Goal: Task Accomplishment & Management: Manage account settings

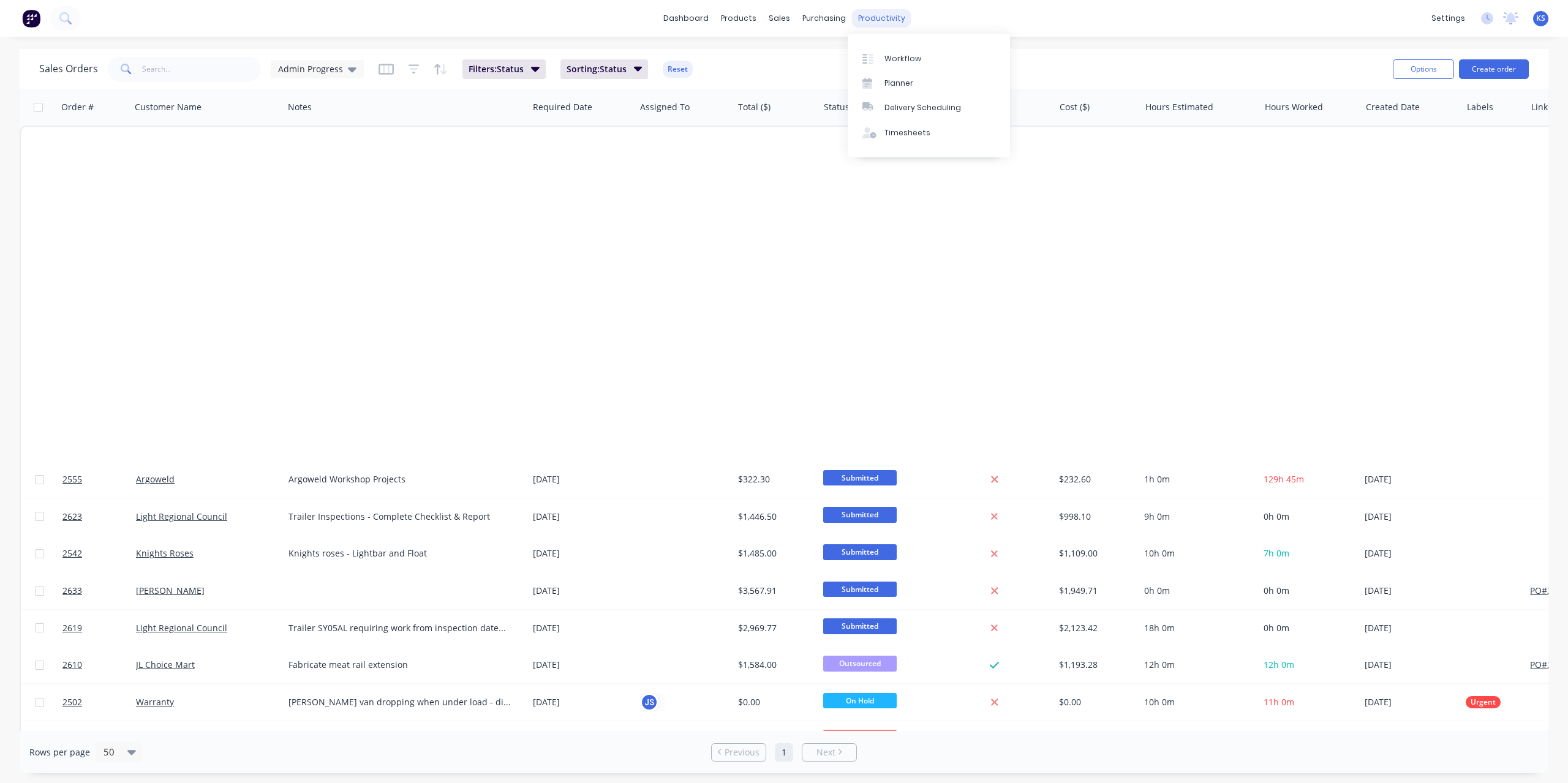
scroll to position [812, 0]
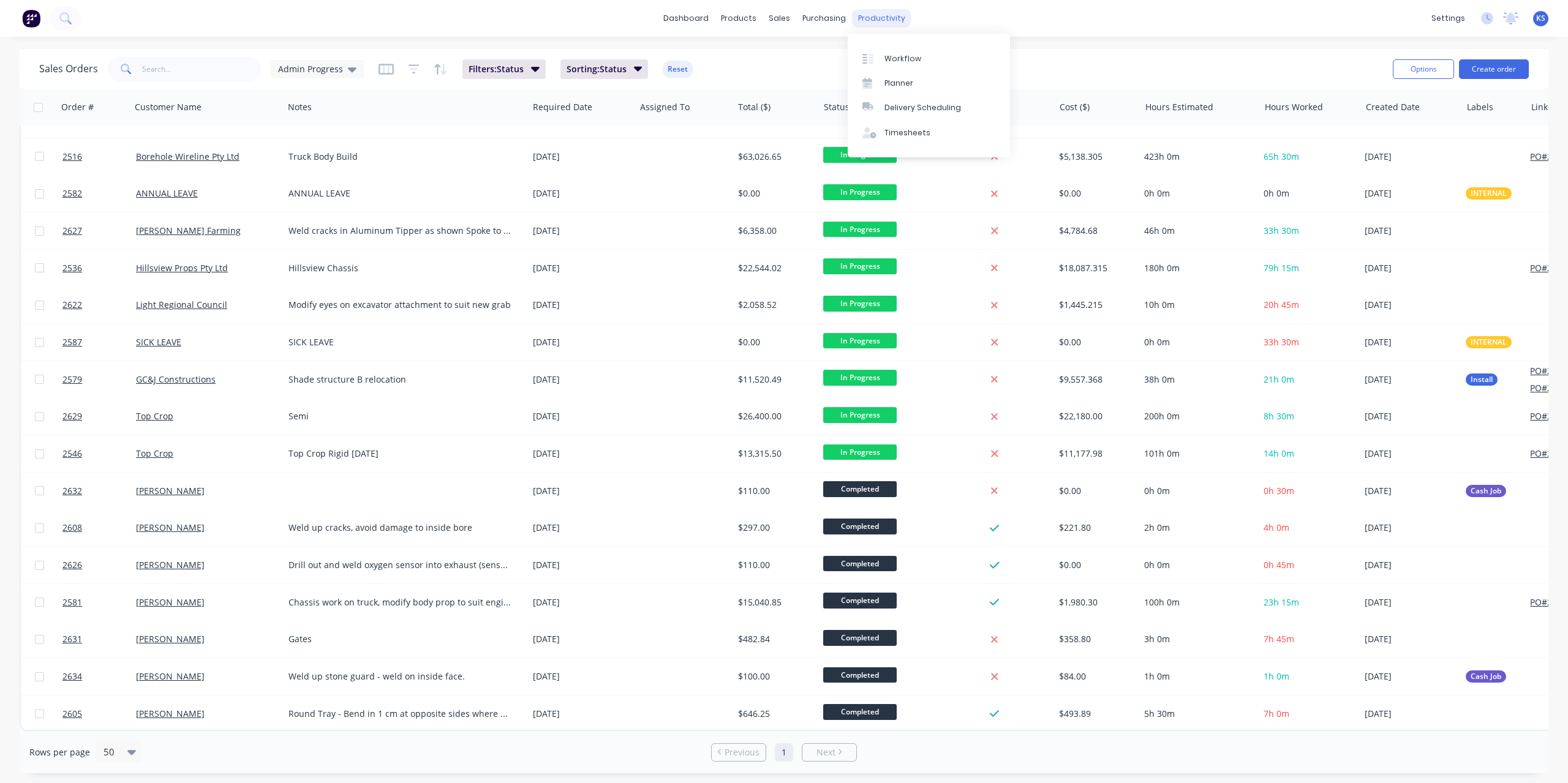
click at [872, 24] on div "productivity" at bounding box center [882, 19] width 60 height 19
click at [909, 139] on link "Timesheets" at bounding box center [928, 132] width 162 height 24
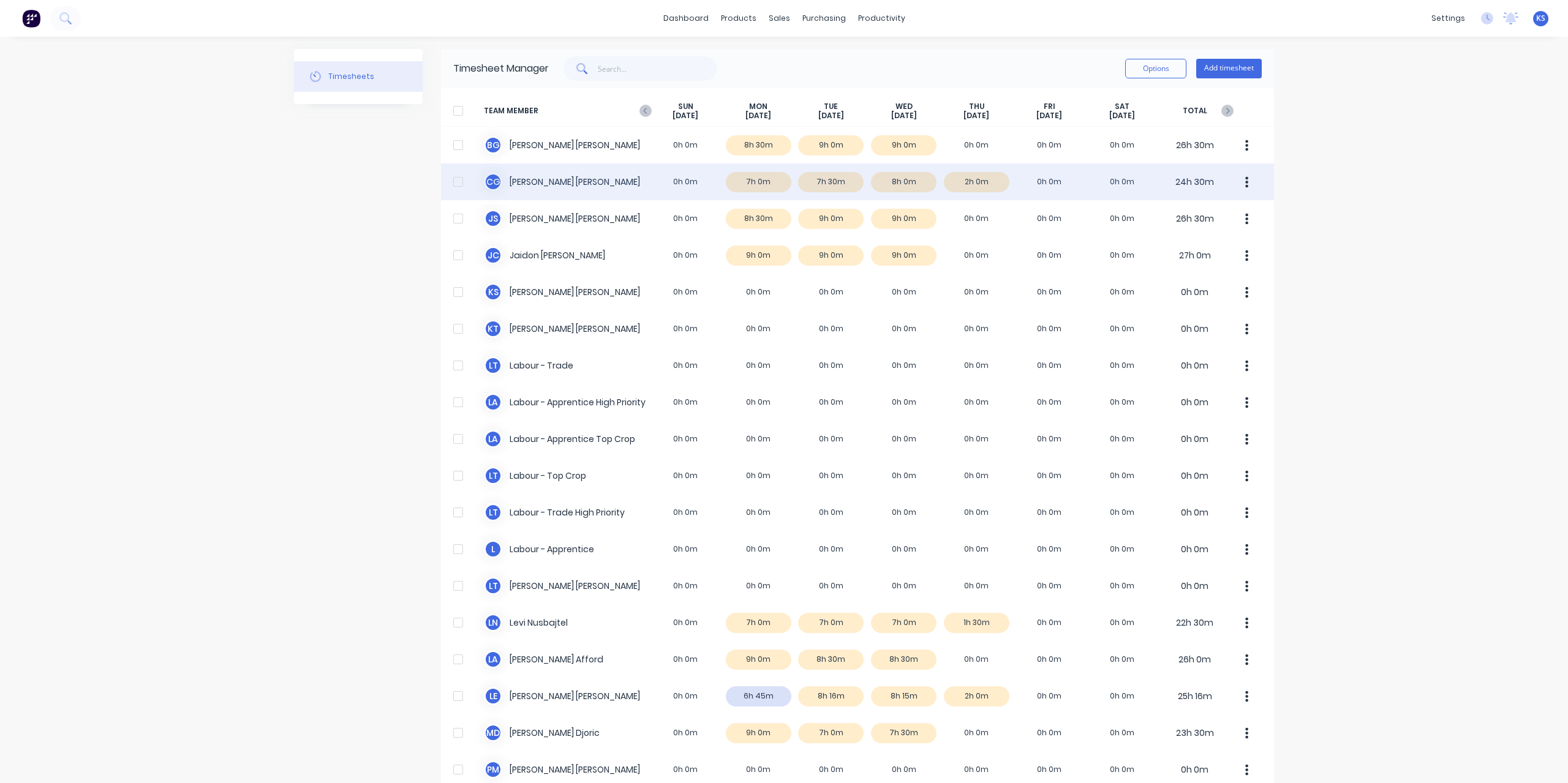
click at [553, 180] on div "C G Clayton Gilbert 0h 0m 7h 0m 7h 30m 8h 0m 2h 0m 0h 0m 0h 0m 24h 30m" at bounding box center [857, 181] width 833 height 37
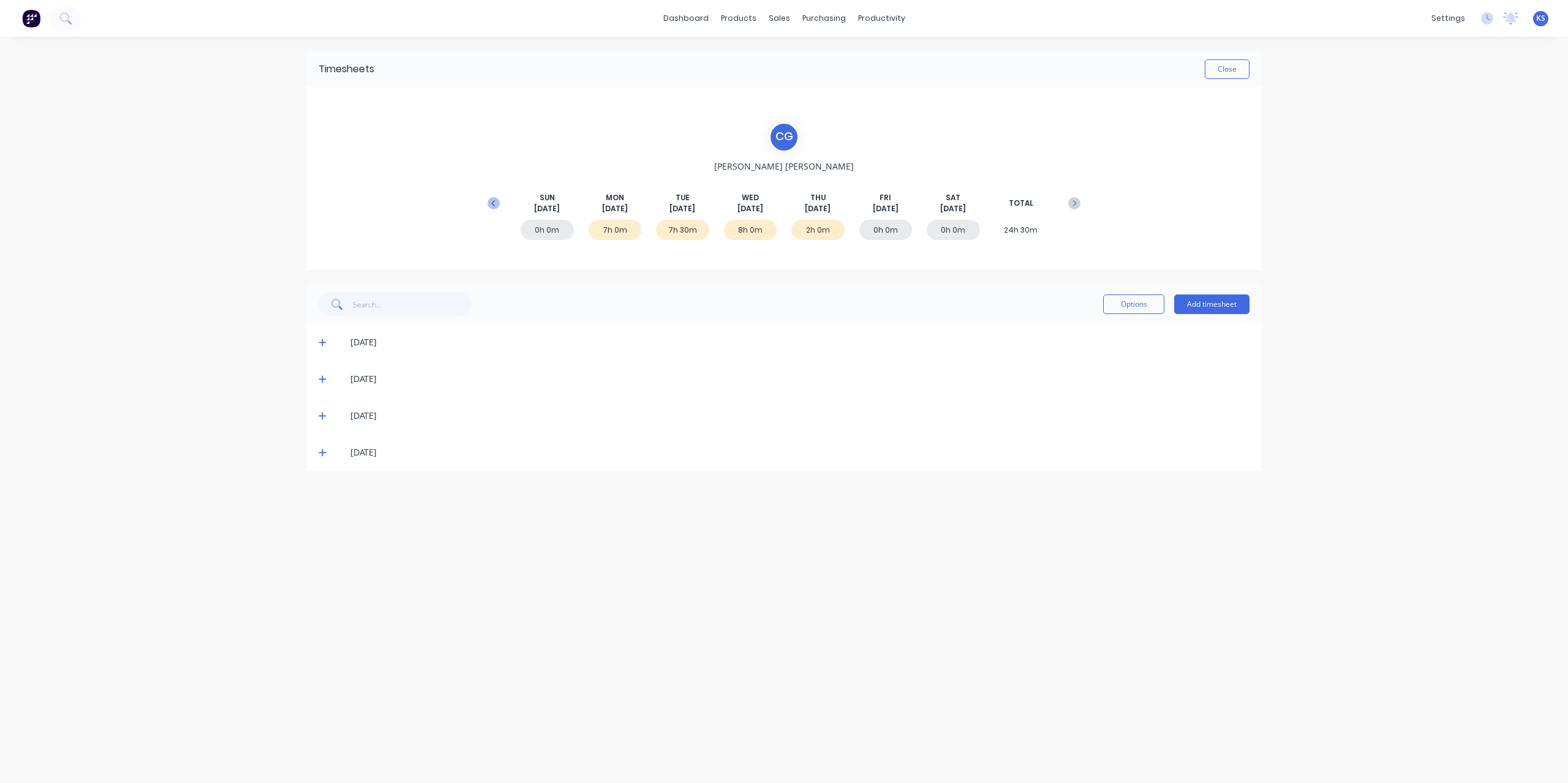
click at [494, 205] on icon at bounding box center [494, 203] width 12 height 12
click at [325, 345] on icon at bounding box center [322, 342] width 8 height 9
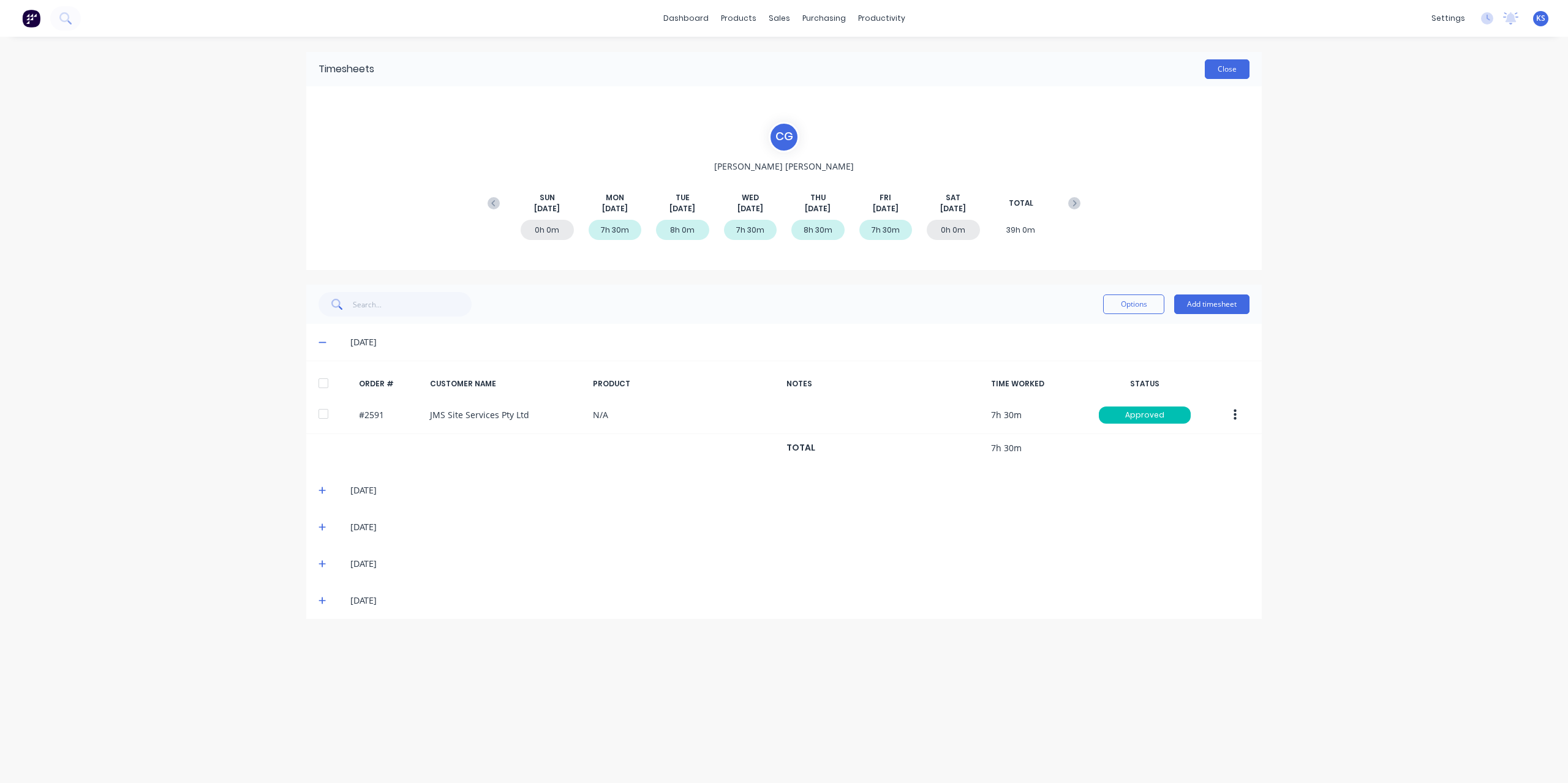
click at [1217, 73] on button "Close" at bounding box center [1227, 70] width 45 height 20
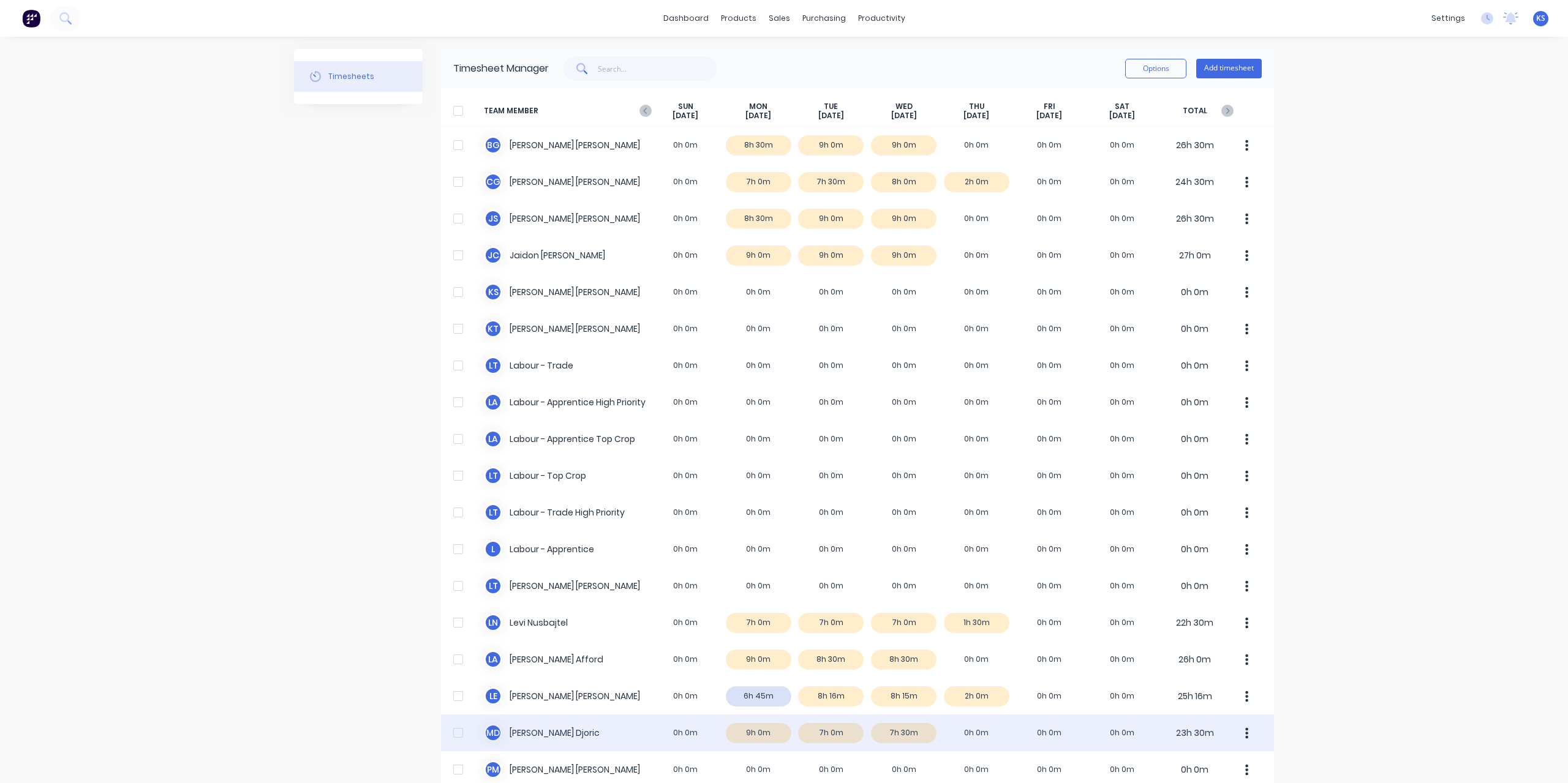
click at [536, 733] on div "M D Micheal Djoric 0h 0m 9h 0m 7h 0m 7h 30m 0h 0m 0h 0m 0h 0m 23h 30m" at bounding box center [857, 732] width 833 height 37
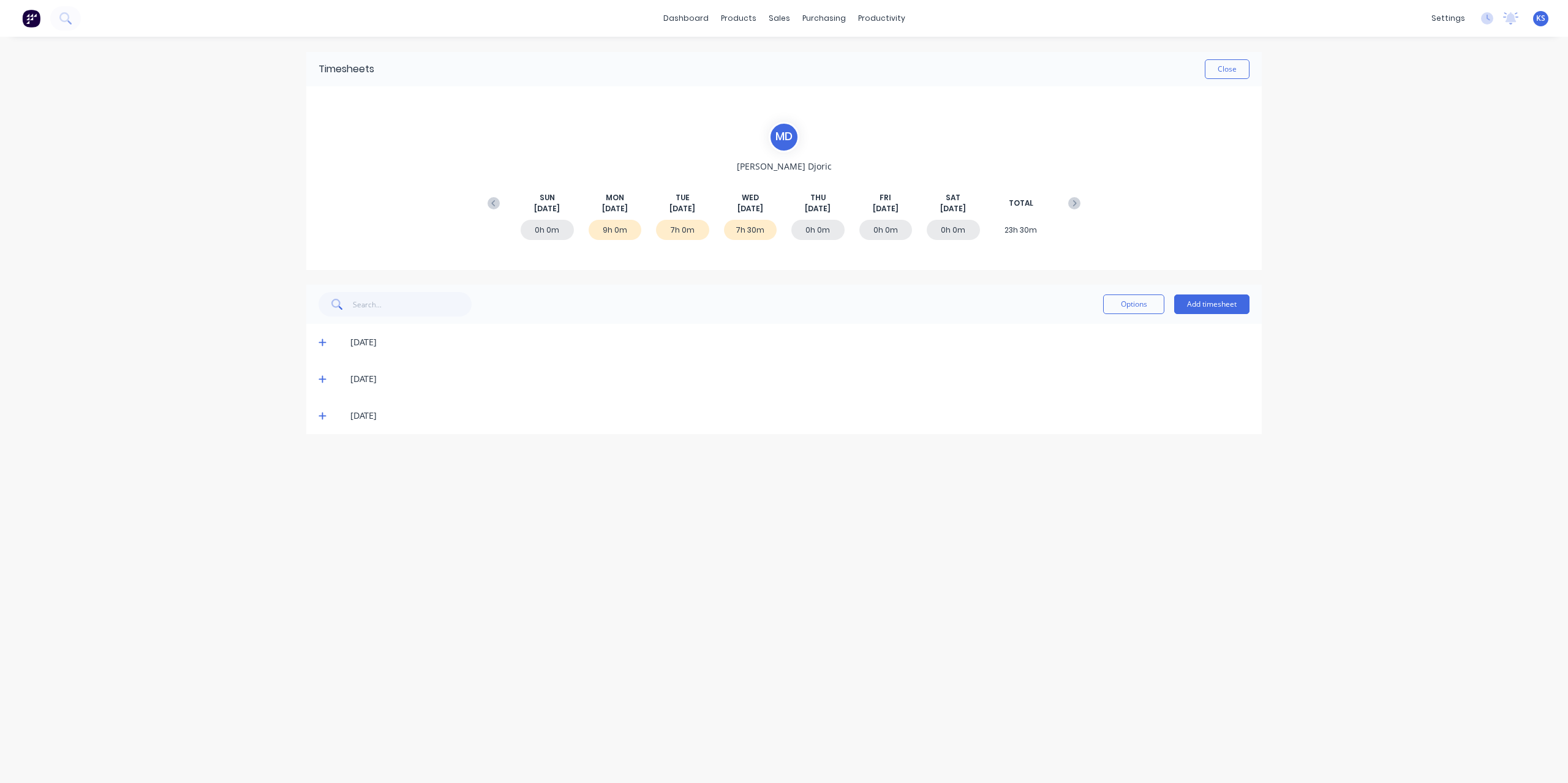
click at [321, 345] on icon at bounding box center [322, 342] width 8 height 9
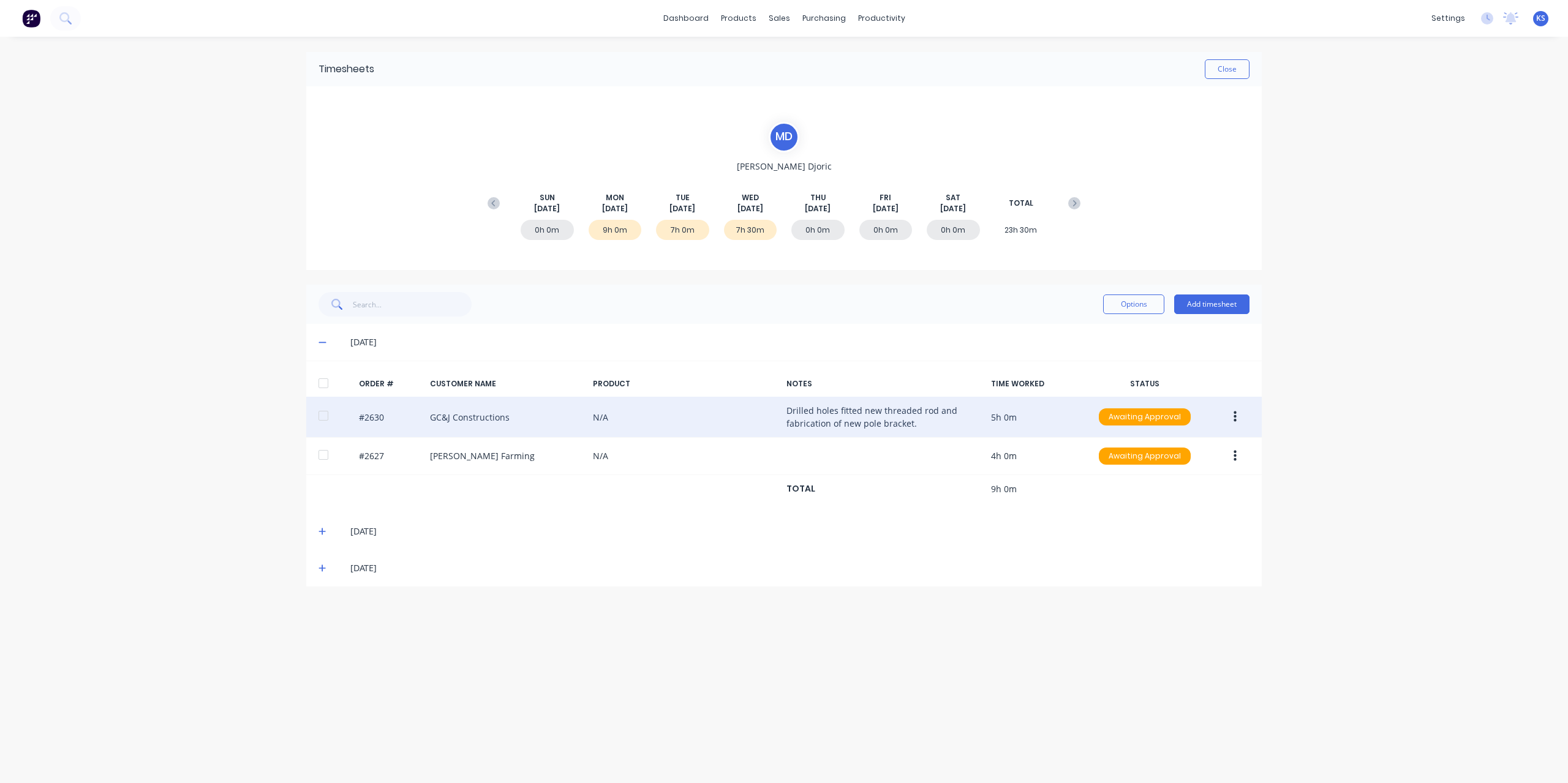
click at [332, 411] on div at bounding box center [323, 415] width 24 height 24
click at [1239, 418] on button "button" at bounding box center [1235, 416] width 29 height 22
click at [1179, 448] on div "Approve" at bounding box center [1191, 449] width 95 height 18
click at [1262, 61] on div "Timesheets Close M D Micheal Djoric SUN Aug 31st MON Sep 1st TUE Sep 2nd WED Se…" at bounding box center [784, 397] width 980 height 721
click at [1238, 71] on button "Close" at bounding box center [1227, 70] width 45 height 20
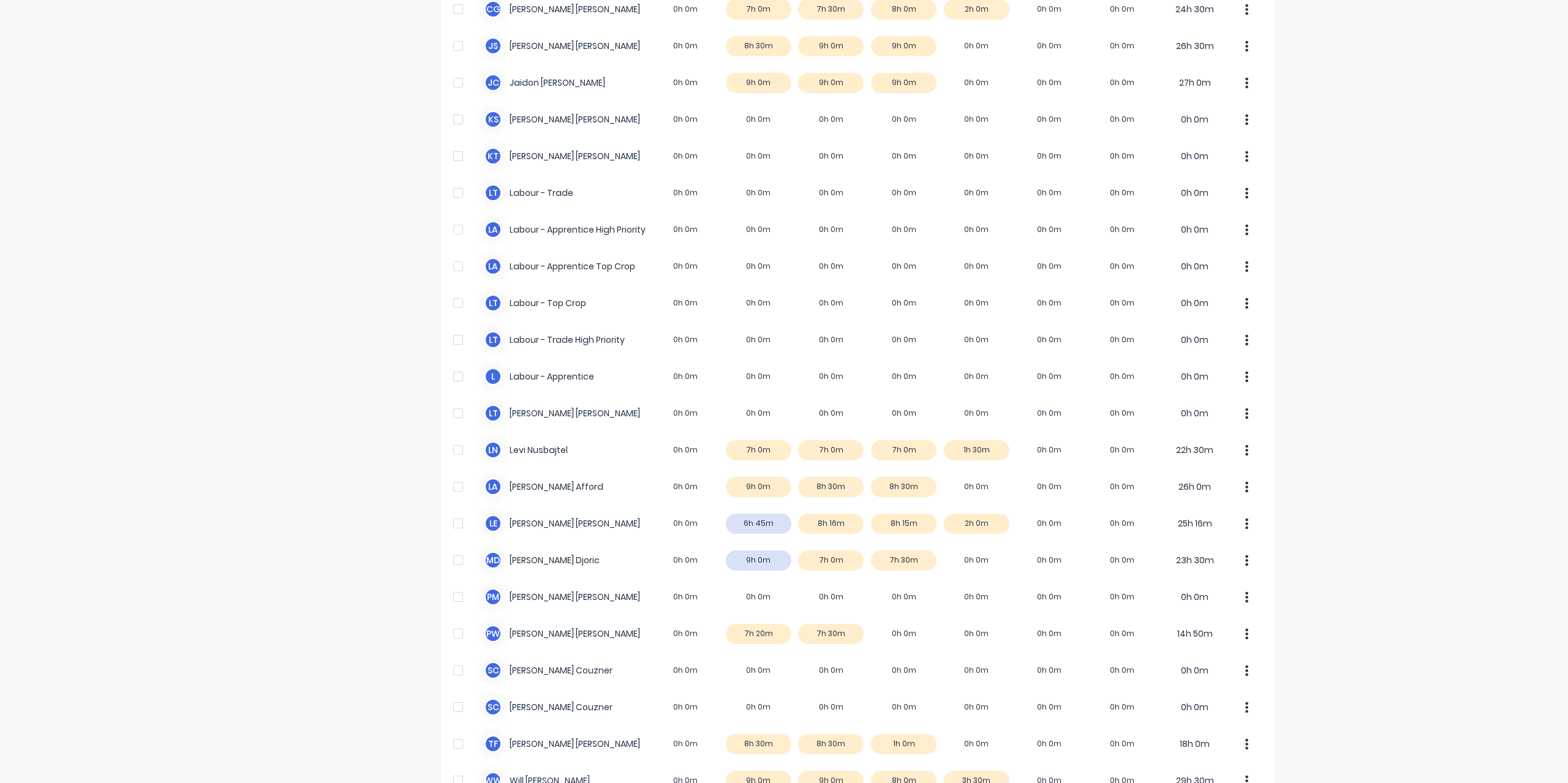
scroll to position [245, 0]
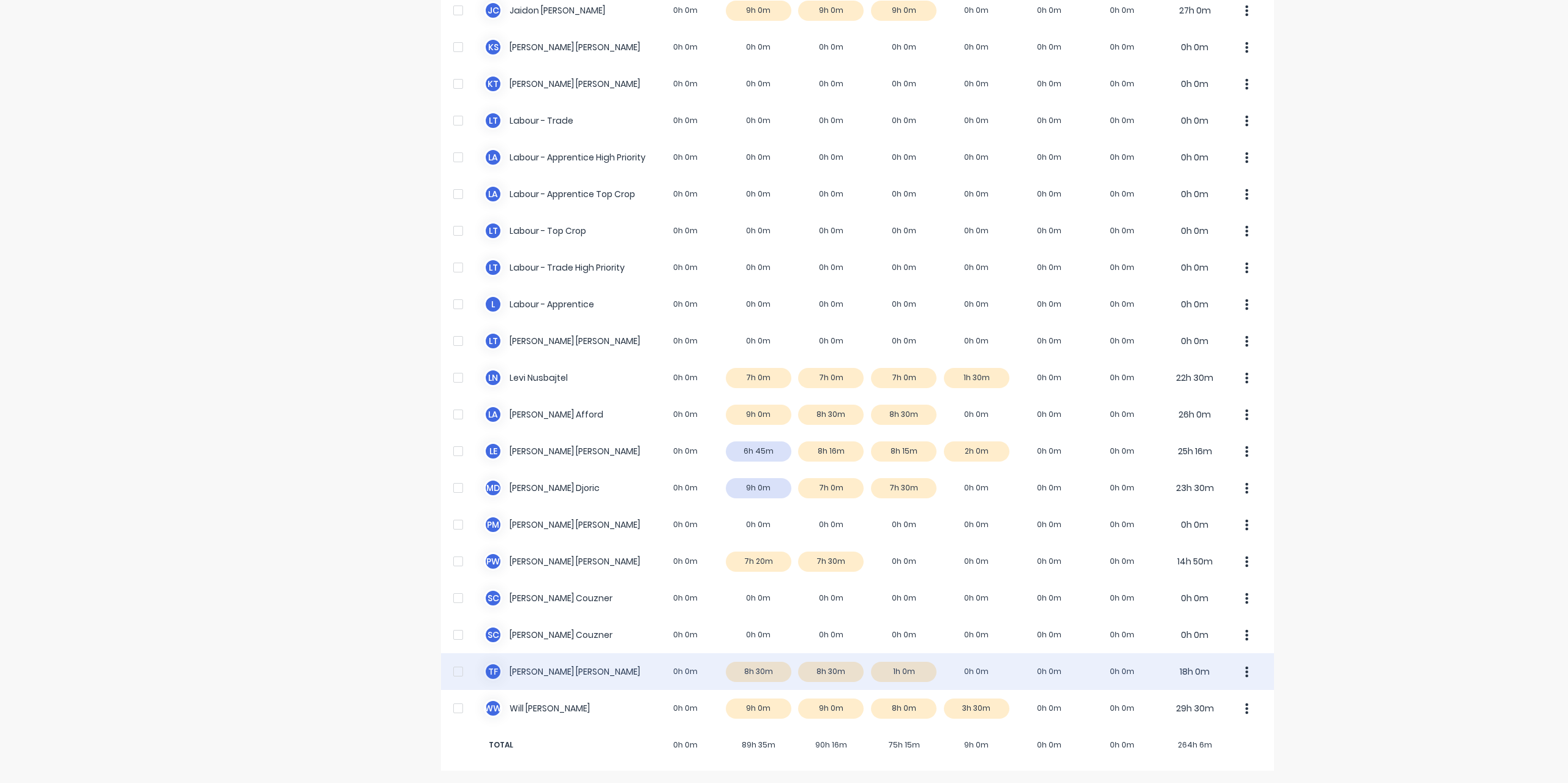
click at [510, 665] on div "T F Todd Fauser 0h 0m 8h 30m 8h 30m 1h 0m 0h 0m 0h 0m 0h 0m 18h 0m" at bounding box center [857, 671] width 833 height 37
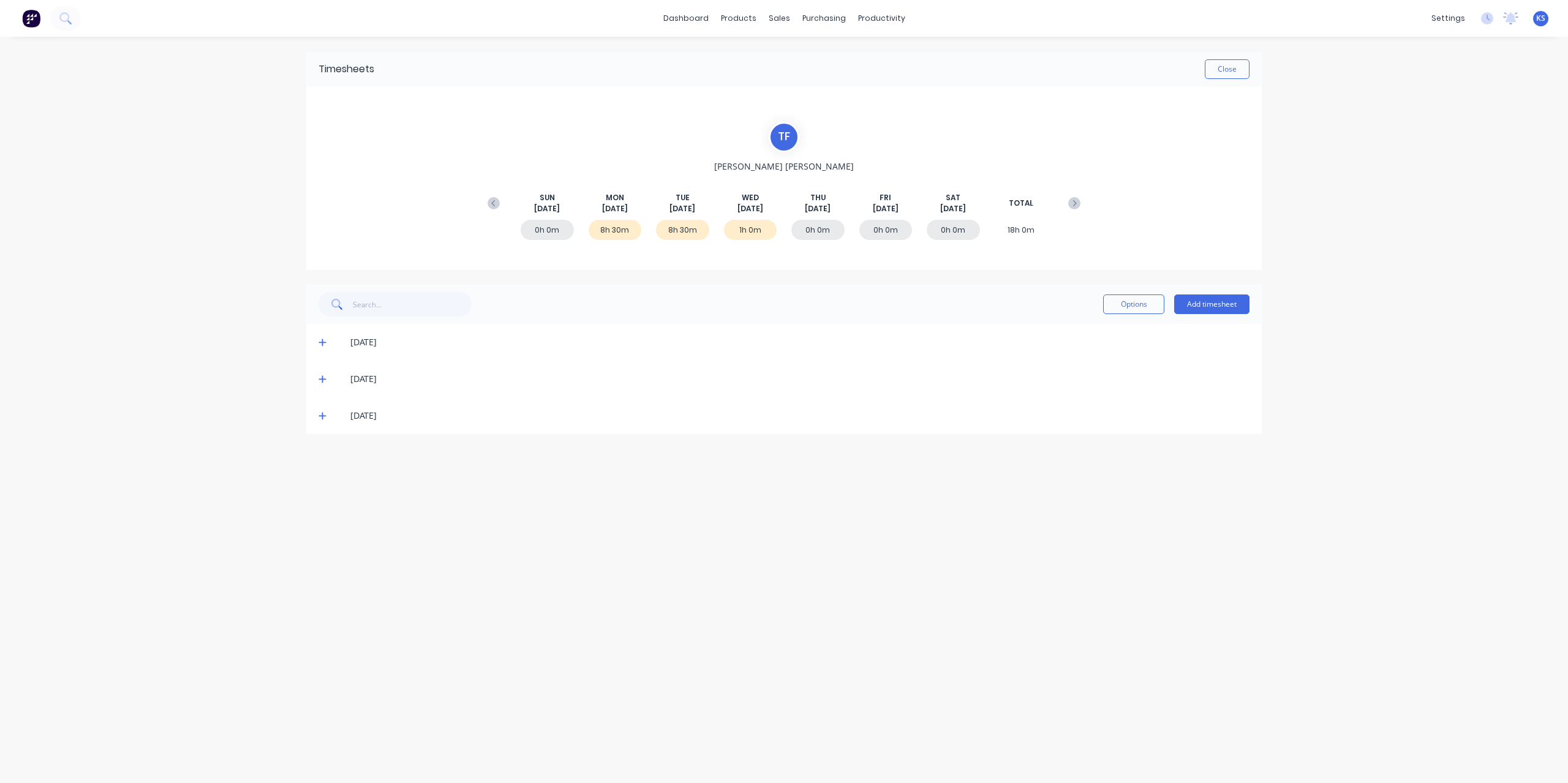
click at [324, 343] on icon at bounding box center [322, 342] width 8 height 9
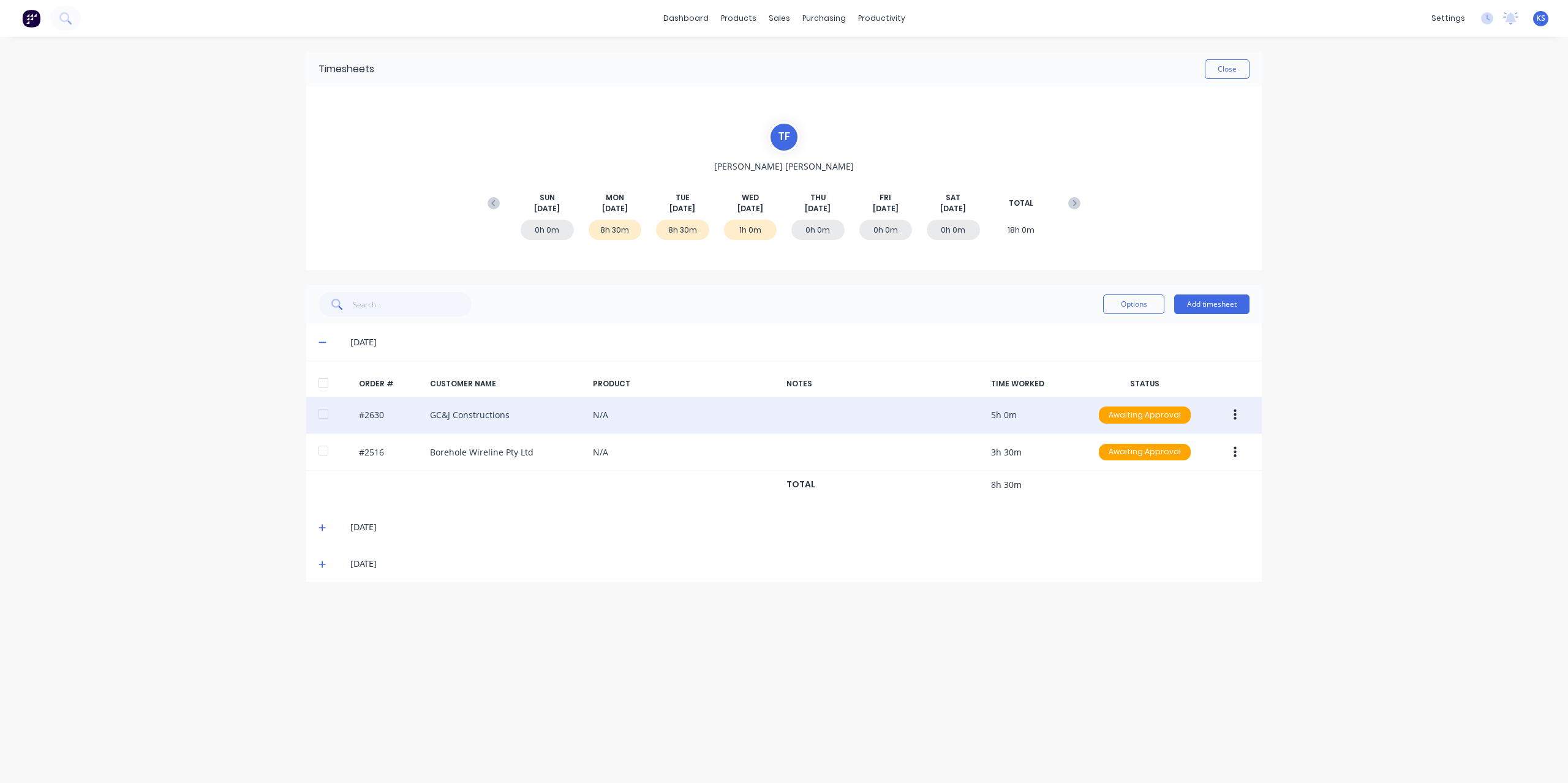
click at [320, 410] on div at bounding box center [323, 413] width 24 height 24
click at [1229, 419] on button "button" at bounding box center [1235, 414] width 29 height 22
click at [1218, 444] on div "Approve" at bounding box center [1191, 447] width 95 height 18
click at [1224, 66] on button "Close" at bounding box center [1227, 70] width 45 height 20
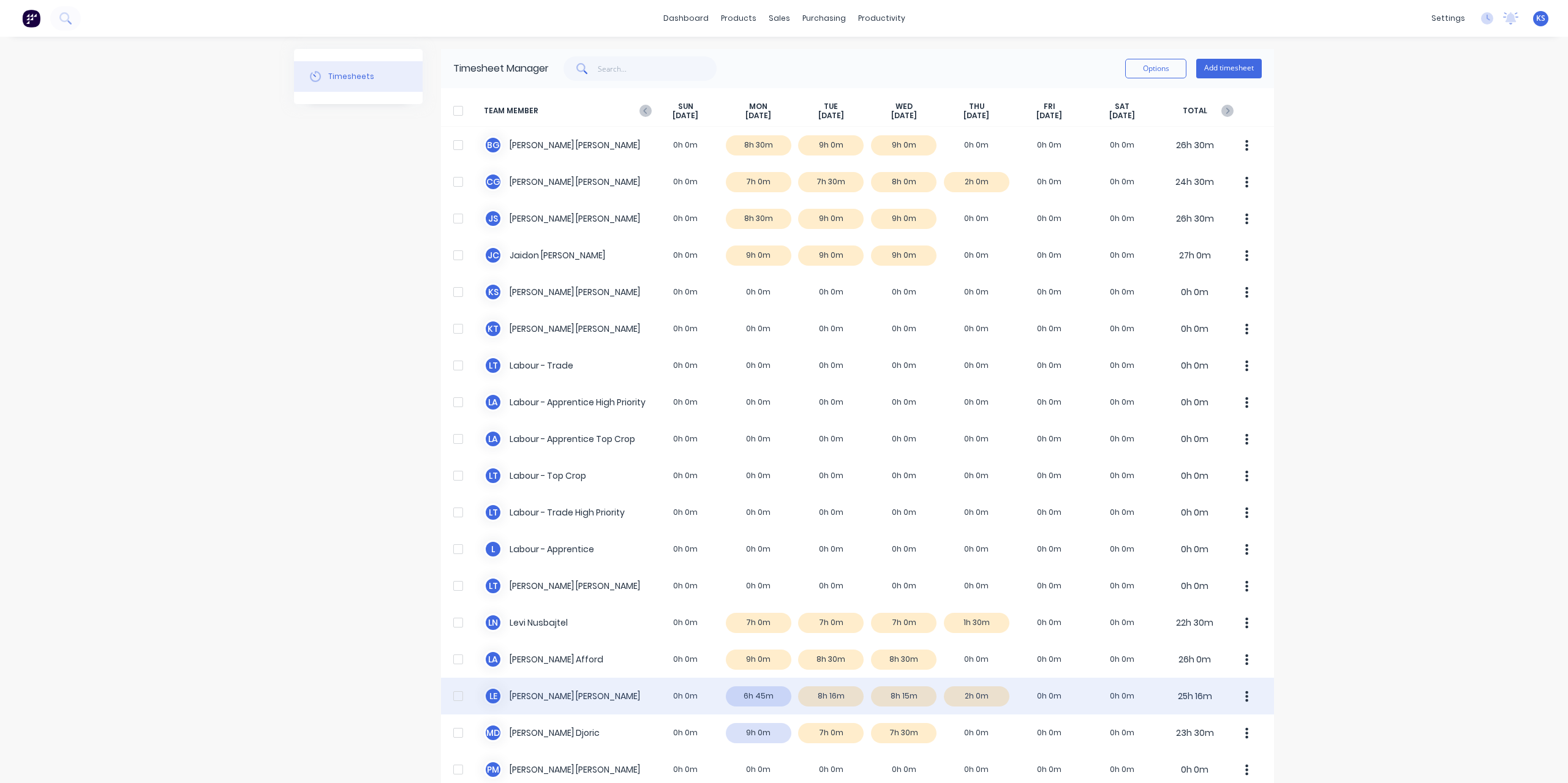
click at [542, 701] on div "L E Luke Ellis 0h 0m 6h 45m 8h 16m 8h 15m 2h 0m 0h 0m 0h 0m 25h 16m" at bounding box center [857, 695] width 833 height 37
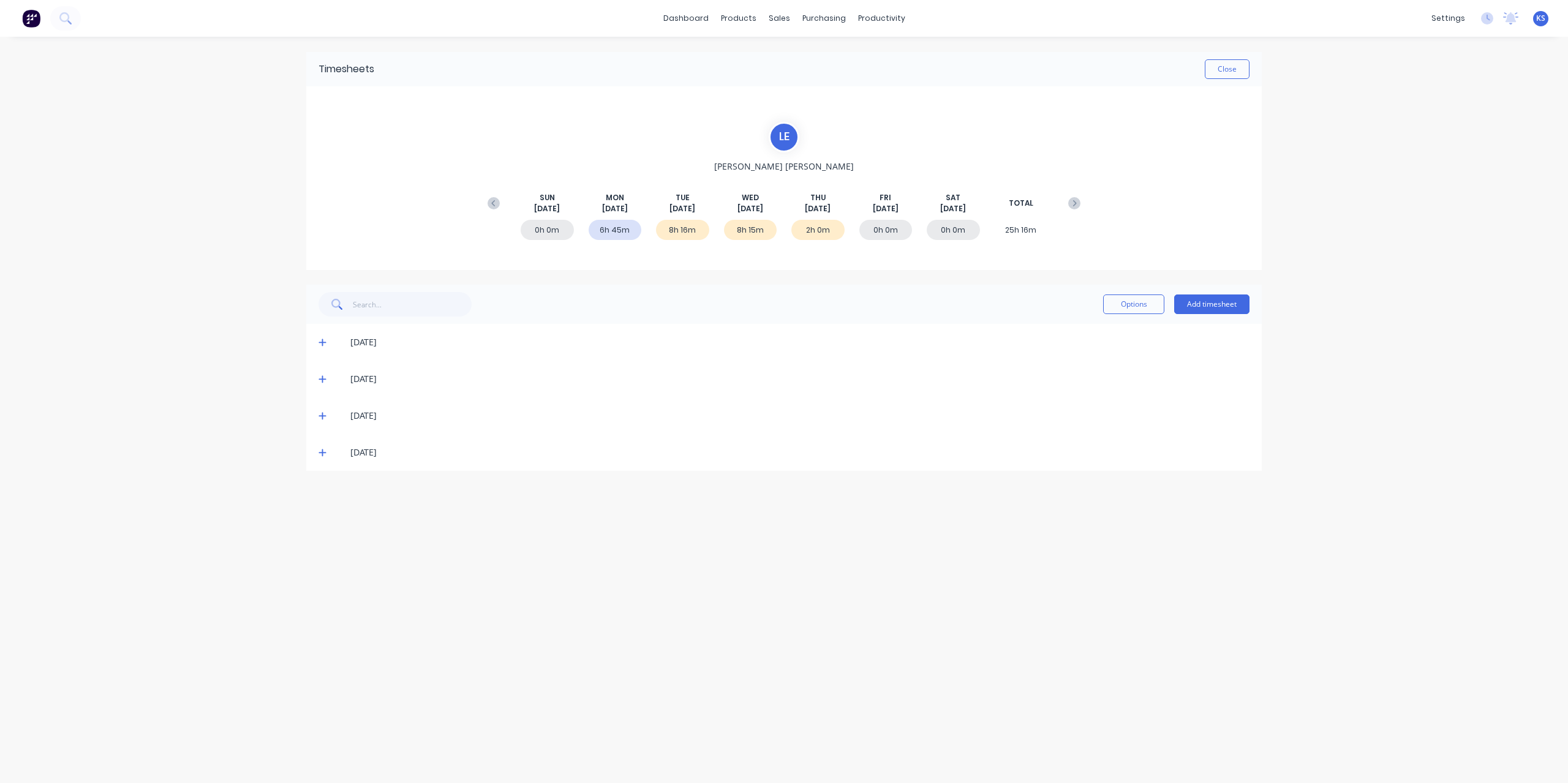
click at [322, 339] on icon at bounding box center [322, 343] width 7 height 7
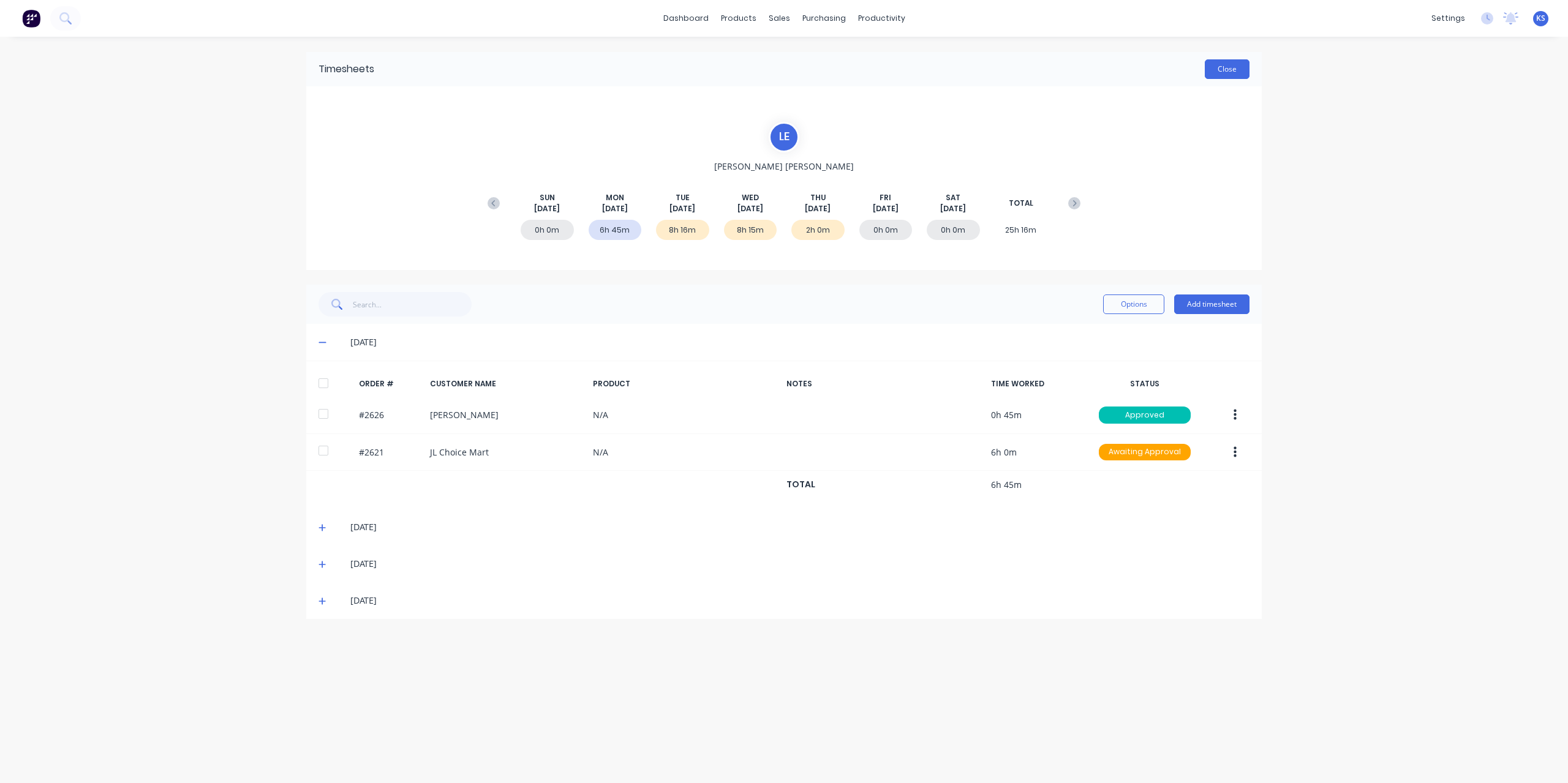
click at [1242, 72] on button "Close" at bounding box center [1227, 70] width 45 height 20
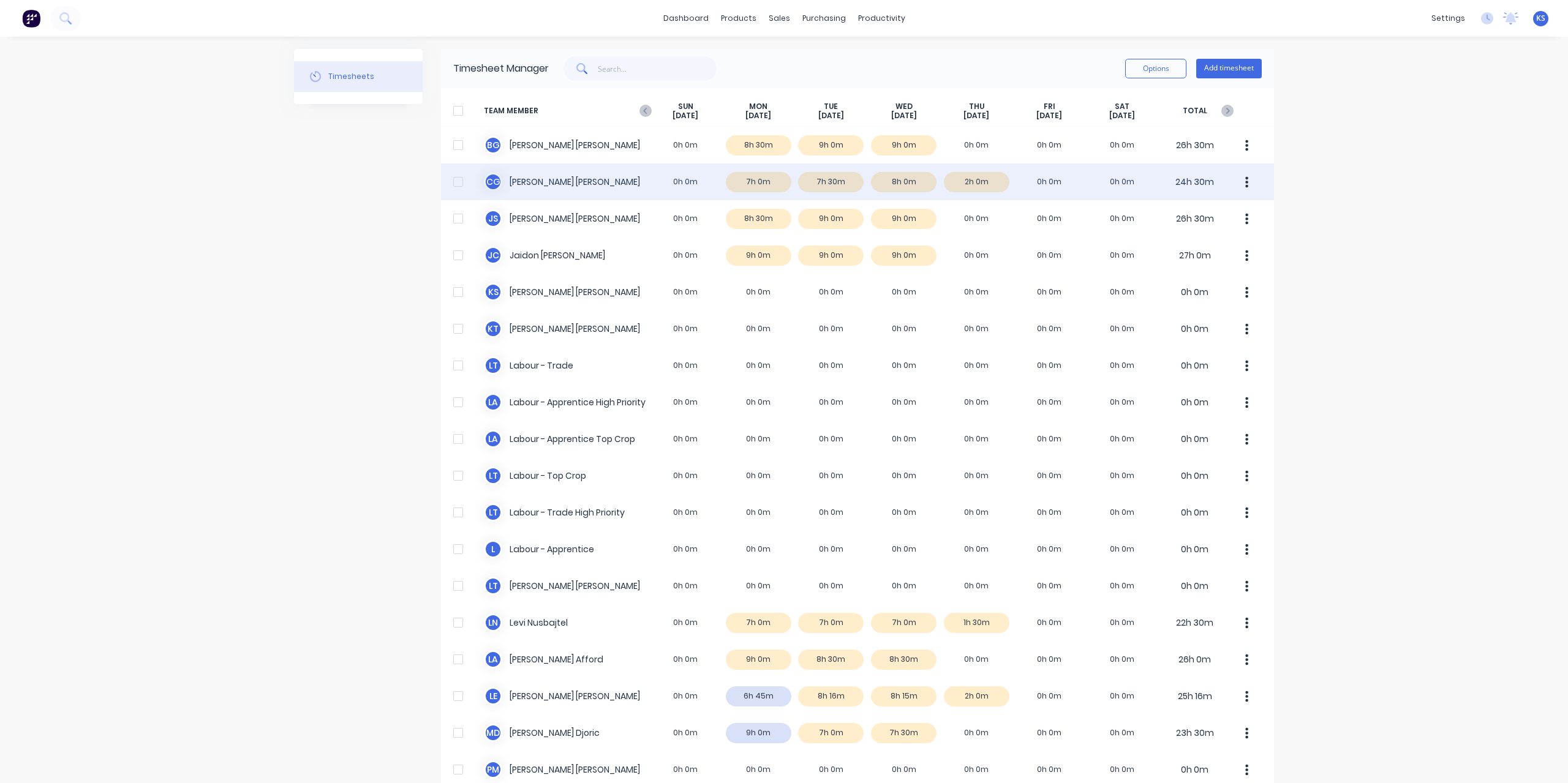
click at [509, 183] on div "C G Clayton Gilbert 0h 0m 7h 0m 7h 30m 8h 0m 2h 0m 0h 0m 0h 0m 24h 30m" at bounding box center [857, 181] width 833 height 37
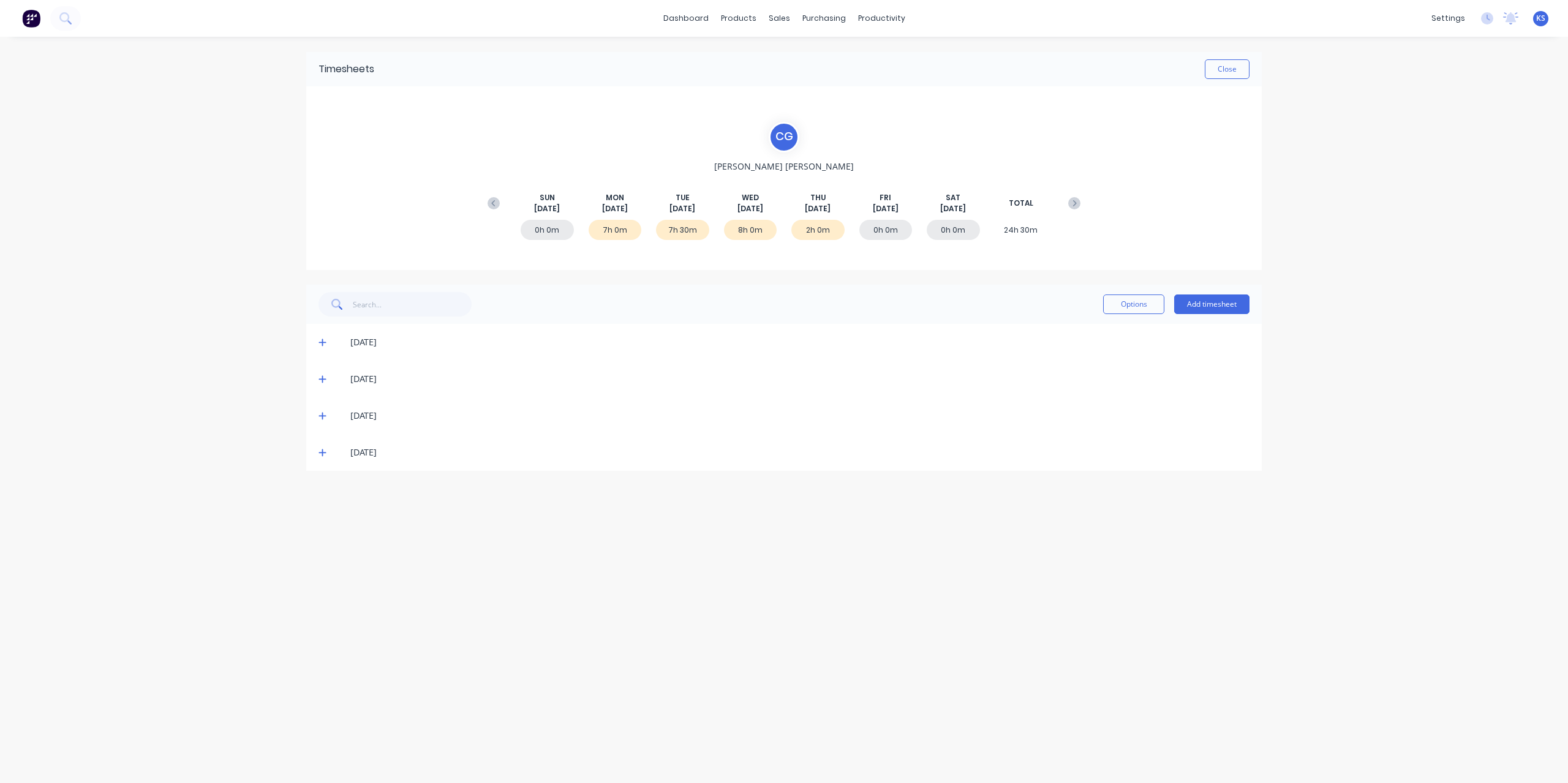
click at [323, 340] on icon at bounding box center [322, 342] width 8 height 9
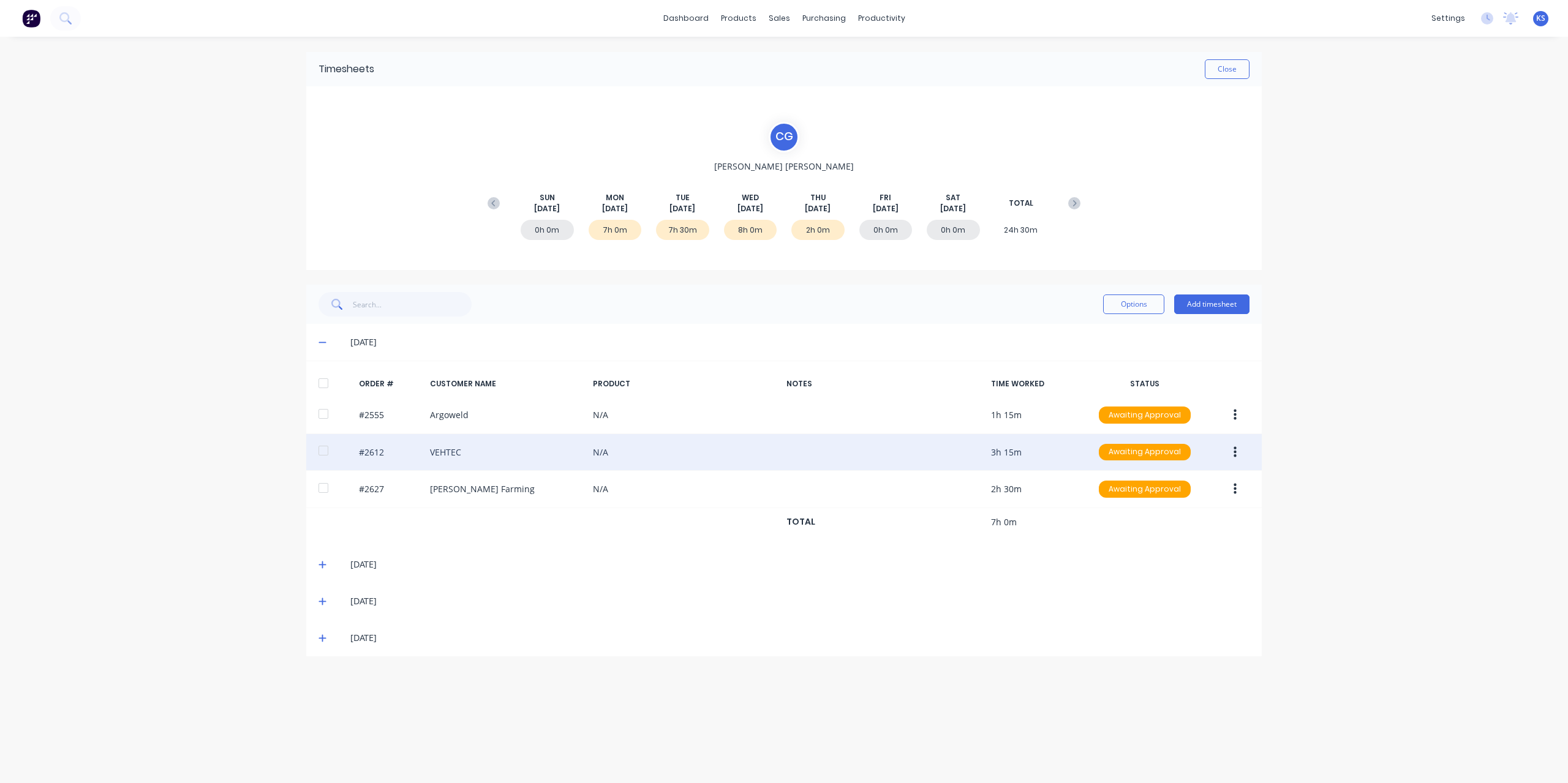
click at [320, 447] on div at bounding box center [323, 450] width 24 height 24
click at [1235, 454] on icon "button" at bounding box center [1235, 452] width 3 height 11
click at [1201, 478] on div "Approve" at bounding box center [1191, 484] width 95 height 18
click at [1229, 74] on button "Close" at bounding box center [1227, 70] width 45 height 20
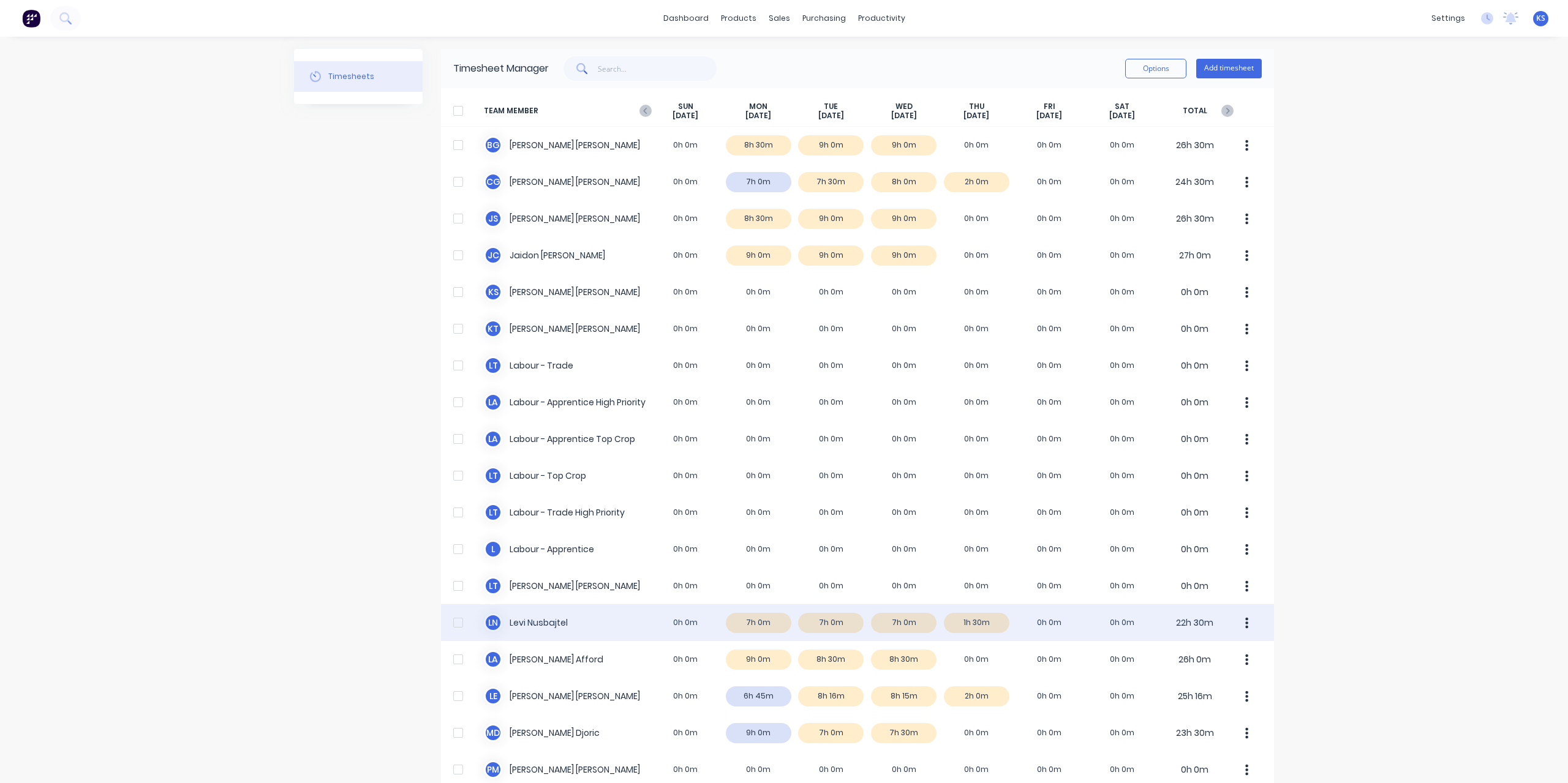
click at [526, 623] on div "L N Levi Nusbajtel 0h 0m 7h 0m 7h 0m 7h 0m 1h 30m 0h 0m 0h 0m 22h 30m" at bounding box center [857, 622] width 833 height 37
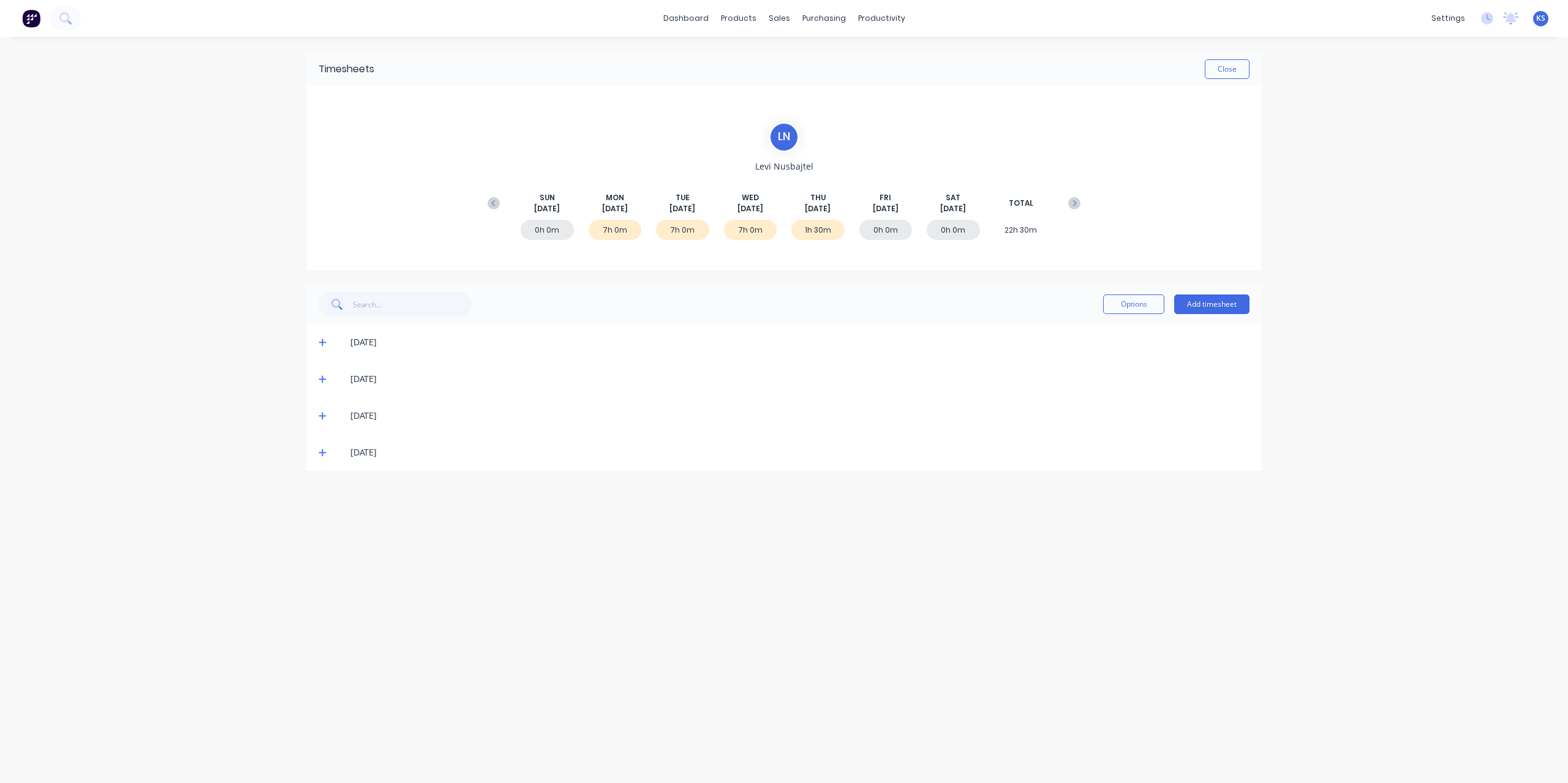
click at [325, 344] on icon at bounding box center [322, 342] width 8 height 9
click at [1240, 71] on button "Close" at bounding box center [1227, 70] width 45 height 20
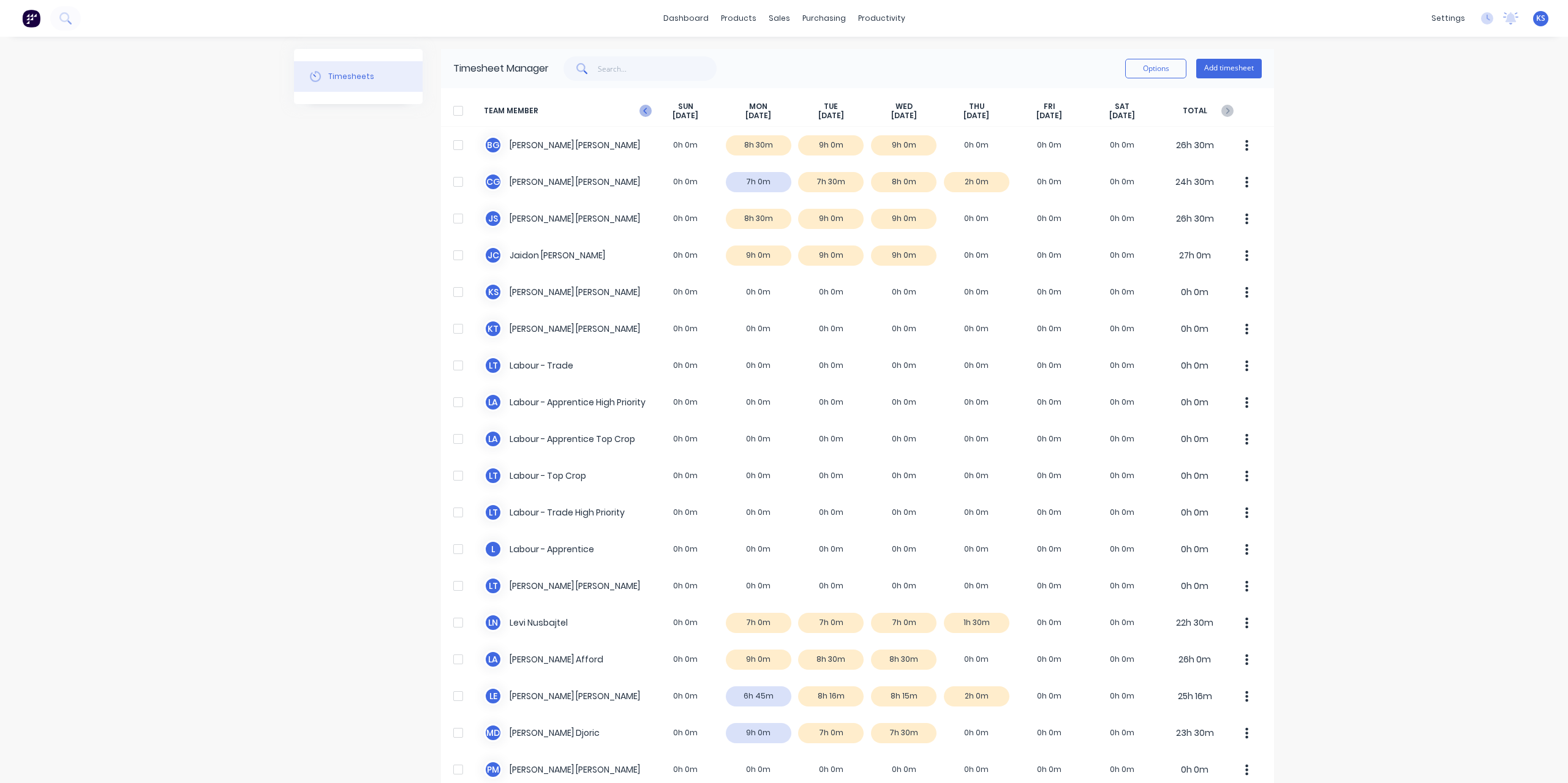
click at [644, 106] on icon "button" at bounding box center [645, 111] width 12 height 12
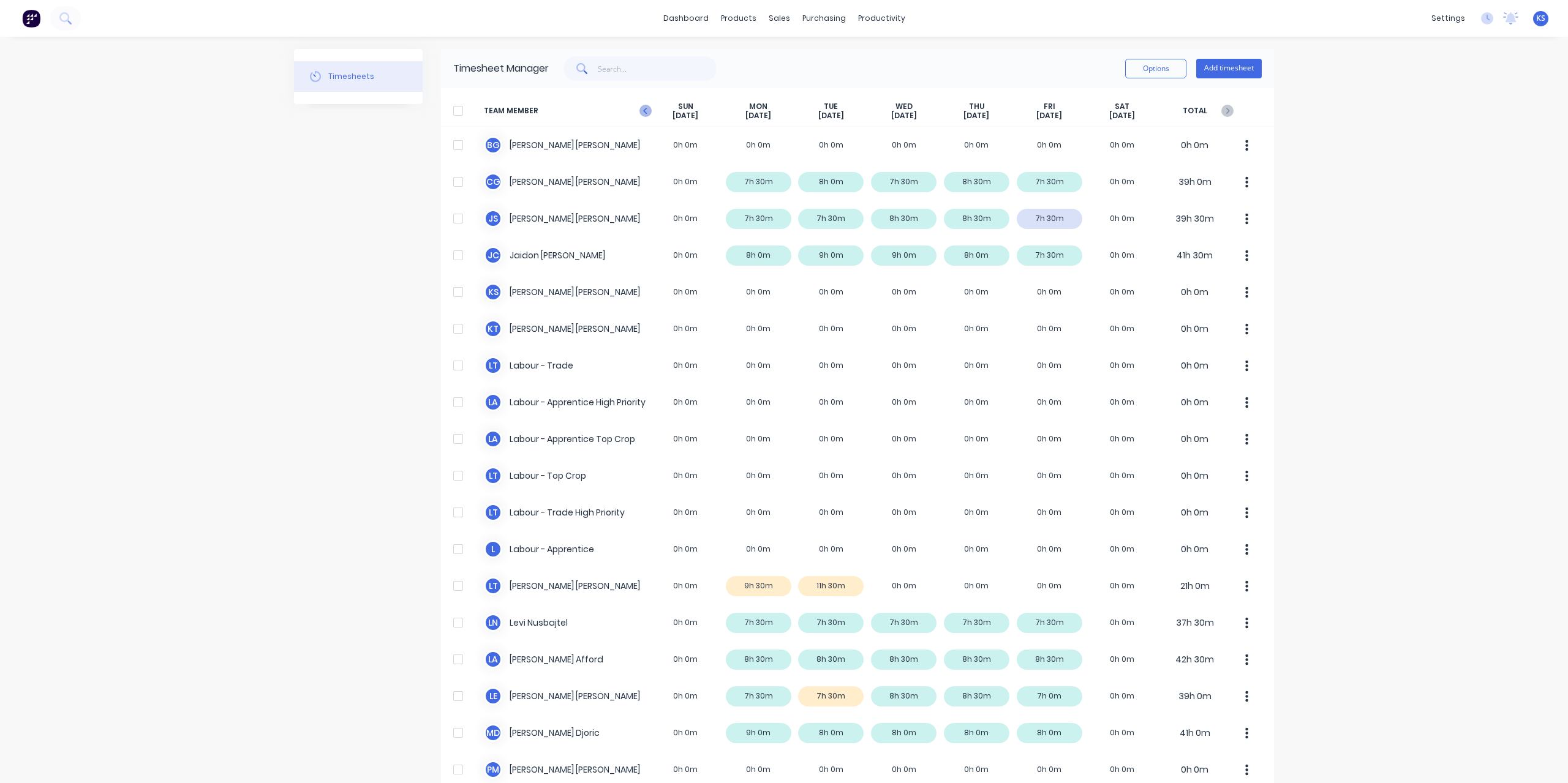
click at [644, 107] on icon "button" at bounding box center [645, 111] width 12 height 12
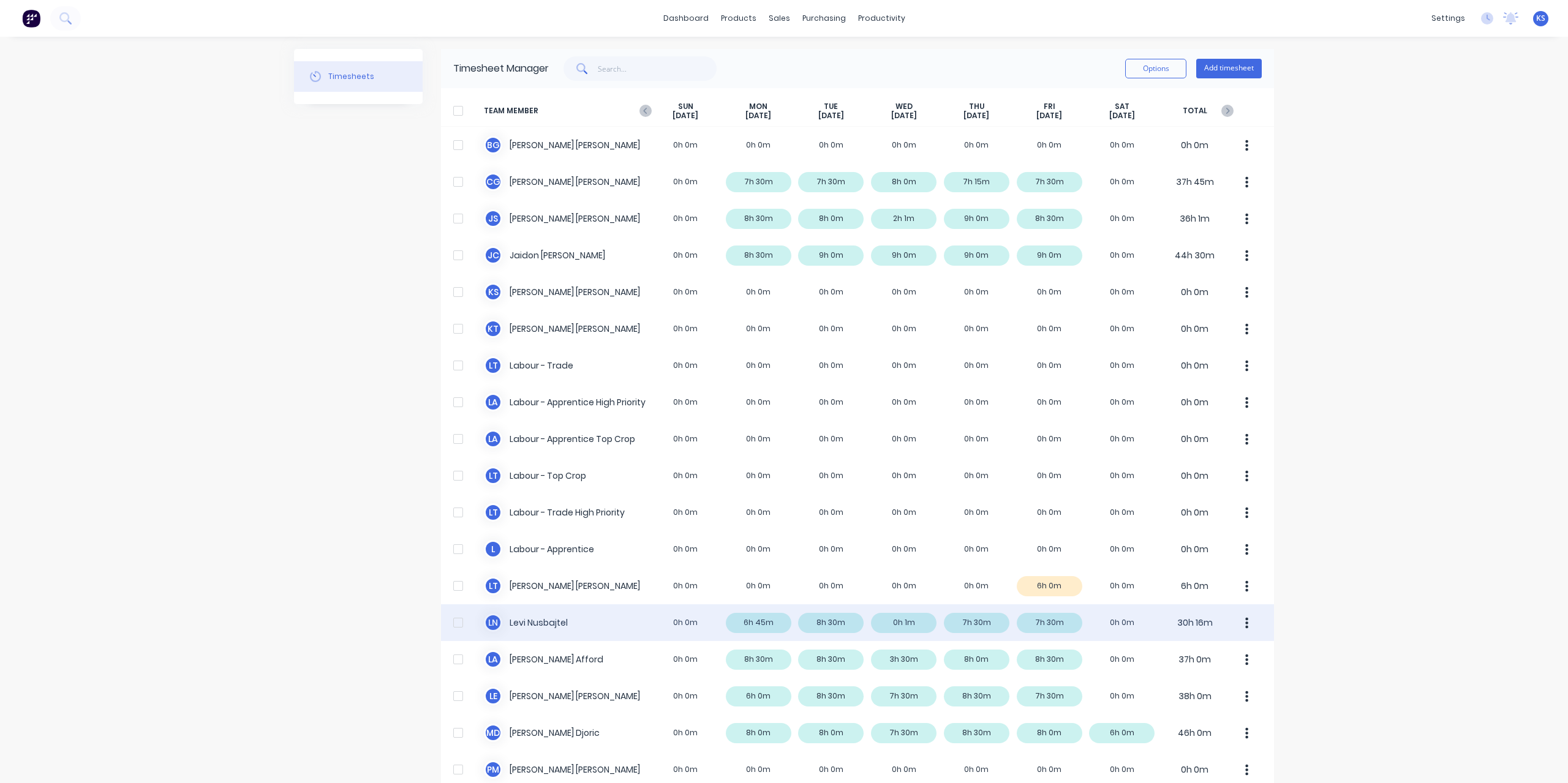
click at [522, 625] on div "L N Levi Nusbajtel 0h 0m 6h 45m 8h 30m 0h 1m 7h 30m 7h 30m 0h 0m 30h 16m" at bounding box center [857, 622] width 833 height 37
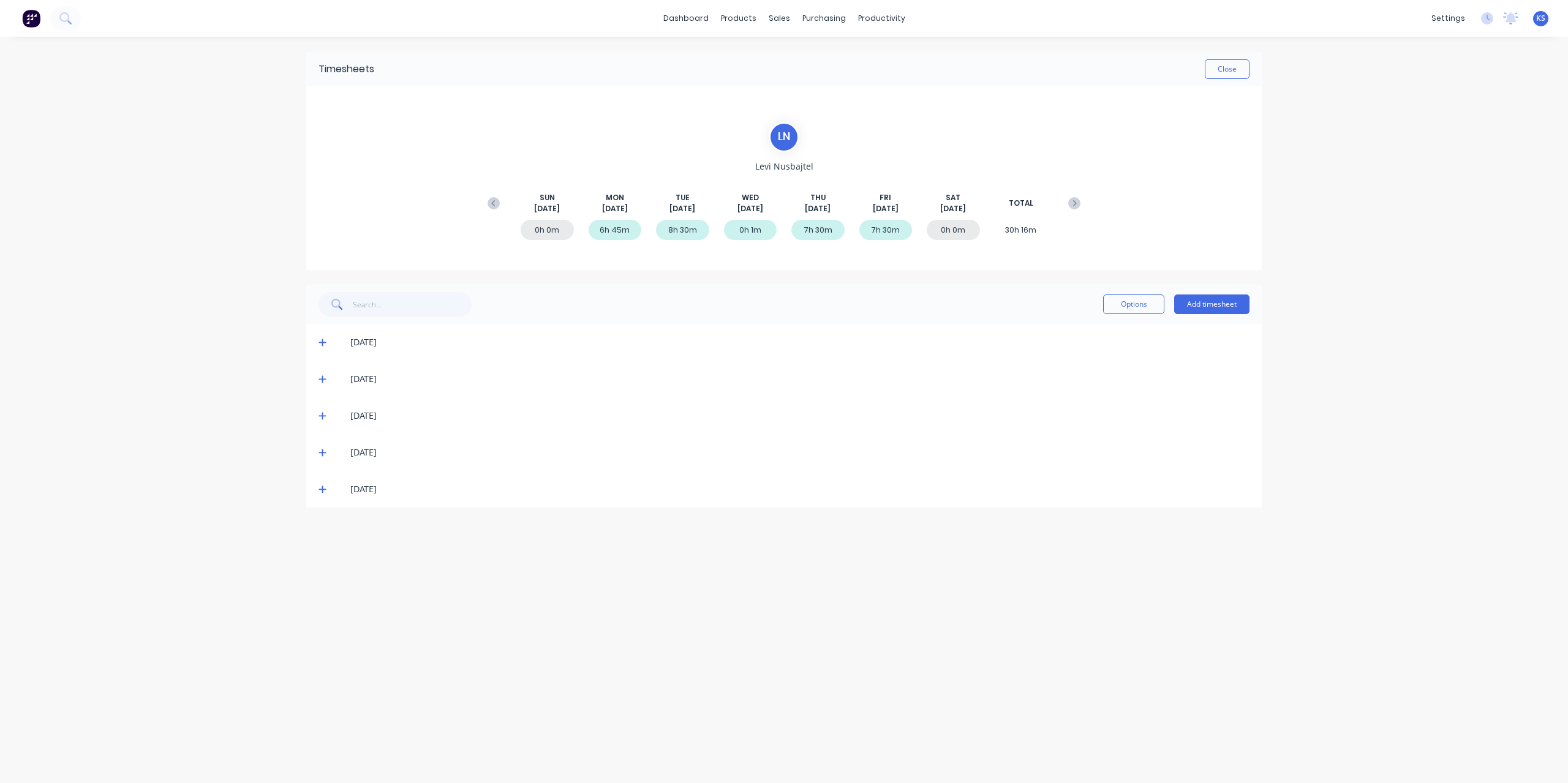
click at [324, 413] on icon at bounding box center [322, 416] width 8 height 9
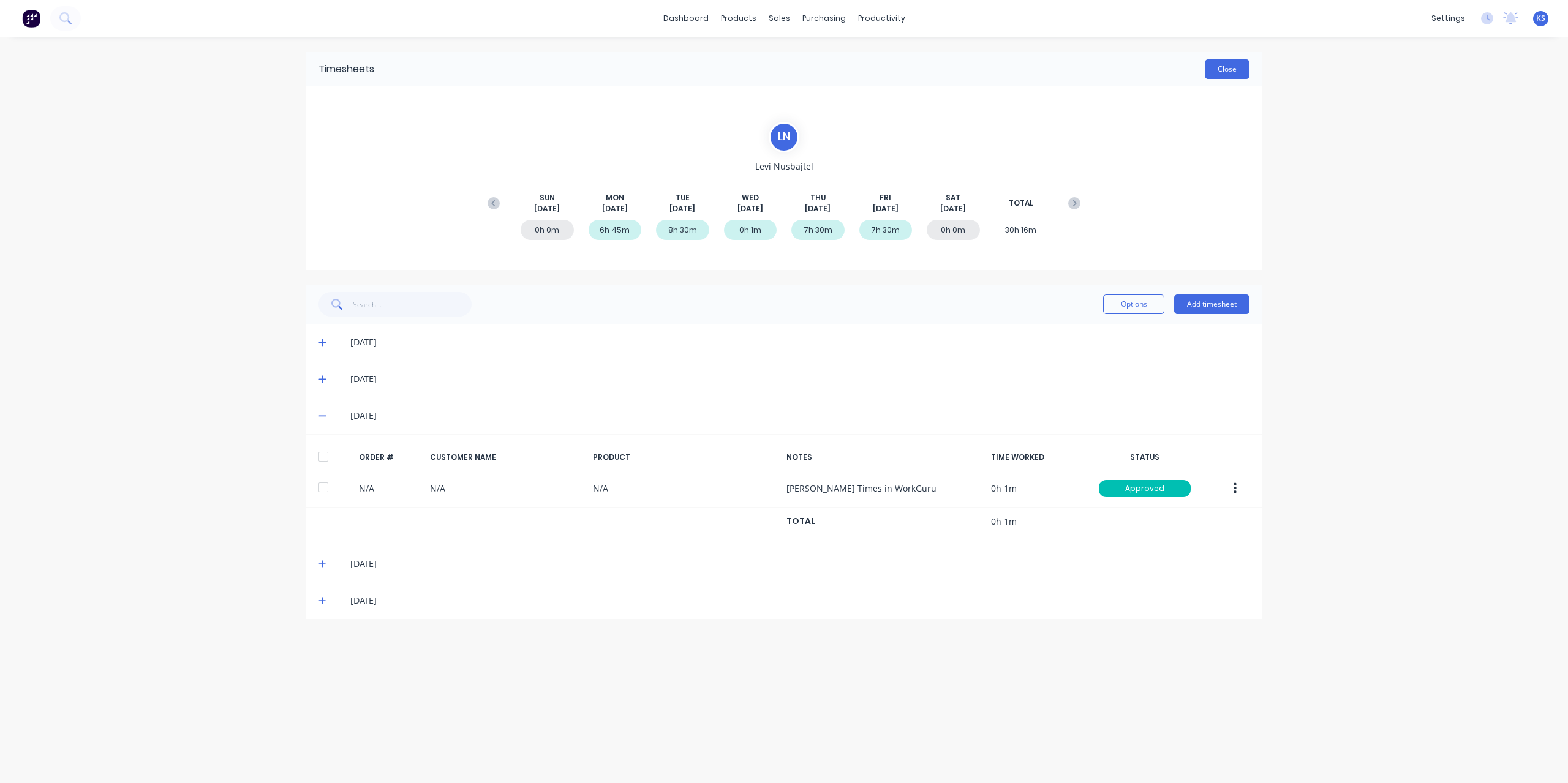
click at [1216, 63] on button "Close" at bounding box center [1227, 70] width 45 height 20
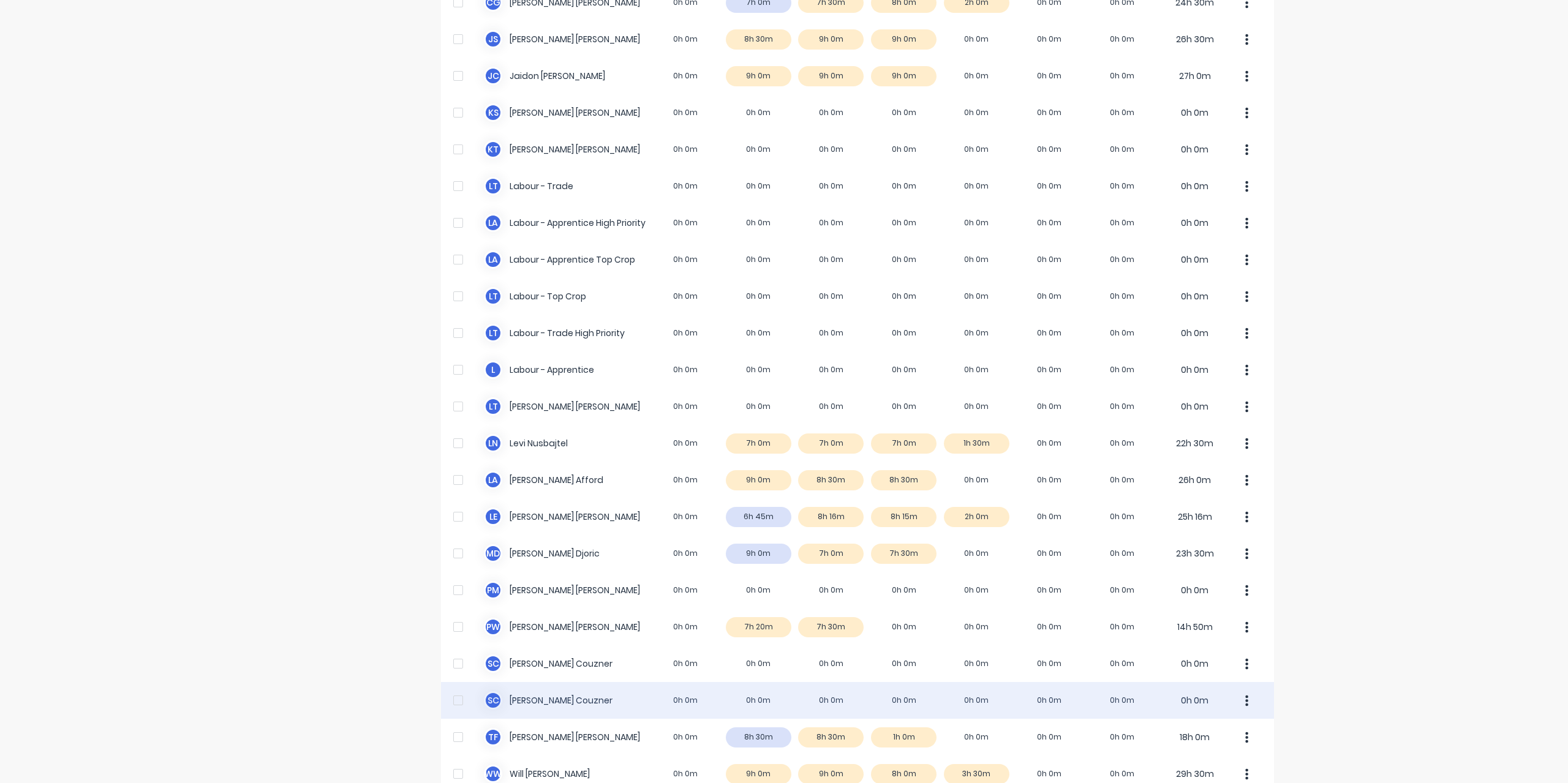
scroll to position [245, 0]
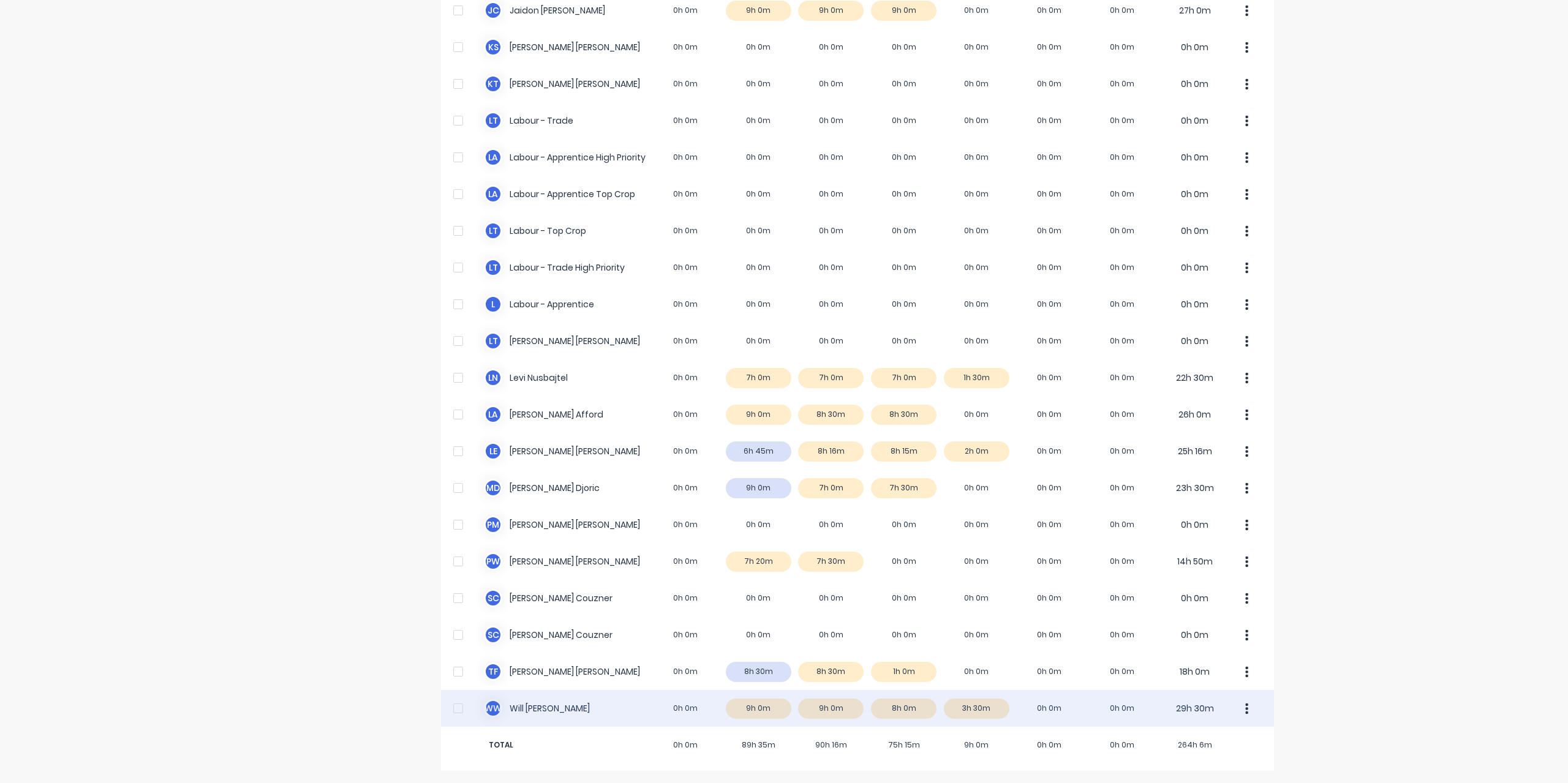
click at [523, 708] on div "W W Will Wallis 0h 0m 9h 0m 9h 0m 8h 0m 3h 30m 0h 0m 0h 0m 29h 30m" at bounding box center [857, 708] width 833 height 37
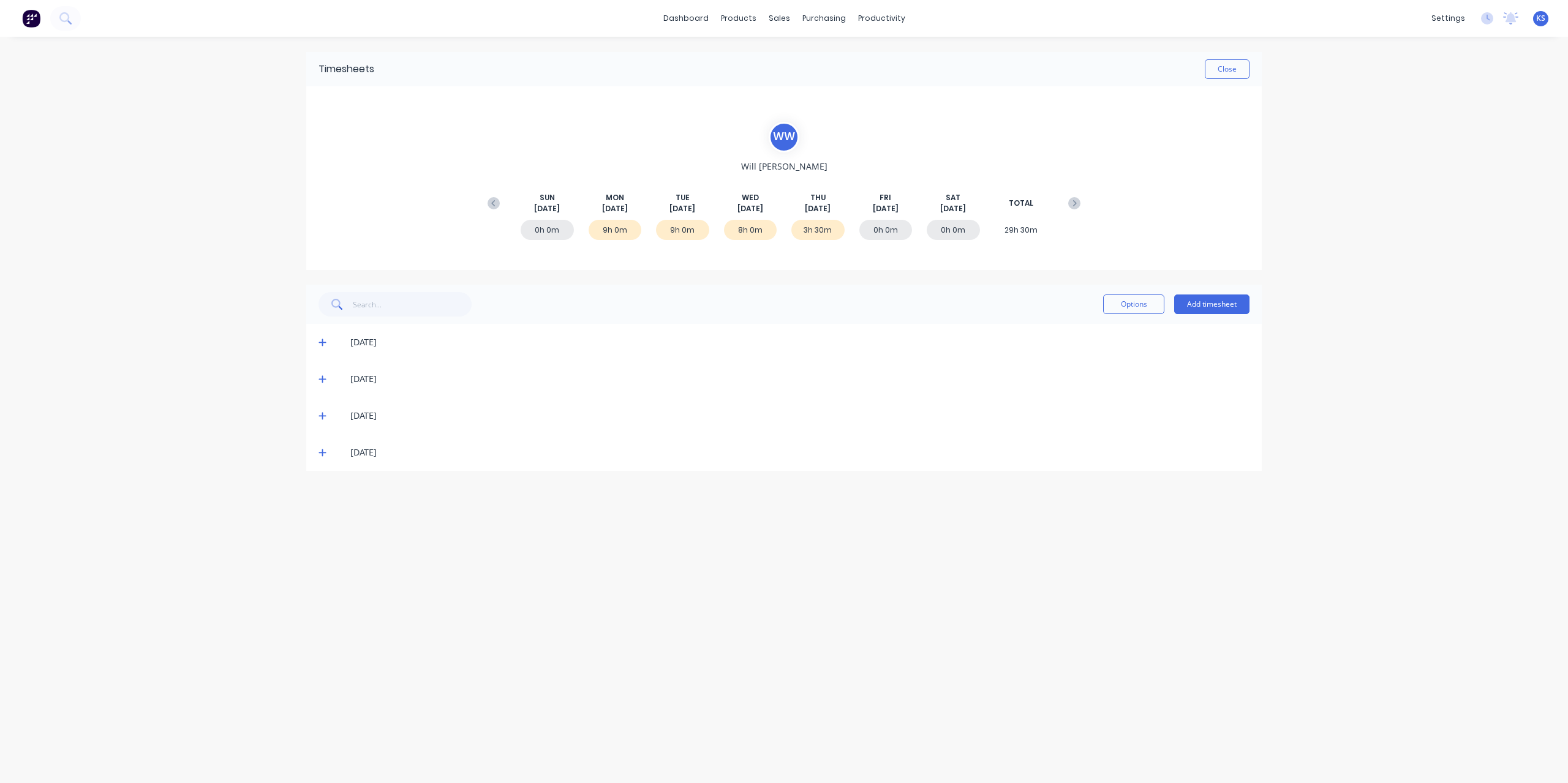
click at [322, 377] on icon at bounding box center [322, 380] width 7 height 7
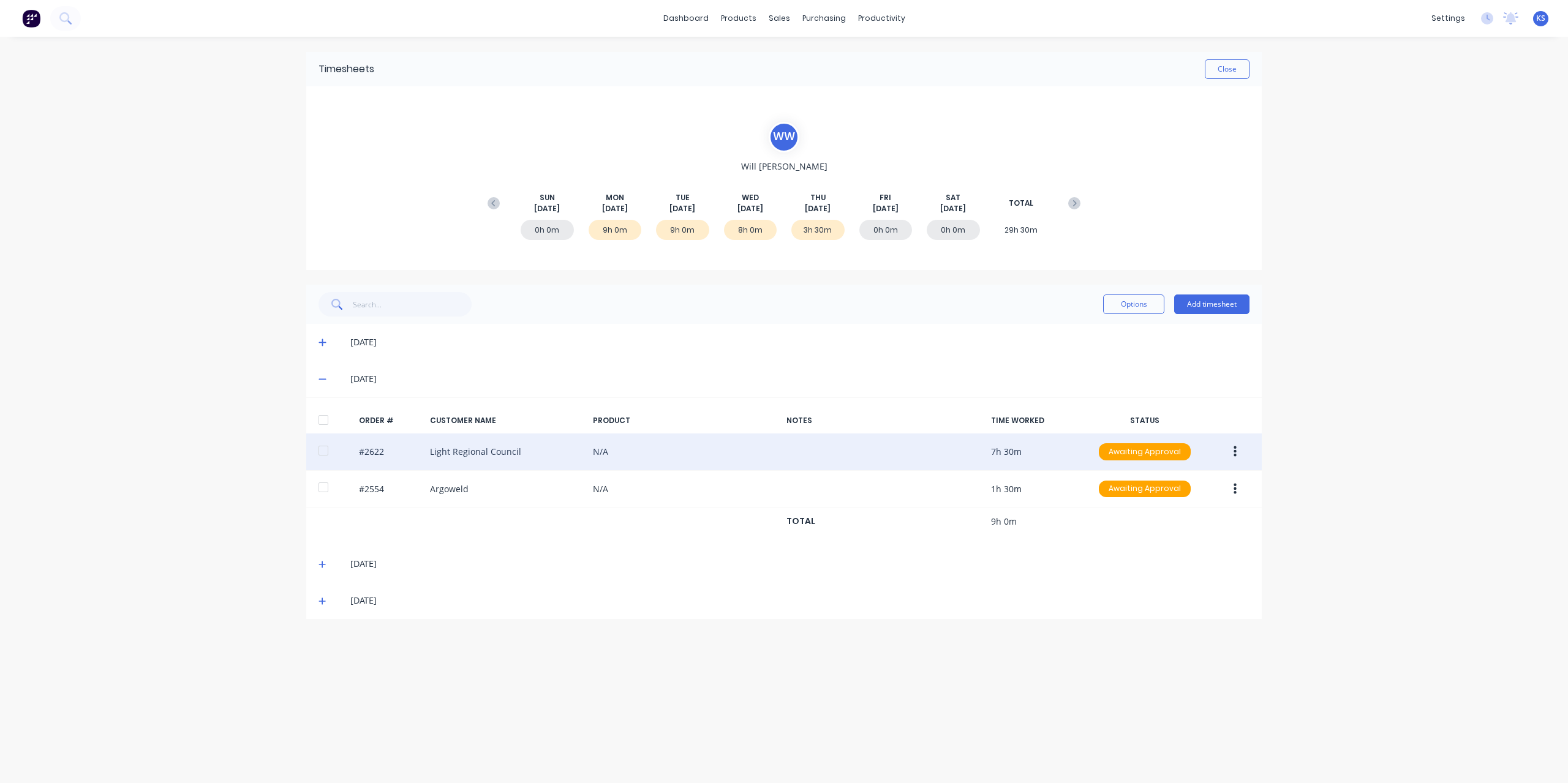
click at [332, 445] on div at bounding box center [323, 450] width 24 height 24
click at [1244, 449] on button "button" at bounding box center [1235, 451] width 29 height 22
click at [1204, 493] on button "Approve" at bounding box center [1191, 483] width 116 height 24
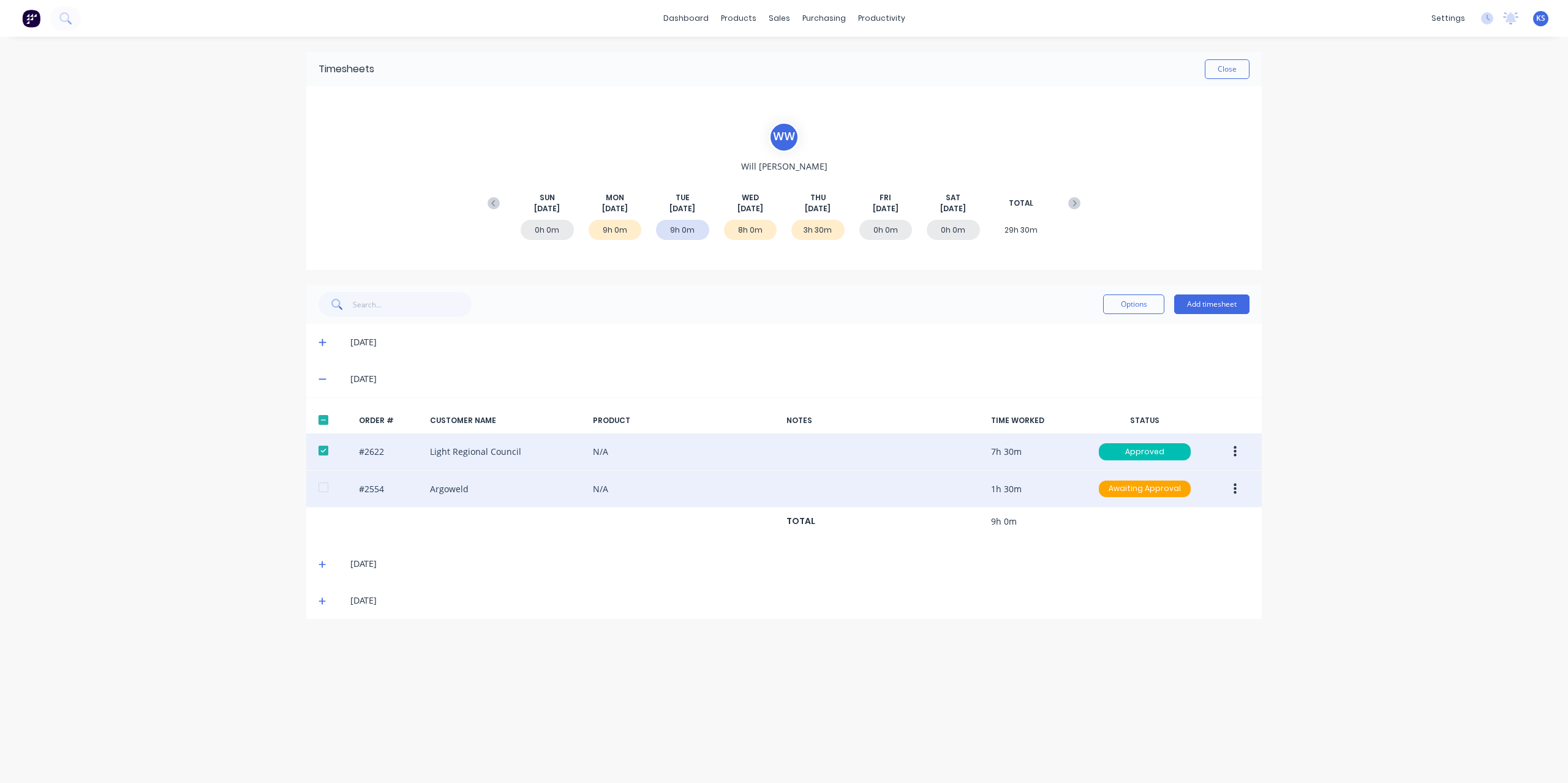
click at [1237, 487] on button "button" at bounding box center [1235, 488] width 29 height 22
click at [1191, 512] on div "Approve" at bounding box center [1191, 521] width 95 height 18
click at [1224, 73] on button "Close" at bounding box center [1227, 70] width 45 height 20
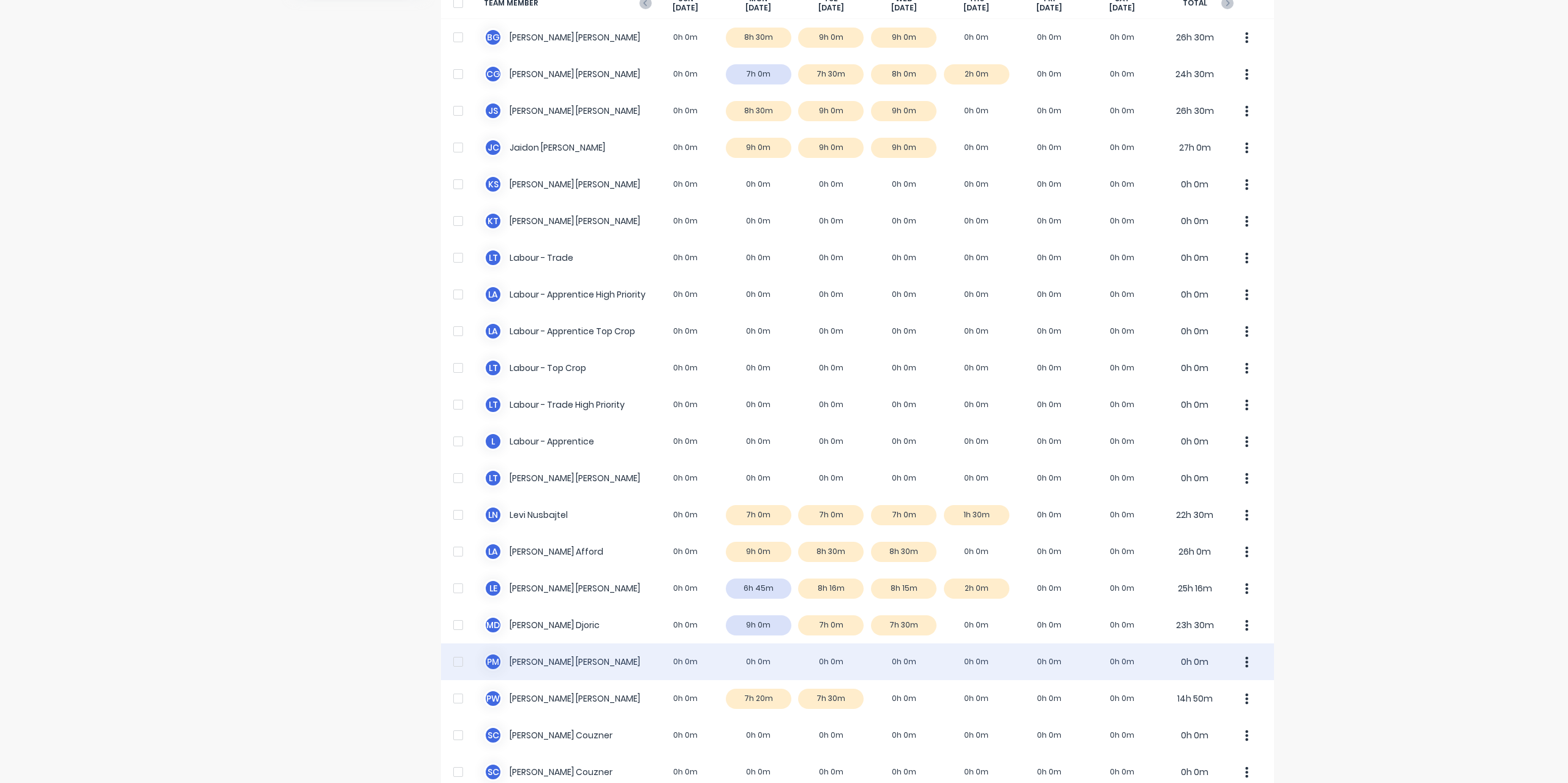
scroll to position [245, 0]
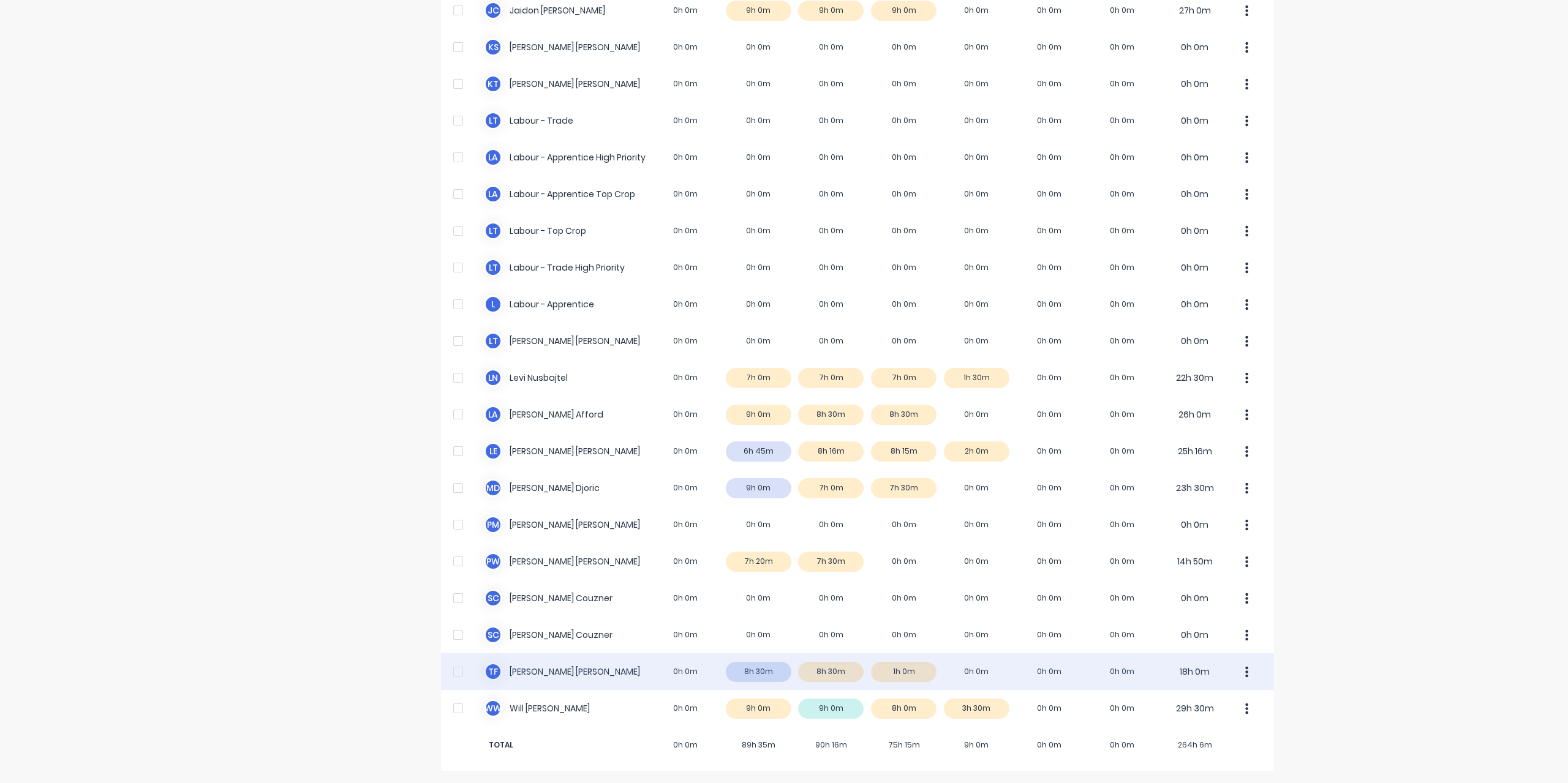
click at [512, 669] on div "T F Todd Fauser 0h 0m 8h 30m 8h 30m 1h 0m 0h 0m 0h 0m 0h 0m 18h 0m" at bounding box center [857, 671] width 833 height 37
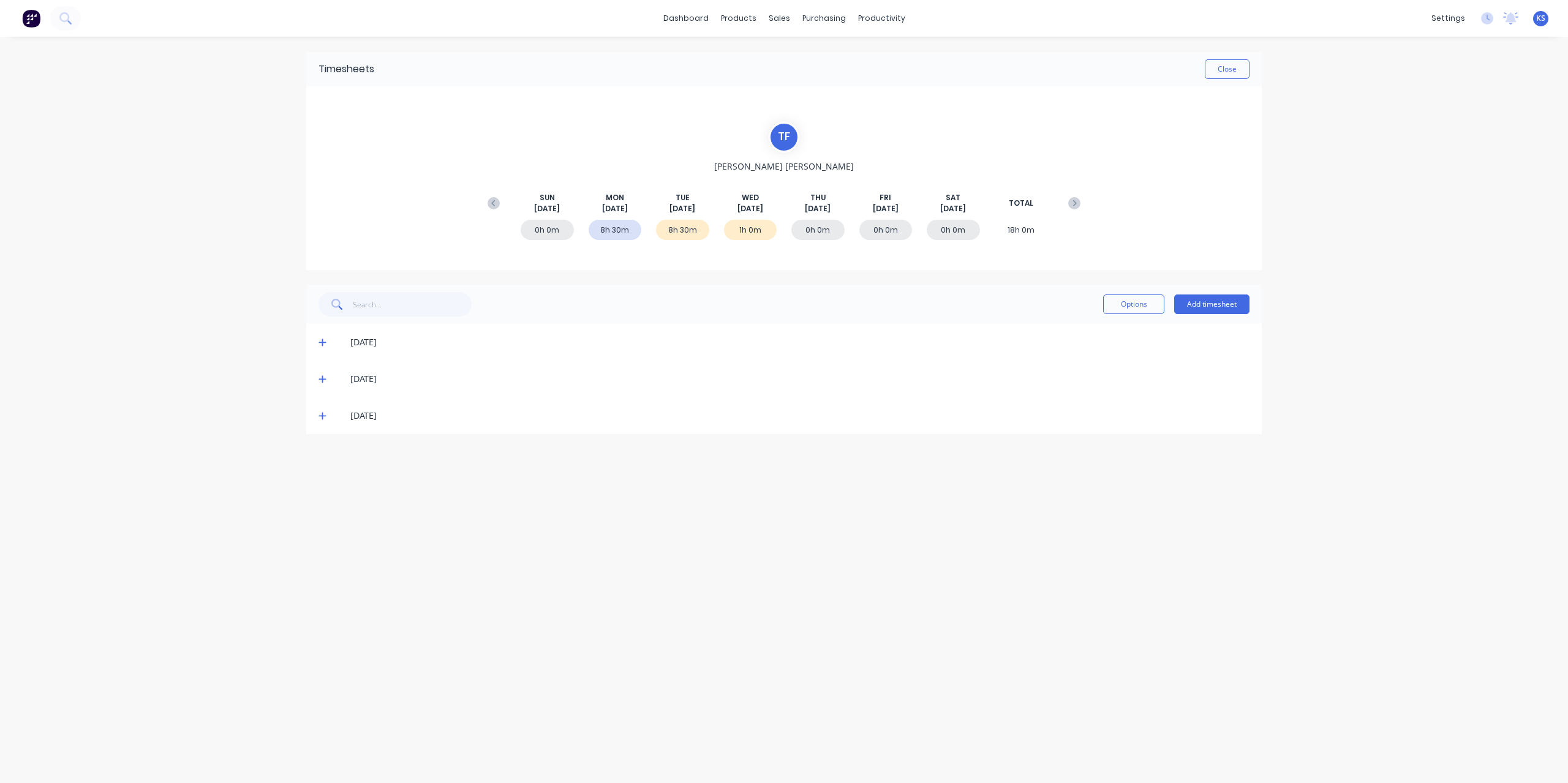
click at [325, 378] on icon at bounding box center [322, 380] width 7 height 7
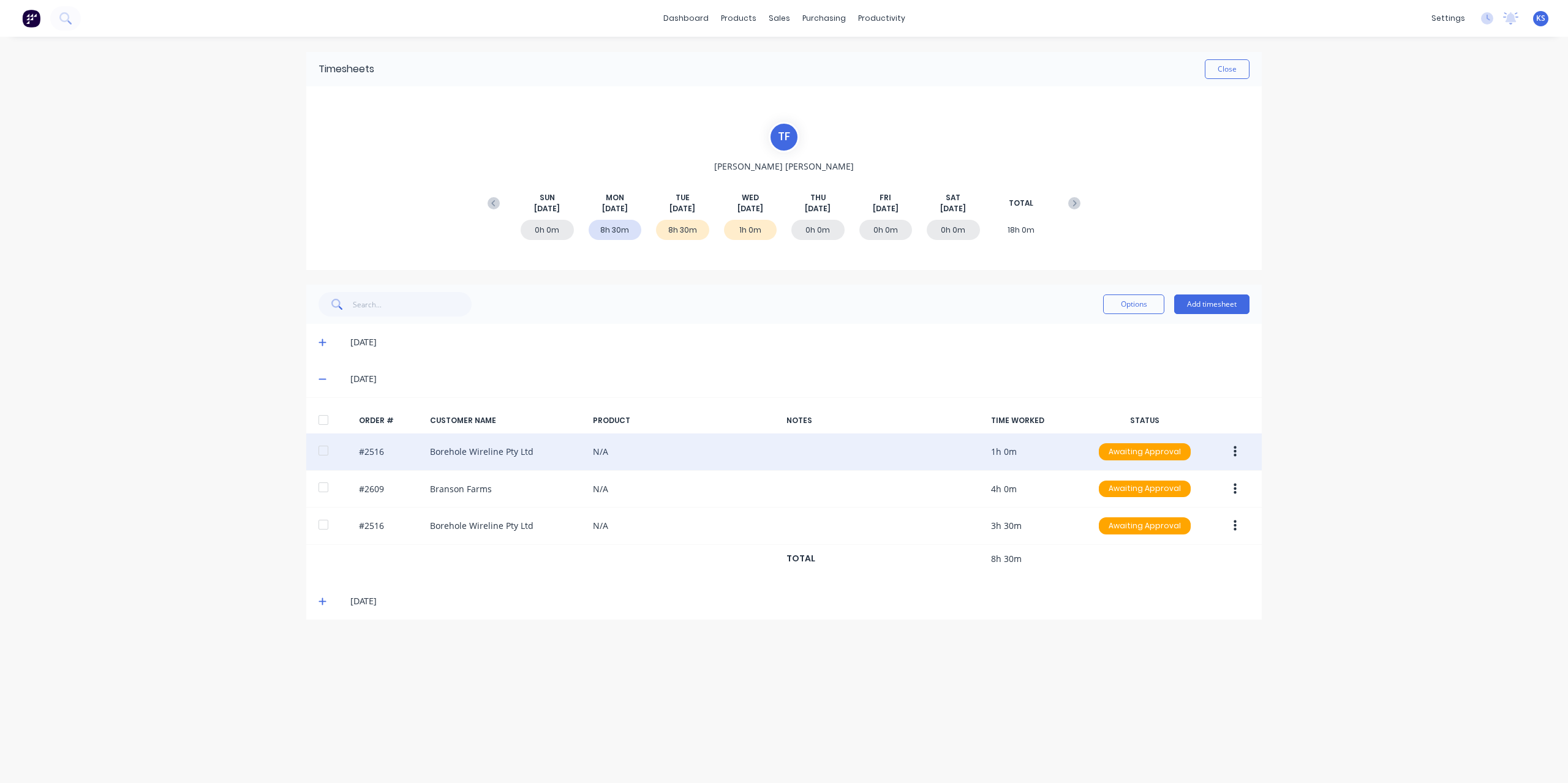
click at [329, 460] on div at bounding box center [323, 450] width 24 height 24
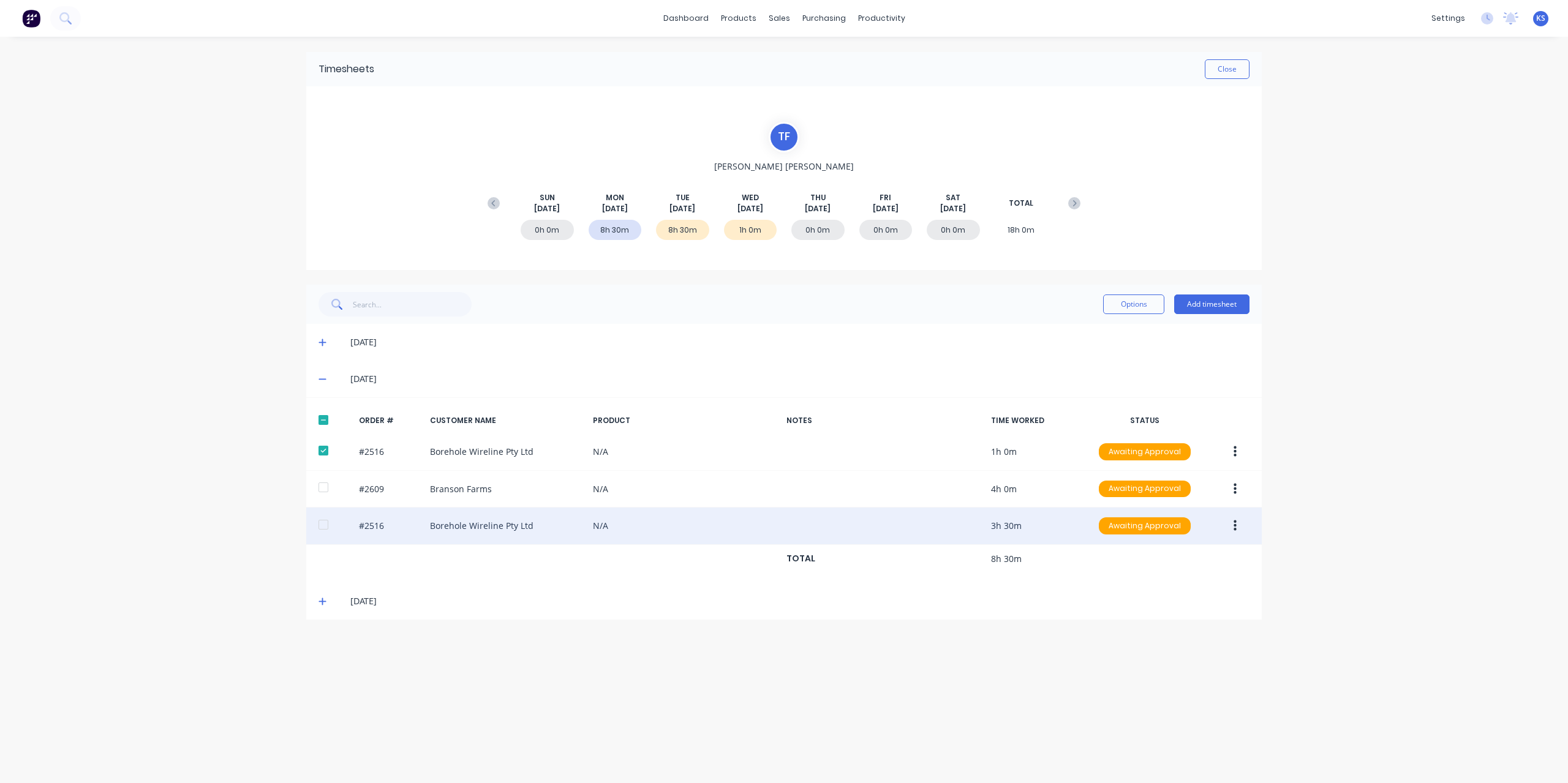
click at [320, 521] on div at bounding box center [323, 524] width 24 height 24
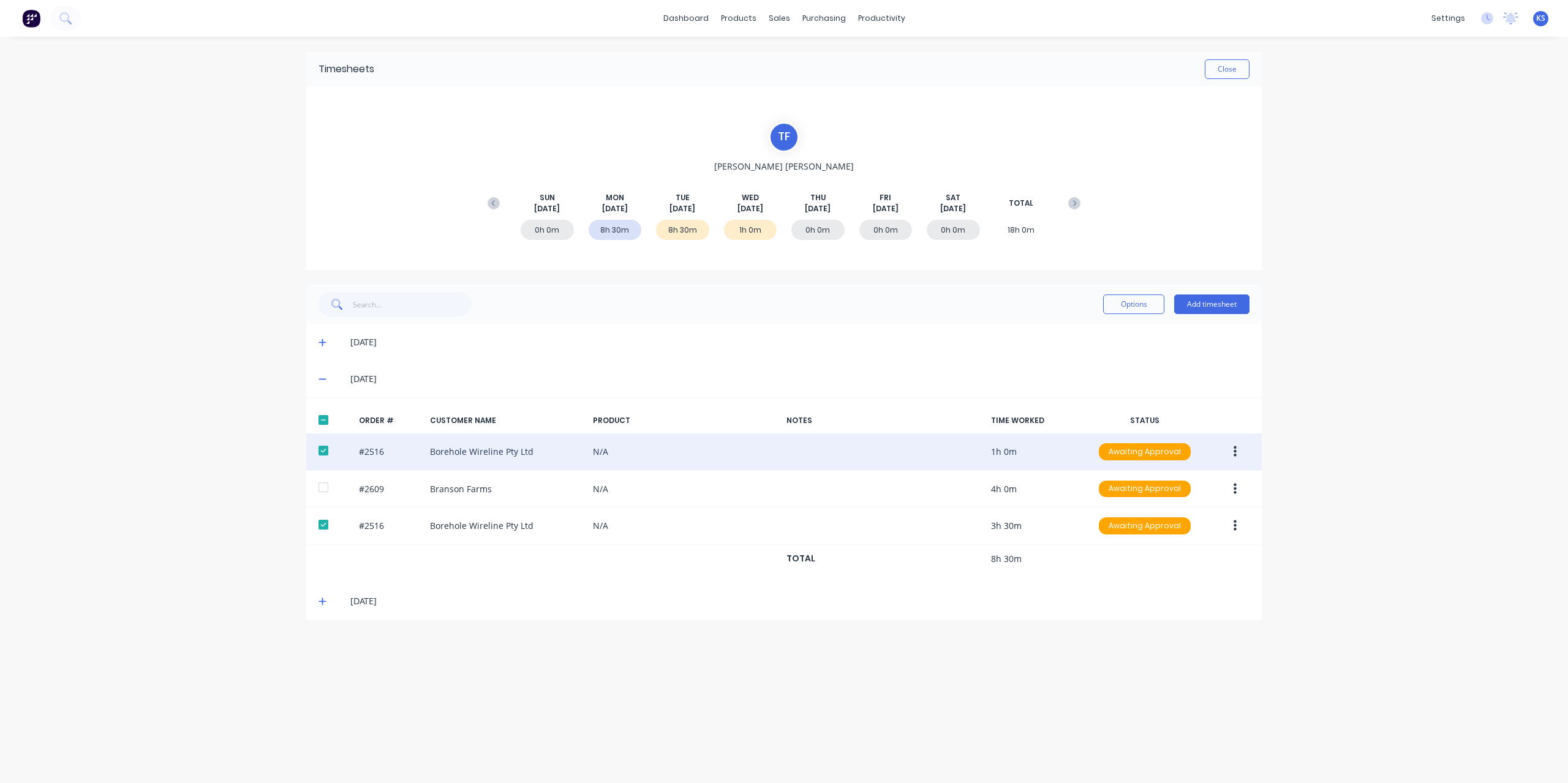
click at [327, 450] on div at bounding box center [323, 450] width 24 height 24
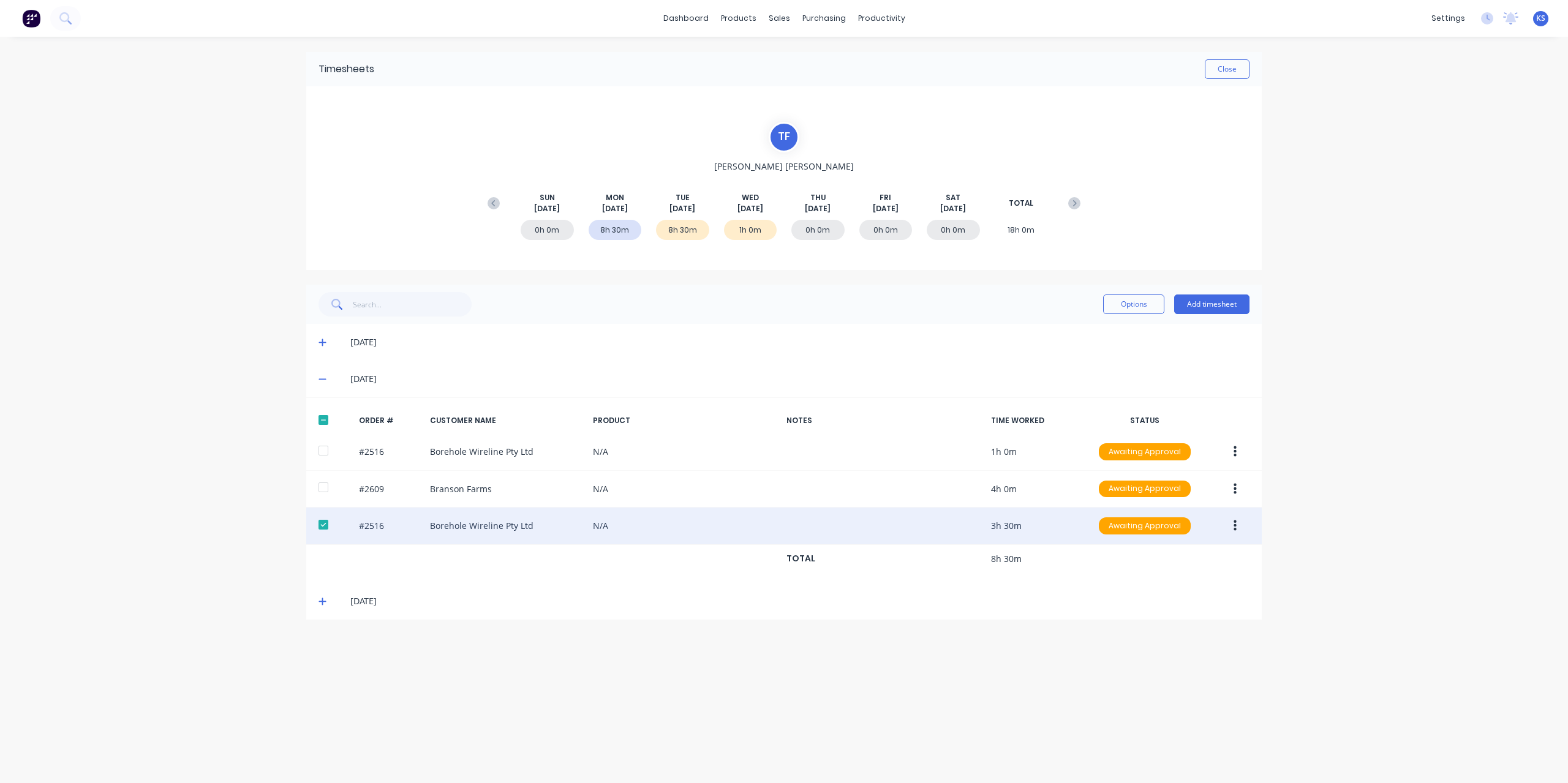
click at [1230, 531] on button "button" at bounding box center [1235, 525] width 29 height 22
click at [1163, 609] on div "Edit" at bounding box center [1191, 607] width 95 height 18
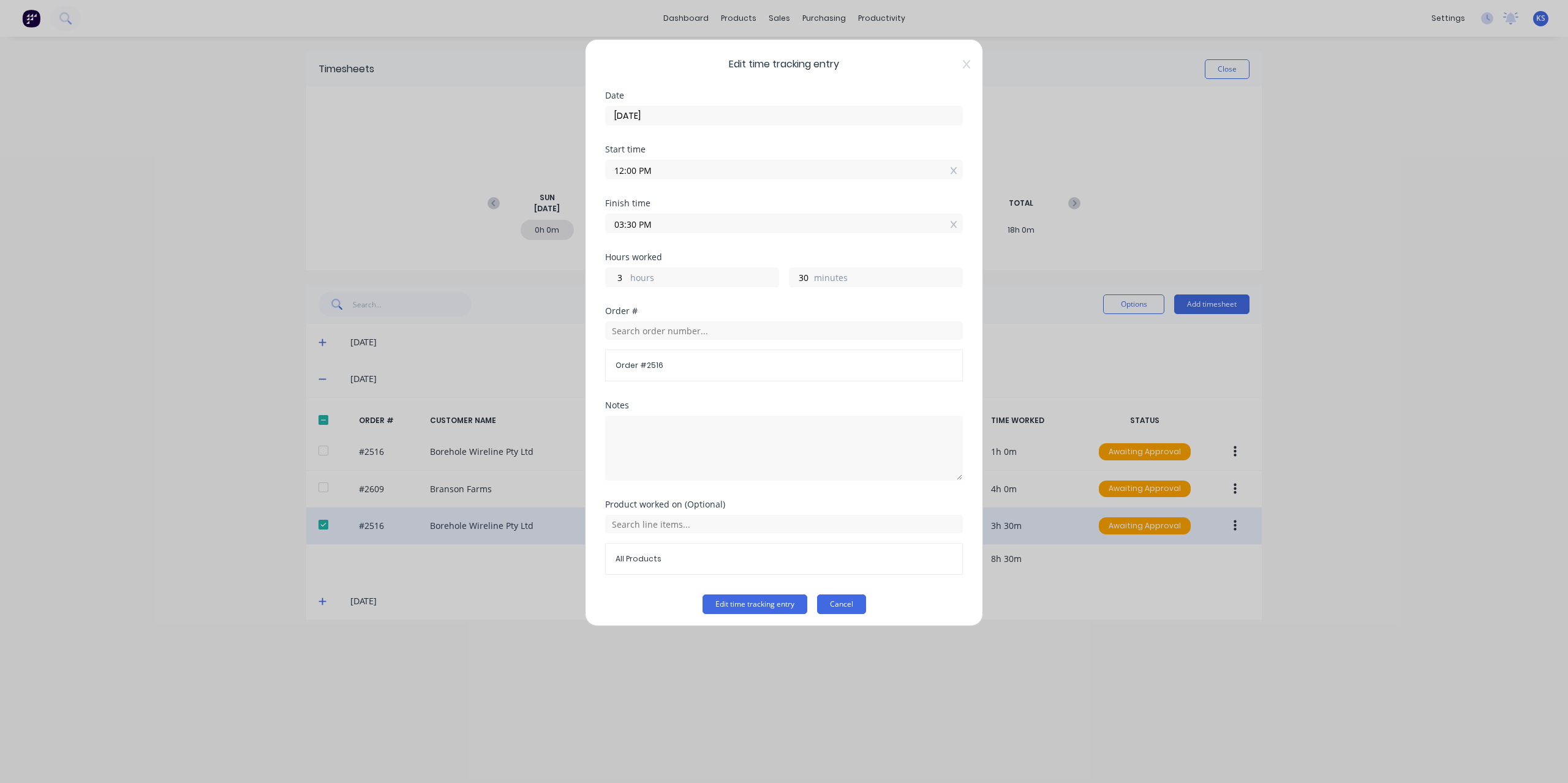
click at [827, 596] on button "Cancel" at bounding box center [841, 604] width 49 height 20
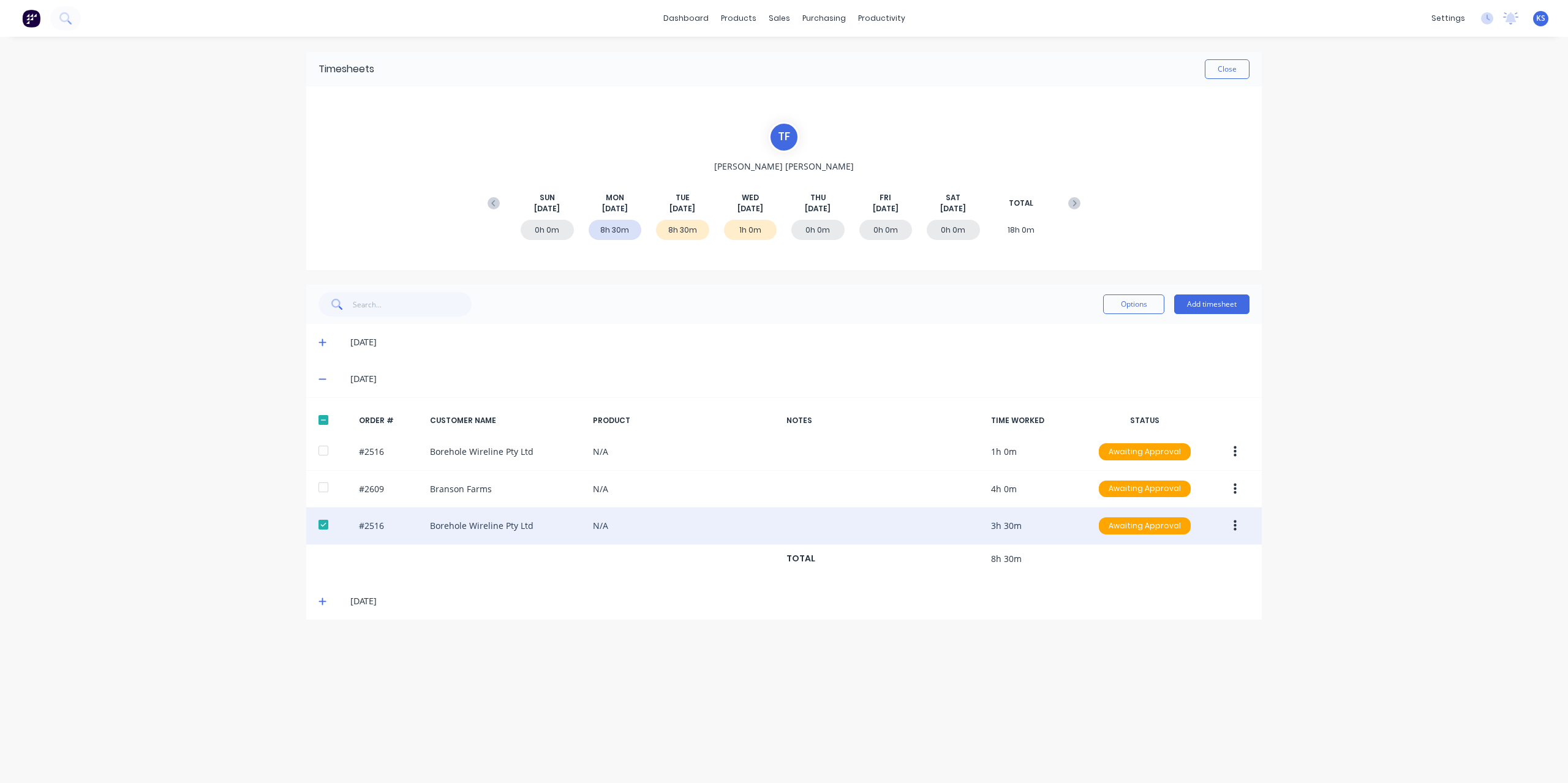
click at [1242, 526] on button "button" at bounding box center [1235, 525] width 29 height 22
click at [1176, 564] on div "Approve" at bounding box center [1191, 558] width 95 height 18
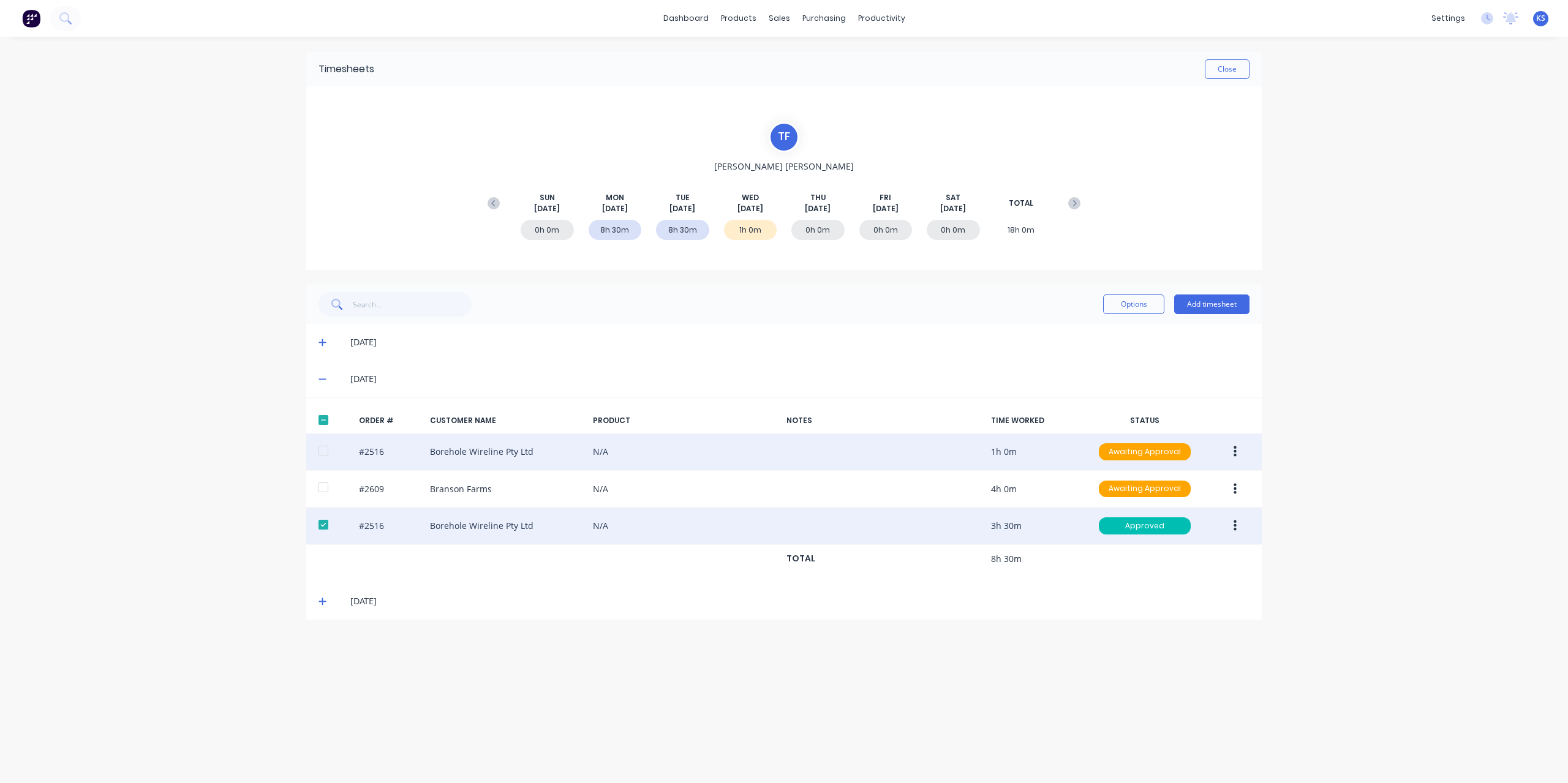
click at [317, 447] on div at bounding box center [323, 450] width 24 height 24
click at [1238, 447] on button "button" at bounding box center [1235, 451] width 29 height 22
click at [1202, 484] on div "Approve" at bounding box center [1191, 483] width 95 height 18
click at [1210, 64] on button "Close" at bounding box center [1227, 70] width 45 height 20
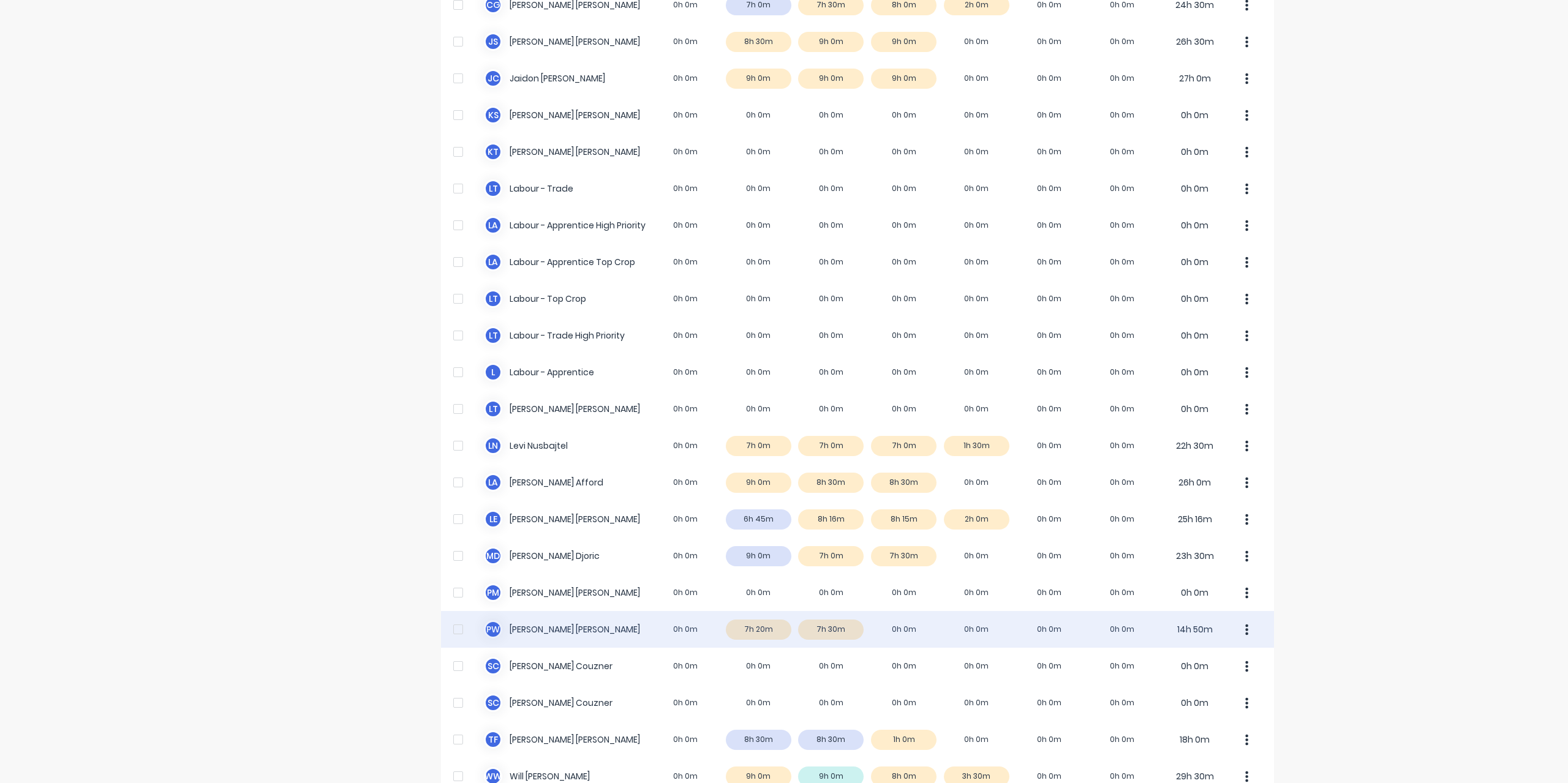
scroll to position [245, 0]
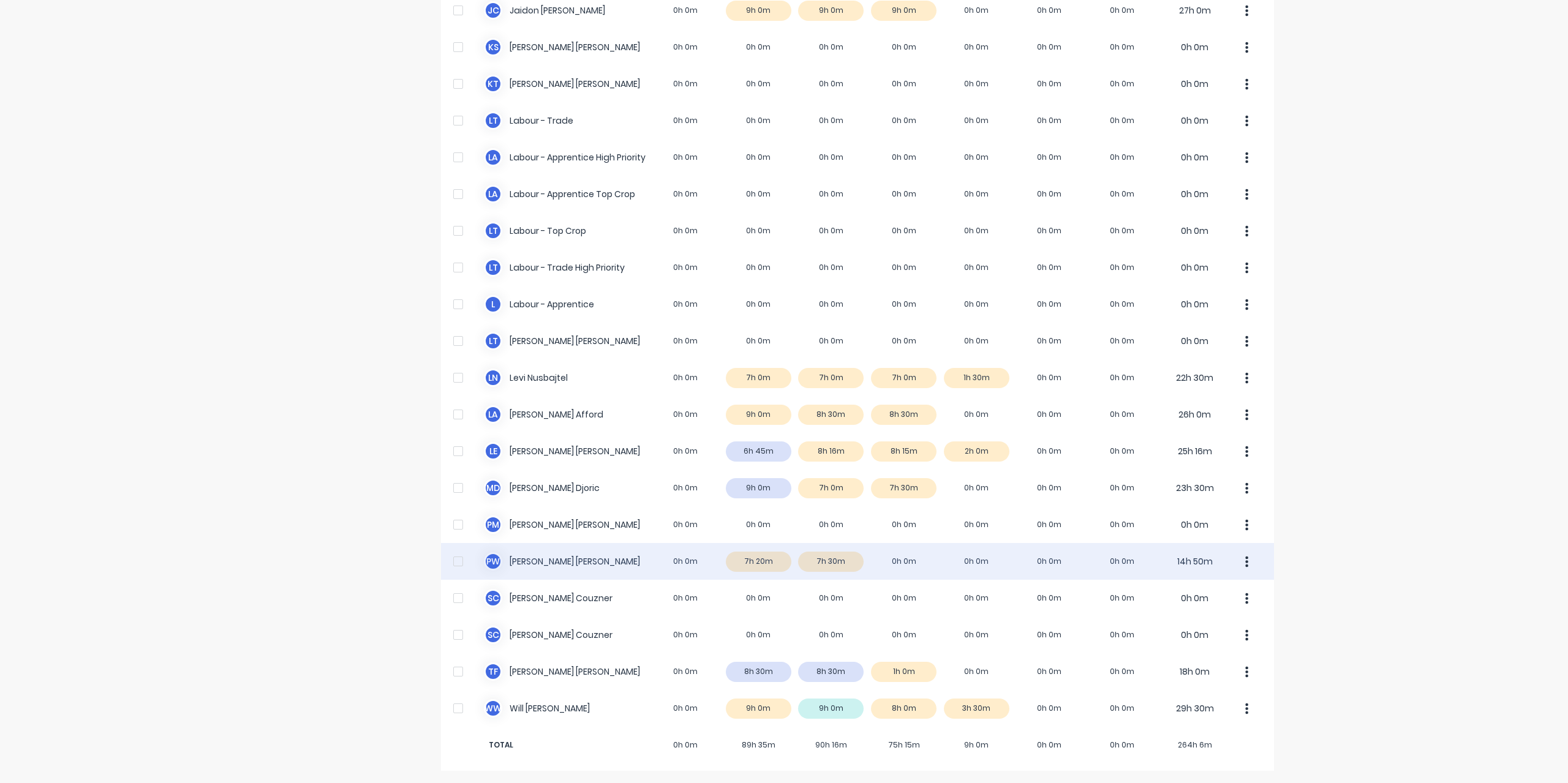
click at [538, 570] on div "P W Paul Wieczorek 0h 0m 7h 20m 7h 30m 0h 0m 0h 0m 0h 0m 0h 0m 14h 50m" at bounding box center [857, 561] width 833 height 37
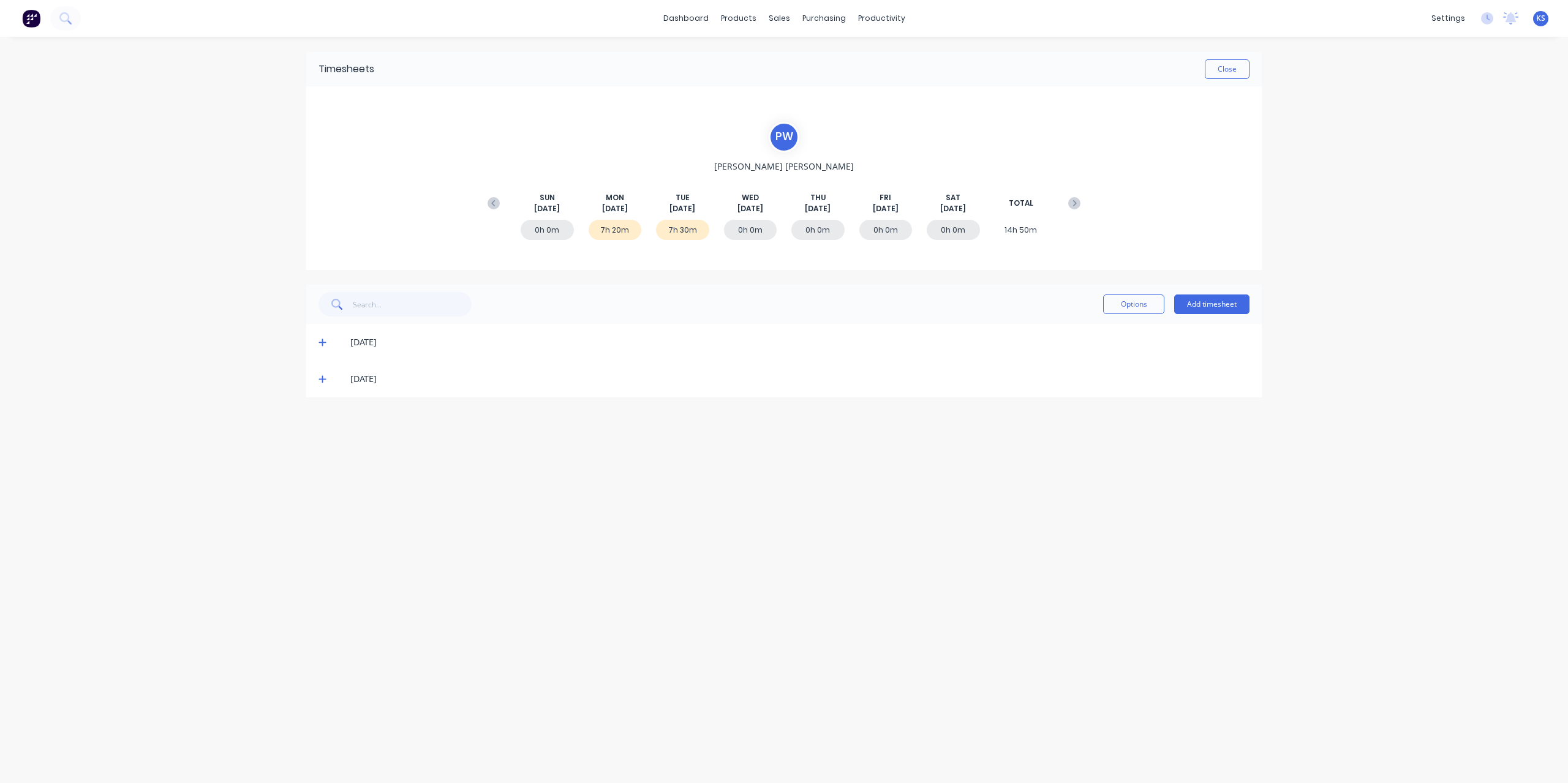
click at [320, 377] on icon at bounding box center [322, 379] width 8 height 9
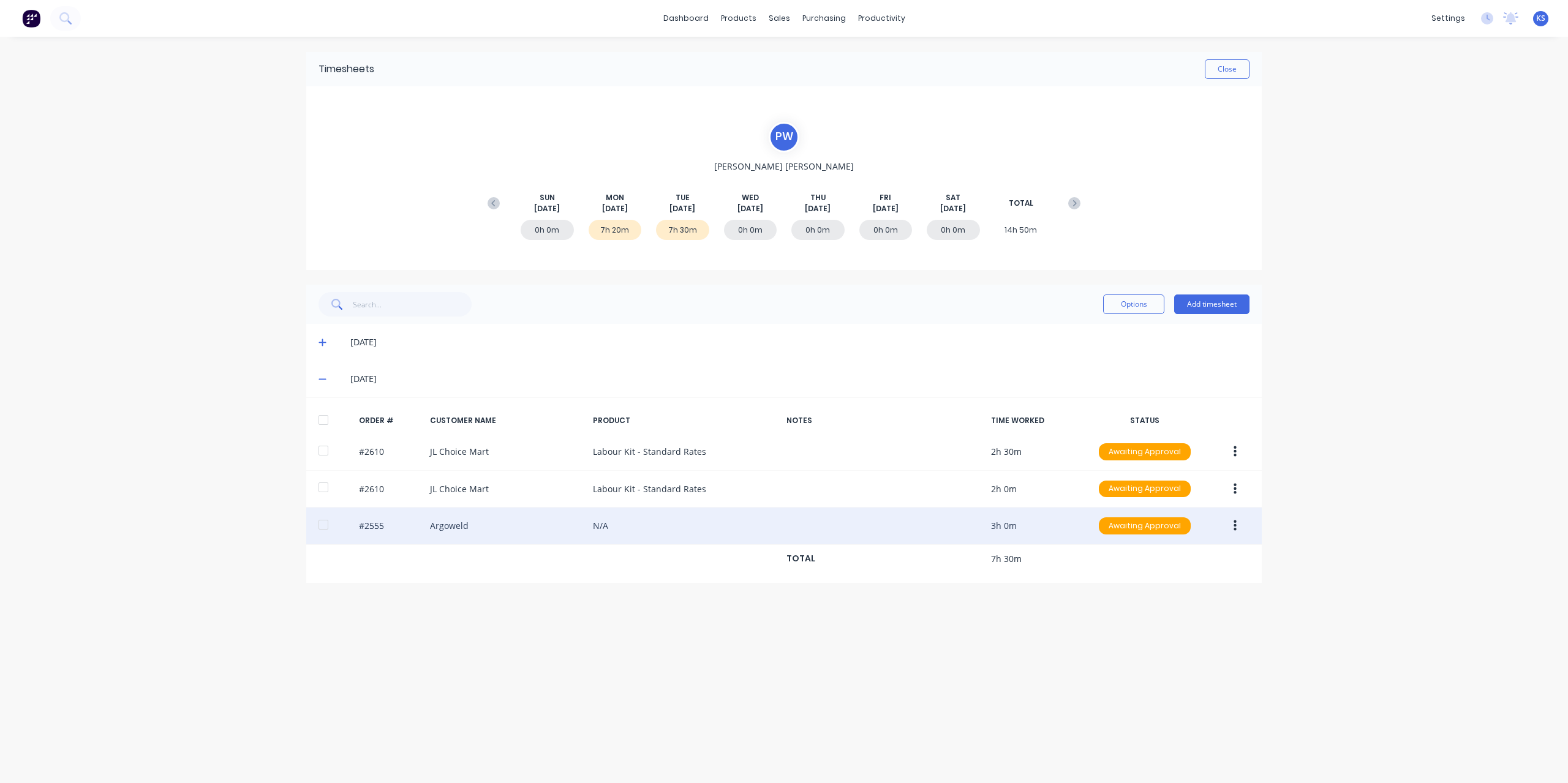
click at [323, 522] on div at bounding box center [323, 524] width 24 height 24
click at [1242, 523] on button "button" at bounding box center [1235, 525] width 29 height 22
click at [1219, 557] on div "Approve" at bounding box center [1191, 558] width 95 height 18
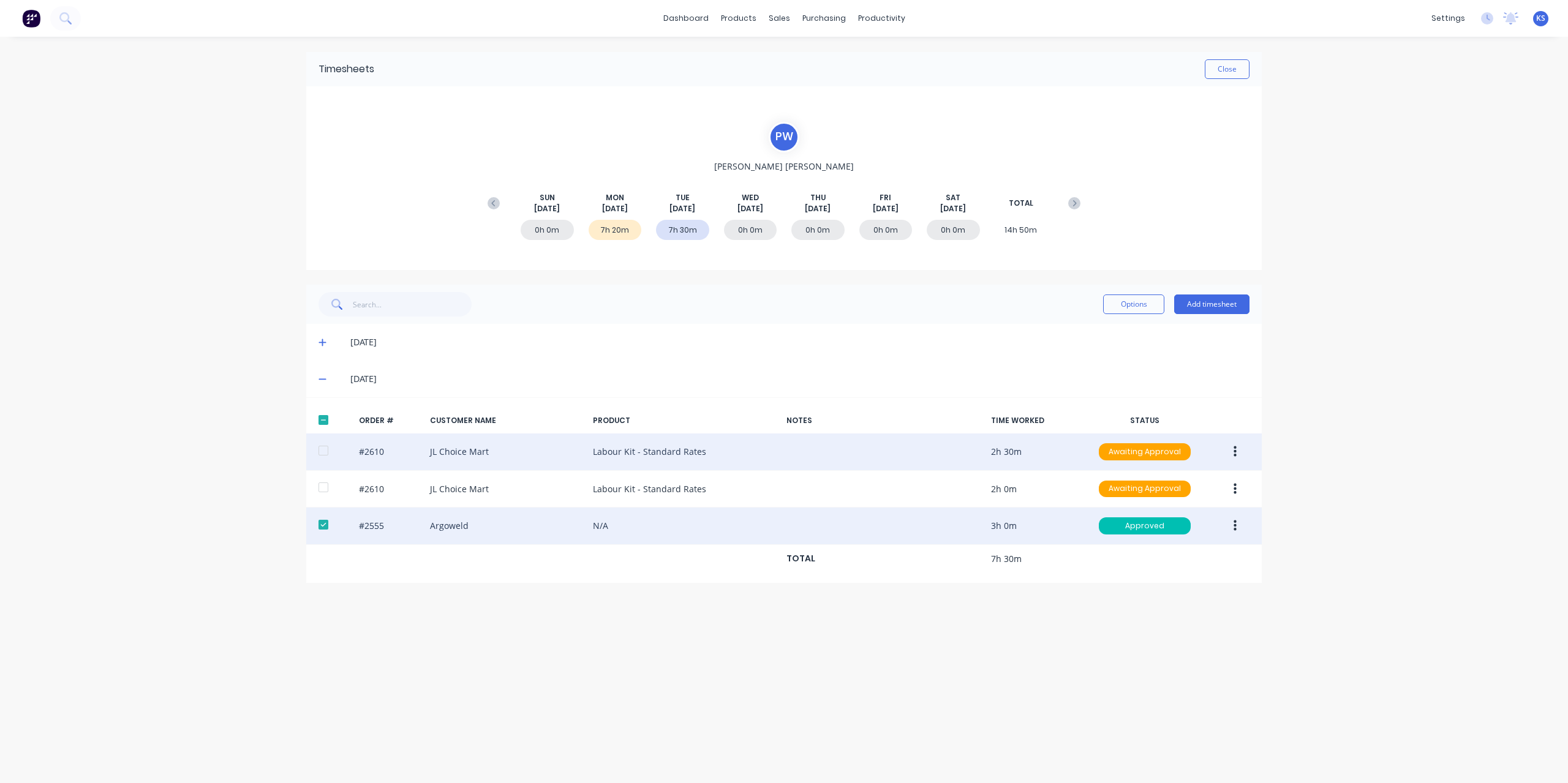
click at [1237, 449] on button "button" at bounding box center [1235, 451] width 29 height 22
click at [1224, 478] on div "Approve" at bounding box center [1191, 483] width 95 height 18
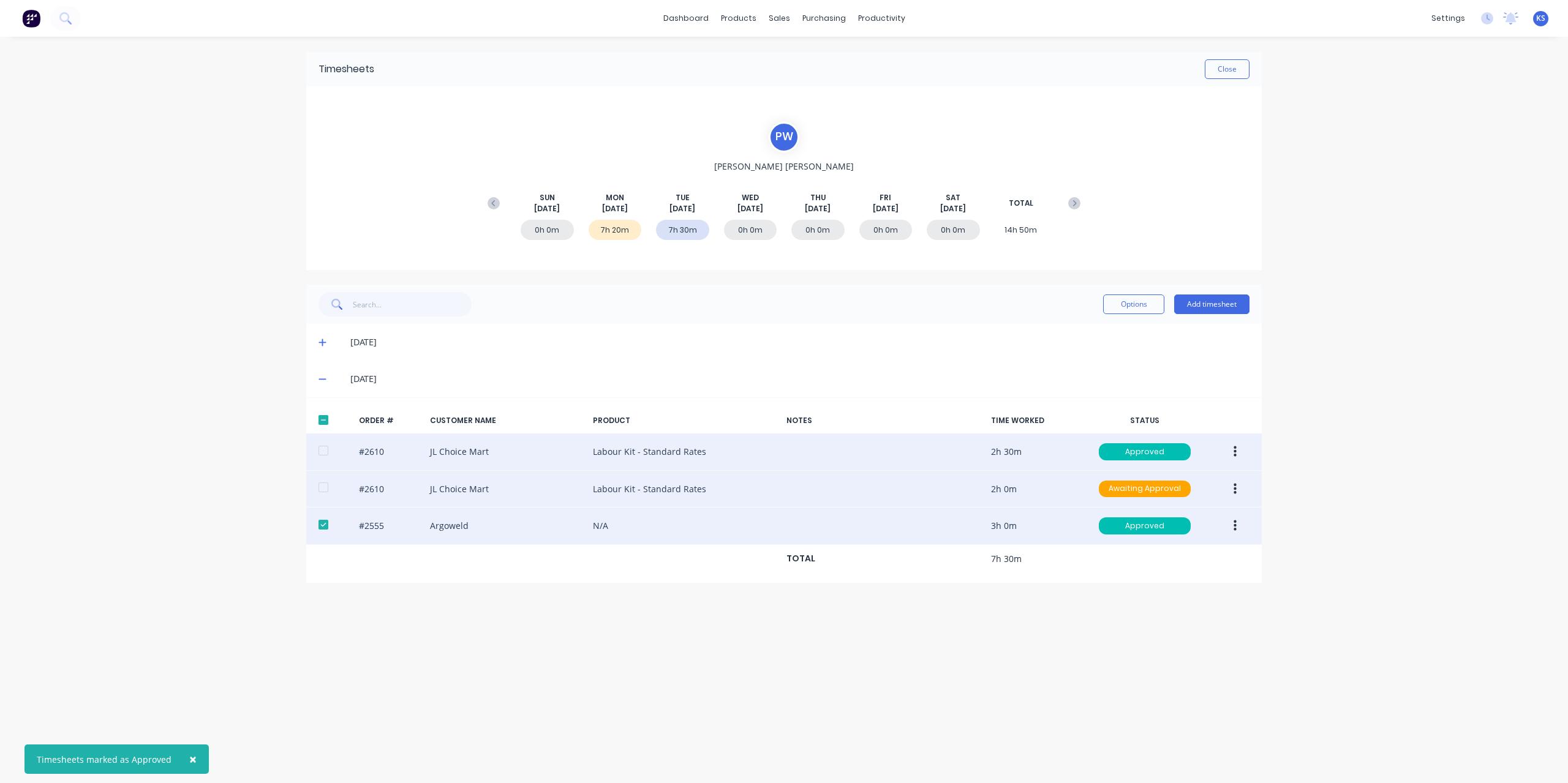
click at [1228, 488] on button "button" at bounding box center [1235, 488] width 29 height 22
click at [1226, 518] on div "Approve" at bounding box center [1191, 521] width 95 height 18
click at [1240, 66] on button "Close" at bounding box center [1227, 70] width 45 height 20
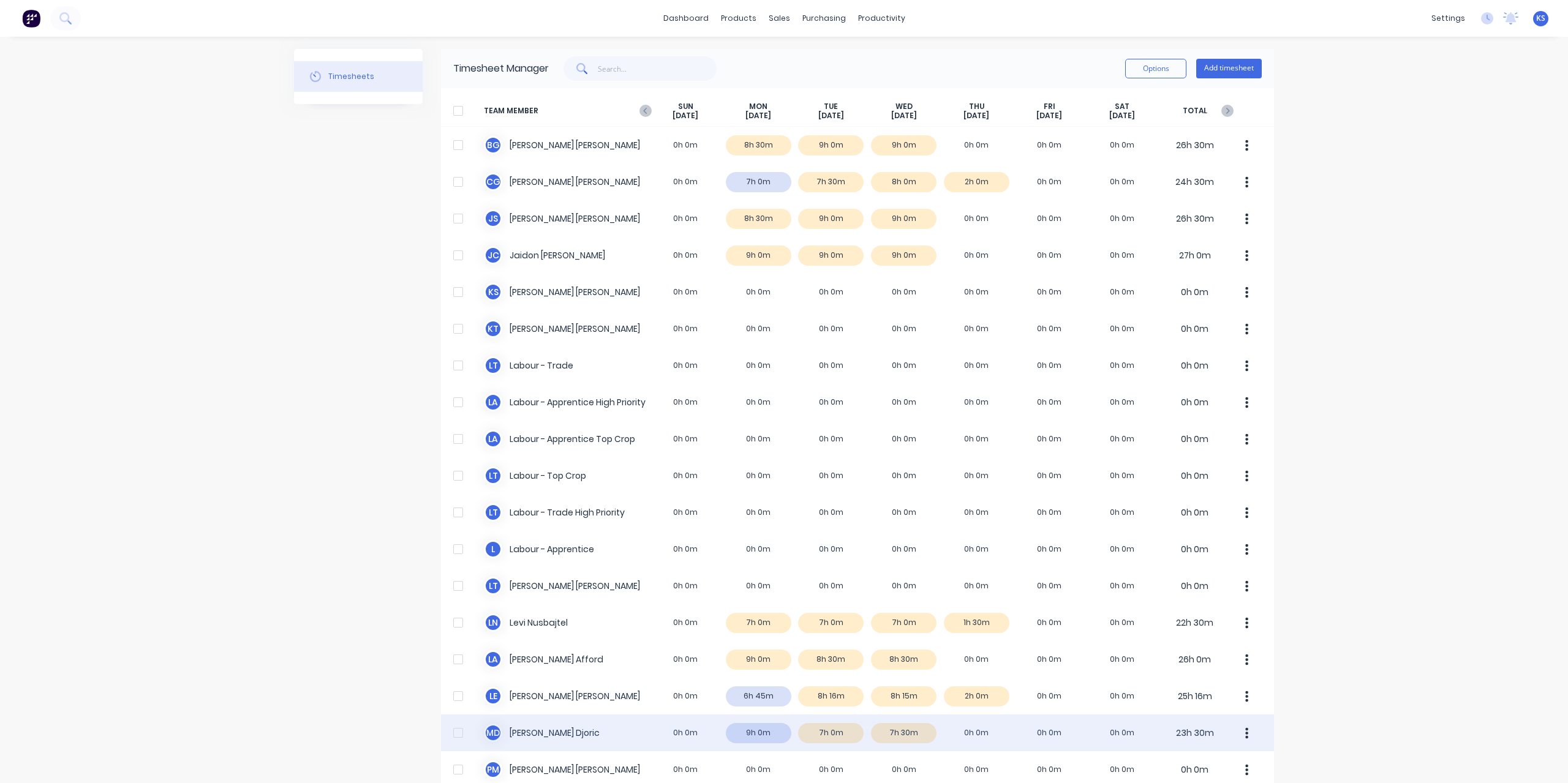
click at [525, 738] on div "M D Micheal Djoric 0h 0m 9h 0m 7h 0m 7h 30m 0h 0m 0h 0m 0h 0m 23h 30m" at bounding box center [857, 732] width 833 height 37
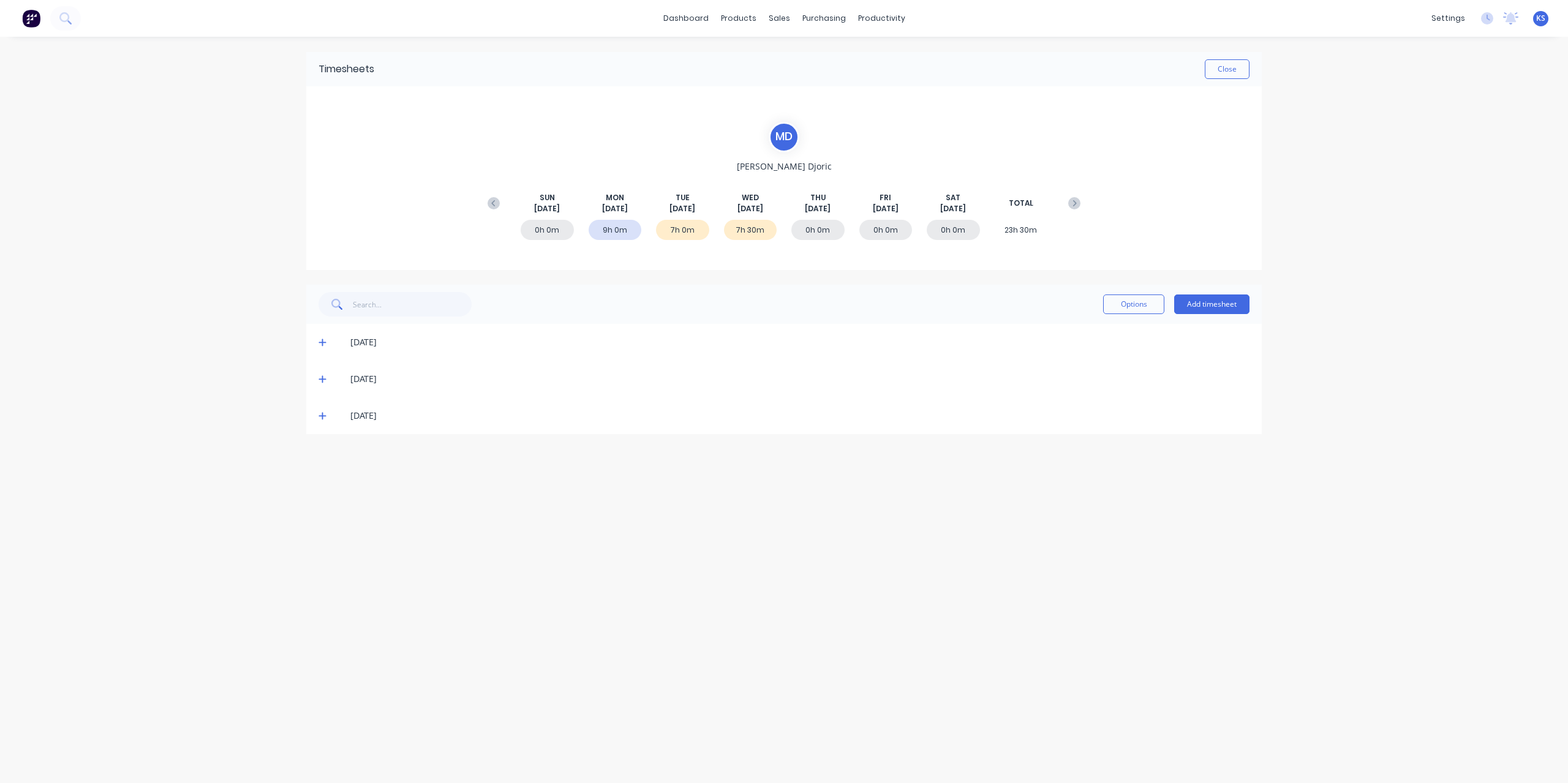
click at [323, 382] on icon at bounding box center [322, 379] width 8 height 9
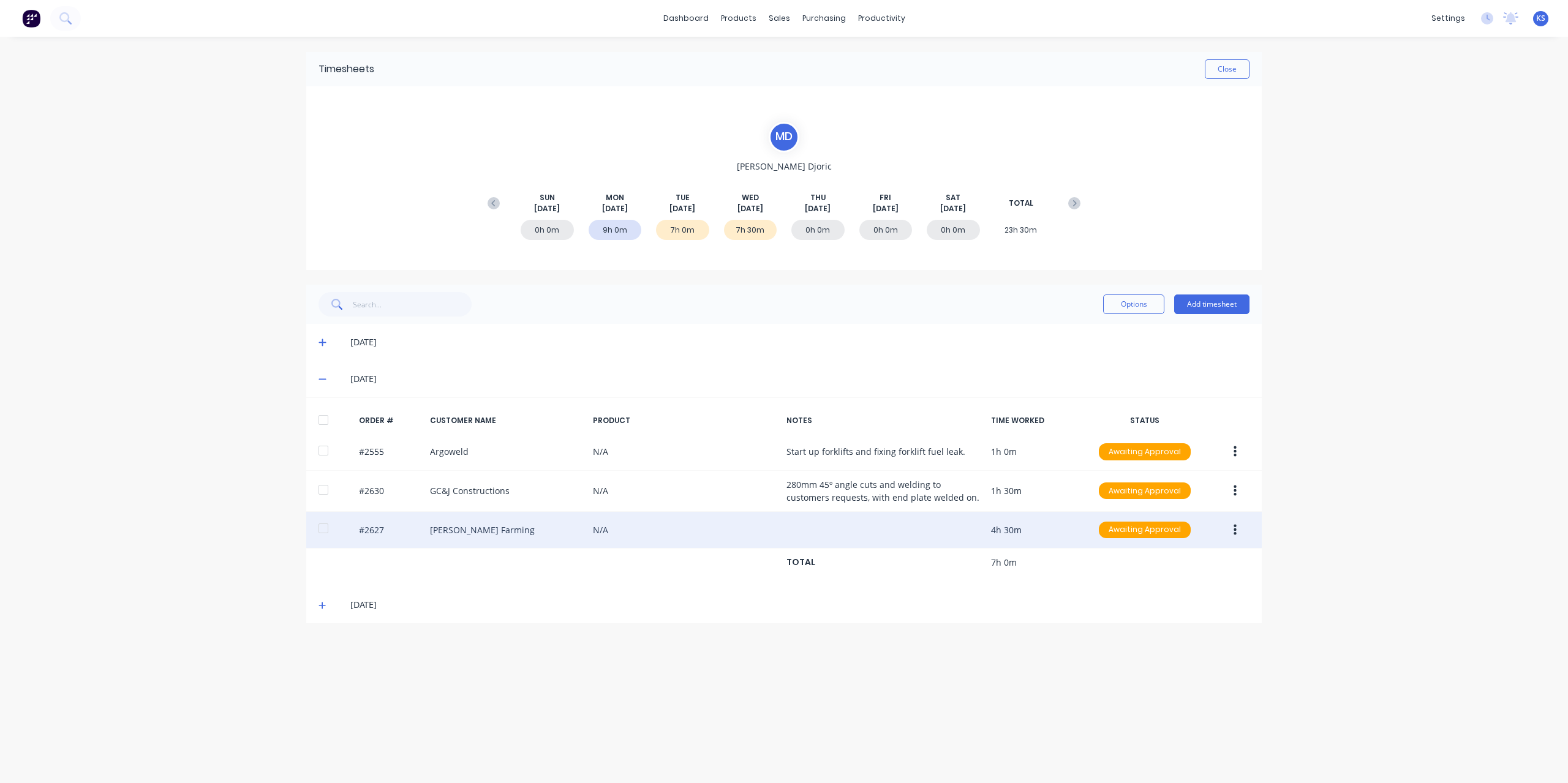
click at [325, 528] on div at bounding box center [323, 528] width 24 height 24
click at [1243, 526] on button "button" at bounding box center [1235, 529] width 29 height 22
click at [1212, 561] on div "Approve" at bounding box center [1191, 562] width 95 height 18
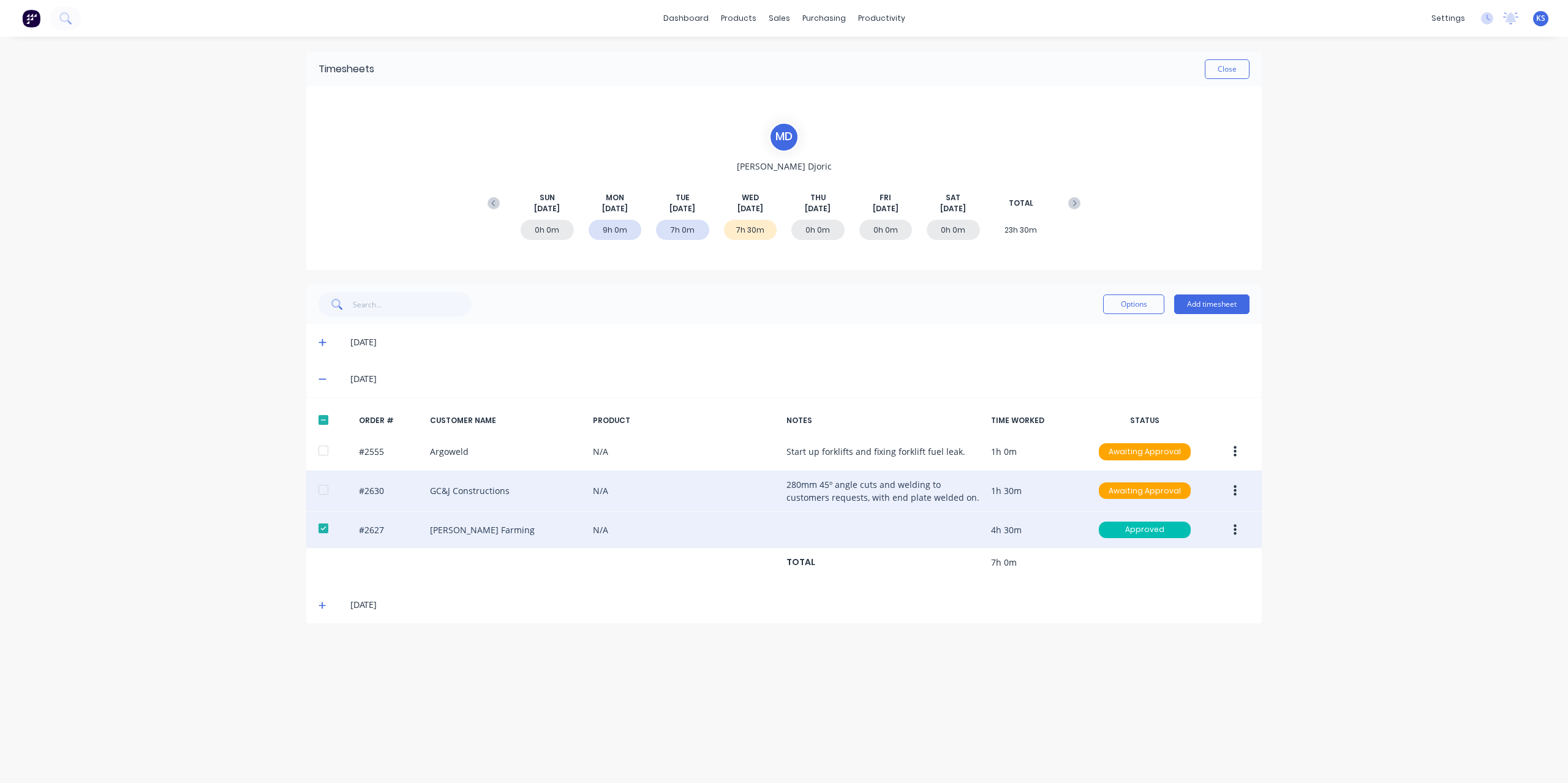
click at [320, 488] on div at bounding box center [323, 489] width 24 height 24
click at [1234, 493] on button "button" at bounding box center [1235, 490] width 29 height 22
click at [1203, 524] on div "Approve" at bounding box center [1191, 523] width 95 height 18
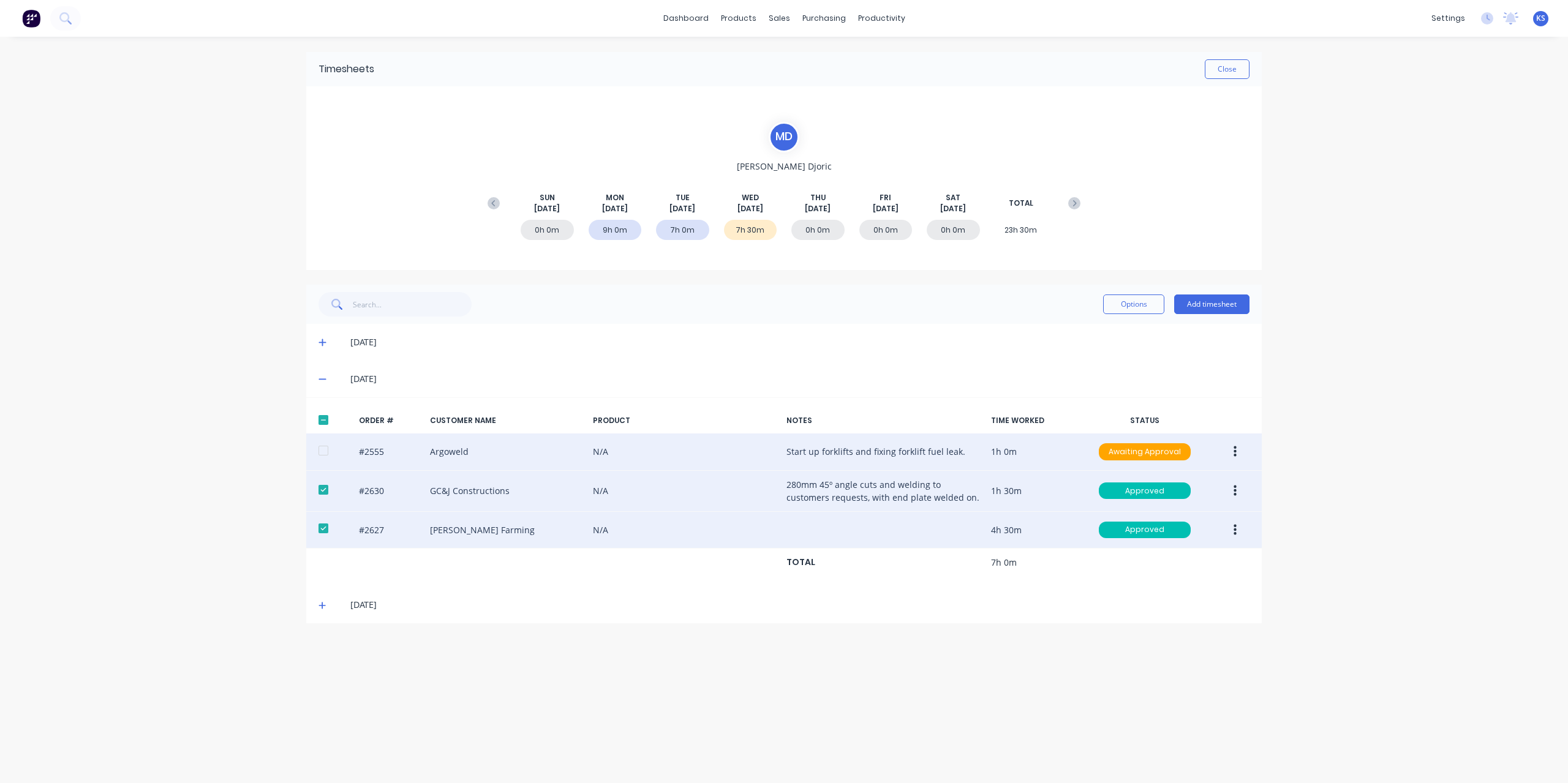
click at [1237, 443] on button "button" at bounding box center [1235, 451] width 29 height 22
click at [1215, 480] on div "Approve" at bounding box center [1191, 483] width 95 height 18
click at [1220, 68] on button "Close" at bounding box center [1227, 70] width 45 height 20
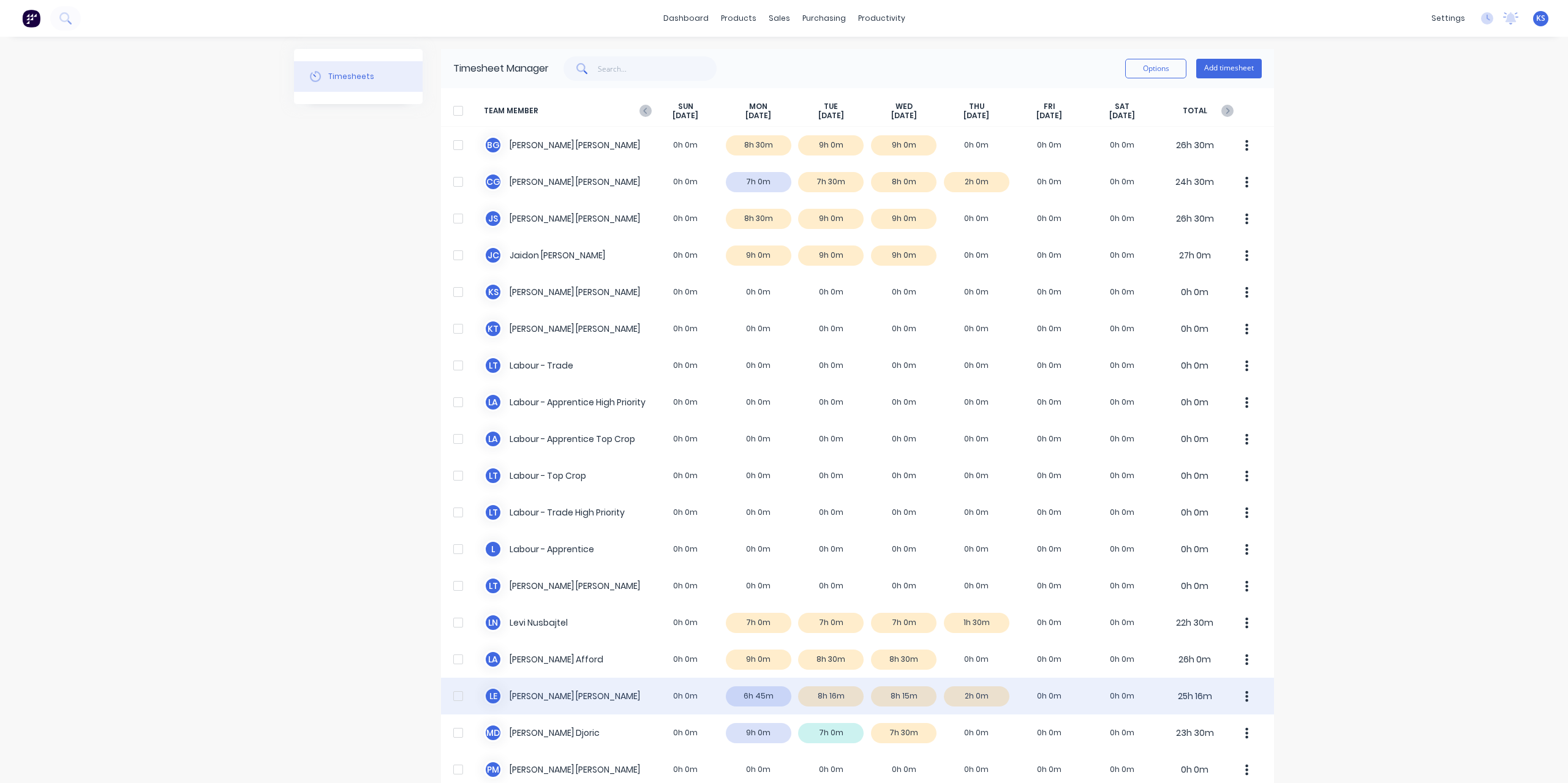
click at [551, 690] on div "L E Luke Ellis 0h 0m 6h 45m 8h 16m 8h 15m 2h 0m 0h 0m 0h 0m 25h 16m" at bounding box center [857, 695] width 833 height 37
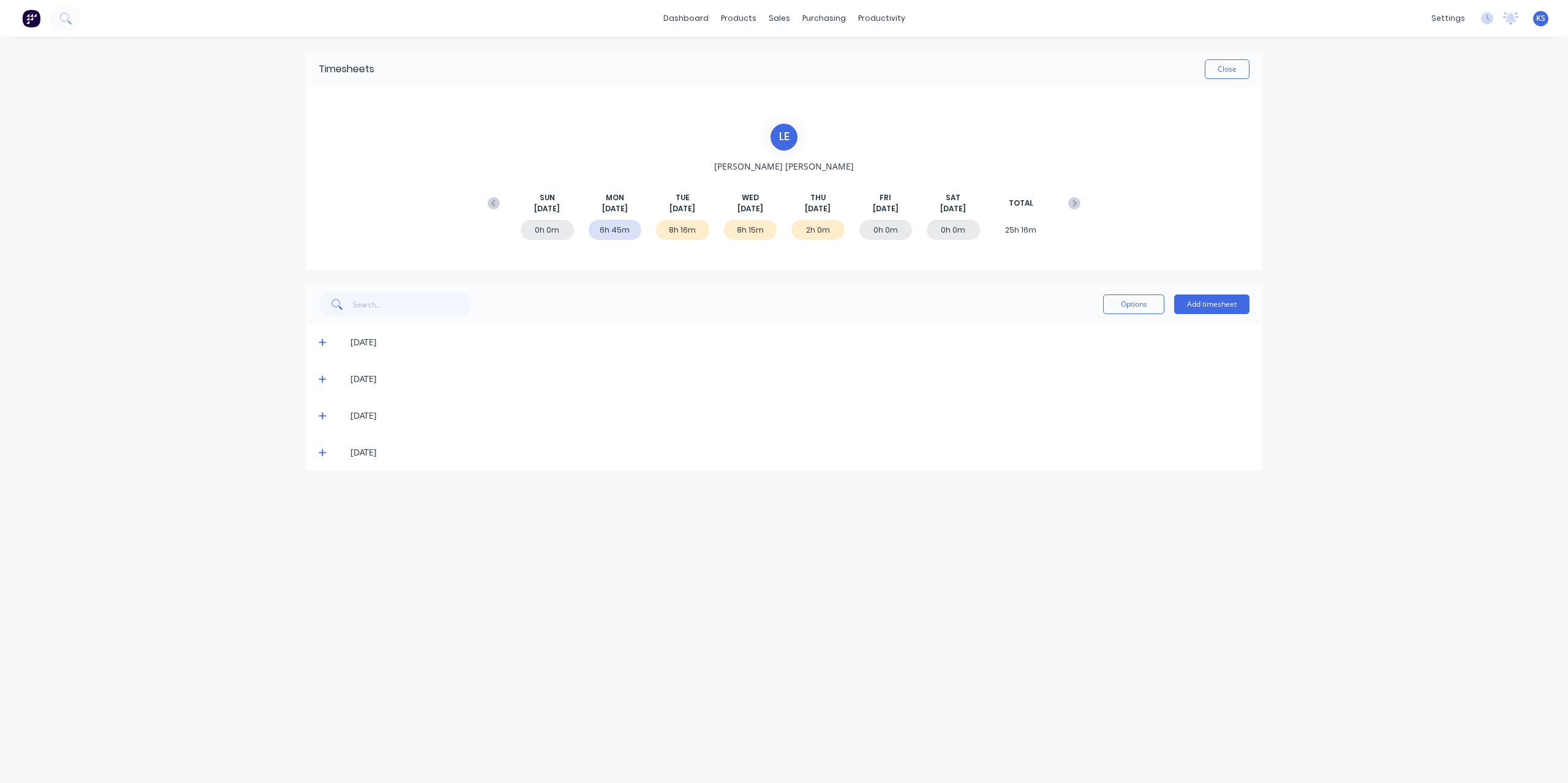
click at [321, 380] on icon at bounding box center [322, 379] width 8 height 9
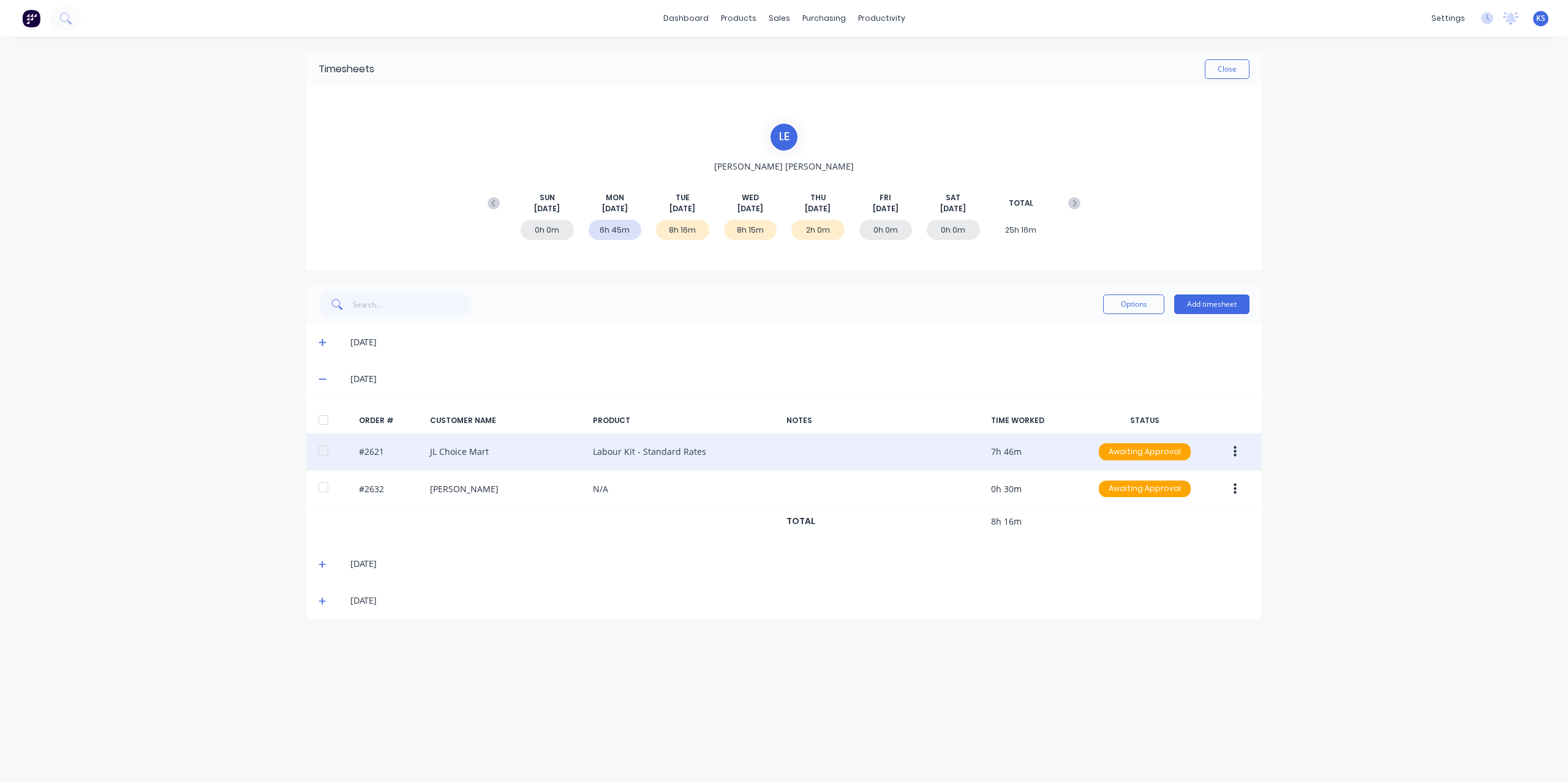
click at [330, 453] on div at bounding box center [323, 450] width 24 height 24
click at [1227, 452] on button "button" at bounding box center [1235, 451] width 29 height 22
click at [1201, 490] on div "Approve" at bounding box center [1191, 483] width 95 height 18
click at [1240, 445] on button "button" at bounding box center [1235, 451] width 29 height 22
click at [1158, 531] on div "Edit" at bounding box center [1191, 533] width 95 height 18
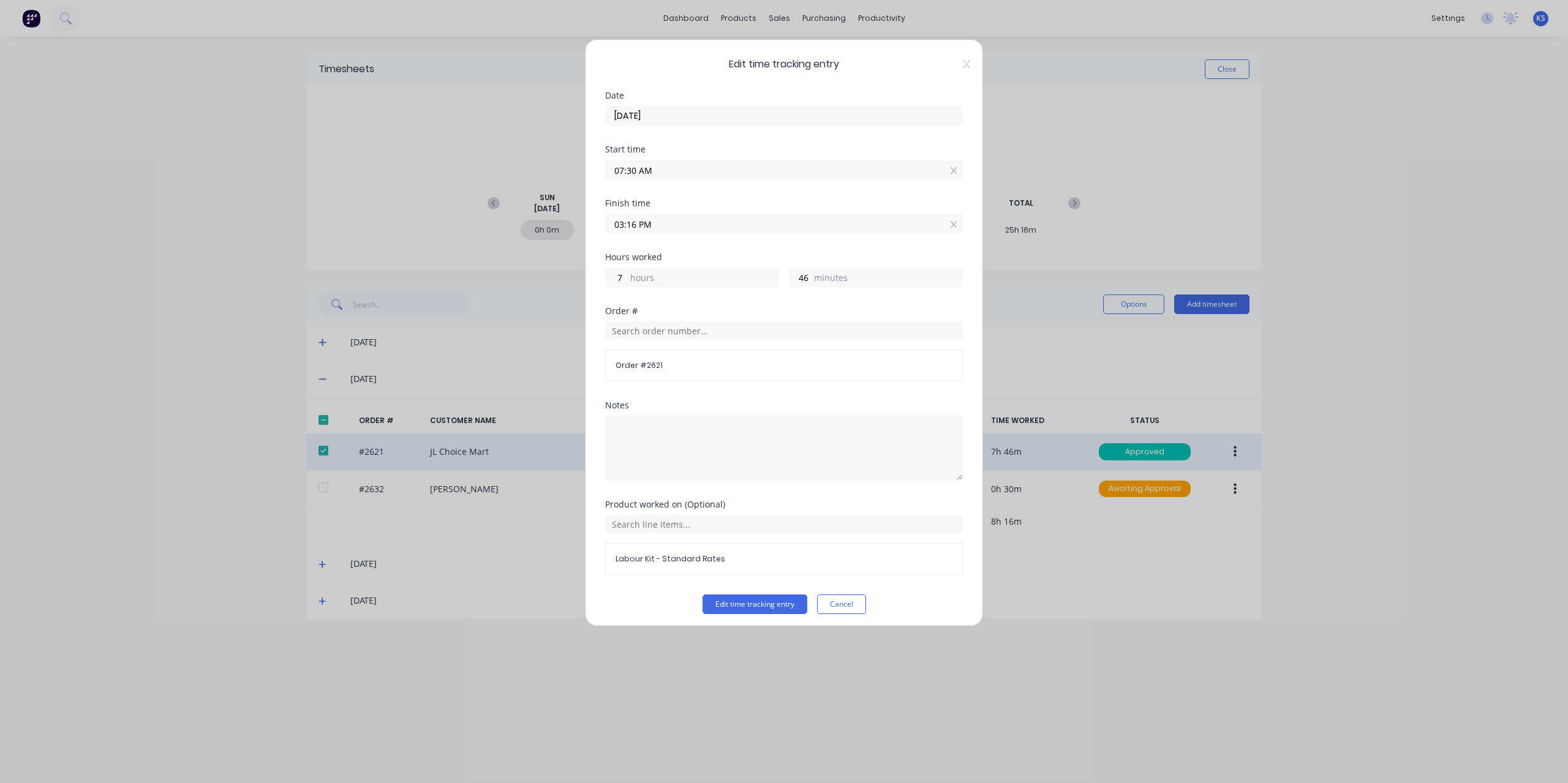
click at [633, 222] on input "03:16 PM" at bounding box center [783, 224] width 356 height 19
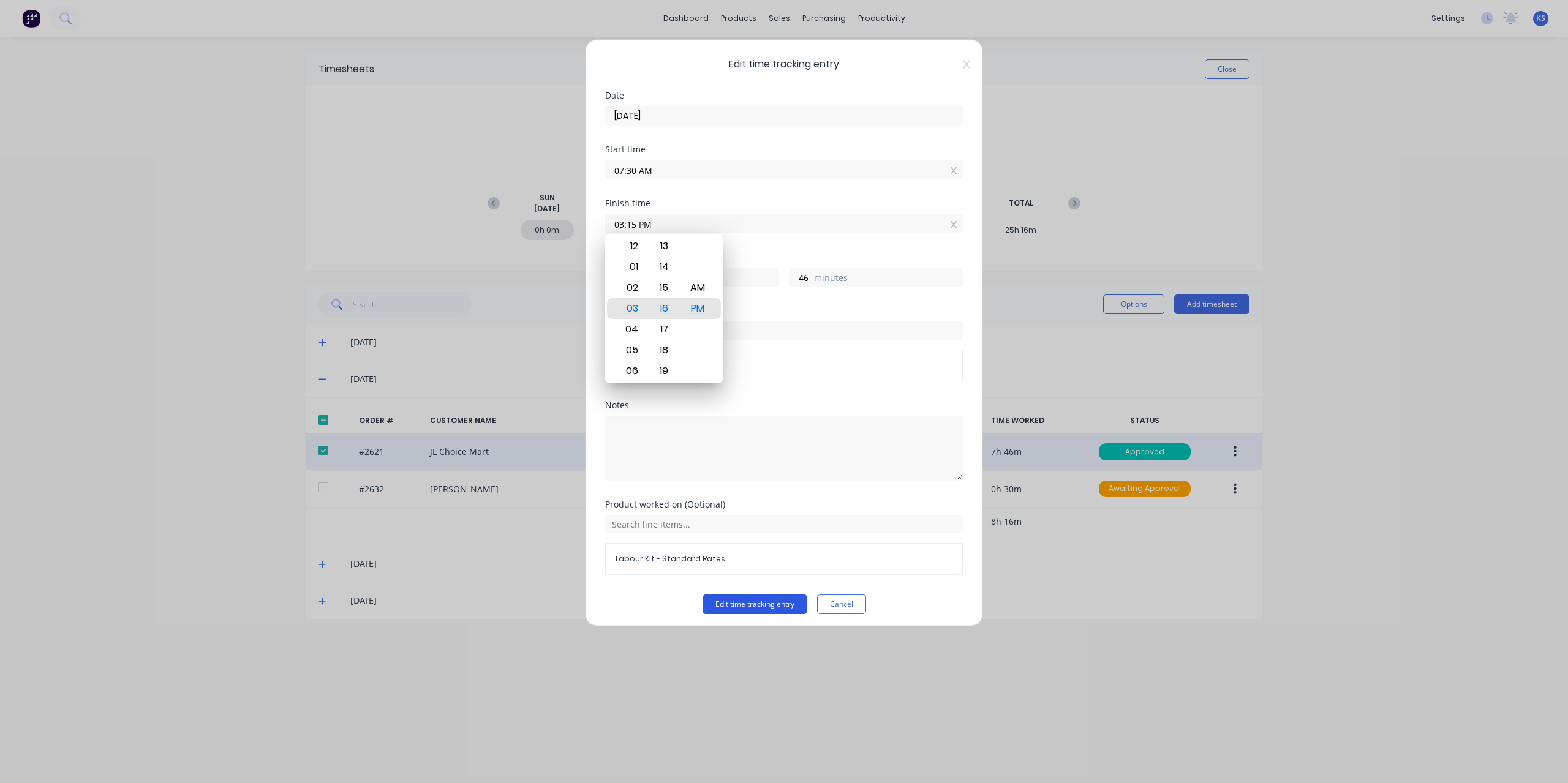
type input "03:15 PM"
type input "45"
click at [732, 603] on button "Edit time tracking entry" at bounding box center [755, 604] width 104 height 20
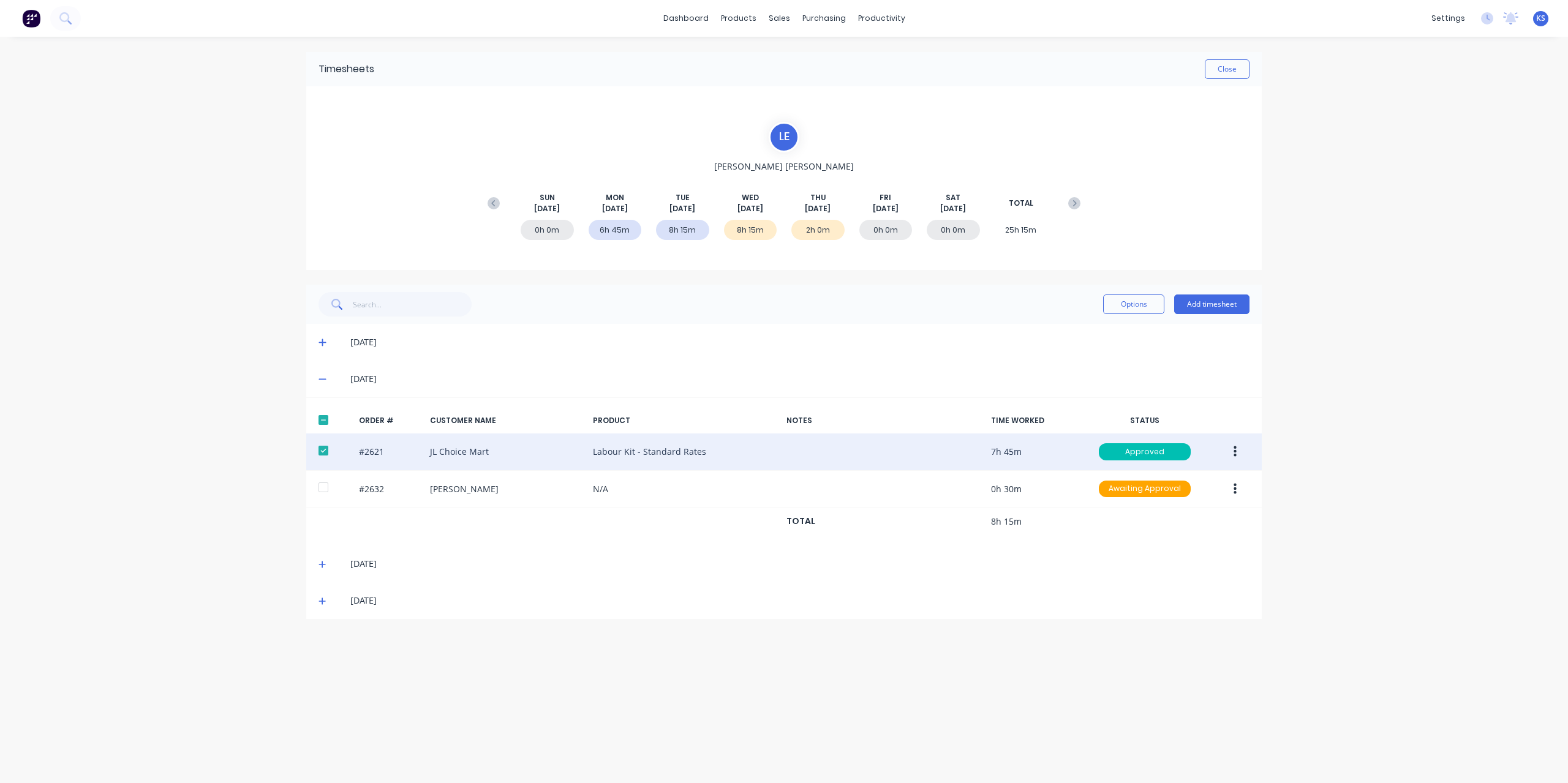
click at [1238, 444] on button "button" at bounding box center [1235, 451] width 29 height 22
click at [1159, 524] on div "Edit" at bounding box center [1191, 533] width 95 height 18
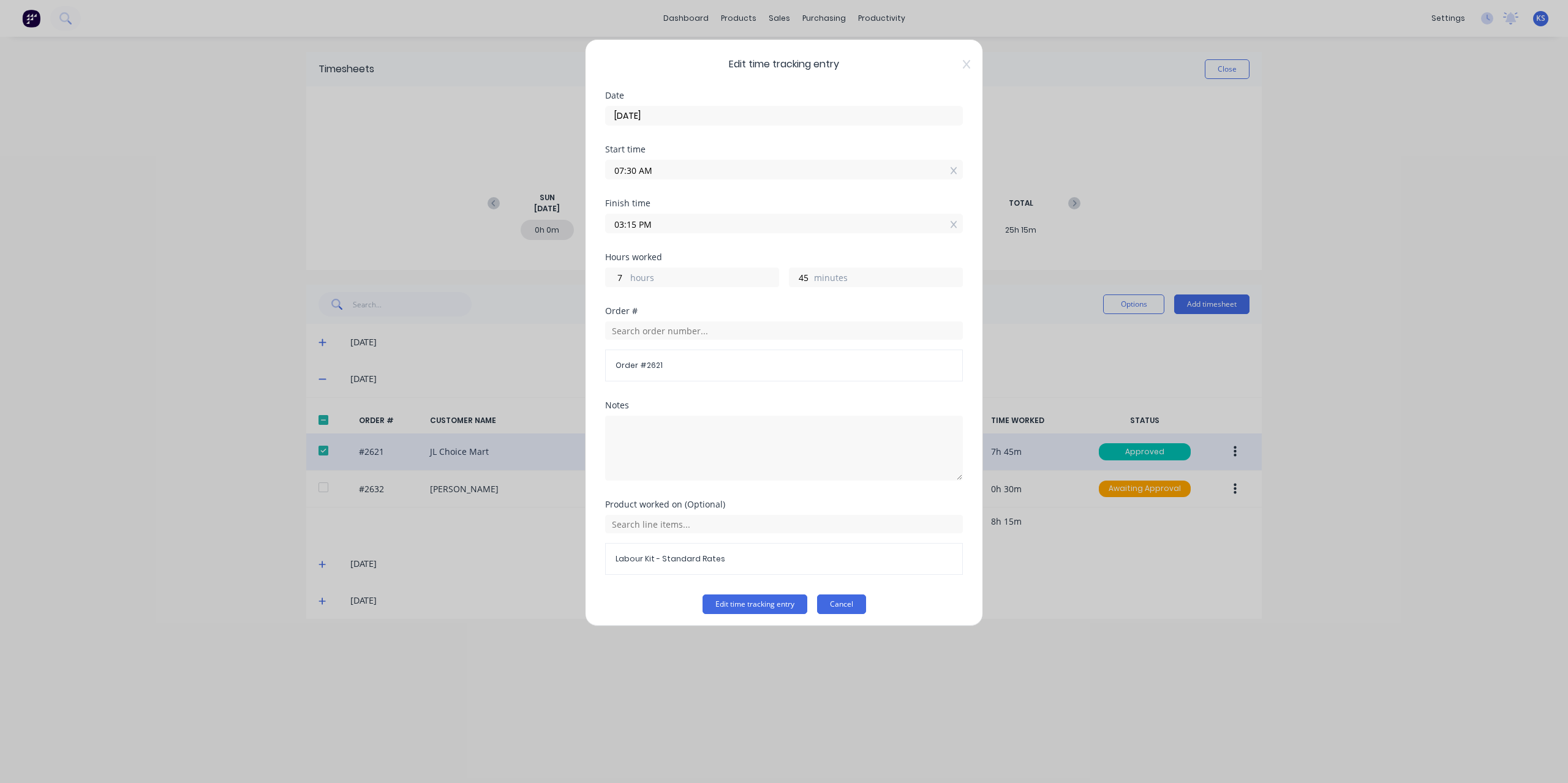
click at [856, 596] on button "Cancel" at bounding box center [841, 604] width 49 height 20
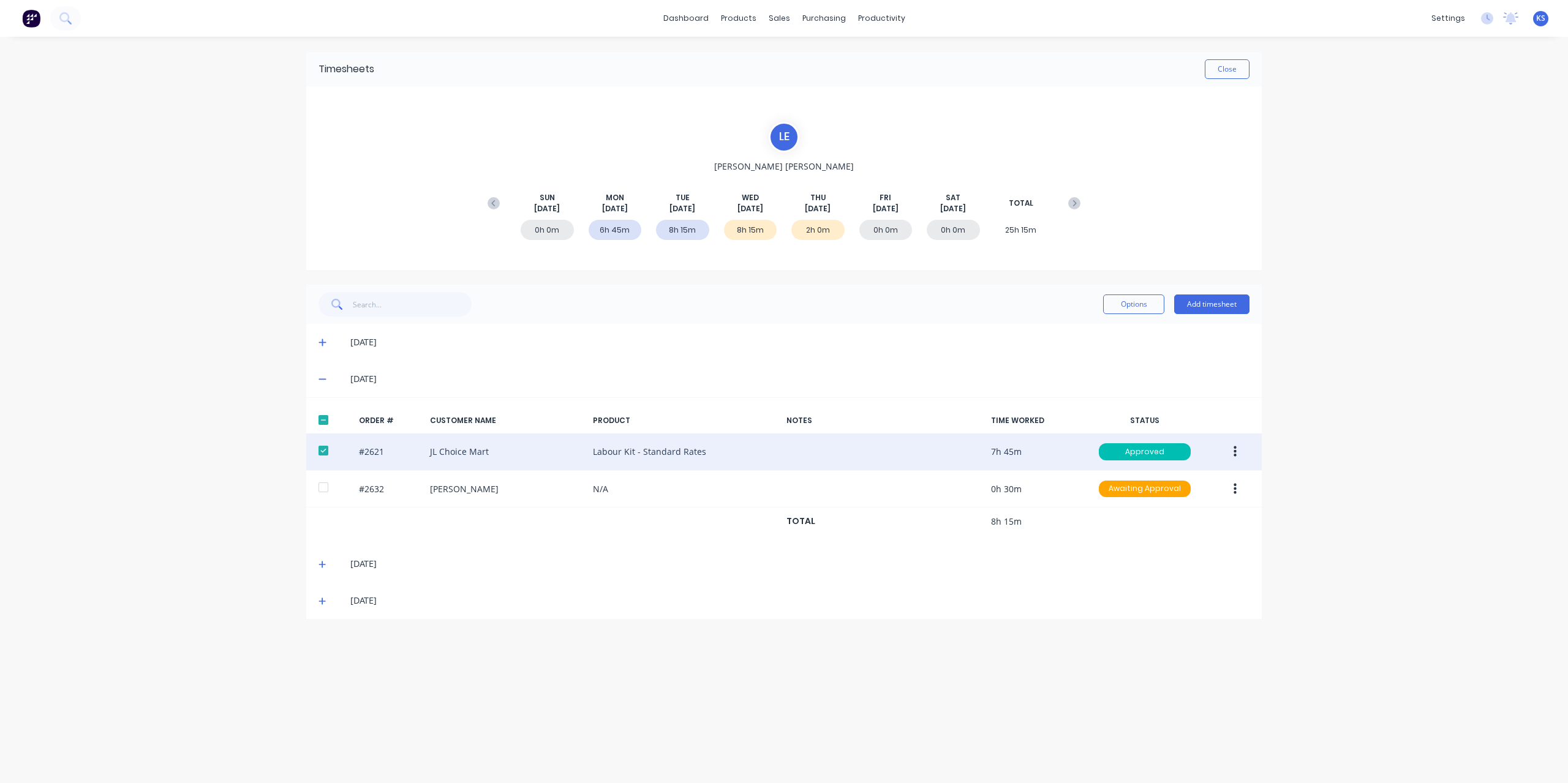
click at [1237, 457] on button "button" at bounding box center [1235, 451] width 29 height 22
click at [1176, 500] on div "Unapprove" at bounding box center [1191, 508] width 95 height 18
click at [1235, 456] on icon "button" at bounding box center [1235, 452] width 3 height 14
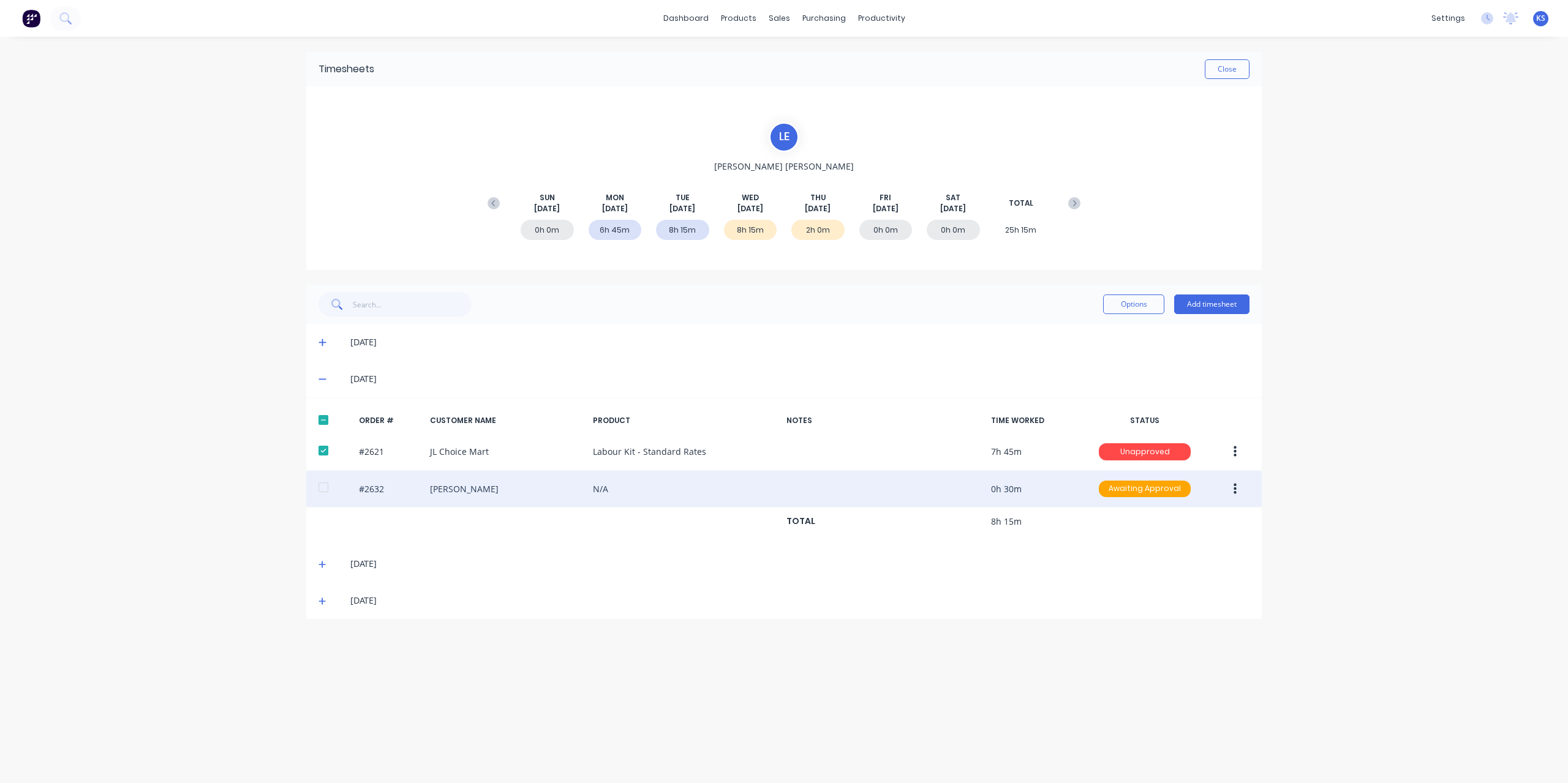
click at [1236, 488] on icon "button" at bounding box center [1235, 488] width 3 height 11
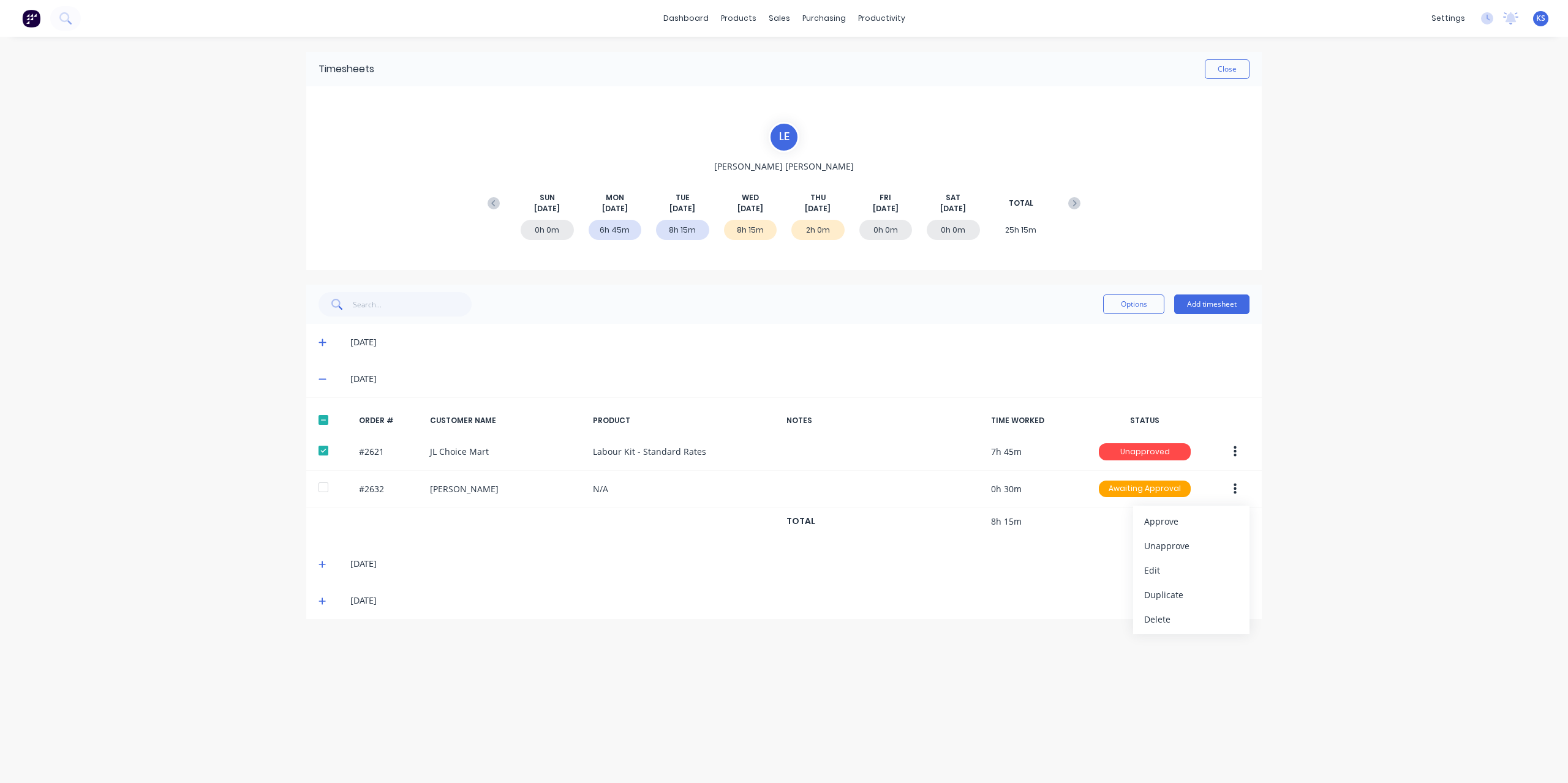
click at [1363, 287] on div "dashboard products sales purchasing productivity dashboard products Product Cat…" at bounding box center [784, 392] width 1568 height 783
click at [1234, 67] on button "Close" at bounding box center [1227, 70] width 45 height 20
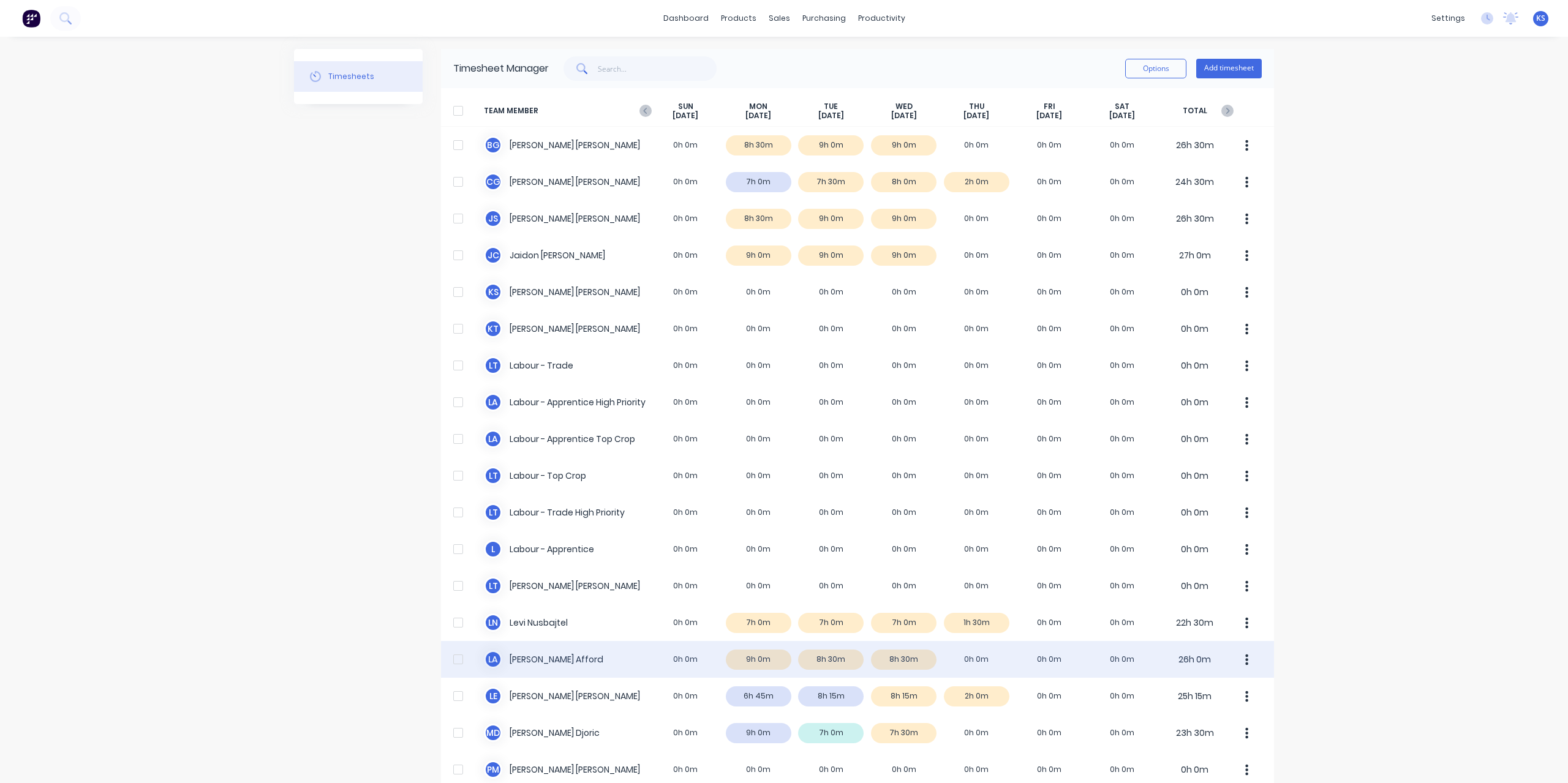
click at [542, 666] on div "L A Lloyd Afford 0h 0m 9h 0m 8h 30m 8h 30m 0h 0m 0h 0m 0h 0m 26h 0m" at bounding box center [857, 659] width 833 height 37
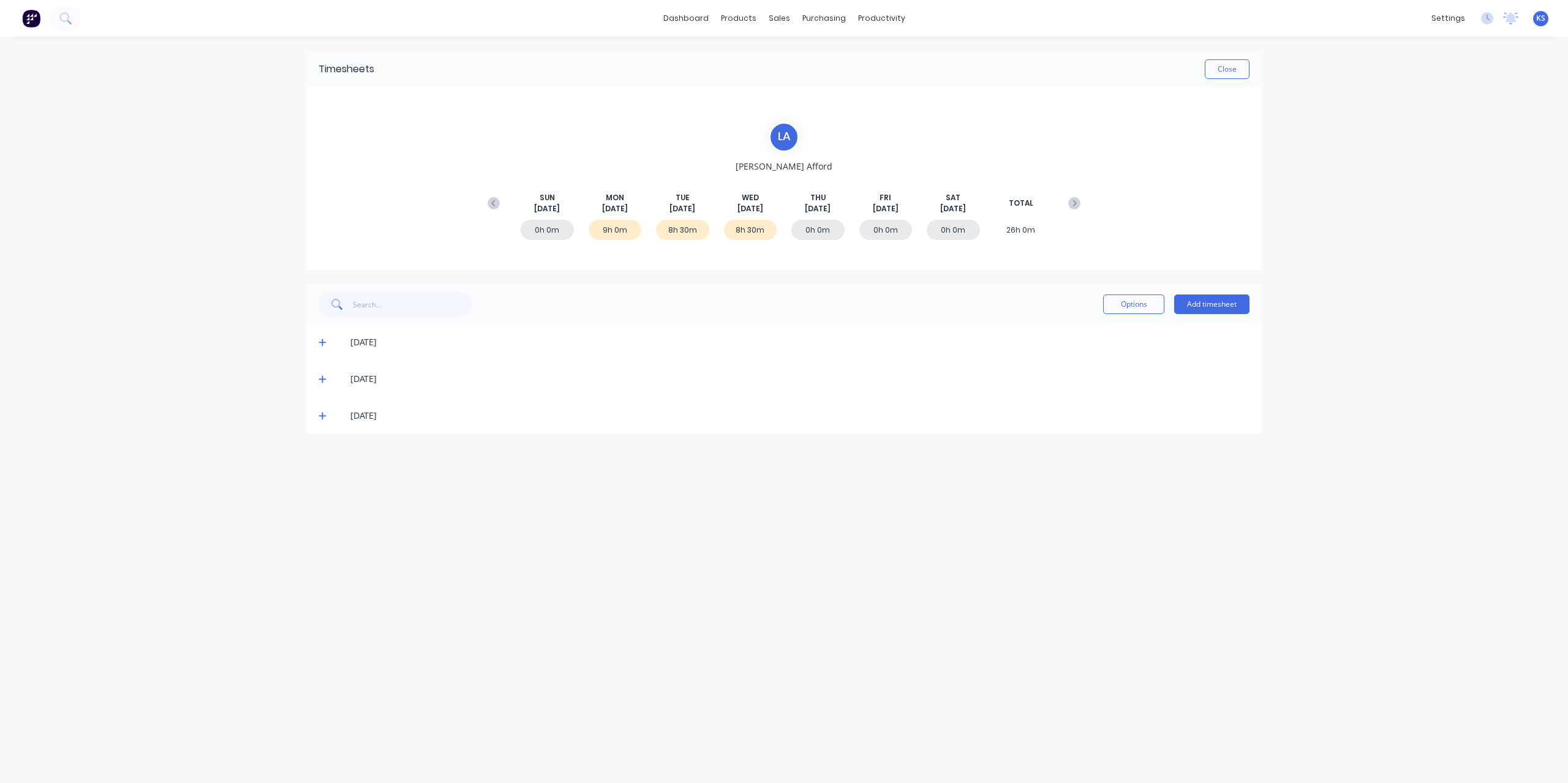
click at [320, 379] on icon at bounding box center [322, 379] width 8 height 9
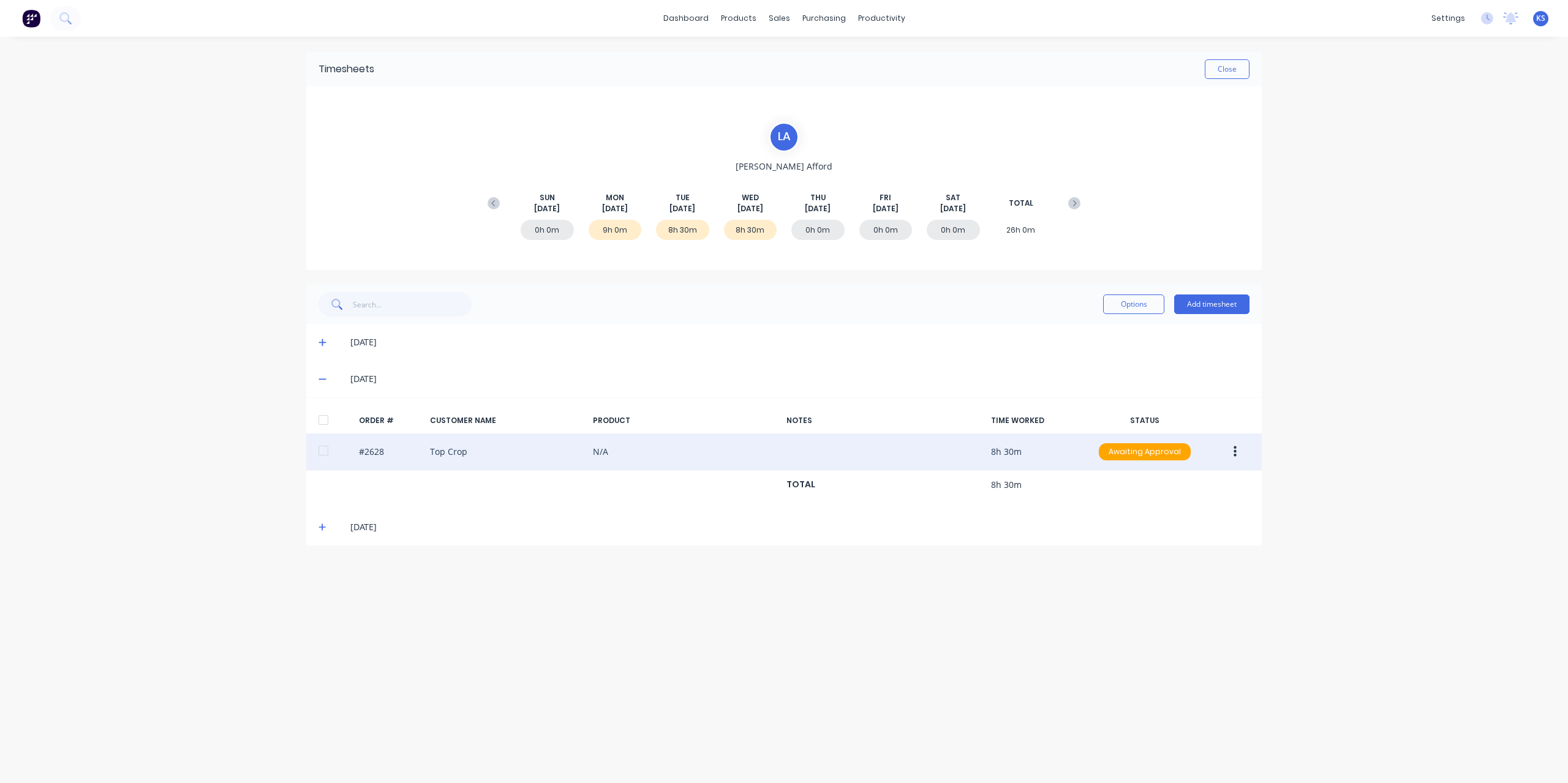
click at [325, 447] on div at bounding box center [323, 450] width 24 height 24
click at [1234, 456] on icon "button" at bounding box center [1235, 452] width 3 height 14
click at [1206, 491] on div "Approve" at bounding box center [1191, 483] width 95 height 18
click at [1217, 75] on button "Close" at bounding box center [1227, 70] width 45 height 20
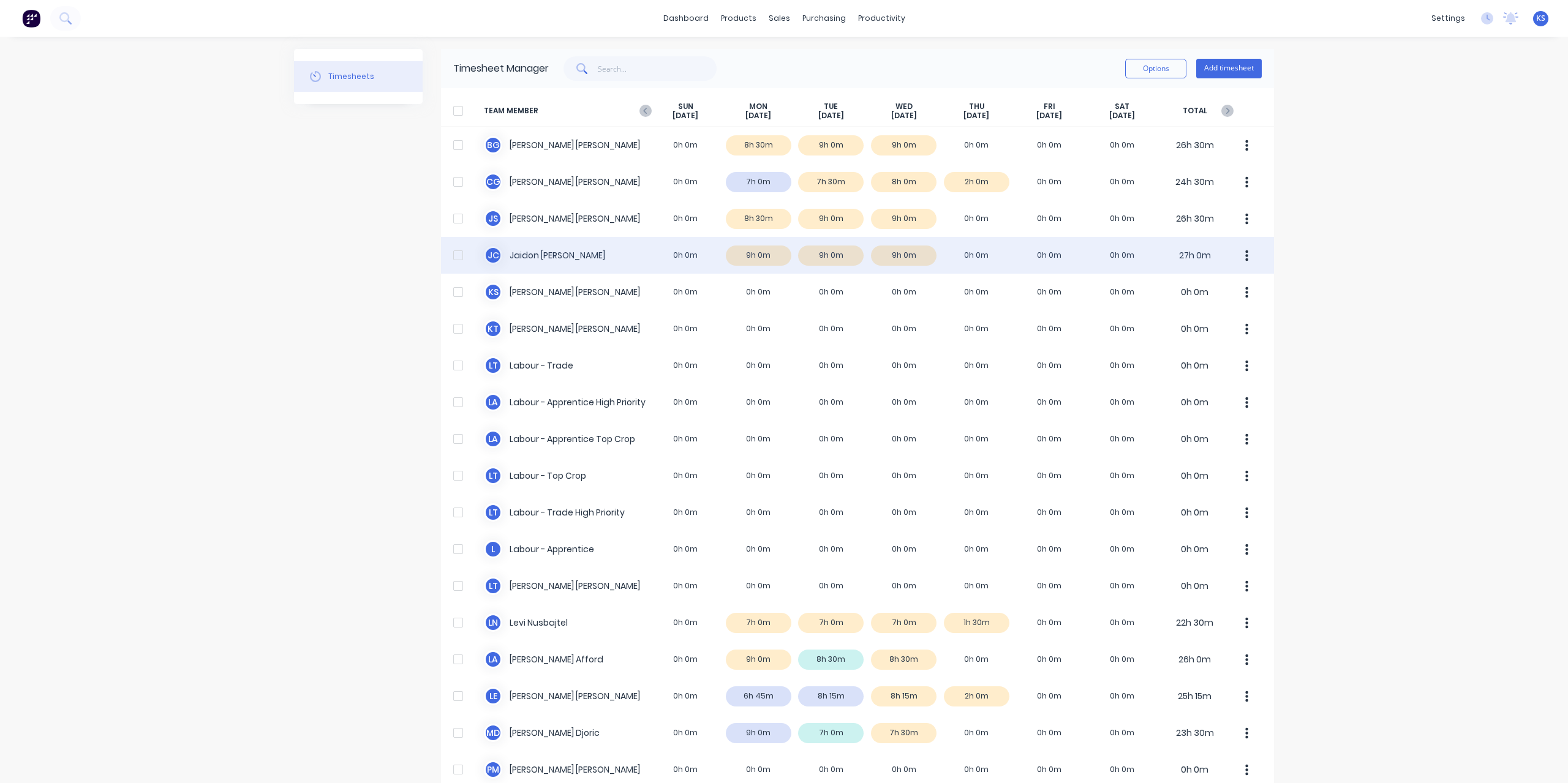
click at [548, 258] on div "J C Jaidon Clarke 0h 0m 9h 0m 9h 0m 9h 0m 0h 0m 0h 0m 0h 0m 27h 0m" at bounding box center [857, 255] width 833 height 37
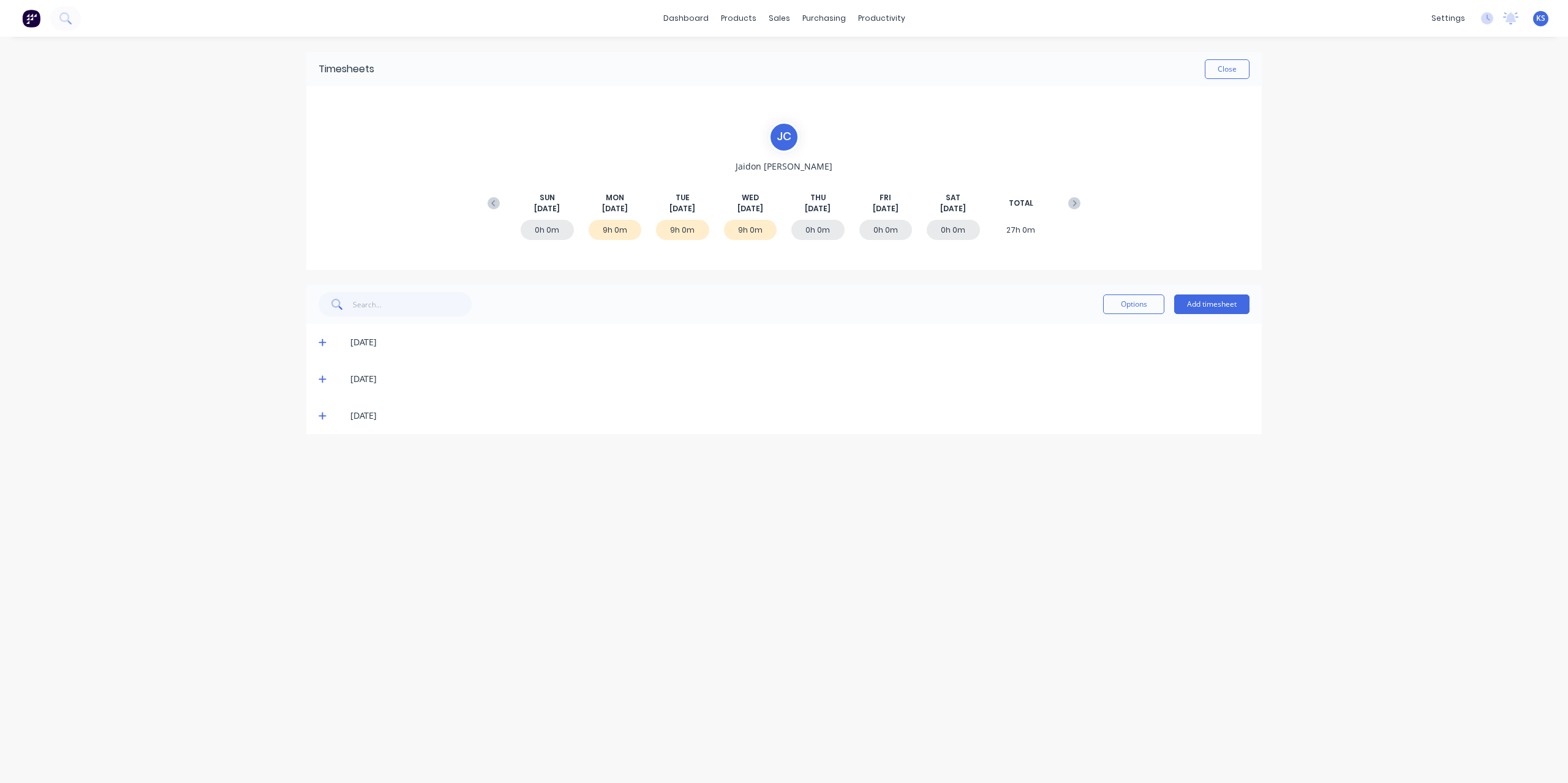
click at [319, 378] on icon at bounding box center [322, 380] width 7 height 7
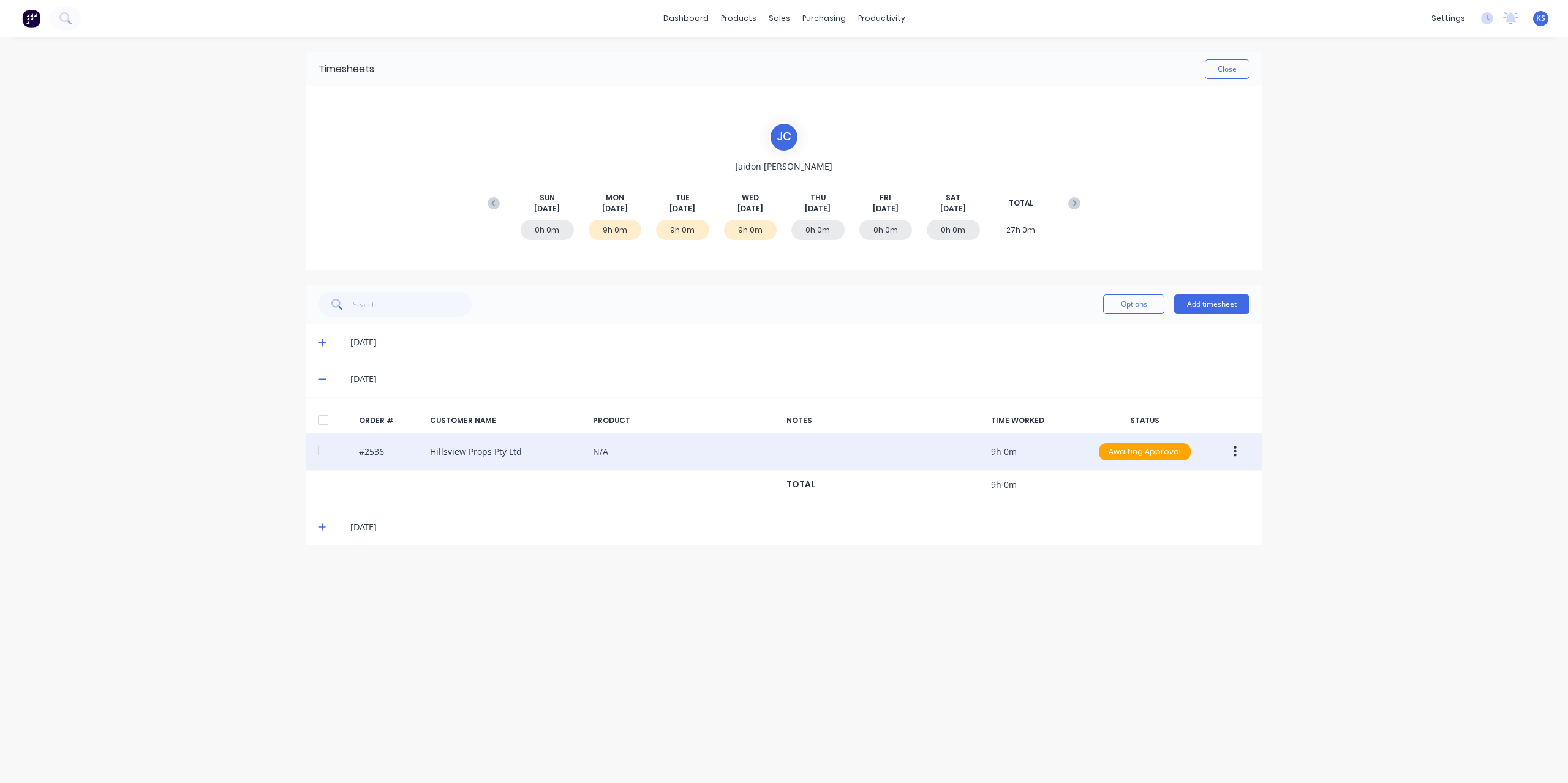
click at [324, 452] on div at bounding box center [323, 450] width 24 height 24
click at [1237, 457] on button "button" at bounding box center [1235, 451] width 29 height 22
click at [1202, 493] on button "Approve" at bounding box center [1191, 483] width 116 height 24
click at [1233, 66] on button "Close" at bounding box center [1227, 70] width 45 height 20
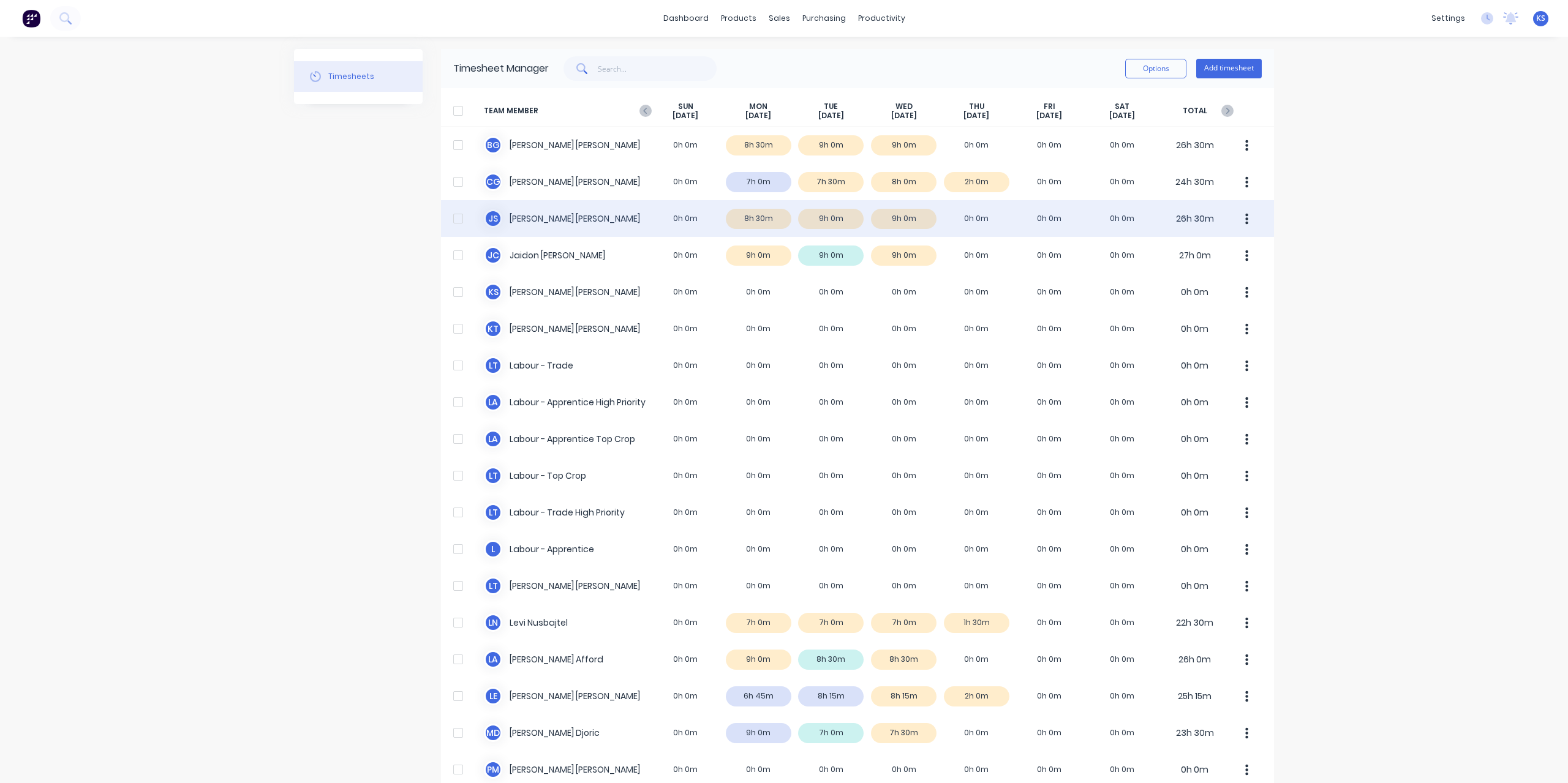
click at [507, 221] on div "J S Jacob Swann 0h 0m 8h 30m 9h 0m 9h 0m 0h 0m 0h 0m 0h 0m 26h 30m" at bounding box center [857, 218] width 833 height 37
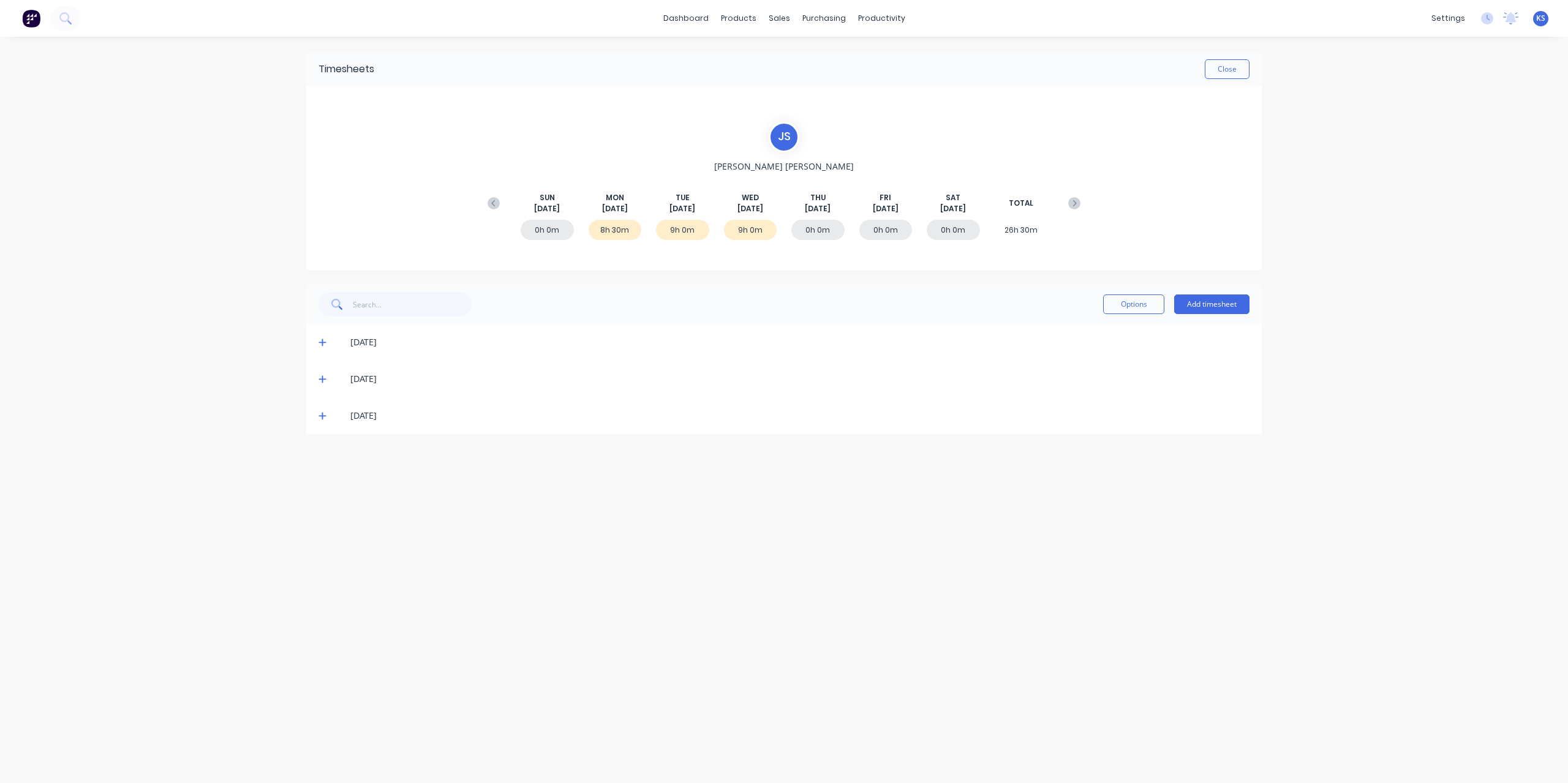
click at [317, 382] on div "[DATE]" at bounding box center [783, 378] width 956 height 37
click at [323, 375] on icon at bounding box center [322, 379] width 8 height 9
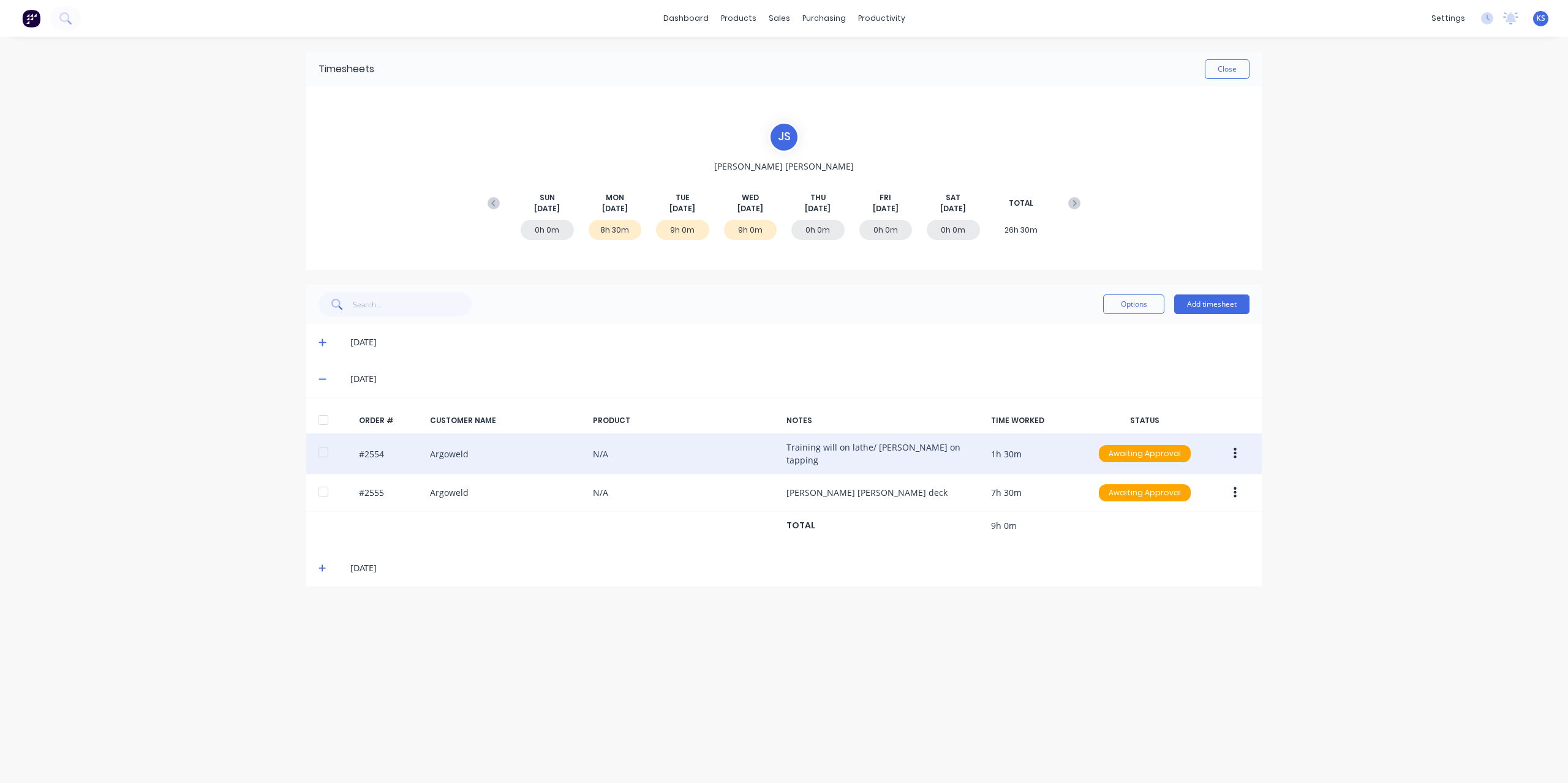
click at [1239, 450] on button "button" at bounding box center [1235, 453] width 29 height 22
click at [1210, 483] on div "Approve" at bounding box center [1191, 485] width 95 height 18
click at [1237, 70] on button "Close" at bounding box center [1227, 70] width 45 height 20
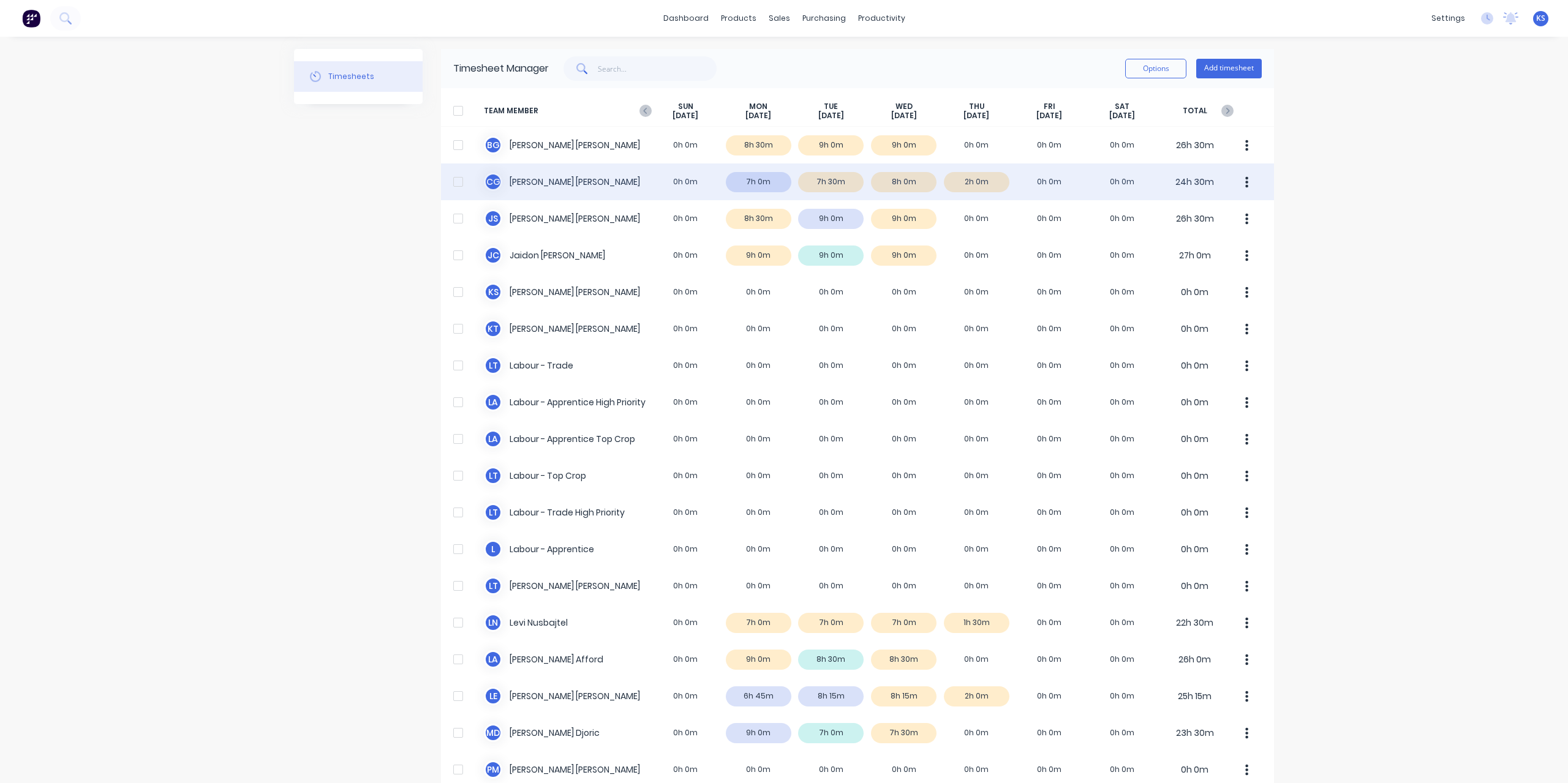
click at [499, 184] on div "C G Clayton Gilbert 0h 0m 7h 0m 7h 30m 8h 0m 2h 0m 0h 0m 0h 0m 24h 30m" at bounding box center [857, 181] width 833 height 37
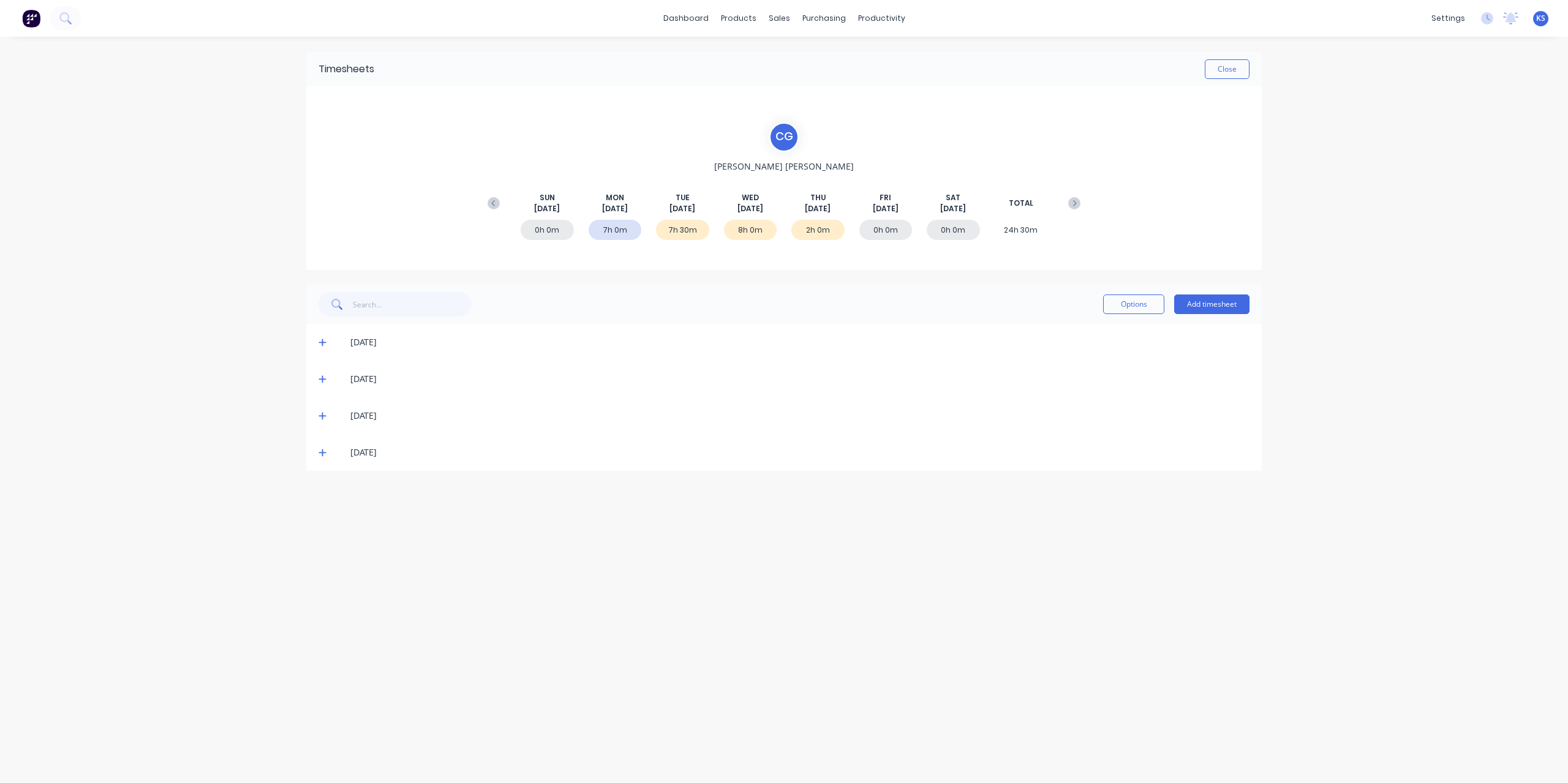
click at [317, 373] on div "[DATE]" at bounding box center [783, 378] width 956 height 37
click at [317, 377] on div "[DATE]" at bounding box center [783, 378] width 956 height 37
click at [323, 378] on icon at bounding box center [322, 380] width 7 height 7
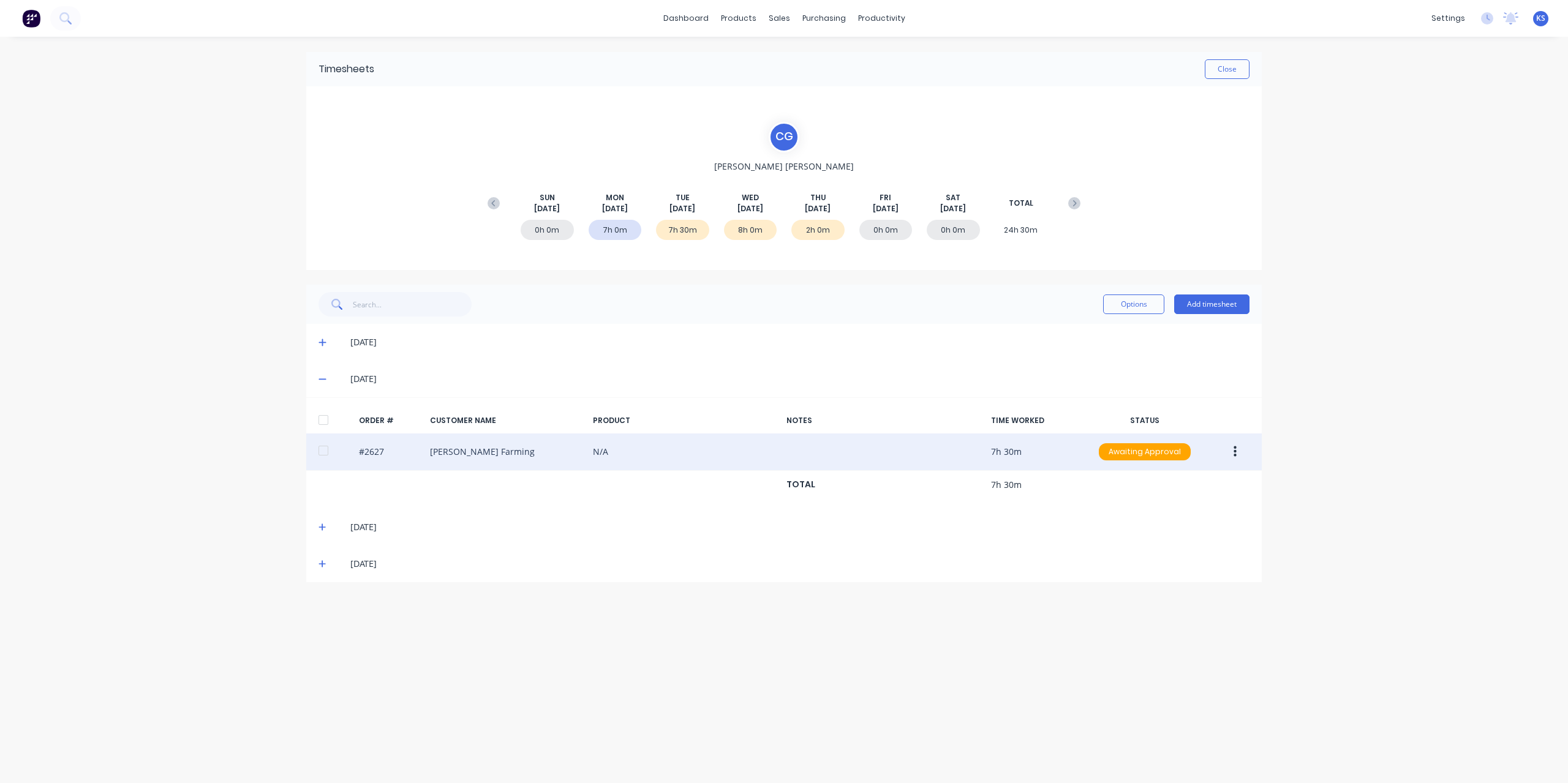
click at [333, 447] on div at bounding box center [323, 450] width 24 height 24
click at [1243, 458] on button "button" at bounding box center [1235, 451] width 29 height 22
click at [1201, 482] on div "Approve" at bounding box center [1191, 483] width 95 height 18
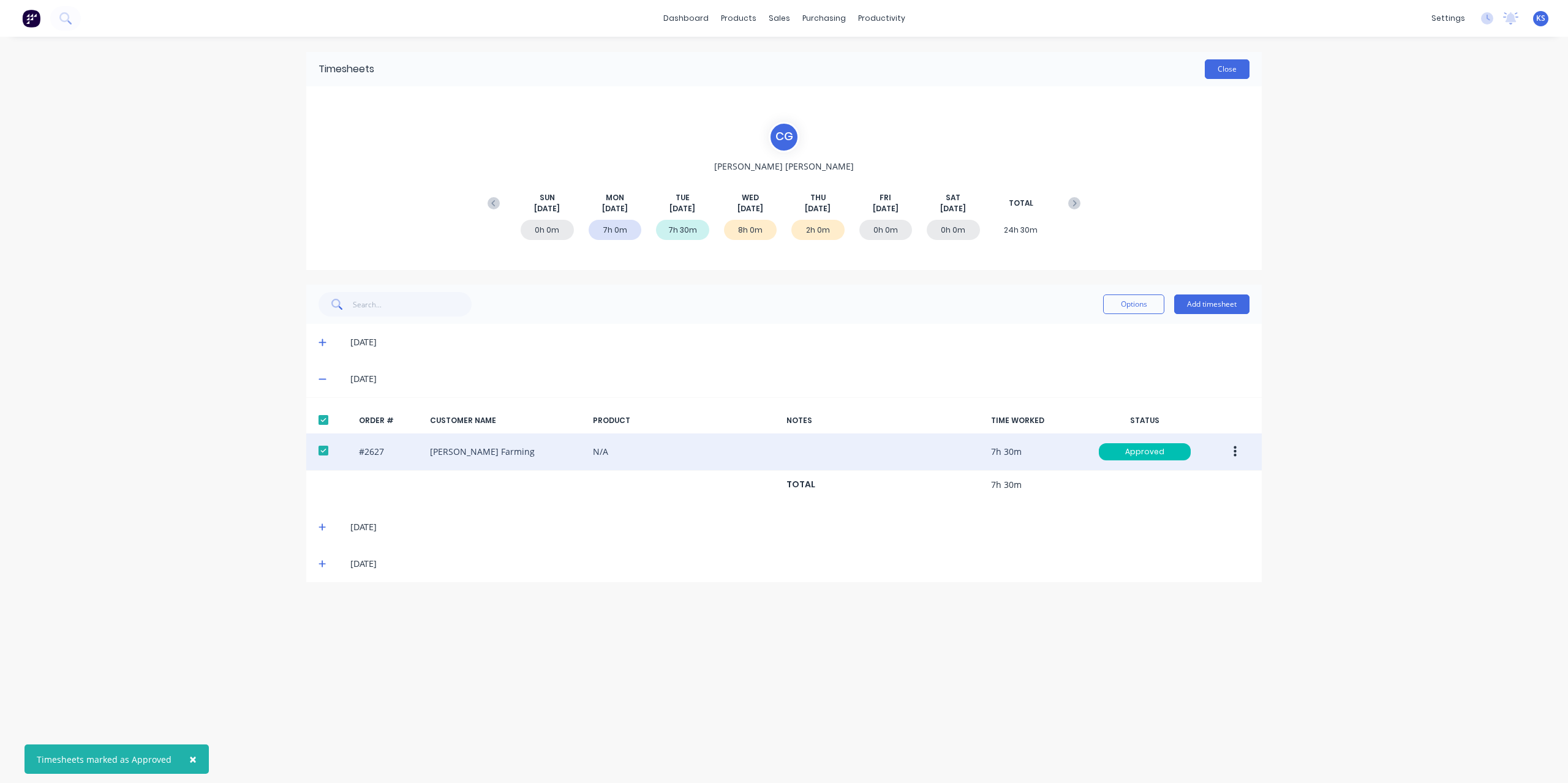
click at [1224, 65] on button "Close" at bounding box center [1227, 70] width 45 height 20
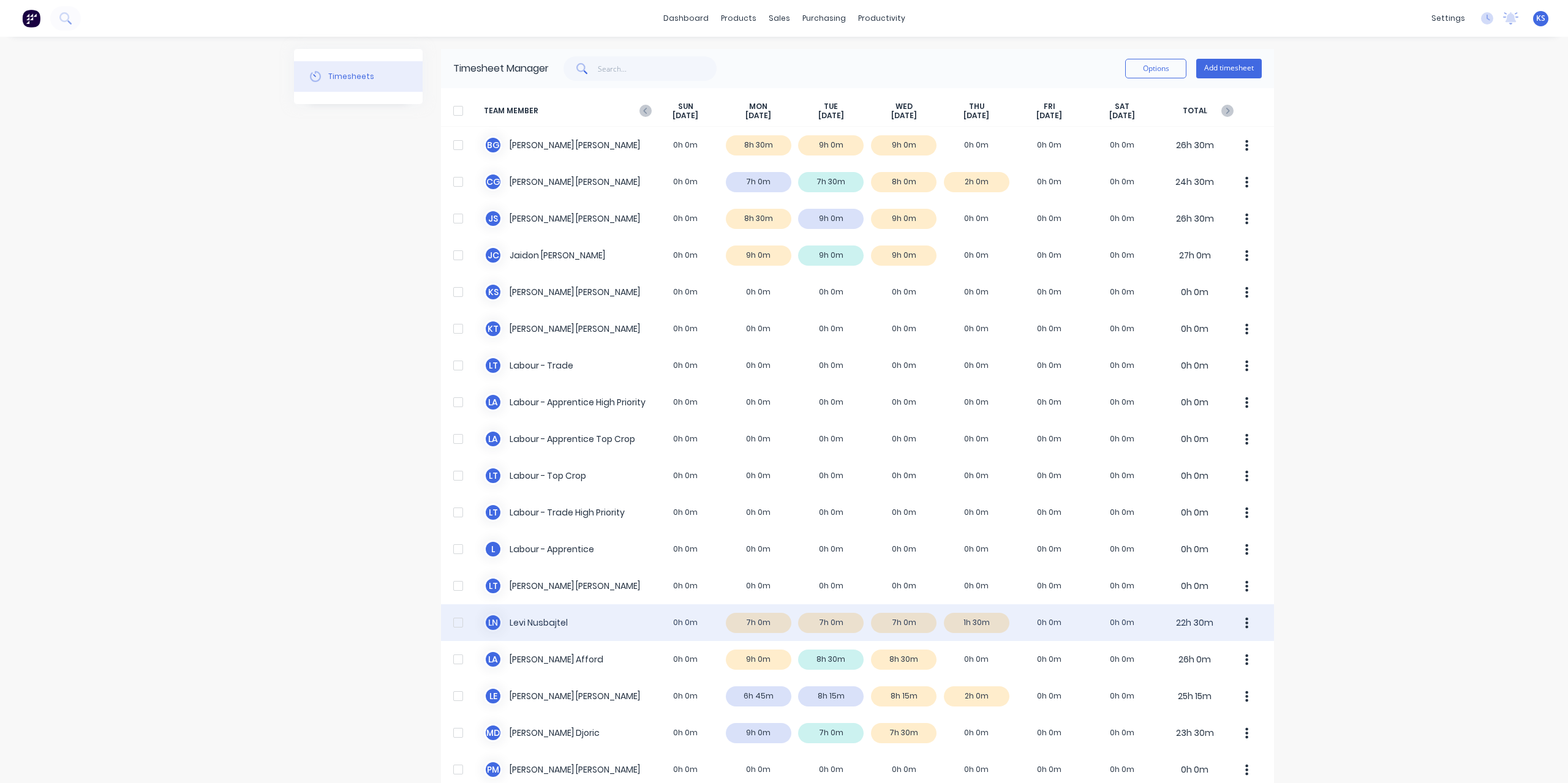
scroll to position [245, 0]
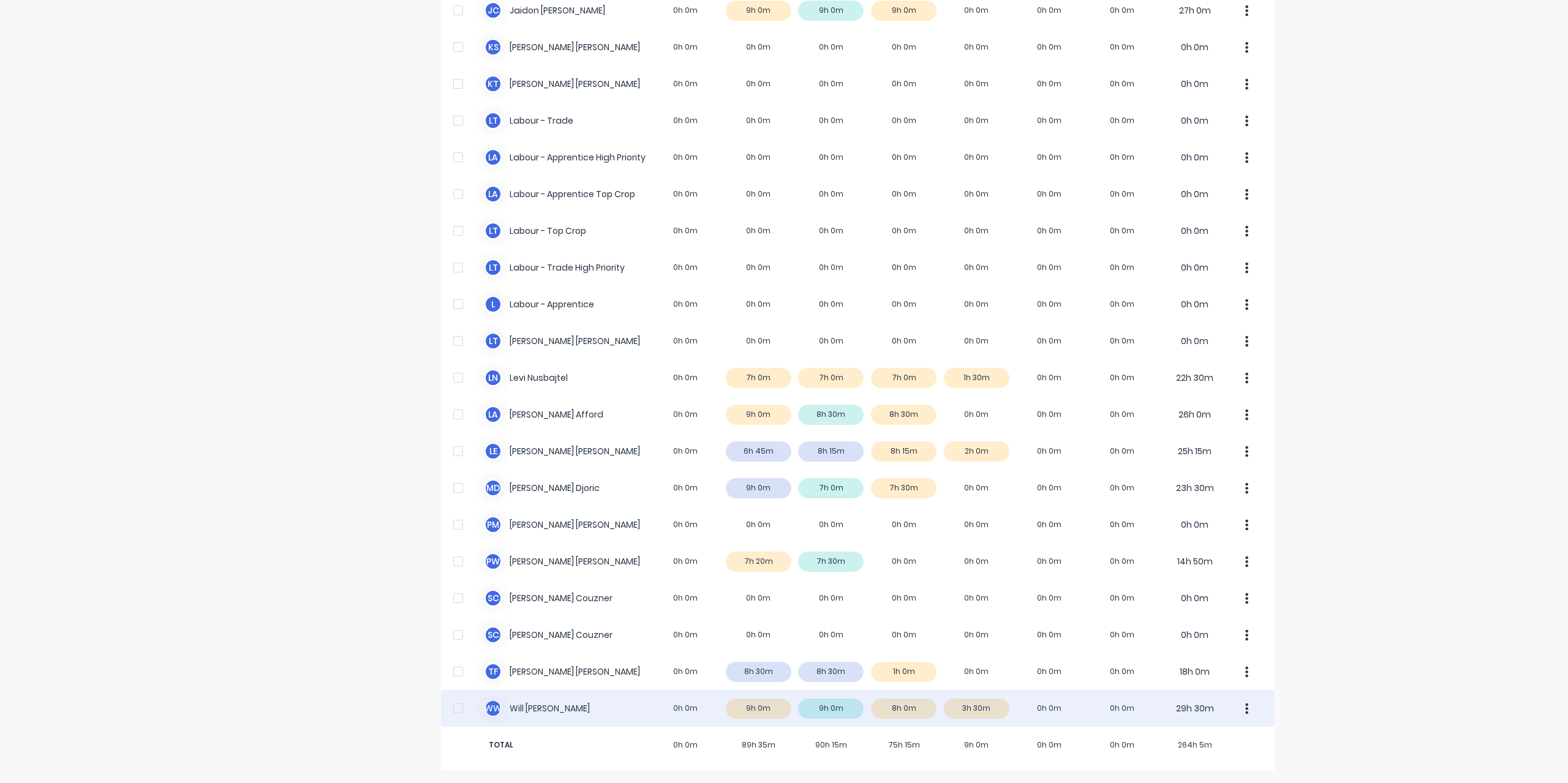
click at [522, 715] on div "W W Will Wallis 0h 0m 9h 0m 9h 0m 8h 0m 3h 30m 0h 0m 0h 0m 29h 30m" at bounding box center [857, 708] width 833 height 37
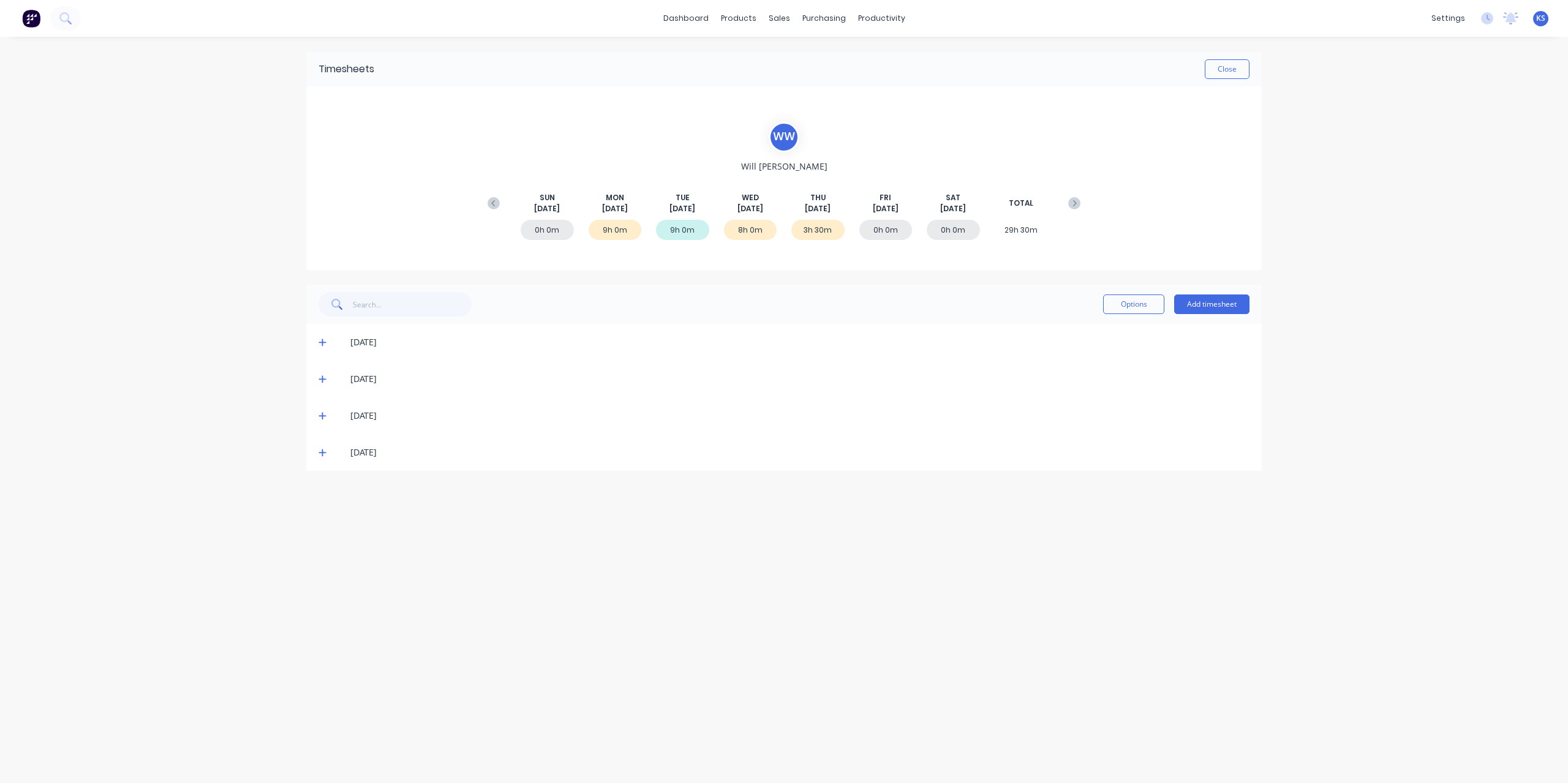
click at [318, 342] on div "01/09/25" at bounding box center [783, 342] width 956 height 37
click at [322, 341] on icon at bounding box center [322, 343] width 7 height 7
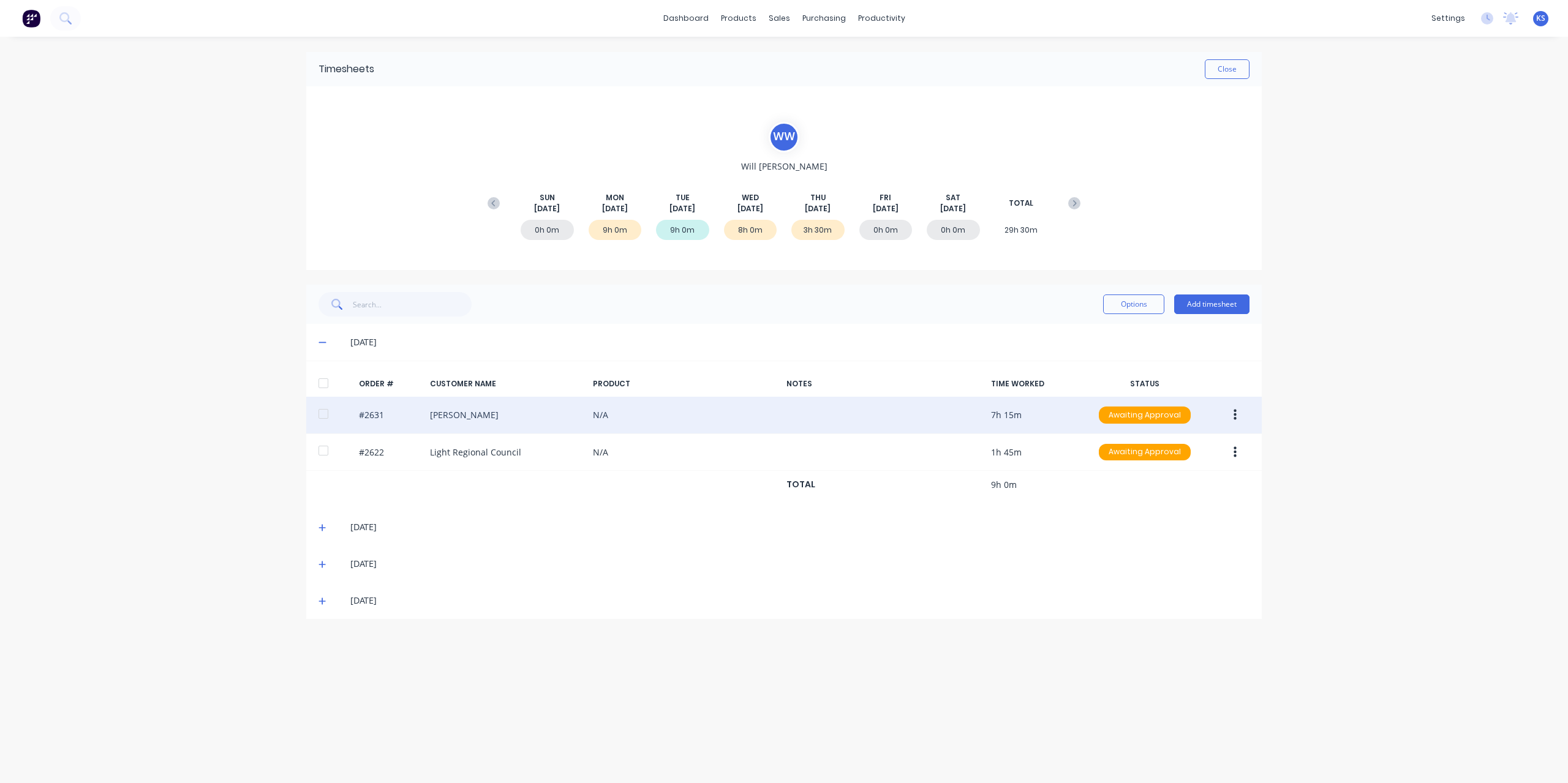
click at [328, 412] on div at bounding box center [323, 413] width 24 height 24
click at [1242, 415] on button "button" at bounding box center [1235, 414] width 29 height 22
click at [1213, 449] on div "Approve" at bounding box center [1191, 447] width 95 height 18
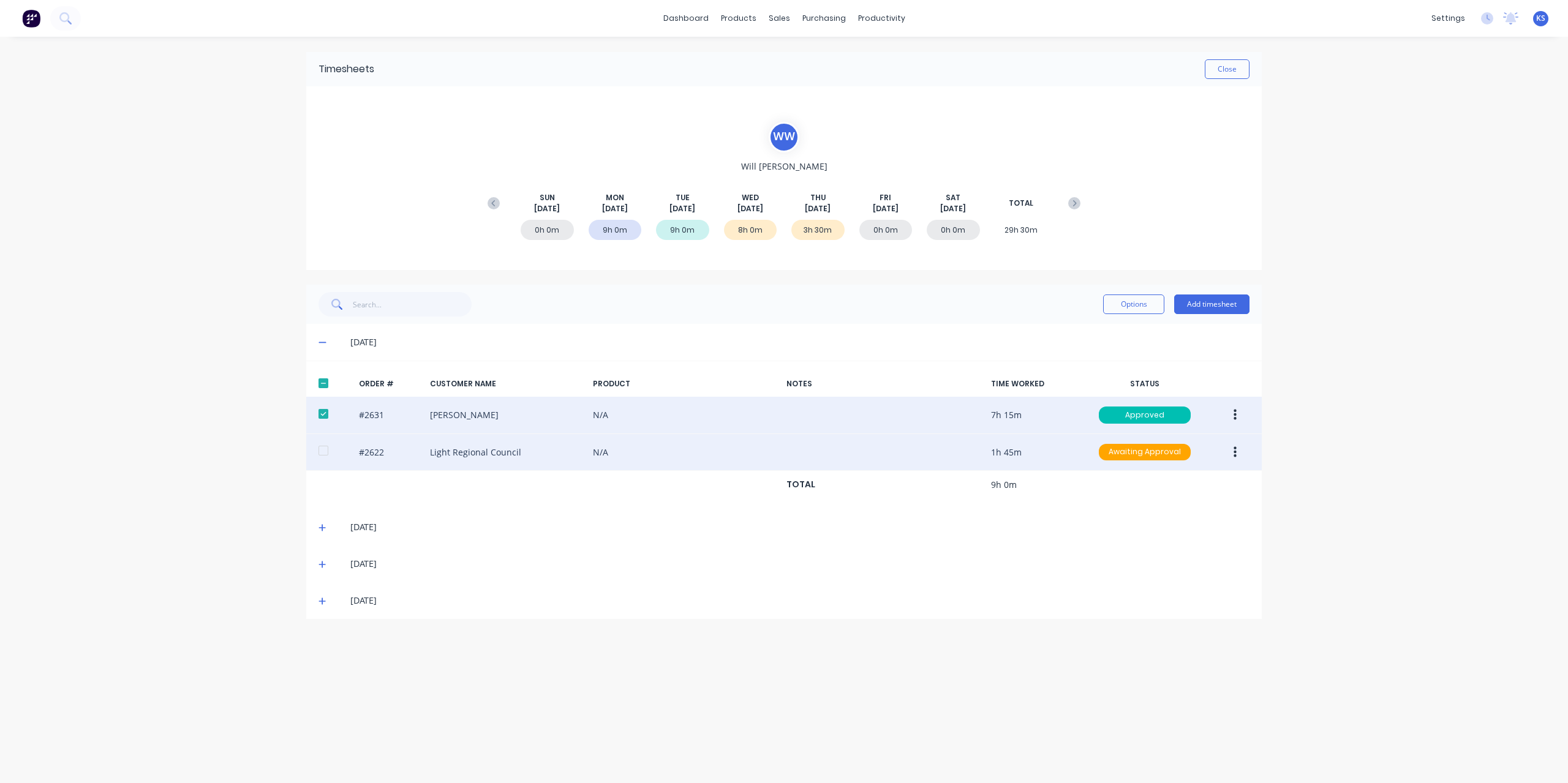
click at [1232, 450] on button "button" at bounding box center [1235, 452] width 29 height 22
click at [1198, 487] on div "Approve" at bounding box center [1191, 484] width 95 height 18
click at [1214, 68] on button "Close" at bounding box center [1227, 70] width 45 height 20
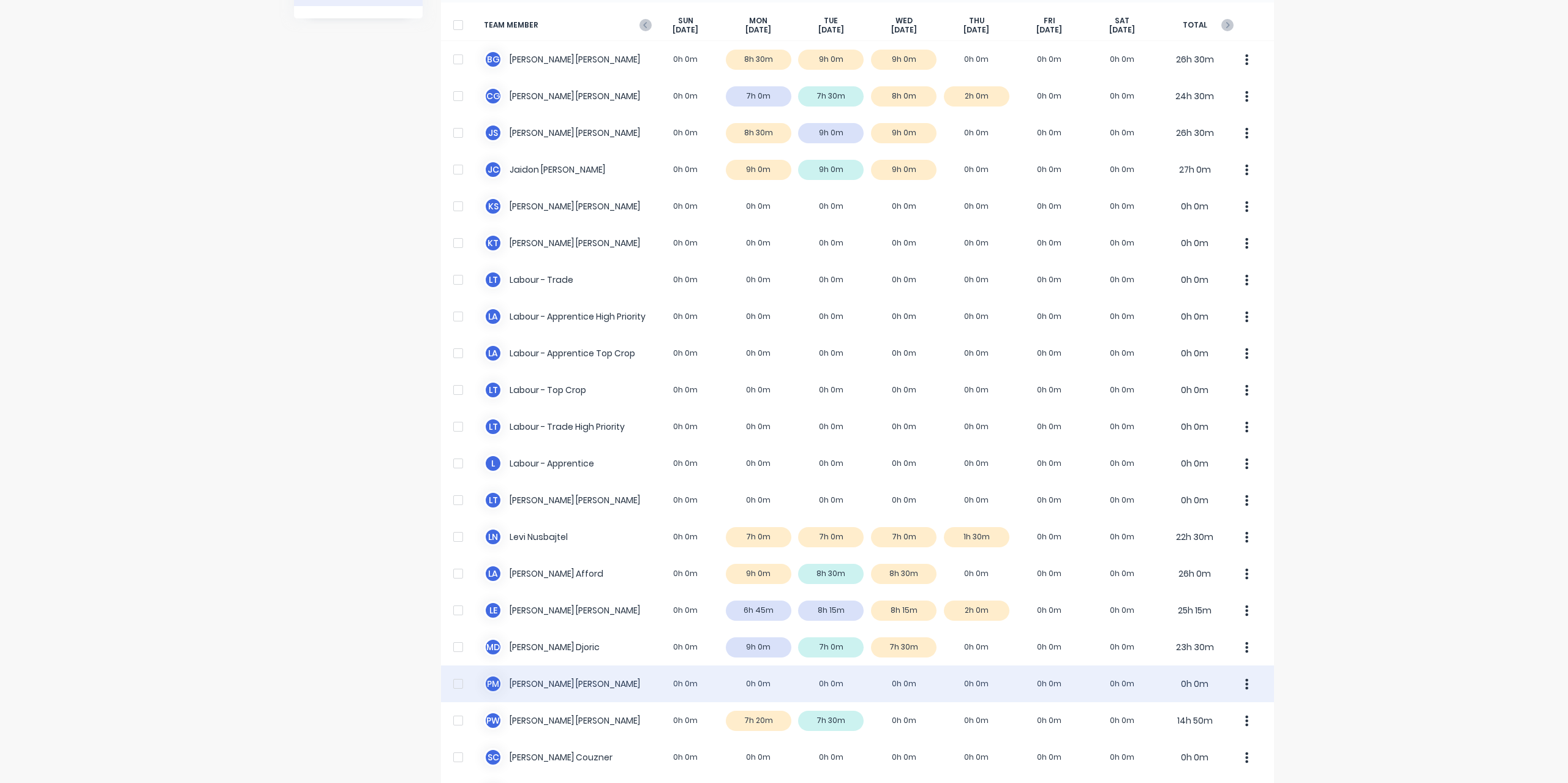
scroll to position [245, 0]
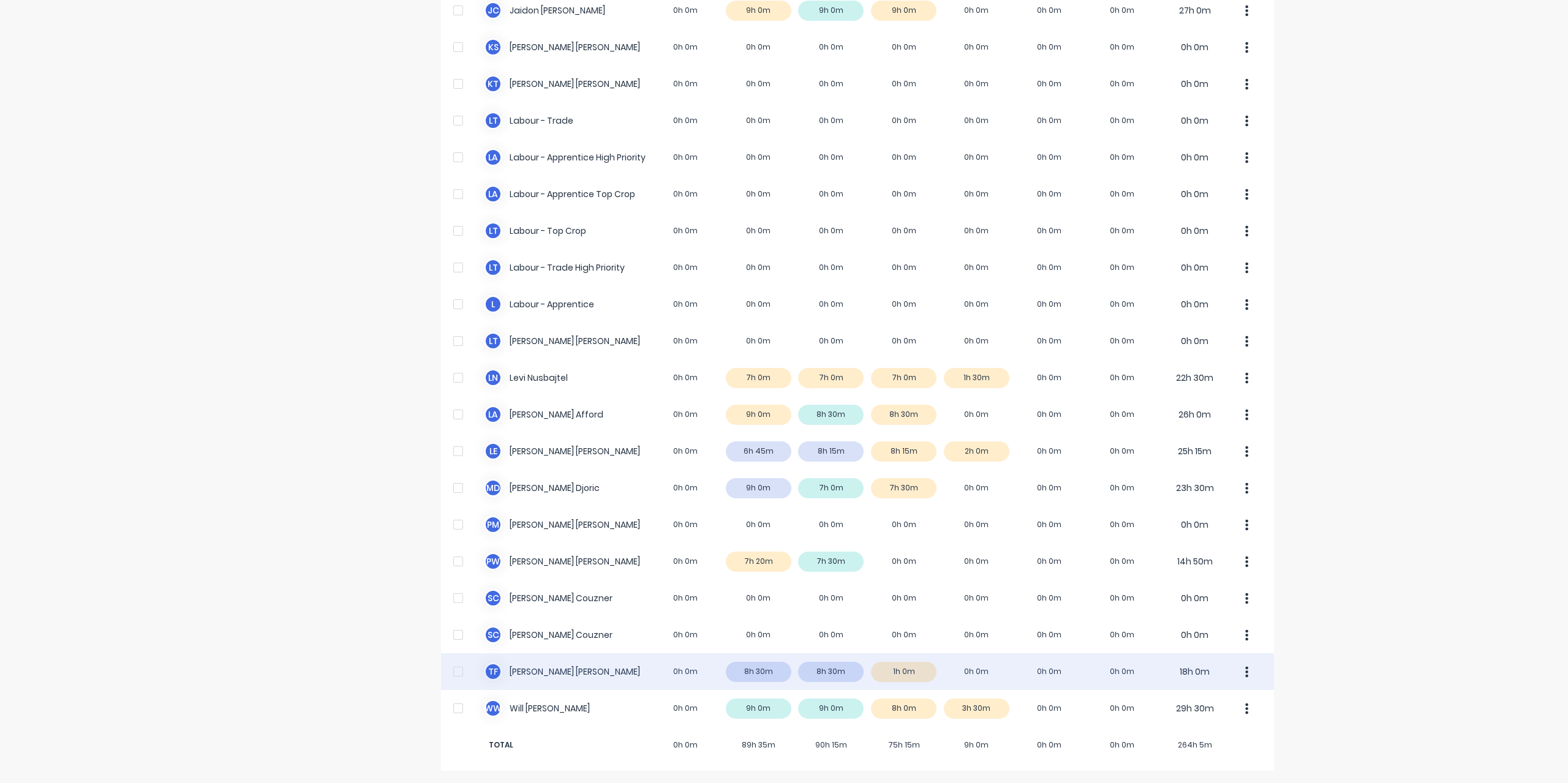
click at [552, 670] on div "T F Todd Fauser 0h 0m 8h 30m 8h 30m 1h 0m 0h 0m 0h 0m 0h 0m 18h 0m" at bounding box center [857, 671] width 833 height 37
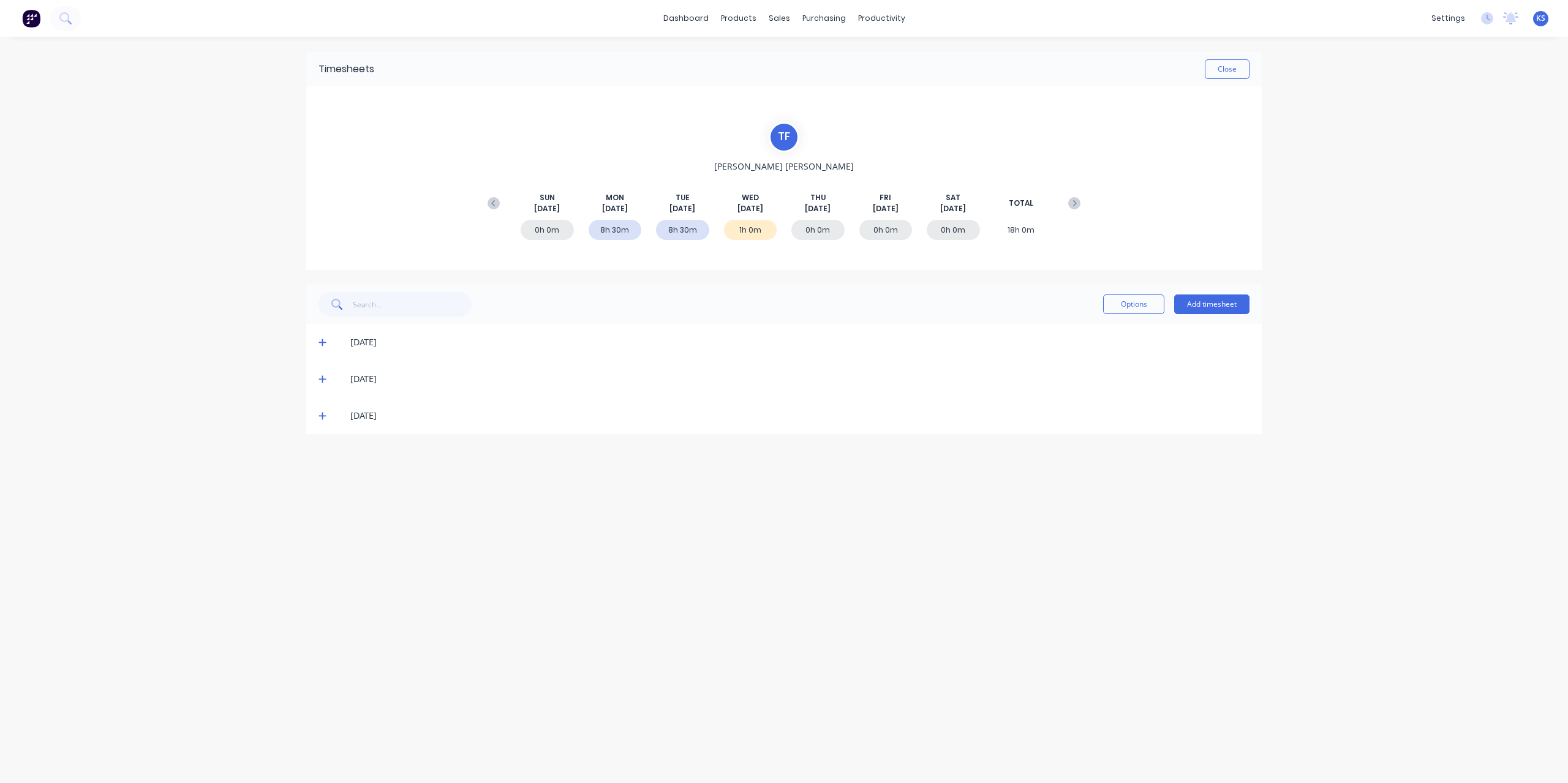
click at [319, 346] on icon at bounding box center [322, 342] width 8 height 9
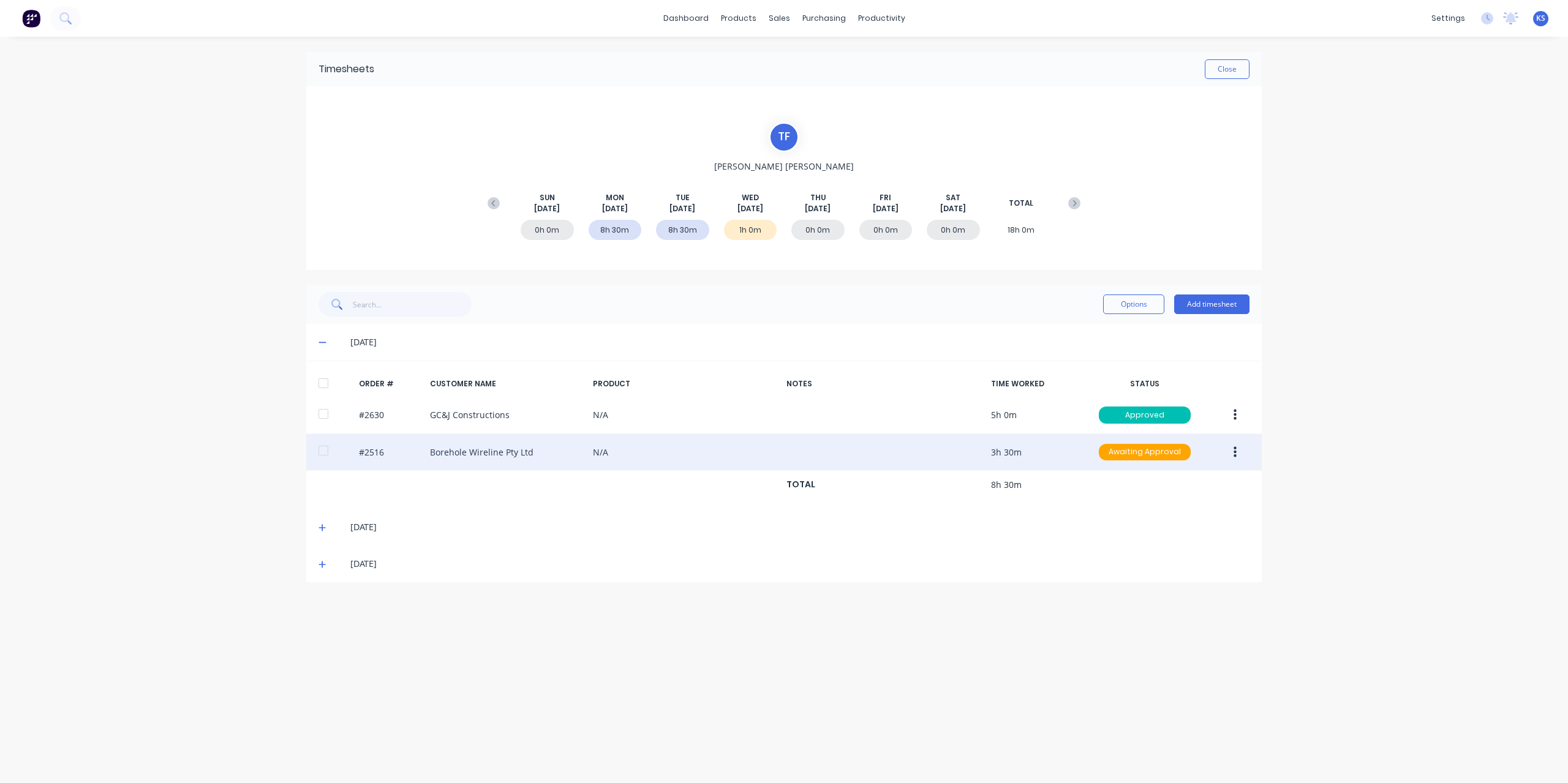
click at [321, 444] on div at bounding box center [323, 450] width 24 height 24
click at [1239, 447] on button "button" at bounding box center [1235, 452] width 29 height 22
click at [1191, 479] on div "Approve" at bounding box center [1191, 484] width 95 height 18
click at [1236, 63] on button "Close" at bounding box center [1227, 70] width 45 height 20
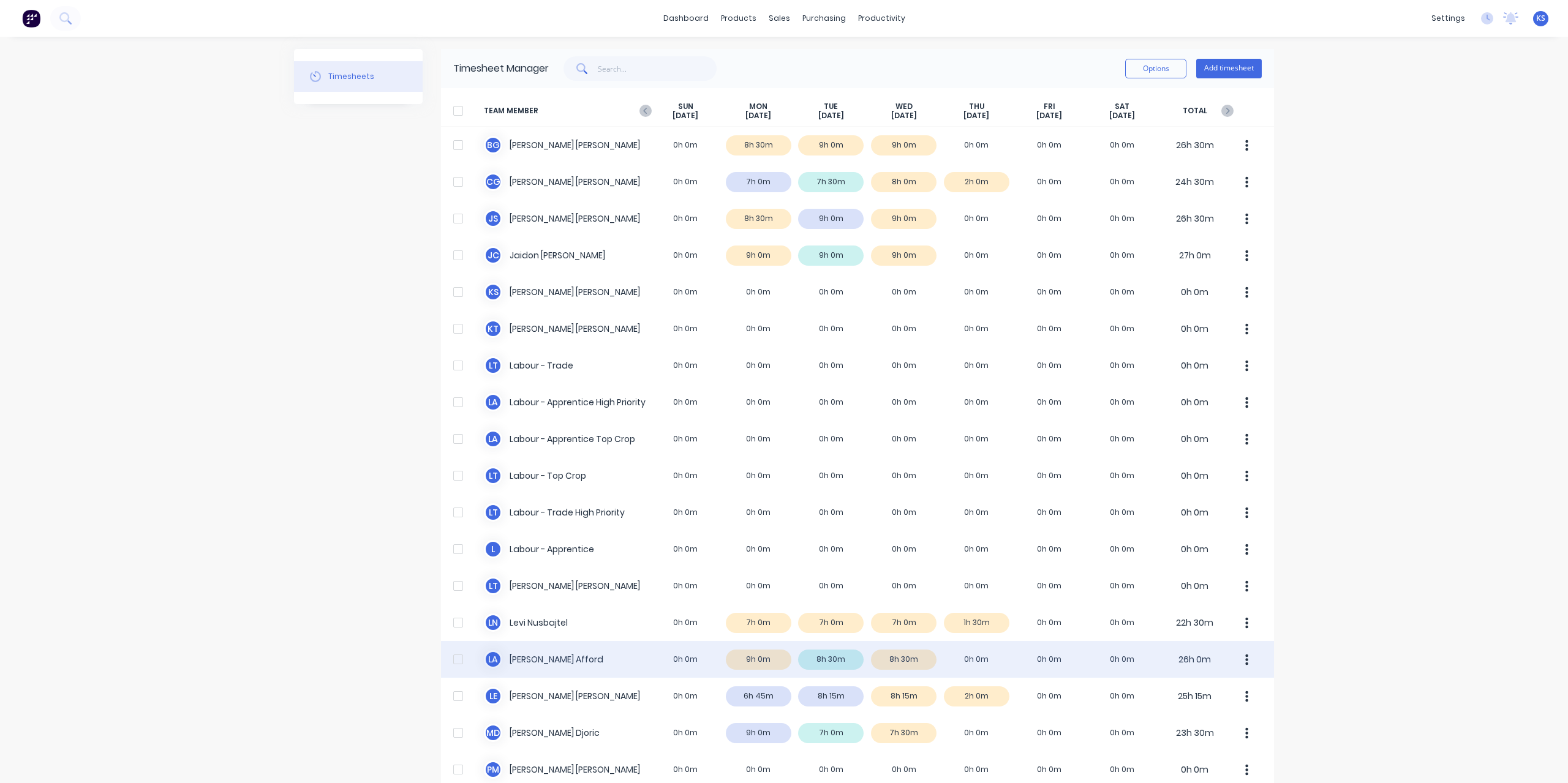
click at [532, 652] on div "L A Lloyd Afford 0h 0m 9h 0m 8h 30m 8h 30m 0h 0m 0h 0m 0h 0m 26h 0m" at bounding box center [857, 659] width 833 height 37
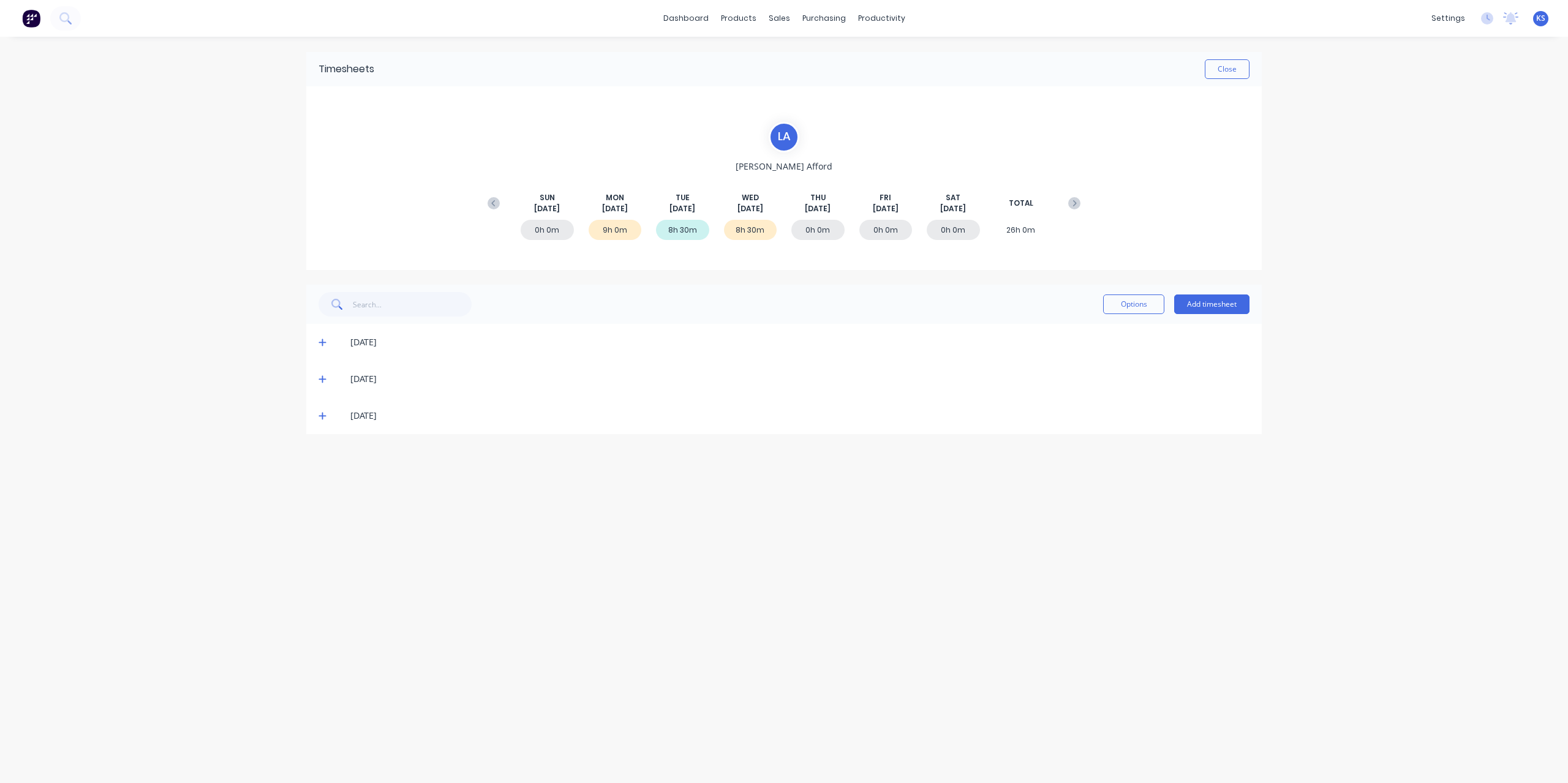
click at [318, 341] on icon at bounding box center [322, 342] width 8 height 9
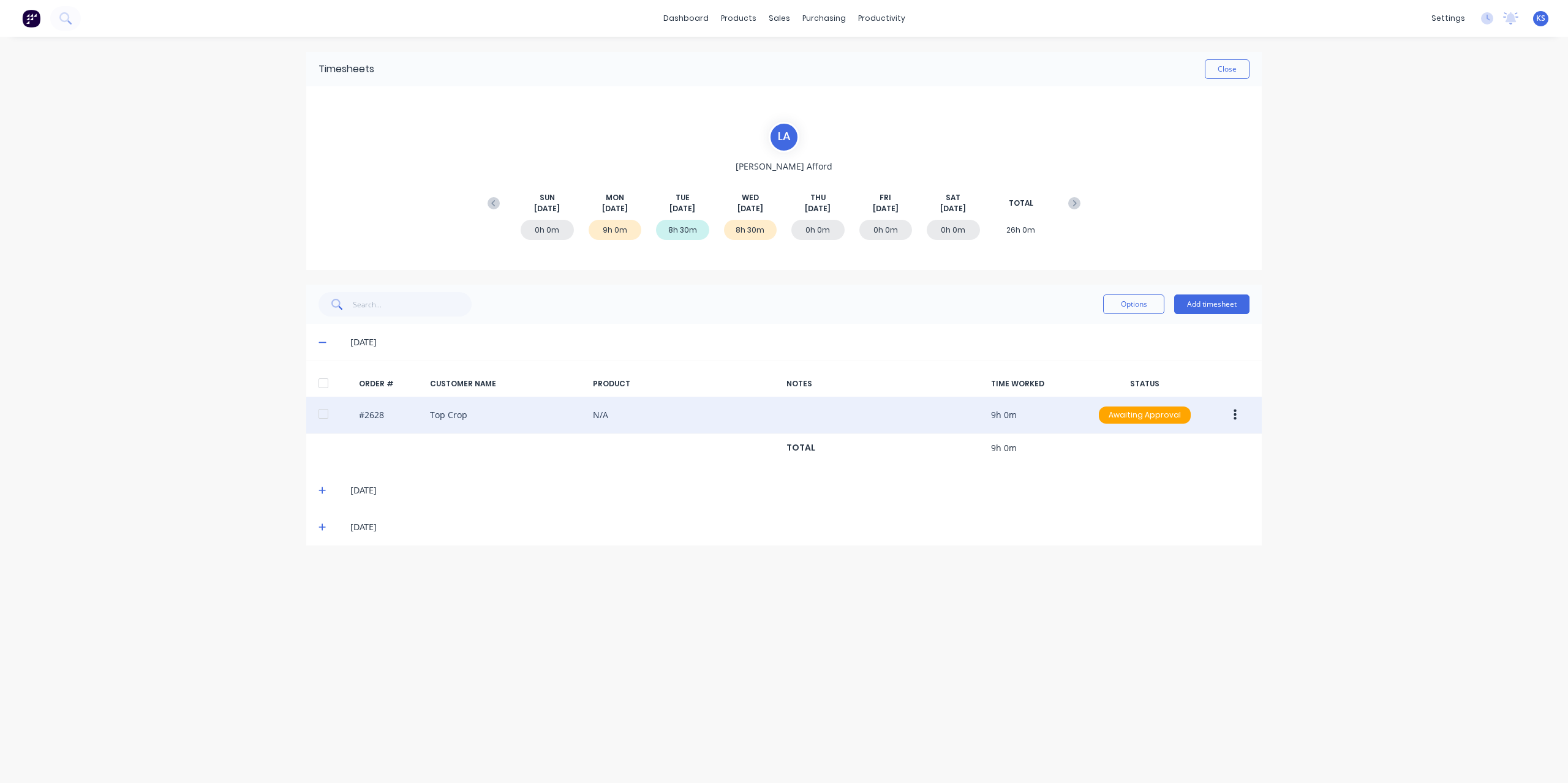
click at [1239, 413] on button "button" at bounding box center [1235, 414] width 29 height 22
click at [1165, 501] on div "Edit" at bounding box center [1191, 496] width 95 height 18
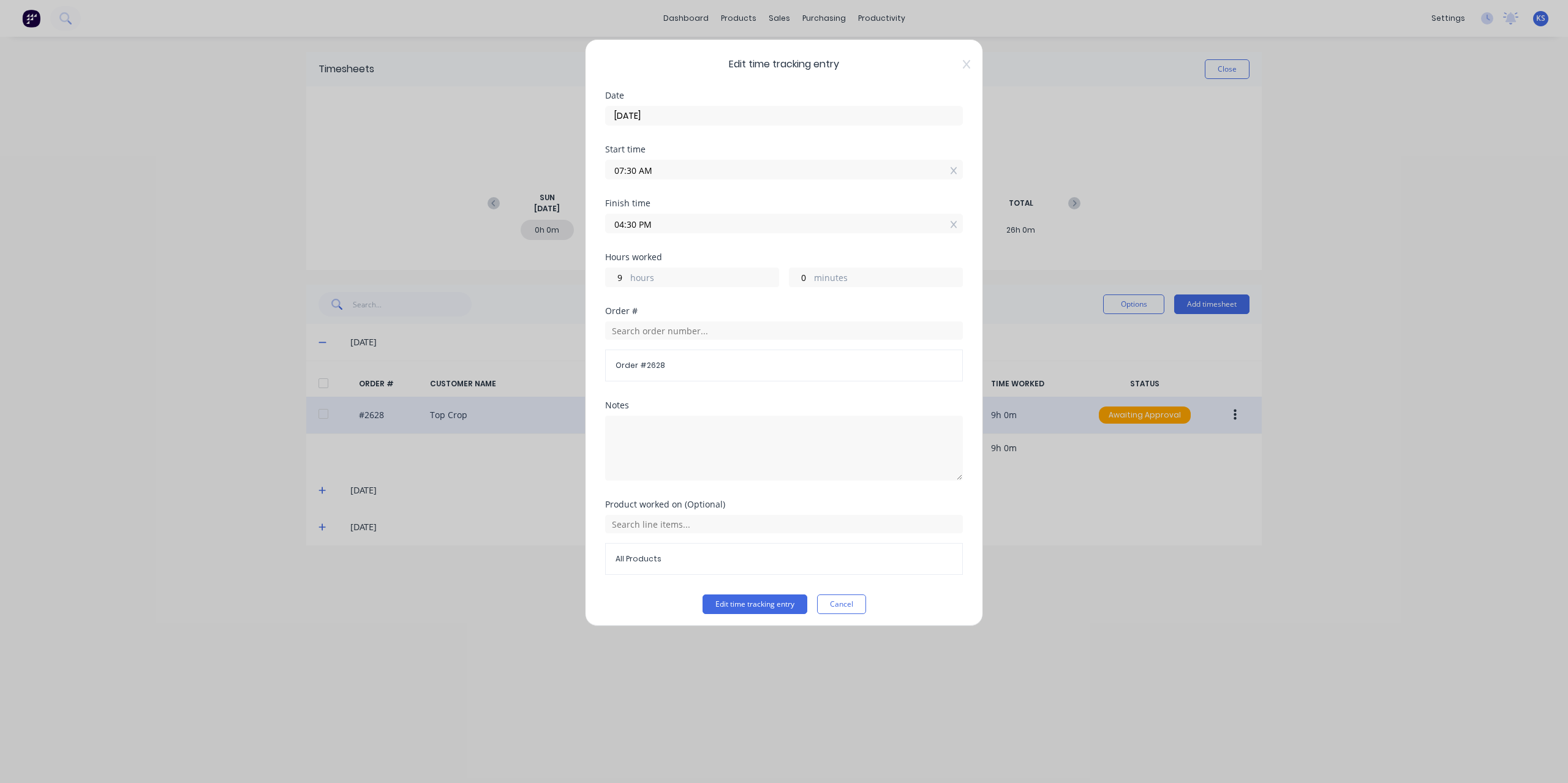
click at [630, 222] on input "04:30 PM" at bounding box center [783, 224] width 356 height 19
type input "04:00 PM"
type input "8"
type input "30"
click at [793, 303] on div "Hours worked 8 hours 30 minutes" at bounding box center [783, 280] width 357 height 54
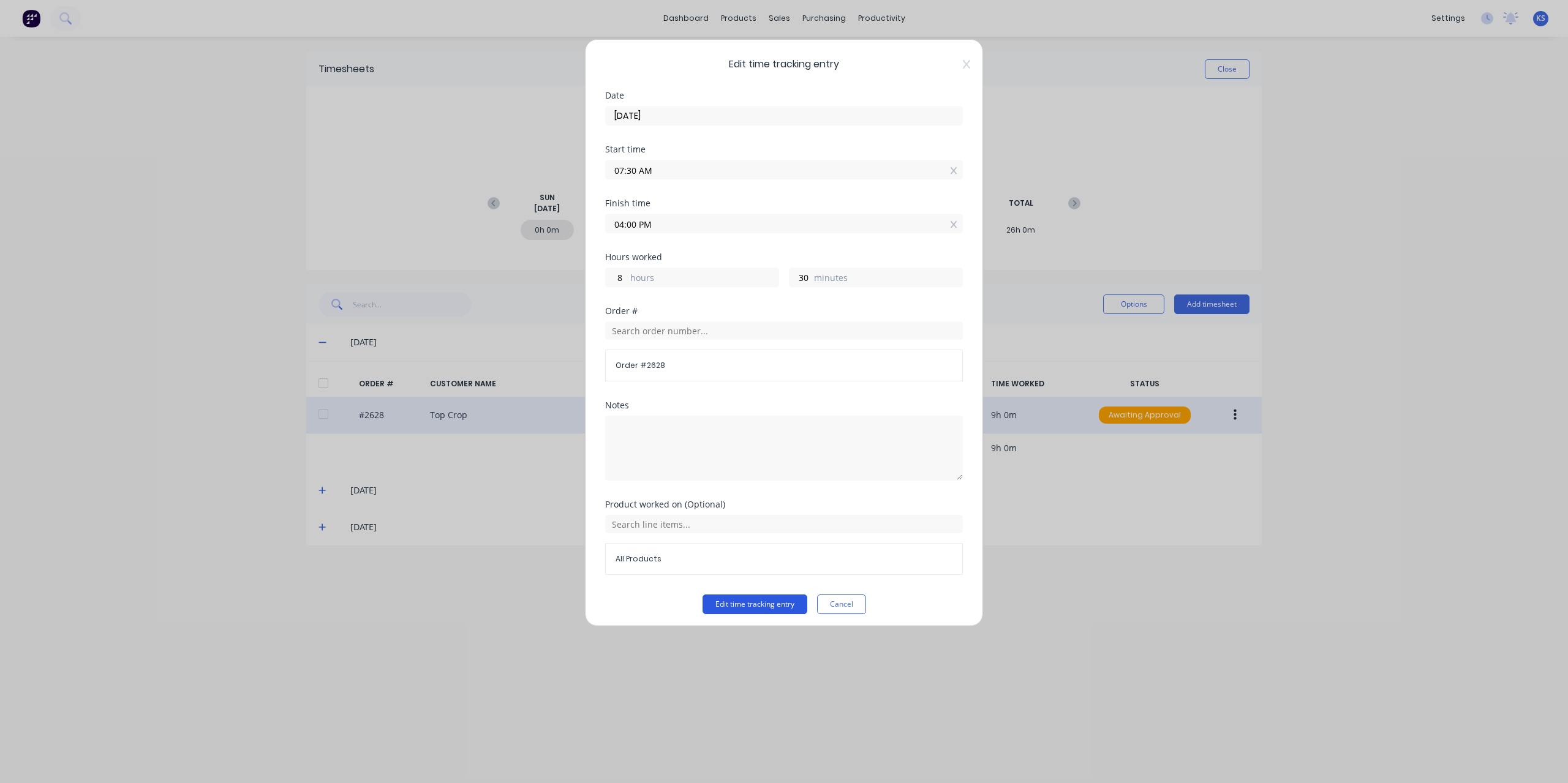
click at [773, 603] on button "Edit time tracking entry" at bounding box center [755, 604] width 104 height 20
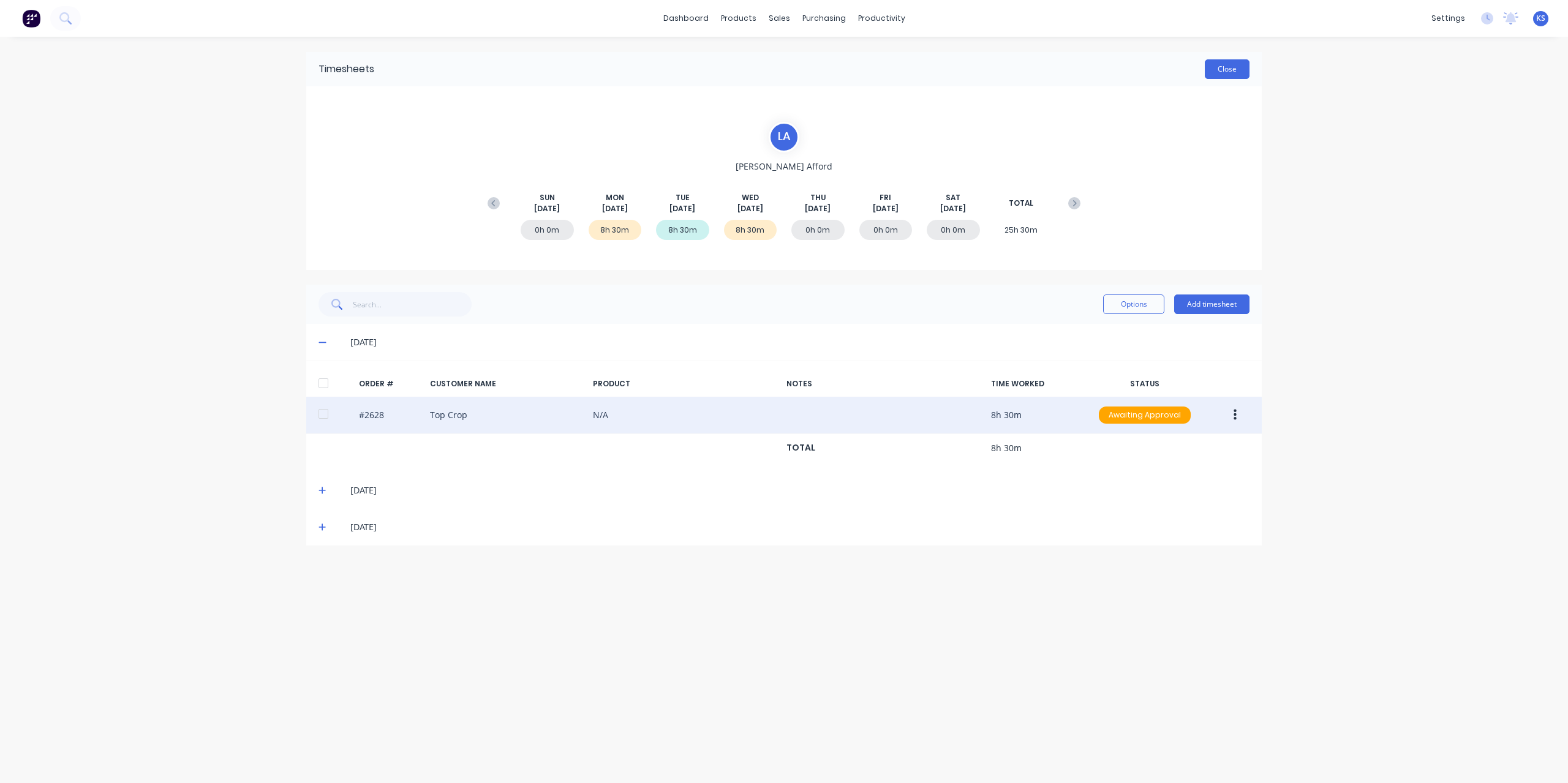
click at [1225, 75] on button "Close" at bounding box center [1227, 70] width 45 height 20
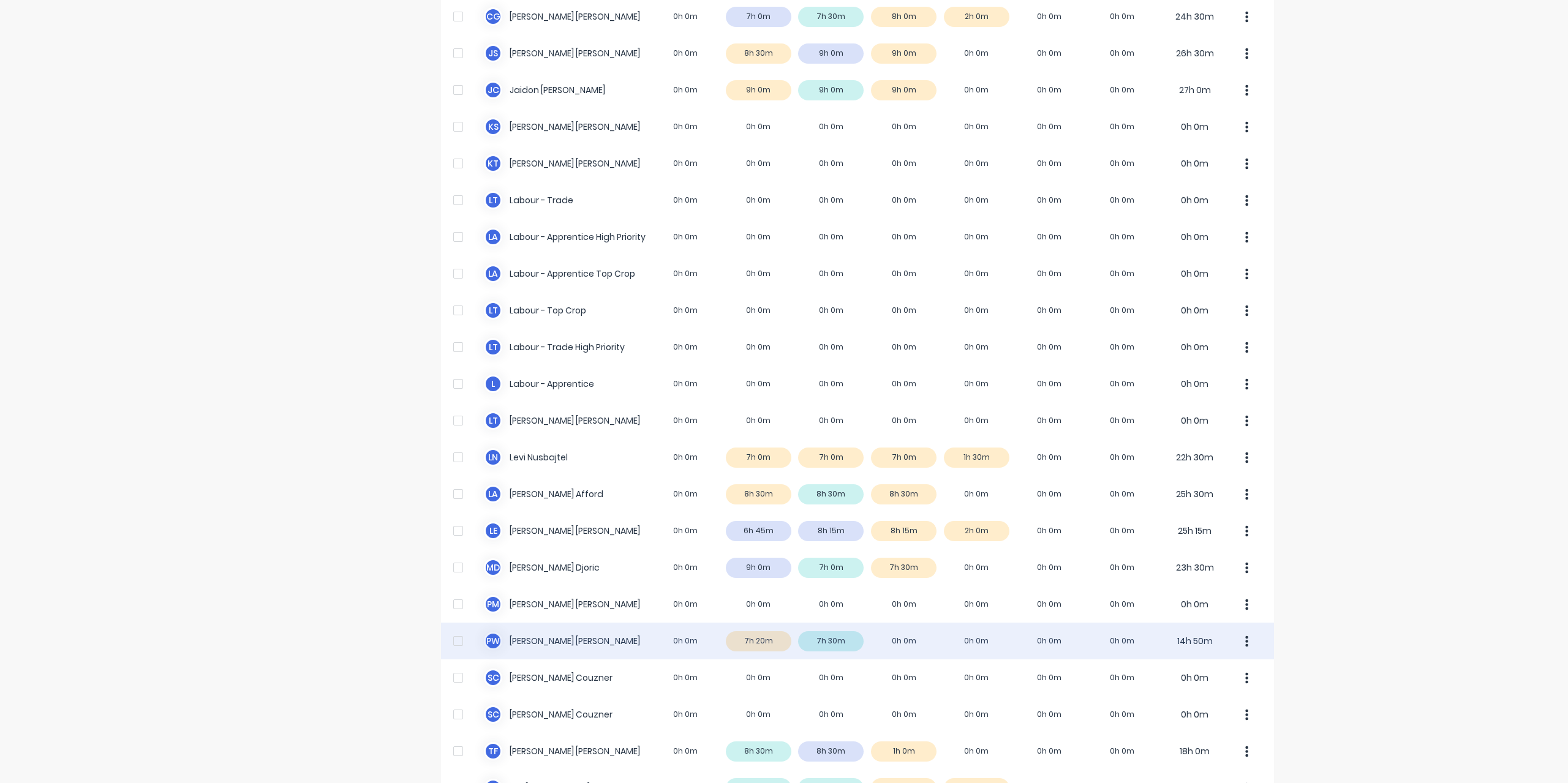
scroll to position [245, 0]
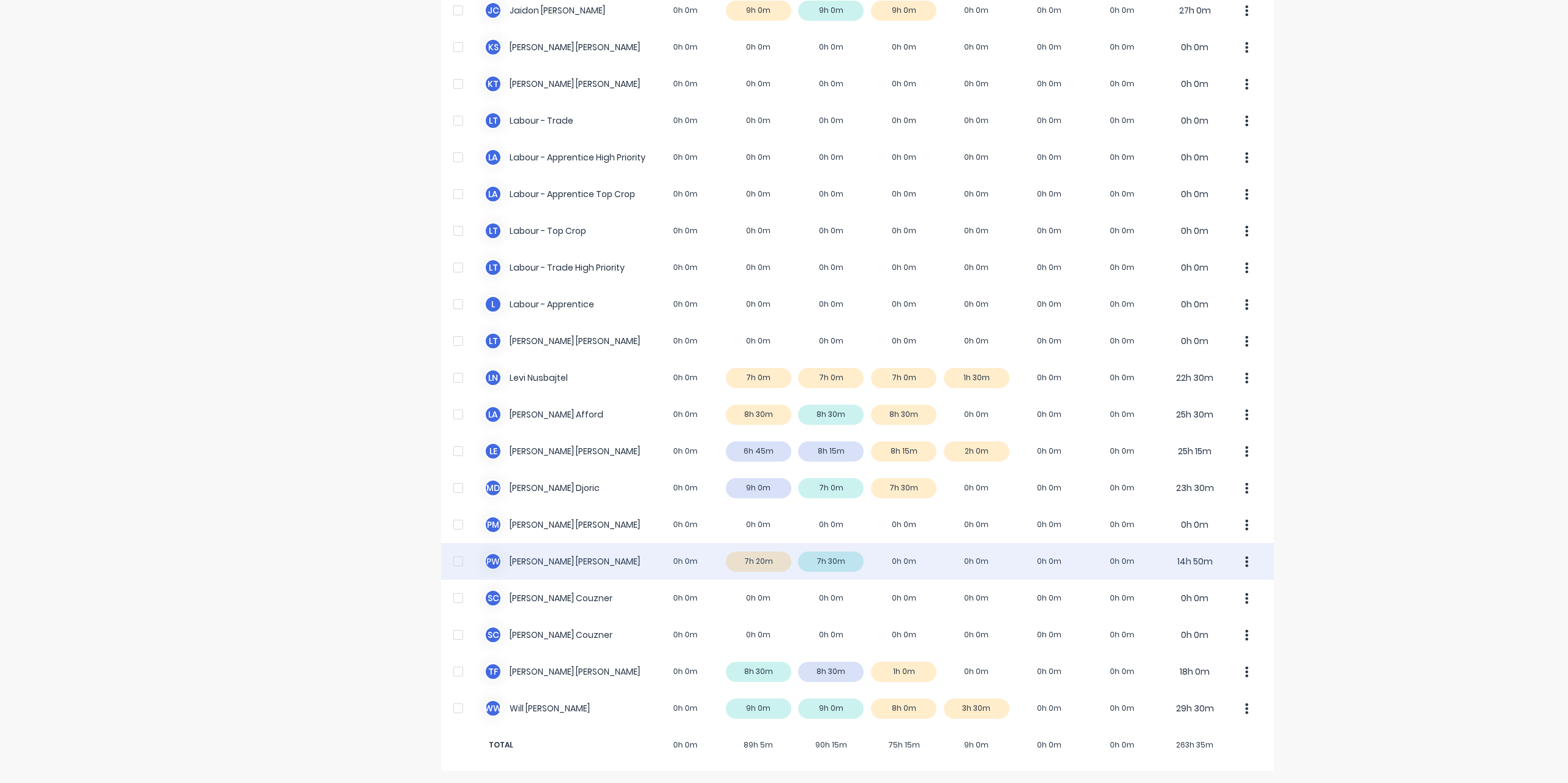
click at [521, 554] on div "P W Paul Wieczorek 0h 0m 7h 20m 7h 30m 0h 0m 0h 0m 0h 0m 0h 0m 14h 50m" at bounding box center [857, 561] width 833 height 37
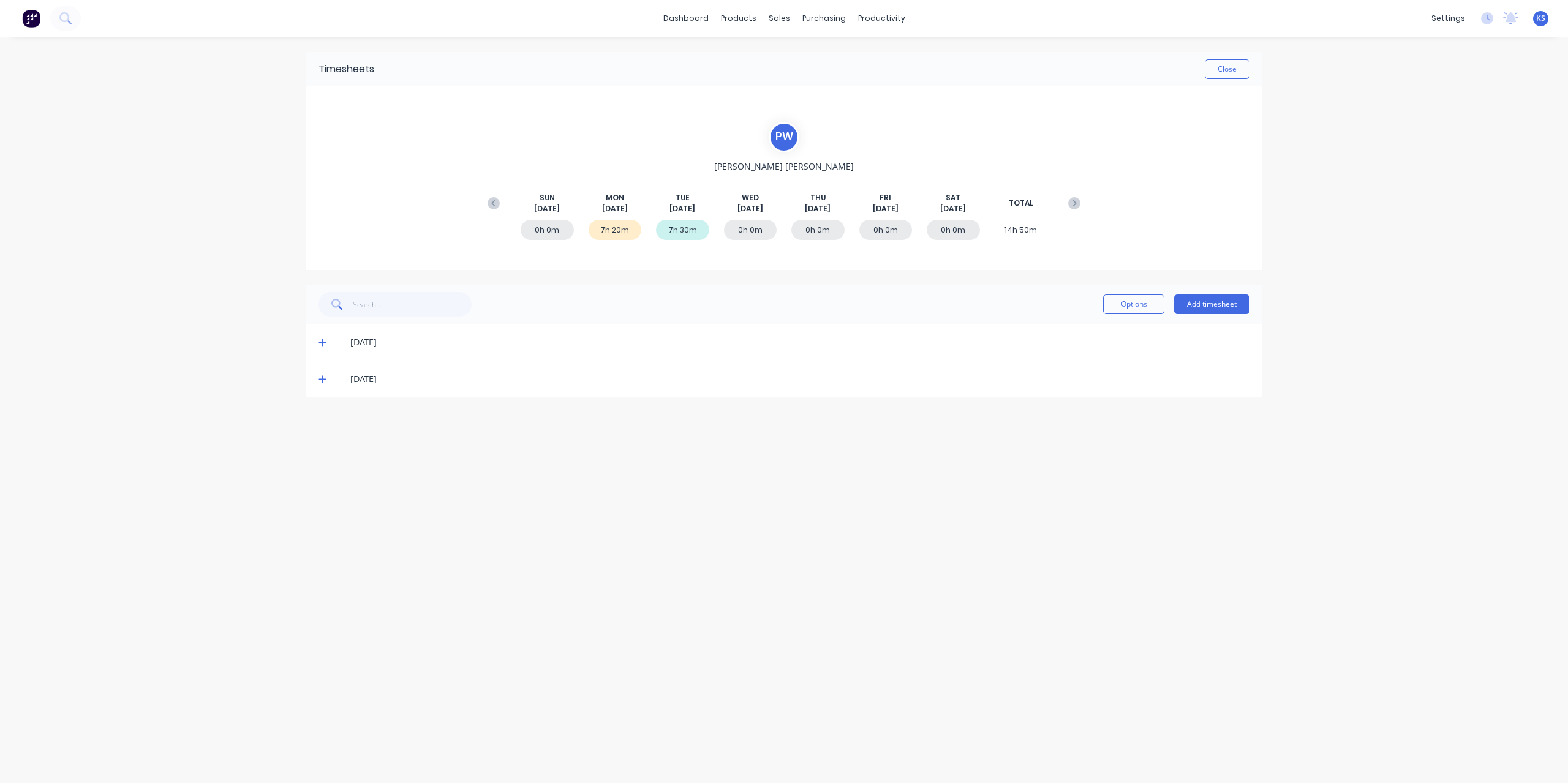
click at [322, 342] on icon at bounding box center [322, 343] width 7 height 7
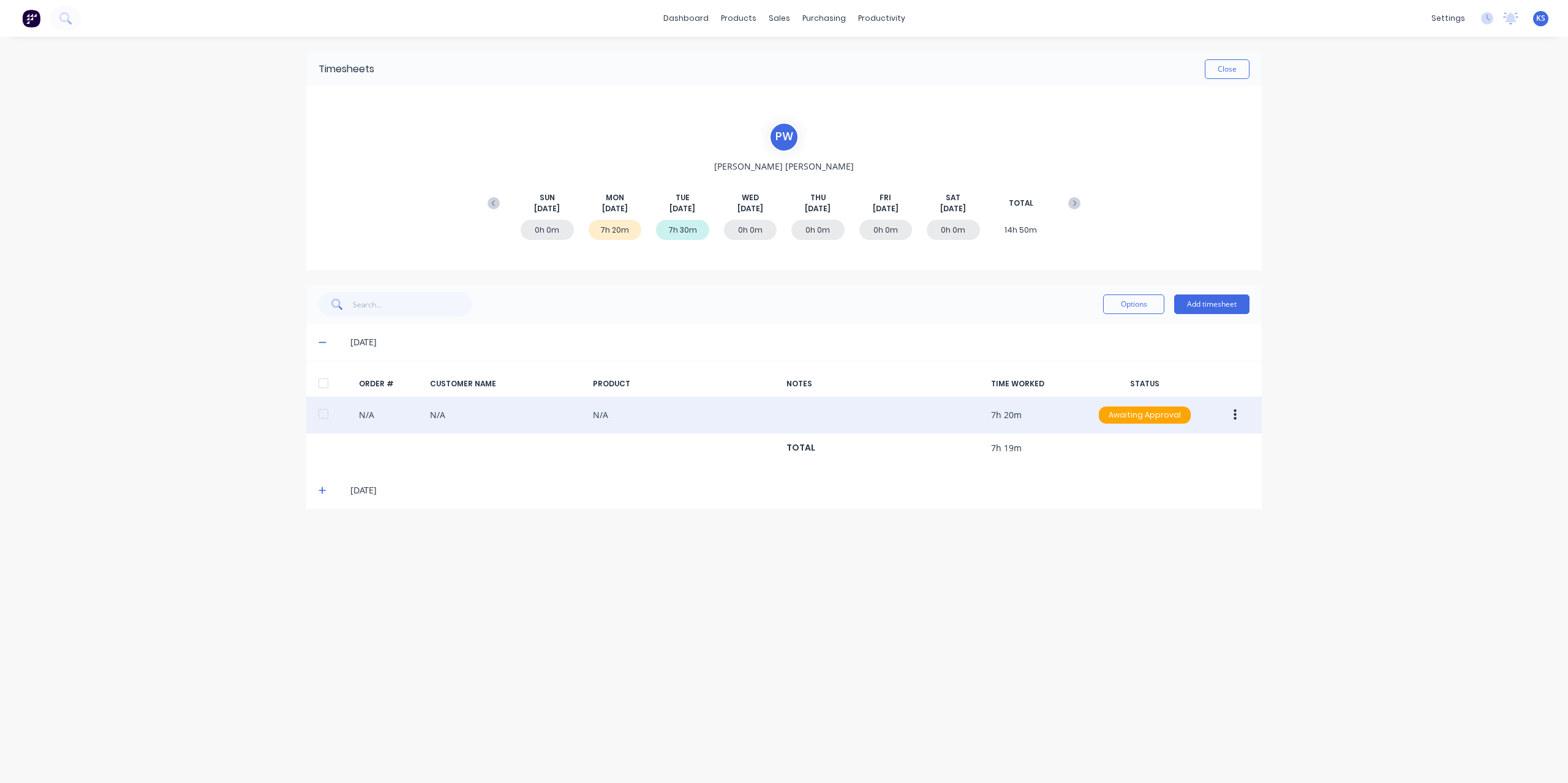
click at [1240, 416] on button "button" at bounding box center [1235, 414] width 29 height 22
click at [1171, 494] on div "Edit" at bounding box center [1191, 496] width 95 height 18
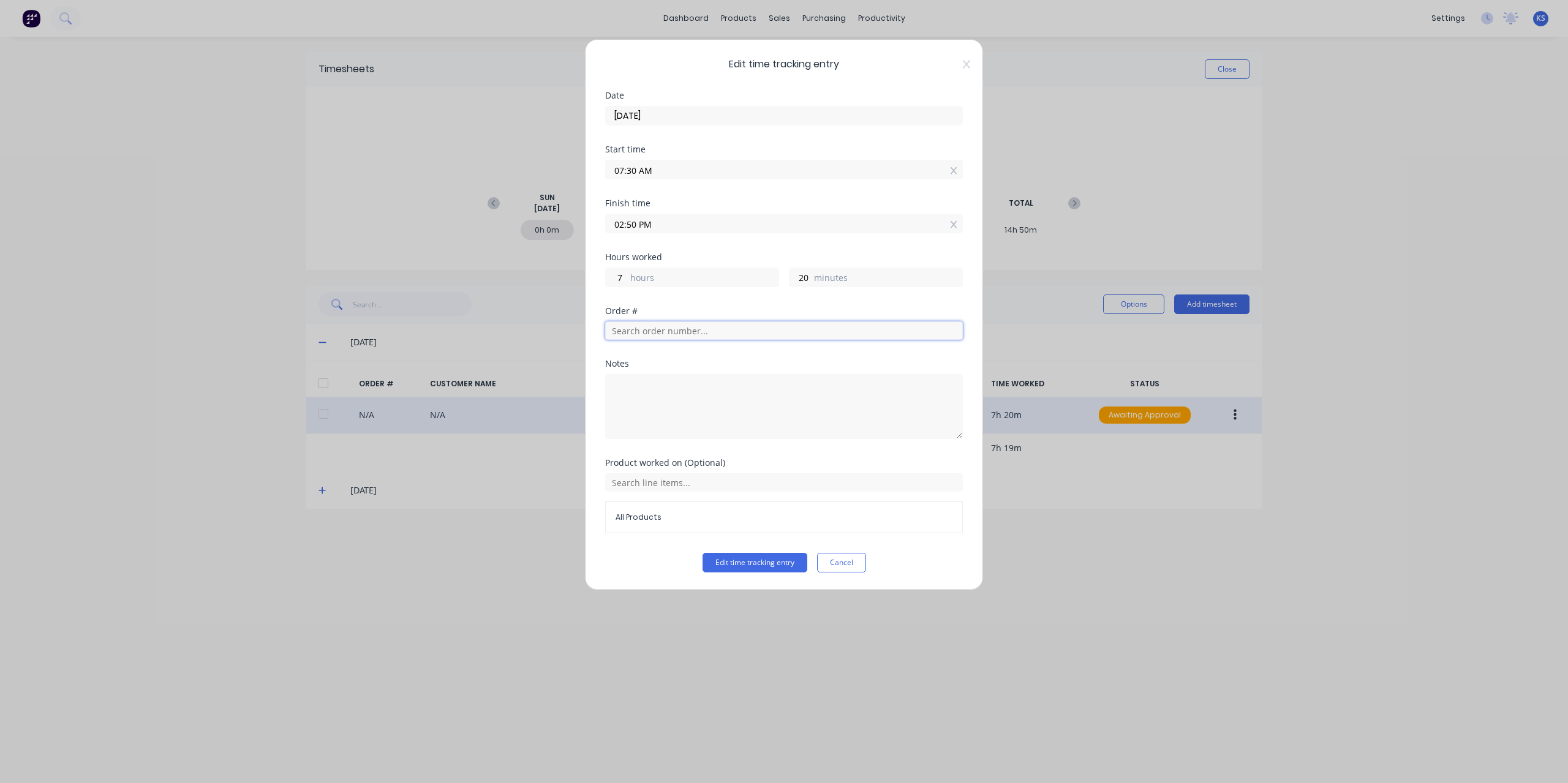
click at [635, 328] on input "text" at bounding box center [783, 331] width 357 height 19
type input "2610"
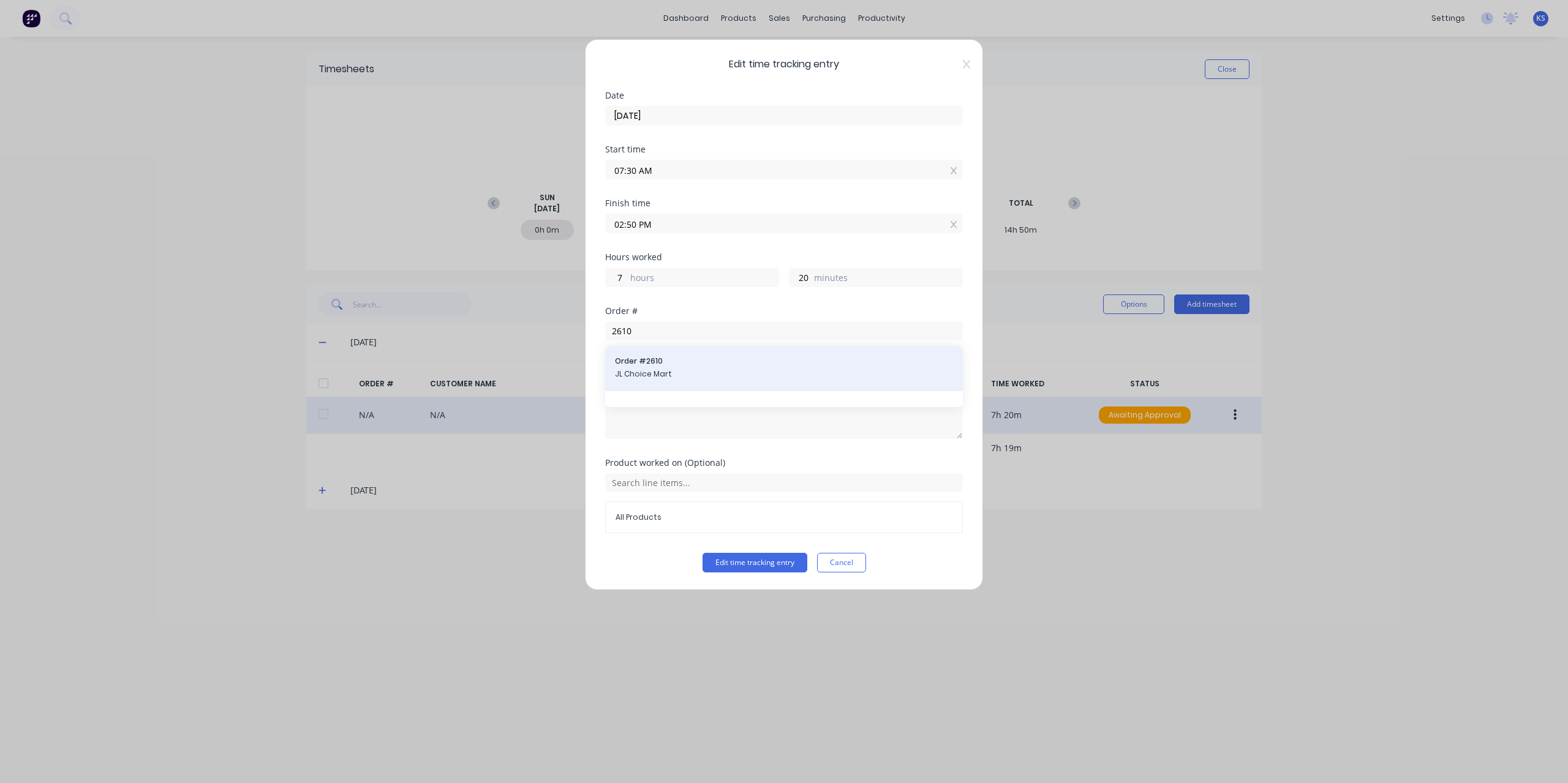
click at [659, 360] on span "Order # 2610" at bounding box center [784, 361] width 338 height 11
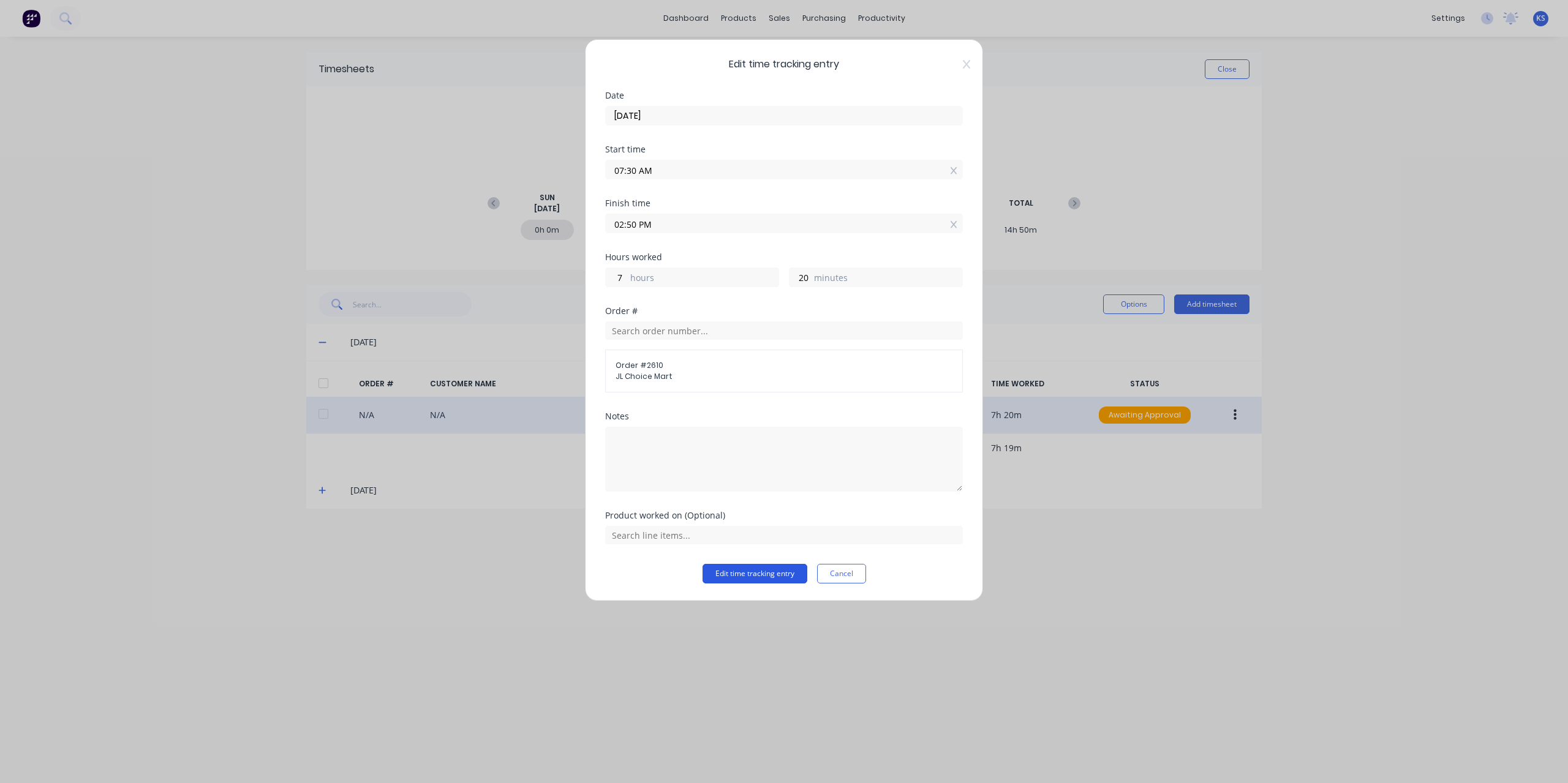
click at [778, 574] on button "Edit time tracking entry" at bounding box center [755, 574] width 104 height 20
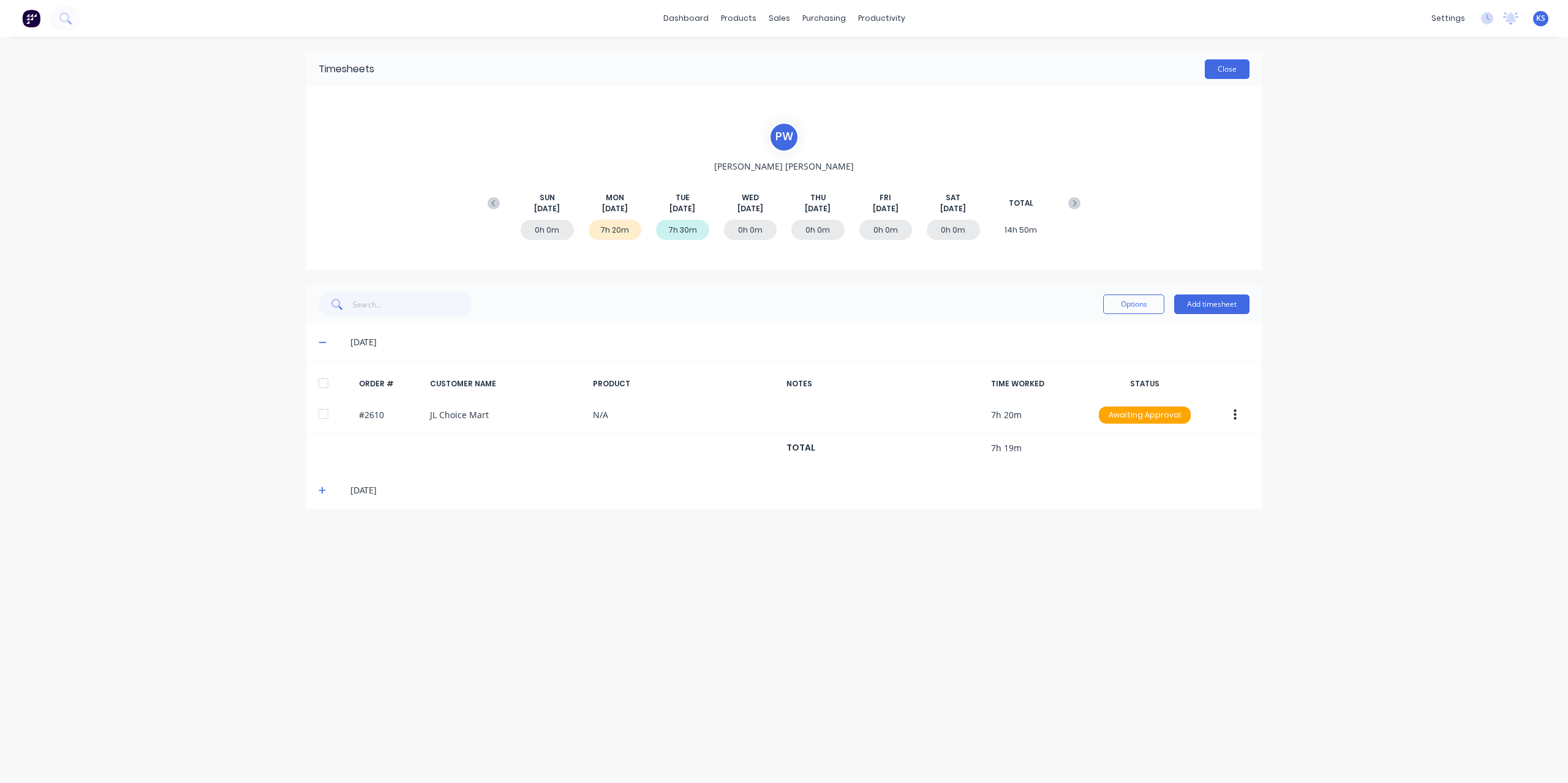
click at [1230, 63] on button "Close" at bounding box center [1227, 70] width 45 height 20
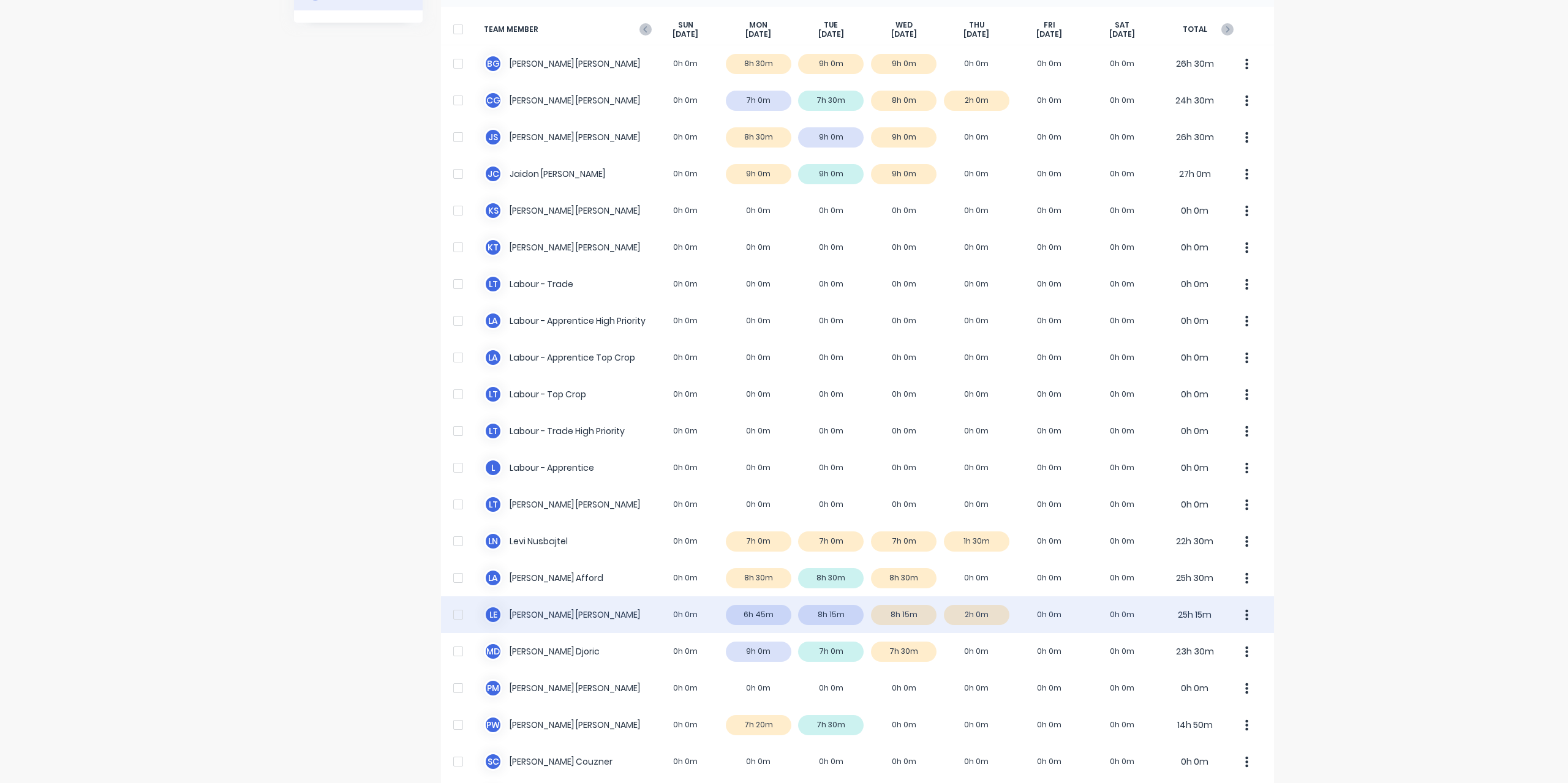
scroll to position [183, 0]
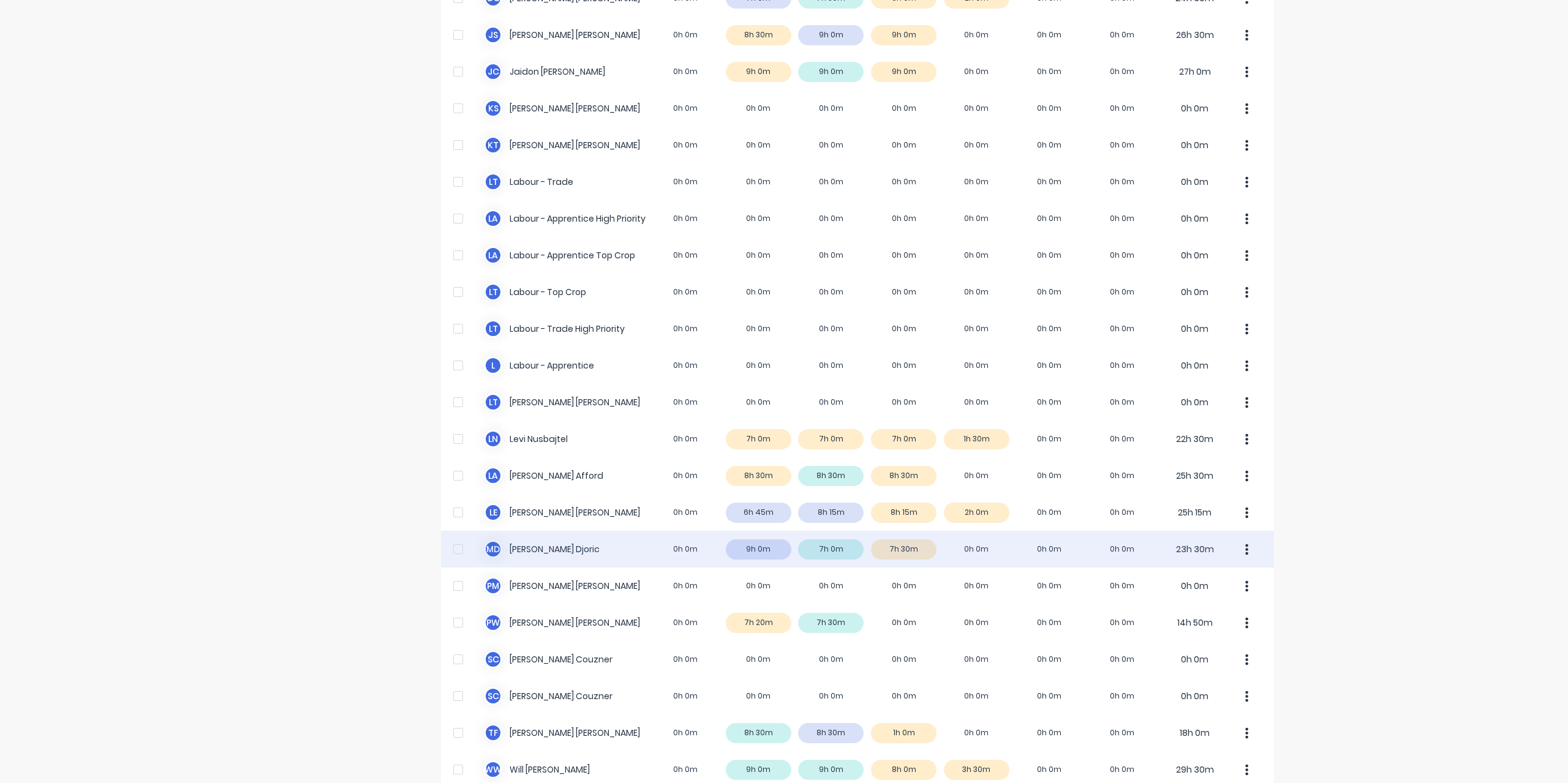
click at [553, 547] on div "M D Micheal Djoric 0h 0m 9h 0m 7h 0m 7h 30m 0h 0m 0h 0m 0h 0m 23h 30m" at bounding box center [857, 549] width 833 height 37
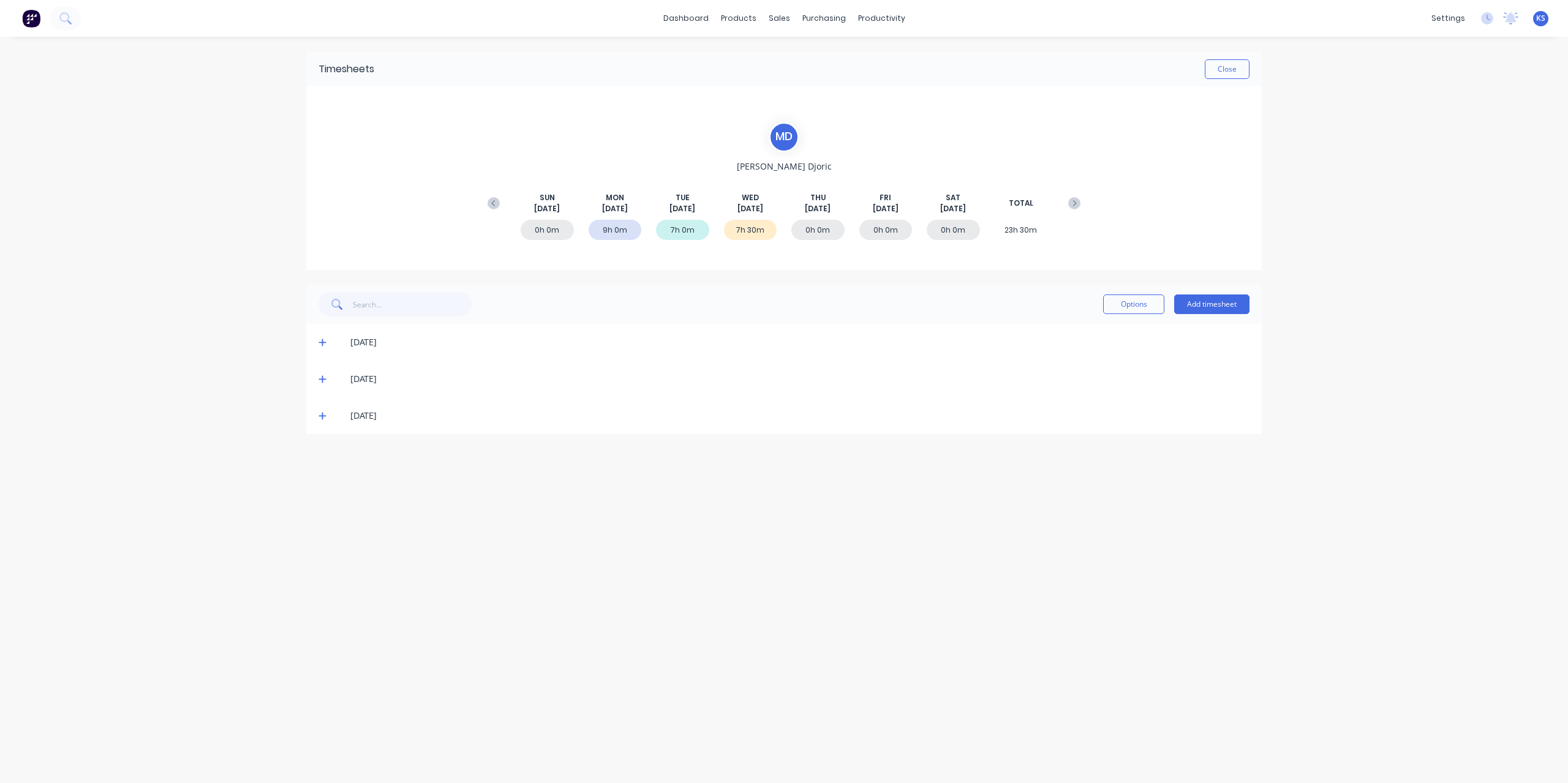
click at [322, 340] on icon at bounding box center [322, 343] width 7 height 7
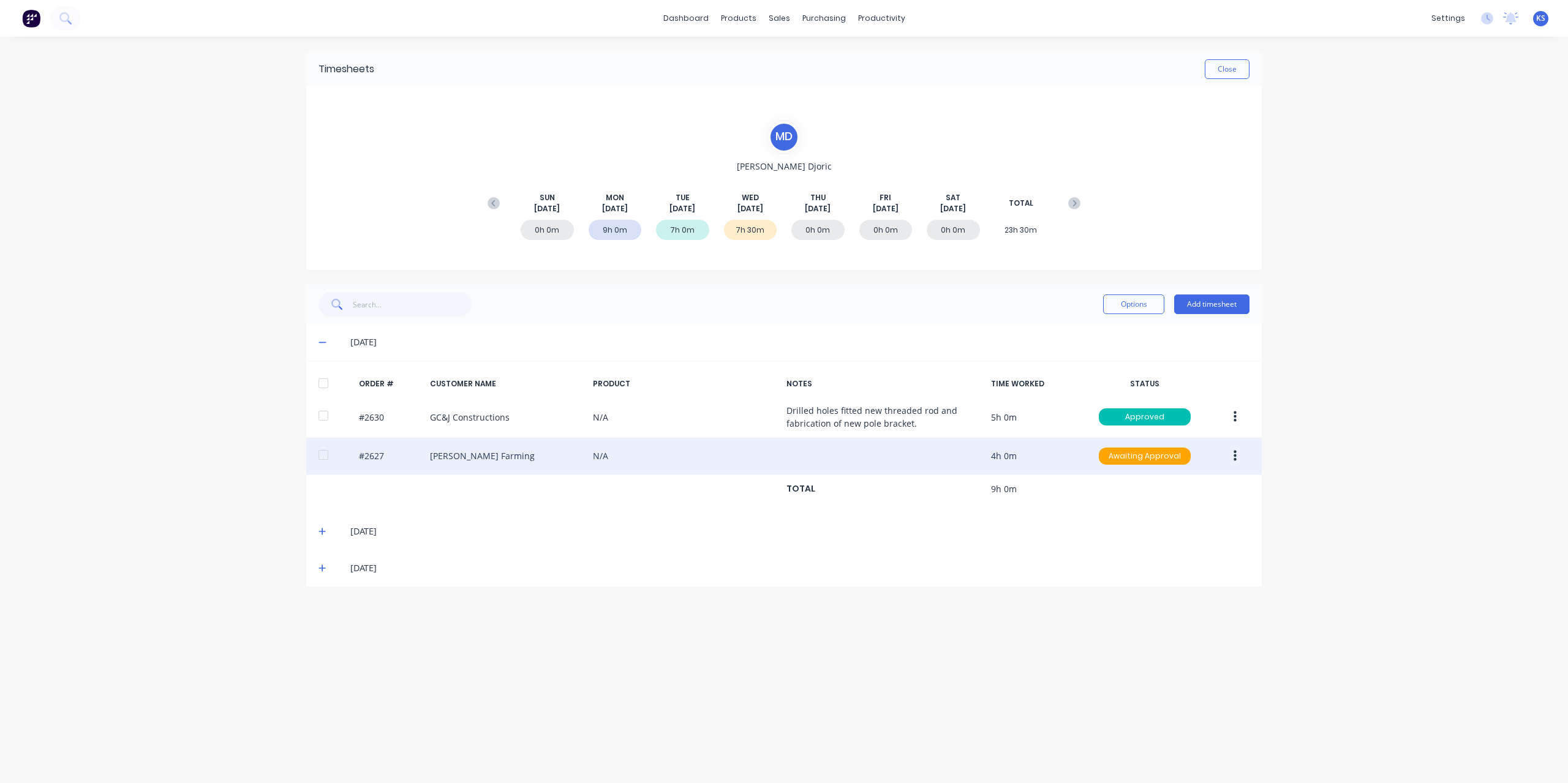
click at [331, 459] on div at bounding box center [323, 454] width 24 height 24
click at [1239, 452] on button "button" at bounding box center [1235, 456] width 29 height 22
click at [1207, 487] on div "Approve" at bounding box center [1191, 488] width 95 height 18
click at [1237, 70] on button "Close" at bounding box center [1227, 70] width 45 height 20
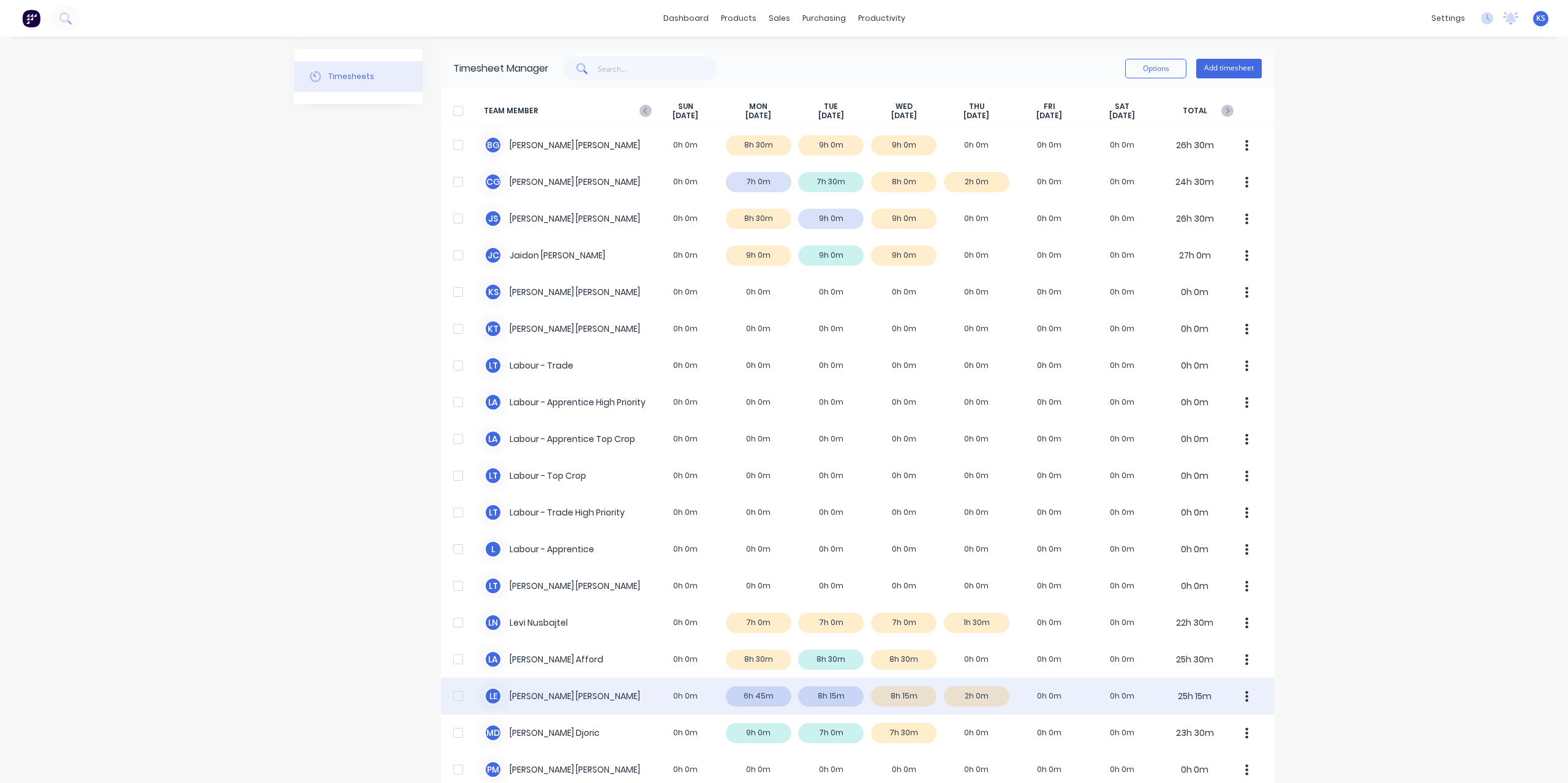
click at [538, 695] on div "L E Luke Ellis 0h 0m 6h 45m 8h 15m 8h 15m 2h 0m 0h 0m 0h 0m 25h 15m" at bounding box center [857, 695] width 833 height 37
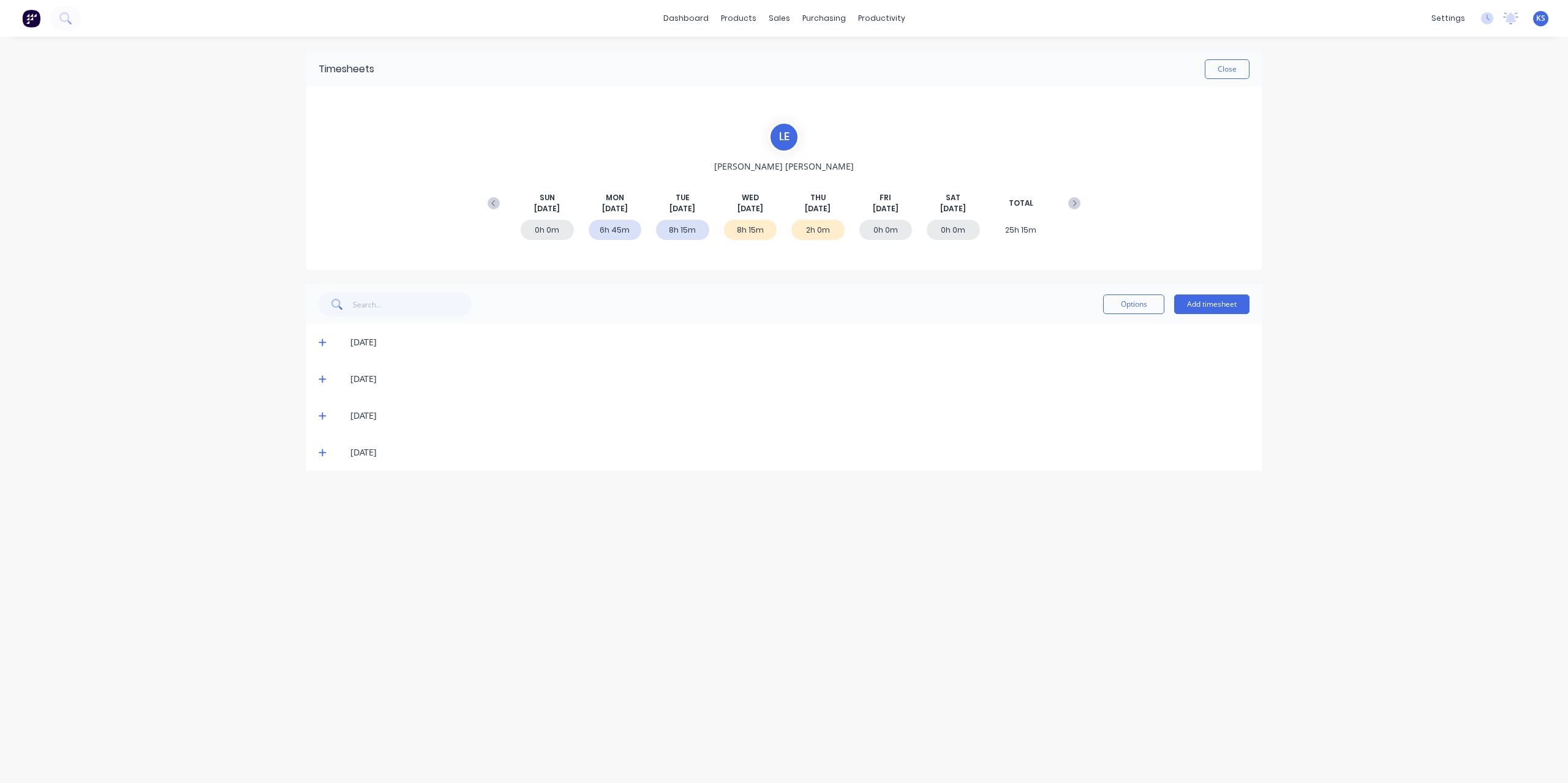
click at [324, 338] on icon at bounding box center [322, 342] width 8 height 9
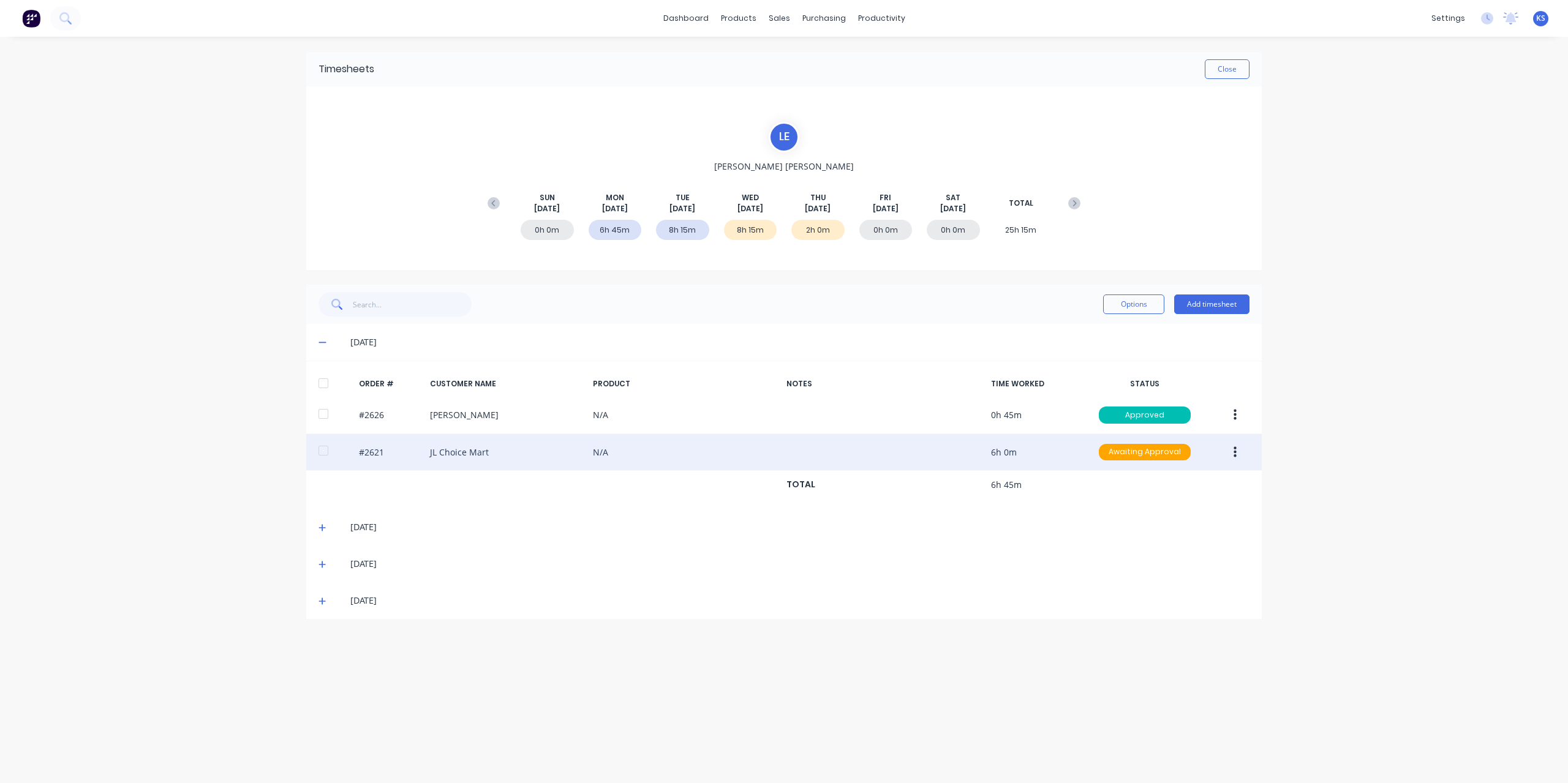
click at [326, 451] on div at bounding box center [323, 450] width 24 height 24
click at [1240, 442] on button "button" at bounding box center [1235, 452] width 29 height 22
click at [1211, 472] on button "Approve" at bounding box center [1191, 483] width 116 height 24
click at [1221, 74] on button "Close" at bounding box center [1227, 70] width 45 height 20
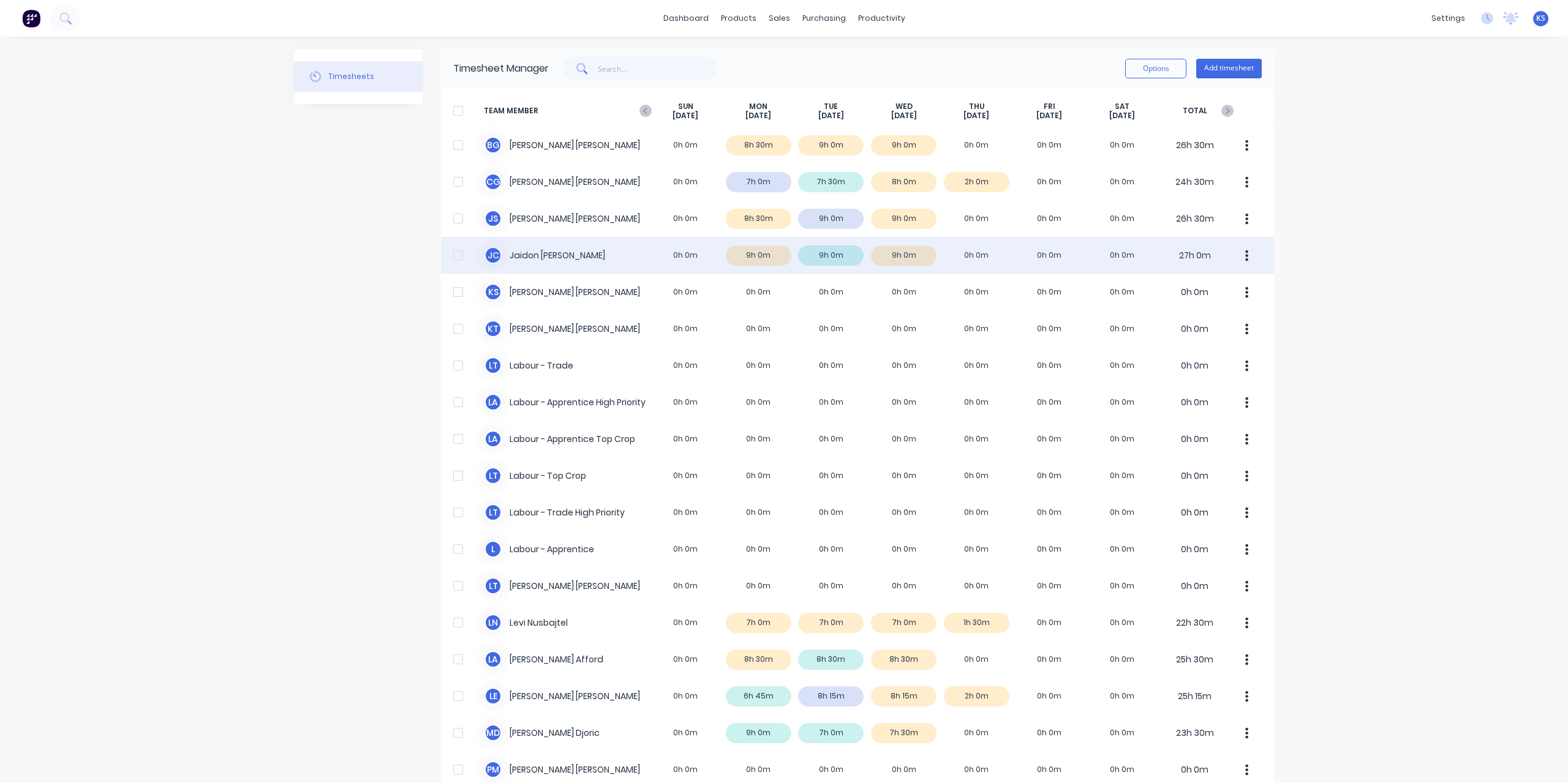
click at [535, 257] on div "J C Jaidon Clarke 0h 0m 9h 0m 9h 0m 9h 0m 0h 0m 0h 0m 0h 0m 27h 0m" at bounding box center [857, 255] width 833 height 37
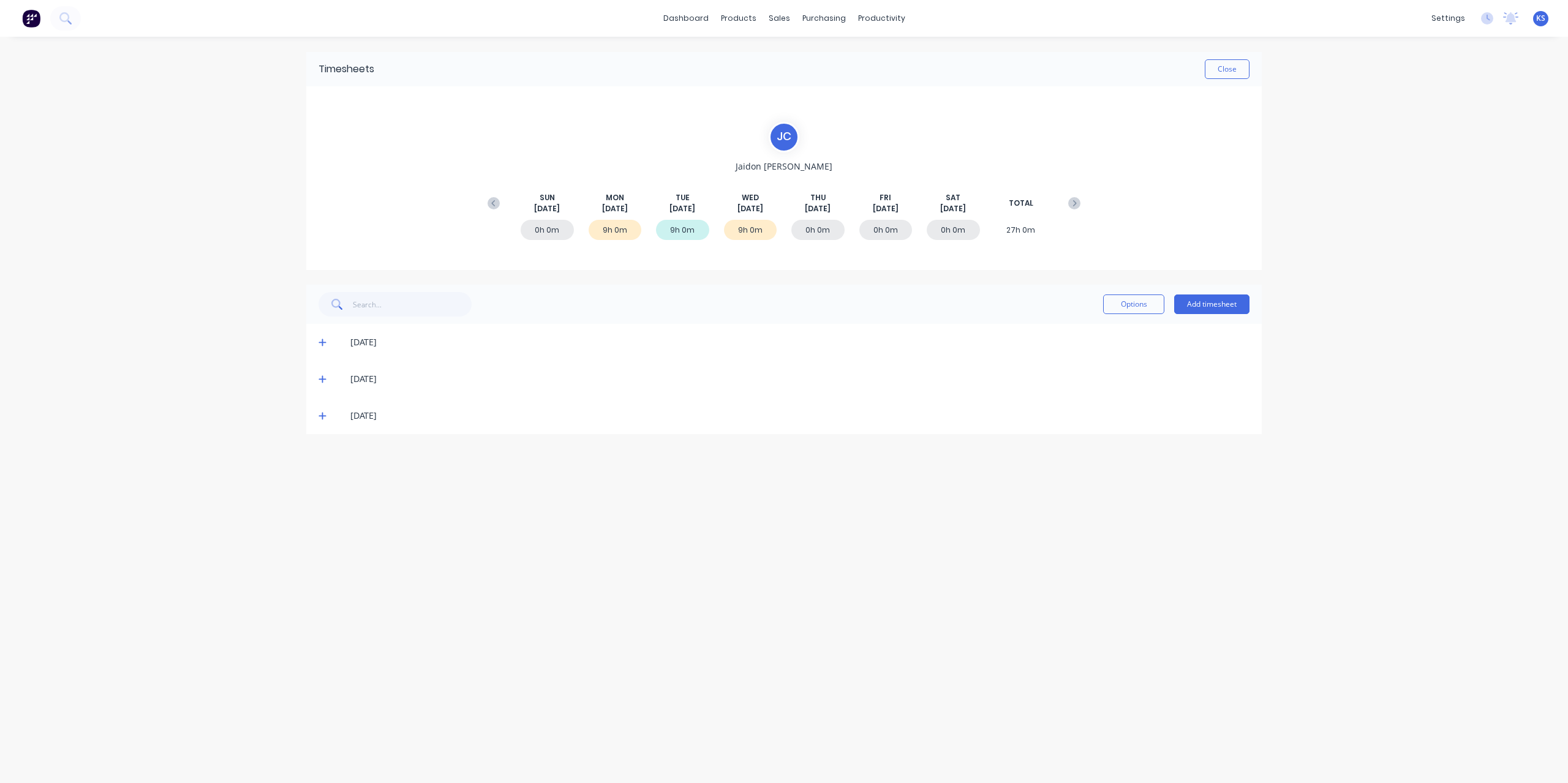
click at [324, 338] on icon at bounding box center [322, 342] width 8 height 9
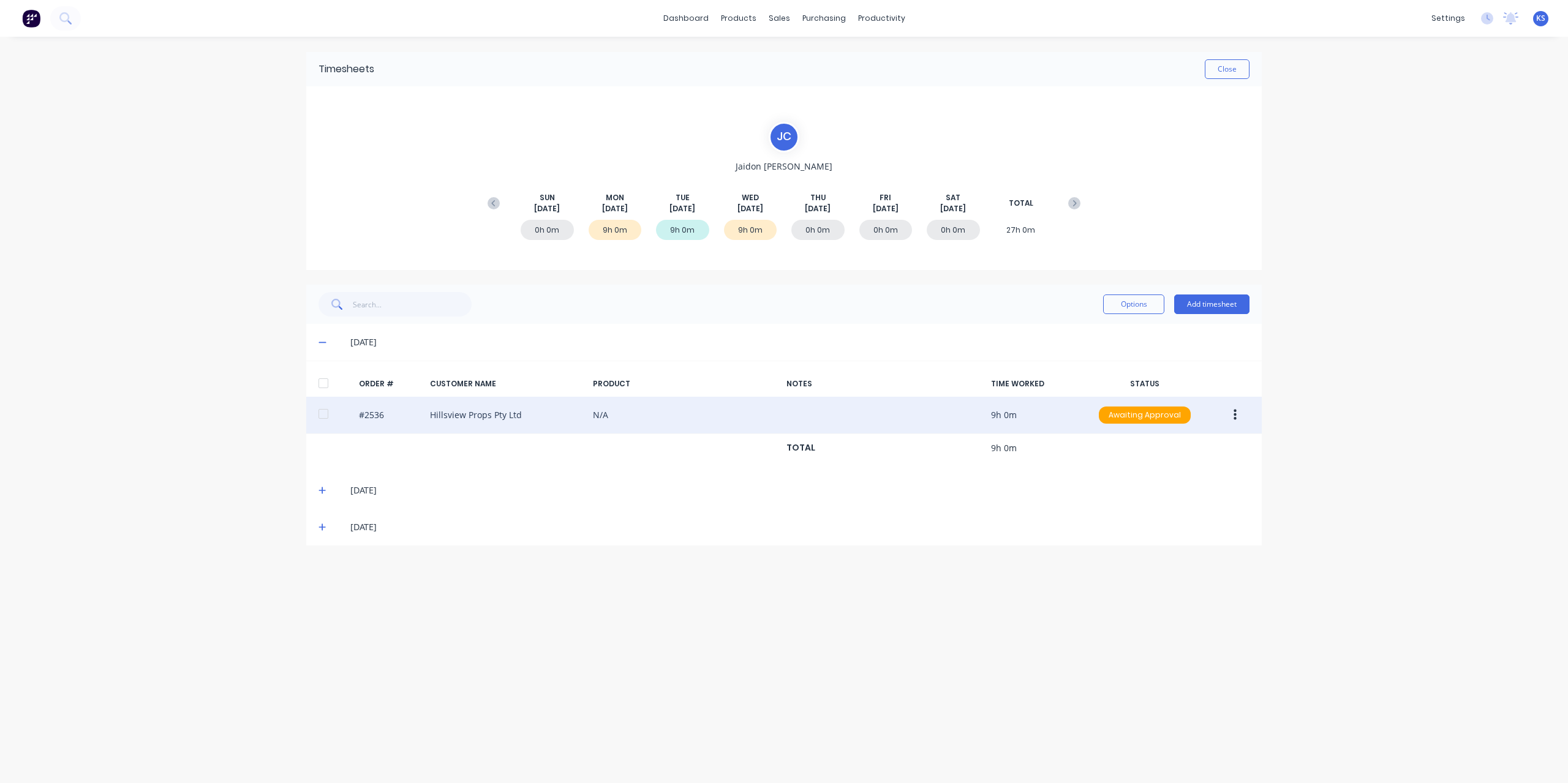
click at [334, 416] on div at bounding box center [323, 413] width 24 height 24
click at [1241, 415] on button "button" at bounding box center [1235, 414] width 29 height 22
click at [1222, 439] on div "Approve" at bounding box center [1191, 447] width 95 height 18
click at [1227, 73] on button "Close" at bounding box center [1227, 70] width 45 height 20
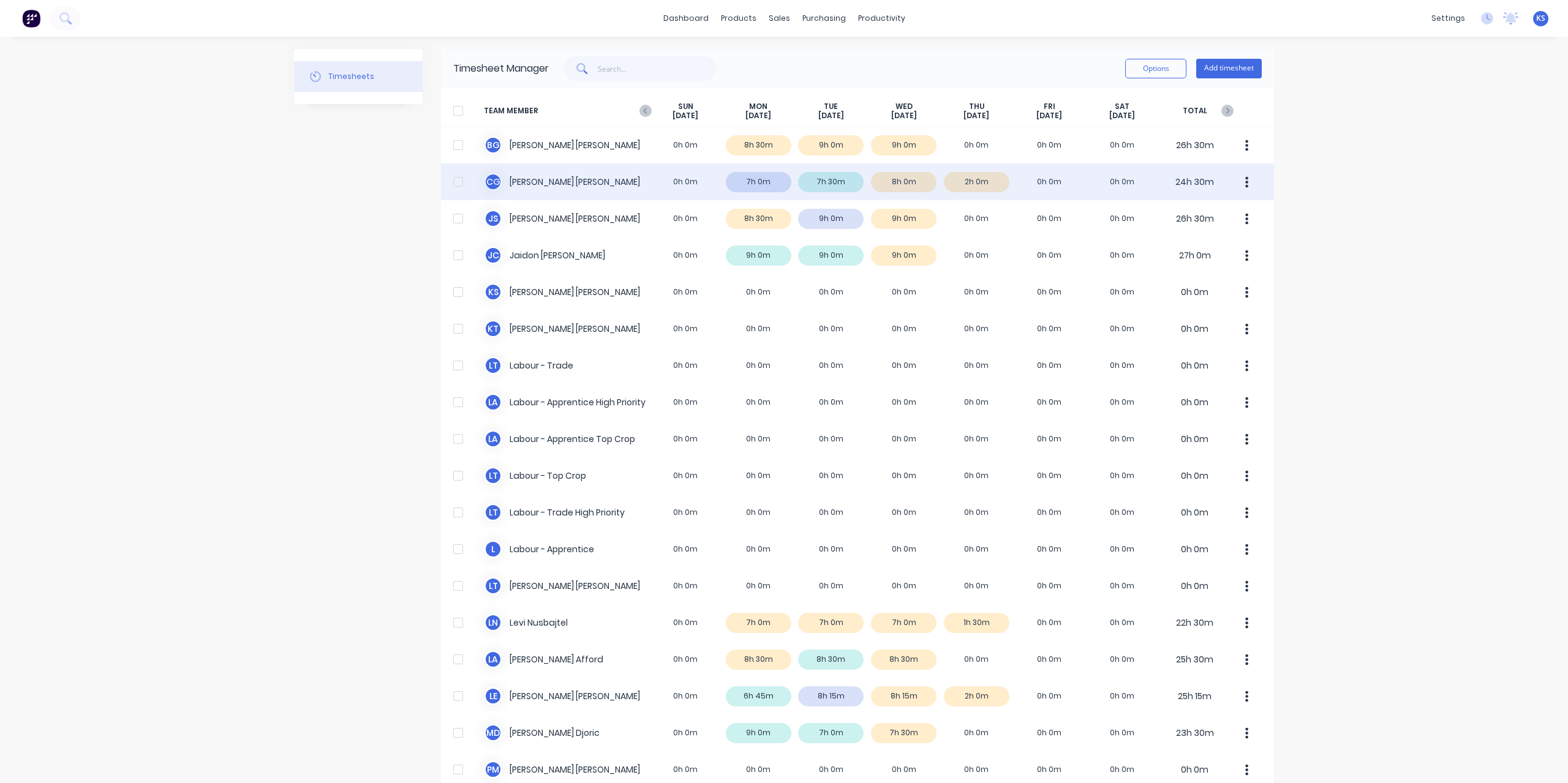
click at [509, 186] on div "C G Clayton Gilbert 0h 0m 7h 0m 7h 30m 8h 0m 2h 0m 0h 0m 0h 0m 24h 30m" at bounding box center [857, 181] width 833 height 37
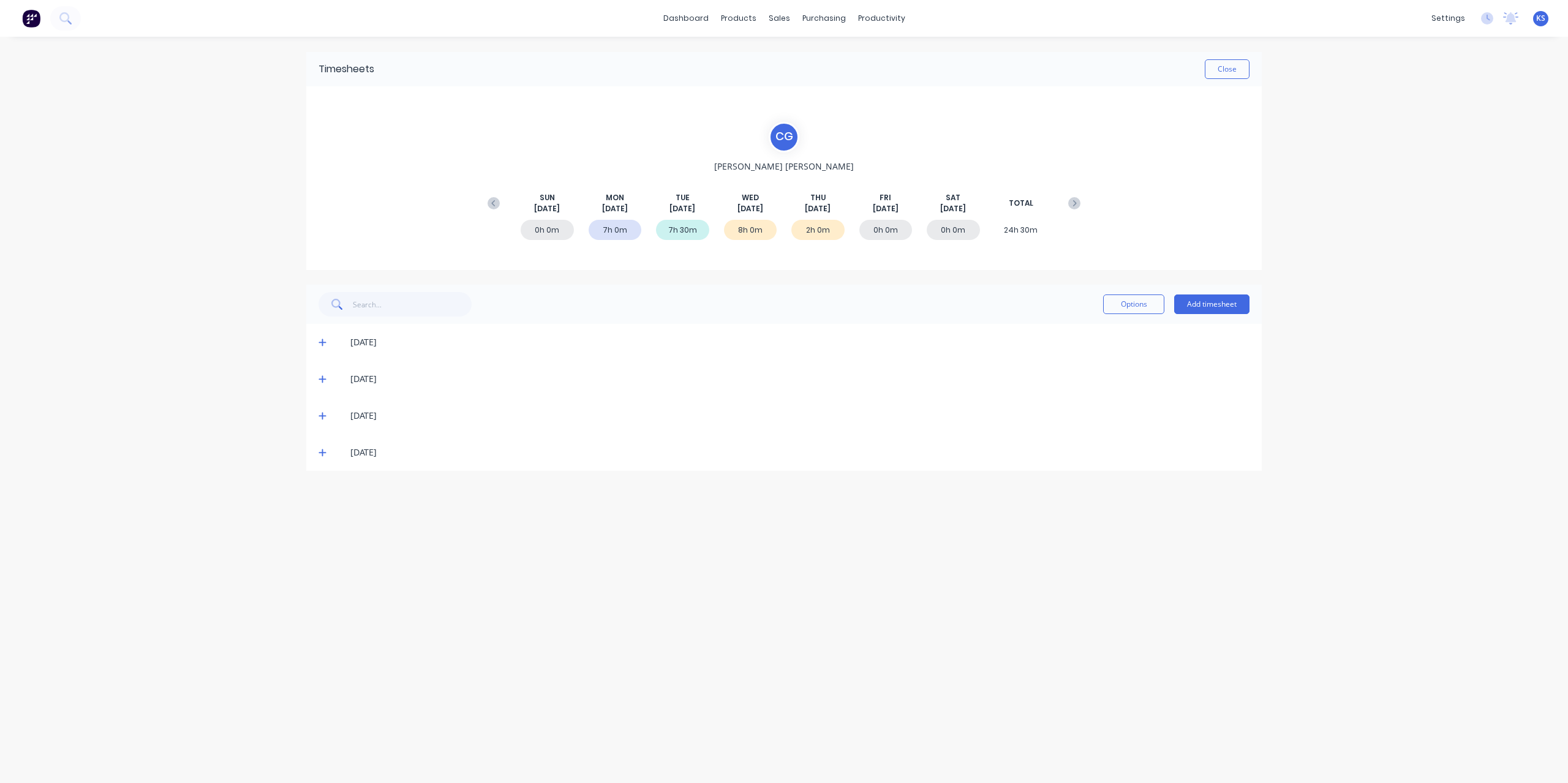
click at [324, 341] on icon at bounding box center [322, 343] width 7 height 7
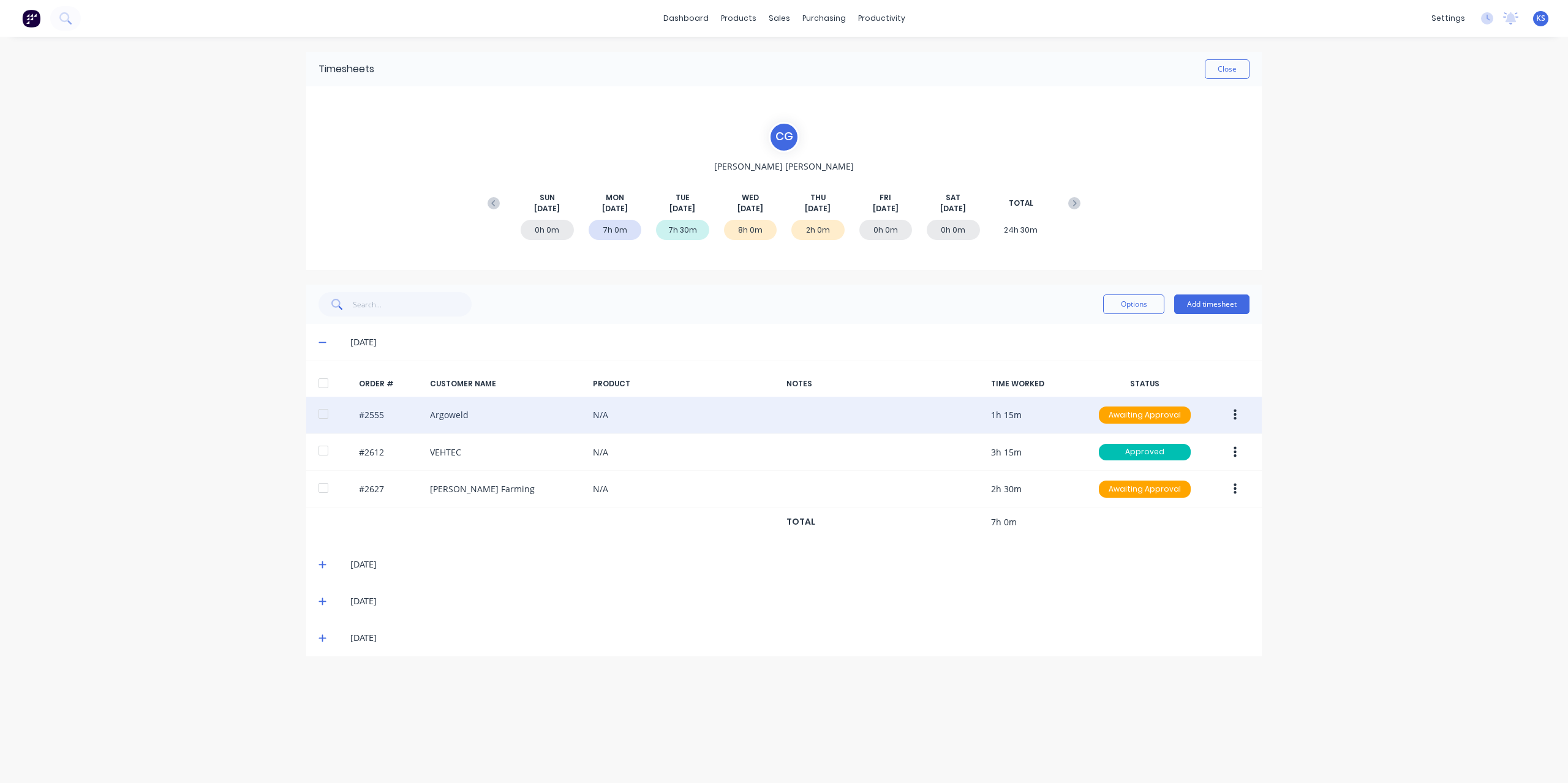
click at [1240, 413] on button "button" at bounding box center [1235, 414] width 29 height 22
click at [1189, 455] on button "Approve" at bounding box center [1191, 447] width 116 height 24
click at [1242, 414] on button "button" at bounding box center [1235, 414] width 29 height 22
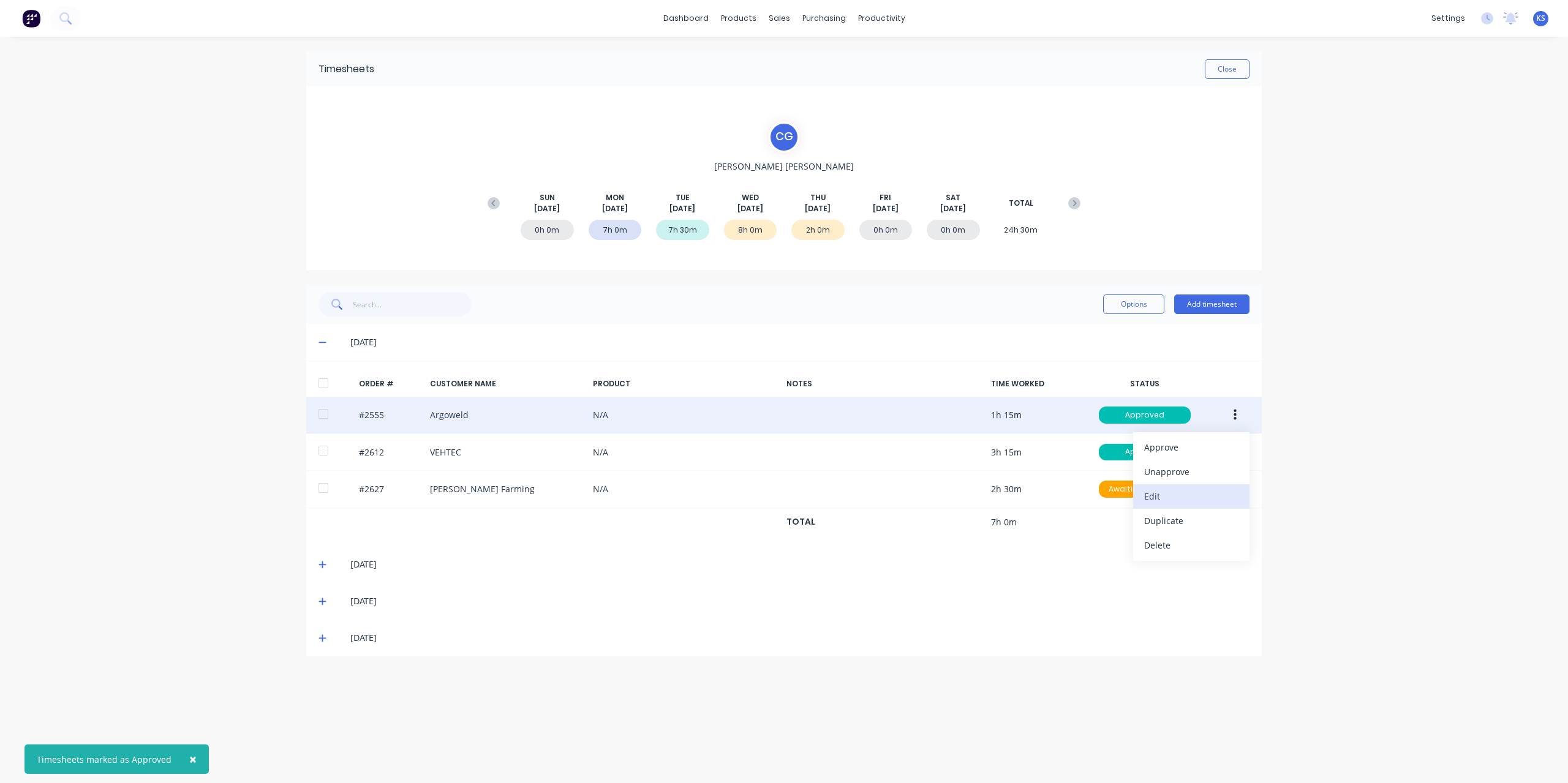
drag, startPoint x: 1155, startPoint y: 479, endPoint x: 1158, endPoint y: 497, distance: 18.2
click at [1158, 497] on div "Approve Unapprove Edit Duplicate Delete" at bounding box center [1191, 496] width 116 height 129
click at [1158, 497] on div "Edit" at bounding box center [1191, 496] width 95 height 18
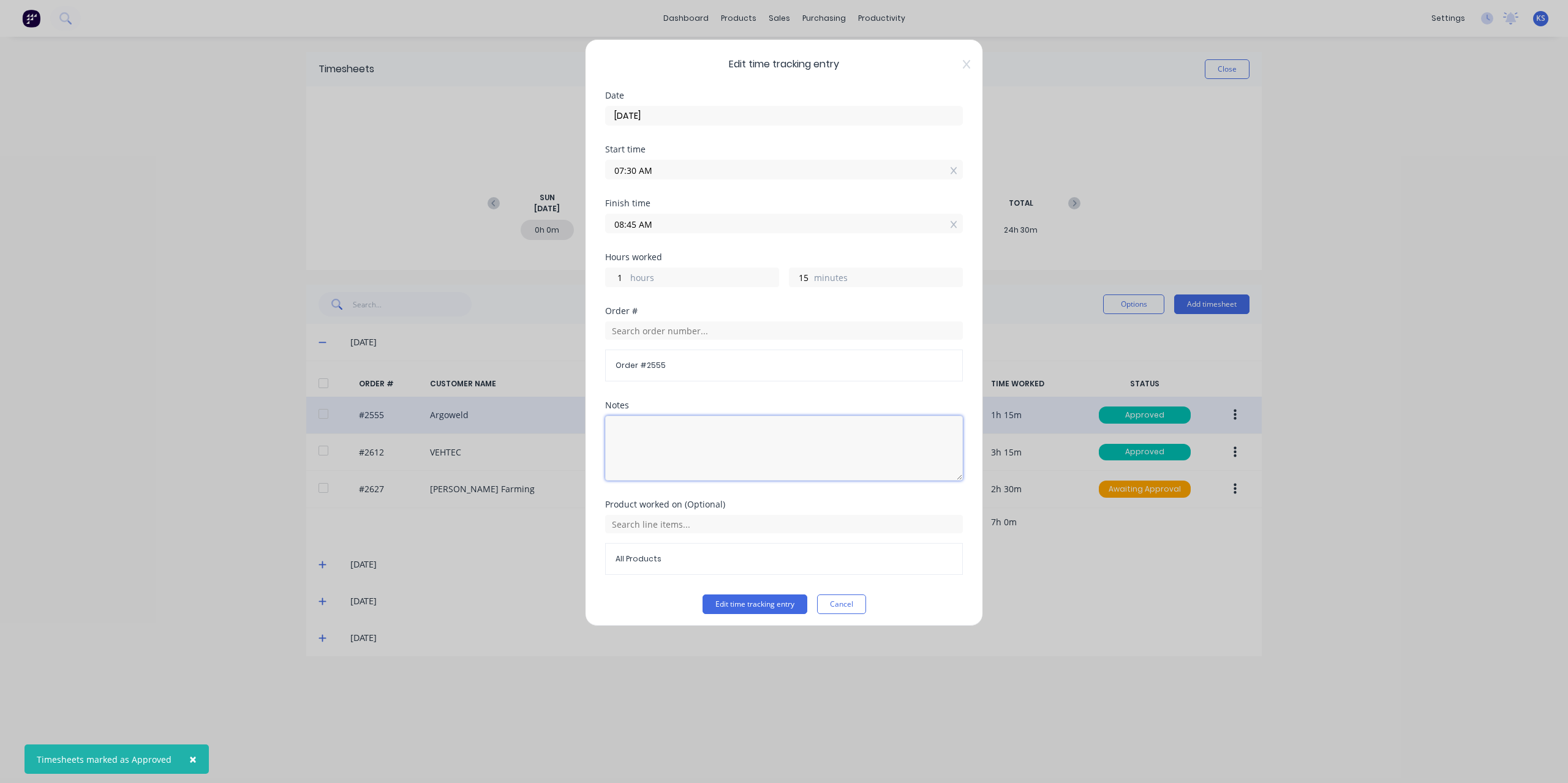
click at [805, 426] on textarea at bounding box center [783, 448] width 357 height 65
type textarea "Yard work Clean up"
click at [726, 605] on button "Edit time tracking entry" at bounding box center [755, 604] width 104 height 20
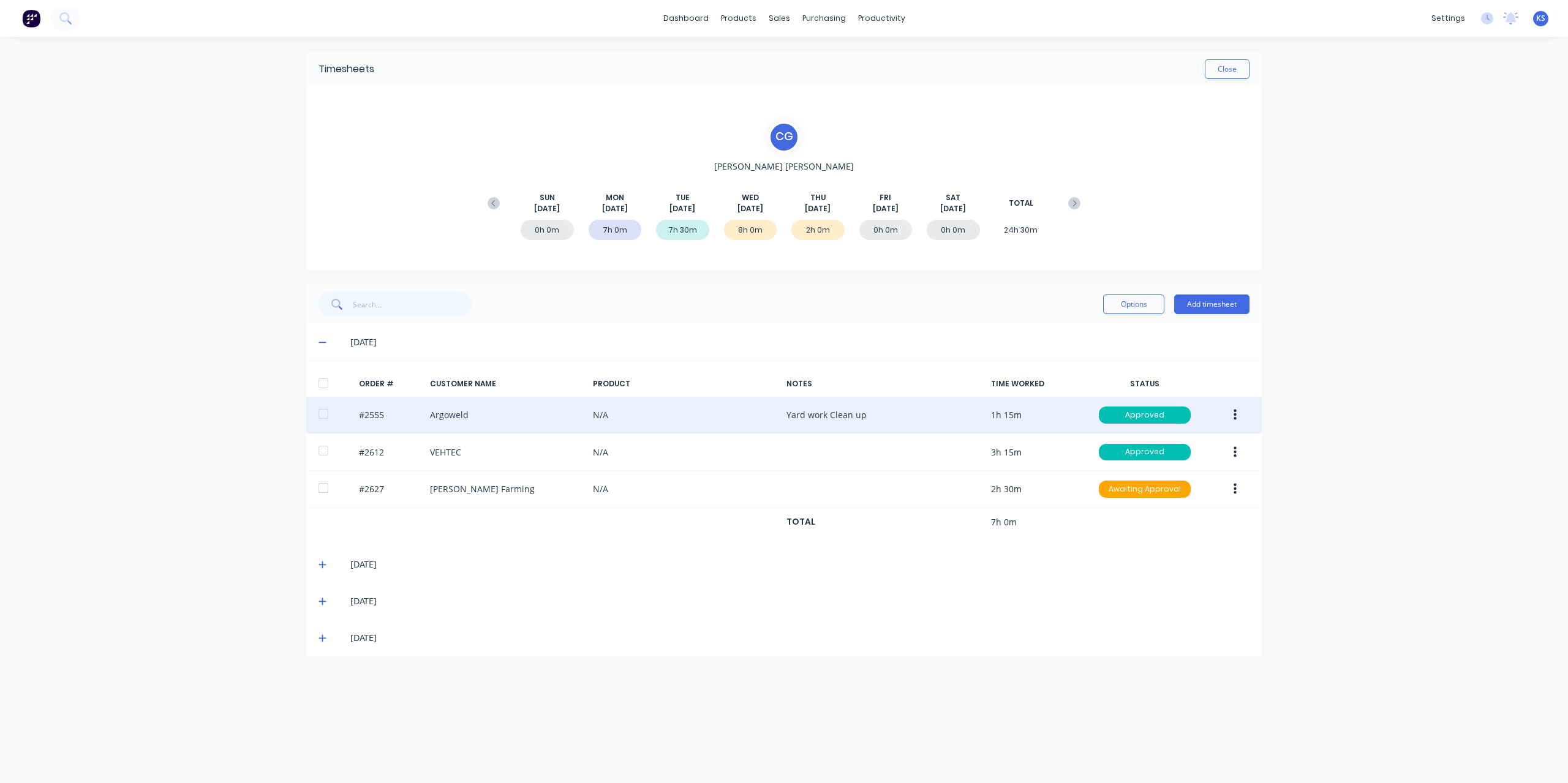
click at [1234, 415] on icon "button" at bounding box center [1235, 415] width 3 height 14
click at [1184, 487] on div "Edit" at bounding box center [1191, 496] width 95 height 18
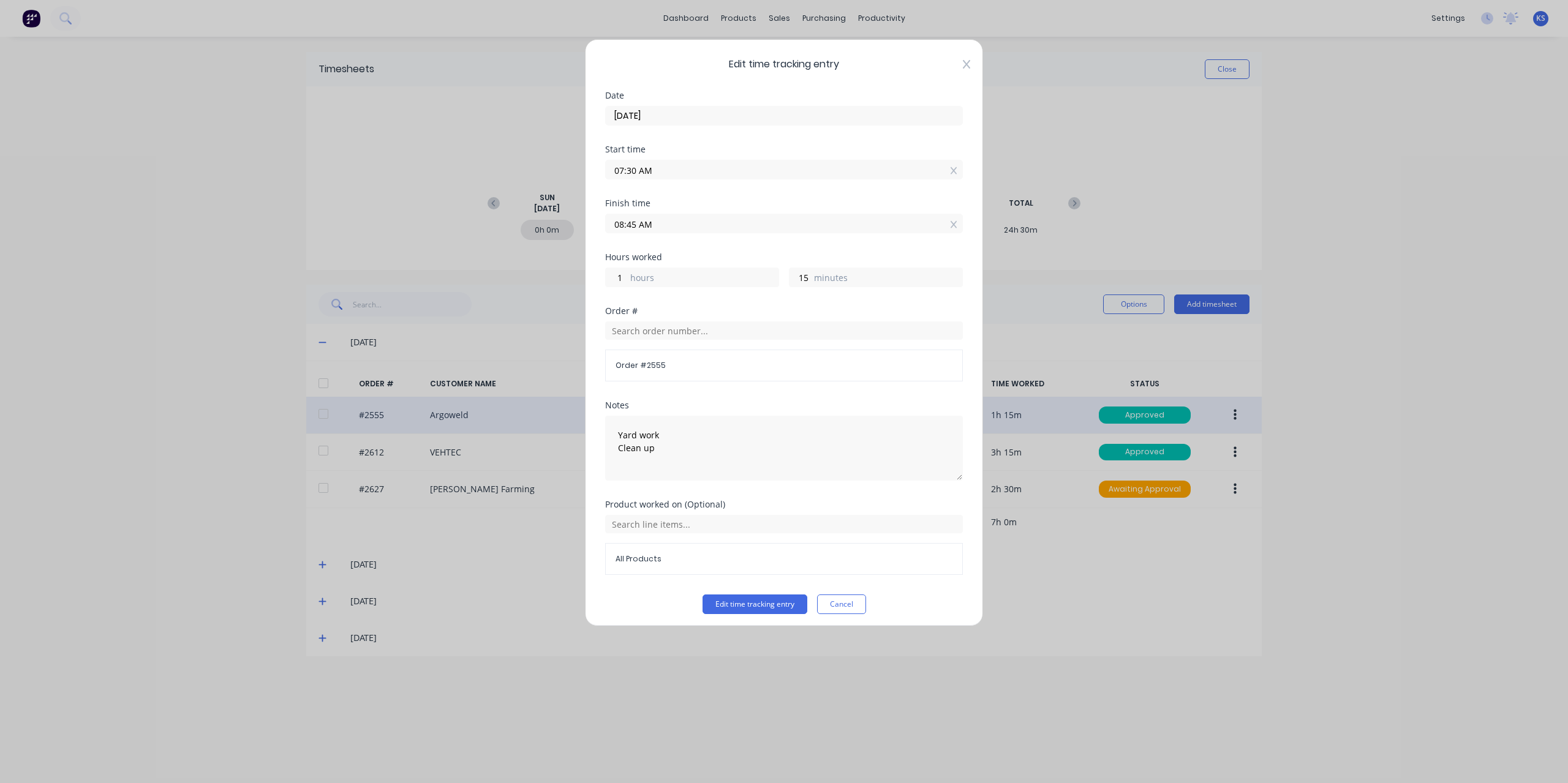
click at [962, 62] on icon at bounding box center [966, 65] width 7 height 10
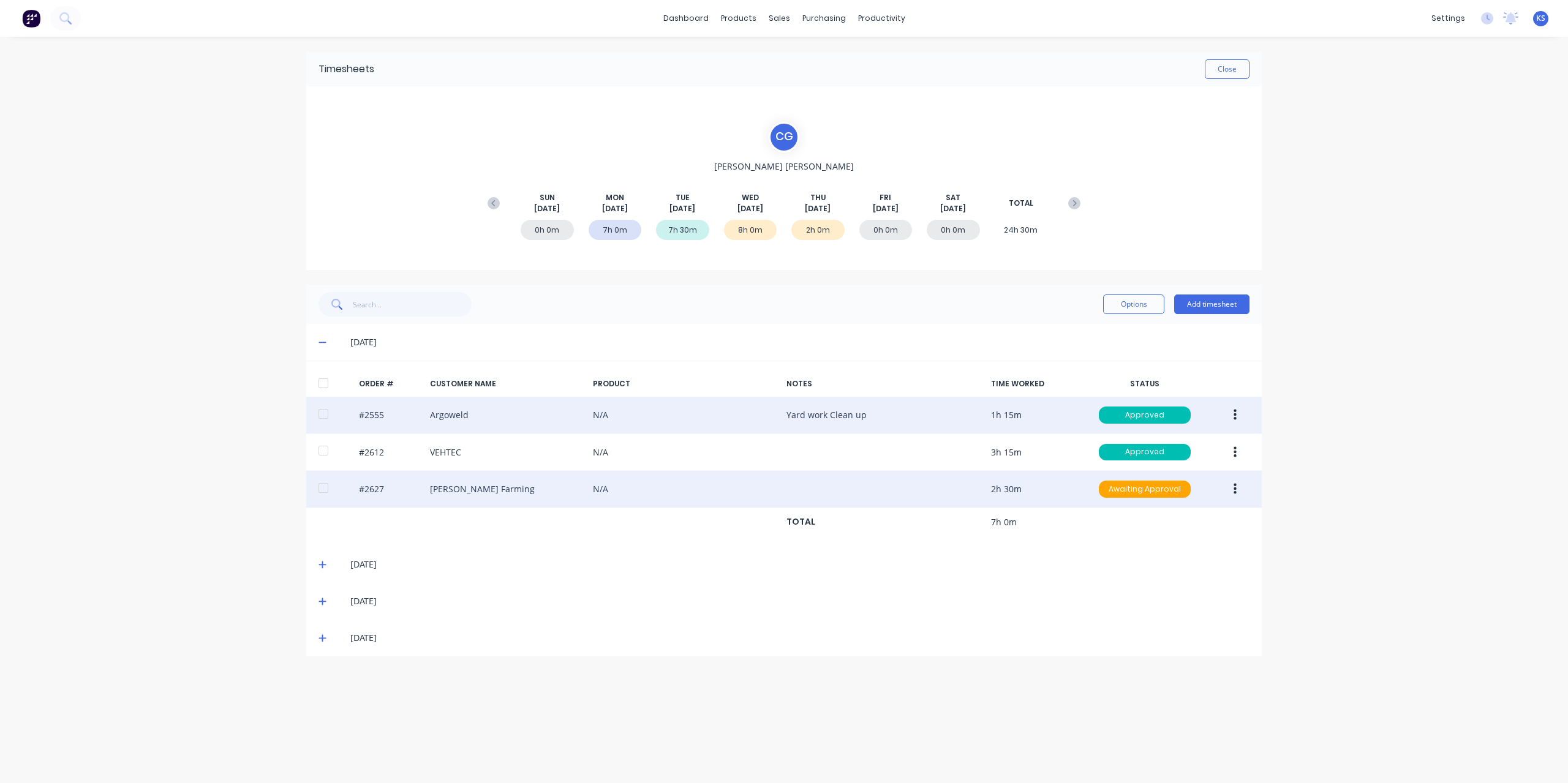
click at [1237, 487] on button "button" at bounding box center [1235, 488] width 29 height 22
click at [1202, 521] on div "Approve" at bounding box center [1191, 521] width 95 height 18
click at [1230, 75] on button "Close" at bounding box center [1227, 70] width 45 height 20
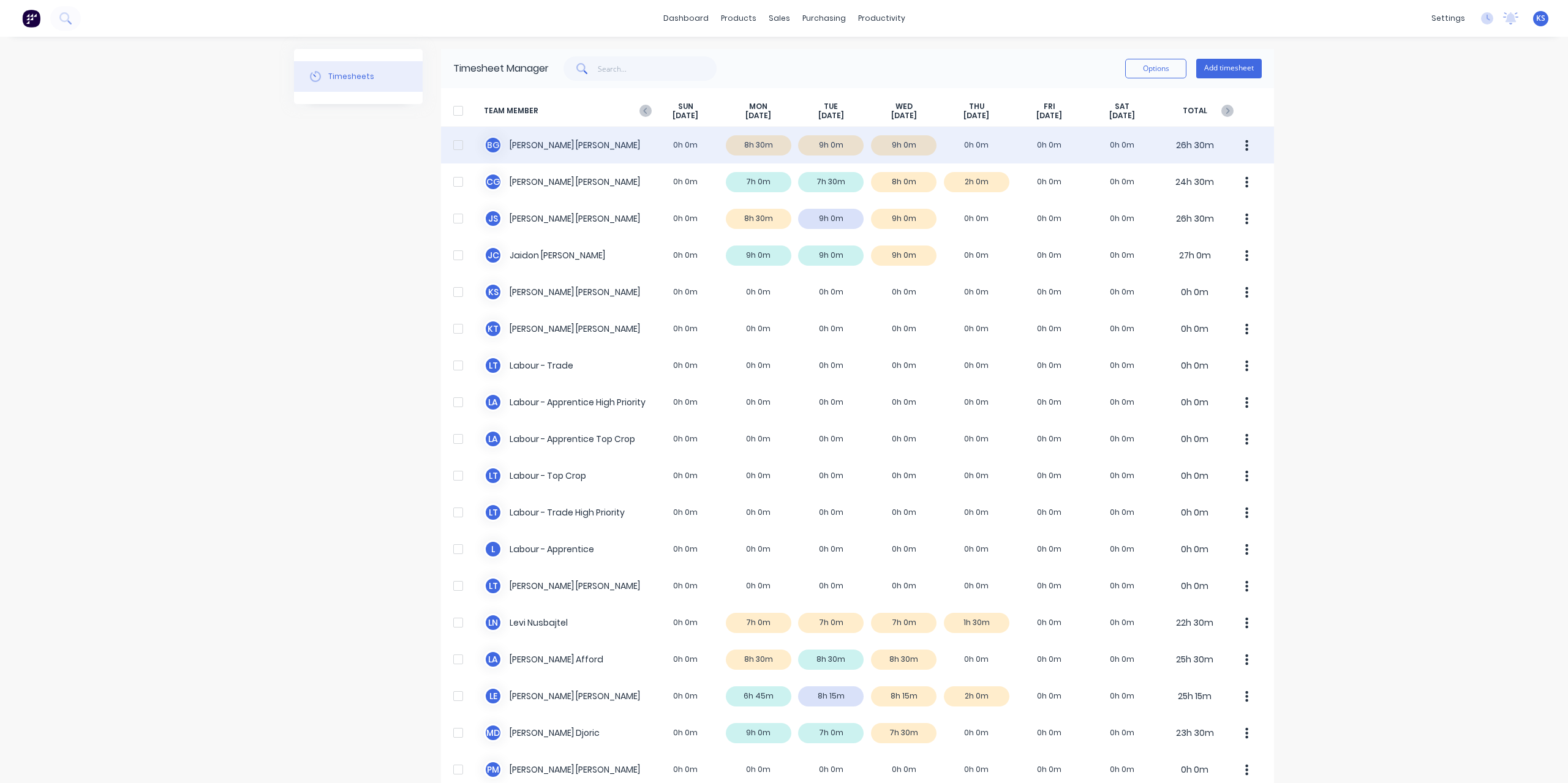
click at [525, 140] on div "B G Brodie Griggs 0h 0m 8h 30m 9h 0m 9h 0m 0h 0m 0h 0m 0h 0m 26h 30m" at bounding box center [857, 145] width 833 height 37
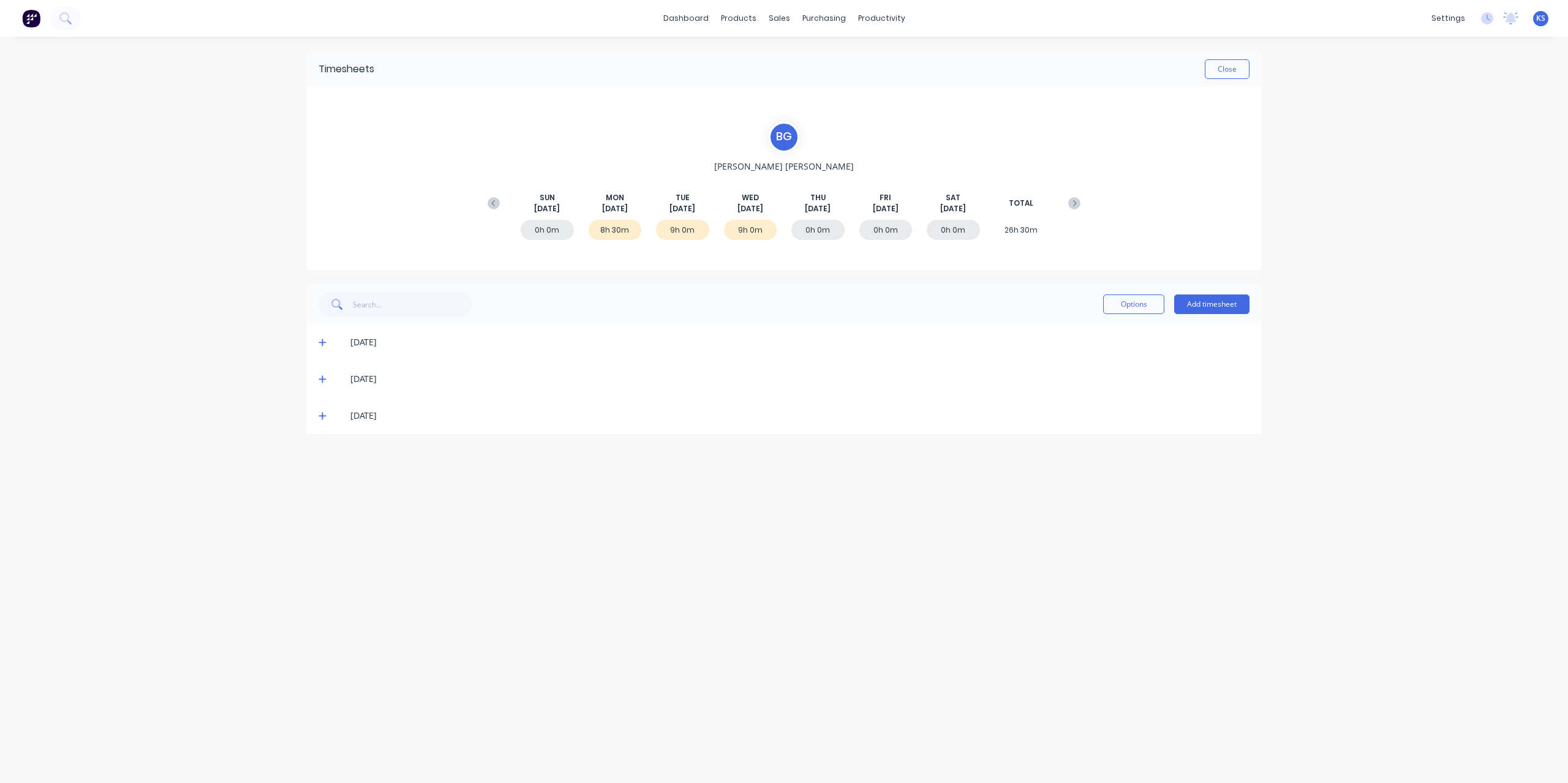
click at [317, 341] on div "01/09/25" at bounding box center [783, 342] width 956 height 37
click at [326, 344] on span at bounding box center [325, 342] width 12 height 12
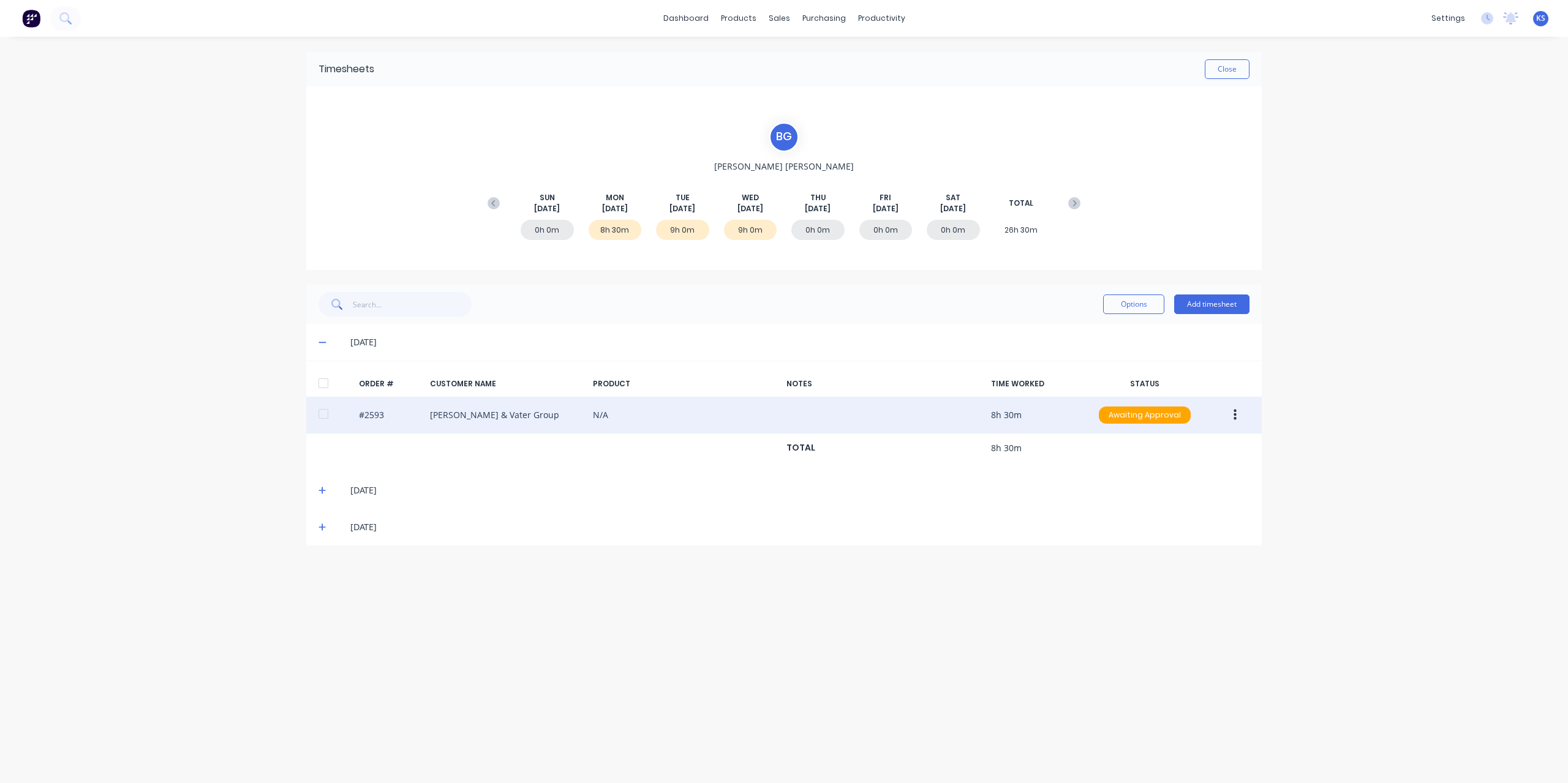
click at [323, 418] on div at bounding box center [323, 413] width 24 height 24
click at [1241, 408] on button "button" at bounding box center [1235, 414] width 29 height 22
click at [1199, 447] on div "Approve" at bounding box center [1191, 447] width 95 height 18
click at [1240, 65] on button "Close" at bounding box center [1227, 70] width 45 height 20
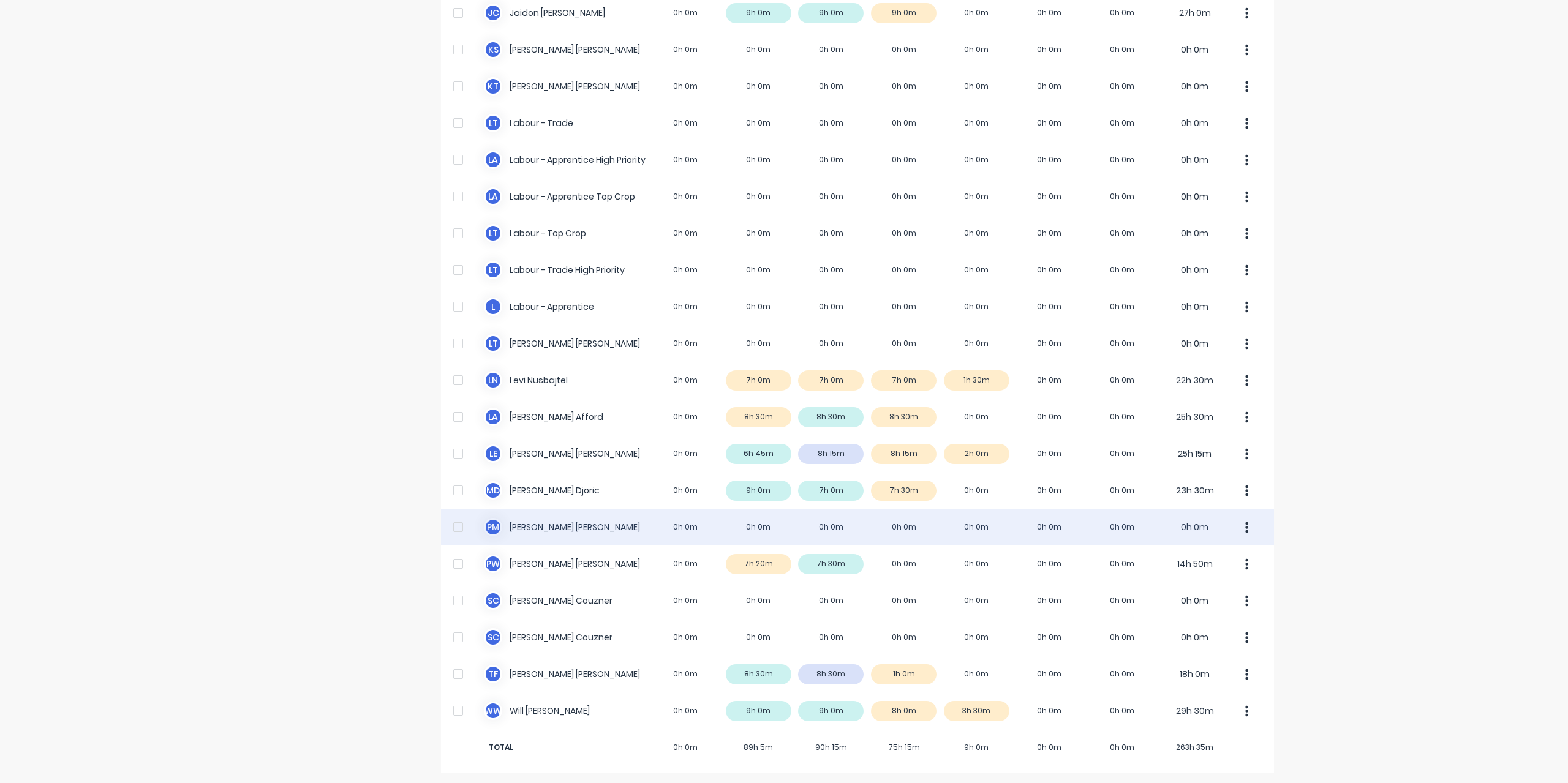
scroll to position [245, 0]
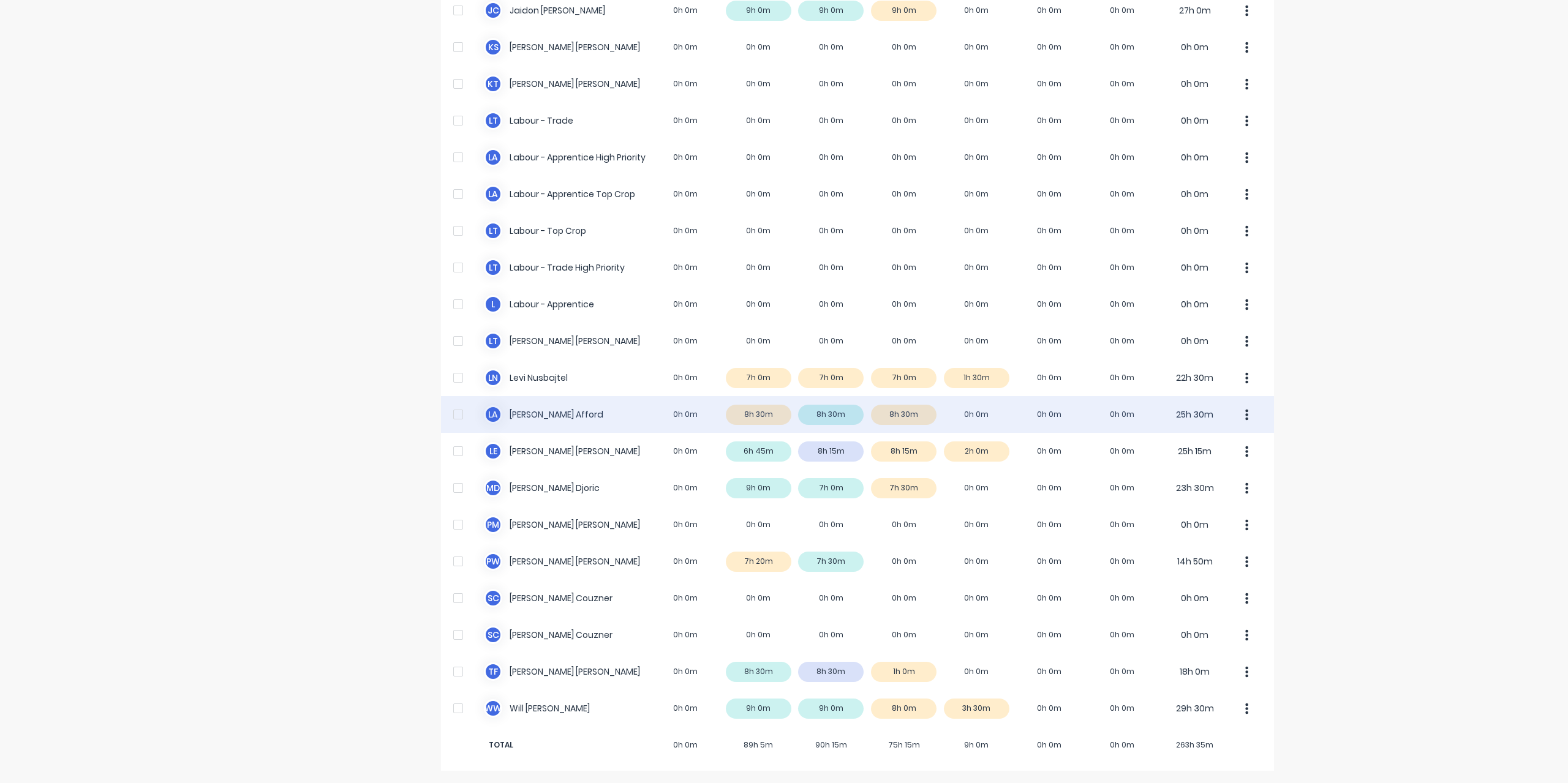
click at [538, 418] on div "L A Lloyd Afford 0h 0m 8h 30m 8h 30m 8h 30m 0h 0m 0h 0m 0h 0m 25h 30m" at bounding box center [857, 414] width 833 height 37
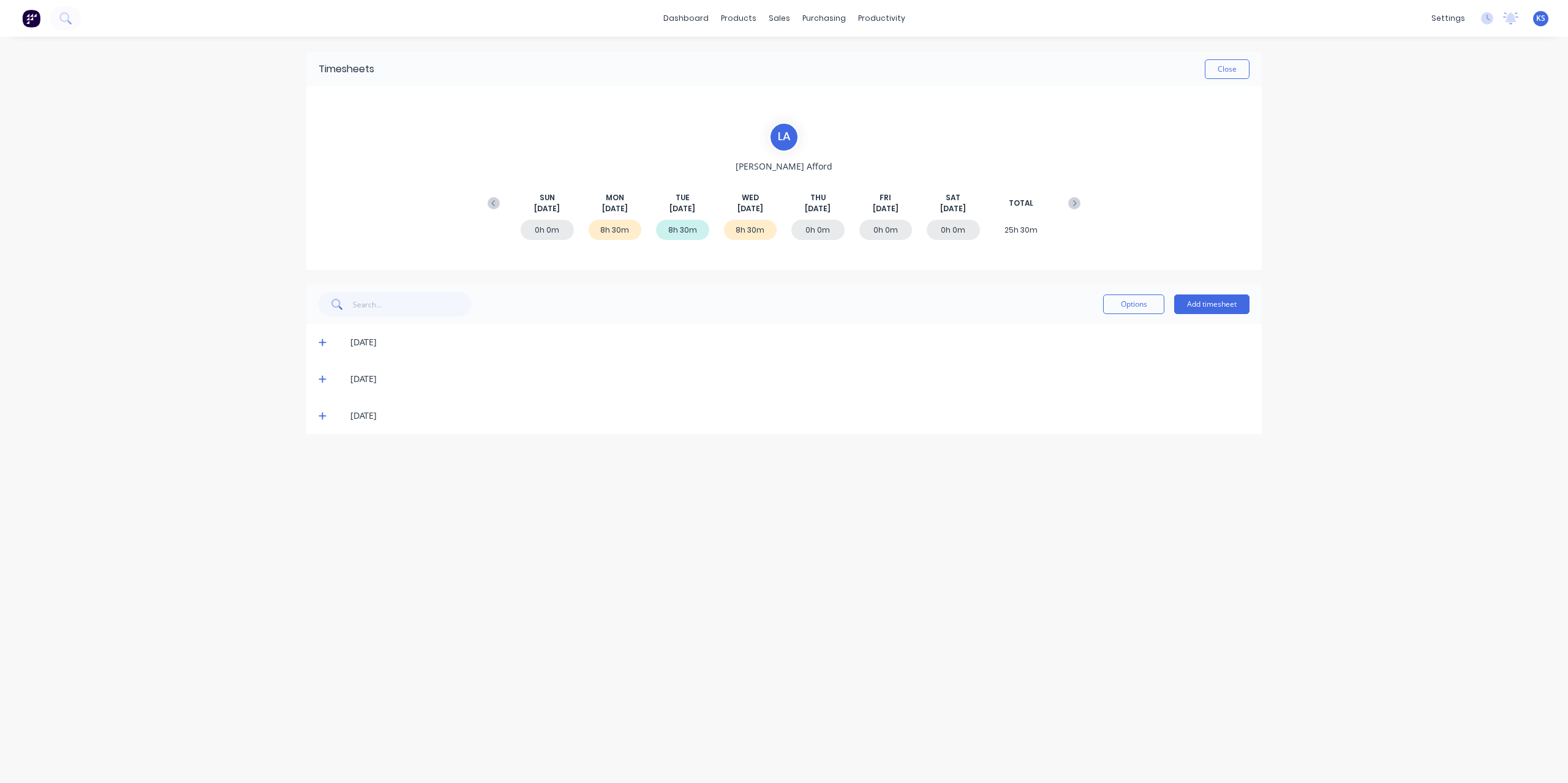
click at [327, 413] on span at bounding box center [325, 416] width 12 height 12
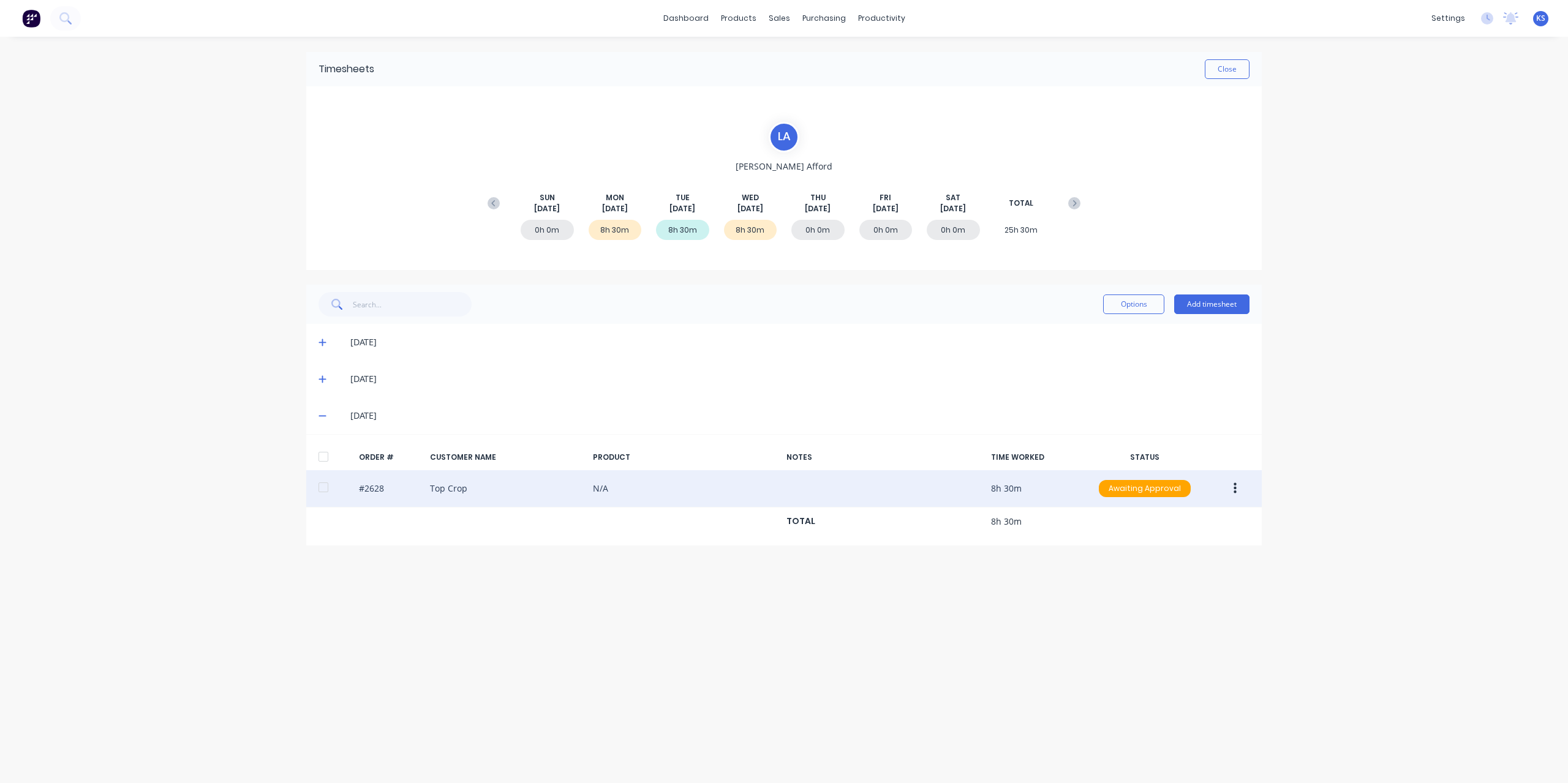
click at [327, 486] on div at bounding box center [323, 487] width 24 height 24
click at [1242, 484] on button "button" at bounding box center [1235, 488] width 29 height 22
click at [1209, 516] on div "Approve" at bounding box center [1191, 520] width 95 height 18
click at [323, 344] on icon at bounding box center [322, 342] width 8 height 9
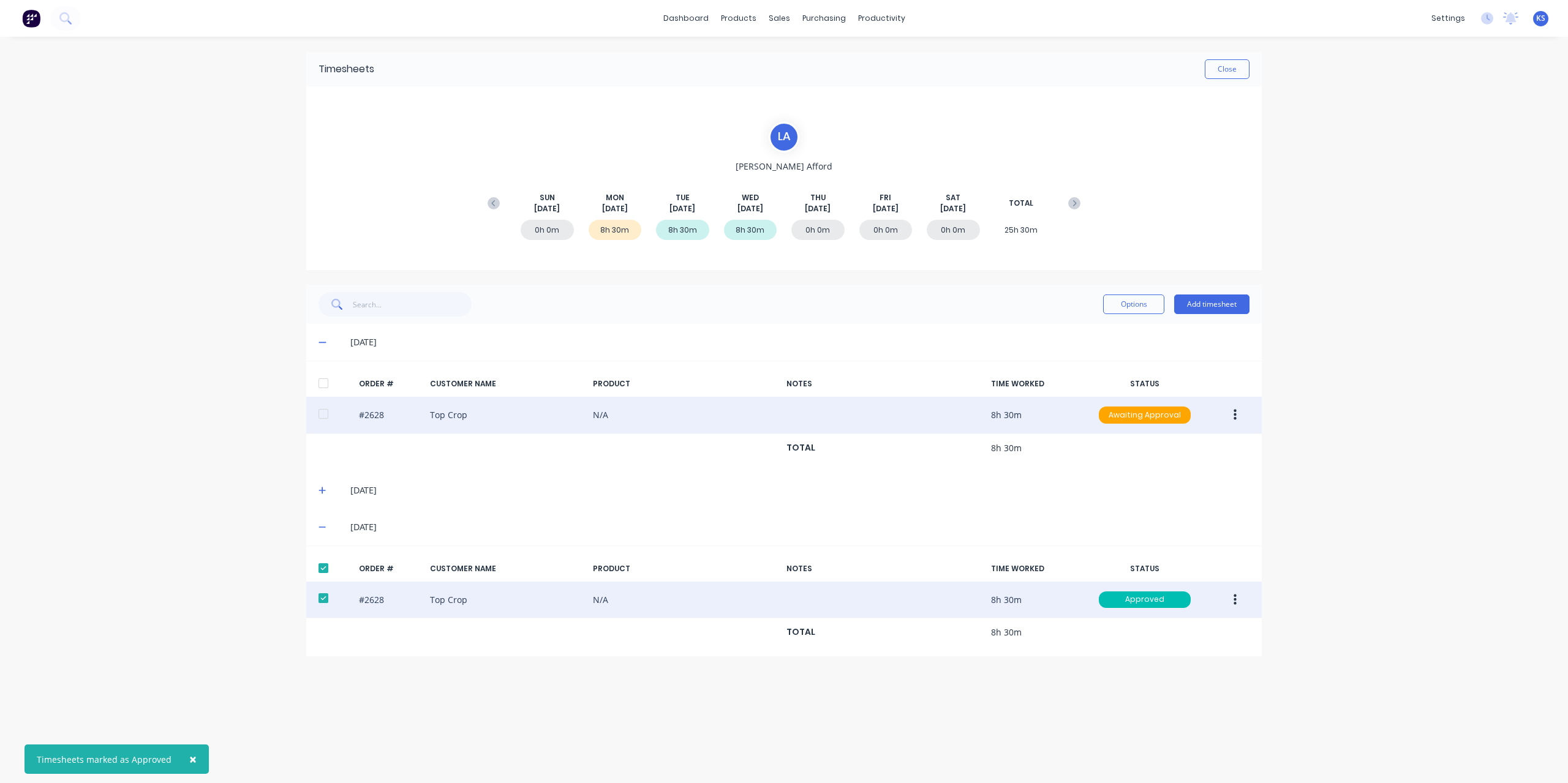
click at [1237, 413] on button "button" at bounding box center [1235, 414] width 29 height 22
click at [1199, 445] on div "Approve" at bounding box center [1191, 447] width 95 height 18
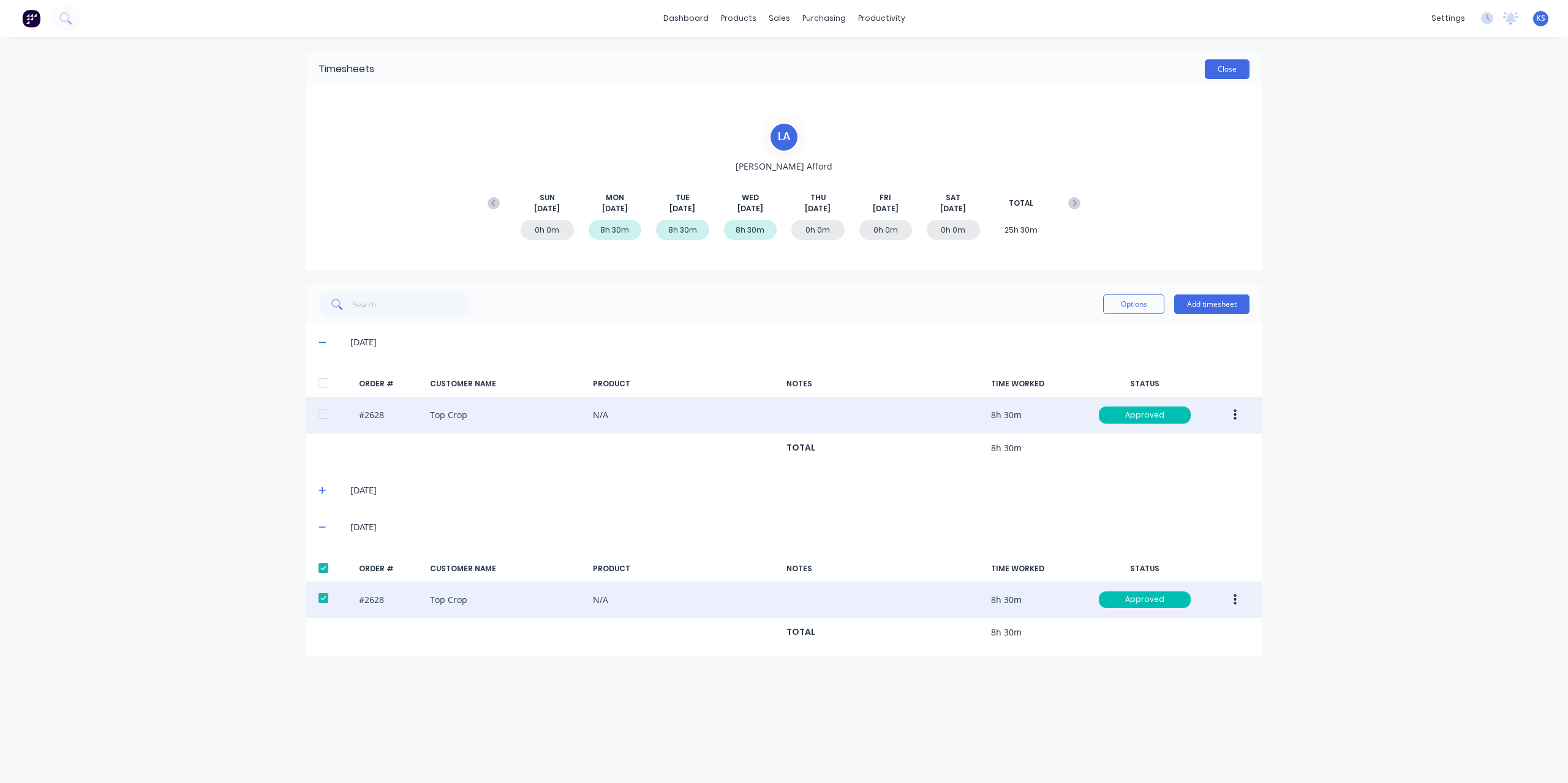
click at [1225, 63] on button "Close" at bounding box center [1227, 70] width 45 height 20
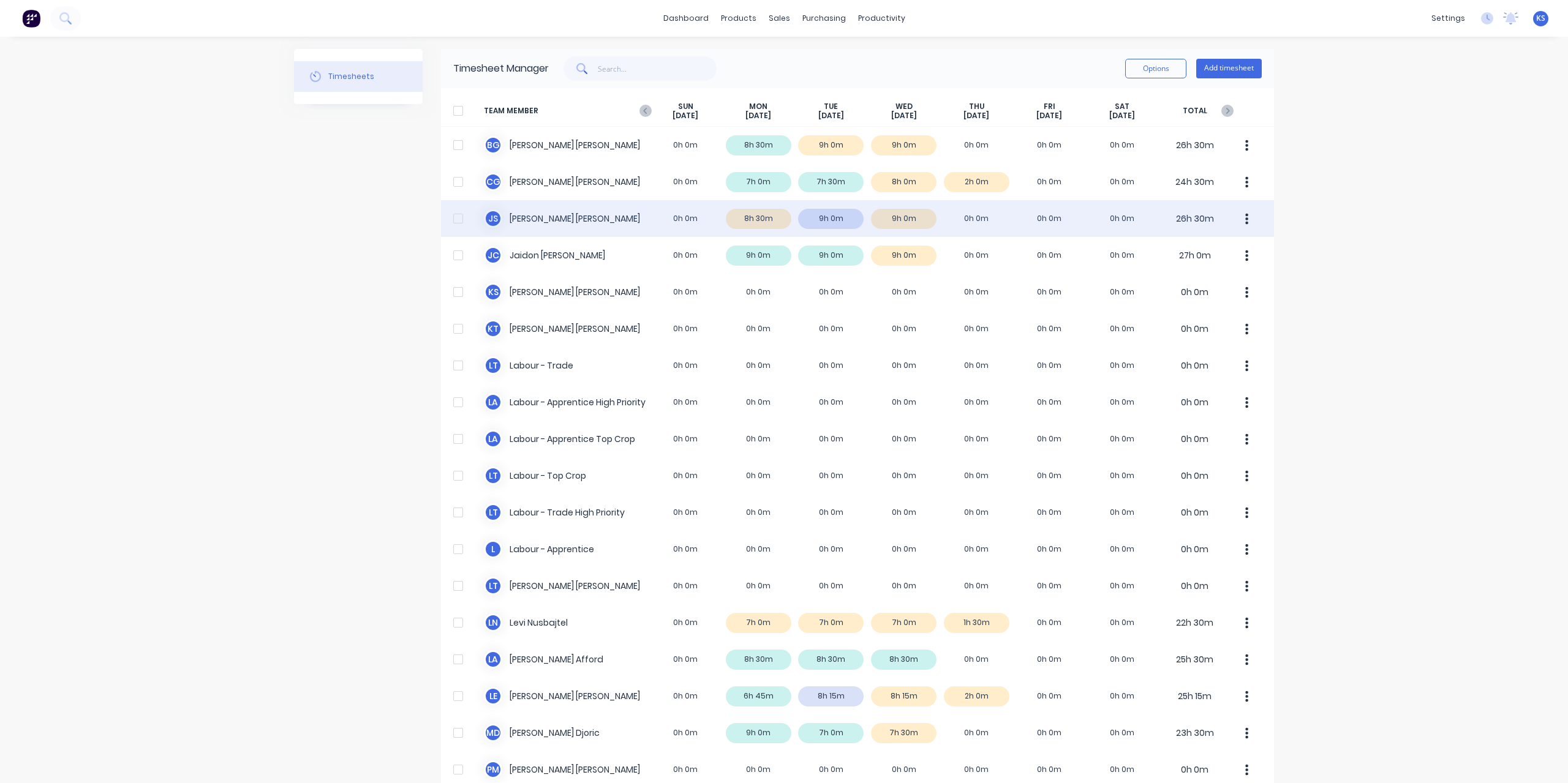
click at [545, 214] on div "J S Jacob Swann 0h 0m 8h 30m 9h 0m 9h 0m 0h 0m 0h 0m 0h 0m 26h 30m" at bounding box center [857, 218] width 833 height 37
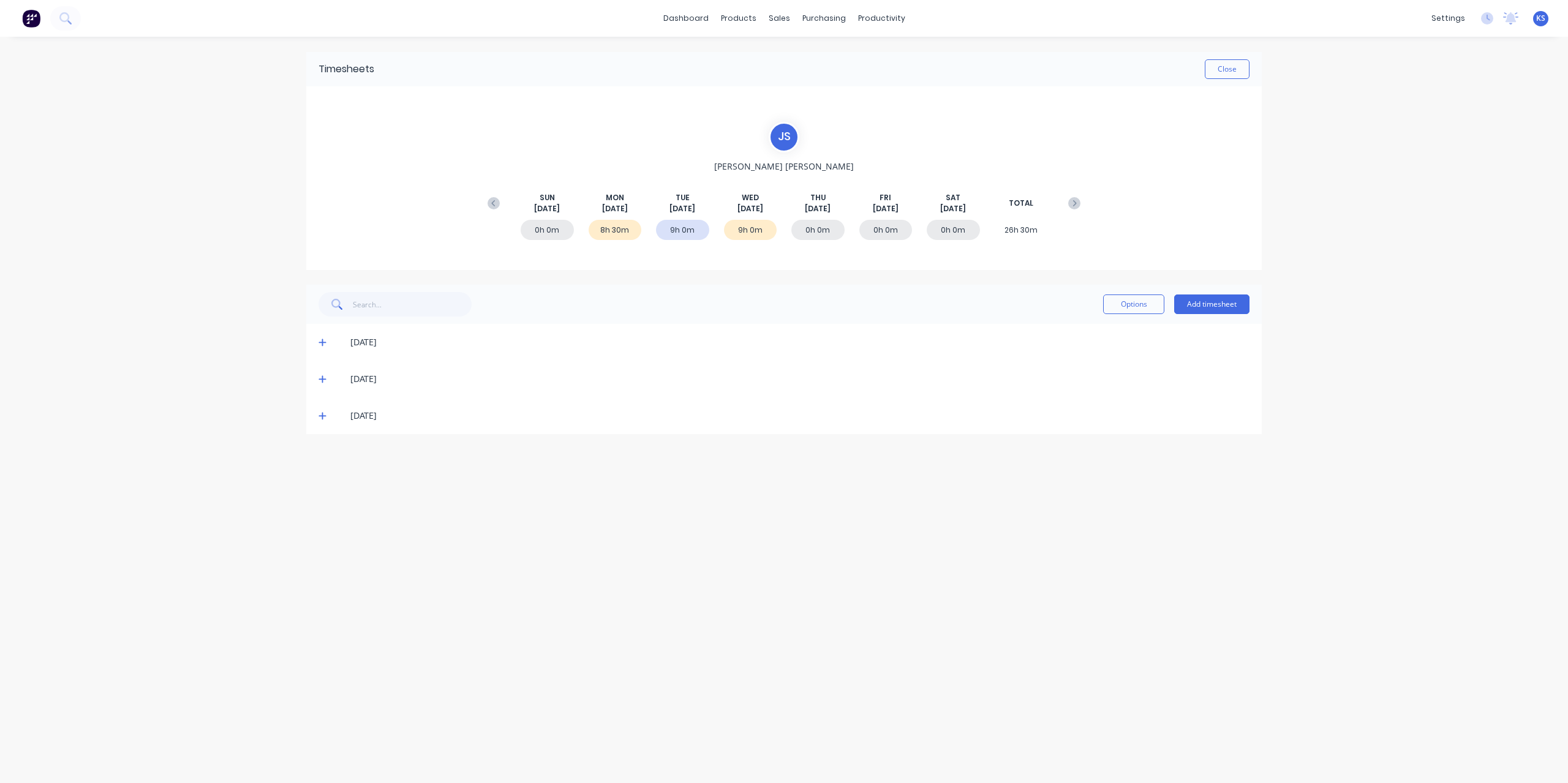
click at [321, 416] on icon at bounding box center [322, 416] width 8 height 9
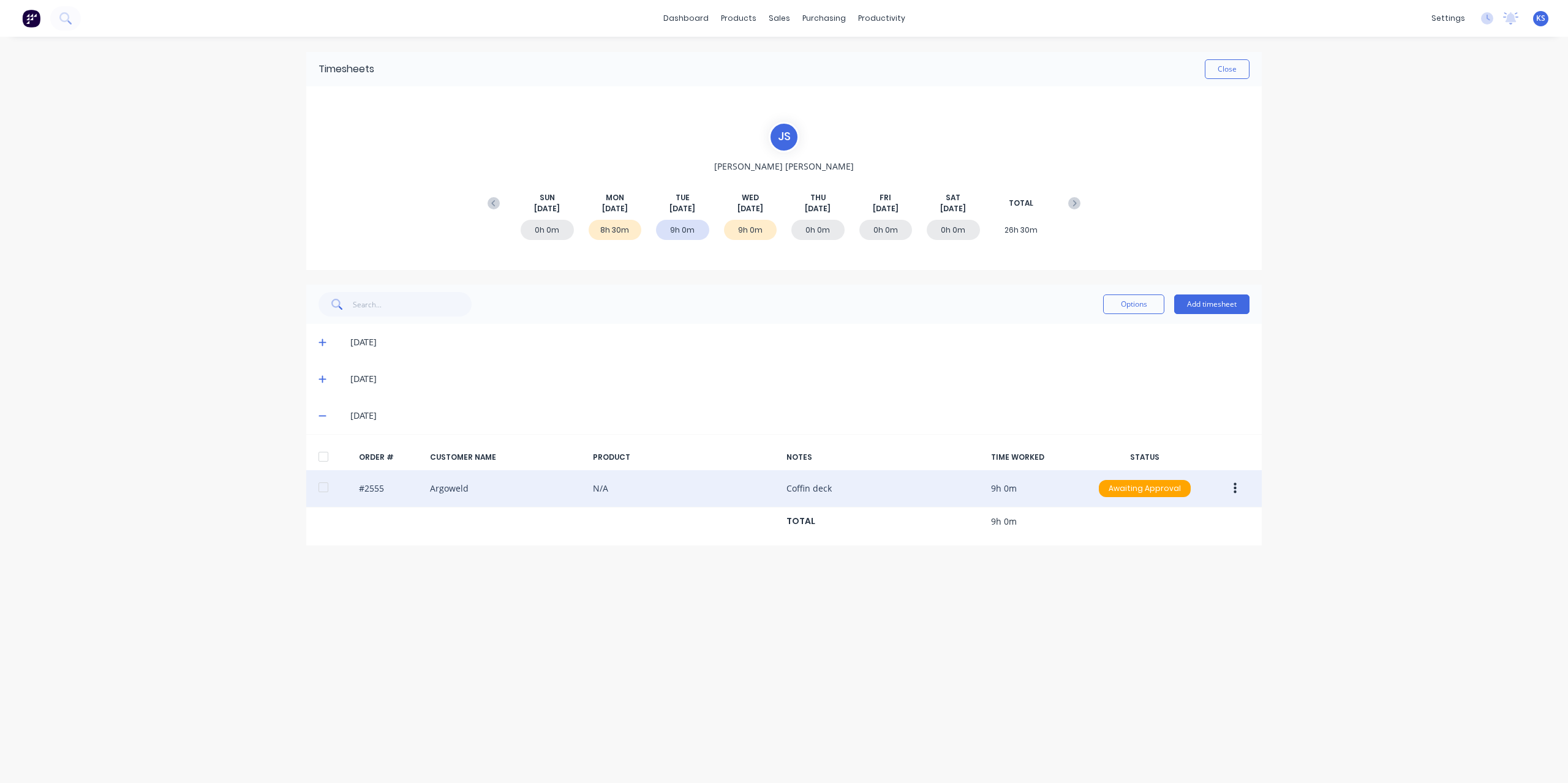
click at [1234, 492] on icon "button" at bounding box center [1235, 488] width 3 height 14
click at [1201, 531] on button "Approve" at bounding box center [1191, 521] width 116 height 24
click at [1243, 65] on button "Close" at bounding box center [1227, 70] width 45 height 20
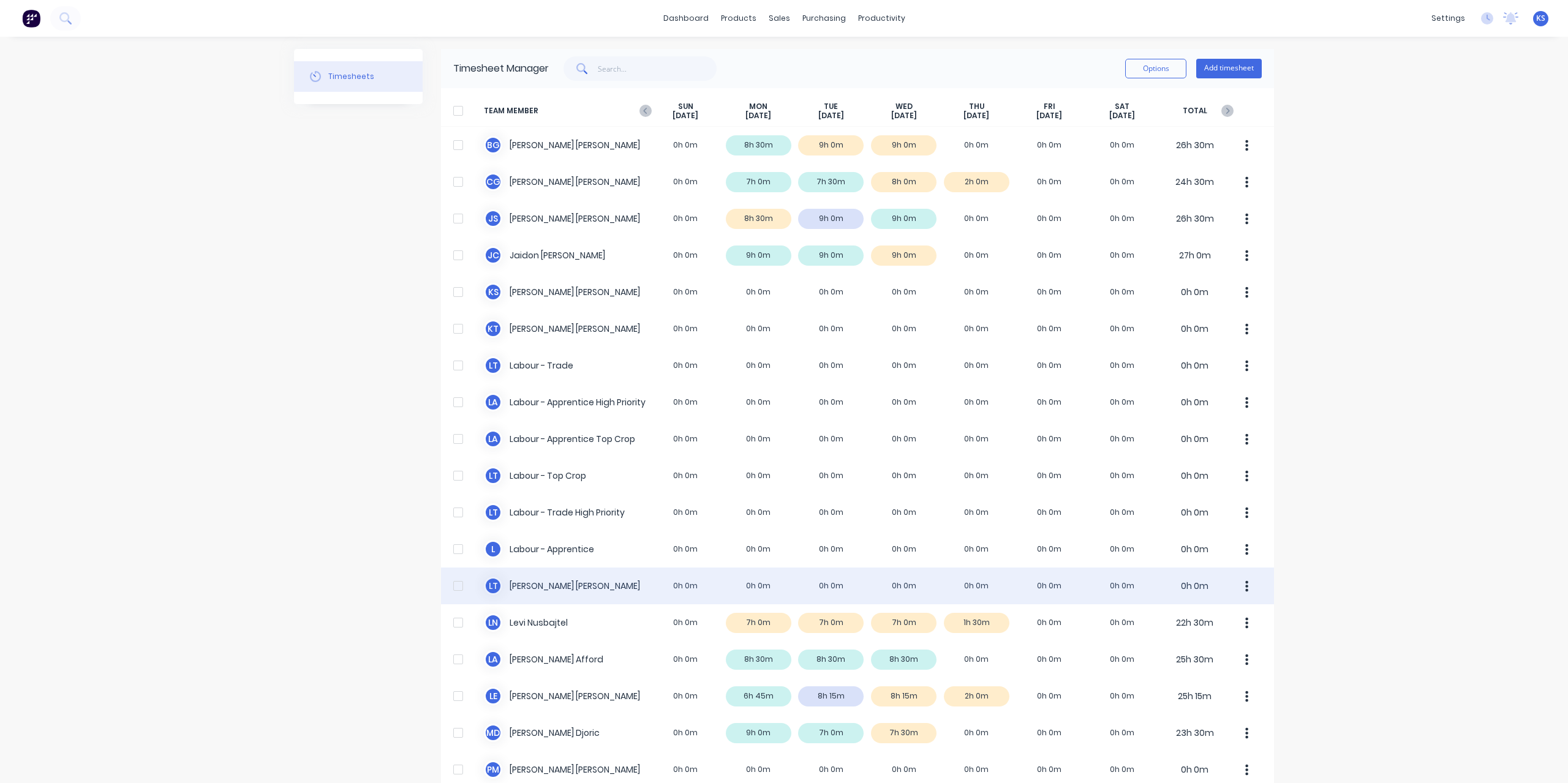
scroll to position [245, 0]
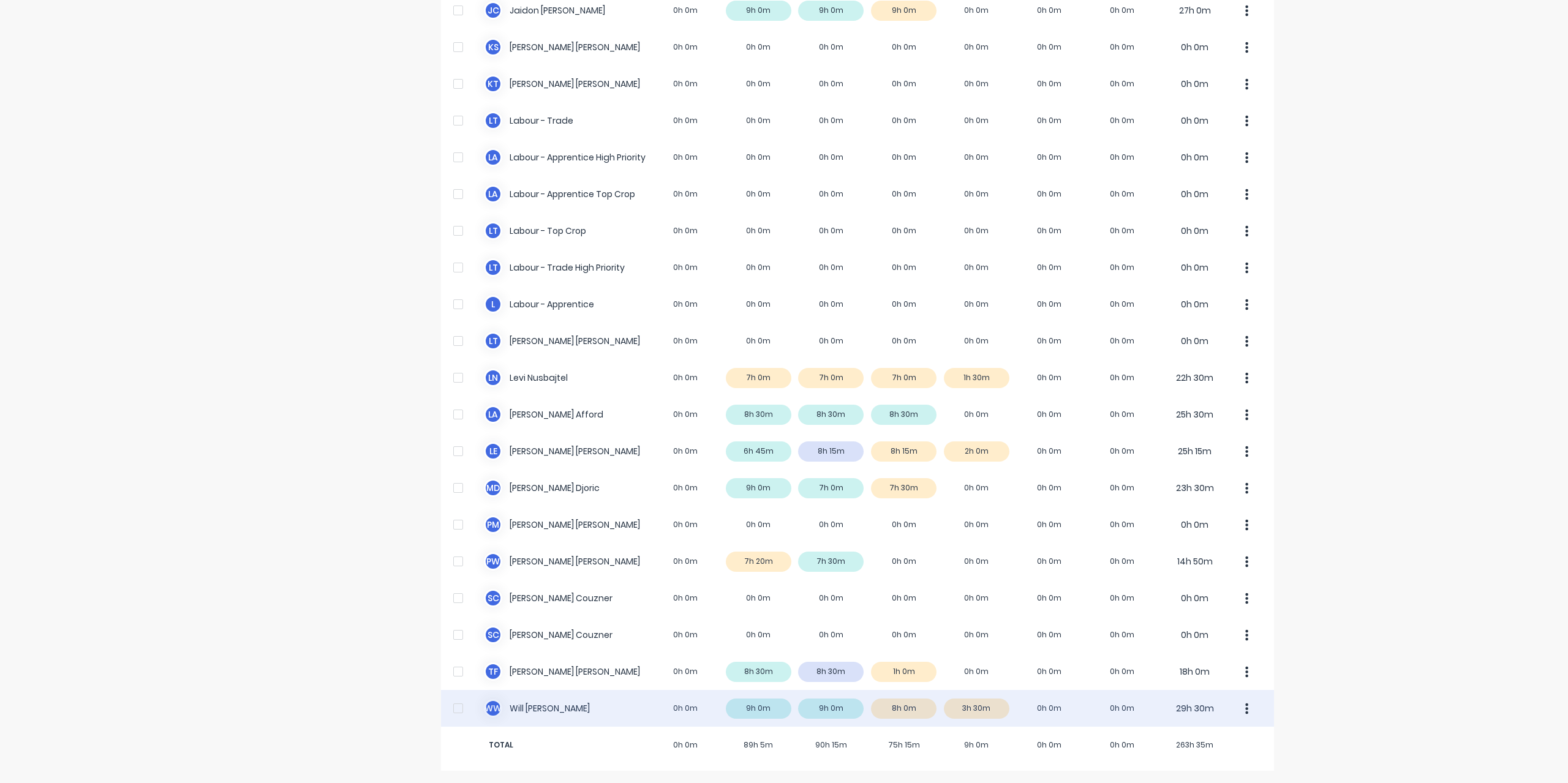
click at [528, 710] on div "W W Will Wallis 0h 0m 9h 0m 9h 0m 8h 0m 3h 30m 0h 0m 0h 0m 29h 30m" at bounding box center [857, 708] width 833 height 37
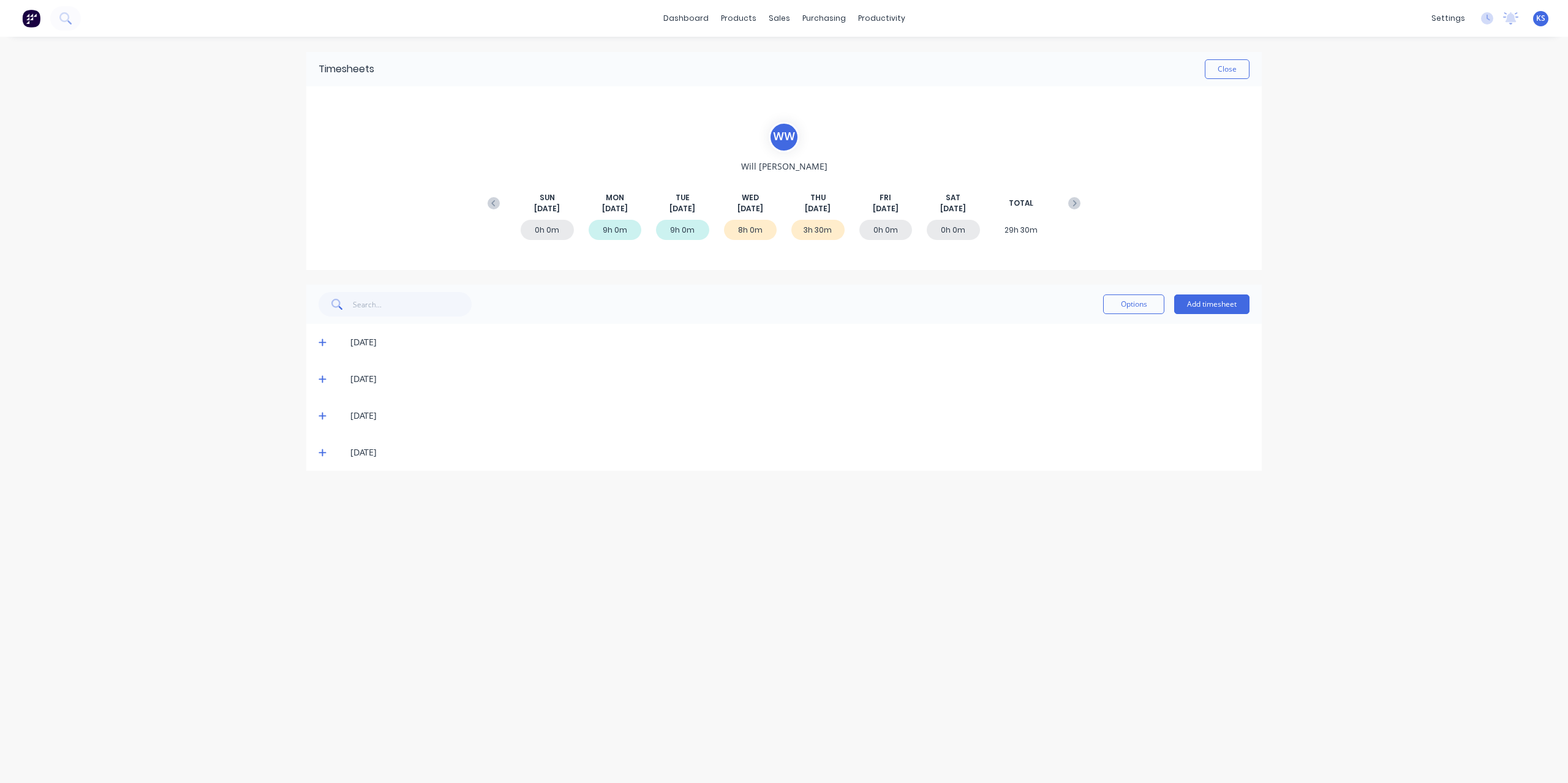
click at [318, 414] on icon at bounding box center [322, 416] width 8 height 9
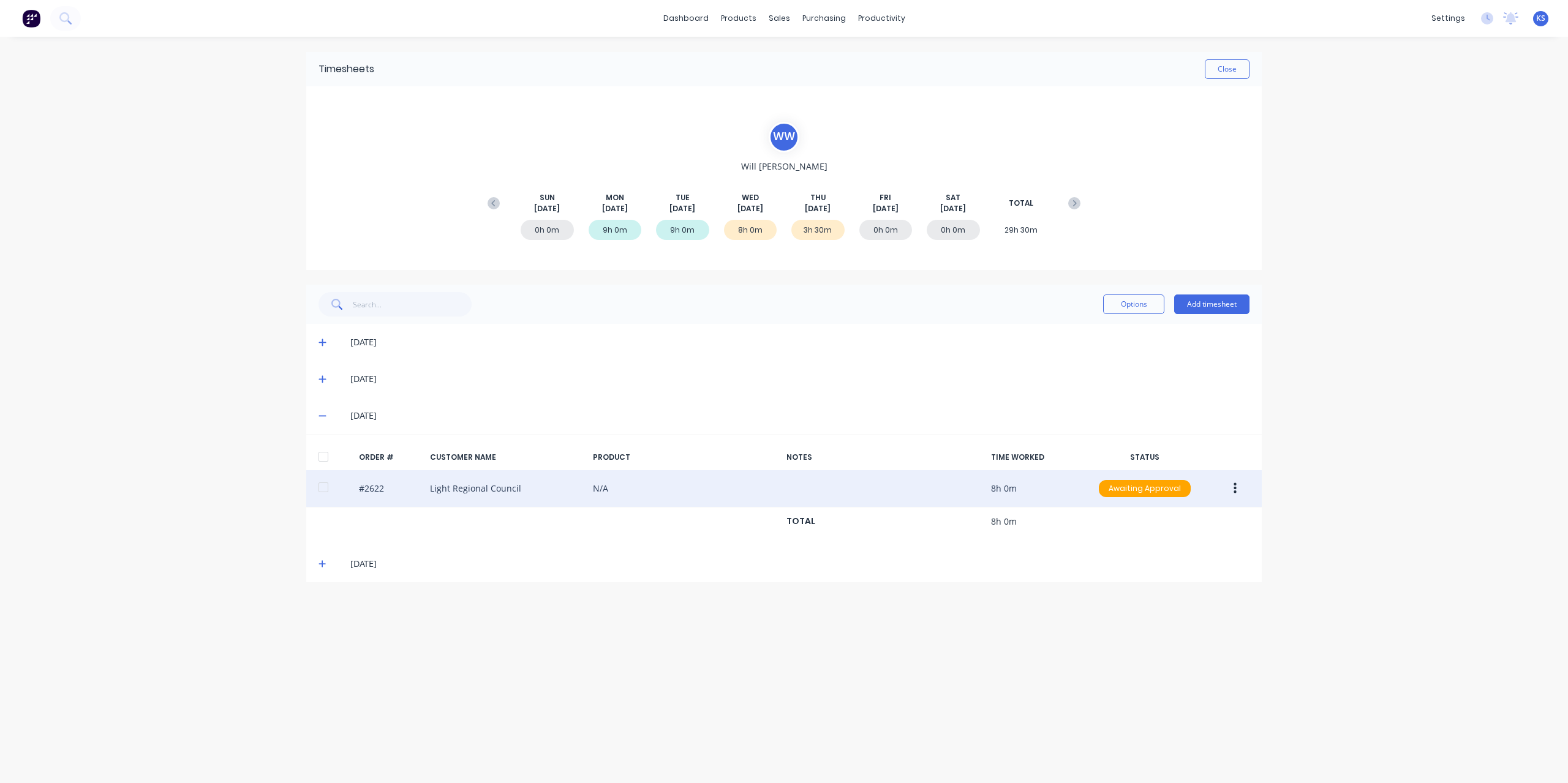
click at [328, 488] on div at bounding box center [323, 487] width 24 height 24
click at [1240, 483] on button "button" at bounding box center [1235, 488] width 29 height 22
click at [1215, 520] on div "Approve" at bounding box center [1191, 520] width 95 height 18
click at [1020, 487] on div "#2622 Light Regional Council N/A 8h 0m Approved" at bounding box center [783, 488] width 956 height 37
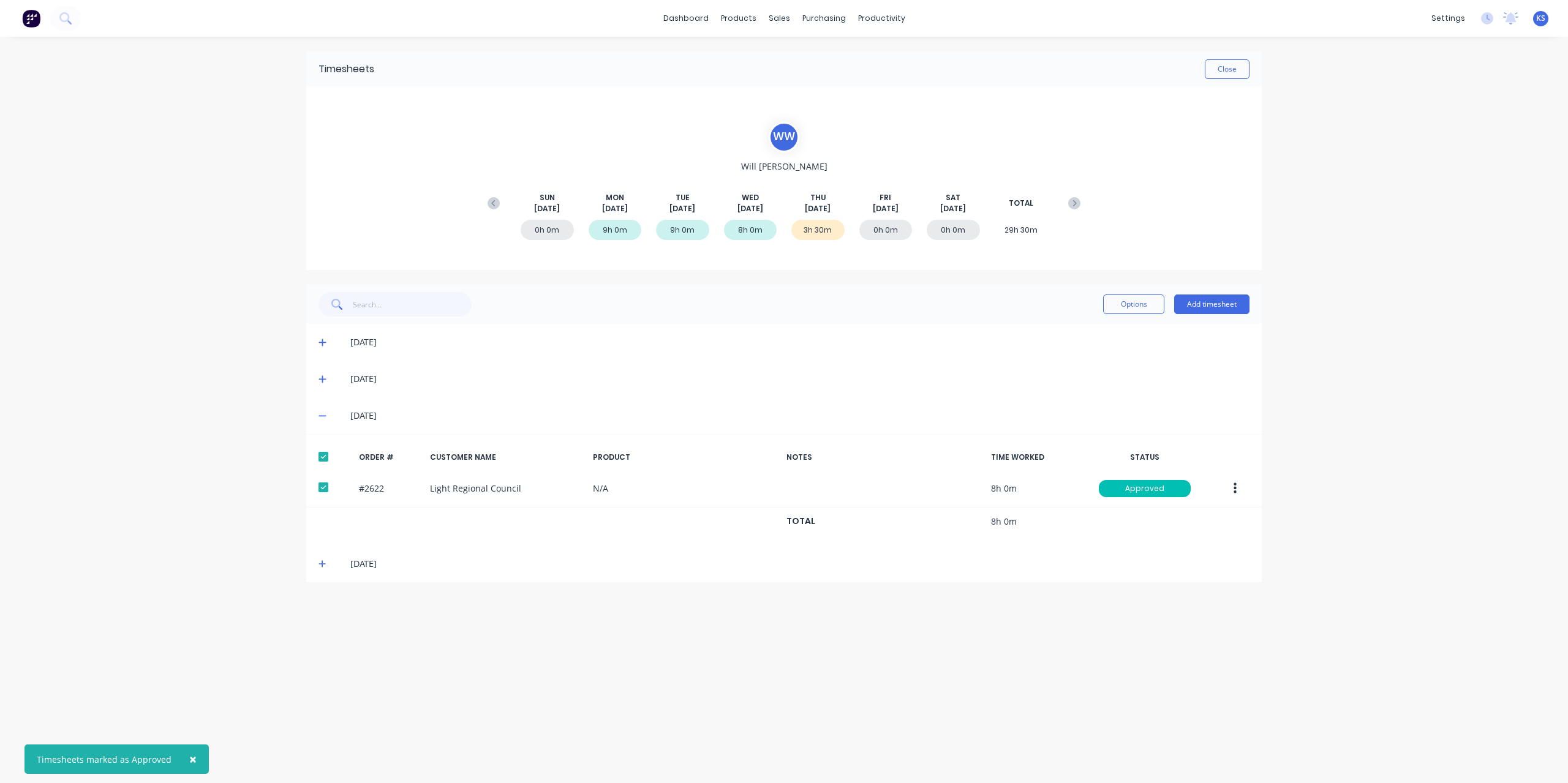
click at [1230, 481] on button "button" at bounding box center [1235, 488] width 29 height 22
click at [1150, 566] on div "Edit" at bounding box center [1191, 569] width 95 height 18
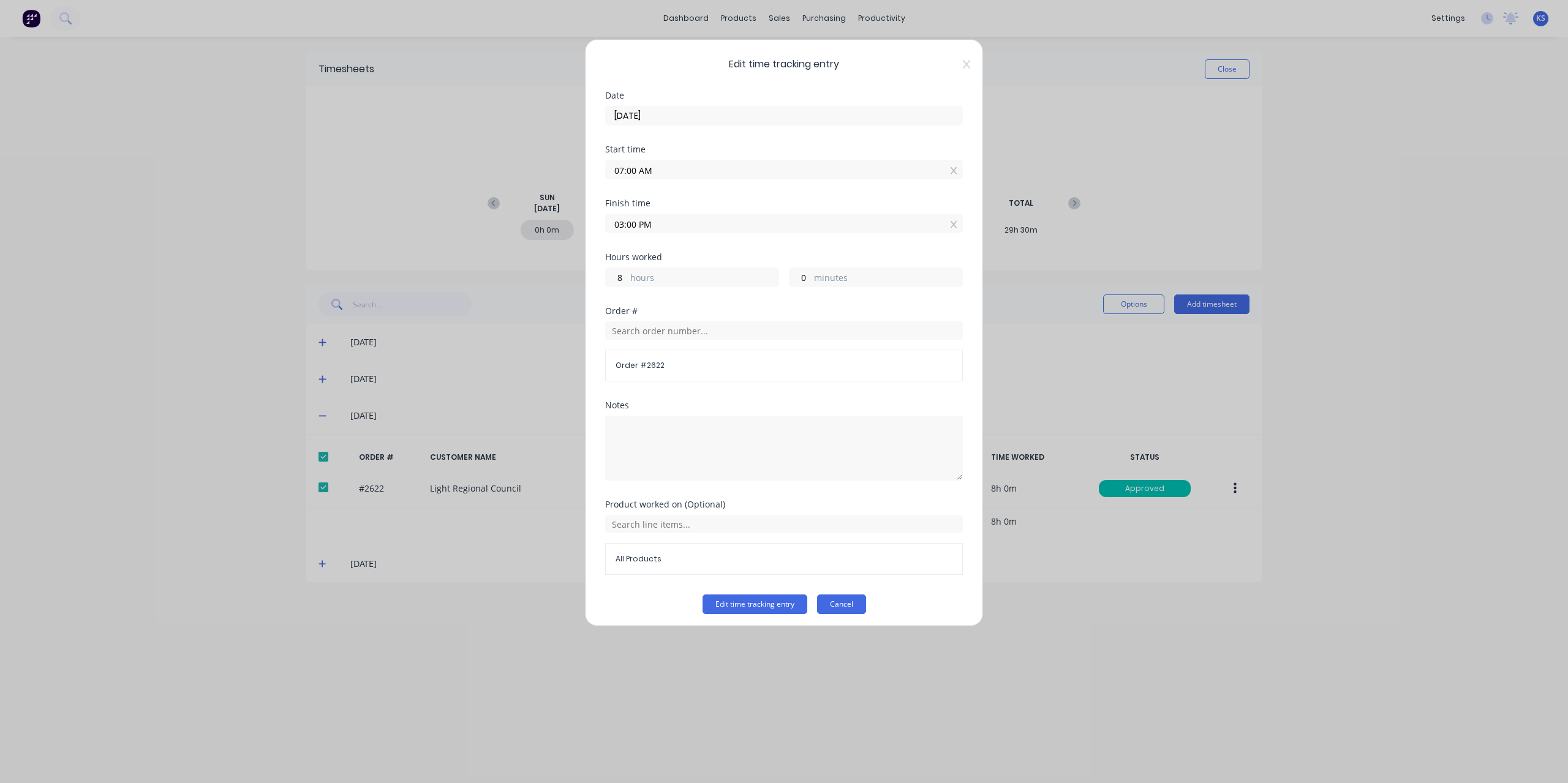
click at [847, 605] on button "Cancel" at bounding box center [841, 604] width 49 height 20
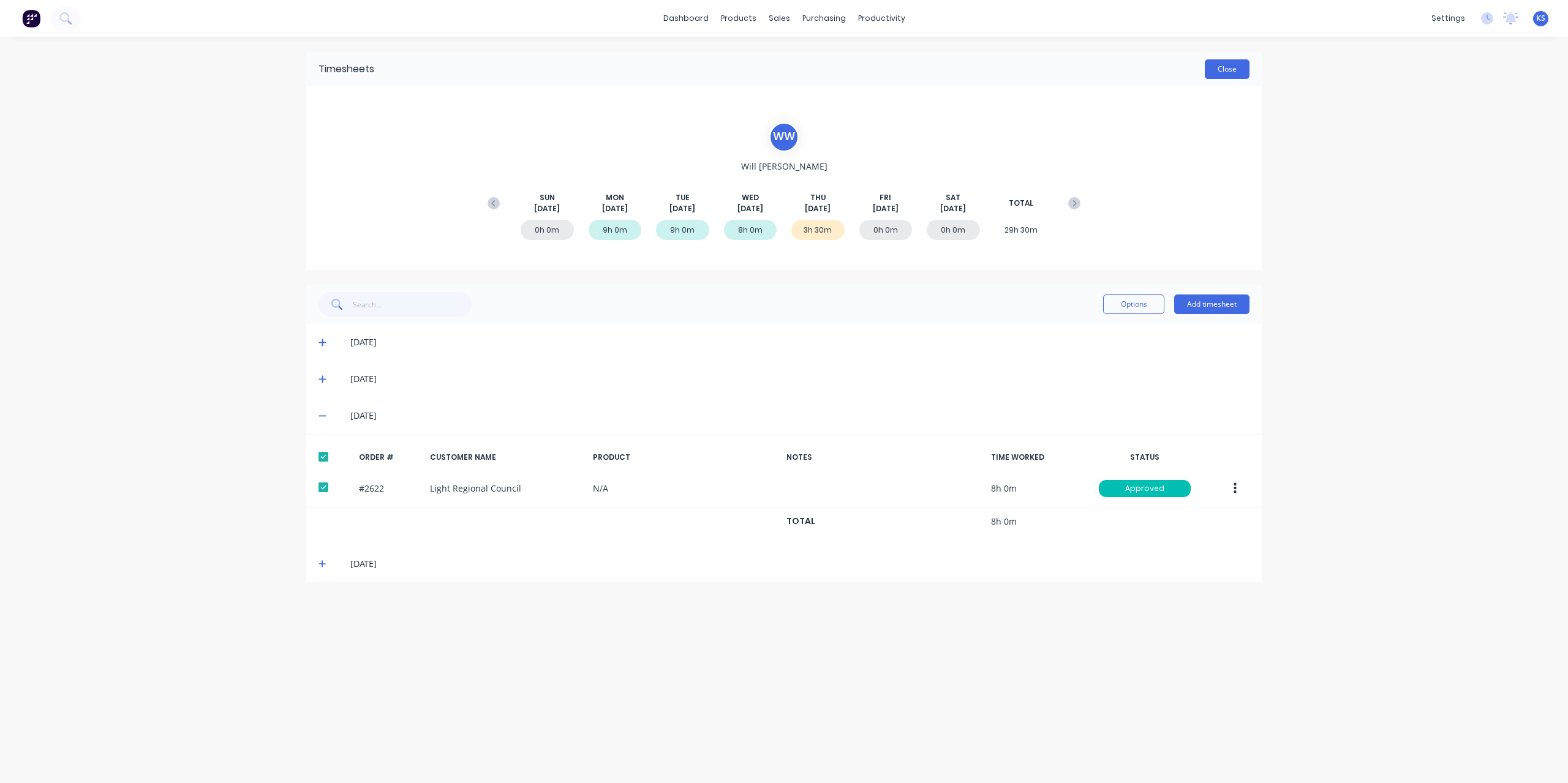
click at [1244, 71] on button "Close" at bounding box center [1227, 70] width 45 height 20
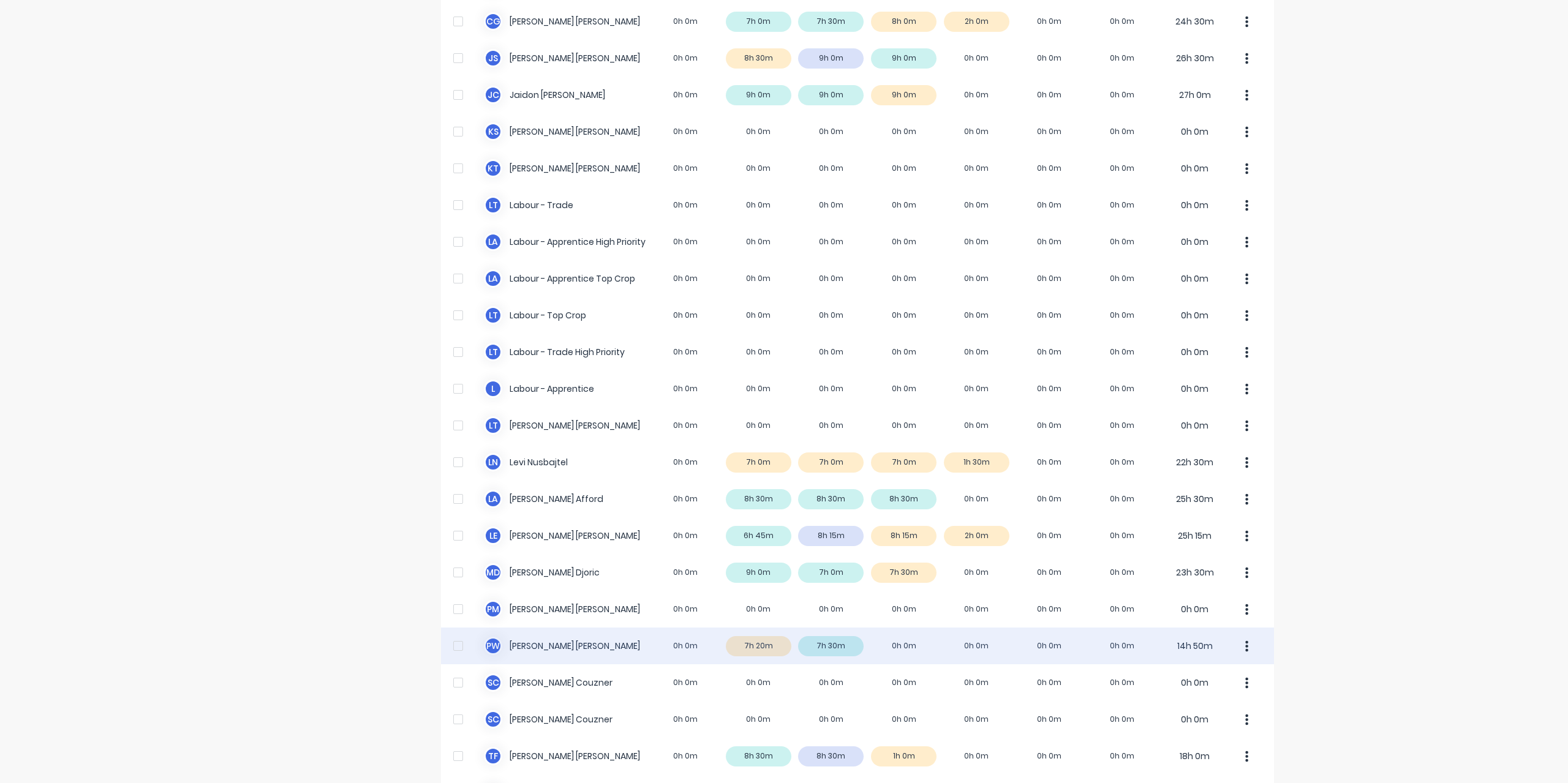
scroll to position [245, 0]
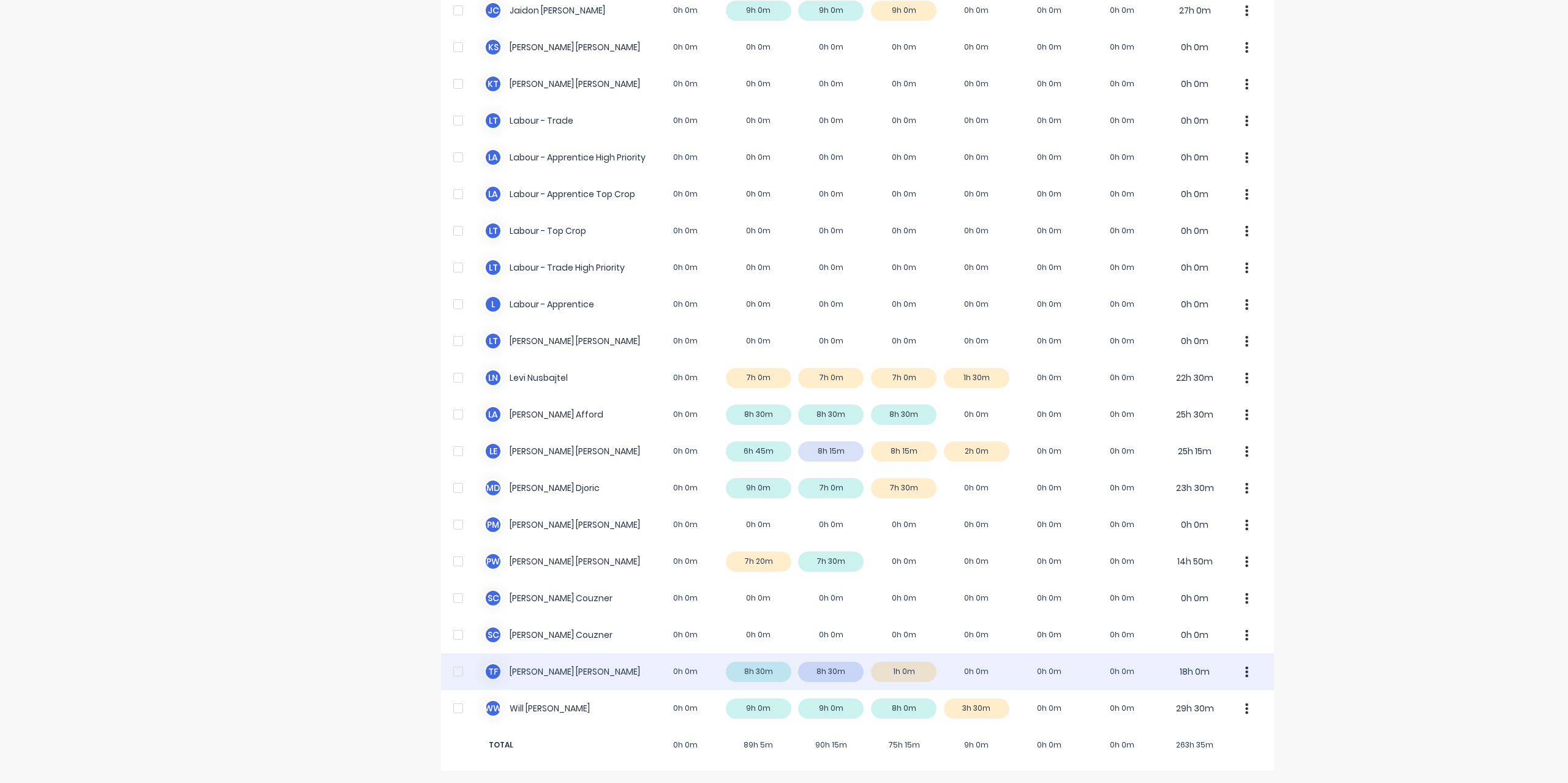
click at [529, 671] on div "T F Todd Fauser 0h 0m 8h 30m 8h 30m 1h 0m 0h 0m 0h 0m 0h 0m 18h 0m" at bounding box center [857, 671] width 833 height 37
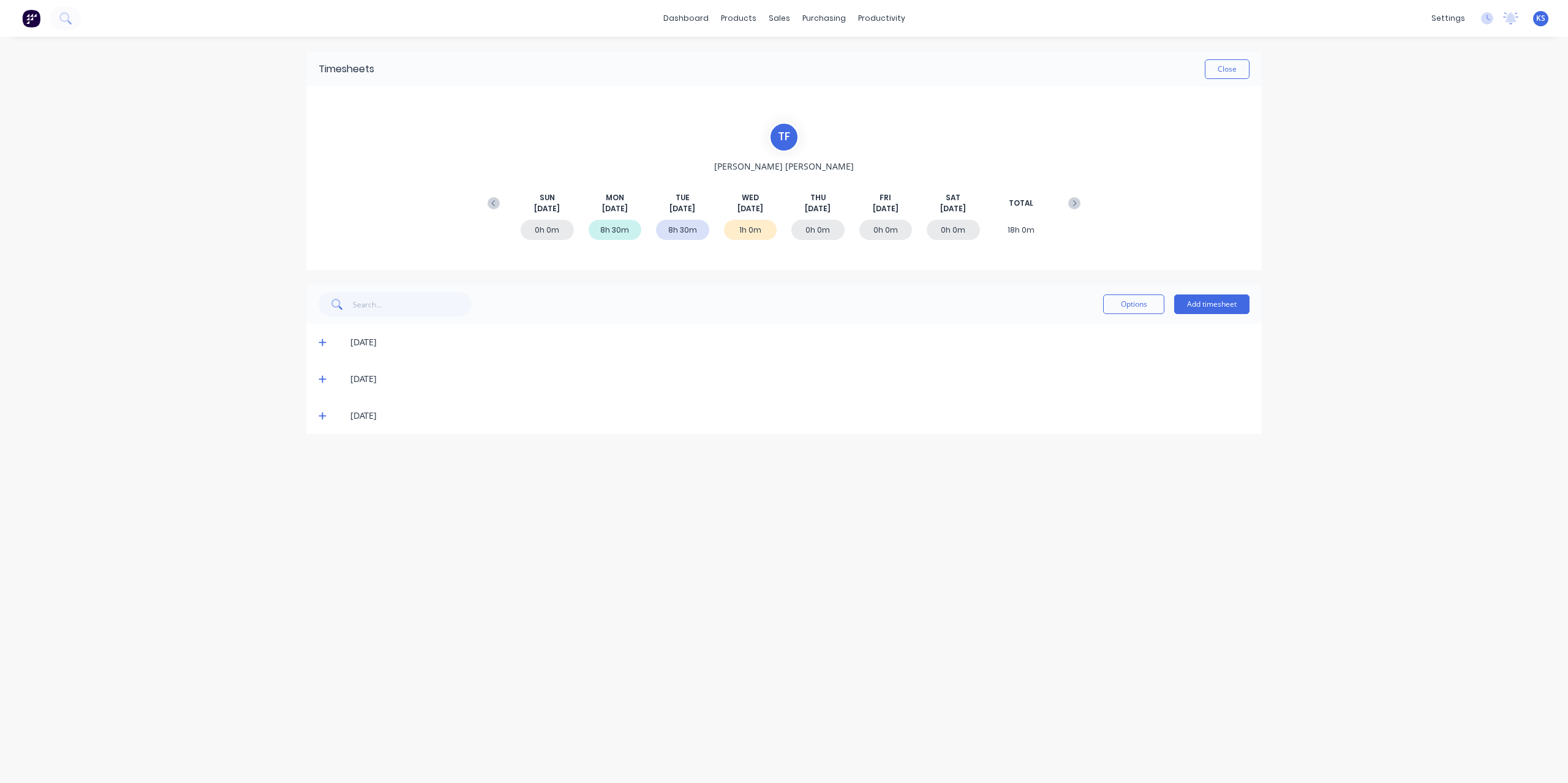
click at [319, 413] on icon at bounding box center [322, 416] width 8 height 9
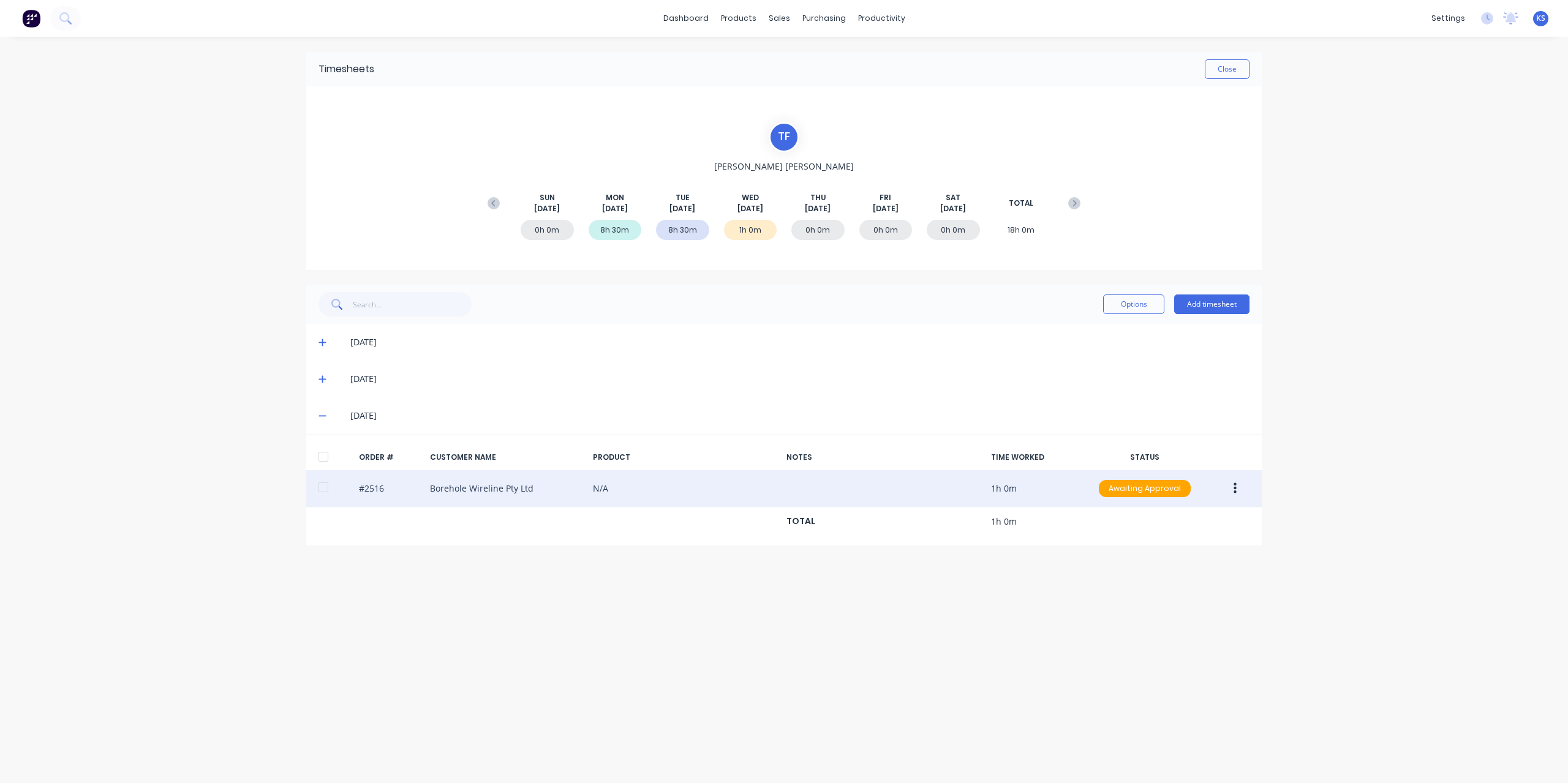
click at [326, 488] on div at bounding box center [323, 487] width 24 height 24
click at [1237, 487] on button "button" at bounding box center [1235, 488] width 29 height 22
click at [1219, 518] on div "Approve" at bounding box center [1191, 520] width 95 height 18
click at [1219, 64] on button "Close" at bounding box center [1227, 70] width 45 height 20
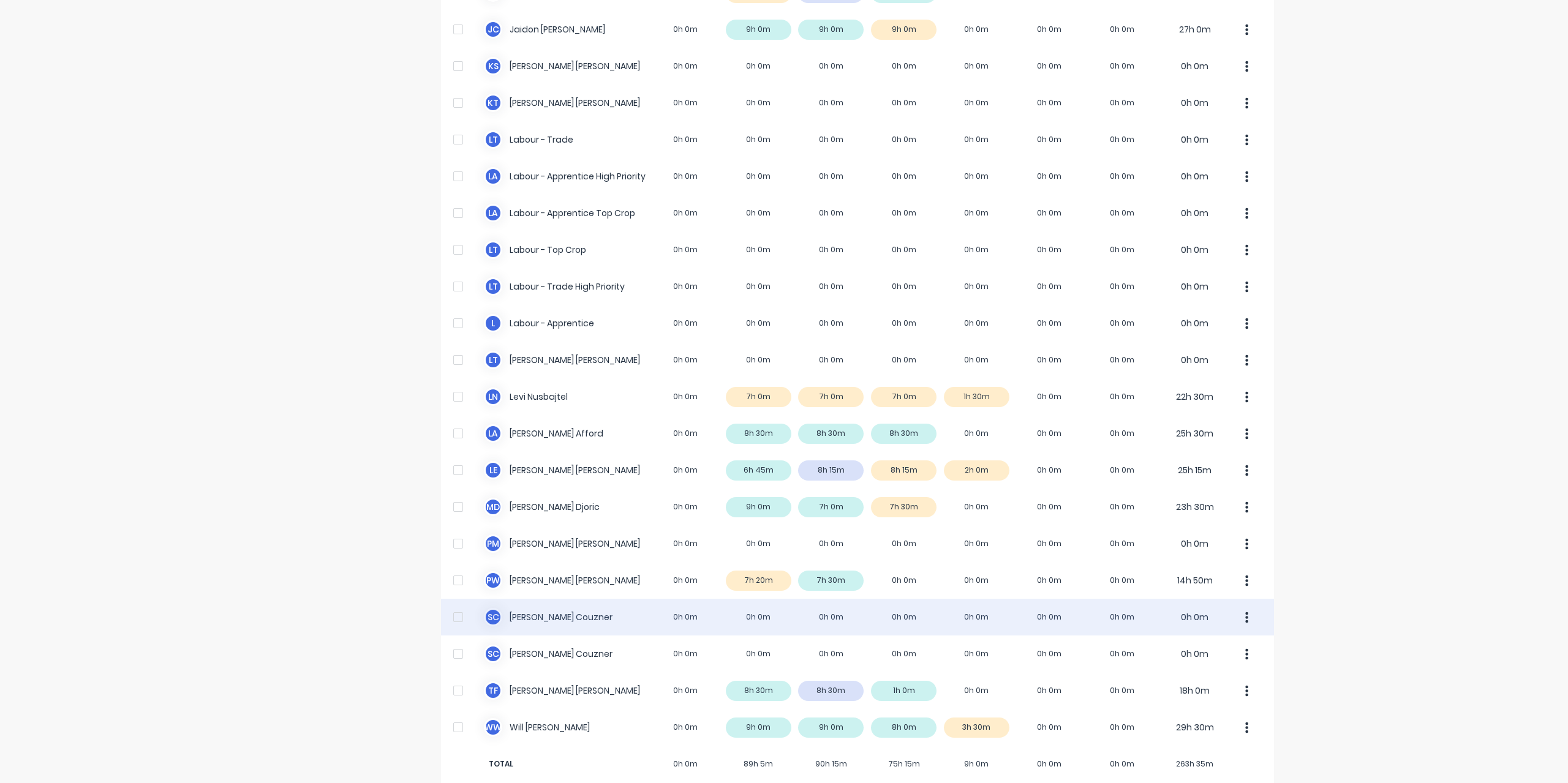
scroll to position [245, 0]
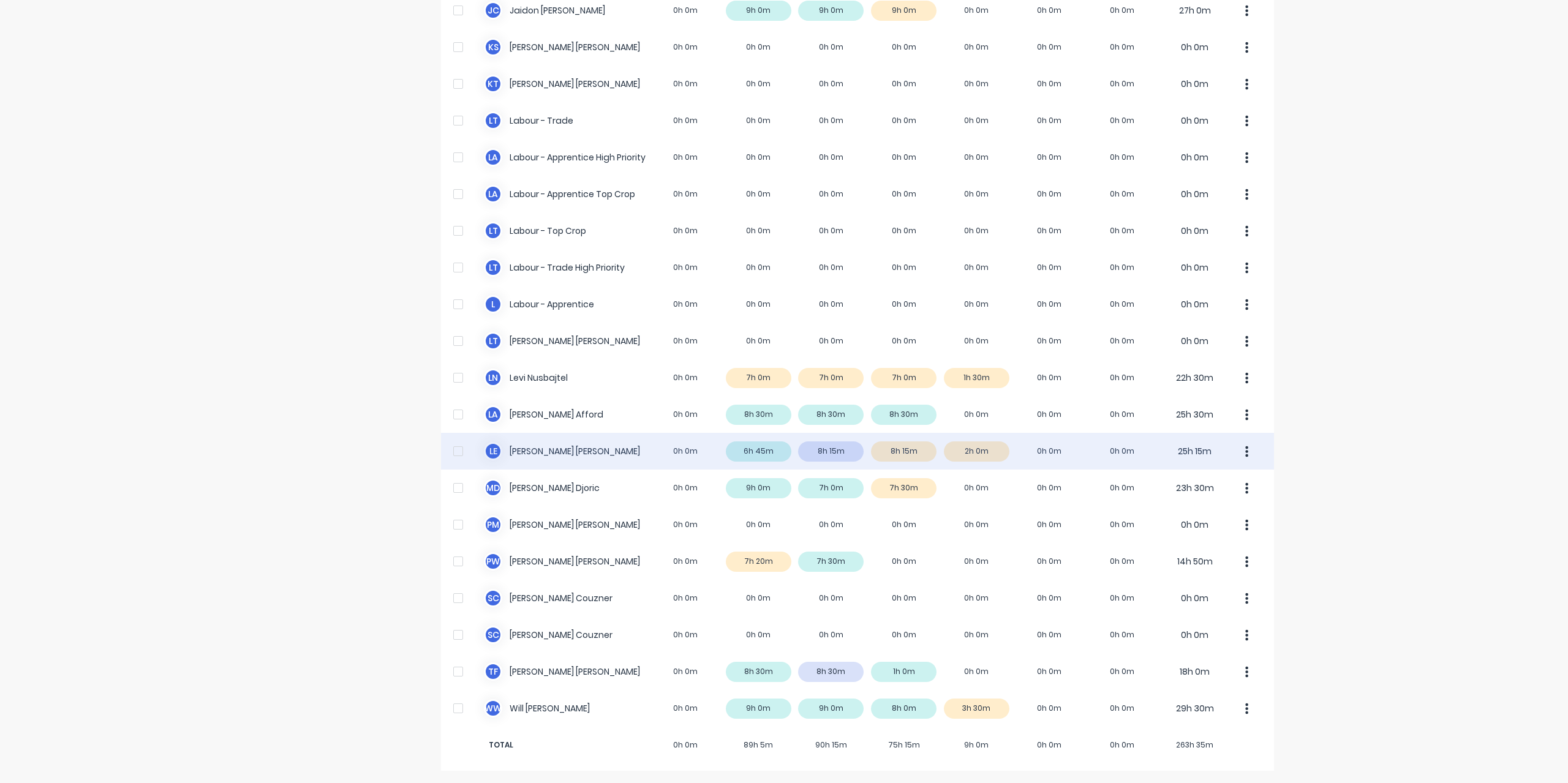
click at [536, 453] on div "L E Luke Ellis 0h 0m 6h 45m 8h 15m 8h 15m 2h 0m 0h 0m 0h 0m 25h 15m" at bounding box center [857, 451] width 833 height 37
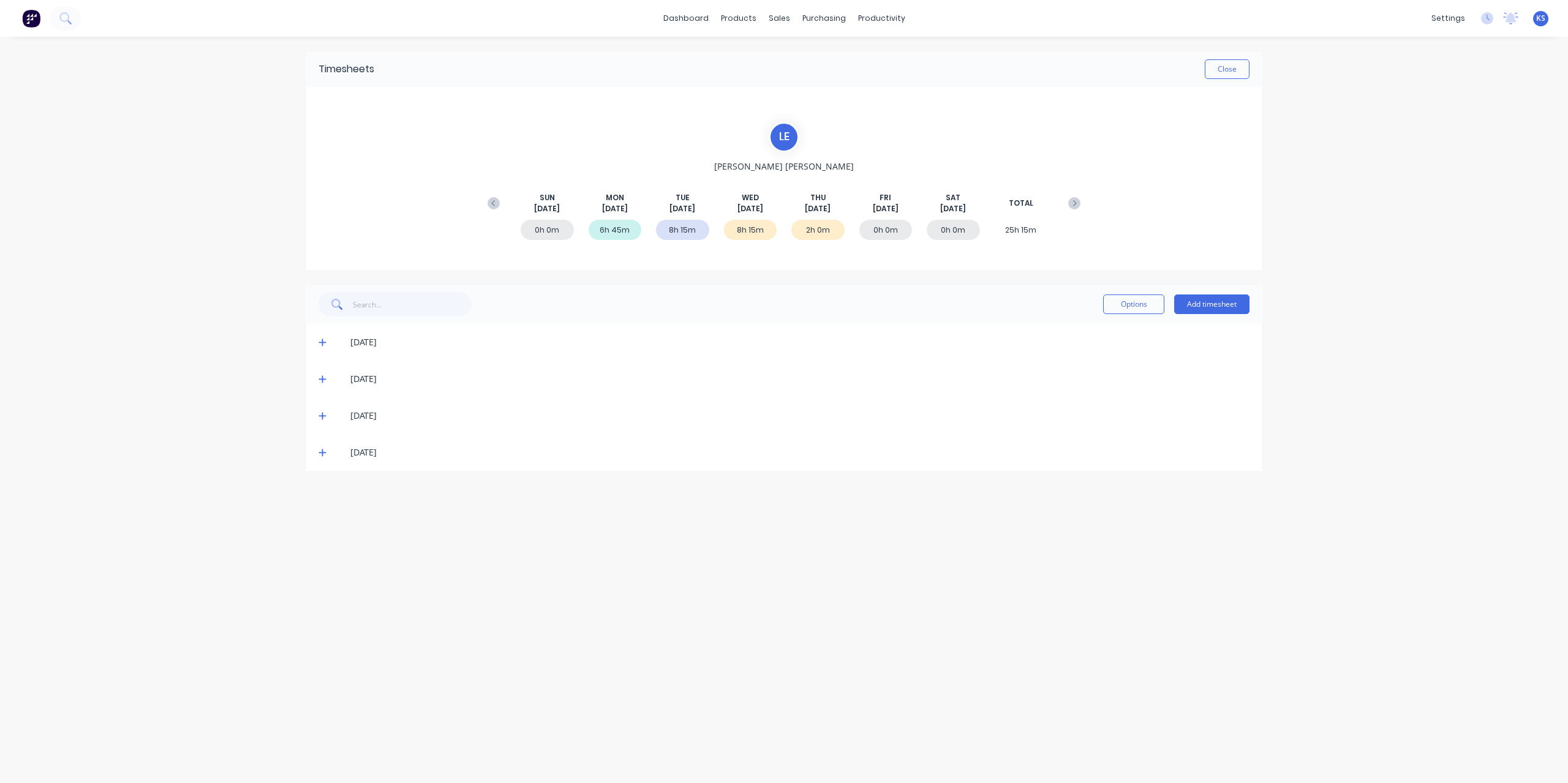
click at [324, 377] on icon at bounding box center [322, 379] width 8 height 9
click at [323, 377] on icon at bounding box center [322, 379] width 8 height 9
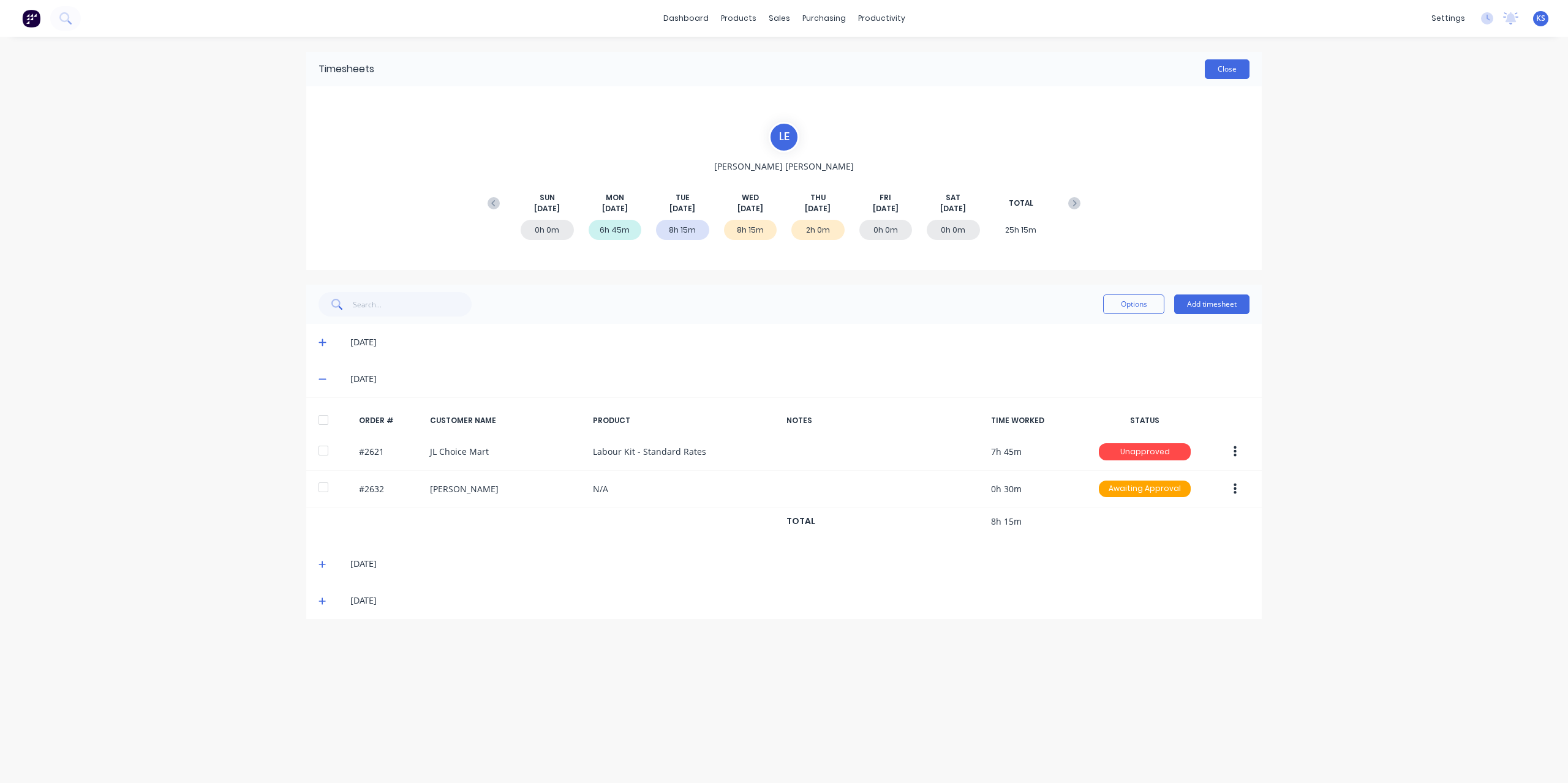
click at [1234, 66] on button "Close" at bounding box center [1227, 70] width 45 height 20
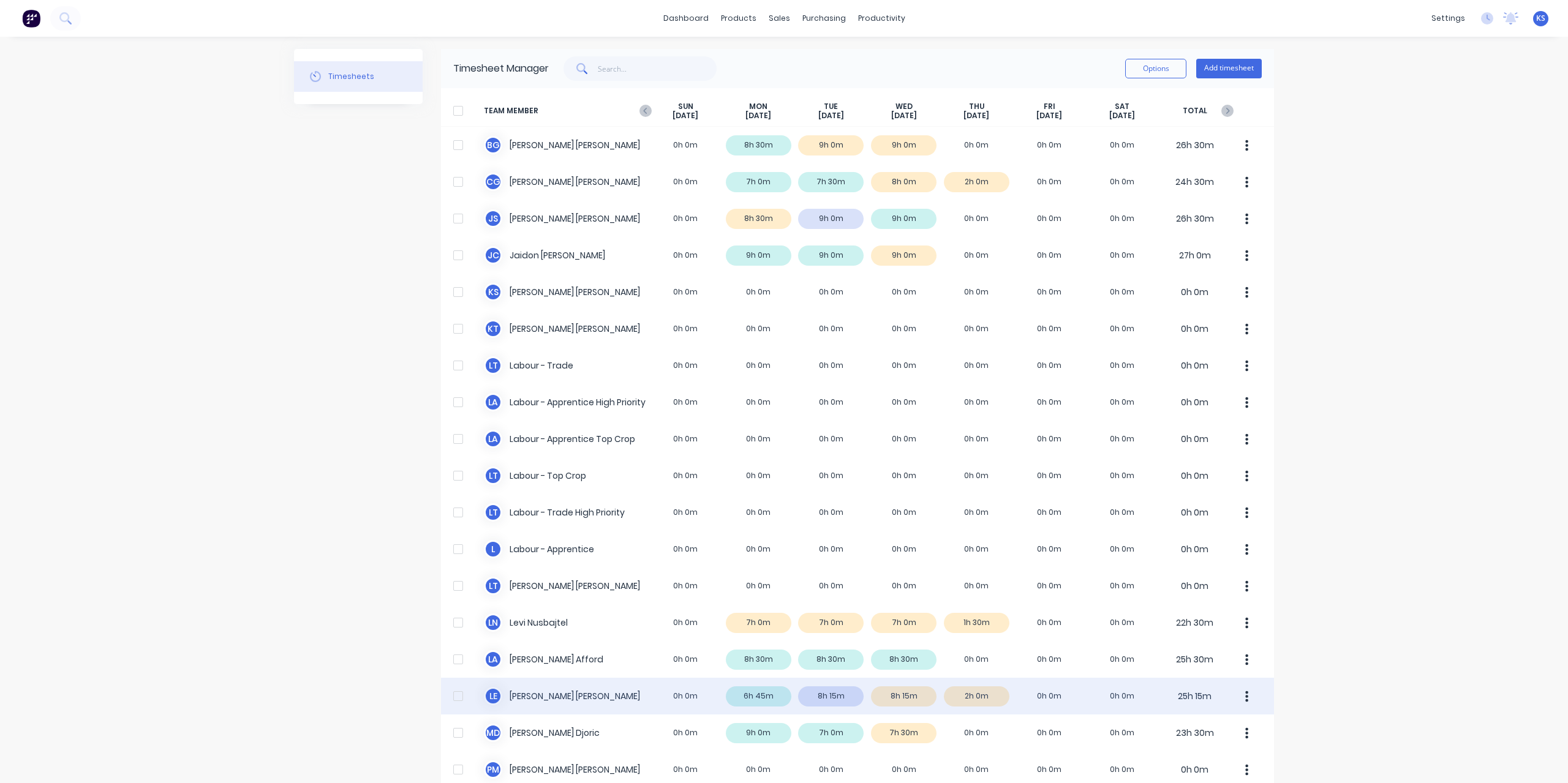
click at [538, 686] on div "L E Luke Ellis 0h 0m 6h 45m 8h 15m 8h 15m 2h 0m 0h 0m 0h 0m 25h 15m" at bounding box center [857, 695] width 833 height 37
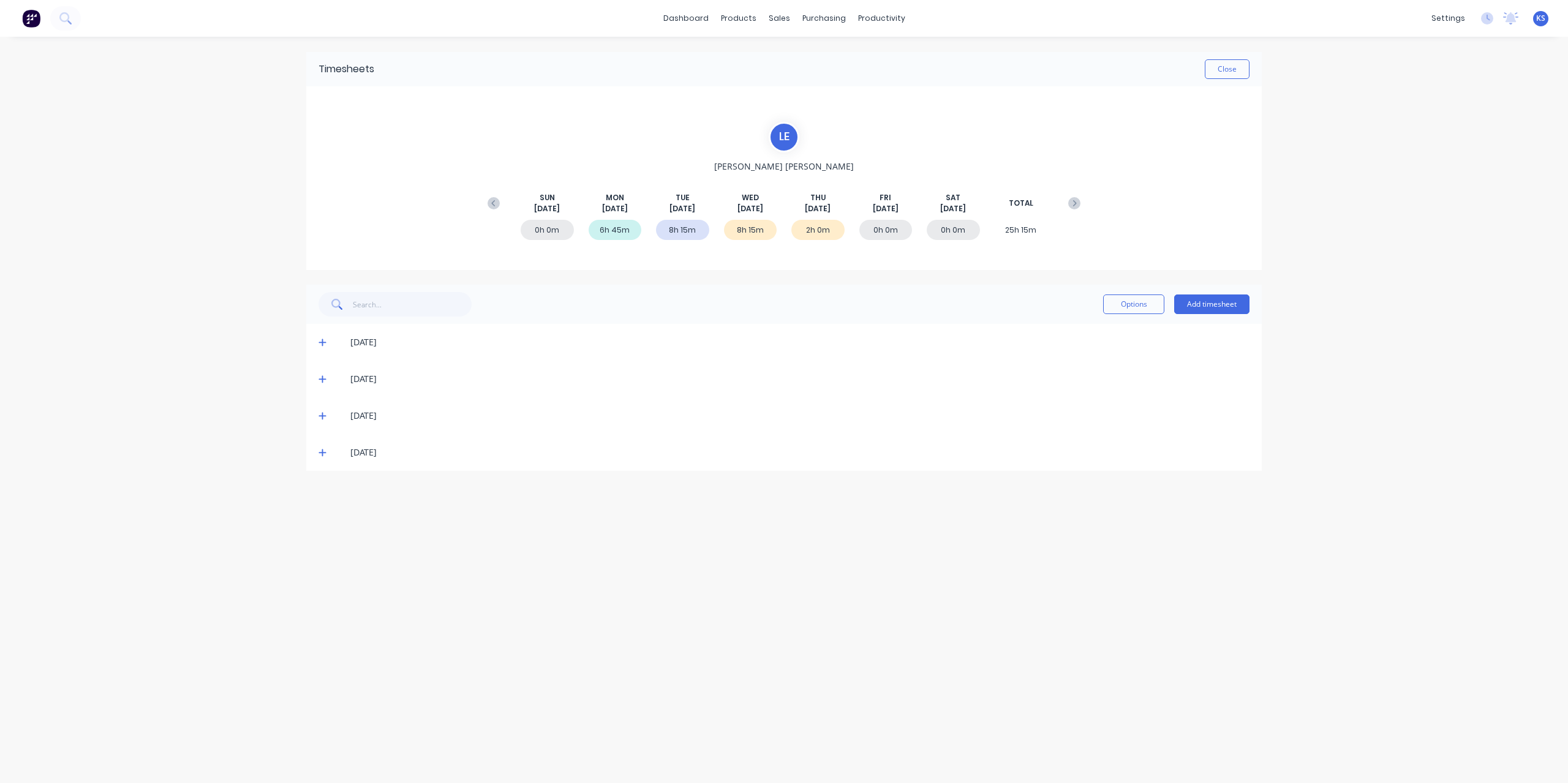
click at [321, 412] on icon at bounding box center [322, 416] width 8 height 9
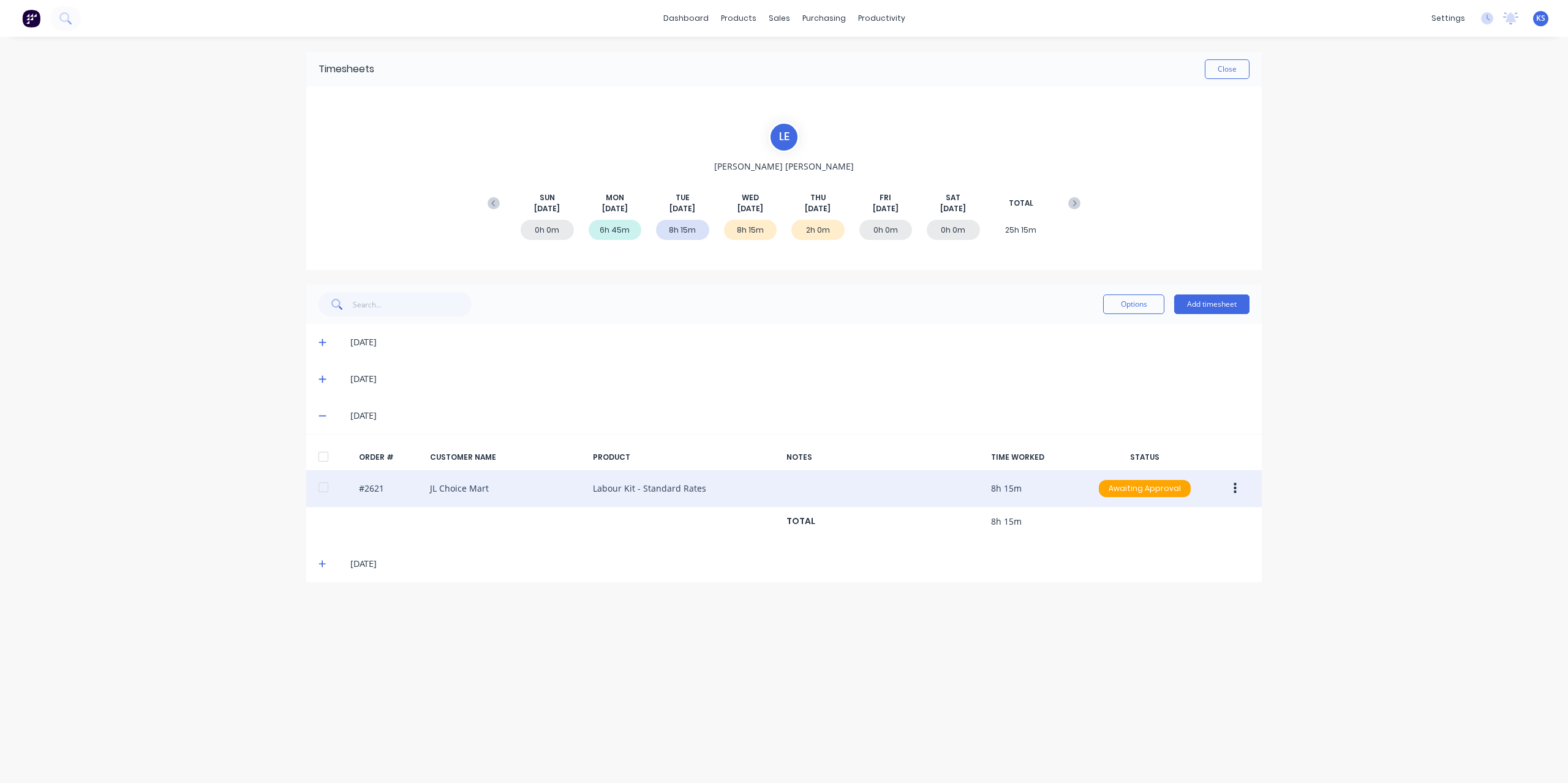
click at [321, 492] on div at bounding box center [323, 487] width 24 height 24
click at [1242, 490] on button "button" at bounding box center [1235, 488] width 29 height 22
click at [1238, 521] on button "Approve" at bounding box center [1191, 521] width 116 height 24
click at [1229, 64] on button "Close" at bounding box center [1227, 70] width 45 height 20
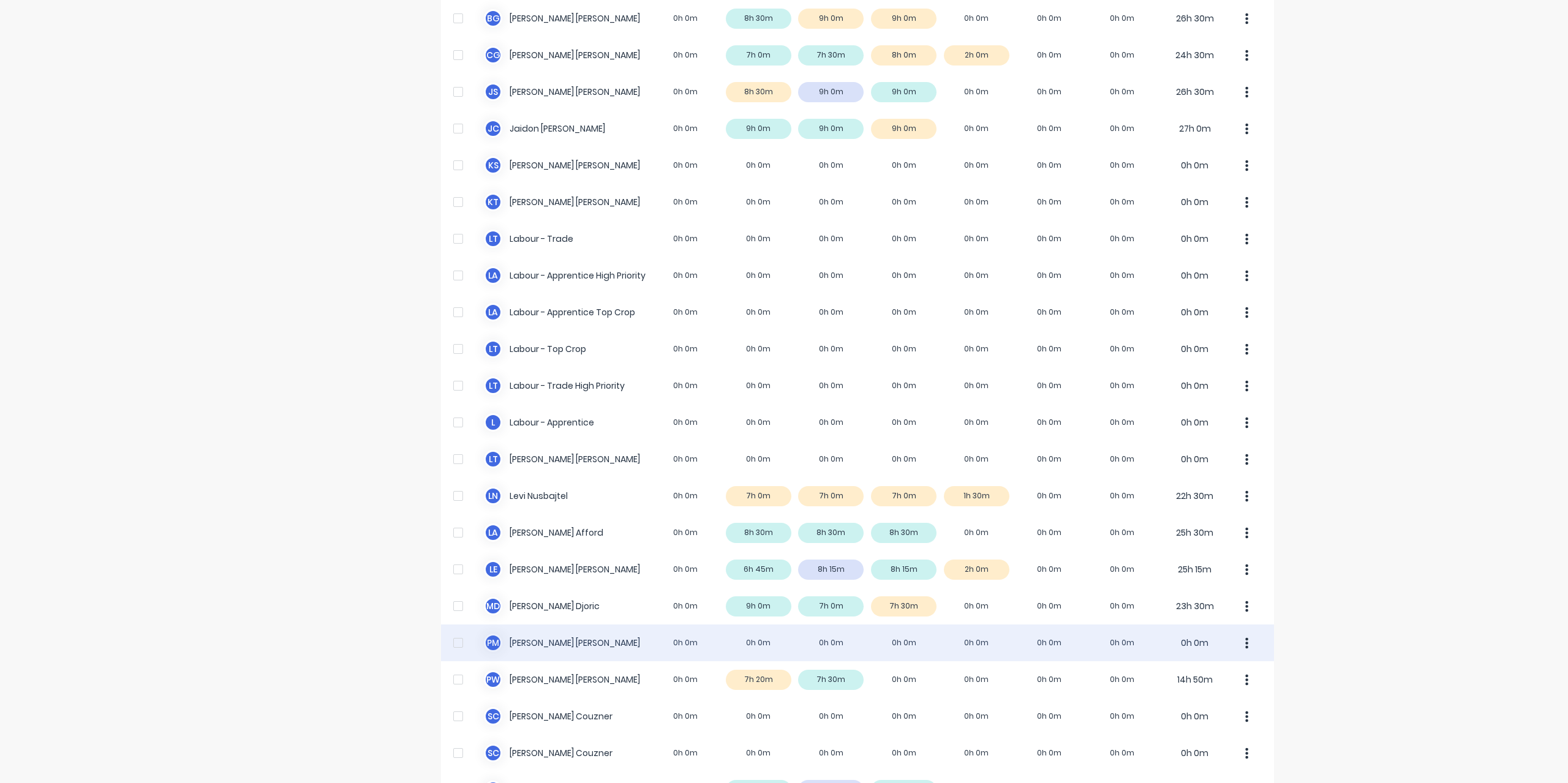
scroll to position [245, 0]
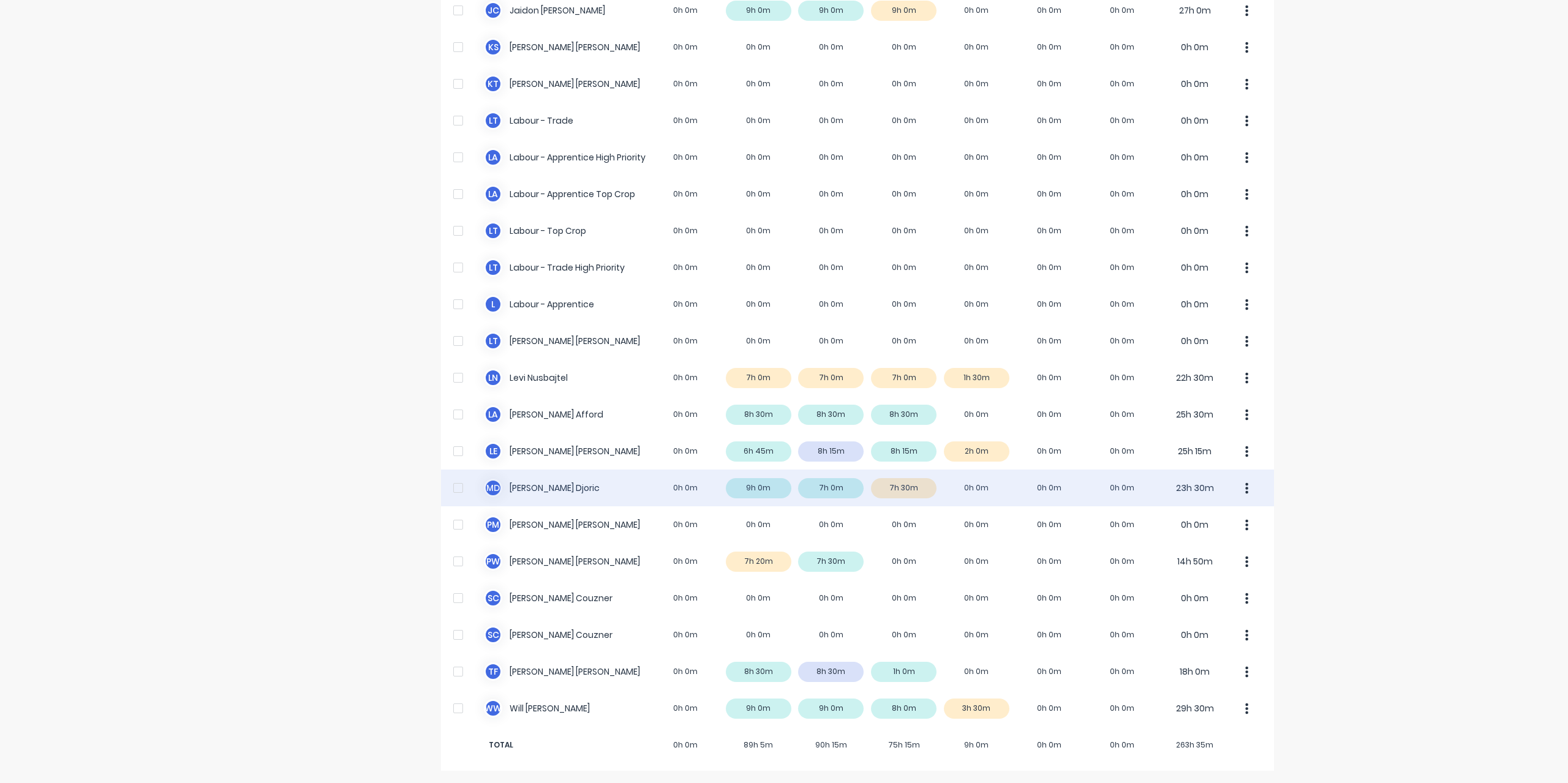
click at [548, 487] on div "M D Micheal Djoric 0h 0m 9h 0m 7h 0m 7h 30m 0h 0m 0h 0m 0h 0m 23h 30m" at bounding box center [857, 487] width 833 height 37
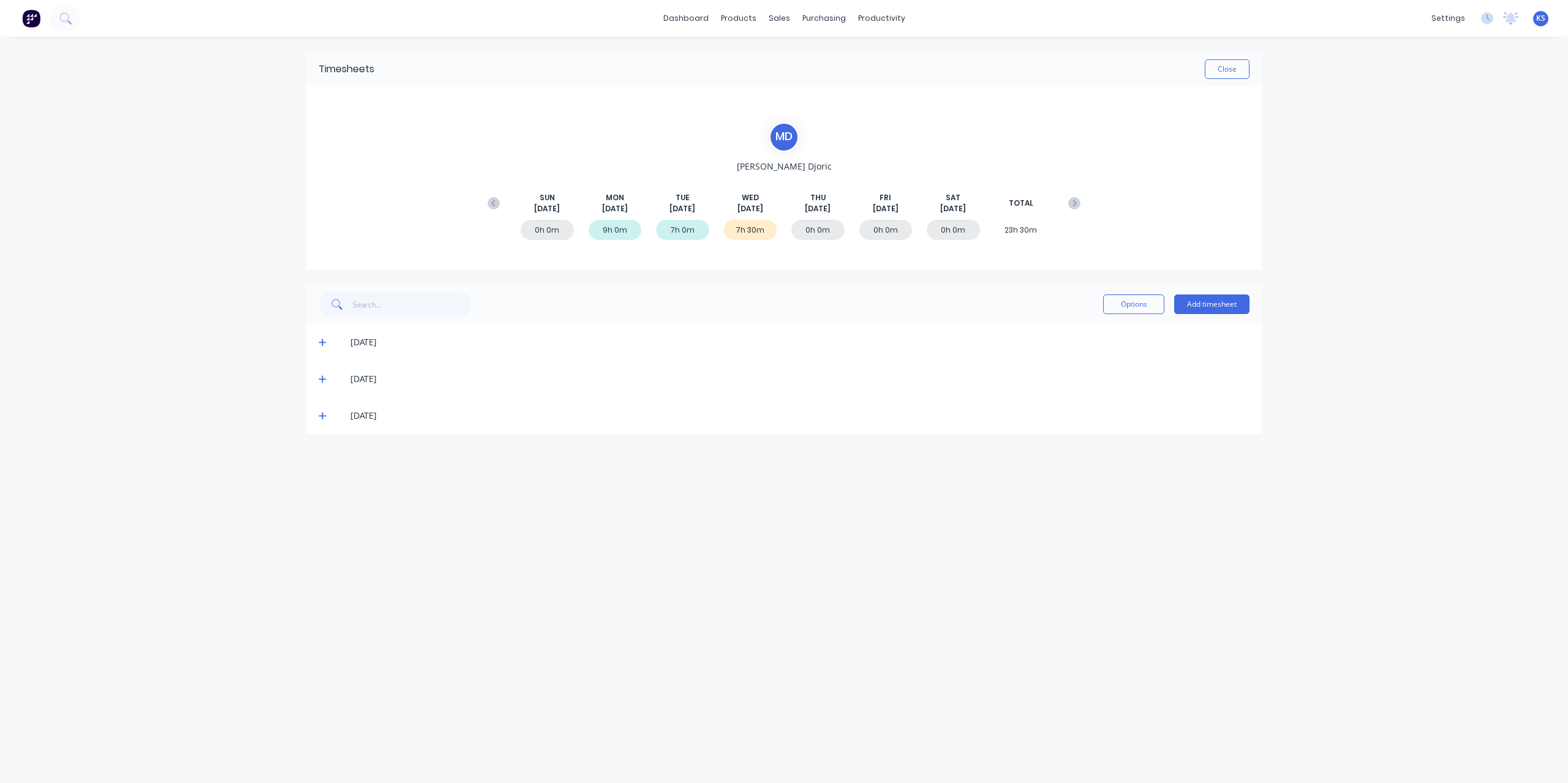
click at [323, 411] on icon at bounding box center [322, 416] width 8 height 9
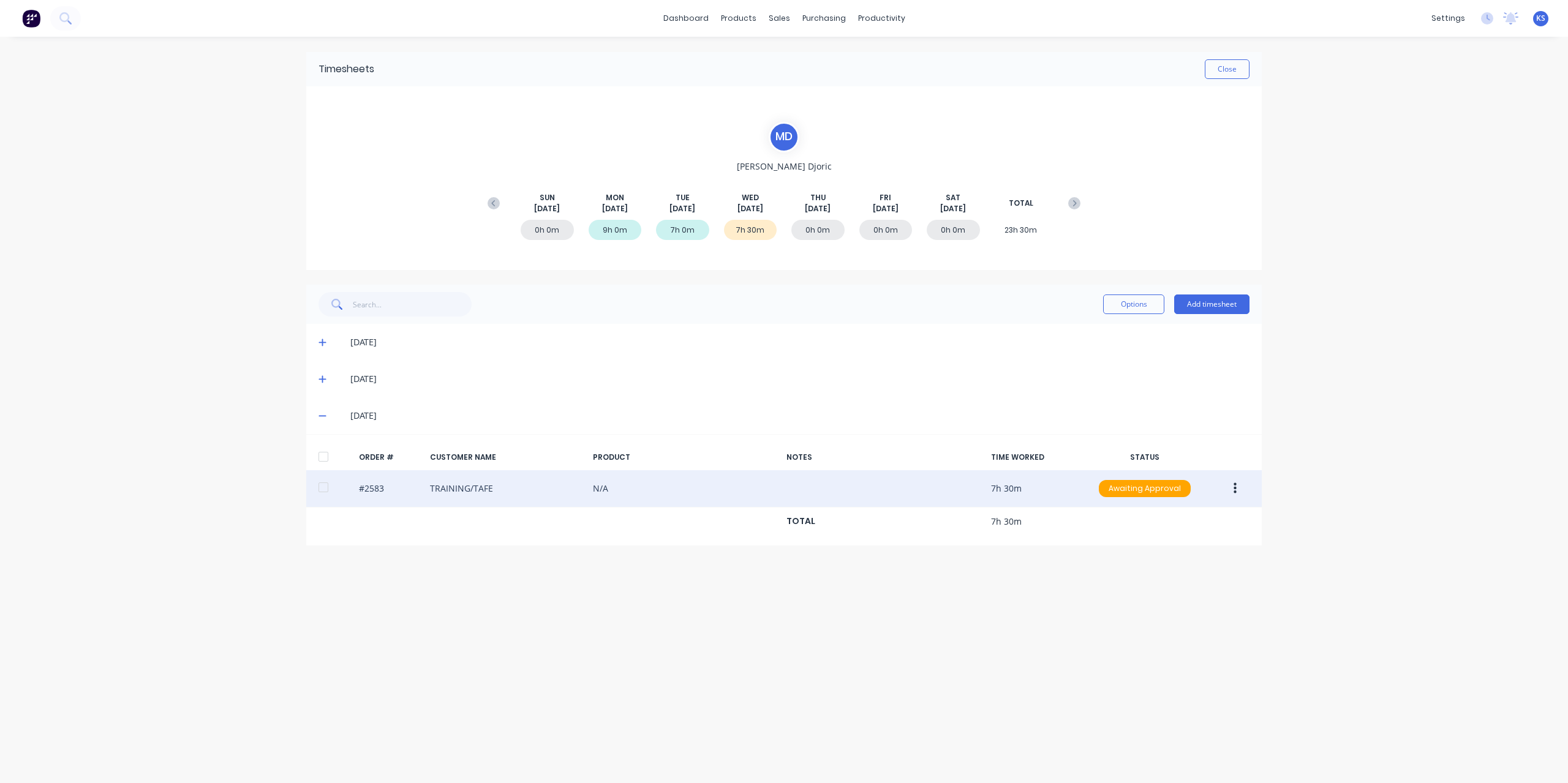
click at [321, 482] on div at bounding box center [323, 487] width 24 height 24
click at [1189, 482] on div "Awaiting Approval" at bounding box center [1145, 488] width 92 height 17
click at [1148, 549] on div "Approved" at bounding box center [1118, 551] width 101 height 17
click at [1243, 71] on button "Close" at bounding box center [1227, 70] width 45 height 20
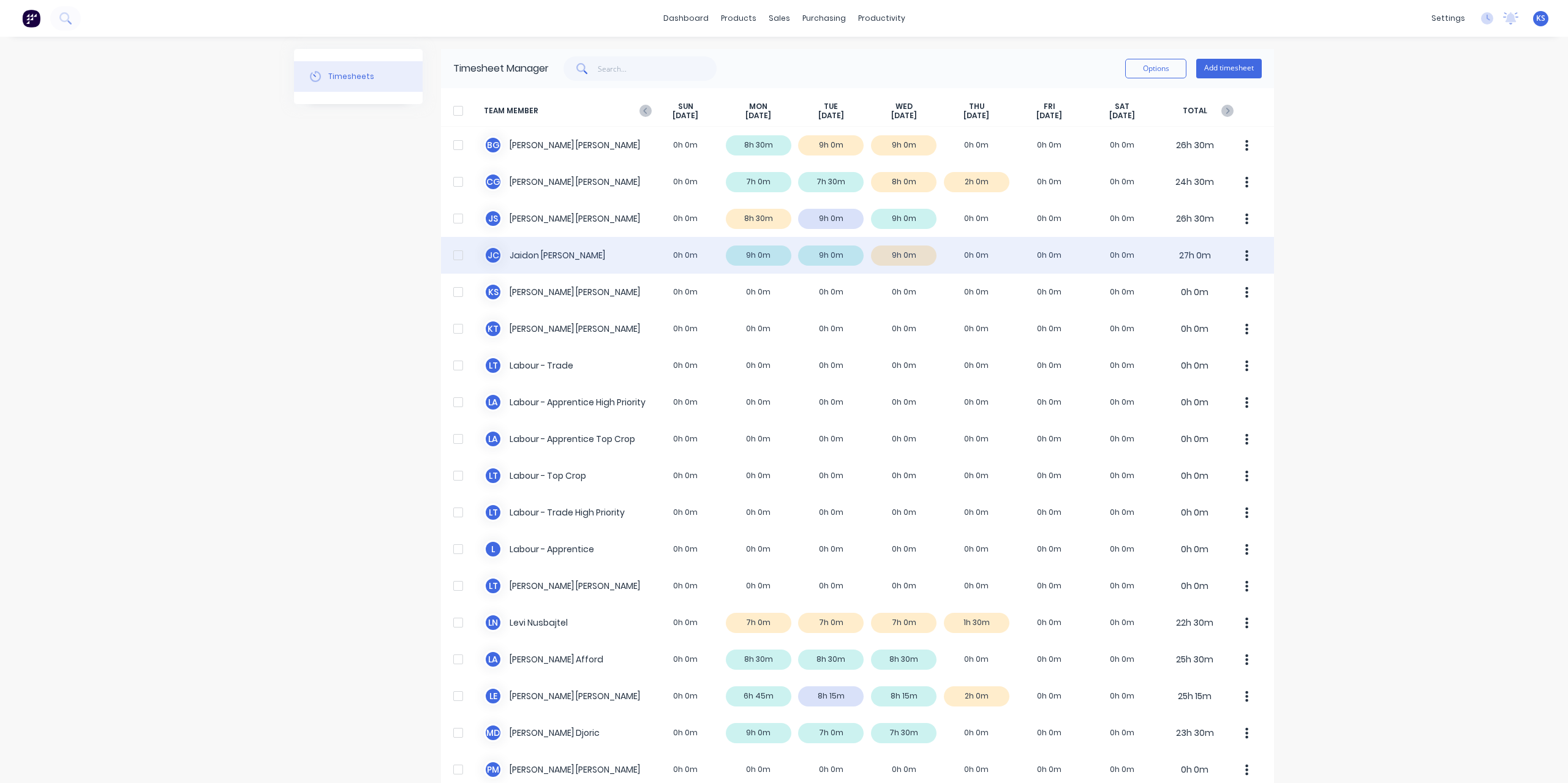
click at [572, 252] on div "J C Jaidon Clarke 0h 0m 9h 0m 9h 0m 9h 0m 0h 0m 0h 0m 0h 0m 27h 0m" at bounding box center [857, 255] width 833 height 37
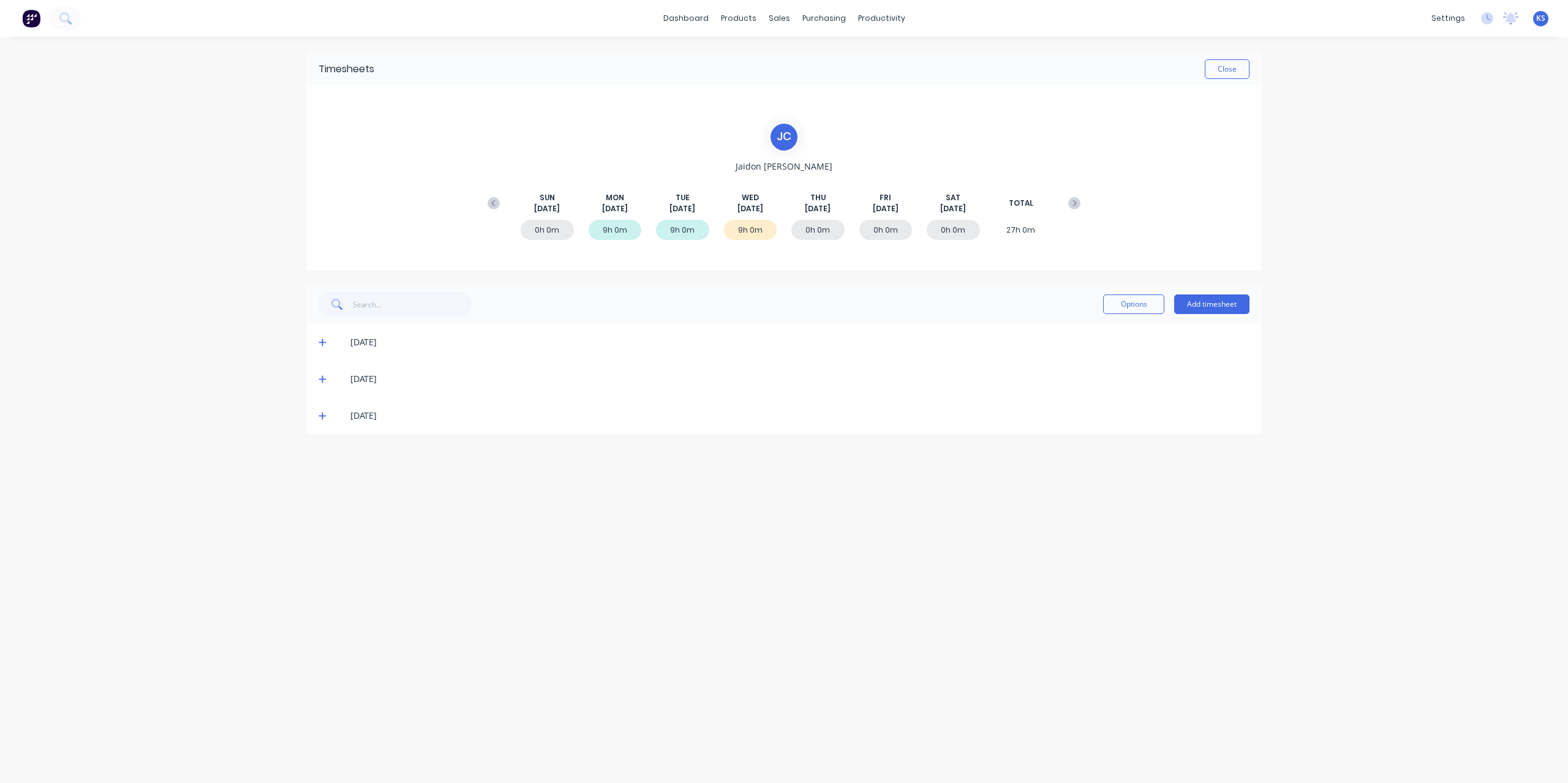
click at [320, 414] on icon at bounding box center [322, 416] width 7 height 7
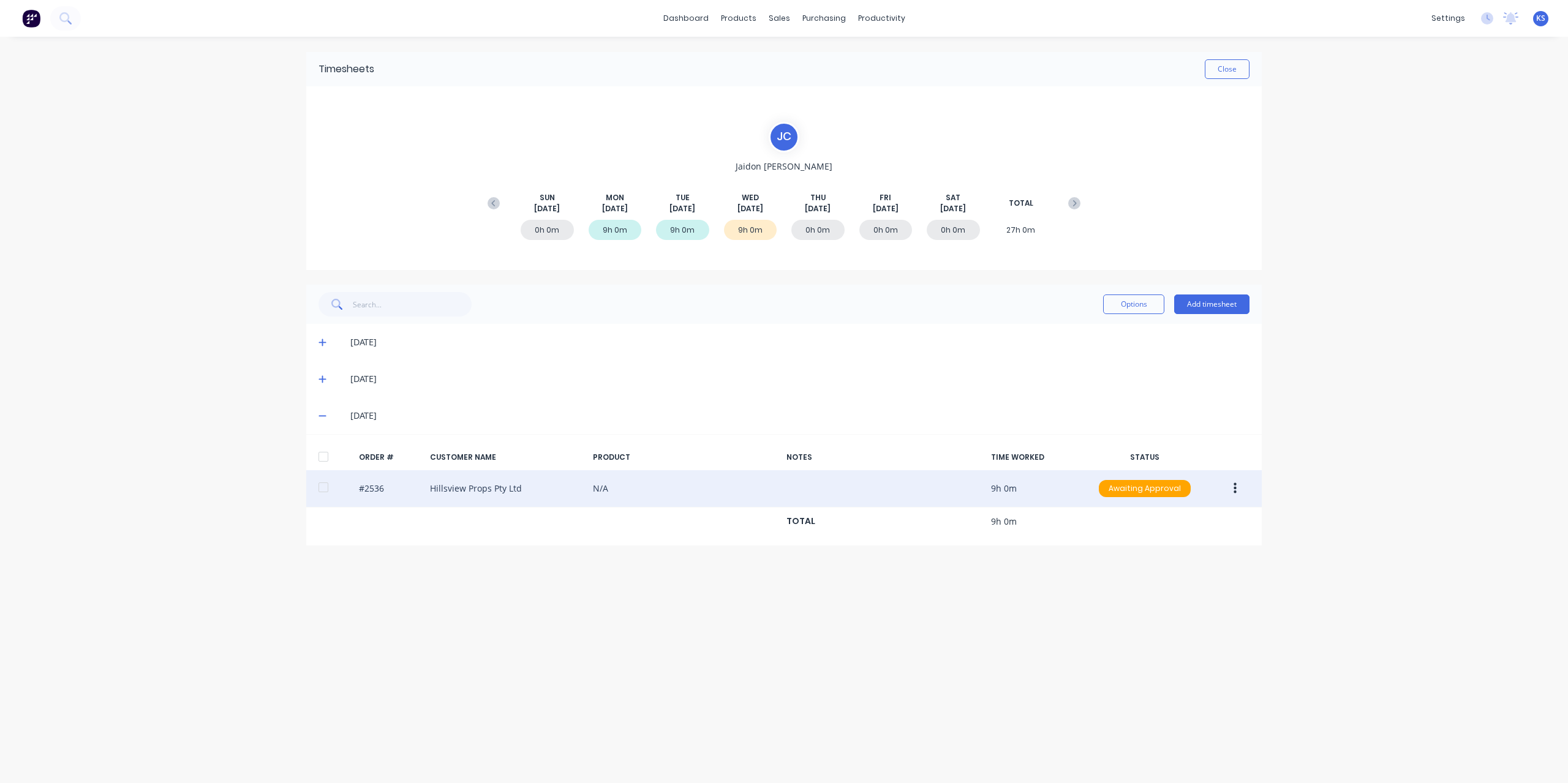
click at [330, 493] on div at bounding box center [323, 487] width 24 height 24
click at [1237, 488] on button "button" at bounding box center [1235, 488] width 29 height 22
click at [1230, 515] on div "Approve" at bounding box center [1191, 520] width 95 height 18
click at [1215, 73] on button "Close" at bounding box center [1227, 70] width 45 height 20
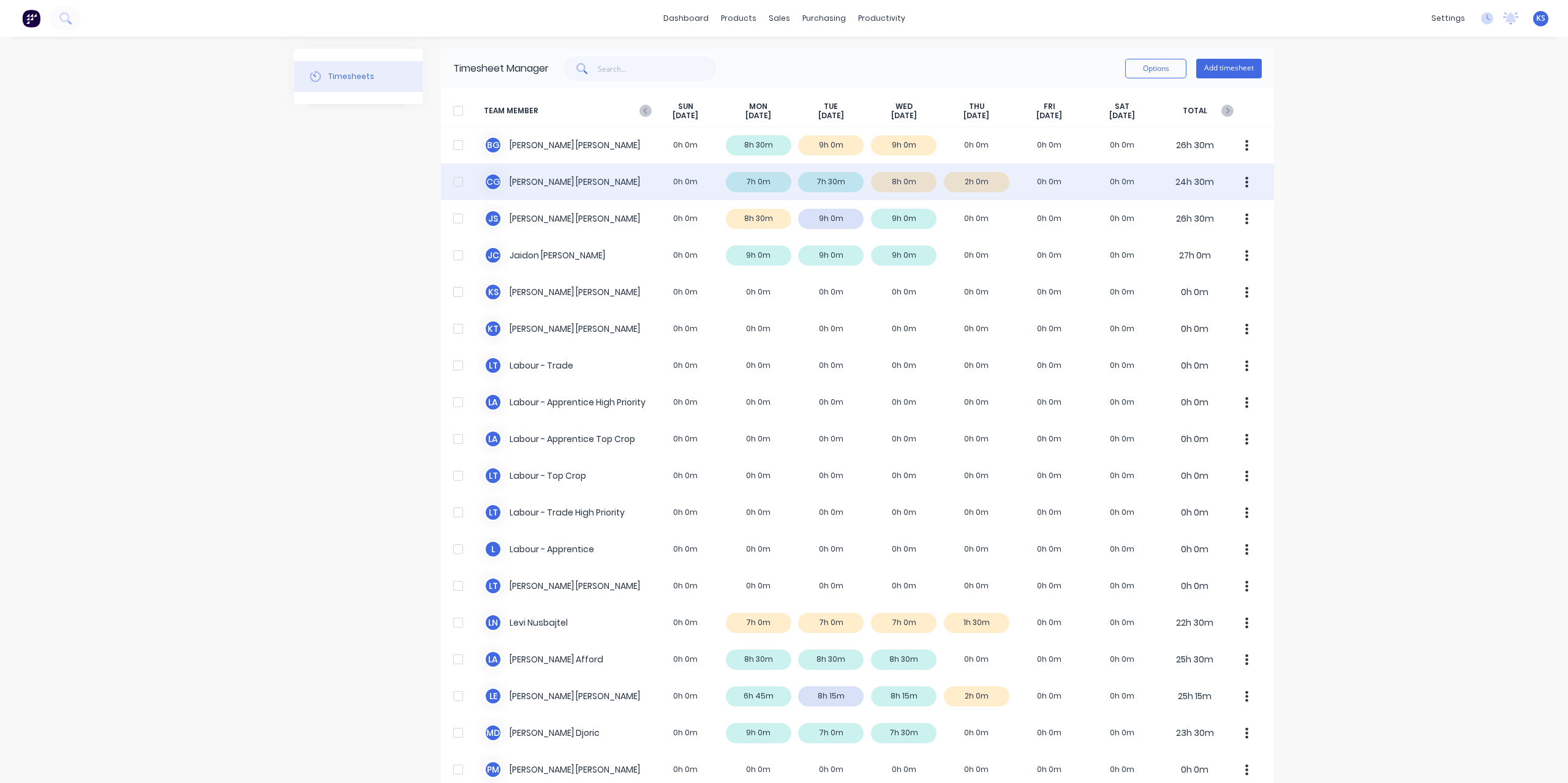
click at [507, 172] on div "C G Clayton Gilbert 0h 0m 7h 0m 7h 30m 8h 0m 2h 0m 0h 0m 0h 0m 24h 30m" at bounding box center [857, 181] width 833 height 37
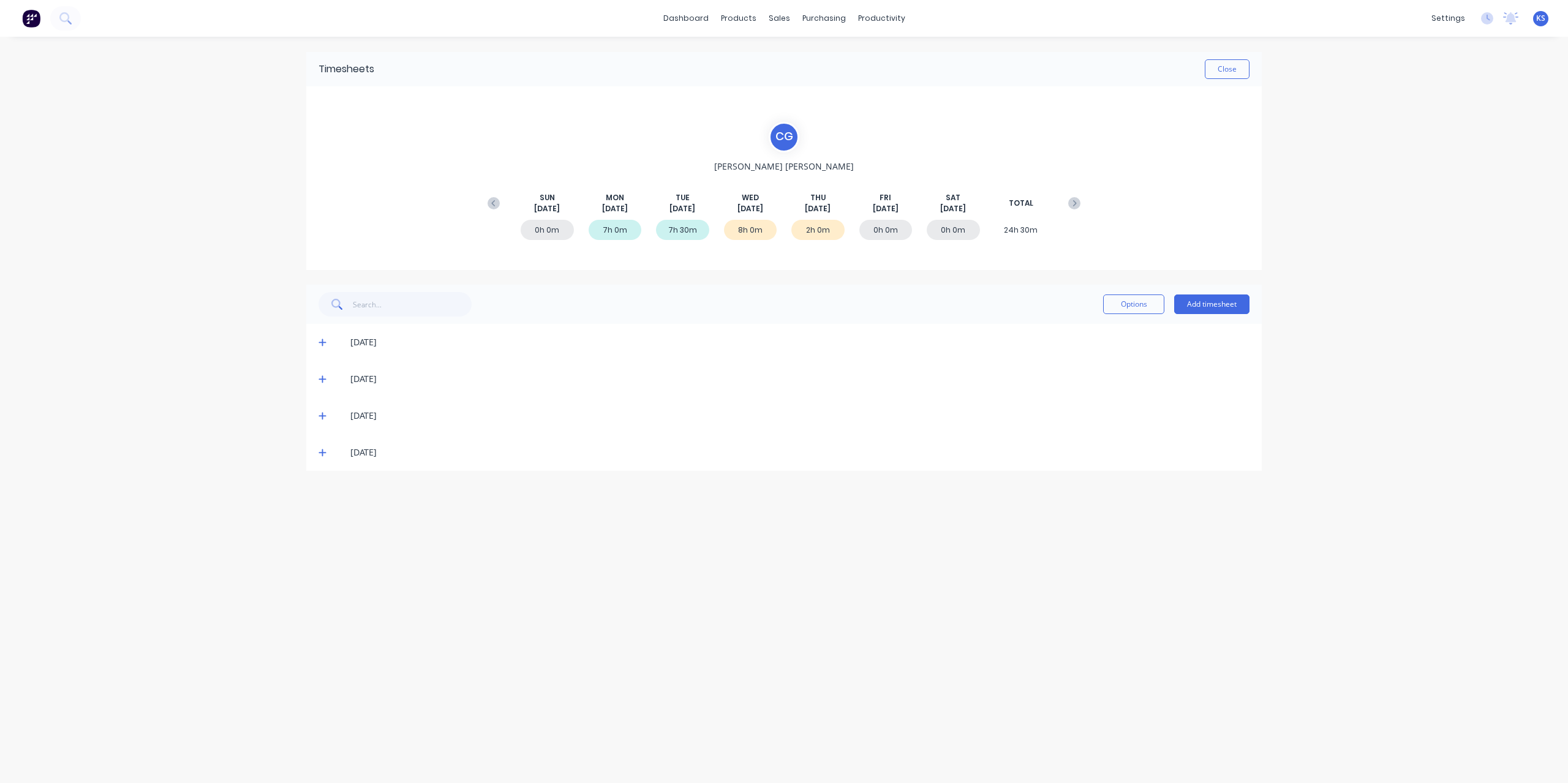
click at [325, 417] on icon at bounding box center [322, 416] width 8 height 9
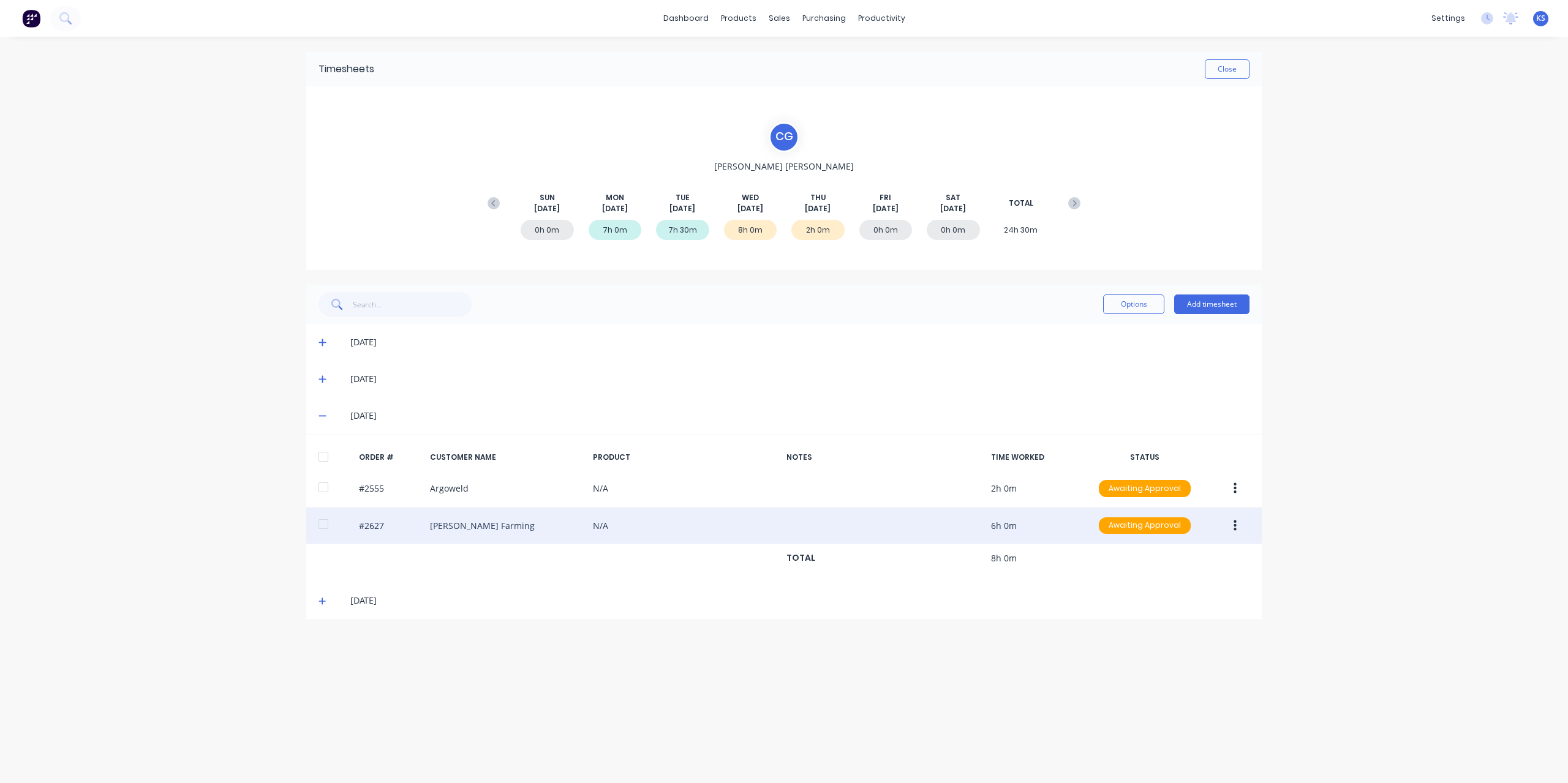
click at [318, 525] on div at bounding box center [323, 523] width 24 height 24
click at [1235, 525] on icon "button" at bounding box center [1235, 526] width 3 height 14
click at [1207, 563] on div "Approve" at bounding box center [1191, 558] width 95 height 18
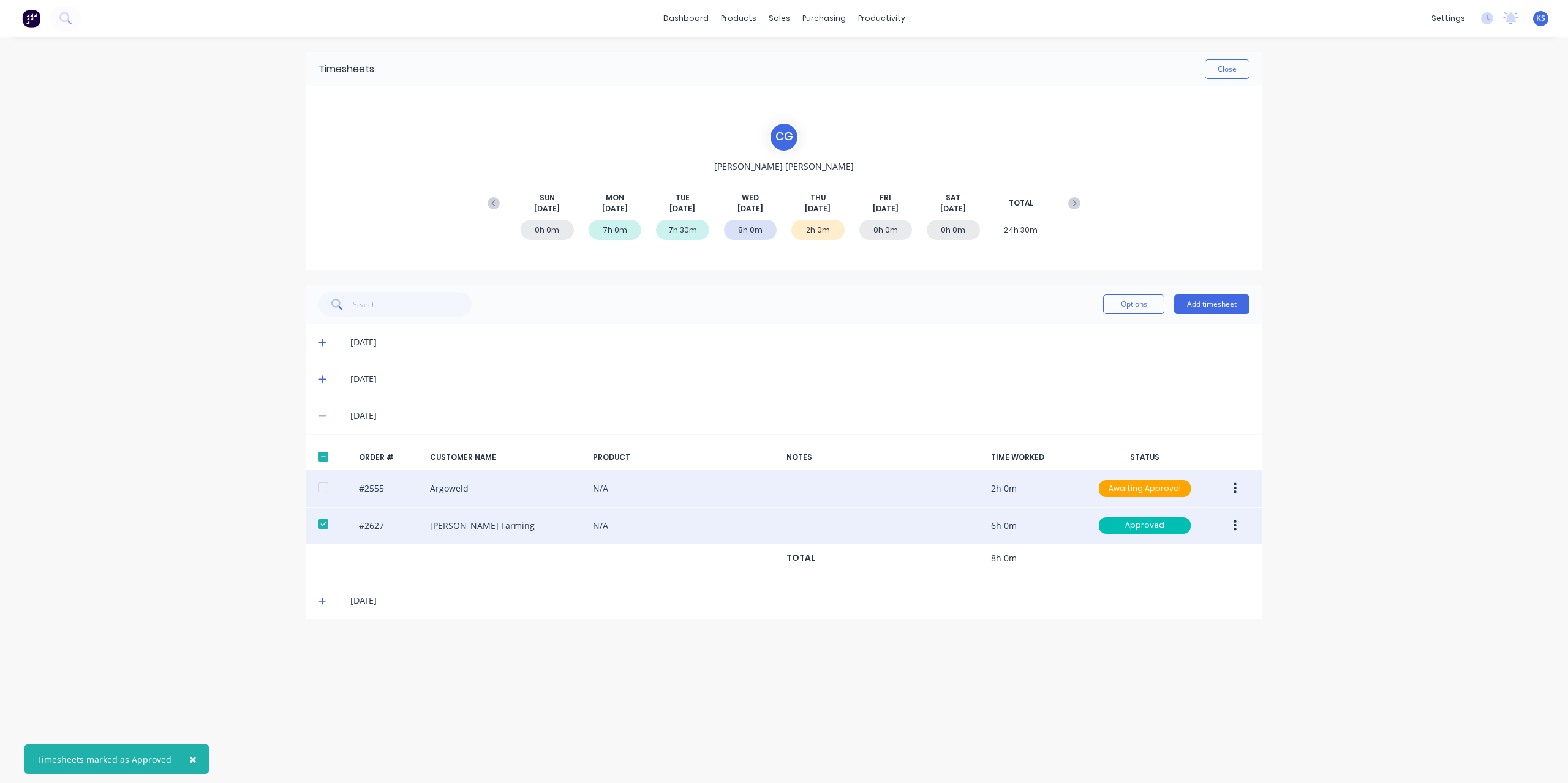
click at [1235, 483] on icon "button" at bounding box center [1235, 488] width 3 height 11
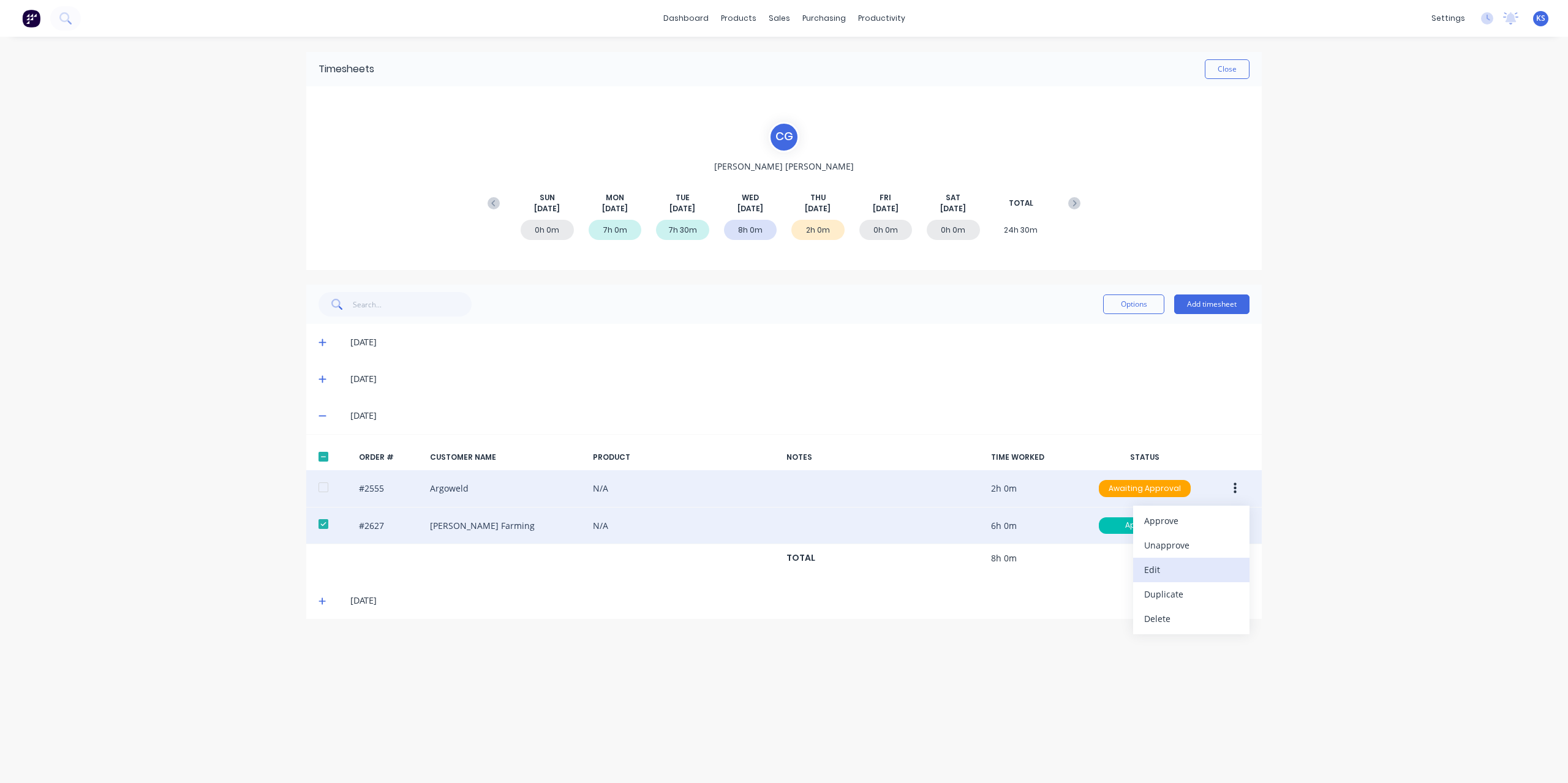
click at [1154, 573] on div "Edit" at bounding box center [1191, 569] width 95 height 18
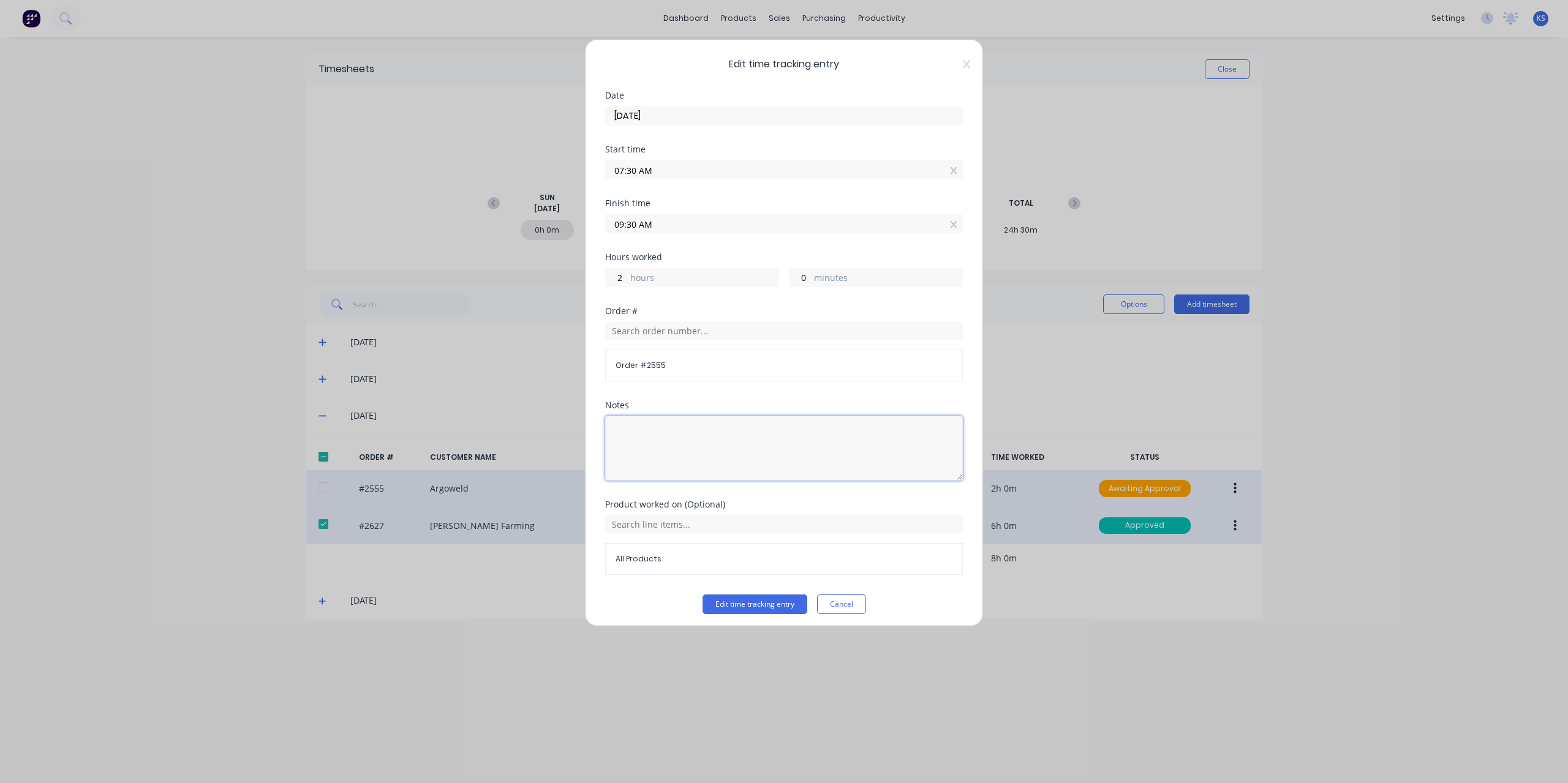
click at [674, 424] on textarea at bounding box center [783, 448] width 357 height 65
type textarea "Empty Bins, Tidy drill press / band saw, General Clean up"
click at [748, 604] on button "Edit time tracking entry" at bounding box center [755, 604] width 104 height 20
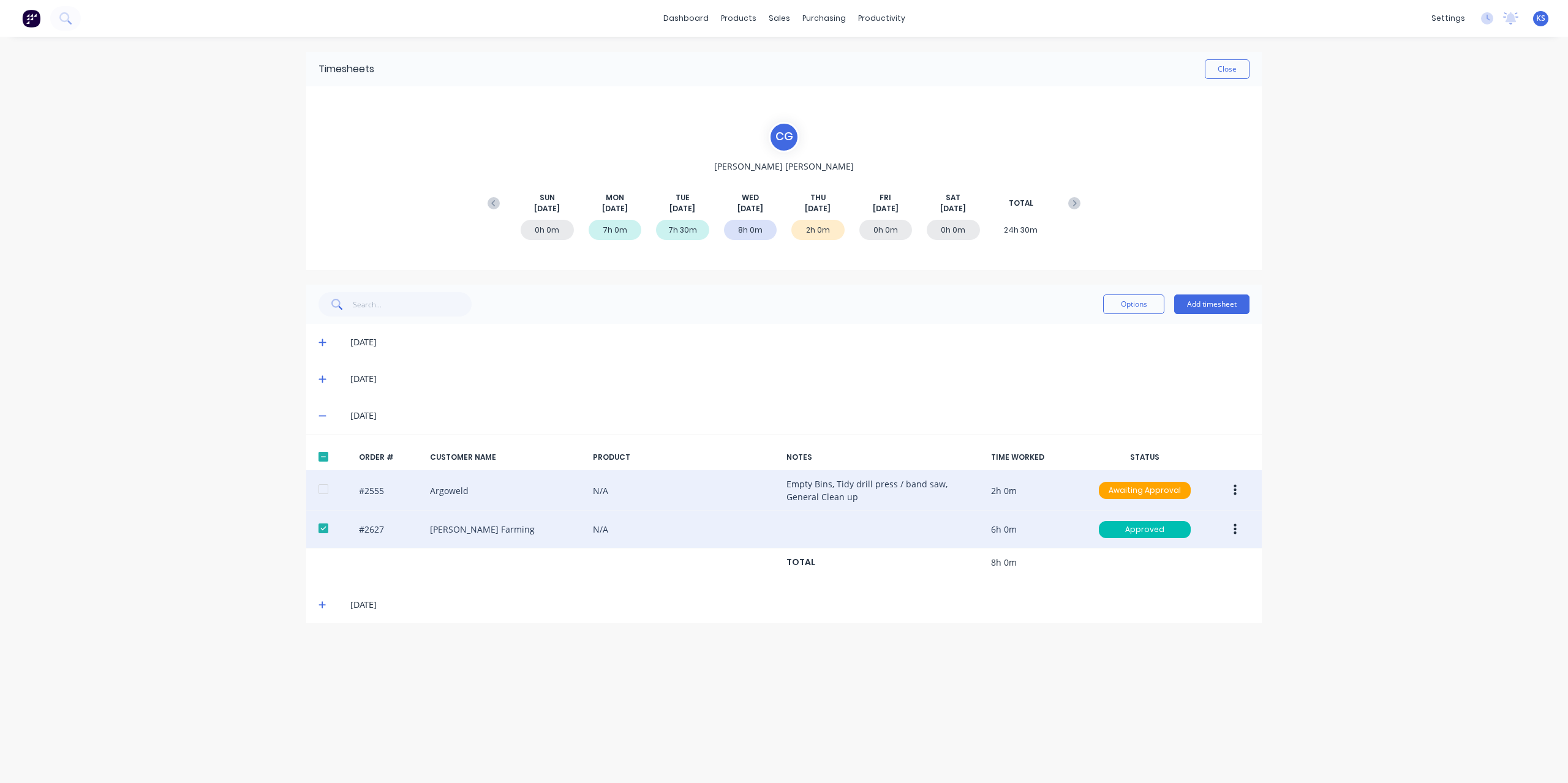
click at [1232, 484] on button "button" at bounding box center [1235, 490] width 29 height 22
click at [1213, 528] on div "Approve" at bounding box center [1191, 522] width 95 height 18
click at [1229, 67] on button "Close" at bounding box center [1227, 70] width 45 height 20
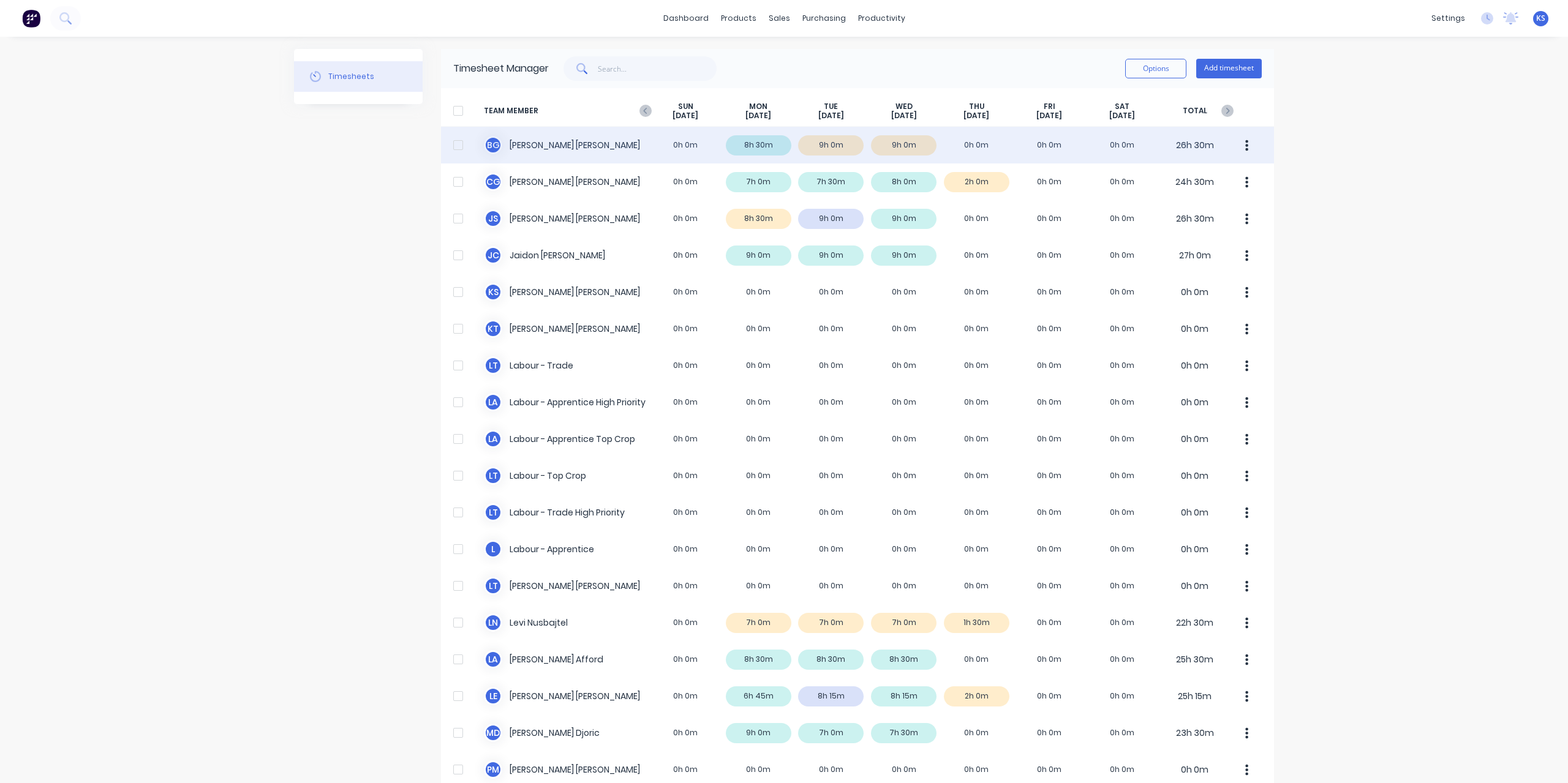
click at [549, 149] on div "B G Brodie Griggs 0h 0m 8h 30m 9h 0m 9h 0m 0h 0m 0h 0m 0h 0m 26h 30m" at bounding box center [857, 145] width 833 height 37
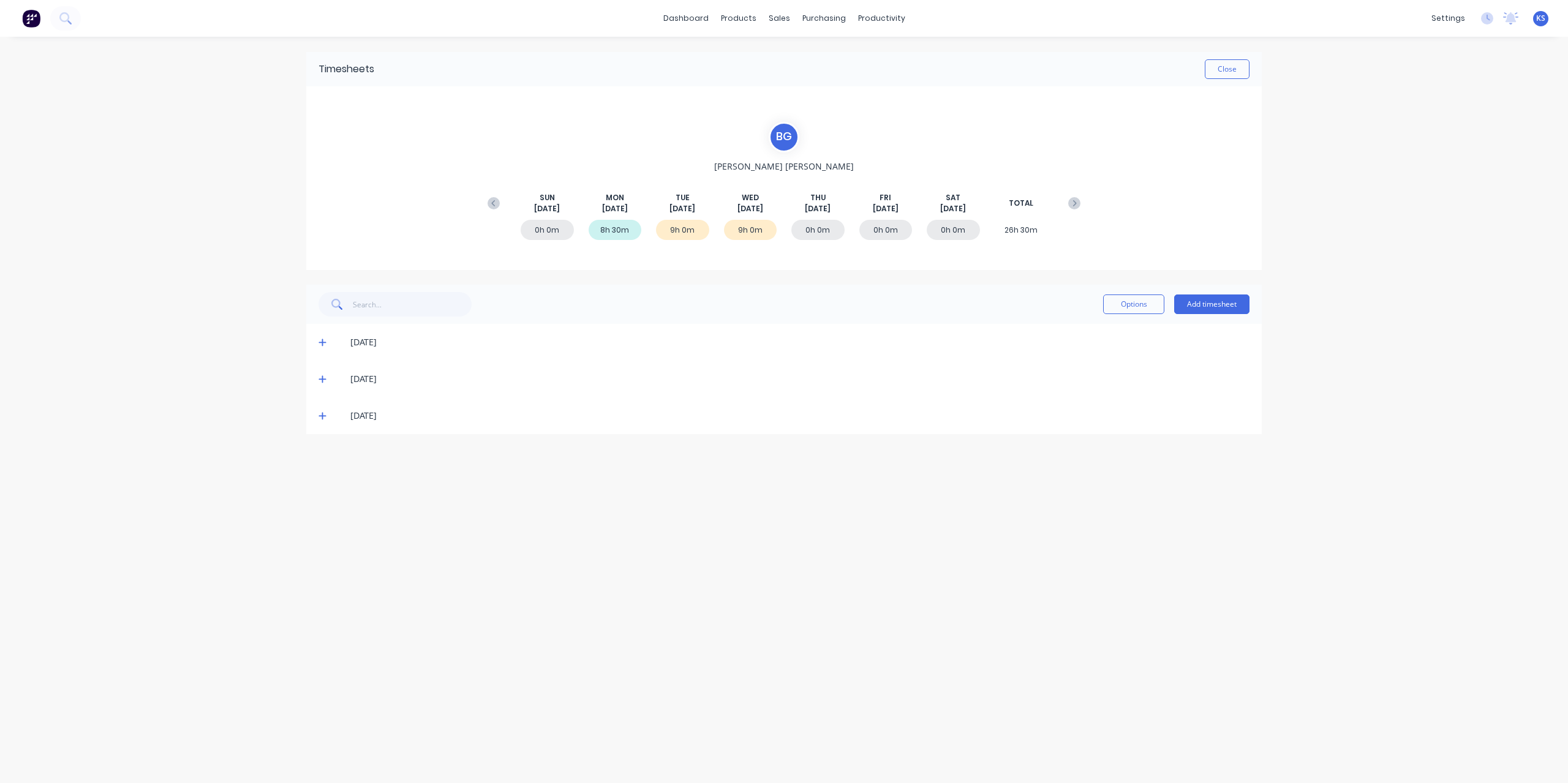
click at [322, 340] on icon at bounding box center [322, 343] width 7 height 7
click at [323, 486] on icon at bounding box center [322, 490] width 8 height 9
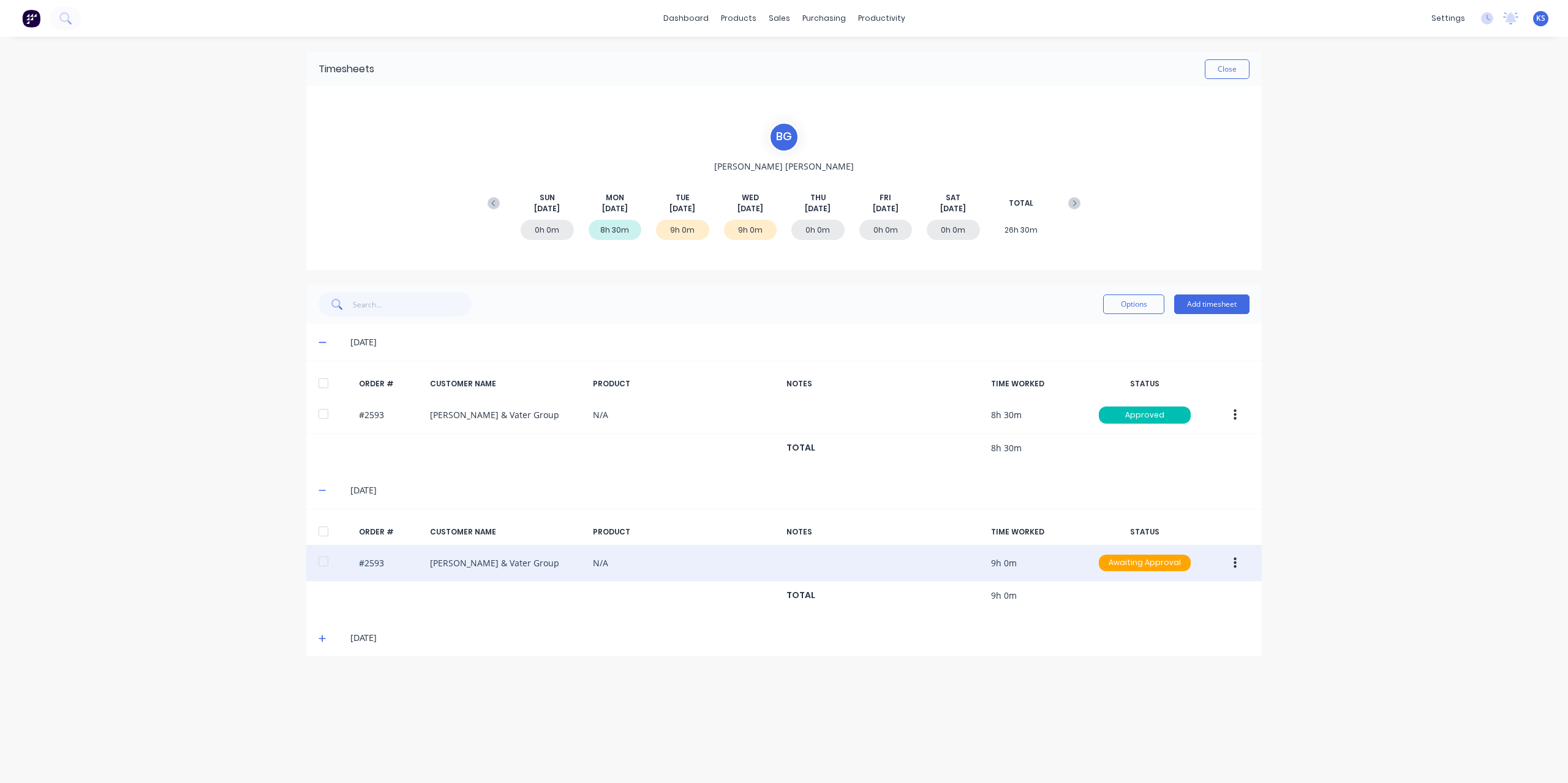
click at [325, 564] on div at bounding box center [323, 561] width 24 height 24
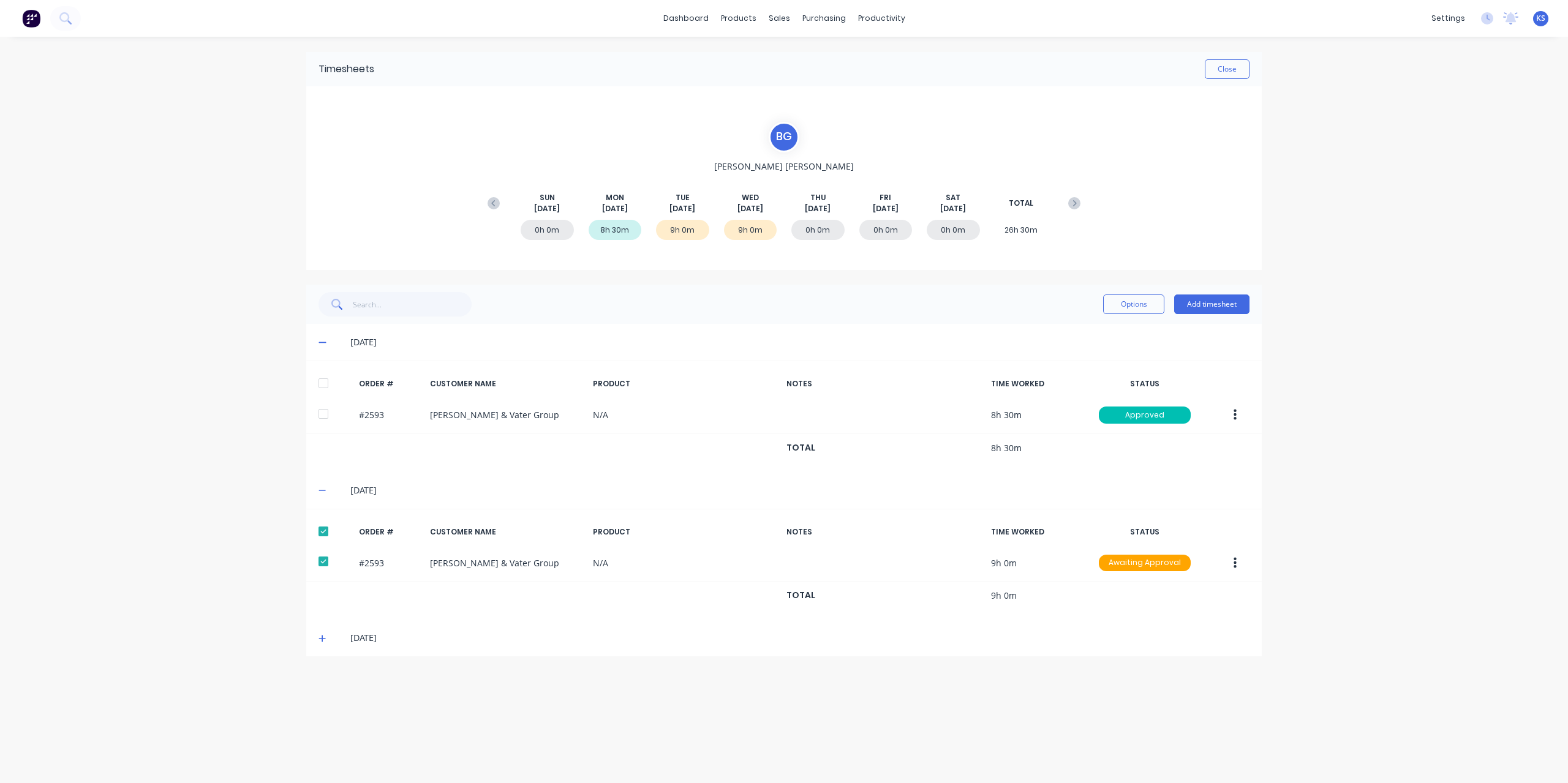
click at [322, 637] on icon at bounding box center [322, 638] width 7 height 7
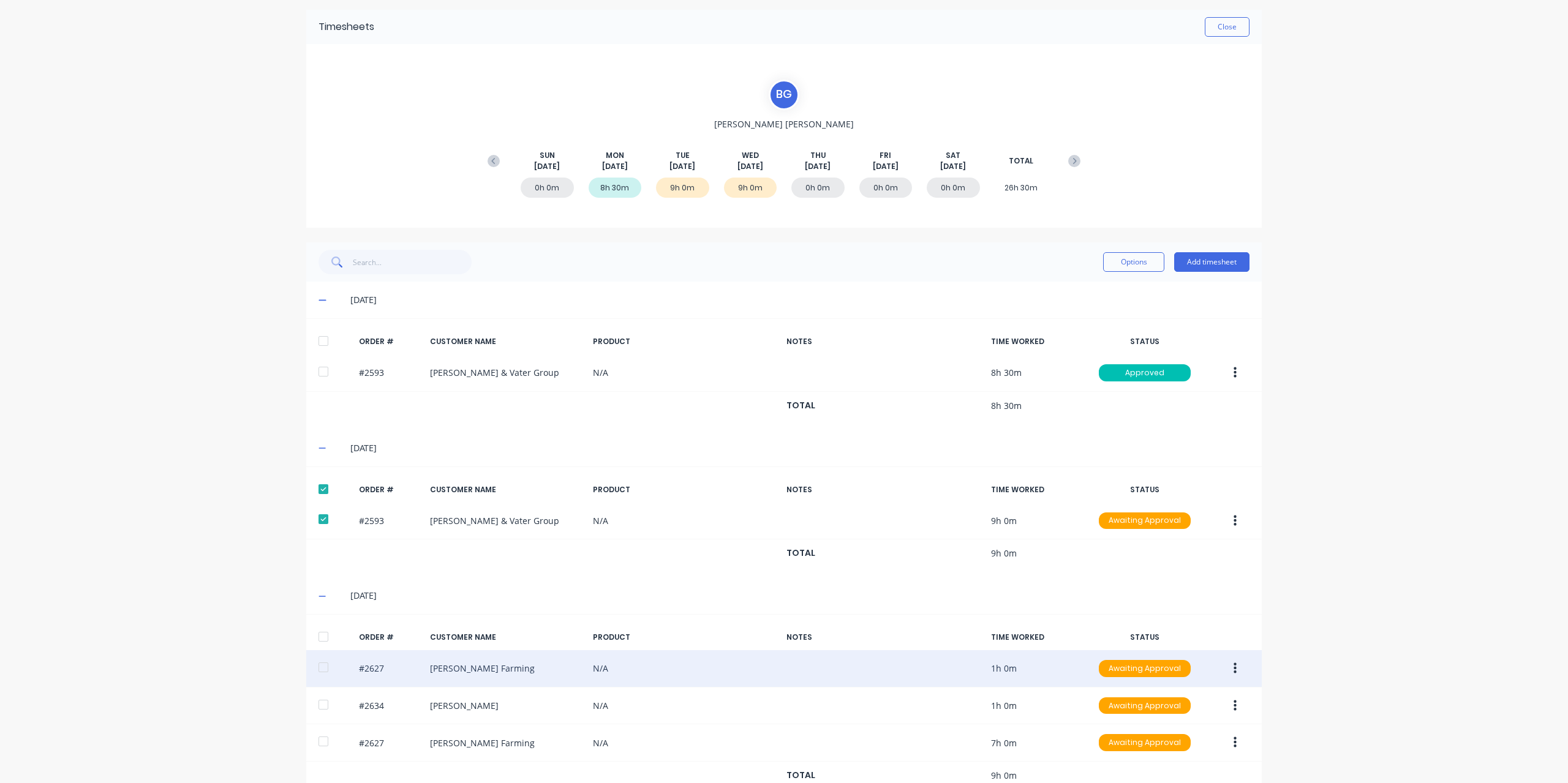
scroll to position [68, 0]
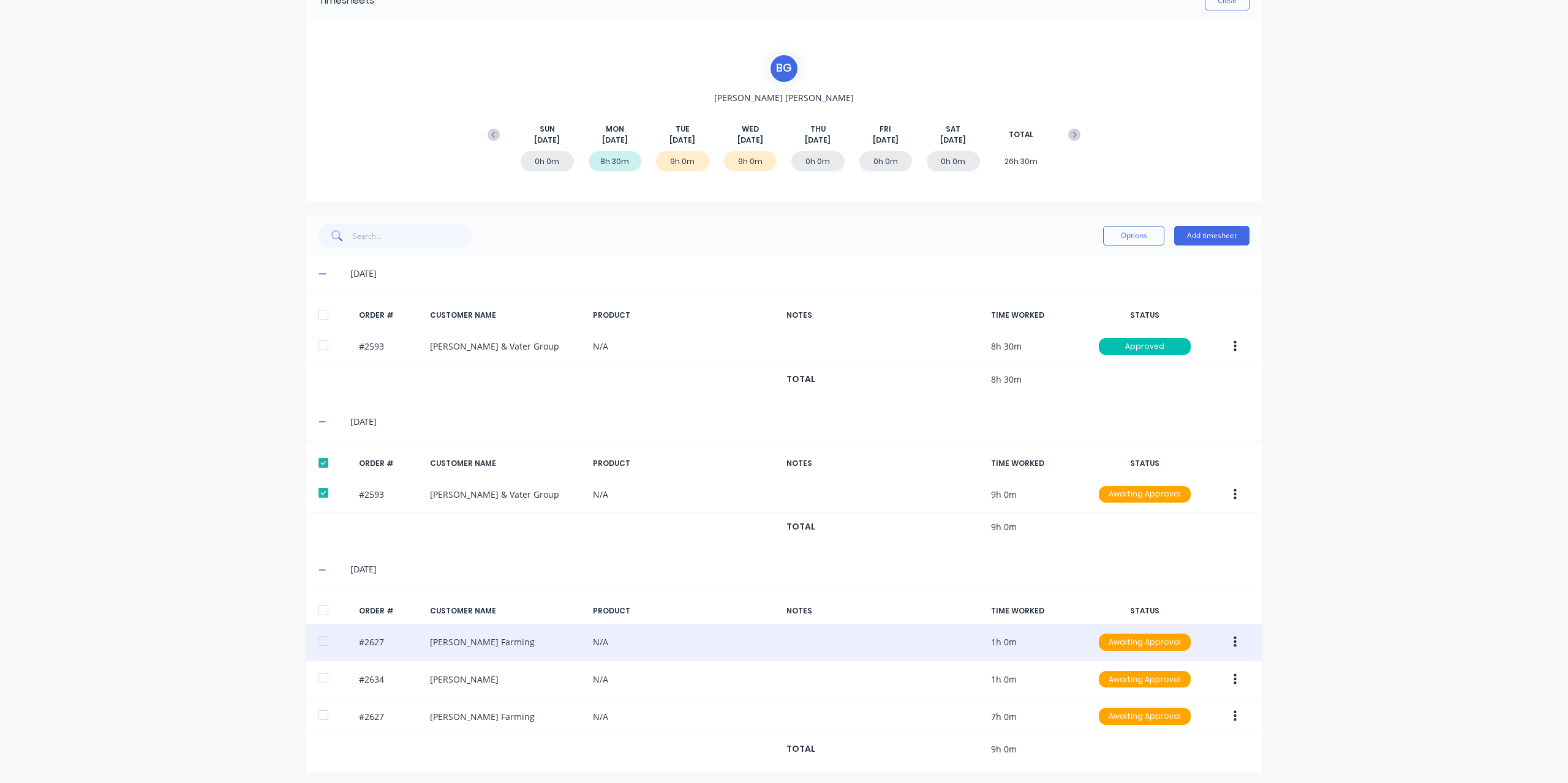
click at [1243, 639] on button "button" at bounding box center [1235, 641] width 29 height 22
click at [1187, 667] on div "Approve" at bounding box center [1191, 674] width 95 height 18
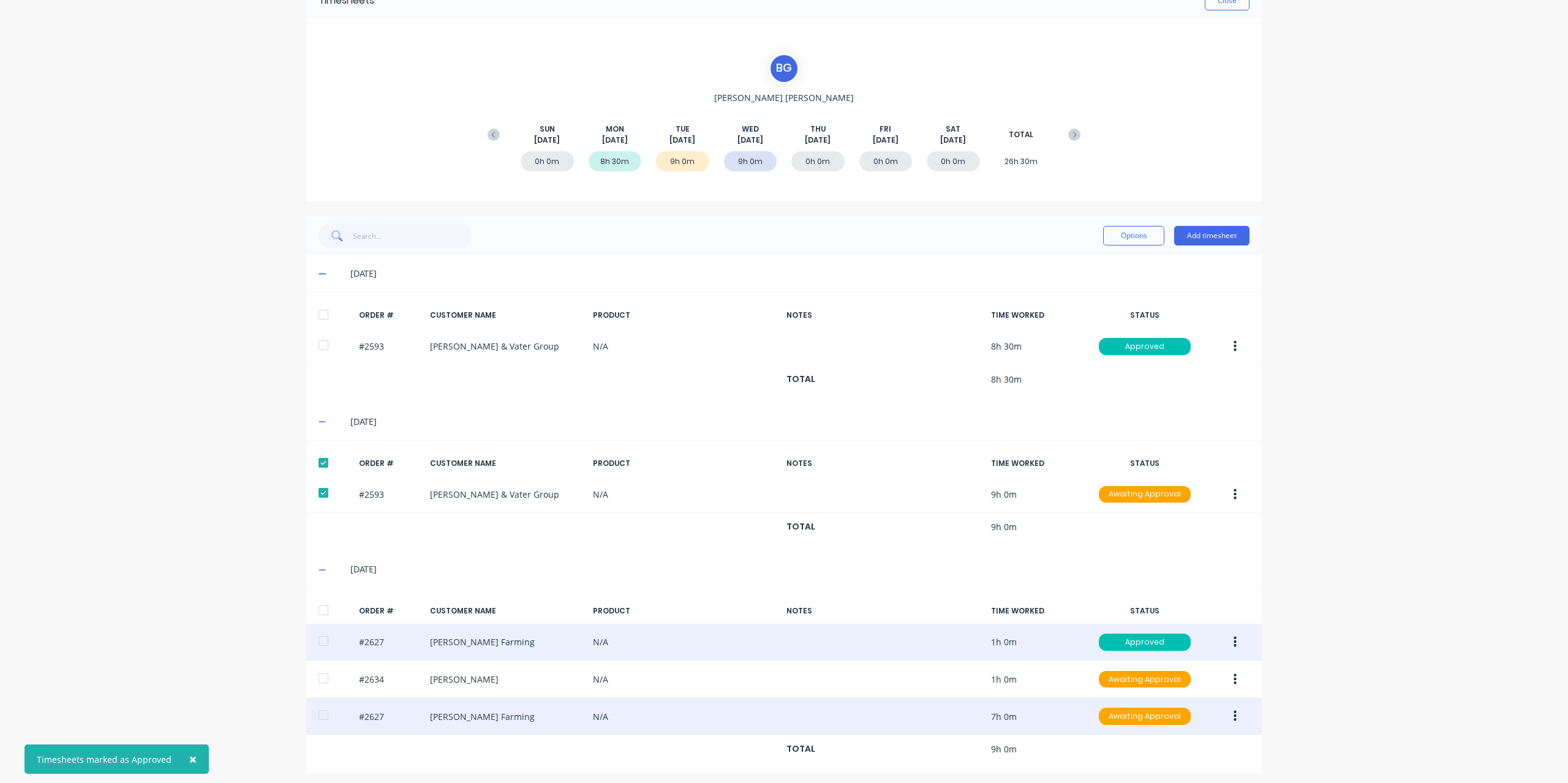
click at [1228, 712] on button "button" at bounding box center [1235, 716] width 29 height 22
click at [1190, 744] on div "Approve" at bounding box center [1191, 748] width 95 height 18
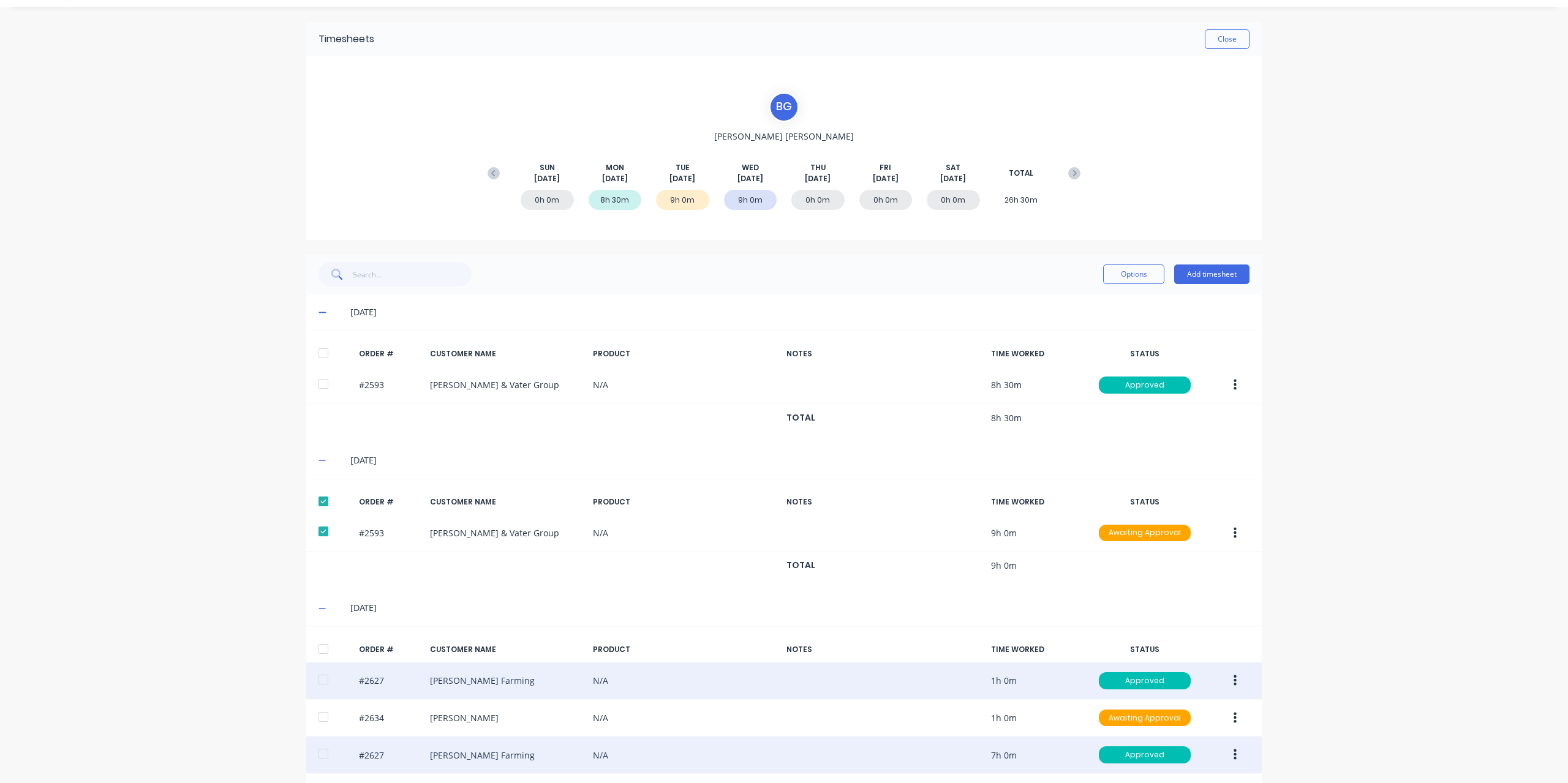
scroll to position [0, 0]
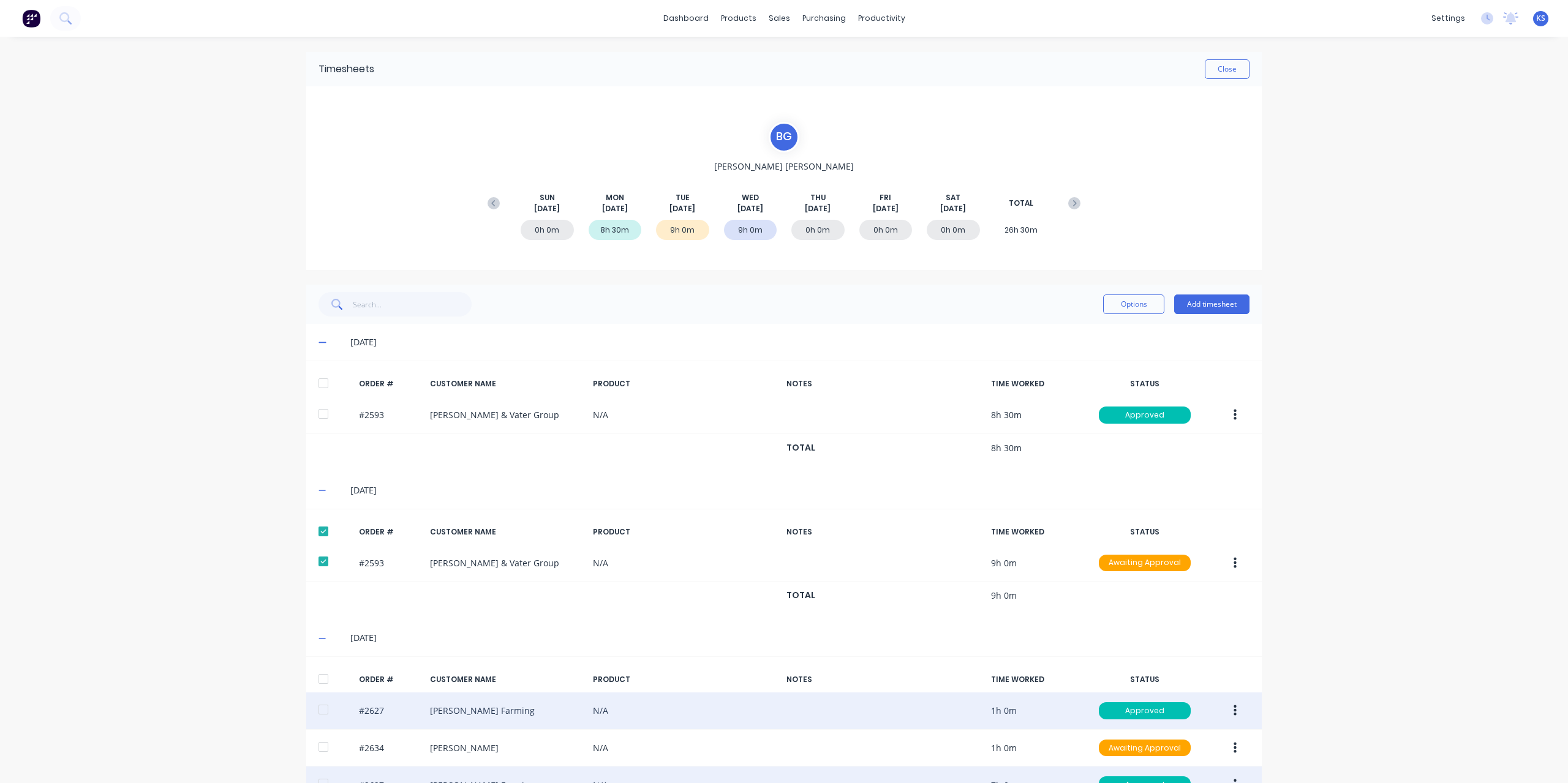
click at [1211, 71] on button "Close" at bounding box center [1227, 70] width 45 height 20
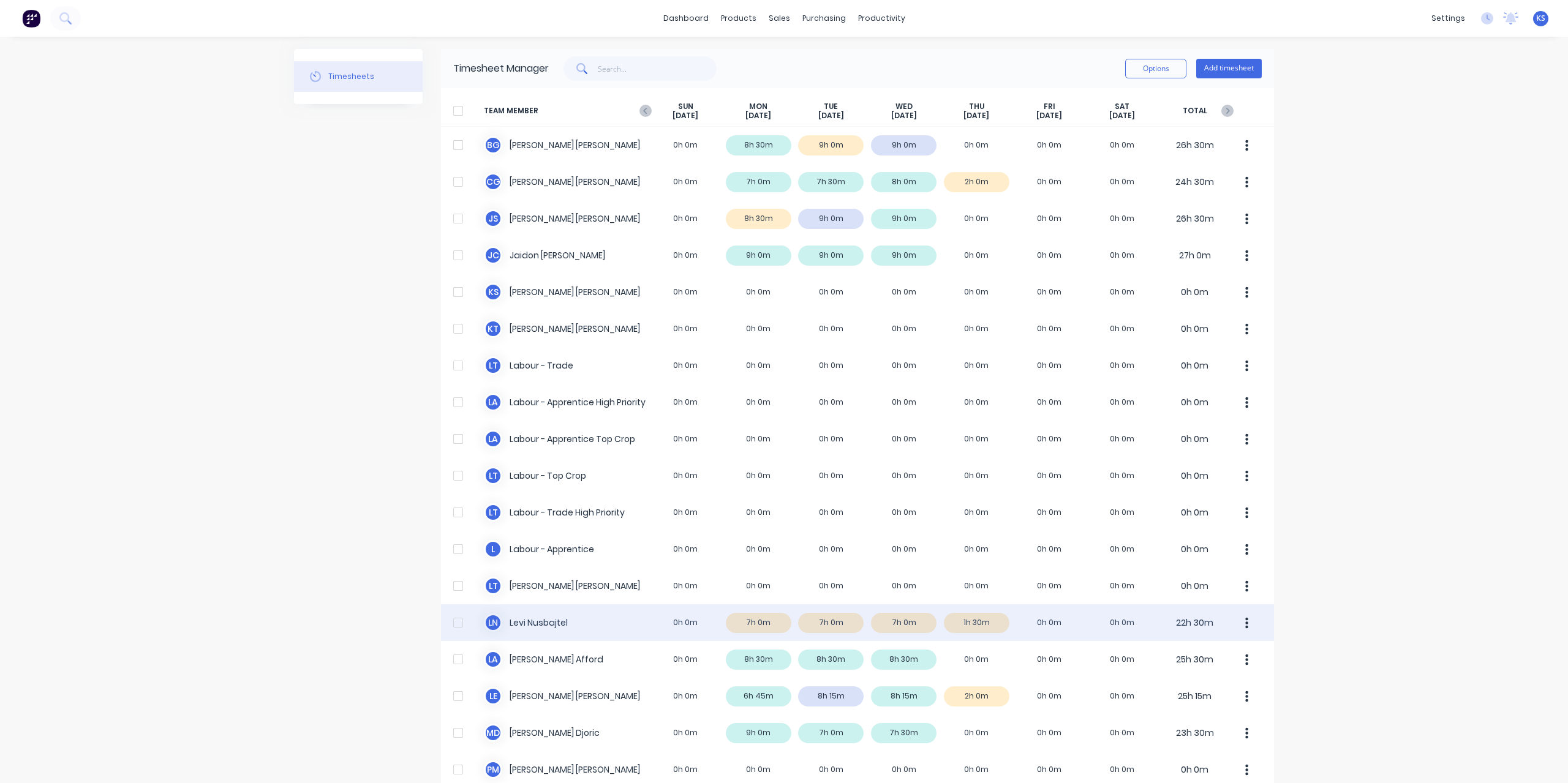
click at [553, 628] on div "L N Levi Nusbajtel 0h 0m 7h 0m 7h 0m 7h 0m 1h 30m 0h 0m 0h 0m 22h 30m" at bounding box center [857, 622] width 833 height 37
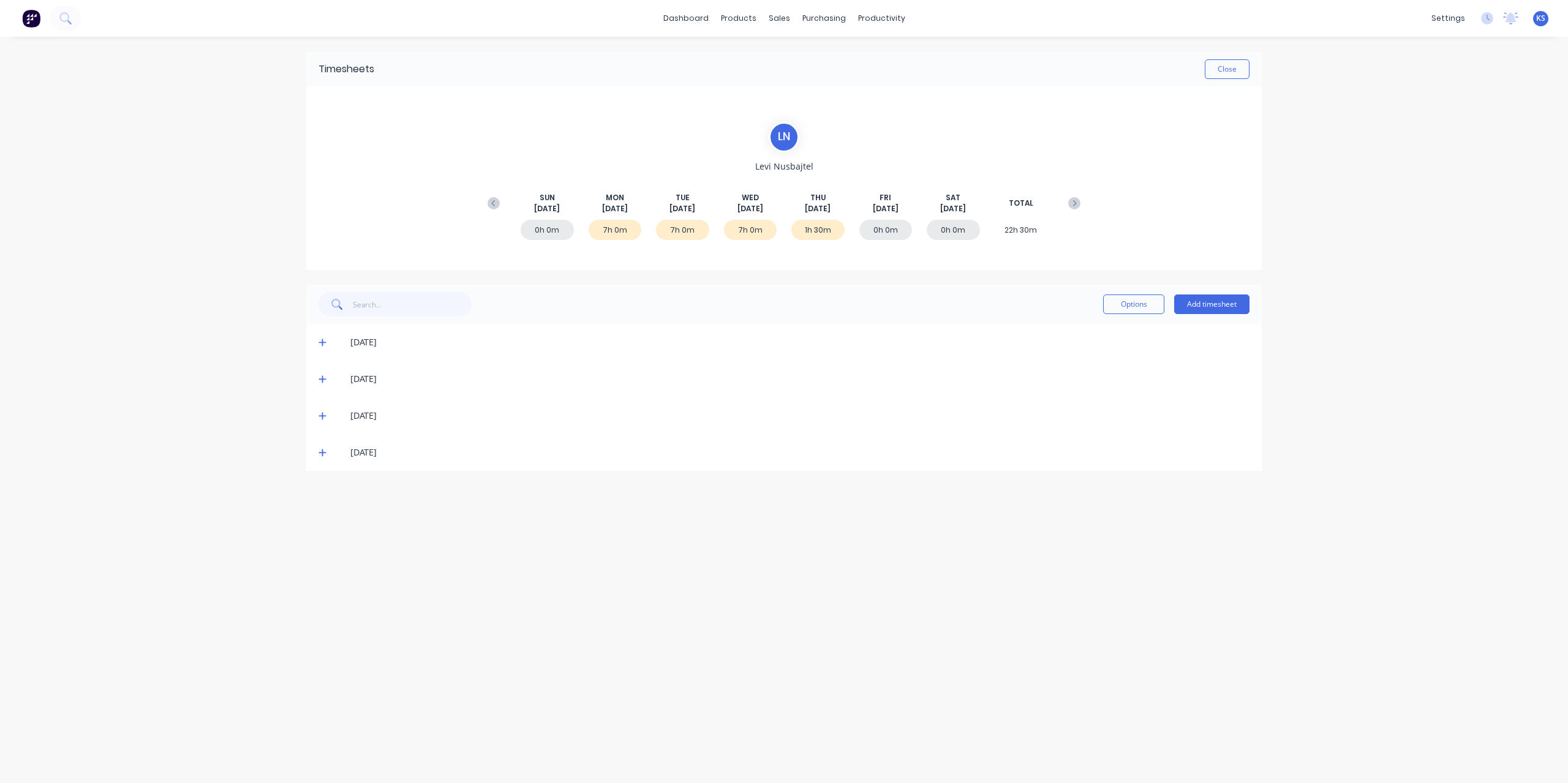
click at [324, 342] on icon at bounding box center [322, 343] width 7 height 7
click at [325, 497] on div "[DATE]" at bounding box center [783, 490] width 956 height 37
click at [325, 486] on icon at bounding box center [322, 490] width 8 height 9
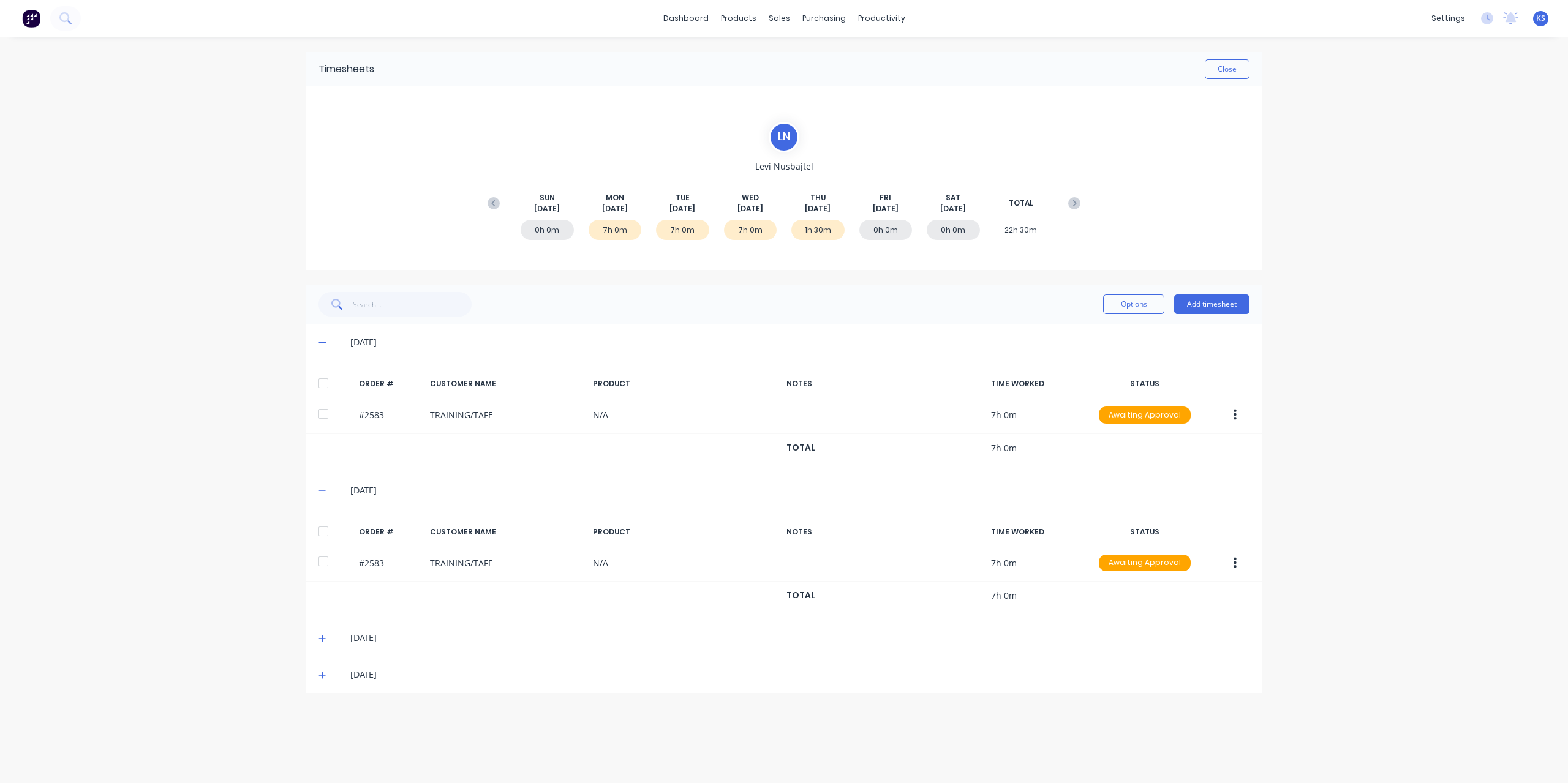
click at [322, 639] on span at bounding box center [325, 638] width 12 height 12
click at [323, 679] on div at bounding box center [323, 679] width 24 height 24
click at [325, 527] on div at bounding box center [323, 531] width 24 height 24
click at [324, 378] on div at bounding box center [323, 383] width 24 height 24
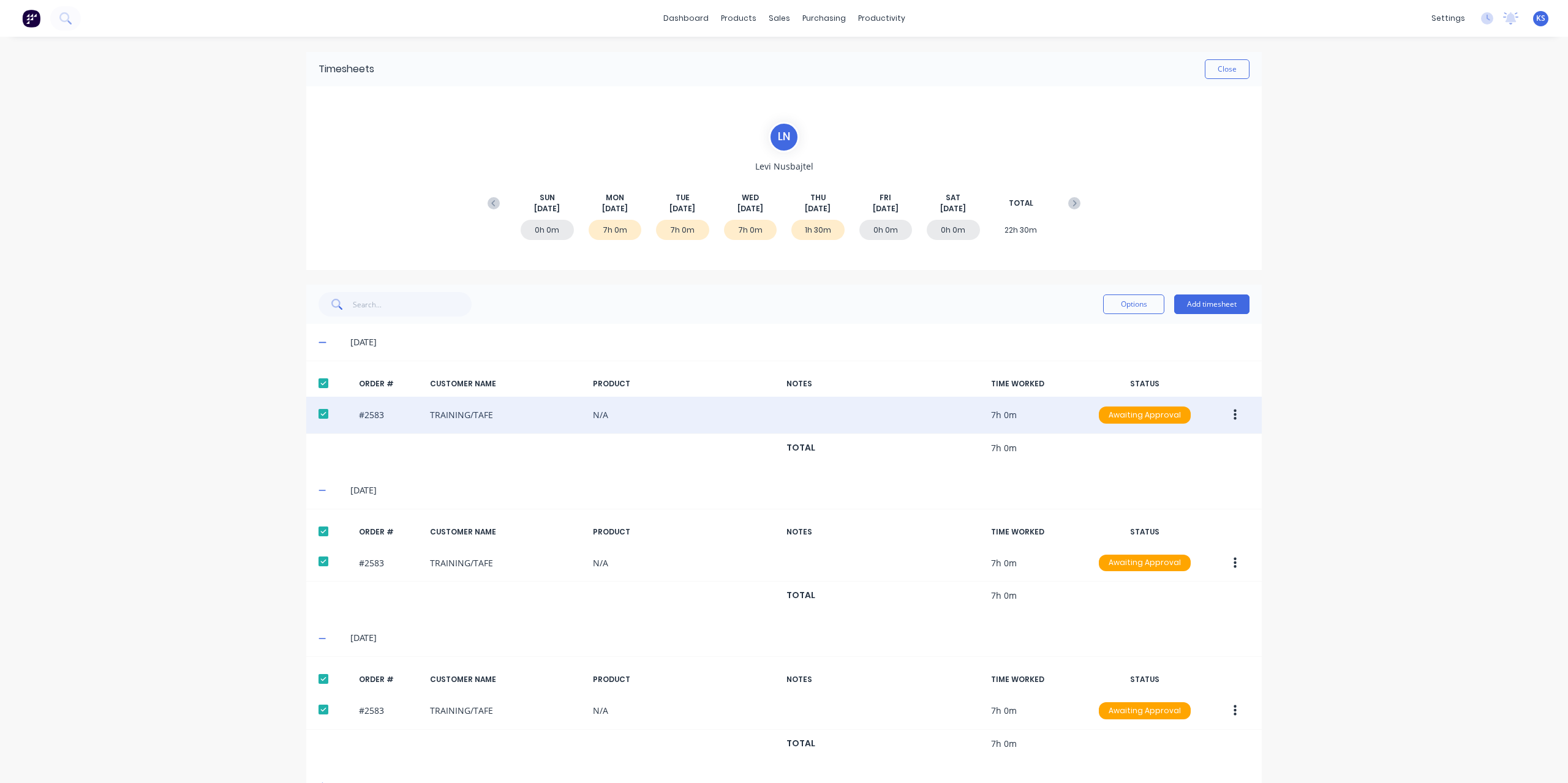
click at [1234, 413] on icon "button" at bounding box center [1235, 415] width 3 height 11
click at [1169, 484] on button "Edit" at bounding box center [1191, 496] width 116 height 24
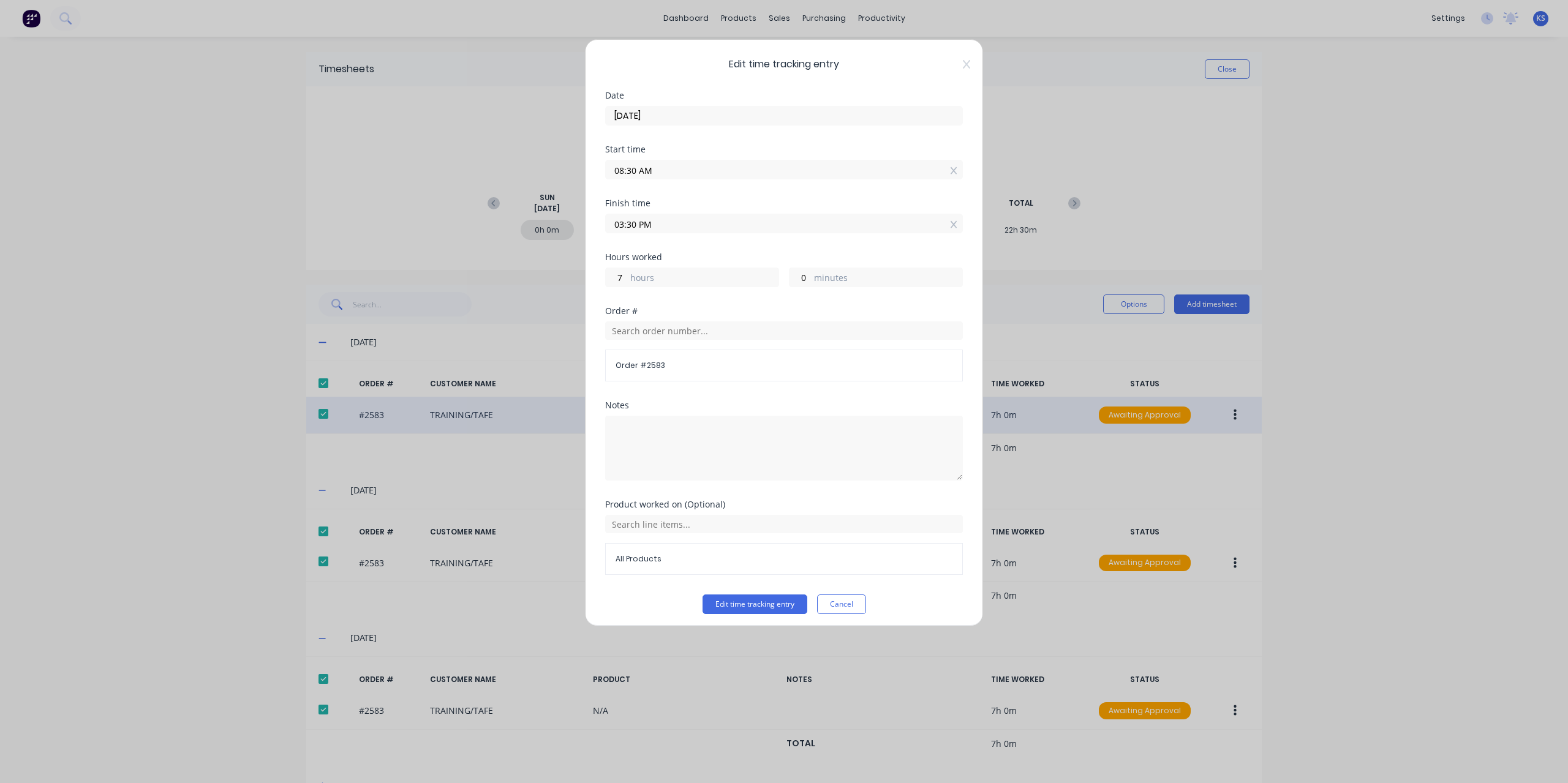
click at [628, 168] on input "08:30 AM" at bounding box center [783, 170] width 356 height 19
type input "08:00 AM"
type input "30"
click at [781, 605] on button "Edit time tracking entry" at bounding box center [755, 604] width 104 height 20
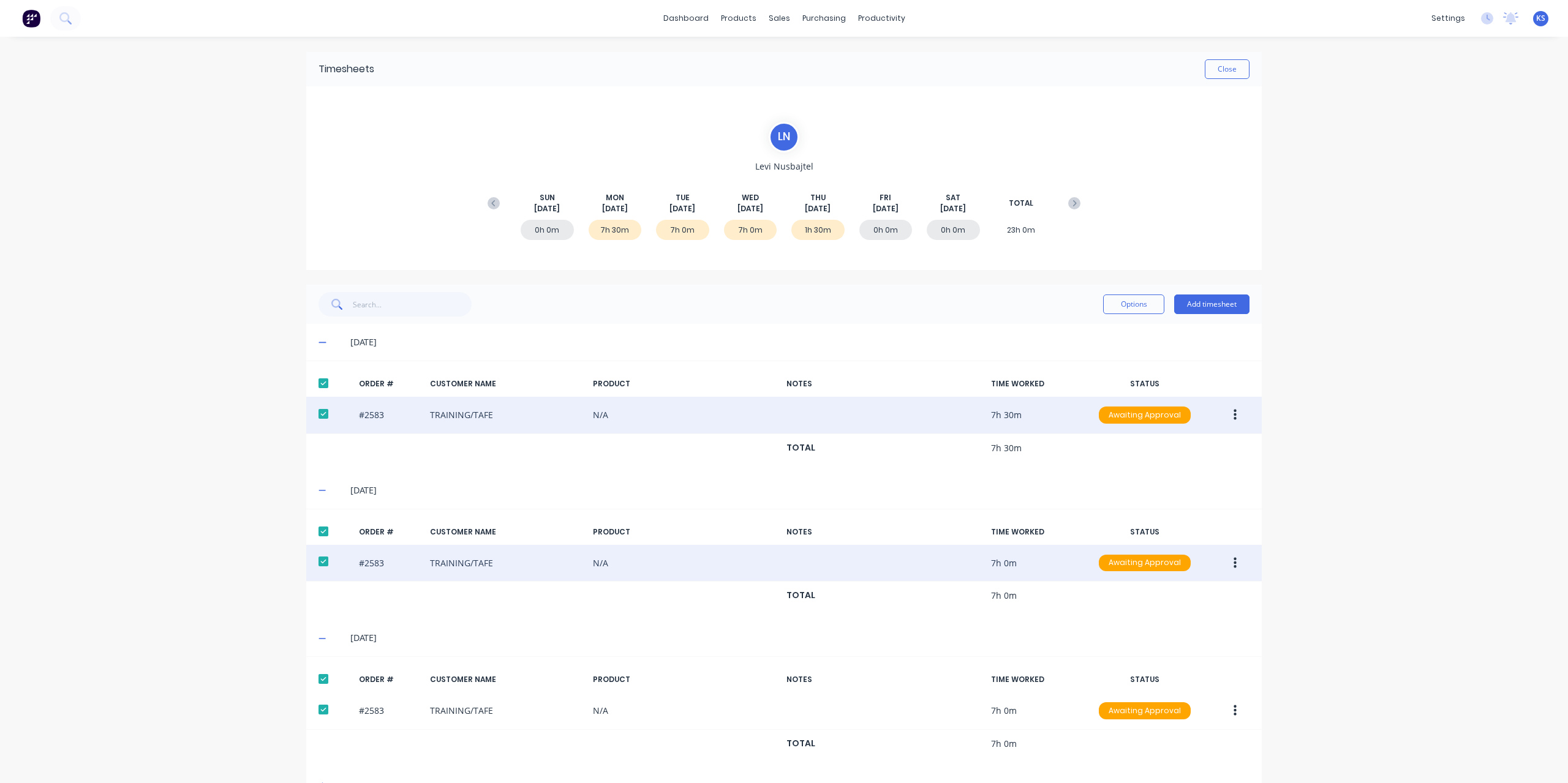
click at [1238, 559] on button "button" at bounding box center [1235, 562] width 29 height 22
click at [1146, 644] on div "Edit" at bounding box center [1191, 644] width 95 height 18
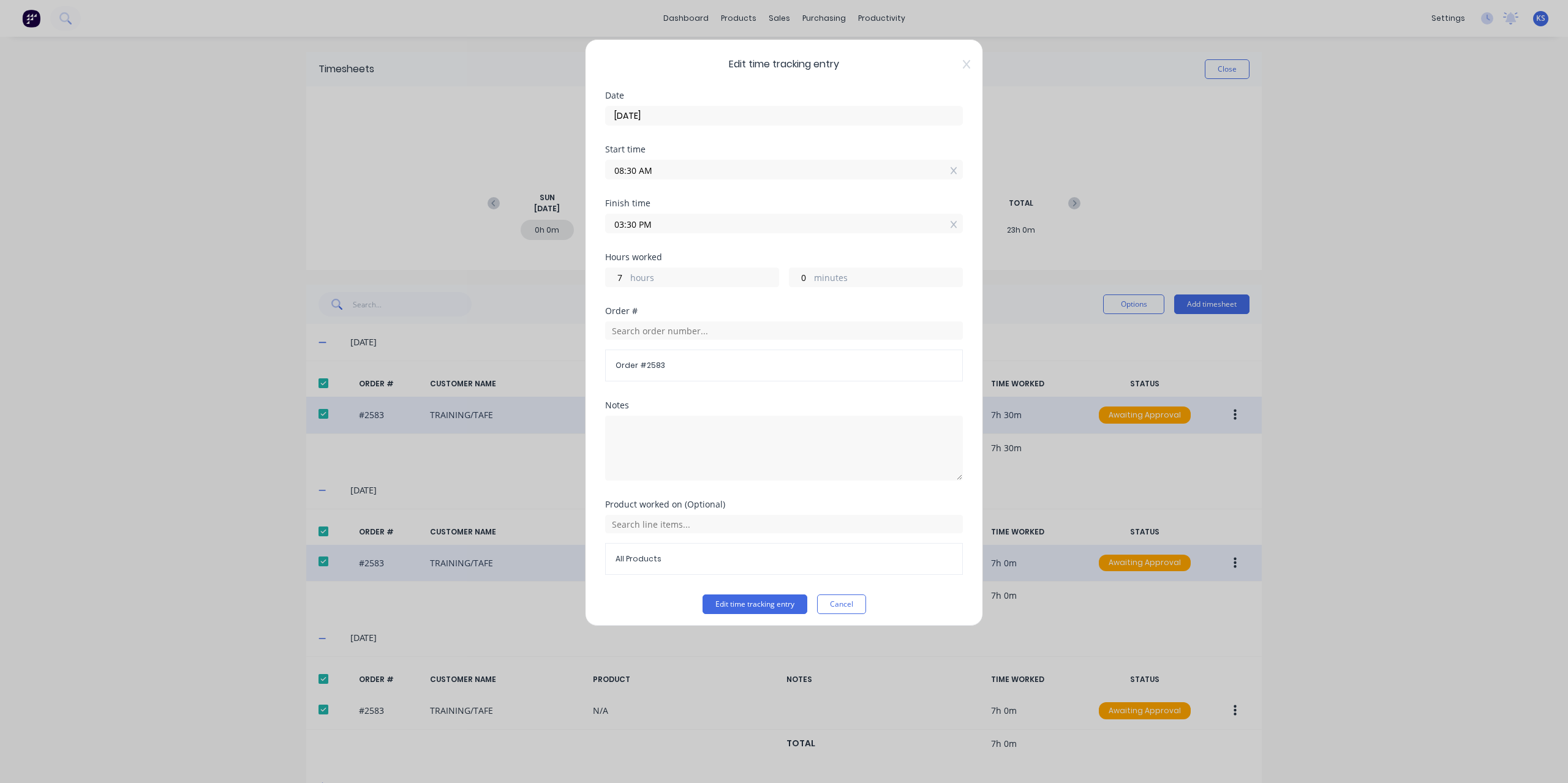
click at [628, 167] on input "08:30 AM" at bounding box center [783, 170] width 356 height 19
type input "08:00 AM"
type input "30"
click at [767, 600] on button "Edit time tracking entry" at bounding box center [755, 604] width 104 height 20
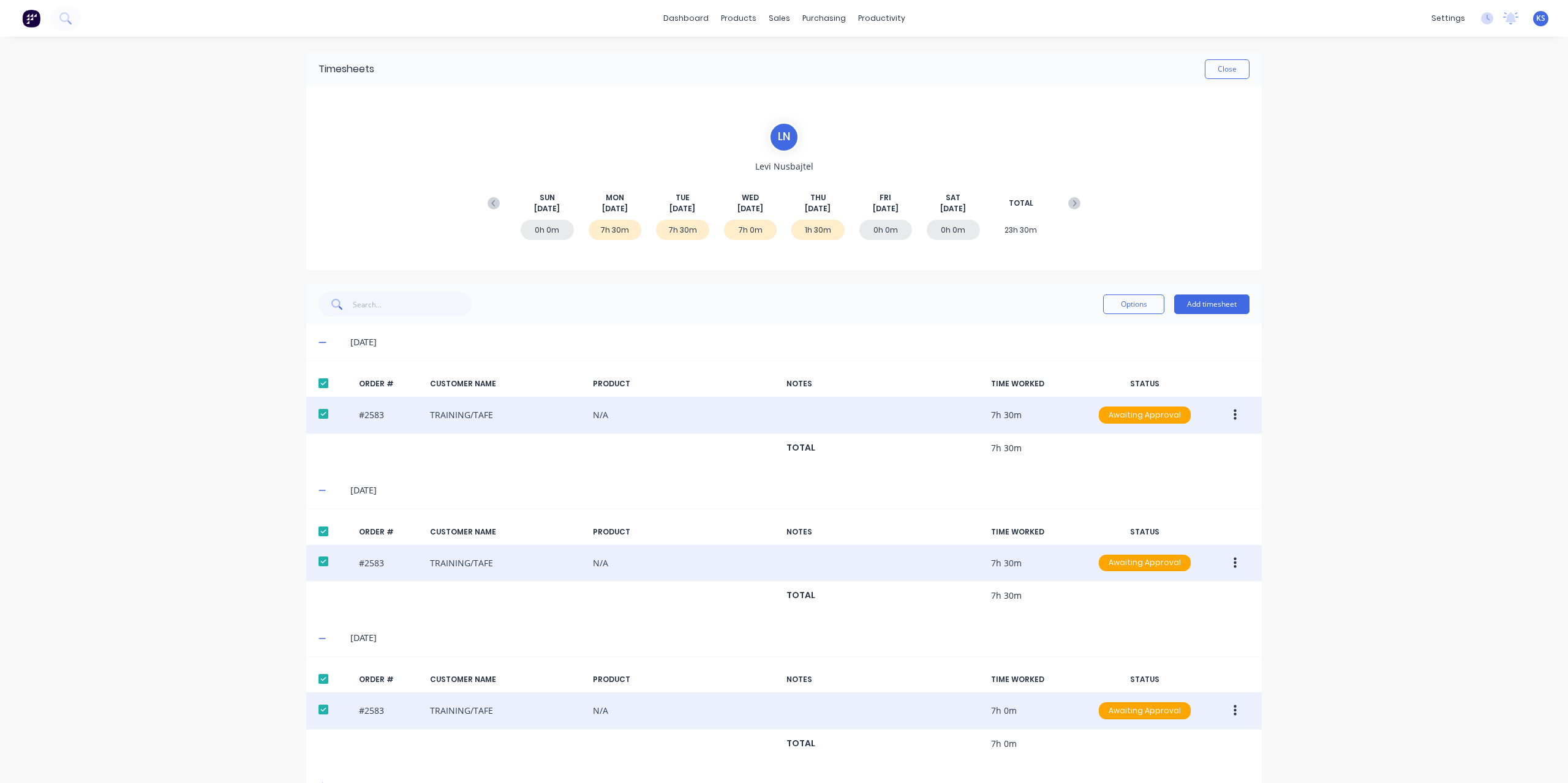
click at [1234, 710] on icon "button" at bounding box center [1235, 711] width 3 height 14
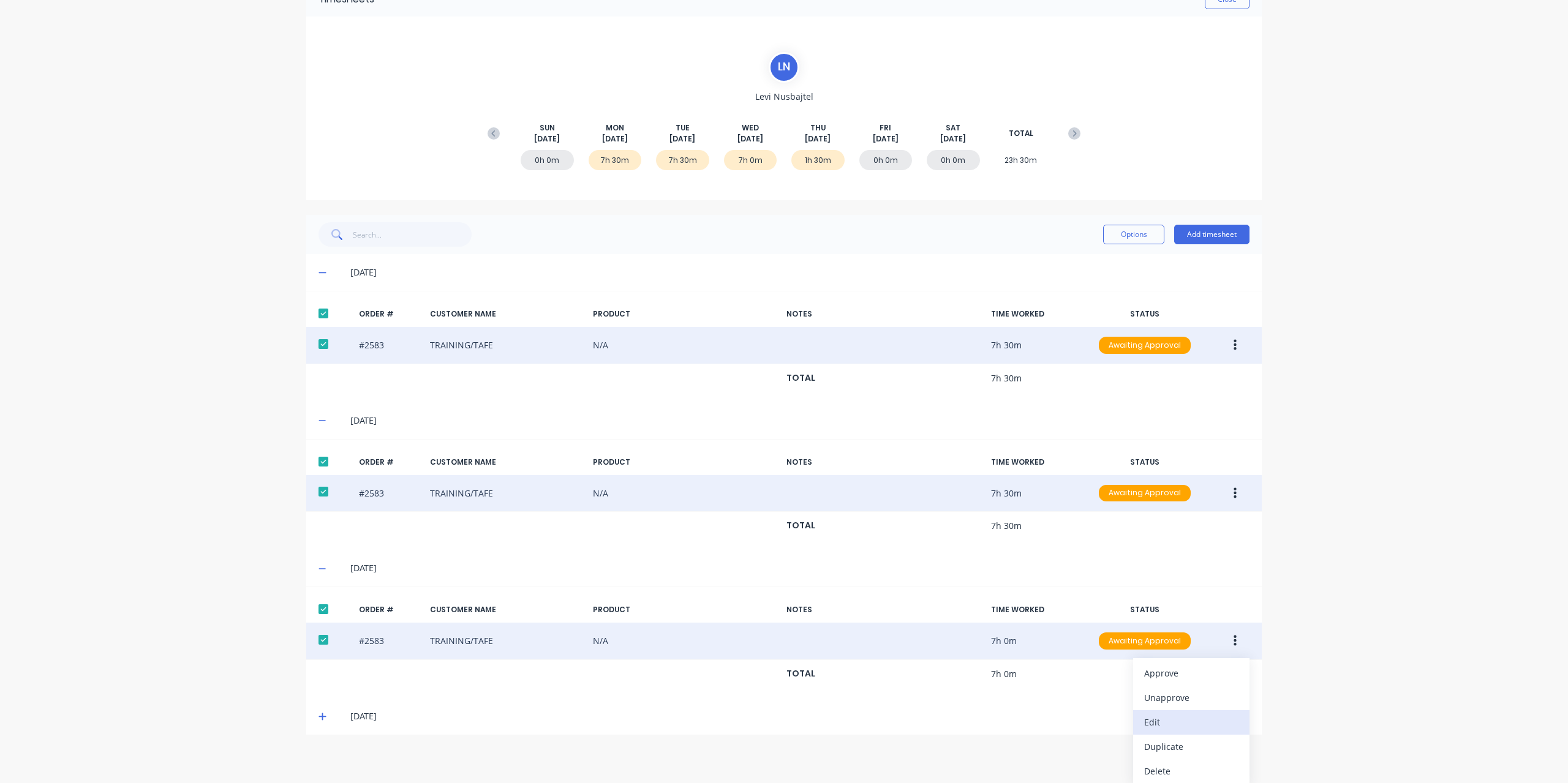
click at [1171, 719] on div "Edit" at bounding box center [1191, 721] width 95 height 18
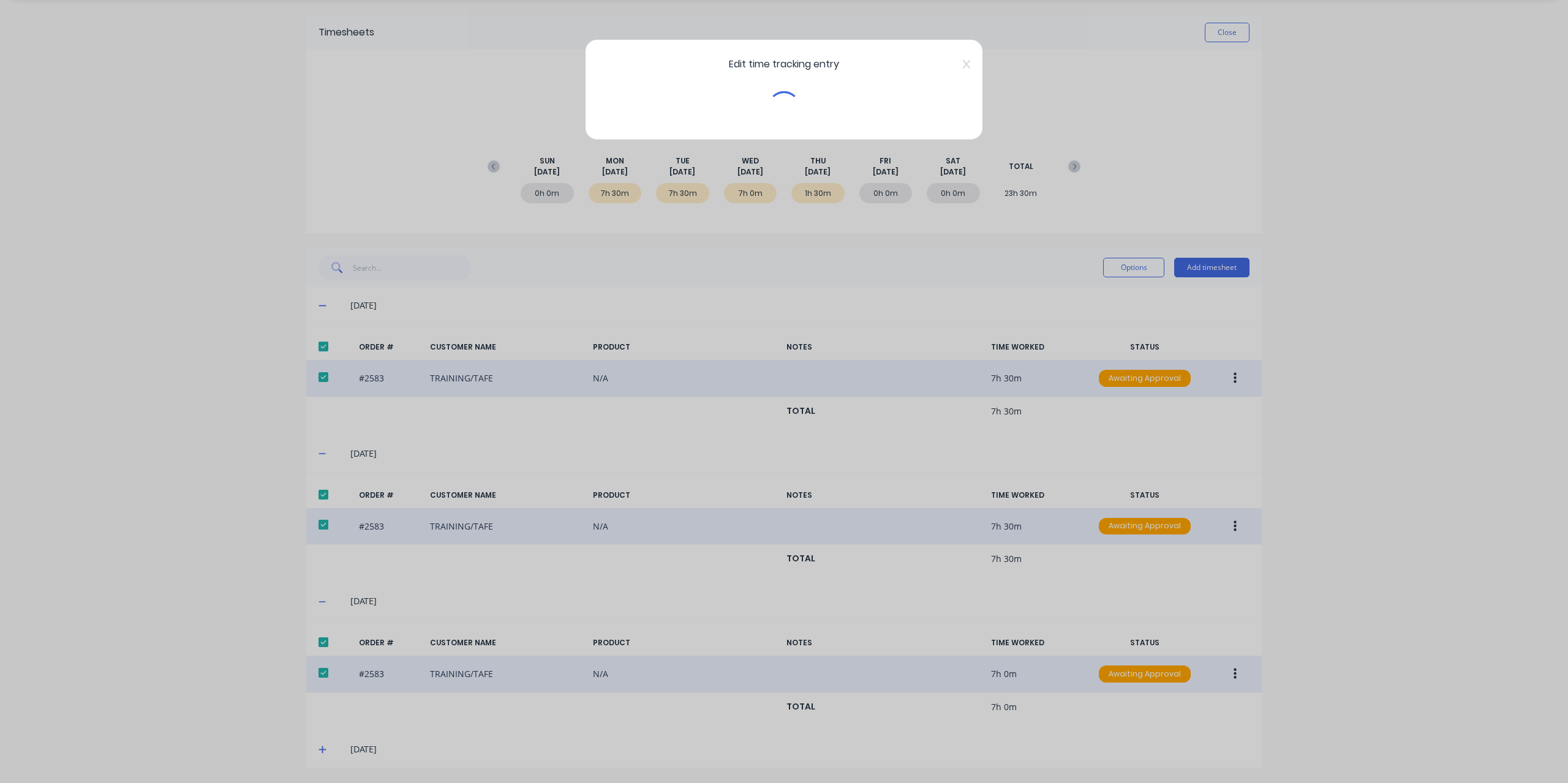
scroll to position [33, 0]
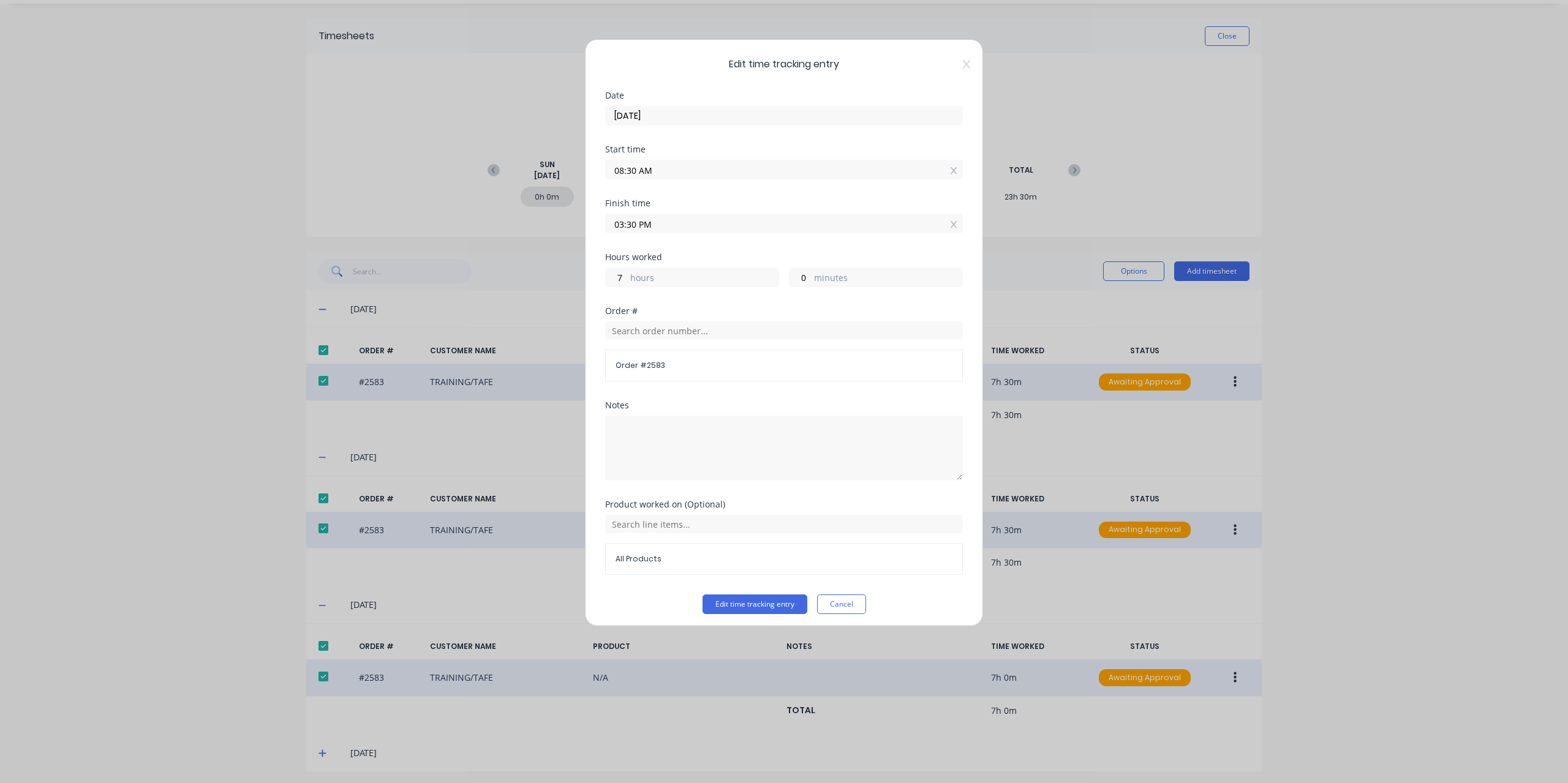
click at [623, 166] on input "08:30 AM" at bounding box center [783, 170] width 356 height 19
click at [629, 166] on input "08:30 AM" at bounding box center [783, 170] width 356 height 19
type input "08:00 AM"
type input "30"
click at [693, 431] on textarea at bounding box center [783, 448] width 357 height 65
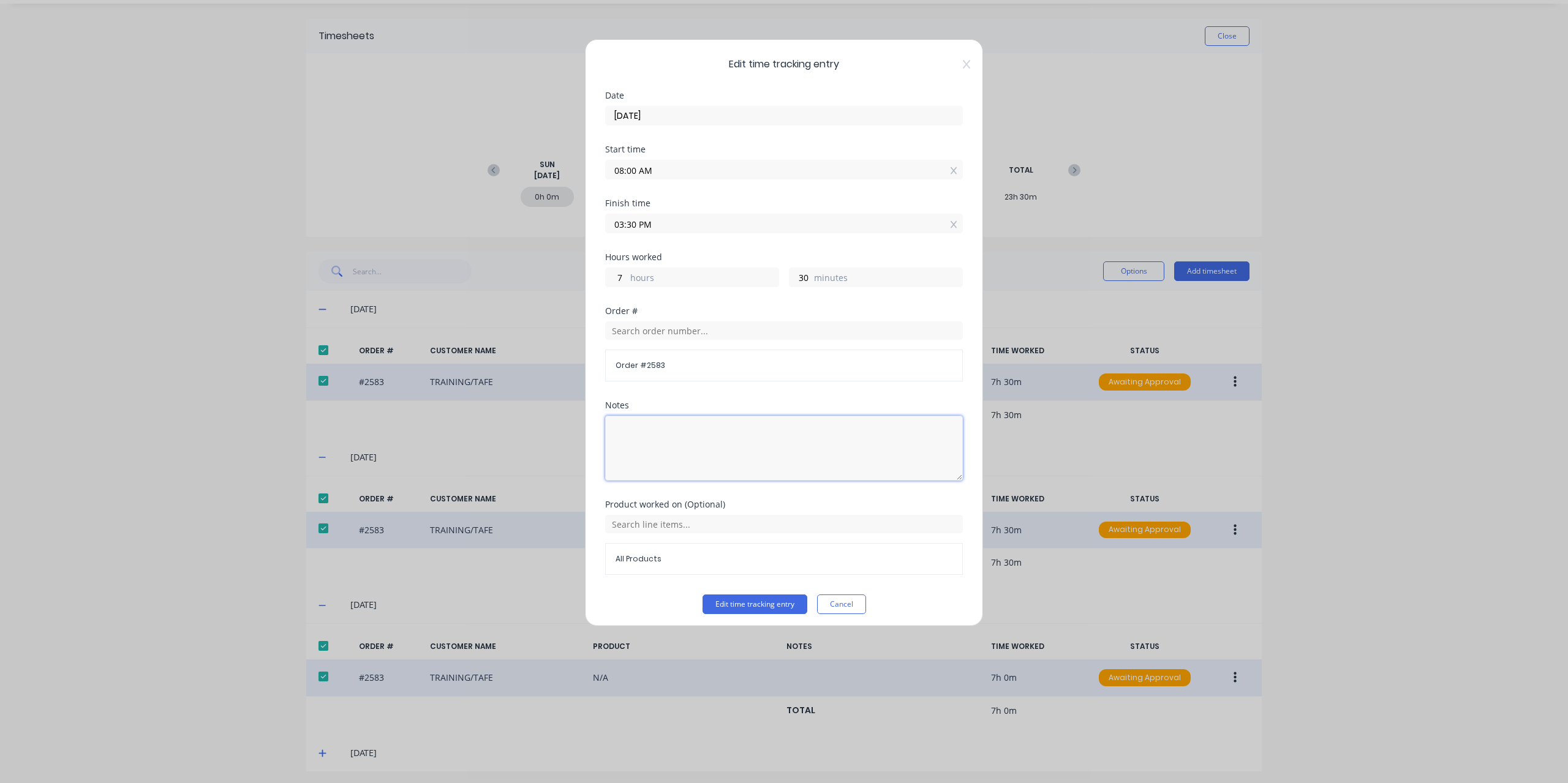
click at [693, 431] on textarea at bounding box center [783, 448] width 357 height 65
type textarea "TAFE"
click at [742, 601] on button "Edit time tracking entry" at bounding box center [755, 604] width 104 height 20
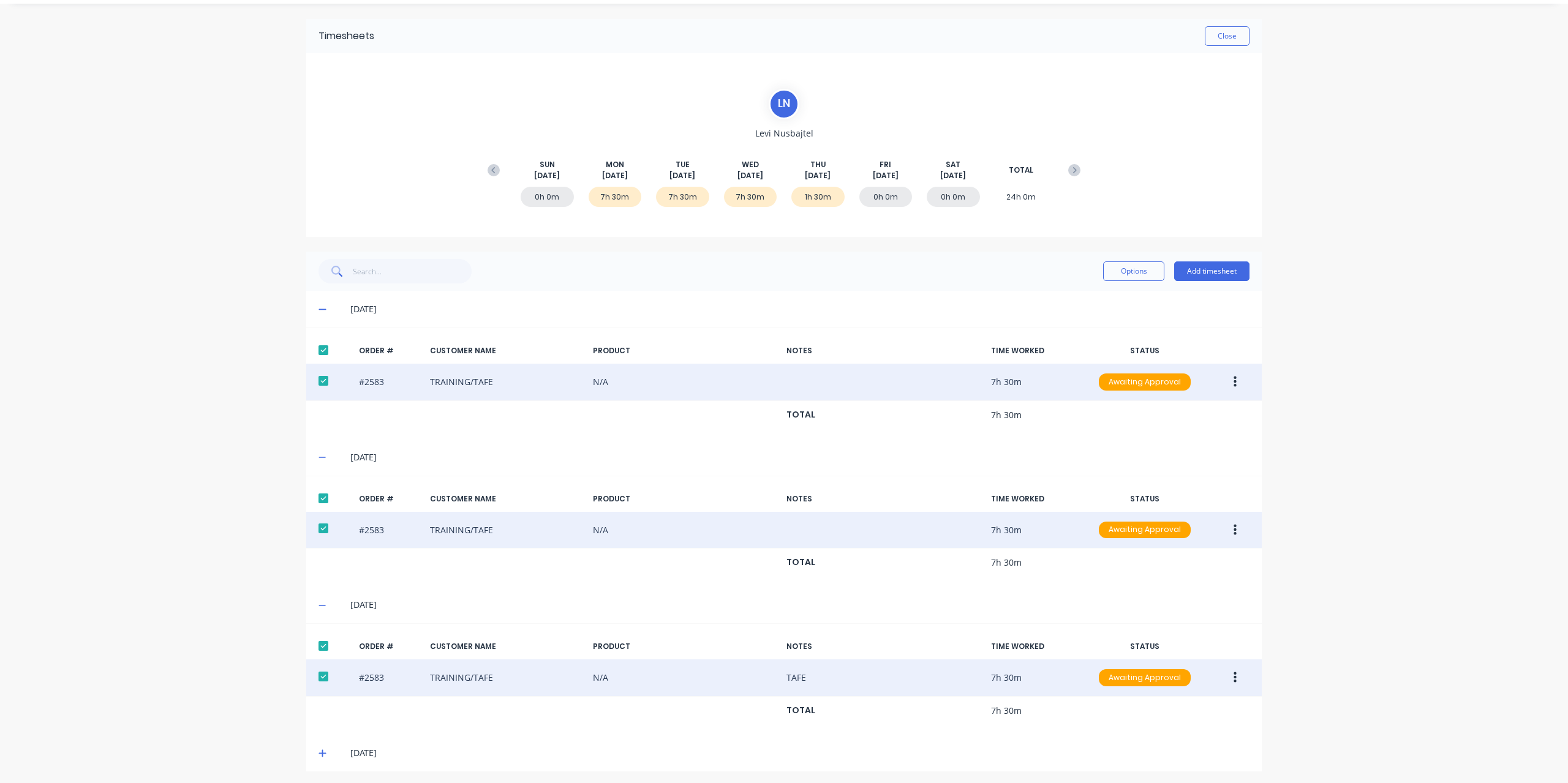
click at [1234, 523] on icon "button" at bounding box center [1235, 530] width 3 height 14
click at [1144, 612] on div "Edit" at bounding box center [1191, 611] width 95 height 18
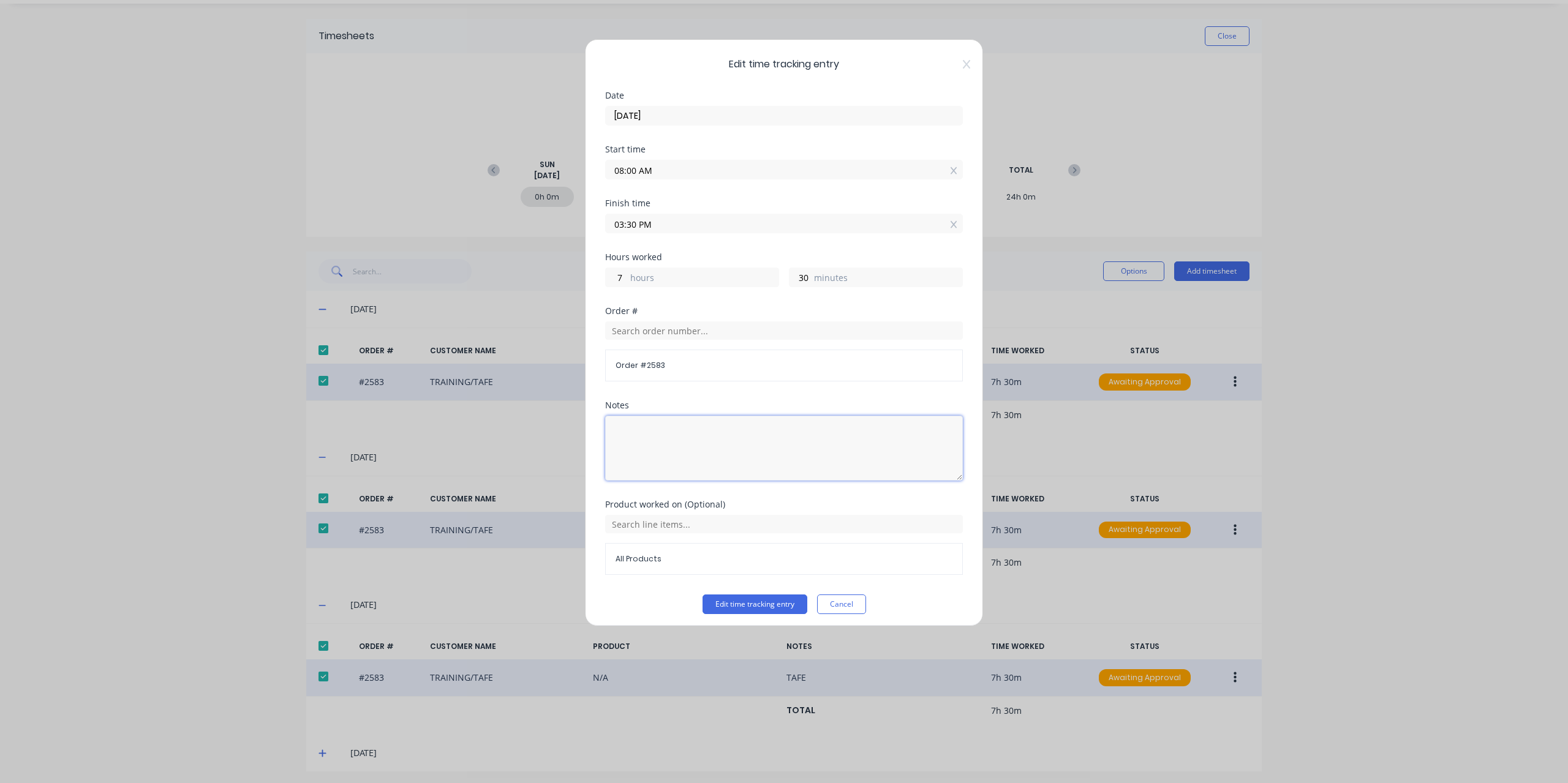
click at [759, 446] on textarea at bounding box center [783, 448] width 357 height 65
paste textarea "TAFE"
type textarea "TAFE"
click at [768, 607] on button "Edit time tracking entry" at bounding box center [755, 604] width 104 height 20
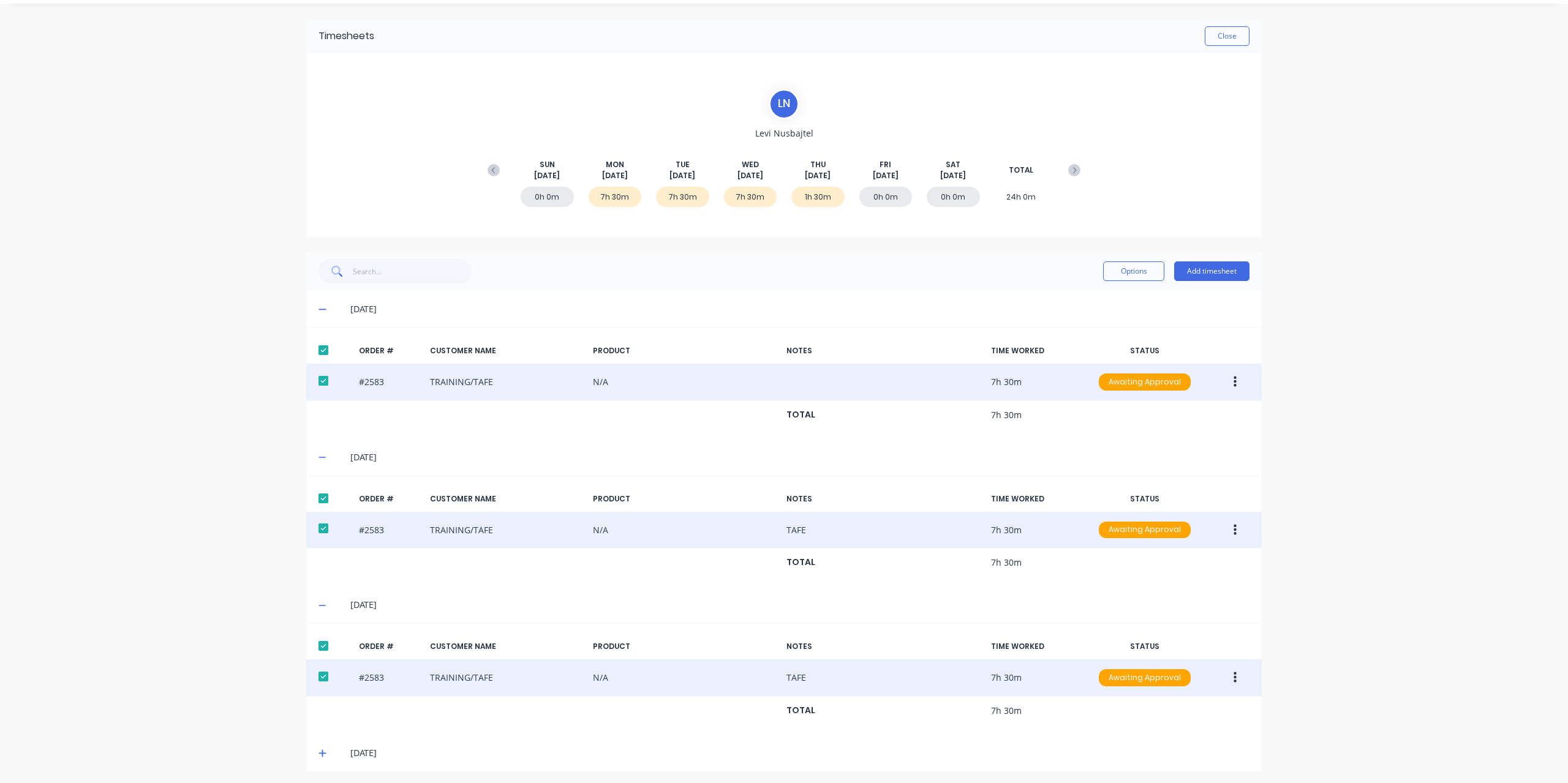
click at [1227, 384] on button "button" at bounding box center [1235, 382] width 29 height 22
click at [1148, 459] on div "Edit" at bounding box center [1191, 463] width 95 height 18
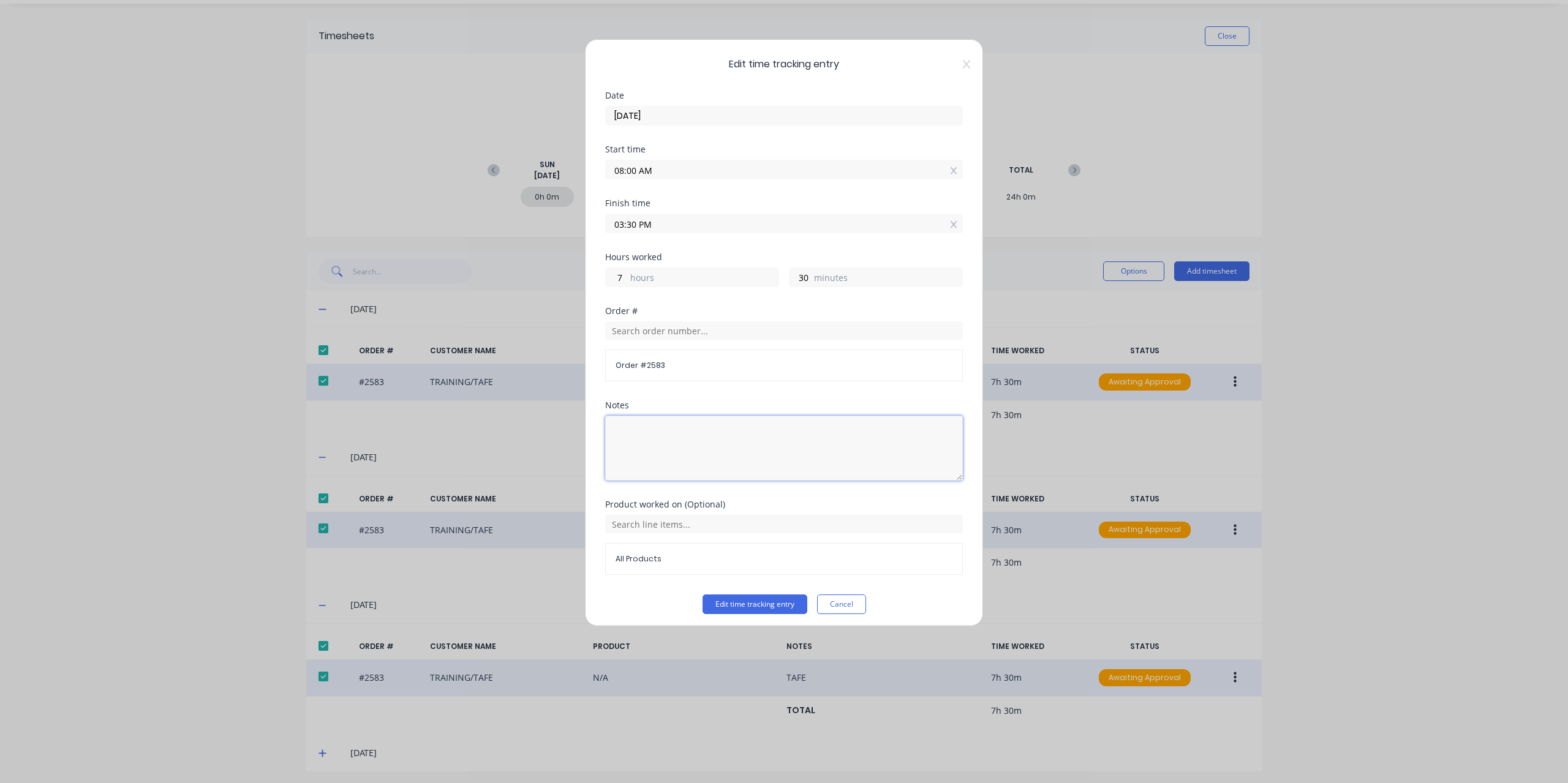
click at [785, 416] on textarea at bounding box center [783, 448] width 357 height 65
paste textarea "TAFE"
type textarea "TAFE"
click at [762, 611] on div "Edit time tracking entry Date 01/09/2025 Start time 08:00 AM Finish time 03:30 …" at bounding box center [784, 332] width 398 height 587
click at [765, 598] on button "Edit time tracking entry" at bounding box center [755, 604] width 104 height 20
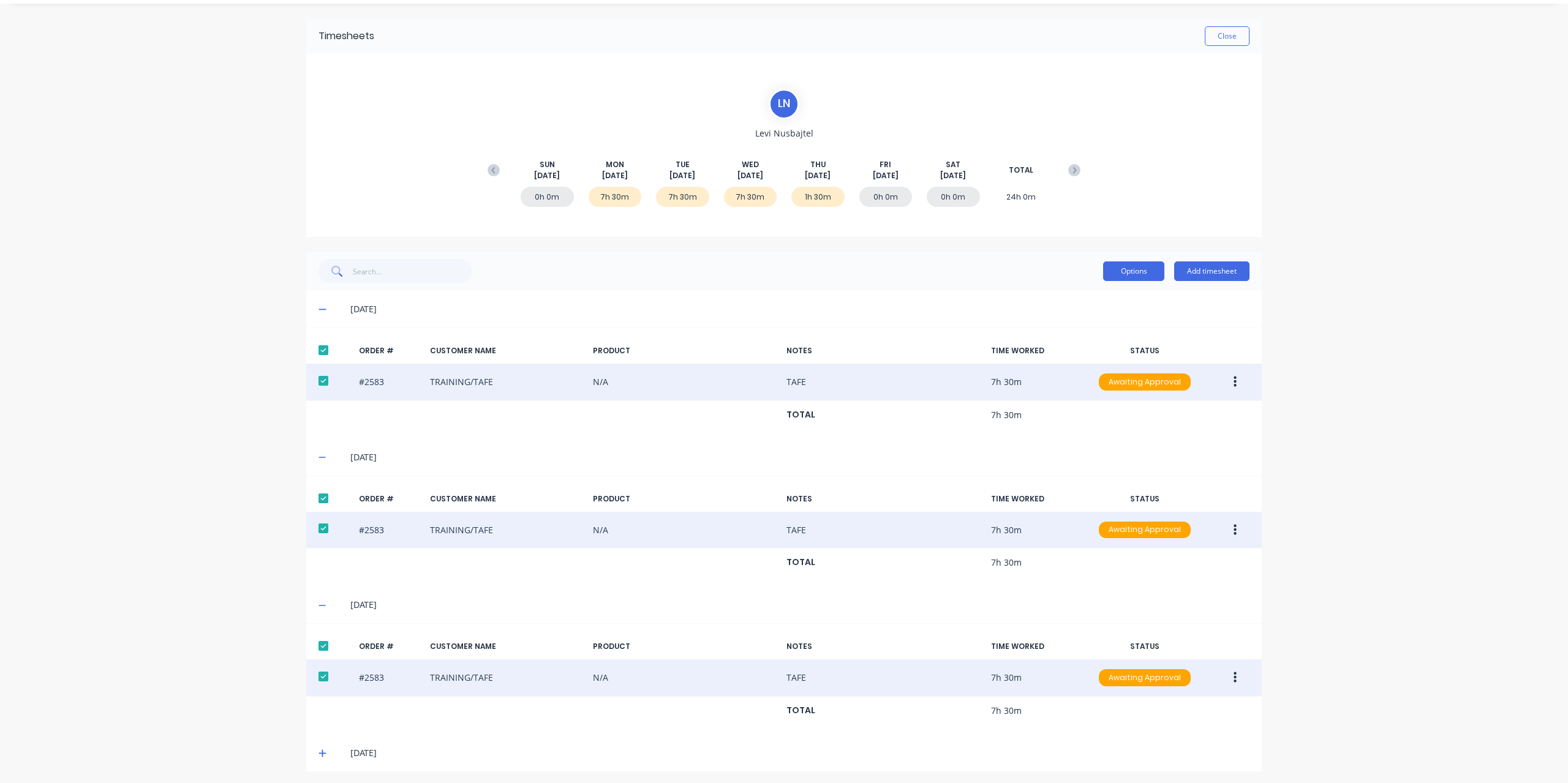
click at [1137, 271] on button "Options" at bounding box center [1133, 272] width 61 height 20
click at [1133, 301] on div "Approve" at bounding box center [1106, 303] width 95 height 18
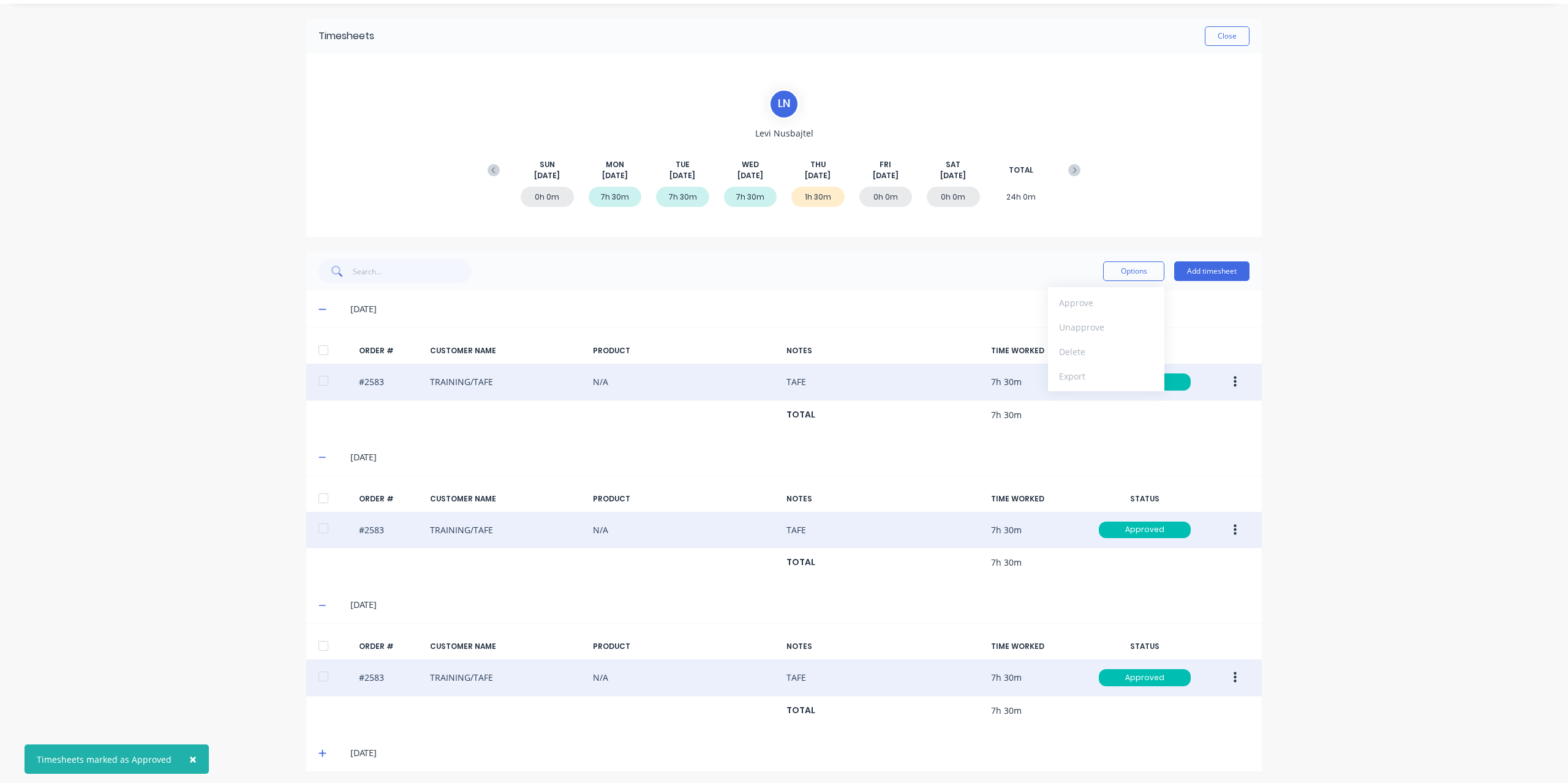
click at [1270, 561] on div "× Timesheets marked as Approved dashboard products sales purchasing productivit…" at bounding box center [784, 392] width 1568 height 783
click at [1232, 43] on button "Close" at bounding box center [1227, 36] width 45 height 20
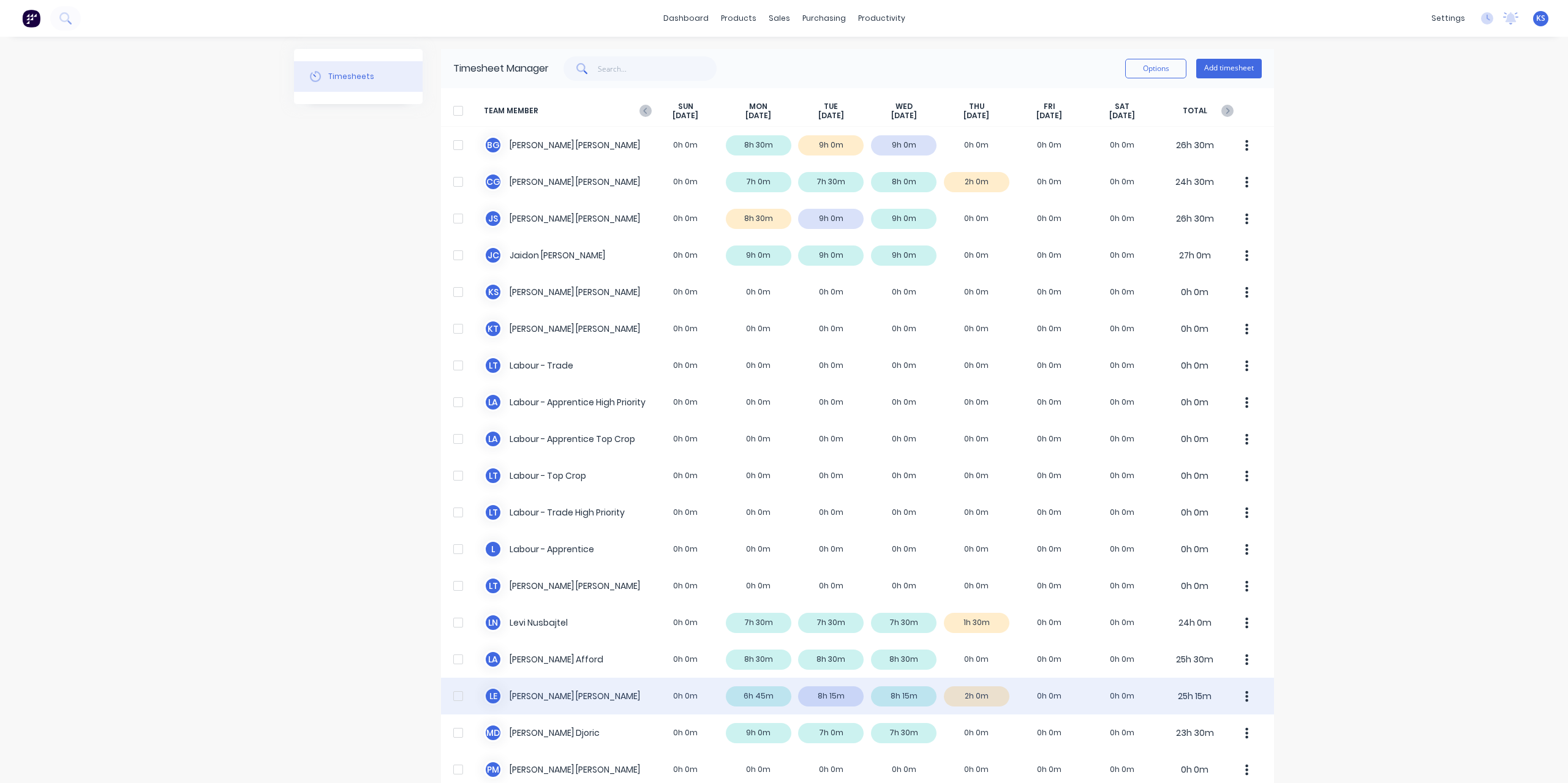
click at [533, 690] on div "L E Luke Ellis 0h 0m 6h 45m 8h 15m 8h 15m 2h 0m 0h 0m 0h 0m 25h 15m" at bounding box center [857, 695] width 833 height 37
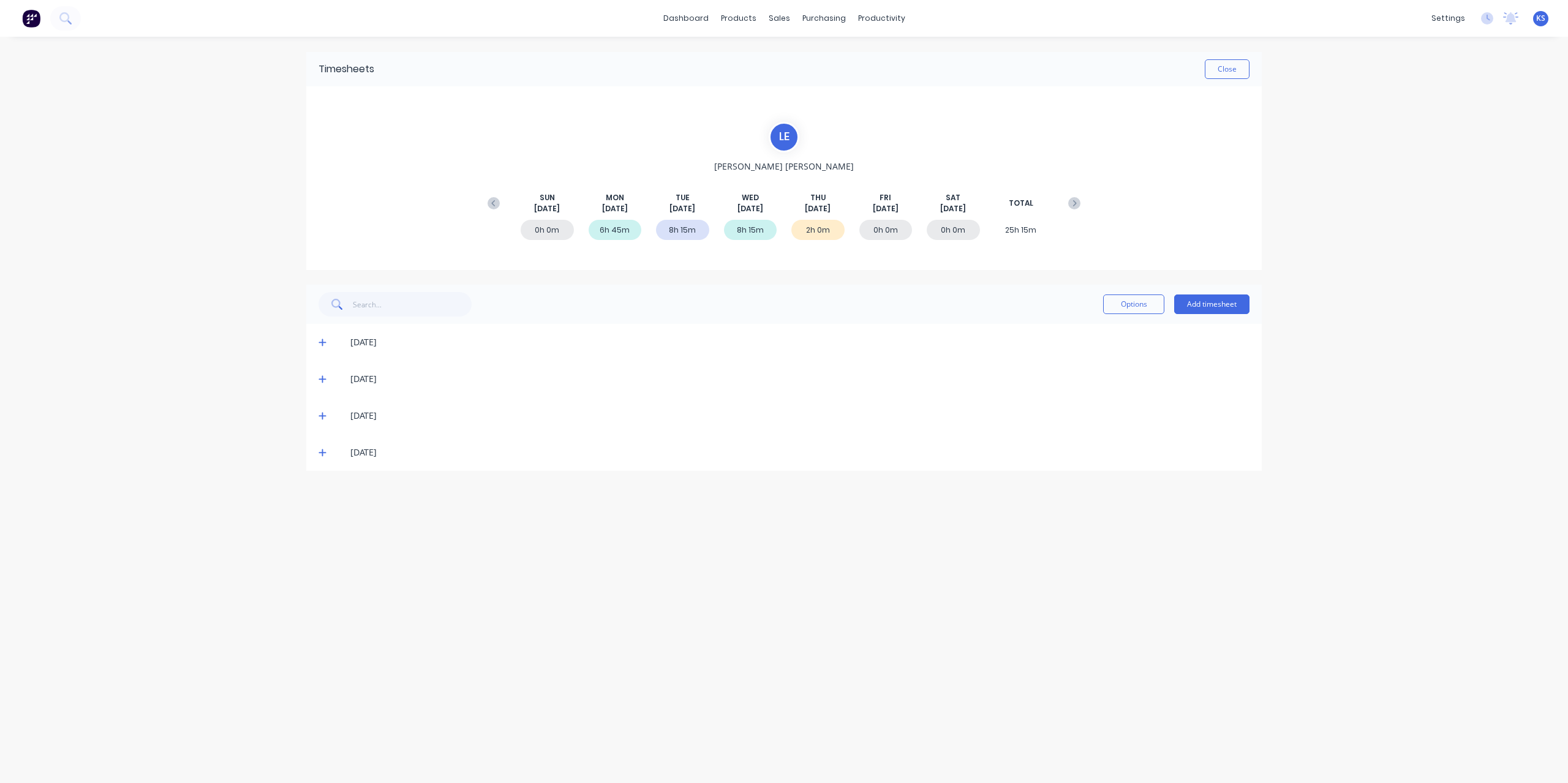
click at [318, 414] on icon at bounding box center [322, 416] width 8 height 9
click at [319, 373] on span at bounding box center [325, 379] width 12 height 12
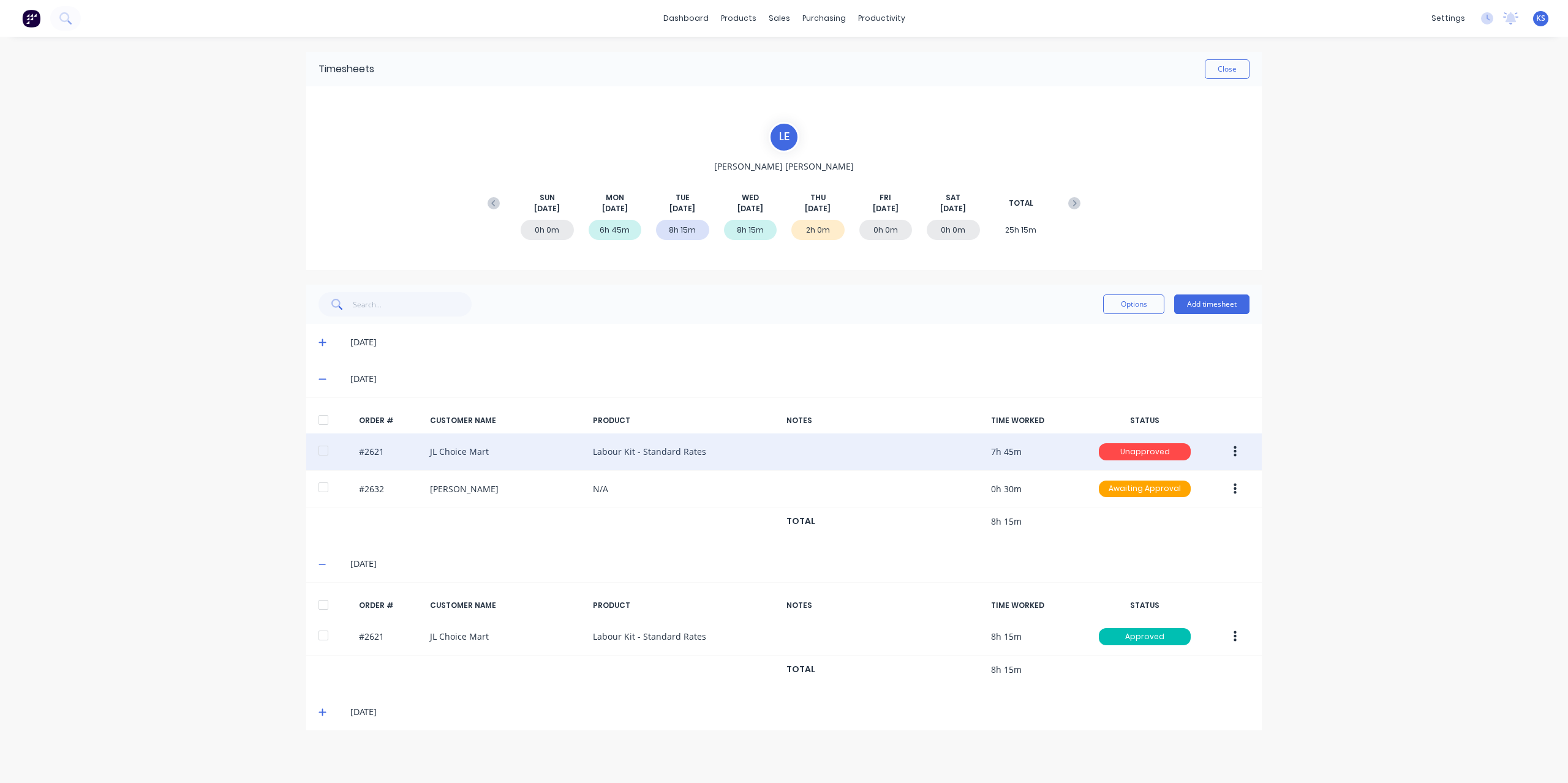
click at [1243, 447] on button "button" at bounding box center [1235, 451] width 29 height 22
click at [1163, 528] on div "Edit" at bounding box center [1191, 533] width 95 height 18
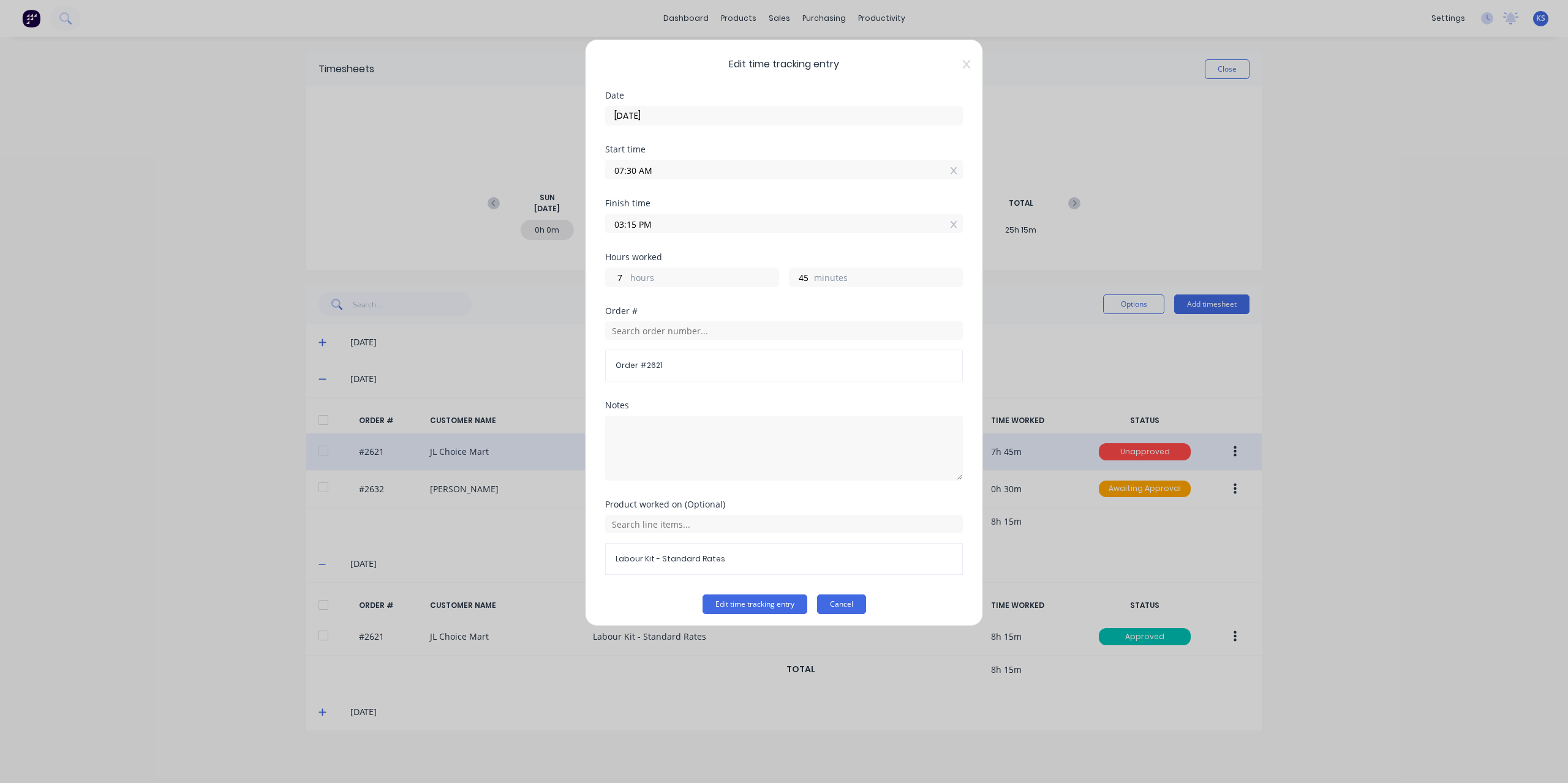
click at [841, 603] on button "Cancel" at bounding box center [841, 604] width 49 height 20
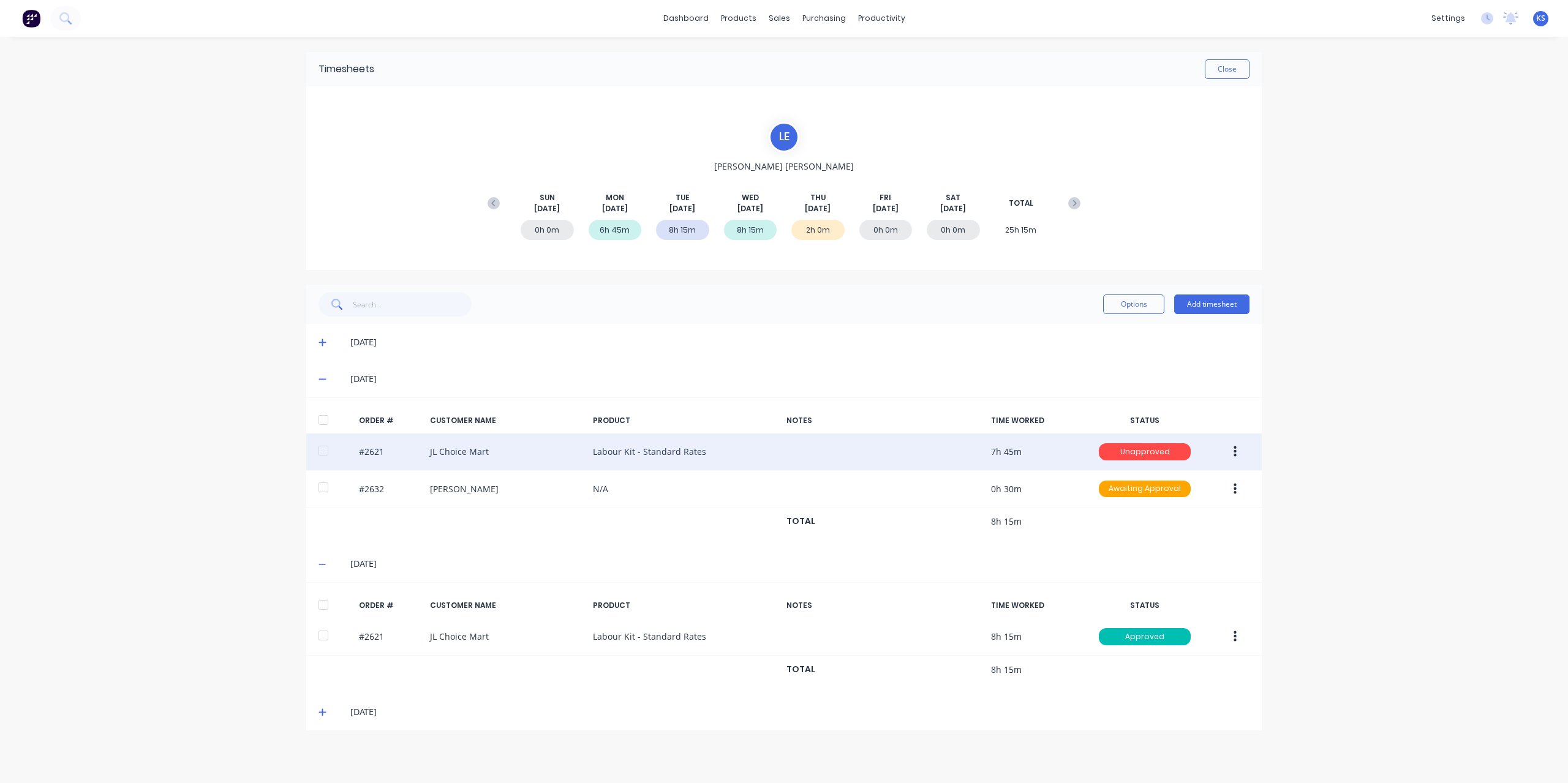
click at [1242, 455] on button "button" at bounding box center [1235, 451] width 29 height 22
click at [1176, 536] on div "Edit" at bounding box center [1191, 533] width 95 height 18
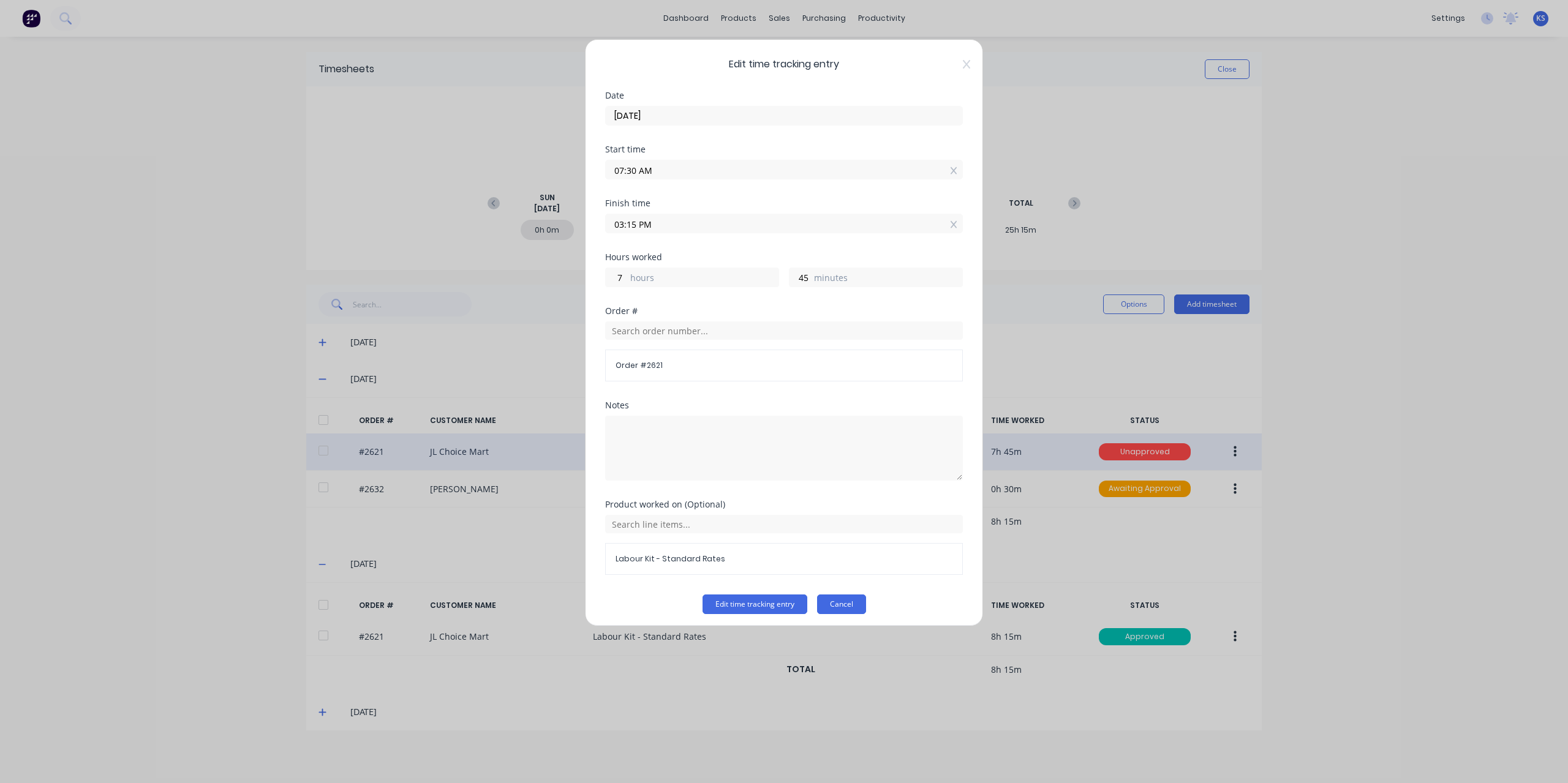
click at [859, 605] on button "Cancel" at bounding box center [841, 604] width 49 height 20
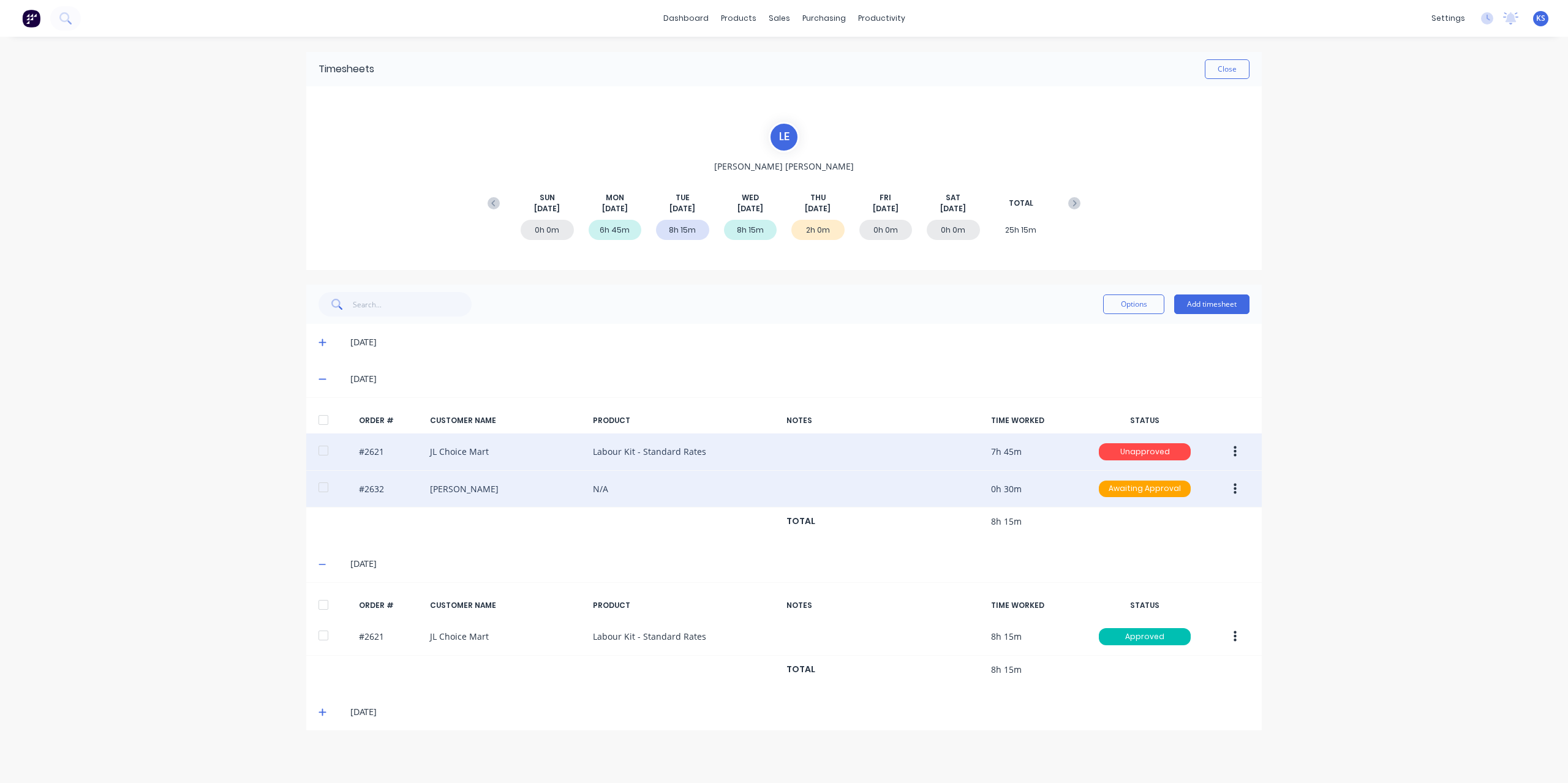
click at [1235, 491] on icon "button" at bounding box center [1235, 488] width 3 height 11
click at [1154, 567] on div "Edit" at bounding box center [1191, 570] width 95 height 18
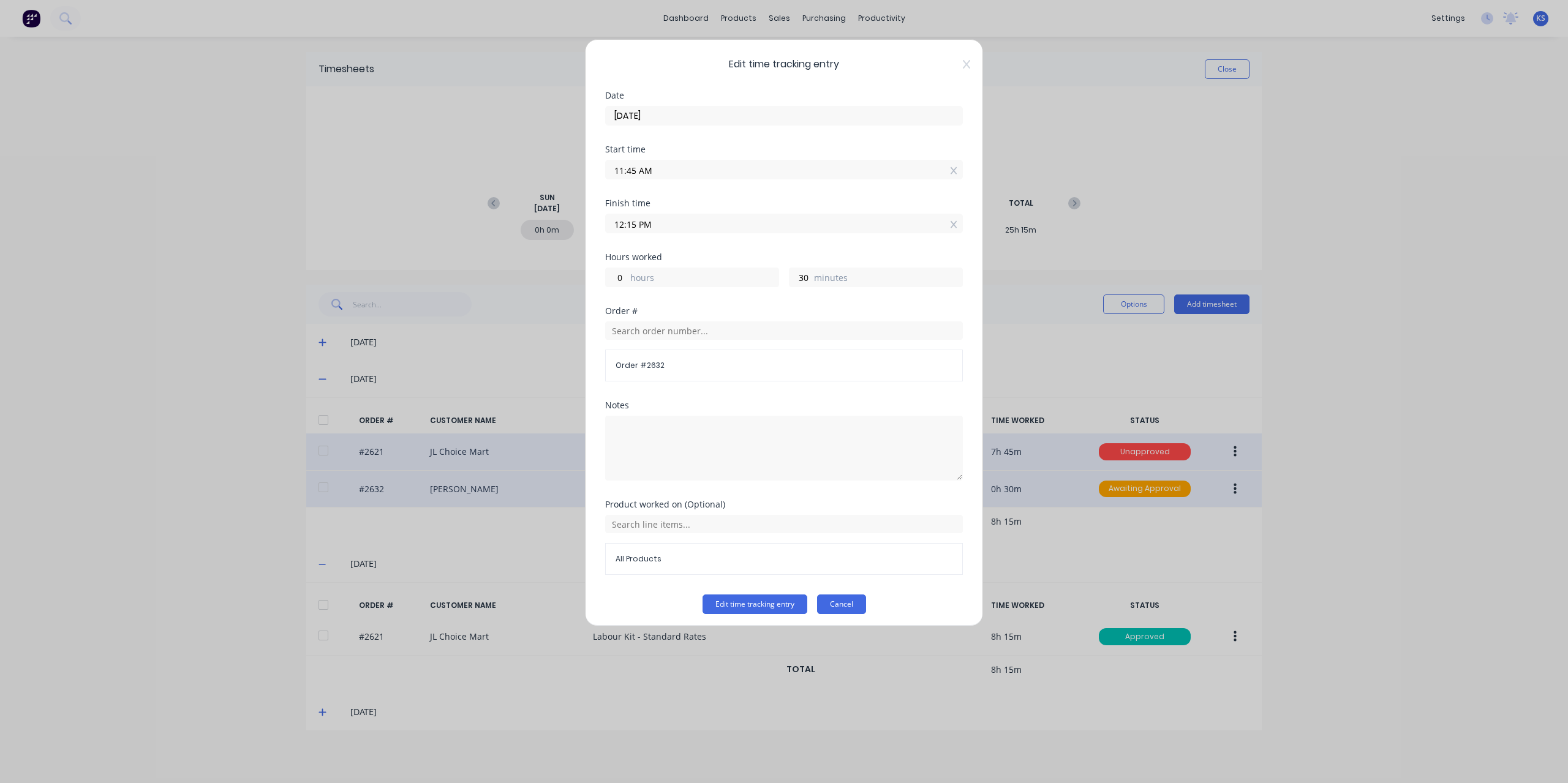
click at [838, 607] on button "Cancel" at bounding box center [841, 604] width 49 height 20
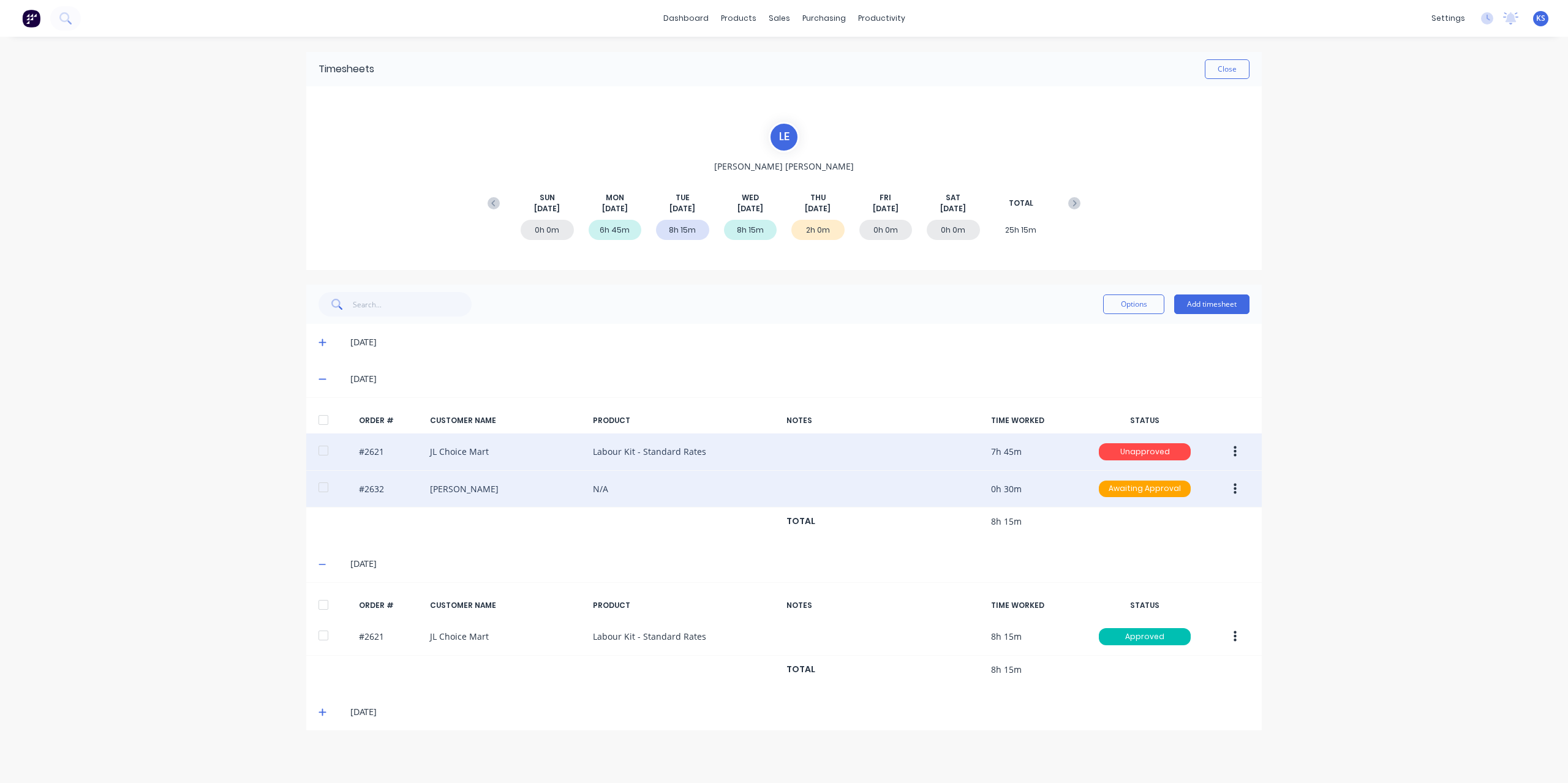
click at [1234, 452] on icon "button" at bounding box center [1235, 452] width 3 height 14
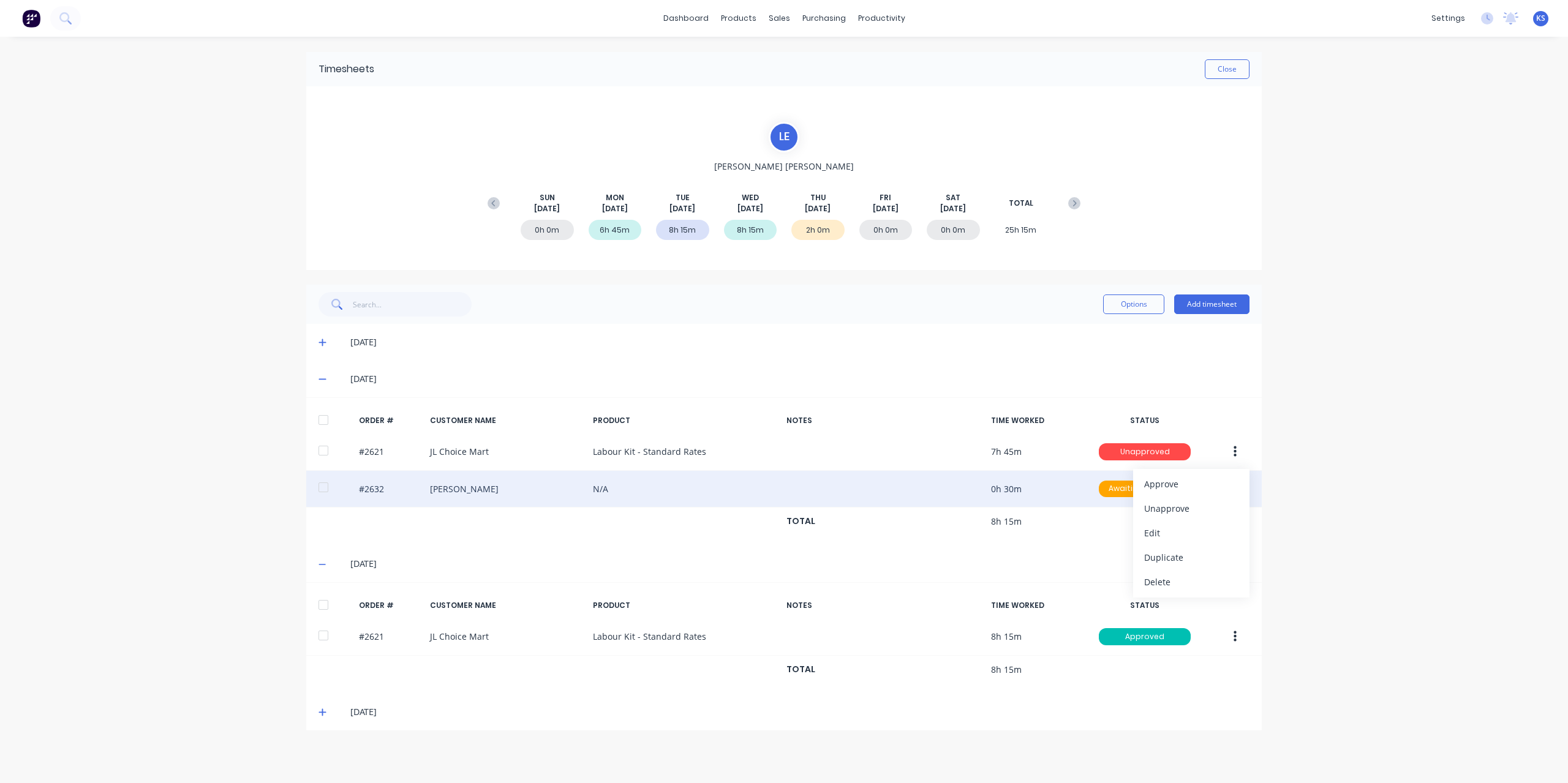
click at [1435, 456] on div "dashboard products sales purchasing productivity dashboard products Product Cat…" at bounding box center [784, 392] width 1568 height 783
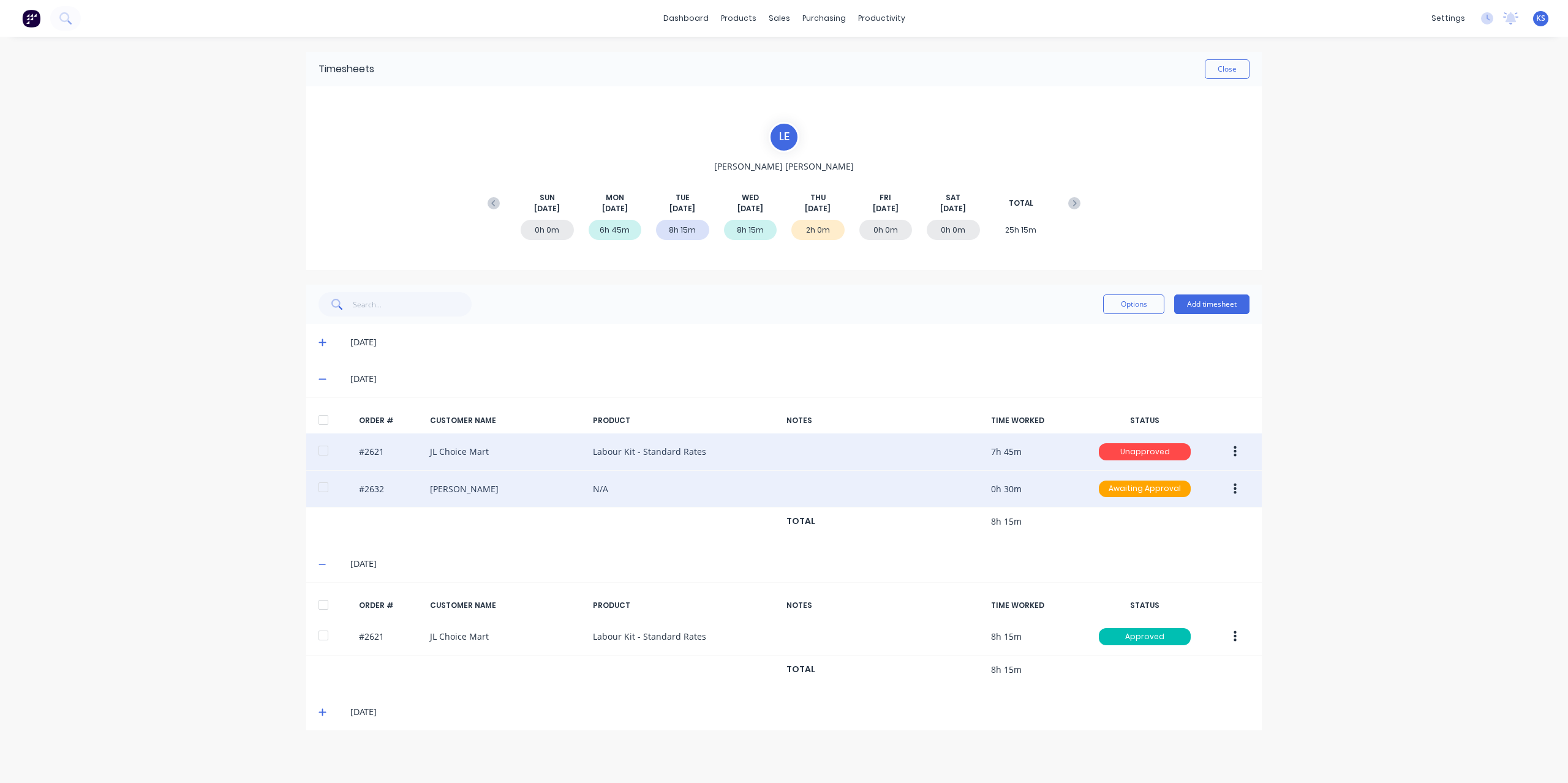
click at [1238, 455] on button "button" at bounding box center [1235, 451] width 29 height 22
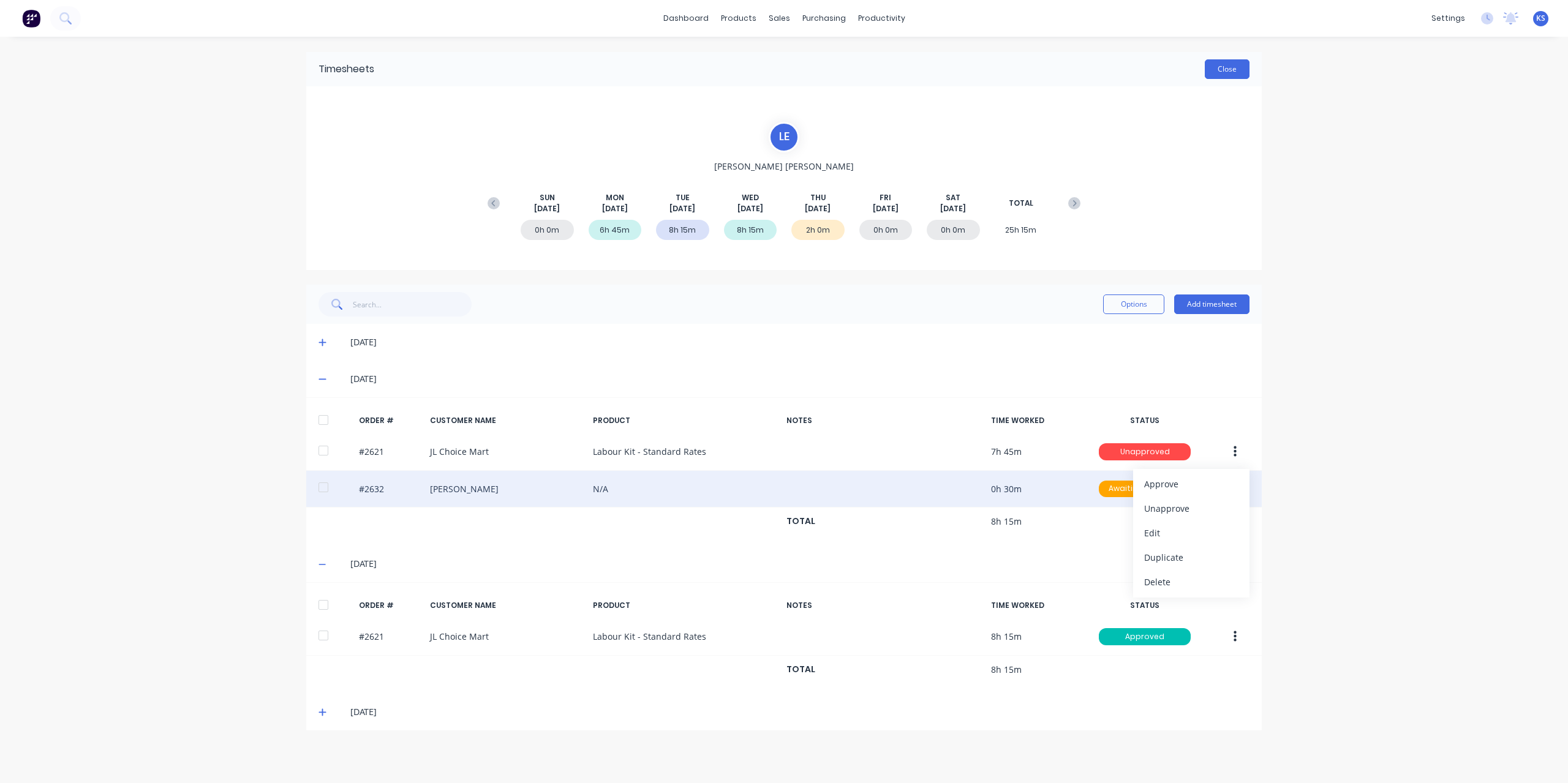
click at [1236, 69] on button "Close" at bounding box center [1227, 70] width 45 height 20
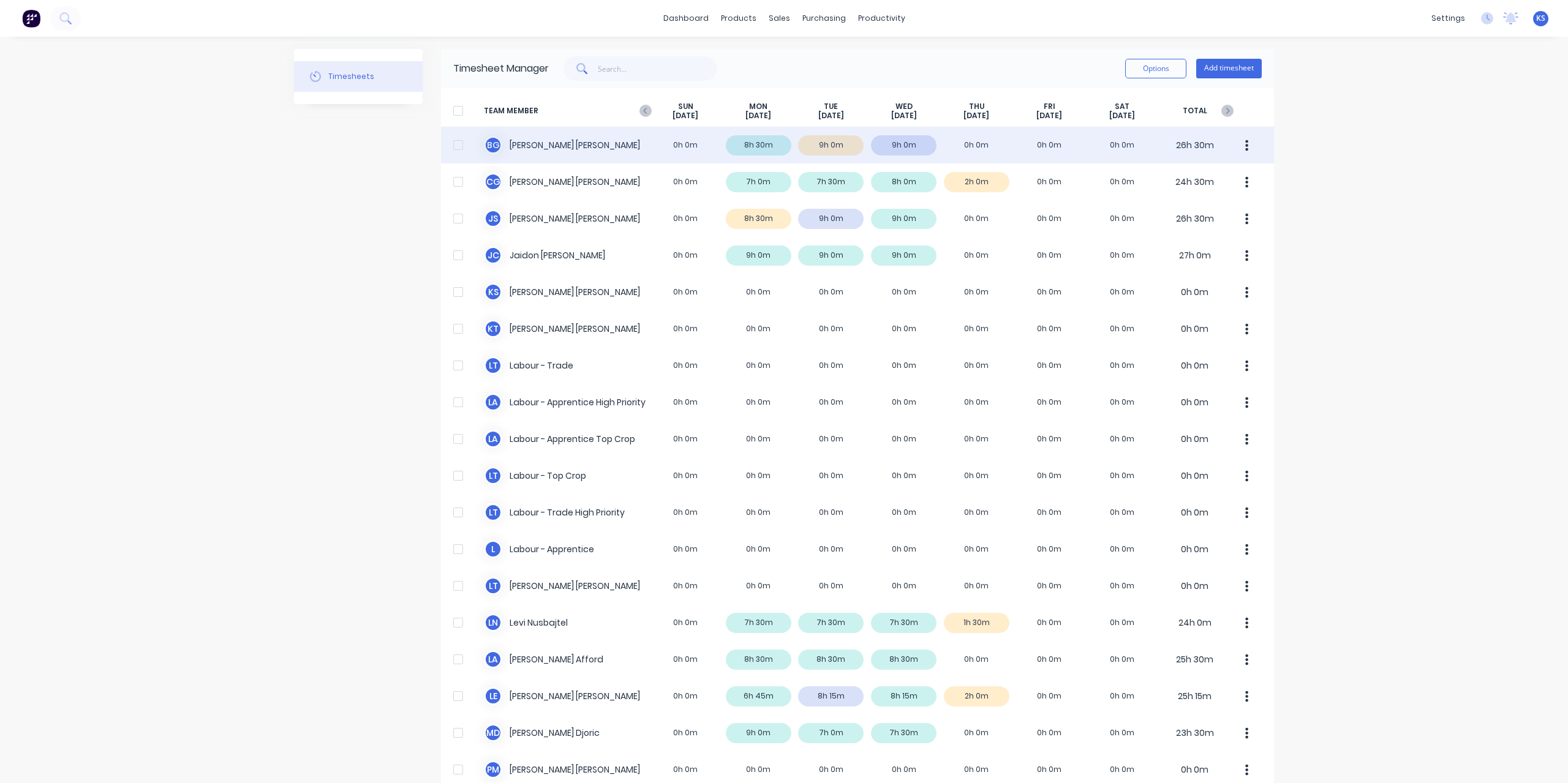
click at [519, 152] on div "B G Brodie Griggs 0h 0m 8h 30m 9h 0m 9h 0m 0h 0m 0h 0m 0h 0m 26h 30m" at bounding box center [857, 145] width 833 height 37
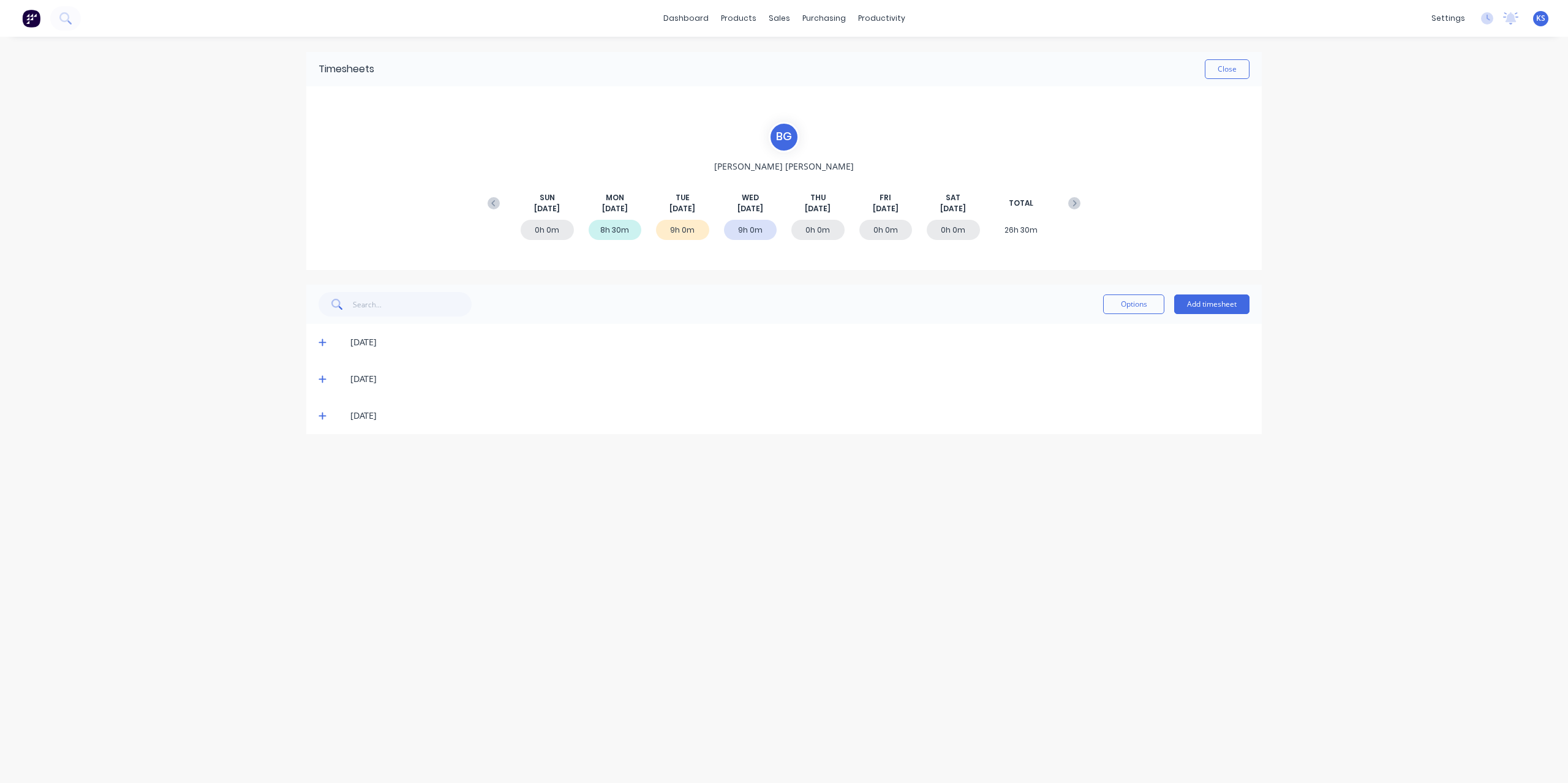
click at [322, 375] on icon at bounding box center [322, 379] width 8 height 9
click at [321, 523] on icon at bounding box center [322, 527] width 8 height 9
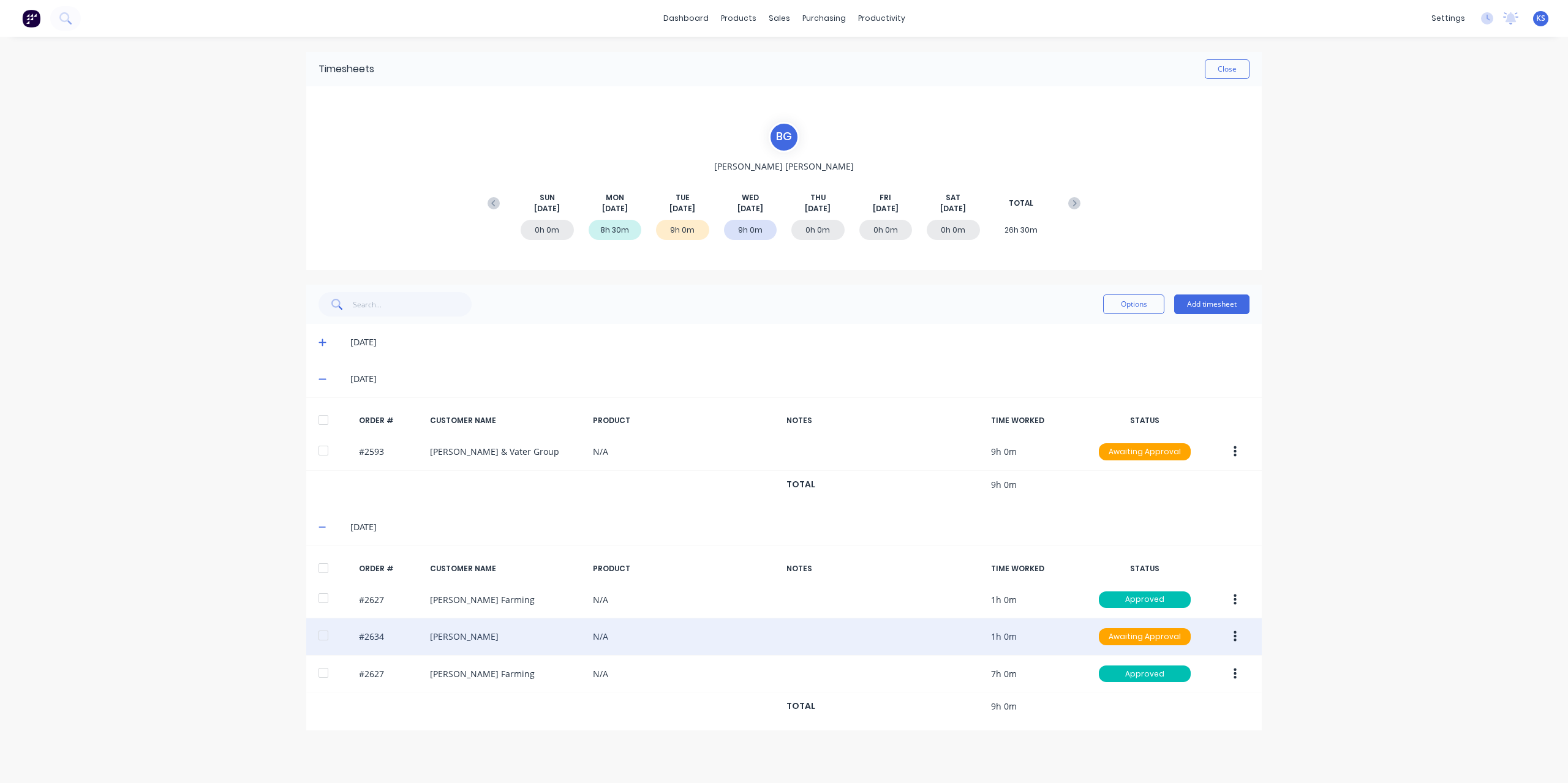
click at [325, 640] on div at bounding box center [323, 635] width 24 height 24
click at [1245, 637] on button "button" at bounding box center [1235, 636] width 29 height 22
click at [1181, 671] on div "Approve" at bounding box center [1191, 669] width 95 height 18
click at [1224, 64] on button "Close" at bounding box center [1227, 70] width 45 height 20
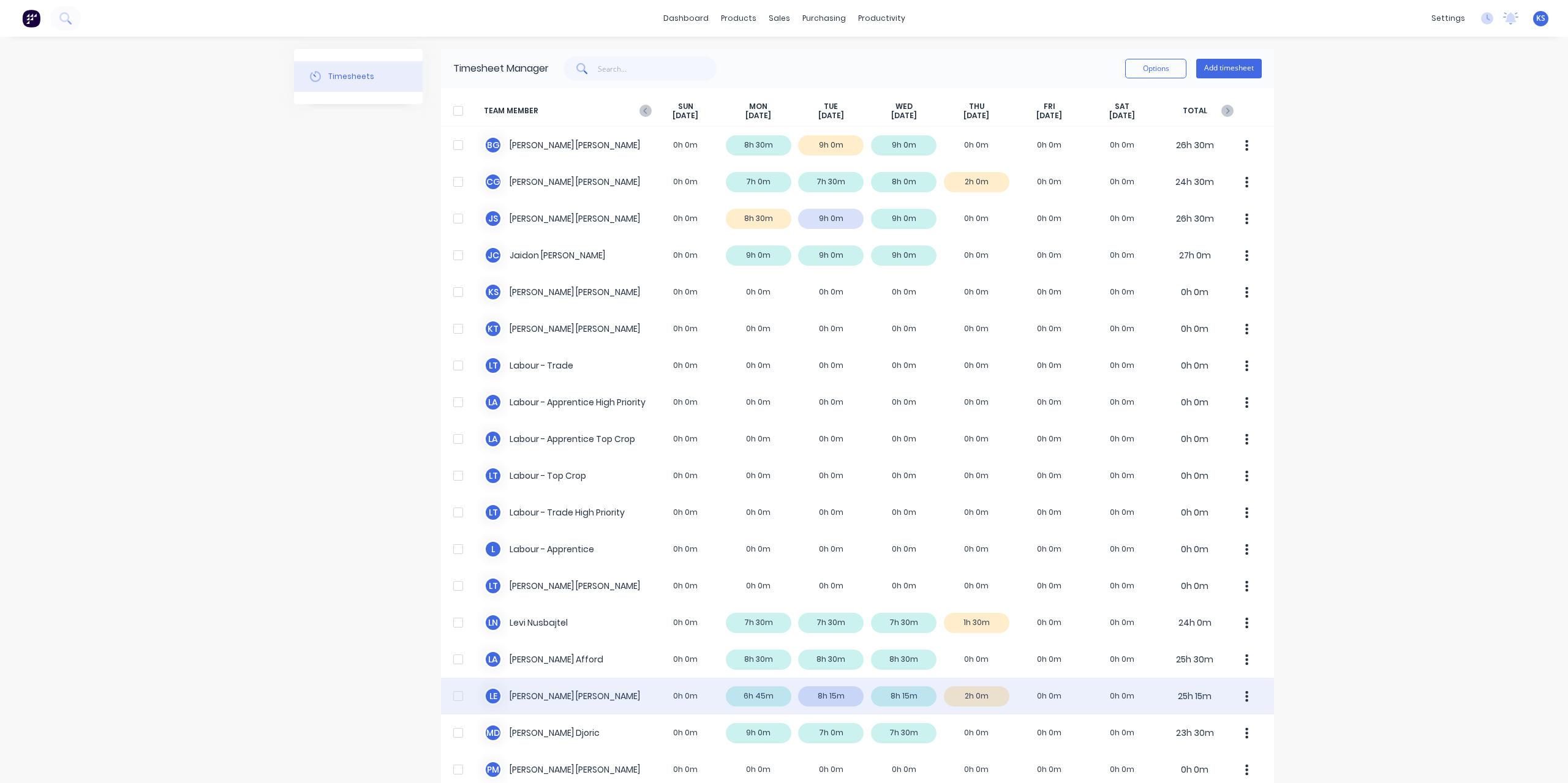
click at [527, 697] on div "L E Luke Ellis 0h 0m 6h 45m 8h 15m 8h 15m 2h 0m 0h 0m 0h 0m 25h 15m" at bounding box center [857, 695] width 833 height 37
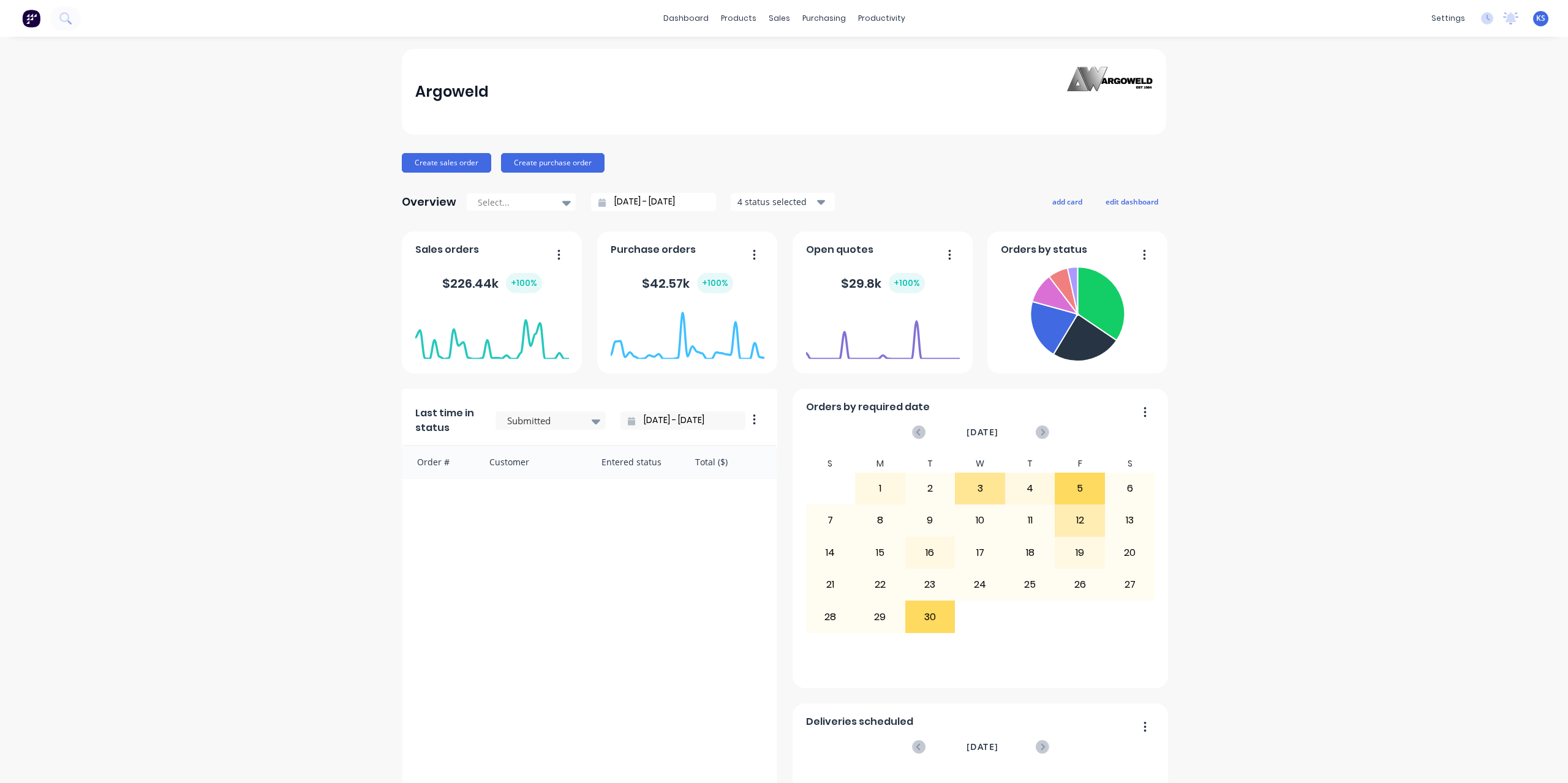
click at [77, 26] on div at bounding box center [40, 18] width 81 height 24
click at [71, 25] on button at bounding box center [65, 18] width 30 height 24
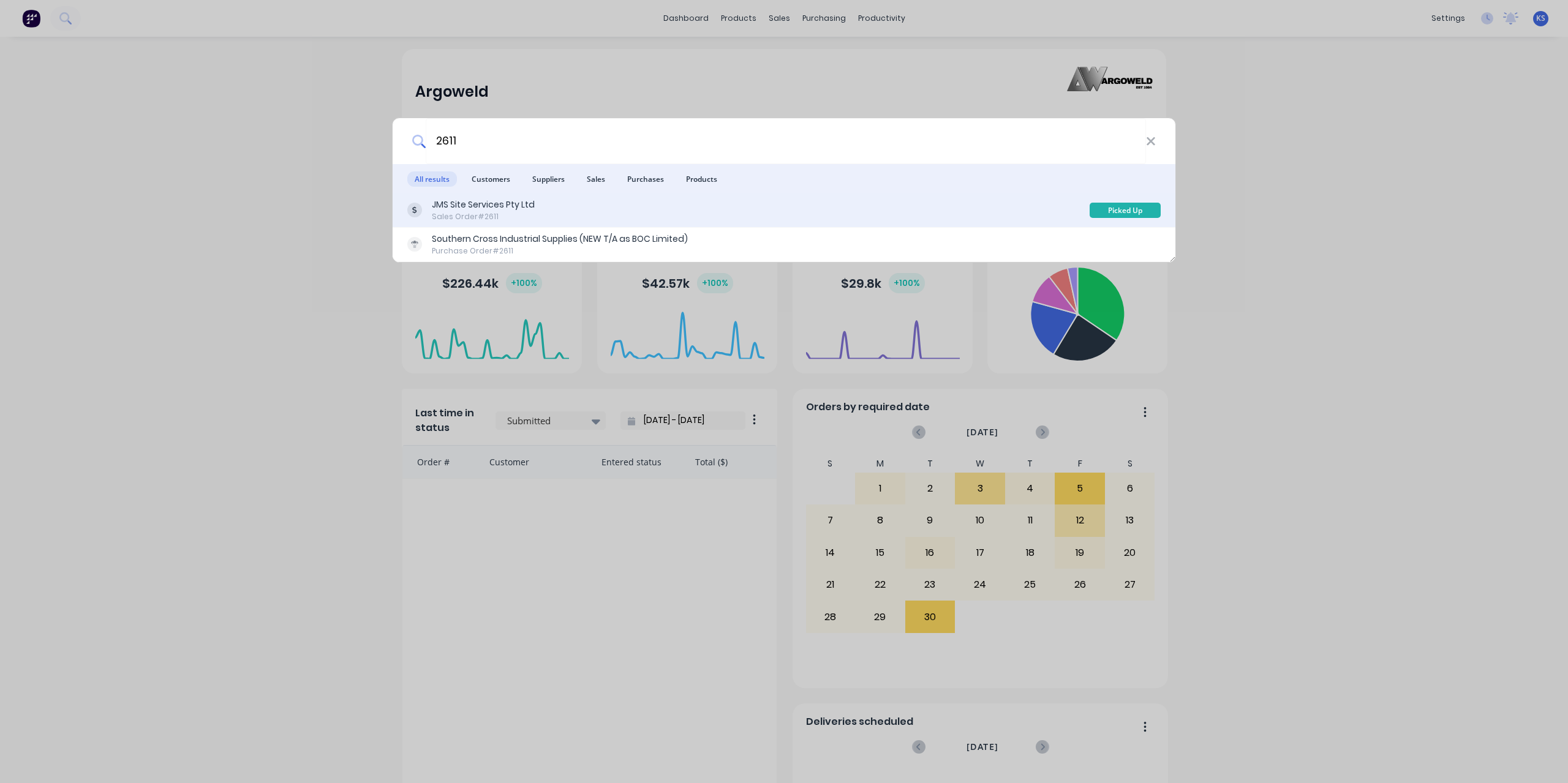
type input "2611"
click at [454, 211] on div "Sales Order #2611" at bounding box center [482, 217] width 103 height 11
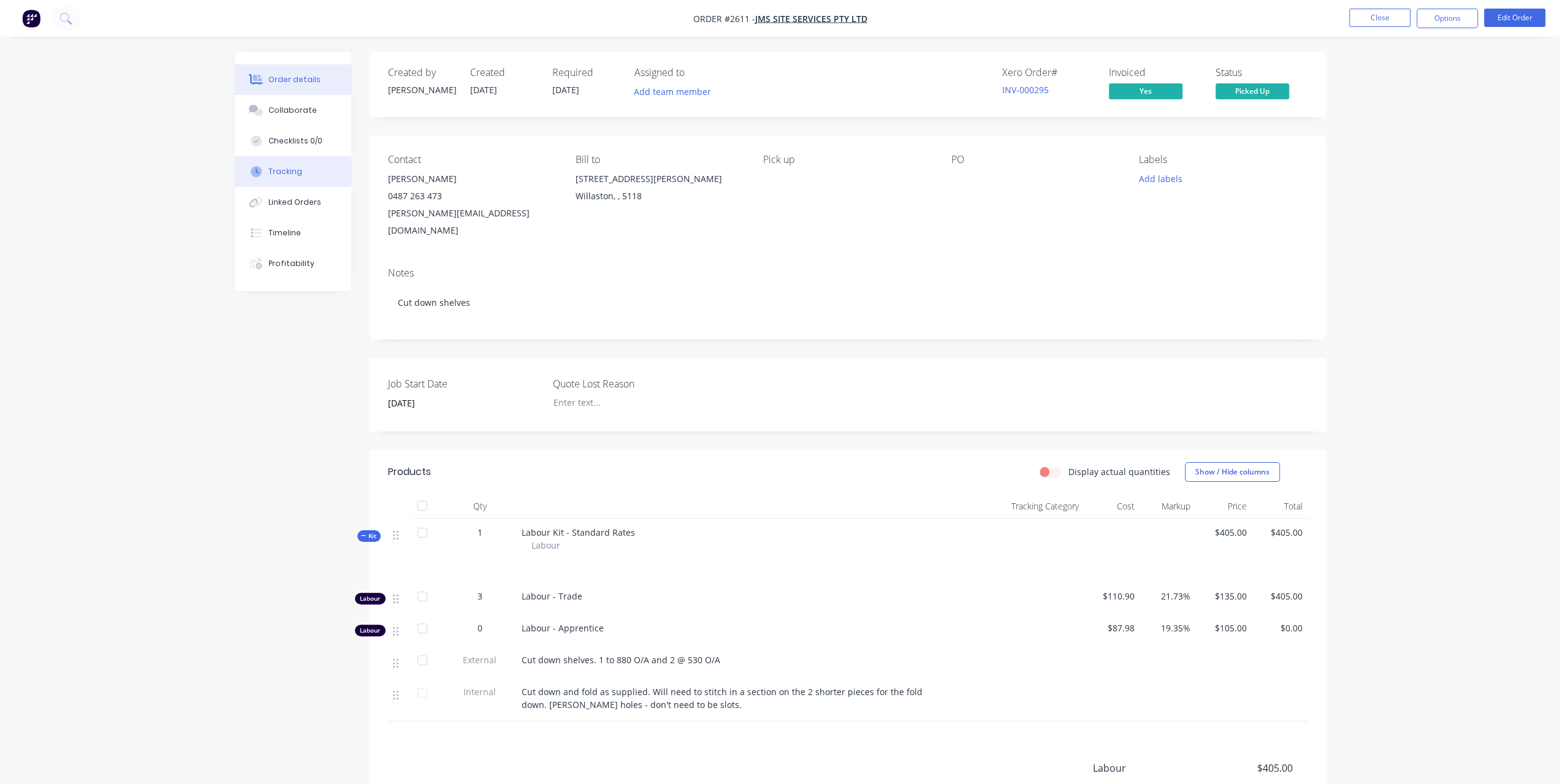
click at [272, 167] on div "Tracking" at bounding box center [285, 172] width 34 height 11
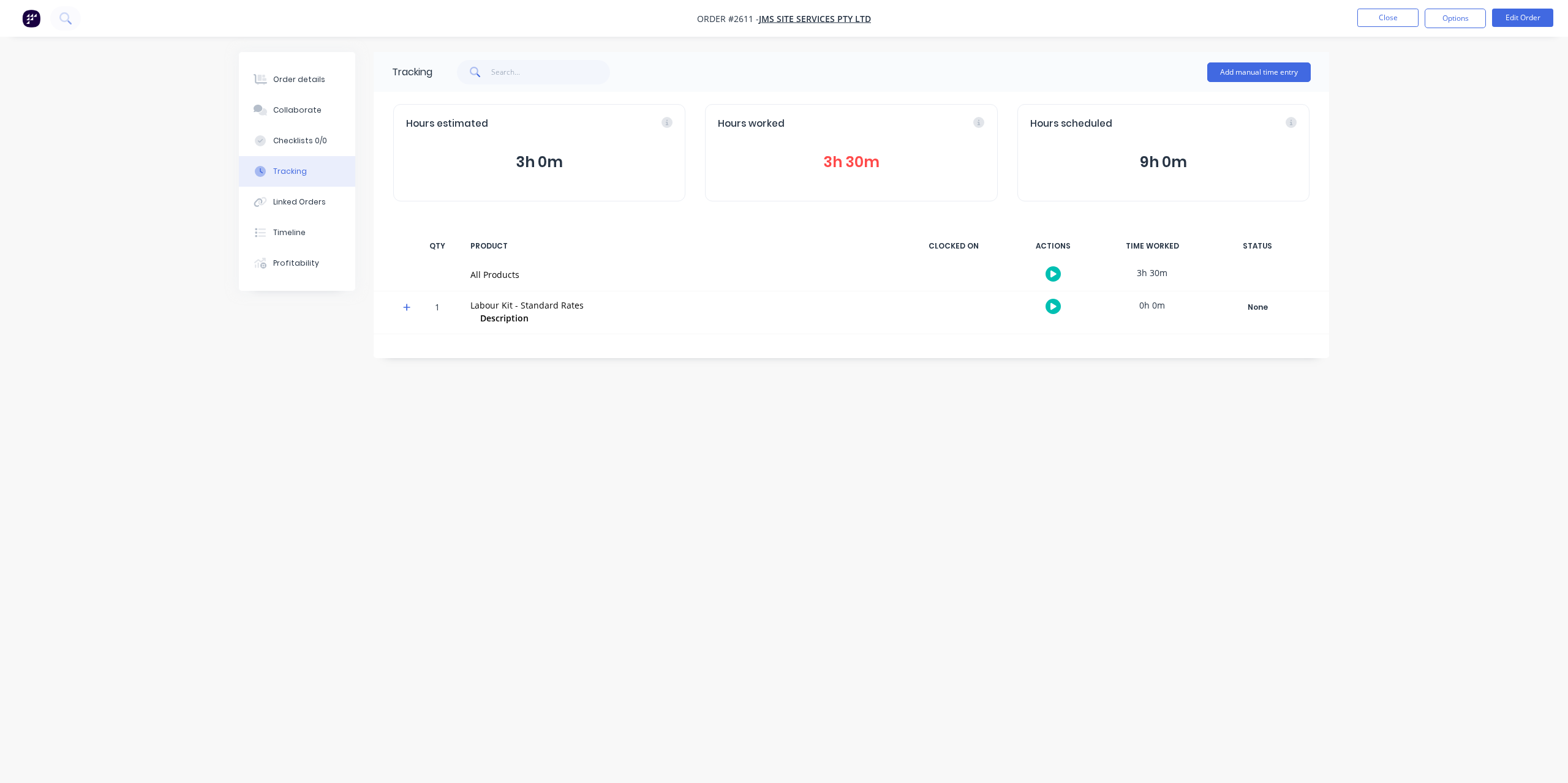
click at [831, 161] on button "3h 30m" at bounding box center [851, 162] width 266 height 23
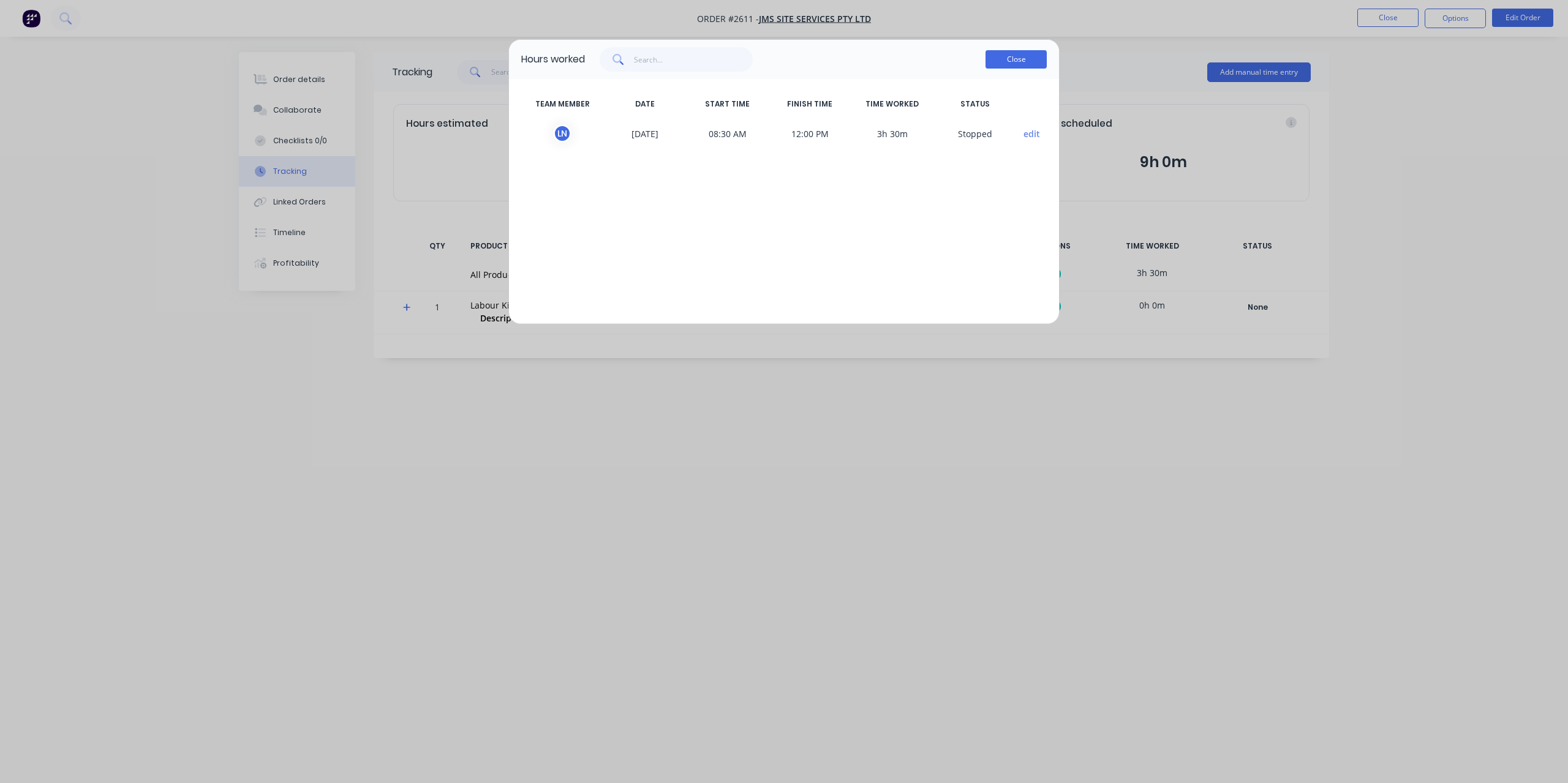
click at [990, 53] on button "Close" at bounding box center [1016, 60] width 61 height 19
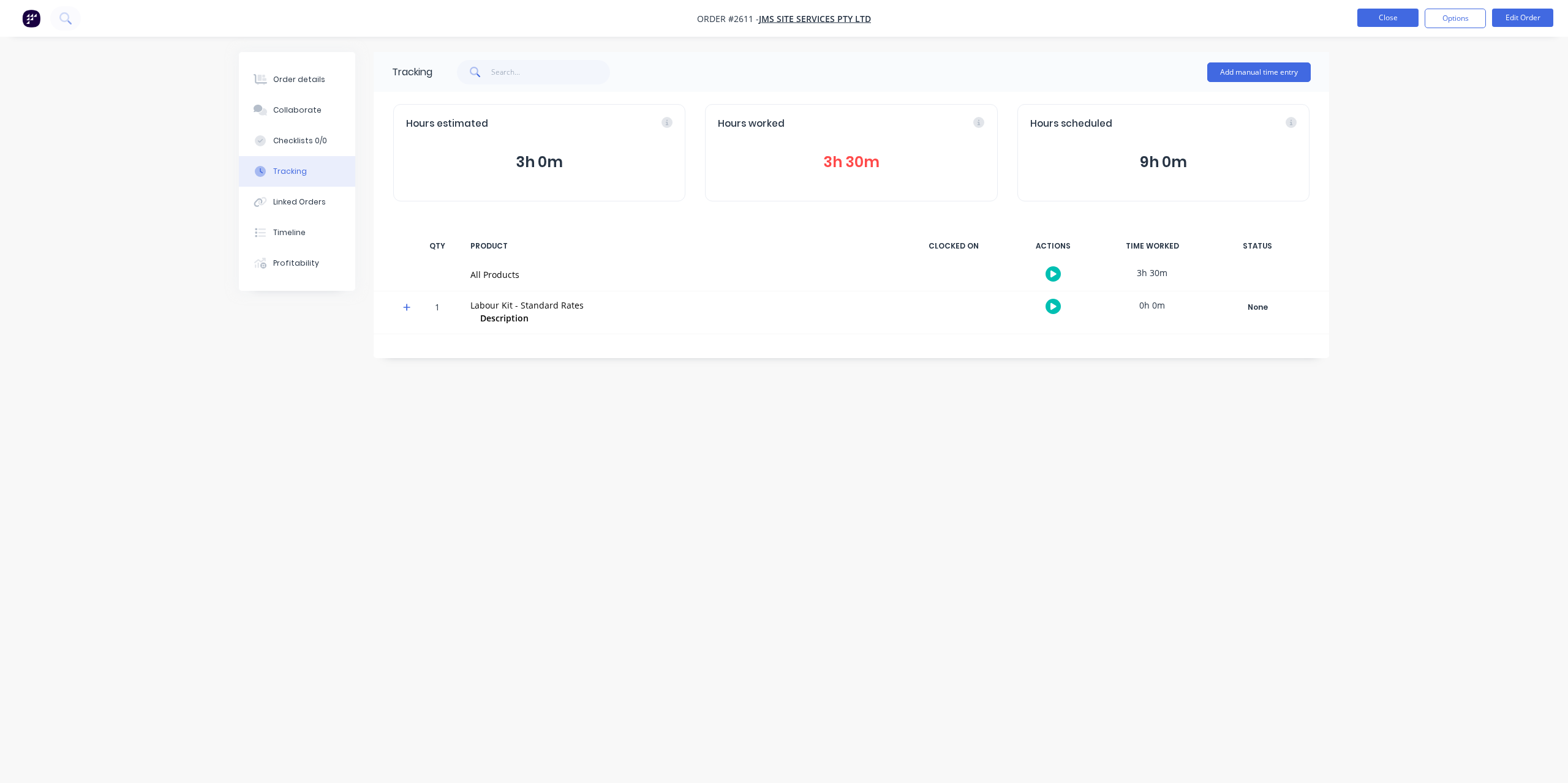
click at [1375, 17] on button "Close" at bounding box center [1388, 18] width 61 height 19
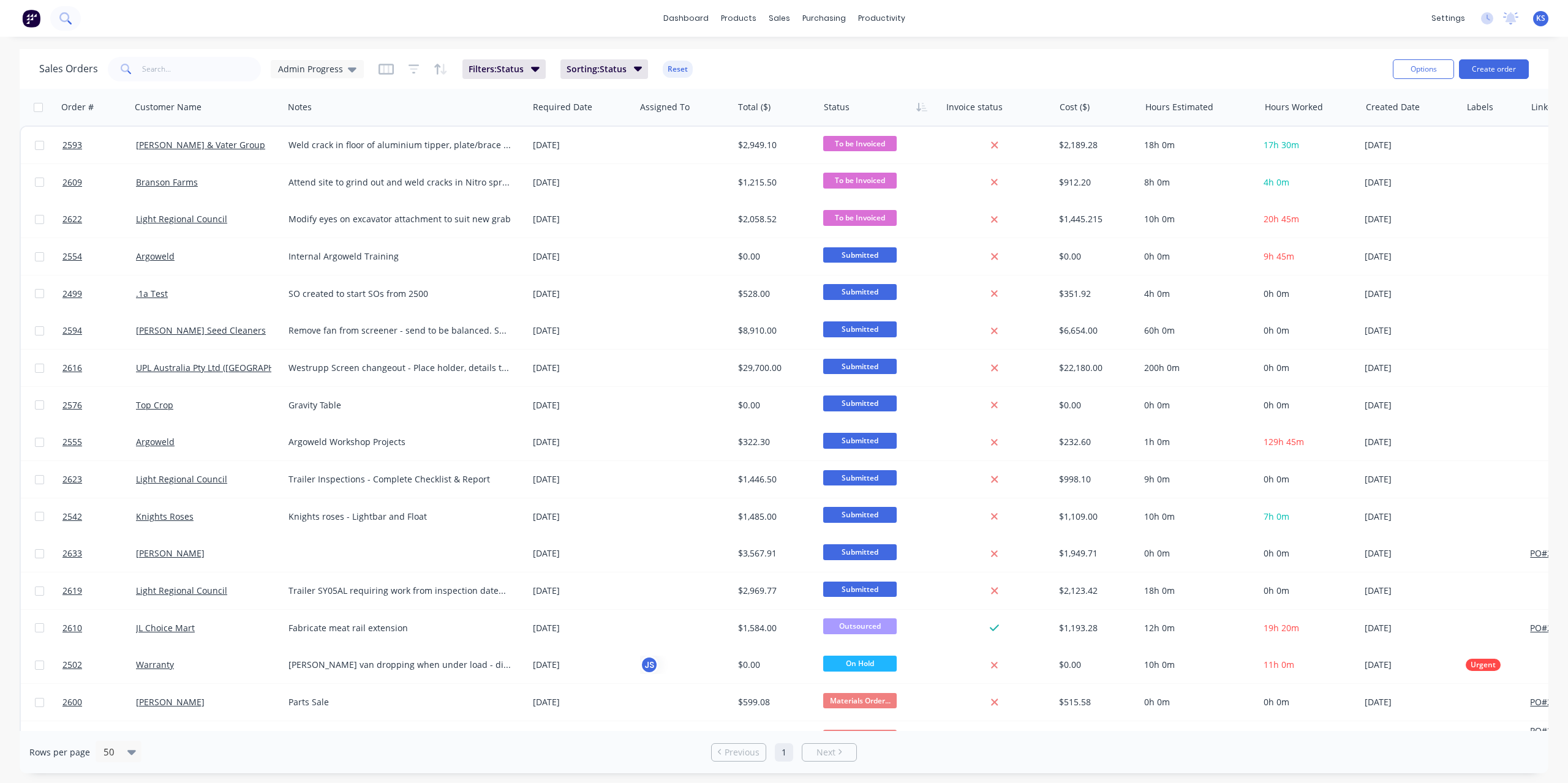
click at [65, 20] on icon at bounding box center [65, 18] width 12 height 12
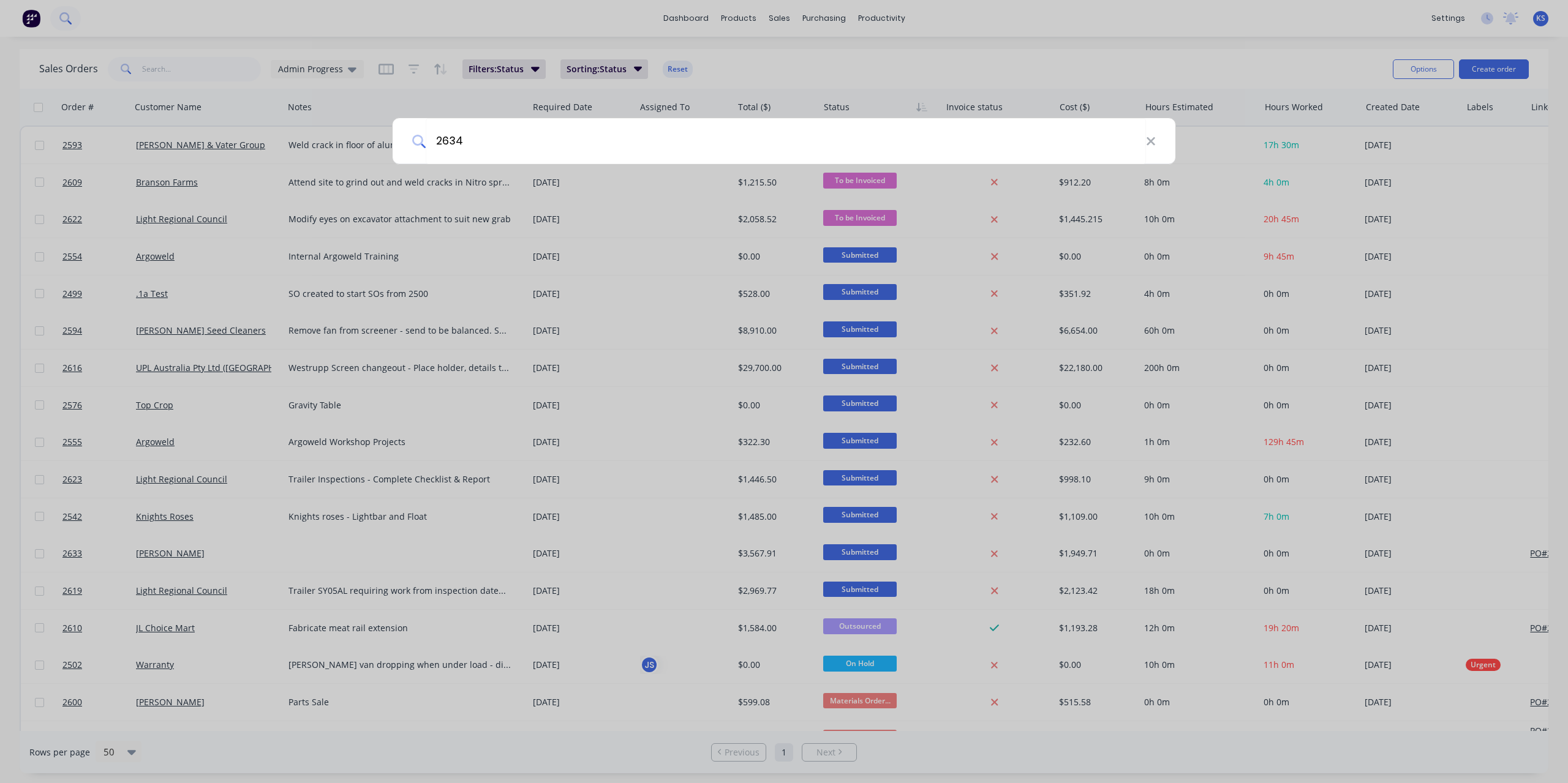
type input "2634"
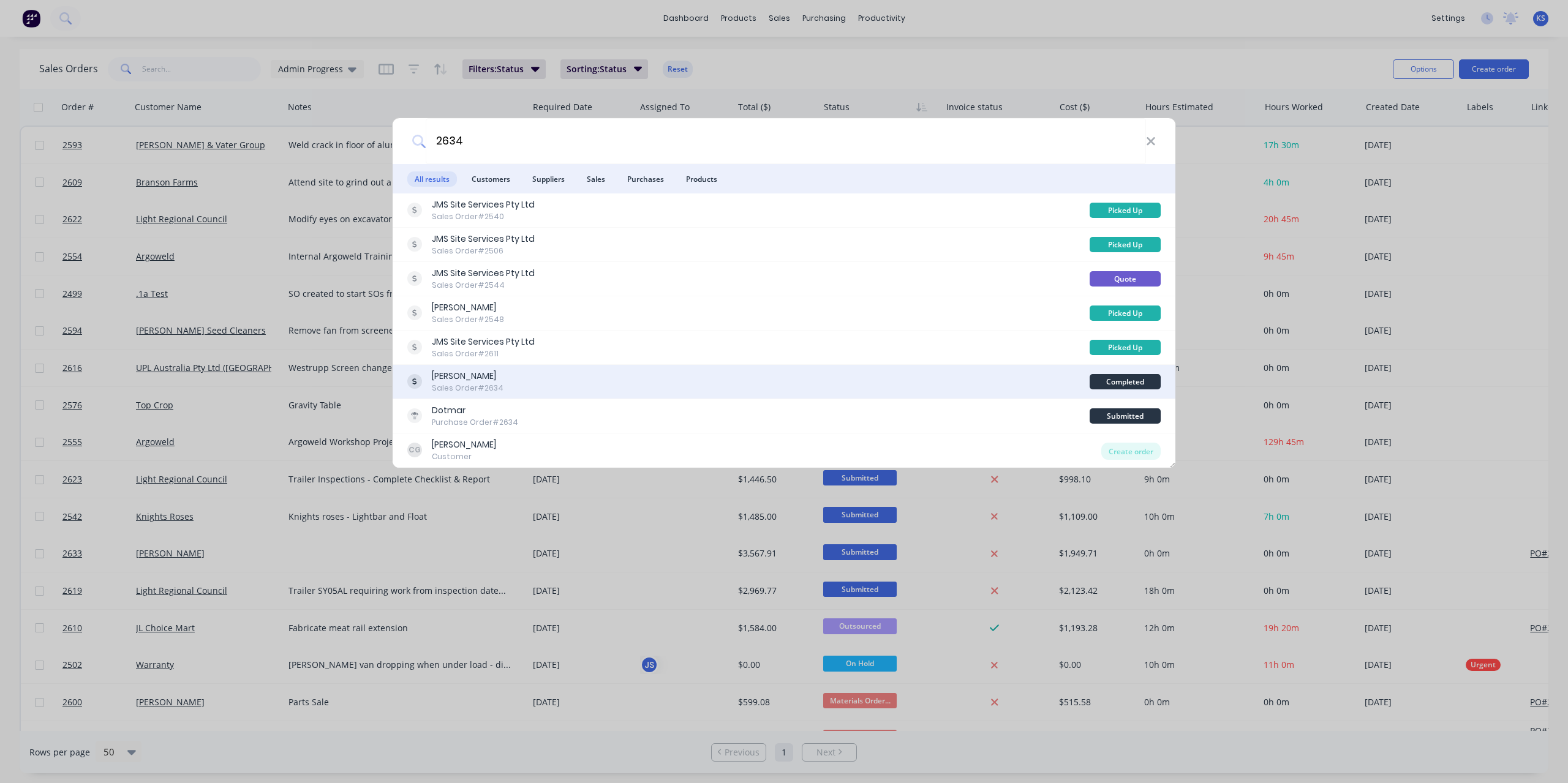
click at [497, 378] on div "John MacKenzie" at bounding box center [467, 376] width 71 height 13
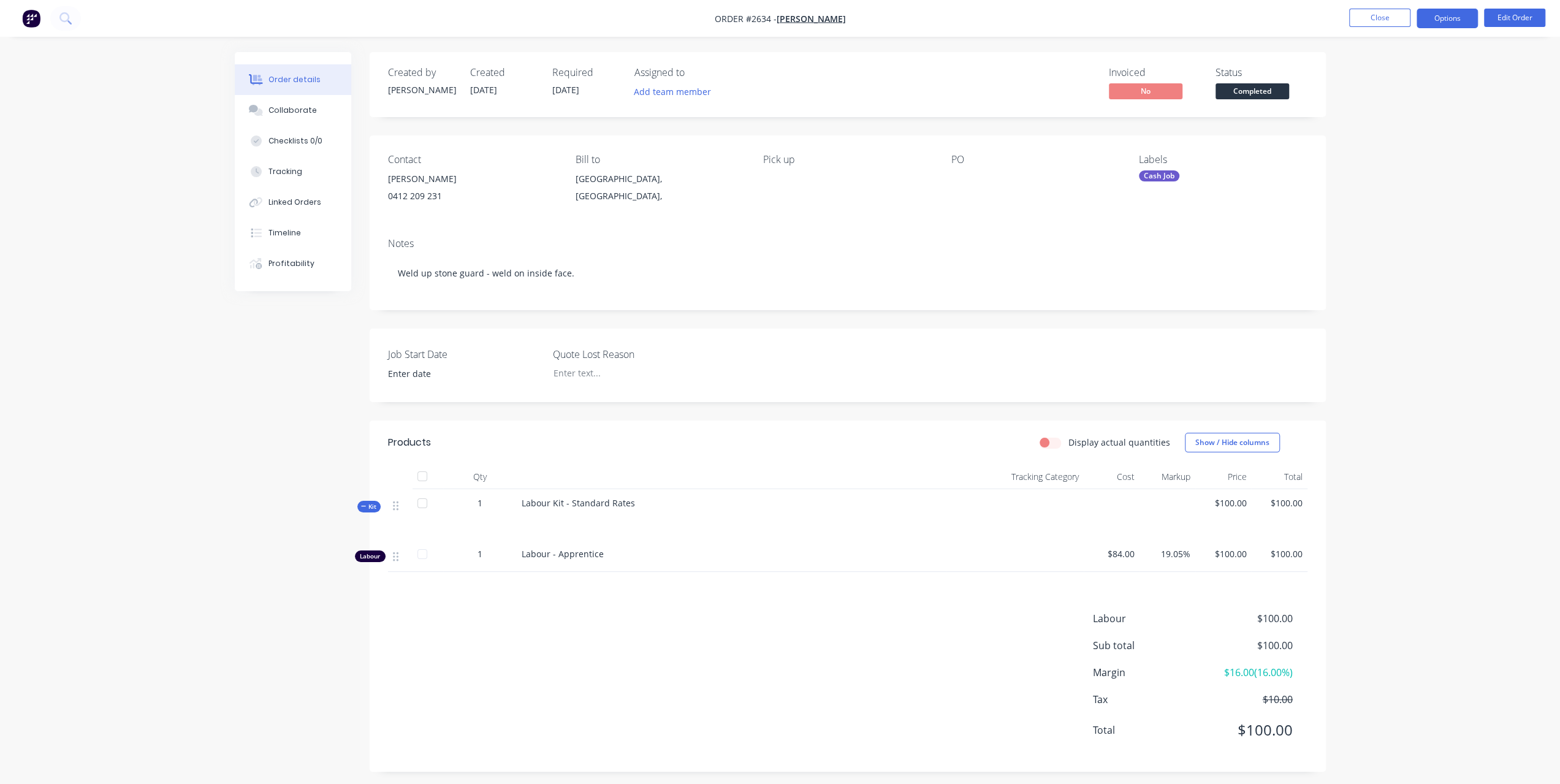
click at [1462, 18] on button "Options" at bounding box center [1447, 19] width 61 height 20
click at [1363, 73] on div "Invoice" at bounding box center [1410, 74] width 113 height 18
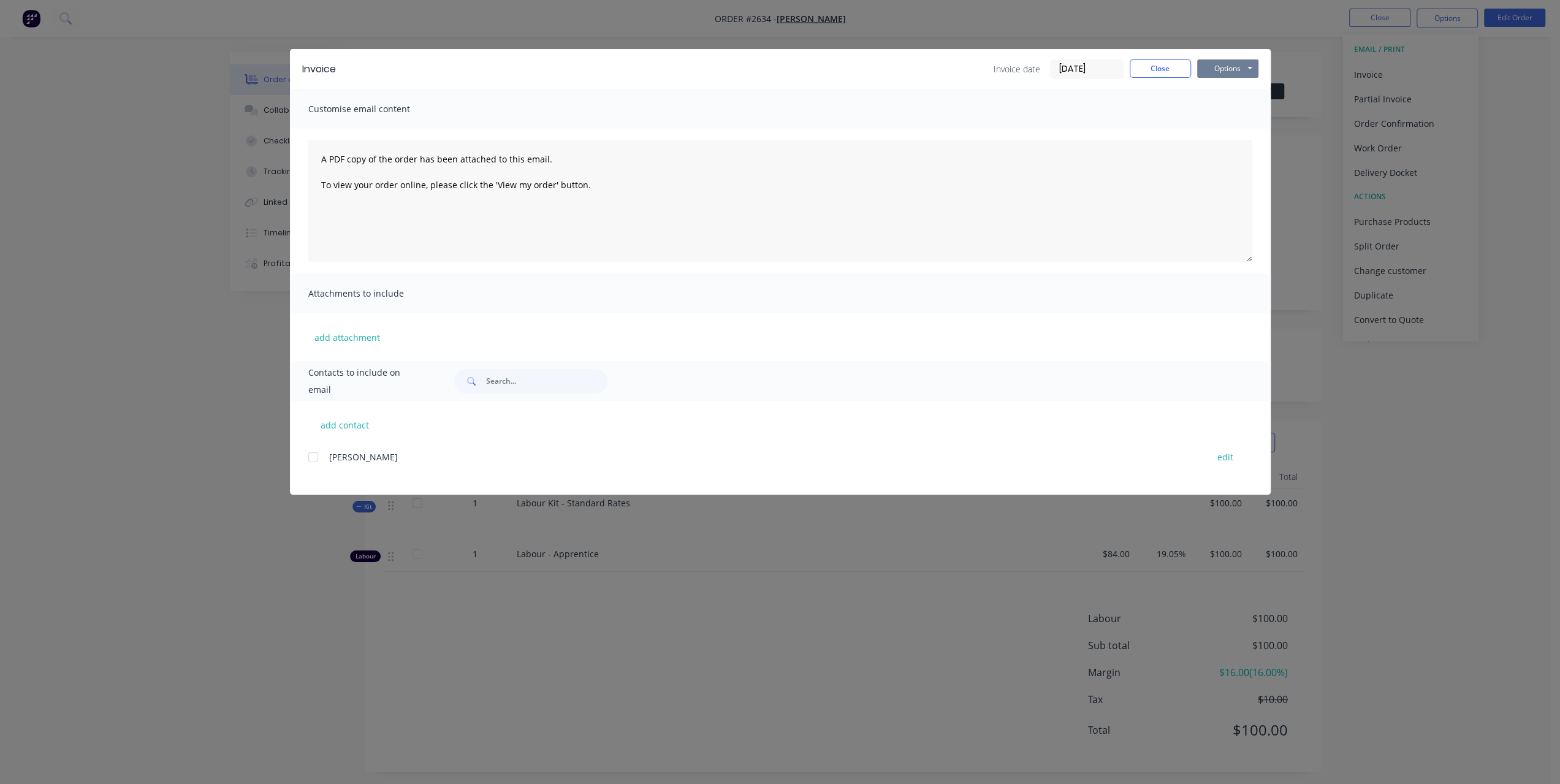
click at [1245, 60] on button "Options" at bounding box center [1228, 69] width 61 height 19
click at [1208, 89] on button "Preview" at bounding box center [1236, 90] width 78 height 21
click at [1235, 77] on button "Options" at bounding box center [1228, 69] width 61 height 19
click at [1235, 102] on button "Print" at bounding box center [1236, 111] width 78 height 21
click at [1177, 68] on button "Close" at bounding box center [1160, 69] width 61 height 19
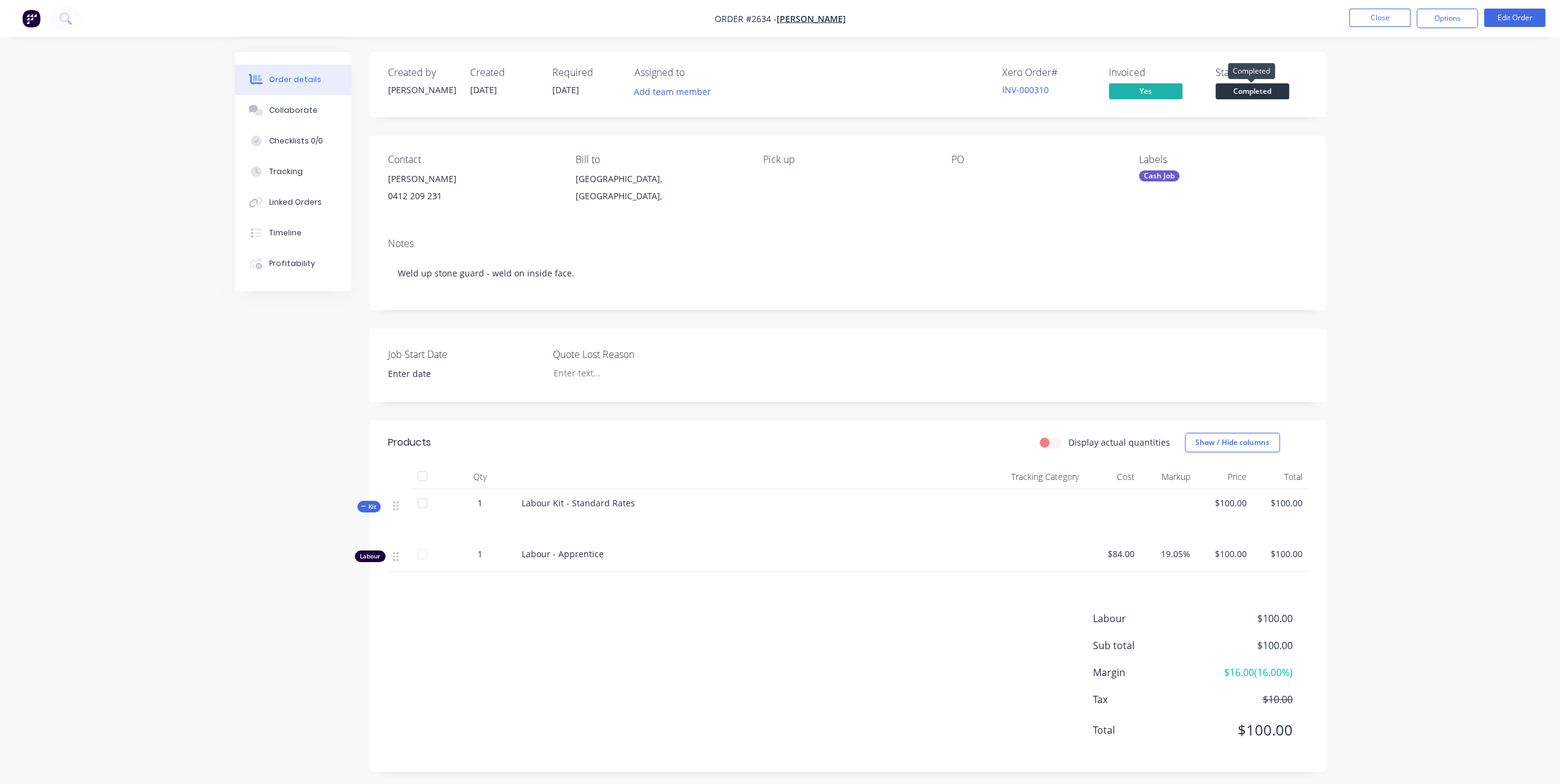
click at [1245, 90] on span "Completed" at bounding box center [1252, 91] width 73 height 16
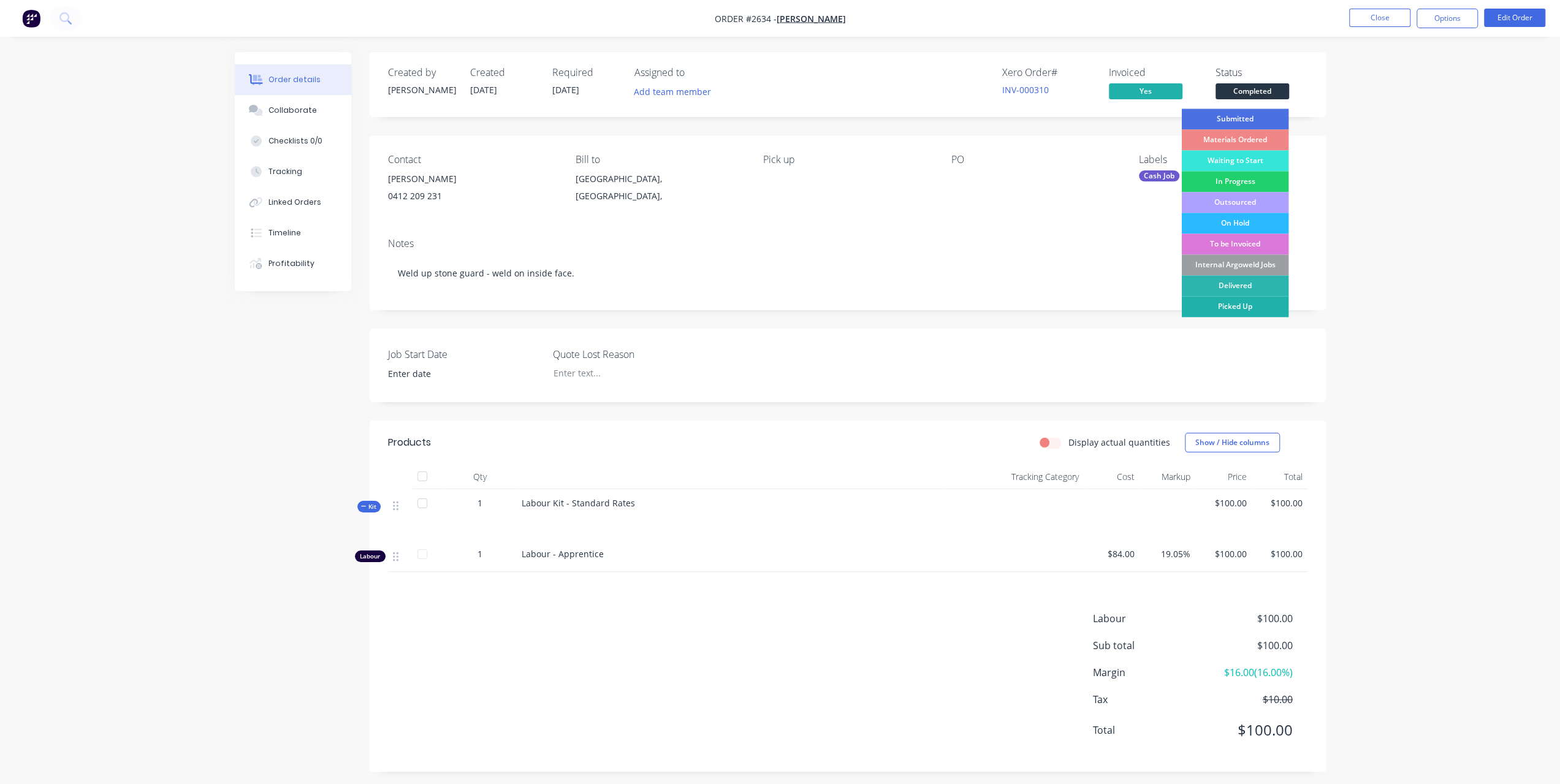
click at [1228, 308] on div "Picked Up" at bounding box center [1235, 306] width 107 height 21
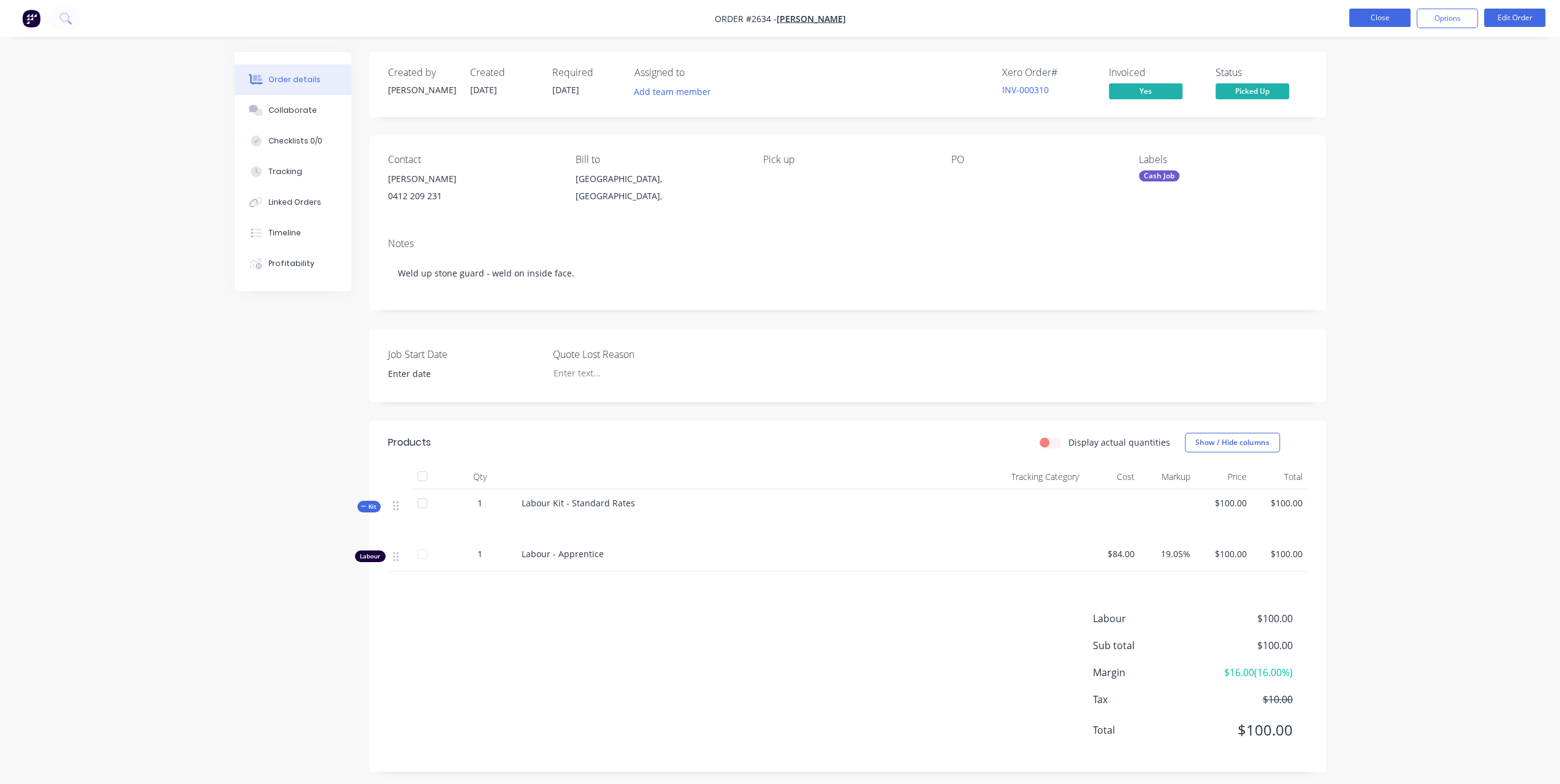
click at [1388, 24] on button "Close" at bounding box center [1380, 18] width 61 height 19
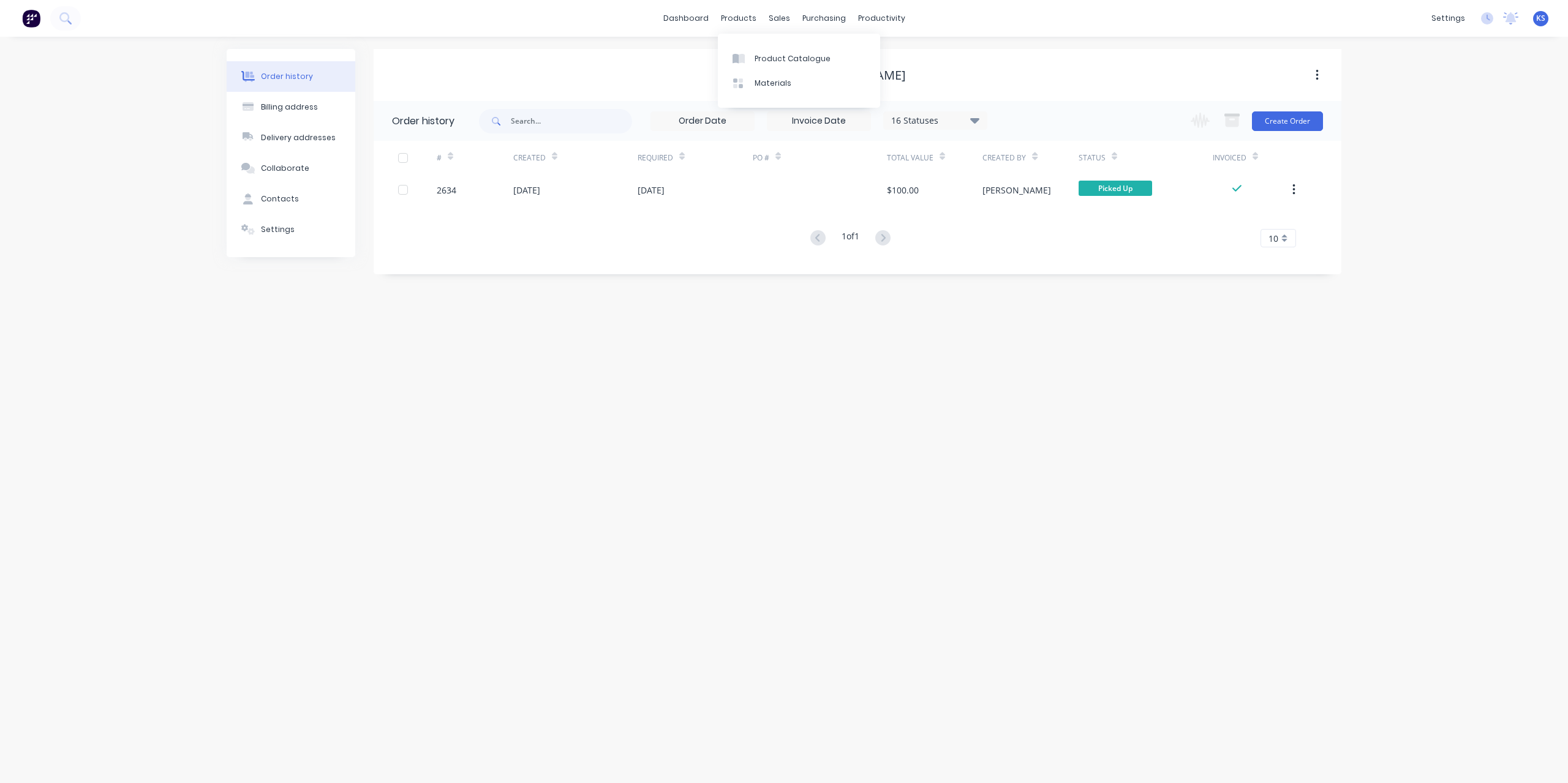
click at [717, 24] on div "products" at bounding box center [738, 19] width 48 height 19
click at [693, 21] on link "dashboard" at bounding box center [686, 19] width 58 height 19
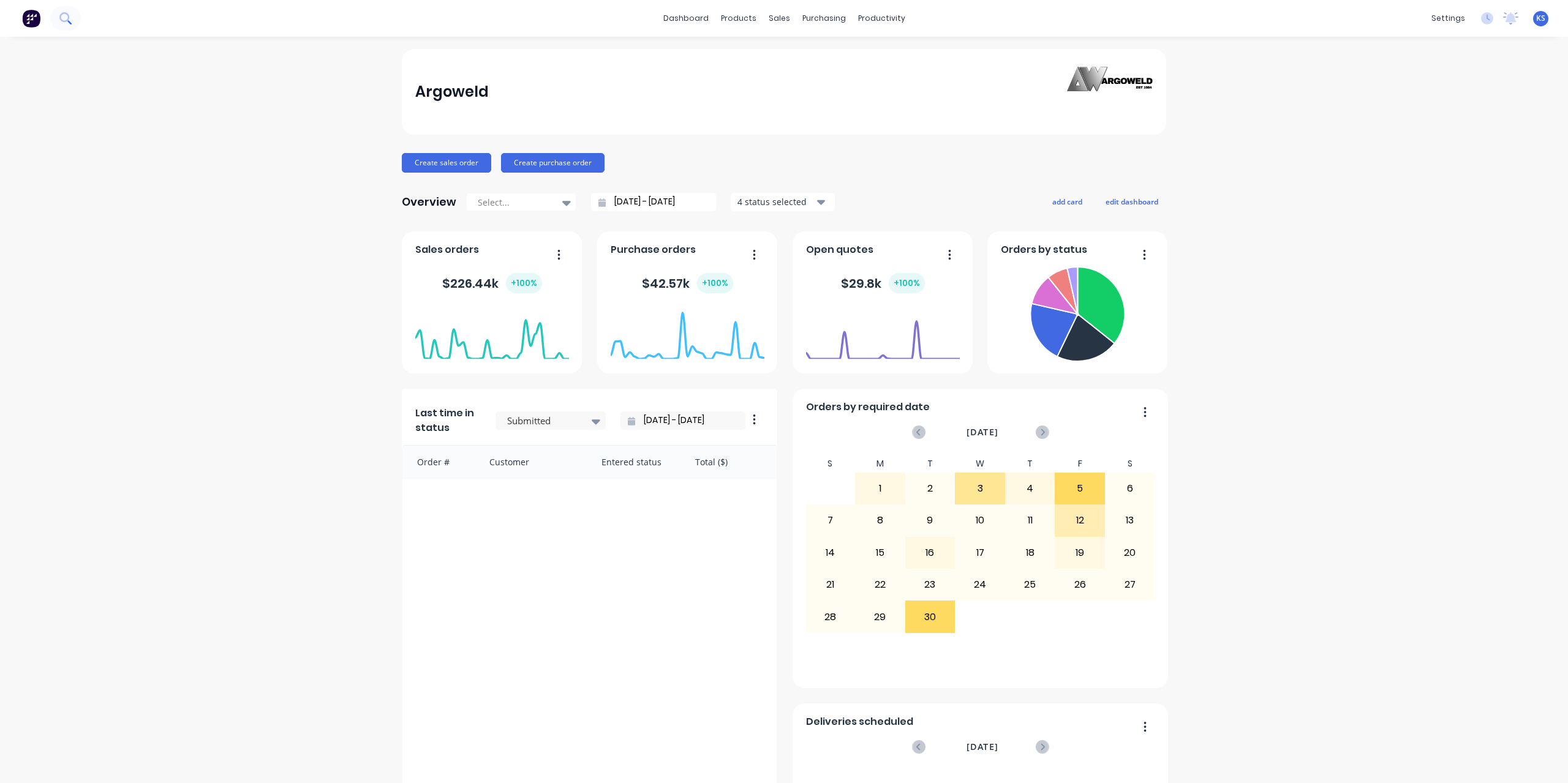
click at [76, 19] on button at bounding box center [65, 18] width 30 height 24
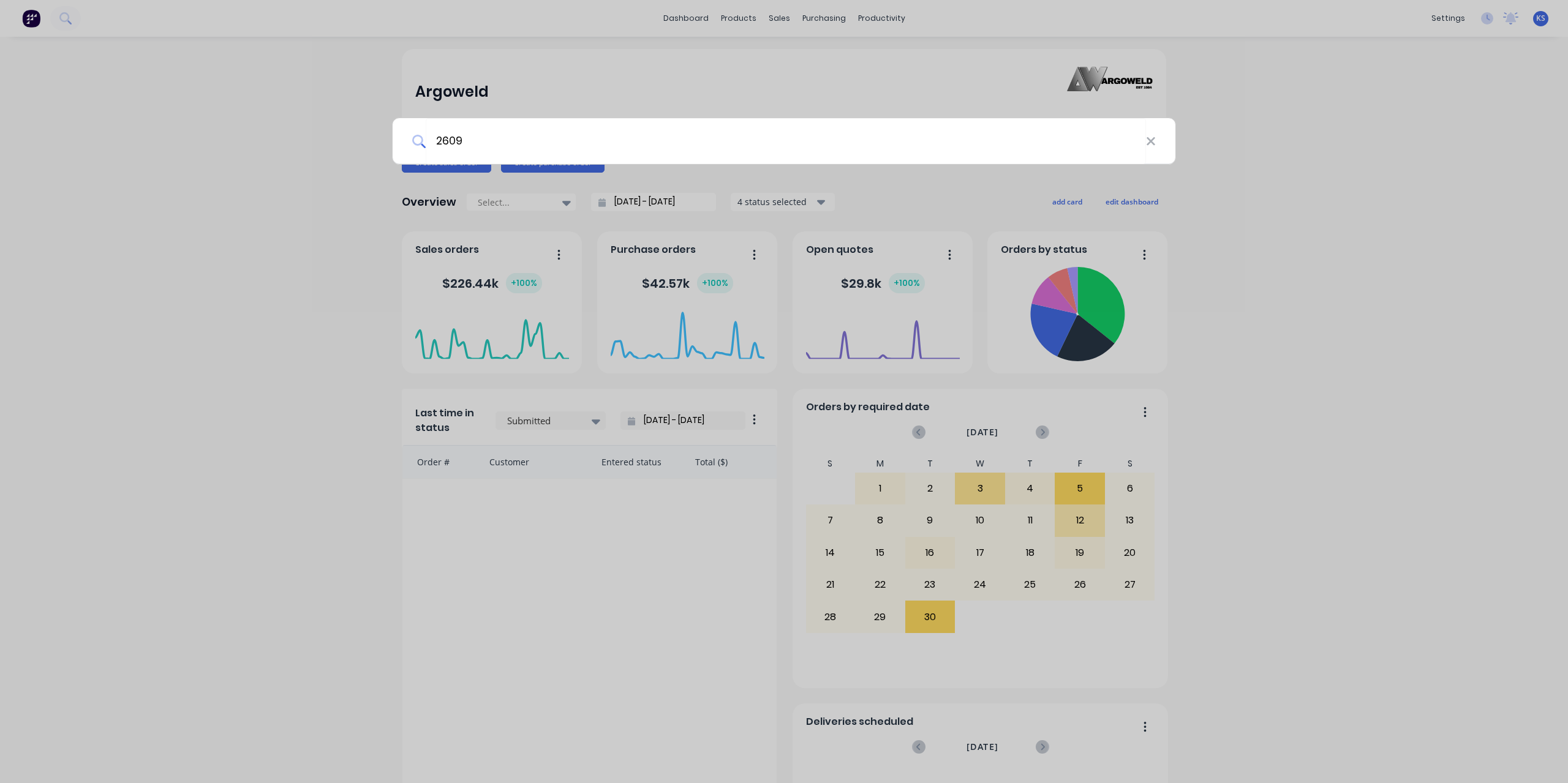
type input "2609"
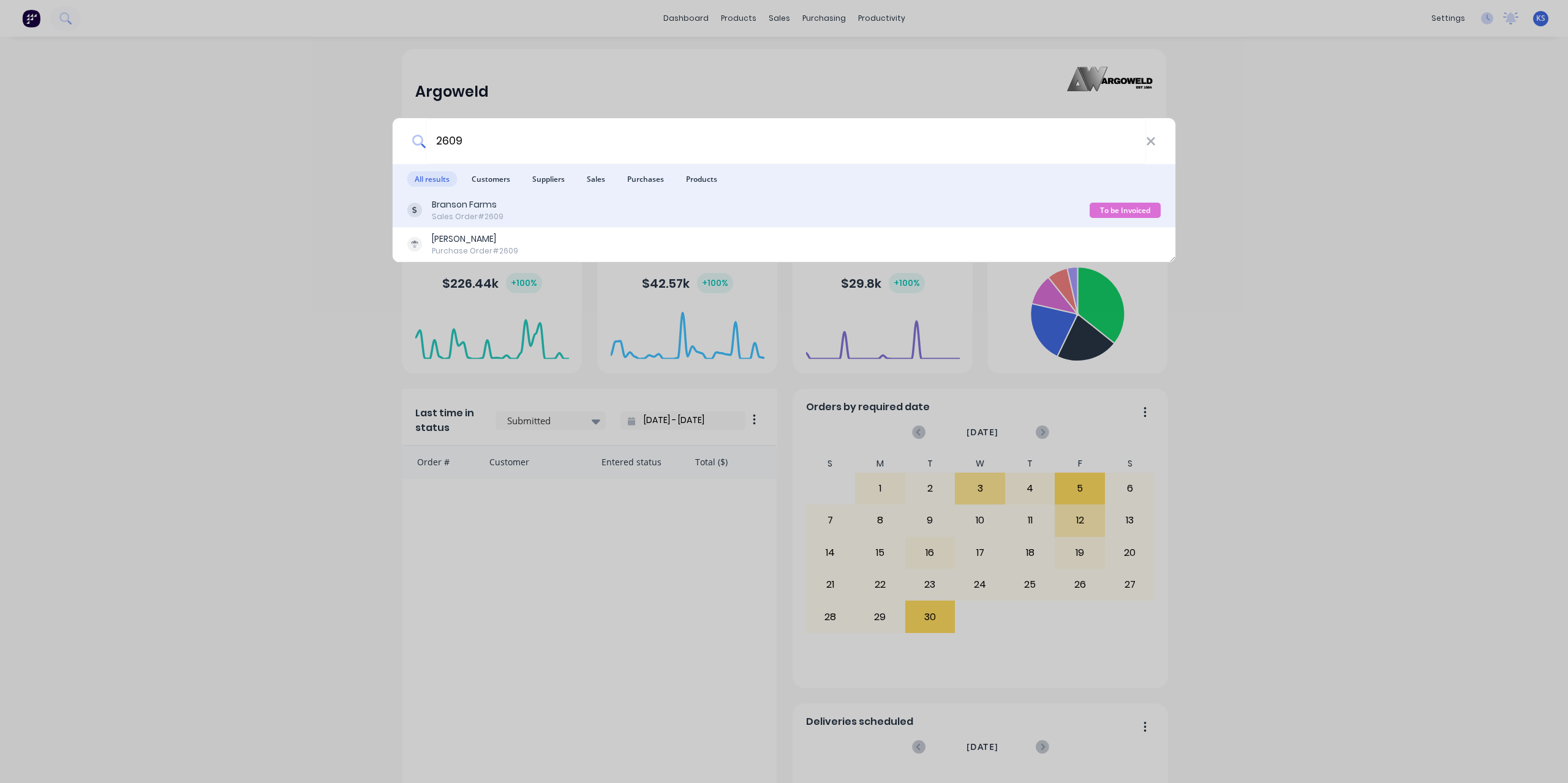
click at [510, 209] on div "Branson Farms Sales Order #2609" at bounding box center [748, 210] width 682 height 24
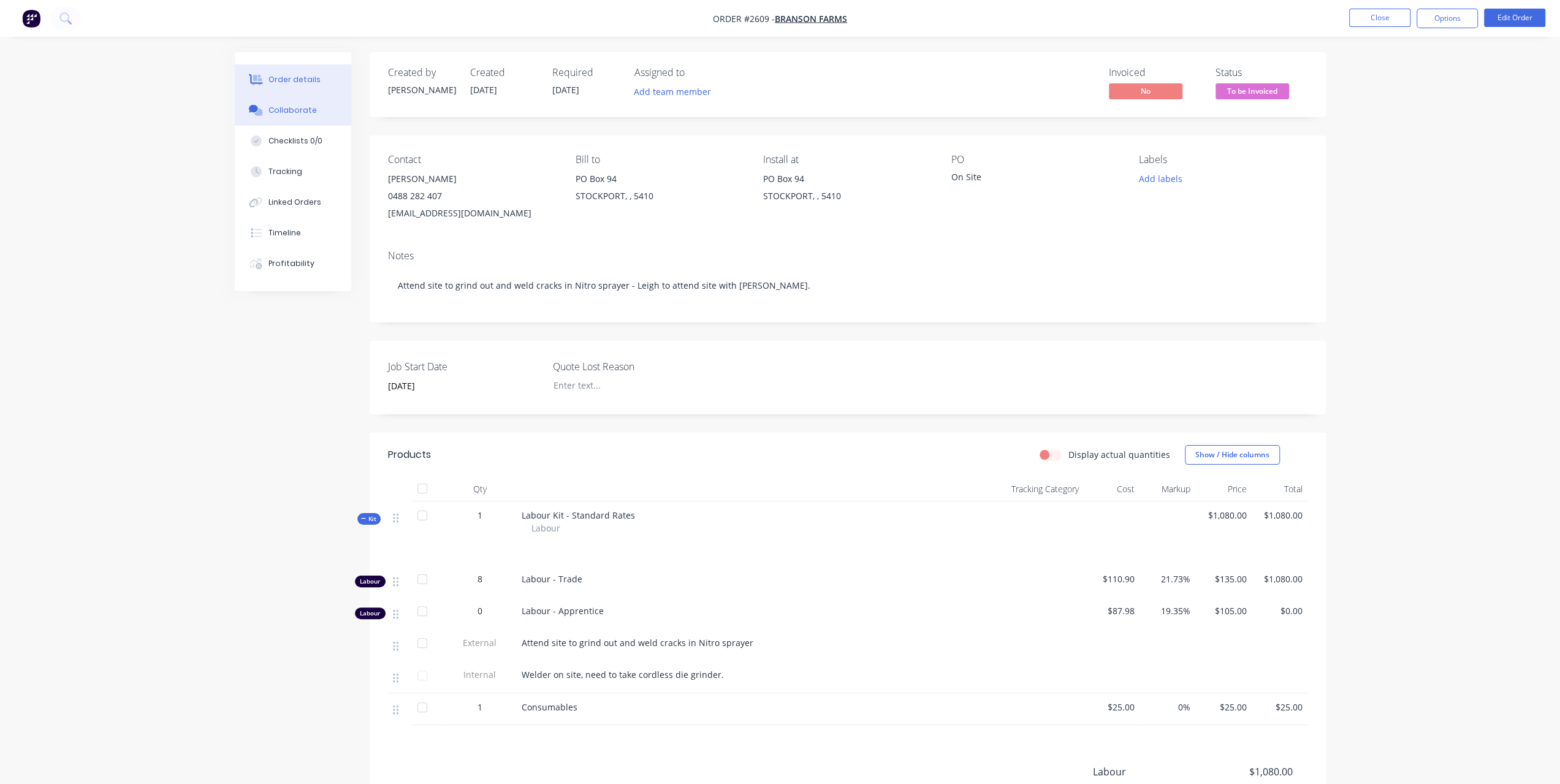
click at [286, 111] on div "Collaborate" at bounding box center [292, 110] width 49 height 11
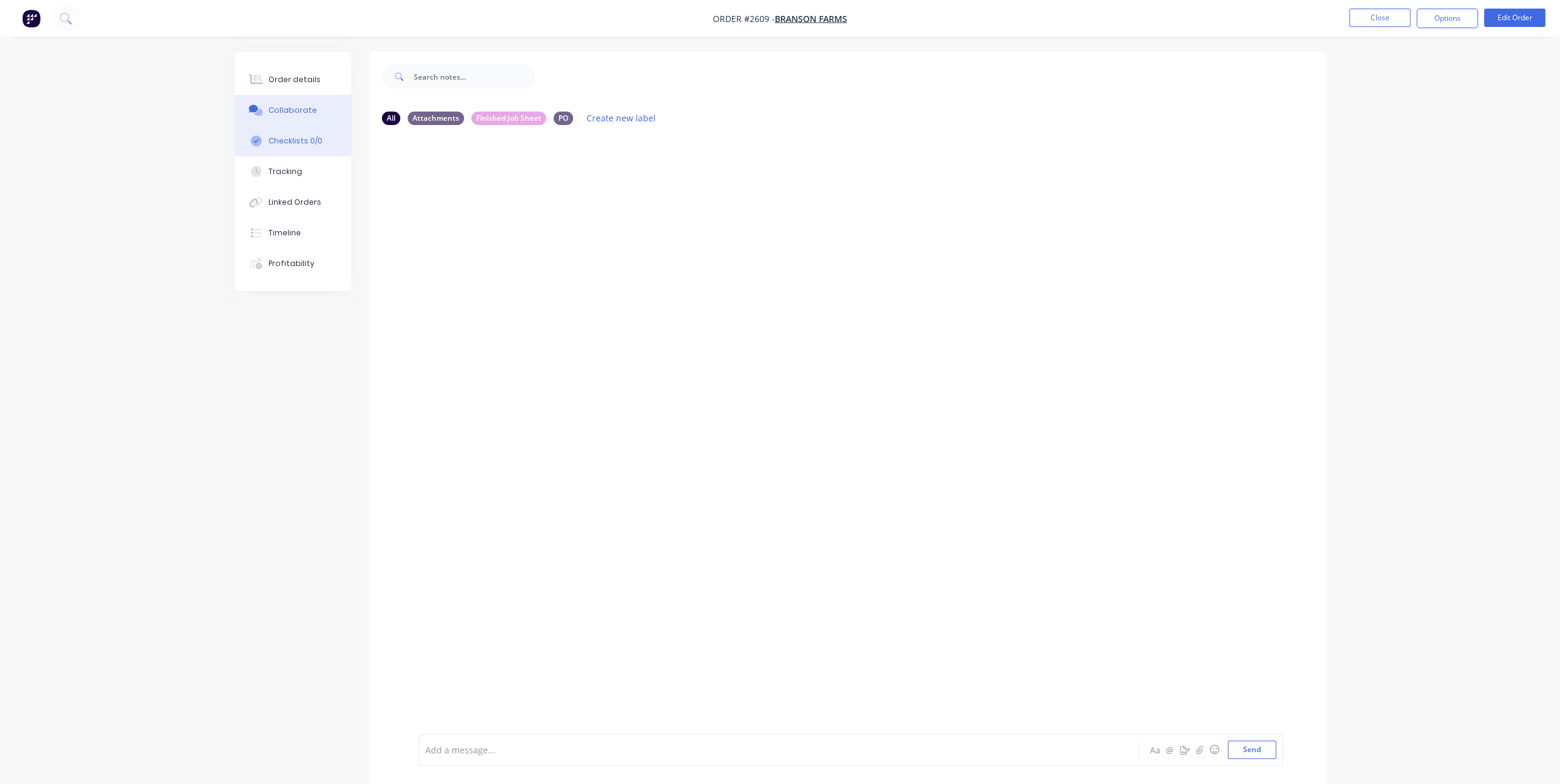
click at [284, 136] on div "Checklists 0/0" at bounding box center [295, 141] width 54 height 11
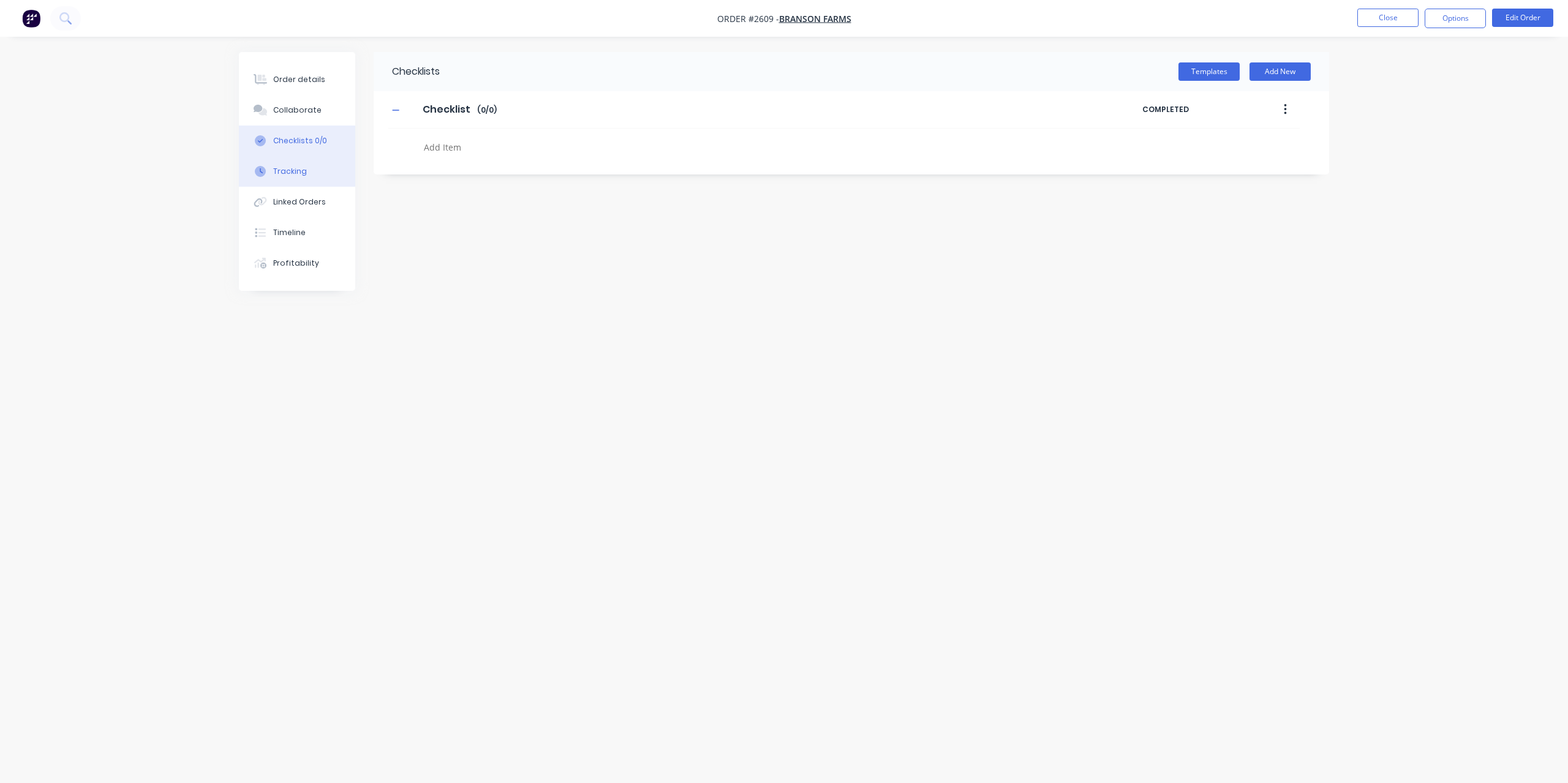
click at [282, 175] on div "Tracking" at bounding box center [290, 172] width 34 height 11
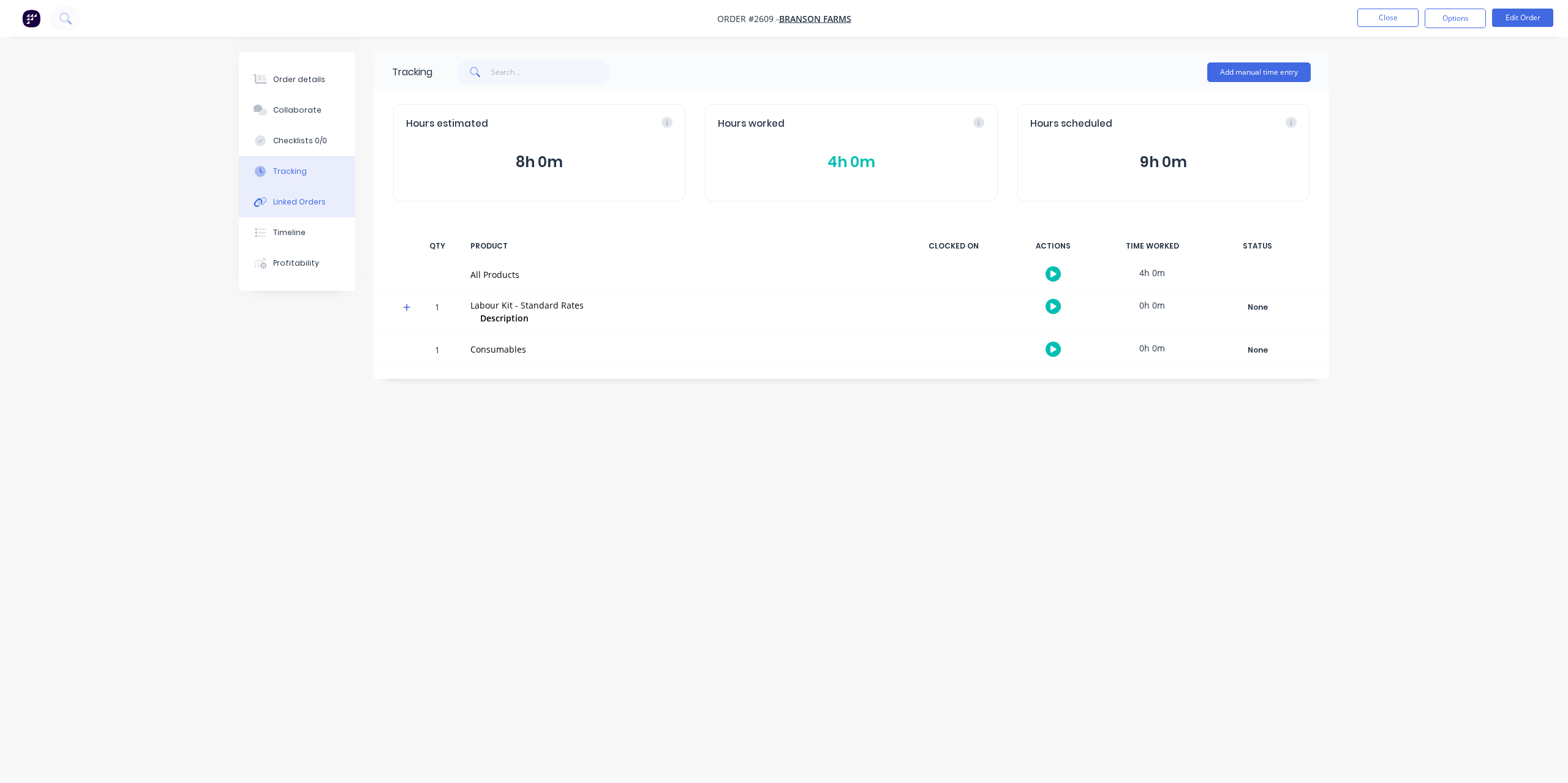
click at [282, 202] on div "Linked Orders" at bounding box center [299, 202] width 53 height 11
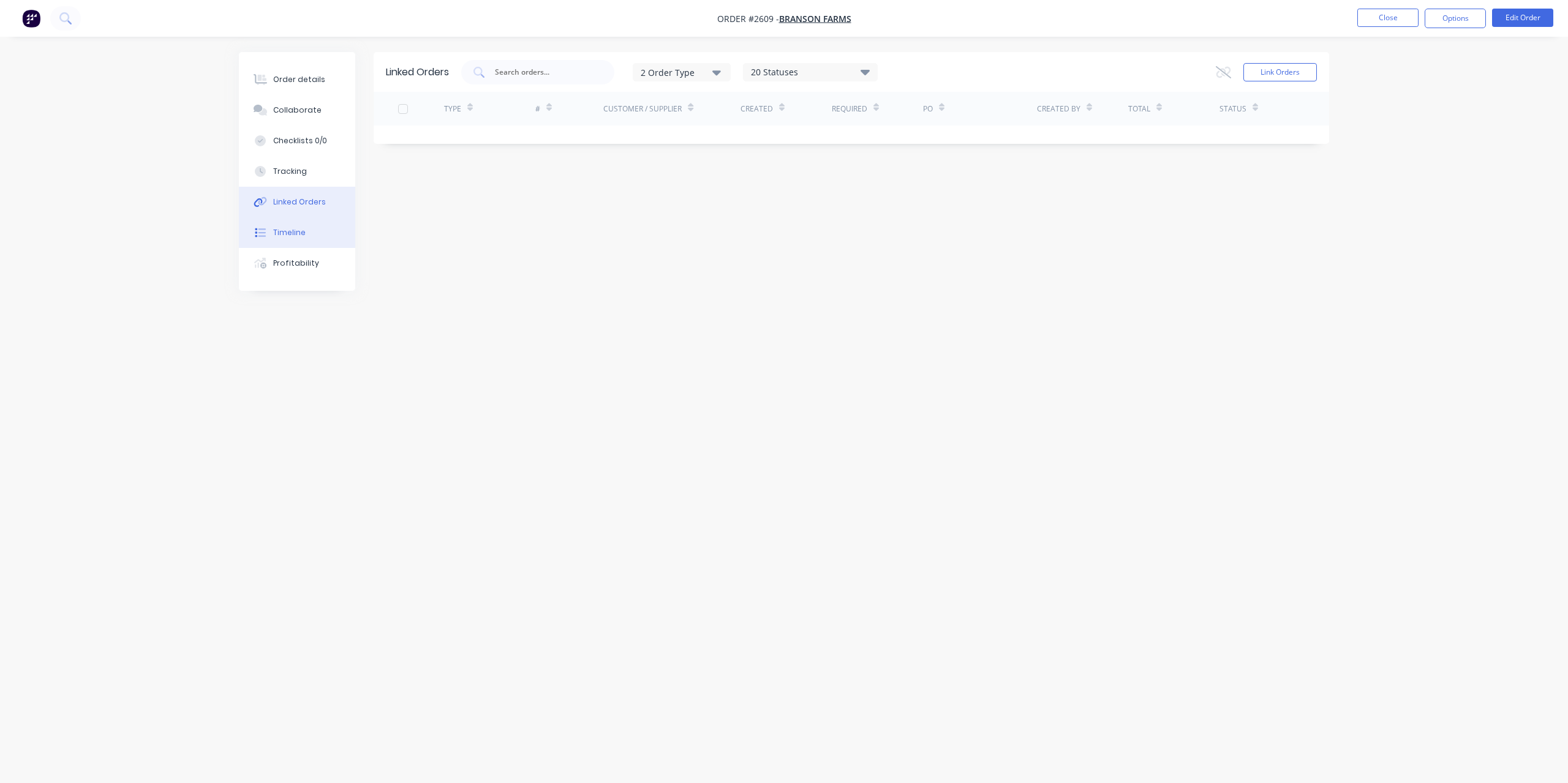
click at [282, 228] on div "Timeline" at bounding box center [289, 232] width 32 height 11
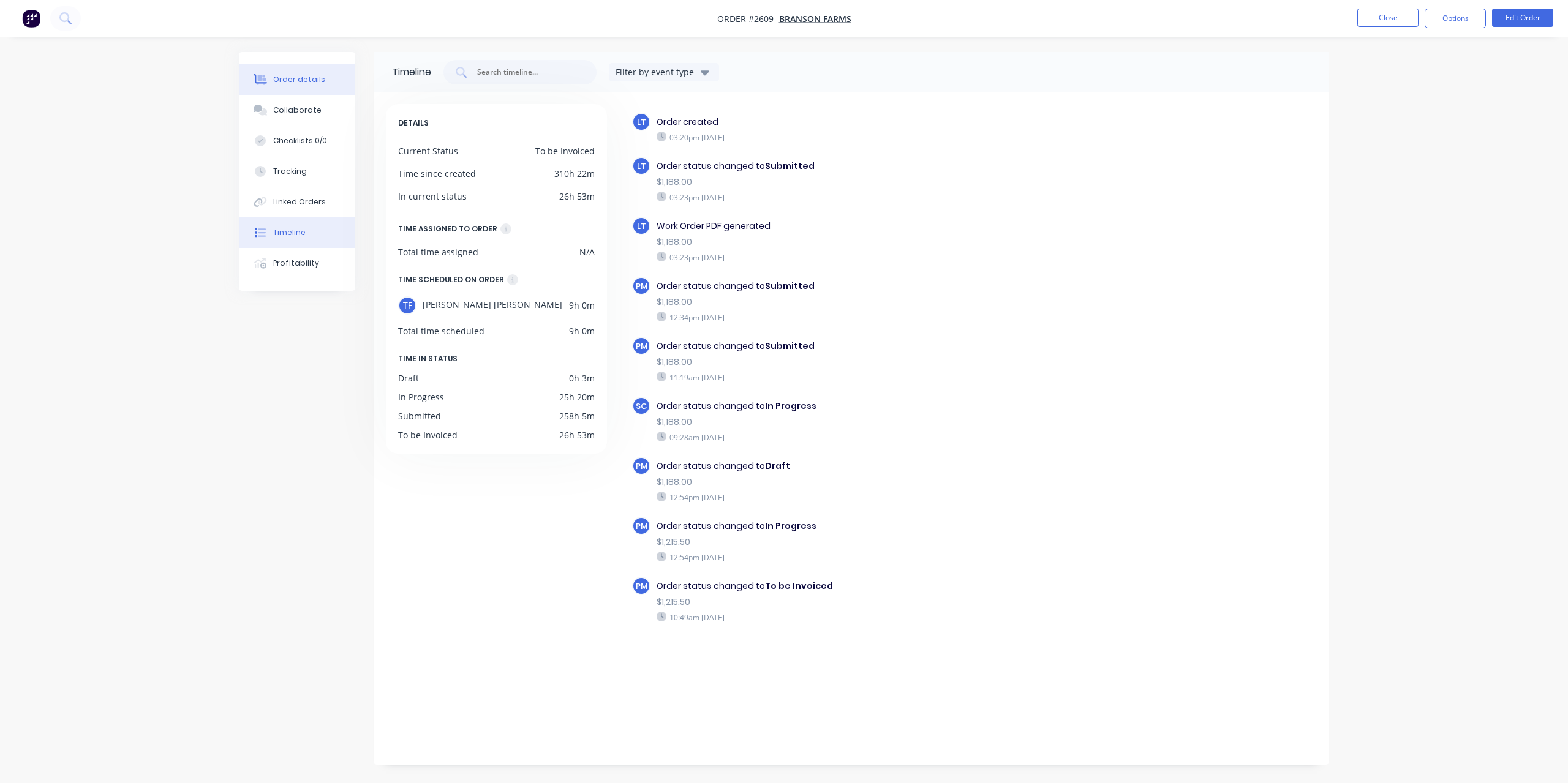
click at [298, 81] on div "Order details" at bounding box center [299, 80] width 52 height 11
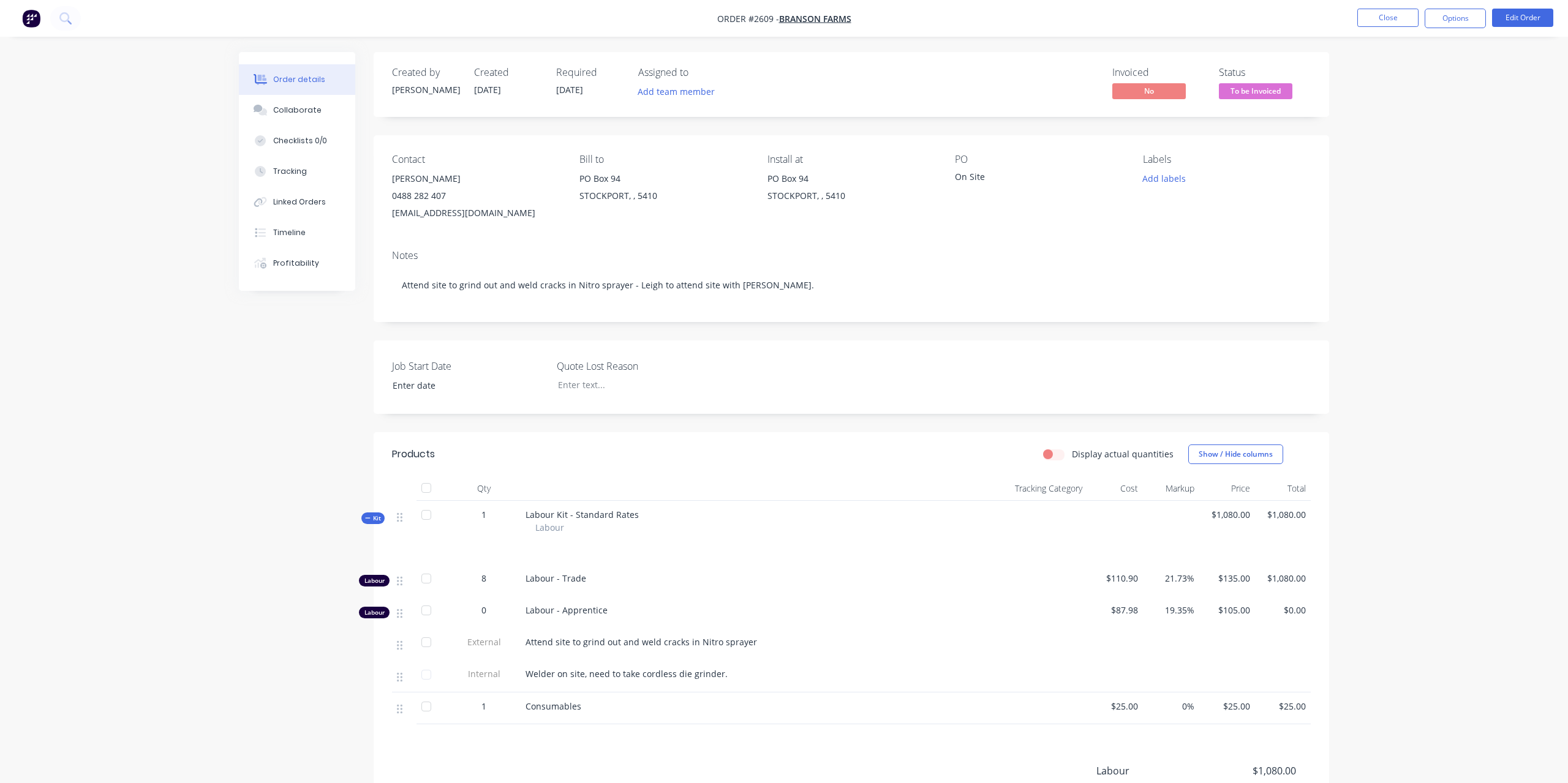
type input "[DATE]"
click at [289, 177] on button "Tracking" at bounding box center [292, 171] width 116 height 30
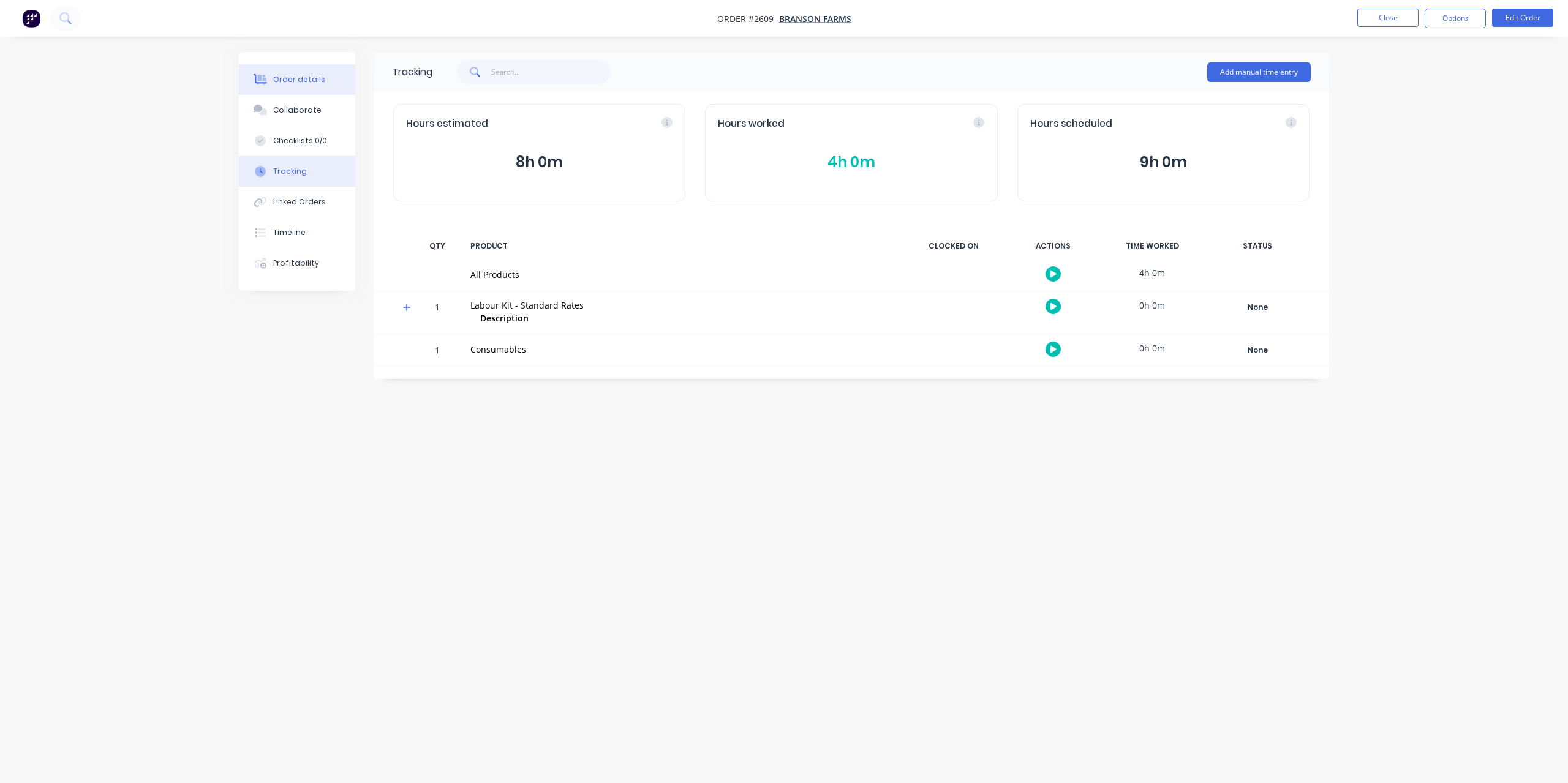
click at [306, 74] on div "Order details" at bounding box center [299, 80] width 52 height 11
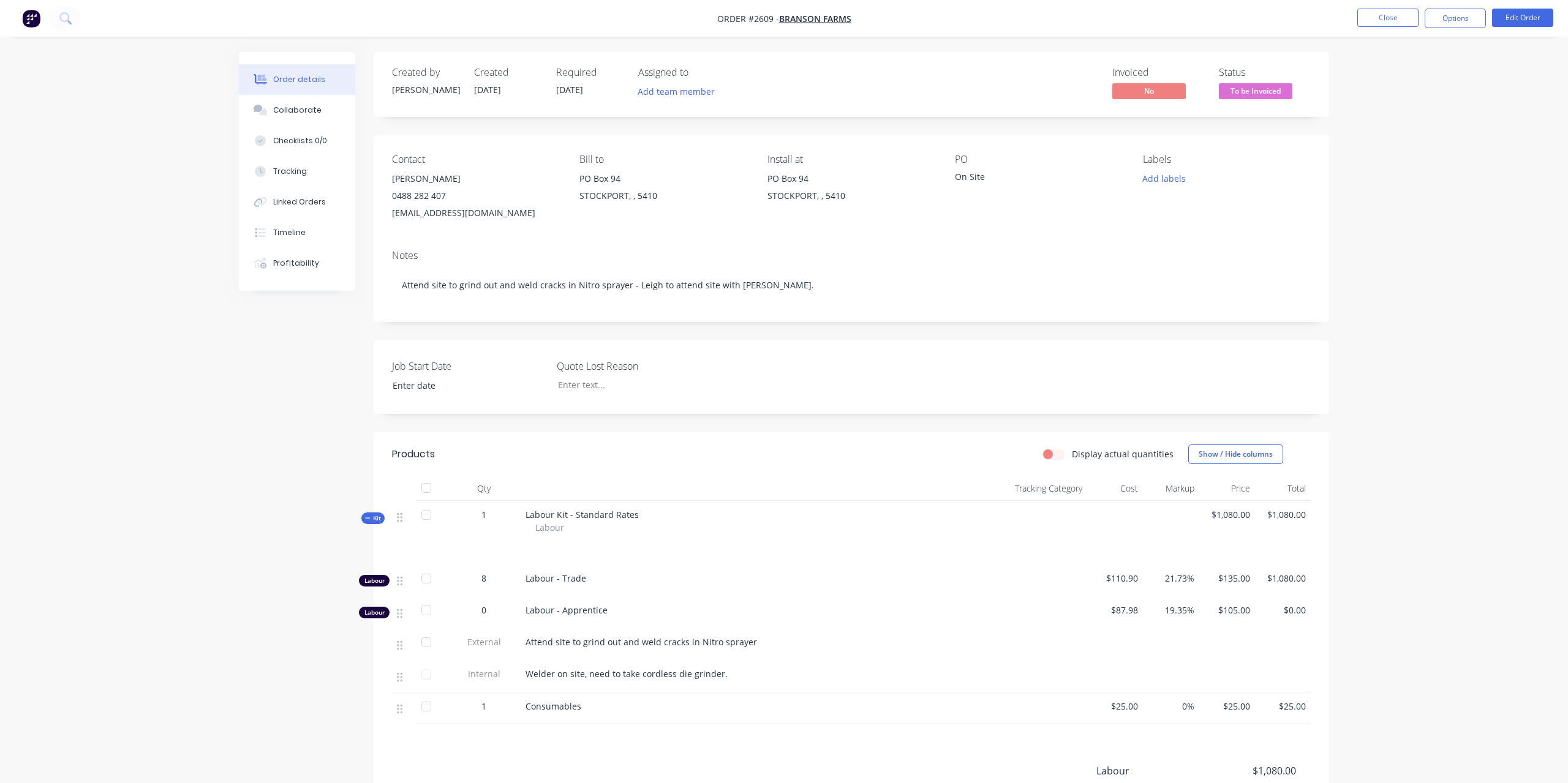
type input "[DATE]"
click at [1497, 11] on button "Edit Order" at bounding box center [1513, 18] width 61 height 19
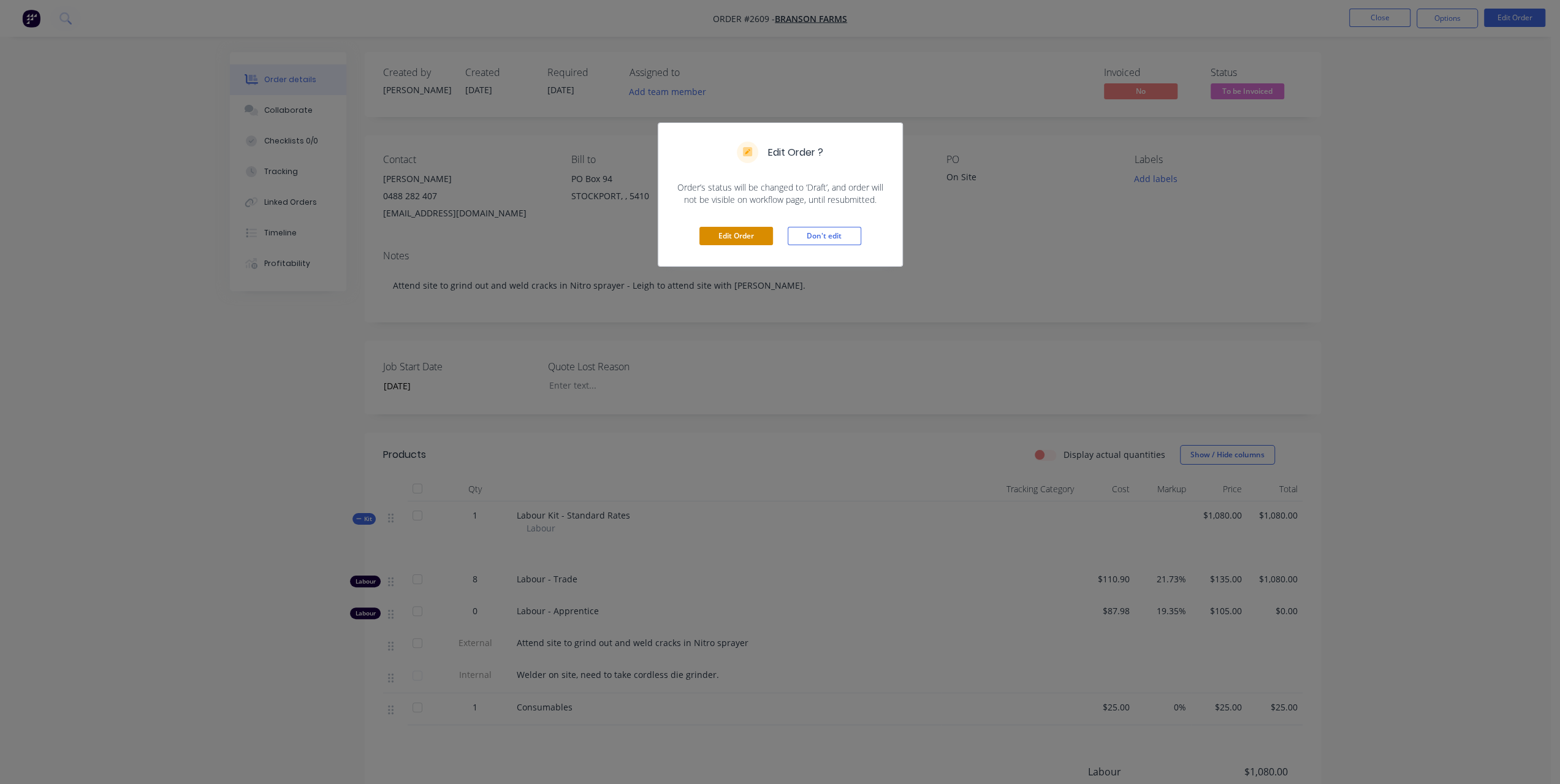
click at [747, 235] on button "Edit Order" at bounding box center [736, 236] width 73 height 19
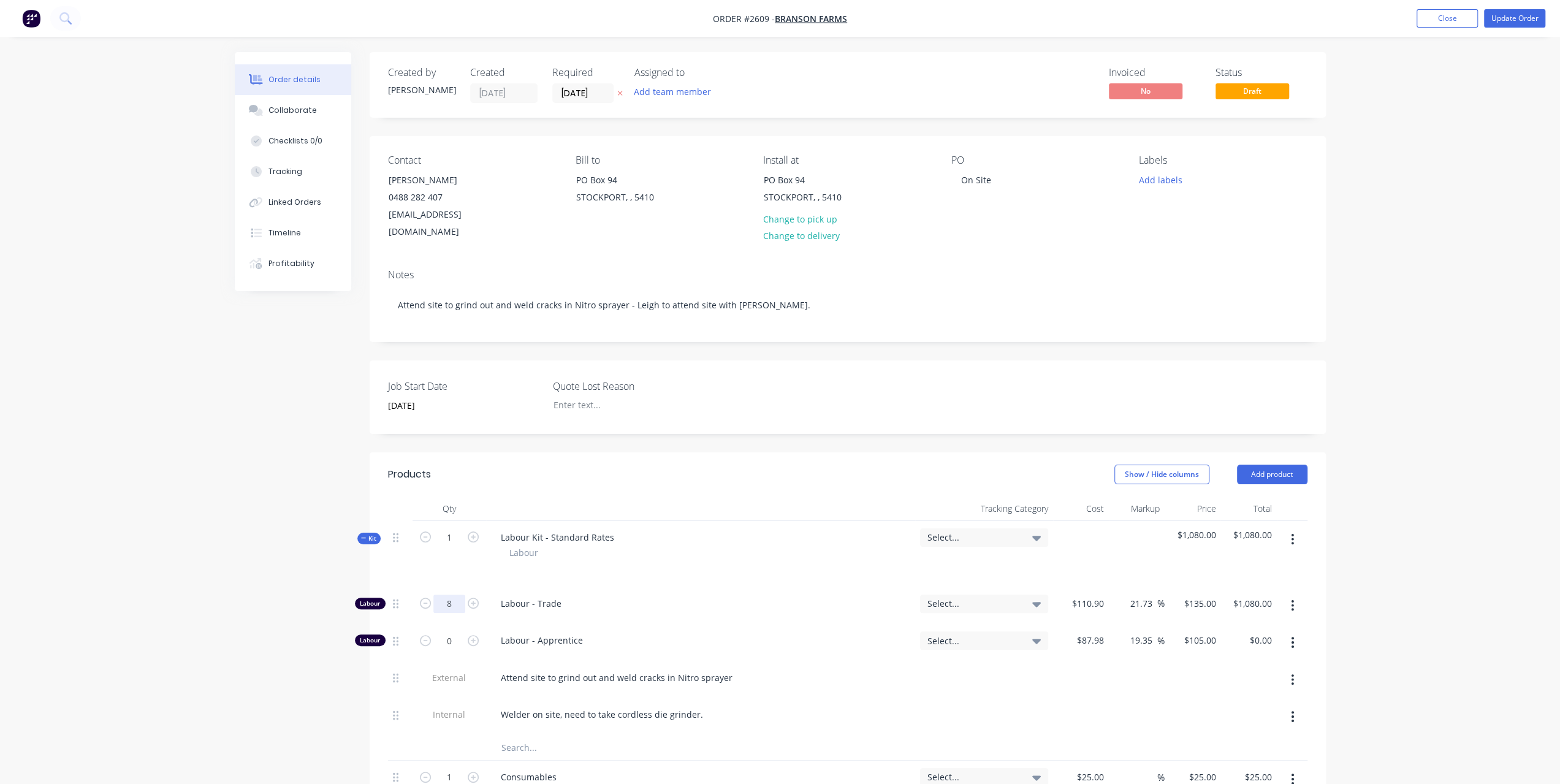
click at [449, 594] on input "8" at bounding box center [449, 604] width 32 height 19
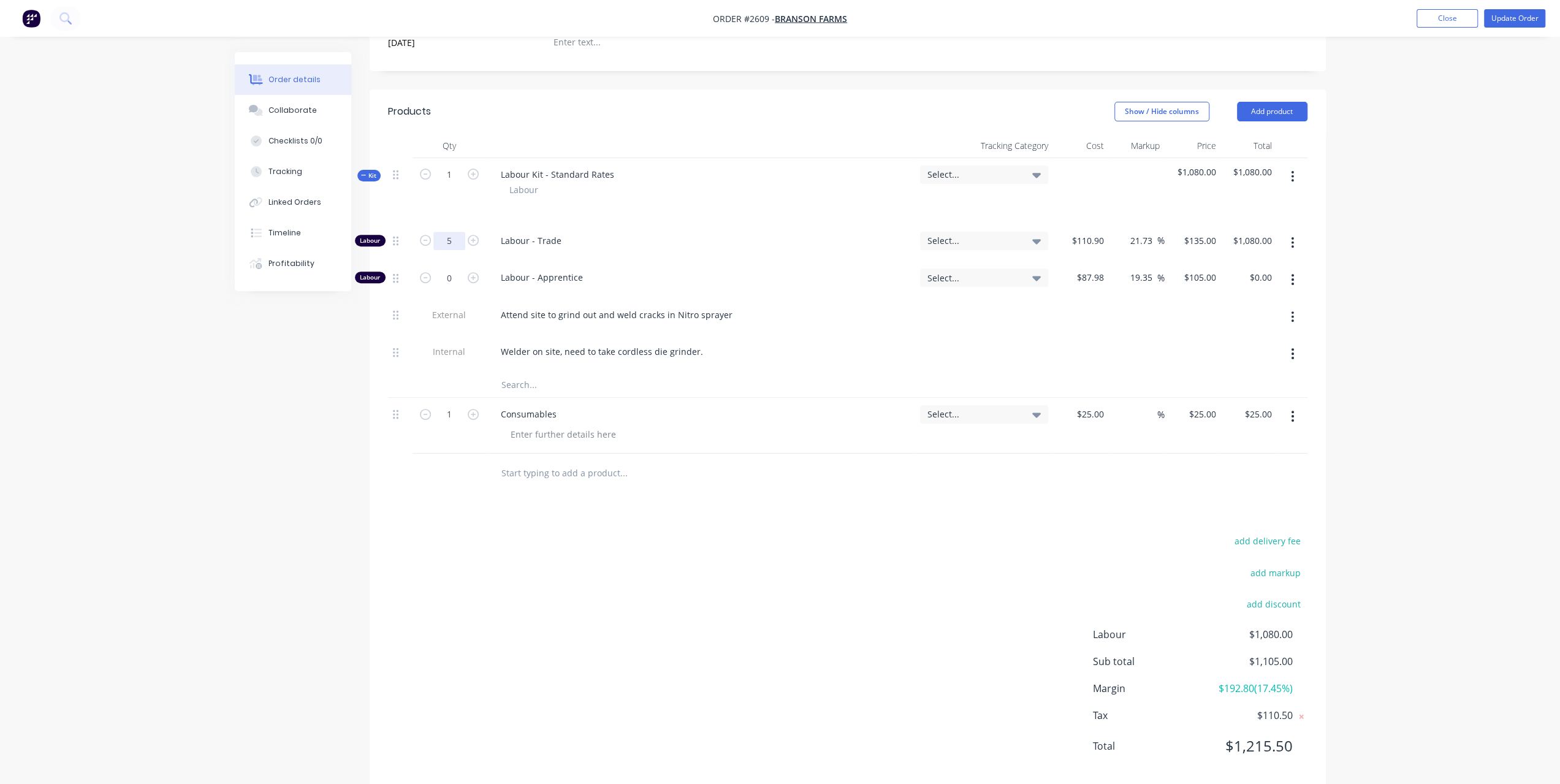
type input "5"
type input "$675.00"
click at [1411, 477] on div "Order details Collaborate Checklists 0/0 Tracking Linked Orders Timeline Profit…" at bounding box center [780, 222] width 1560 height 1169
click at [1513, 6] on nav "Order #2609 - Branson Farms Add product Close Update Order" at bounding box center [780, 18] width 1560 height 37
click at [1515, 19] on button "Update Order" at bounding box center [1515, 19] width 61 height 19
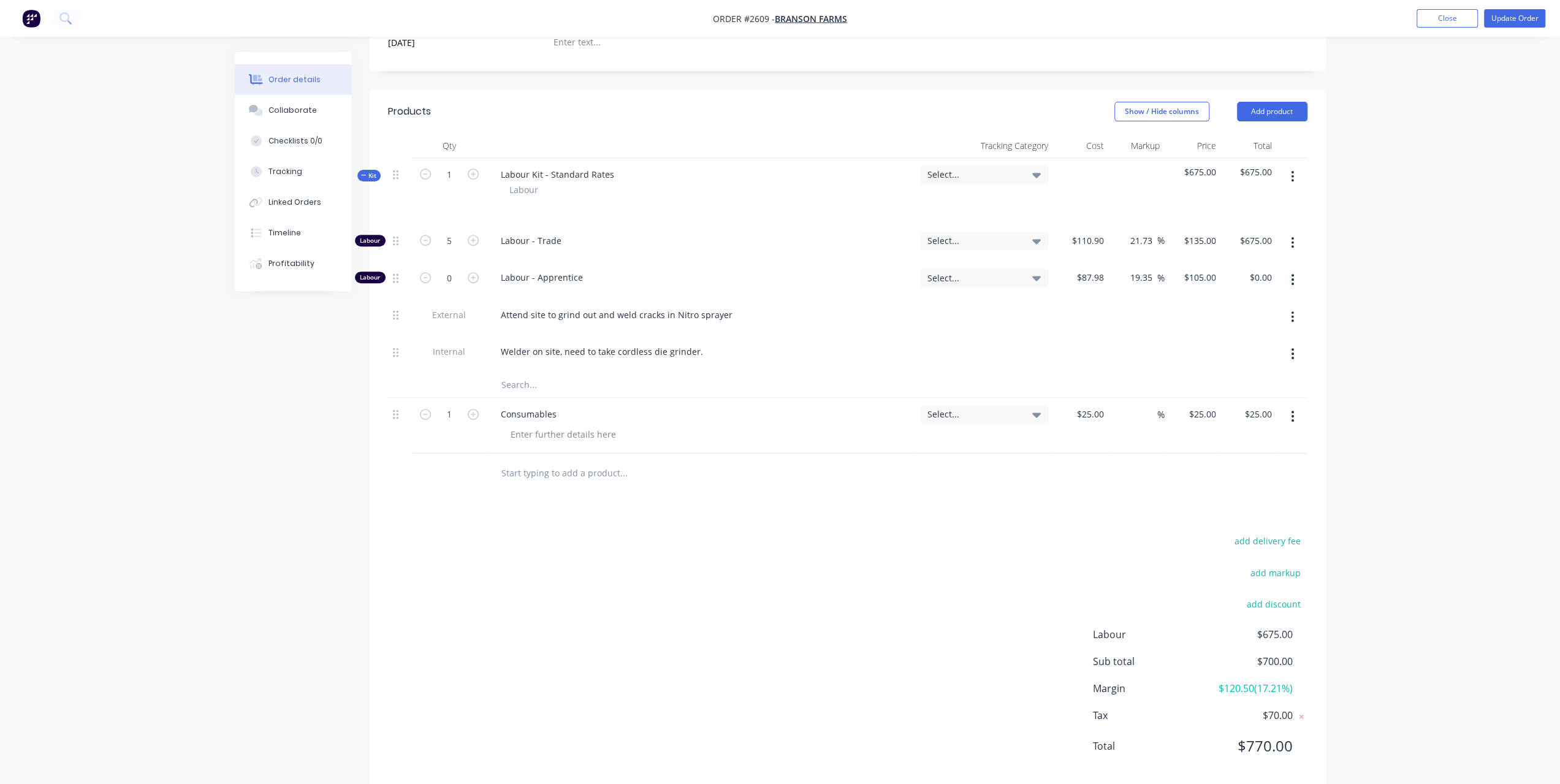
scroll to position [0, 0]
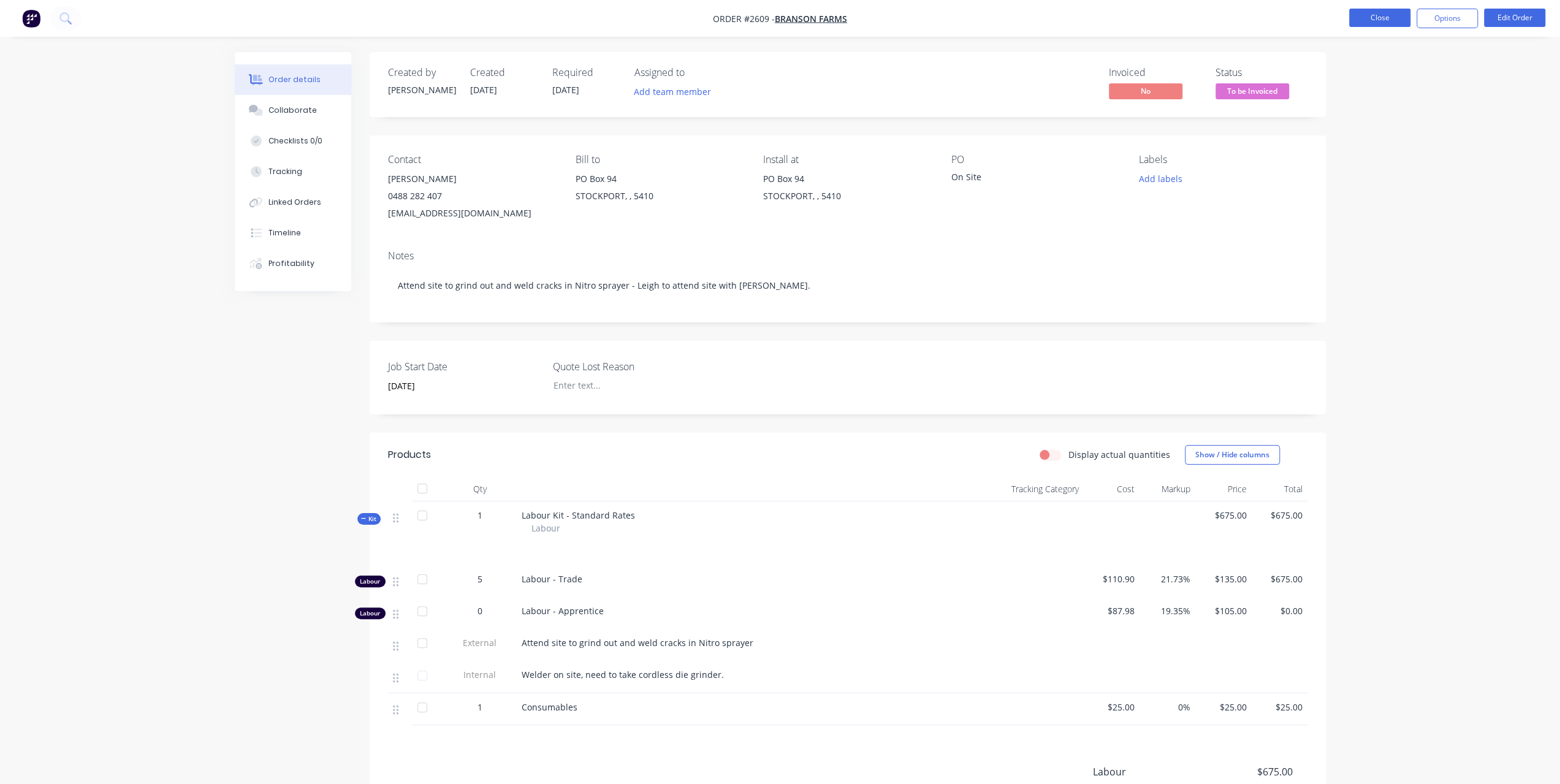
click at [1384, 16] on button "Close" at bounding box center [1380, 18] width 61 height 19
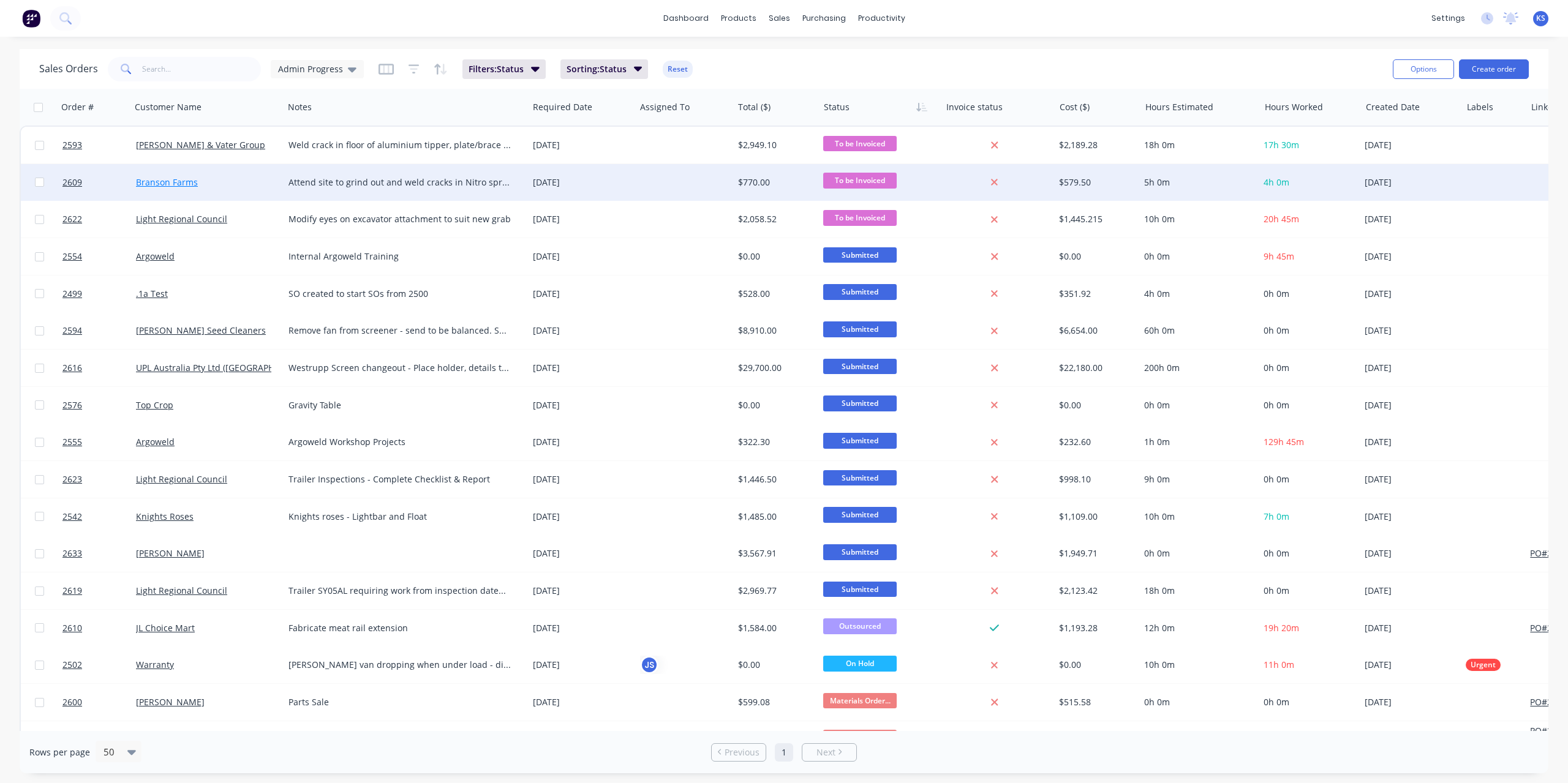
click at [162, 184] on link "Branson Farms" at bounding box center [167, 182] width 62 height 12
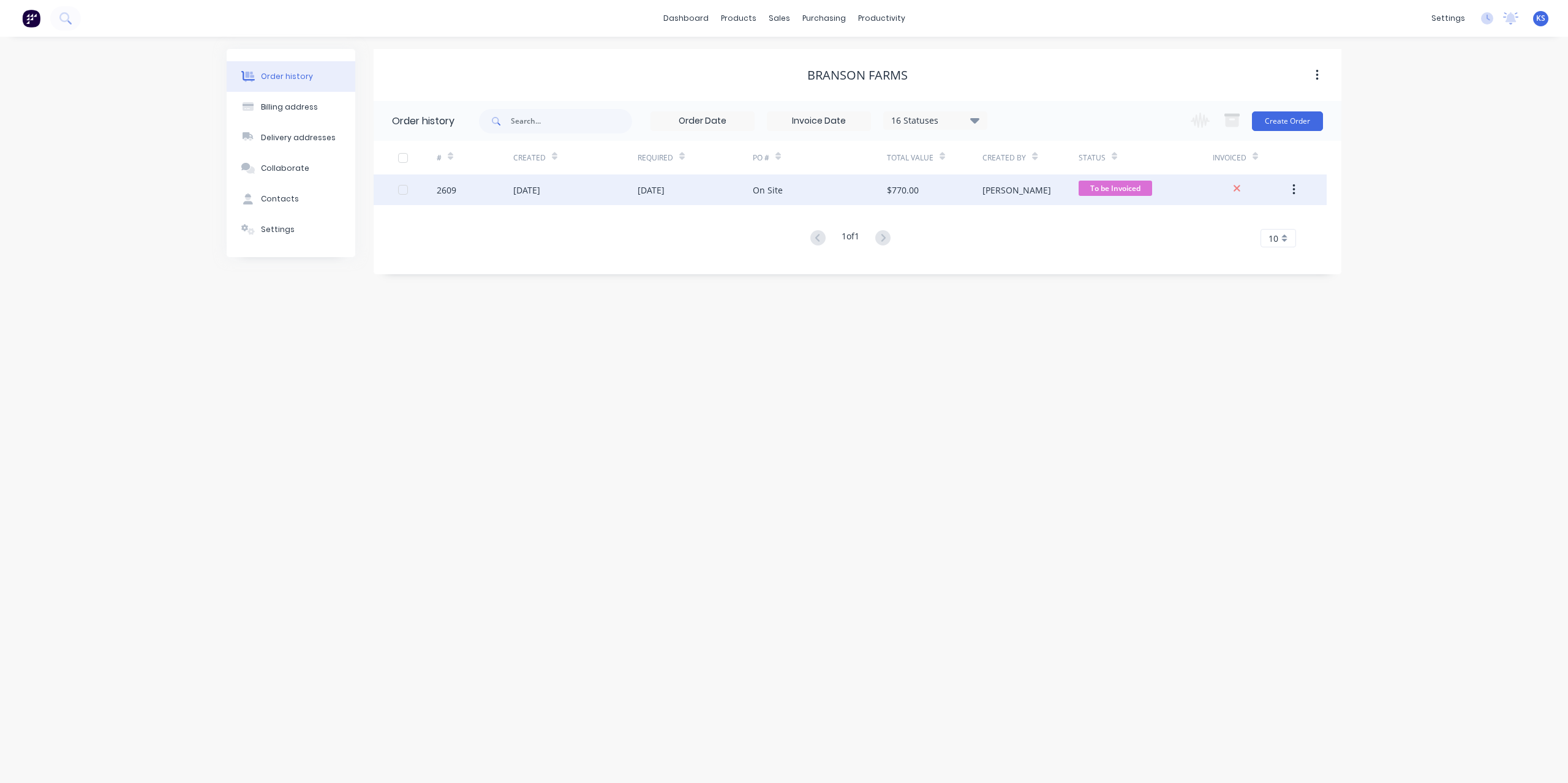
click at [538, 189] on div "[DATE]" at bounding box center [526, 190] width 27 height 13
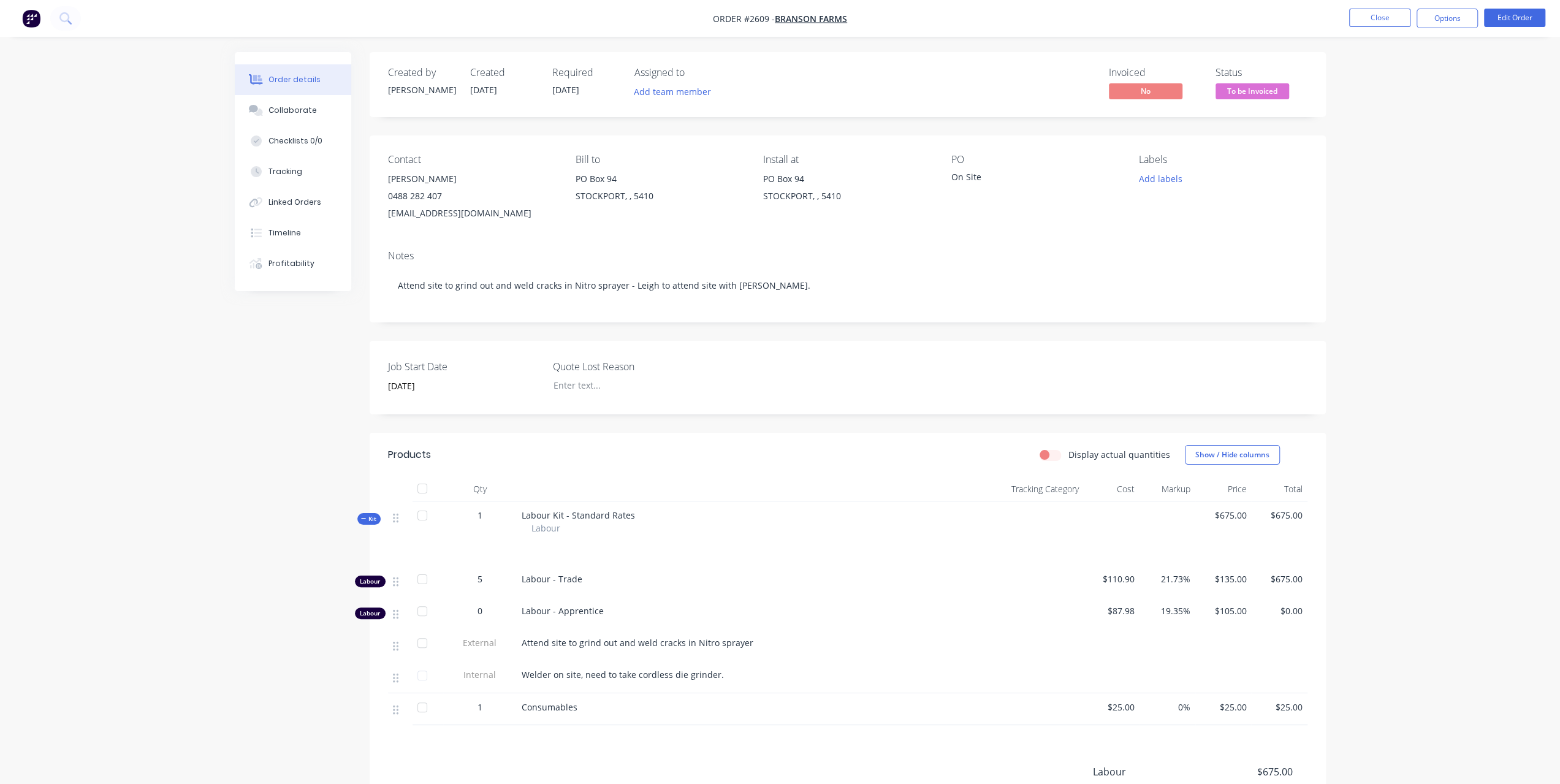
click at [1445, 28] on nav "Order #2609 - Branson Farms Close Options Edit Order" at bounding box center [780, 18] width 1560 height 37
click at [1457, 21] on button "Options" at bounding box center [1447, 19] width 61 height 20
click at [1418, 75] on div "Invoice" at bounding box center [1410, 74] width 113 height 18
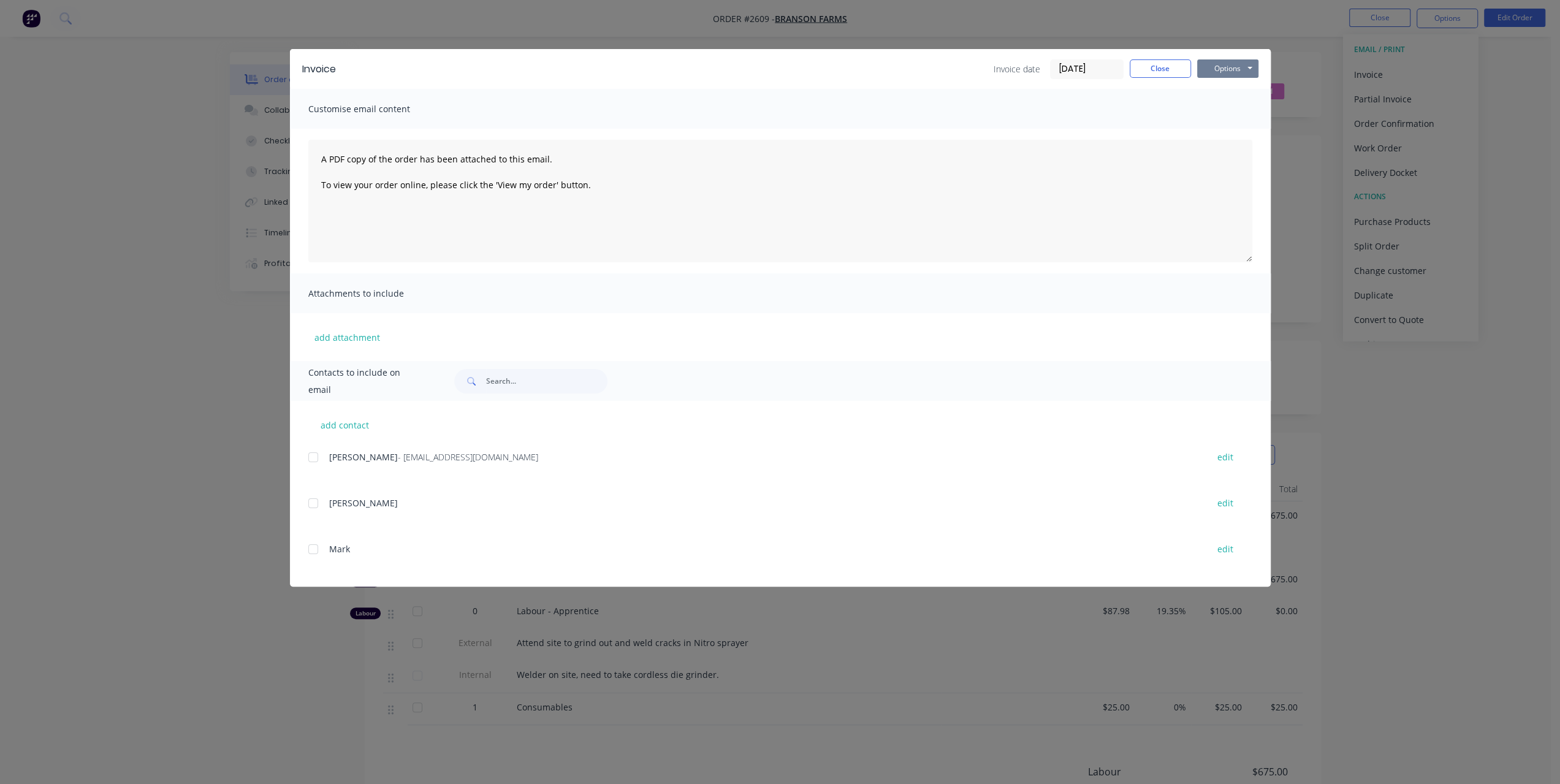
click at [1238, 70] on button "Options" at bounding box center [1228, 69] width 61 height 19
click at [1228, 90] on button "Preview" at bounding box center [1236, 90] width 78 height 21
click at [1165, 68] on button "Close" at bounding box center [1160, 69] width 61 height 19
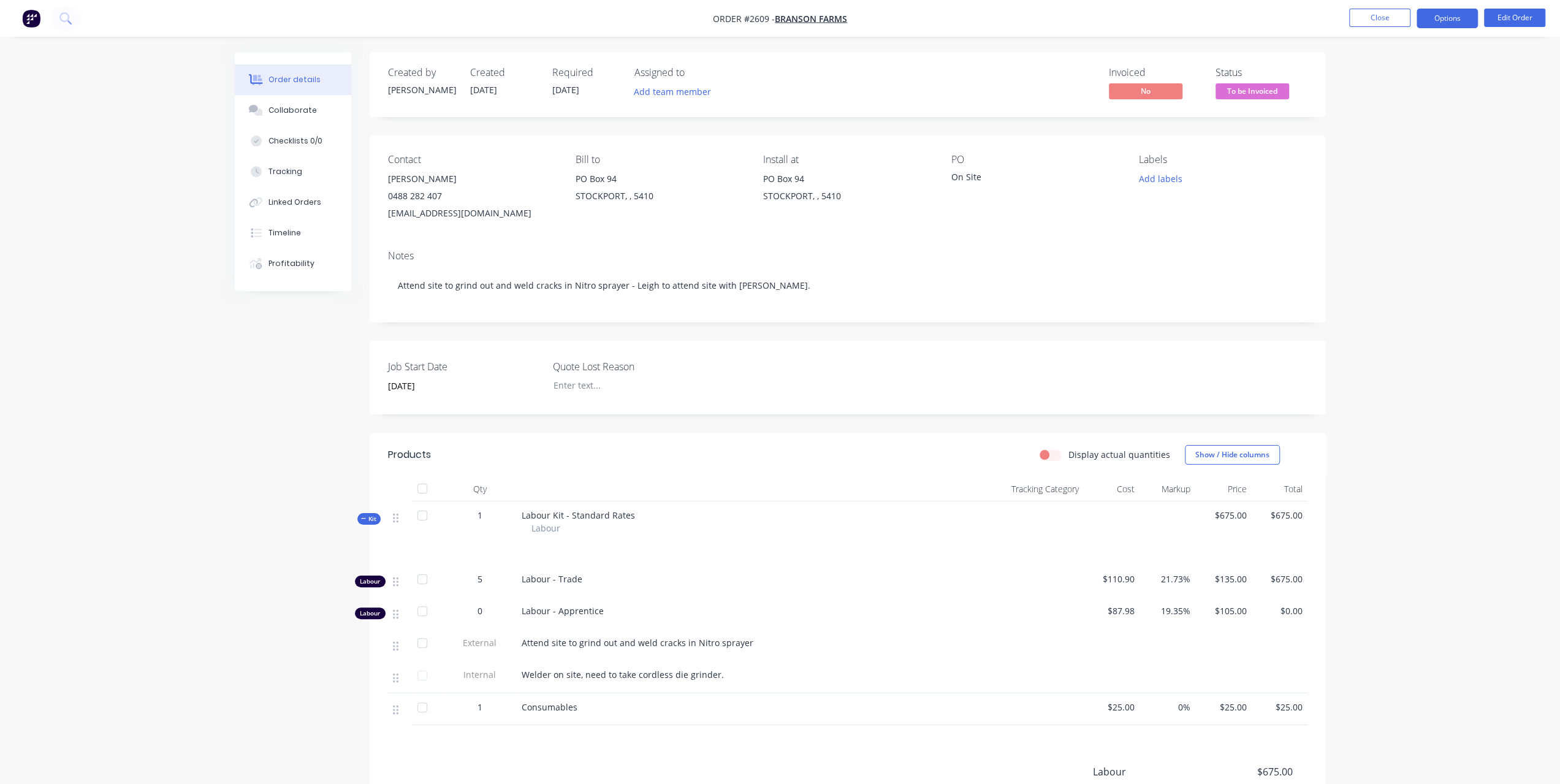
click at [1443, 19] on button "Options" at bounding box center [1447, 19] width 61 height 20
click at [1379, 66] on div "Invoice" at bounding box center [1410, 74] width 113 height 18
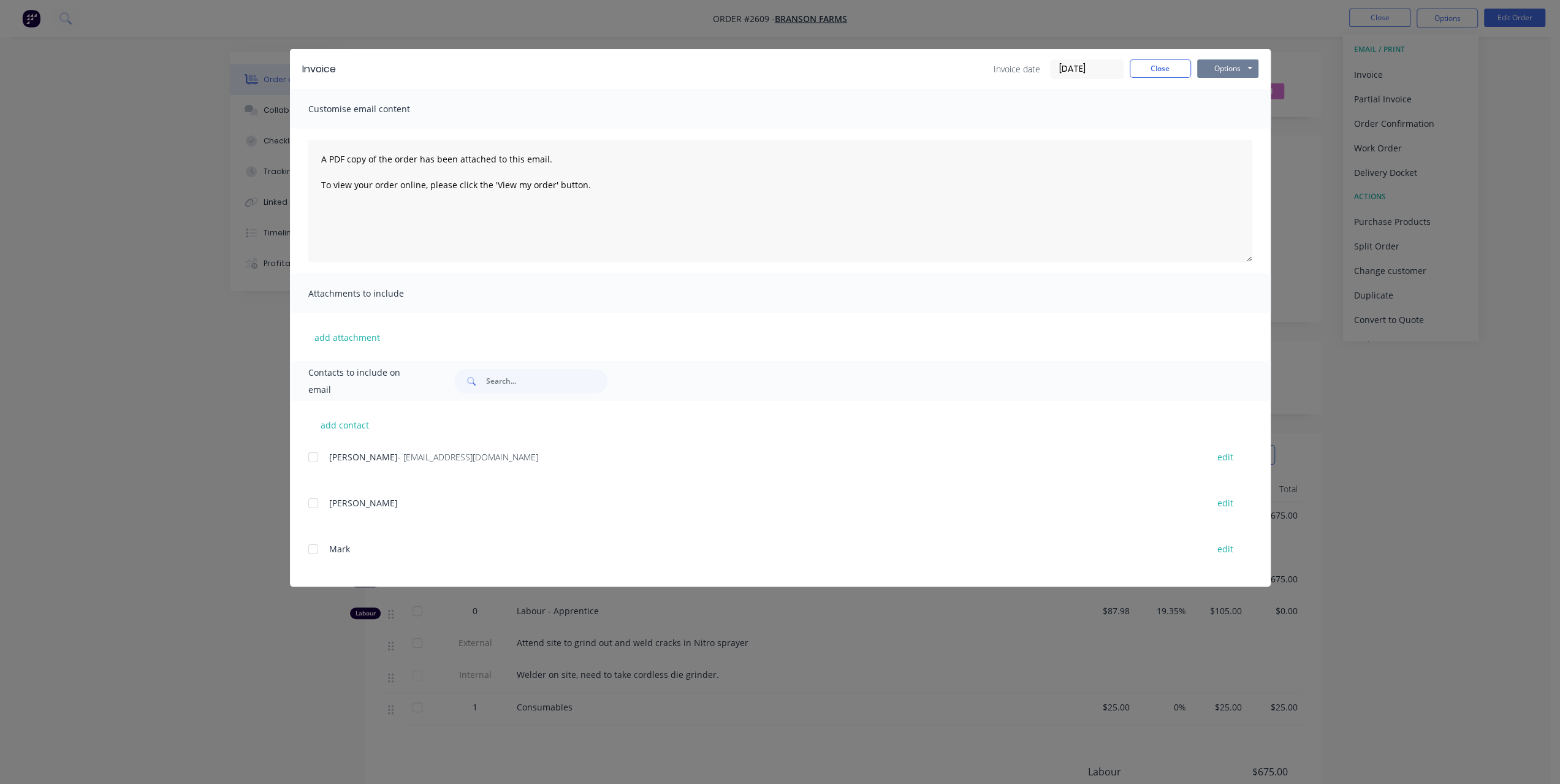
click at [1236, 62] on button "Options" at bounding box center [1228, 69] width 61 height 19
click at [1205, 106] on button "Print" at bounding box center [1236, 111] width 78 height 21
click at [1179, 60] on button "Close" at bounding box center [1160, 69] width 61 height 19
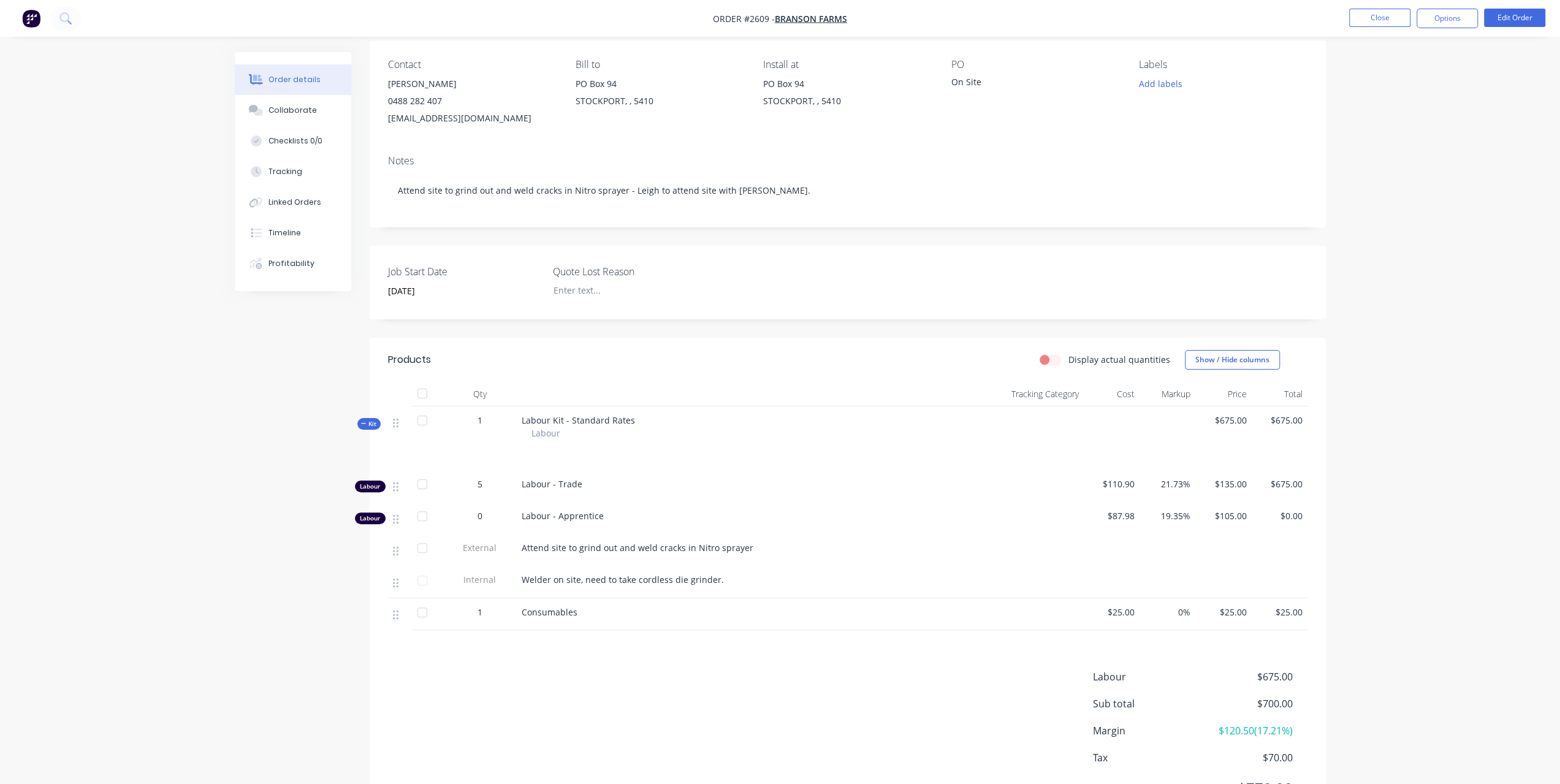
scroll to position [159, 0]
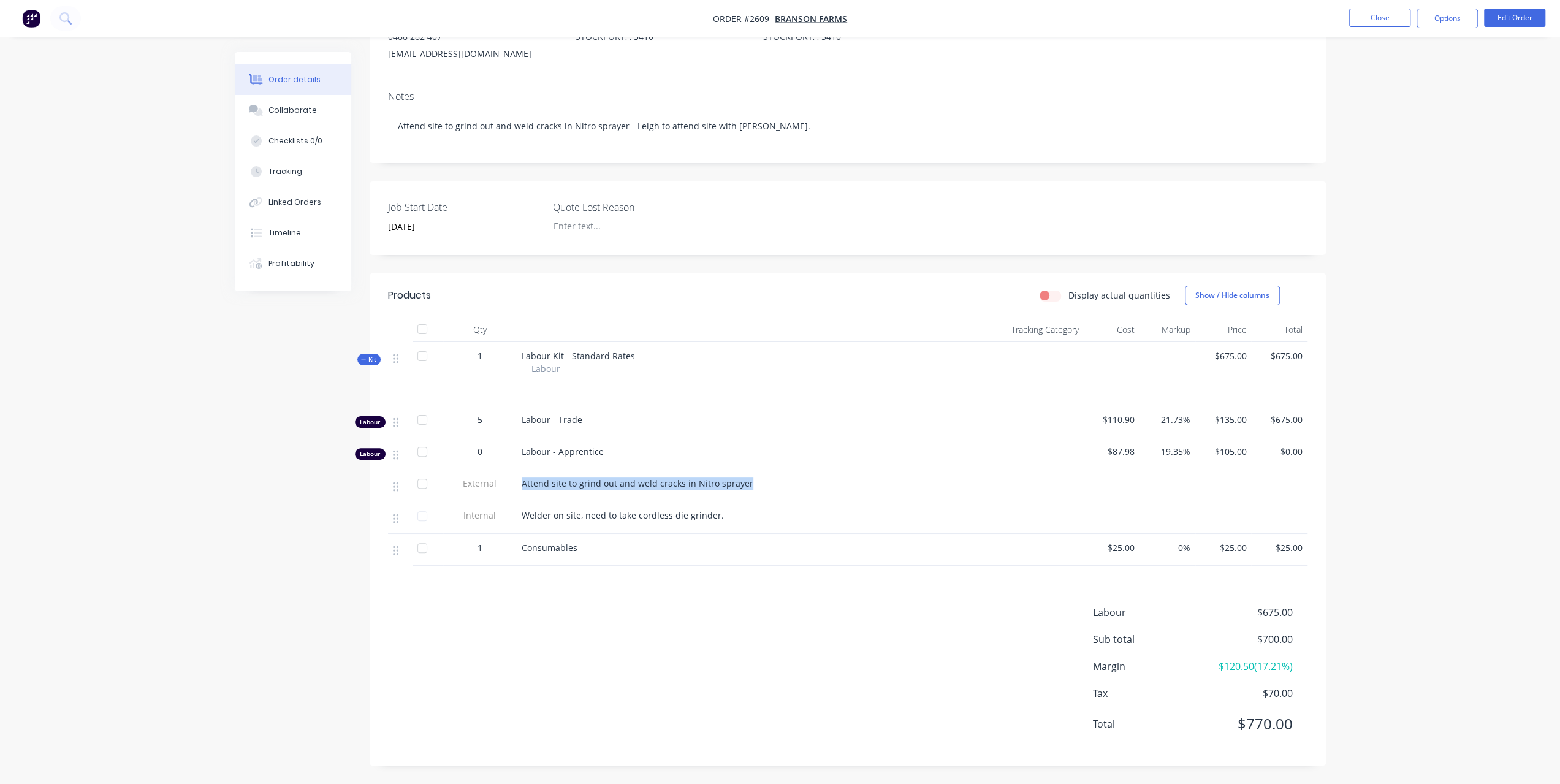
drag, startPoint x: 523, startPoint y: 480, endPoint x: 760, endPoint y: 478, distance: 237.0
click at [760, 478] on div "Attend site to grind out and weld cracks in Nitro sprayer" at bounding box center [731, 483] width 419 height 13
copy span "Attend site to grind out and weld cracks in Nitro sprayer"
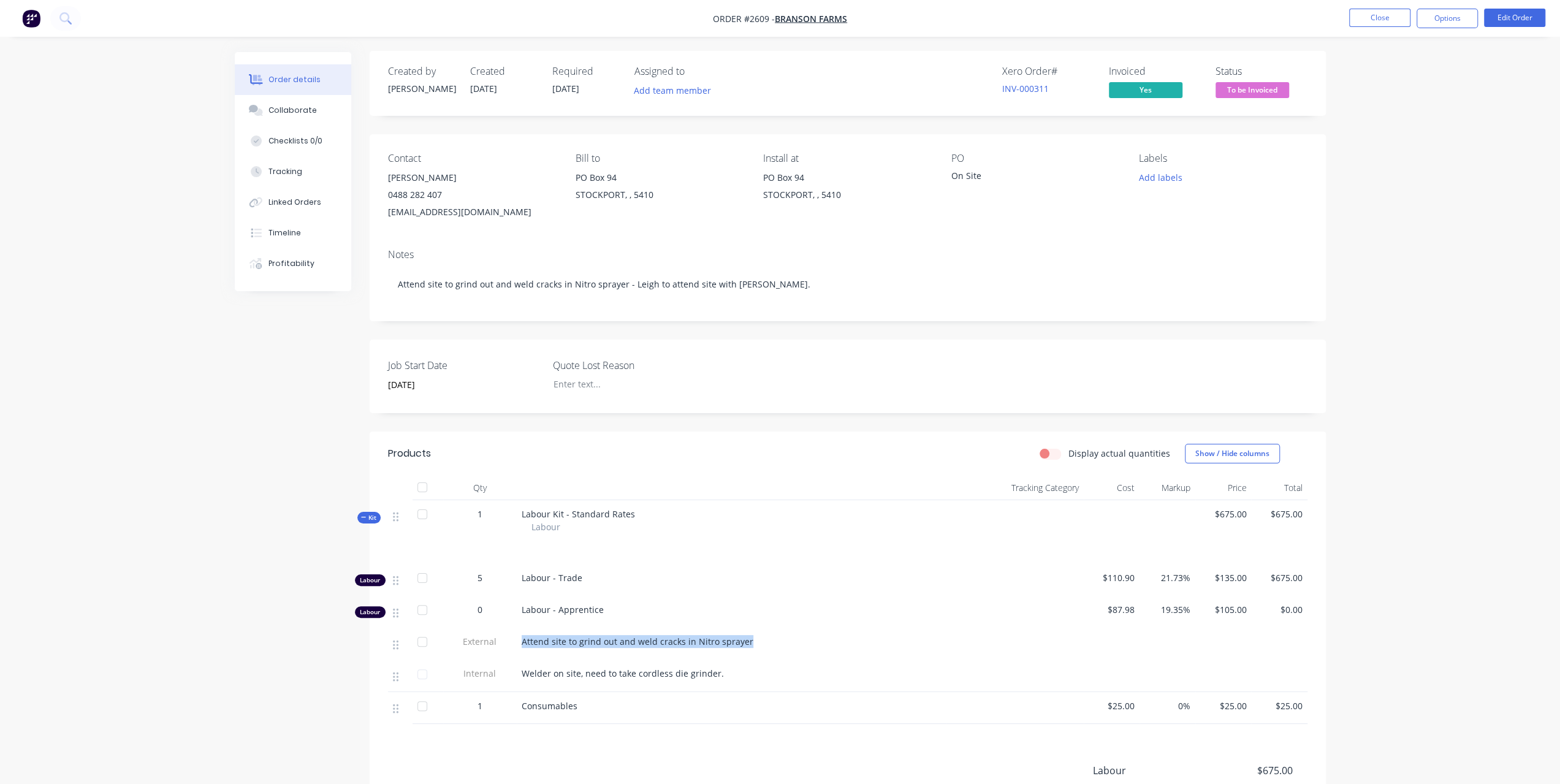
scroll to position [0, 0]
click at [1276, 93] on span "To be Invoiced" at bounding box center [1252, 91] width 73 height 16
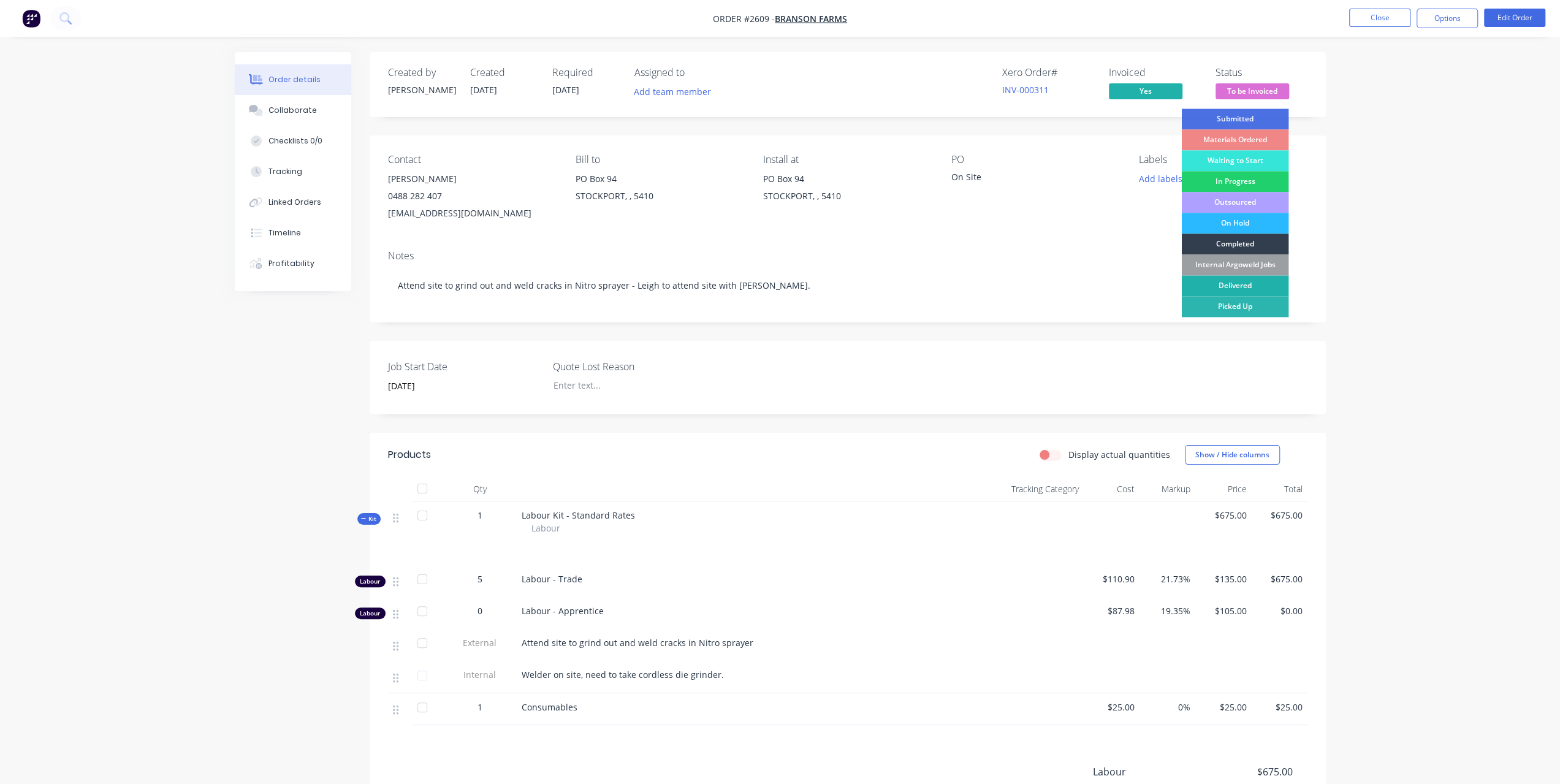
click at [1241, 282] on div "Delivered" at bounding box center [1235, 285] width 107 height 21
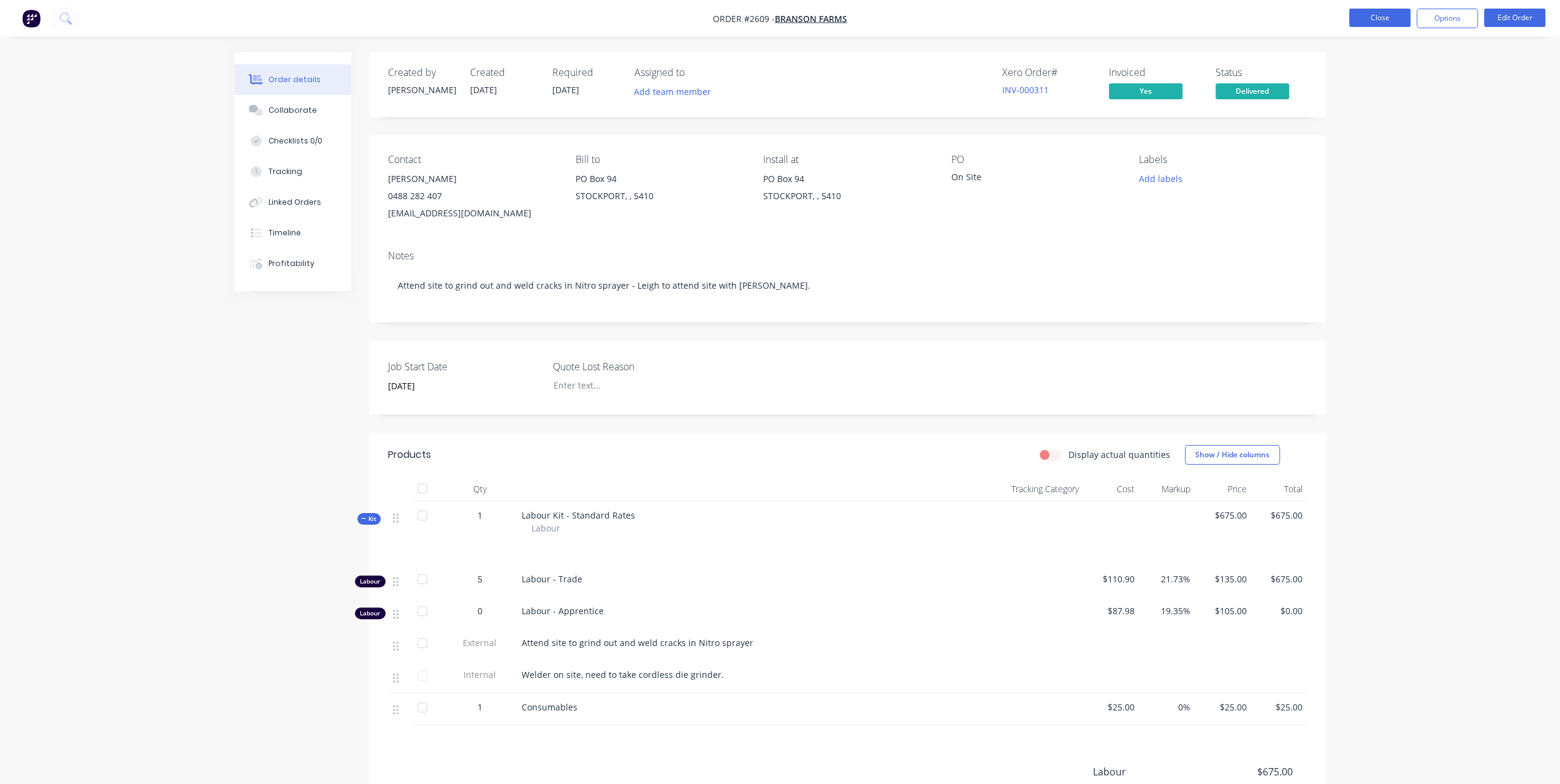
click at [1386, 20] on button "Close" at bounding box center [1380, 18] width 61 height 19
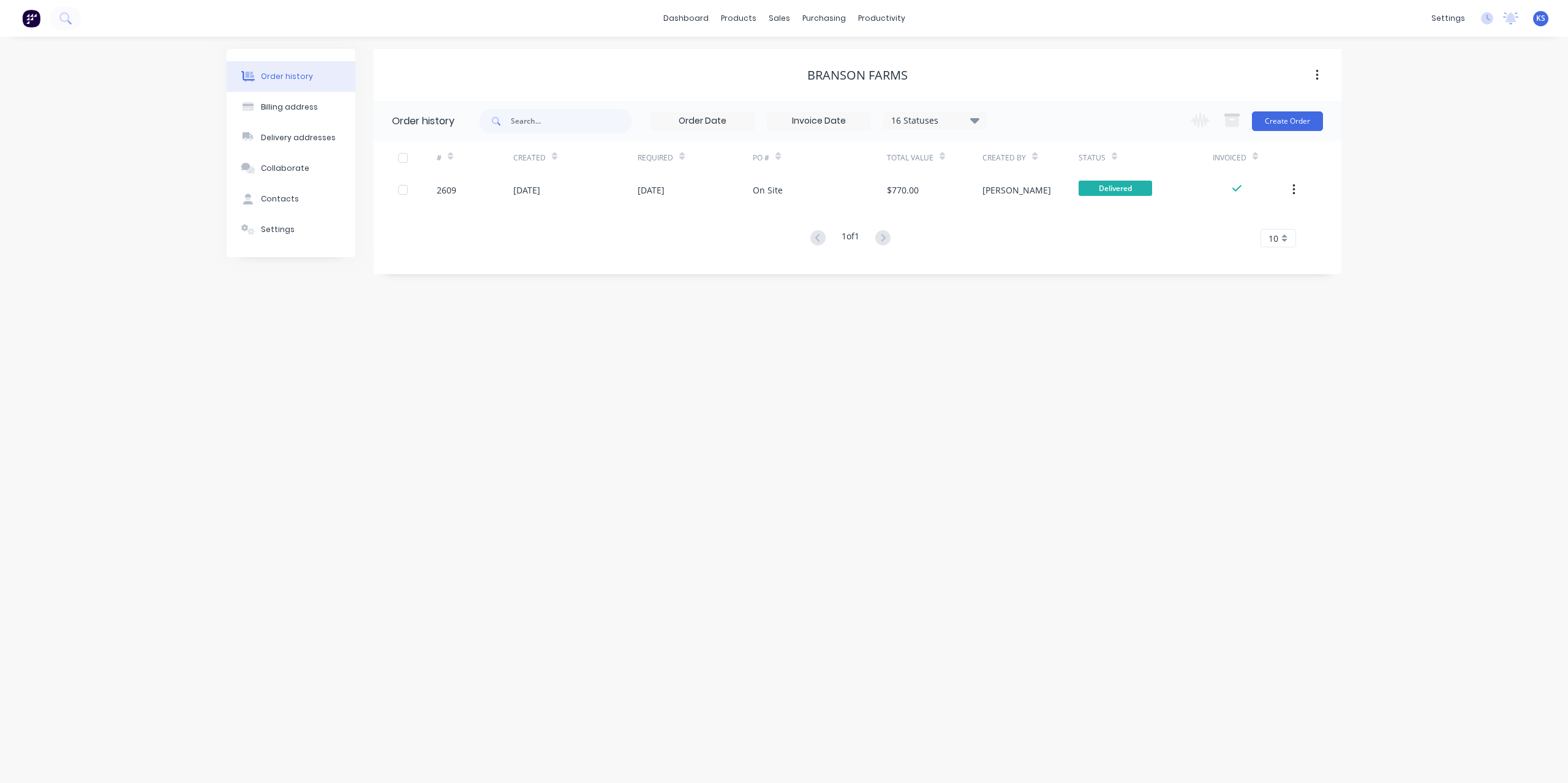
click at [80, 12] on div at bounding box center [40, 18] width 81 height 24
click at [68, 13] on icon at bounding box center [65, 18] width 12 height 12
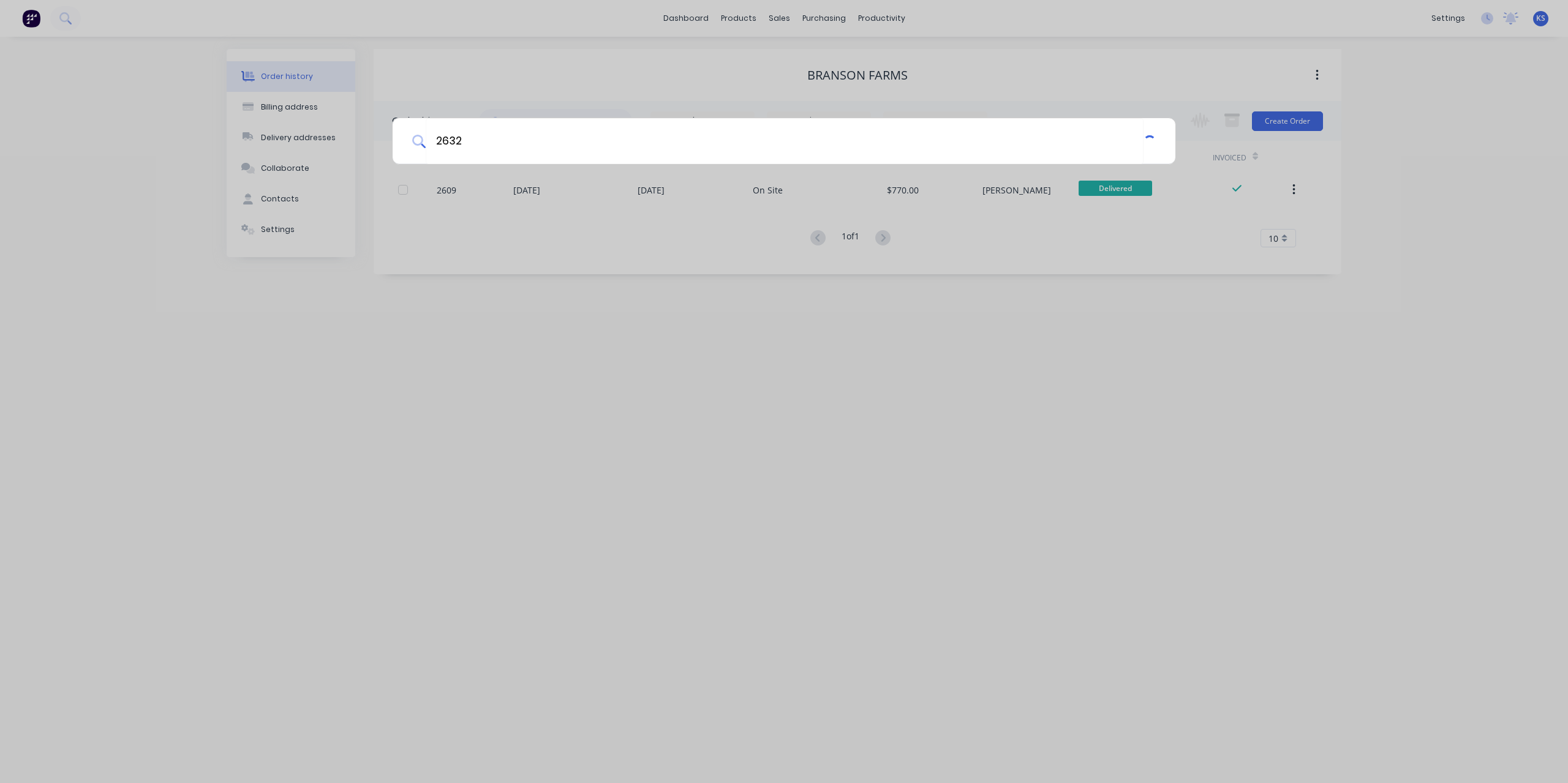
type input "2632"
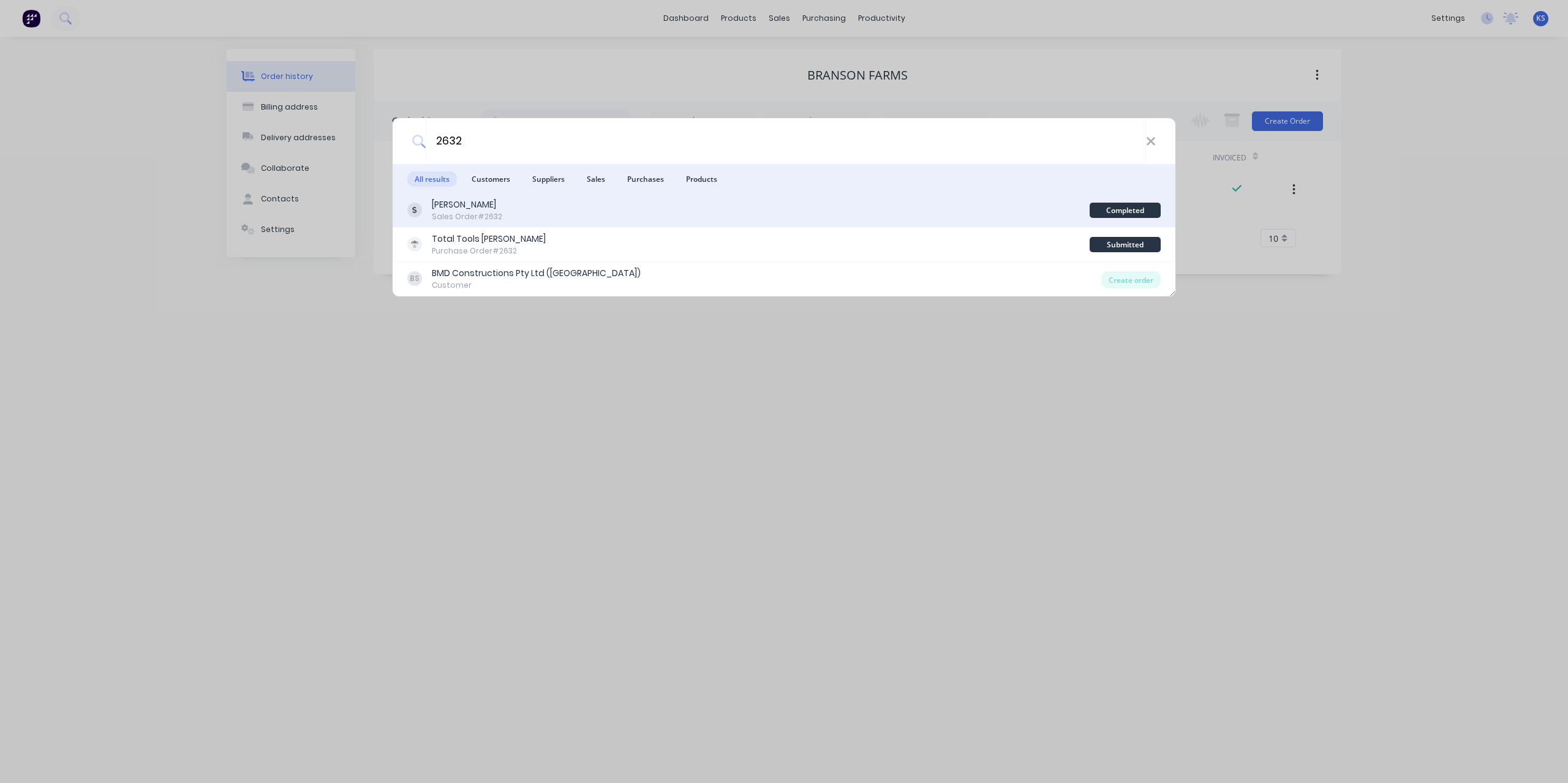
click at [471, 209] on div "[PERSON_NAME]" at bounding box center [466, 204] width 70 height 13
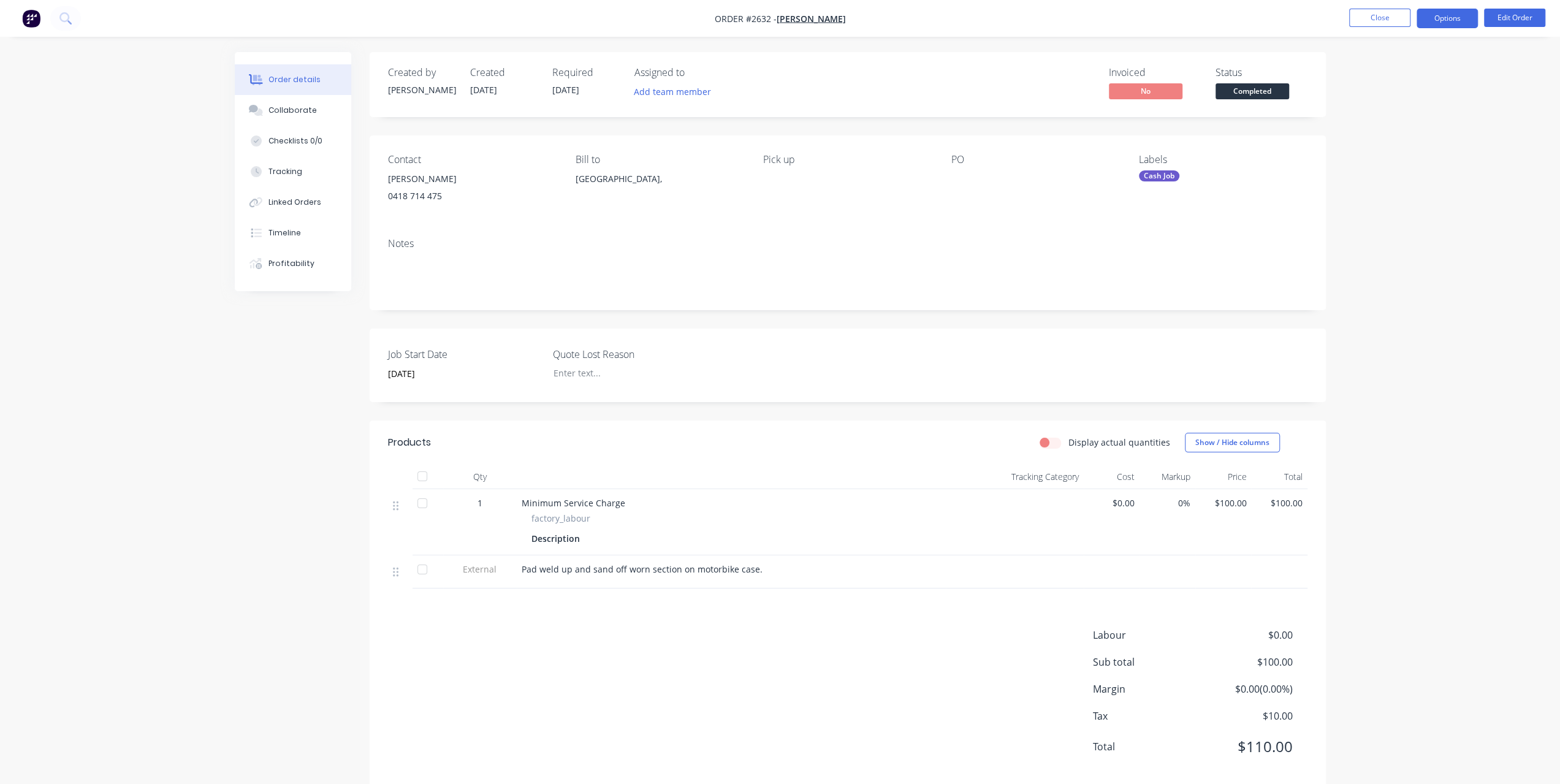
click at [1430, 18] on button "Options" at bounding box center [1447, 19] width 61 height 20
click at [1374, 81] on div "Invoice" at bounding box center [1410, 74] width 113 height 18
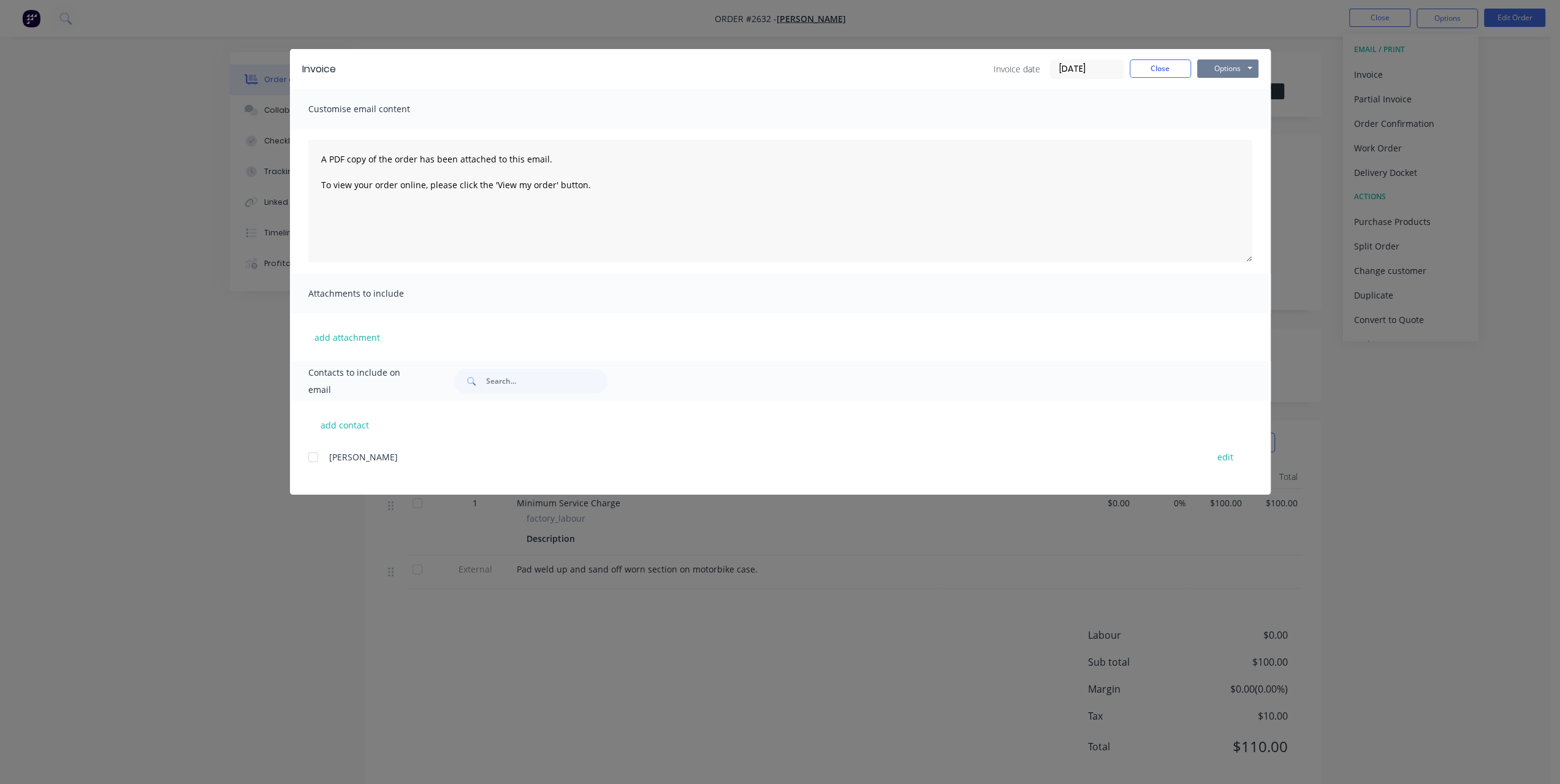
click at [1241, 68] on button "Options" at bounding box center [1228, 69] width 61 height 19
click at [1216, 93] on button "Preview" at bounding box center [1236, 90] width 78 height 21
click at [1240, 76] on button "Options" at bounding box center [1228, 69] width 61 height 19
click at [1211, 111] on button "Print" at bounding box center [1236, 111] width 78 height 21
click at [1148, 64] on button "Close" at bounding box center [1160, 69] width 61 height 19
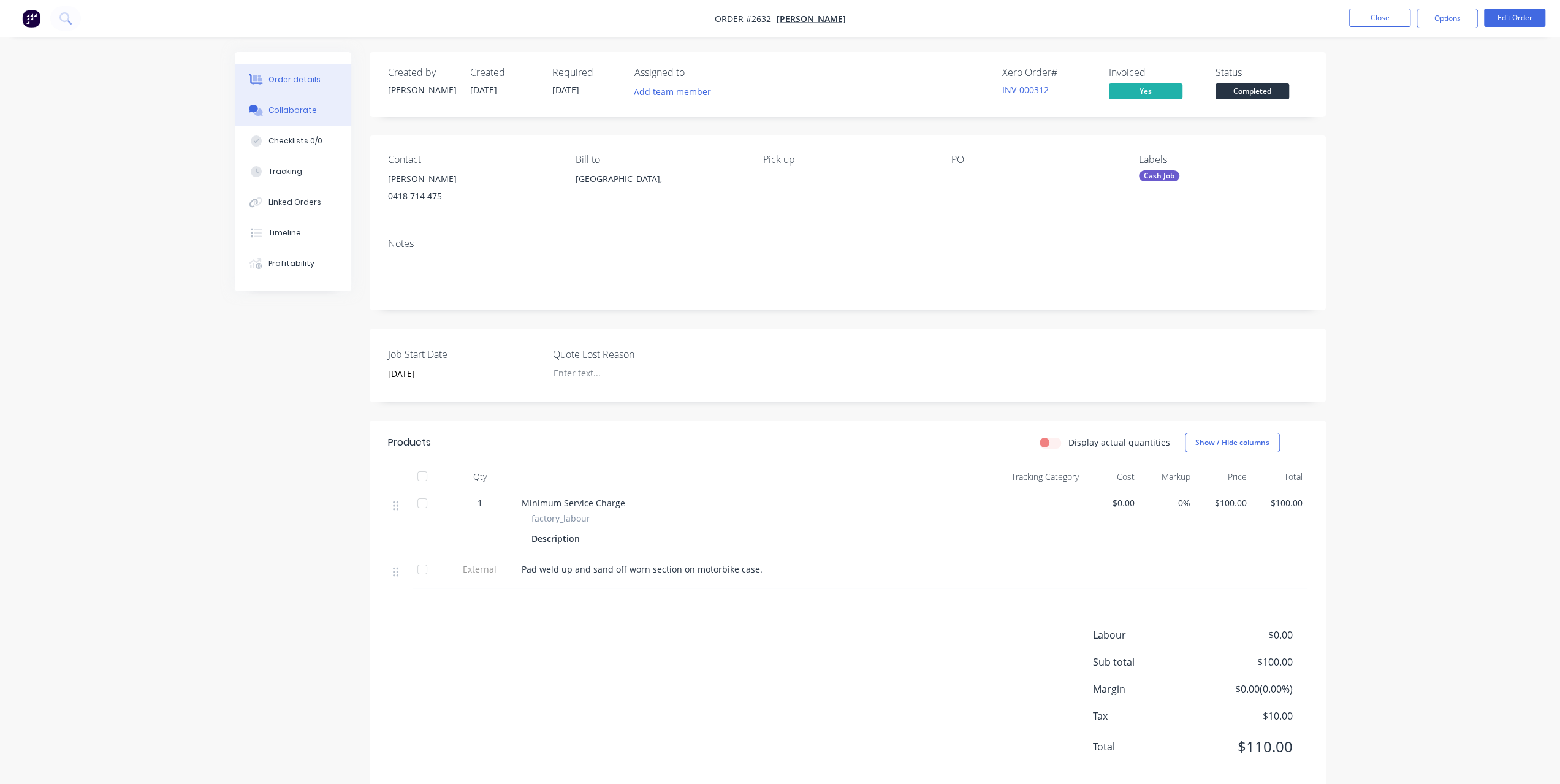
click at [312, 111] on button "Collaborate" at bounding box center [292, 110] width 116 height 30
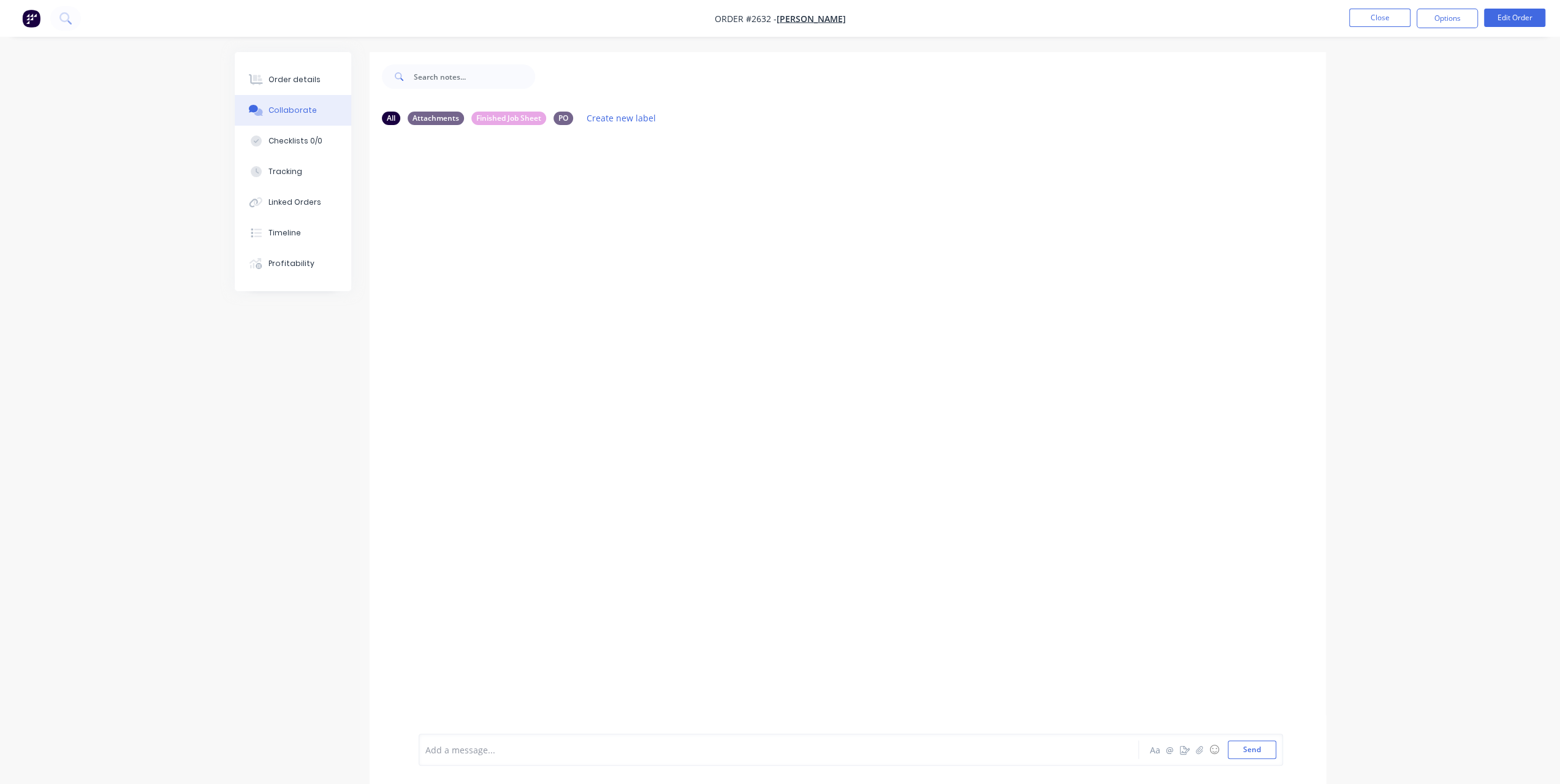
click at [467, 752] on div at bounding box center [745, 750] width 637 height 13
click at [1261, 752] on button "Send" at bounding box center [1252, 750] width 49 height 19
click at [305, 80] on div "Order details" at bounding box center [294, 80] width 52 height 11
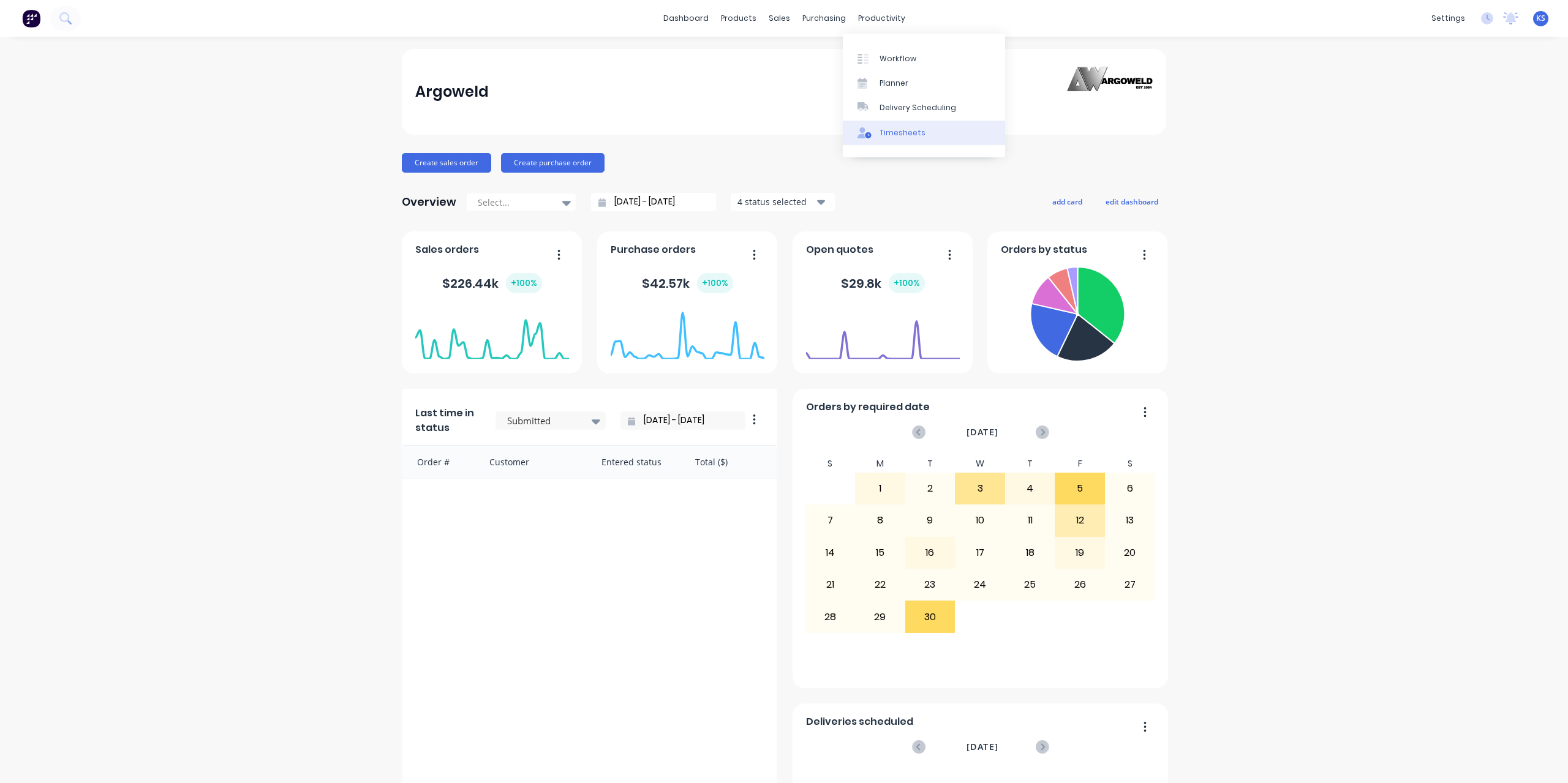
click at [920, 135] on div "Timesheets" at bounding box center [902, 133] width 46 height 11
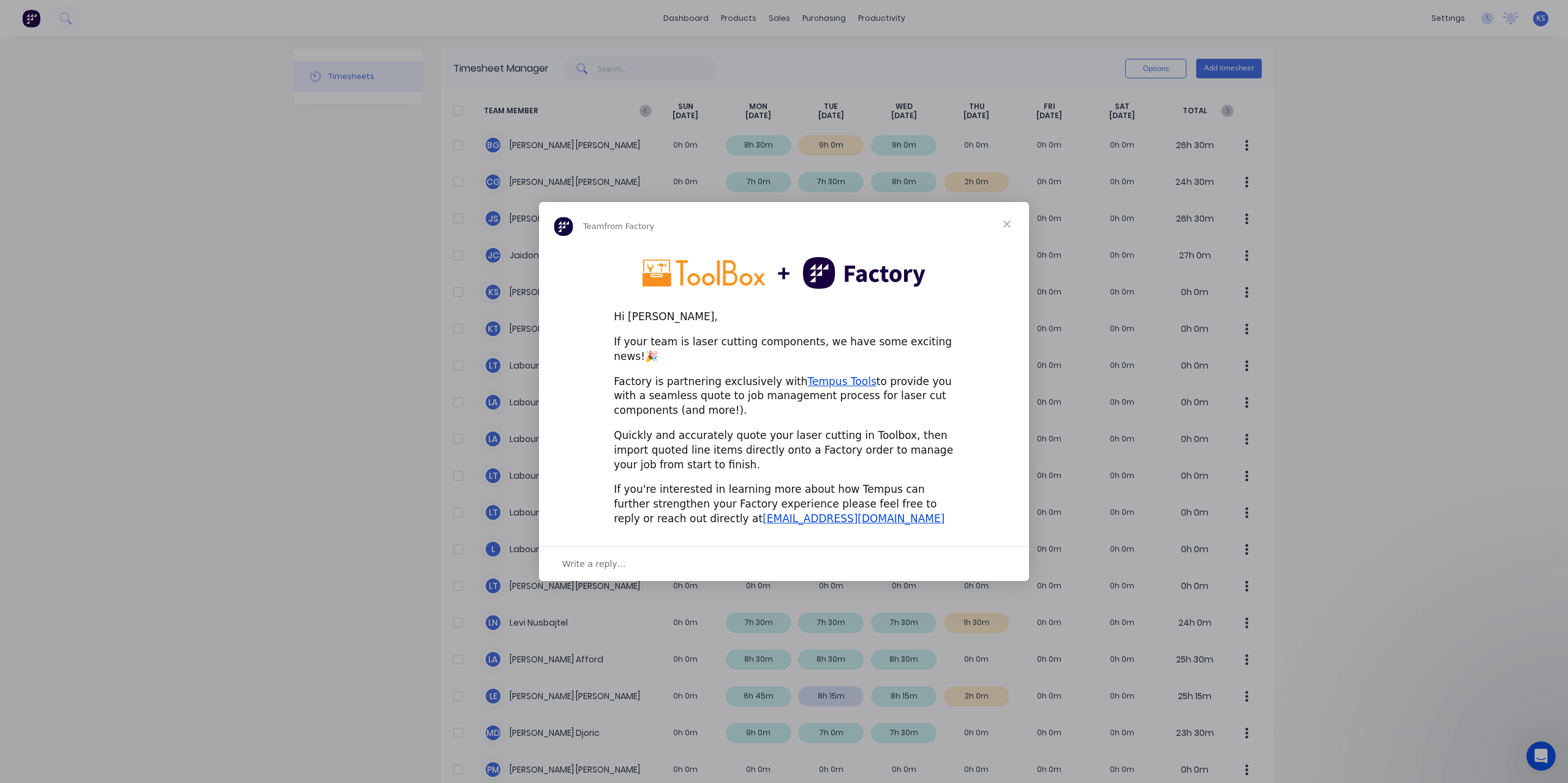
click at [1004, 226] on span "Close" at bounding box center [1007, 224] width 44 height 44
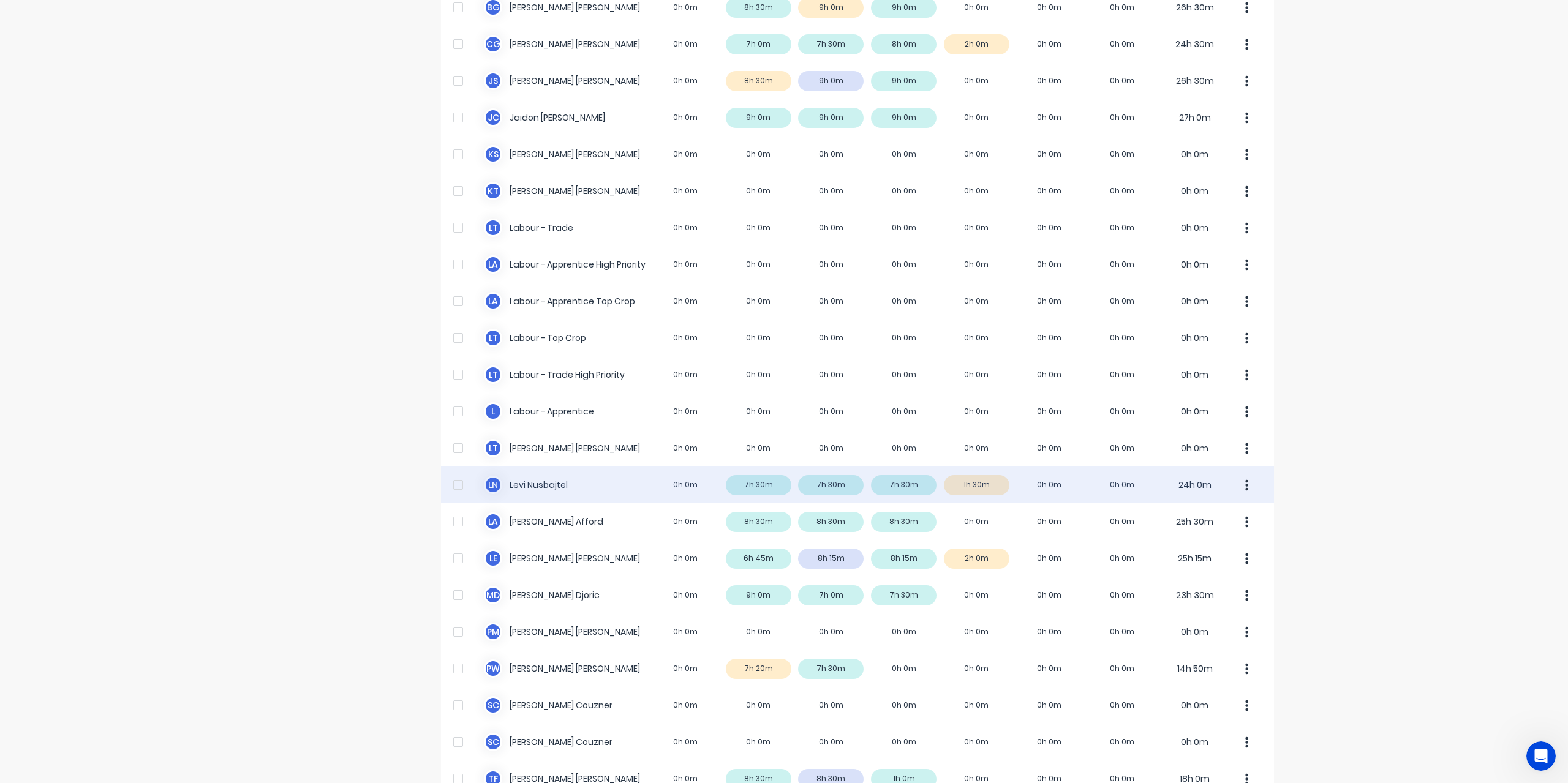
scroll to position [245, 0]
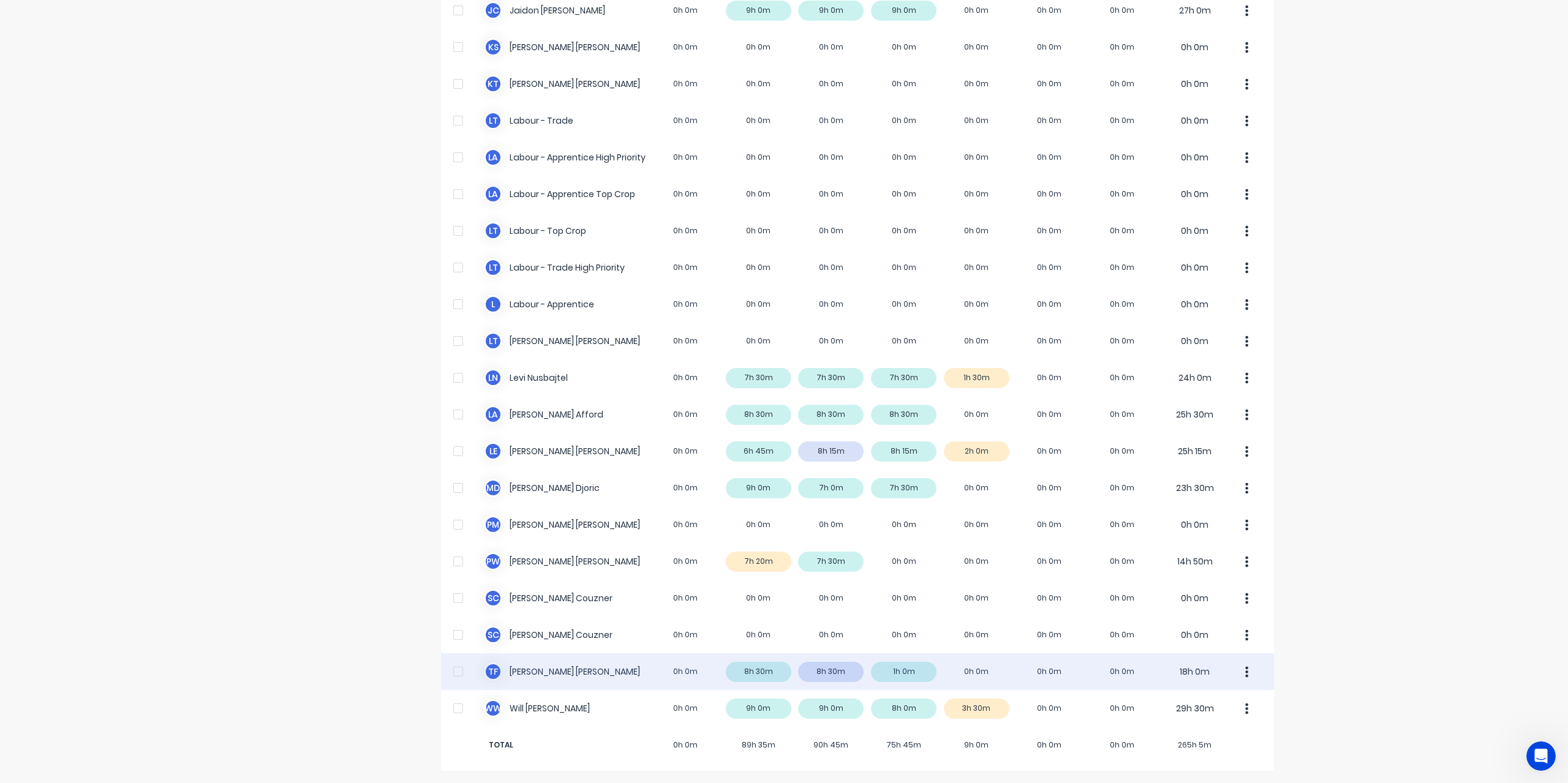
click at [544, 668] on div "T F Todd Fauser 0h 0m 8h 30m 8h 30m 1h 0m 0h 0m 0h 0m 0h 0m 18h 0m" at bounding box center [857, 671] width 833 height 37
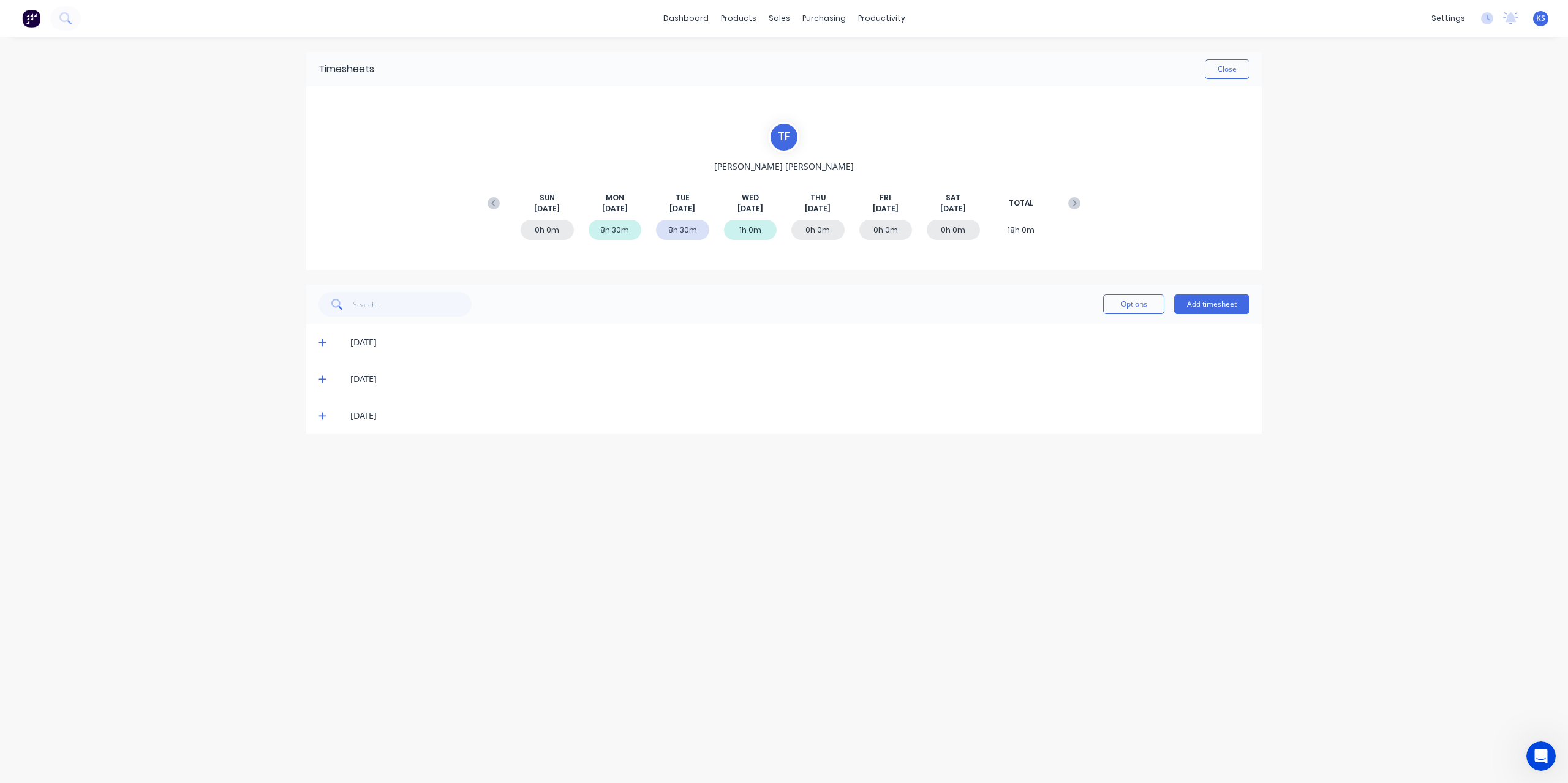
click at [323, 375] on icon at bounding box center [322, 379] width 8 height 9
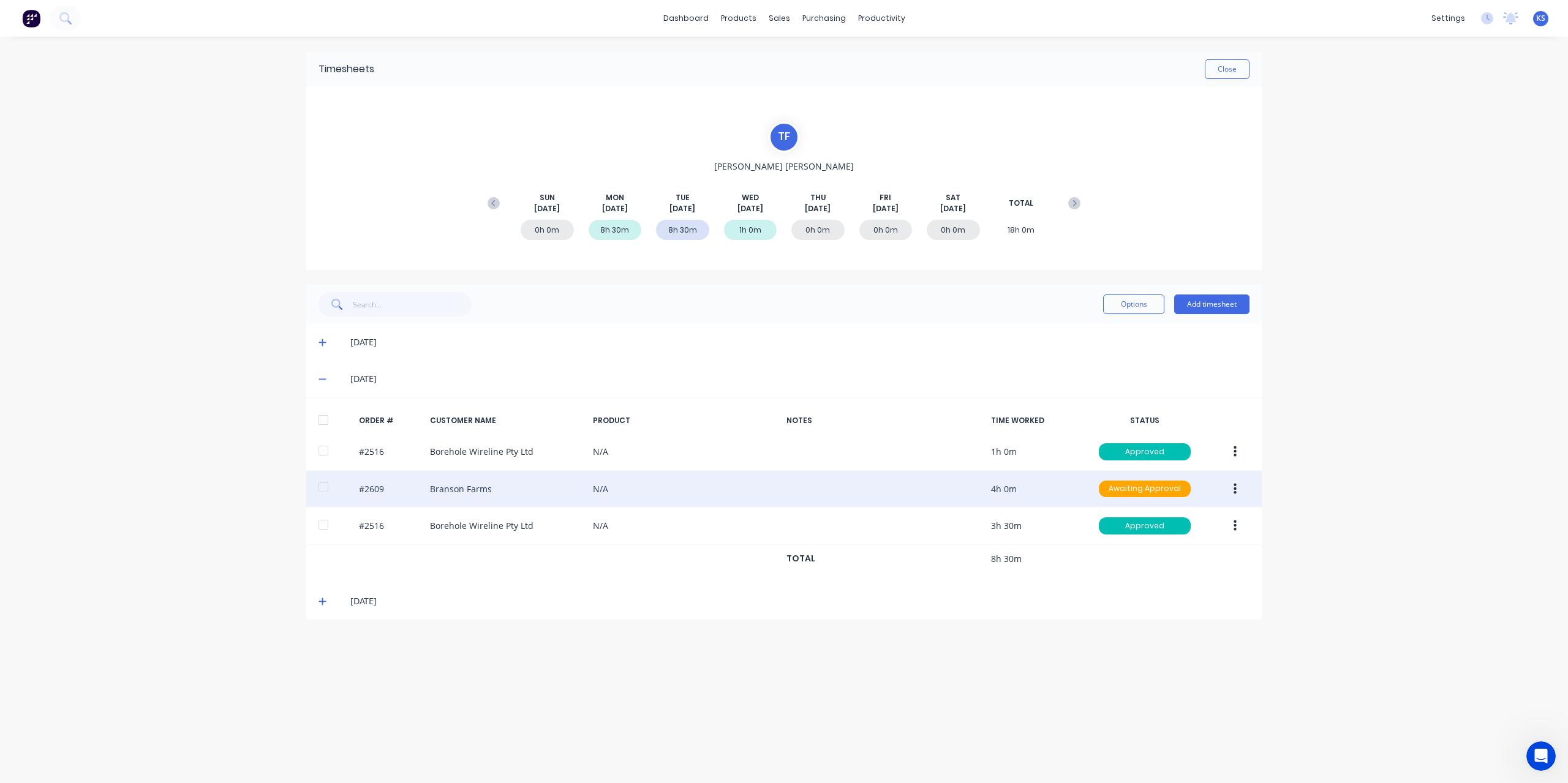
click at [328, 487] on div at bounding box center [323, 487] width 24 height 24
click at [1230, 493] on button "button" at bounding box center [1235, 488] width 29 height 22
click at [1206, 522] on div "Approve" at bounding box center [1191, 521] width 95 height 18
click at [1237, 66] on button "Close" at bounding box center [1227, 70] width 45 height 20
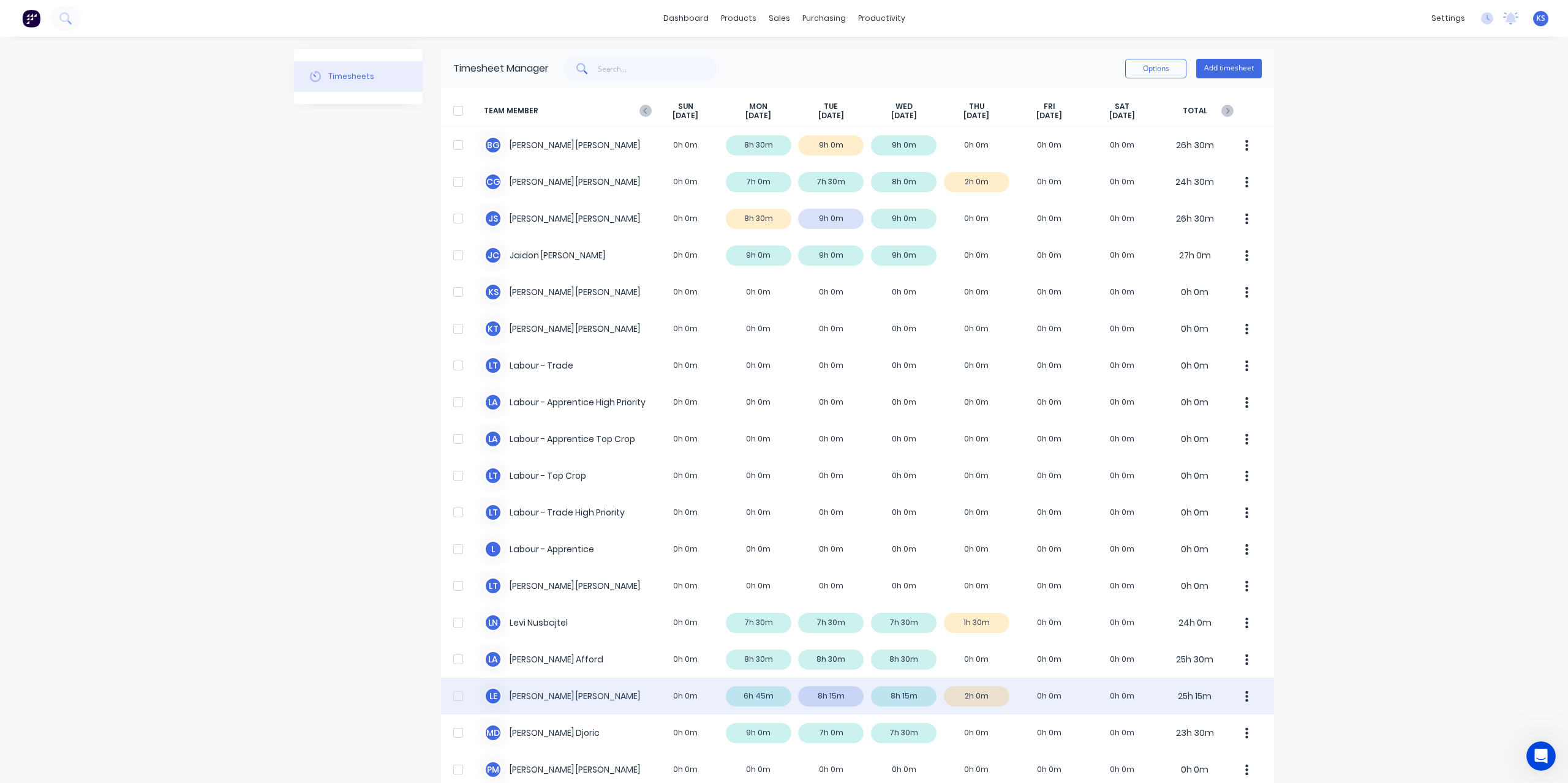
click at [533, 689] on div "L E Luke Ellis 0h 0m 6h 45m 8h 15m 8h 15m 2h 0m 0h 0m 0h 0m 25h 15m" at bounding box center [857, 695] width 833 height 37
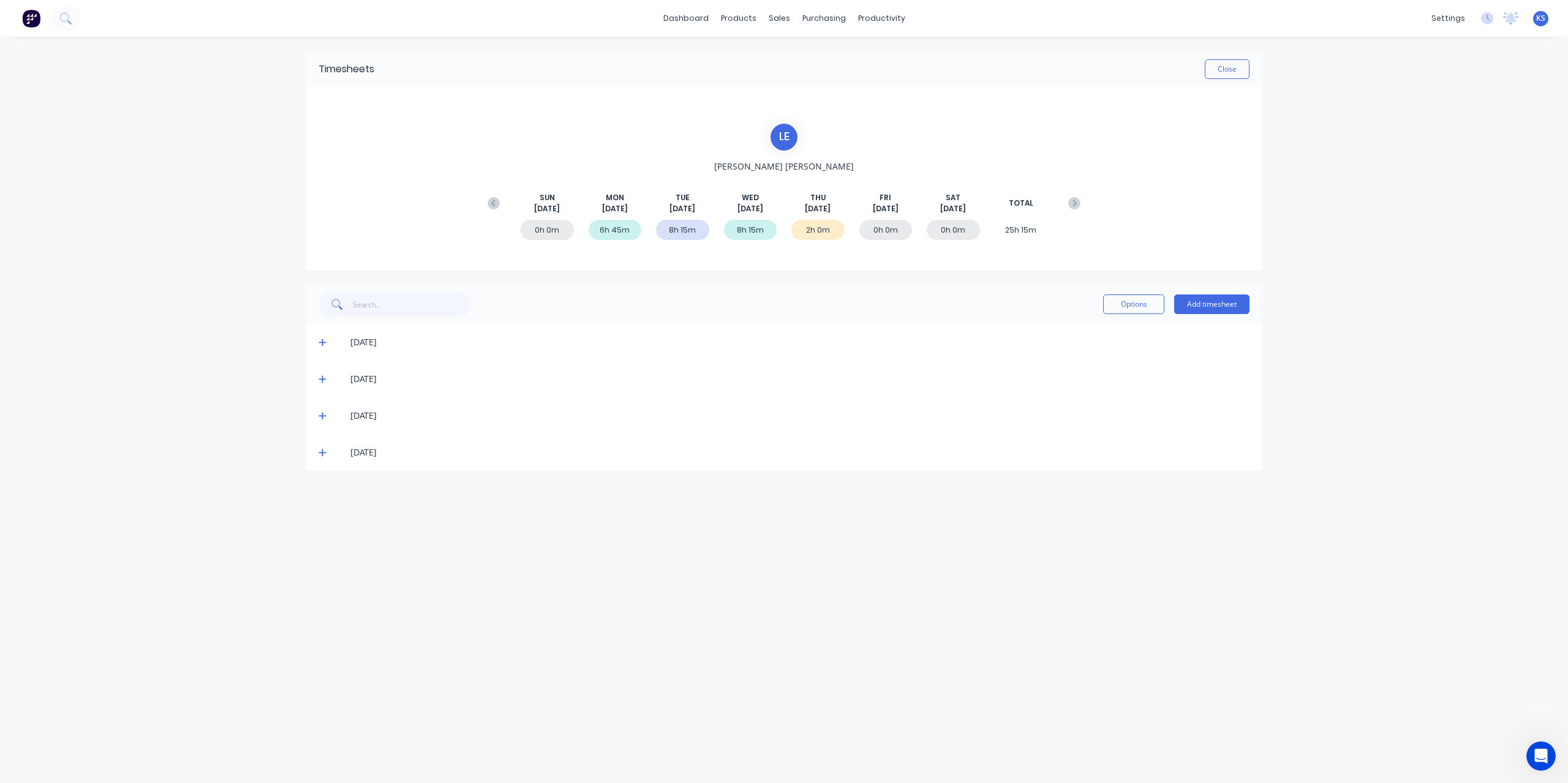
click at [320, 375] on icon at bounding box center [322, 379] width 8 height 9
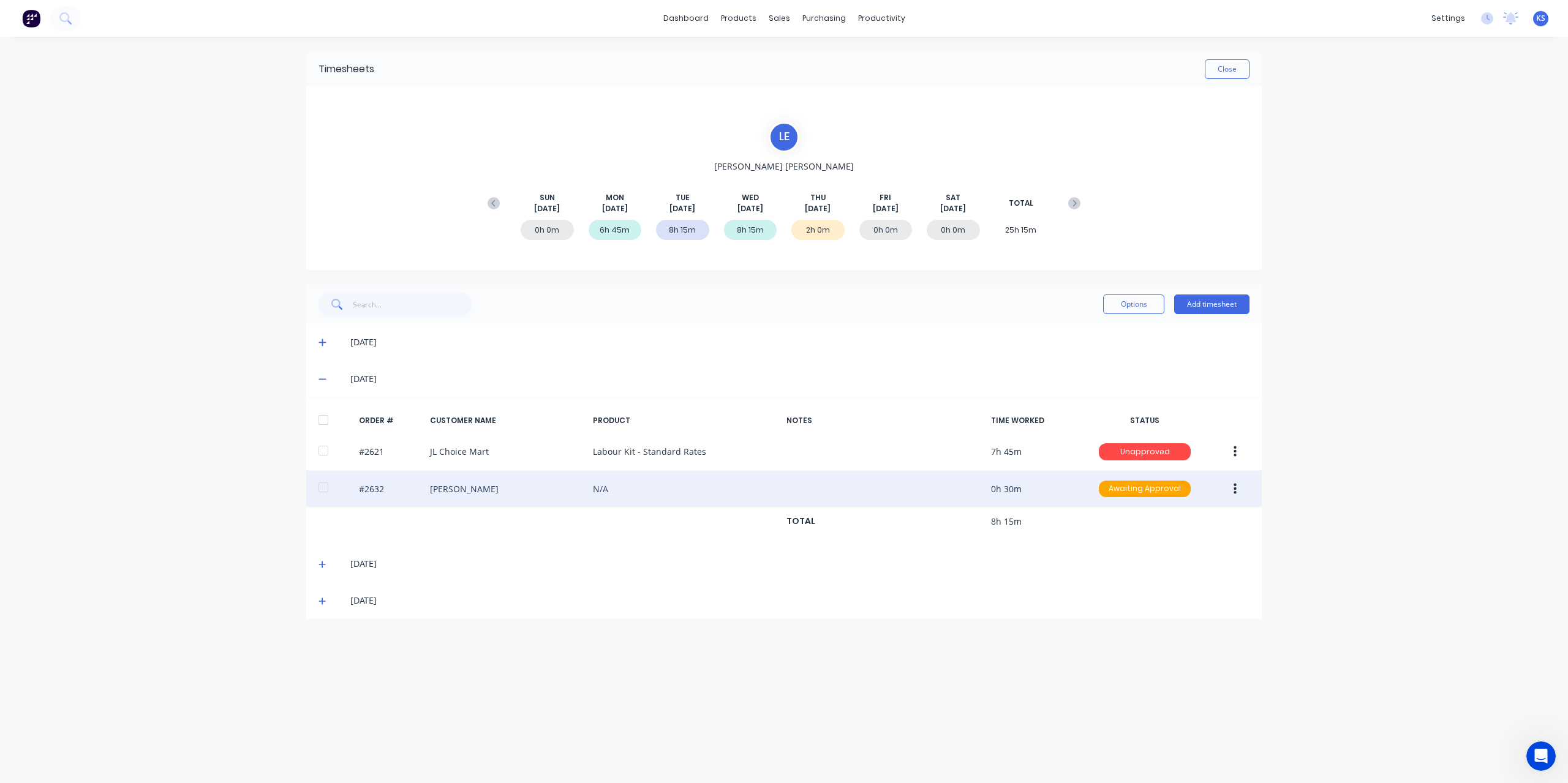
click at [323, 489] on div at bounding box center [323, 487] width 24 height 24
click at [1235, 489] on icon "button" at bounding box center [1235, 489] width 3 height 14
click at [1198, 515] on div "Approve" at bounding box center [1191, 521] width 95 height 18
click at [922, 137] on div "Timesheets" at bounding box center [907, 133] width 46 height 11
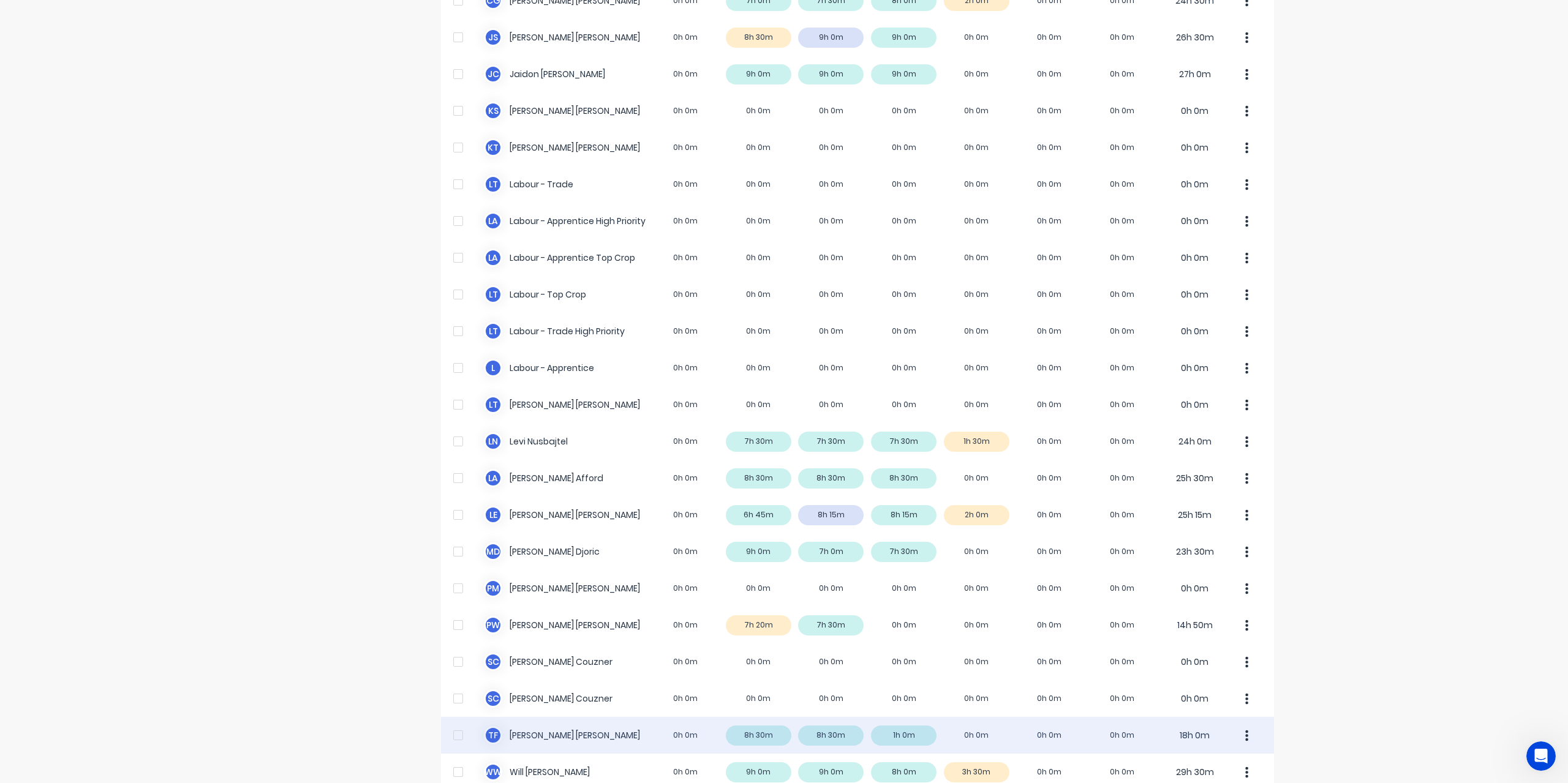
scroll to position [245, 0]
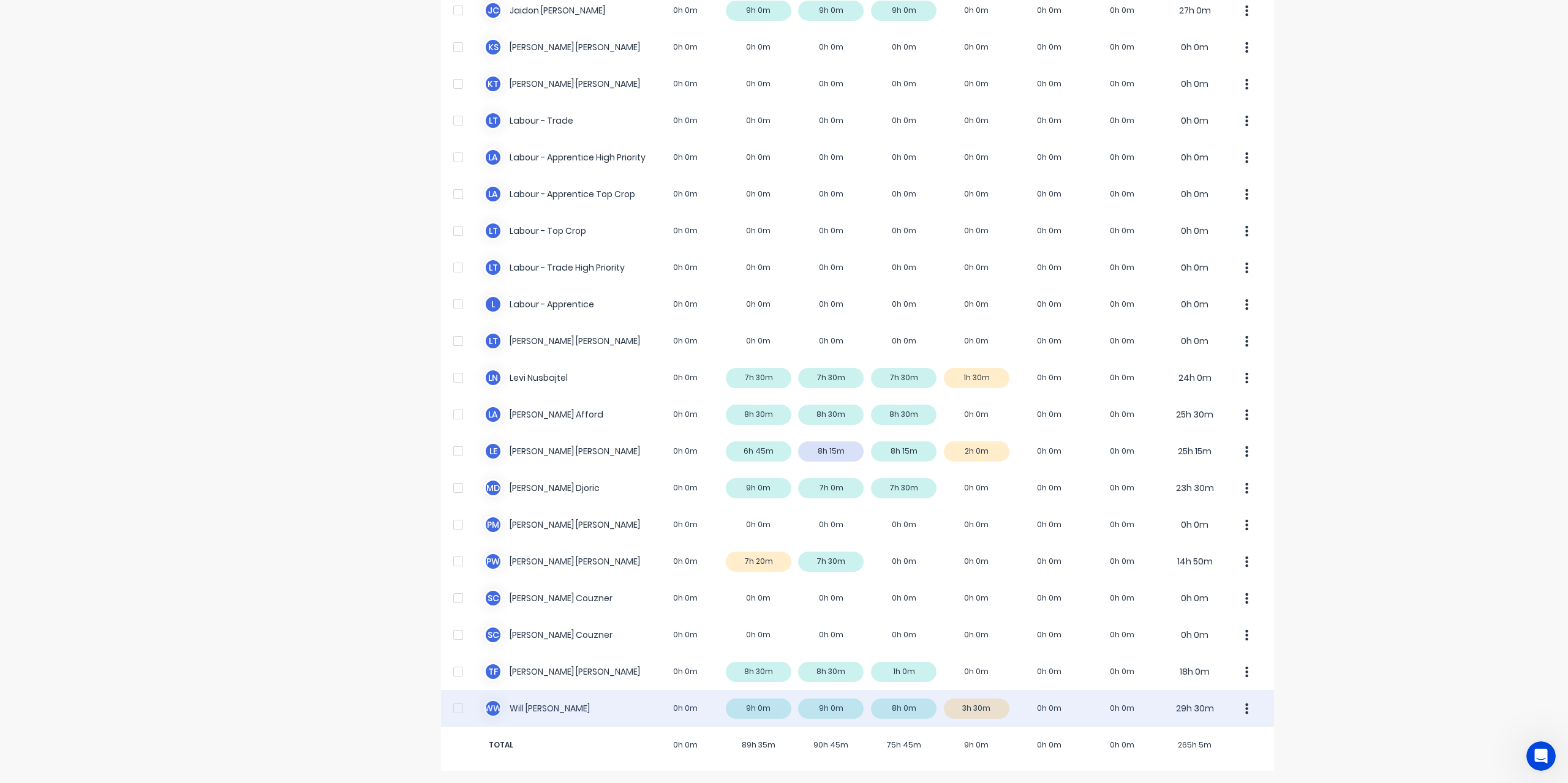
click at [540, 708] on div "W W Will Wallis 0h 0m 9h 0m 9h 0m 8h 0m 3h 30m 0h 0m 0h 0m 29h 30m" at bounding box center [857, 708] width 833 height 37
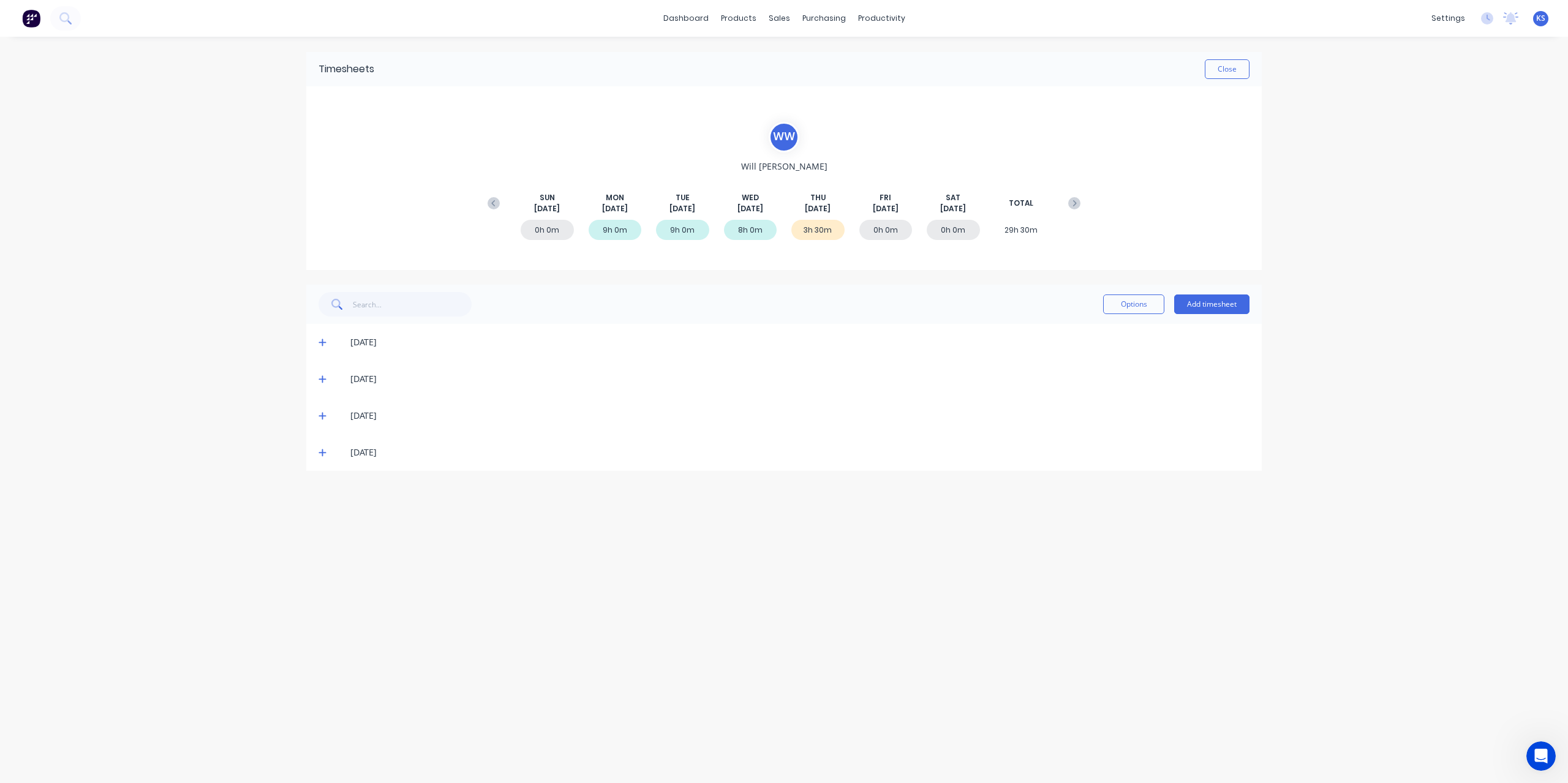
click at [323, 417] on icon at bounding box center [322, 416] width 8 height 9
click at [316, 561] on div "04/09/25" at bounding box center [783, 564] width 956 height 37
click at [325, 559] on icon at bounding box center [322, 564] width 8 height 9
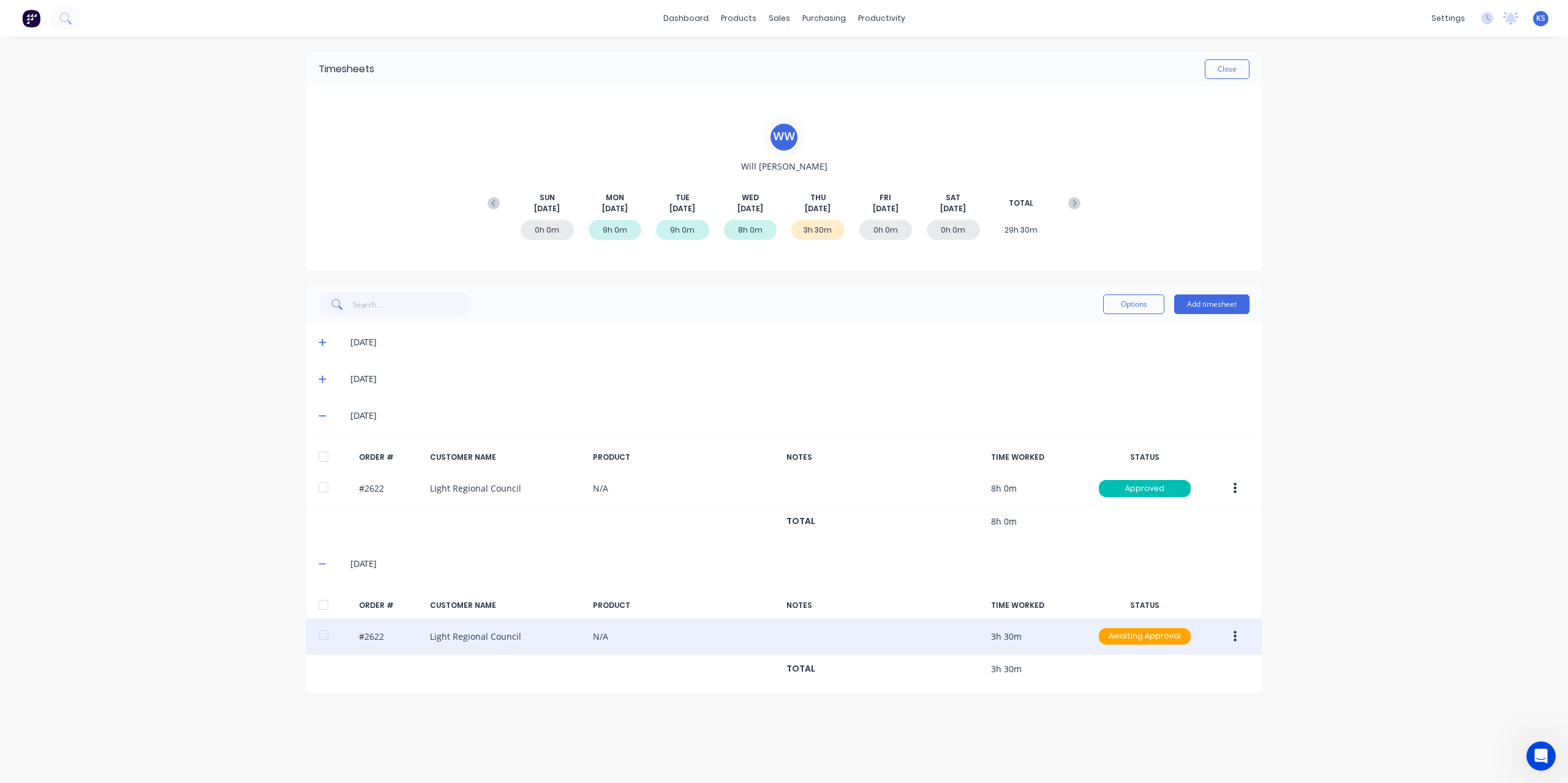
click at [321, 637] on div at bounding box center [323, 634] width 24 height 24
click at [1238, 637] on button "button" at bounding box center [1235, 636] width 29 height 22
click at [1185, 660] on div "Approve" at bounding box center [1191, 669] width 95 height 18
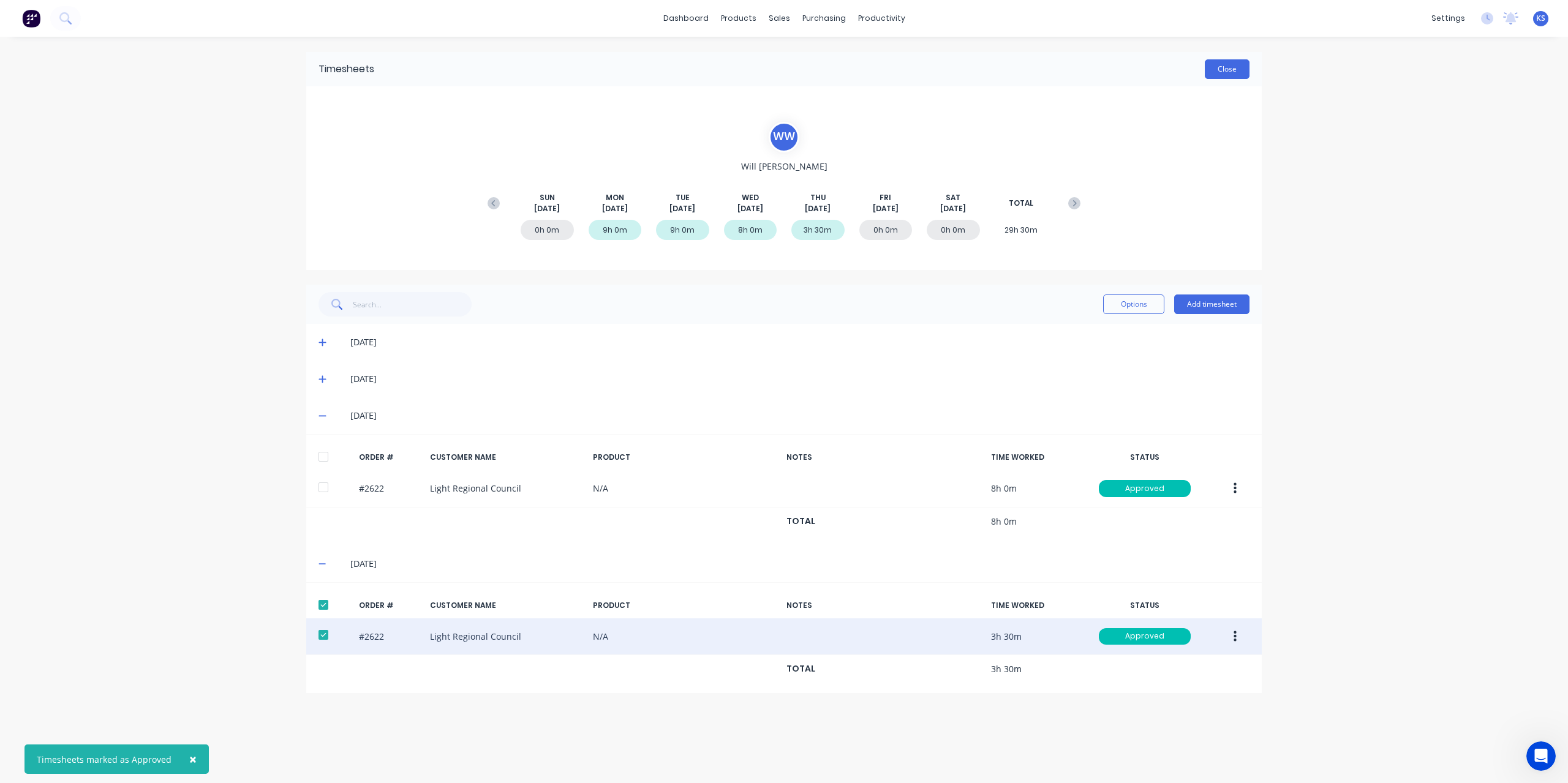
click at [1220, 70] on button "Close" at bounding box center [1227, 70] width 45 height 20
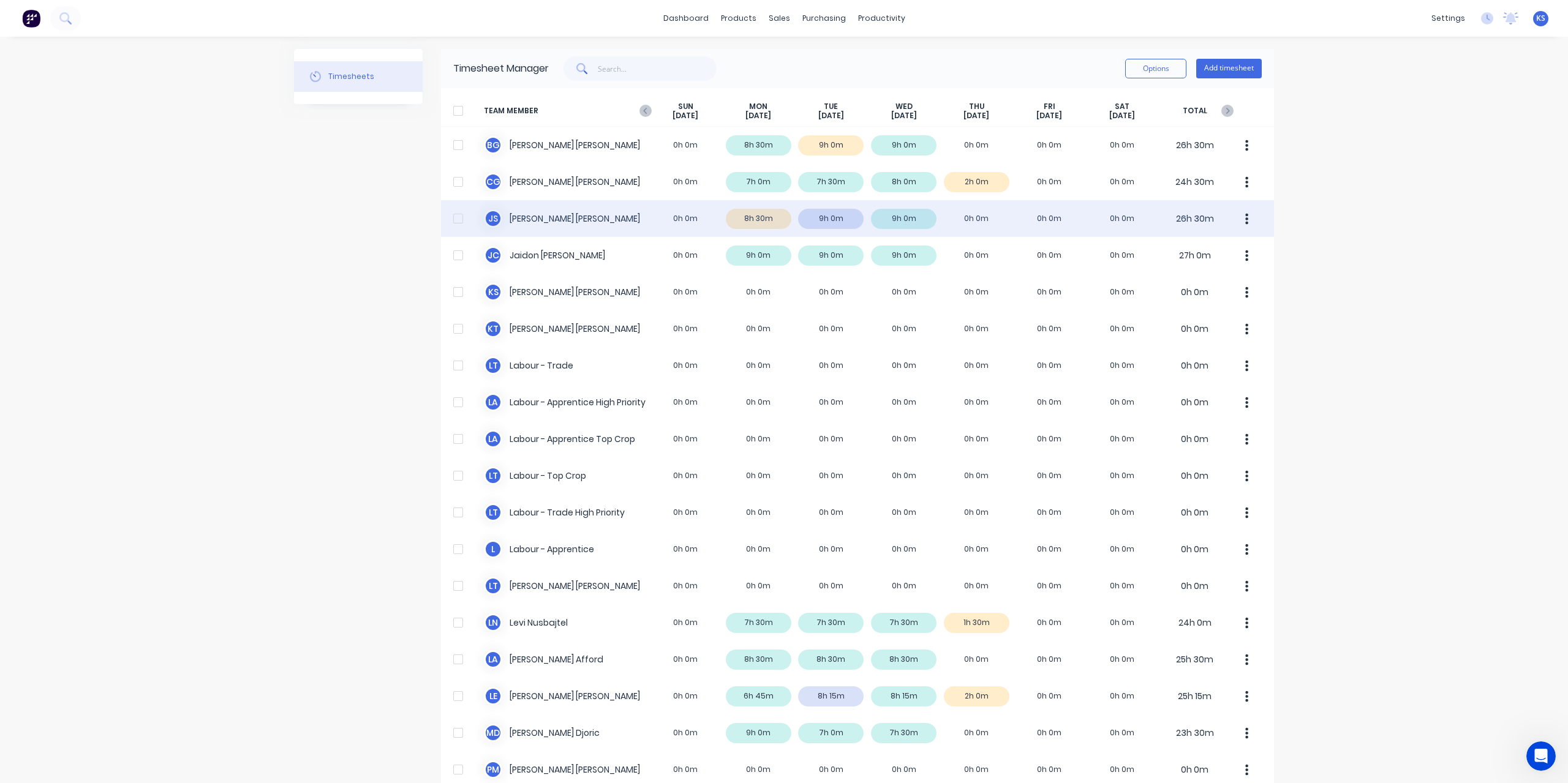
click at [762, 214] on div "J S Jacob Swann 0h 0m 8h 30m 9h 0m 9h 0m 0h 0m 0h 0m 0h 0m 26h 30m" at bounding box center [857, 218] width 833 height 37
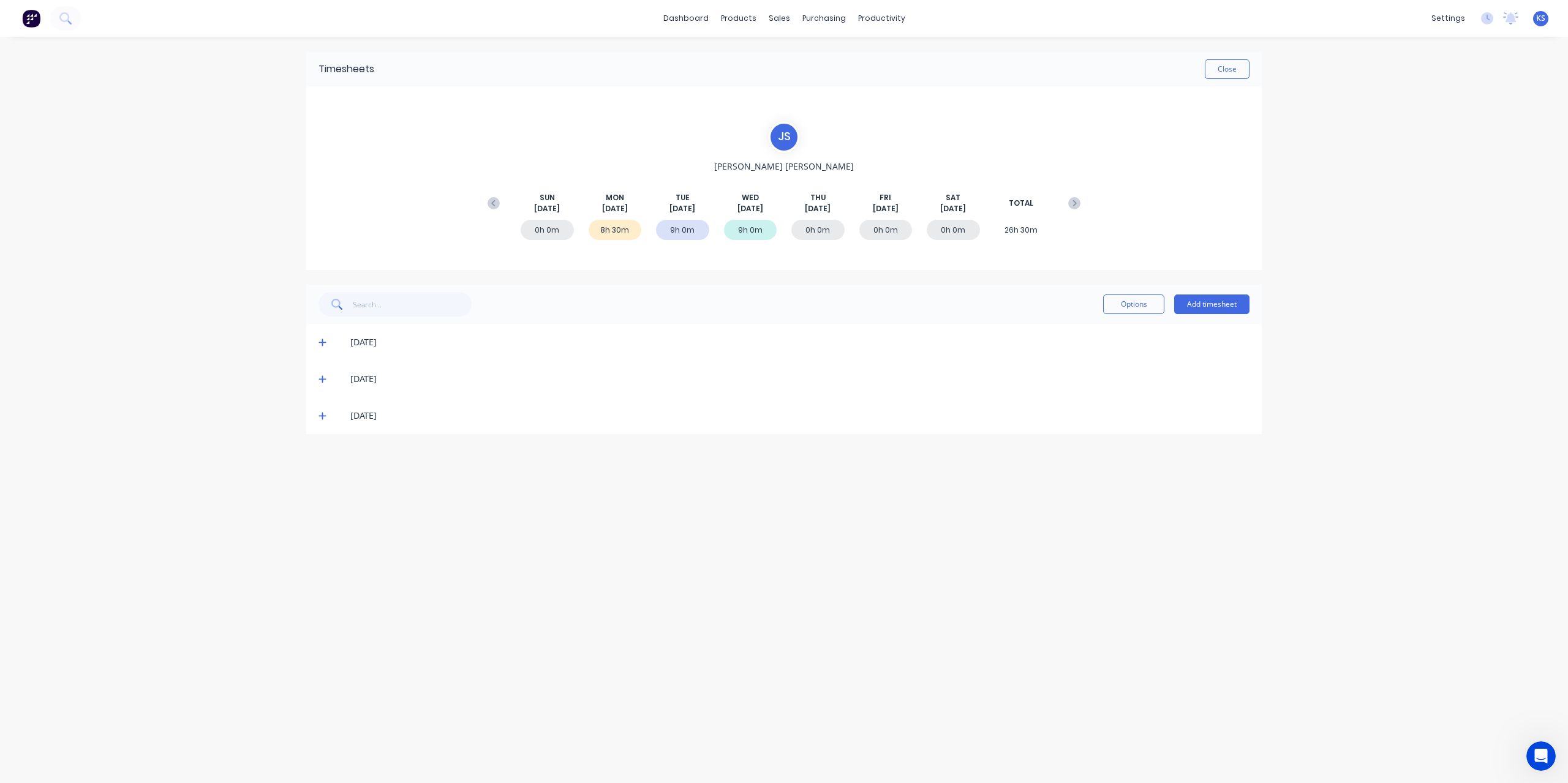
click at [318, 343] on icon at bounding box center [322, 342] width 8 height 9
click at [1230, 63] on button "Close" at bounding box center [1227, 70] width 45 height 20
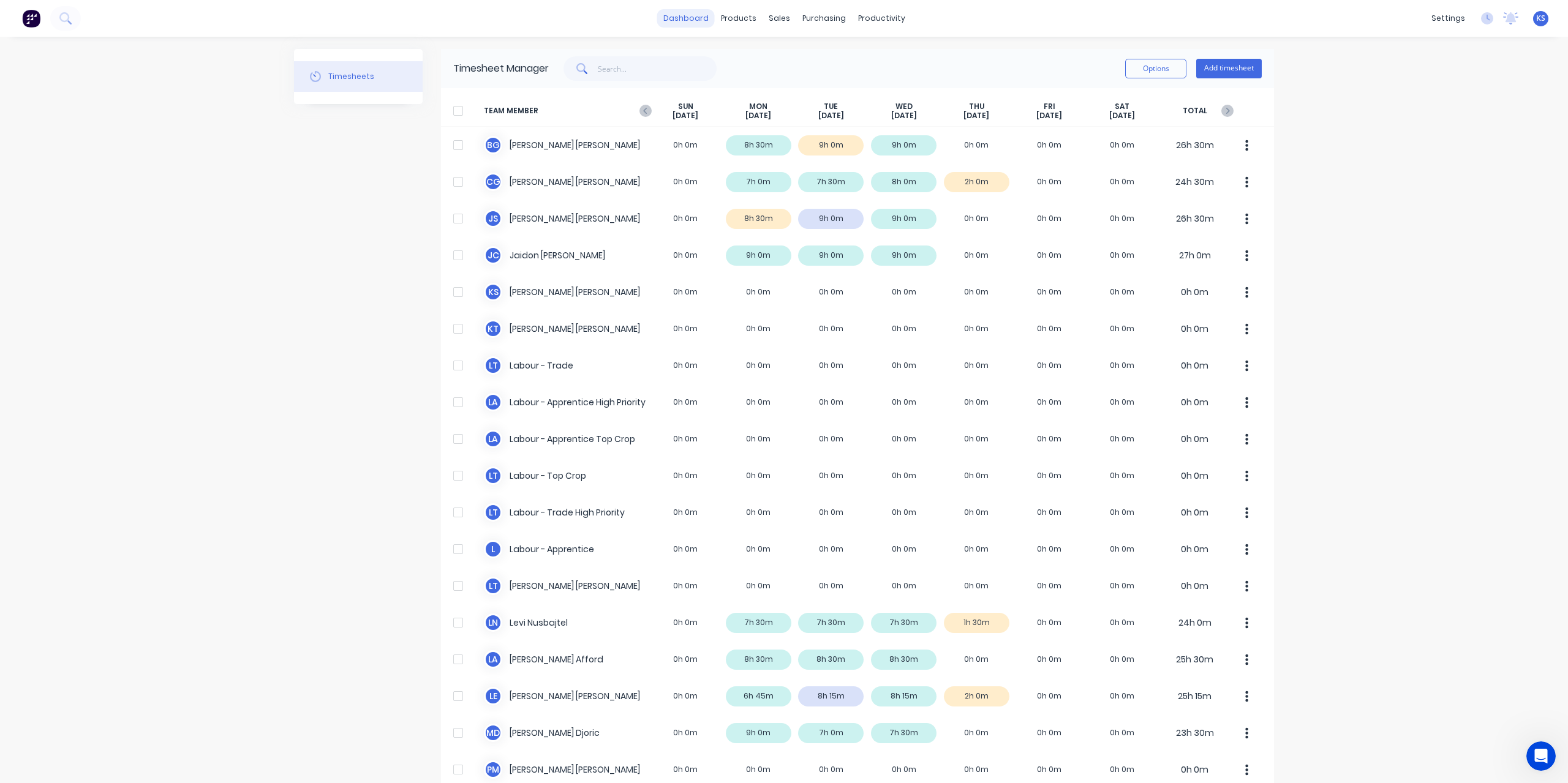
click at [685, 19] on link "dashboard" at bounding box center [686, 19] width 58 height 19
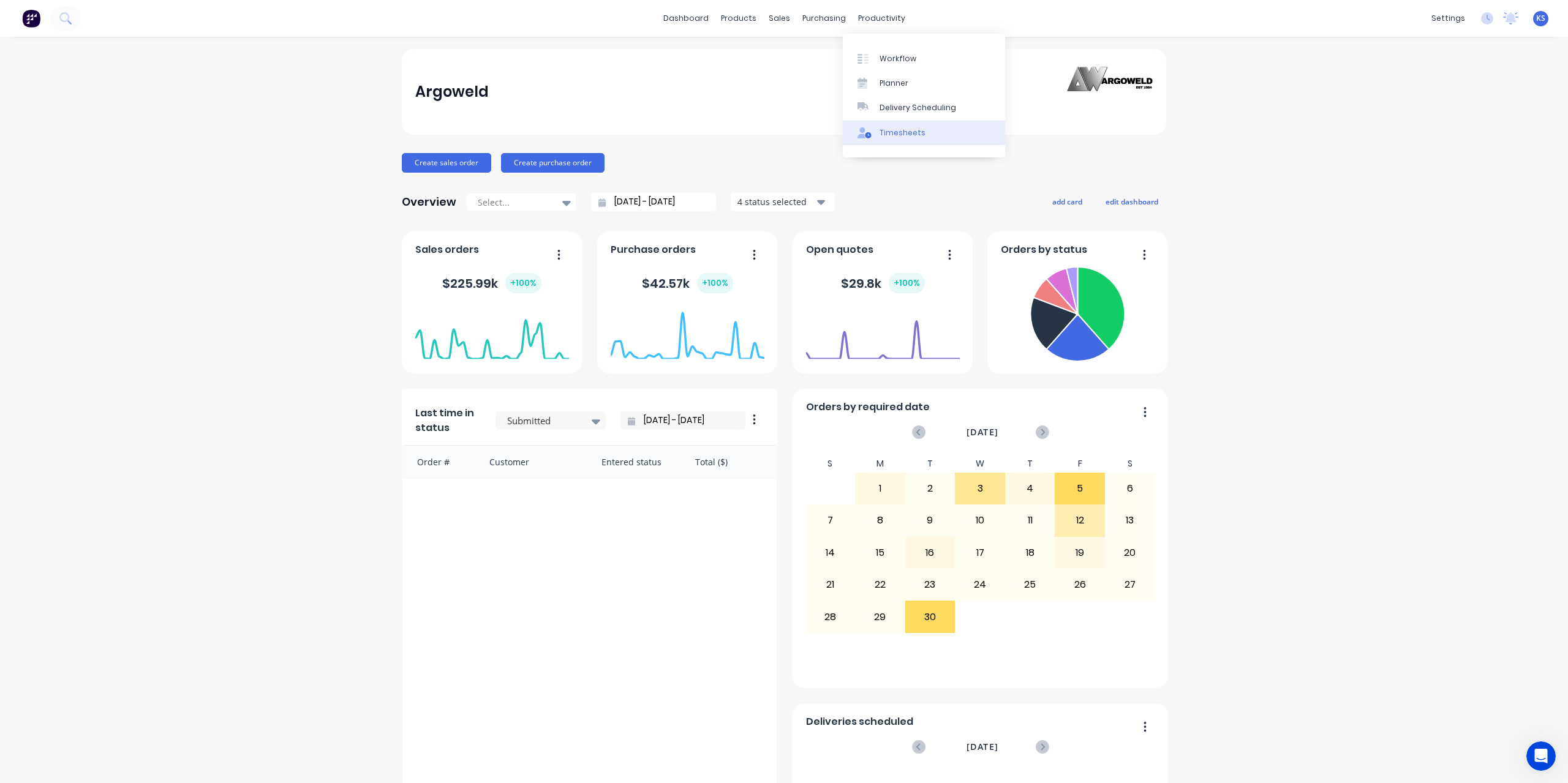
click at [914, 128] on div "Timesheets" at bounding box center [902, 133] width 46 height 11
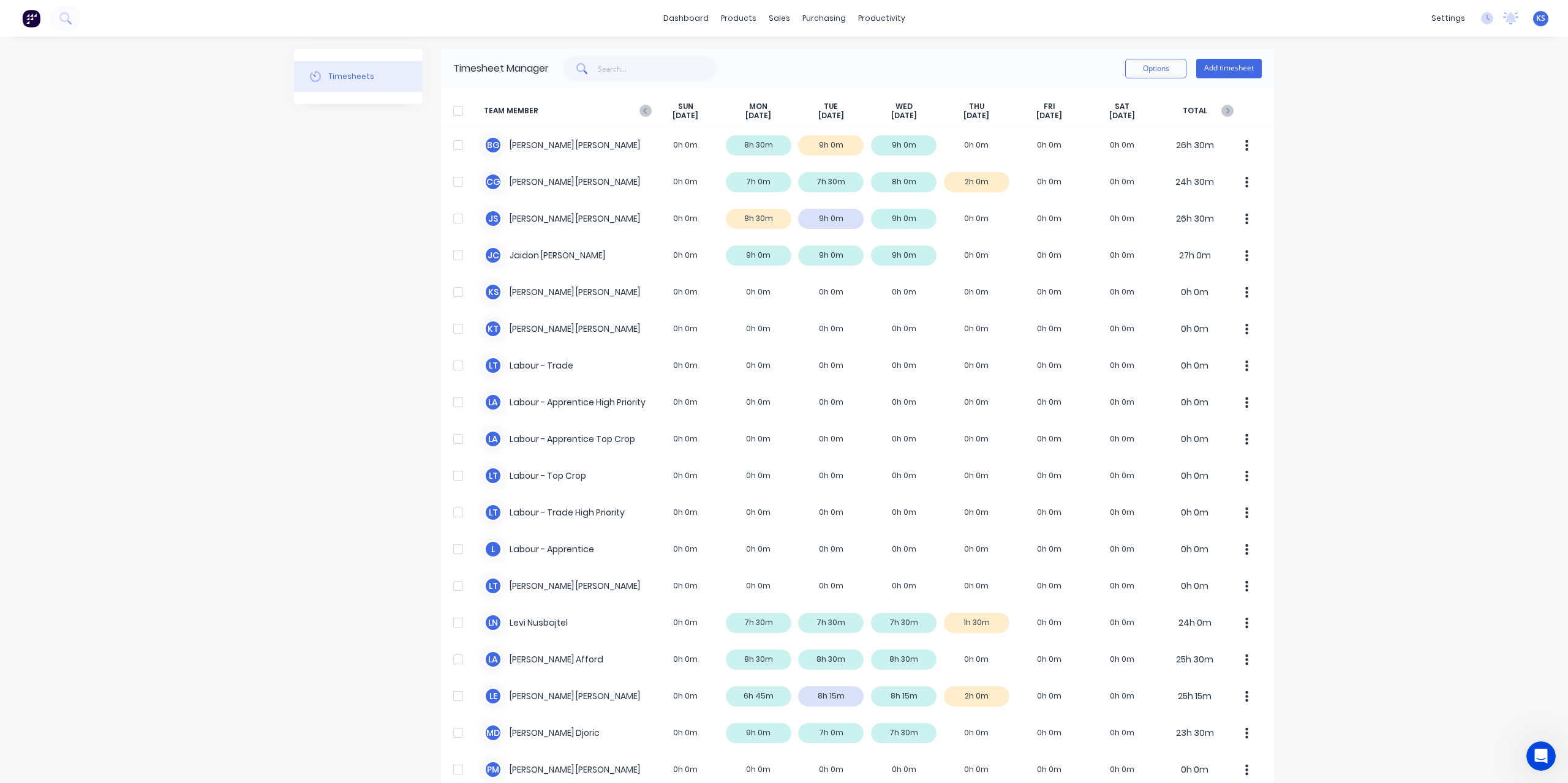
click at [593, 66] on span at bounding box center [580, 68] width 34 height 24
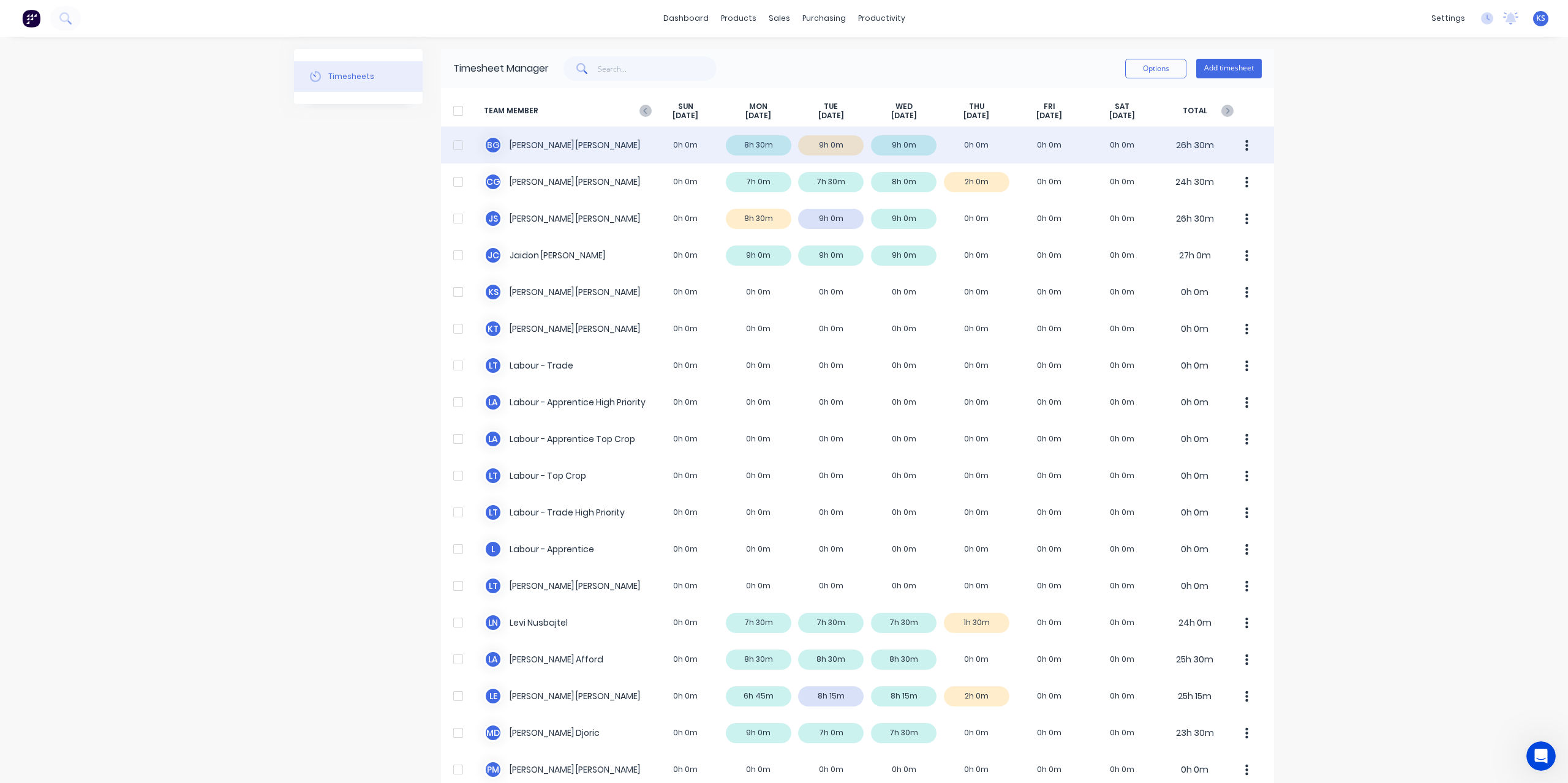
click at [556, 145] on div "B G Brodie Griggs 0h 0m 8h 30m 9h 0m 9h 0m 0h 0m 0h 0m 0h 0m 26h 30m" at bounding box center [857, 145] width 833 height 37
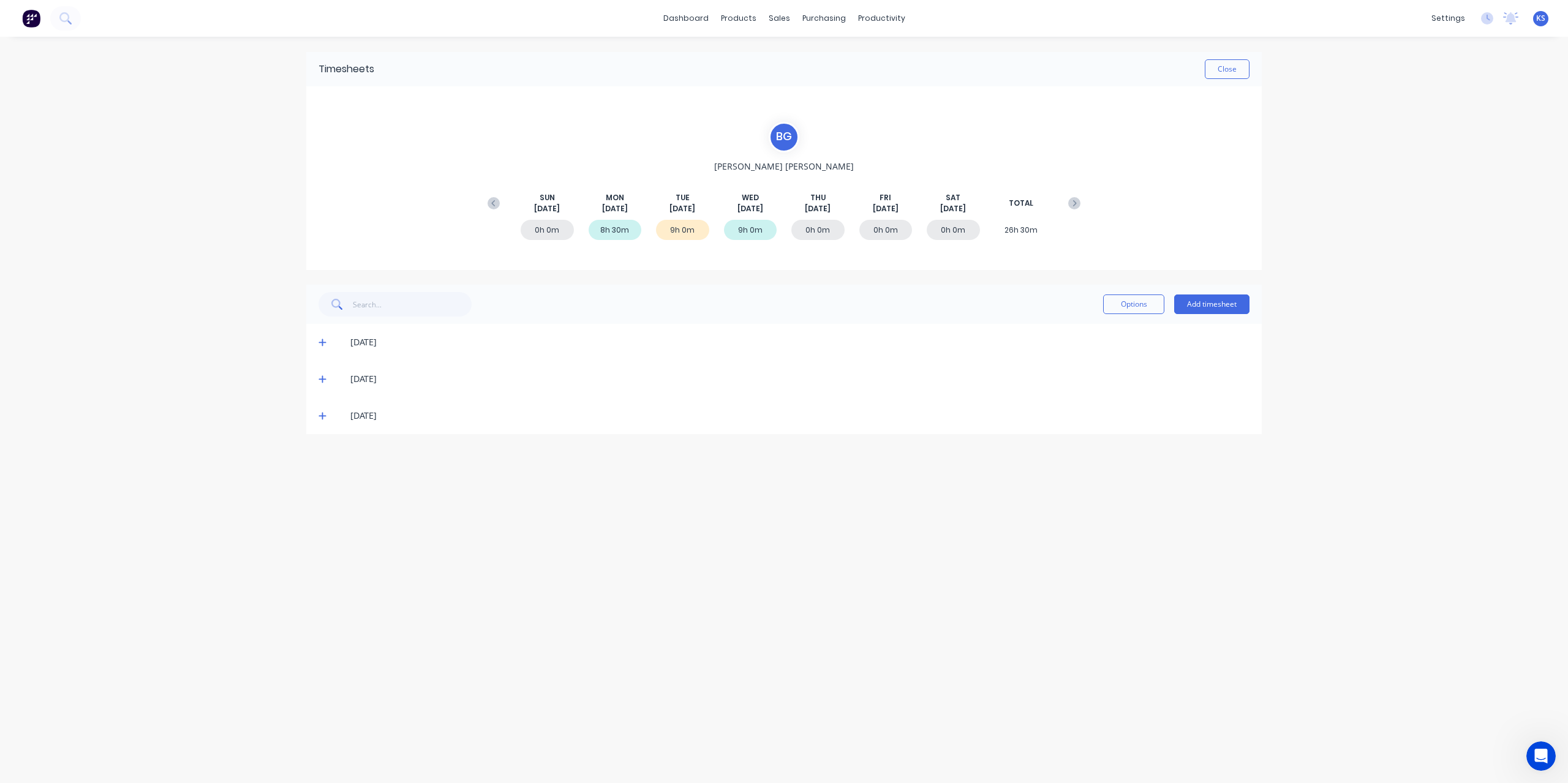
click at [320, 373] on span at bounding box center [325, 379] width 12 height 12
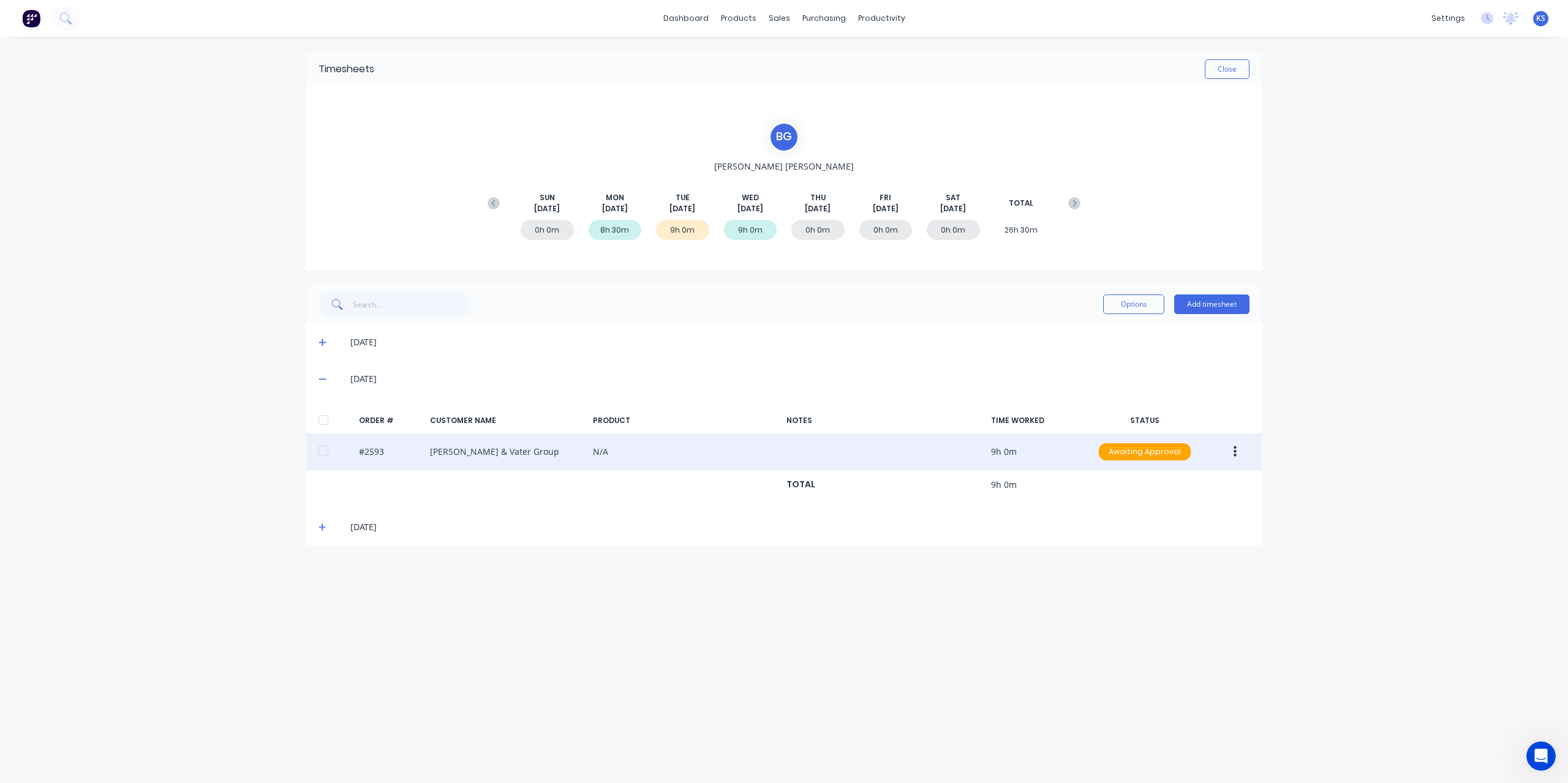
click at [332, 446] on div at bounding box center [323, 450] width 24 height 24
click at [1248, 456] on button "button" at bounding box center [1235, 451] width 29 height 22
click at [1227, 482] on div "Approve" at bounding box center [1191, 483] width 95 height 18
click at [1242, 457] on button "button" at bounding box center [1235, 451] width 29 height 22
click at [1191, 528] on div "Edit" at bounding box center [1191, 533] width 95 height 18
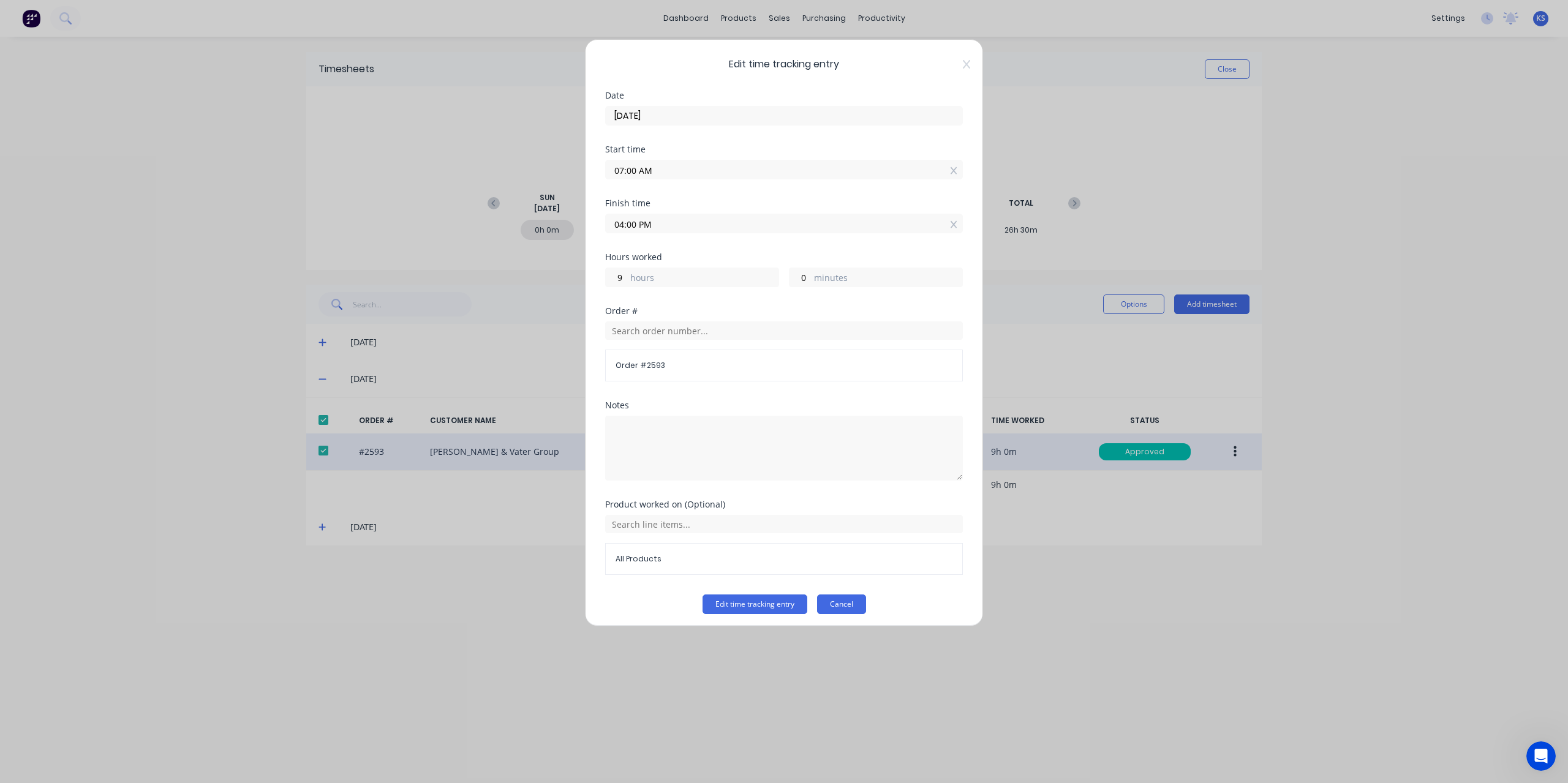
click at [835, 604] on button "Cancel" at bounding box center [841, 604] width 49 height 20
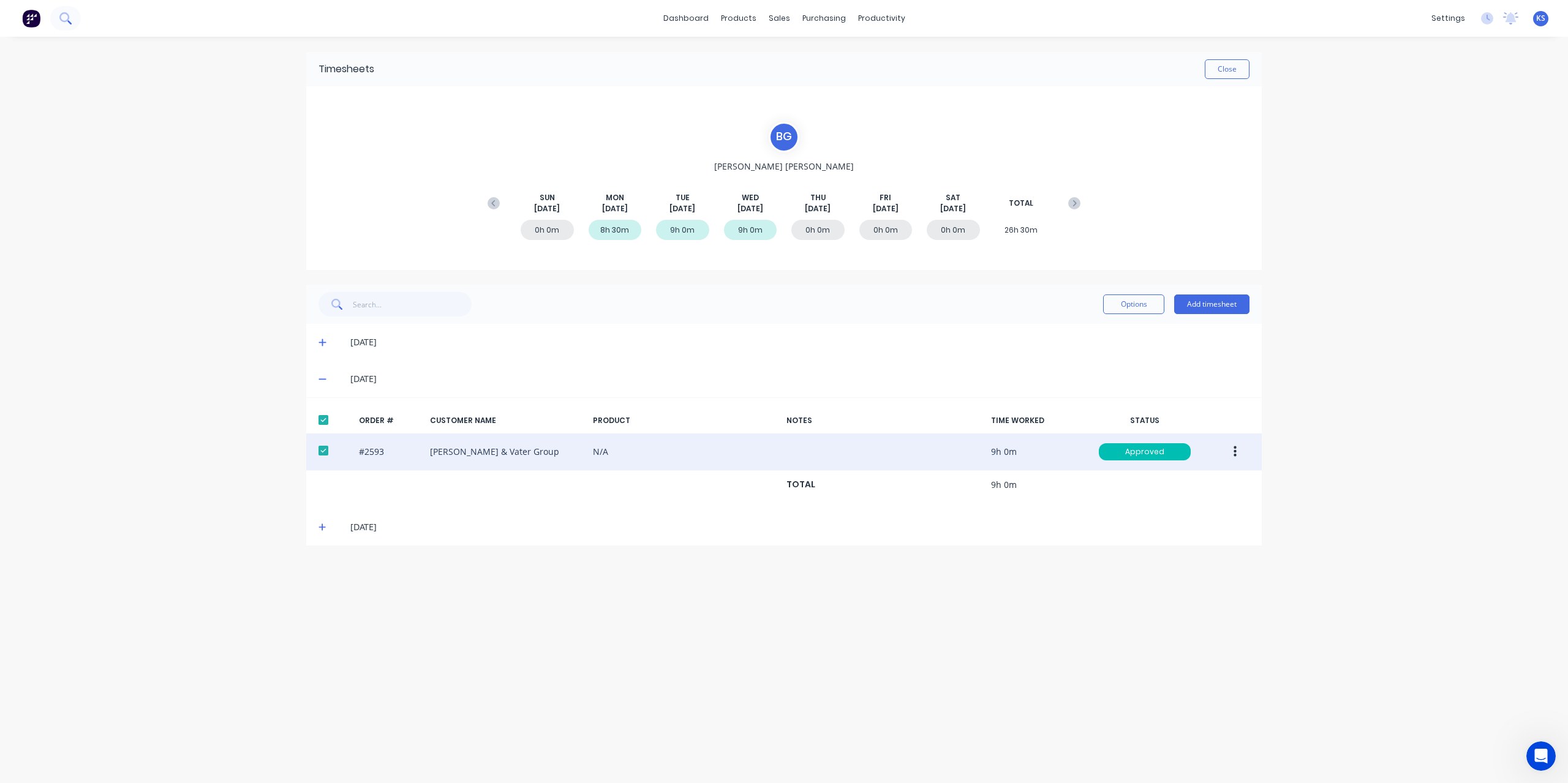
click at [62, 21] on icon at bounding box center [65, 17] width 10 height 10
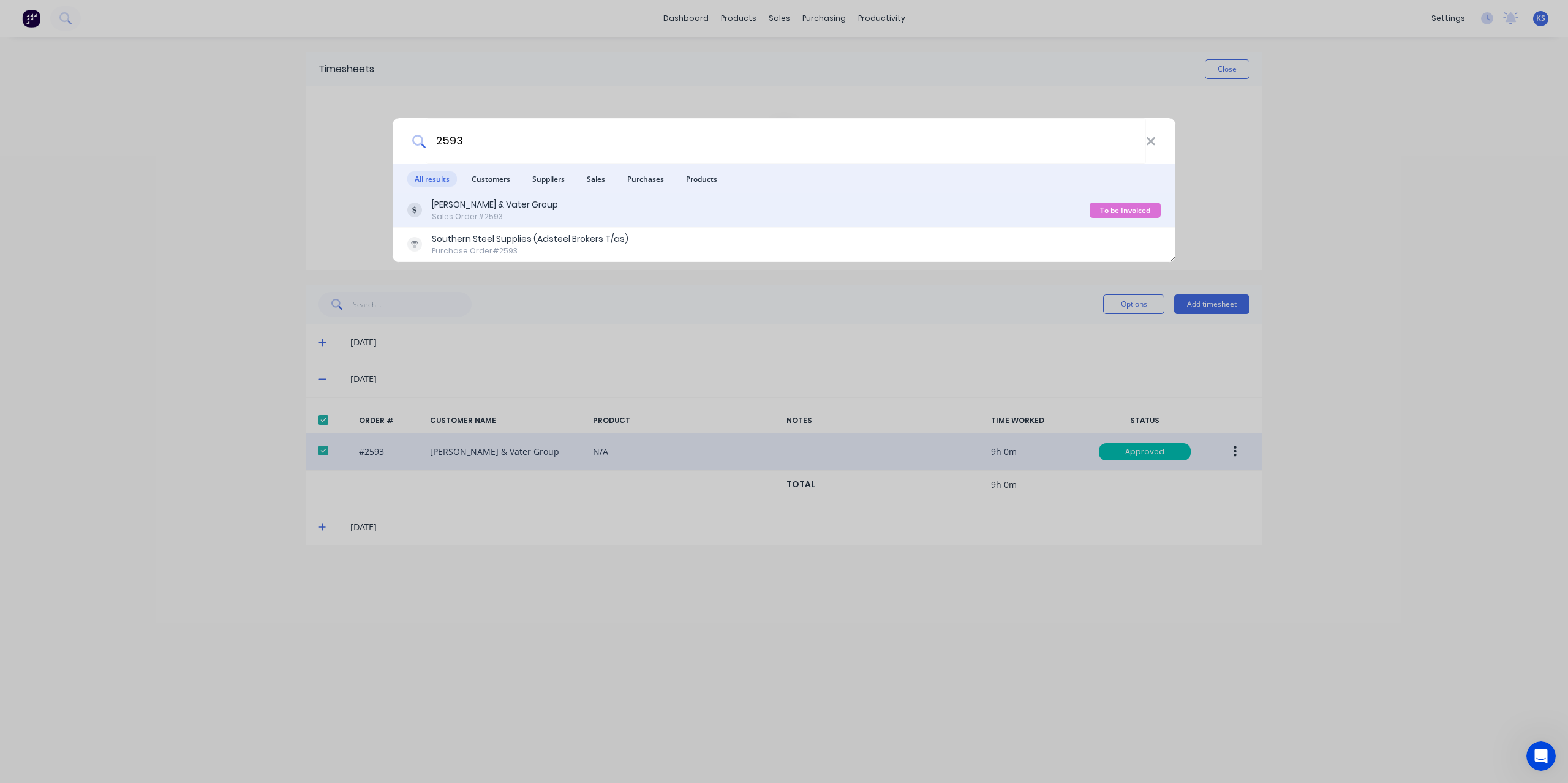
type input "2593"
click at [485, 206] on div "[PERSON_NAME] & Vater Group" at bounding box center [494, 204] width 126 height 13
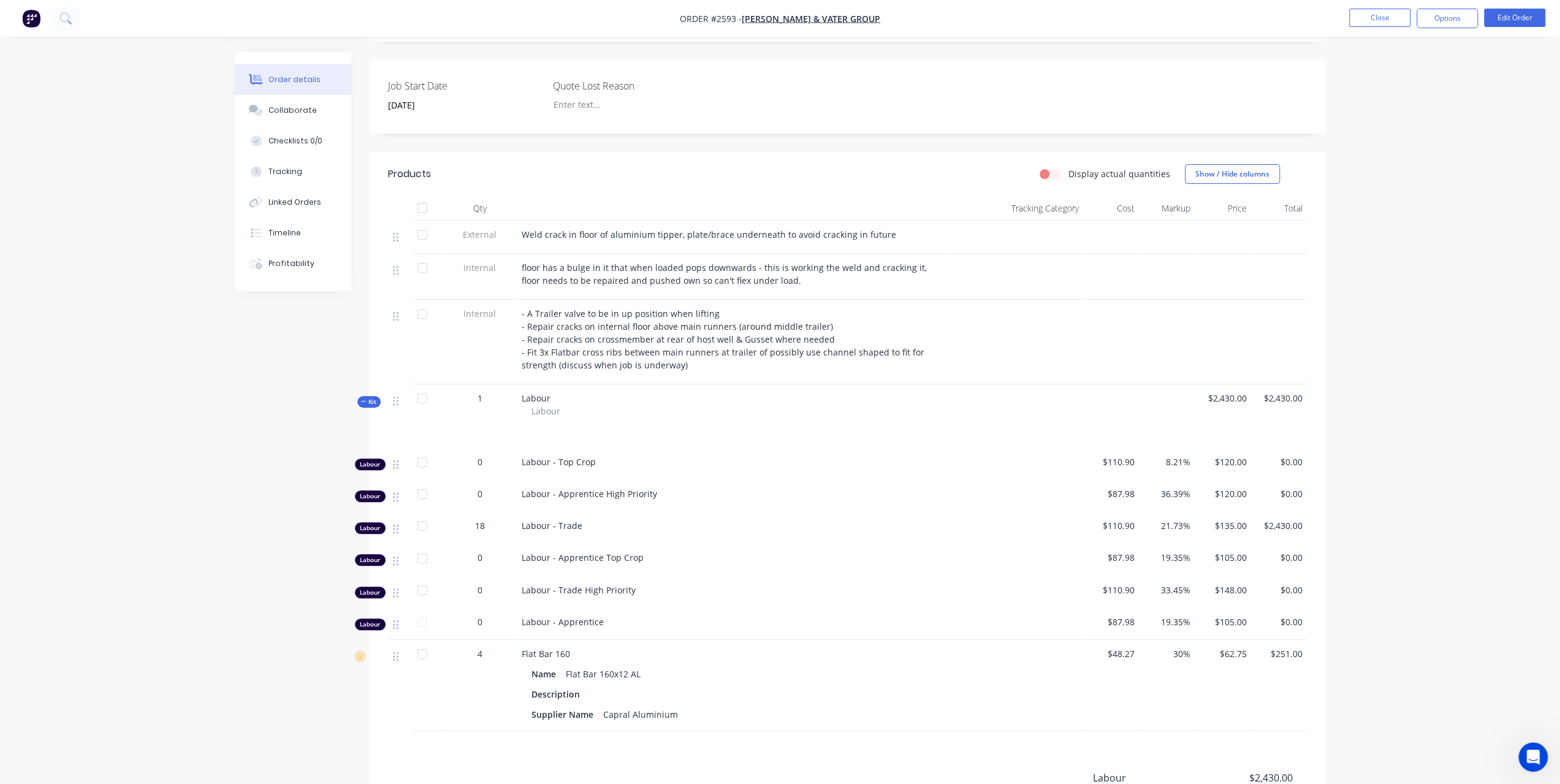
scroll to position [276, 0]
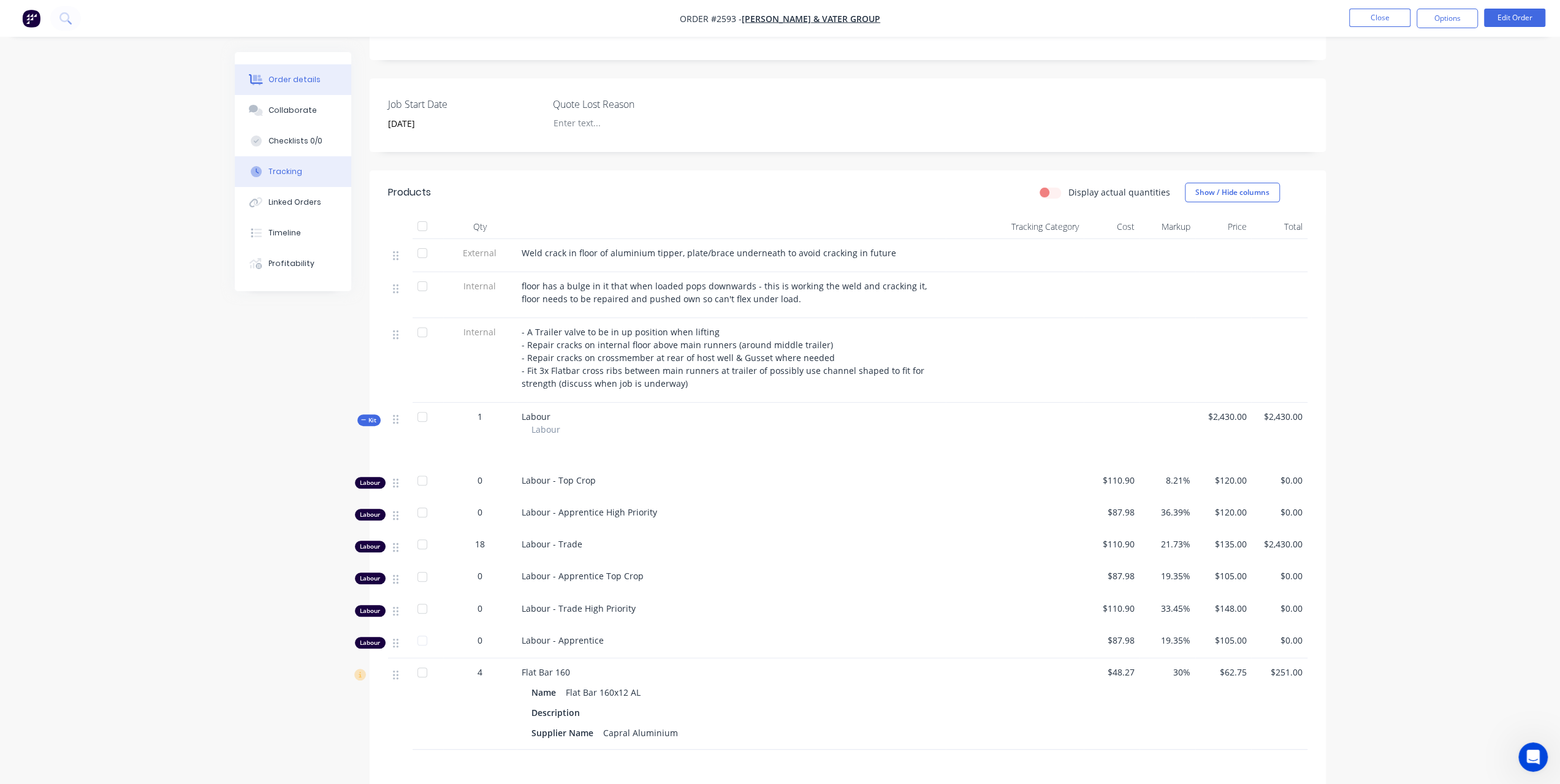
click at [308, 181] on button "Tracking" at bounding box center [292, 171] width 116 height 30
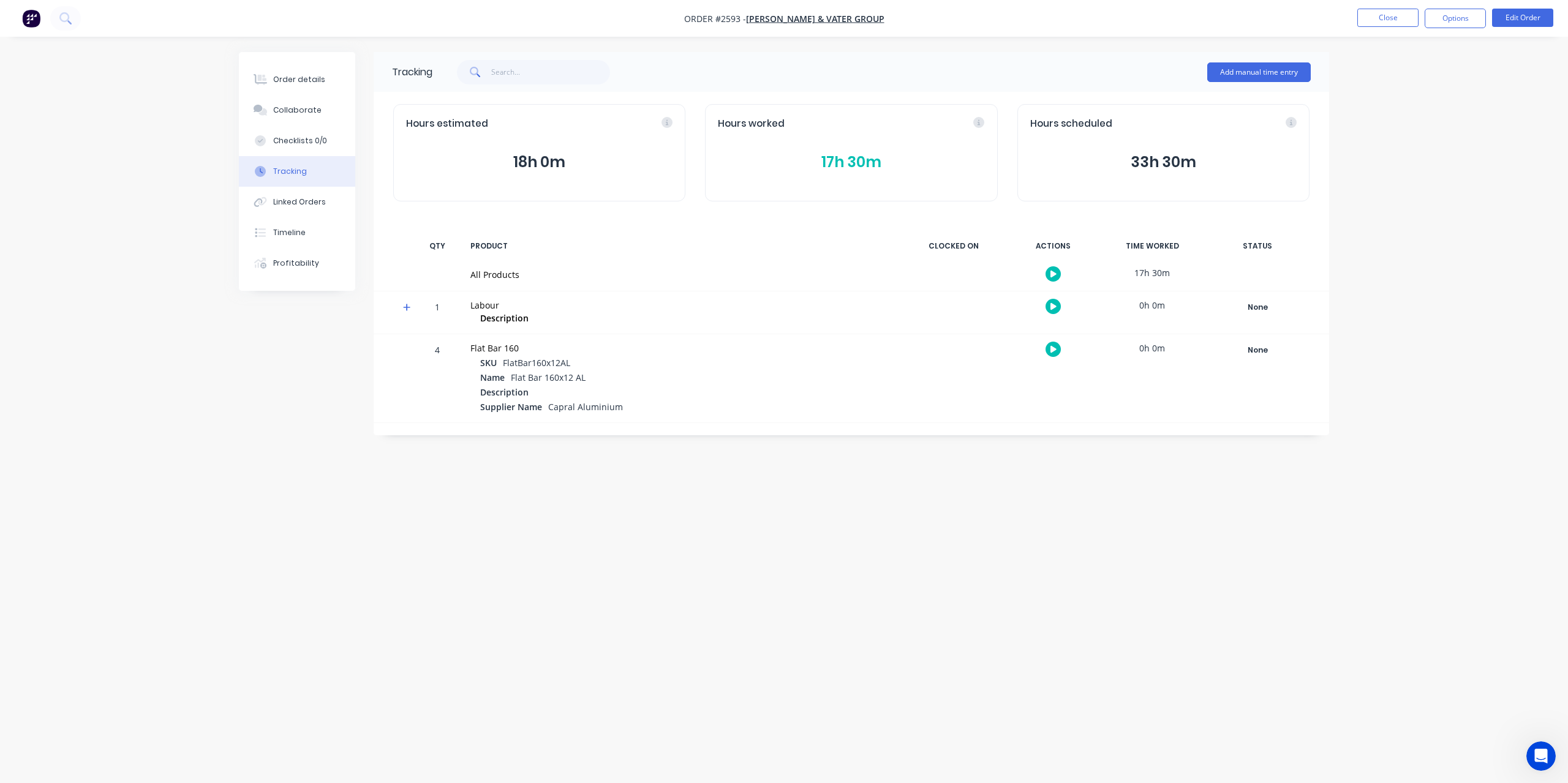
click at [827, 170] on button "17h 30m" at bounding box center [851, 162] width 266 height 23
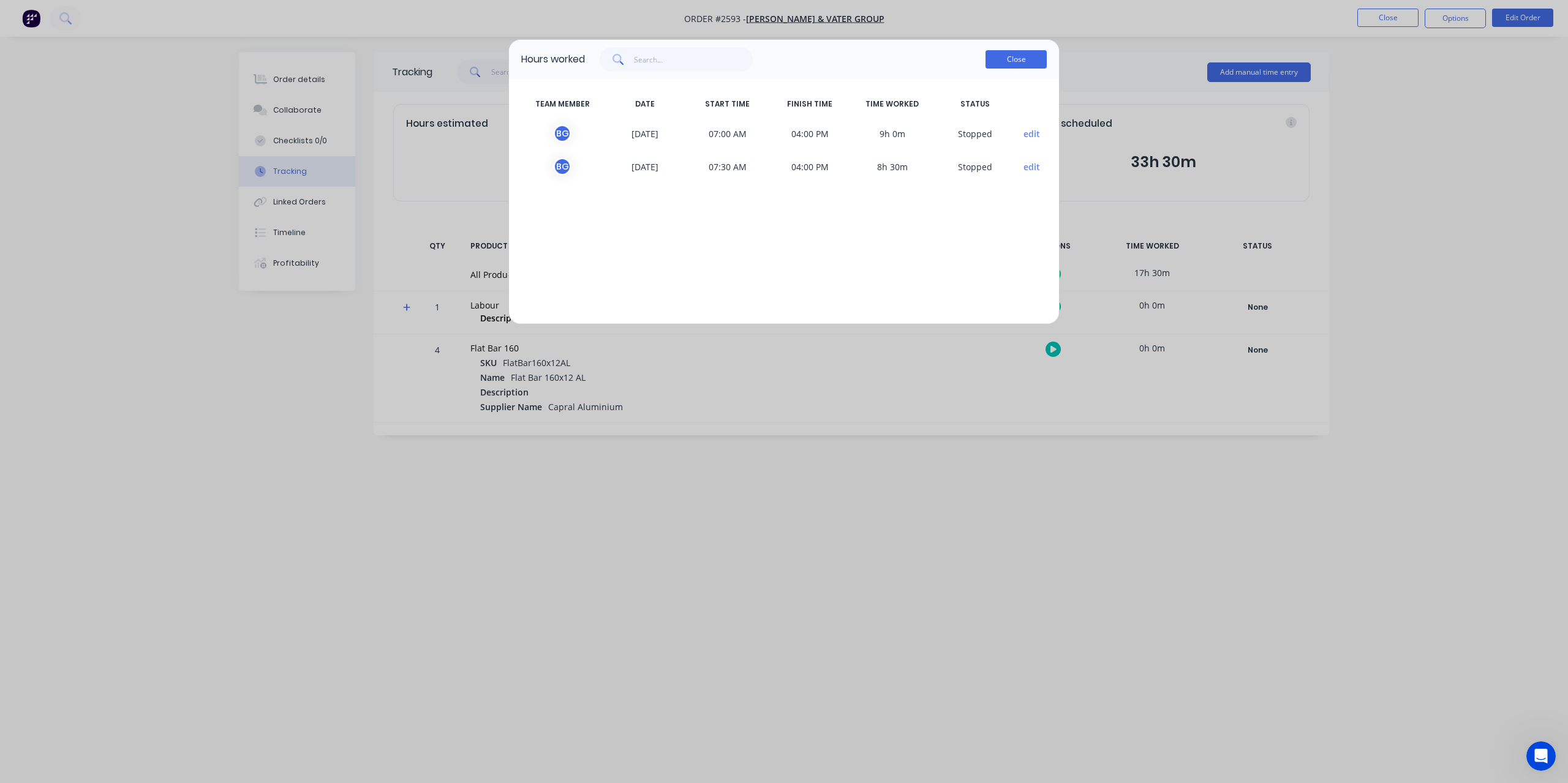
click at [1027, 61] on button "Close" at bounding box center [1016, 60] width 61 height 19
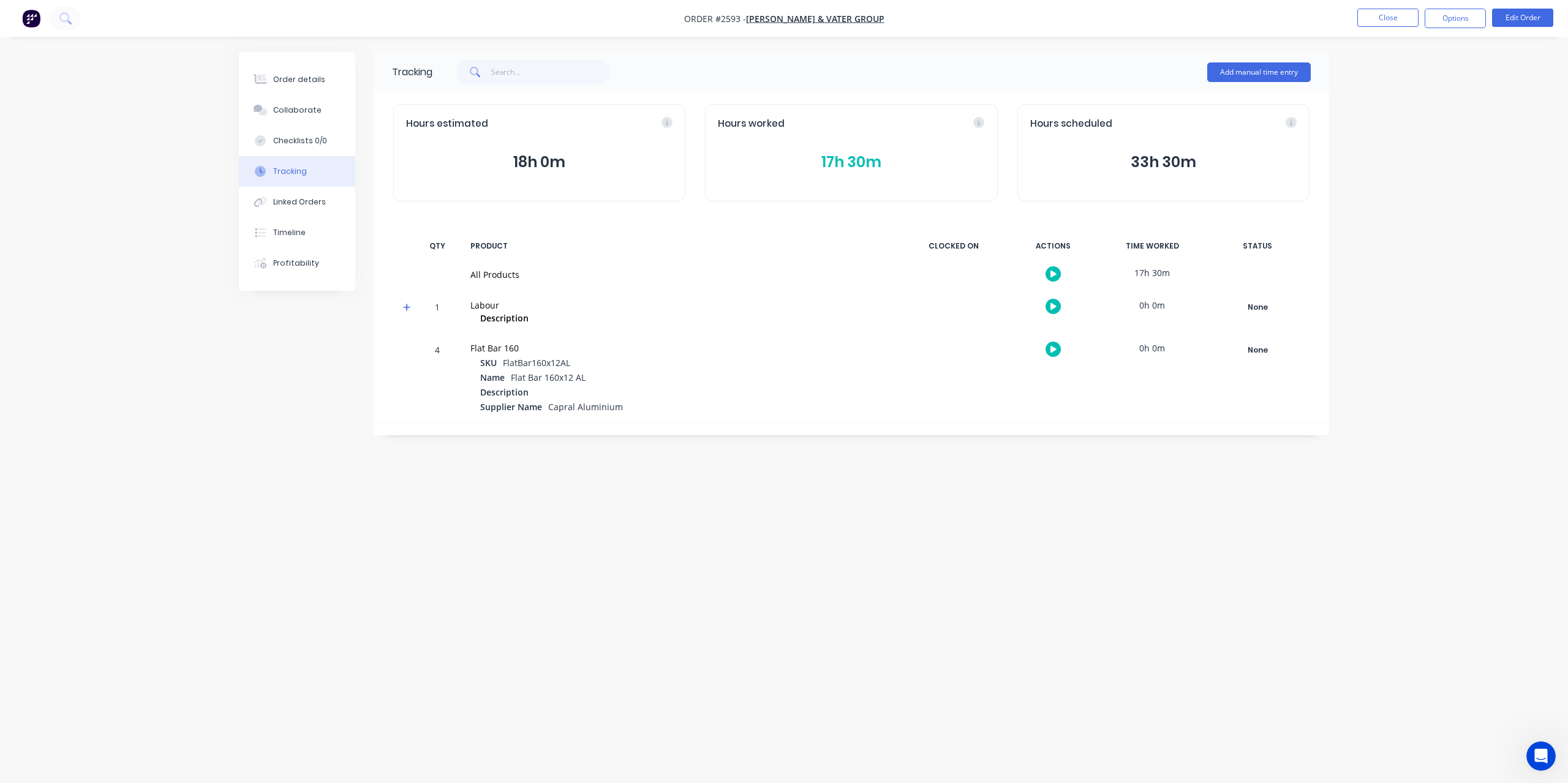
click at [409, 308] on icon at bounding box center [407, 308] width 8 height 9
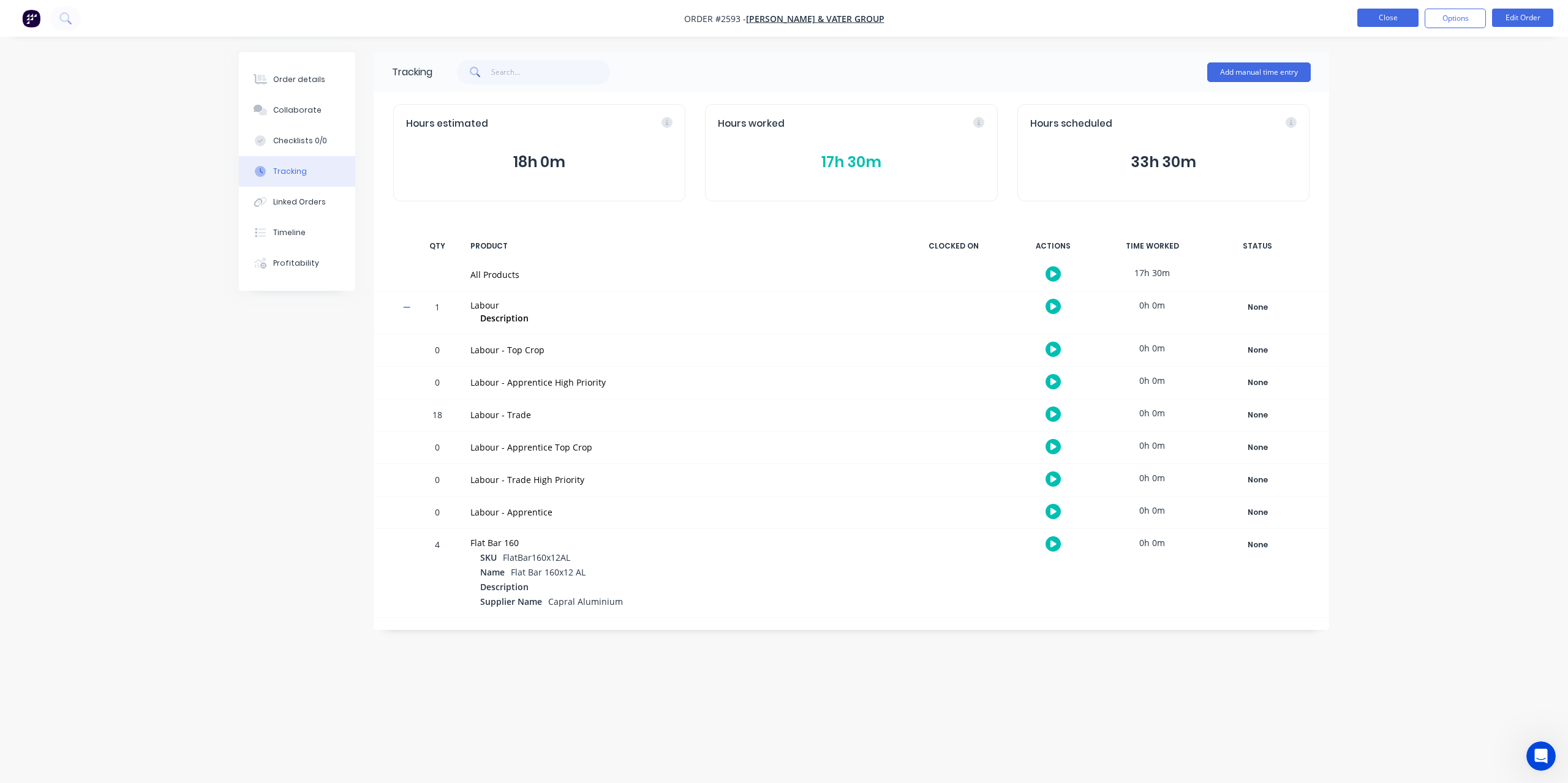
click at [1385, 14] on button "Close" at bounding box center [1388, 18] width 61 height 19
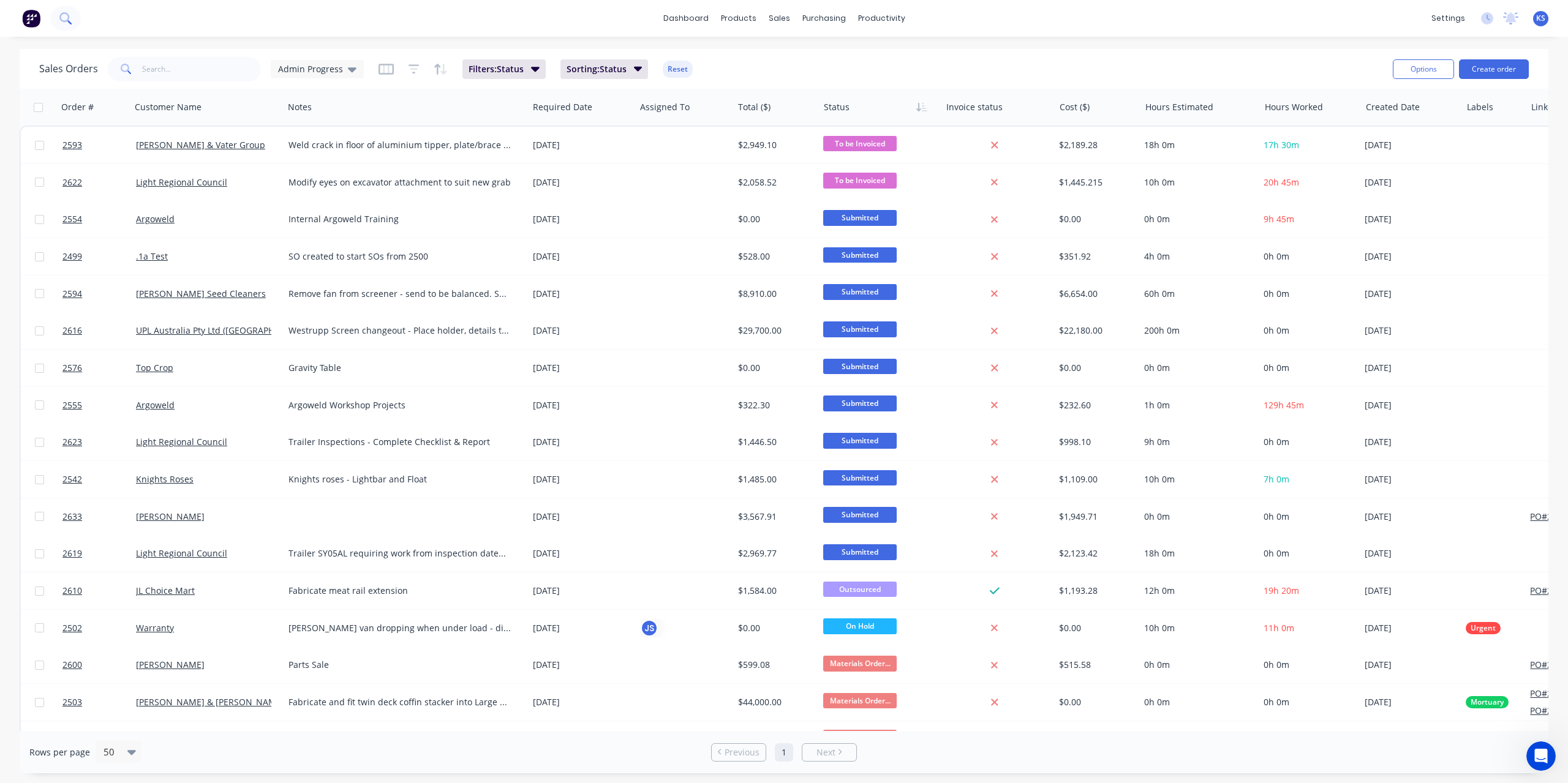
click at [74, 17] on button at bounding box center [65, 18] width 30 height 24
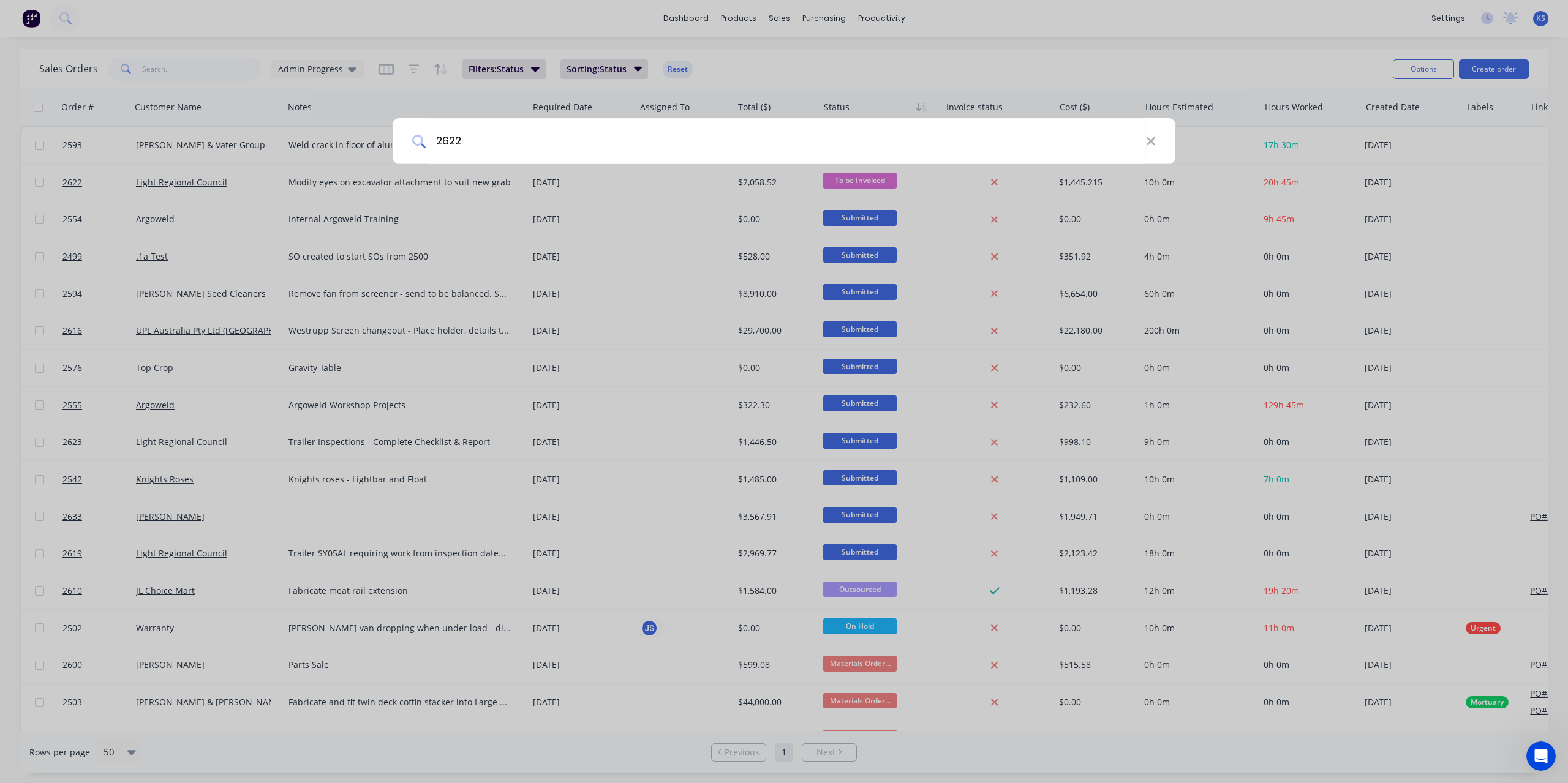
type input "2622"
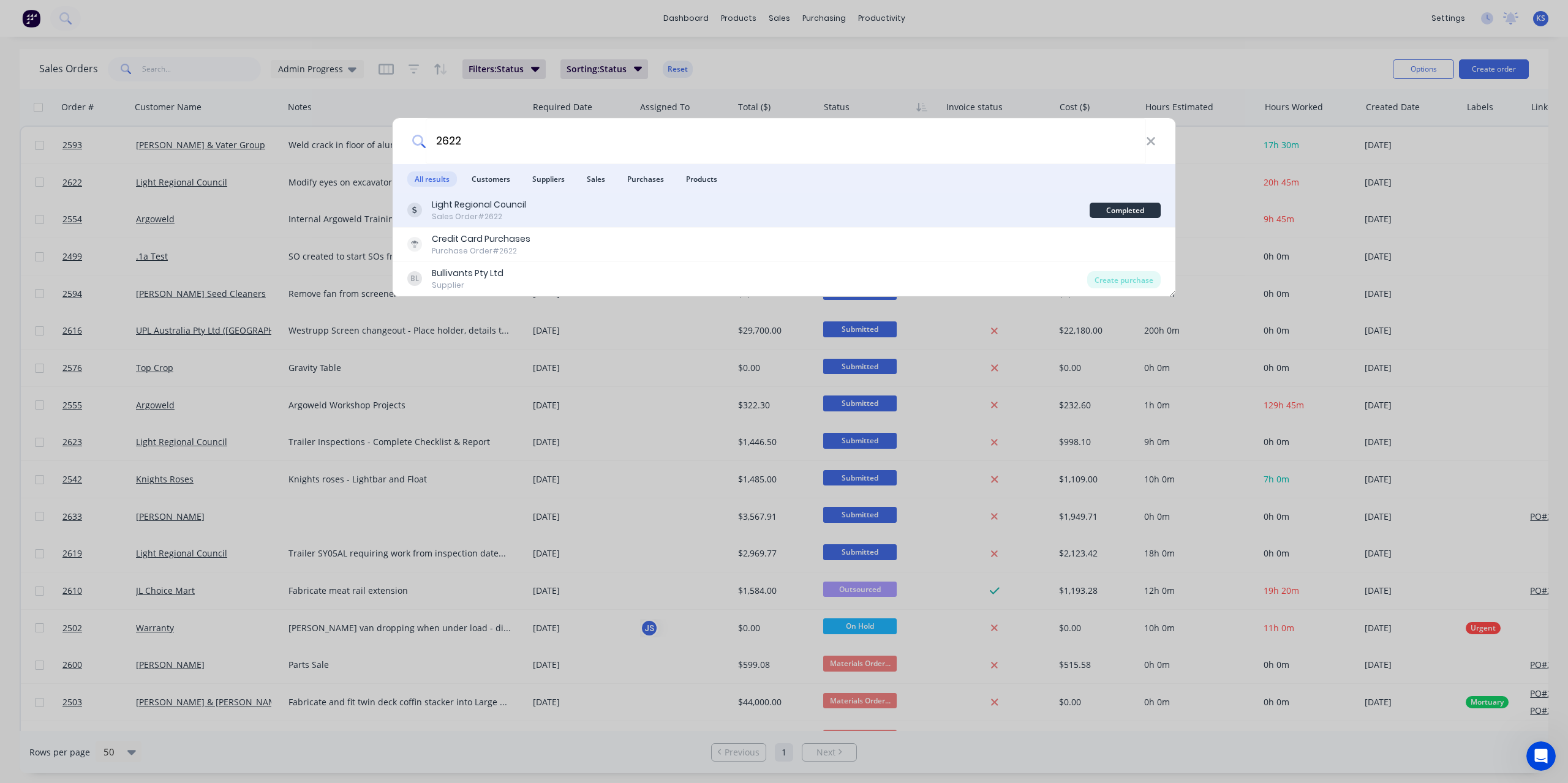
click at [467, 206] on div "Light Regional Council" at bounding box center [479, 204] width 95 height 13
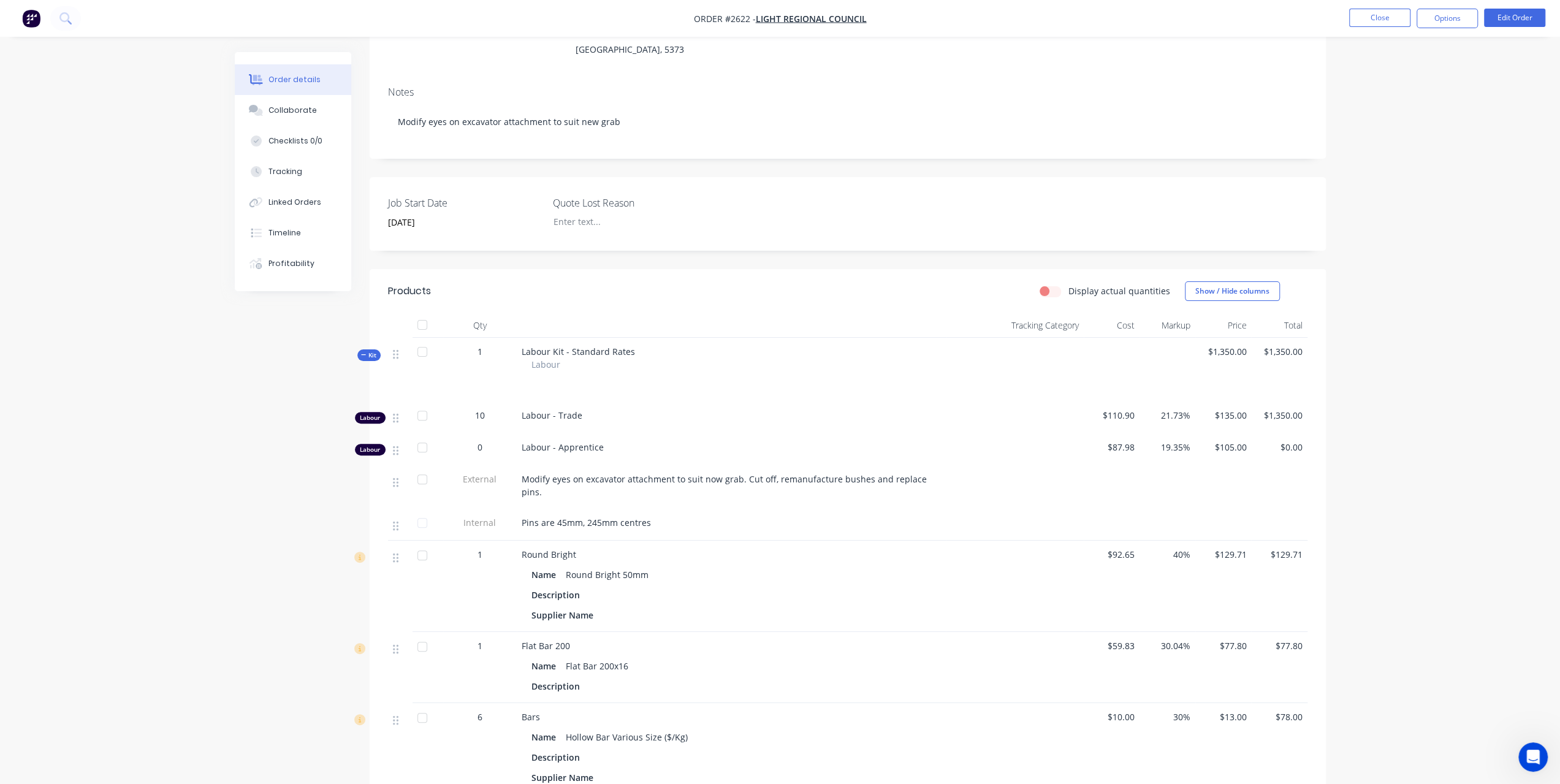
scroll to position [184, 0]
drag, startPoint x: 523, startPoint y: 458, endPoint x: 936, endPoint y: 466, distance: 413.1
click at [936, 466] on div "Modify eyes on excavator attachment to suit now grab. Cut off, remanufacture bu…" at bounding box center [731, 484] width 429 height 44
copy span "Modify eyes on excavator attachment to suit now grab. Cut off, remanufacture bu…"
click at [1542, 21] on button "Edit Order" at bounding box center [1515, 18] width 61 height 19
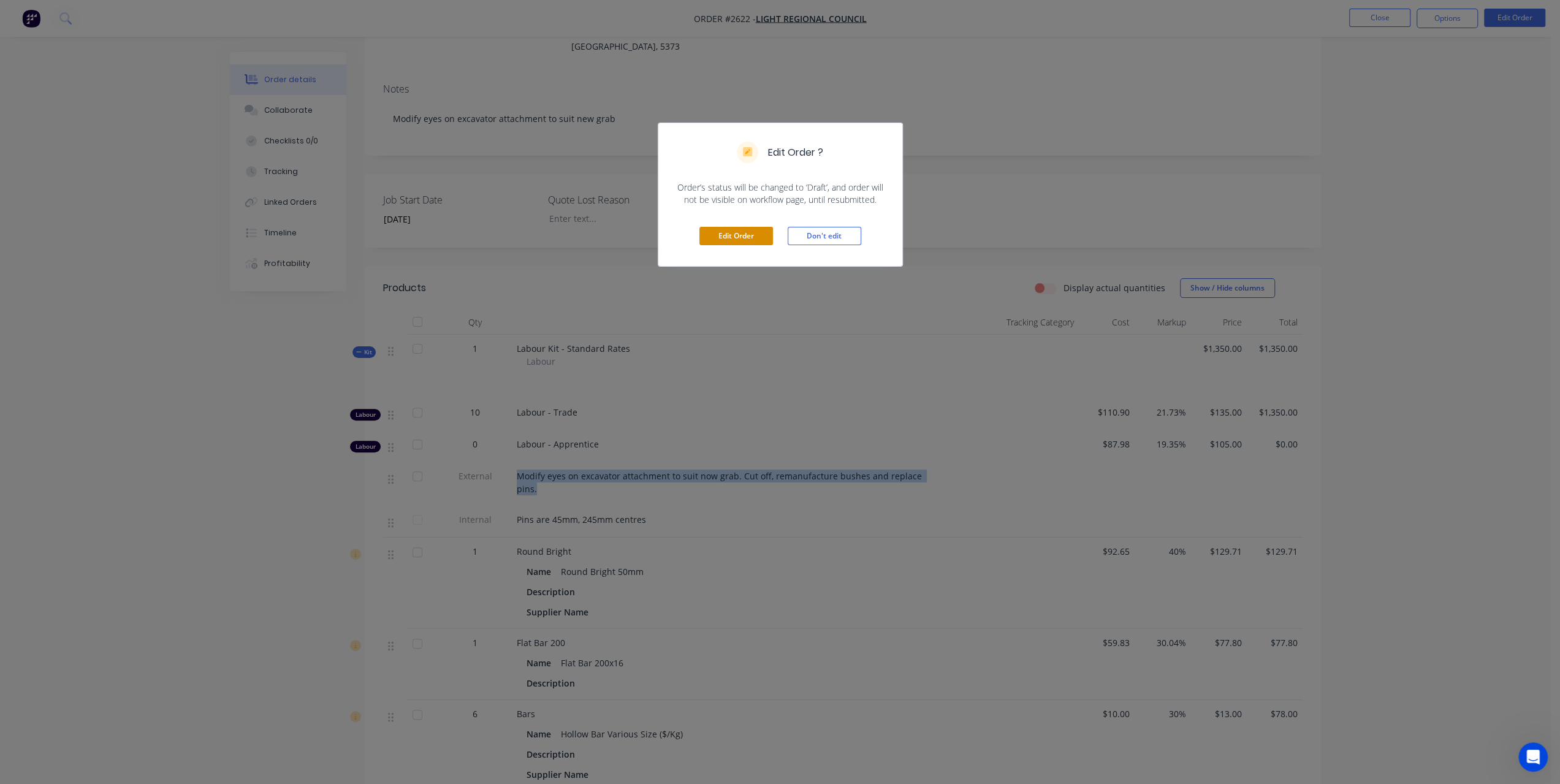
click at [749, 226] on button "Edit Order" at bounding box center [736, 236] width 73 height 19
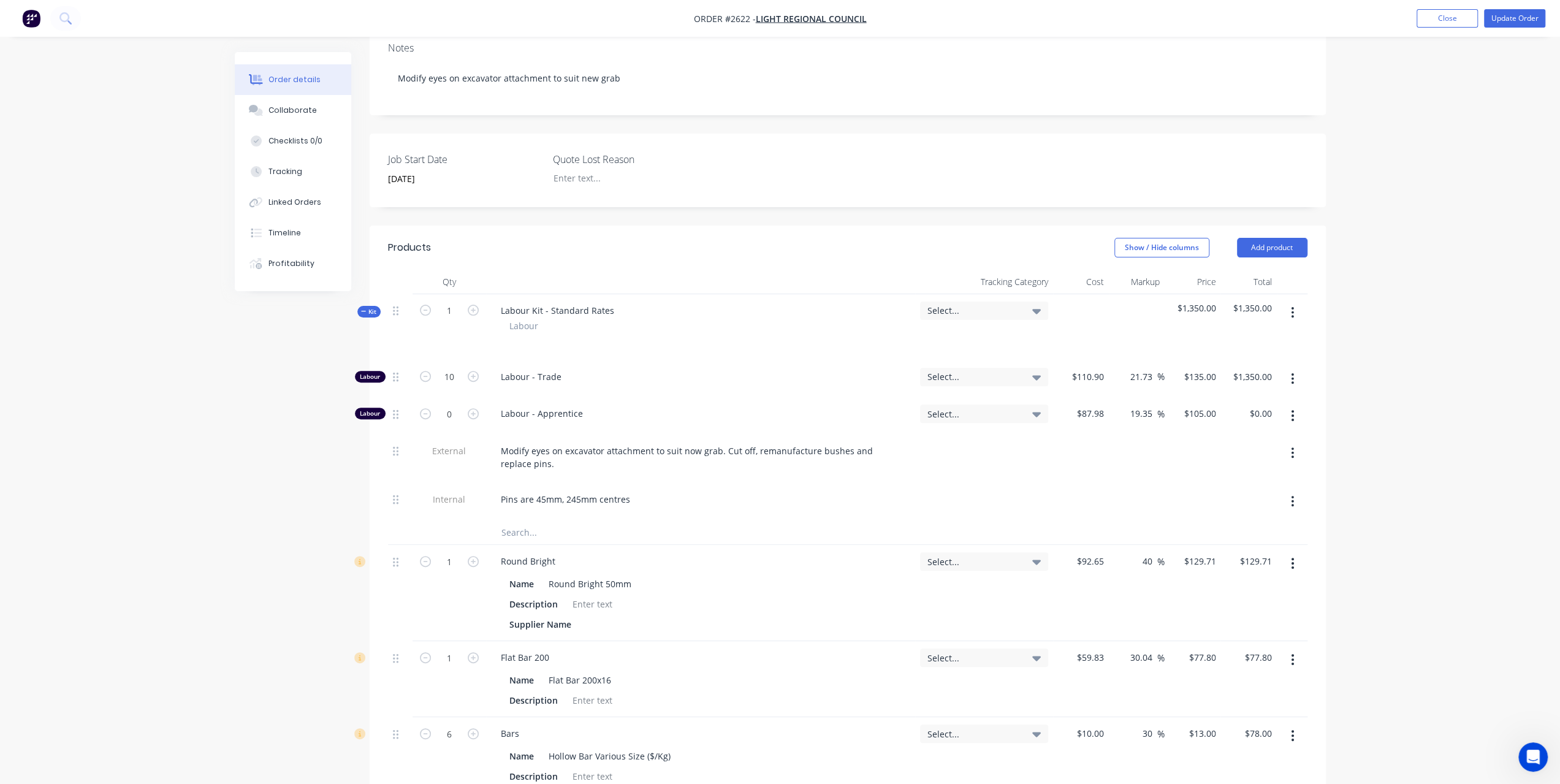
scroll to position [0, 0]
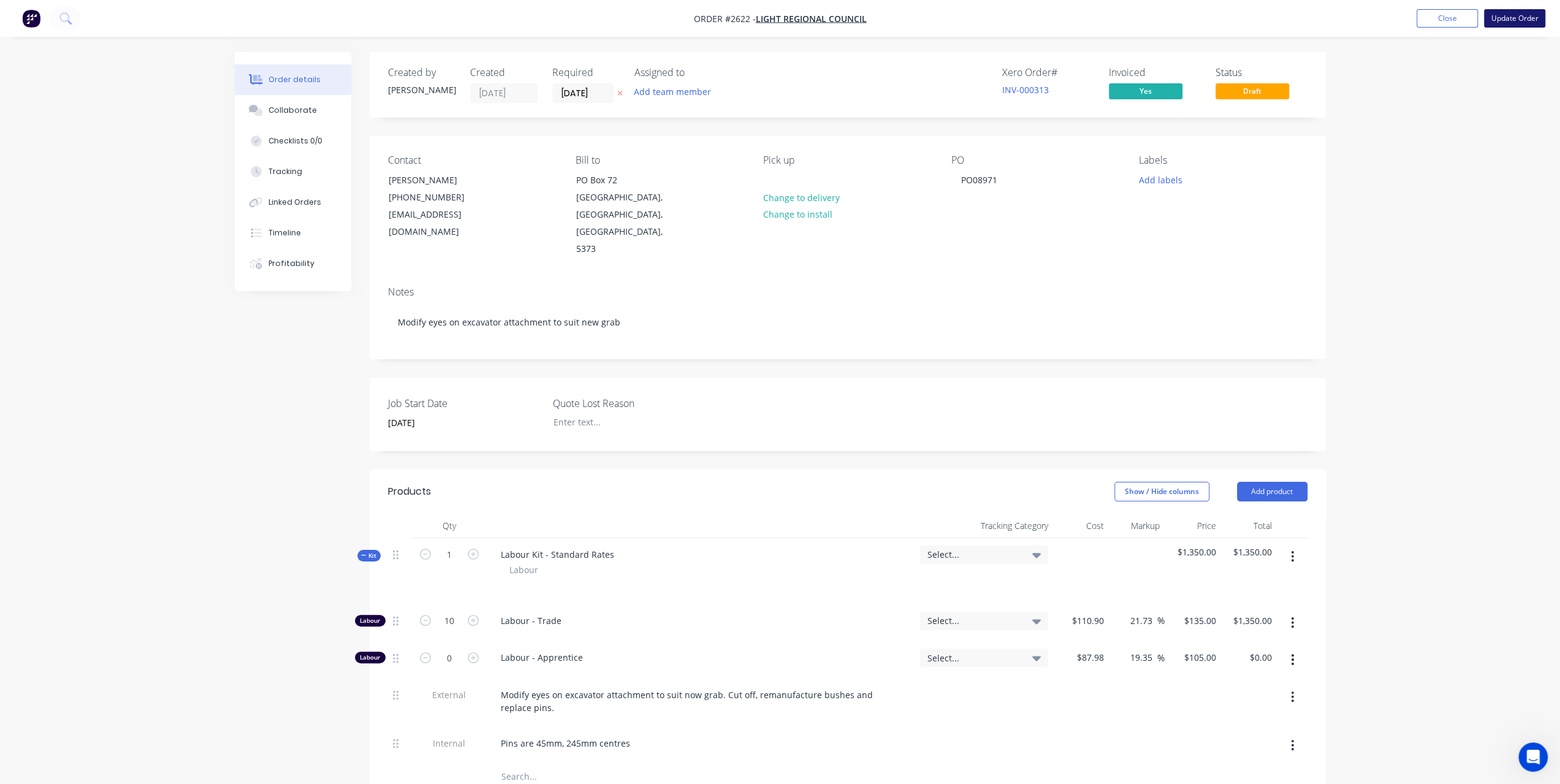
click at [1499, 20] on button "Update Order" at bounding box center [1515, 19] width 61 height 19
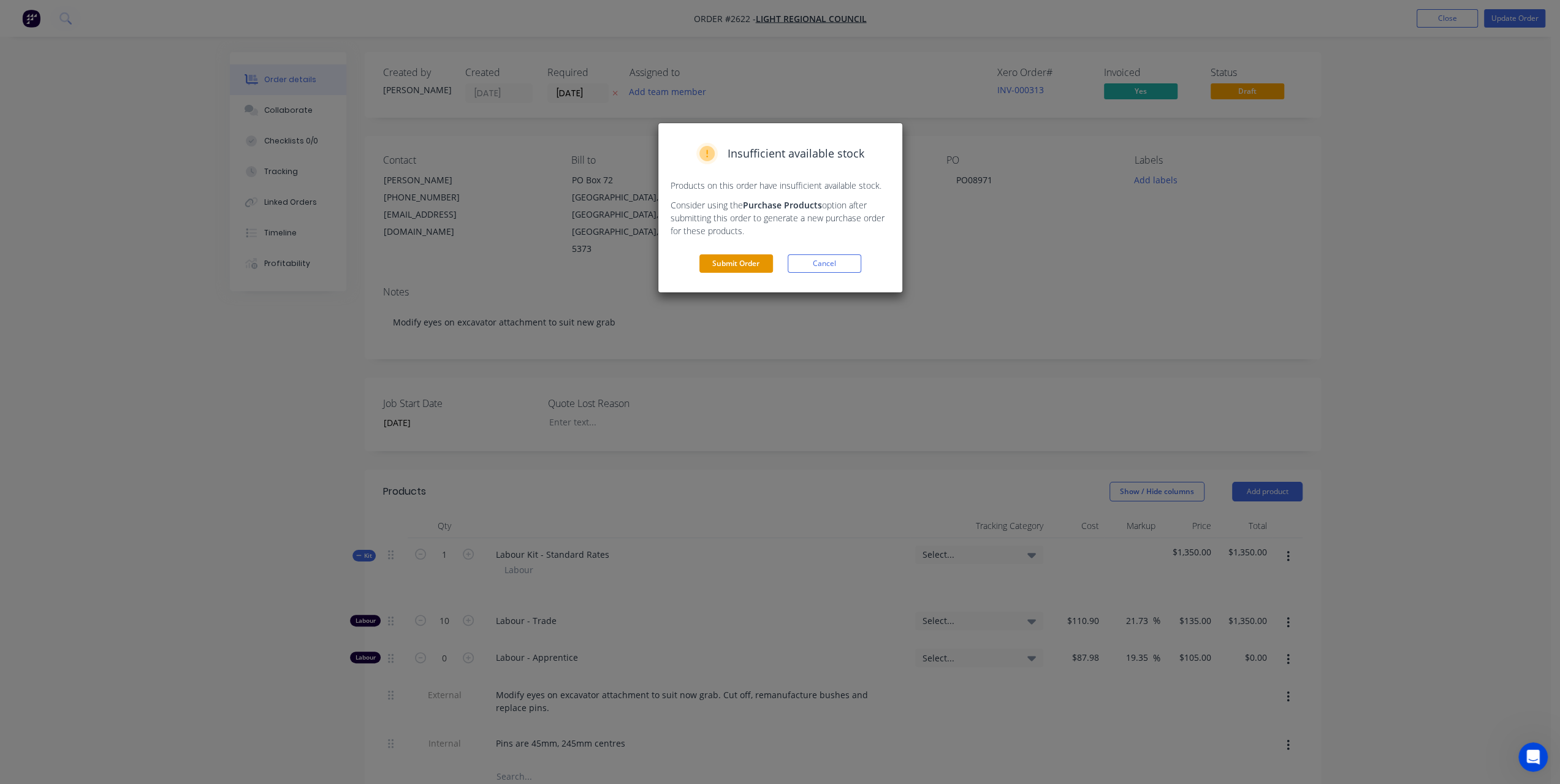
click at [729, 263] on button "Submit Order" at bounding box center [736, 264] width 73 height 19
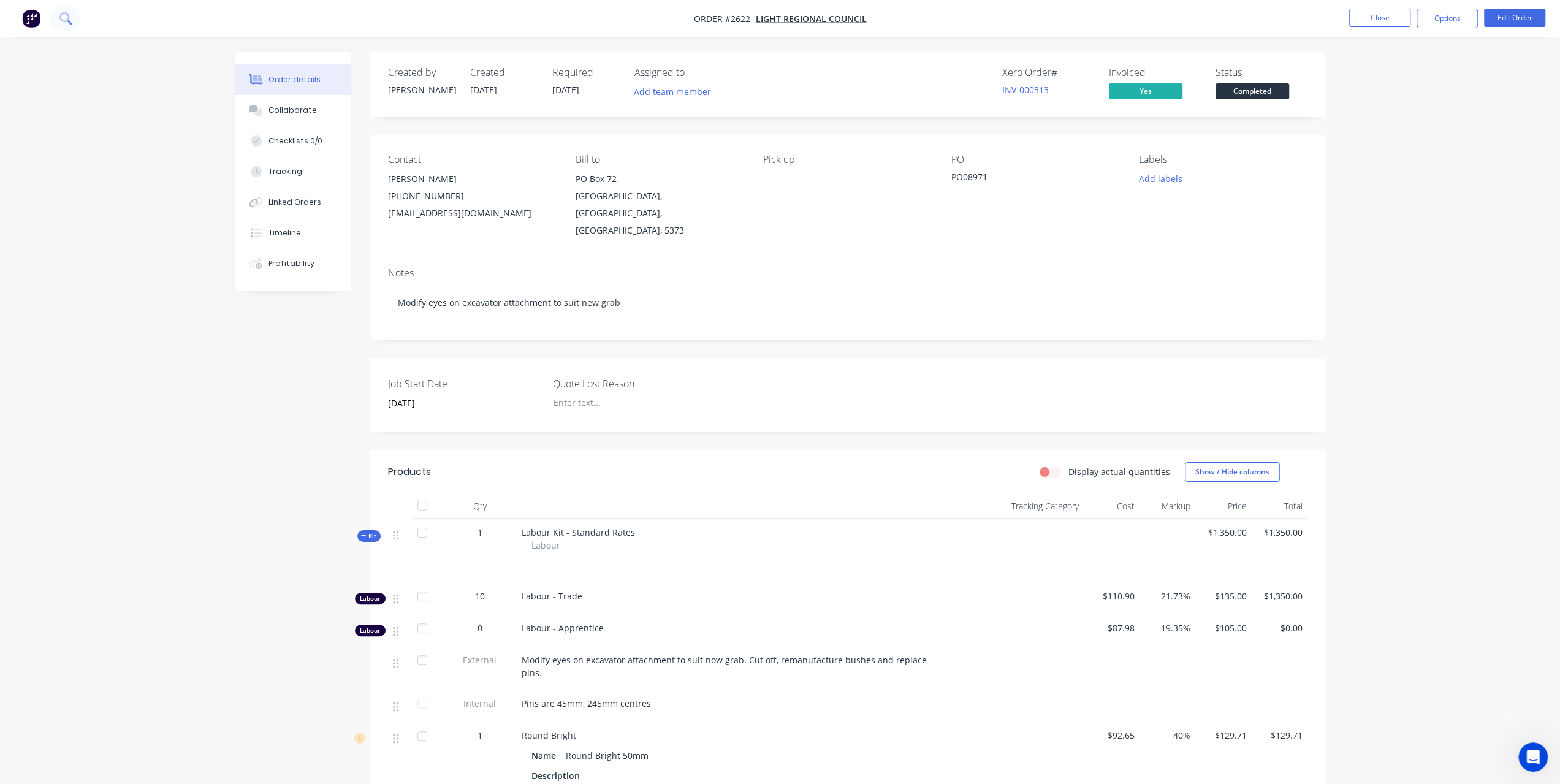
click at [65, 22] on icon at bounding box center [65, 18] width 12 height 12
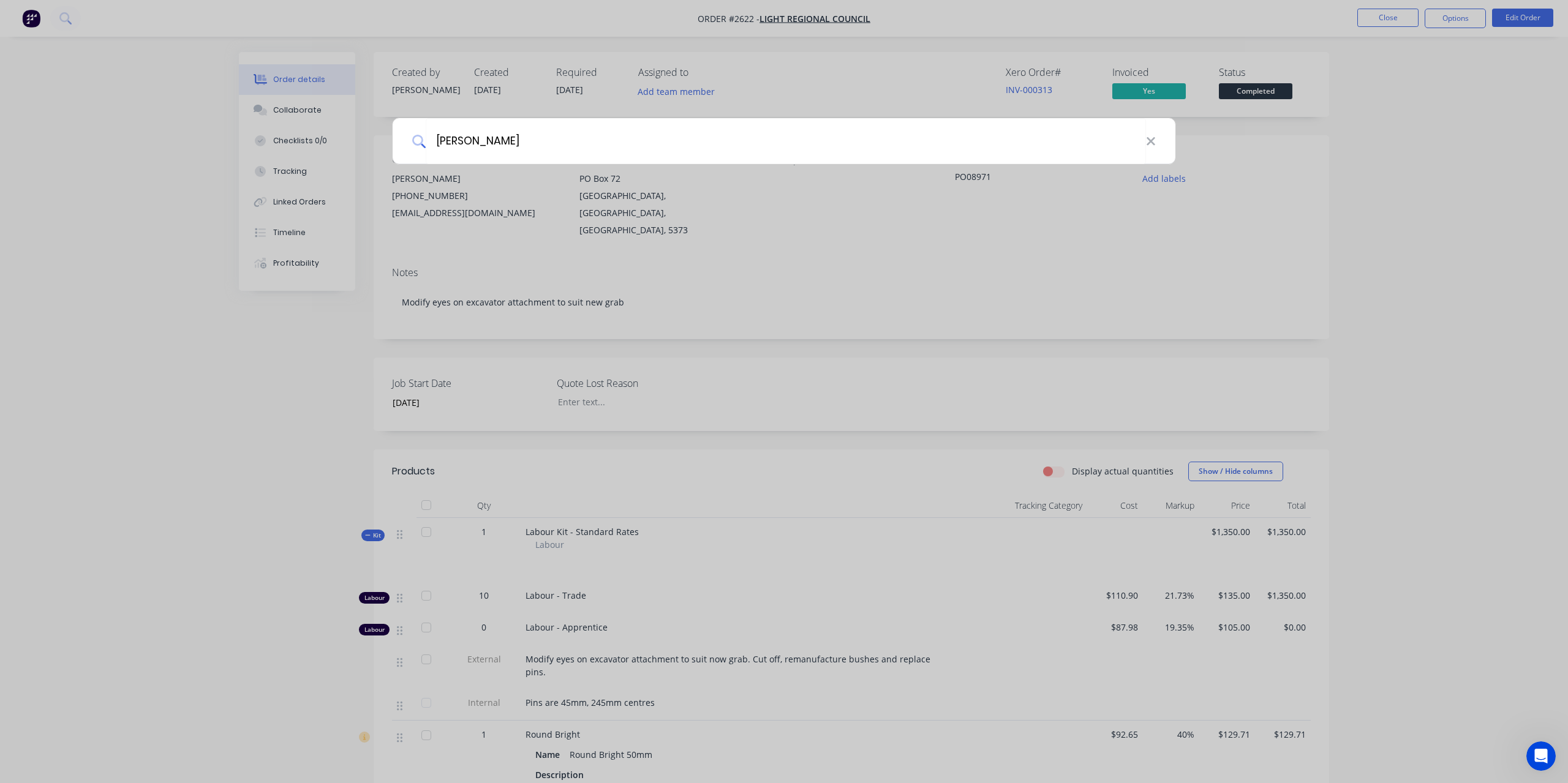
type input "rademacher"
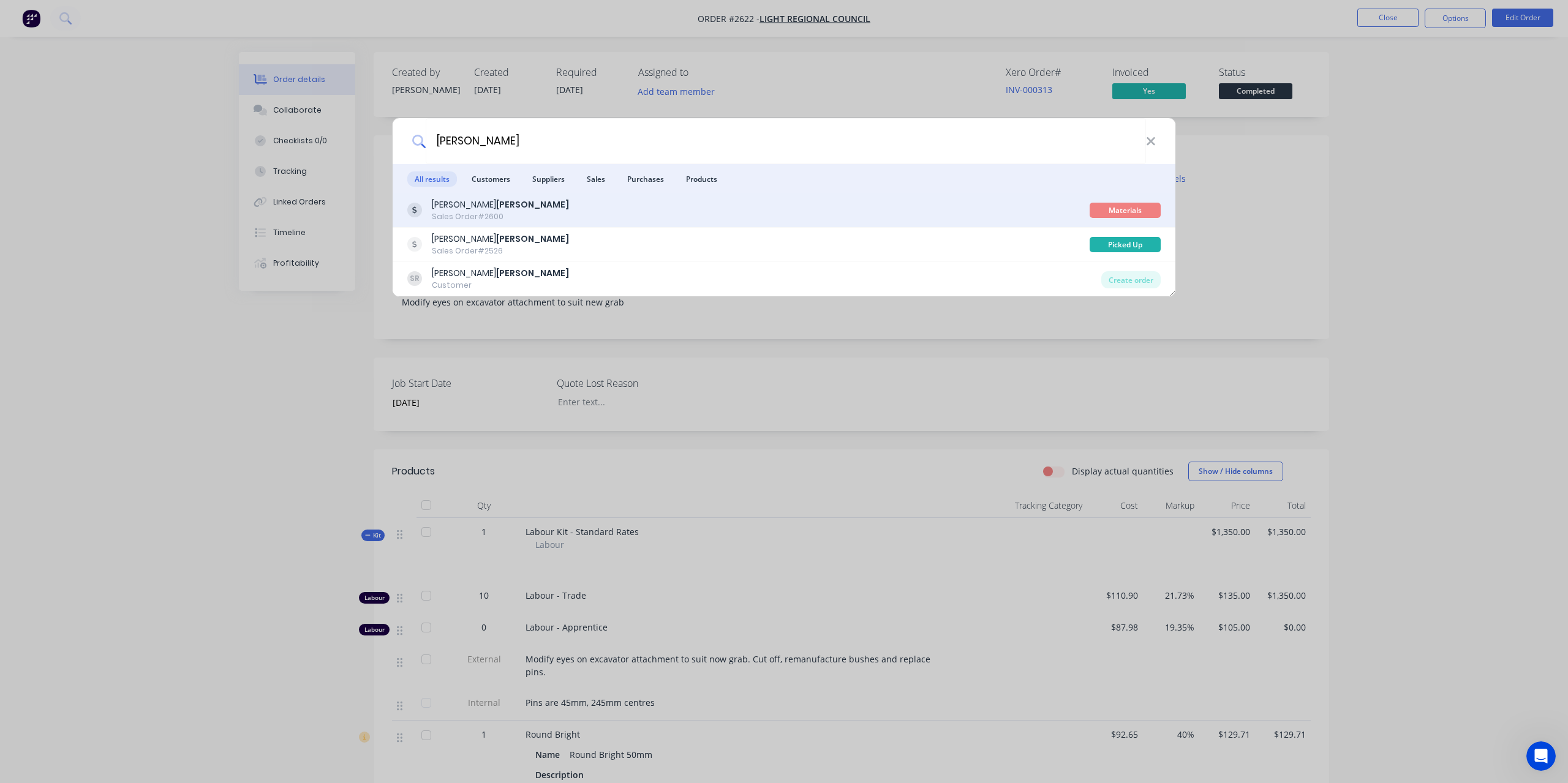
click at [496, 209] on b "Rademacher" at bounding box center [532, 204] width 73 height 12
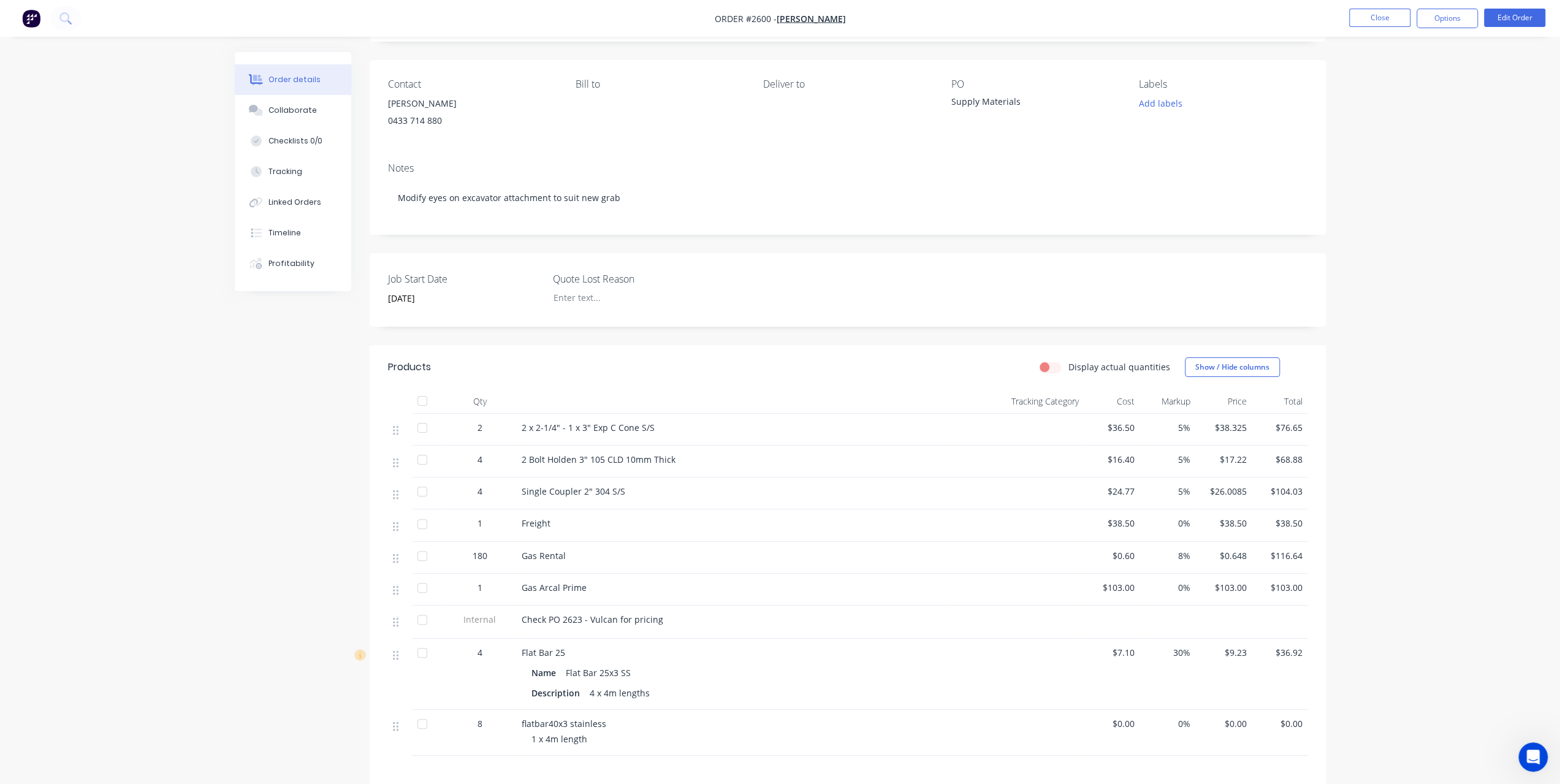
scroll to position [265, 0]
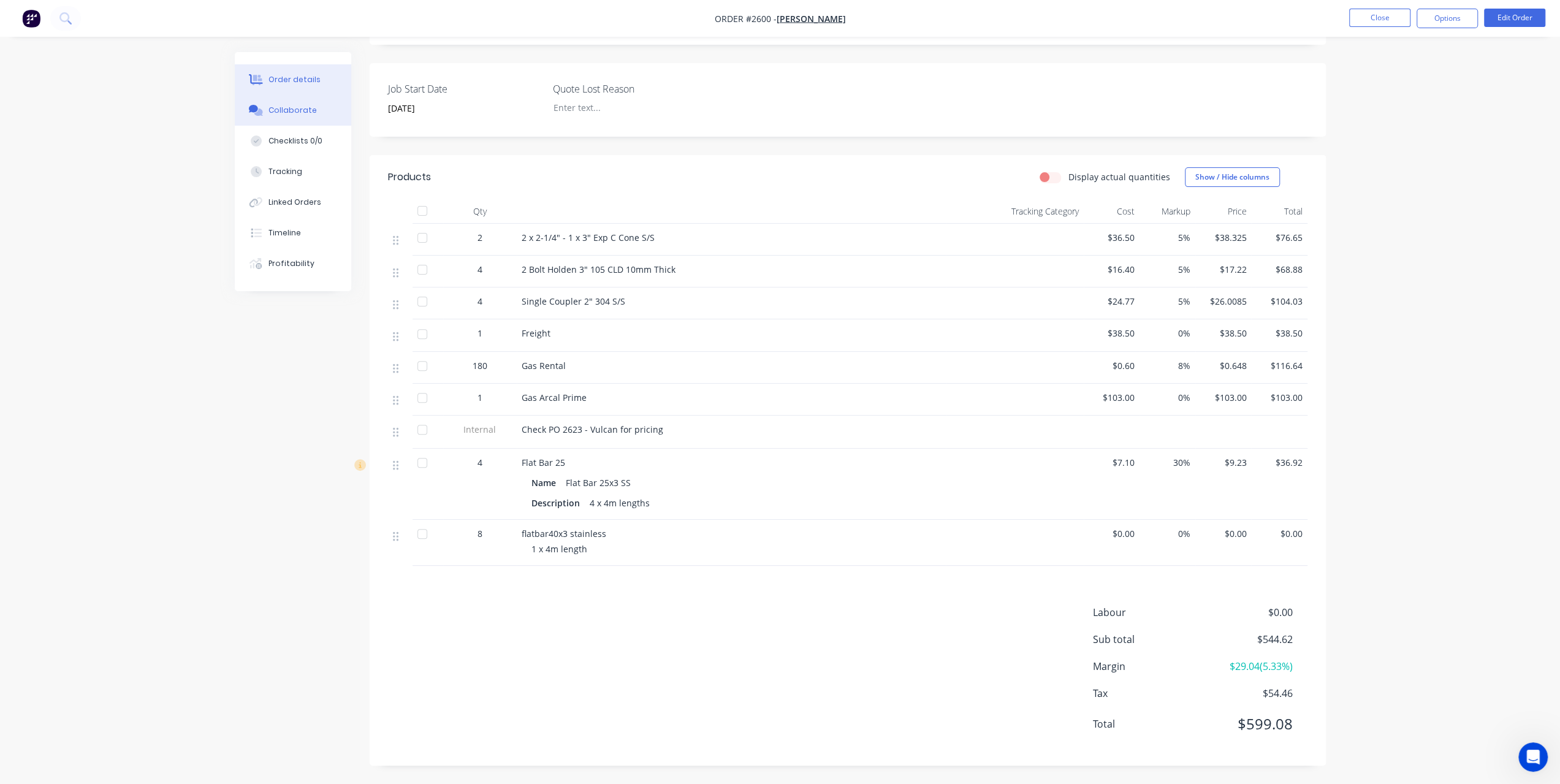
click at [297, 120] on button "Collaborate" at bounding box center [292, 110] width 116 height 30
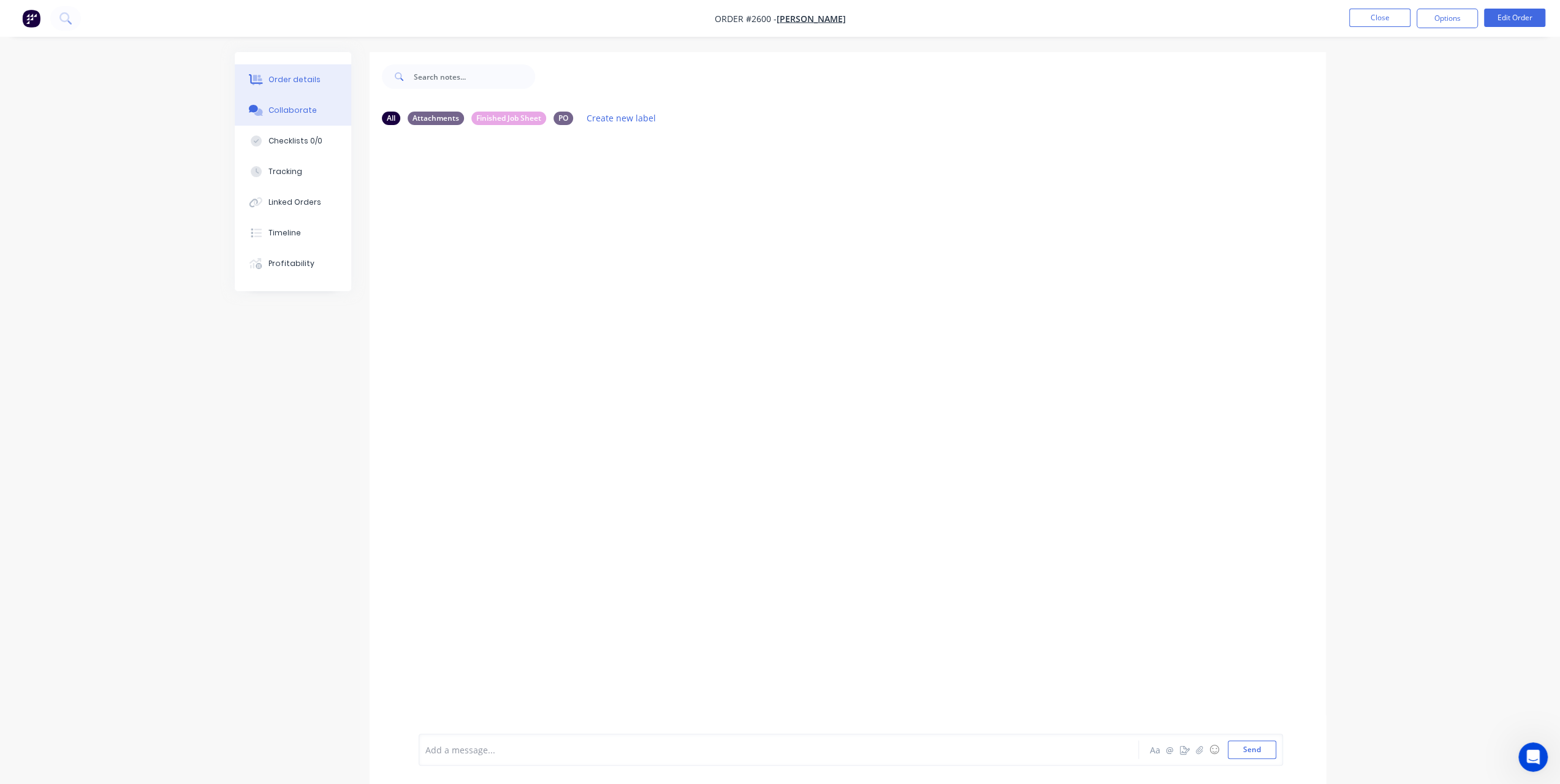
click at [306, 83] on div "Order details" at bounding box center [294, 80] width 52 height 11
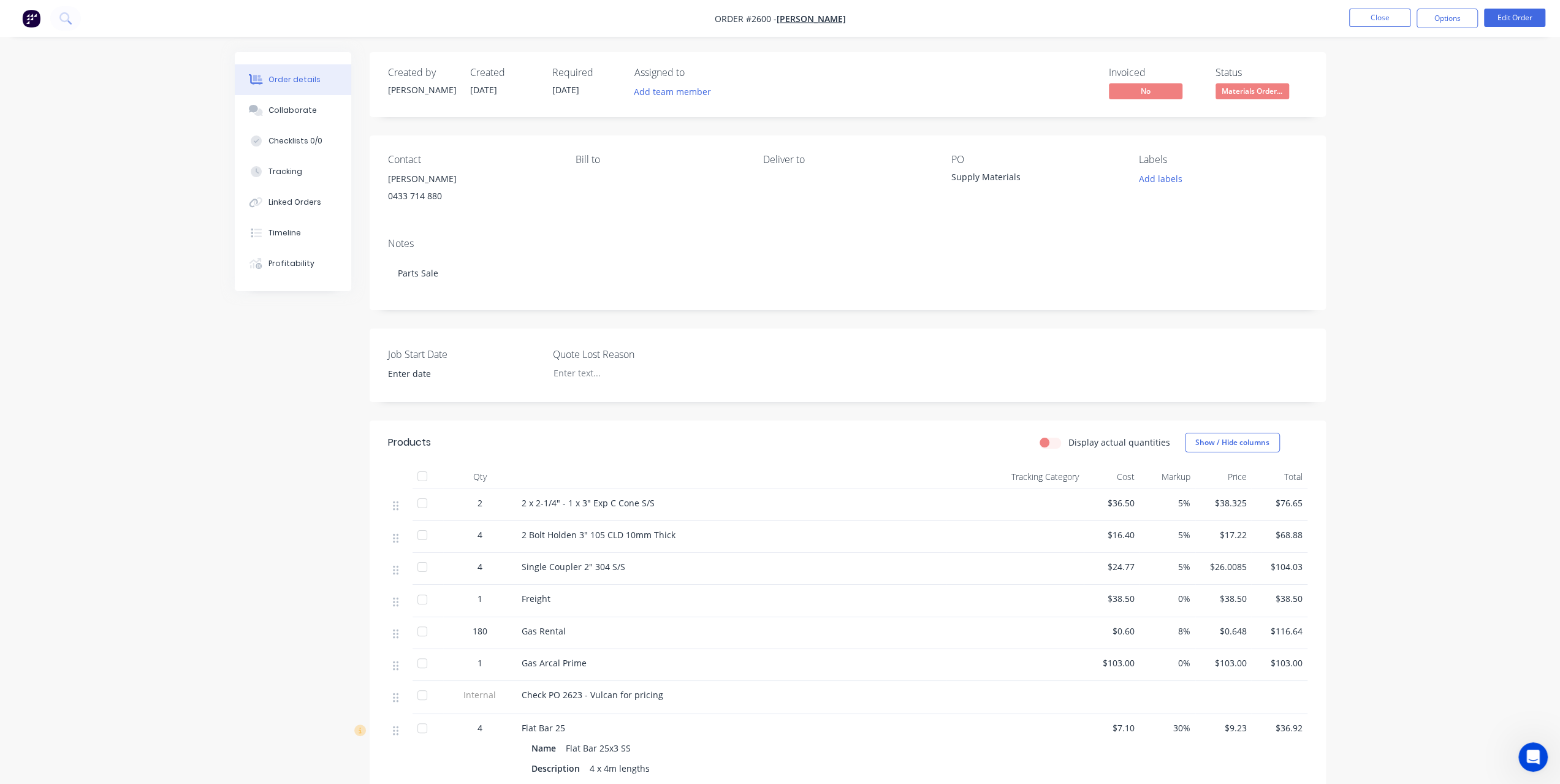
scroll to position [245, 0]
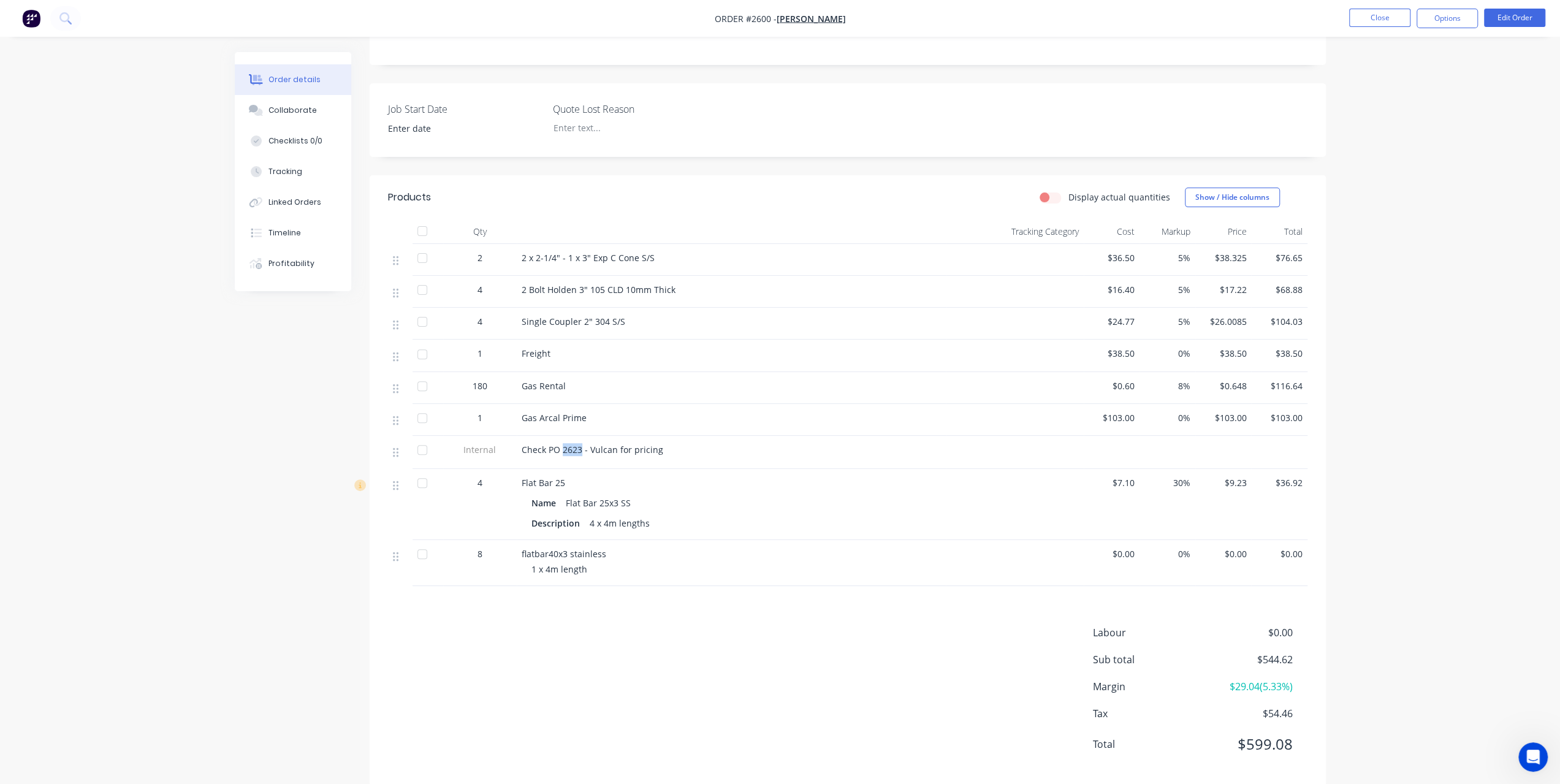
drag, startPoint x: 562, startPoint y: 449, endPoint x: 580, endPoint y: 454, distance: 18.7
click at [580, 454] on span "Check PO 2623 - Vulcan for pricing" at bounding box center [592, 449] width 142 height 12
copy span "2623"
click at [1518, 22] on button "Edit Order" at bounding box center [1515, 18] width 61 height 19
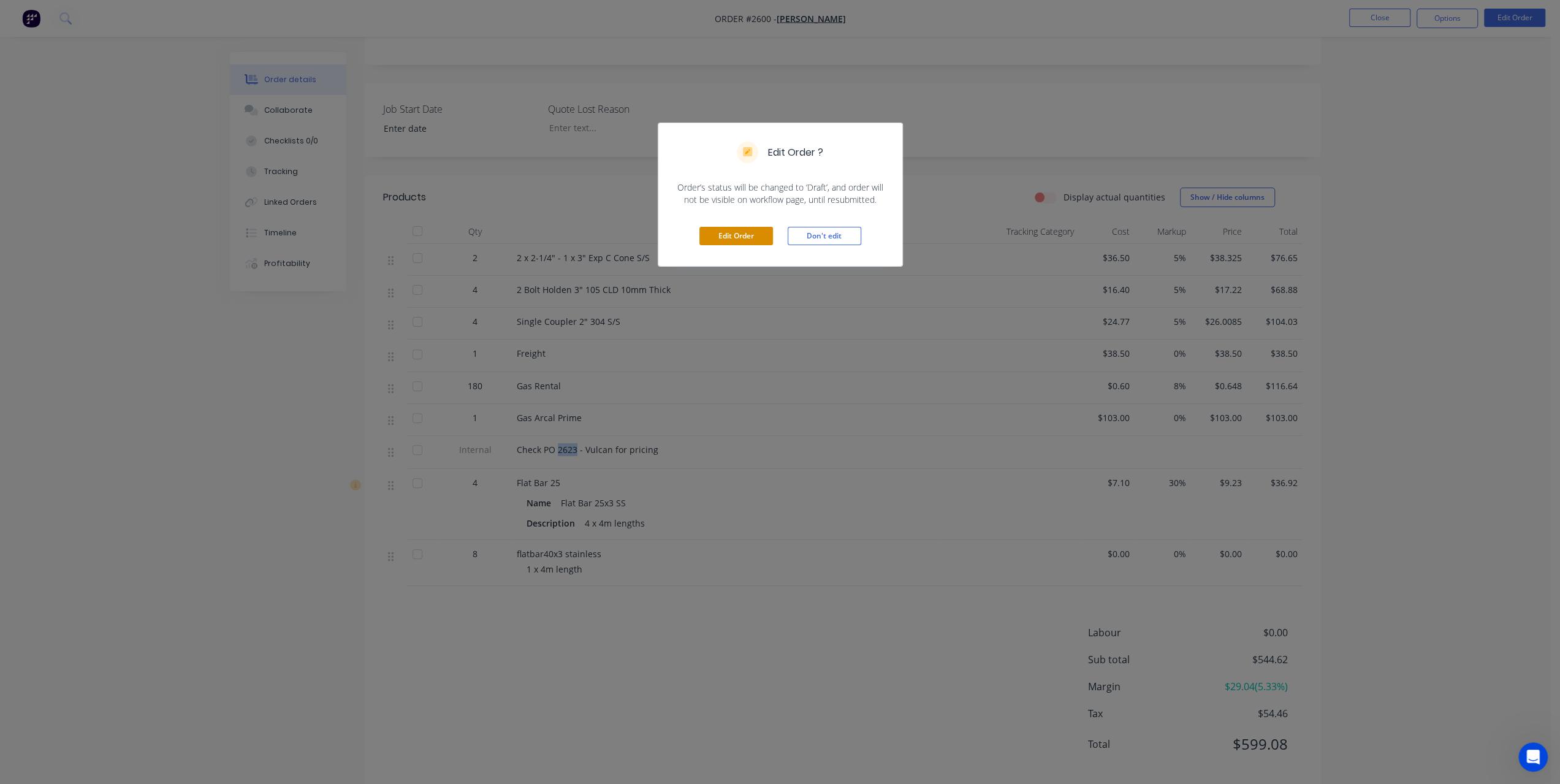
click at [711, 235] on button "Edit Order" at bounding box center [736, 236] width 73 height 19
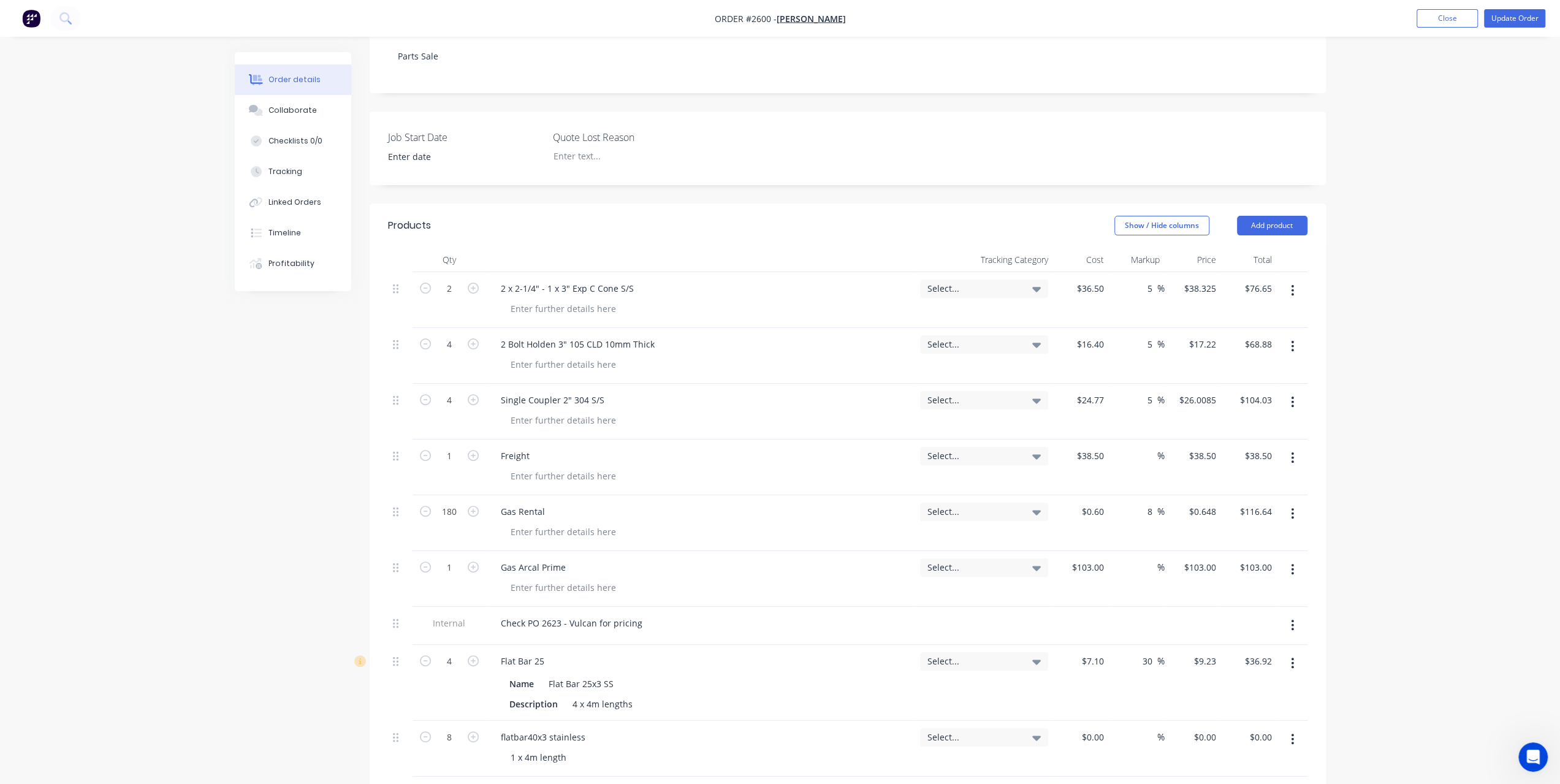
scroll to position [368, 0]
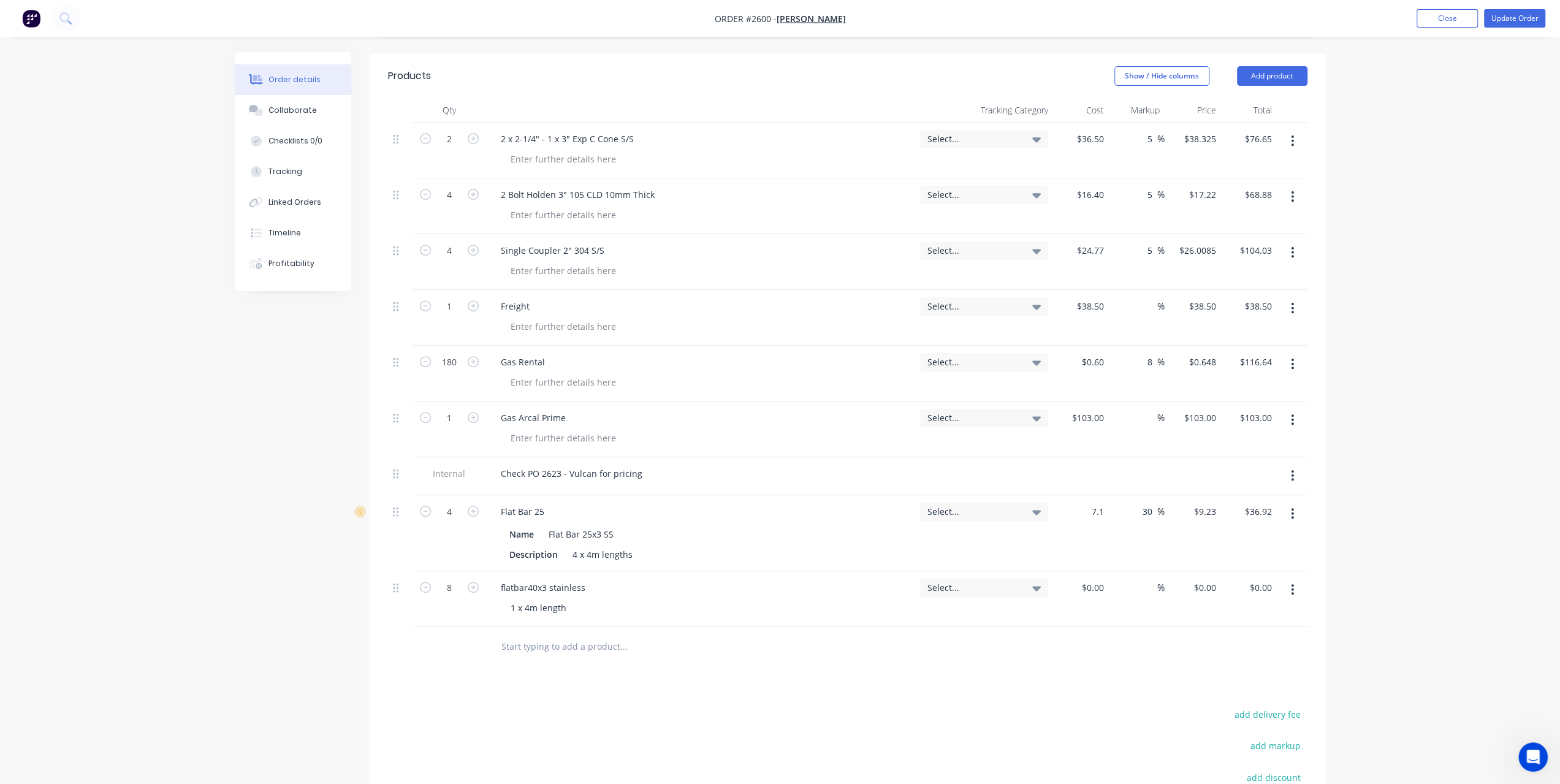
click at [1083, 505] on div "7.1 $7.10" at bounding box center [1081, 533] width 56 height 76
click at [1083, 505] on div "$7.10 7.1" at bounding box center [1081, 533] width 56 height 76
click at [1117, 511] on div "30 30 %" at bounding box center [1137, 533] width 56 height 76
click at [1097, 507] on input "7.1" at bounding box center [1100, 511] width 19 height 18
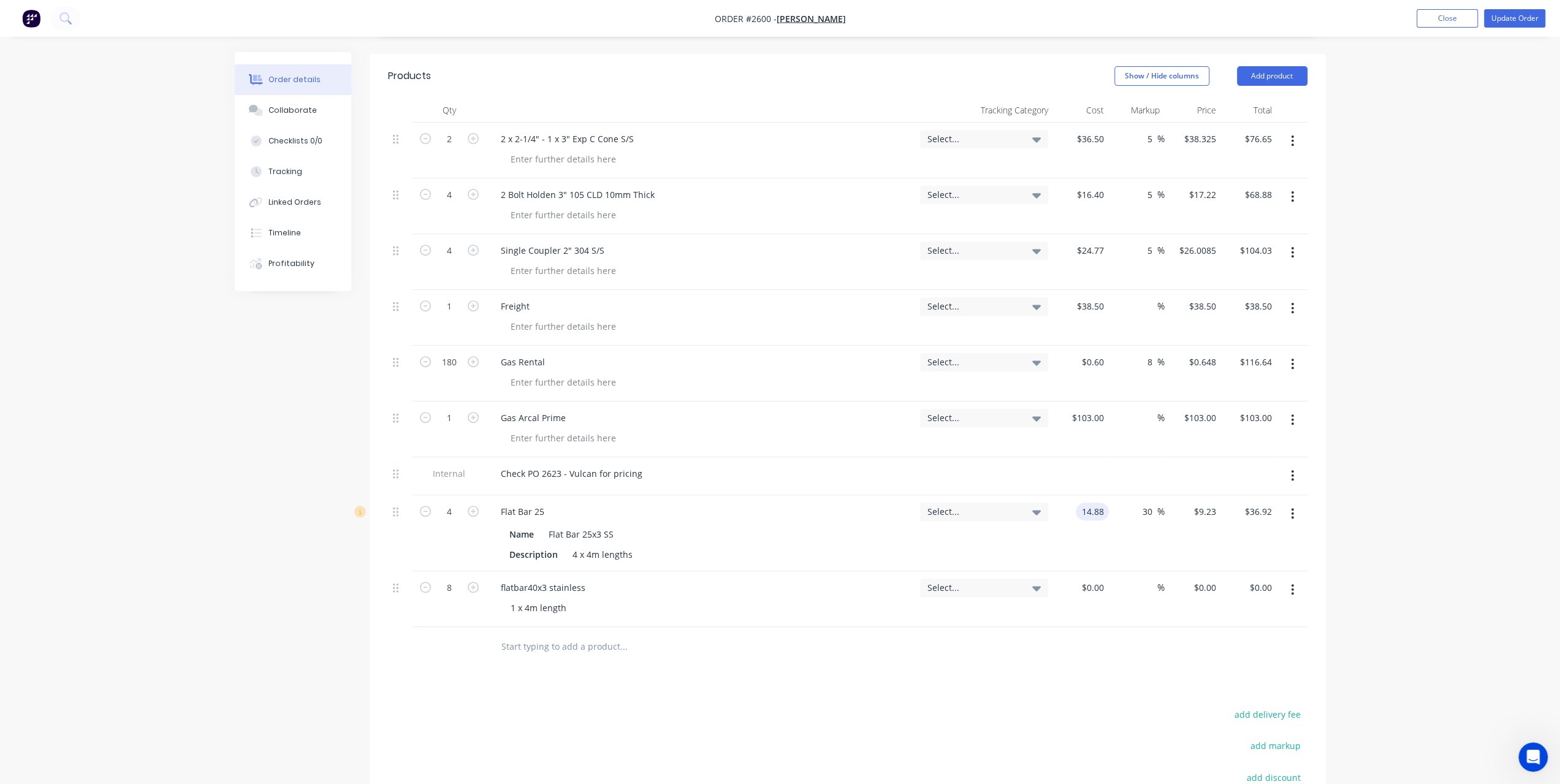
type input "$14.88"
type input "$19.344"
type input "$77.38"
click at [1385, 523] on div "Order details Collaborate Checklists 0/0 Tracking Linked Orders Timeline Profit…" at bounding box center [780, 306] width 1560 height 1347
click at [1087, 586] on div "0 0" at bounding box center [1081, 599] width 56 height 56
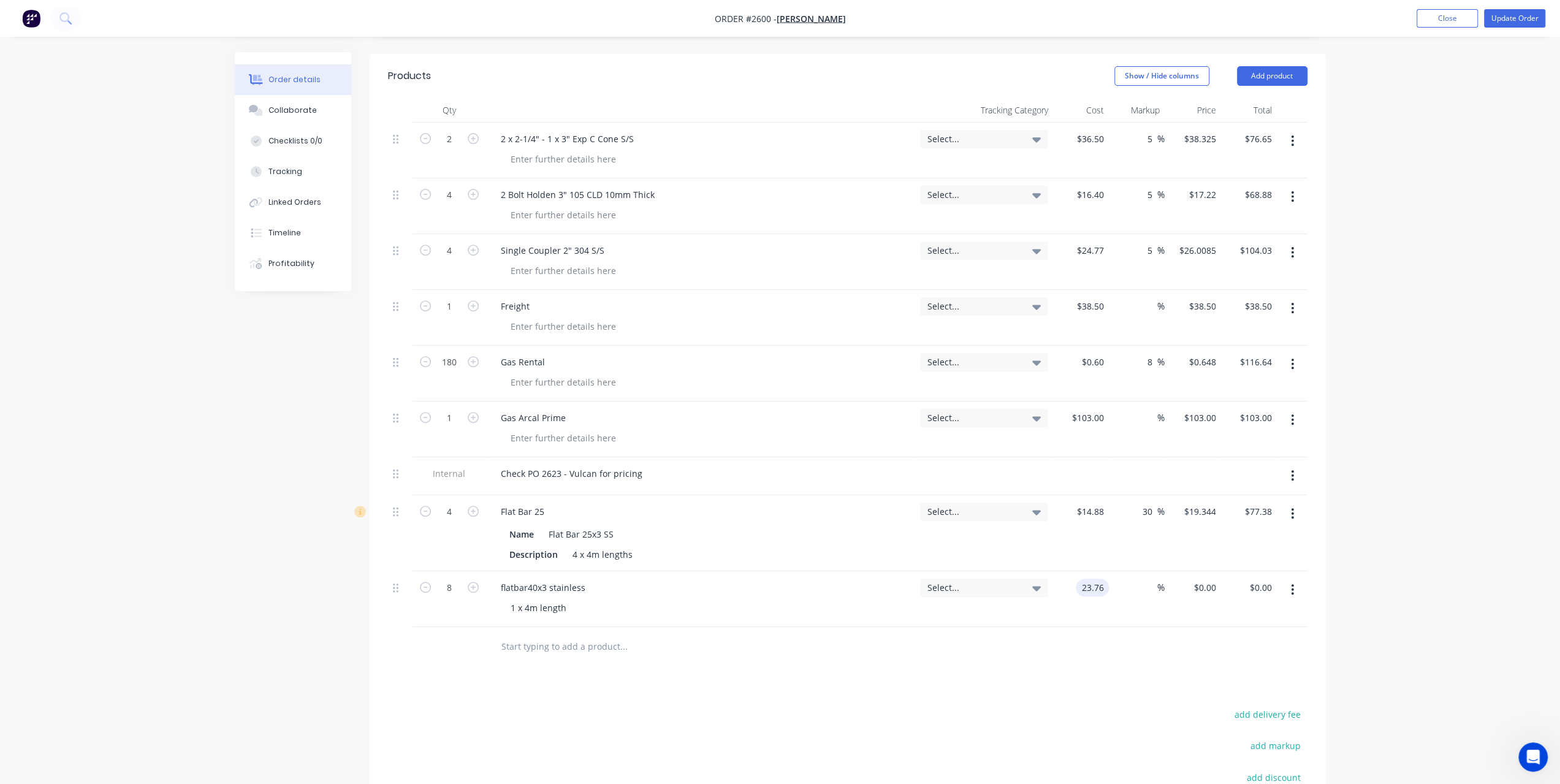
type input "$23.76"
type input "$190.08"
click at [1392, 578] on div "Order details Collaborate Checklists 0/0 Tracking Linked Orders Timeline Profit…" at bounding box center [780, 306] width 1560 height 1347
click at [1531, 21] on button "Update Order" at bounding box center [1515, 19] width 61 height 19
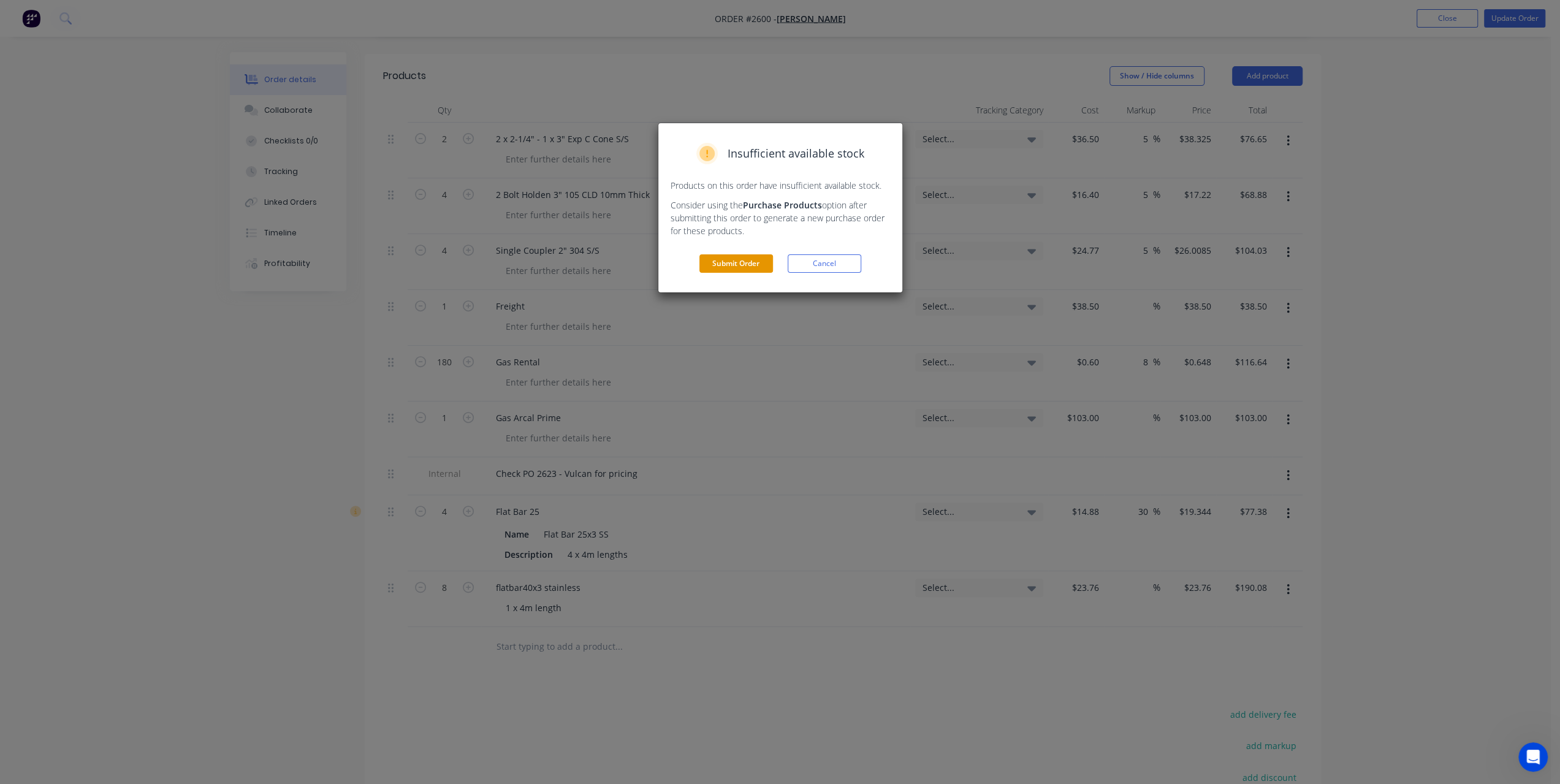
click at [739, 269] on button "Submit Order" at bounding box center [736, 264] width 73 height 19
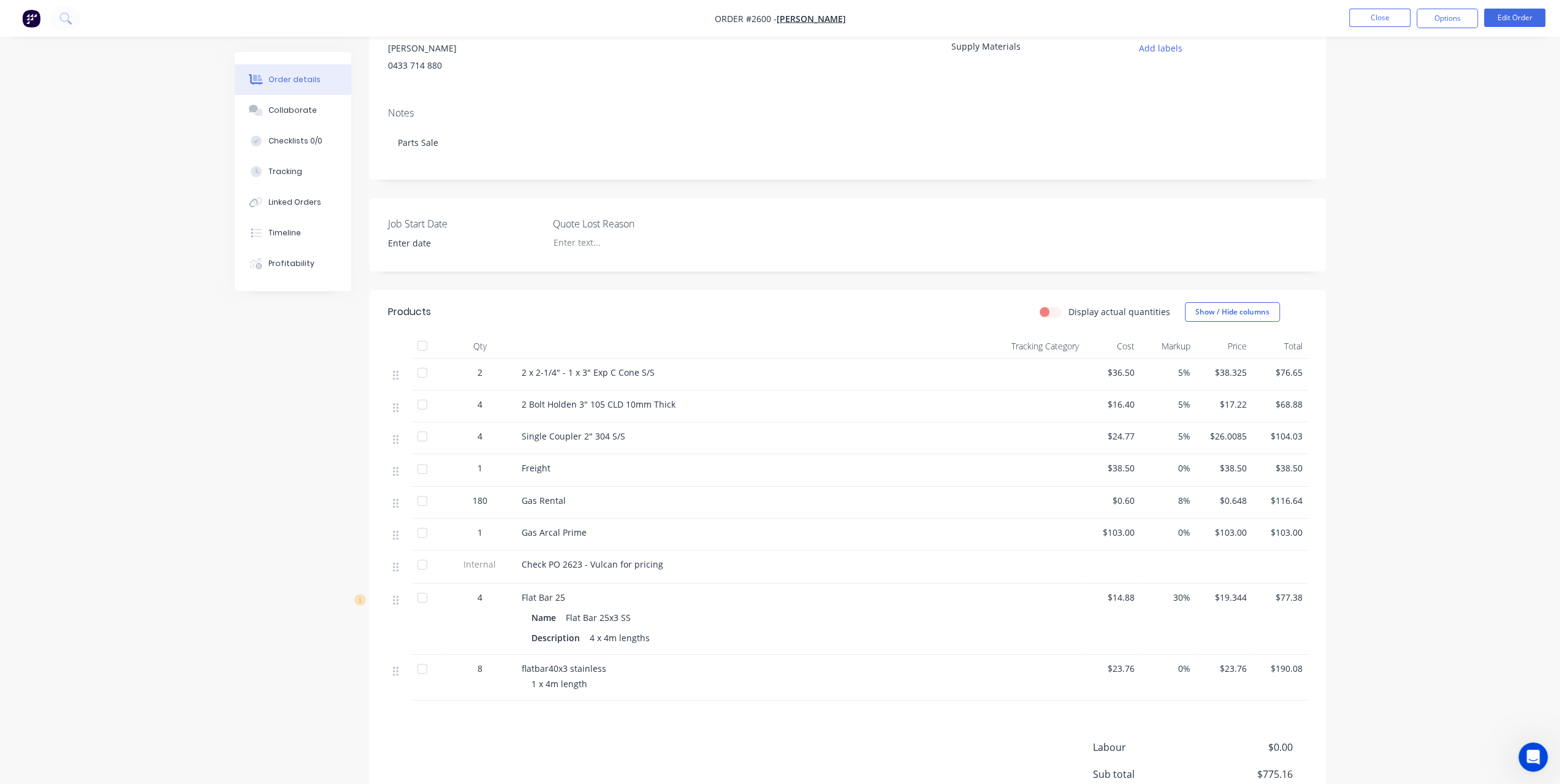
scroll to position [265, 0]
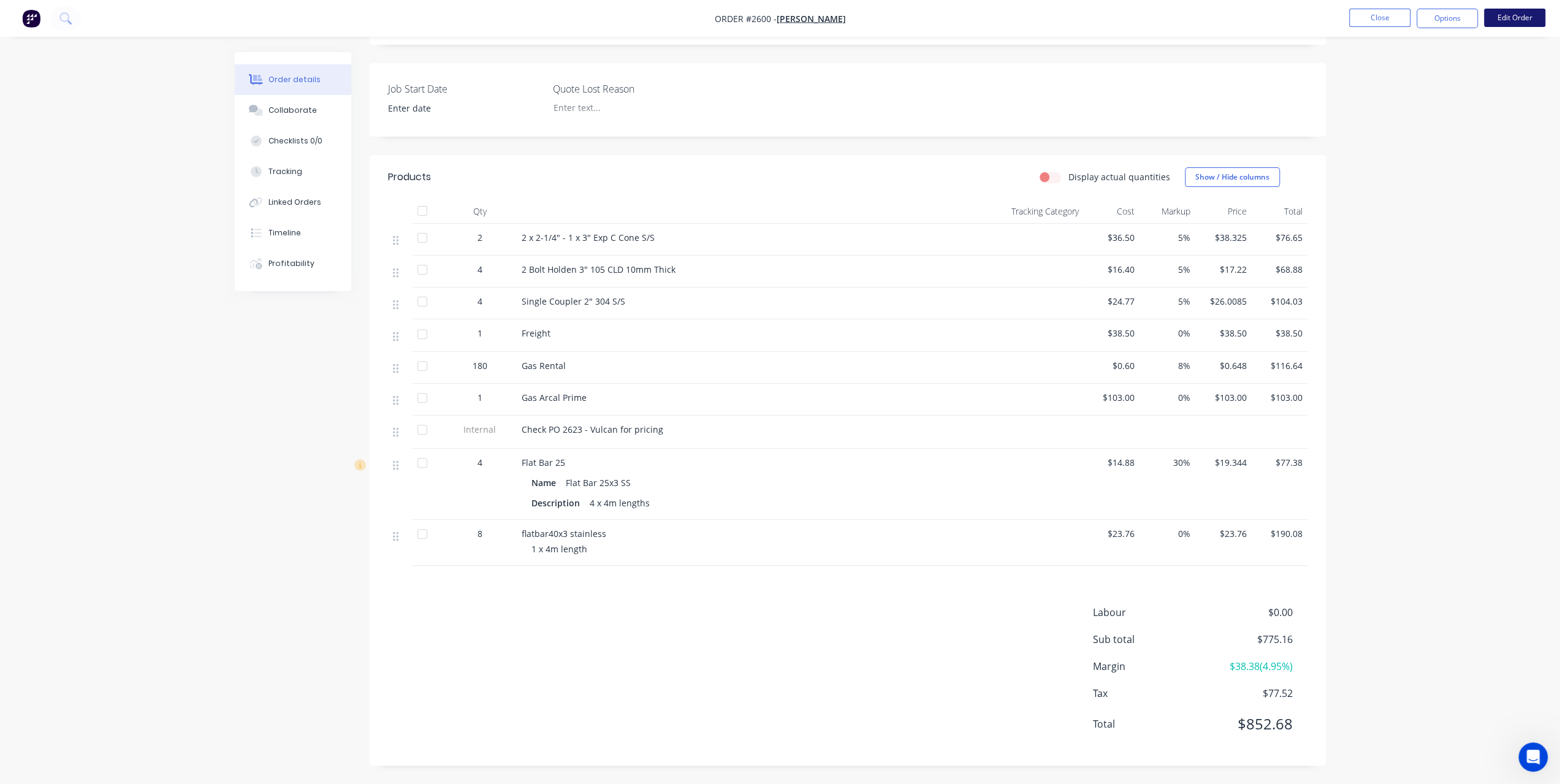
click at [1504, 18] on button "Edit Order" at bounding box center [1515, 18] width 61 height 19
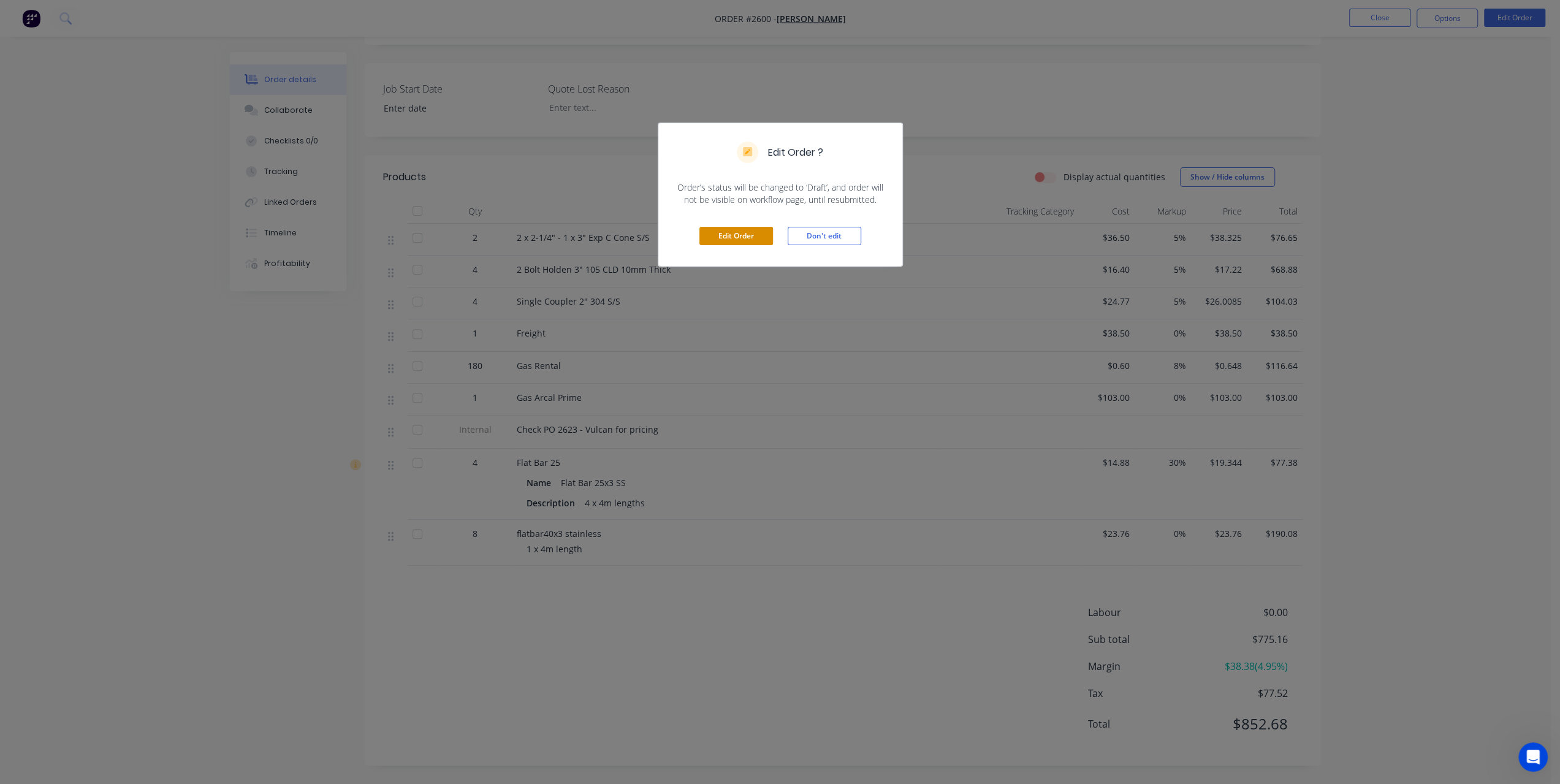
click at [739, 232] on button "Edit Order" at bounding box center [736, 236] width 73 height 19
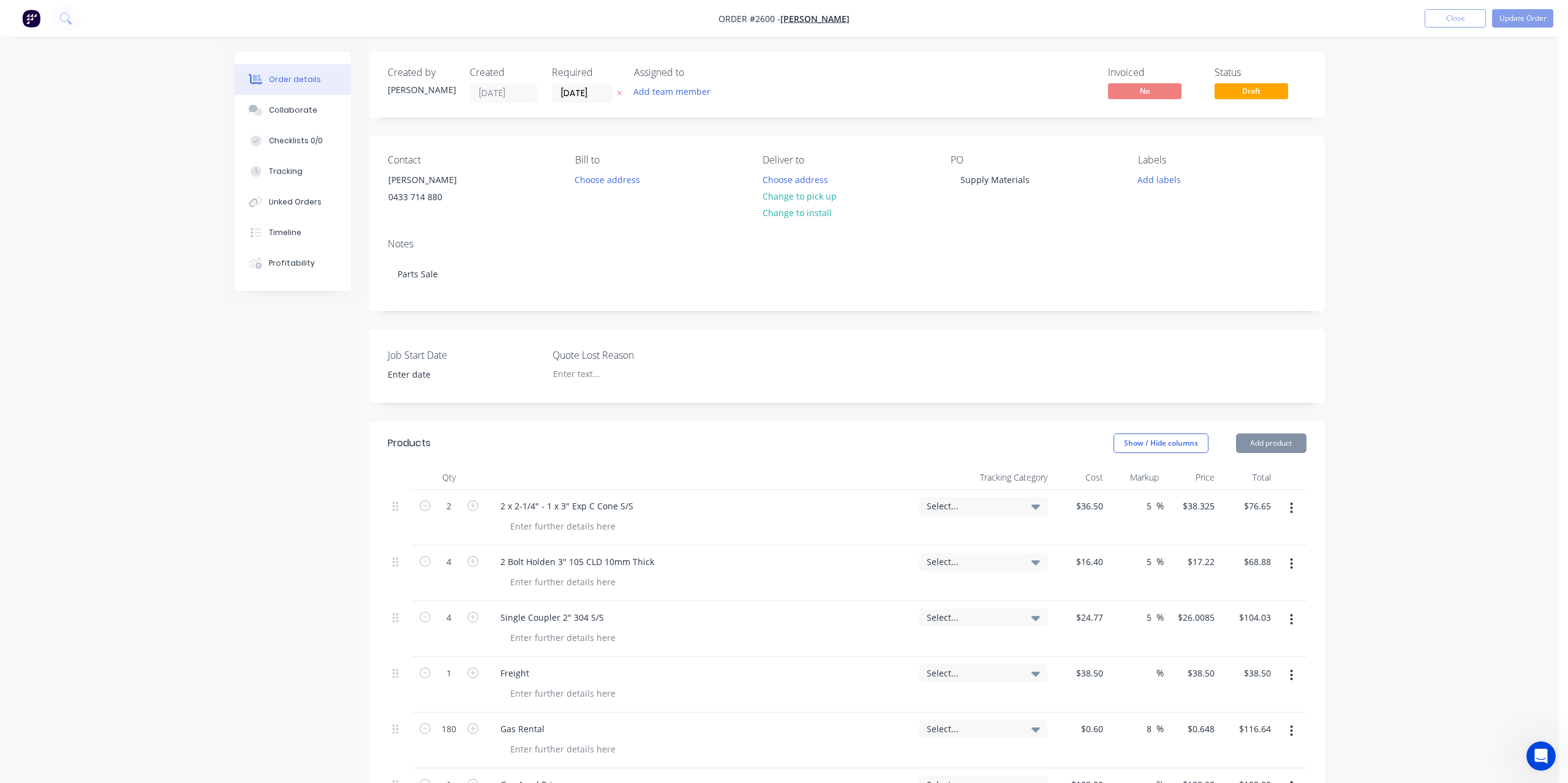
type input "$36.50"
type input "5"
type input "$38.325"
type input "$76.65"
type input "$16.40"
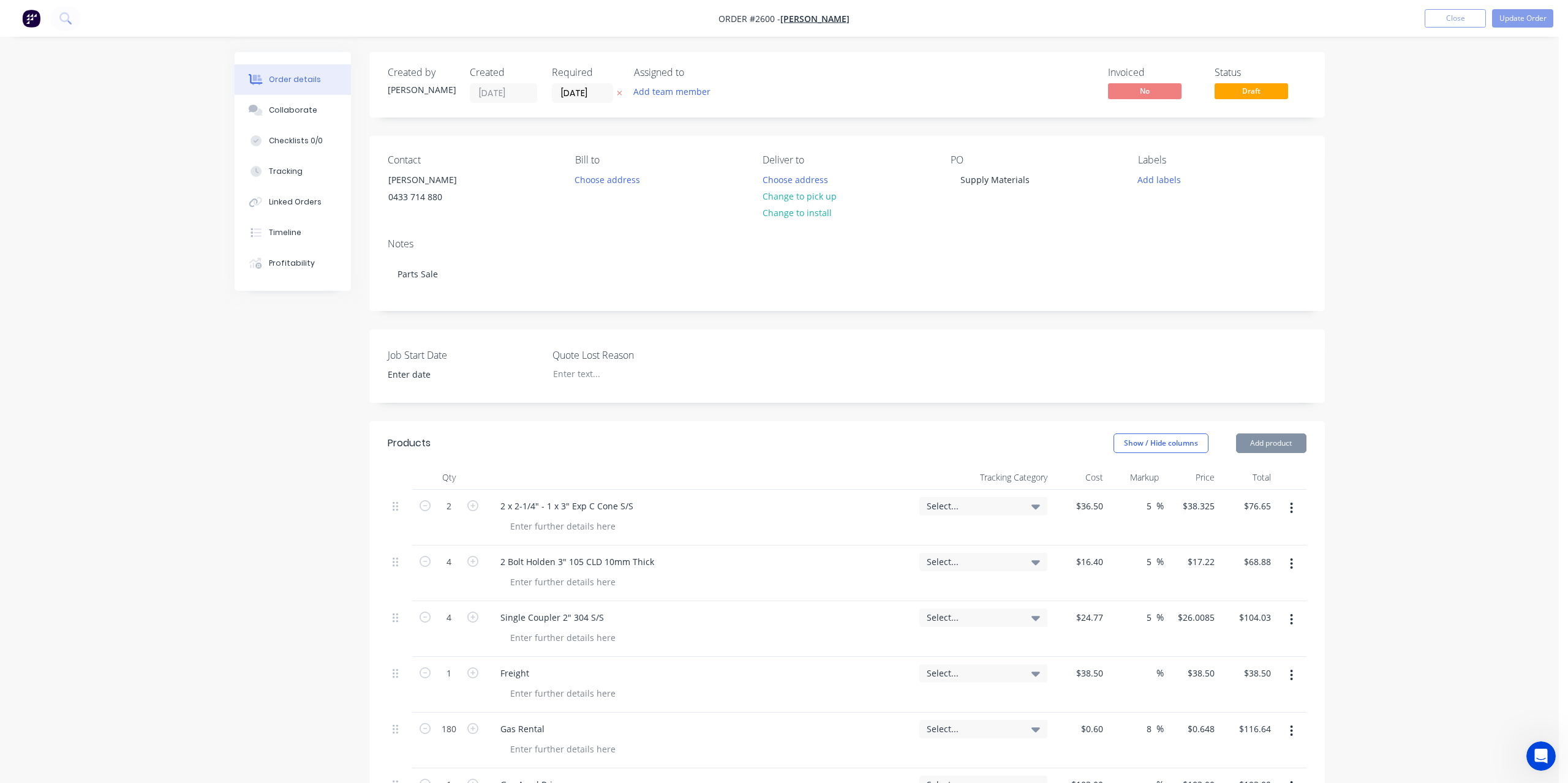
type input "5"
type input "$17.22"
type input "$68.88"
type input "$24.77"
type input "5"
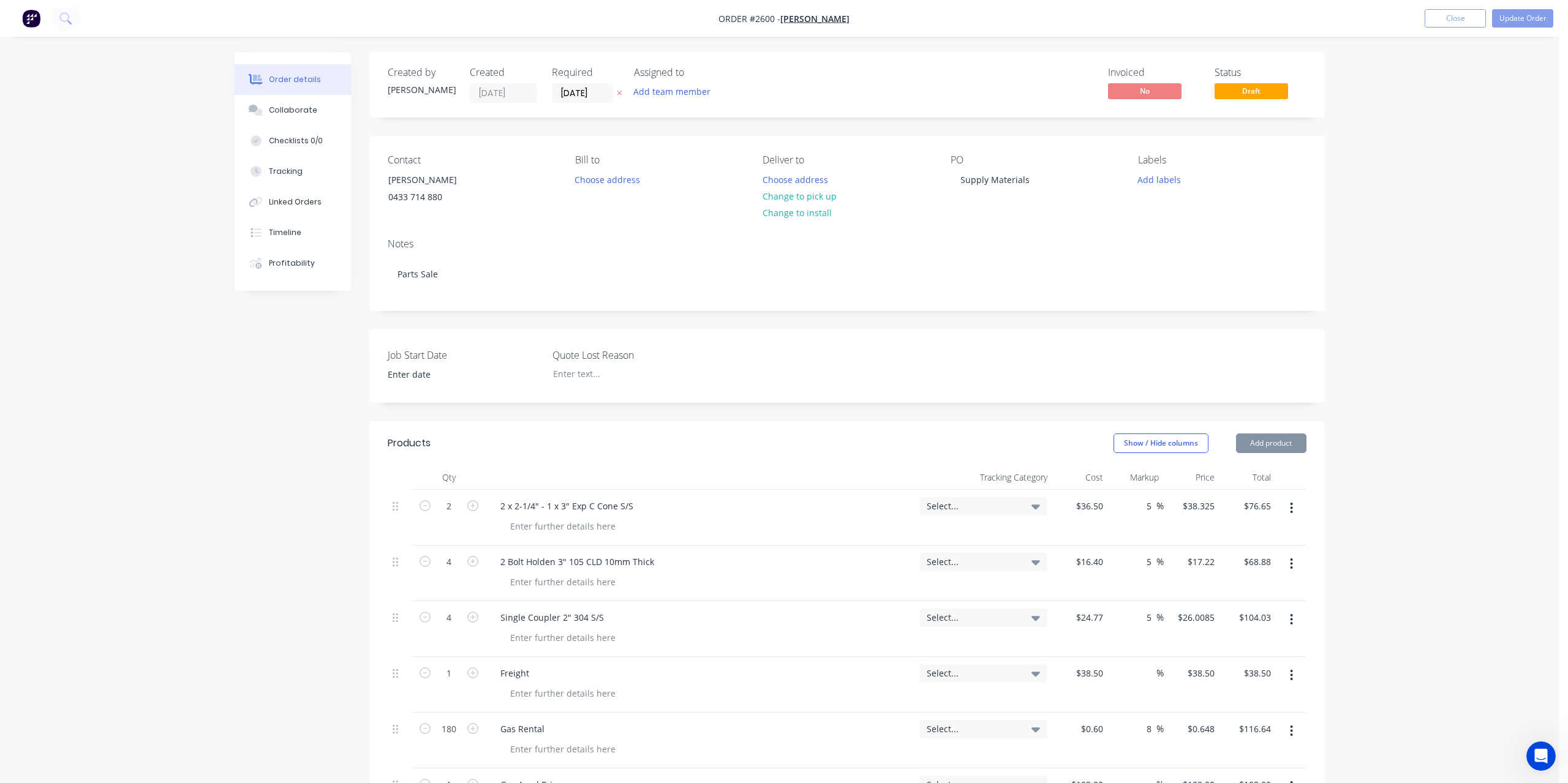
type input "$26.0085"
type input "$104.03"
type input "$38.50"
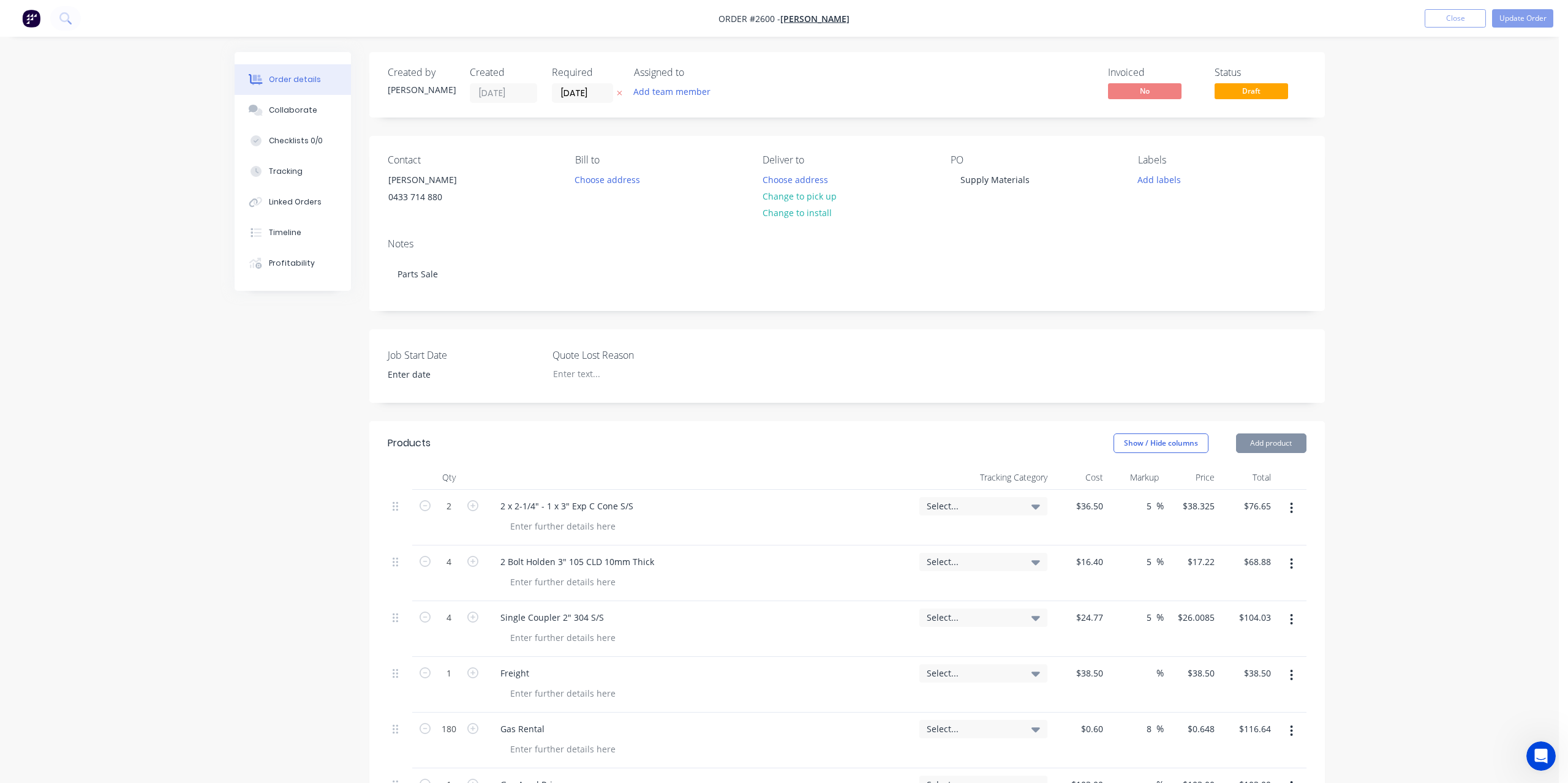
type input "$0.60"
type input "8"
type input "$0.648"
type input "$116.64"
type input "$103.00"
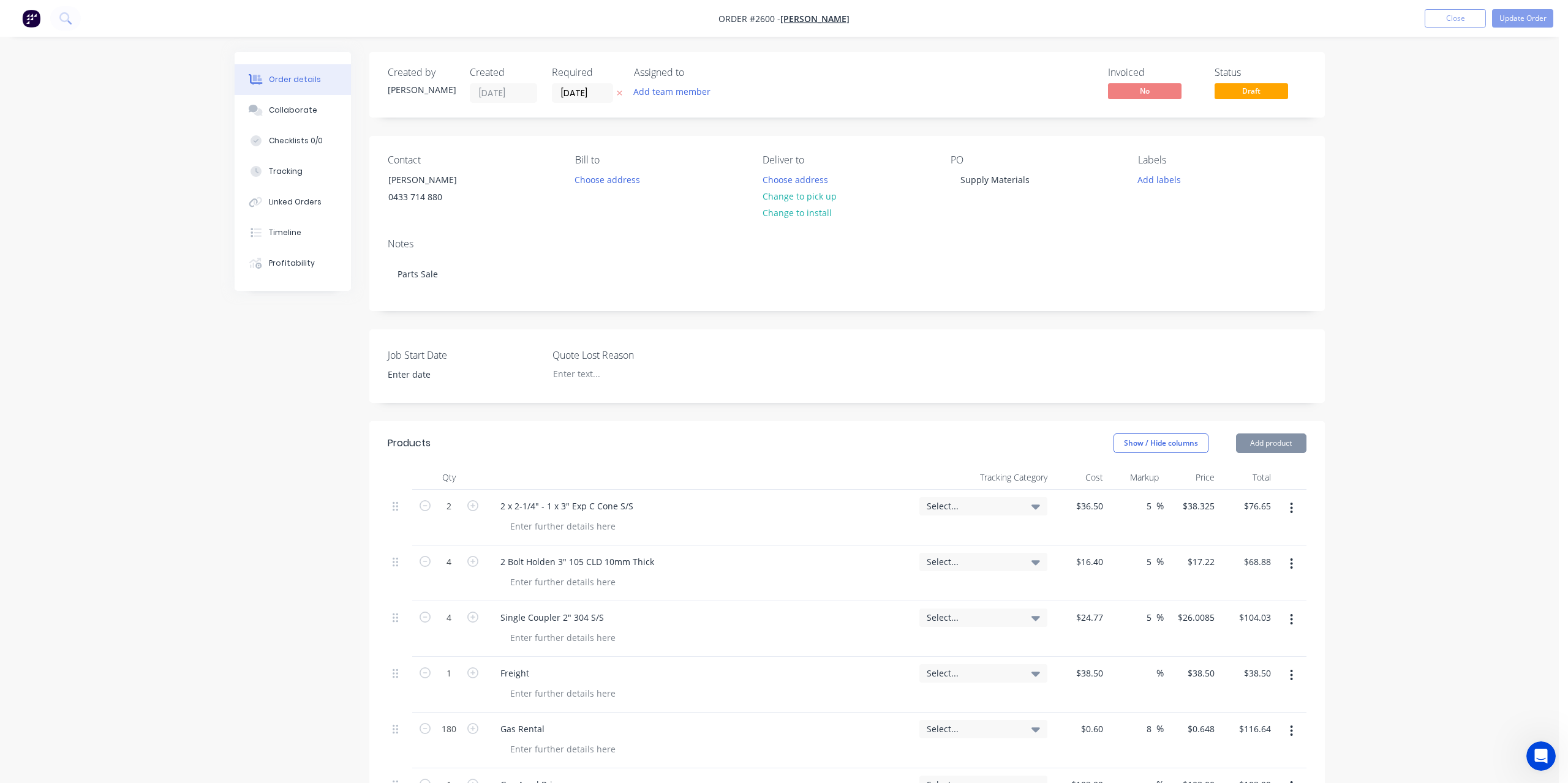
type input "$103.00"
type input "$14.88"
type input "30"
type input "$19.344"
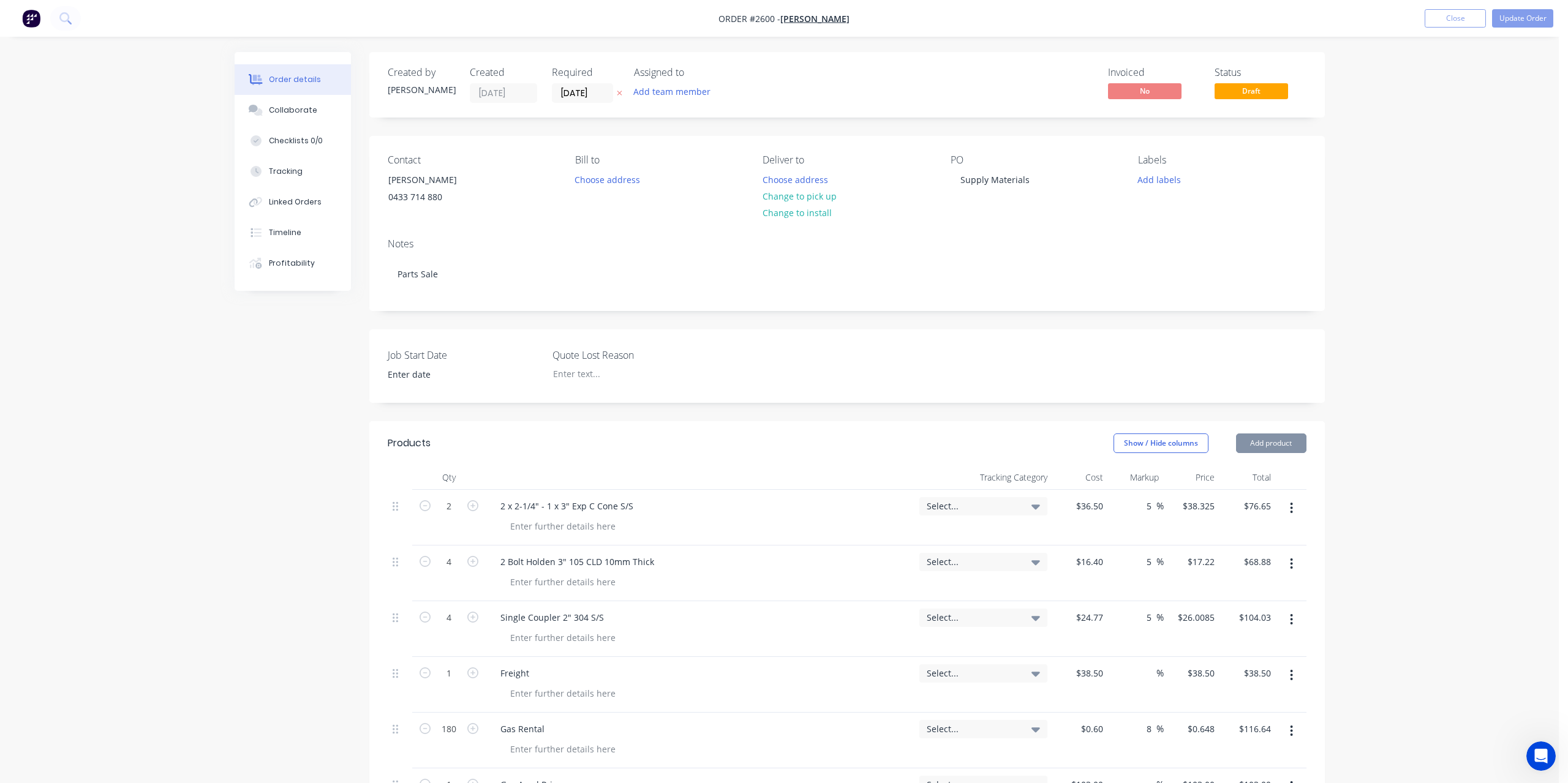
type input "$77.38"
type input "$23.76"
type input "$190.08"
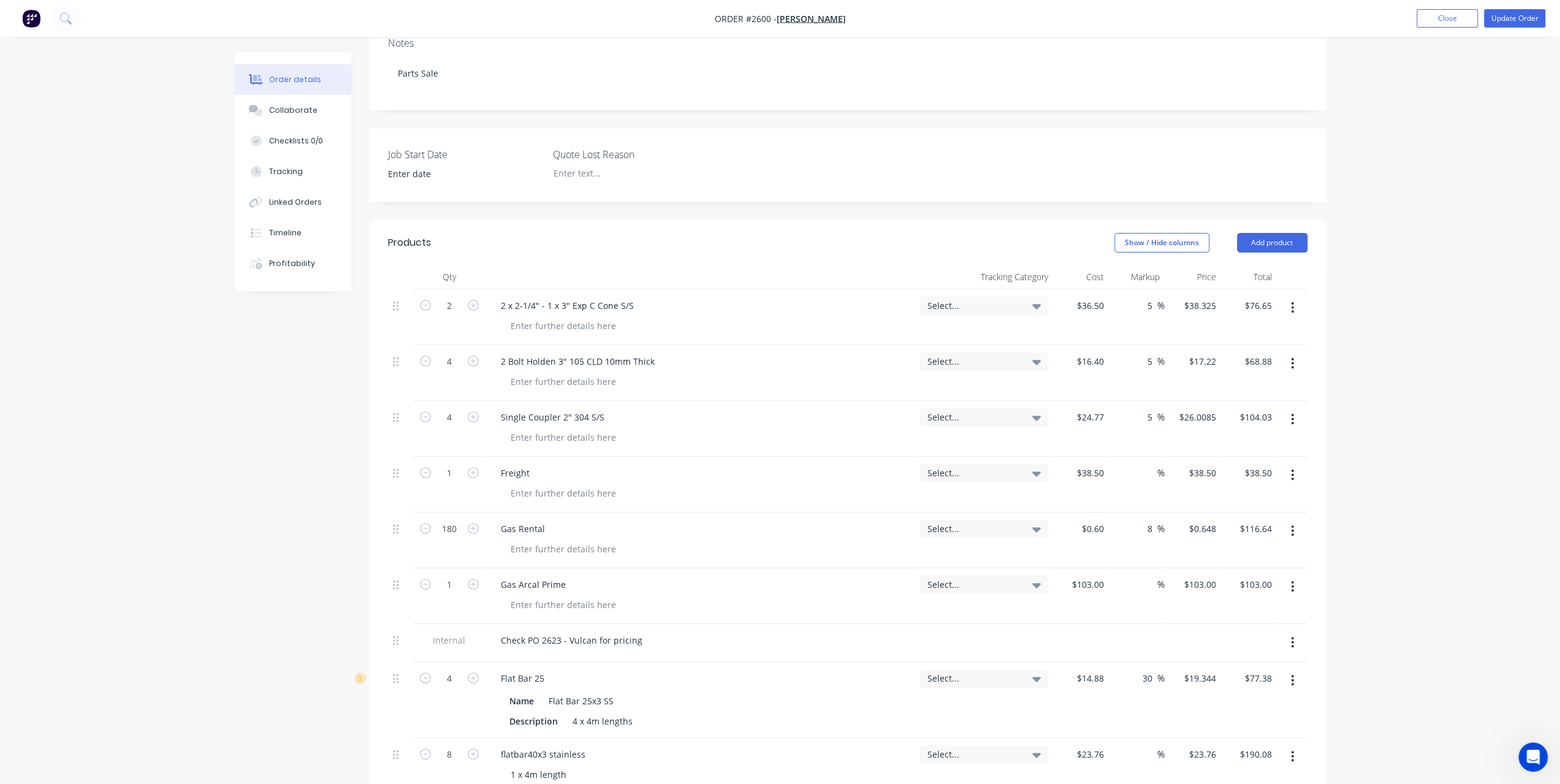
scroll to position [306, 0]
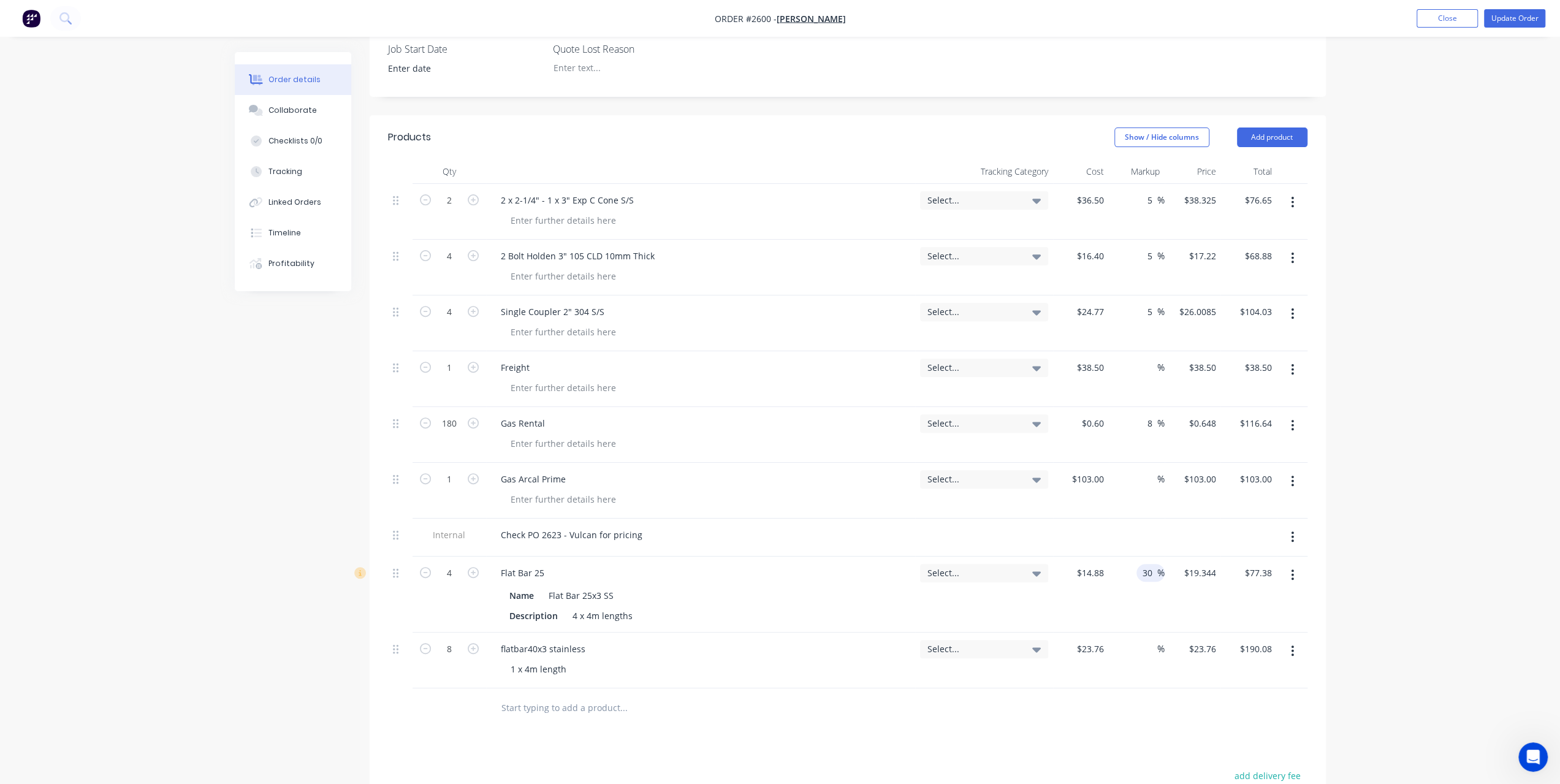
click at [1141, 571] on input "30" at bounding box center [1149, 572] width 16 height 18
click at [1151, 569] on input "30" at bounding box center [1149, 572] width 16 height 18
type input "5"
type input "$15.624"
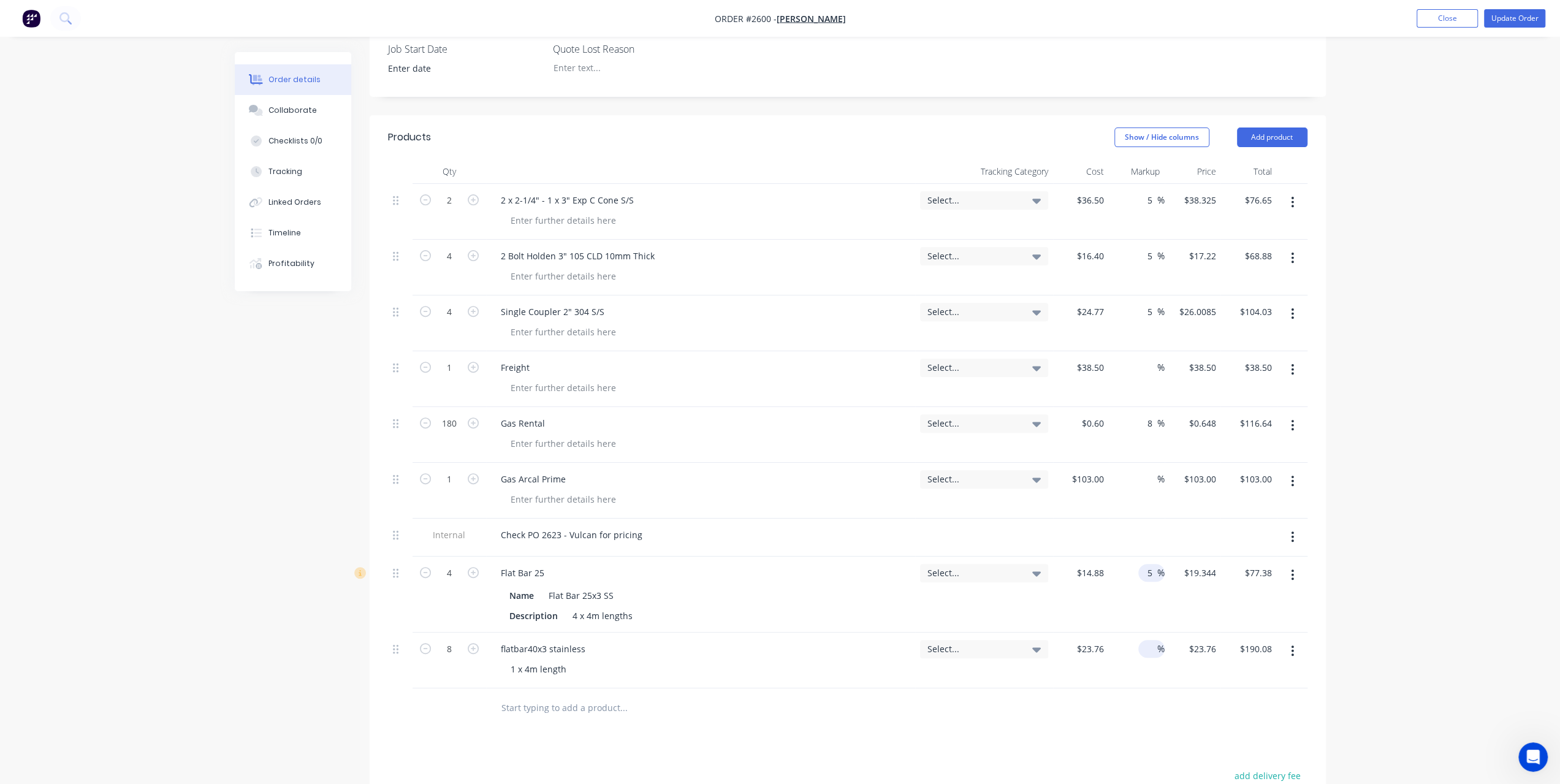
type input "$62.50"
click at [1140, 644] on div "%" at bounding box center [1151, 648] width 26 height 18
type input "5"
type input "$24.948"
type input "$199.58"
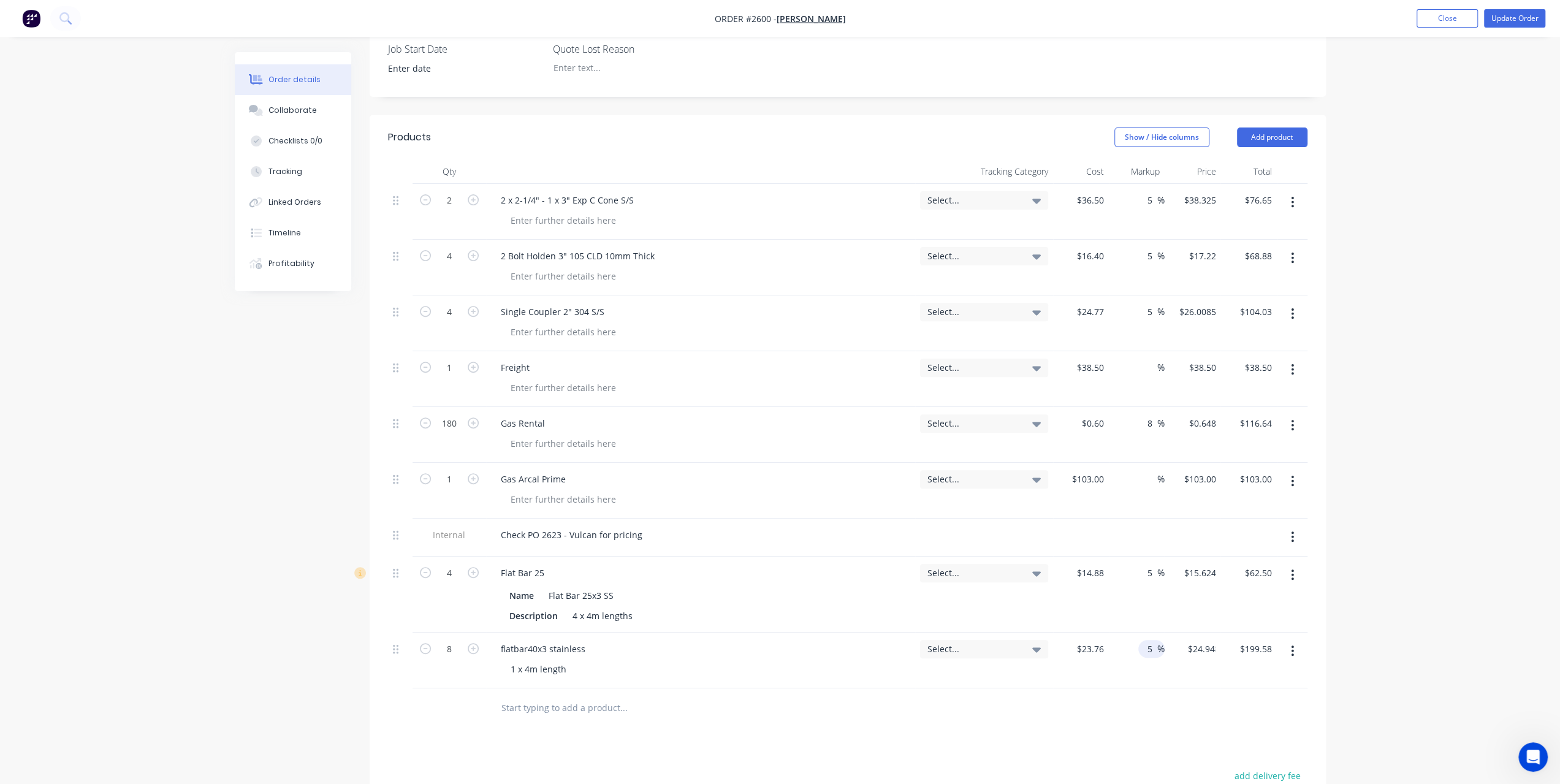
click at [1438, 532] on div "Order details Collaborate Checklists 0/0 Tracking Linked Orders Timeline Profit…" at bounding box center [780, 367] width 1560 height 1347
click at [1490, 19] on button "Update Order" at bounding box center [1515, 19] width 61 height 19
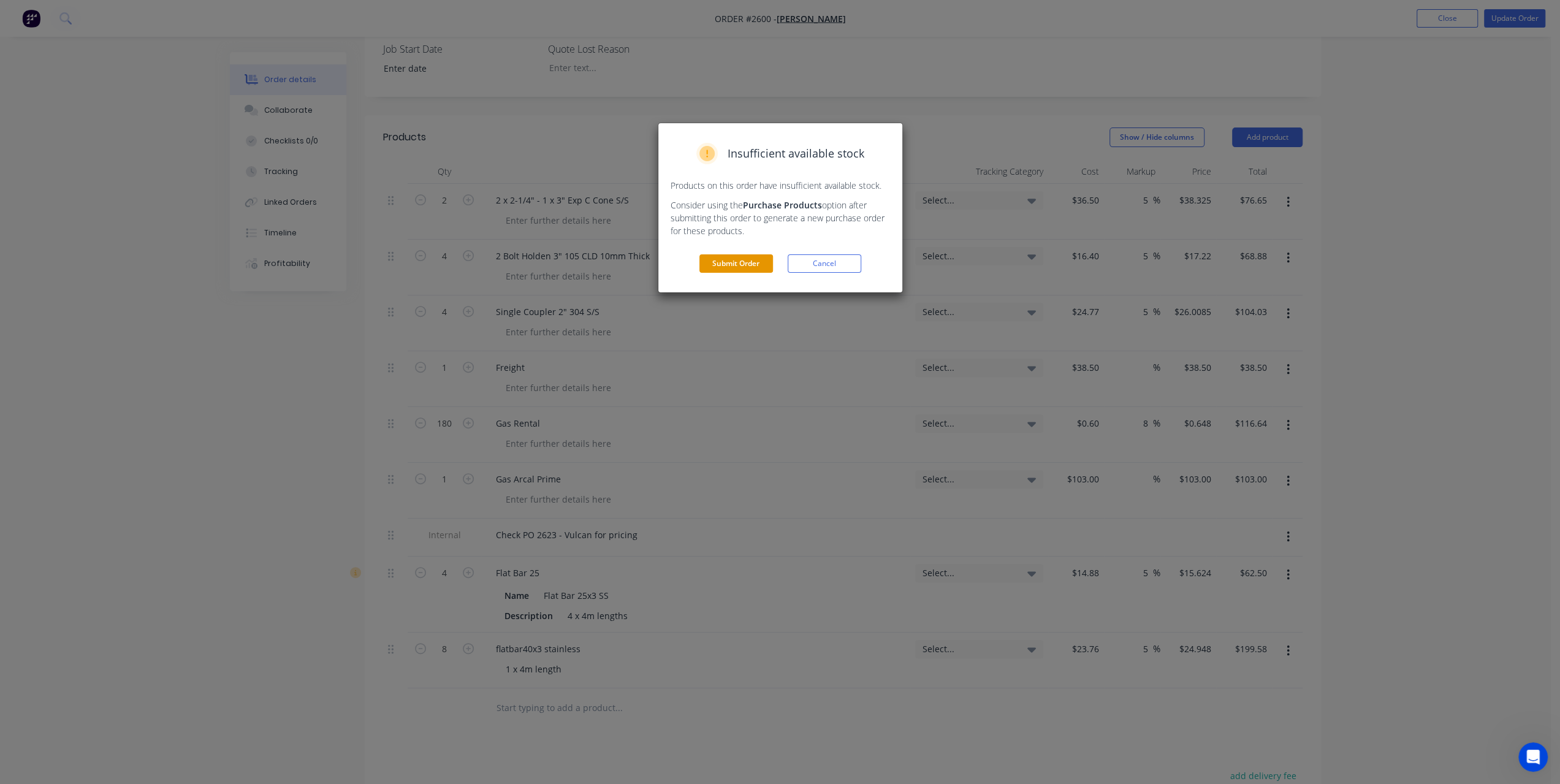
click at [749, 264] on button "Submit Order" at bounding box center [736, 264] width 73 height 19
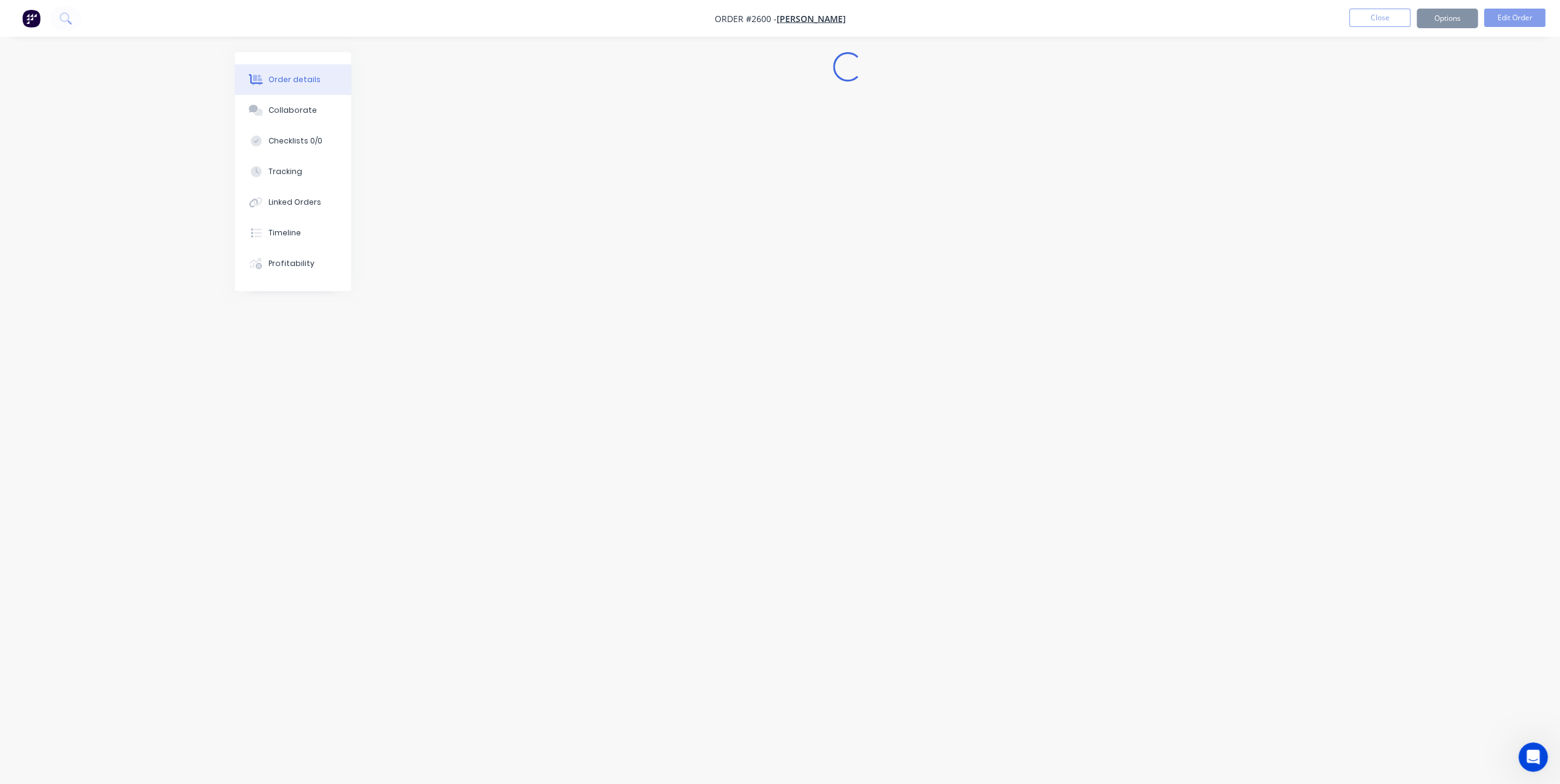
scroll to position [0, 0]
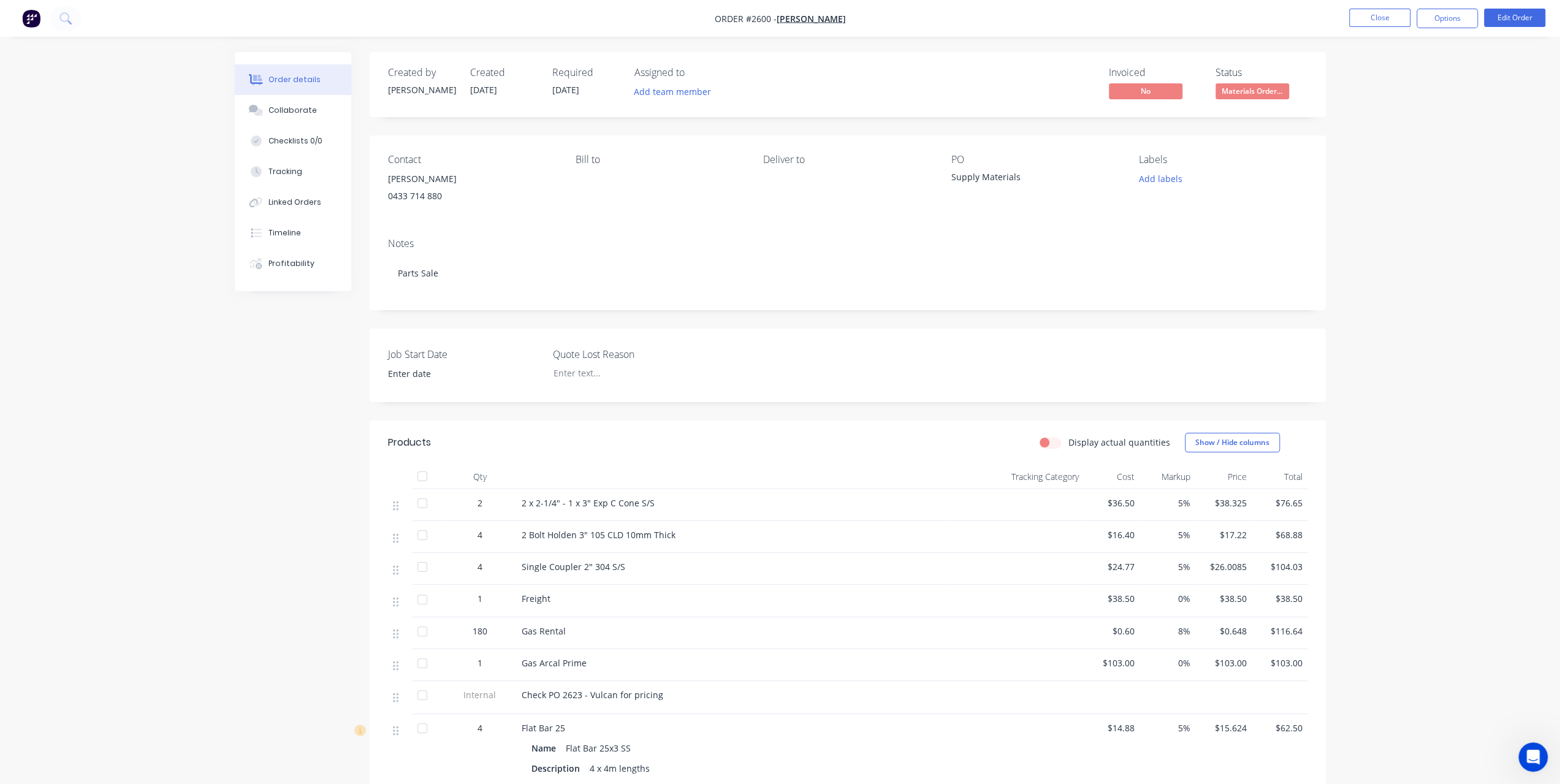
click at [1491, 304] on div "Order details Collaborate Checklists 0/0 Tracking Linked Orders Timeline Profit…" at bounding box center [780, 525] width 1560 height 1049
click at [1462, 27] on button "Options" at bounding box center [1447, 19] width 61 height 20
click at [1398, 70] on div "Invoice" at bounding box center [1410, 74] width 113 height 18
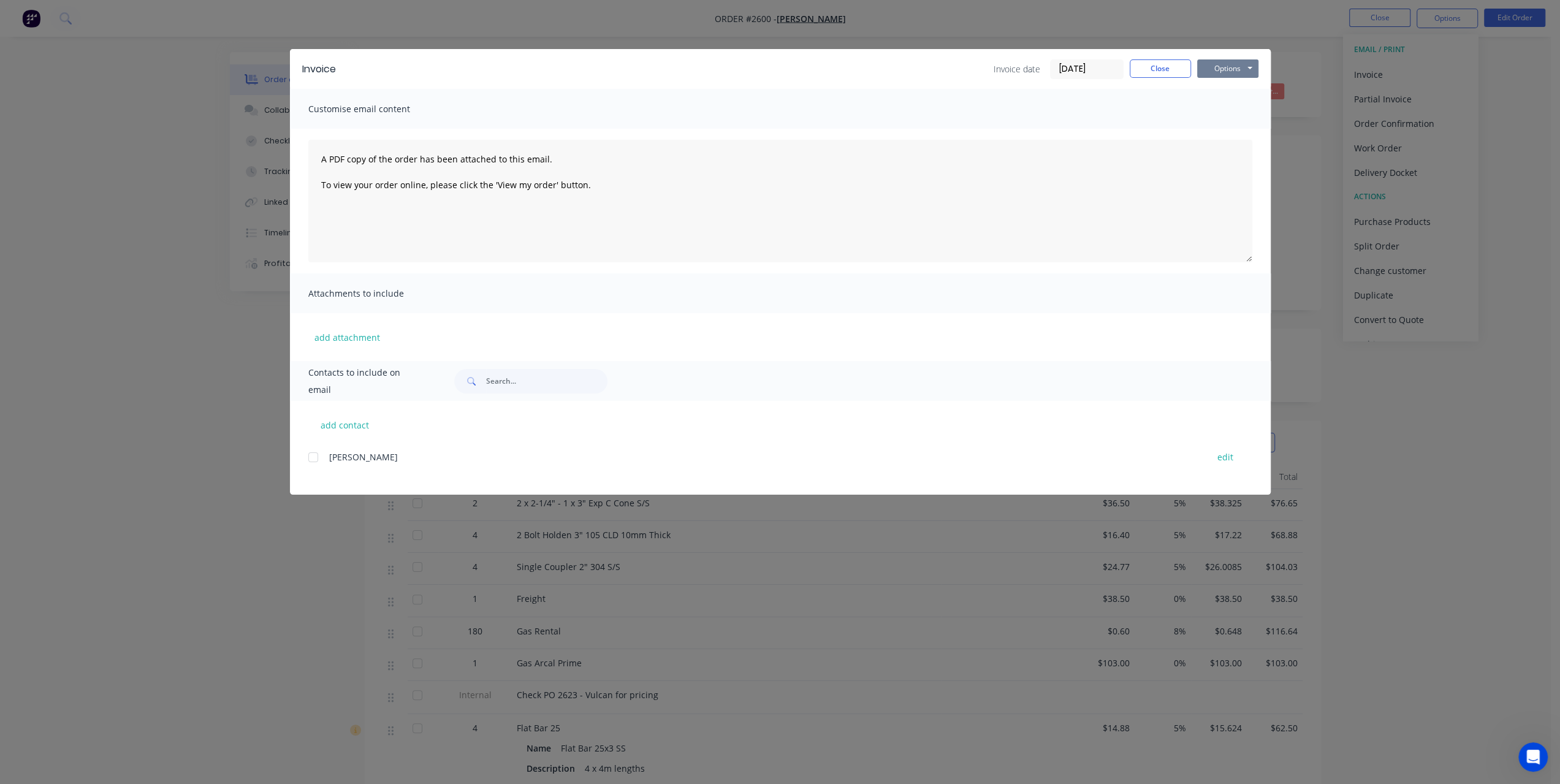
click at [1241, 65] on button "Options" at bounding box center [1228, 69] width 61 height 19
click at [1225, 90] on button "Preview" at bounding box center [1236, 90] width 78 height 21
click at [1149, 65] on button "Close" at bounding box center [1160, 69] width 61 height 19
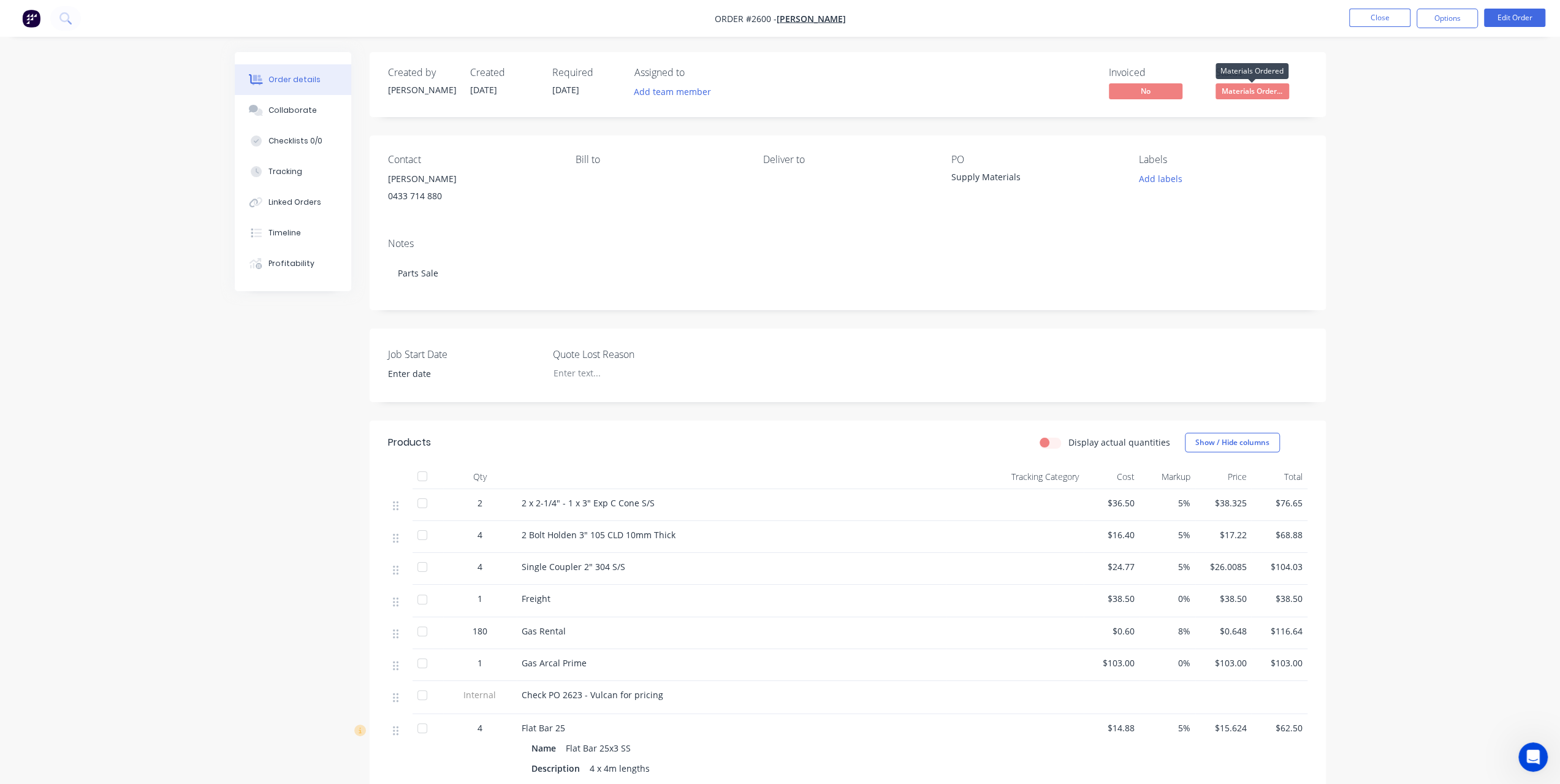
click at [1258, 89] on span "Materials Order..." at bounding box center [1252, 91] width 73 height 16
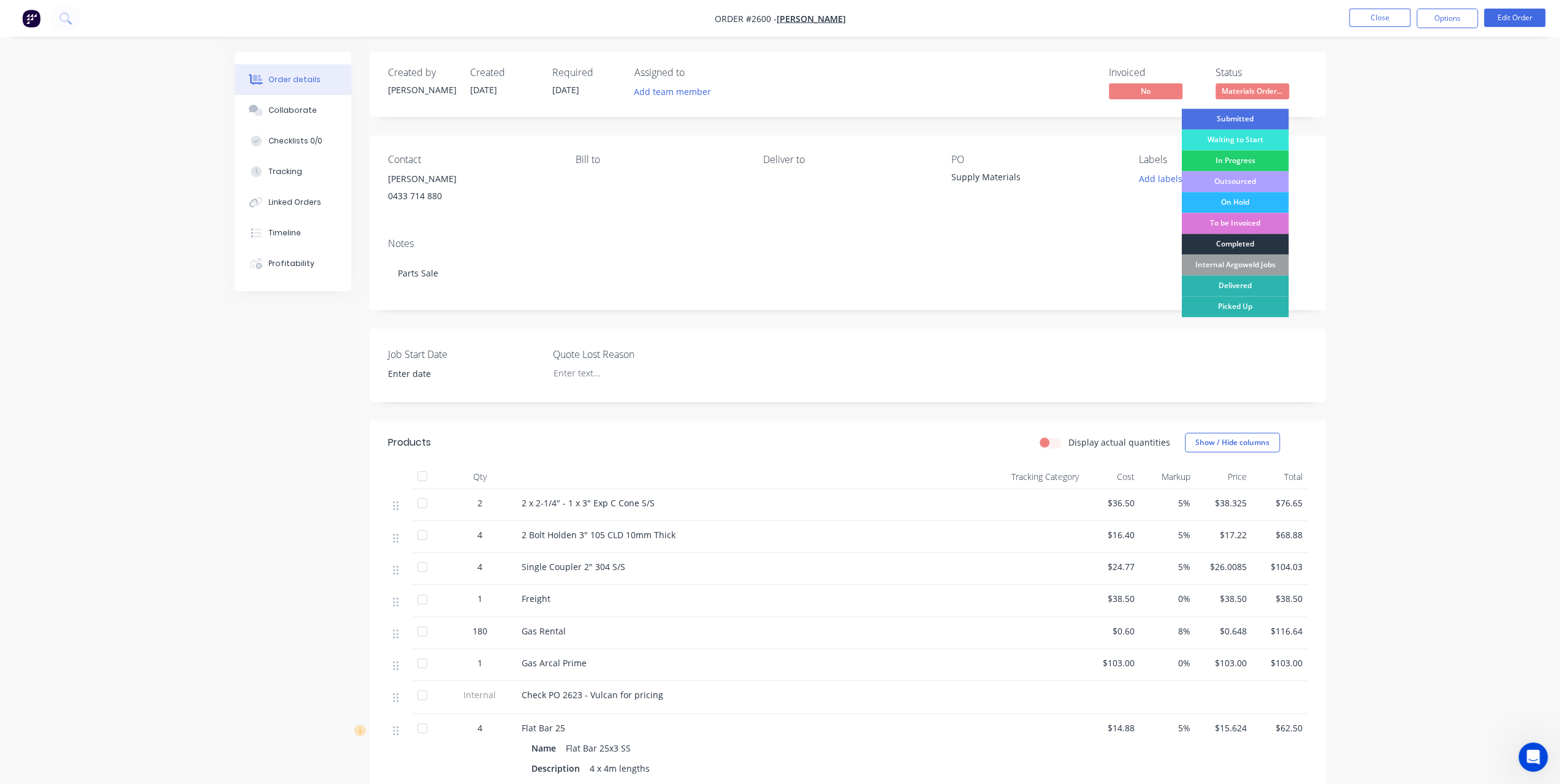
click at [1230, 243] on div "Completed" at bounding box center [1235, 243] width 107 height 21
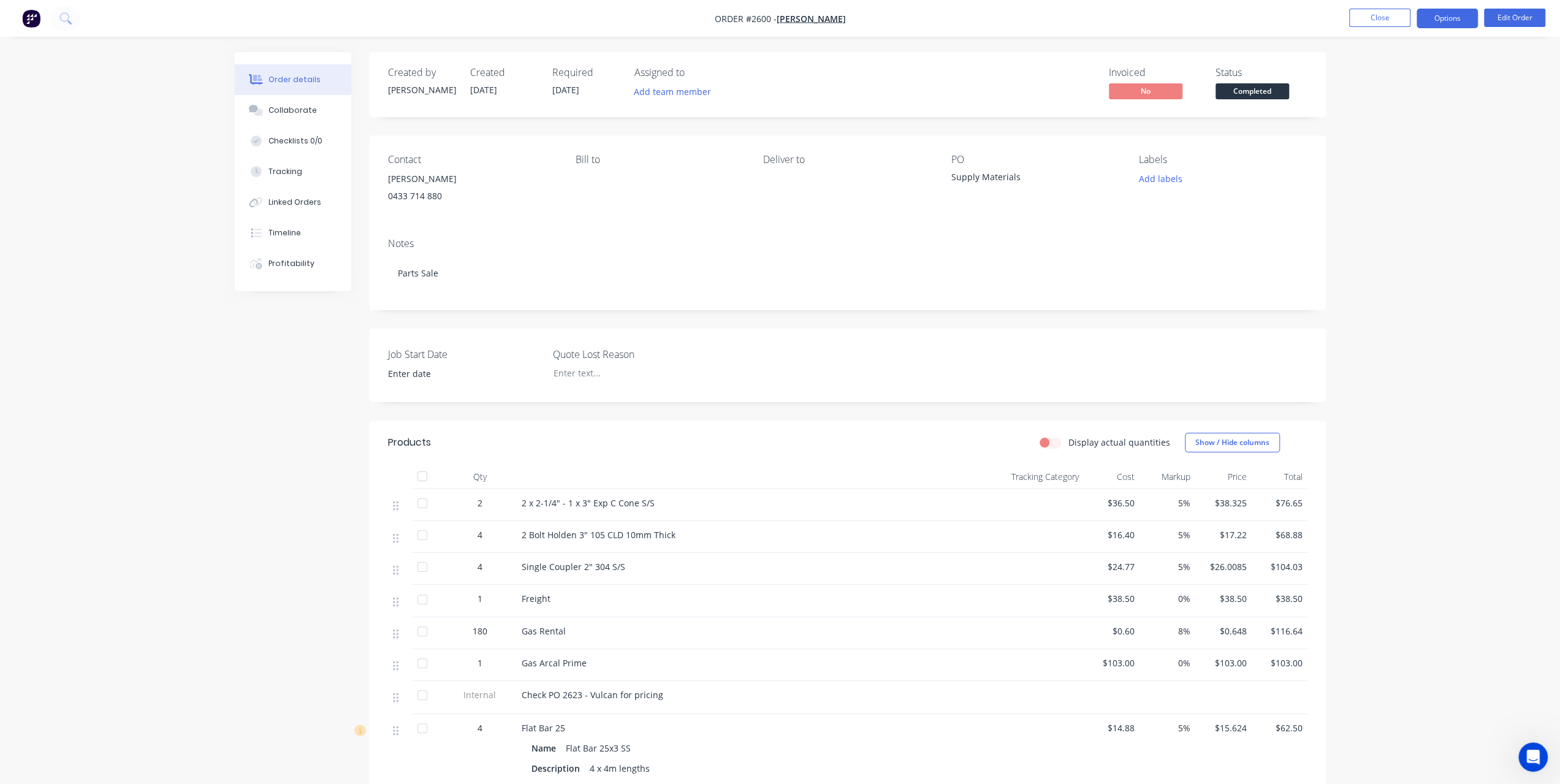
click at [1454, 26] on button "Options" at bounding box center [1447, 19] width 61 height 20
click at [1409, 72] on div "Invoice" at bounding box center [1410, 74] width 113 height 18
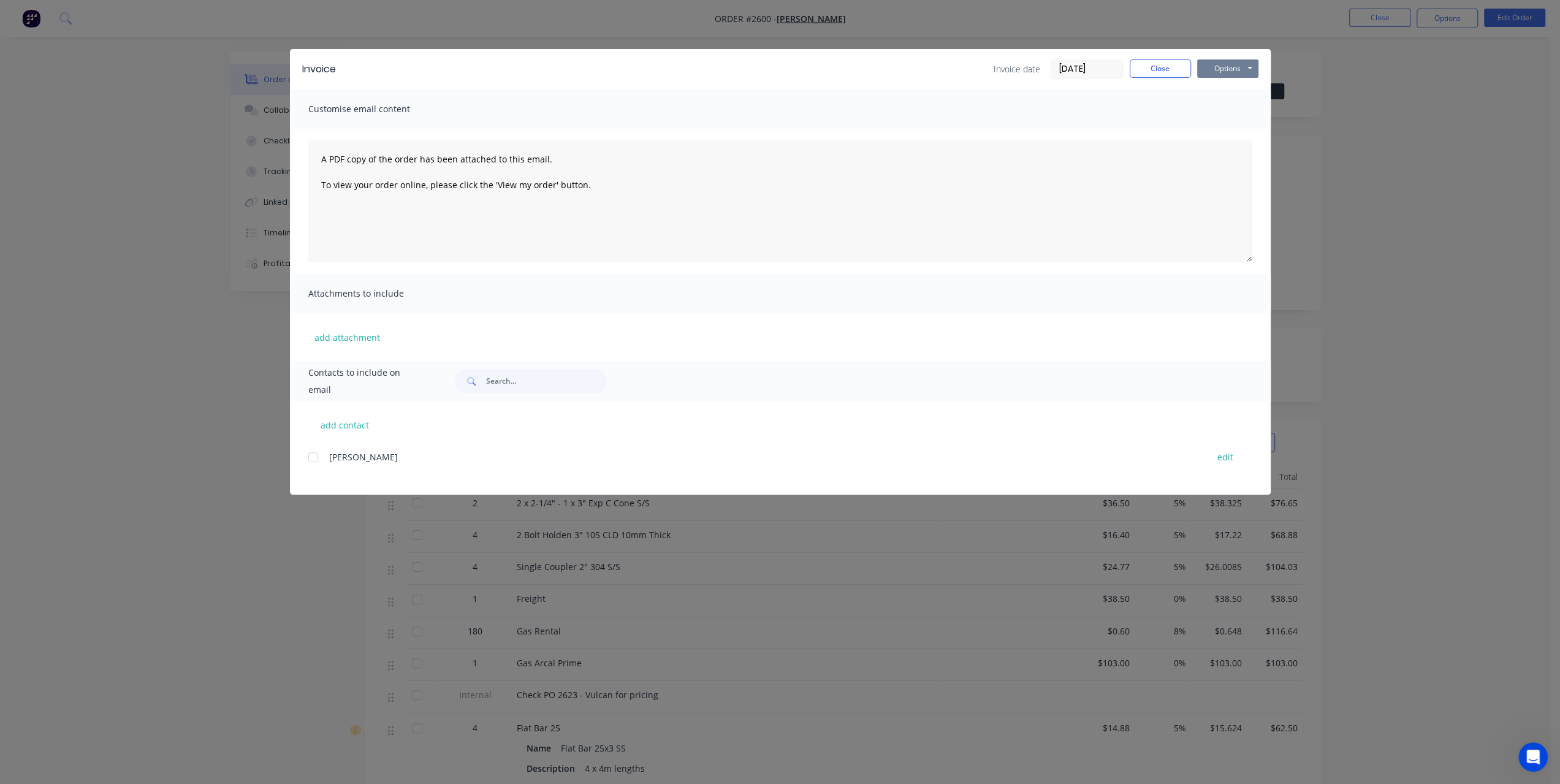
click at [1224, 67] on button "Options" at bounding box center [1228, 69] width 61 height 19
click at [1217, 89] on button "Preview" at bounding box center [1236, 90] width 78 height 21
click at [1146, 58] on div "Invoice Invoice date 04/09/25 Close Options Preview Print Email" at bounding box center [780, 69] width 981 height 40
click at [1151, 74] on button "Close" at bounding box center [1160, 69] width 61 height 19
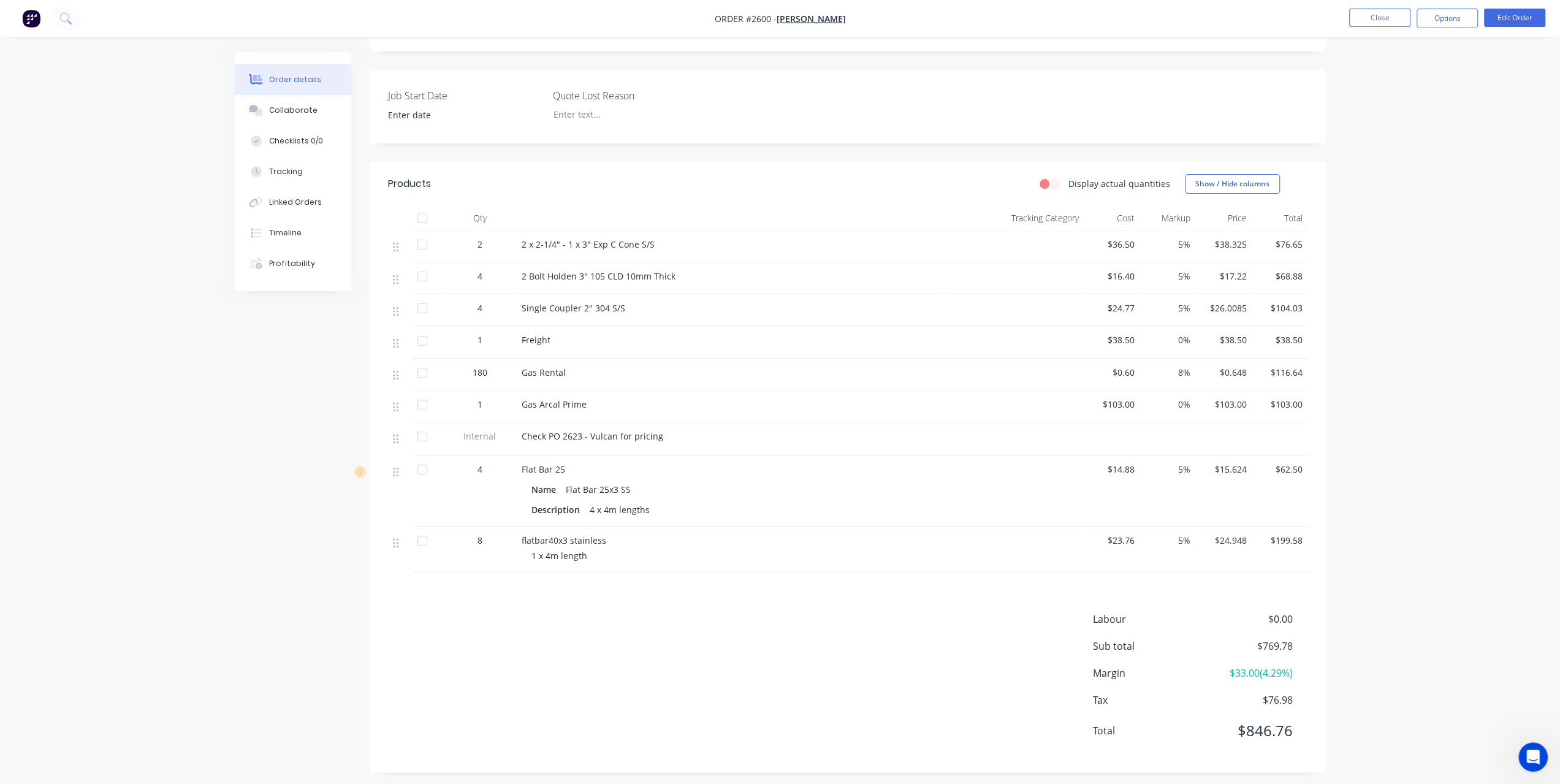
scroll to position [265, 0]
click at [1447, 30] on nav "Order #2600 - Scott Rademacher Close Options Edit Order" at bounding box center [780, 18] width 1560 height 37
click at [1442, 16] on button "Options" at bounding box center [1447, 19] width 61 height 20
click at [1369, 70] on div "Invoice" at bounding box center [1410, 74] width 113 height 18
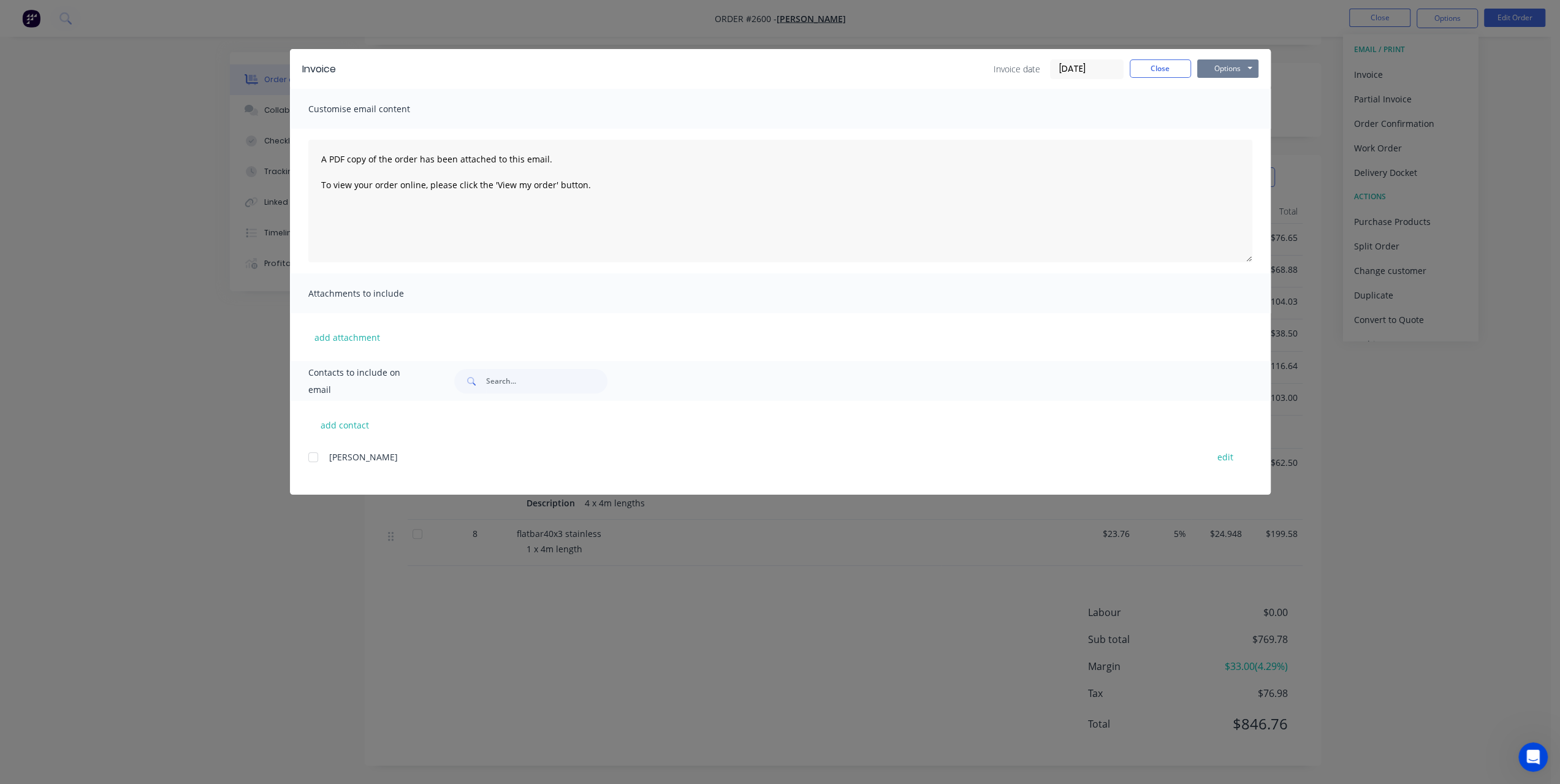
click at [1208, 73] on button "Options" at bounding box center [1228, 69] width 61 height 19
click at [1210, 90] on button "Preview" at bounding box center [1236, 90] width 78 height 21
click at [1173, 68] on button "Close" at bounding box center [1160, 69] width 61 height 19
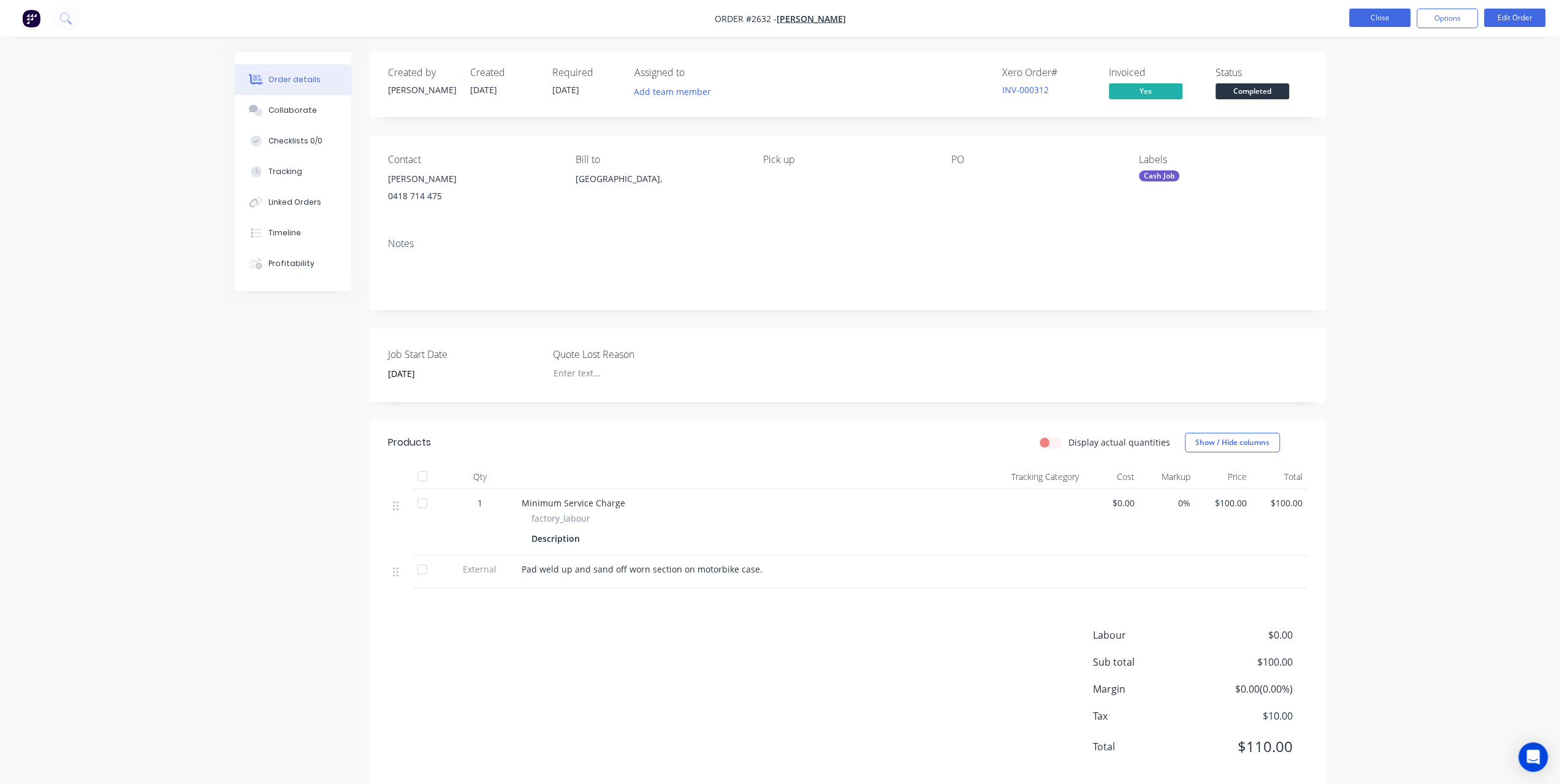
click at [1380, 24] on button "Close" at bounding box center [1380, 18] width 61 height 19
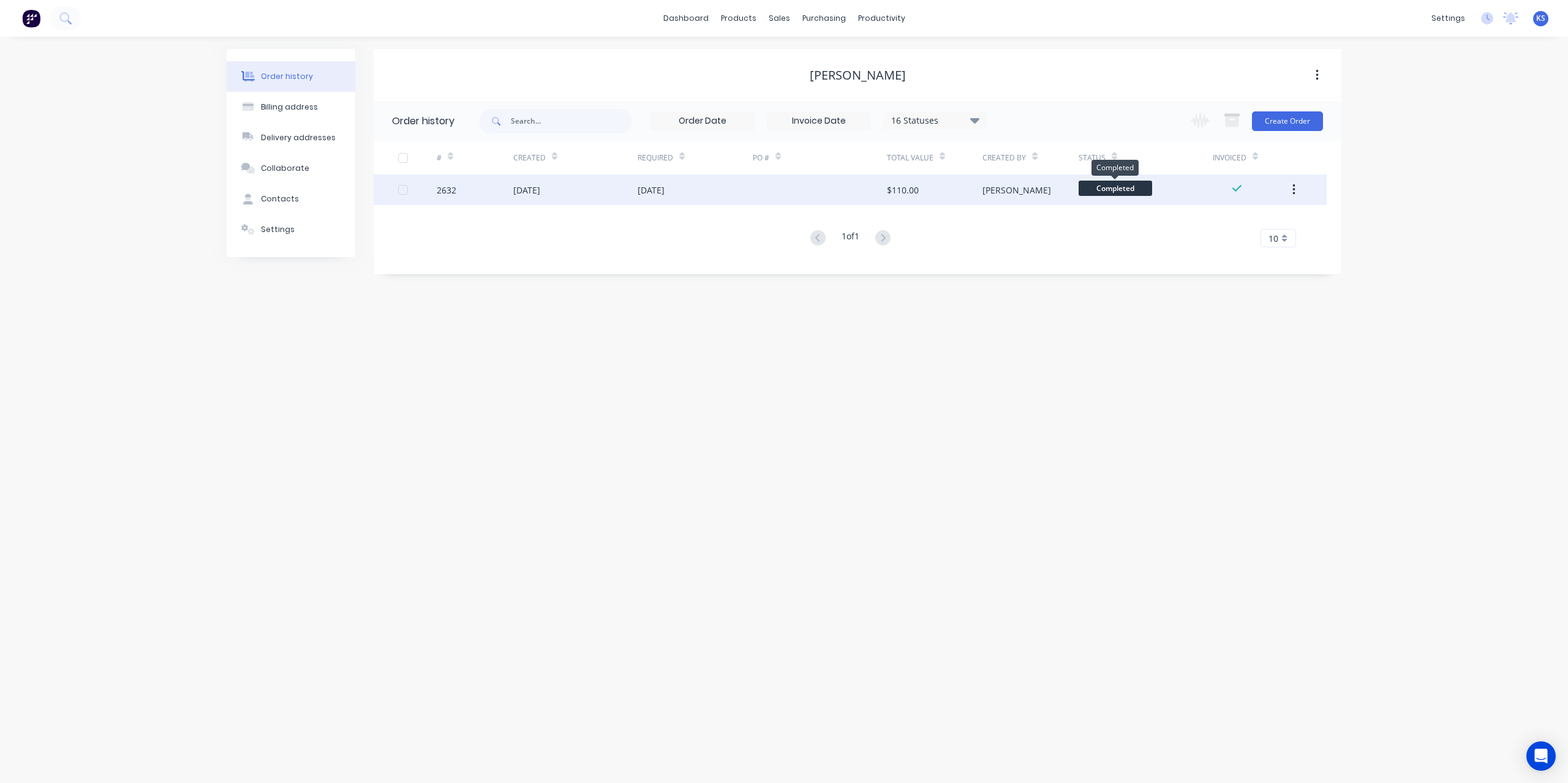
click at [1135, 184] on span "Completed" at bounding box center [1115, 188] width 73 height 16
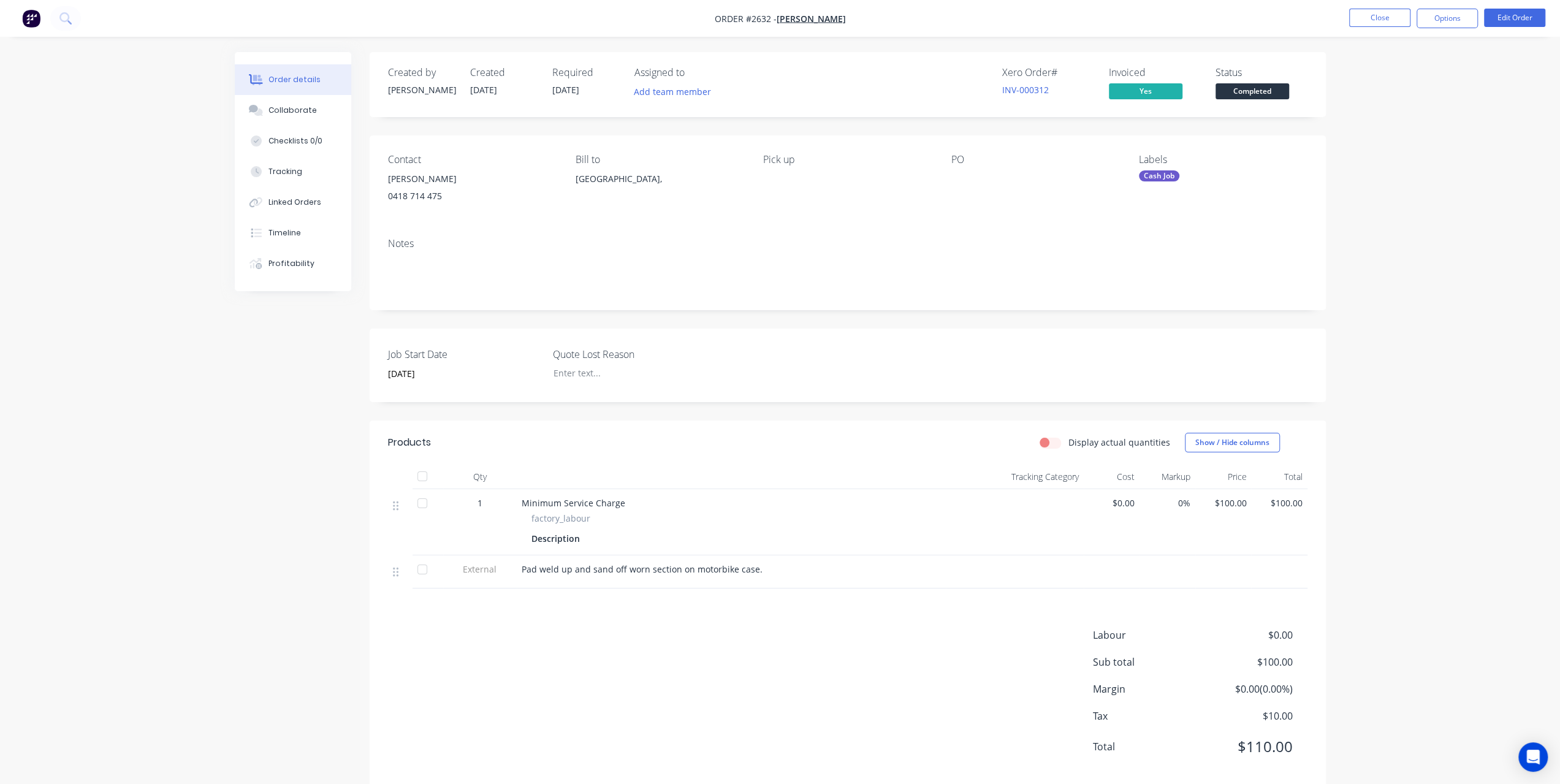
click at [1255, 84] on span "Completed" at bounding box center [1252, 91] width 73 height 16
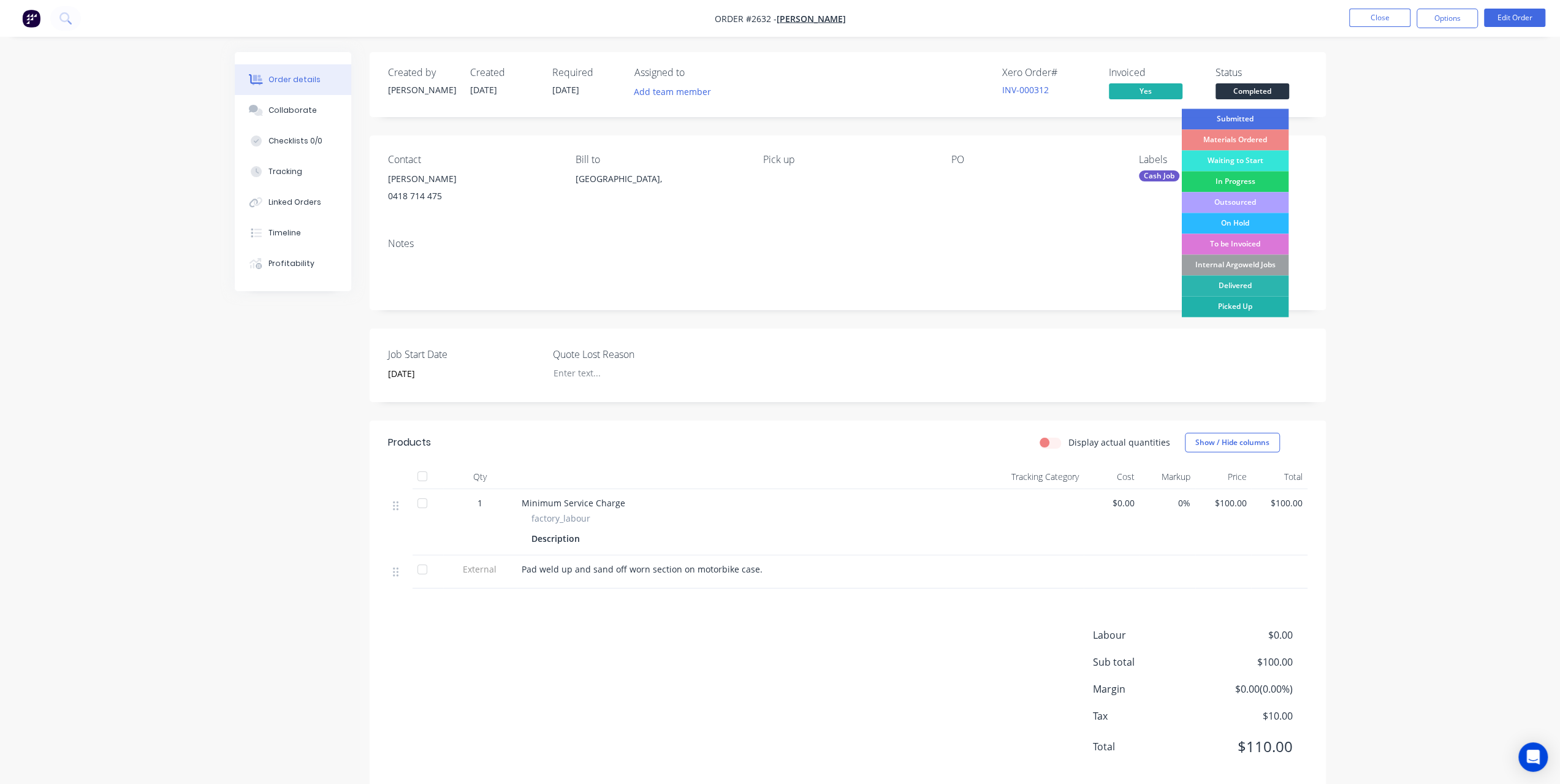
click at [1220, 311] on div "Picked Up" at bounding box center [1235, 306] width 107 height 21
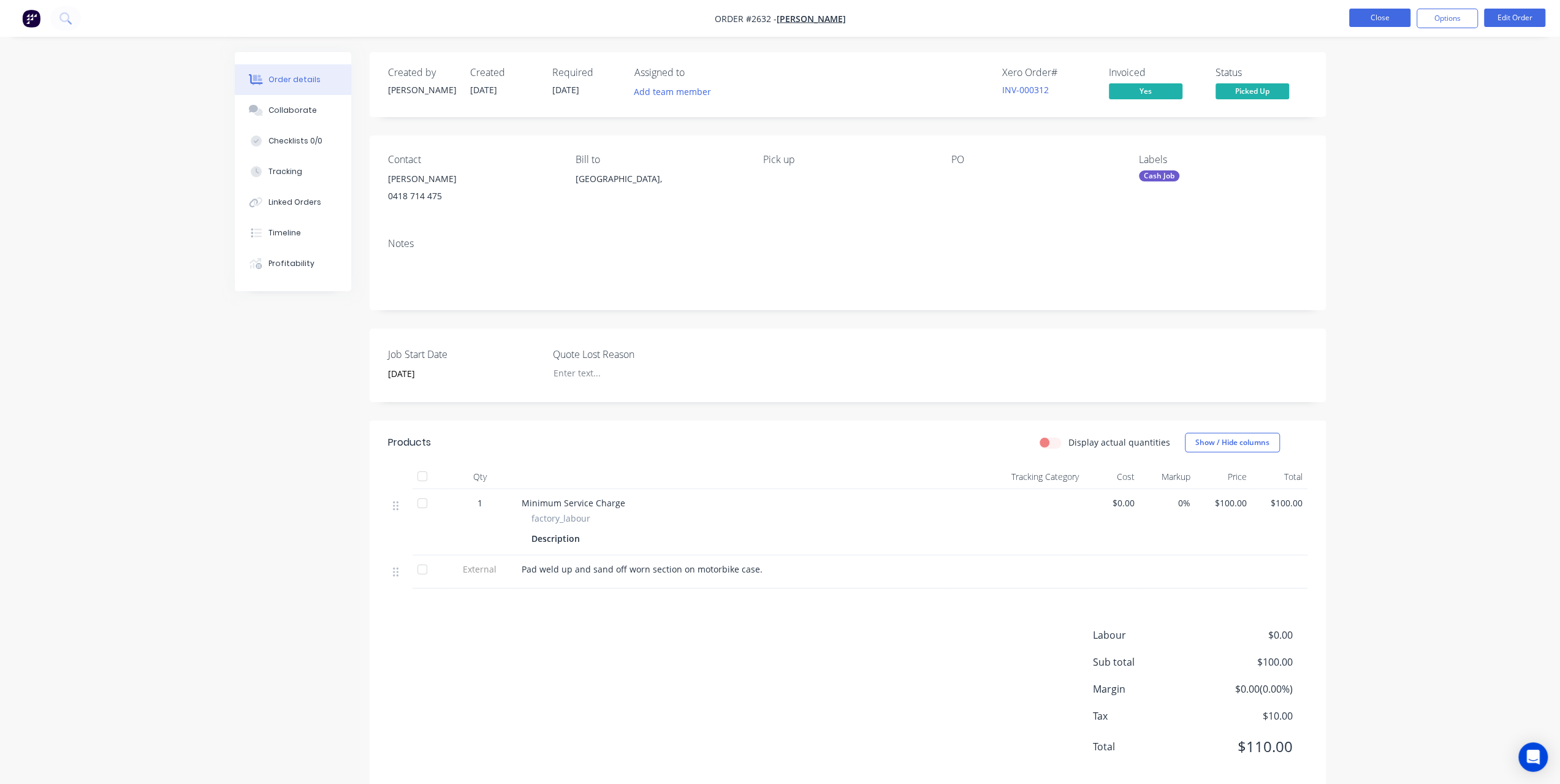
click at [1395, 22] on button "Close" at bounding box center [1380, 18] width 61 height 19
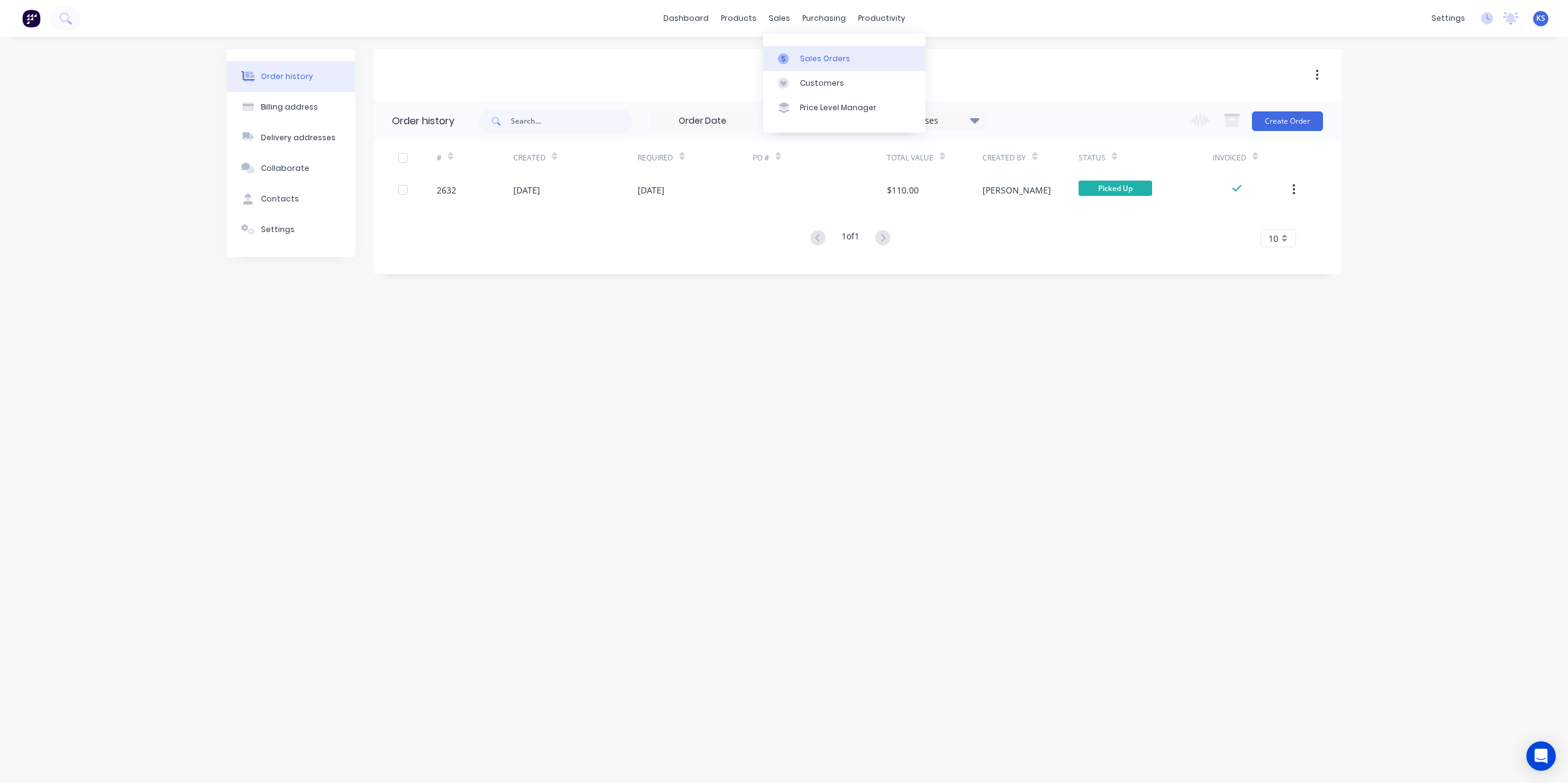
click at [830, 63] on div "Sales Orders" at bounding box center [824, 59] width 50 height 11
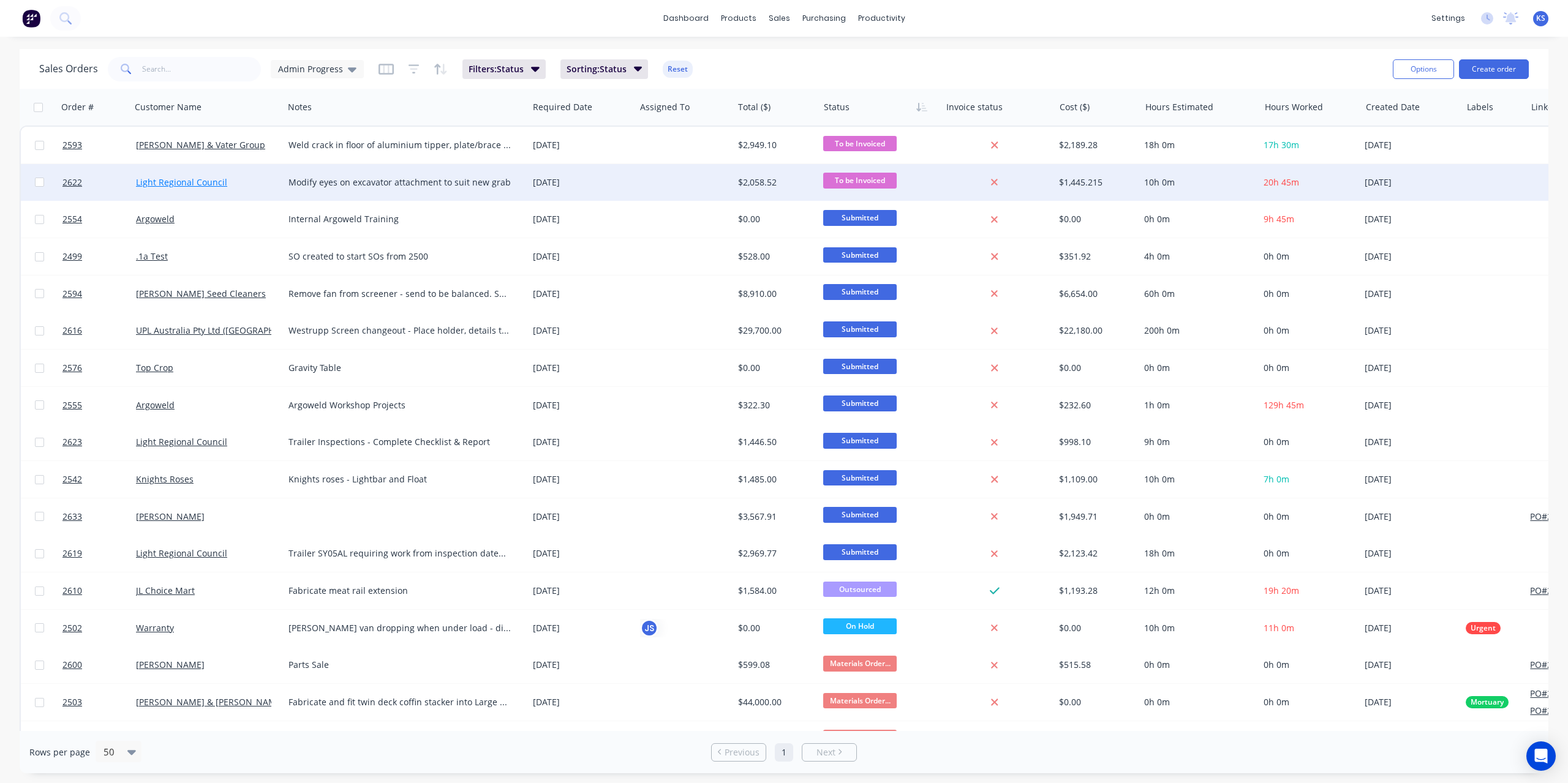
click at [193, 182] on link "Light Regional Council" at bounding box center [182, 182] width 91 height 12
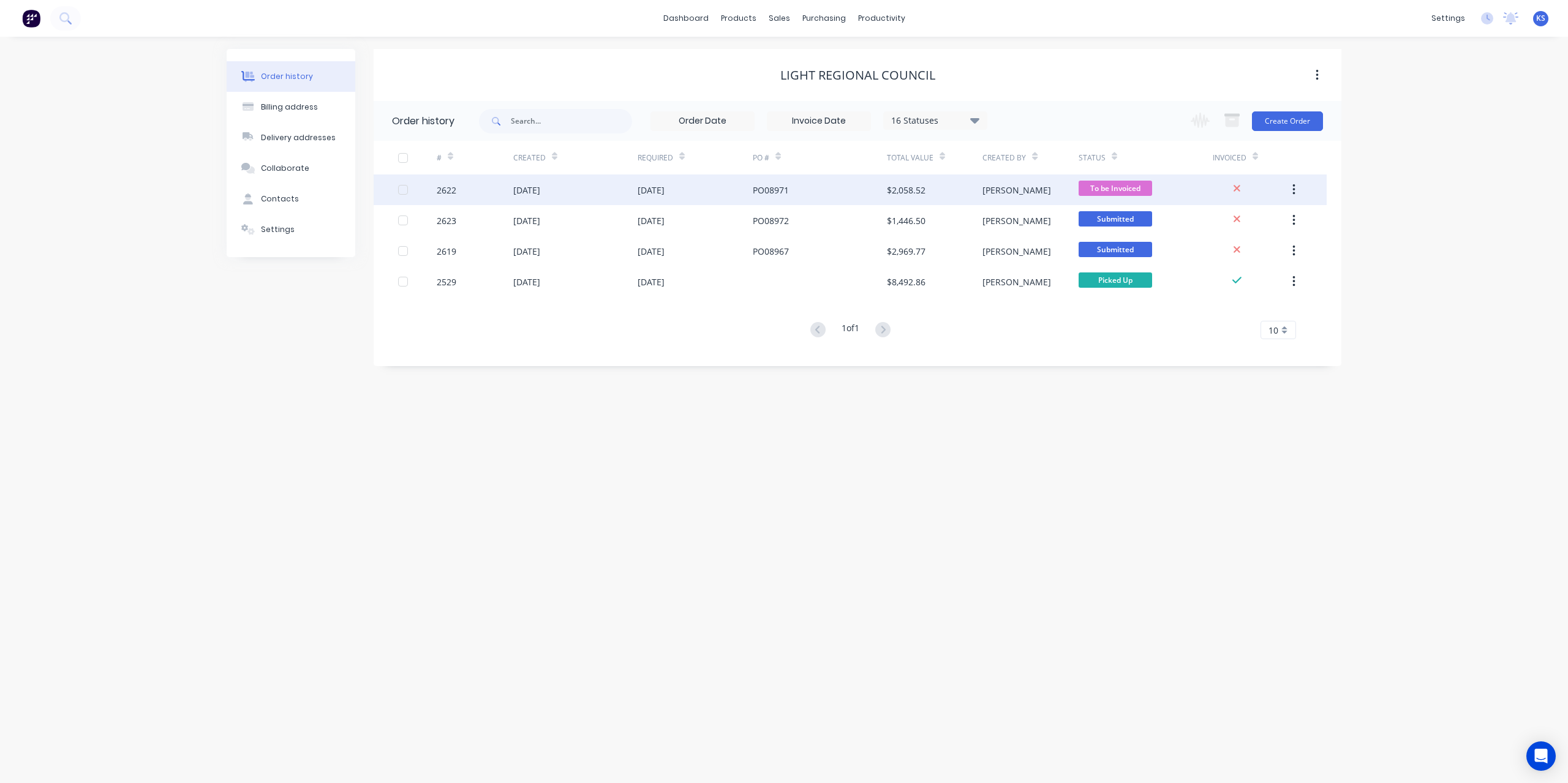
click at [523, 195] on div "[DATE]" at bounding box center [526, 190] width 27 height 13
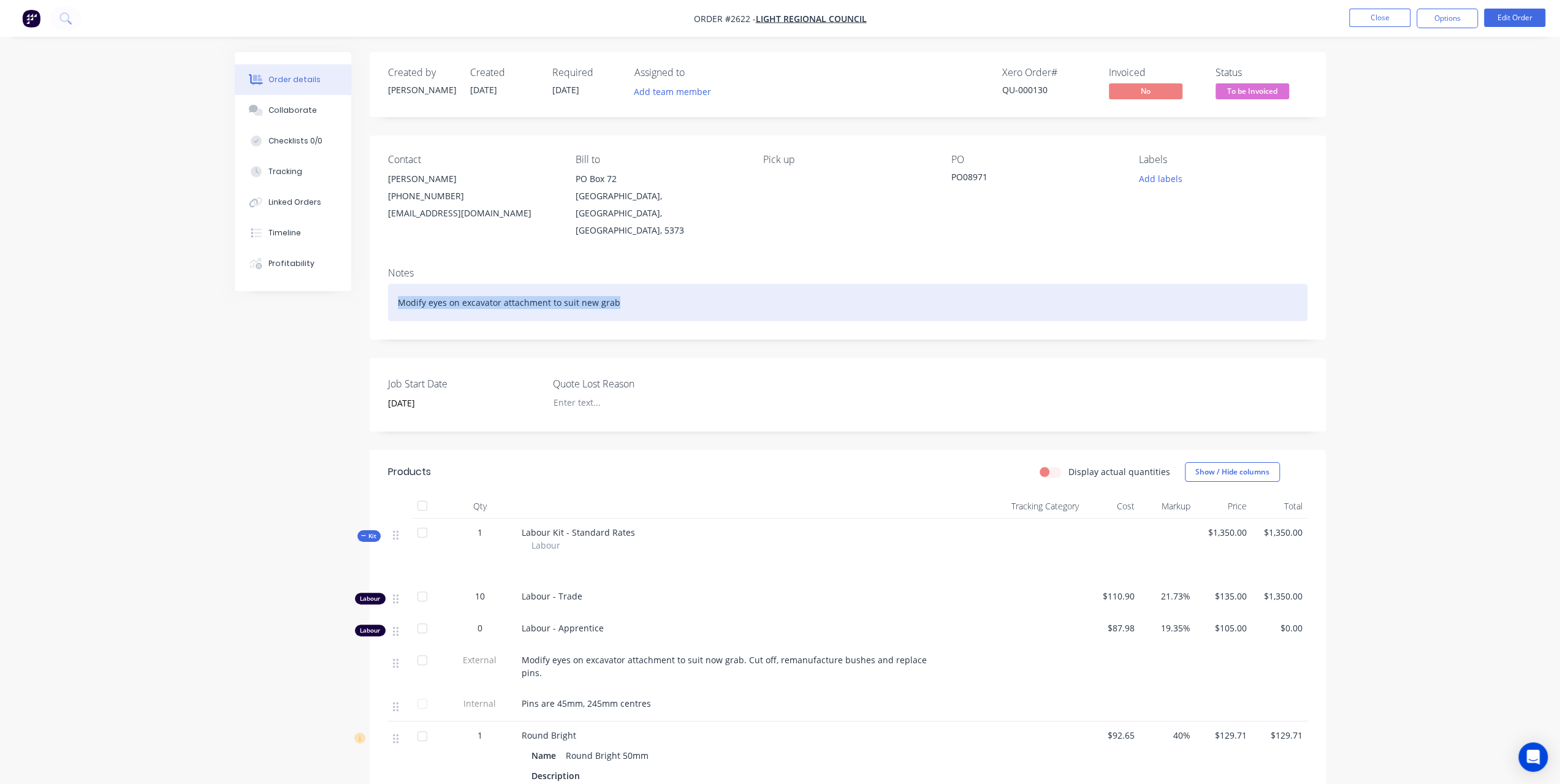
drag, startPoint x: 395, startPoint y: 288, endPoint x: 807, endPoint y: 286, distance: 412.0
click at [807, 286] on div "Modify eyes on excavator attachment to suit new grab" at bounding box center [847, 302] width 919 height 37
copy div "Modify eyes on excavator attachment to suit new grab"
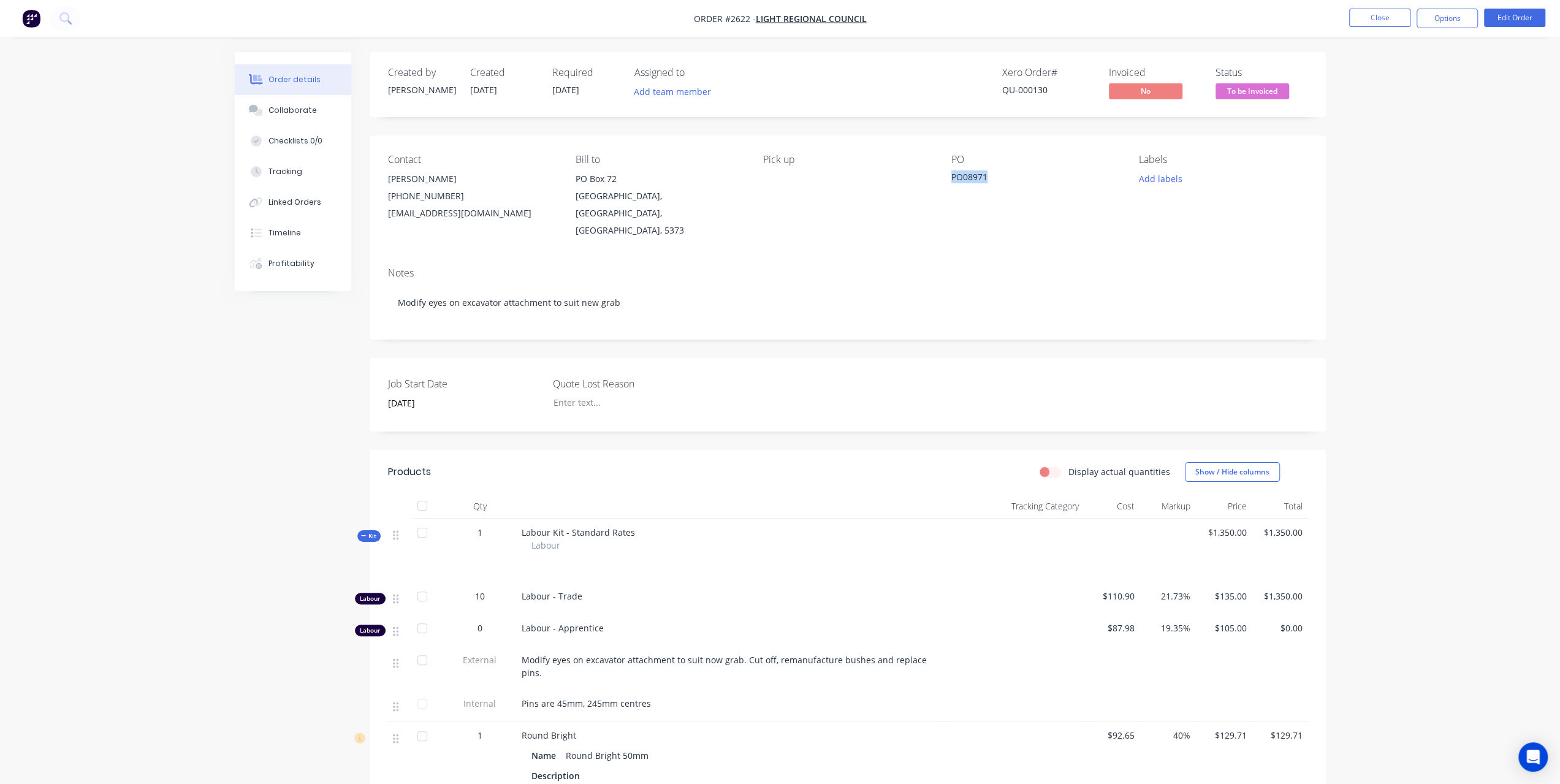
drag, startPoint x: 953, startPoint y: 175, endPoint x: 1009, endPoint y: 180, distance: 56.2
click at [1009, 180] on div "PO08971" at bounding box center [1028, 179] width 153 height 17
copy div "PO08971"
click at [282, 172] on div "Tracking" at bounding box center [285, 172] width 34 height 11
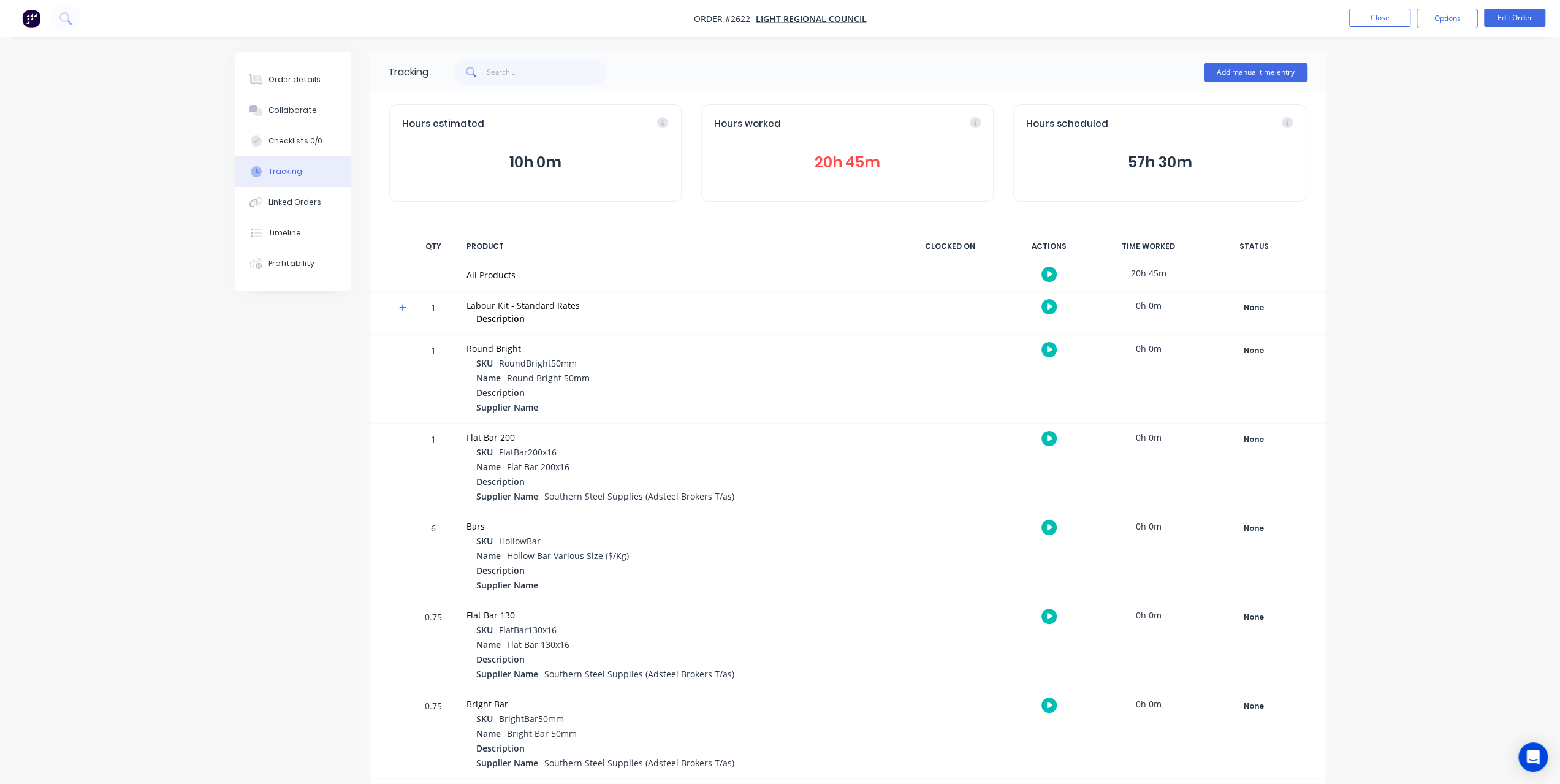
click at [812, 167] on button "20h 45m" at bounding box center [847, 162] width 266 height 23
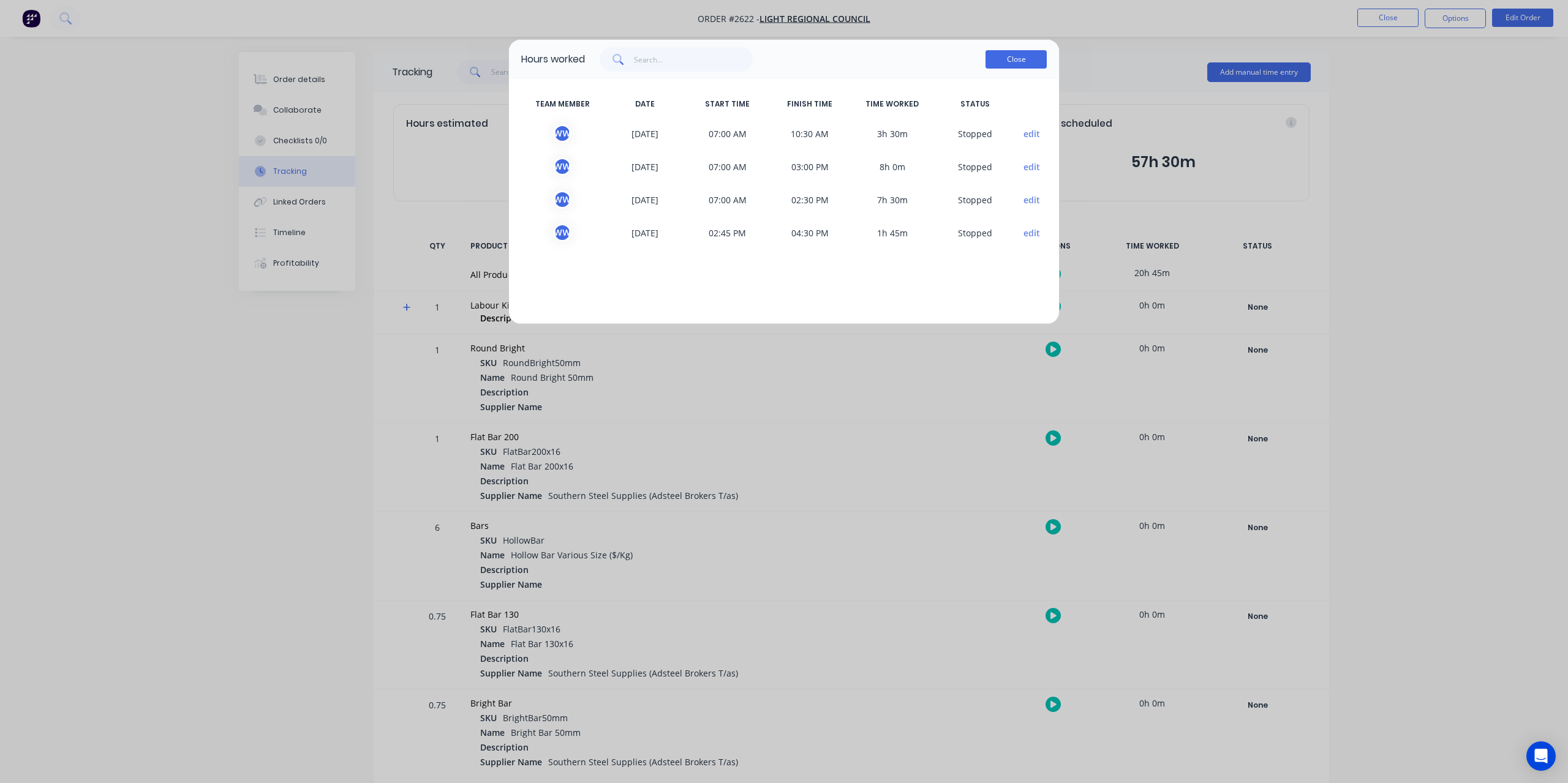
click at [1020, 53] on button "Close" at bounding box center [1016, 60] width 61 height 19
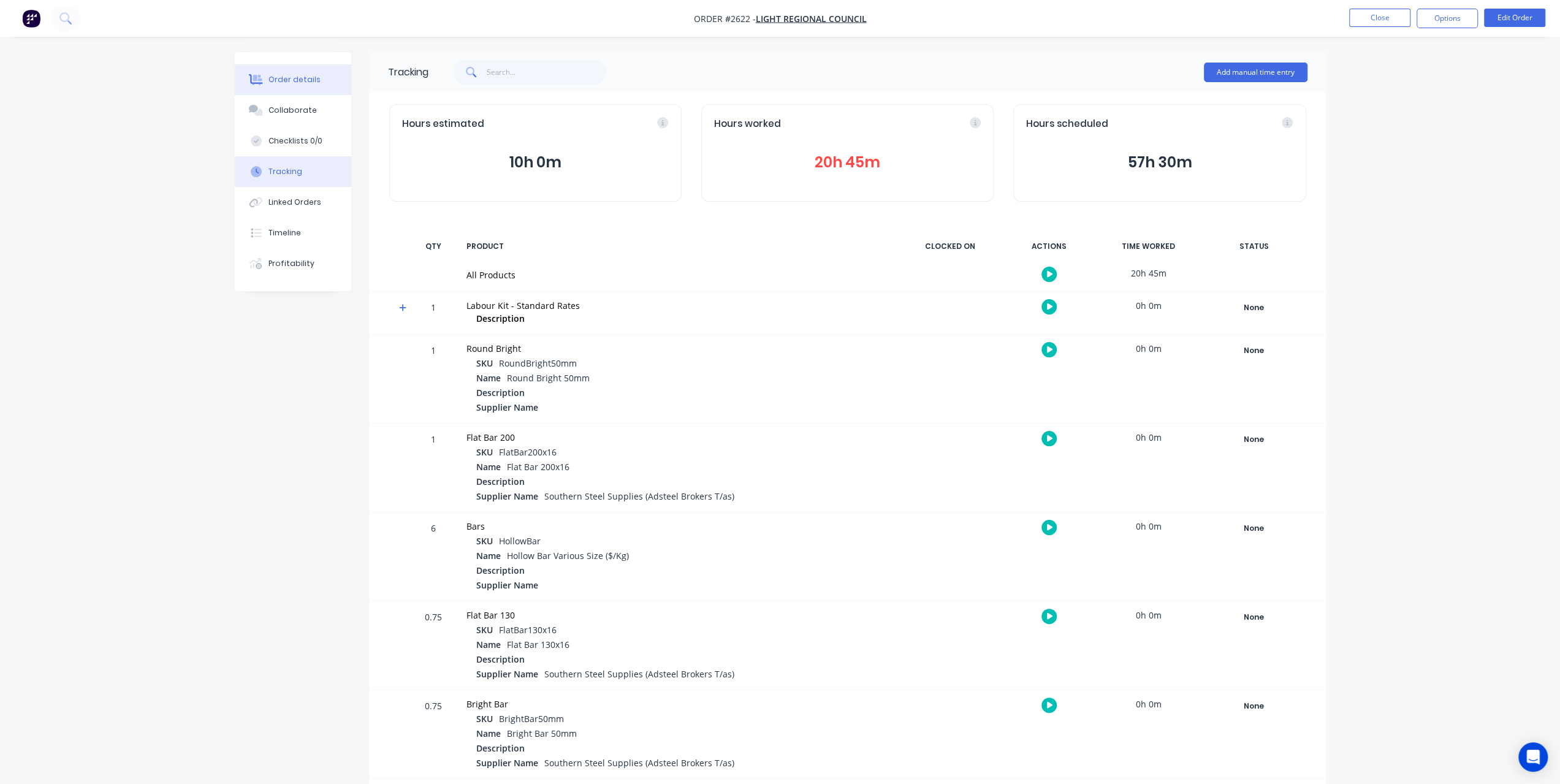
click at [325, 85] on button "Order details" at bounding box center [292, 79] width 116 height 30
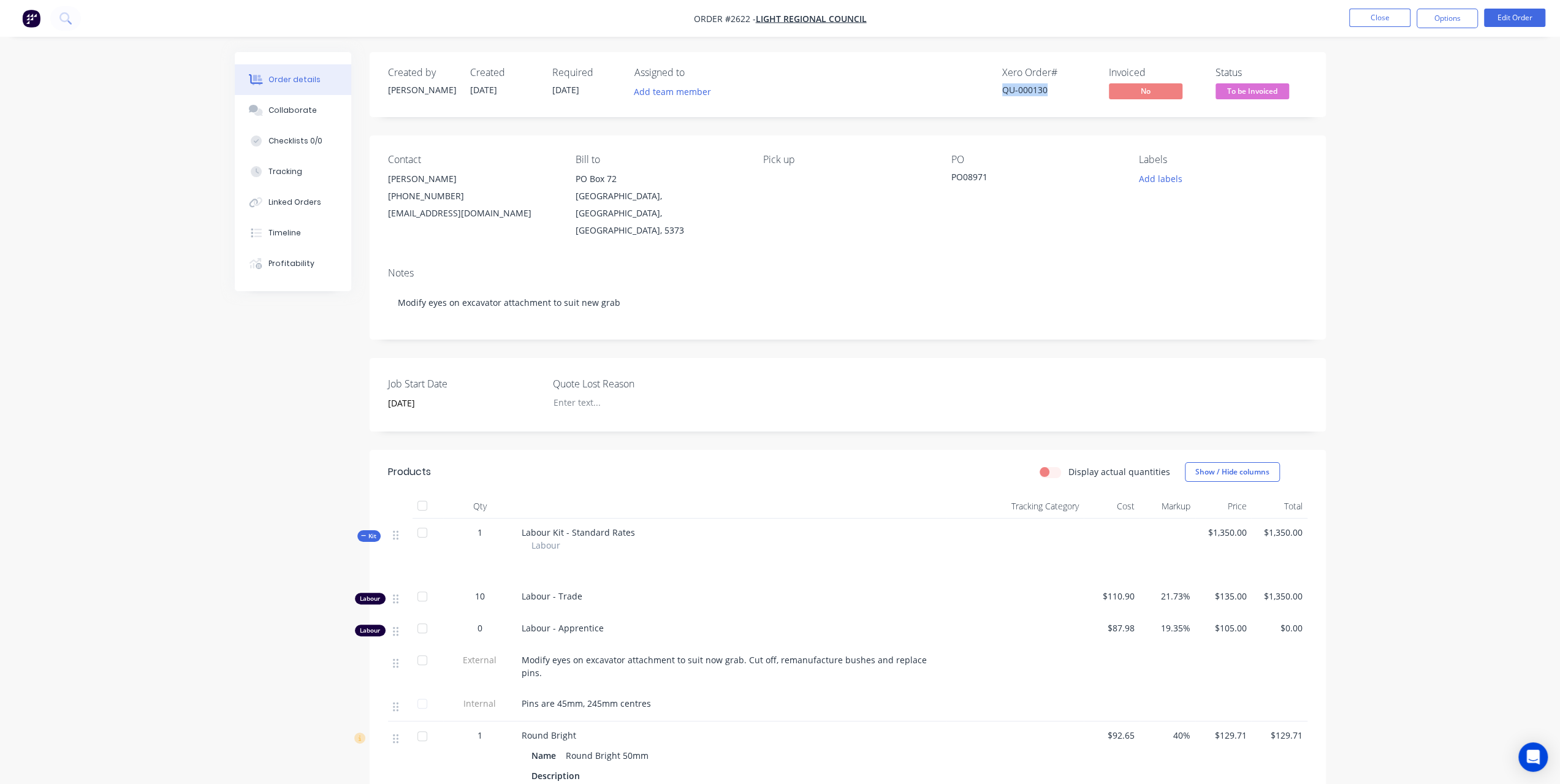
drag, startPoint x: 1046, startPoint y: 86, endPoint x: 917, endPoint y: 85, distance: 129.0
click at [917, 85] on div "Xero Order # QU-000130 Invoiced No Status To be Invoiced" at bounding box center [1032, 84] width 550 height 35
copy div "QU-000130"
click at [299, 176] on div "Tracking" at bounding box center [285, 172] width 34 height 11
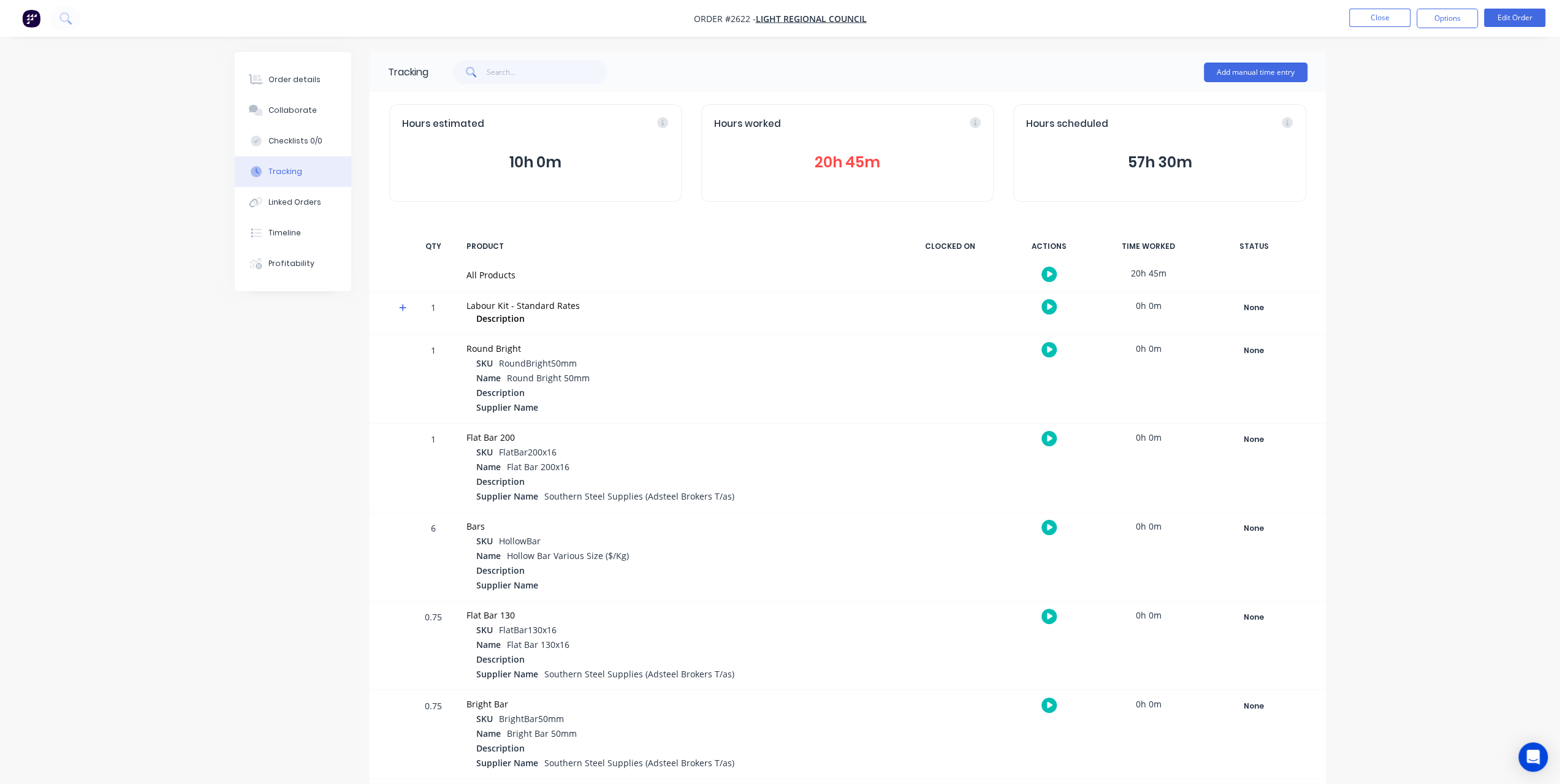
click at [833, 160] on button "20h 45m" at bounding box center [847, 162] width 266 height 23
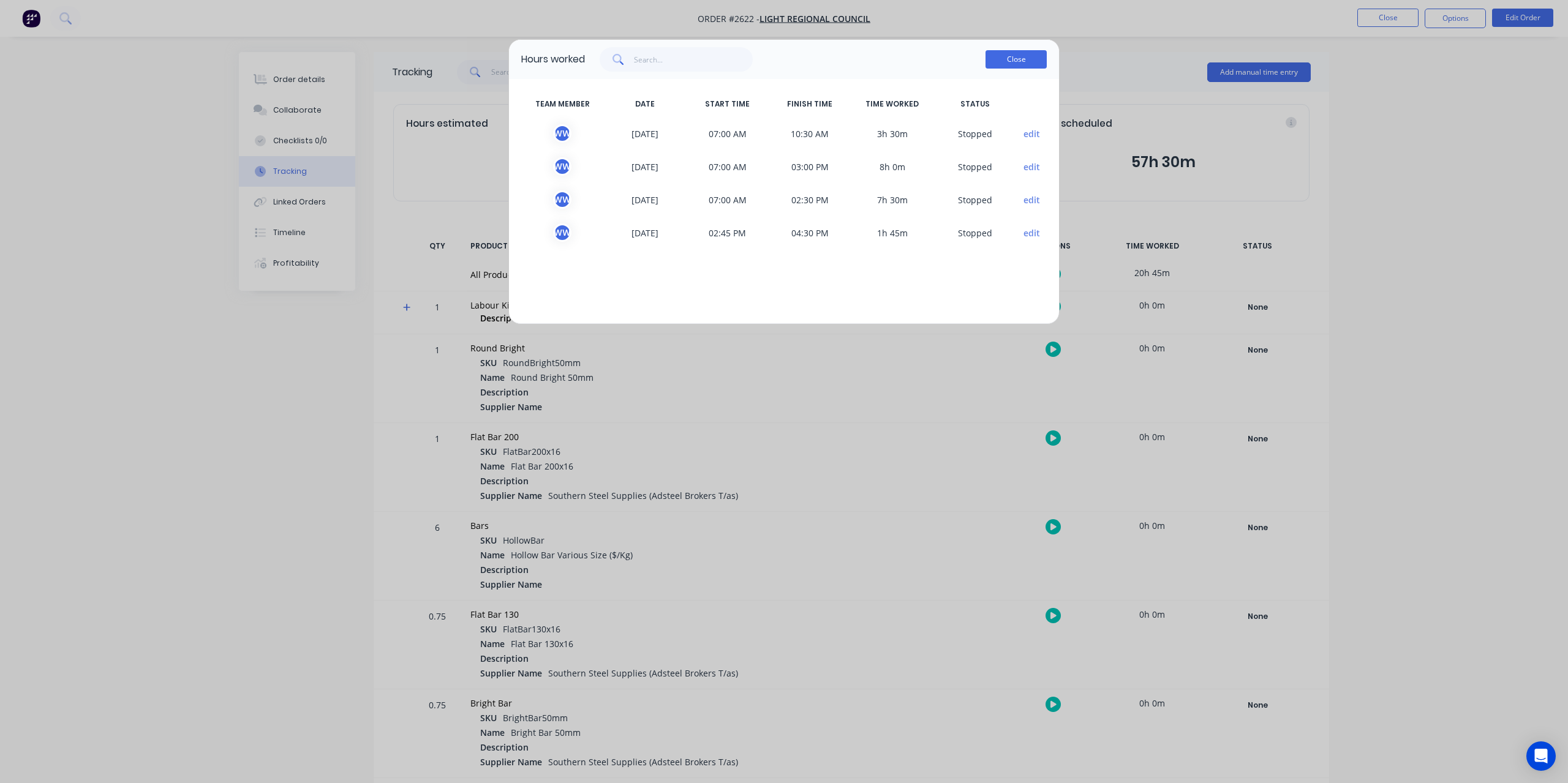
click at [1023, 54] on button "Close" at bounding box center [1016, 60] width 61 height 19
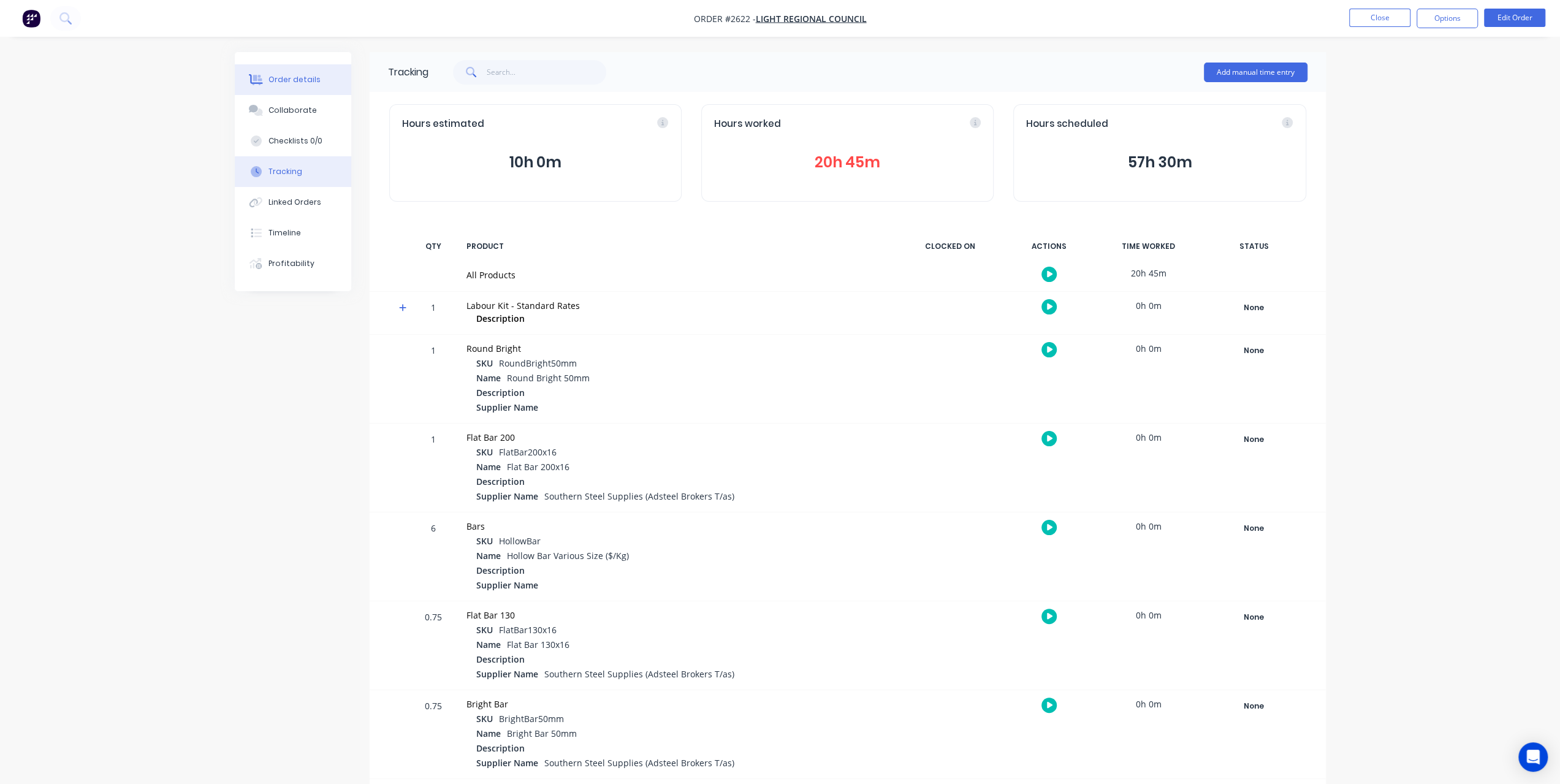
click at [282, 72] on button "Order details" at bounding box center [292, 79] width 116 height 30
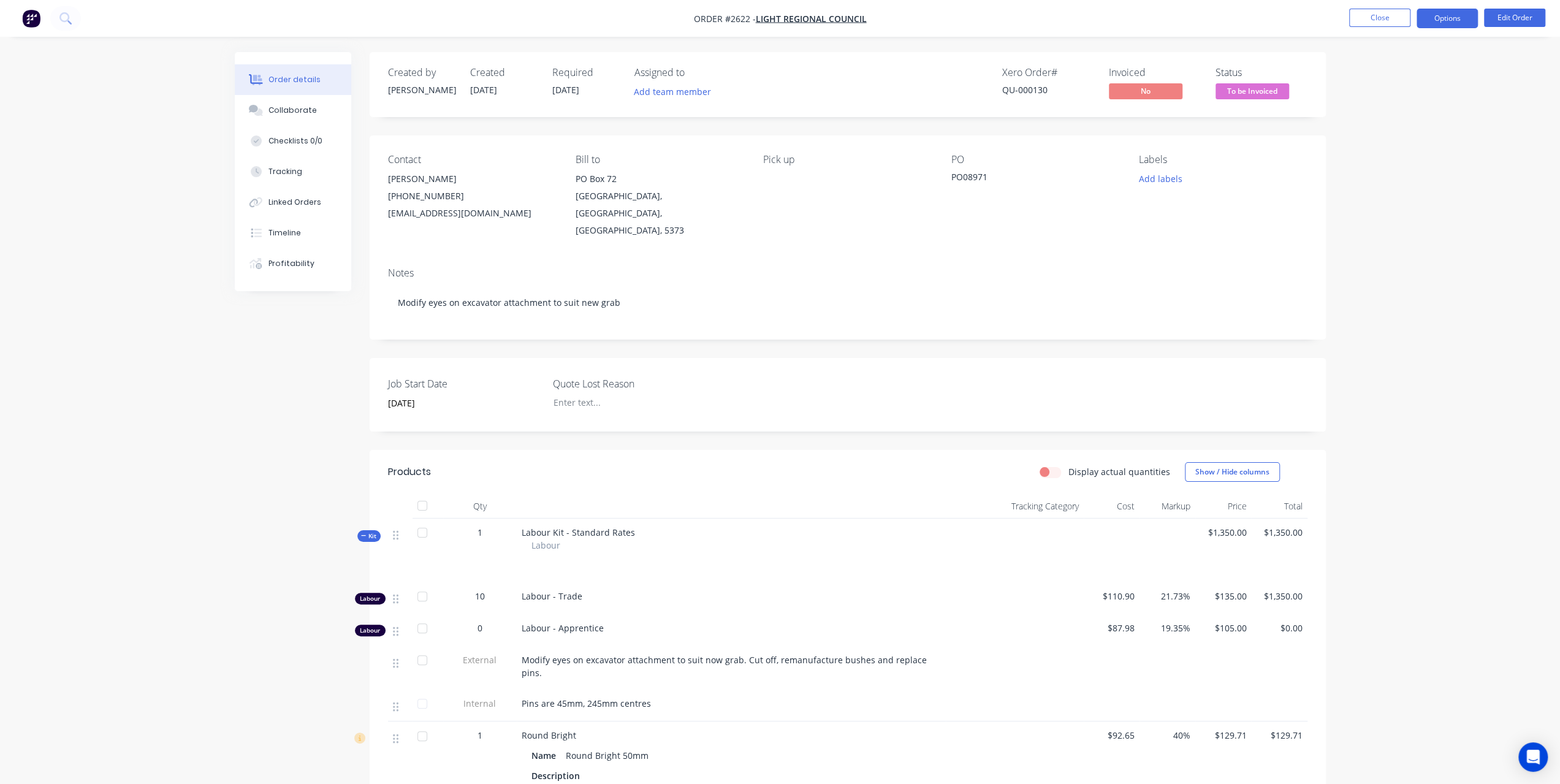
click at [1459, 25] on button "Options" at bounding box center [1447, 19] width 61 height 20
click at [1415, 80] on div "Invoice" at bounding box center [1410, 74] width 113 height 18
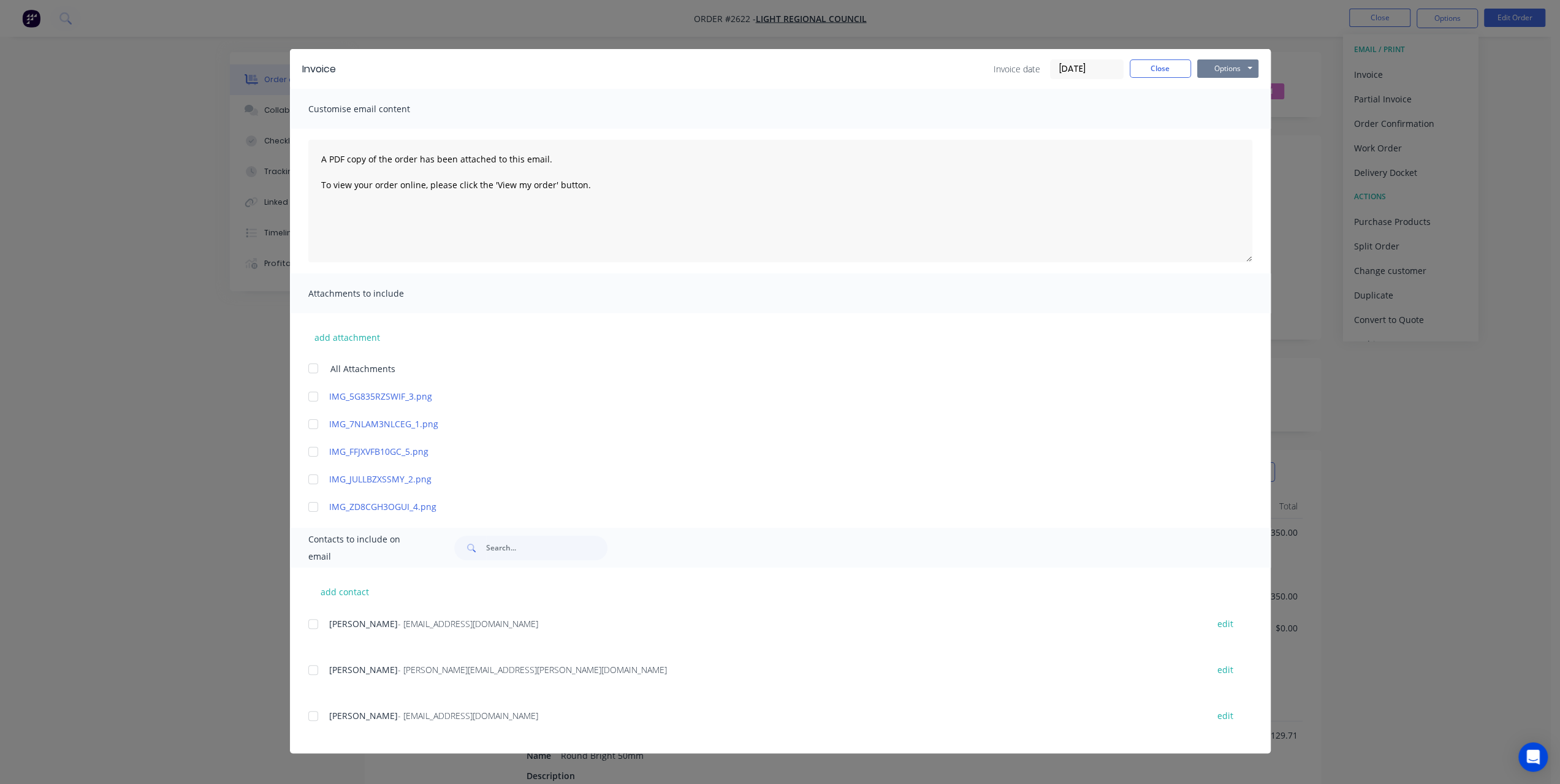
click at [1218, 76] on button "Options" at bounding box center [1228, 69] width 61 height 19
click at [1218, 95] on button "Preview" at bounding box center [1236, 90] width 78 height 21
click at [1160, 61] on button "Close" at bounding box center [1160, 69] width 61 height 19
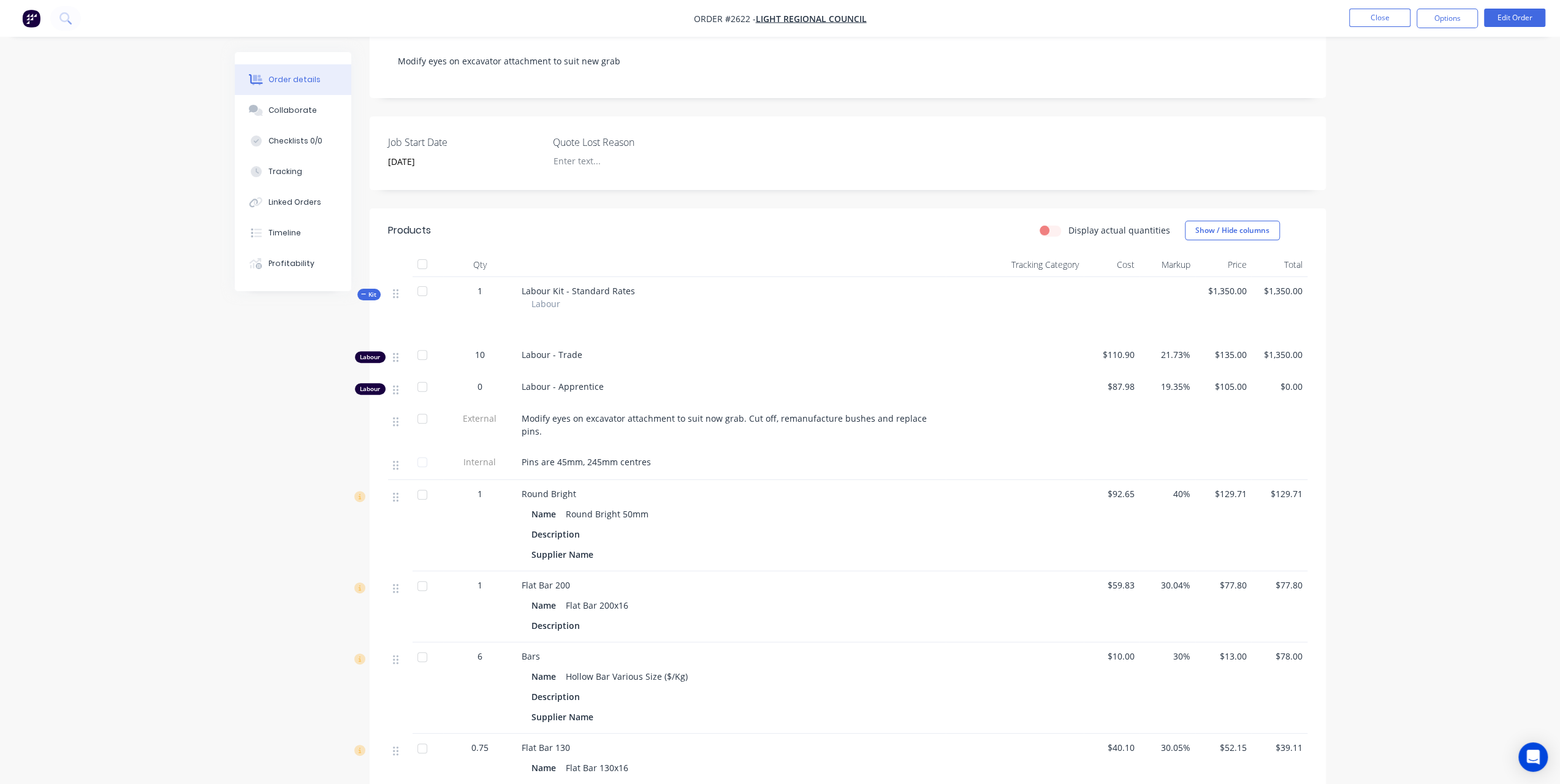
scroll to position [245, 0]
click at [1498, 16] on button "Edit Order" at bounding box center [1515, 18] width 61 height 19
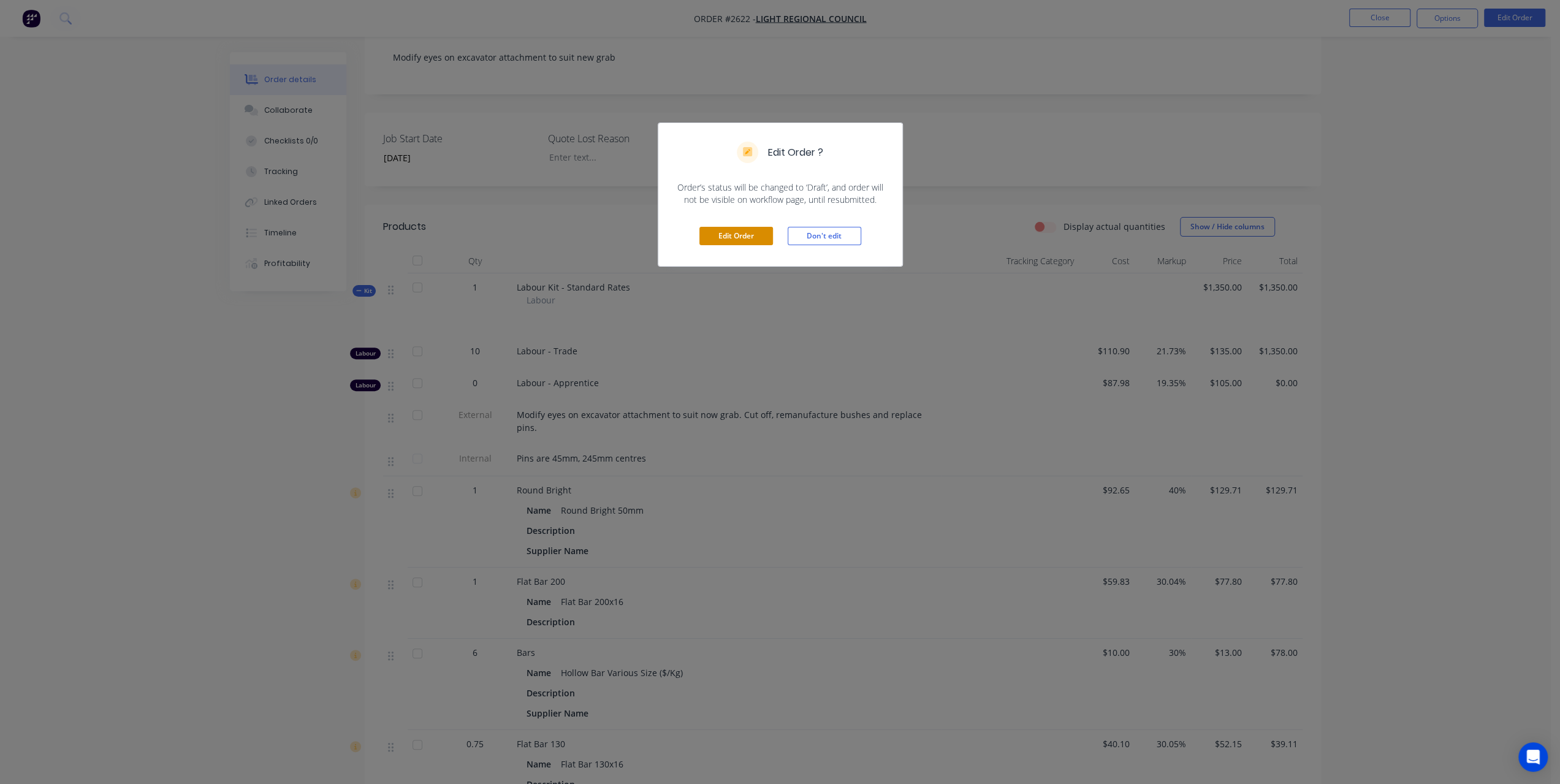
click at [753, 238] on button "Edit Order" at bounding box center [736, 236] width 73 height 19
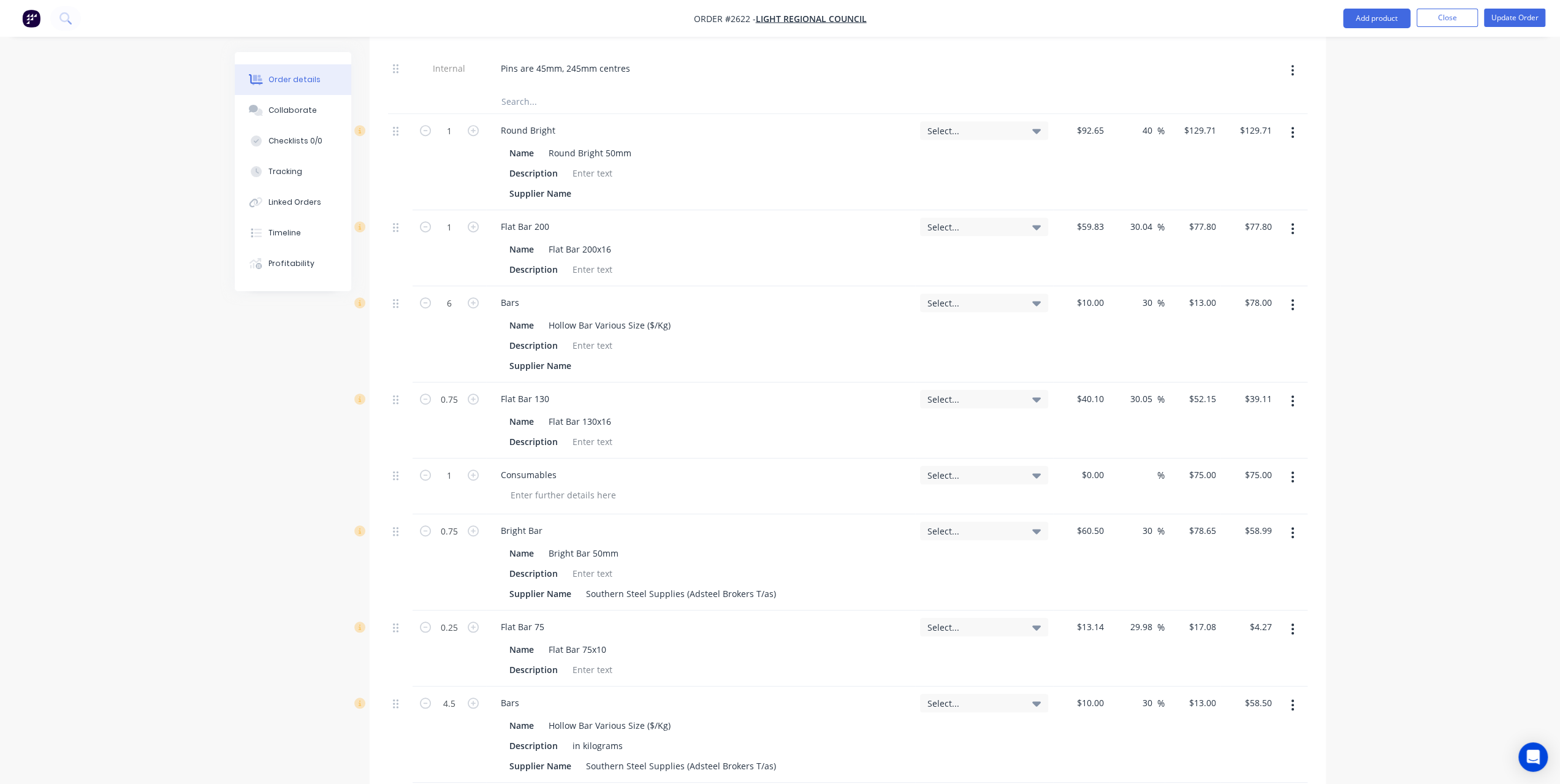
scroll to position [674, 0]
click at [1289, 390] on button "button" at bounding box center [1292, 401] width 29 height 22
click at [1220, 498] on div "Delete" at bounding box center [1249, 507] width 95 height 18
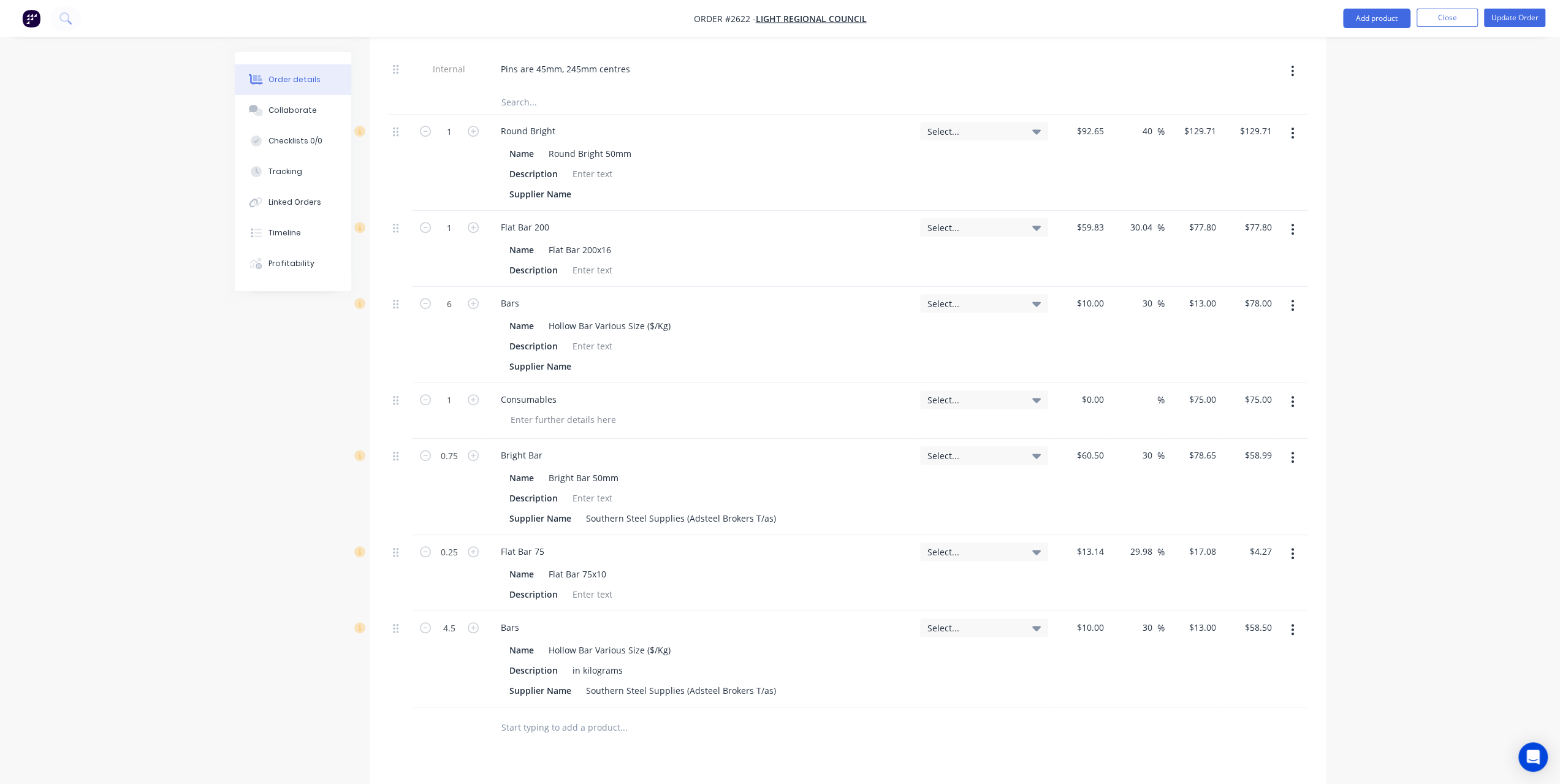
click at [1289, 446] on button "button" at bounding box center [1292, 457] width 29 height 22
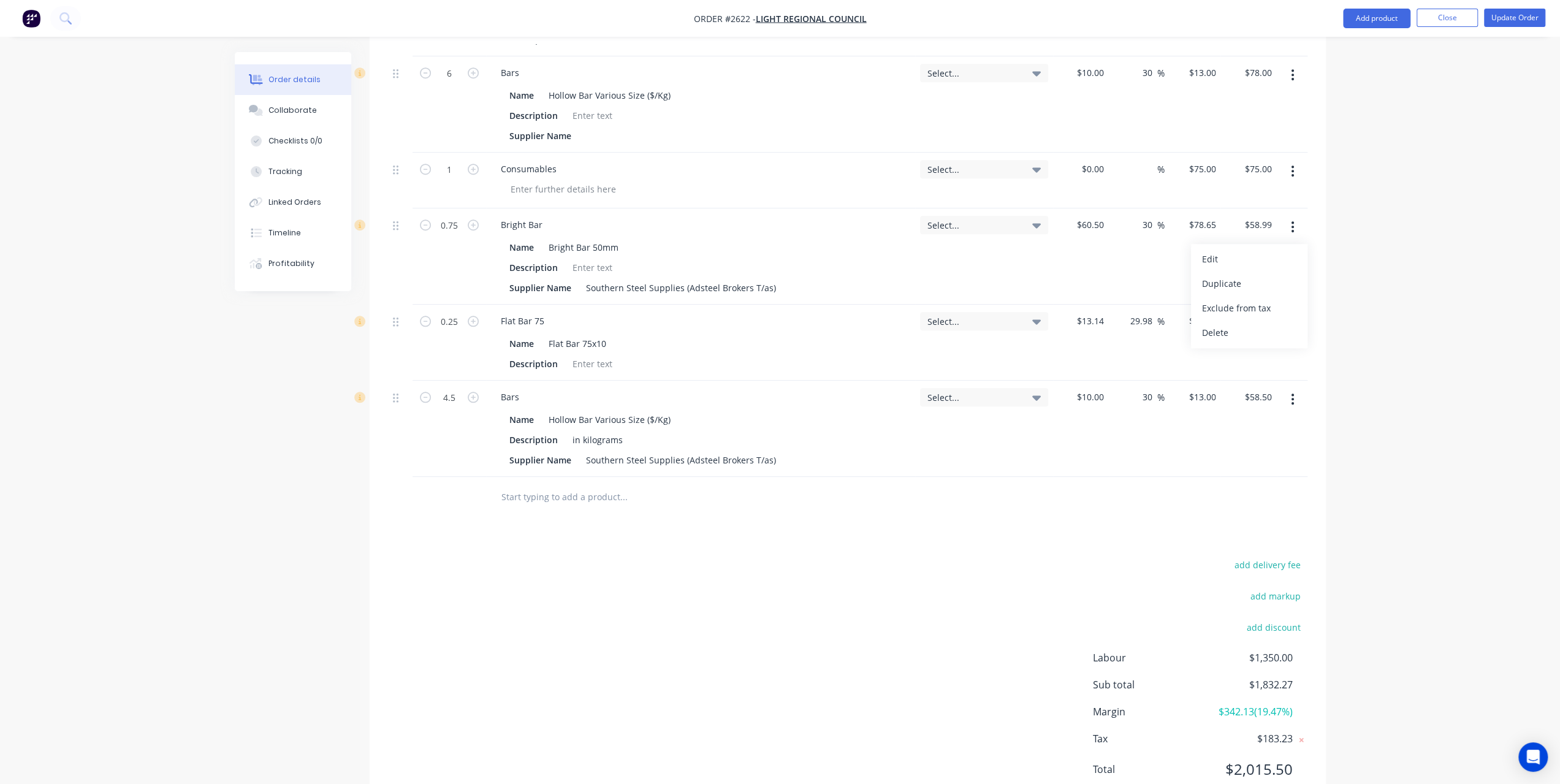
scroll to position [910, 0]
click at [1228, 318] on div "Delete" at bounding box center [1249, 327] width 95 height 18
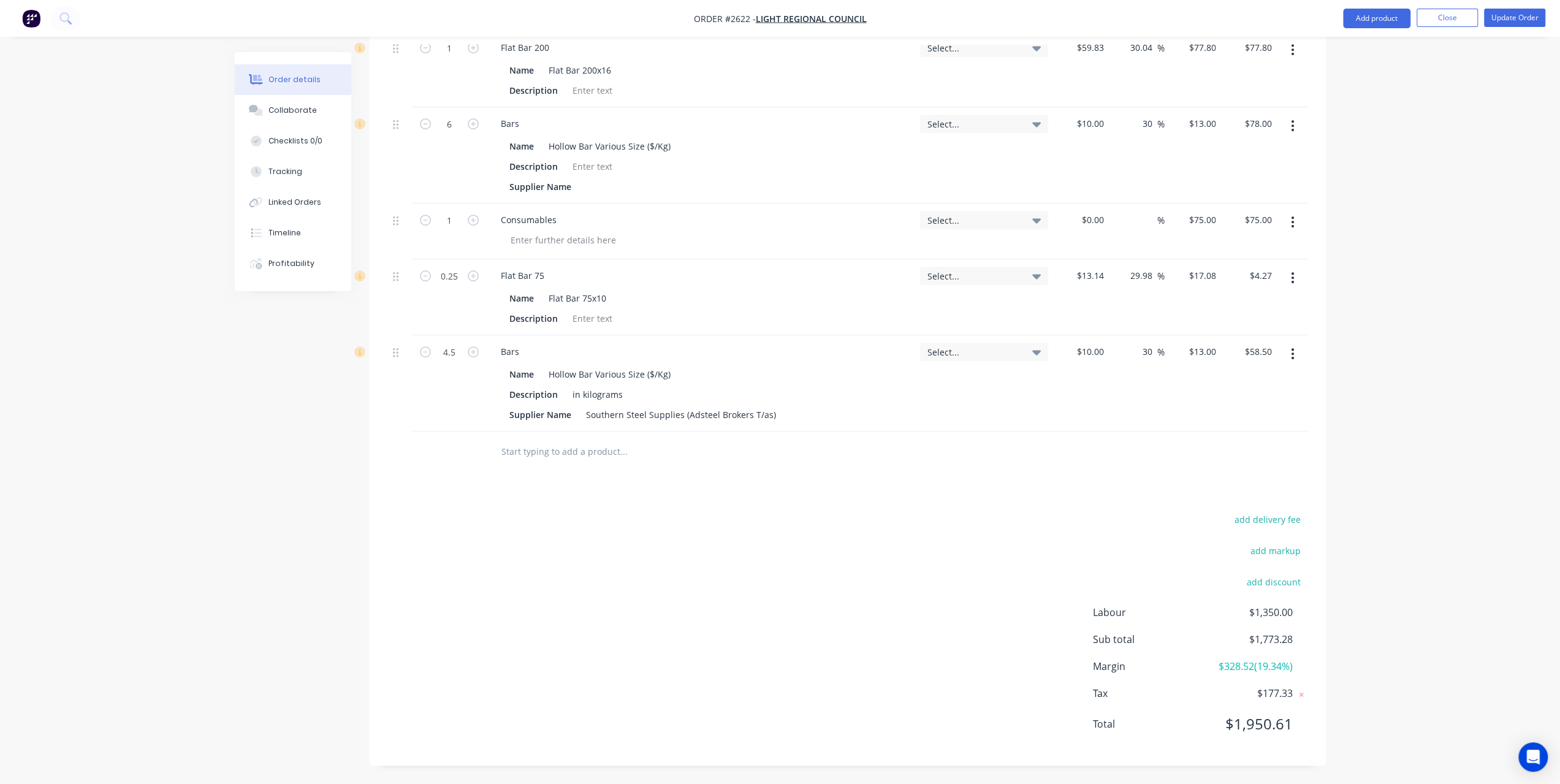
scroll to position [814, 0]
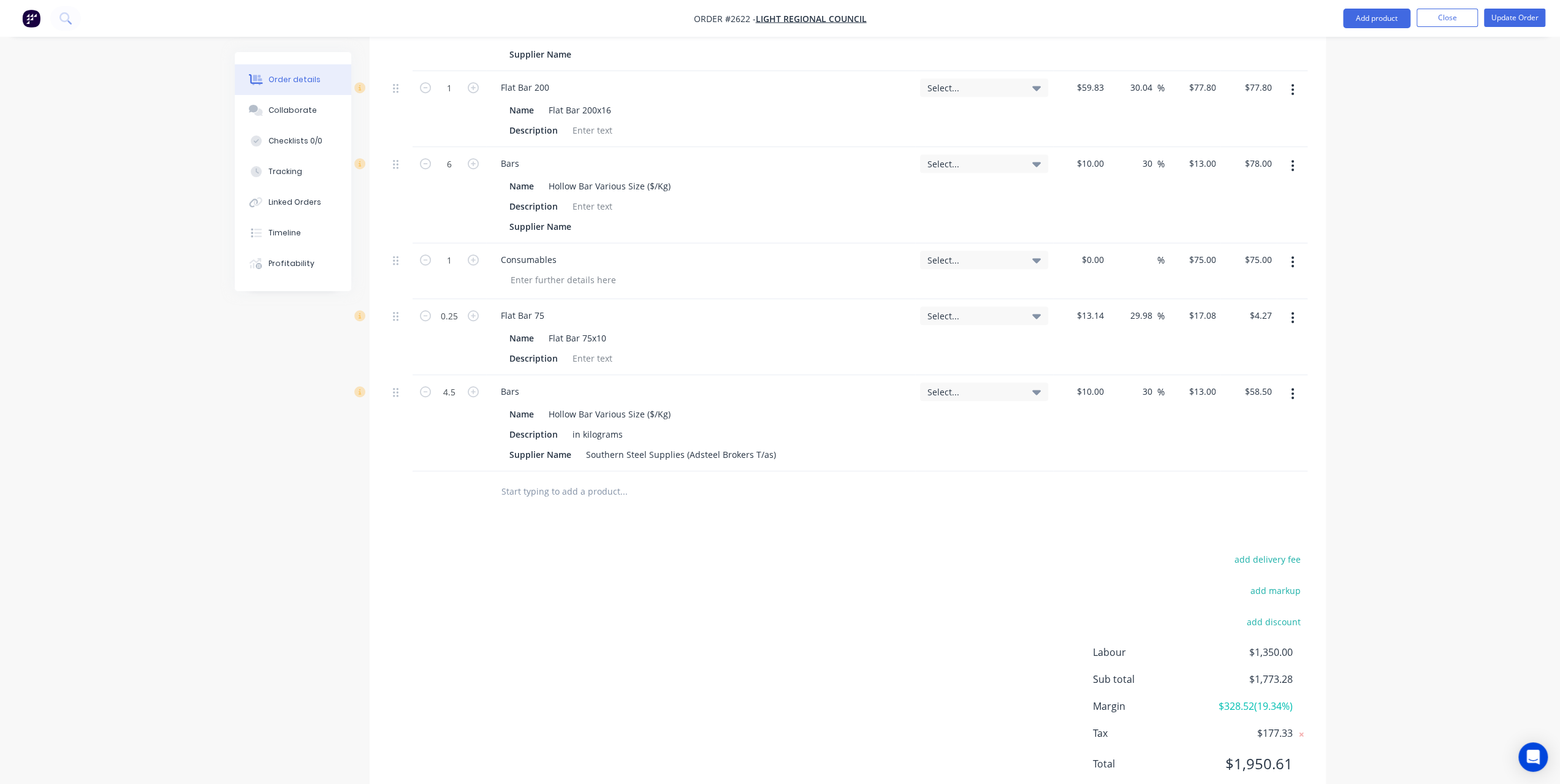
click at [1288, 306] on button "button" at bounding box center [1292, 317] width 29 height 22
click at [1234, 411] on button "Delete" at bounding box center [1249, 423] width 116 height 24
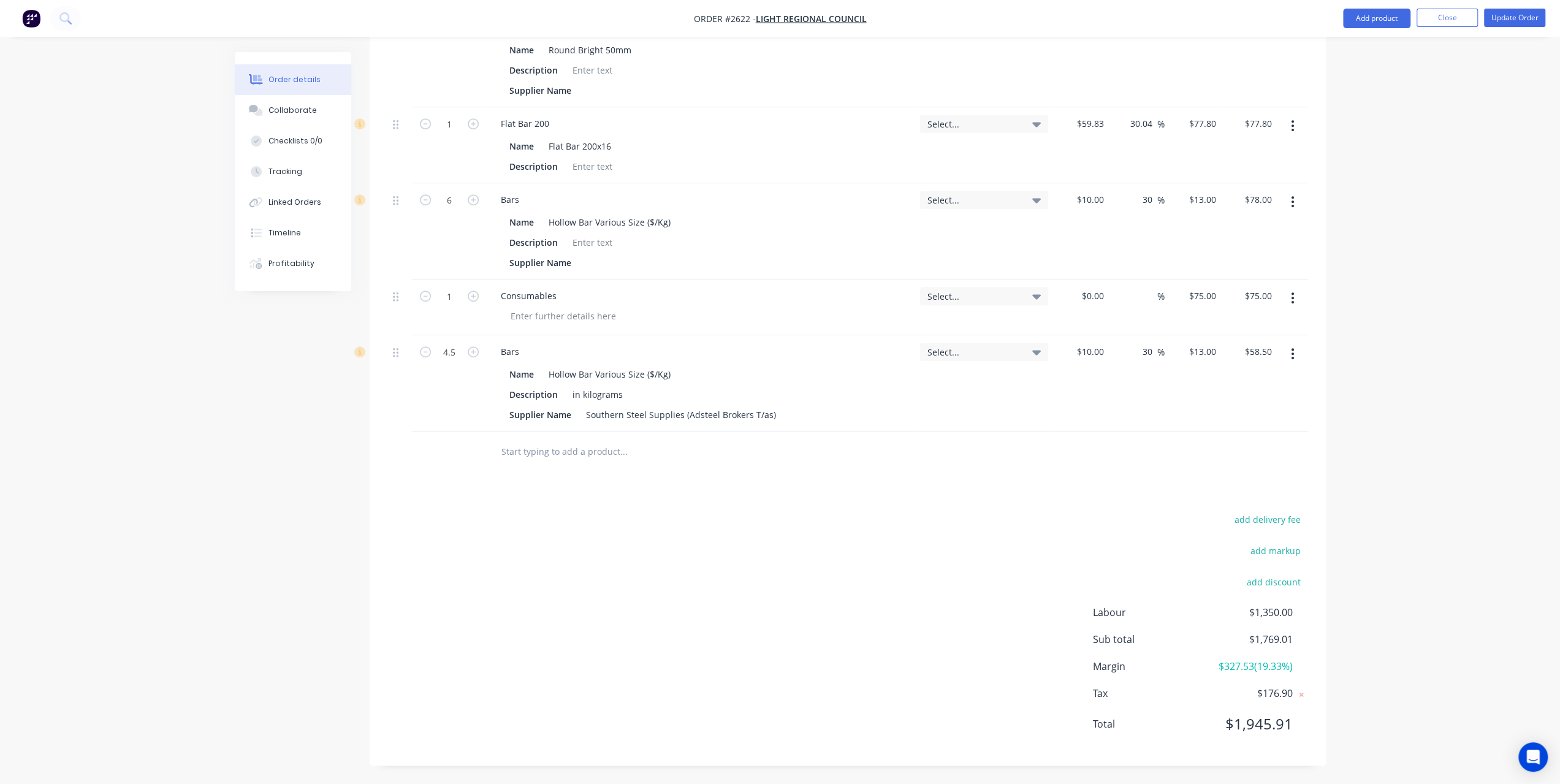
scroll to position [739, 0]
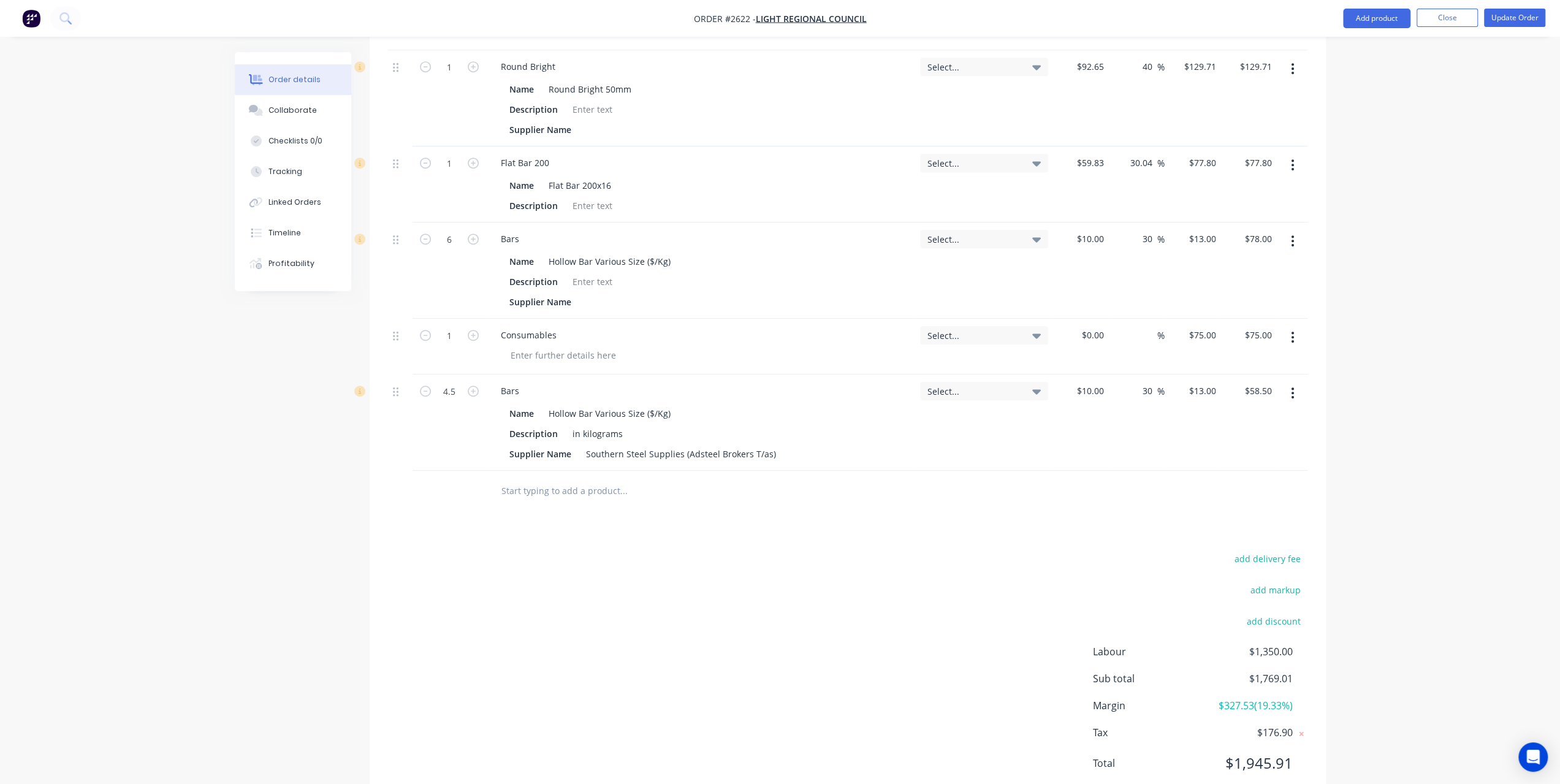
click at [1287, 382] on button "button" at bounding box center [1292, 393] width 29 height 22
click at [1221, 490] on div "Delete" at bounding box center [1249, 498] width 95 height 18
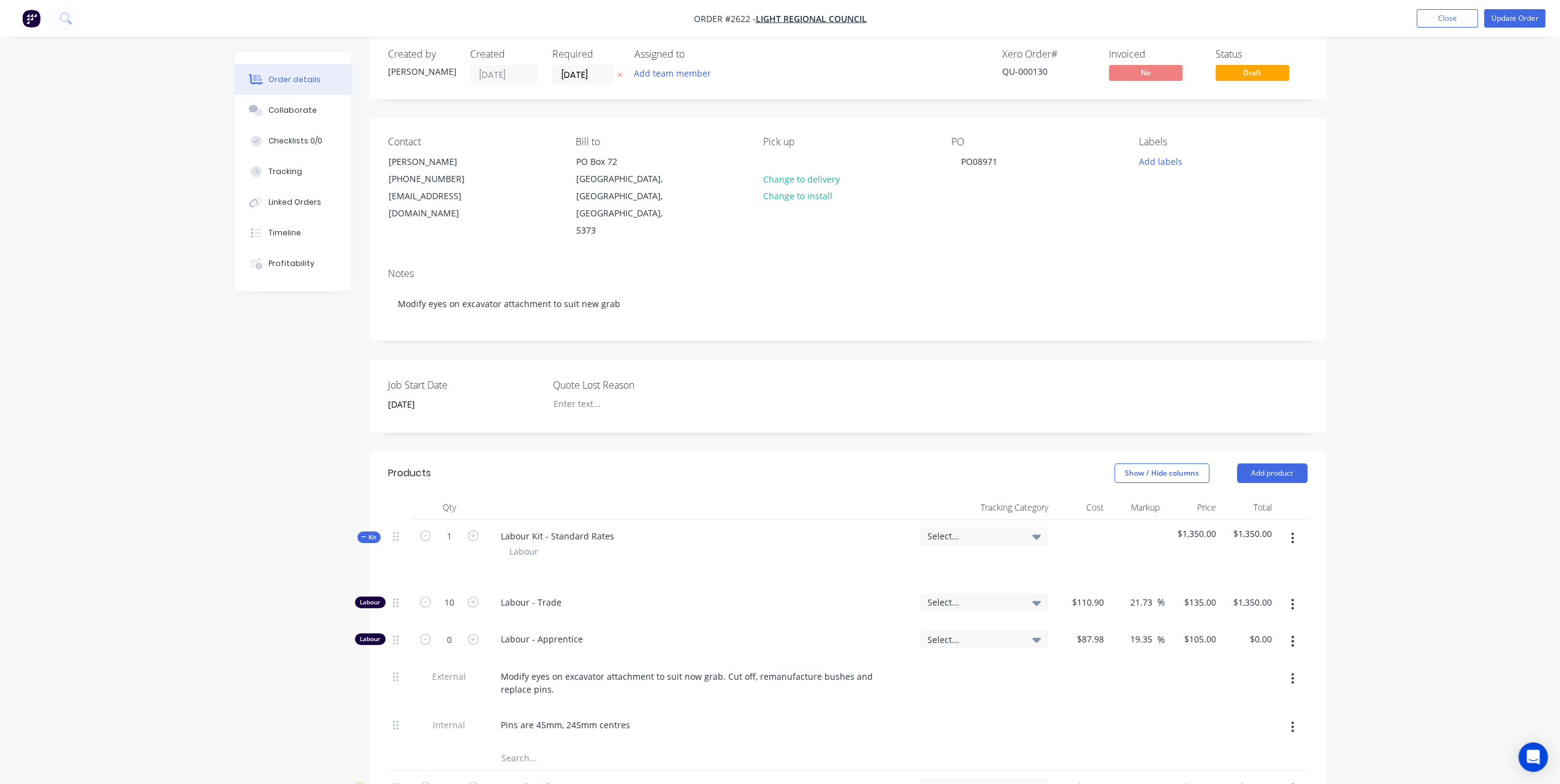
scroll to position [0, 0]
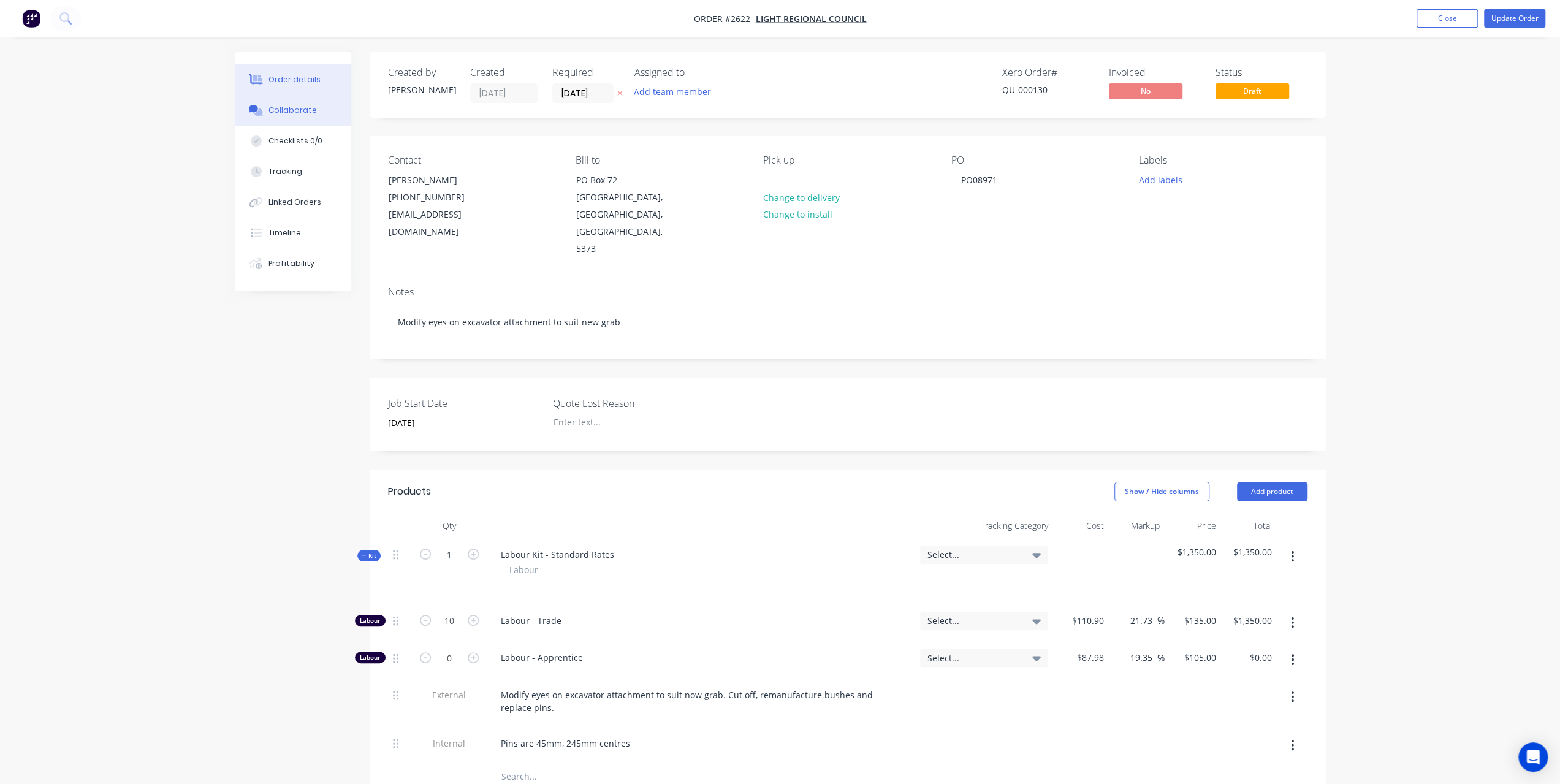
click at [301, 121] on button "Collaborate" at bounding box center [292, 110] width 116 height 30
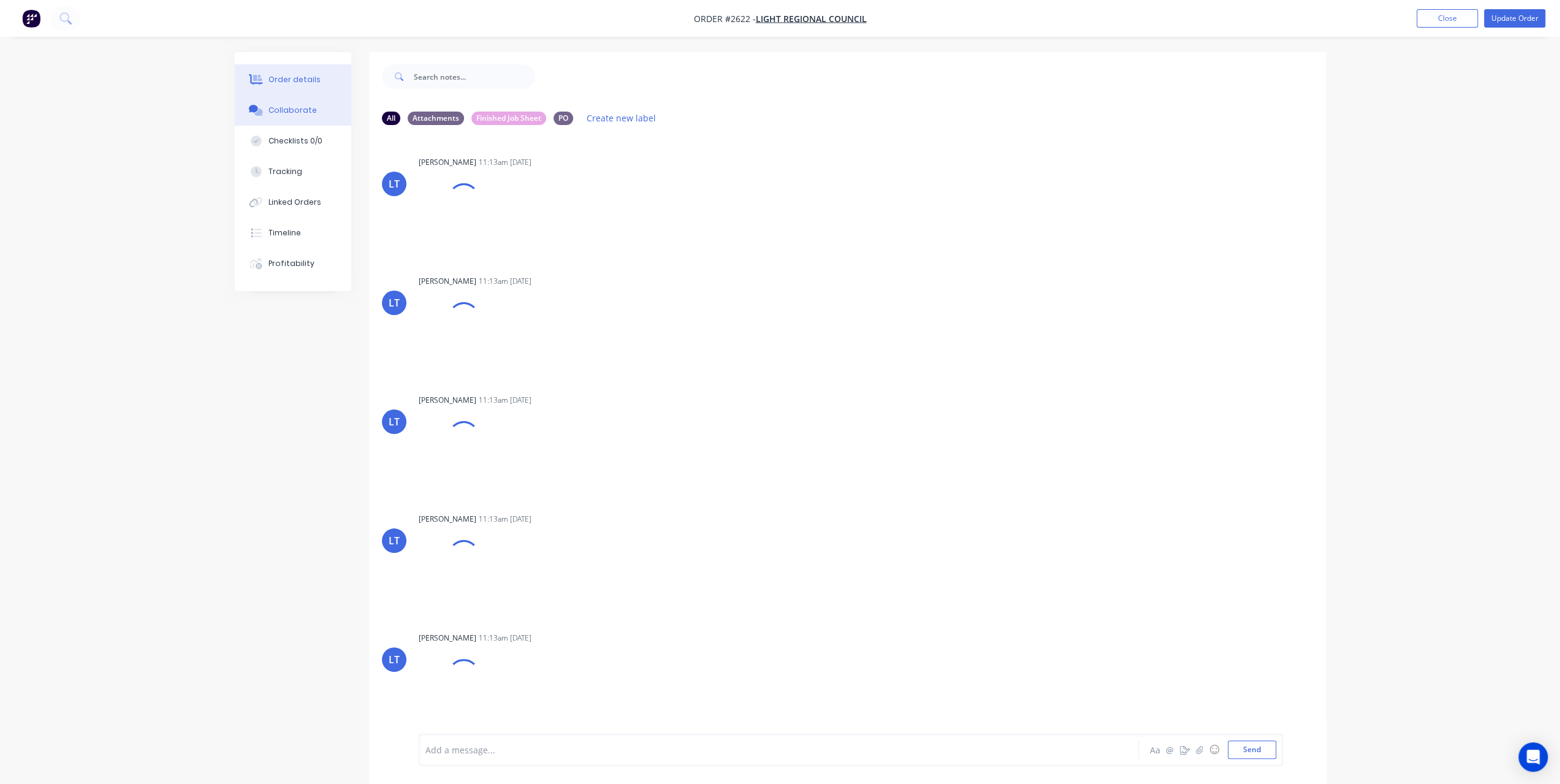
click at [277, 83] on div "Order details" at bounding box center [294, 80] width 52 height 11
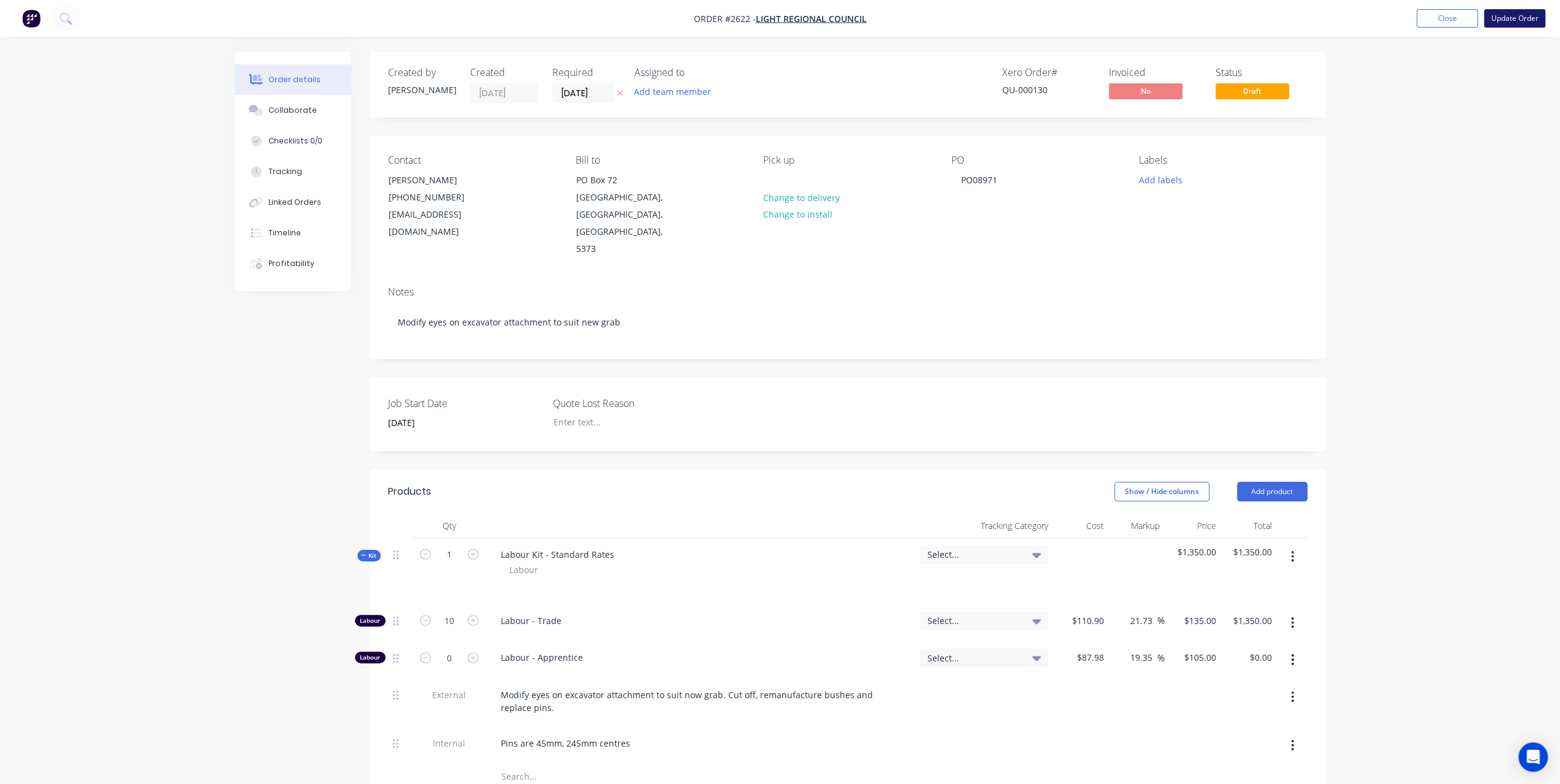
click at [1532, 19] on button "Update Order" at bounding box center [1515, 19] width 61 height 19
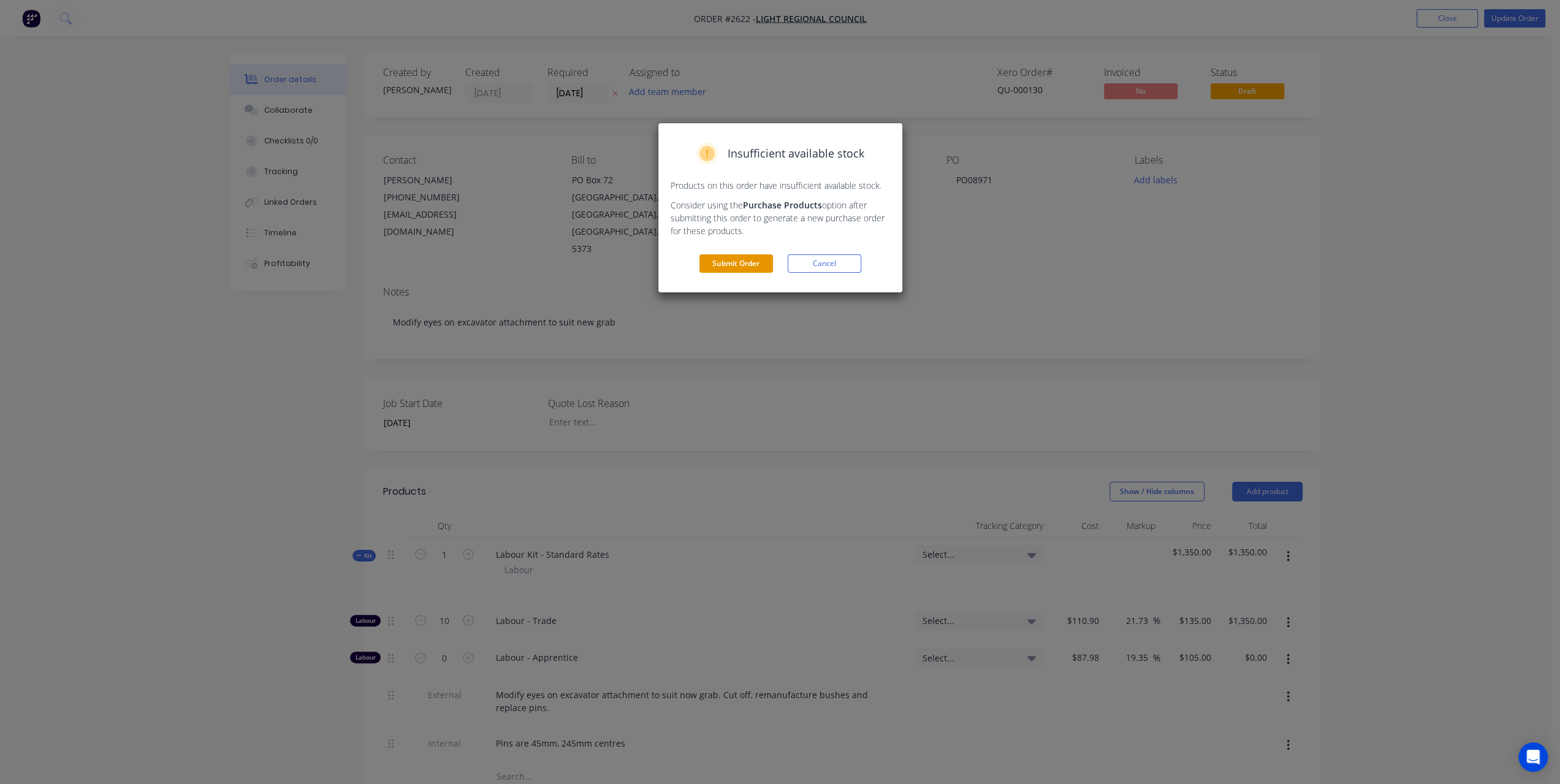
click at [747, 269] on button "Submit Order" at bounding box center [736, 264] width 73 height 19
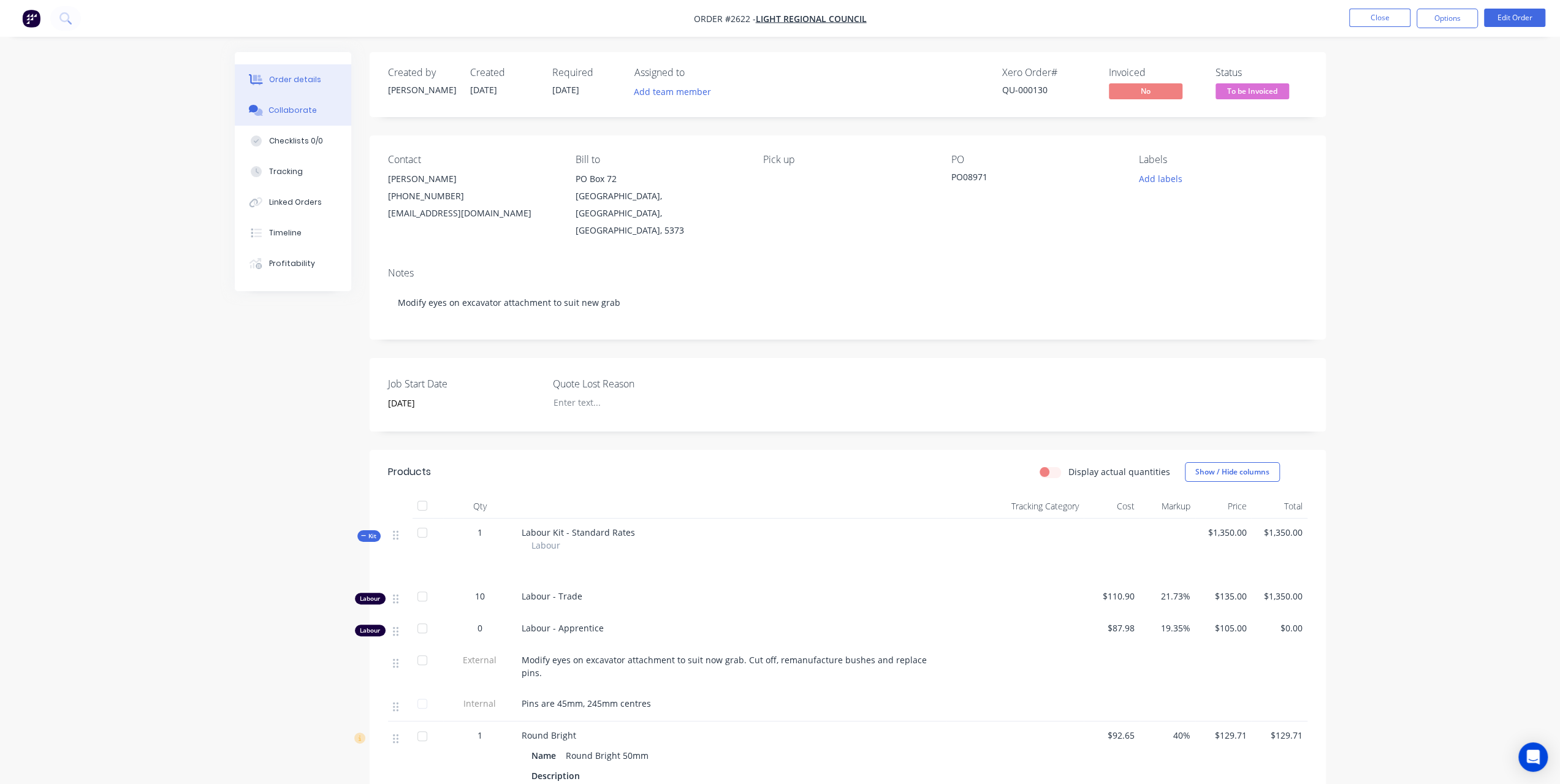
click at [291, 108] on div "Collaborate" at bounding box center [292, 110] width 49 height 11
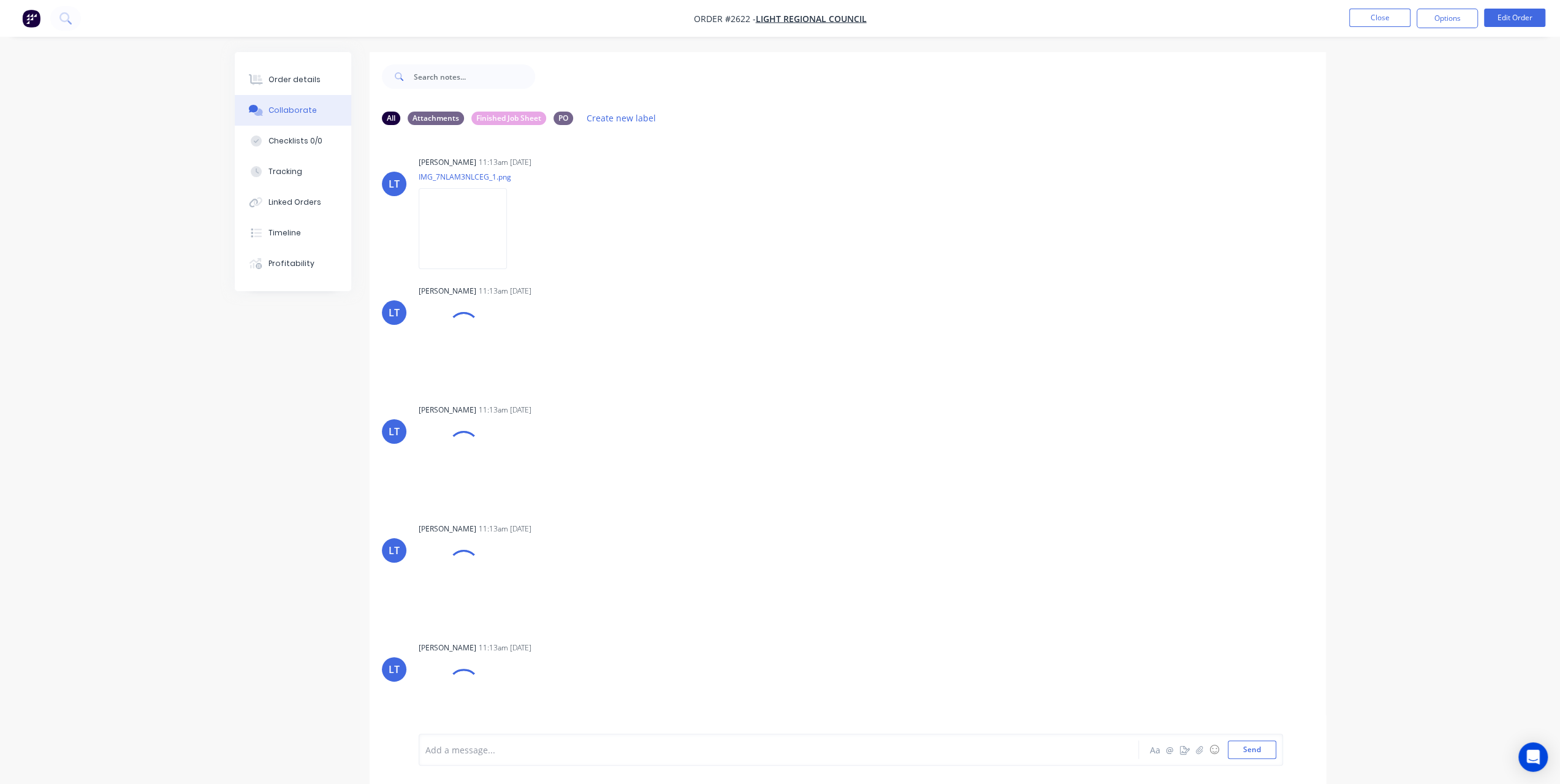
click at [494, 747] on div at bounding box center [745, 750] width 637 height 13
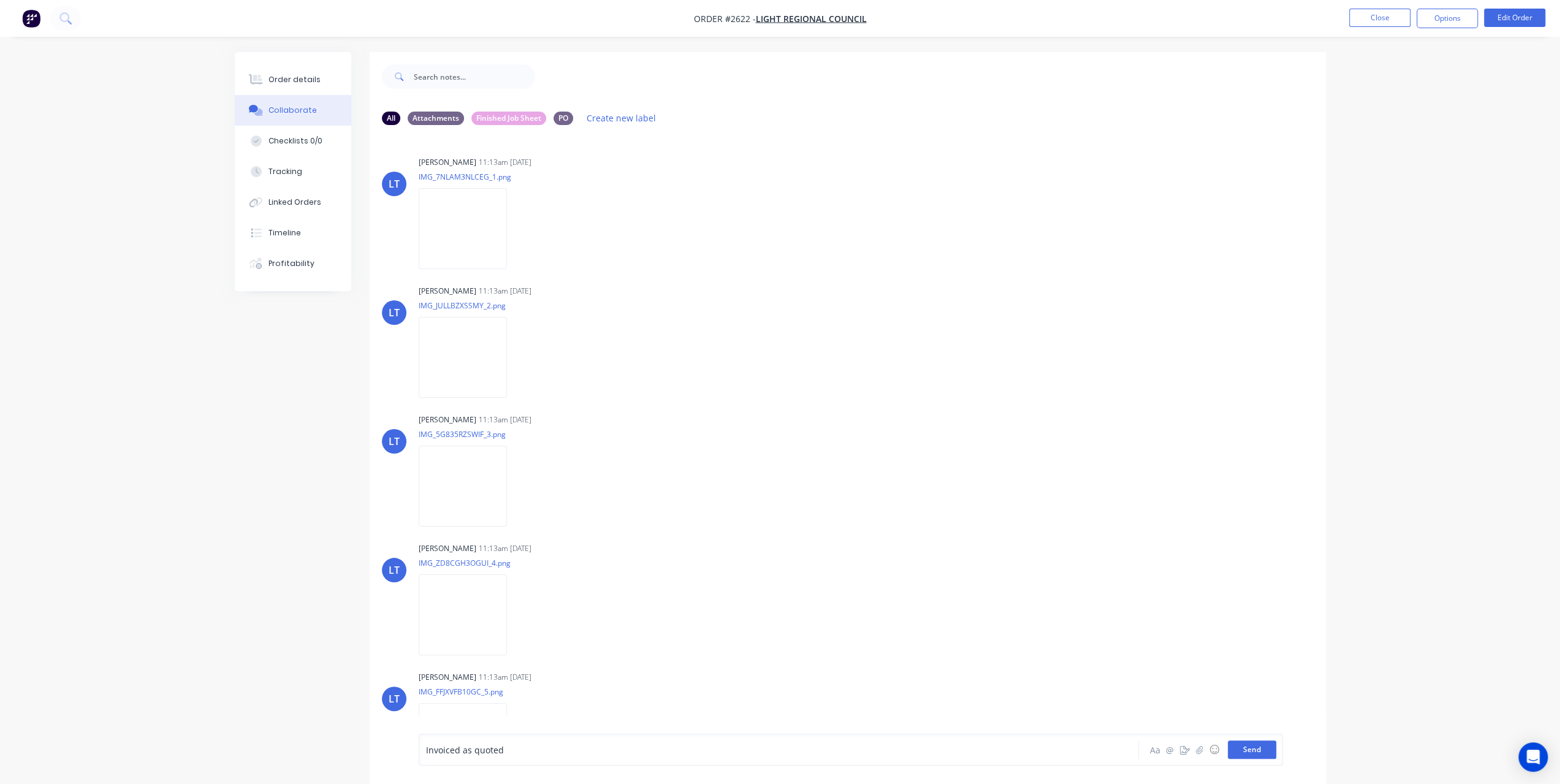
click at [1259, 758] on button "Send" at bounding box center [1252, 750] width 49 height 19
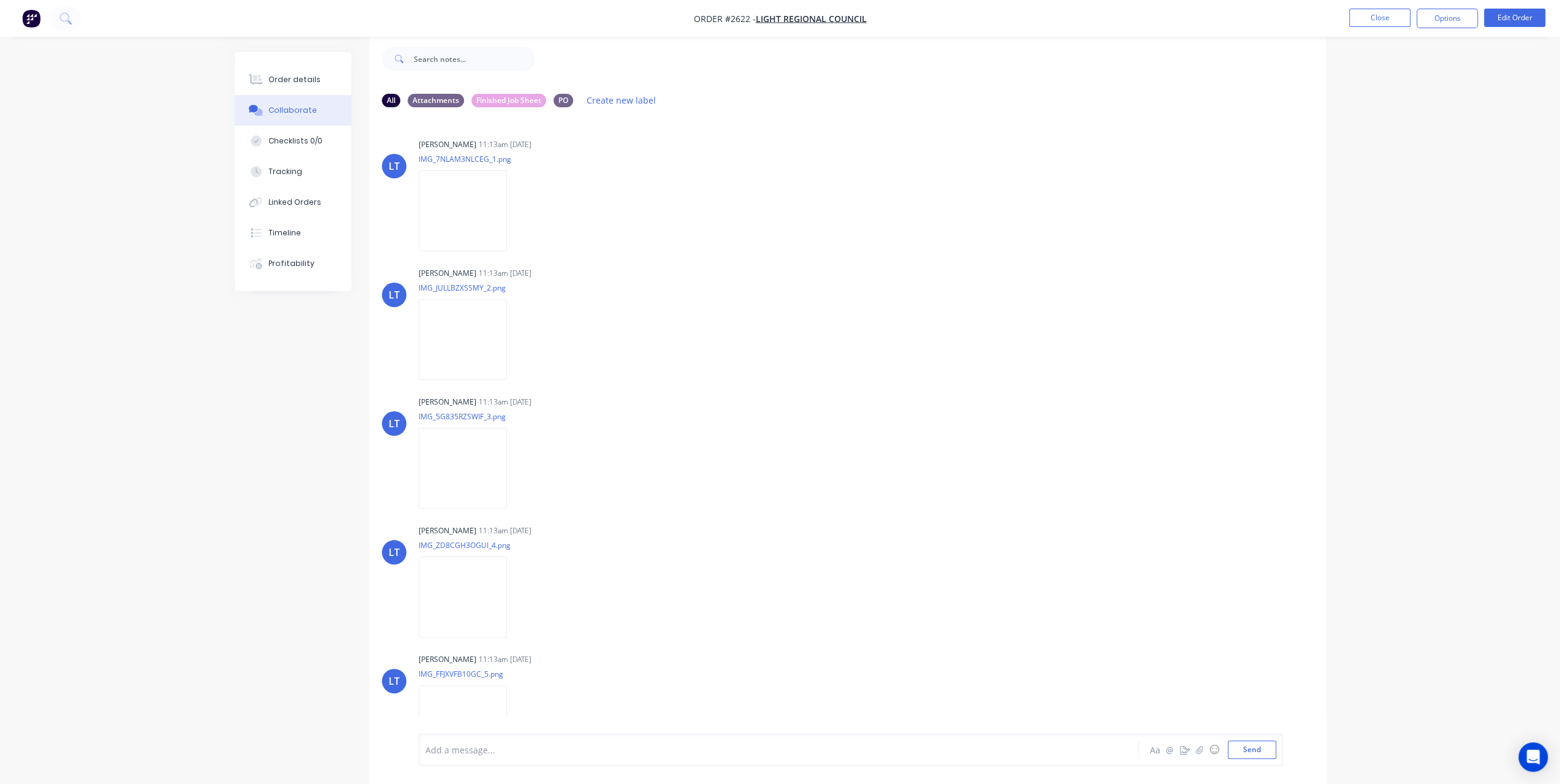
scroll to position [105, 0]
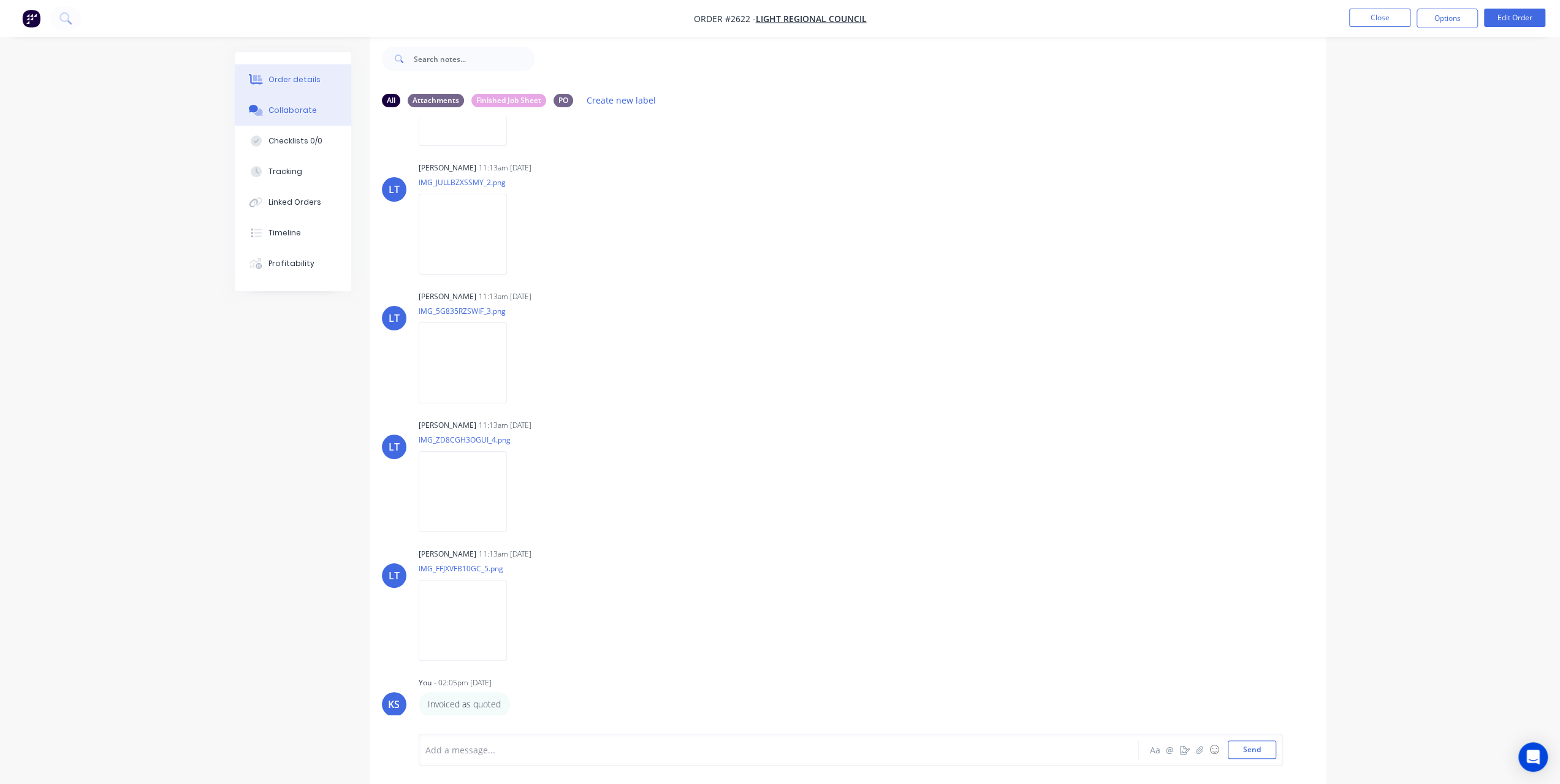
click at [278, 80] on div "Order details" at bounding box center [294, 80] width 52 height 11
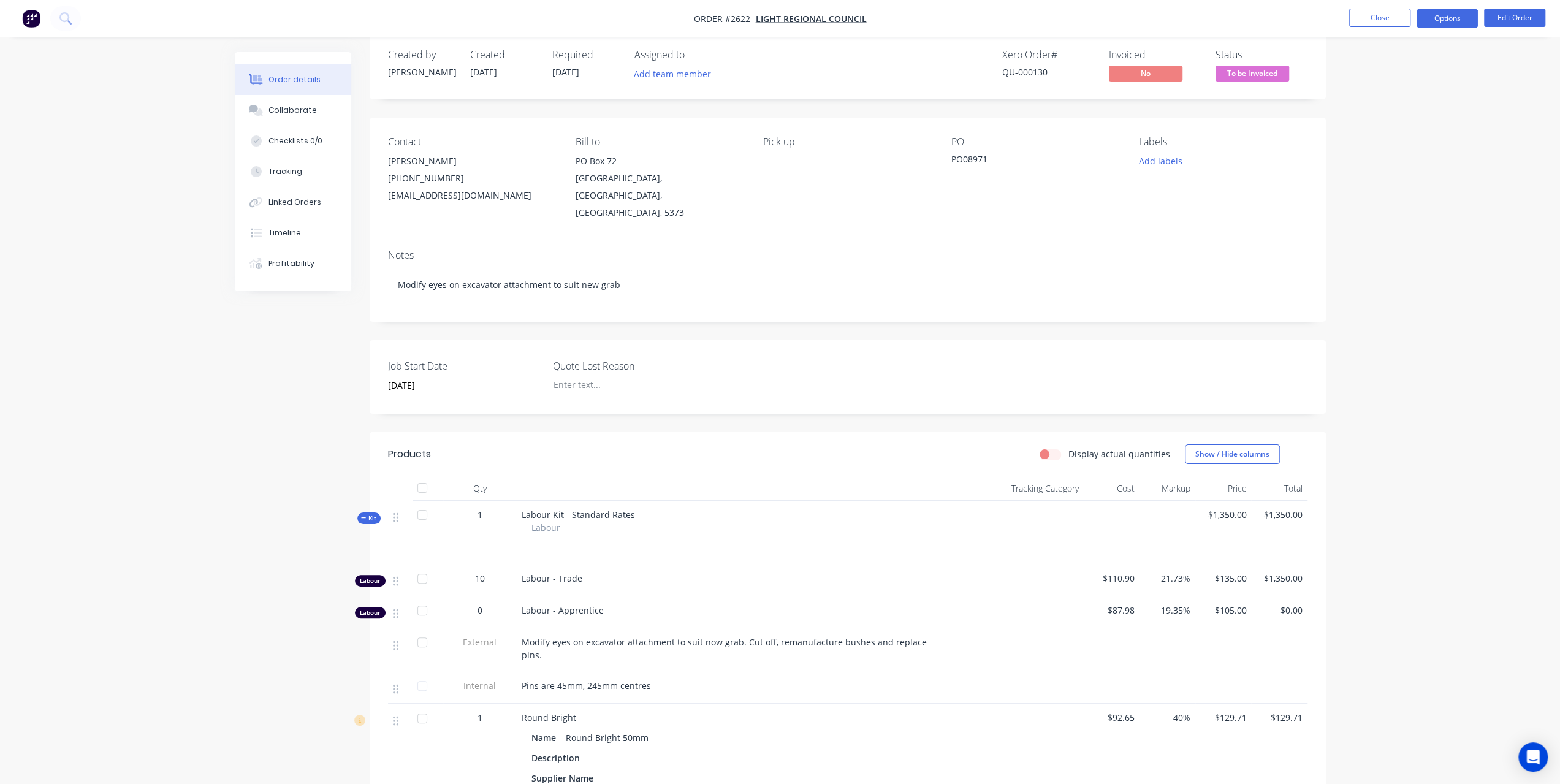
click at [1431, 22] on button "Options" at bounding box center [1447, 19] width 61 height 20
click at [1393, 81] on div "Invoice" at bounding box center [1410, 74] width 113 height 18
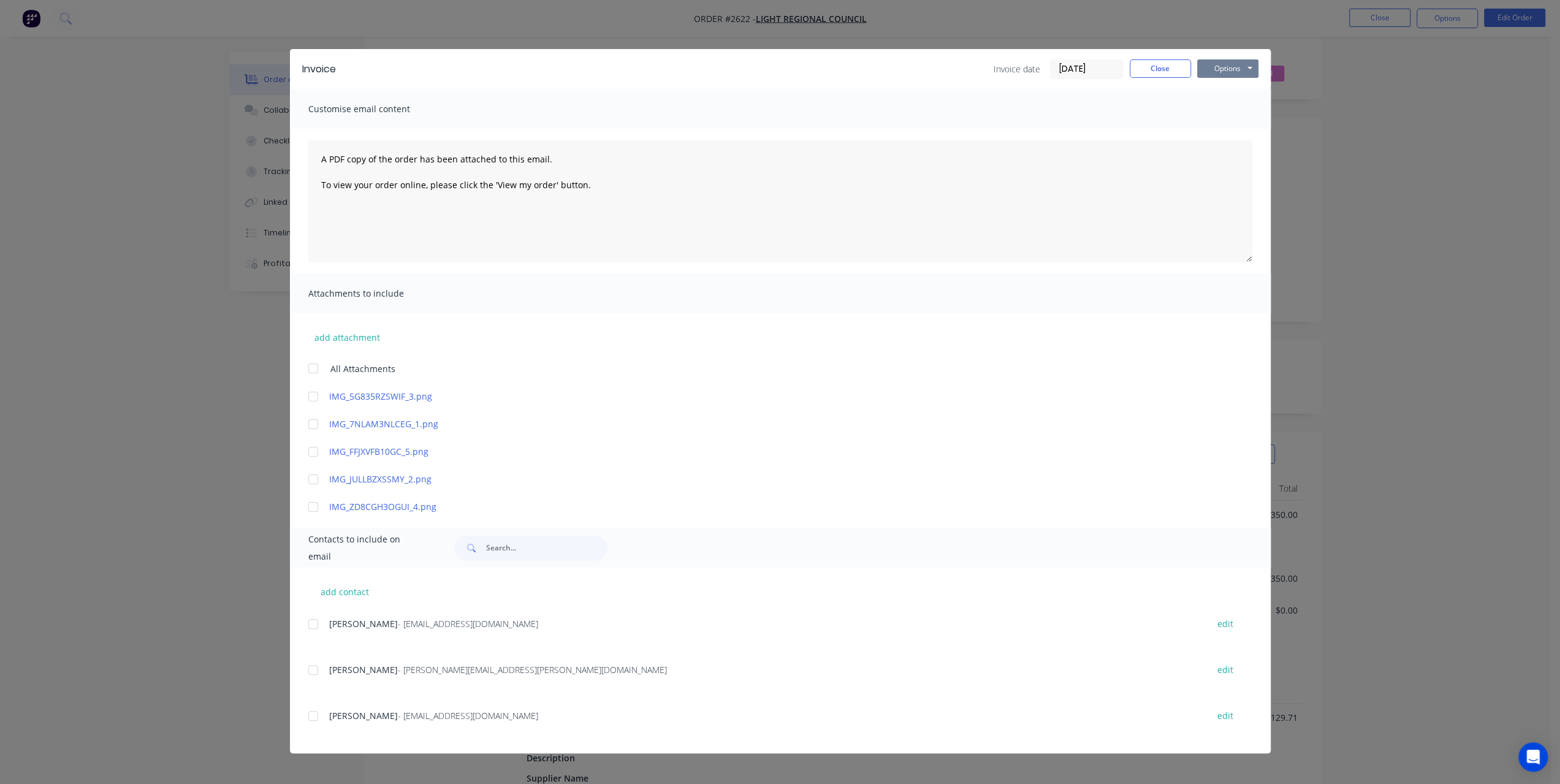
click at [1225, 65] on button "Options" at bounding box center [1228, 69] width 61 height 19
click at [1225, 93] on button "Preview" at bounding box center [1236, 90] width 78 height 21
click at [1243, 74] on button "Options" at bounding box center [1228, 69] width 61 height 19
click at [1216, 111] on button "Print" at bounding box center [1236, 111] width 78 height 21
click at [1162, 72] on button "Close" at bounding box center [1160, 69] width 61 height 19
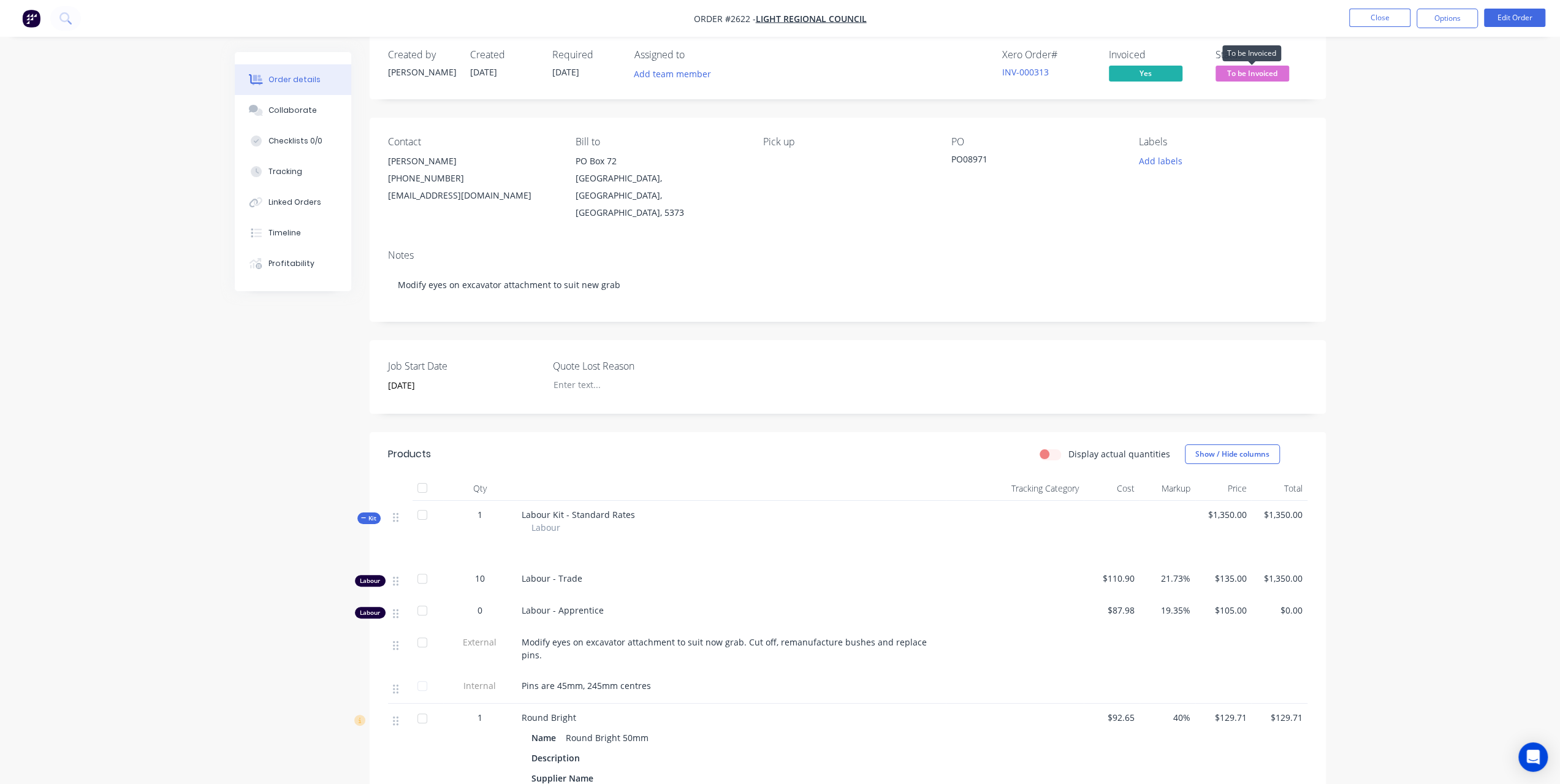
click at [1280, 78] on span "To be Invoiced" at bounding box center [1252, 73] width 73 height 16
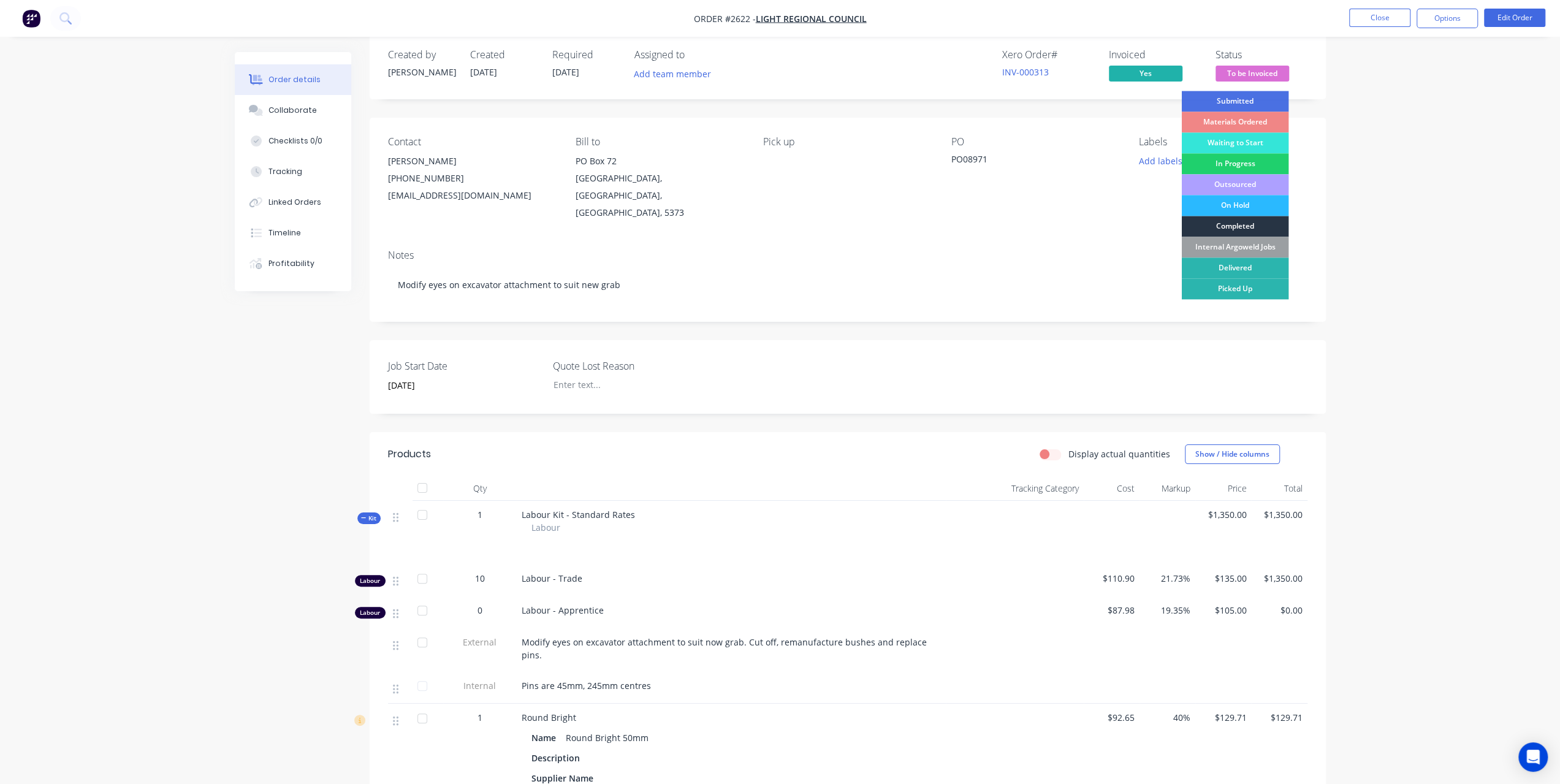
click at [1245, 222] on div "Completed" at bounding box center [1235, 226] width 107 height 21
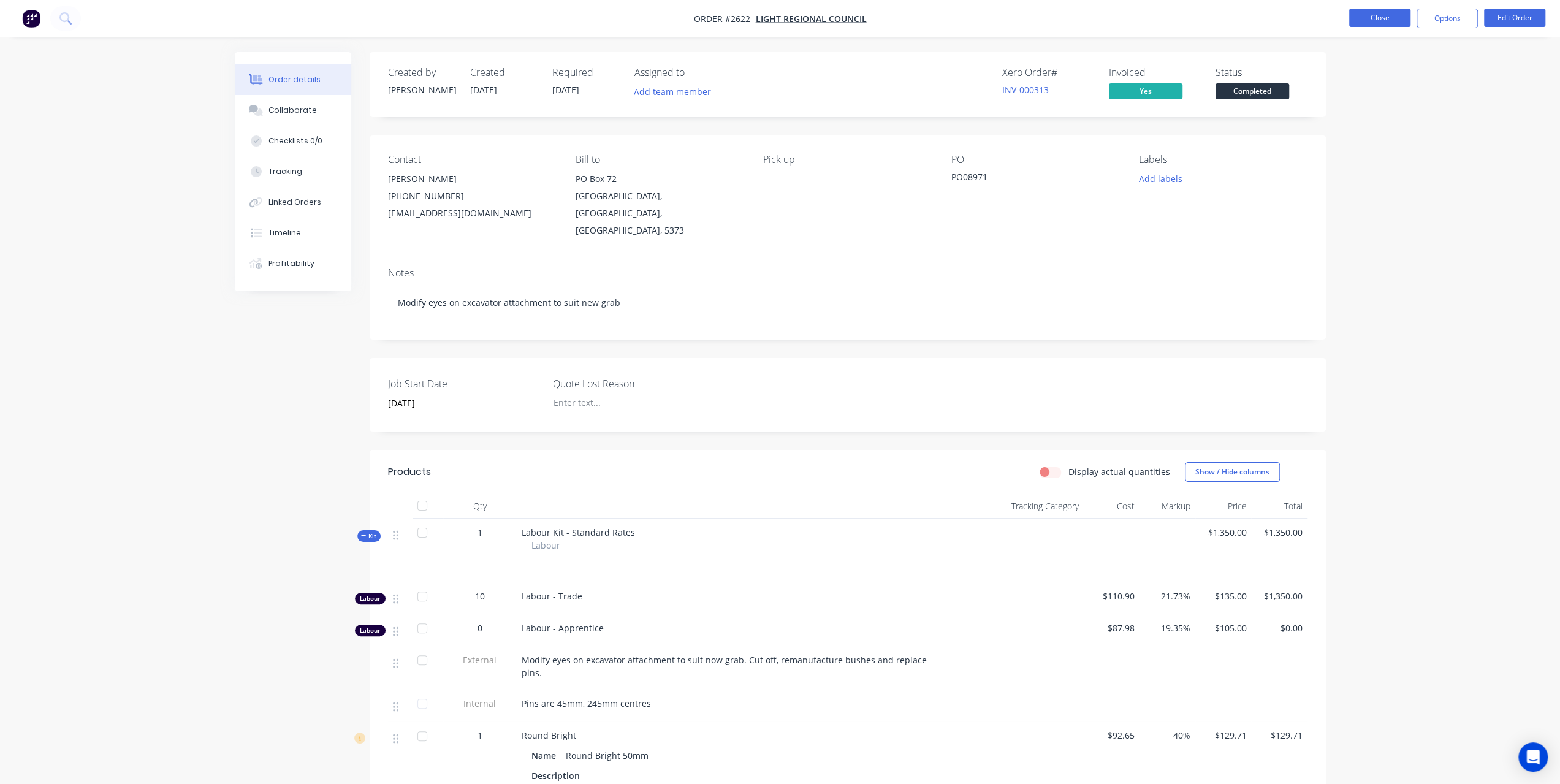
click at [1384, 19] on button "Close" at bounding box center [1380, 18] width 61 height 19
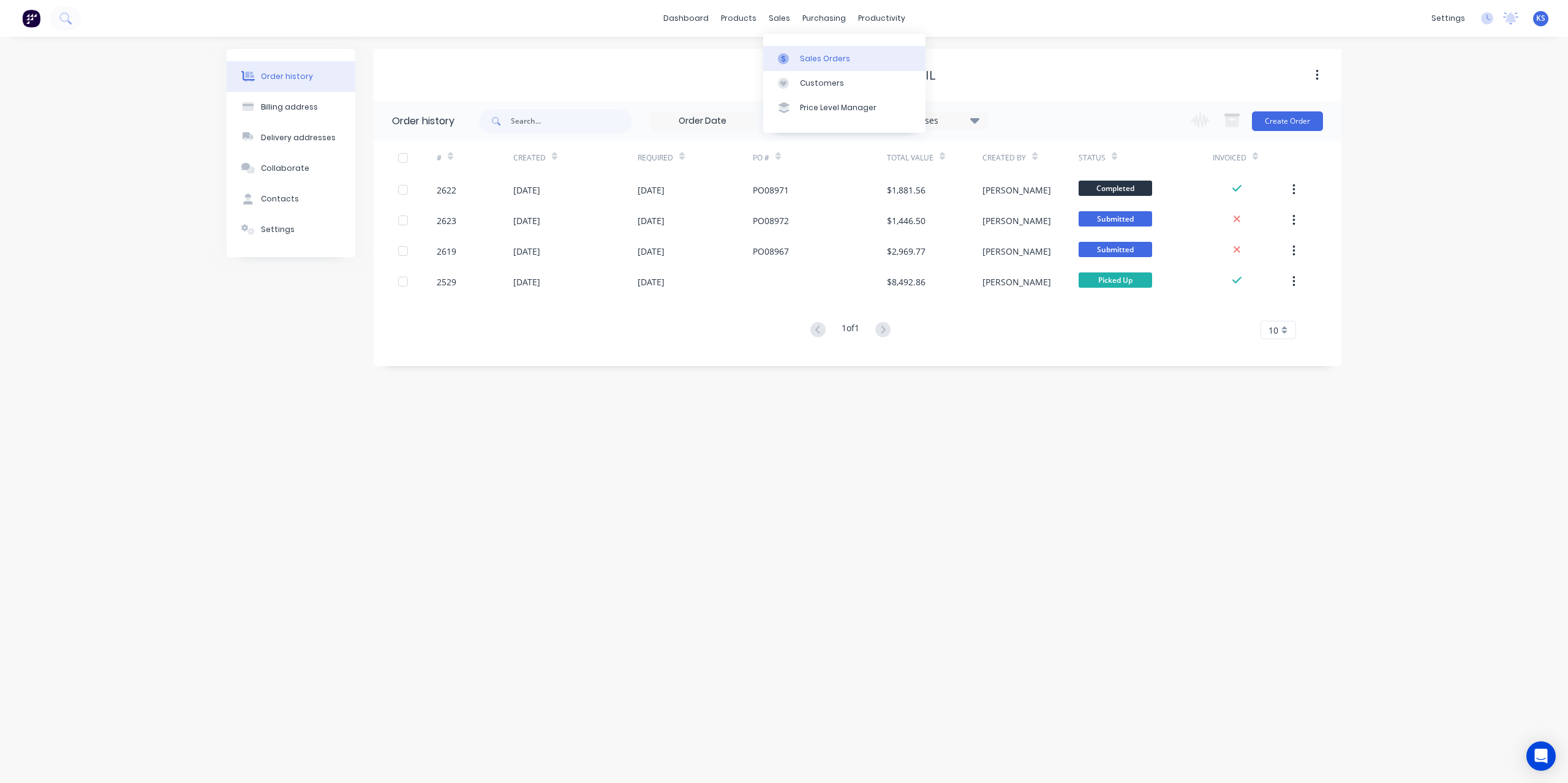
click at [801, 55] on div "Sales Orders" at bounding box center [824, 59] width 50 height 11
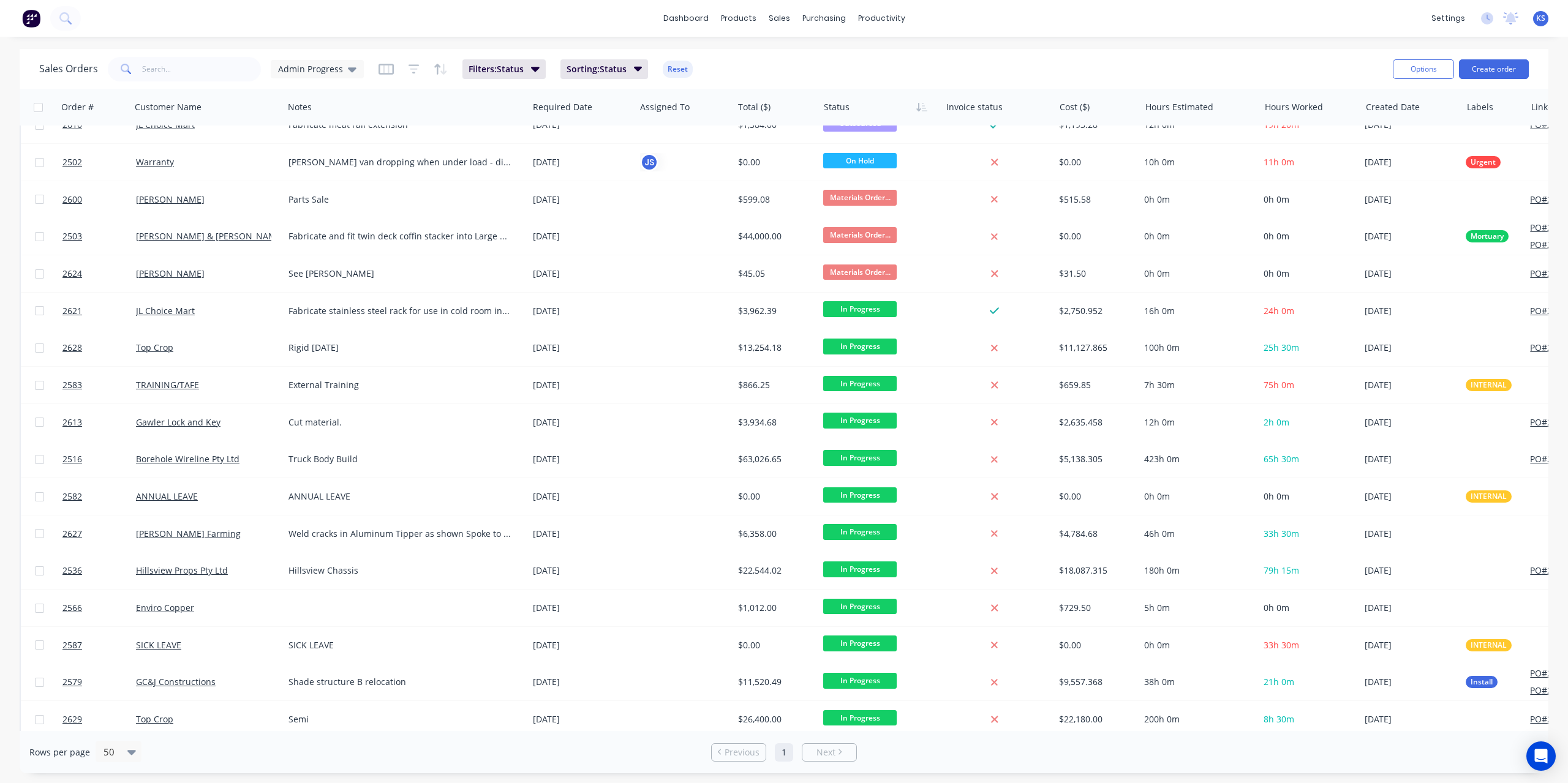
scroll to position [700, 0]
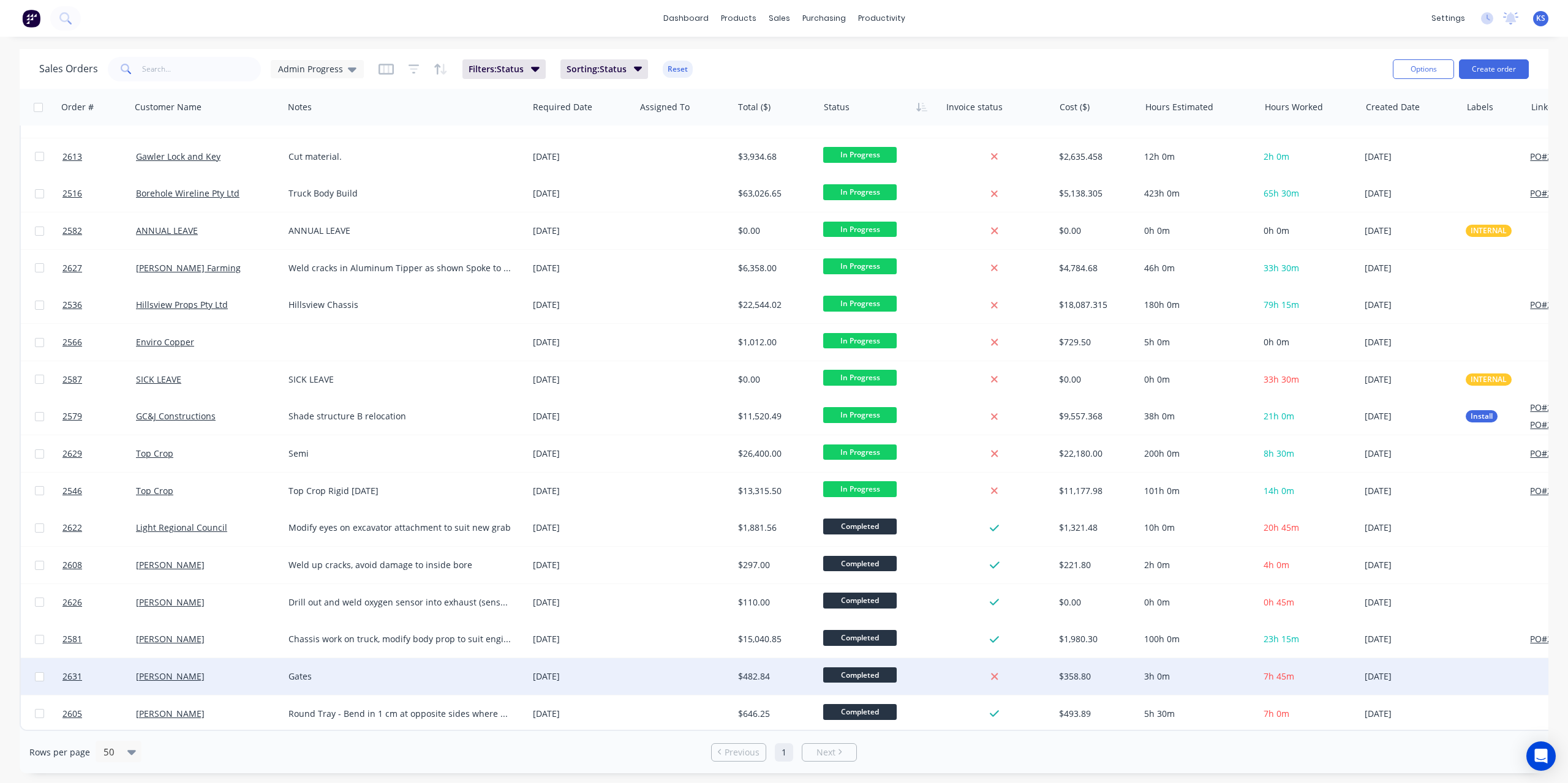
click at [865, 671] on span "Completed" at bounding box center [860, 675] width 73 height 16
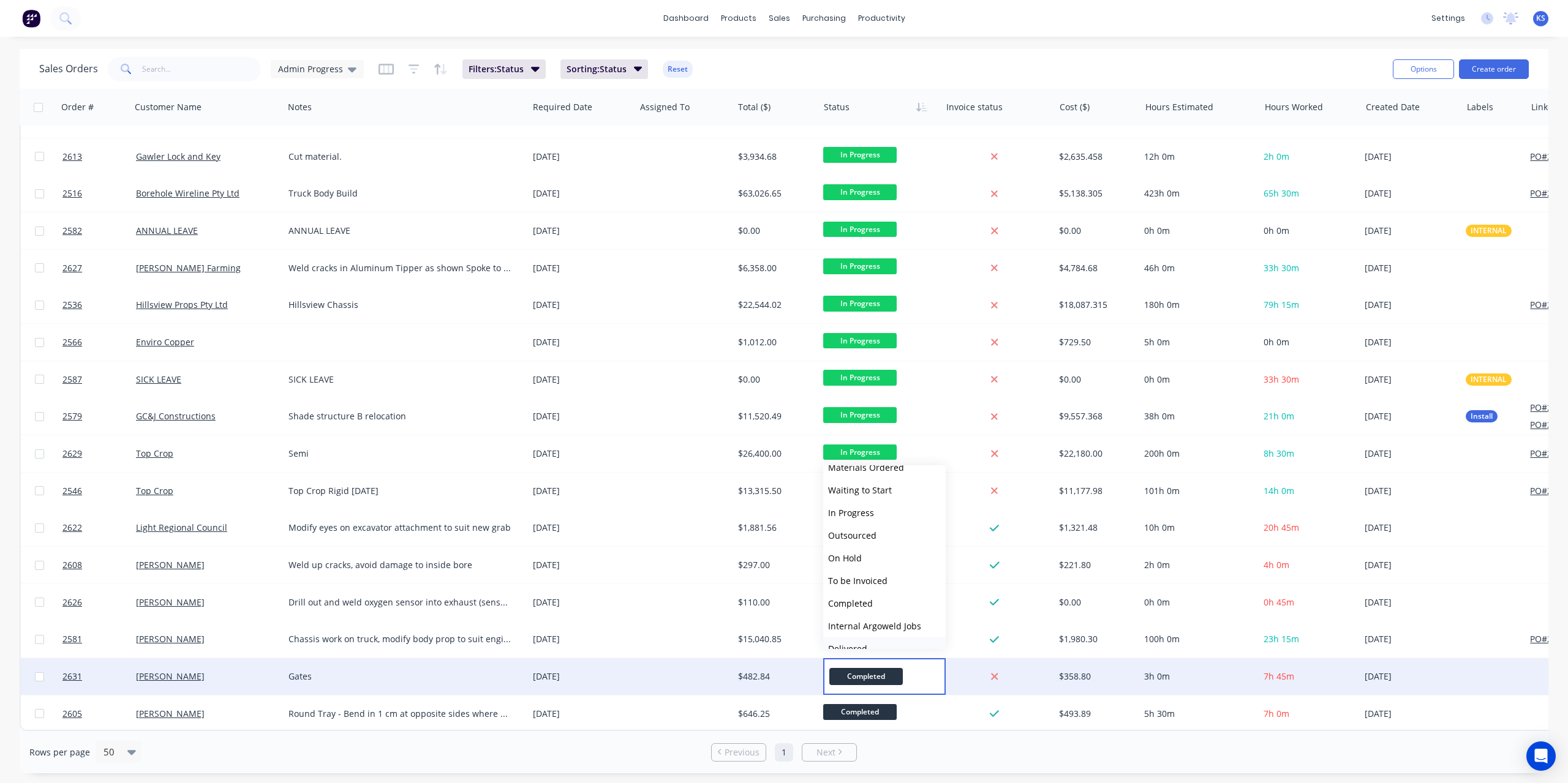
scroll to position [75, 0]
click at [865, 628] on span "Picked Up" at bounding box center [848, 633] width 40 height 12
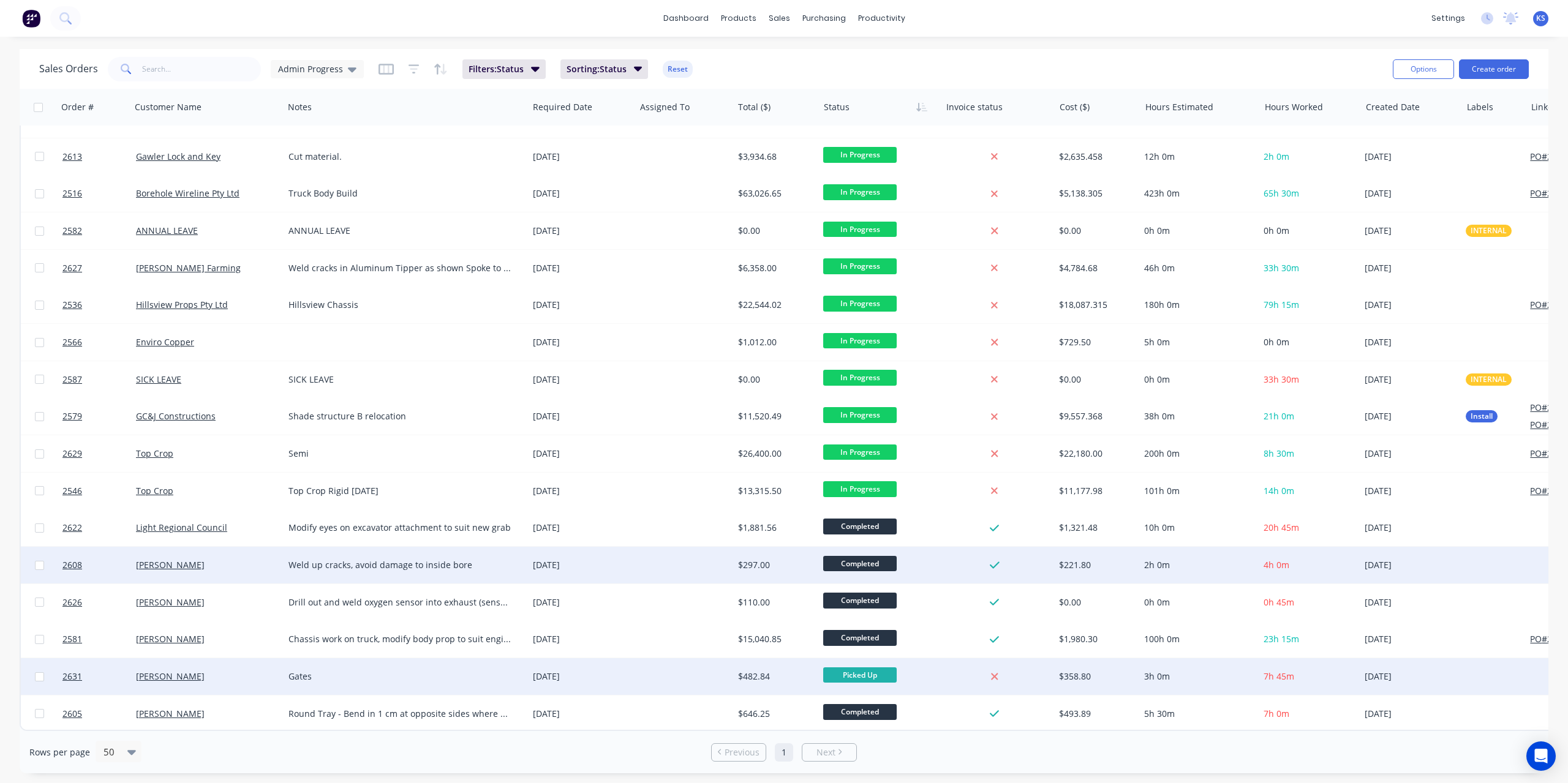
click at [849, 558] on span "Completed" at bounding box center [860, 563] width 73 height 16
click at [848, 745] on span "Picked Up" at bounding box center [848, 748] width 40 height 12
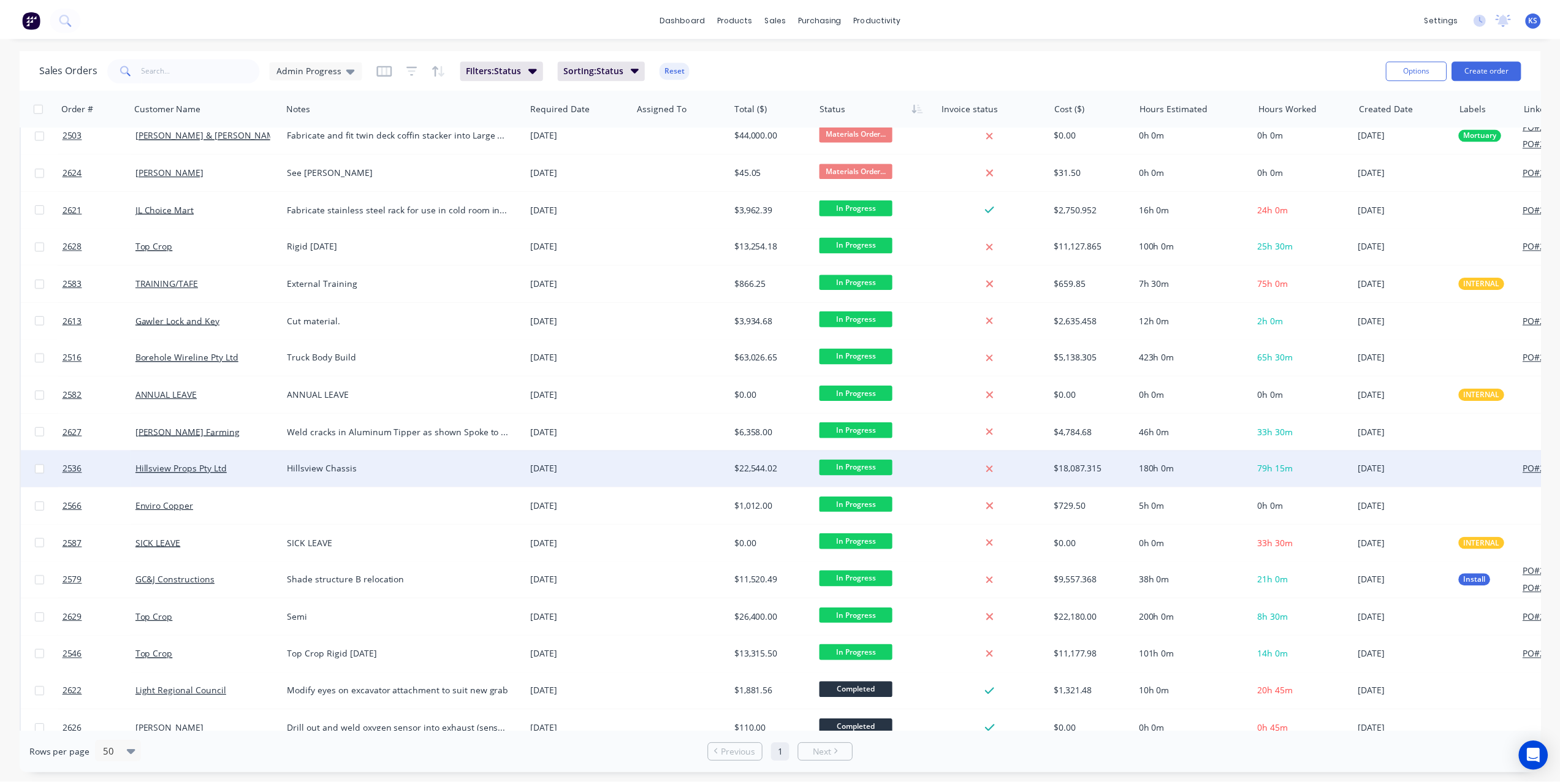
scroll to position [551, 0]
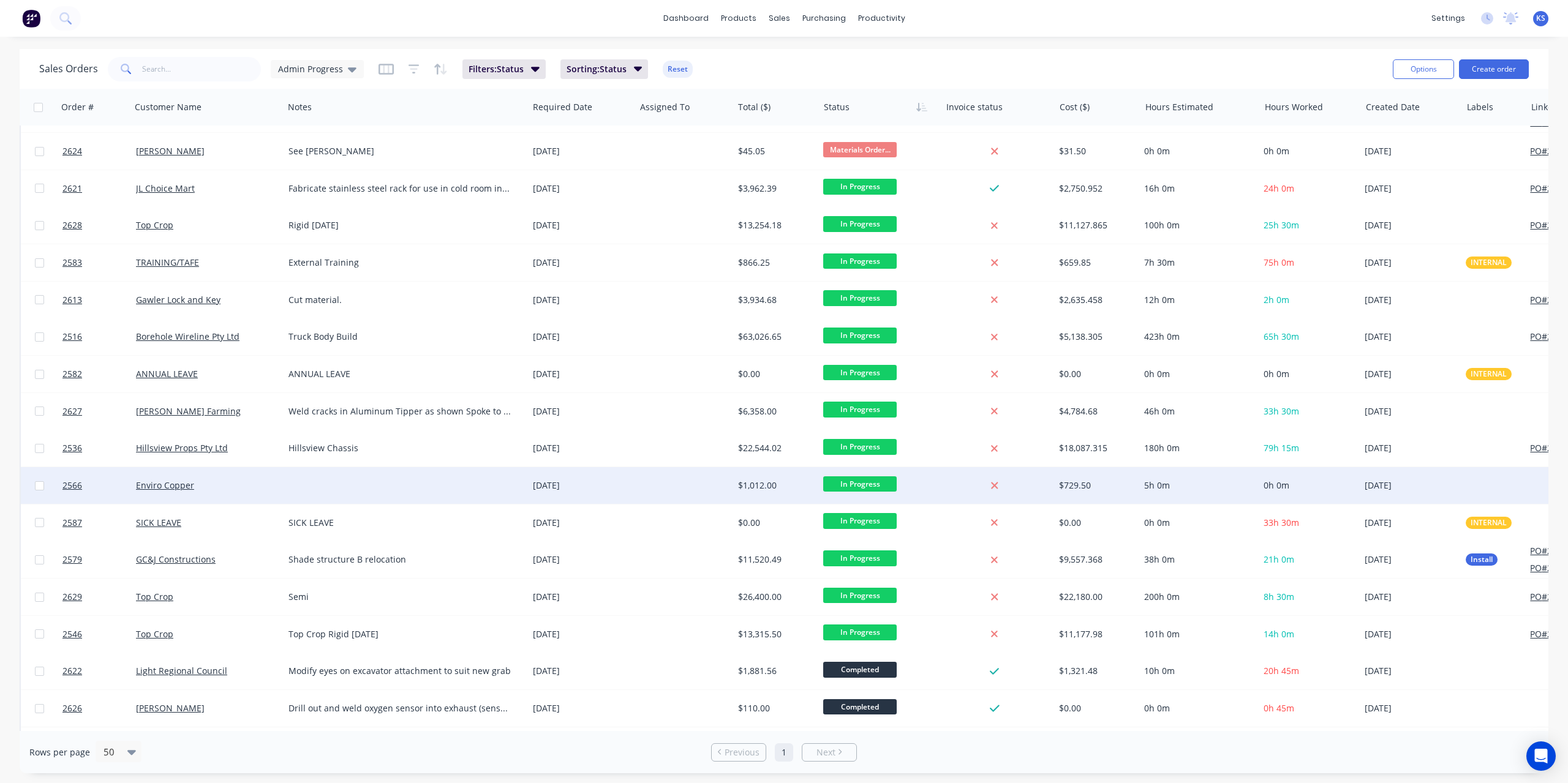
click at [169, 479] on div "Enviro Copper" at bounding box center [204, 485] width 136 height 12
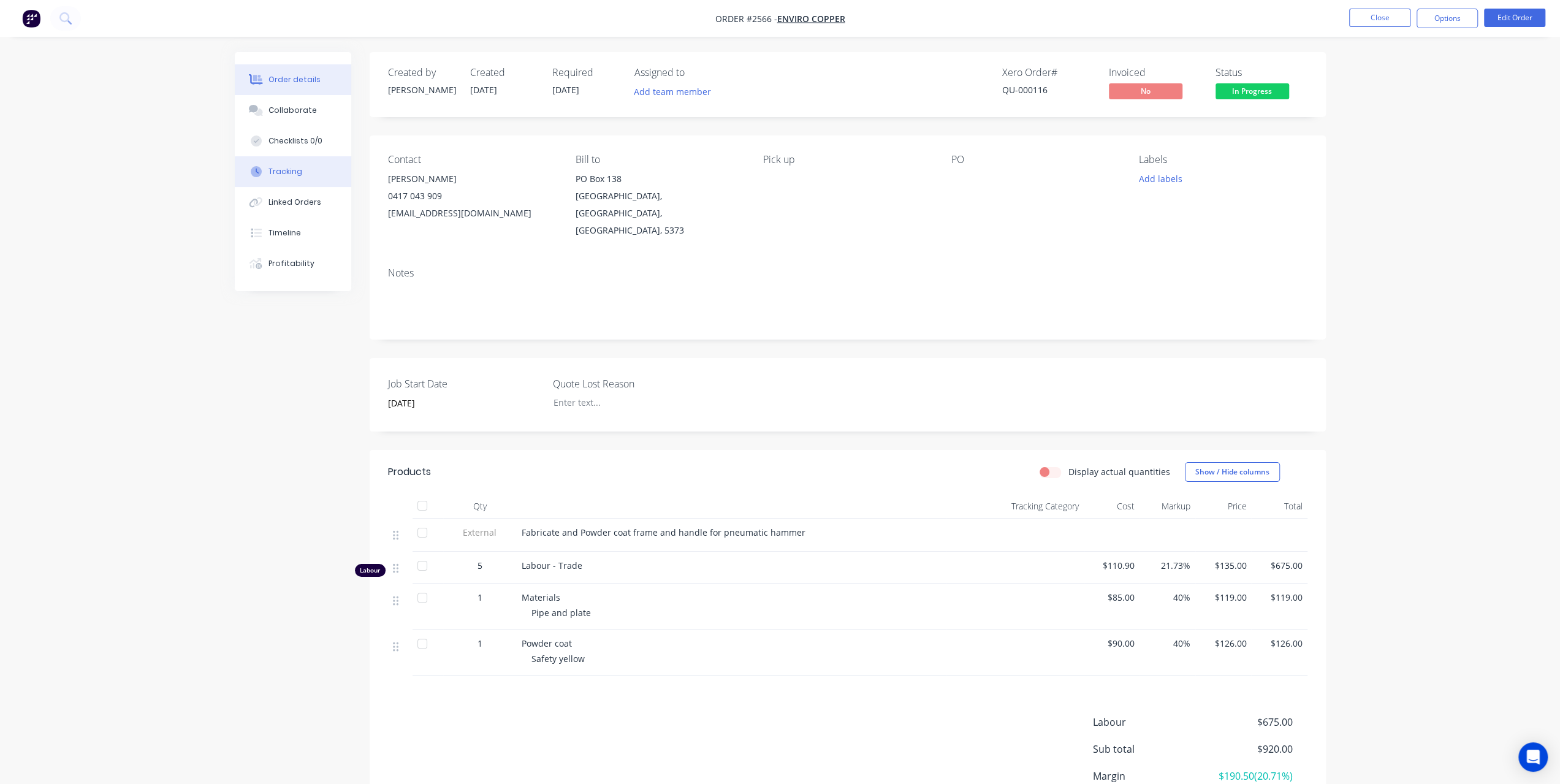
click at [297, 174] on div "Tracking" at bounding box center [285, 172] width 34 height 11
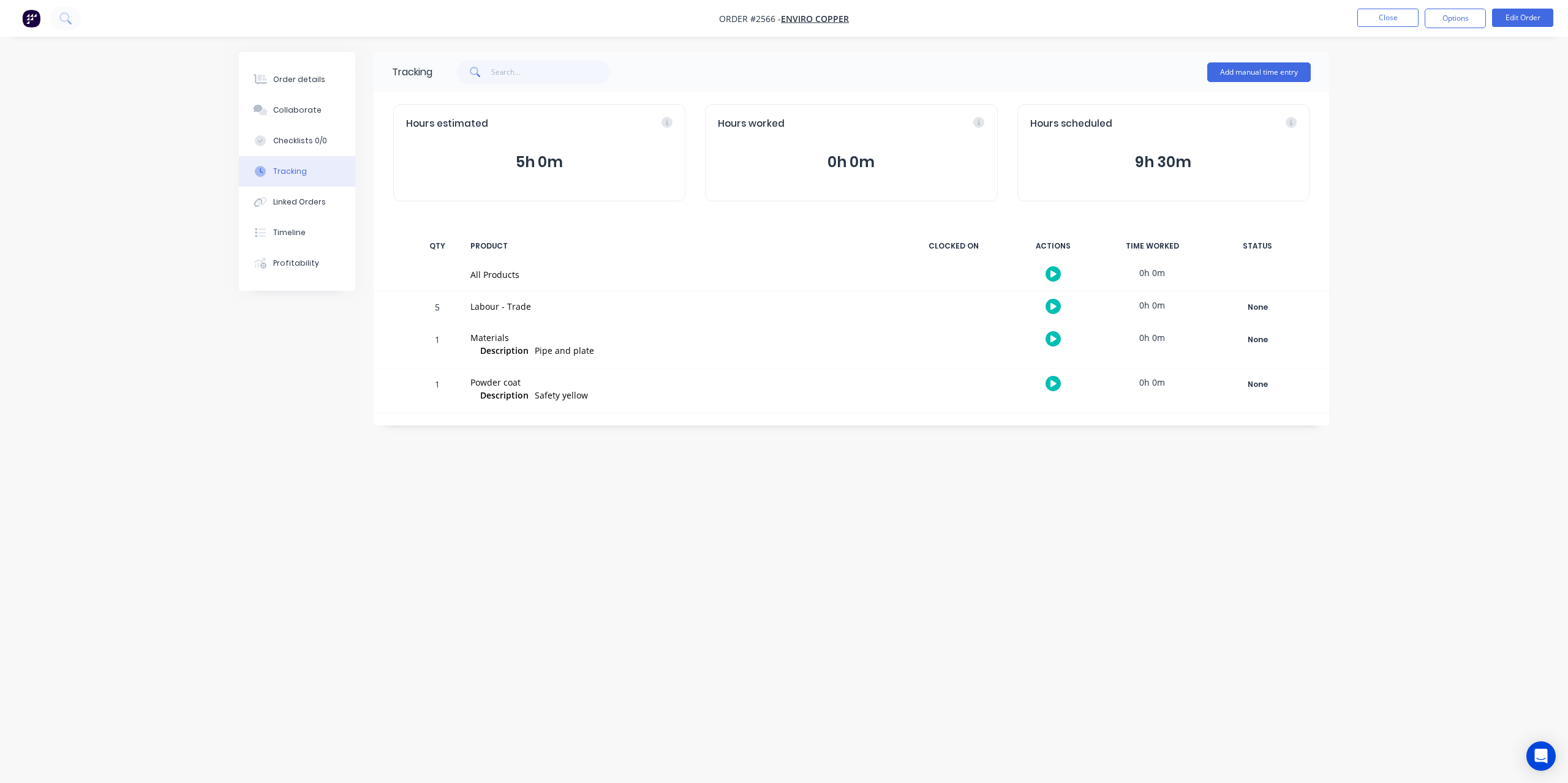
click at [872, 167] on button "0h 0m" at bounding box center [851, 162] width 266 height 23
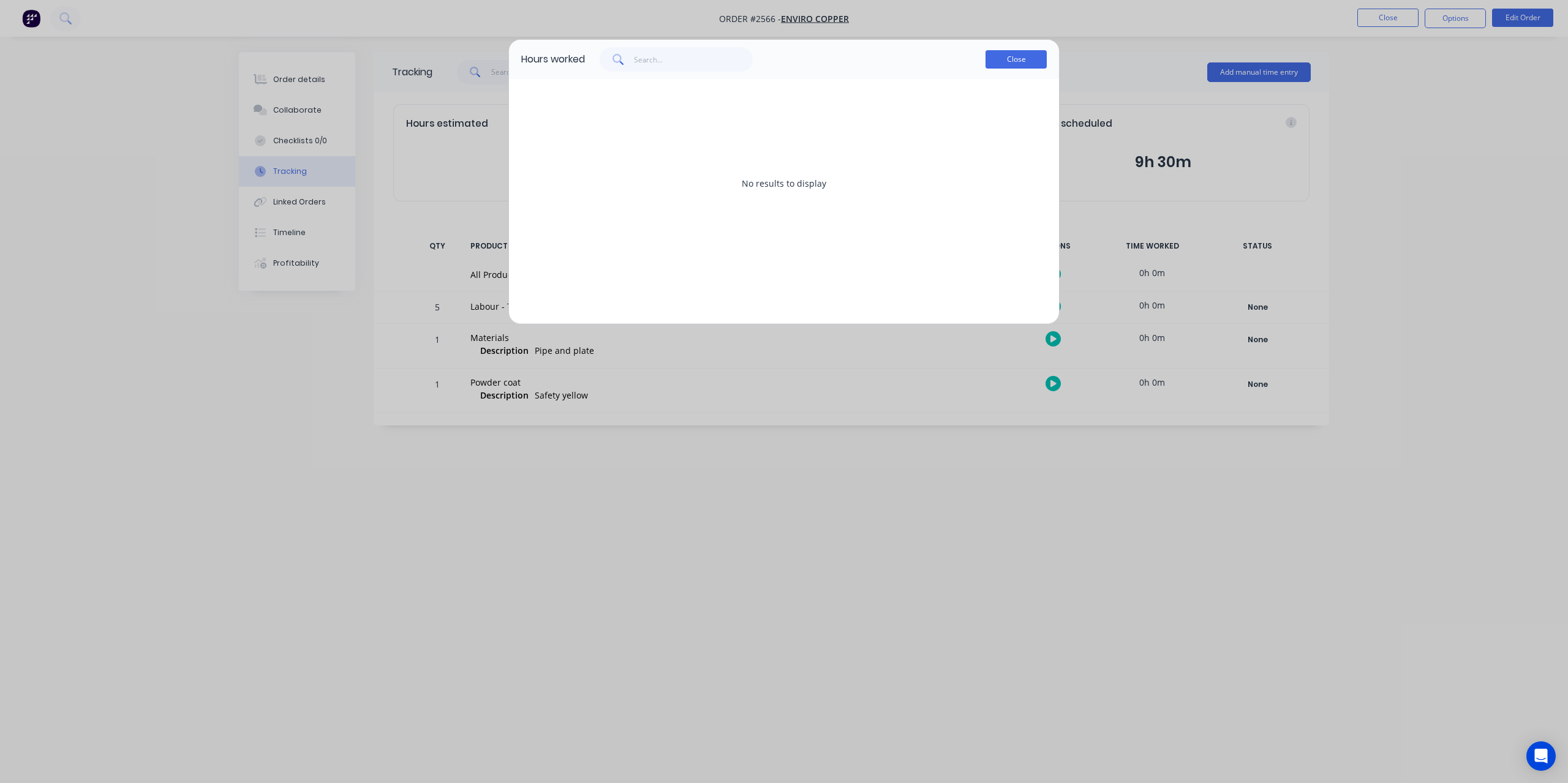
click at [1023, 62] on button "Close" at bounding box center [1016, 60] width 61 height 19
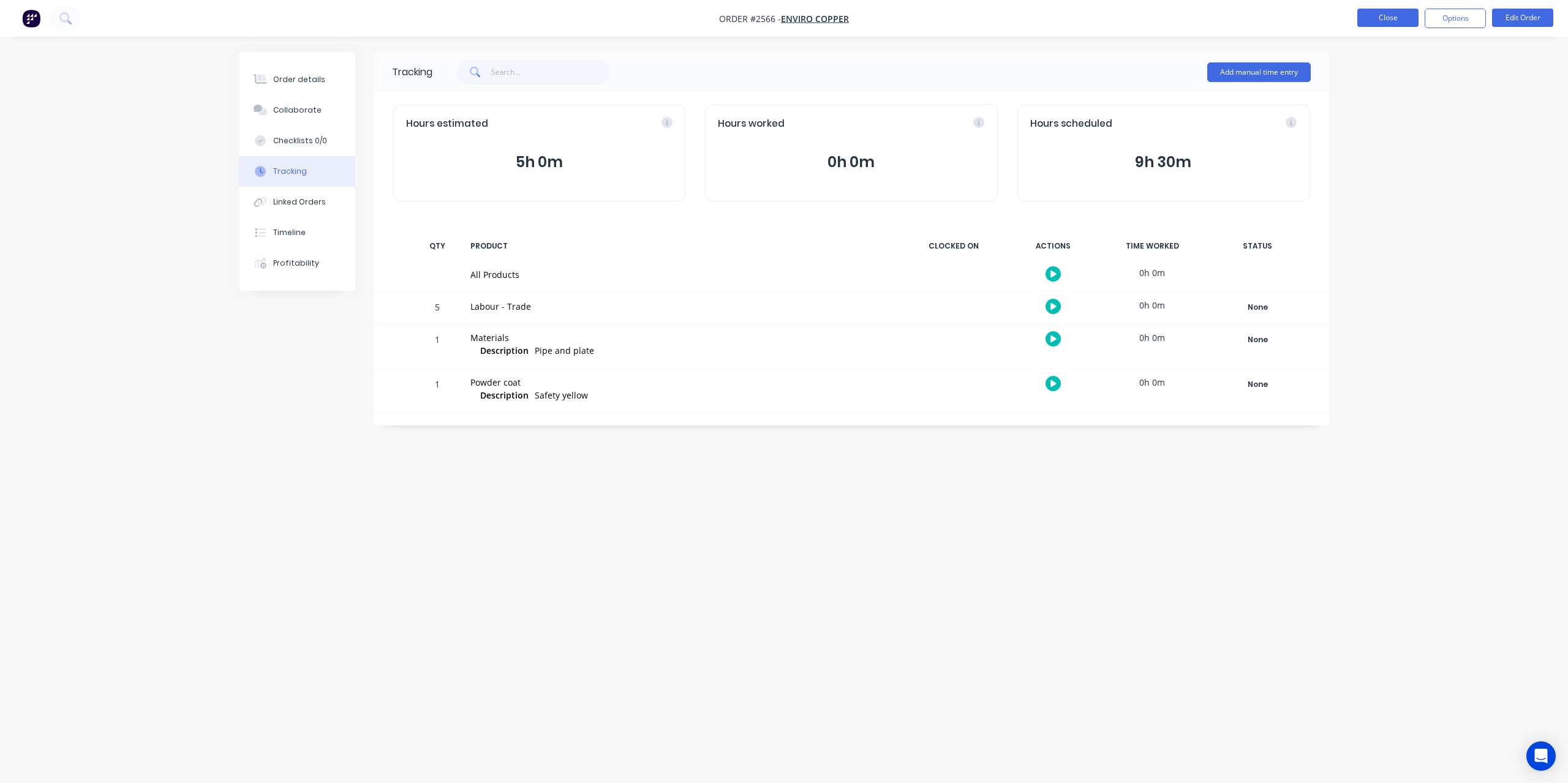
click at [1380, 13] on button "Close" at bounding box center [1388, 18] width 61 height 19
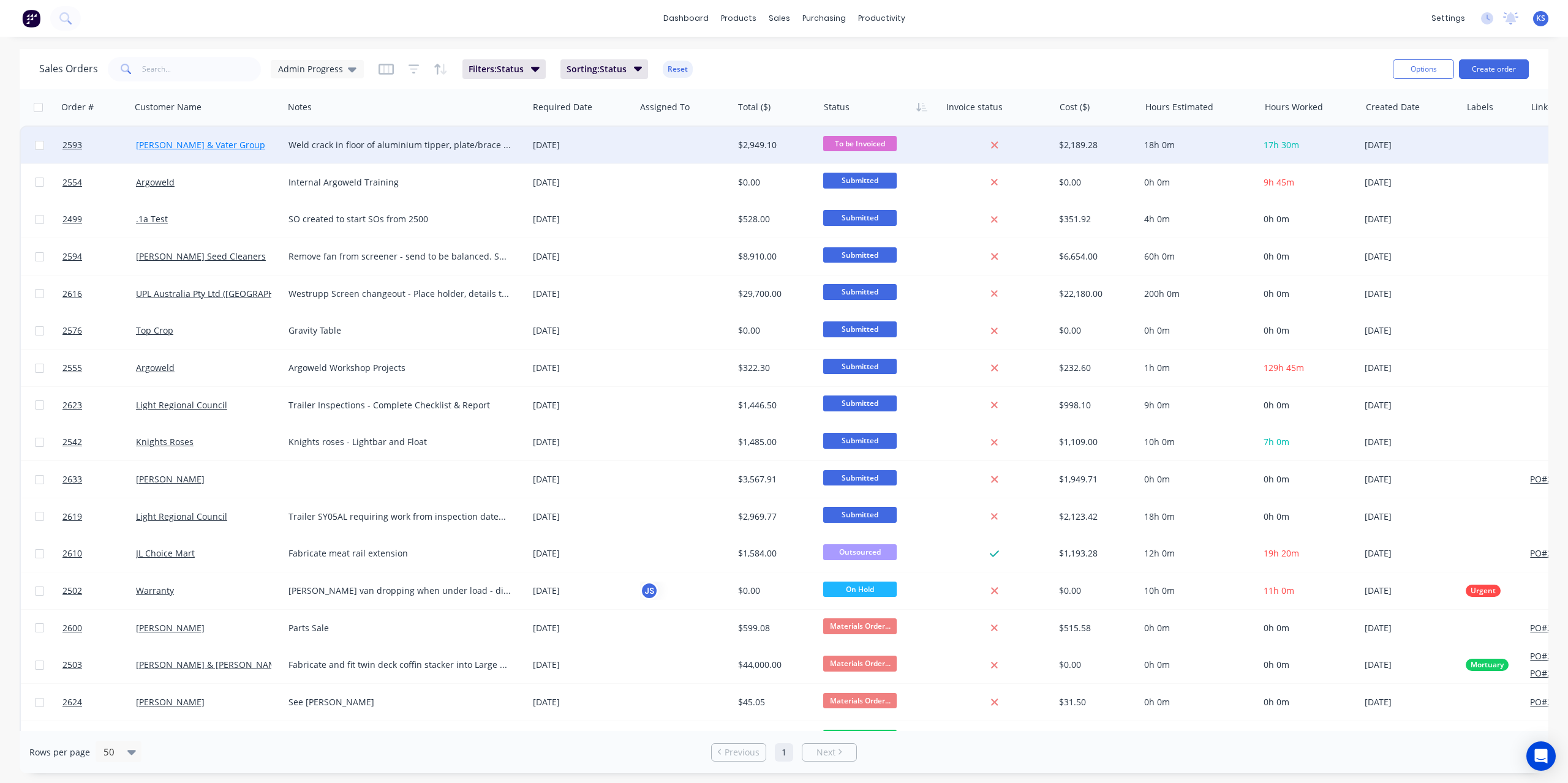
click at [194, 145] on link "[PERSON_NAME] & Vater Group" at bounding box center [201, 145] width 129 height 12
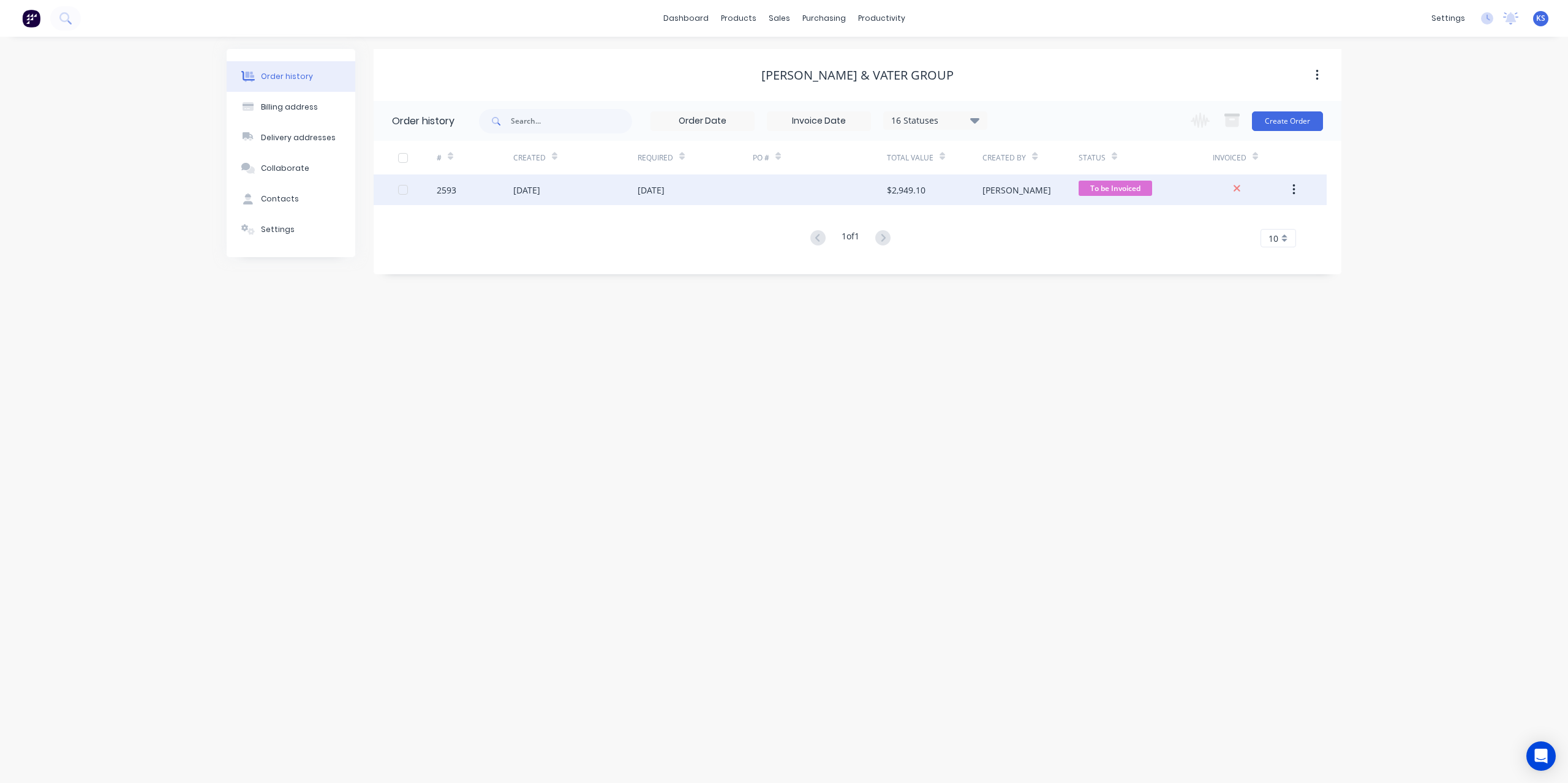
click at [540, 191] on div "[DATE]" at bounding box center [526, 190] width 27 height 13
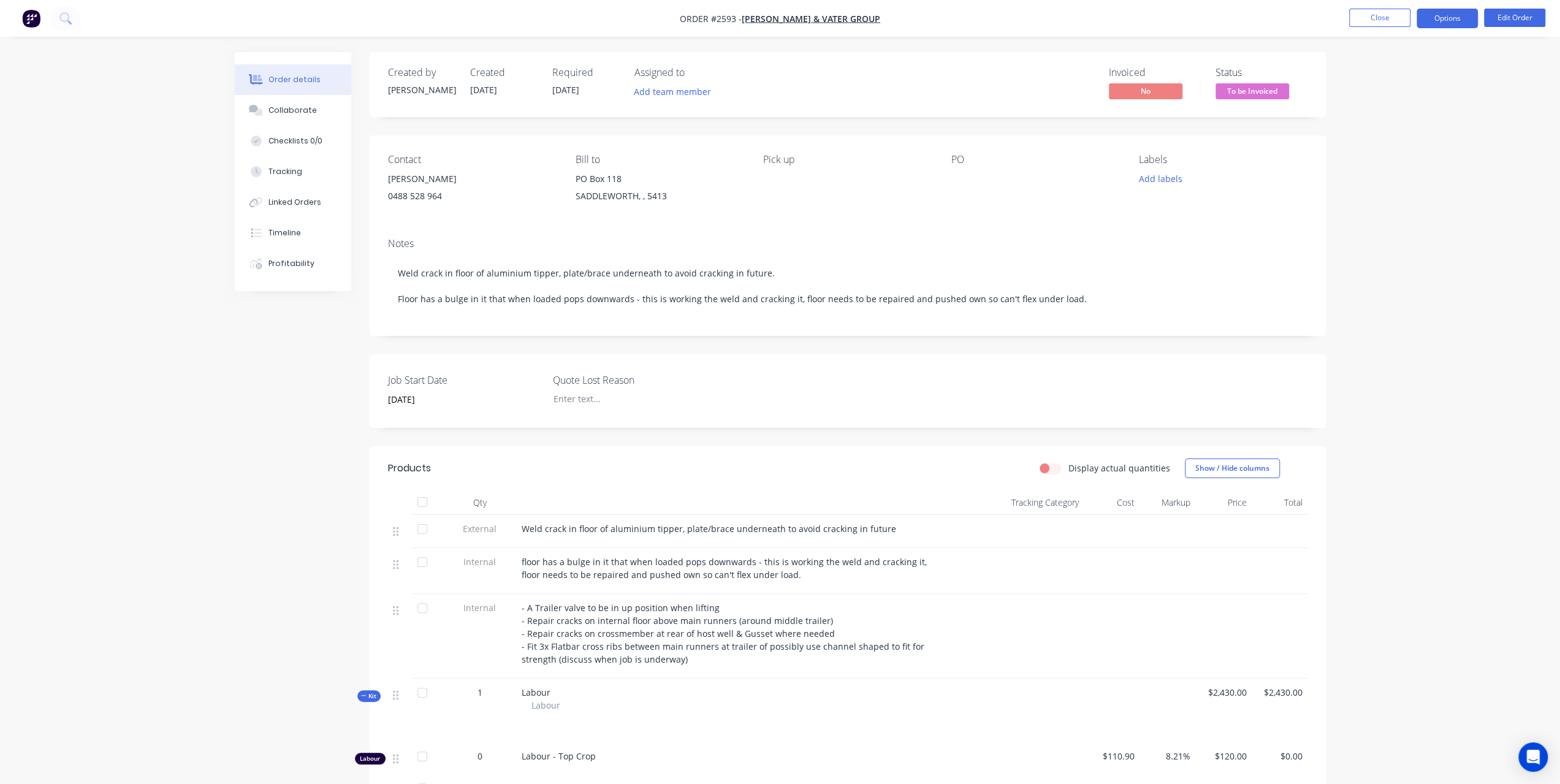
click at [1429, 19] on button "Options" at bounding box center [1447, 19] width 61 height 20
drag, startPoint x: 1393, startPoint y: 75, endPoint x: 1569, endPoint y: 75, distance: 176.0
click at [1560, 75] on html "Order #2593 - DM Vater & Vater Group Close Options EMAIL / PRINT Invoice Partia…" at bounding box center [780, 622] width 1560 height 1243
click at [1528, 8] on nav "Order #2593 - DM Vater & Vater Group Close Options Edit Order" at bounding box center [780, 18] width 1560 height 37
click at [295, 169] on div "Tracking" at bounding box center [285, 172] width 34 height 11
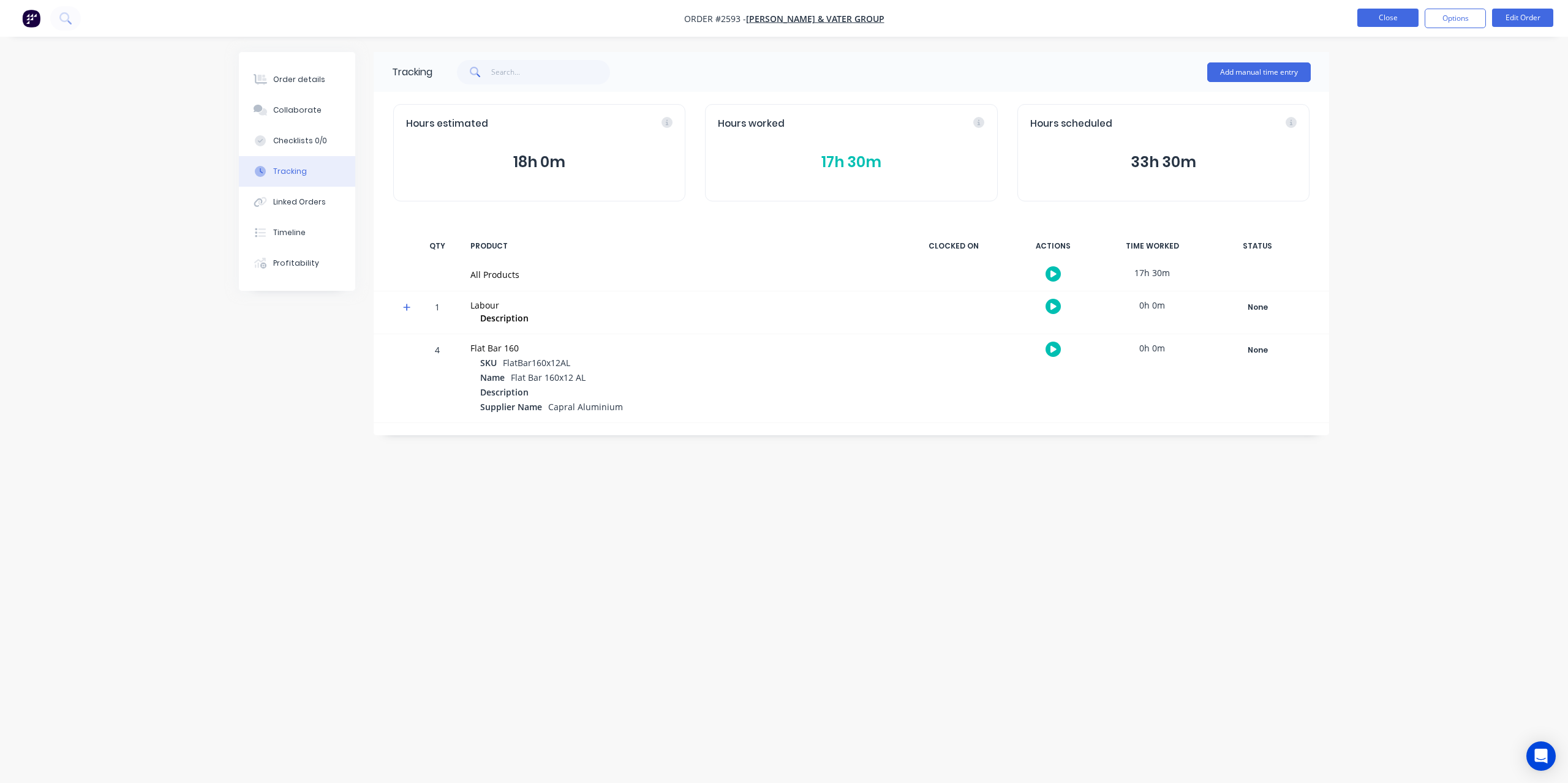
click at [1399, 18] on button "Close" at bounding box center [1388, 18] width 61 height 19
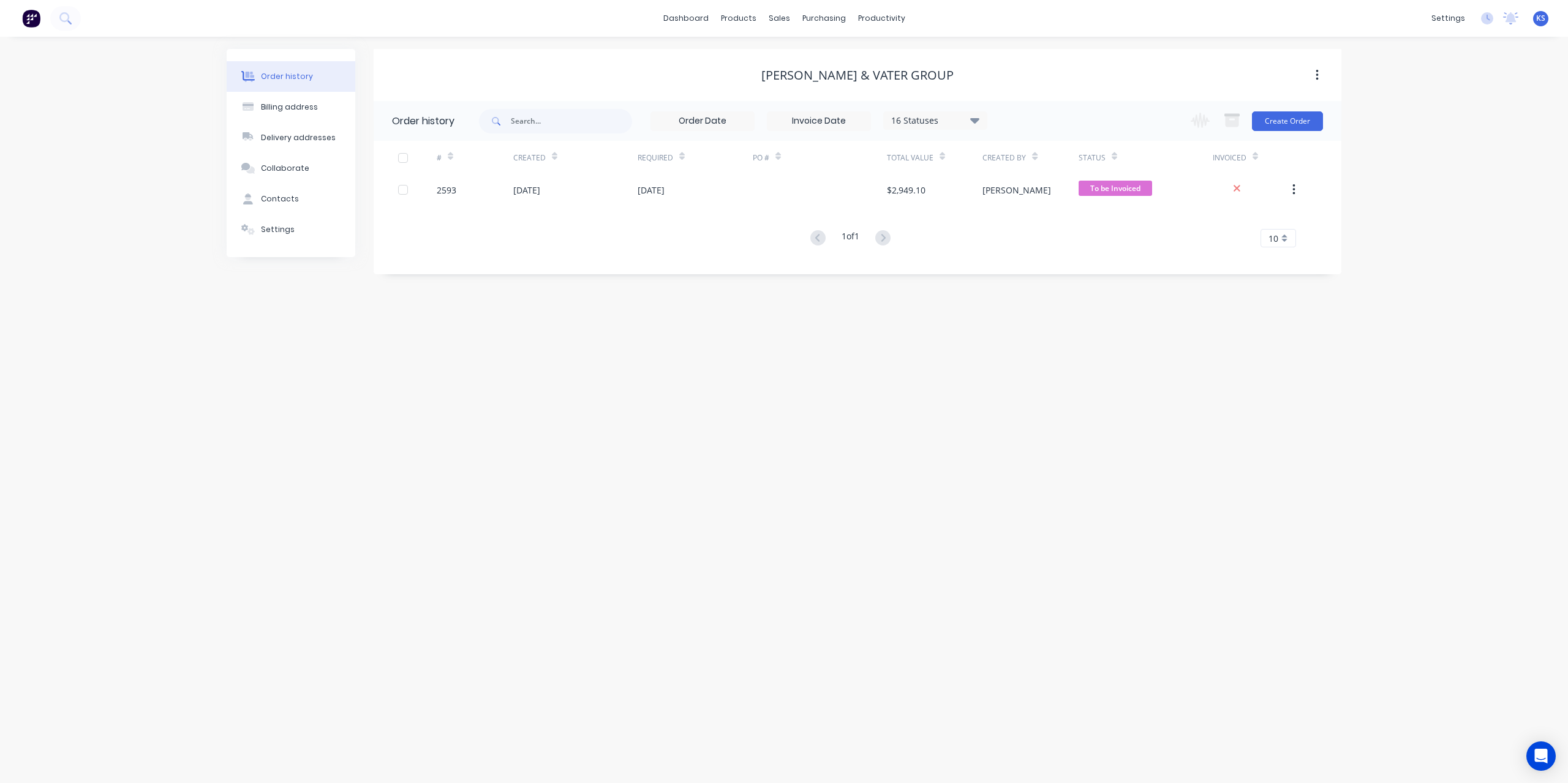
click at [310, 79] on button "Order history" at bounding box center [290, 76] width 129 height 30
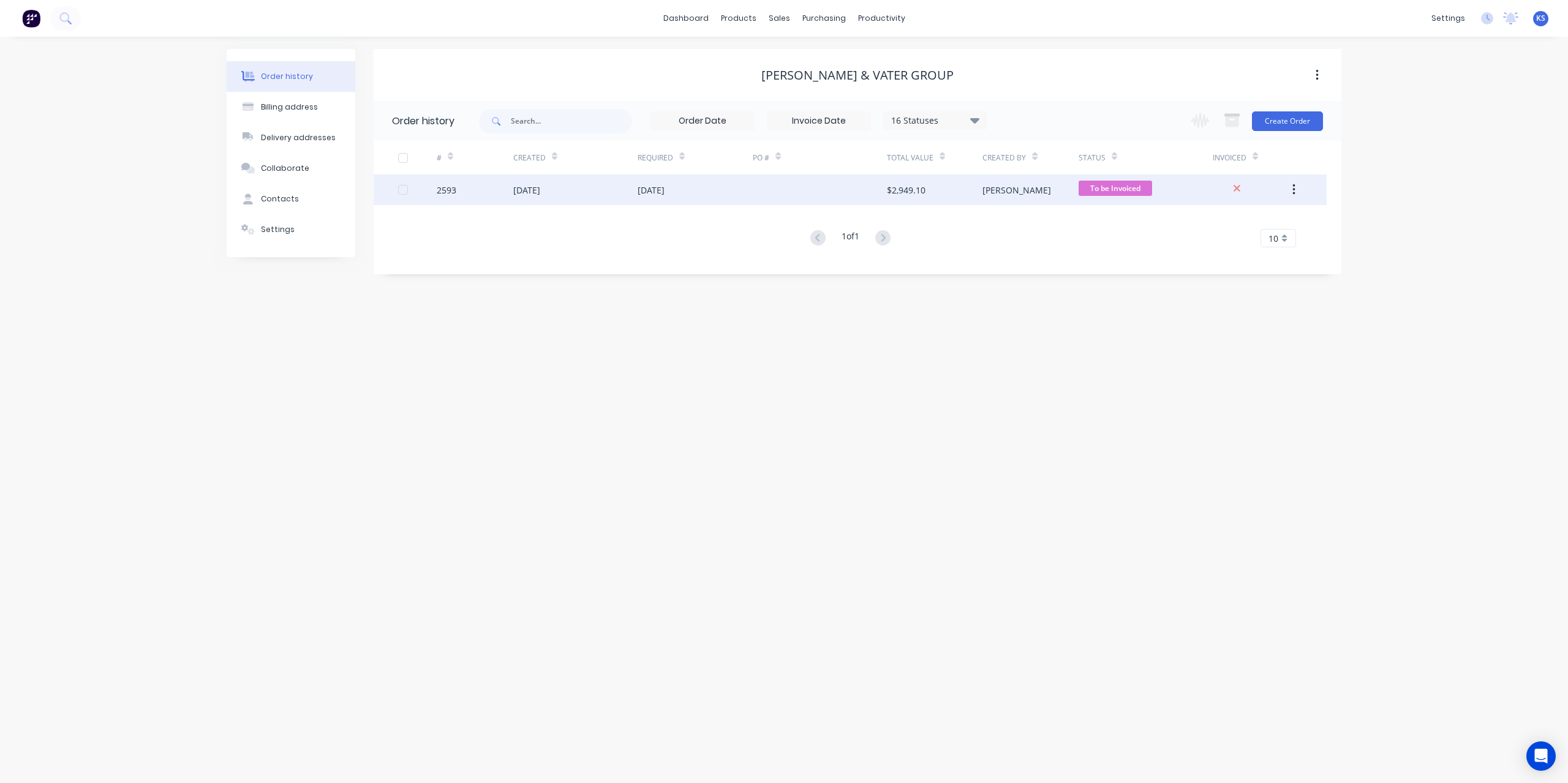
click at [522, 201] on div "[DATE]" at bounding box center [575, 190] width 124 height 30
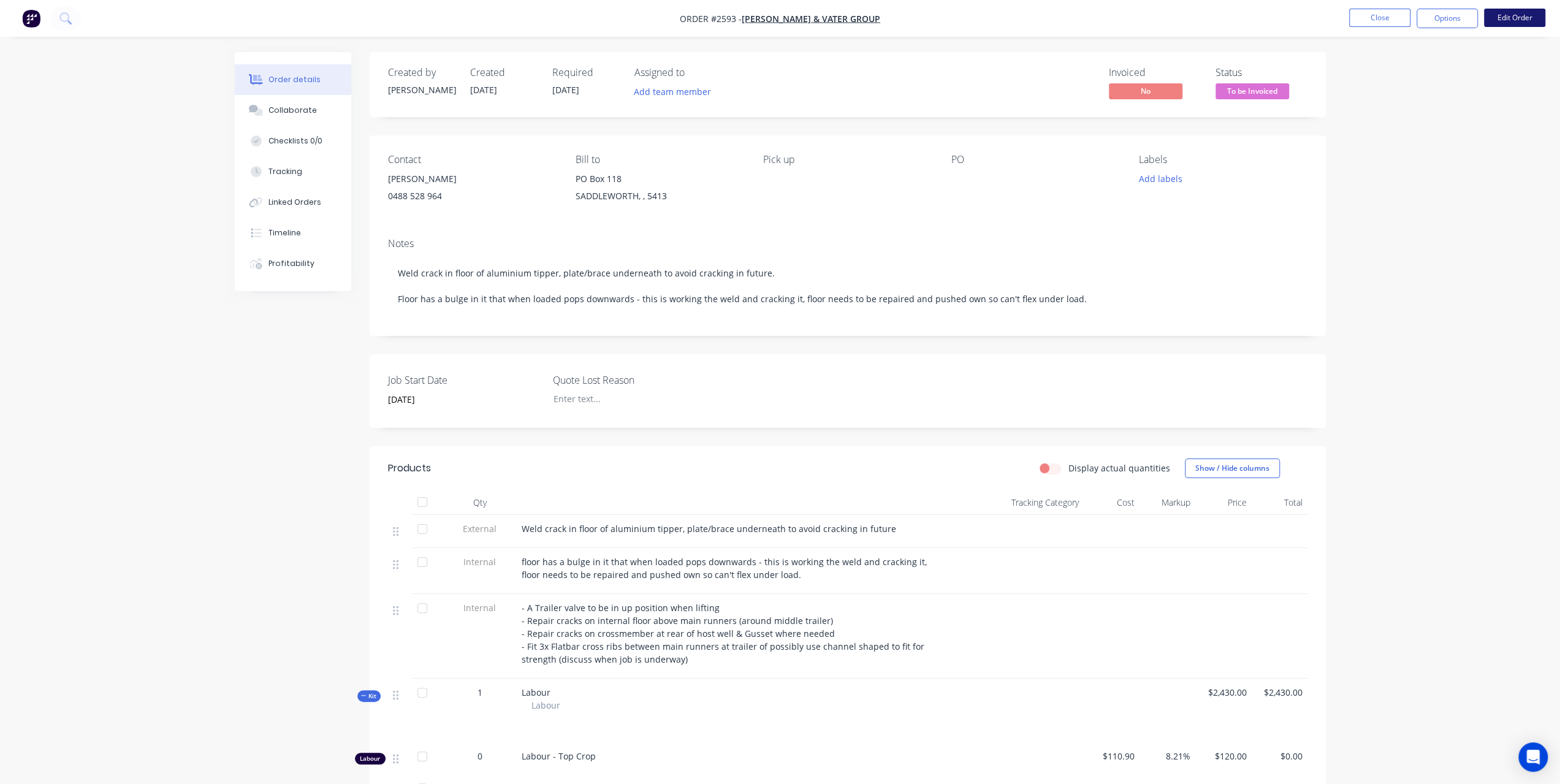
click at [1528, 18] on button "Edit Order" at bounding box center [1515, 18] width 61 height 19
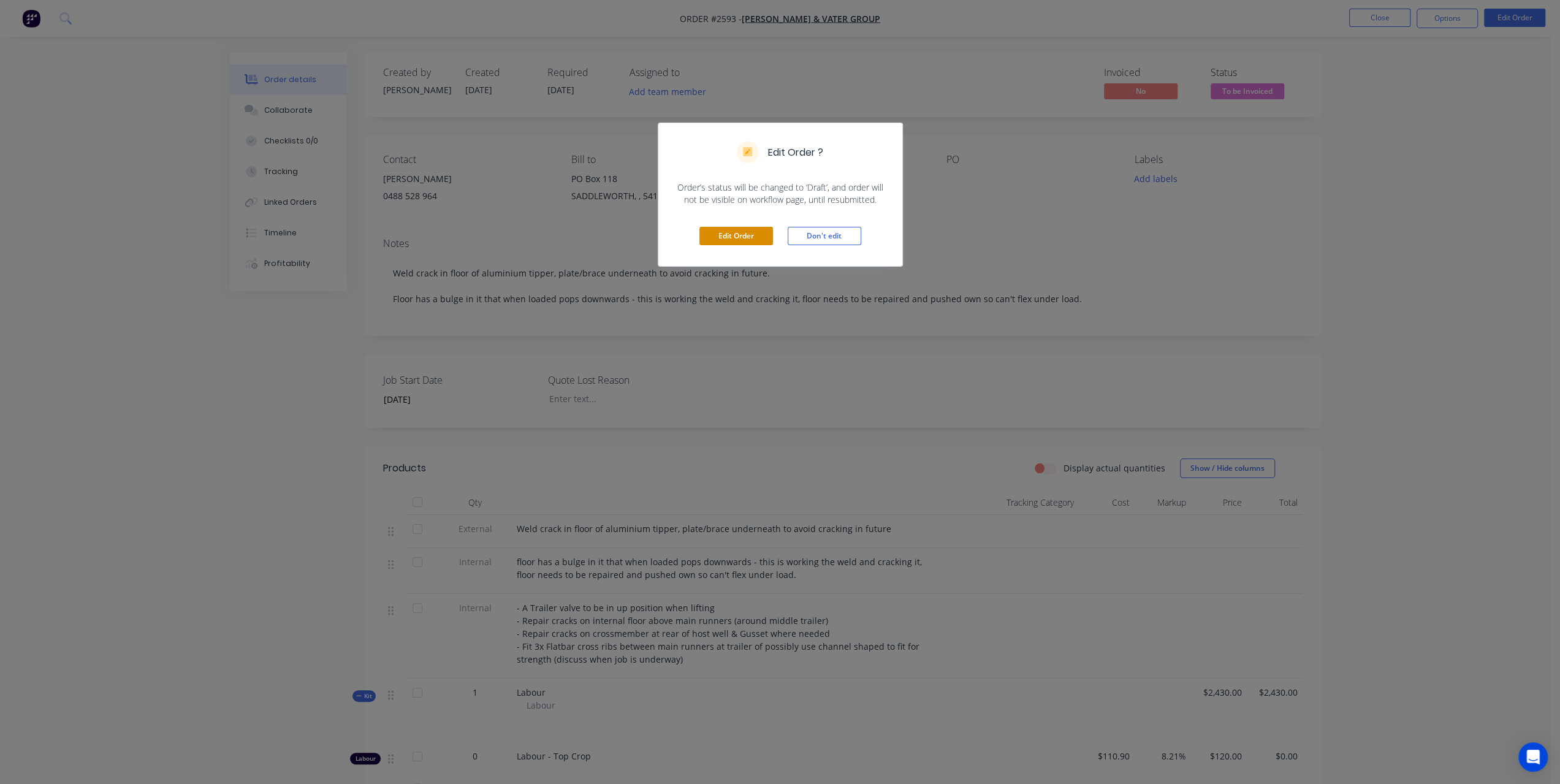
click at [766, 238] on button "Edit Order" at bounding box center [736, 236] width 73 height 19
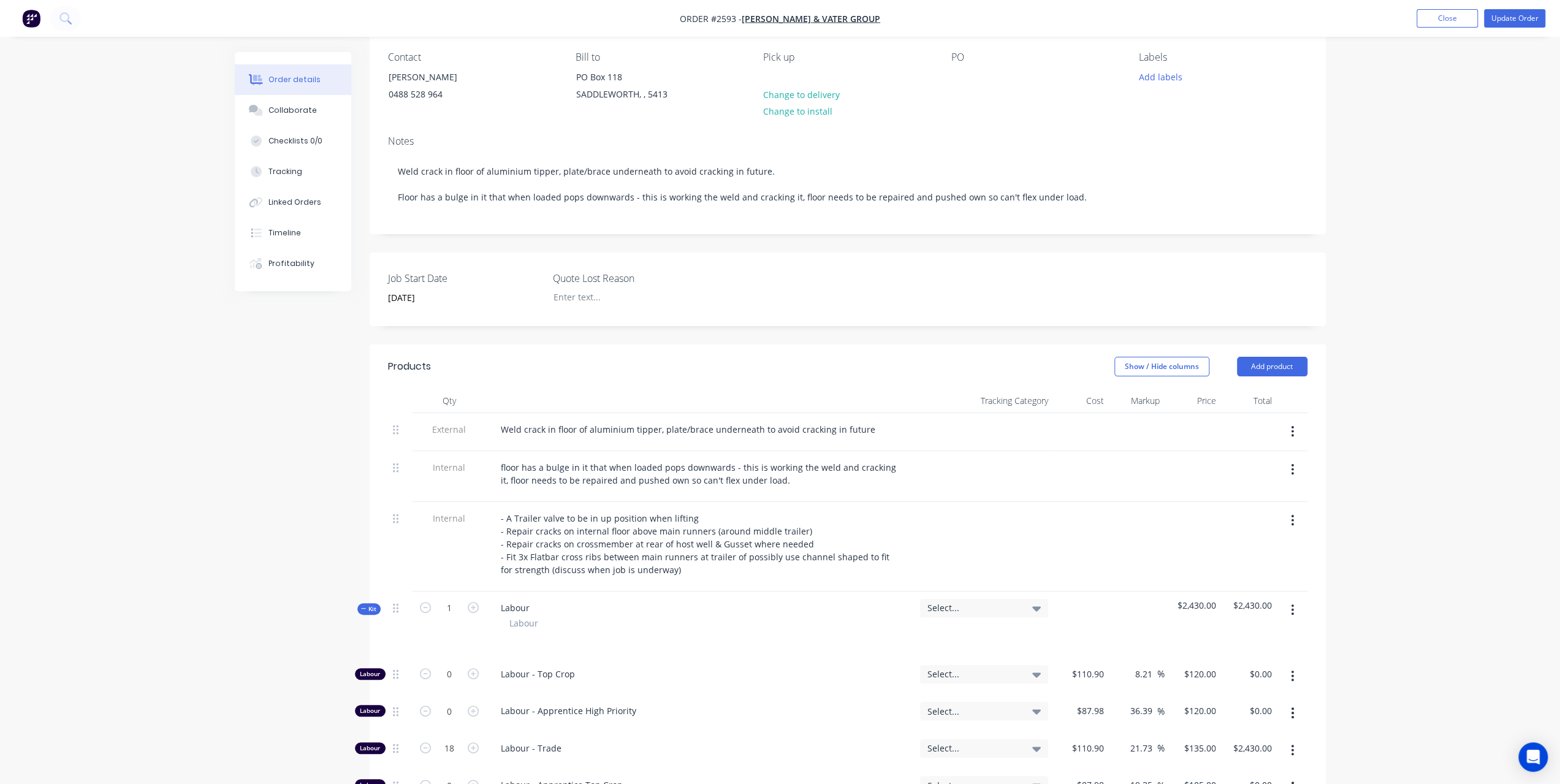
scroll to position [306, 0]
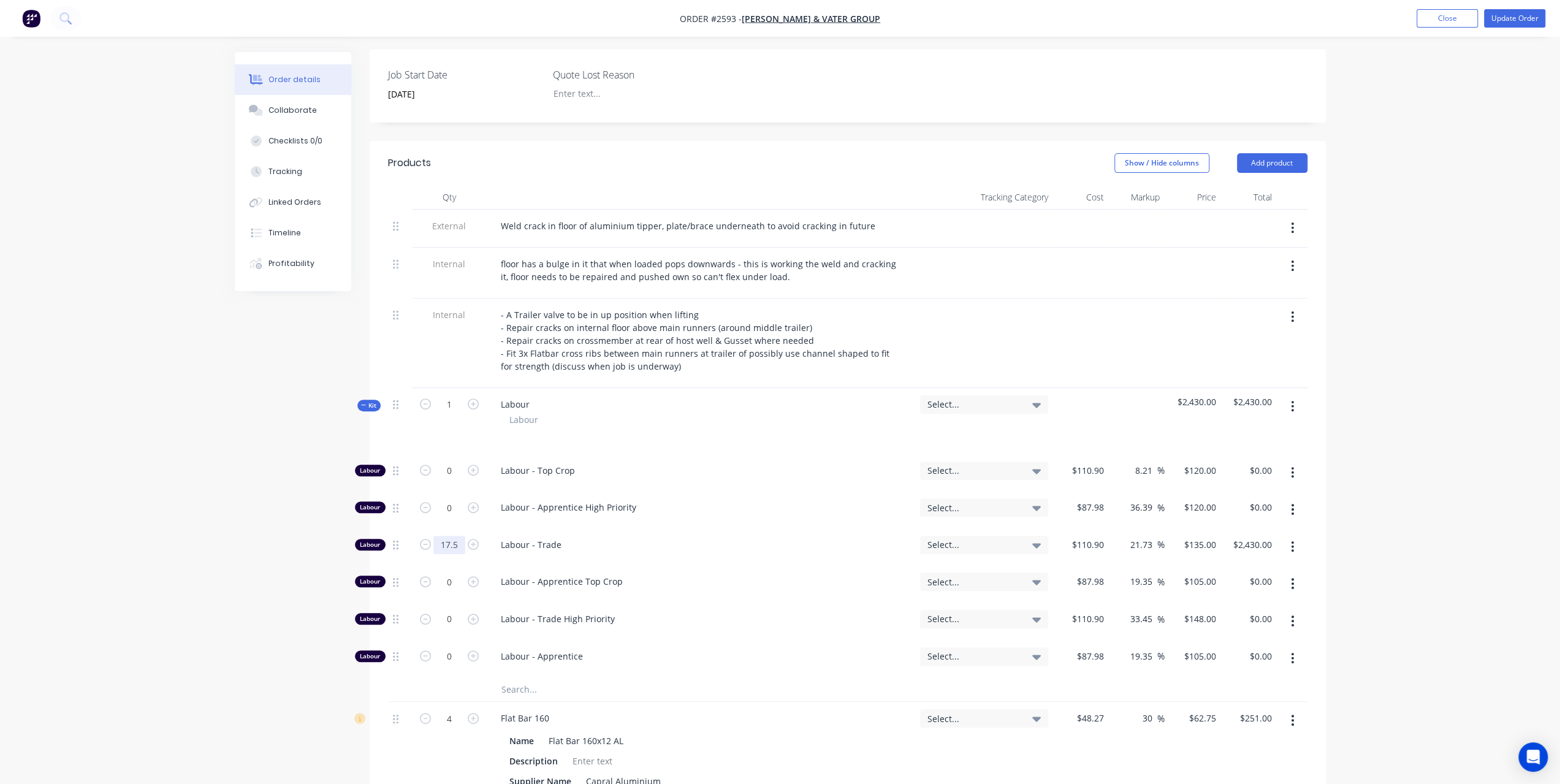
type input "17.5"
type input "$2,362.50"
click at [1479, 531] on div "Order details Collaborate Checklists 0/0 Tracking Linked Orders Timeline Profit…" at bounding box center [780, 422] width 1560 height 1457
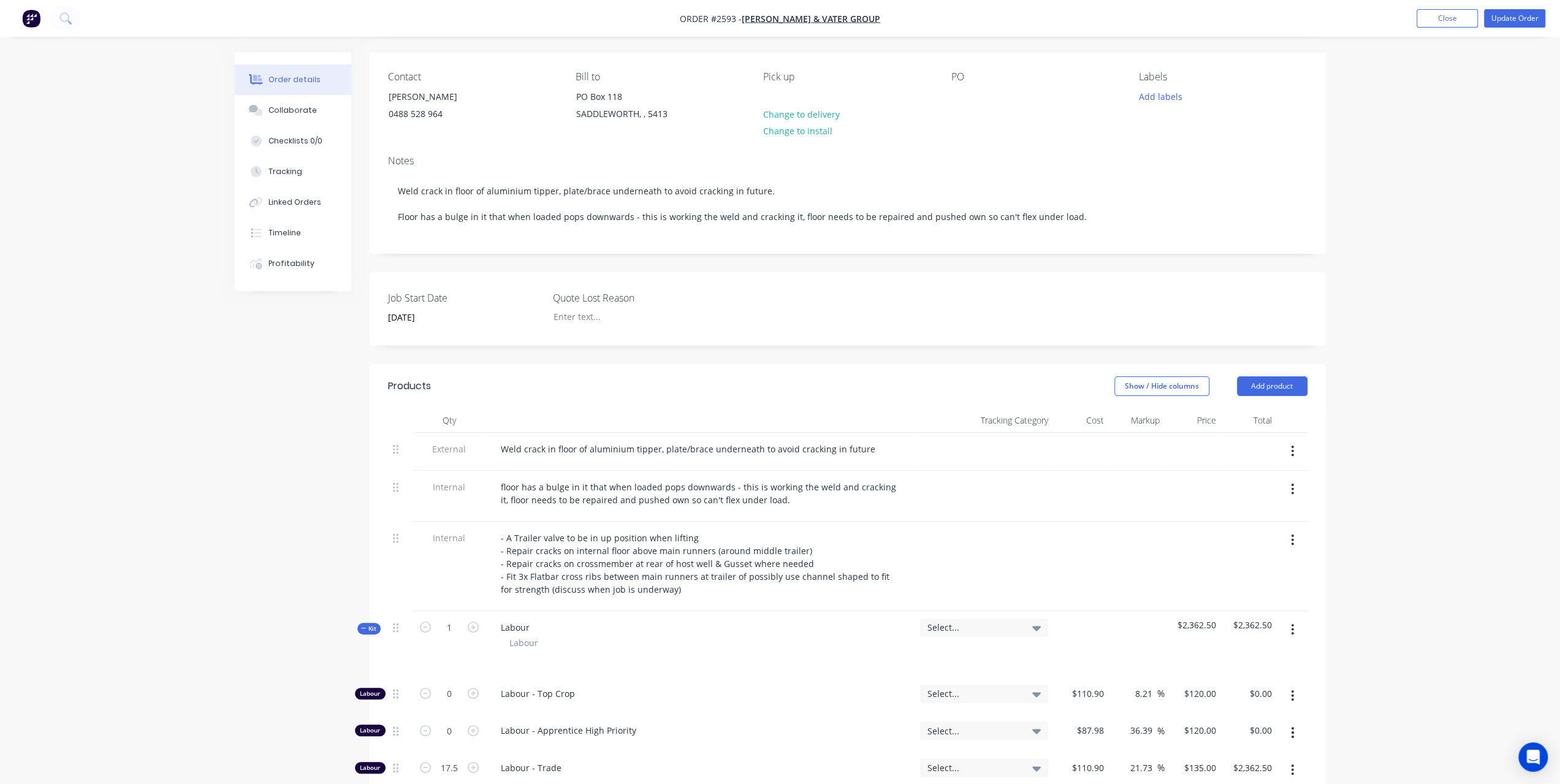
scroll to position [0, 0]
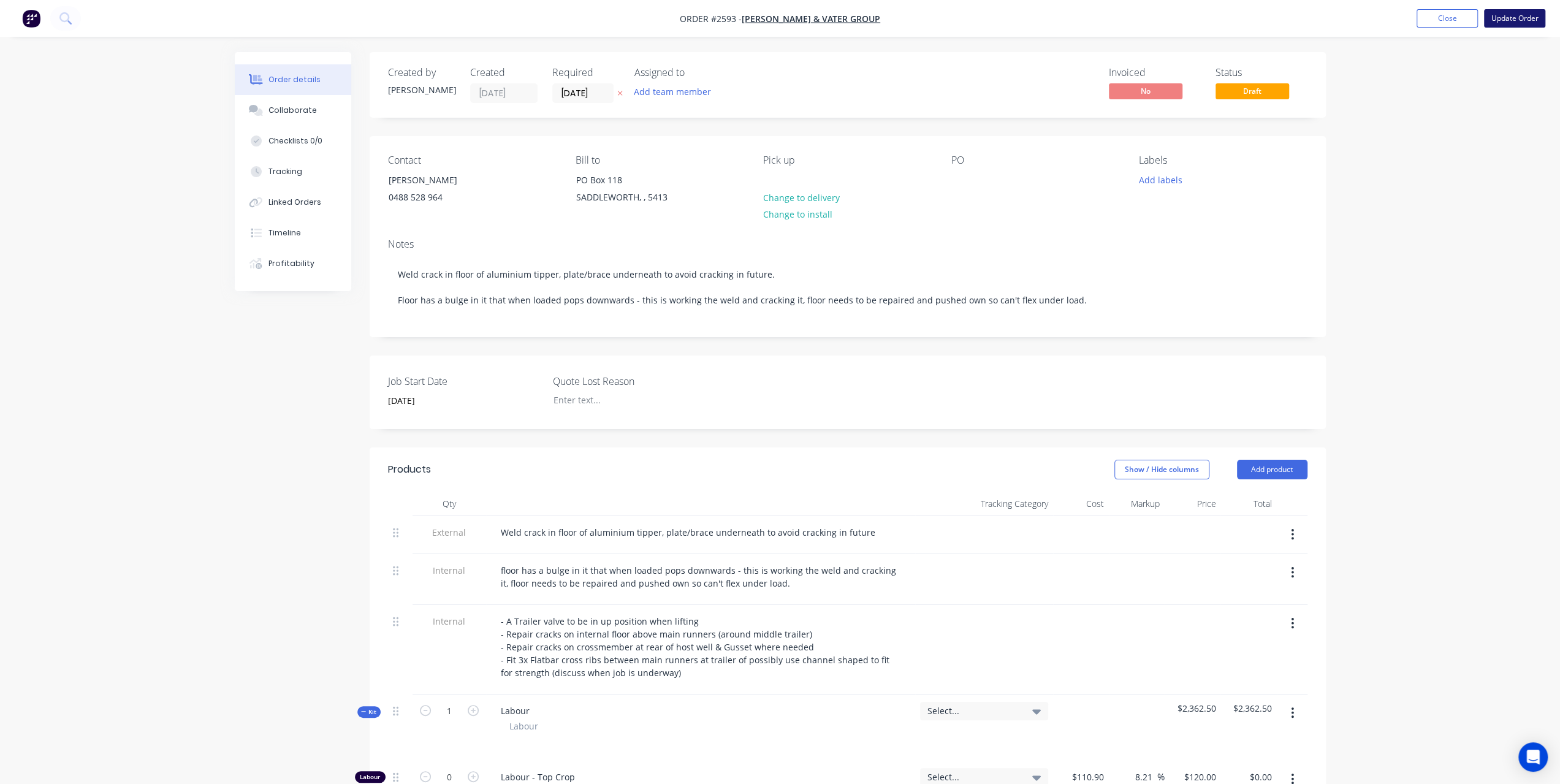
click at [1511, 15] on button "Update Order" at bounding box center [1515, 19] width 61 height 19
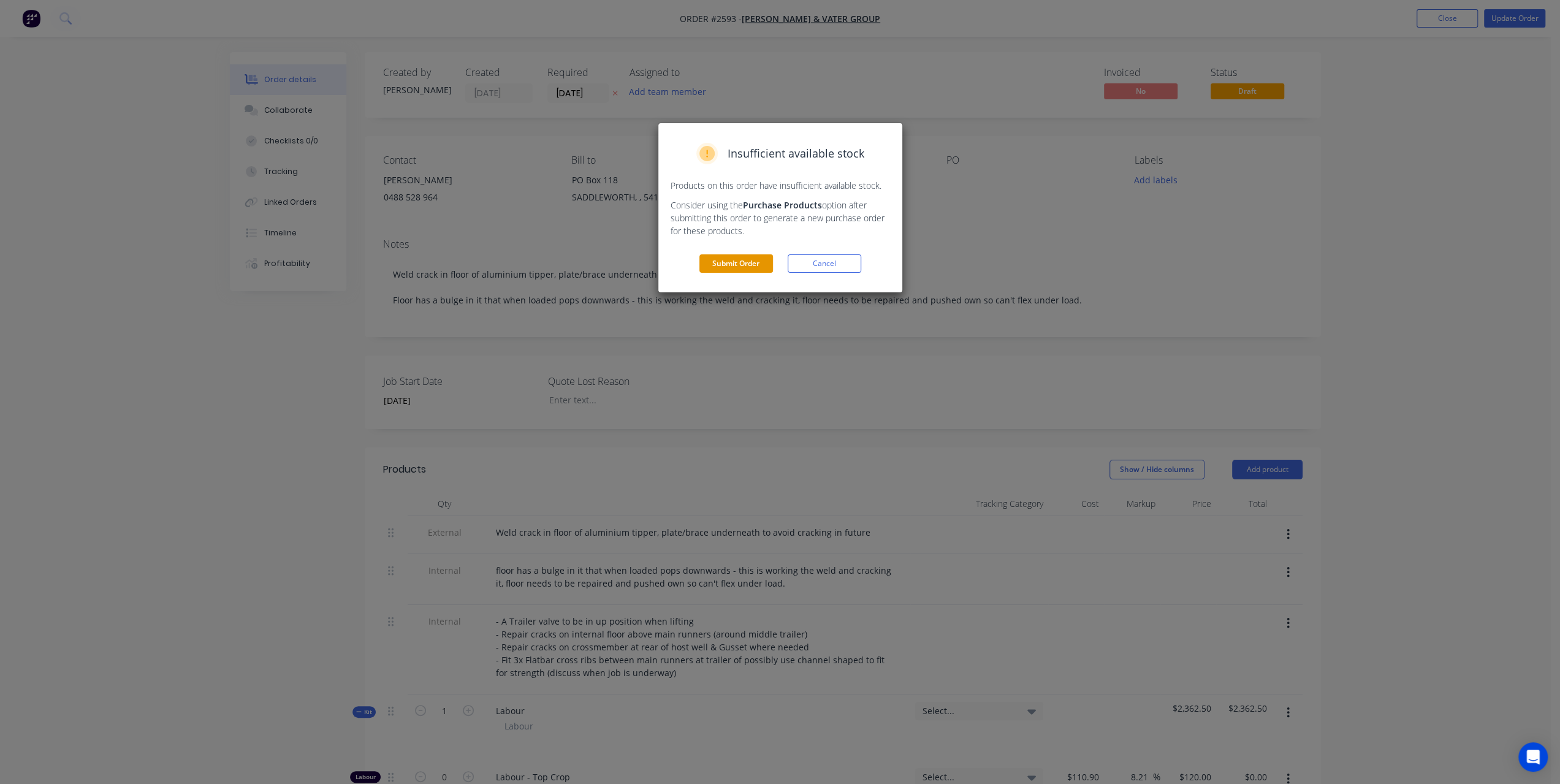
click at [770, 269] on button "Submit Order" at bounding box center [736, 264] width 73 height 19
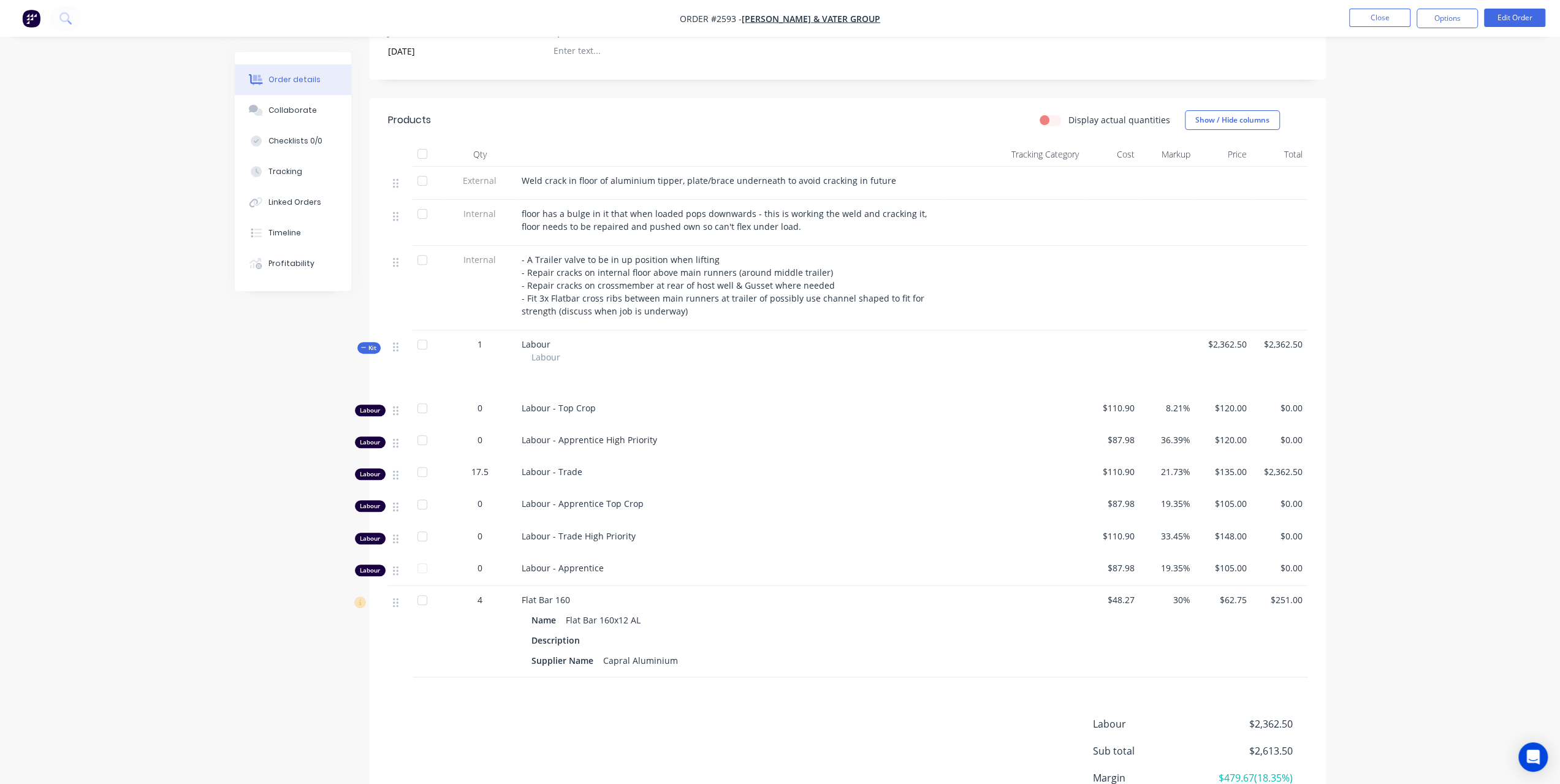
scroll to position [368, 0]
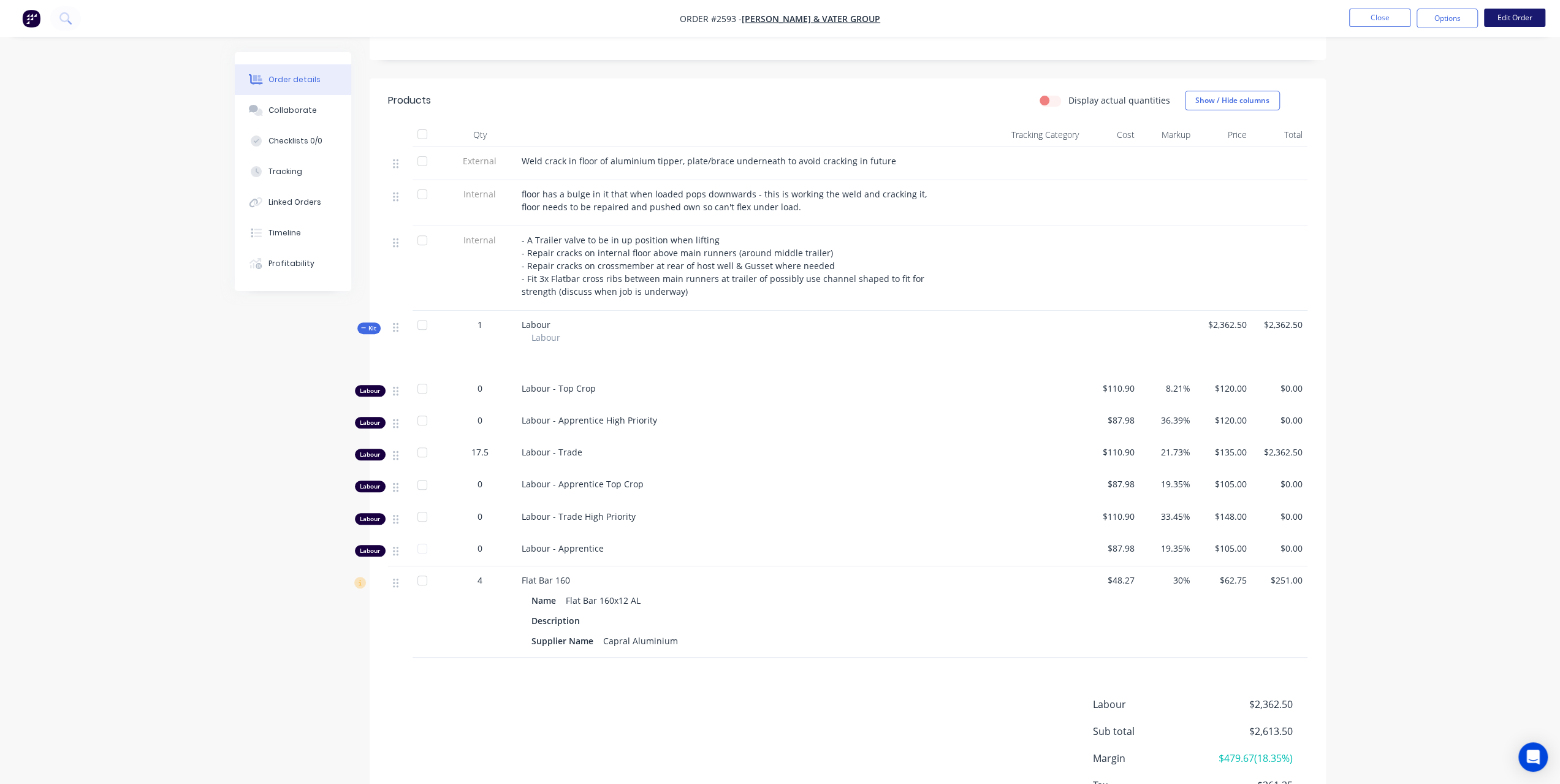
click at [1519, 17] on button "Edit Order" at bounding box center [1515, 18] width 61 height 19
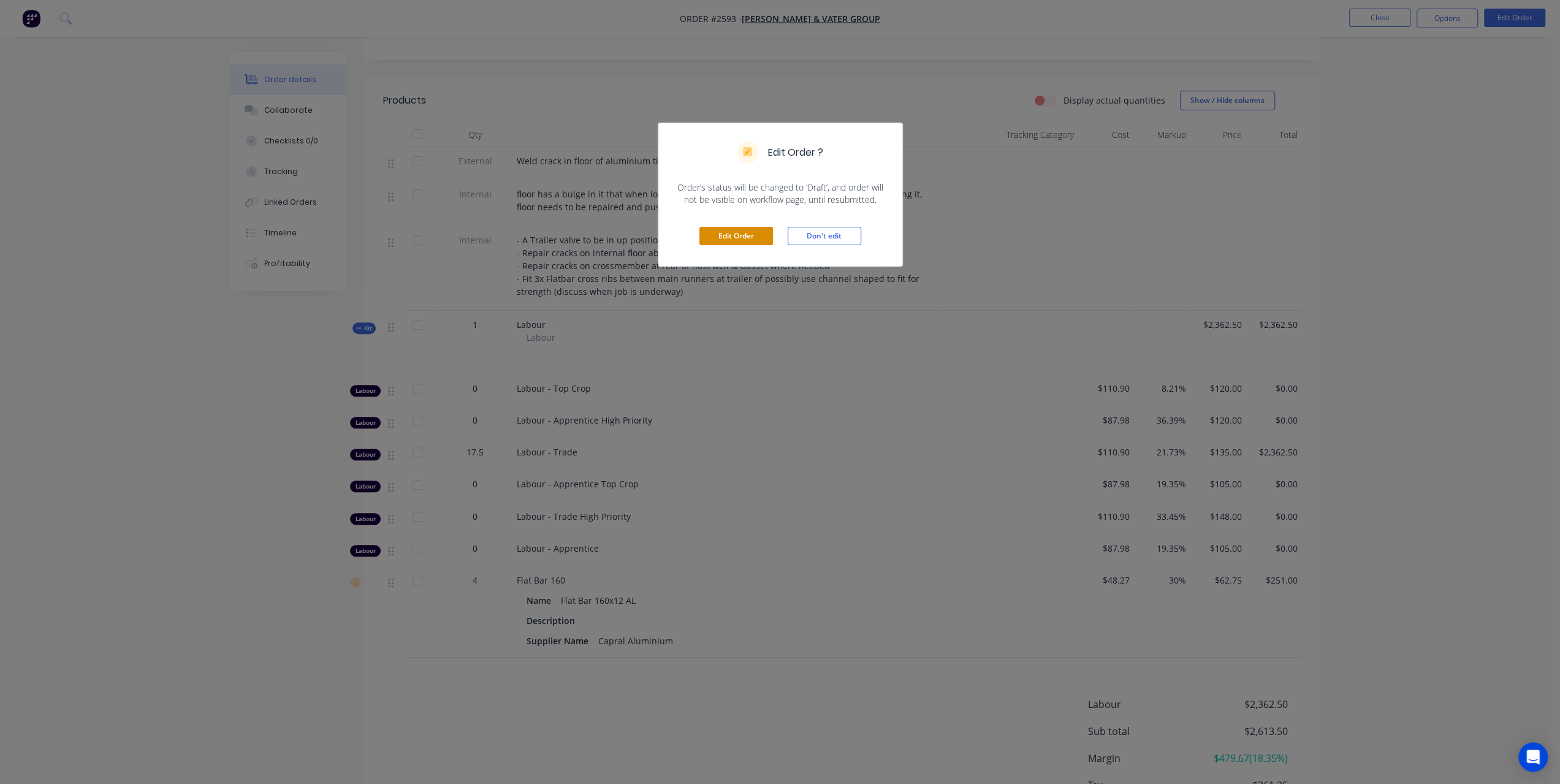
click at [743, 229] on button "Edit Order" at bounding box center [736, 236] width 73 height 19
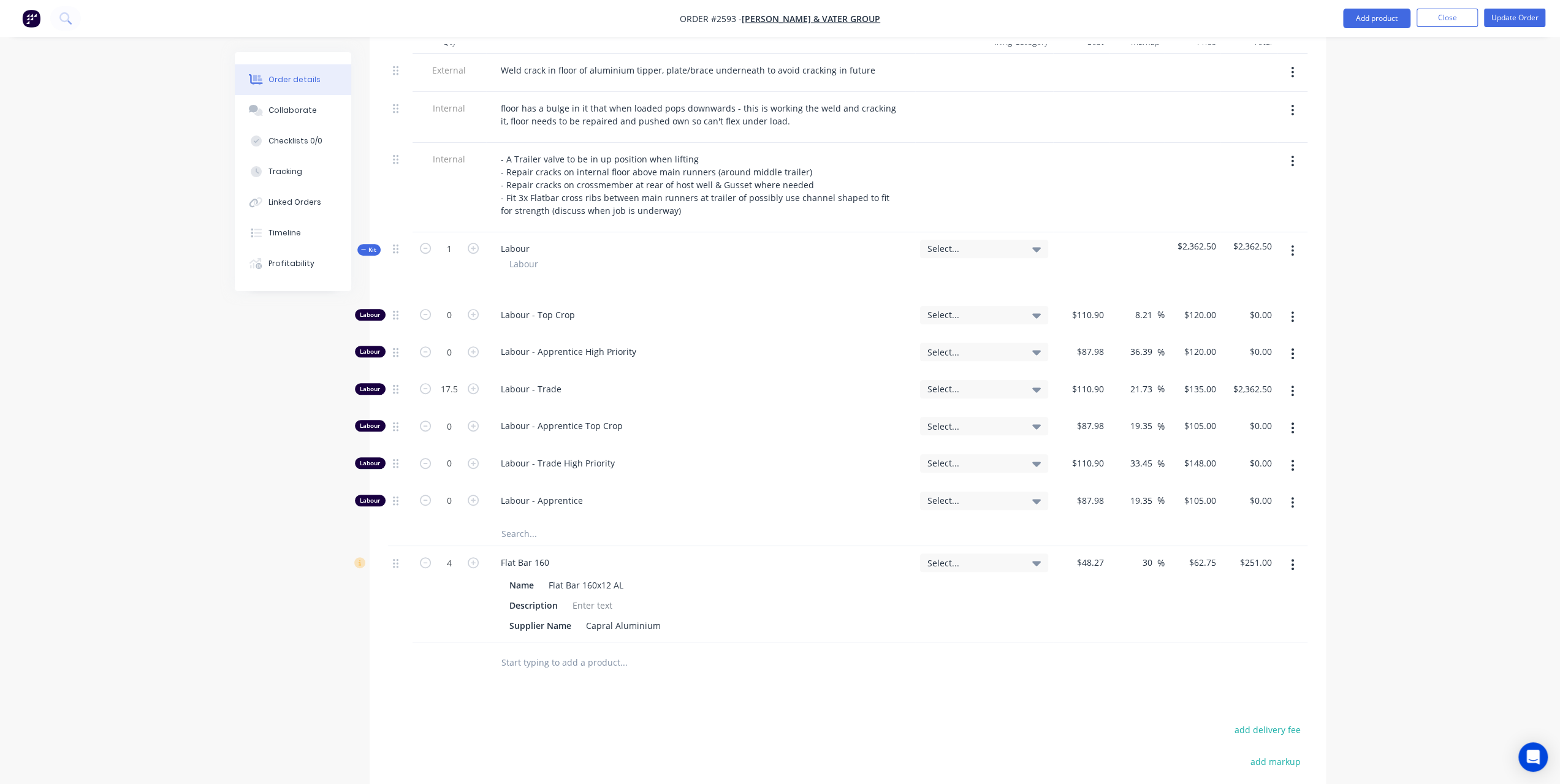
scroll to position [613, 0]
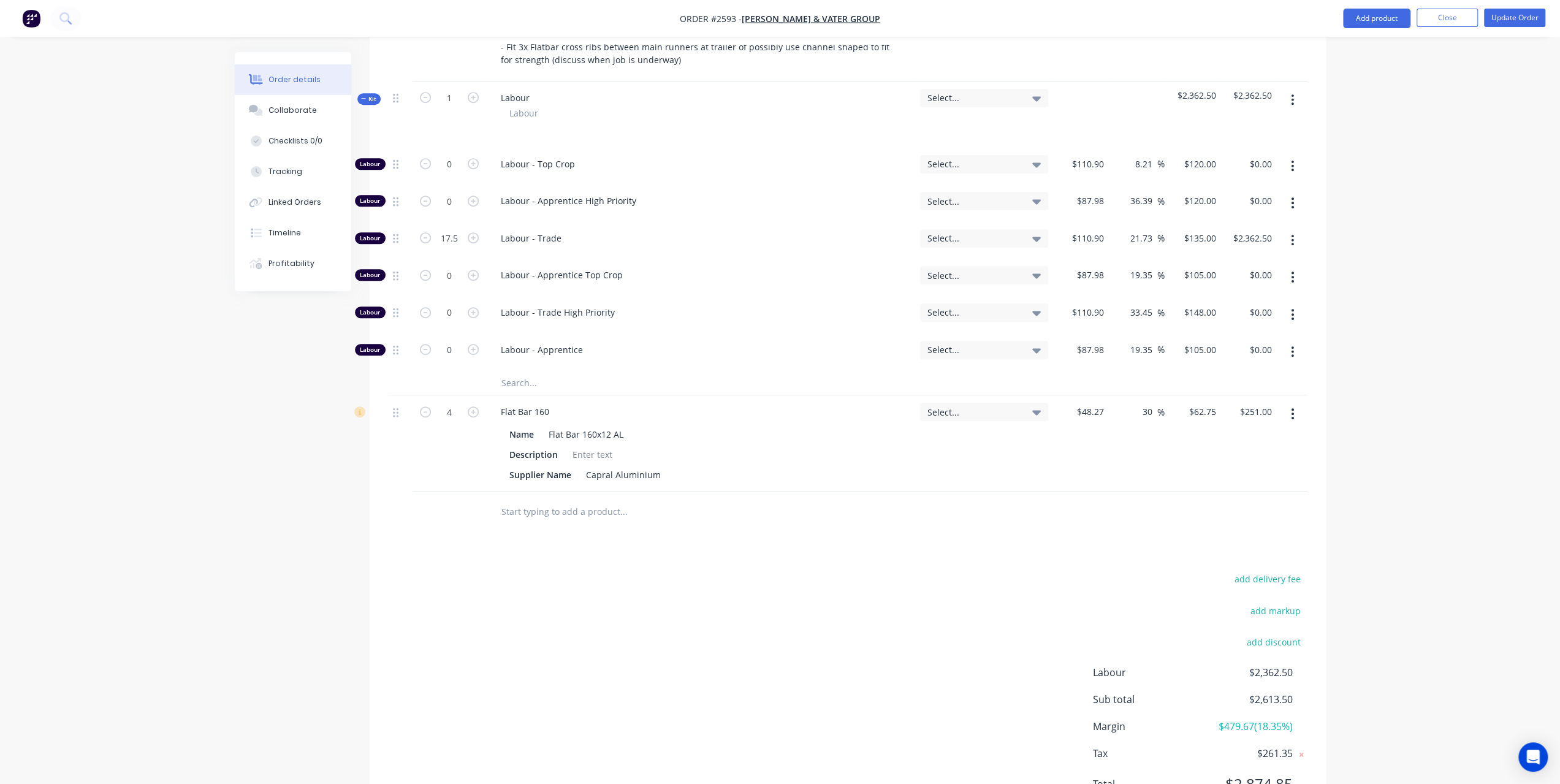
click at [1294, 273] on button "button" at bounding box center [1292, 276] width 29 height 22
click at [1250, 350] on div "Delete" at bounding box center [1249, 358] width 95 height 18
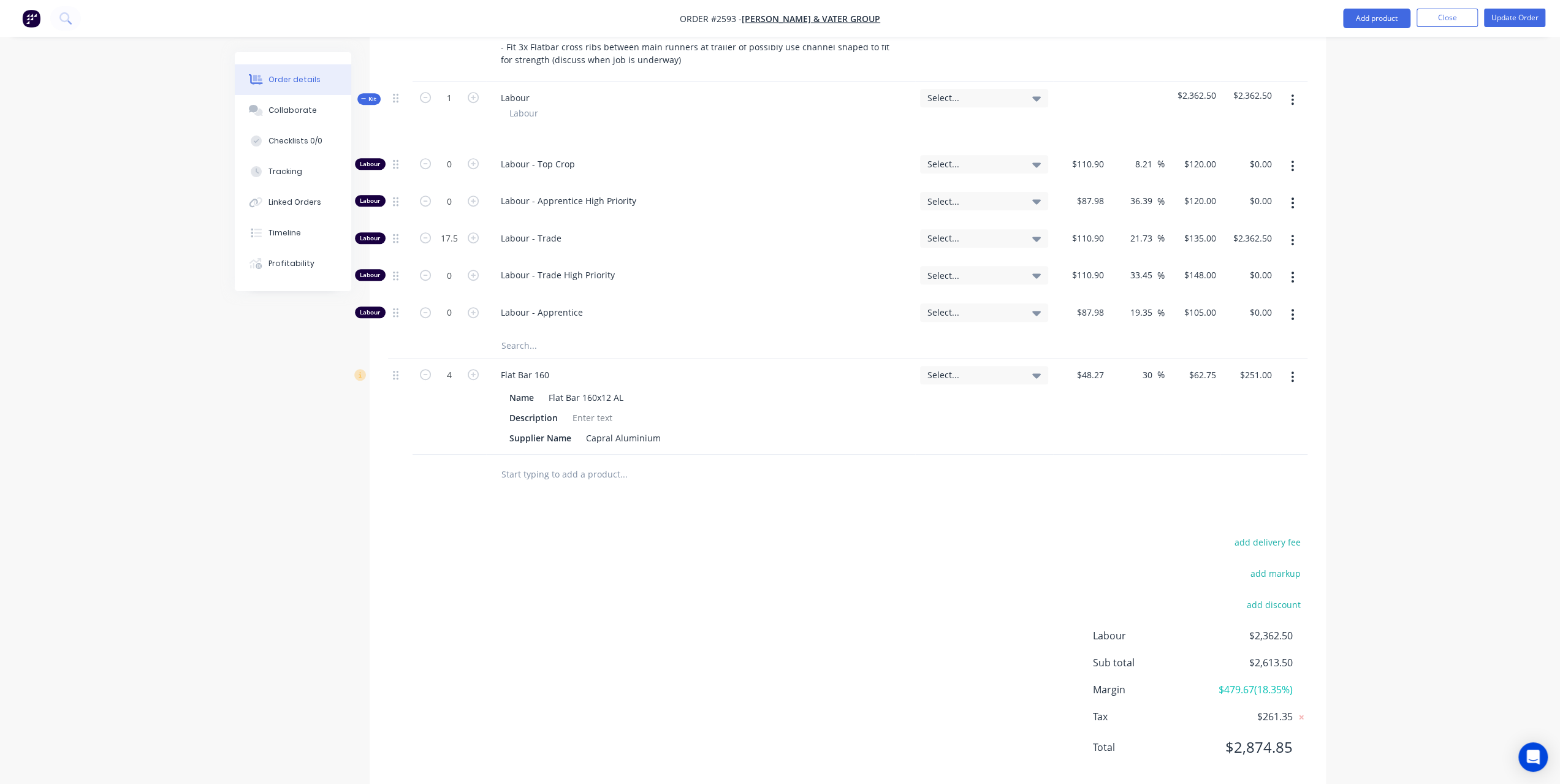
click at [1292, 273] on icon "button" at bounding box center [1292, 277] width 2 height 11
click at [1255, 350] on div "Delete" at bounding box center [1249, 358] width 95 height 18
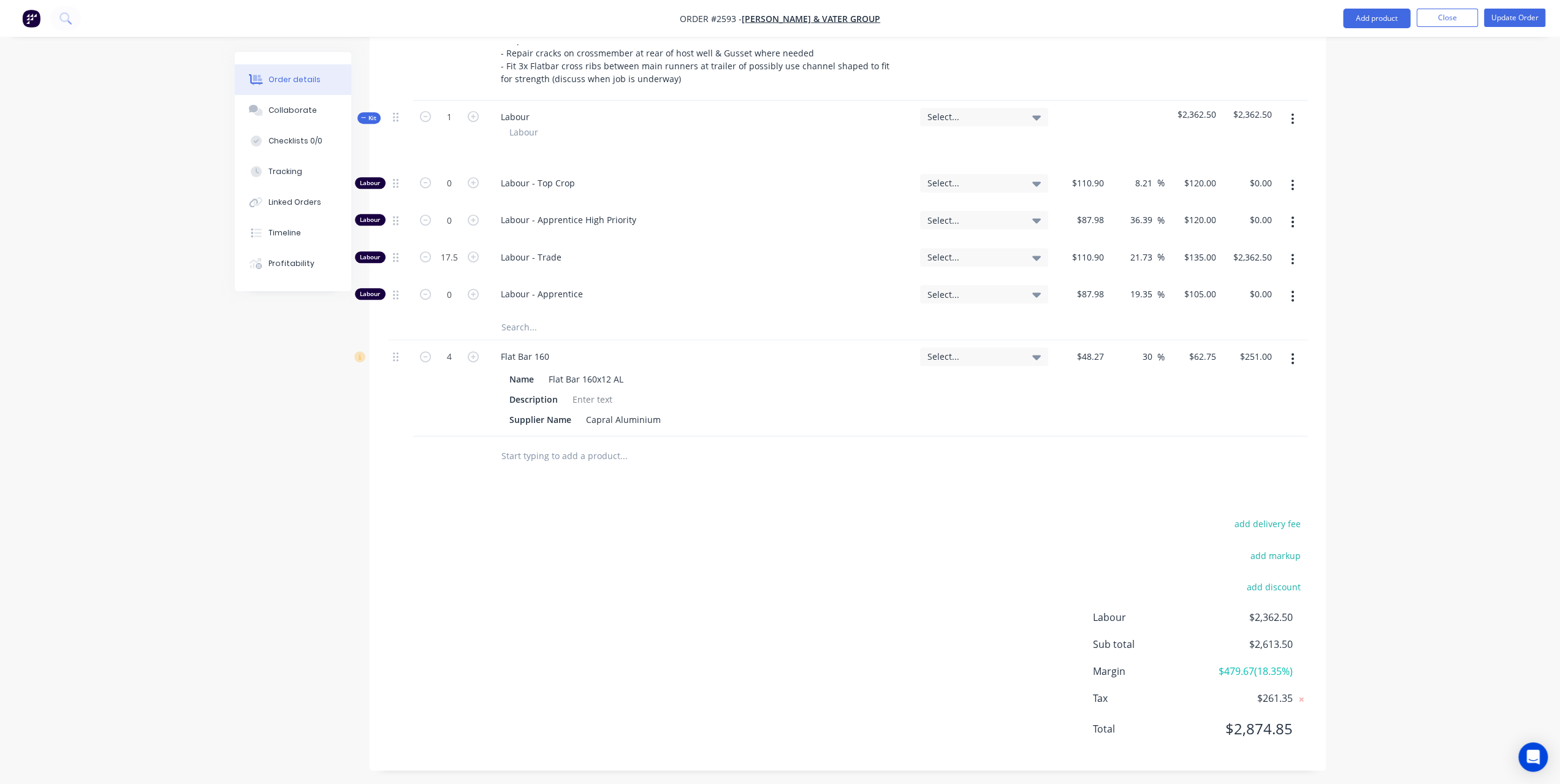
click at [1293, 300] on button "button" at bounding box center [1292, 296] width 29 height 22
click at [1264, 368] on div "Delete" at bounding box center [1249, 377] width 95 height 18
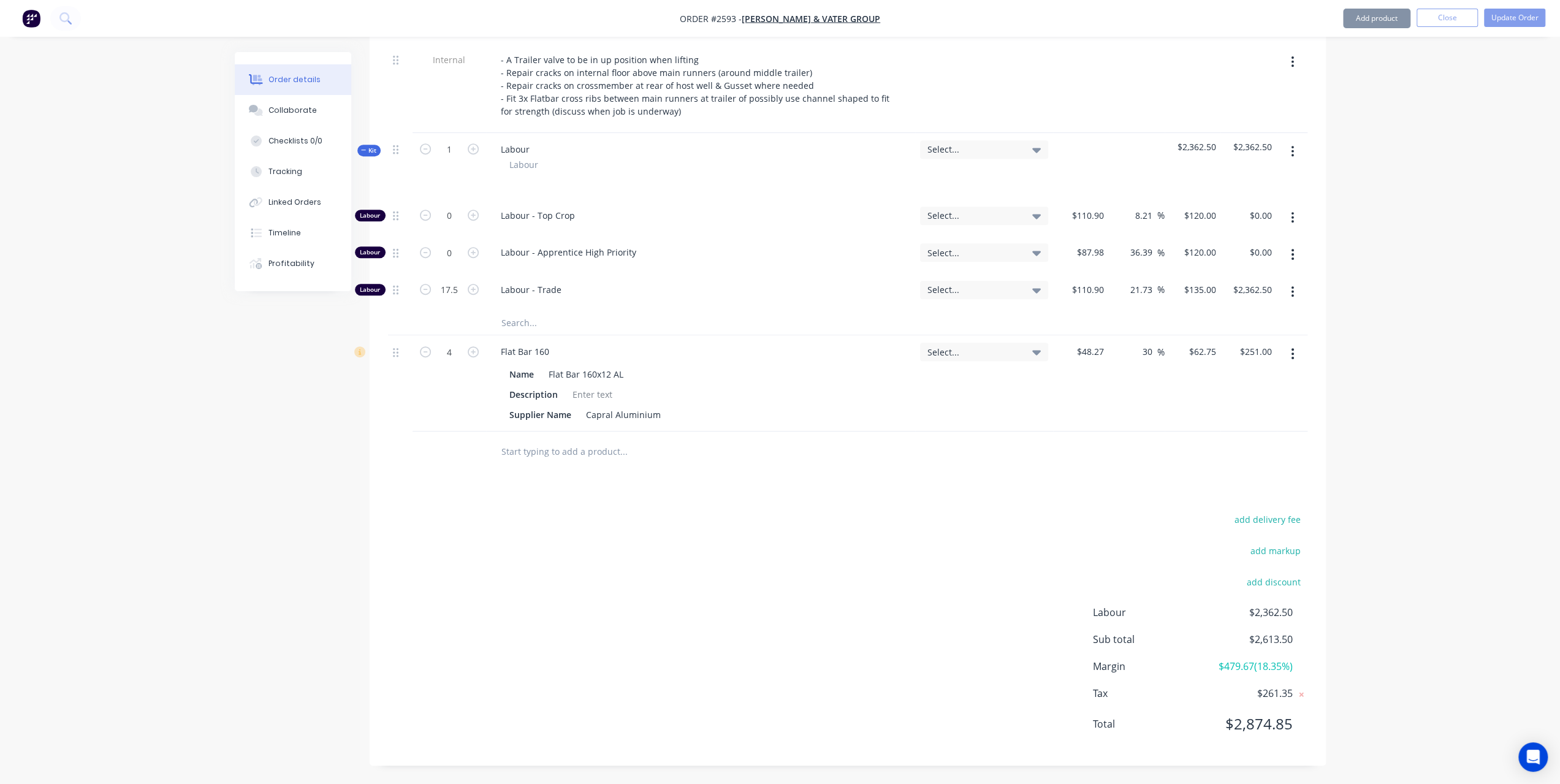
scroll to position [557, 0]
click at [1293, 253] on icon "button" at bounding box center [1292, 259] width 3 height 14
click at [1229, 331] on div "Delete" at bounding box center [1249, 340] width 95 height 18
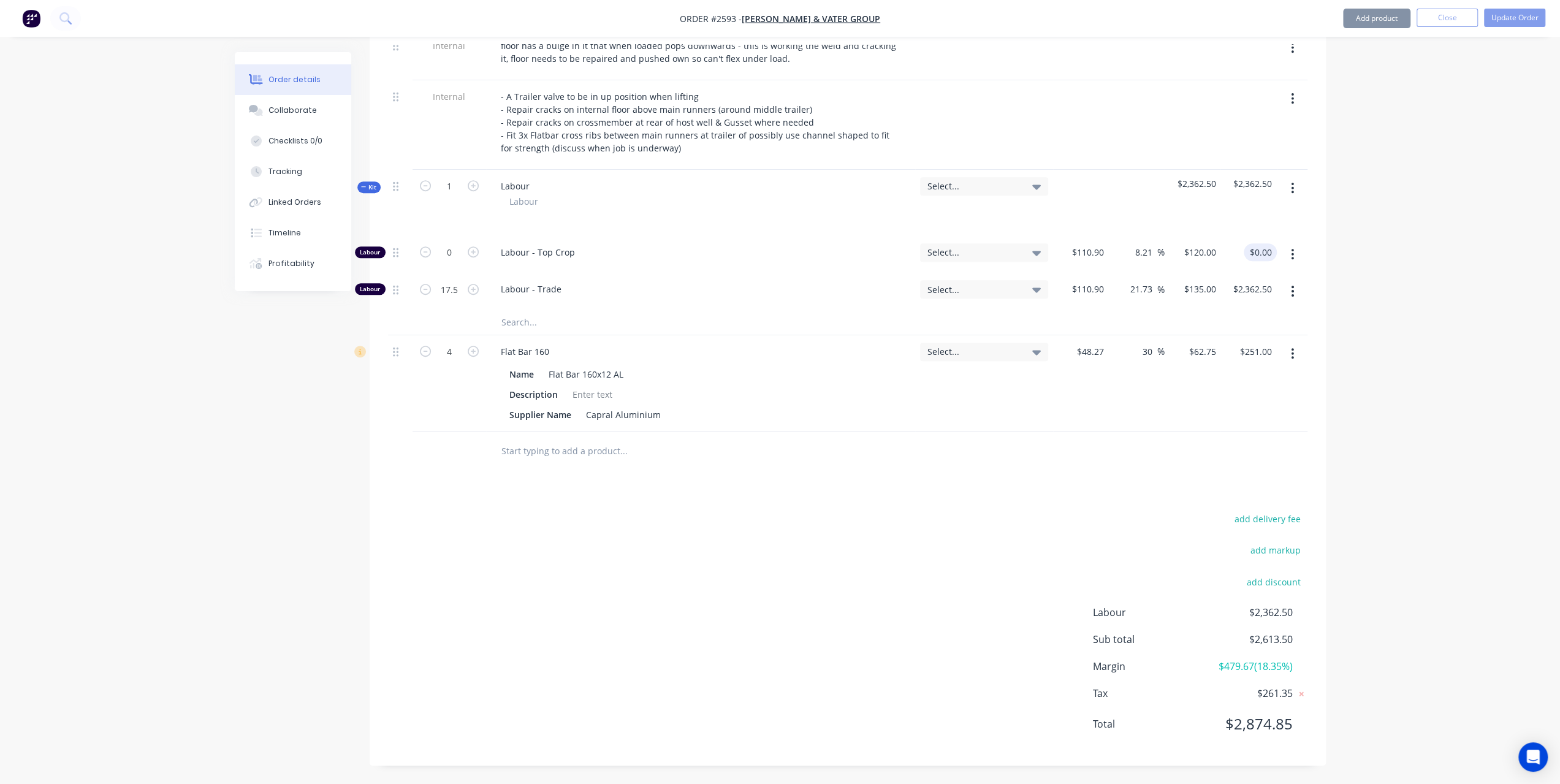
scroll to position [521, 0]
click at [1292, 257] on icon "button" at bounding box center [1292, 258] width 3 height 14
click at [1217, 334] on div "Delete" at bounding box center [1249, 339] width 95 height 18
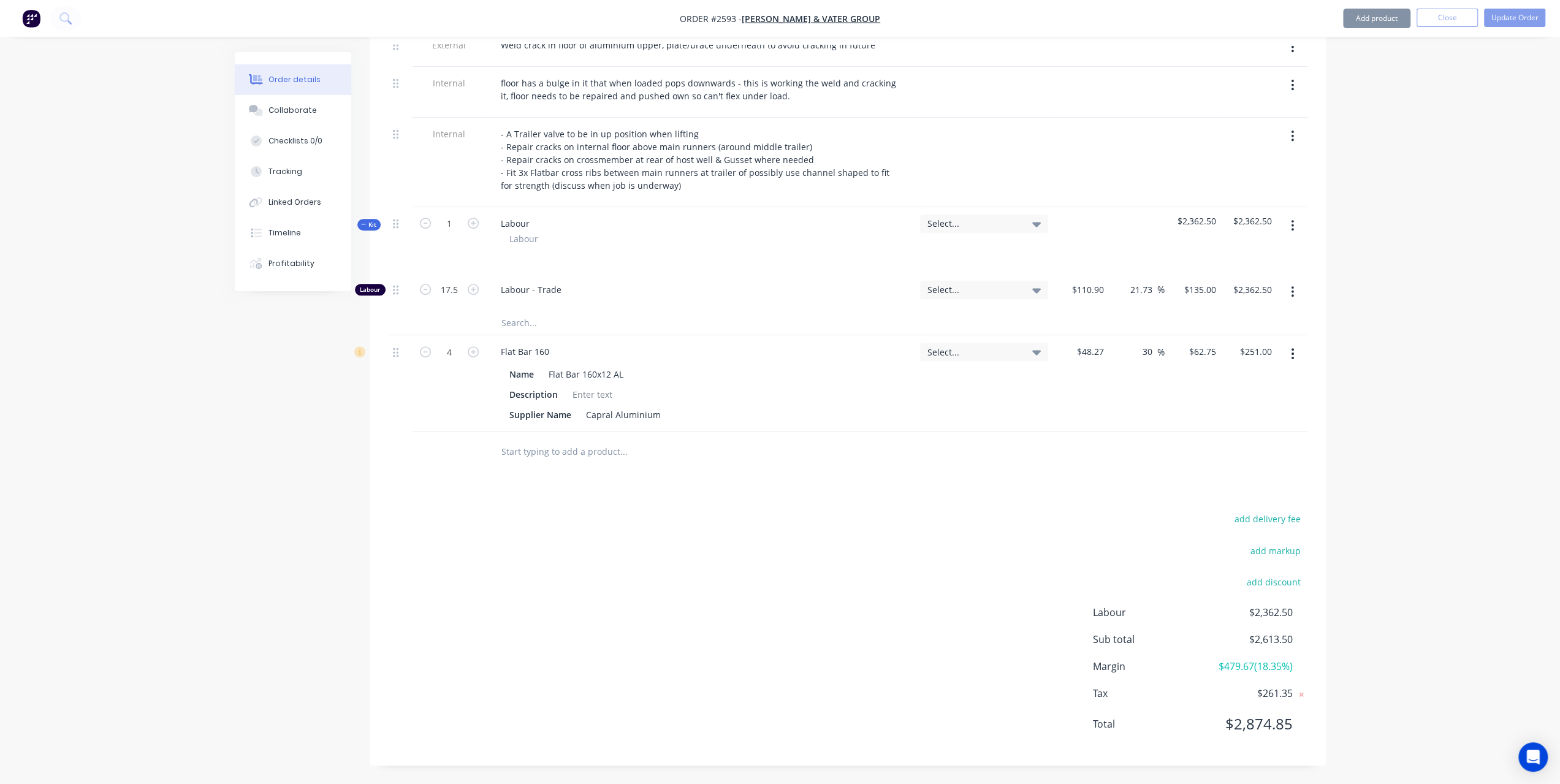
scroll to position [484, 0]
click at [1506, 17] on button "Update Order" at bounding box center [1515, 18] width 61 height 19
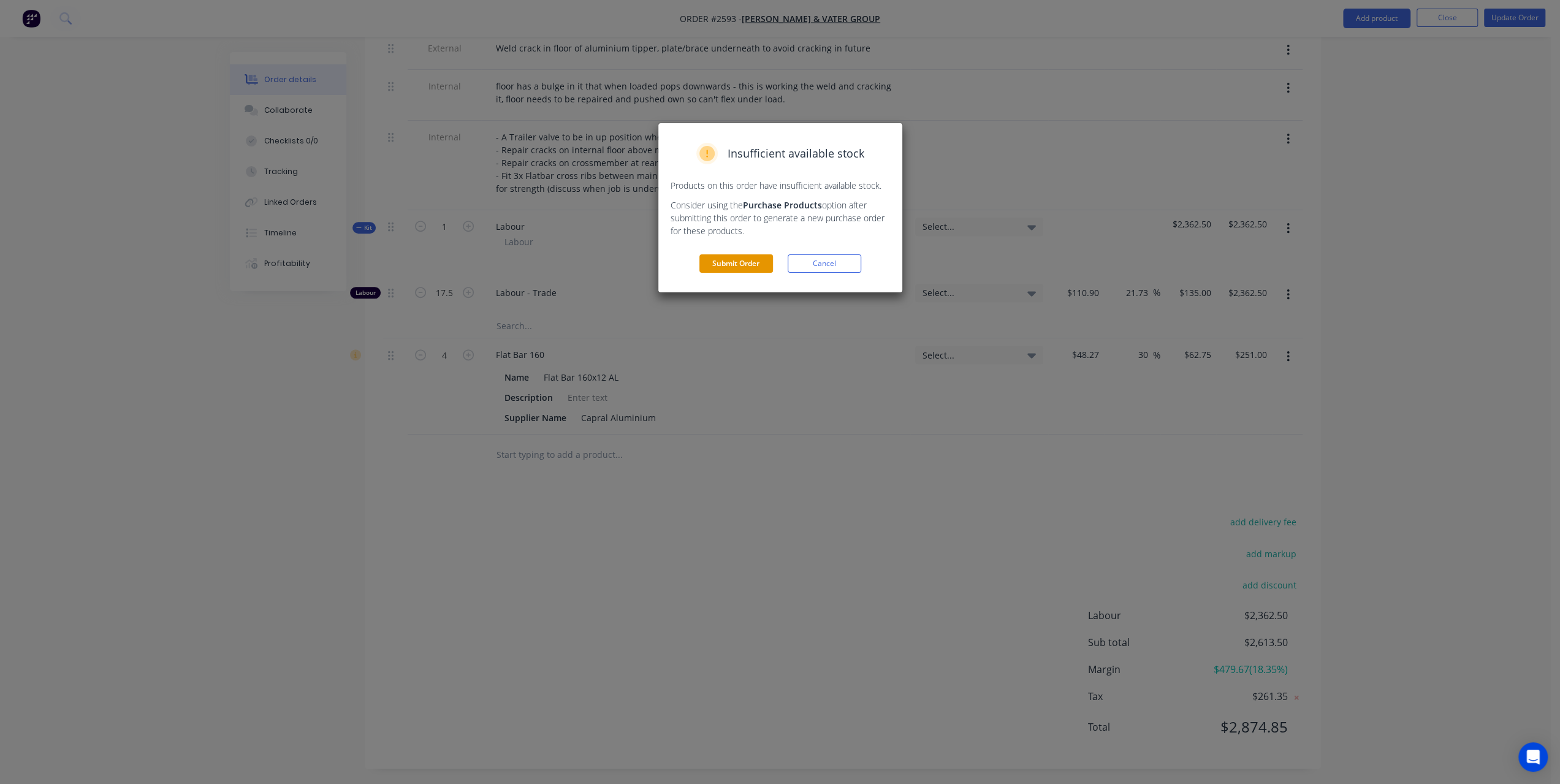
click at [744, 266] on button "Submit Order" at bounding box center [736, 264] width 73 height 19
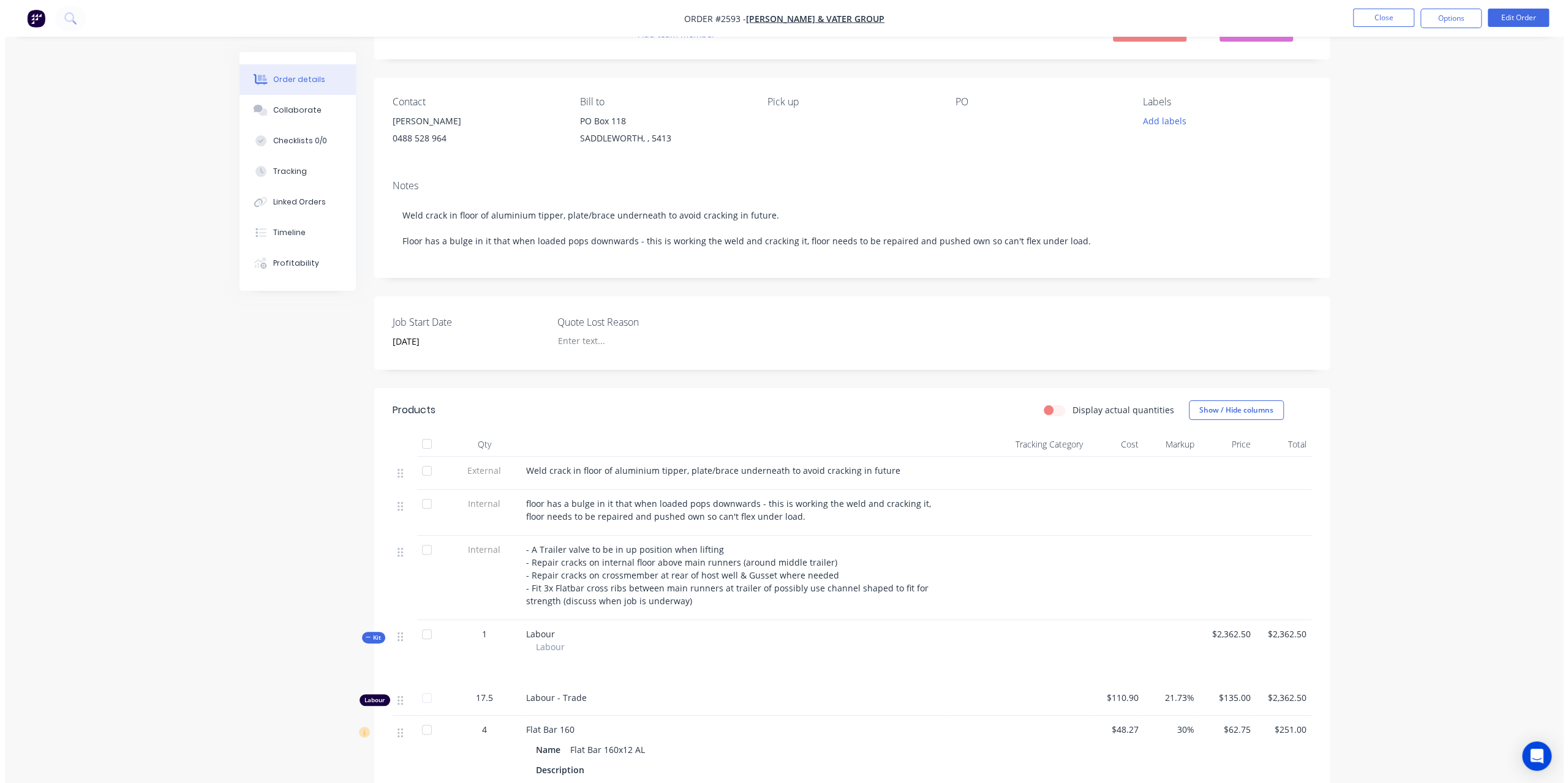
scroll to position [0, 0]
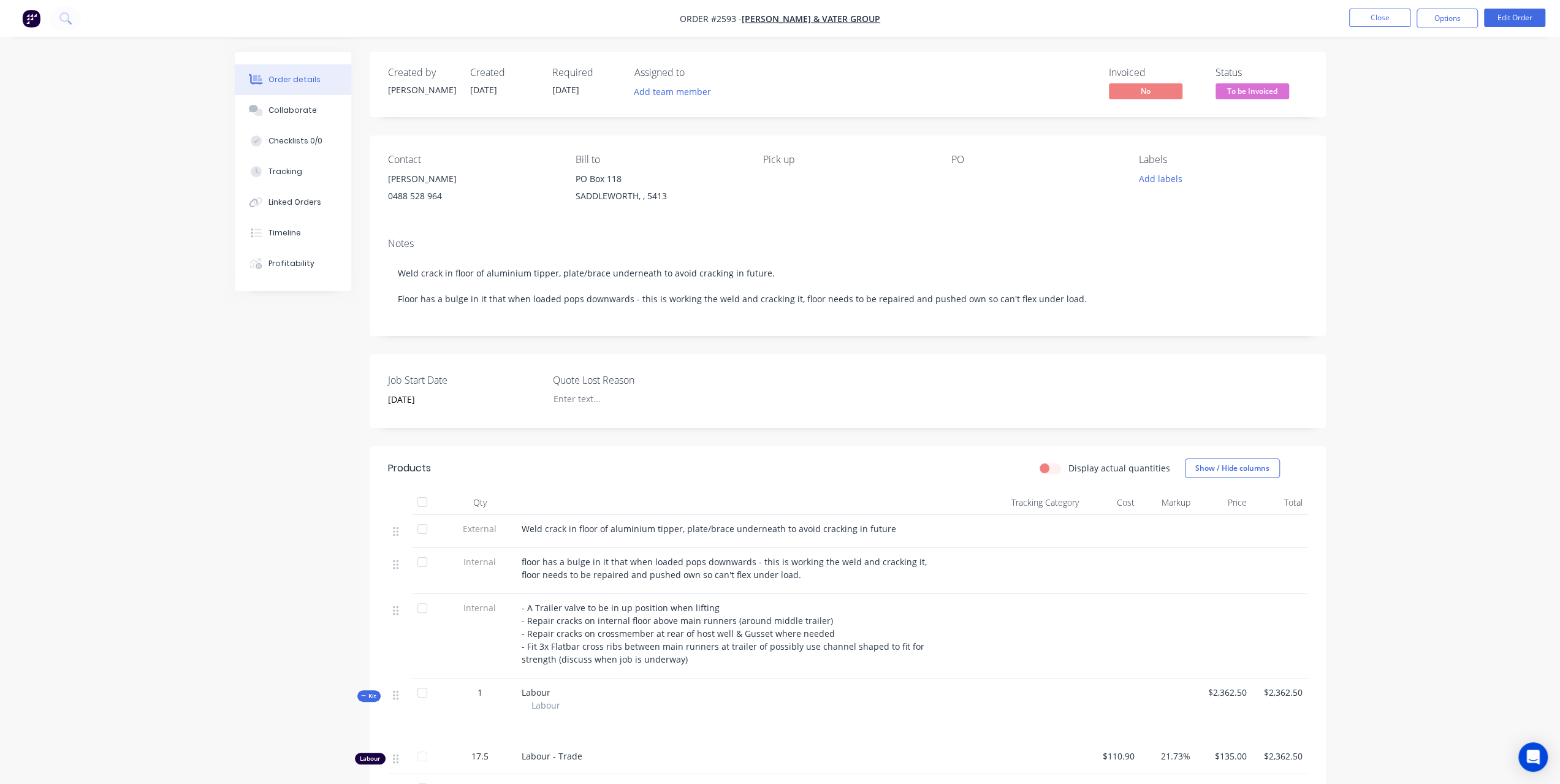
drag, startPoint x: 848, startPoint y: 21, endPoint x: 896, endPoint y: 26, distance: 48.3
click at [896, 26] on nav "Order #2593 - DM Vater & Vater Group Close Options Edit Order" at bounding box center [780, 18] width 1560 height 37
click at [80, 24] on nav "Order #2593 - DM Vater & Vater Group Close Options Edit Order" at bounding box center [780, 18] width 1560 height 37
click at [65, 17] on icon at bounding box center [65, 18] width 12 height 12
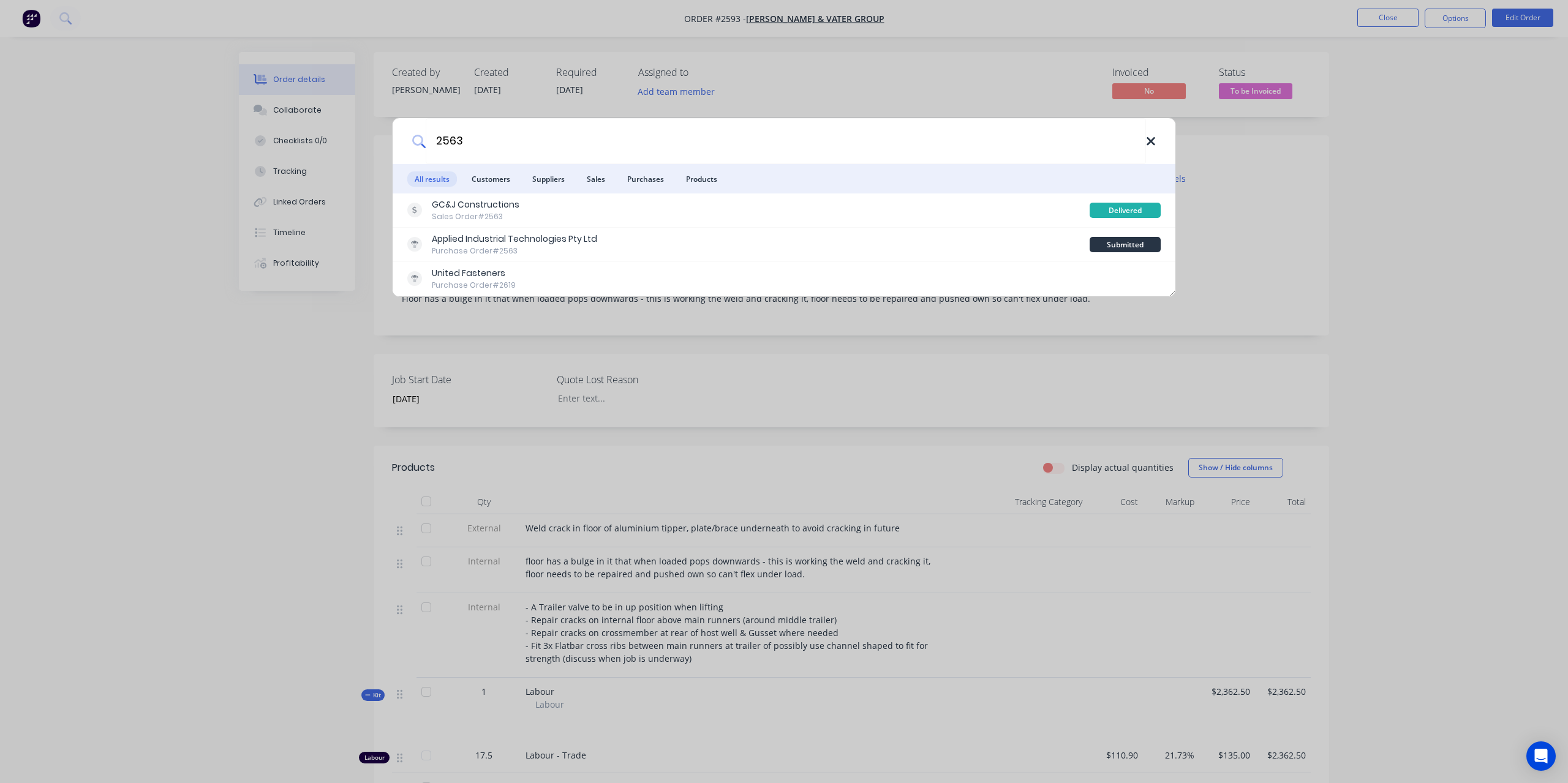
type input "2563"
click at [1151, 140] on icon at bounding box center [1150, 141] width 8 height 8
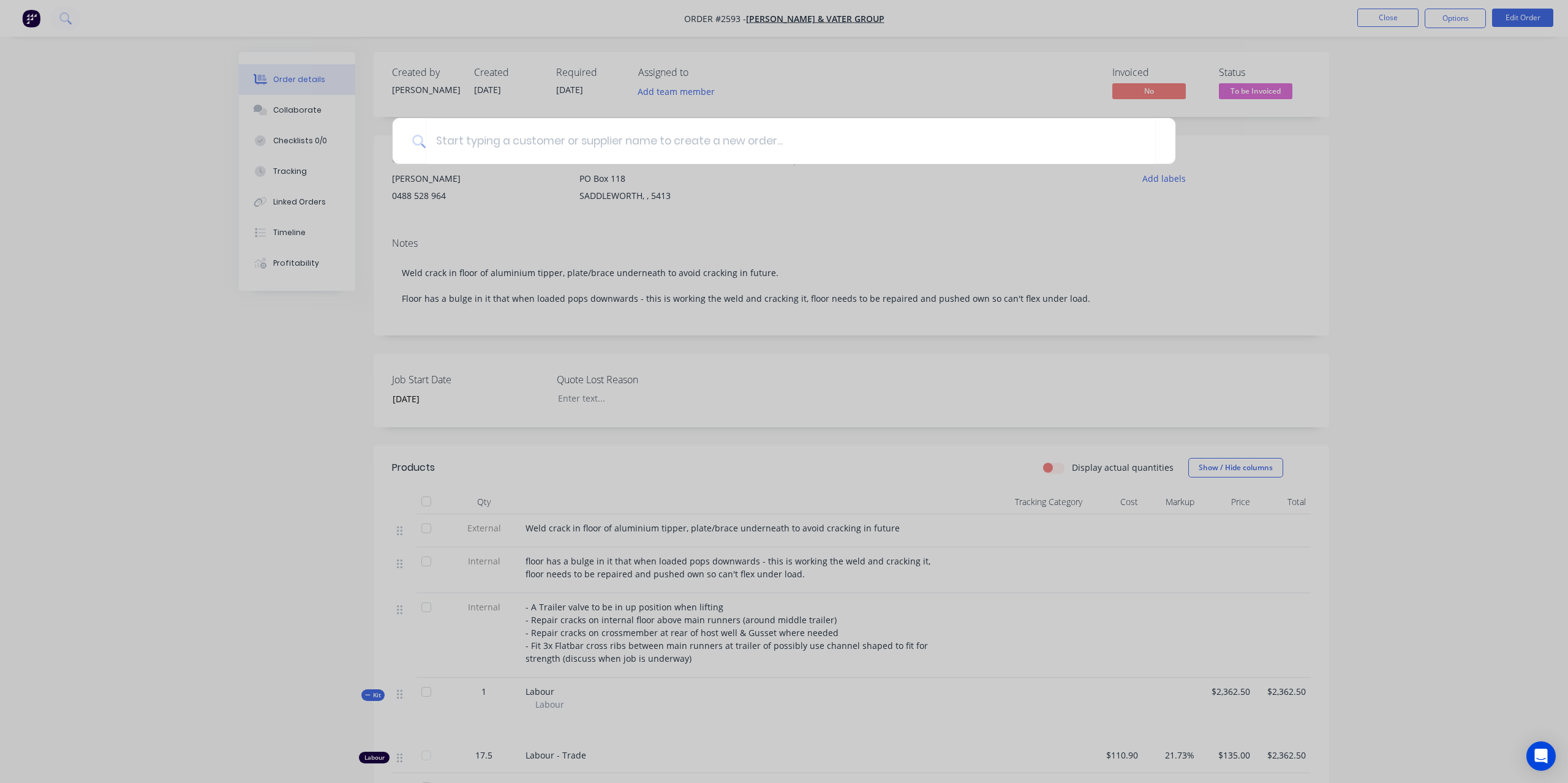
click at [1389, 16] on div at bounding box center [784, 392] width 1568 height 783
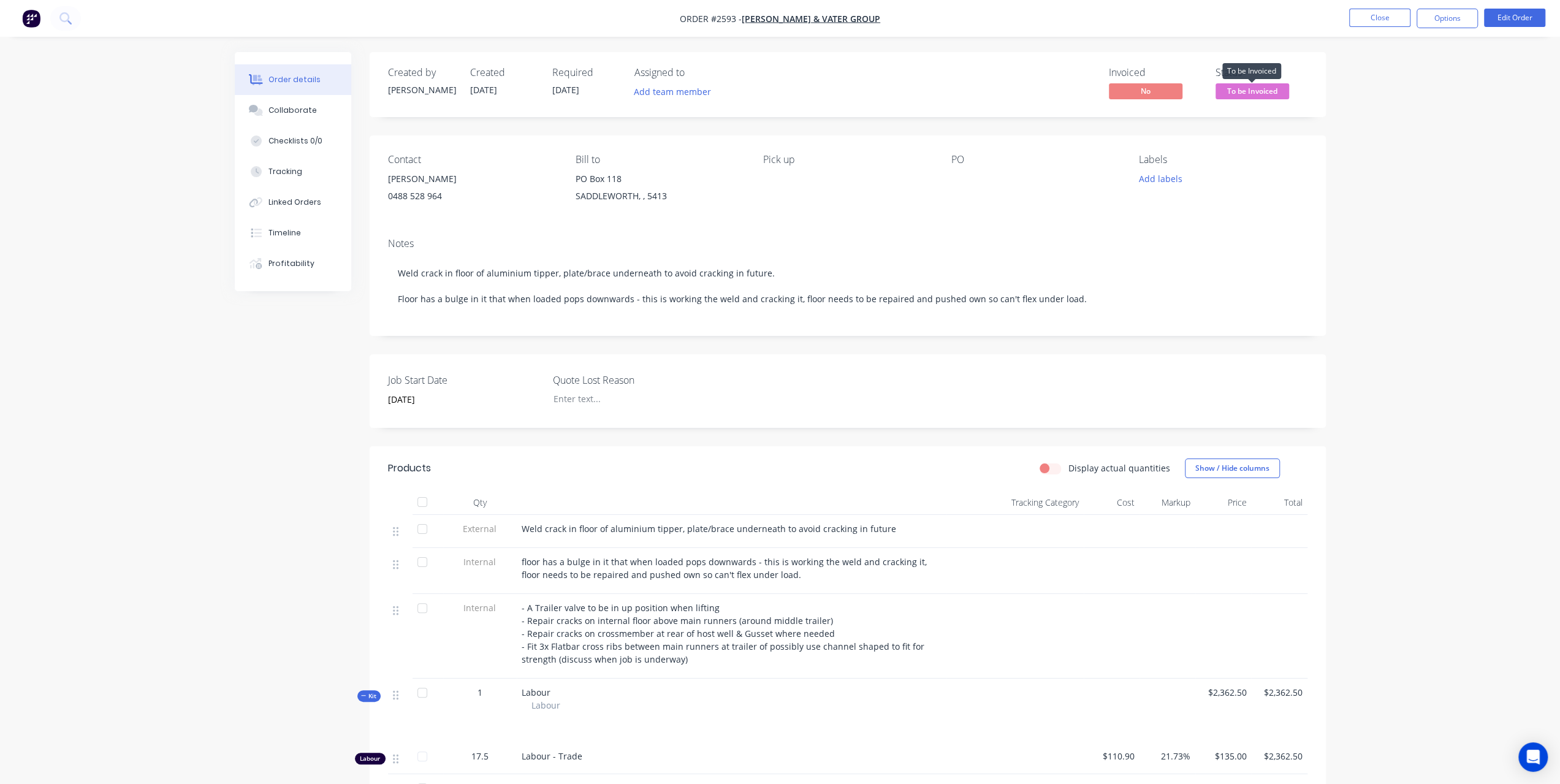
click at [1254, 98] on span "To be Invoiced" at bounding box center [1252, 91] width 73 height 16
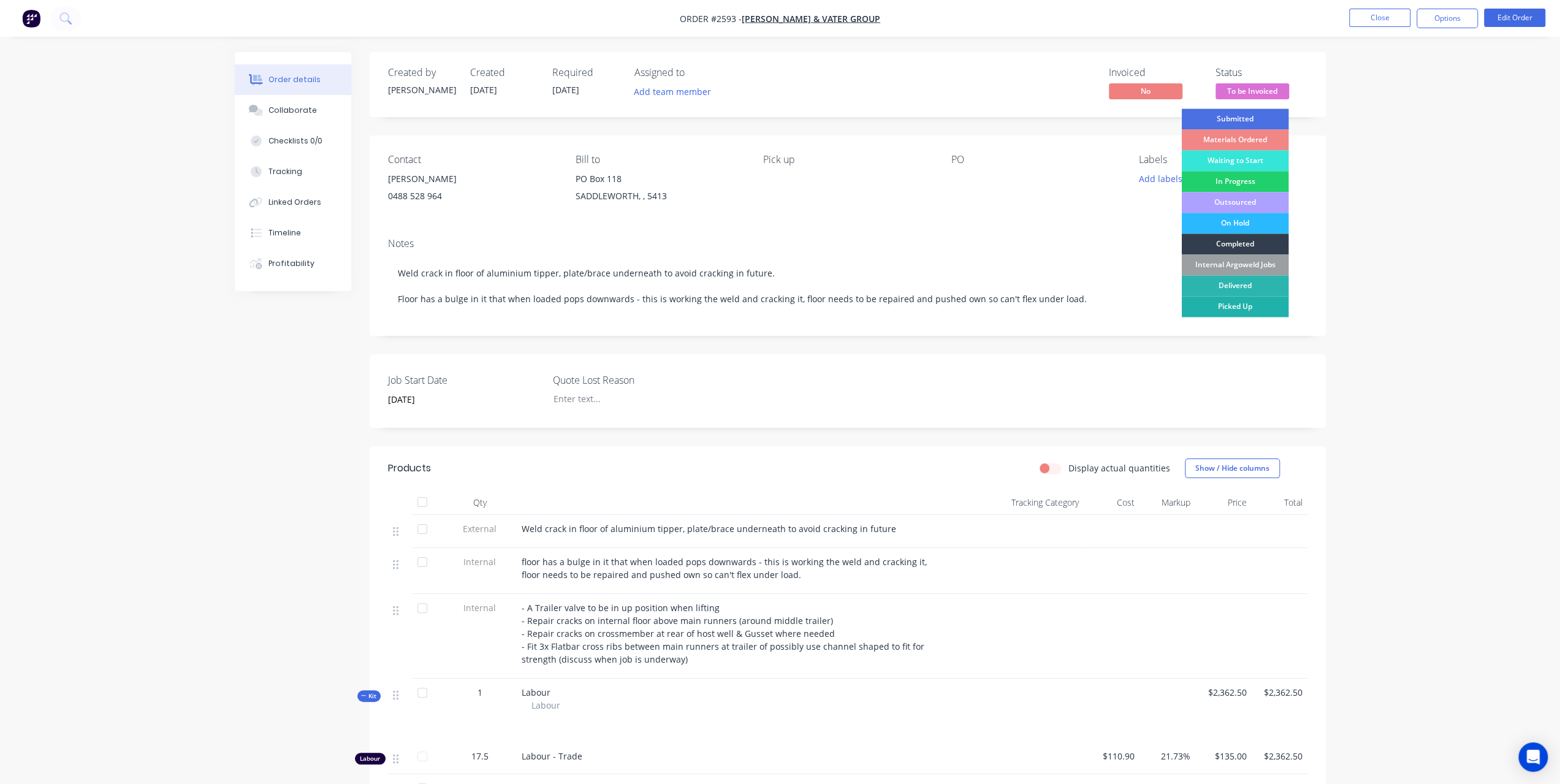
click at [1228, 306] on div "Picked Up" at bounding box center [1235, 306] width 107 height 21
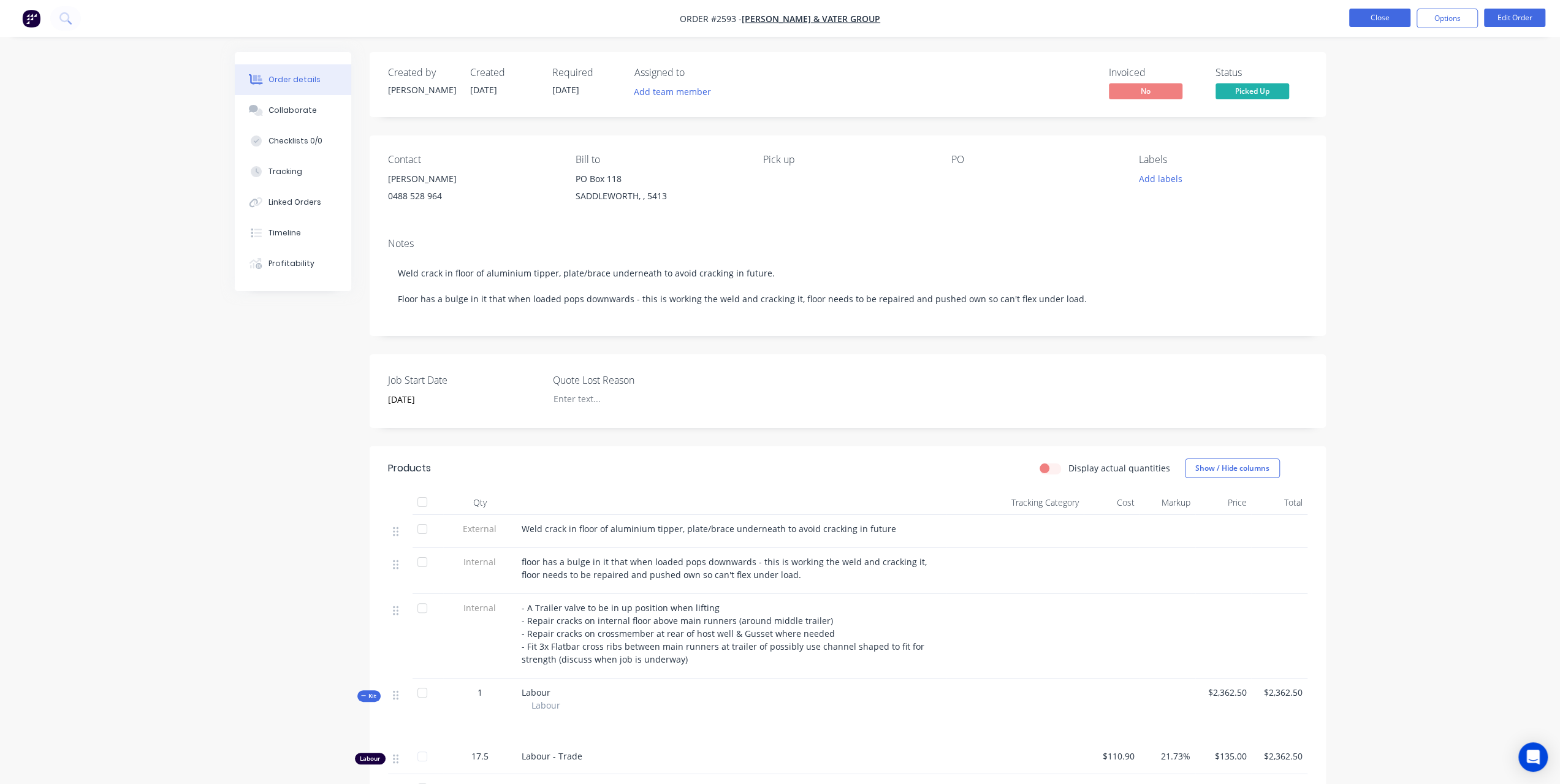
click at [1367, 21] on button "Close" at bounding box center [1380, 18] width 61 height 19
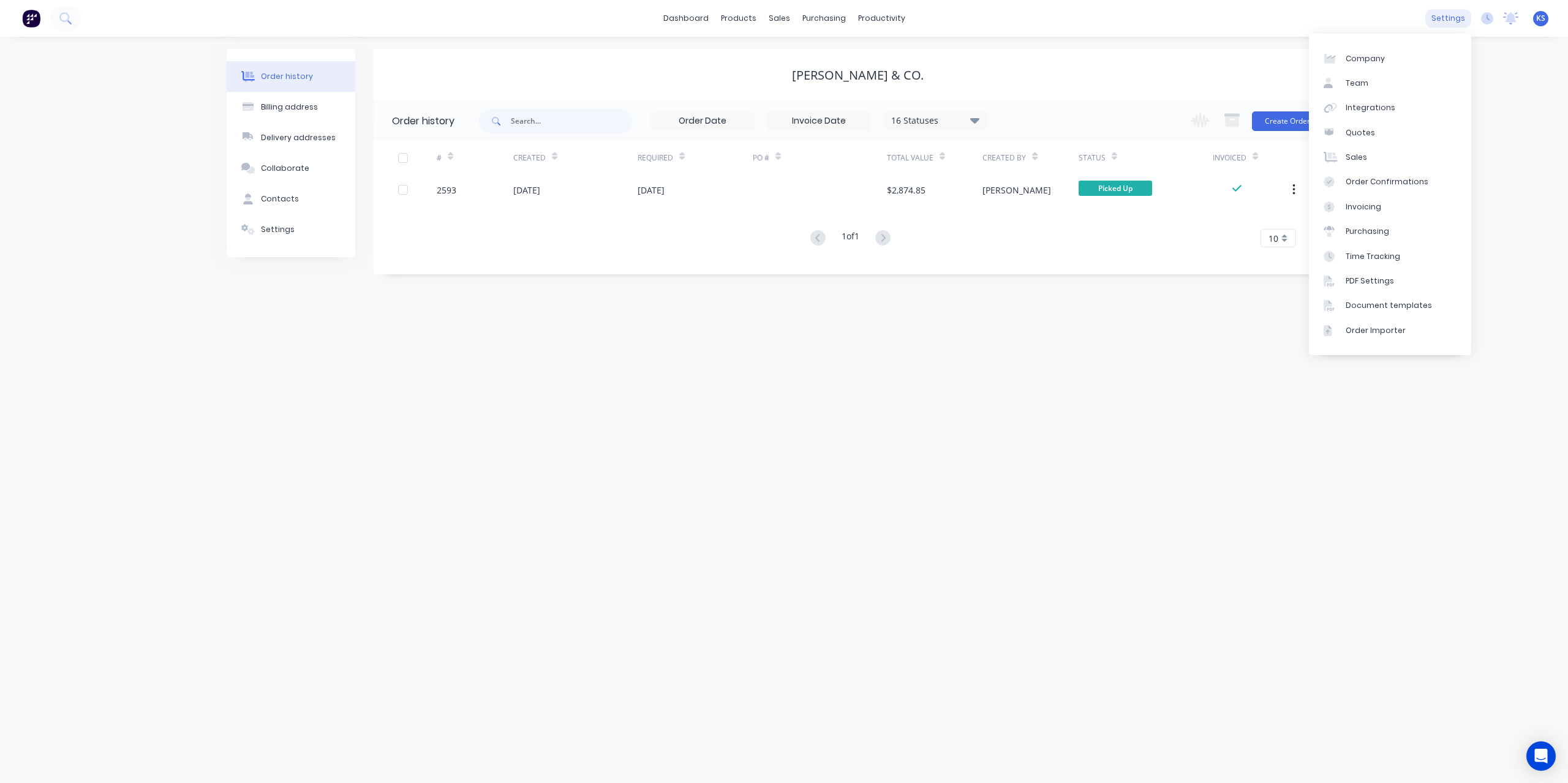
click at [1444, 17] on div "settings" at bounding box center [1448, 19] width 46 height 19
click at [1372, 112] on div "Integrations" at bounding box center [1370, 108] width 50 height 11
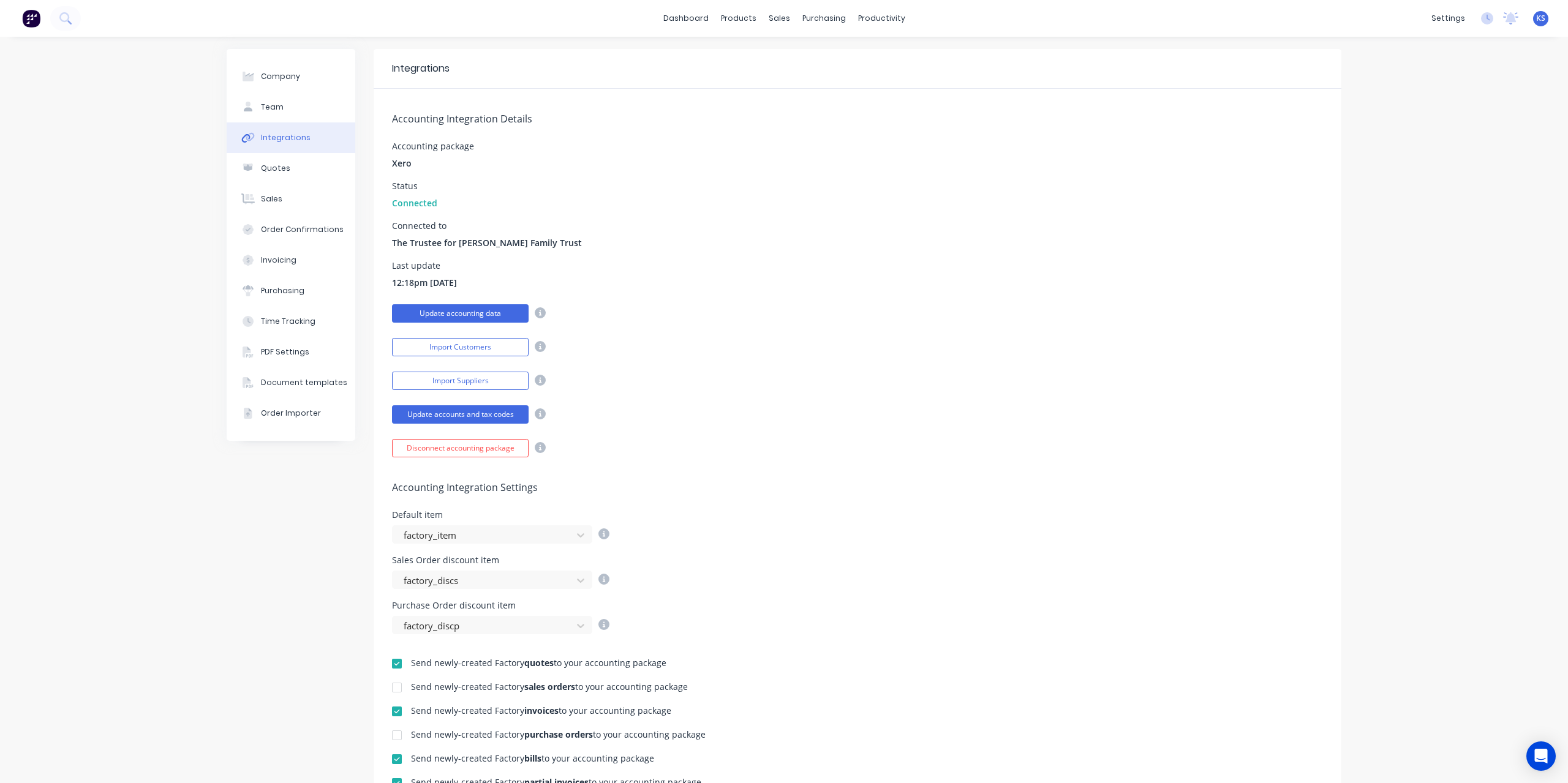
click at [469, 316] on button "Update accounting data" at bounding box center [460, 314] width 137 height 19
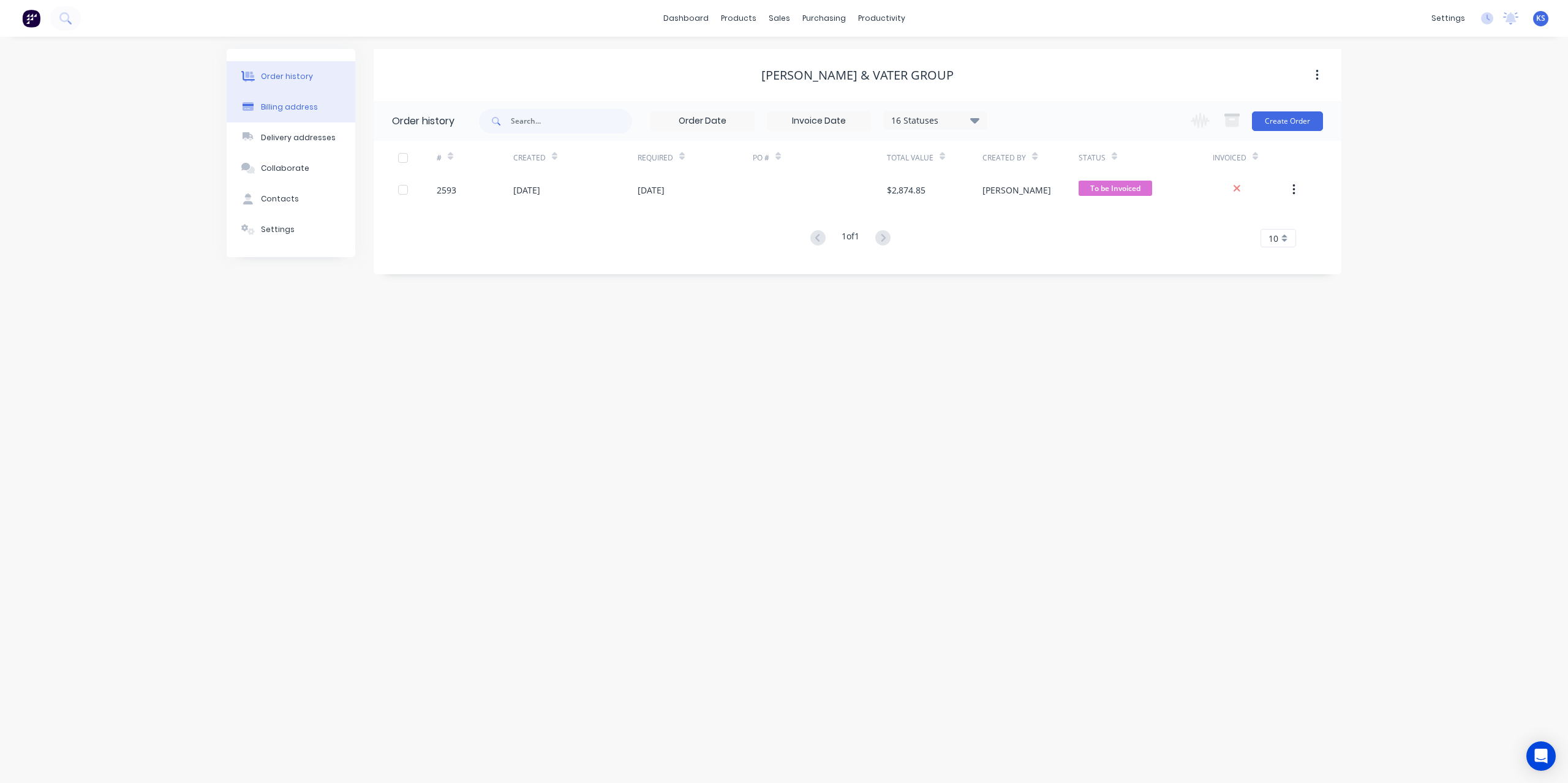
click at [267, 108] on div "Billing address" at bounding box center [290, 108] width 57 height 11
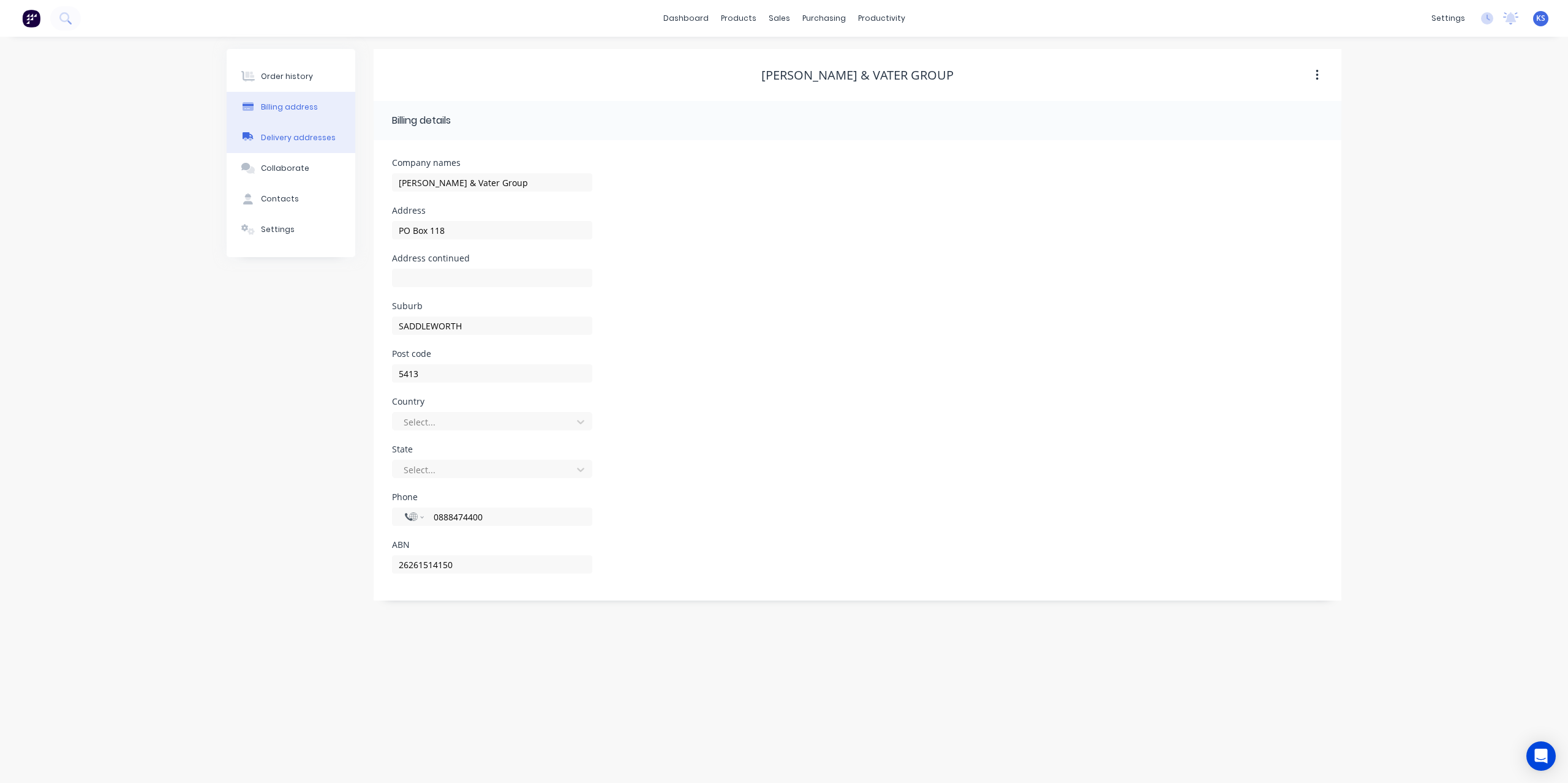
click at [265, 142] on div "Delivery addresses" at bounding box center [298, 138] width 75 height 11
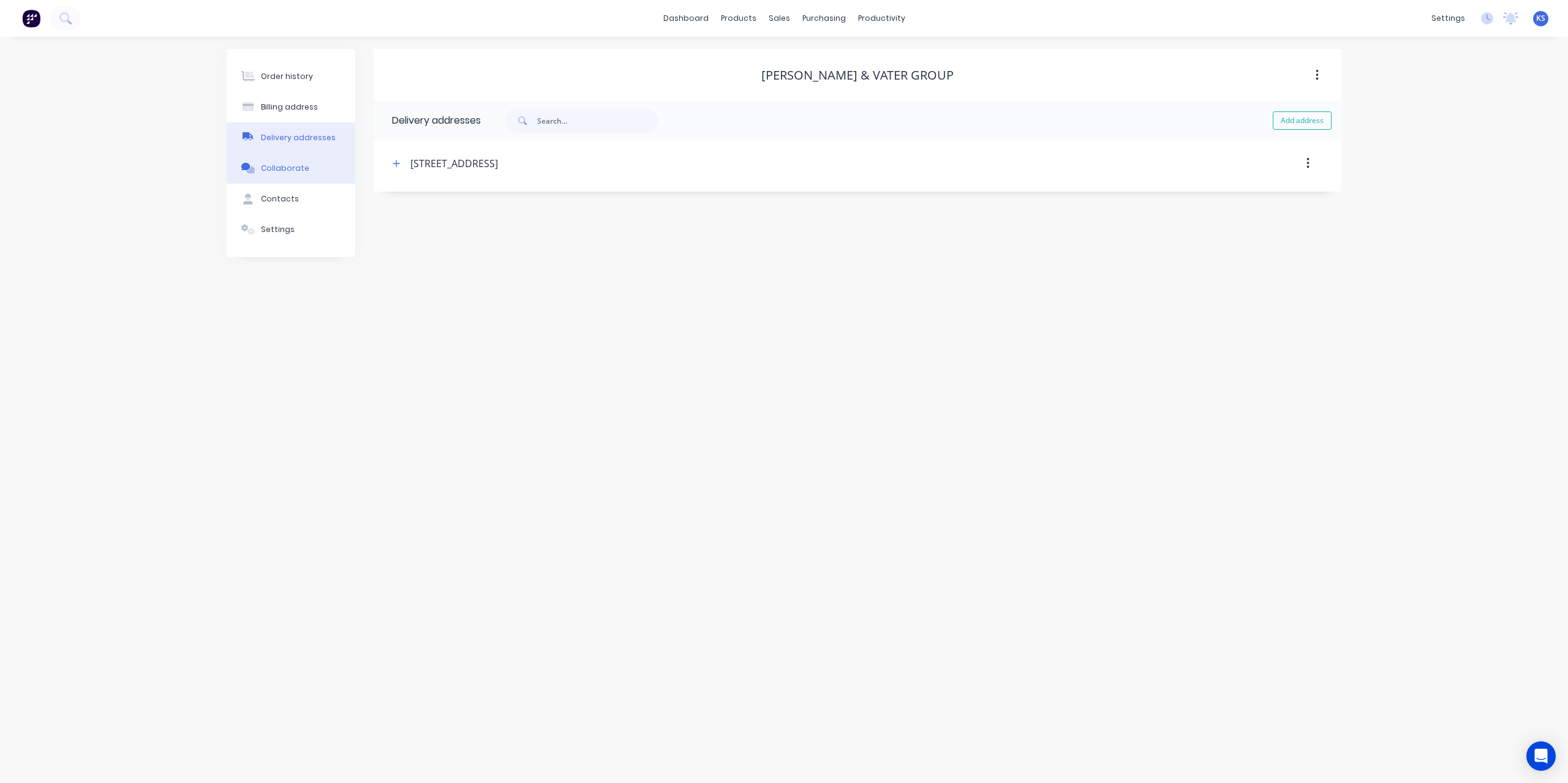
click at [303, 172] on div "Collaborate" at bounding box center [285, 168] width 48 height 11
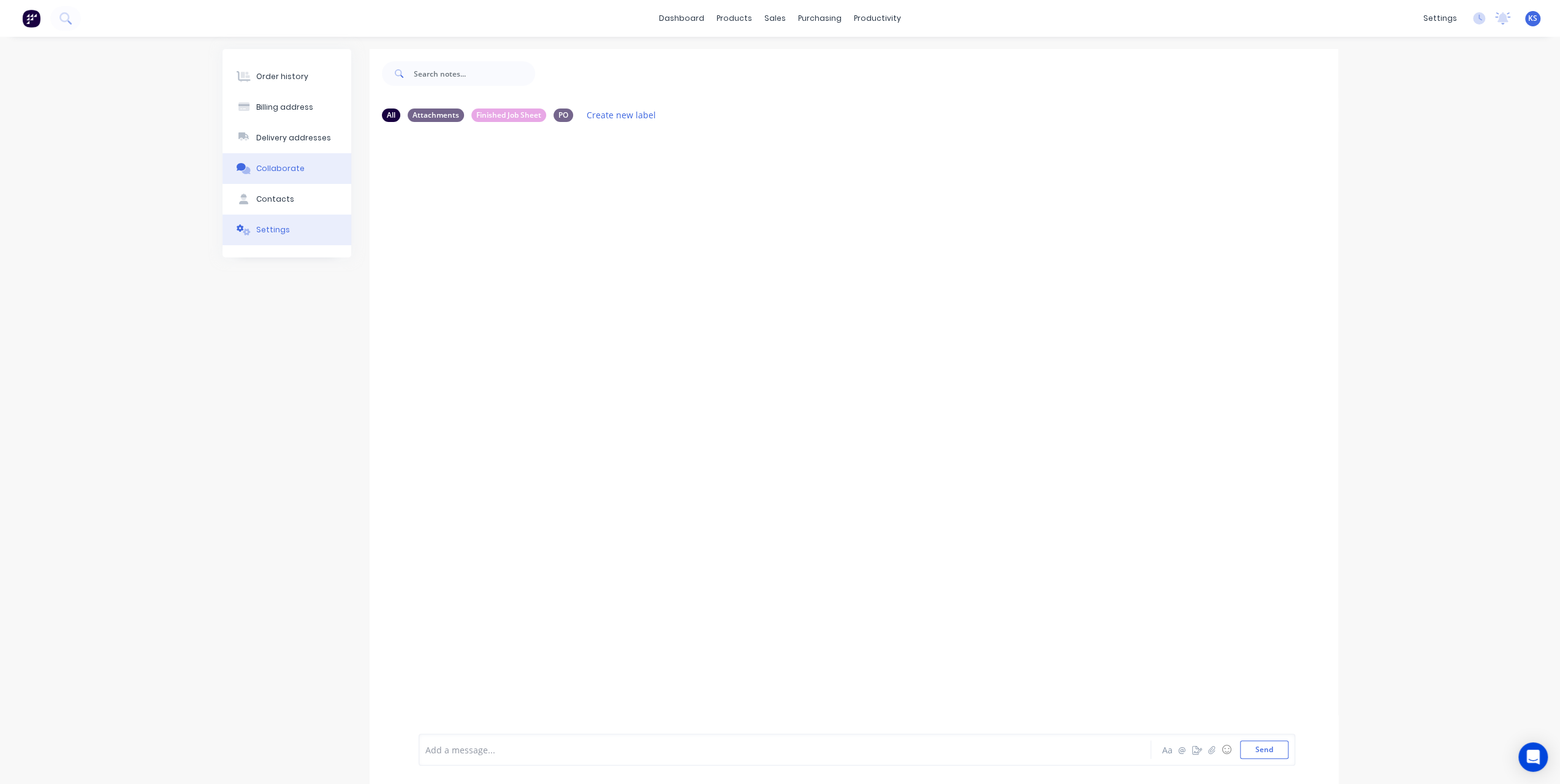
click at [278, 217] on button "Settings" at bounding box center [287, 230] width 129 height 30
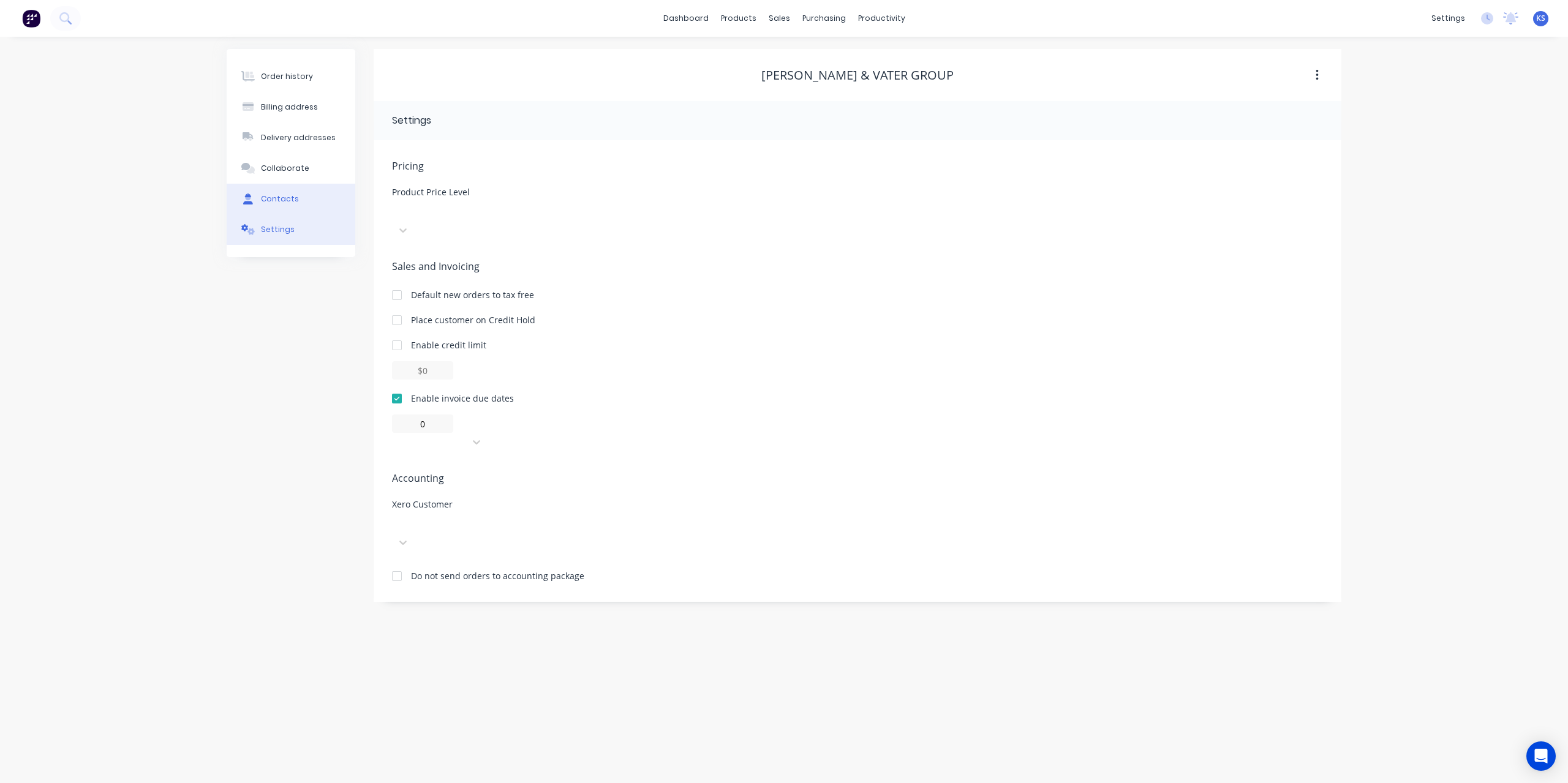
click at [279, 191] on button "Contacts" at bounding box center [290, 198] width 129 height 30
click at [270, 231] on div "Settings" at bounding box center [278, 229] width 34 height 11
click at [282, 196] on div "Contacts" at bounding box center [280, 199] width 38 height 11
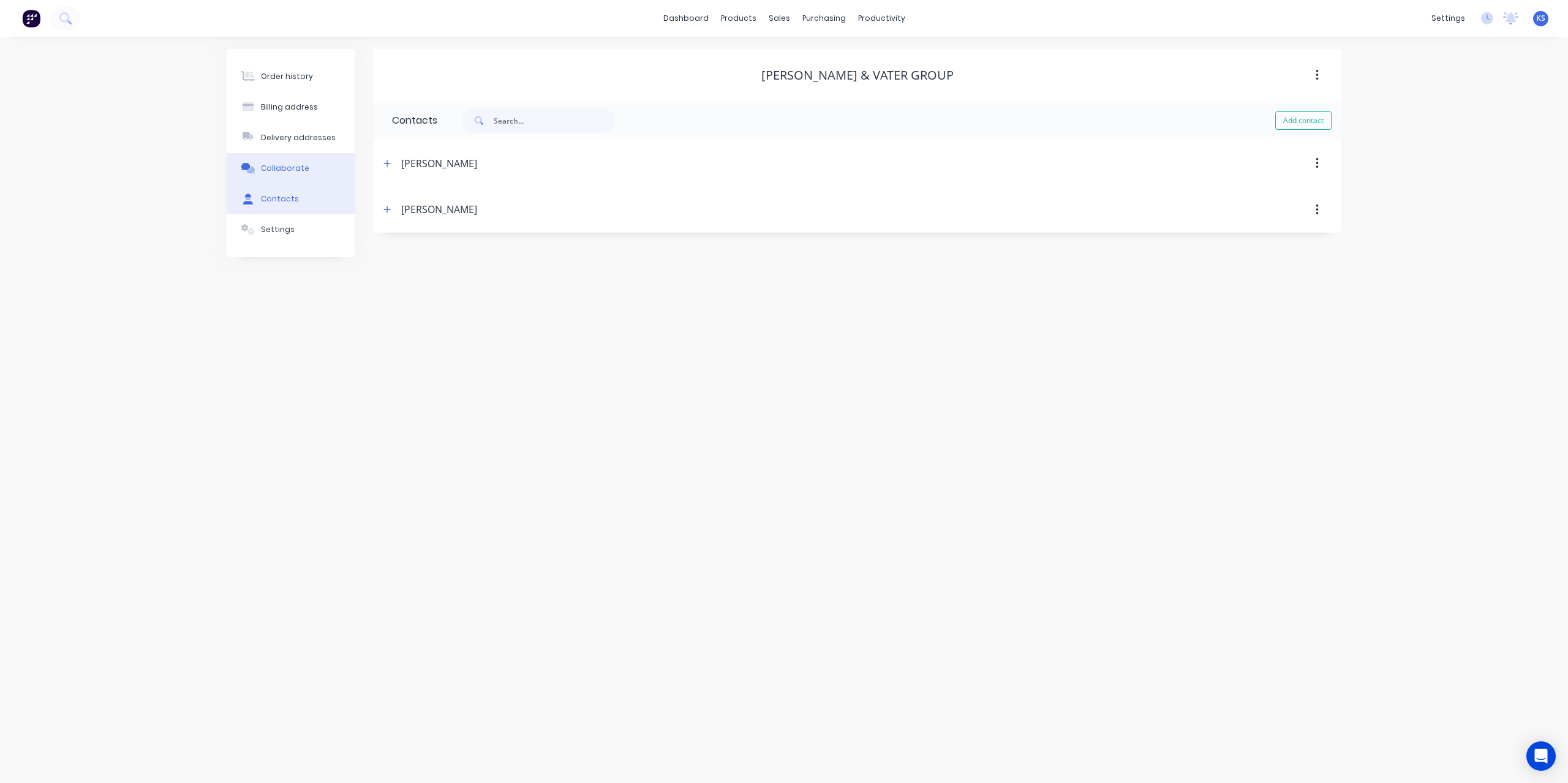
click at [305, 170] on button "Collaborate" at bounding box center [290, 168] width 129 height 30
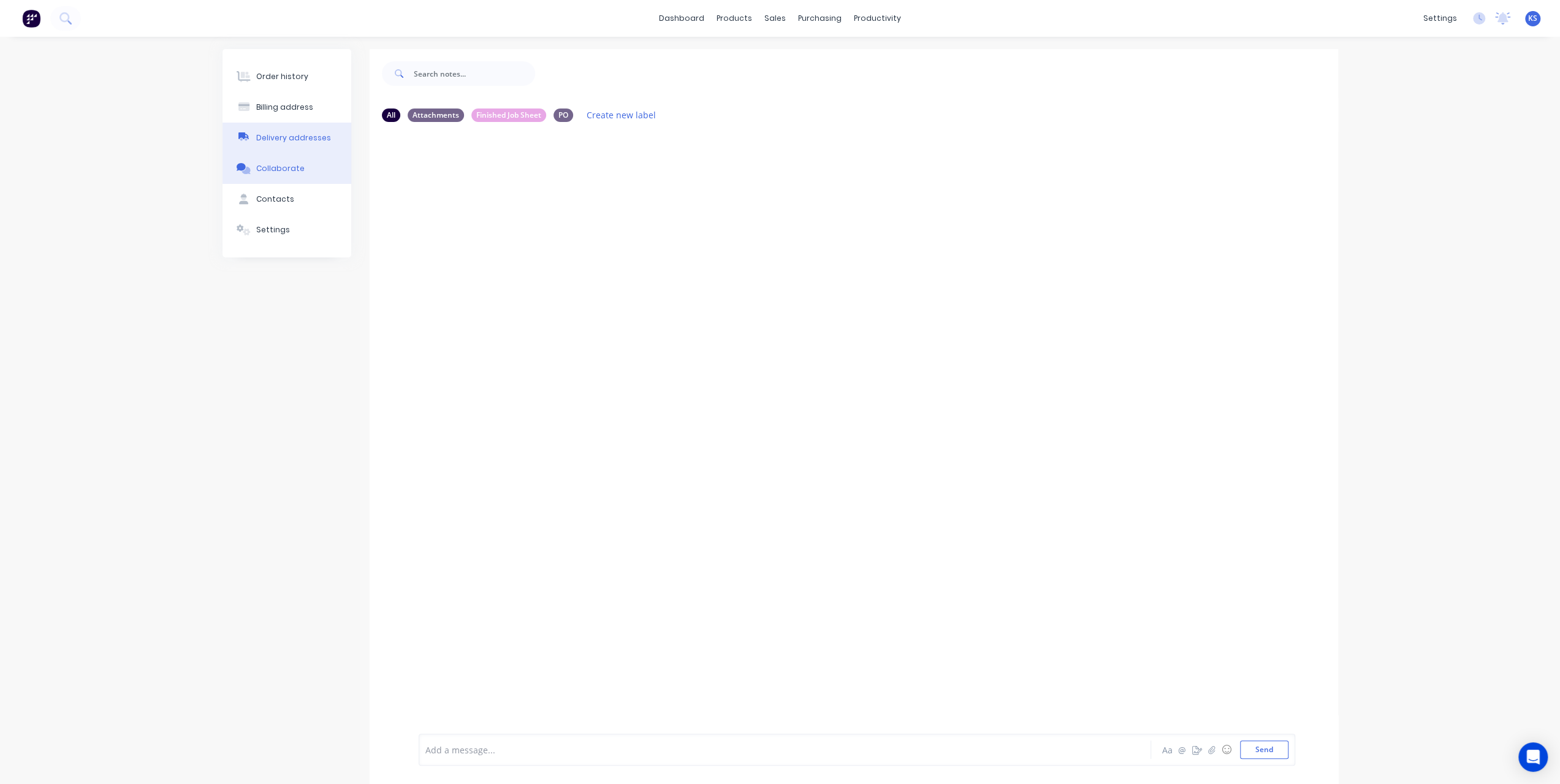
click at [283, 133] on div "Delivery addresses" at bounding box center [294, 138] width 75 height 11
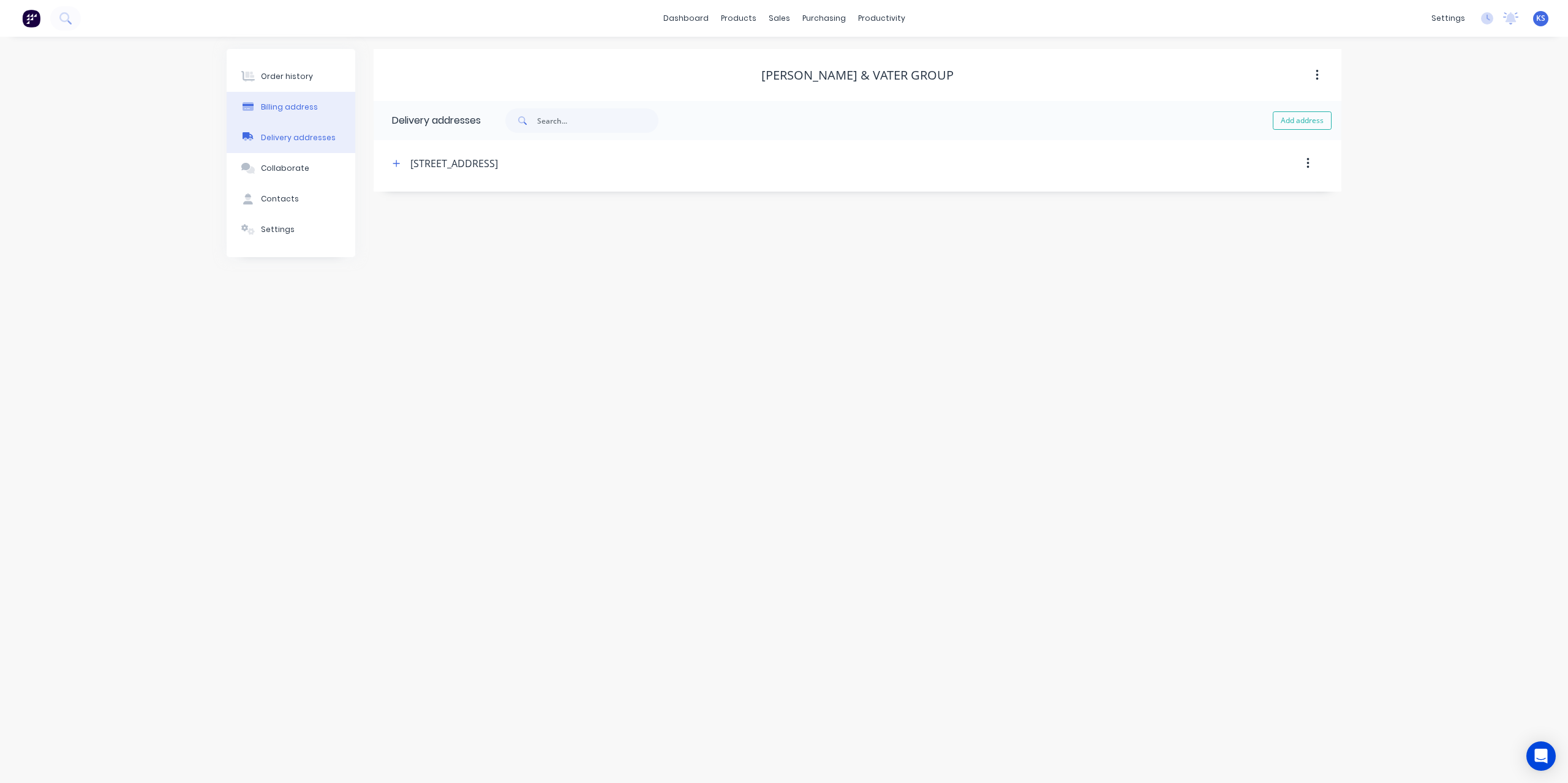
click at [293, 109] on div "Billing address" at bounding box center [290, 108] width 57 height 11
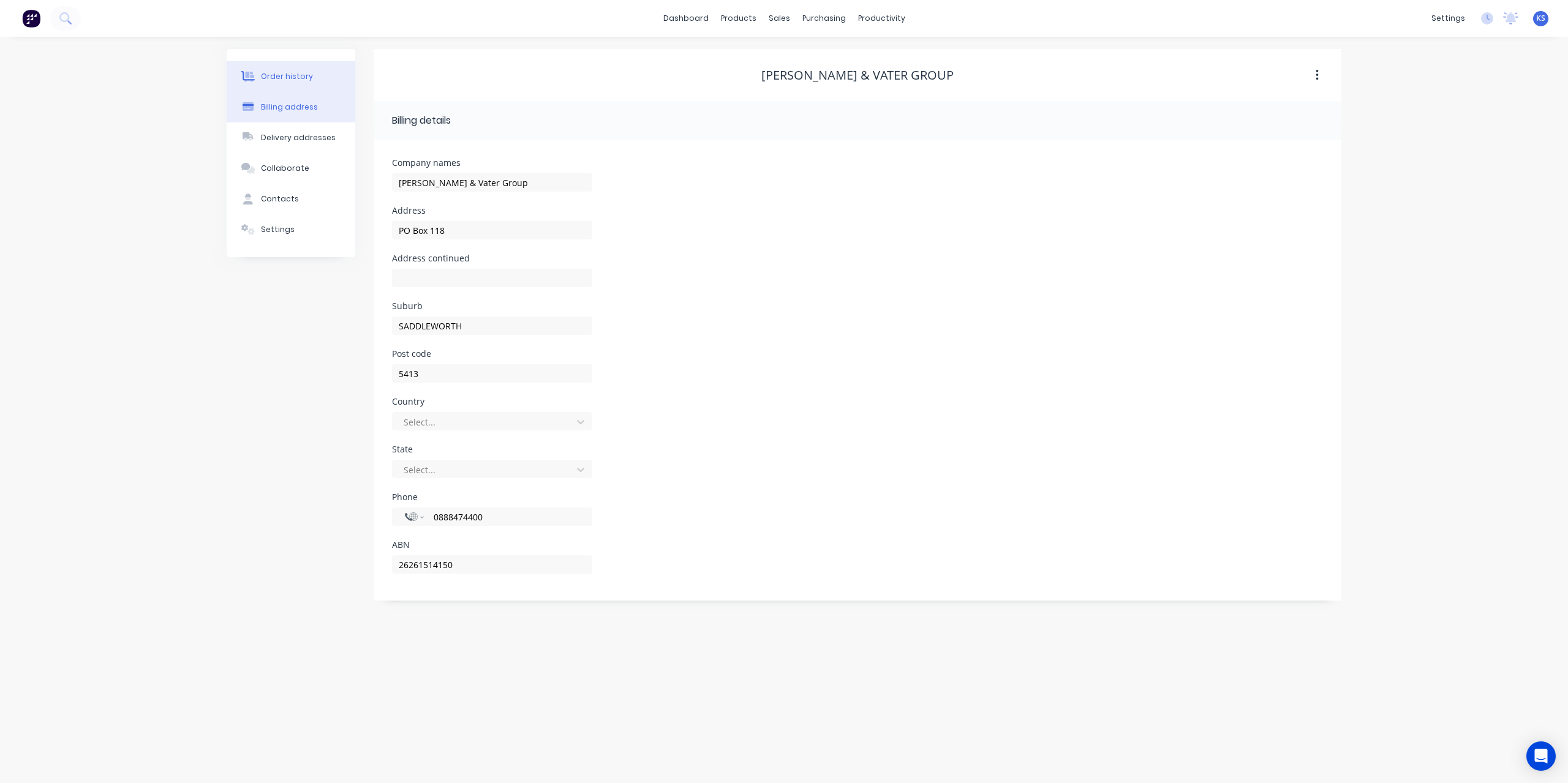
click at [305, 80] on div "Order history" at bounding box center [287, 76] width 52 height 11
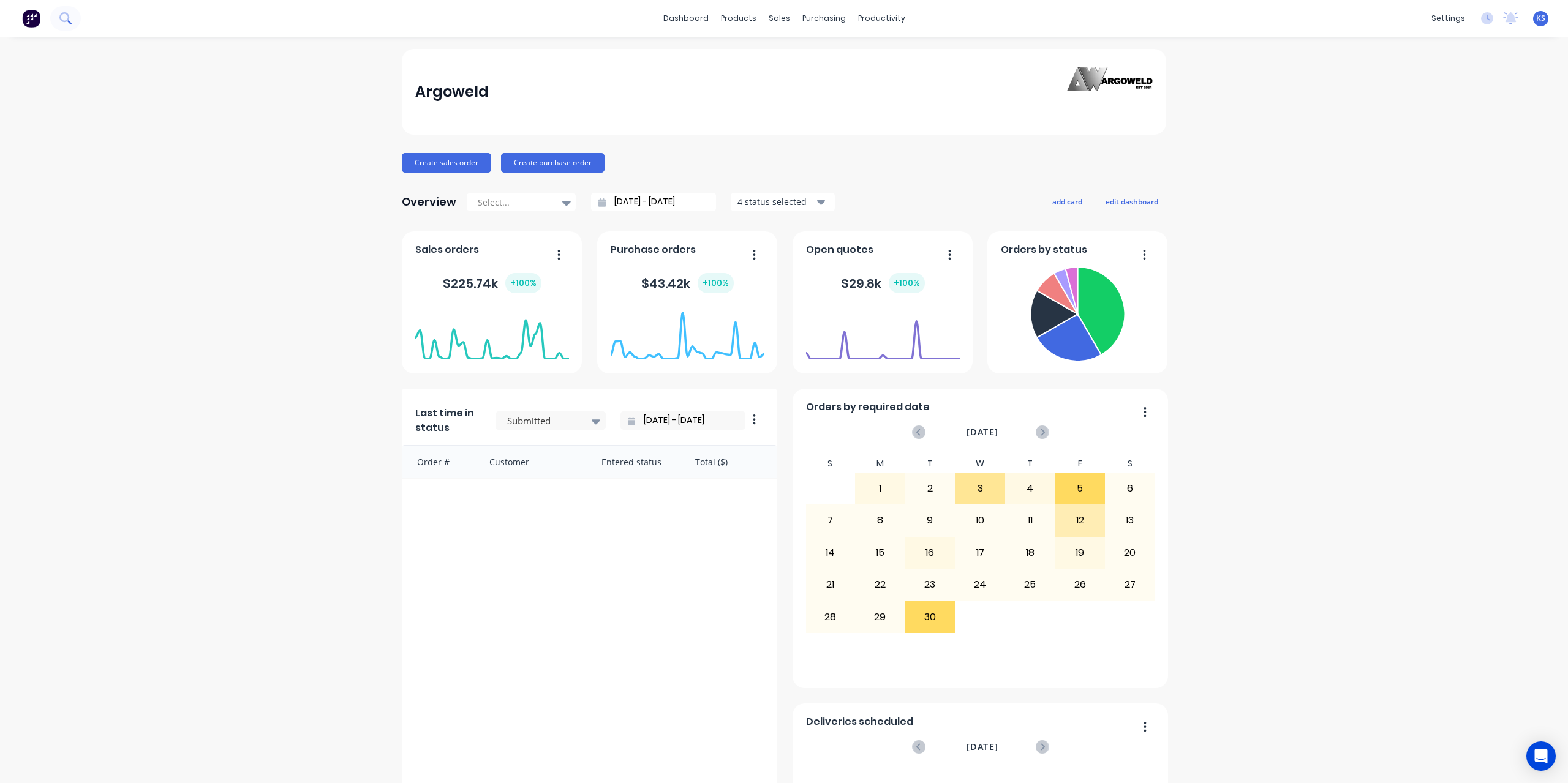
click at [61, 24] on button at bounding box center [65, 18] width 30 height 24
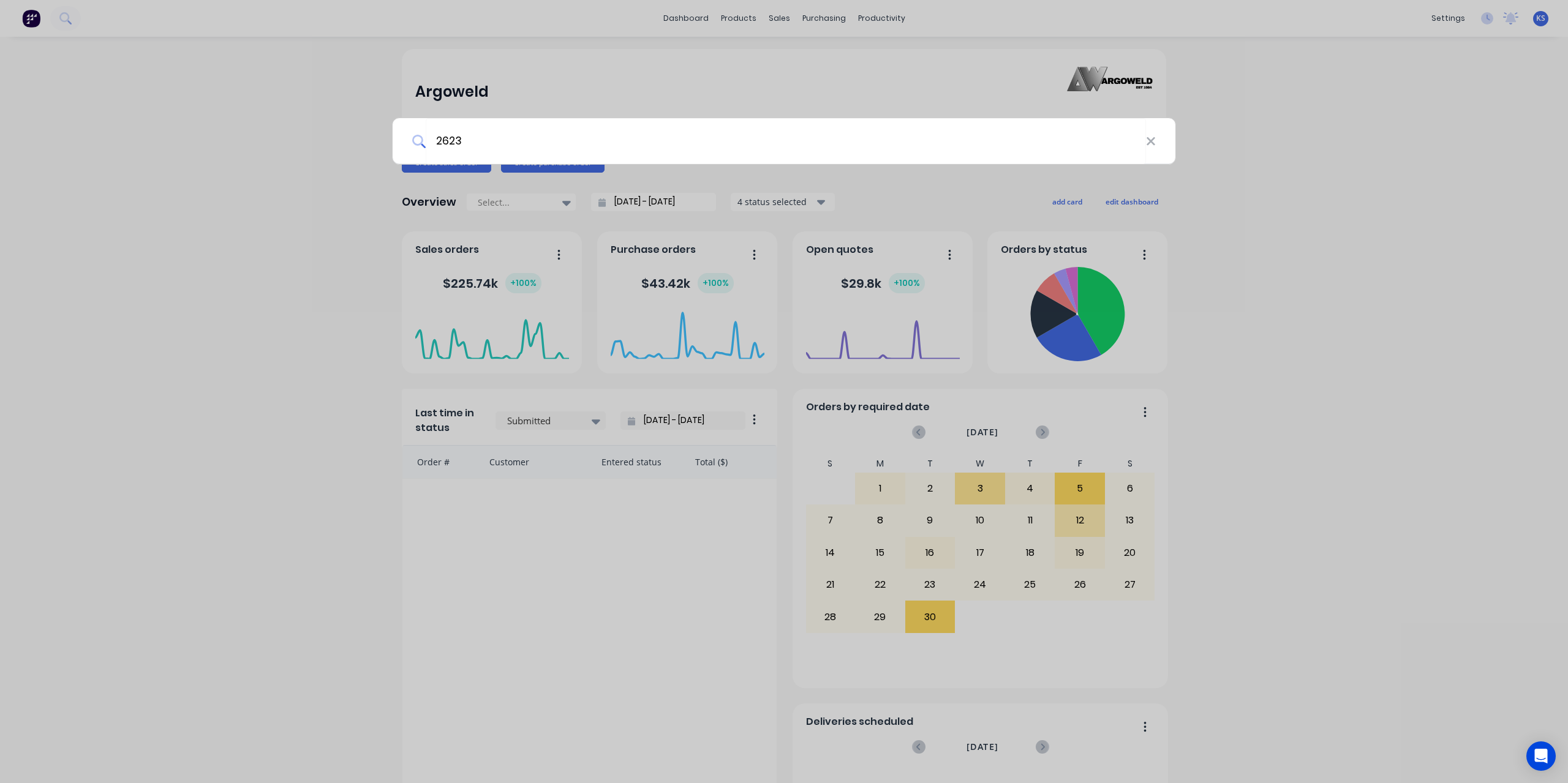
type input "2623"
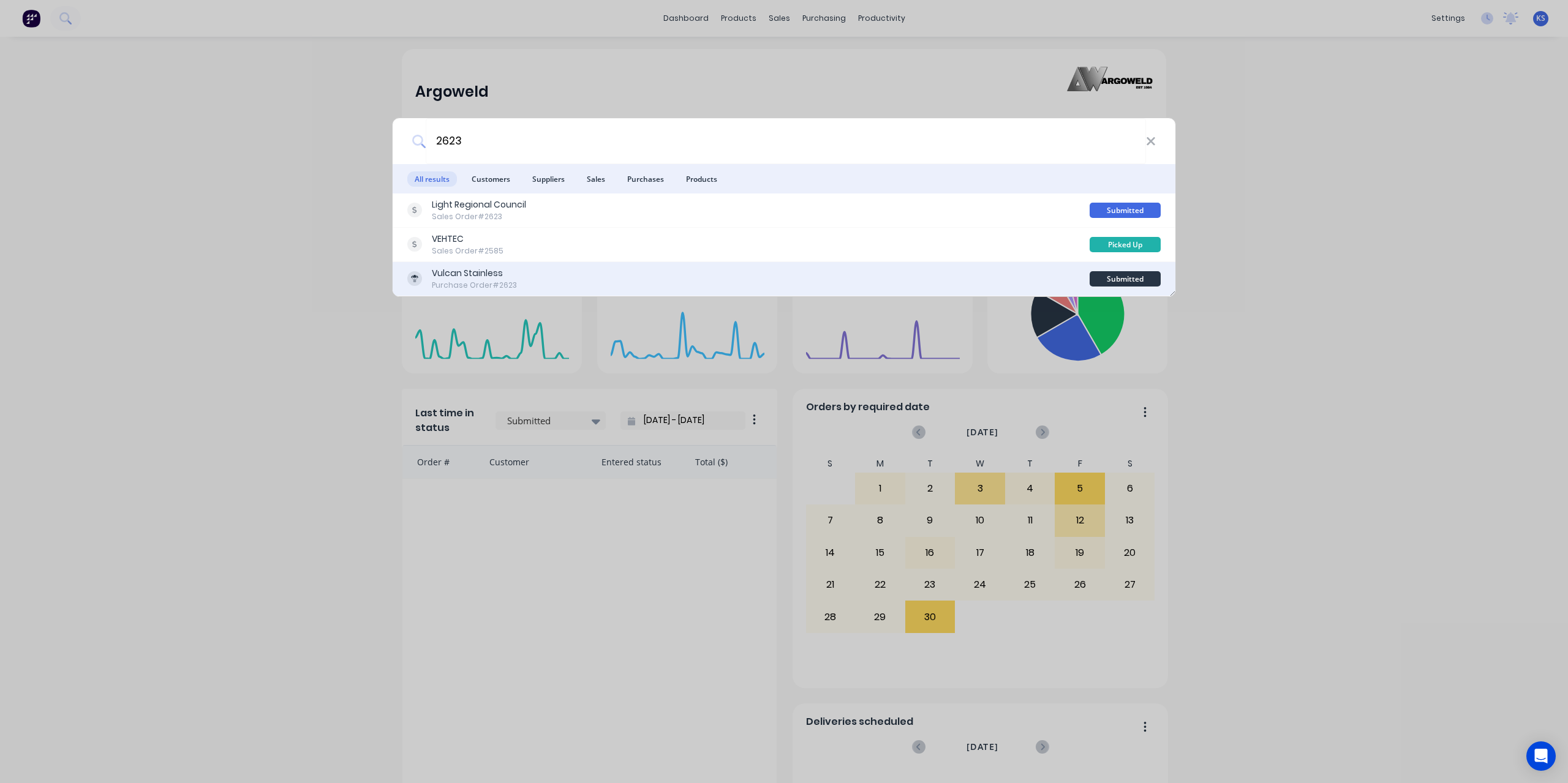
click at [484, 275] on div "Vulcan Stainless" at bounding box center [474, 273] width 85 height 13
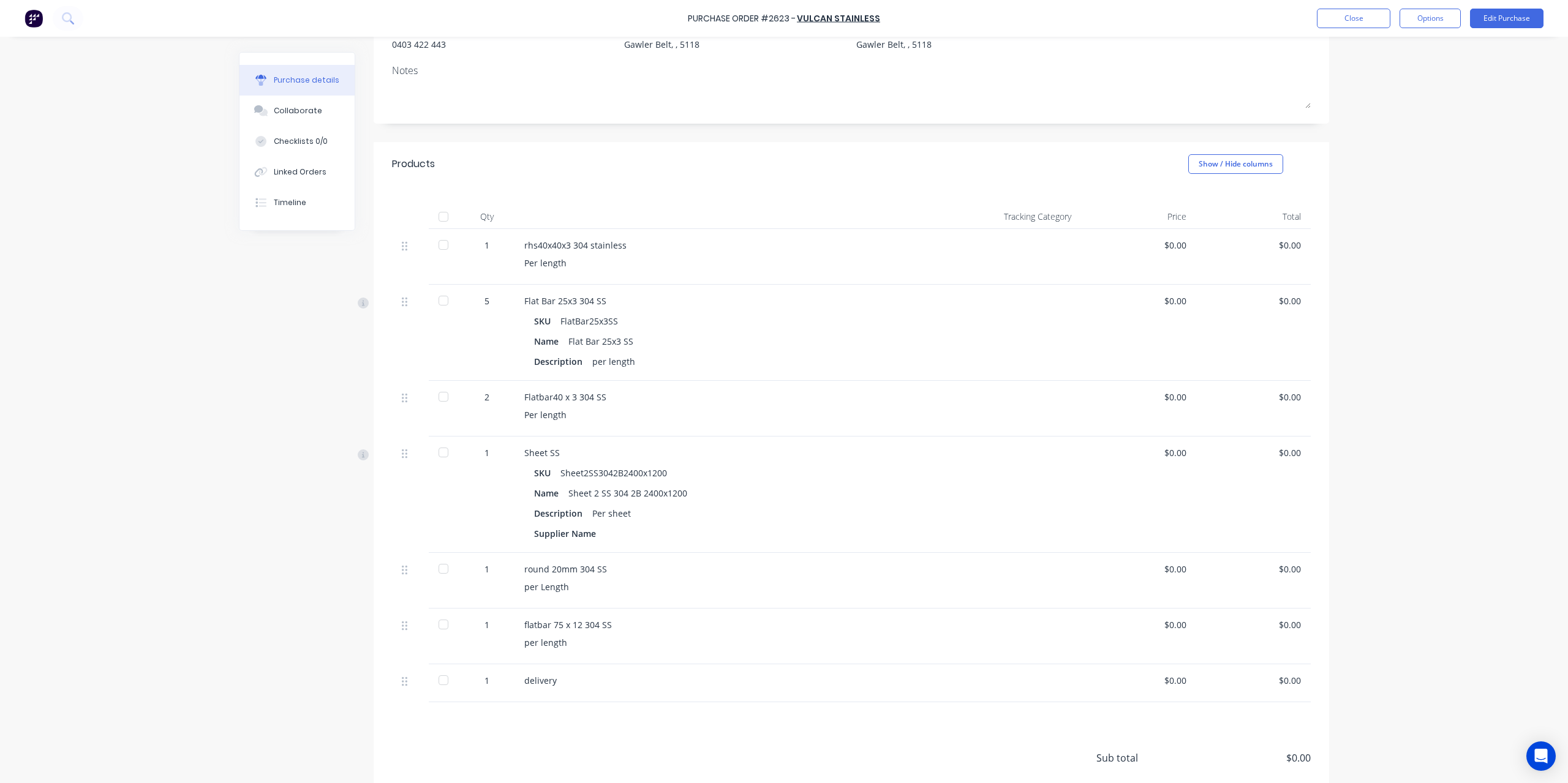
scroll to position [236, 0]
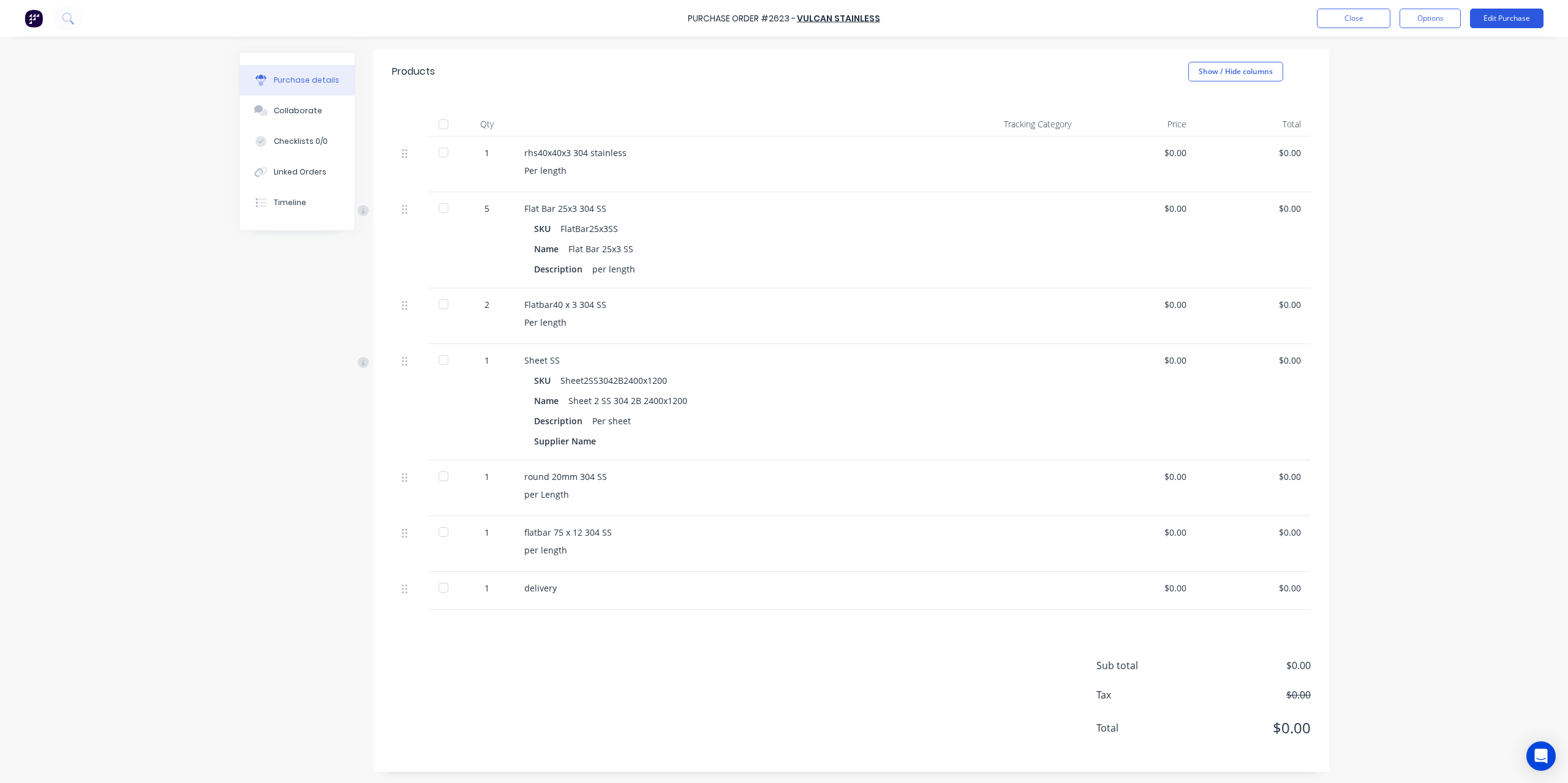
click at [1540, 12] on button "Edit Purchase" at bounding box center [1506, 19] width 73 height 20
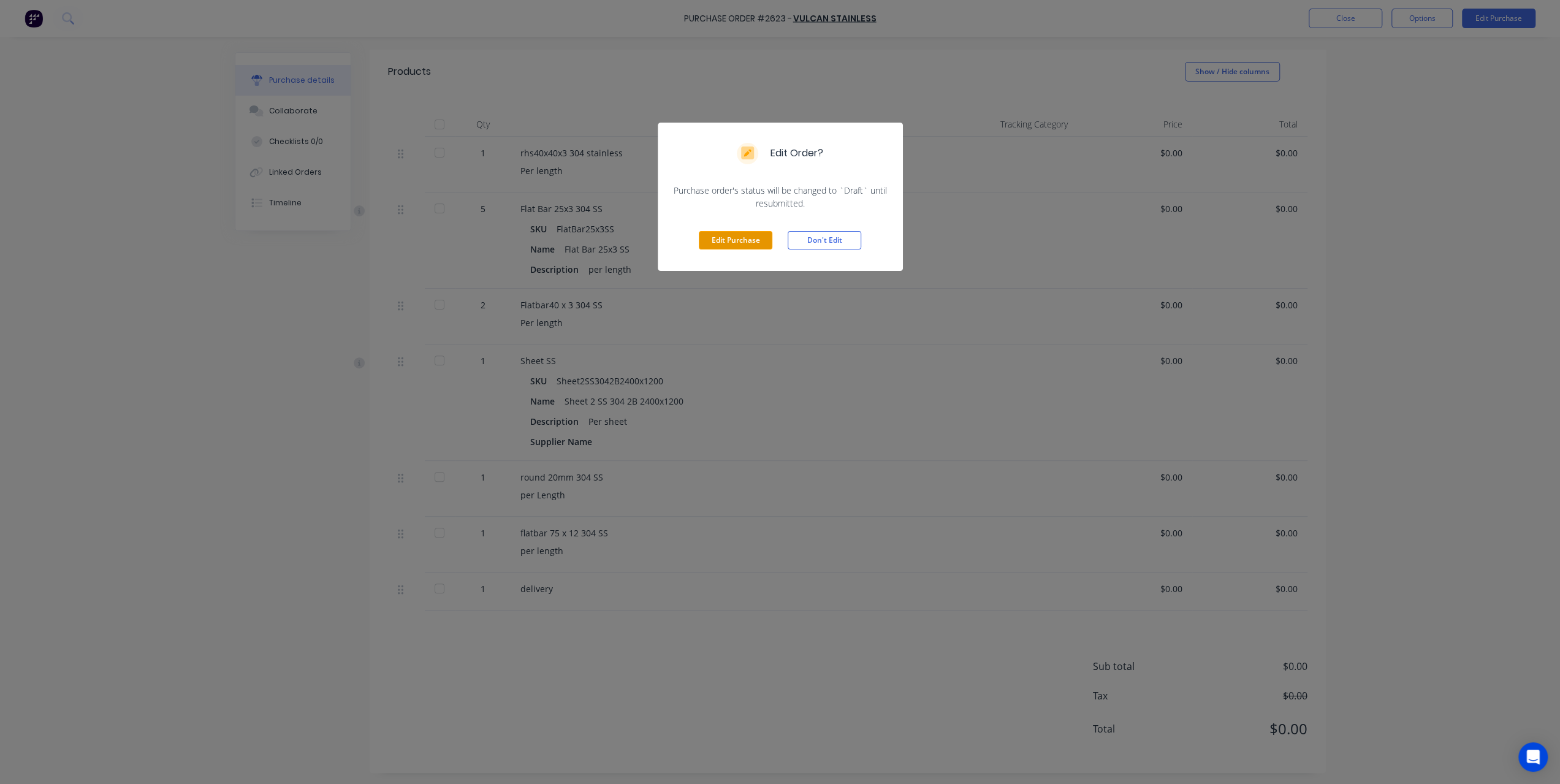
click at [750, 243] on button "Edit Purchase" at bounding box center [736, 240] width 73 height 19
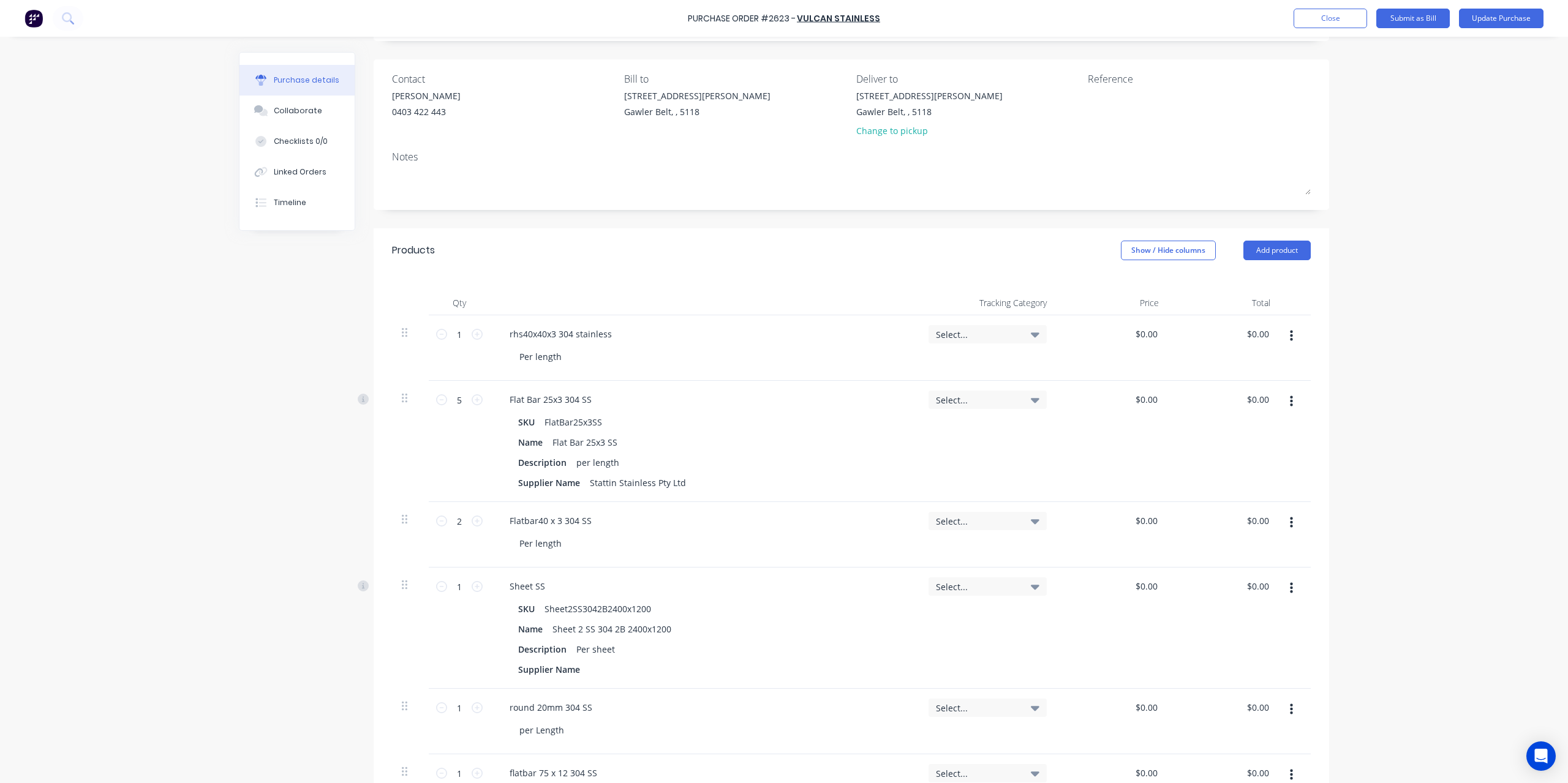
scroll to position [0, 0]
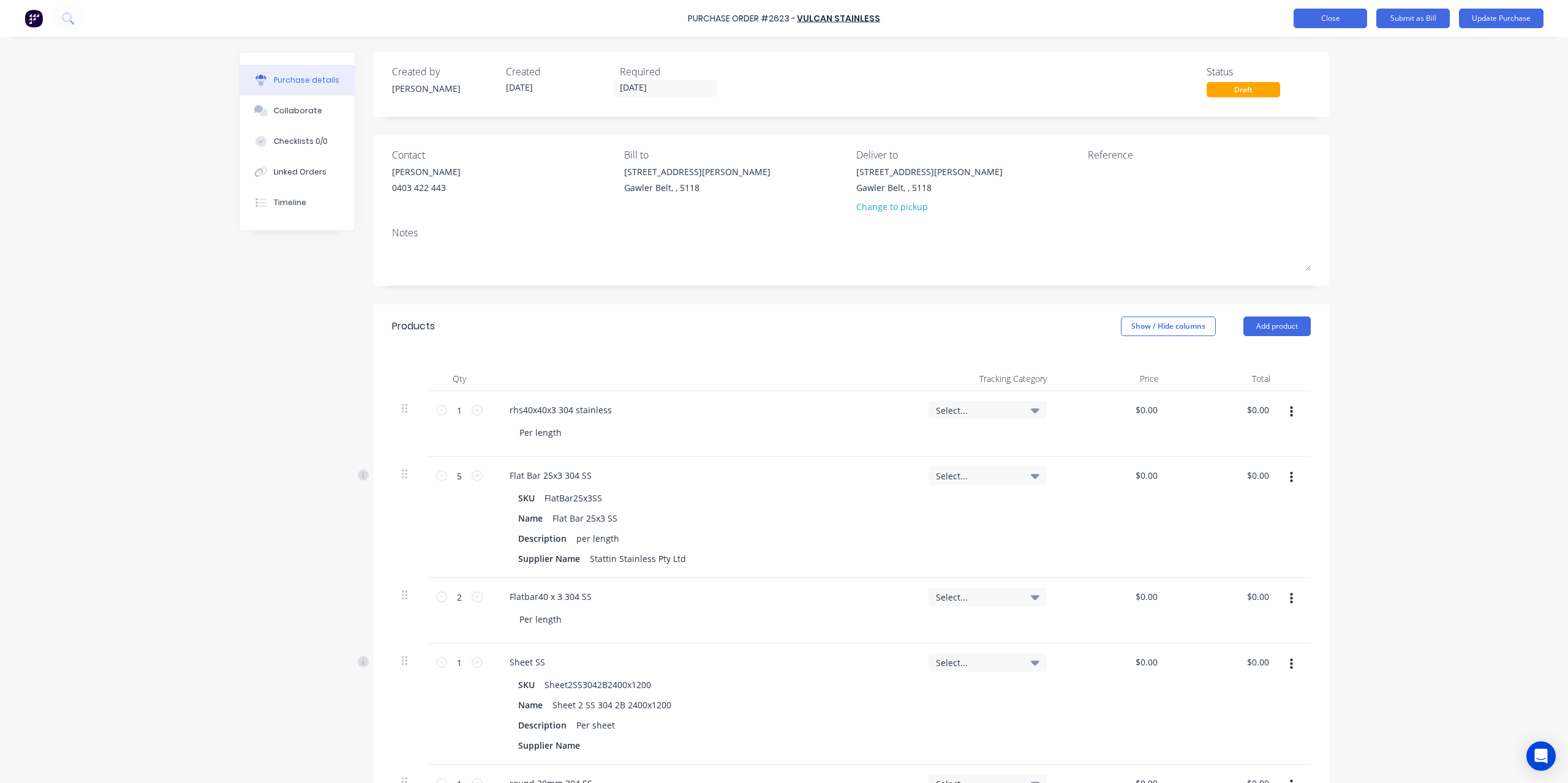
click at [1351, 22] on button "Close" at bounding box center [1330, 19] width 73 height 20
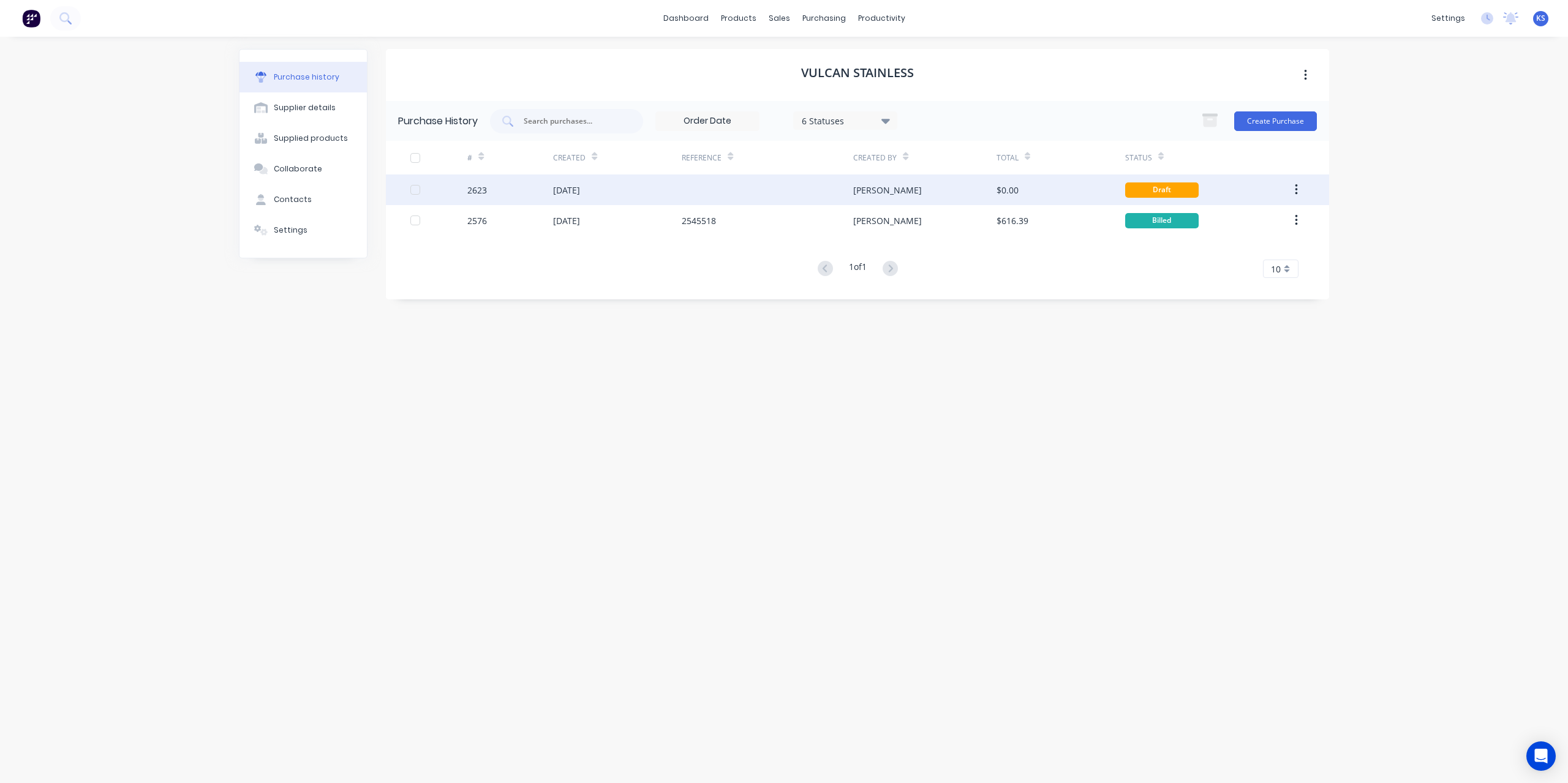
click at [580, 192] on div "[DATE]" at bounding box center [566, 190] width 27 height 13
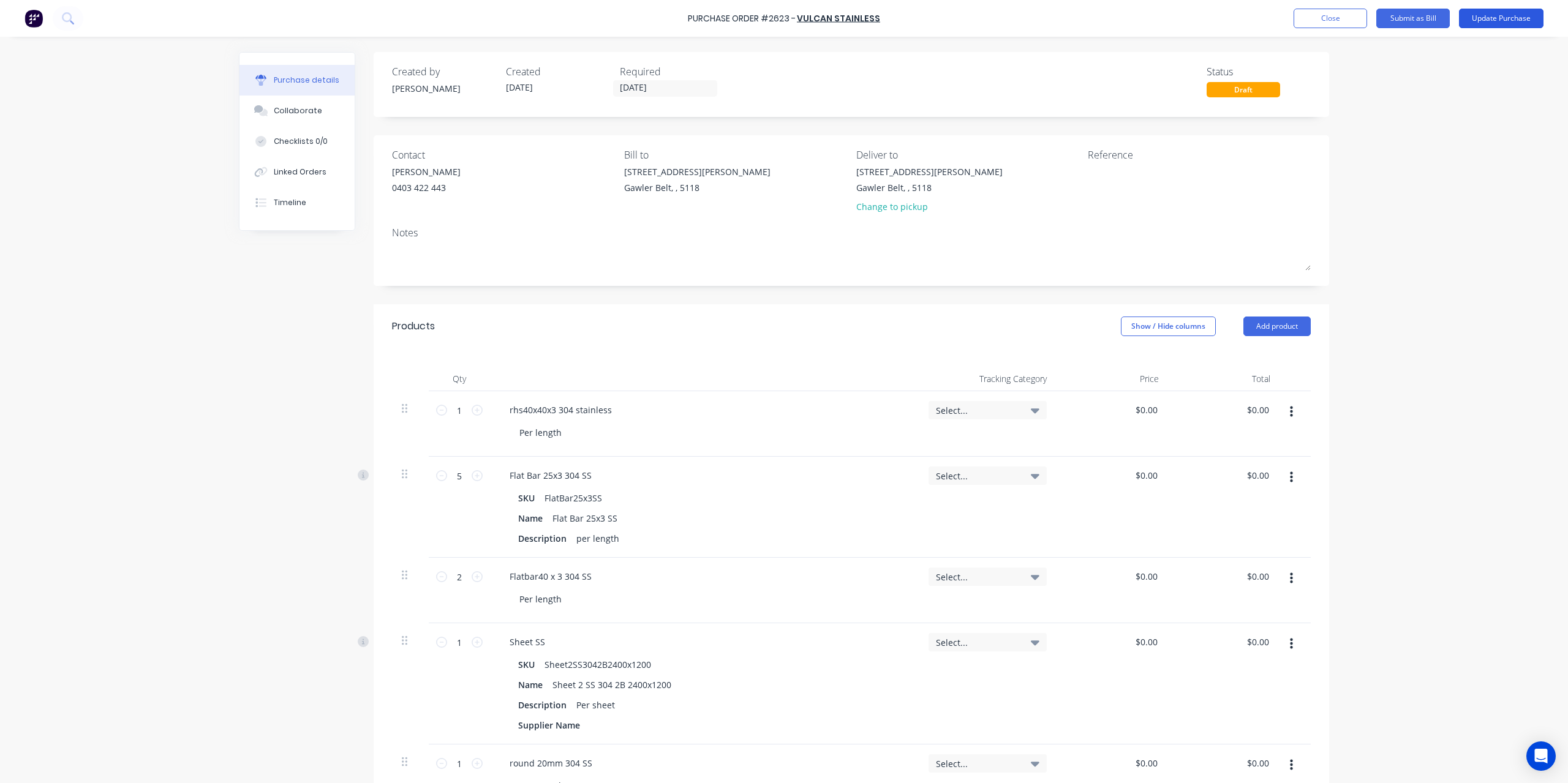
click at [1489, 18] on button "Update Purchase" at bounding box center [1501, 19] width 85 height 20
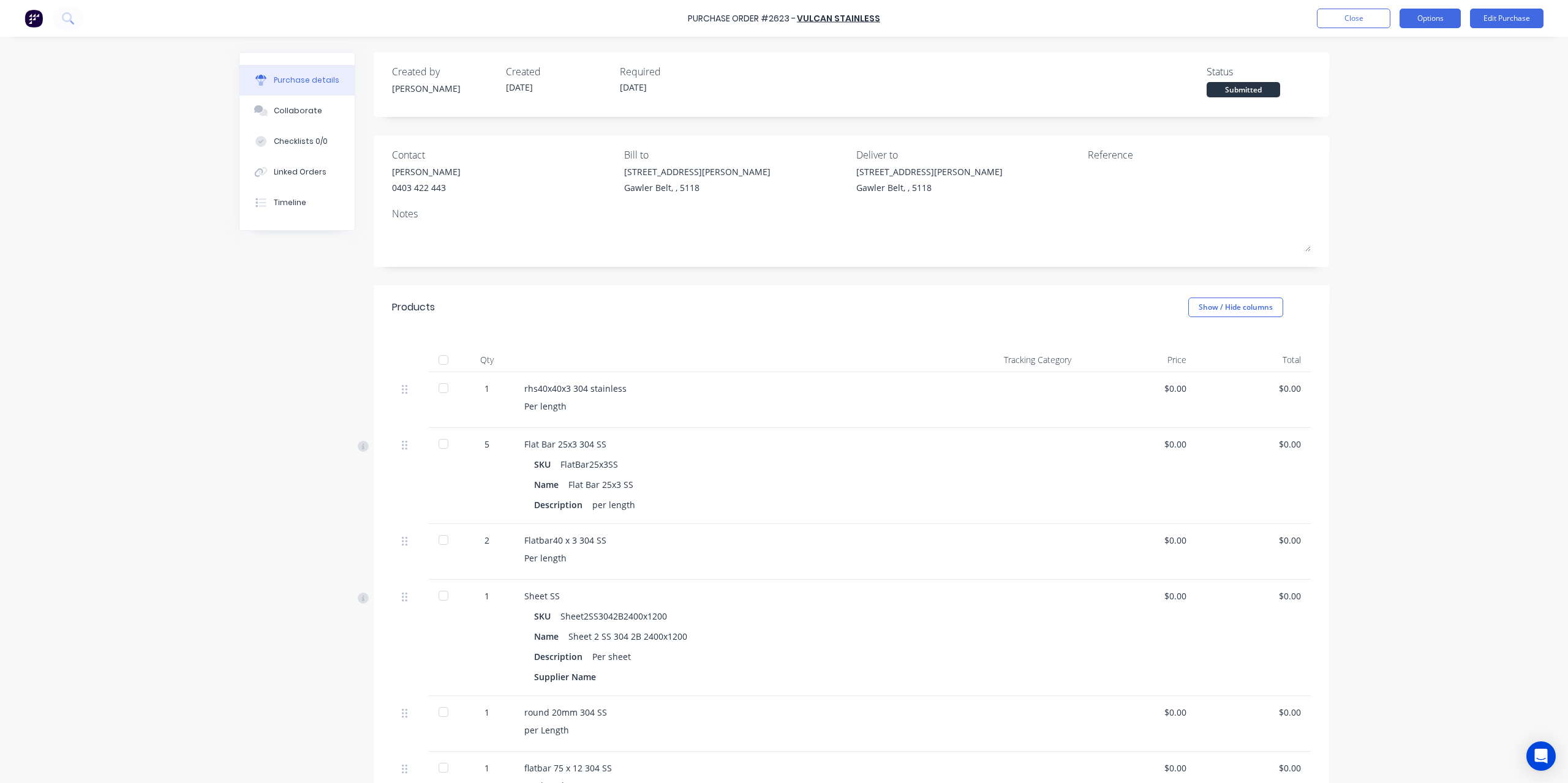
click at [1445, 18] on button "Options" at bounding box center [1430, 19] width 61 height 20
click at [1403, 81] on div "Convert to Bill" at bounding box center [1403, 74] width 95 height 18
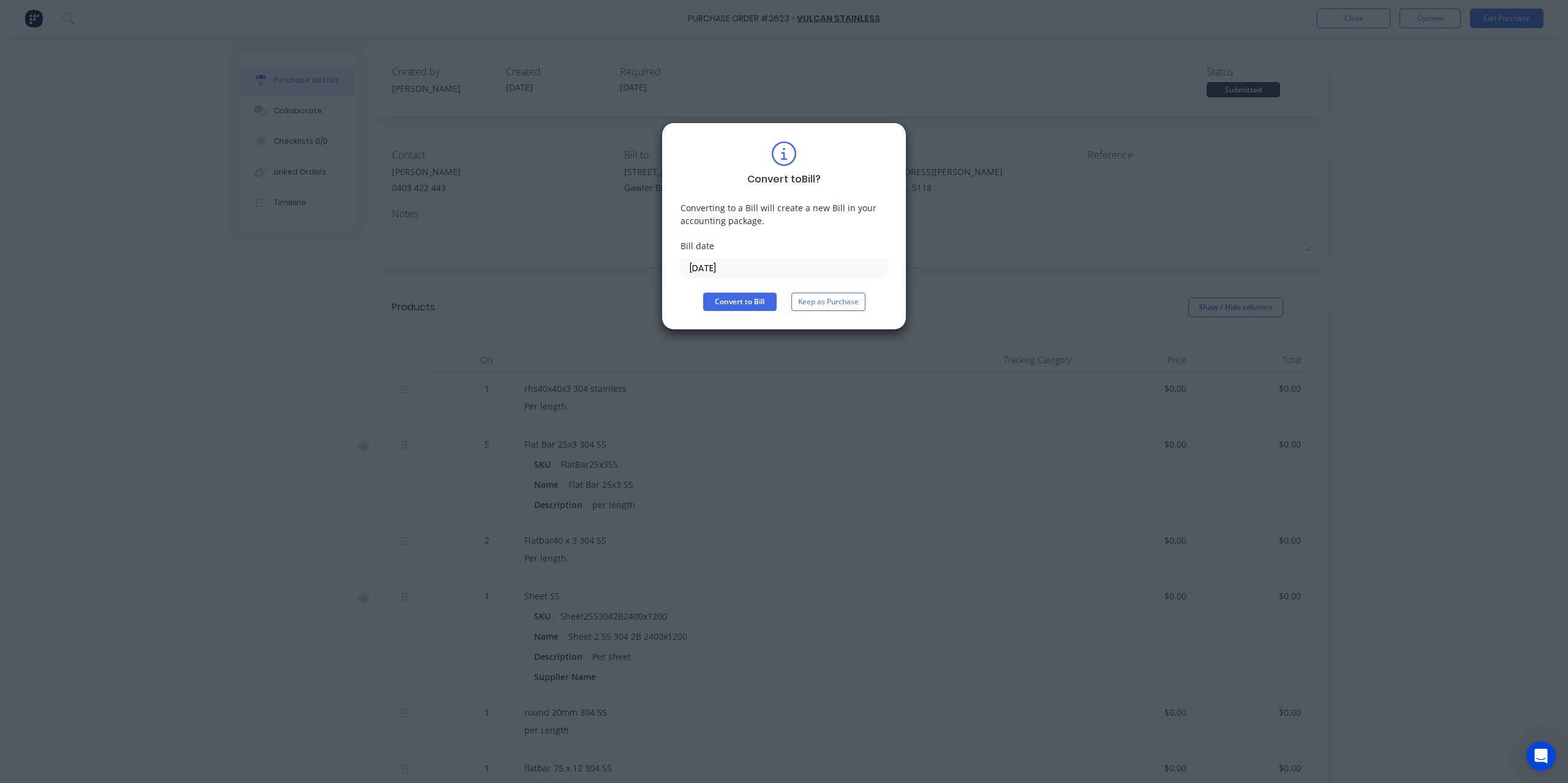
click at [763, 267] on input "[DATE]" at bounding box center [783, 268] width 206 height 19
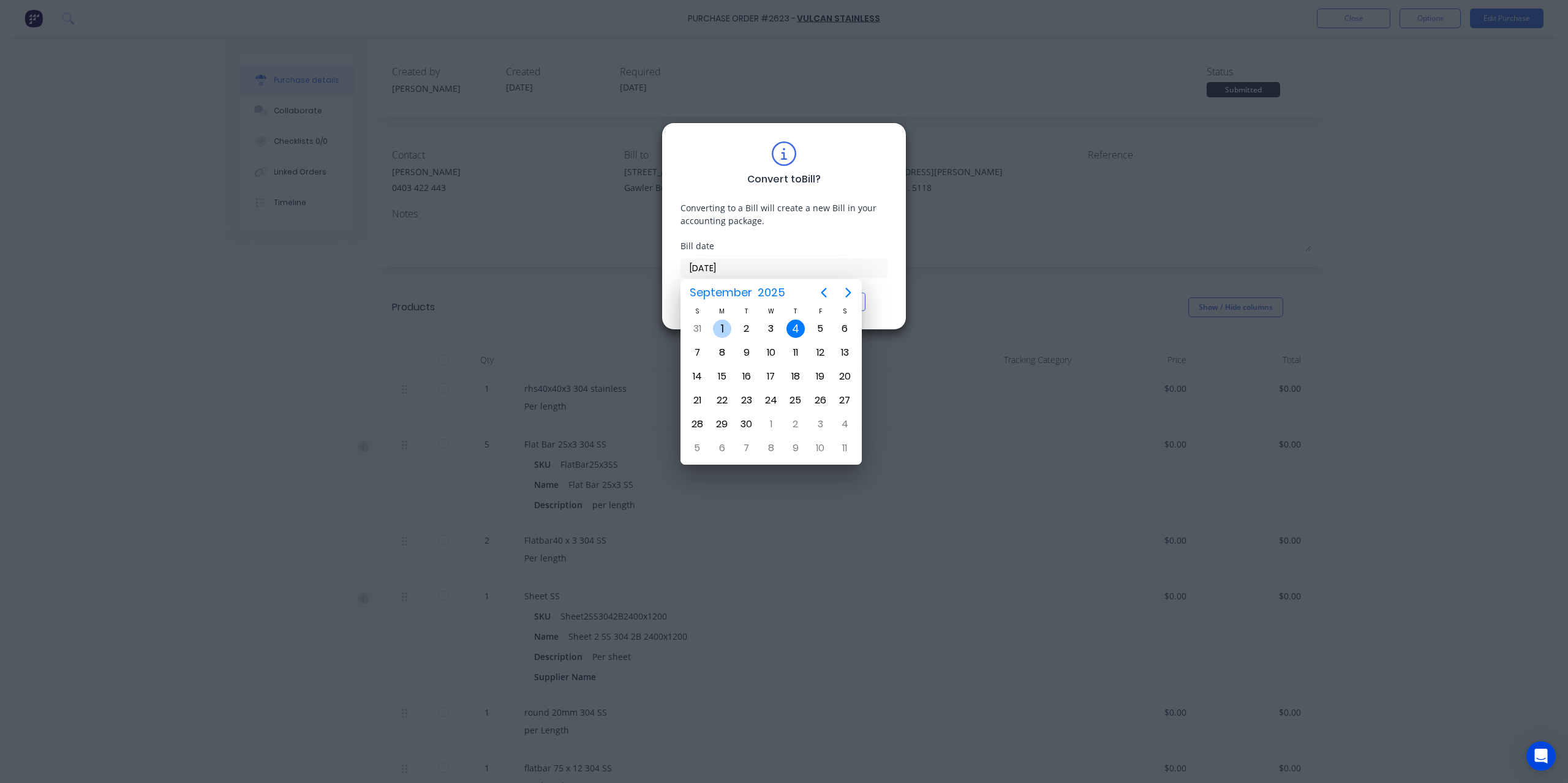
click at [722, 331] on div "1" at bounding box center [722, 329] width 19 height 19
type input "[DATE]"
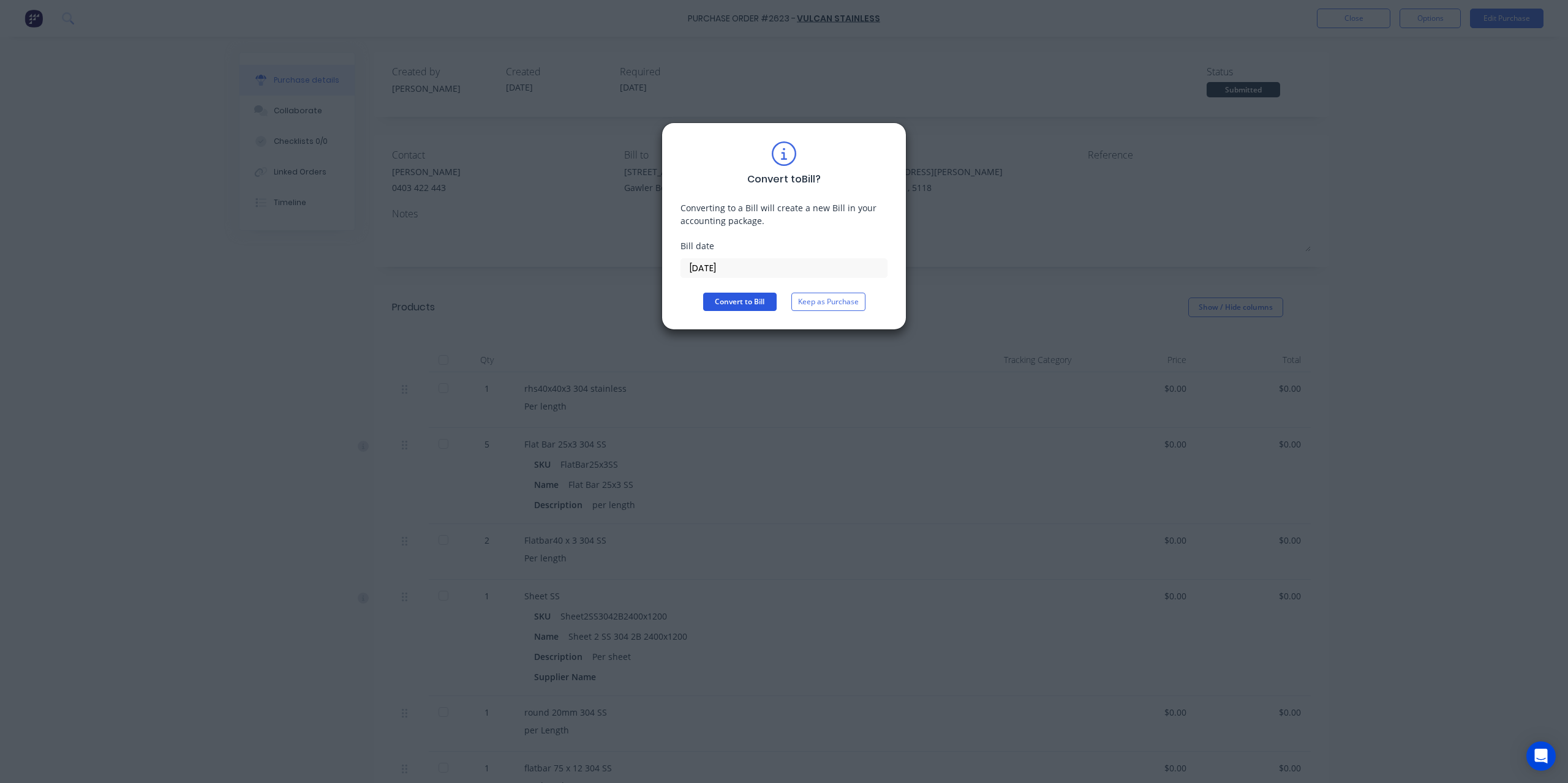
click at [750, 298] on button "Convert to Bill" at bounding box center [740, 302] width 73 height 19
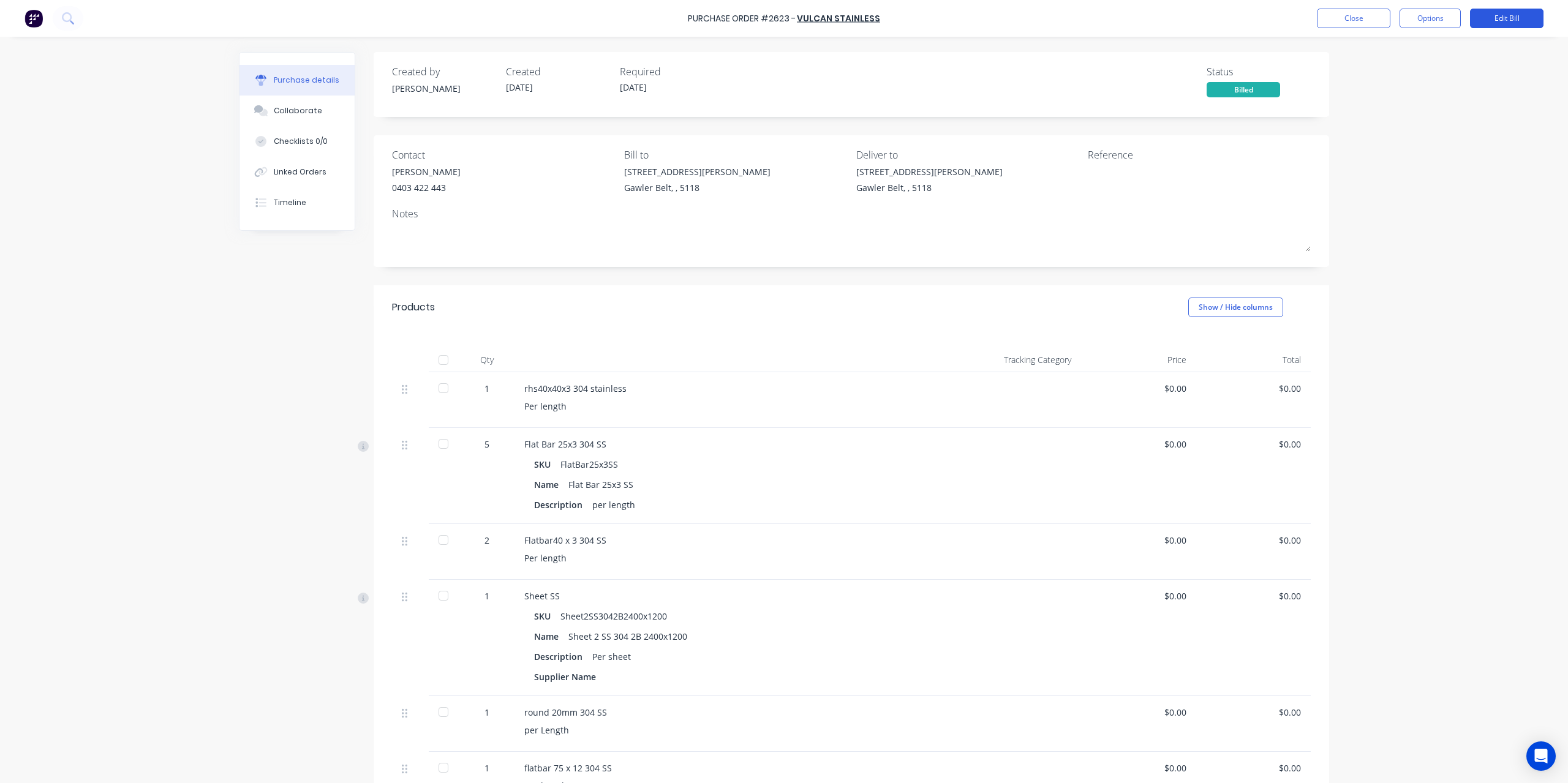
click at [1488, 17] on button "Edit Bill" at bounding box center [1506, 19] width 73 height 20
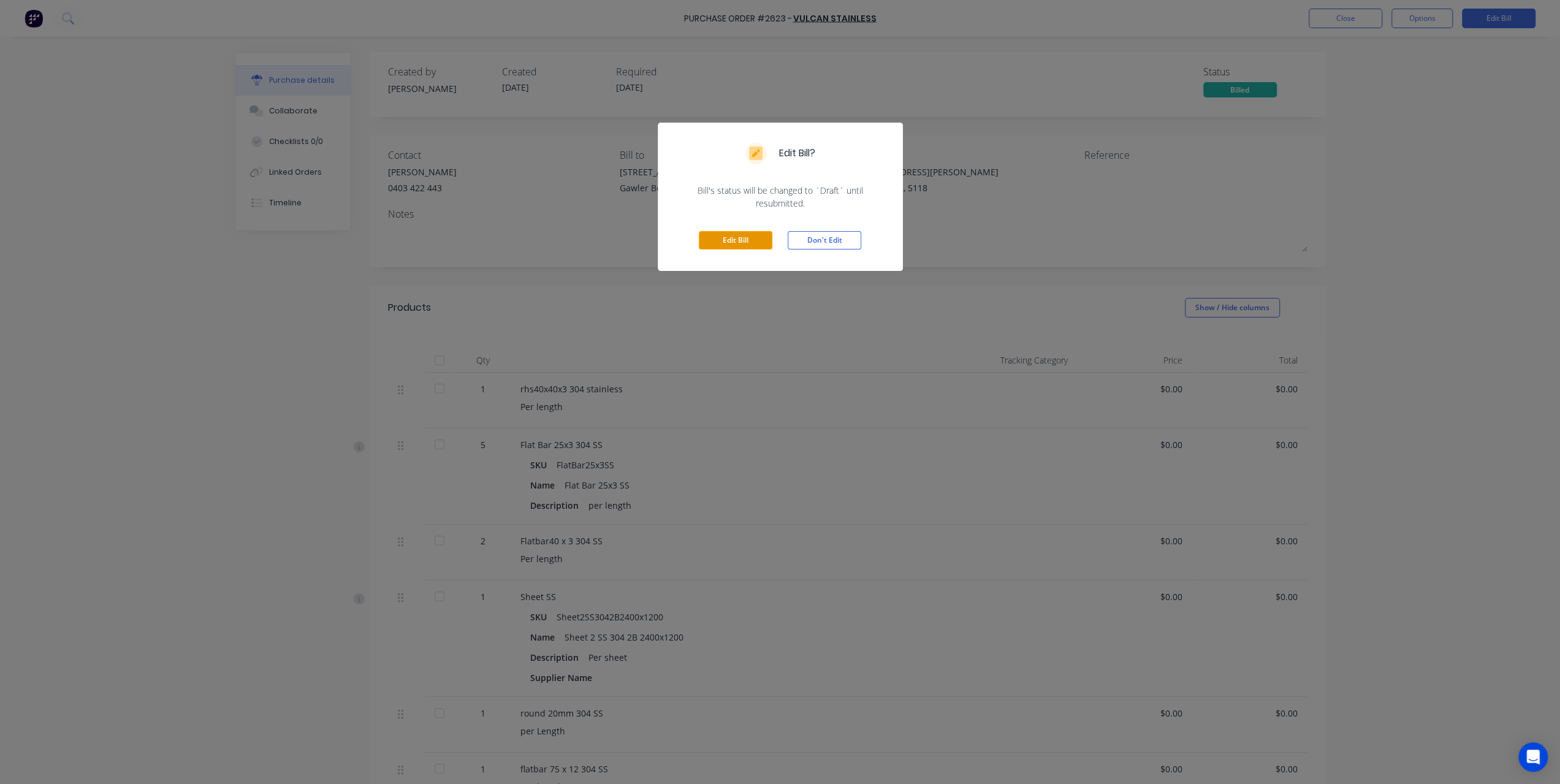
click at [735, 241] on button "Edit Bill" at bounding box center [736, 240] width 73 height 19
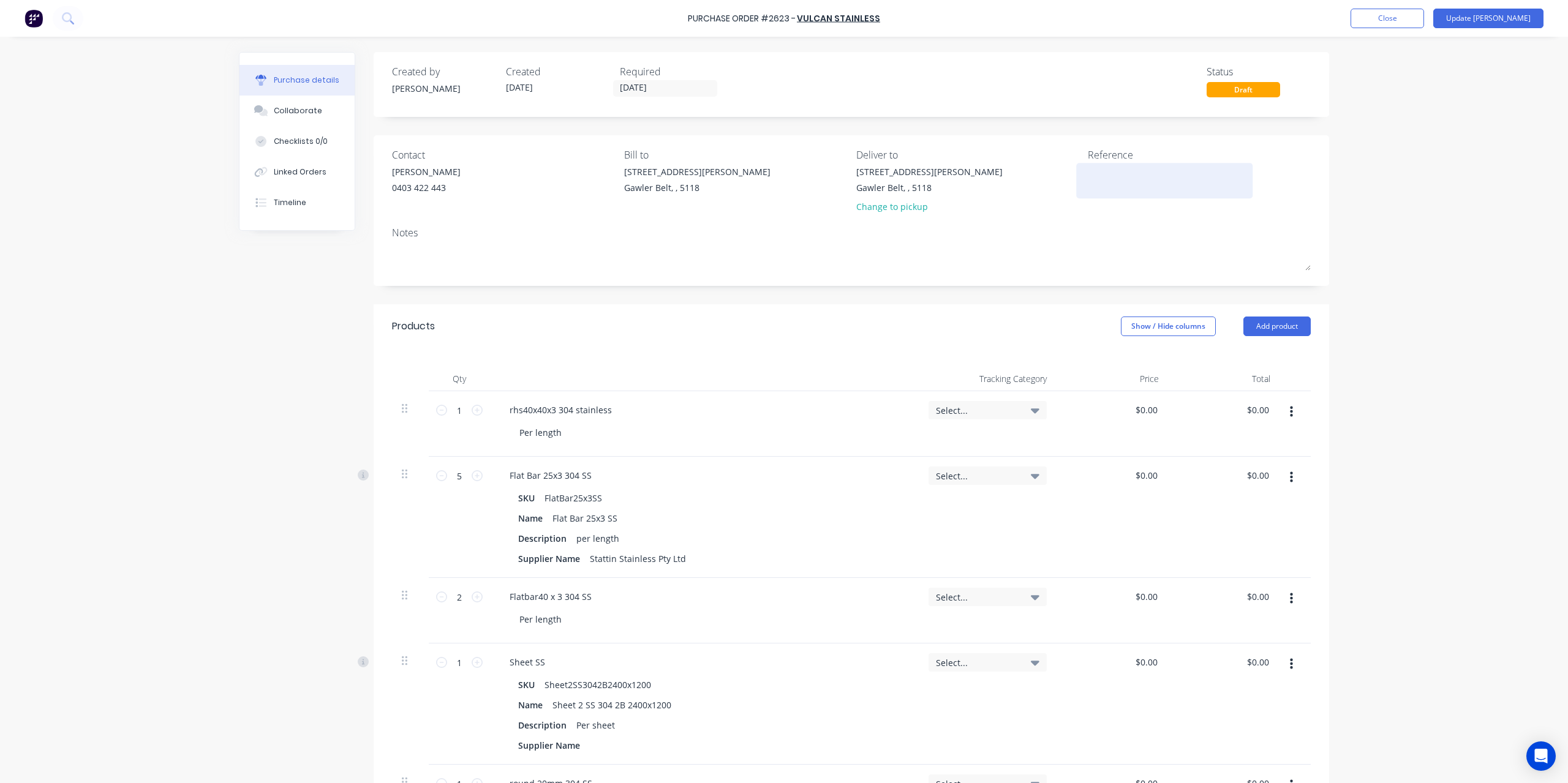
click at [1140, 173] on textarea at bounding box center [1164, 179] width 153 height 27
type textarea "2568767"
type textarea "x"
type textarea "2568767"
click at [1216, 403] on div "$0.00 $0.00" at bounding box center [1224, 423] width 112 height 65
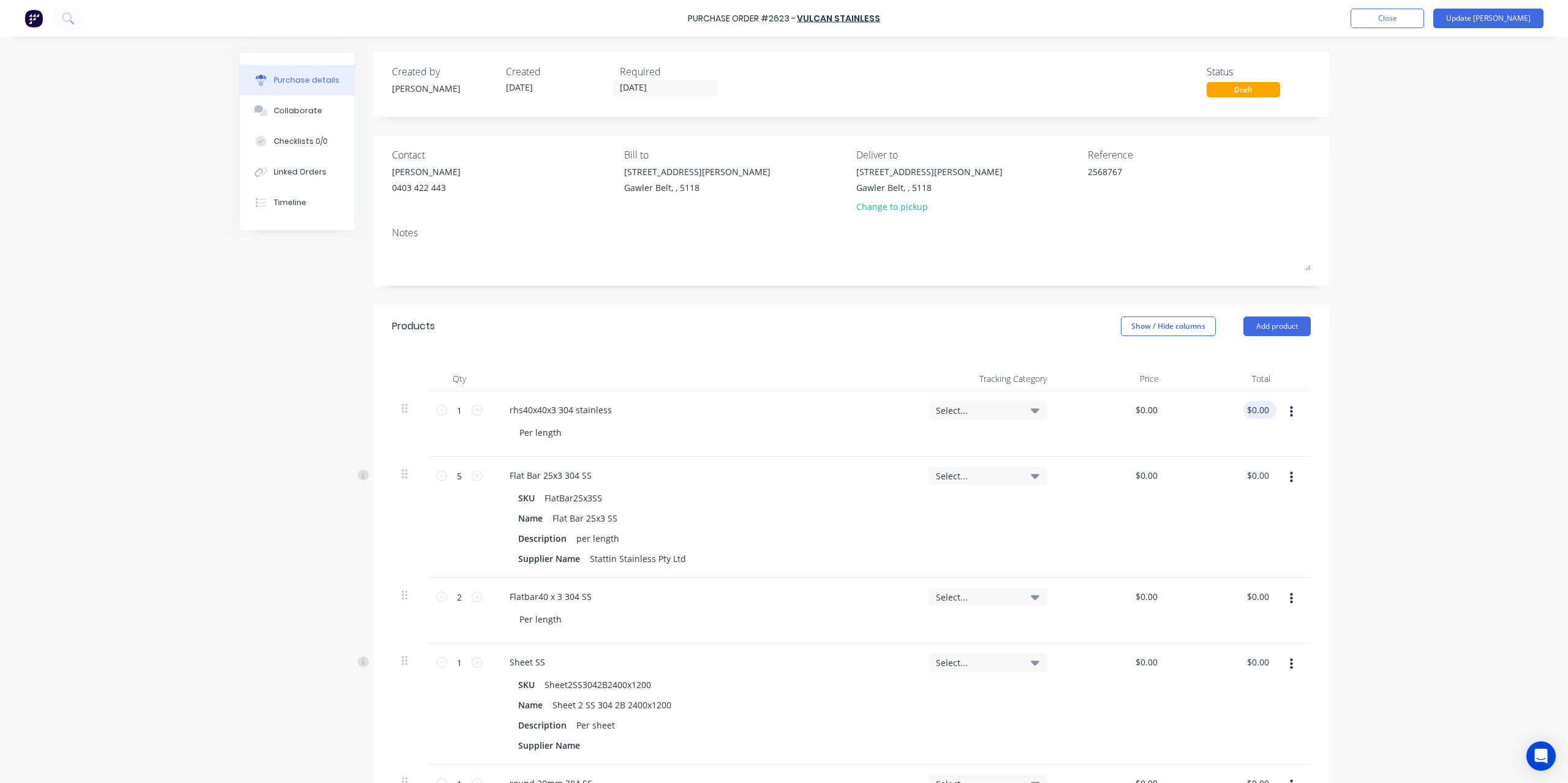
type textarea "x"
type input "0.00"
click at [1248, 411] on input "0.00" at bounding box center [1259, 410] width 23 height 18
type textarea "x"
drag, startPoint x: 1247, startPoint y: 408, endPoint x: 1283, endPoint y: 408, distance: 36.0
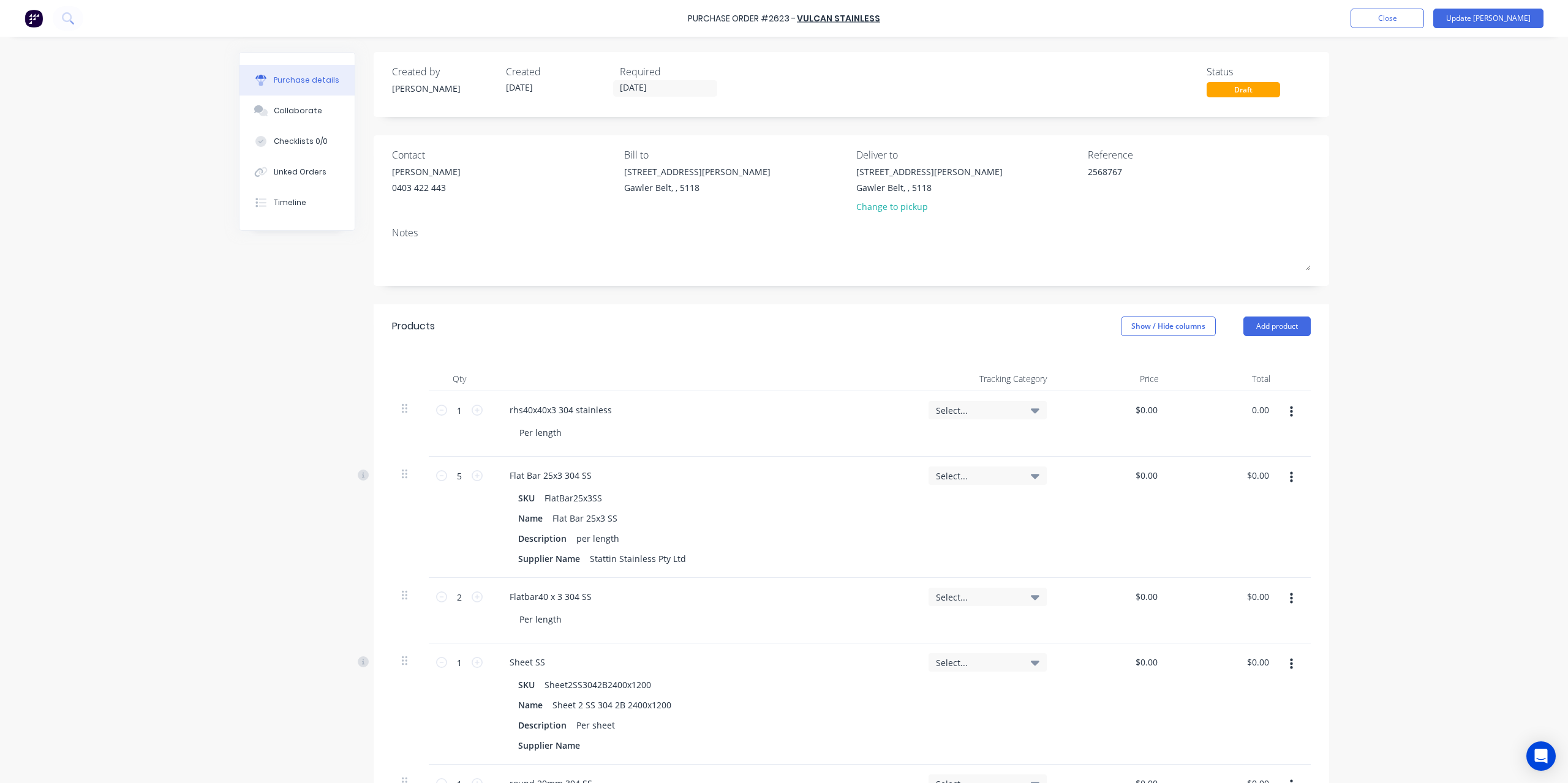
click at [1283, 408] on div "1 1 rhs40x40x3 304 stainless Per length Select... $0.00 $0.00 0.00 0.00" at bounding box center [851, 423] width 918 height 65
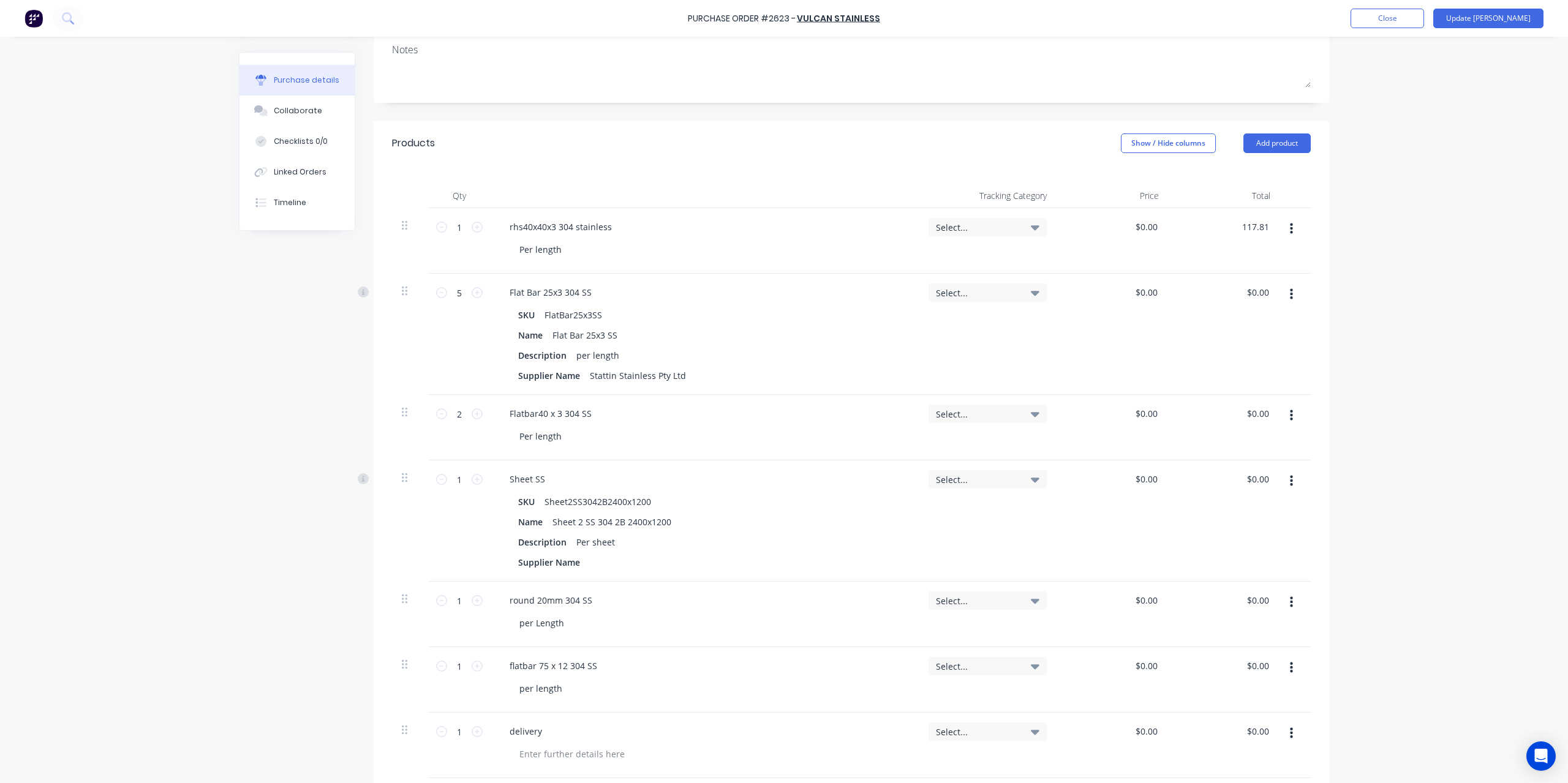
scroll to position [183, 0]
type input "117.81"
type textarea "x"
type input "$117.81"
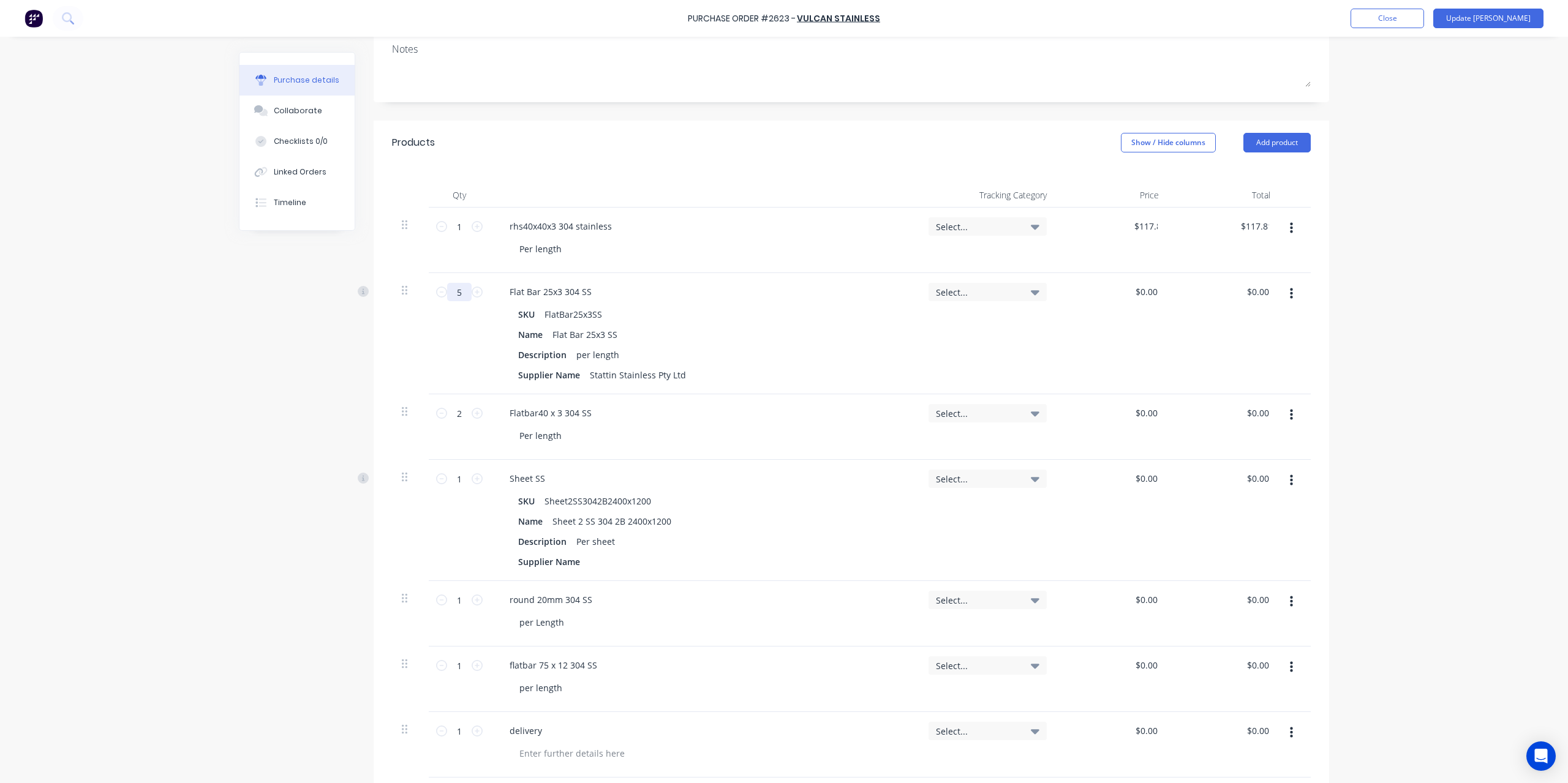
click at [457, 288] on input "5" at bounding box center [459, 292] width 24 height 19
type textarea "x"
type input "4"
type textarea "x"
type input "4"
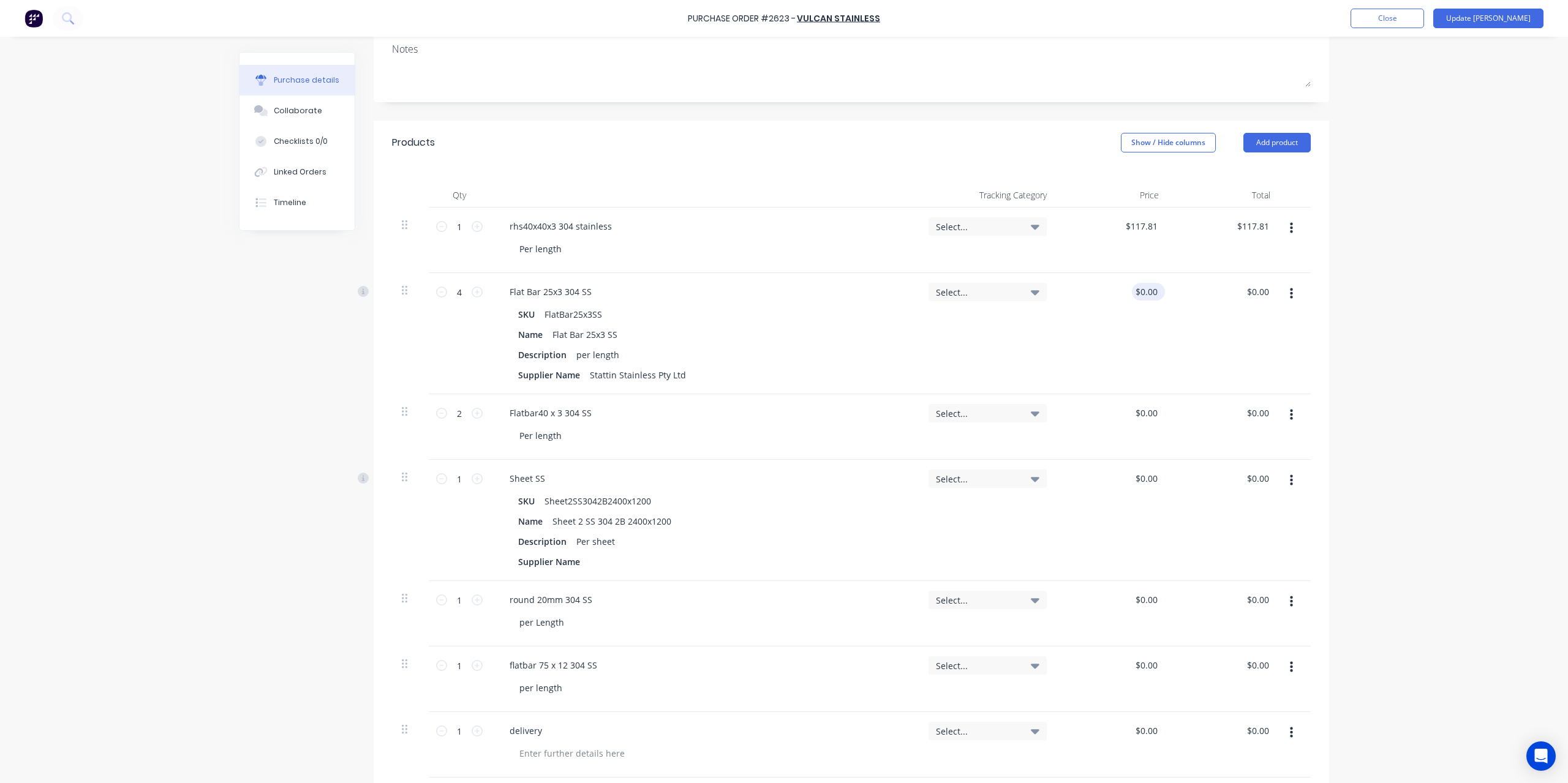
type textarea "x"
type input "0.0000"
click at [1137, 293] on input "0.0000" at bounding box center [1143, 291] width 33 height 18
click at [1127, 291] on input "0.0000" at bounding box center [1143, 291] width 33 height 18
type textarea "x"
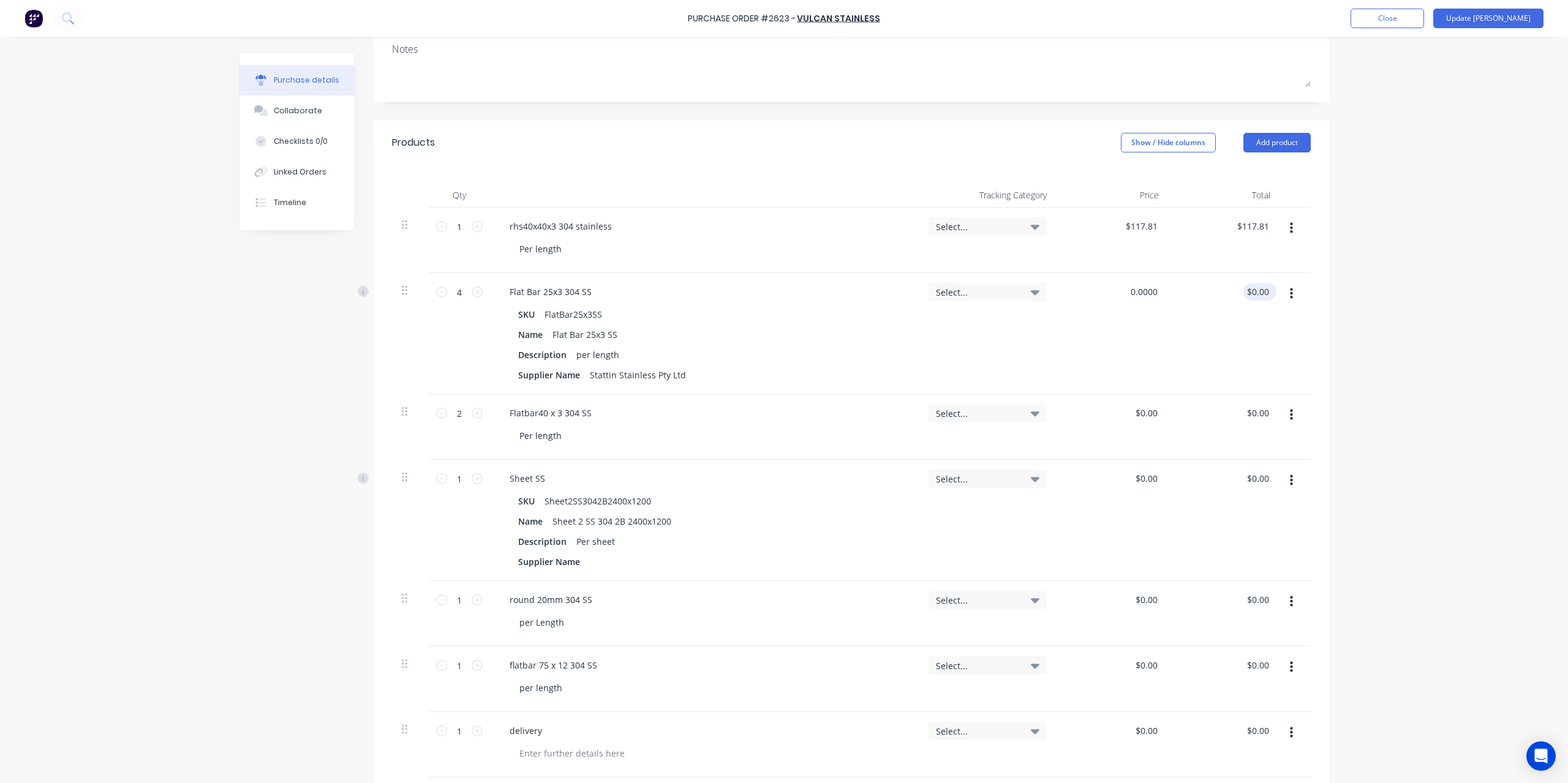
type input "$0.00"
type input "0.00"
click at [1241, 297] on div "0.00 0.00" at bounding box center [1224, 333] width 112 height 121
click at [1257, 292] on input "0.00" at bounding box center [1259, 291] width 23 height 18
type textarea "x"
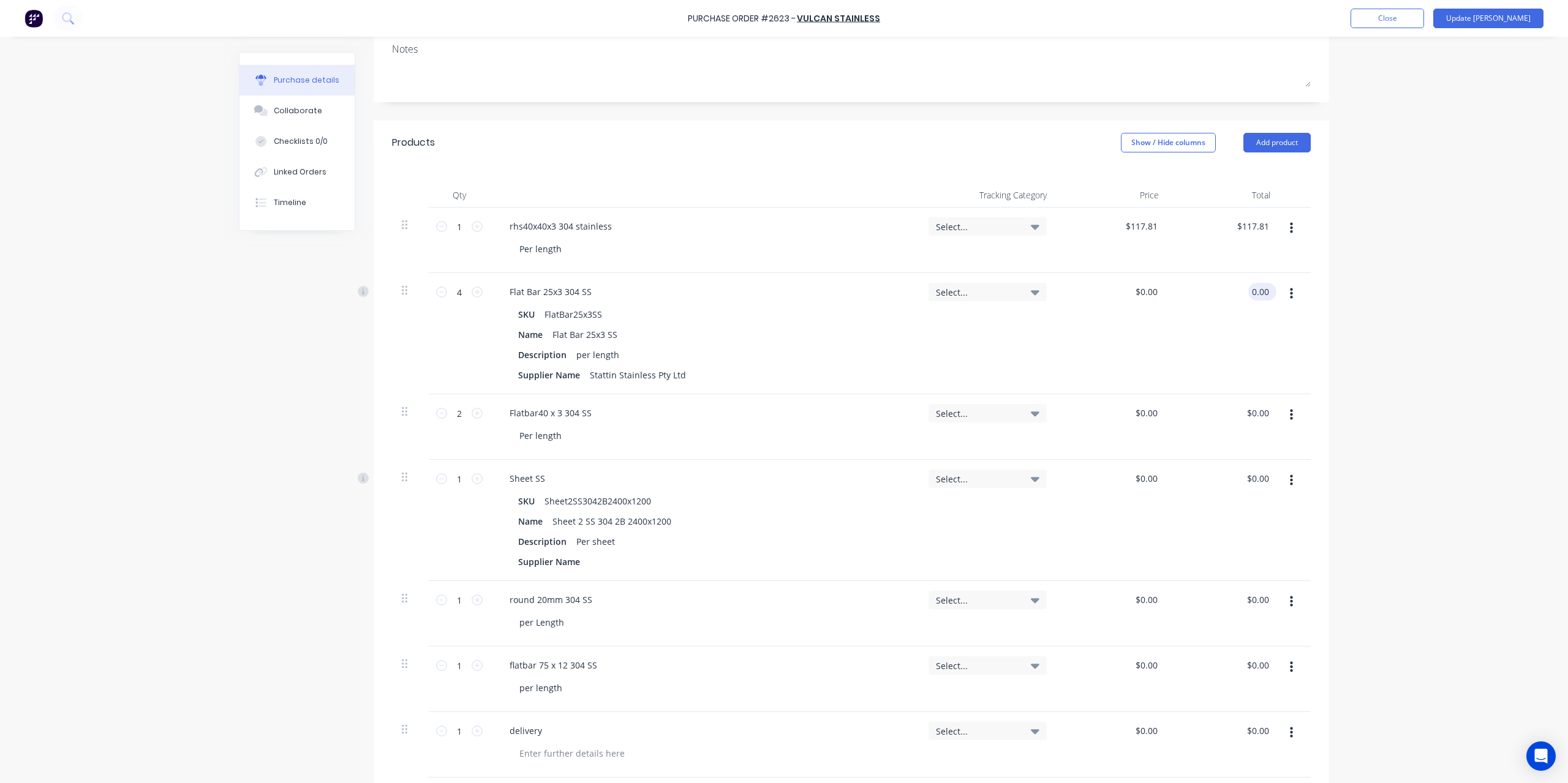
click at [1257, 292] on input "0.00" at bounding box center [1259, 291] width 23 height 18
type input "14.88"
type textarea "x"
type input "$3.72"
type input "$14.88"
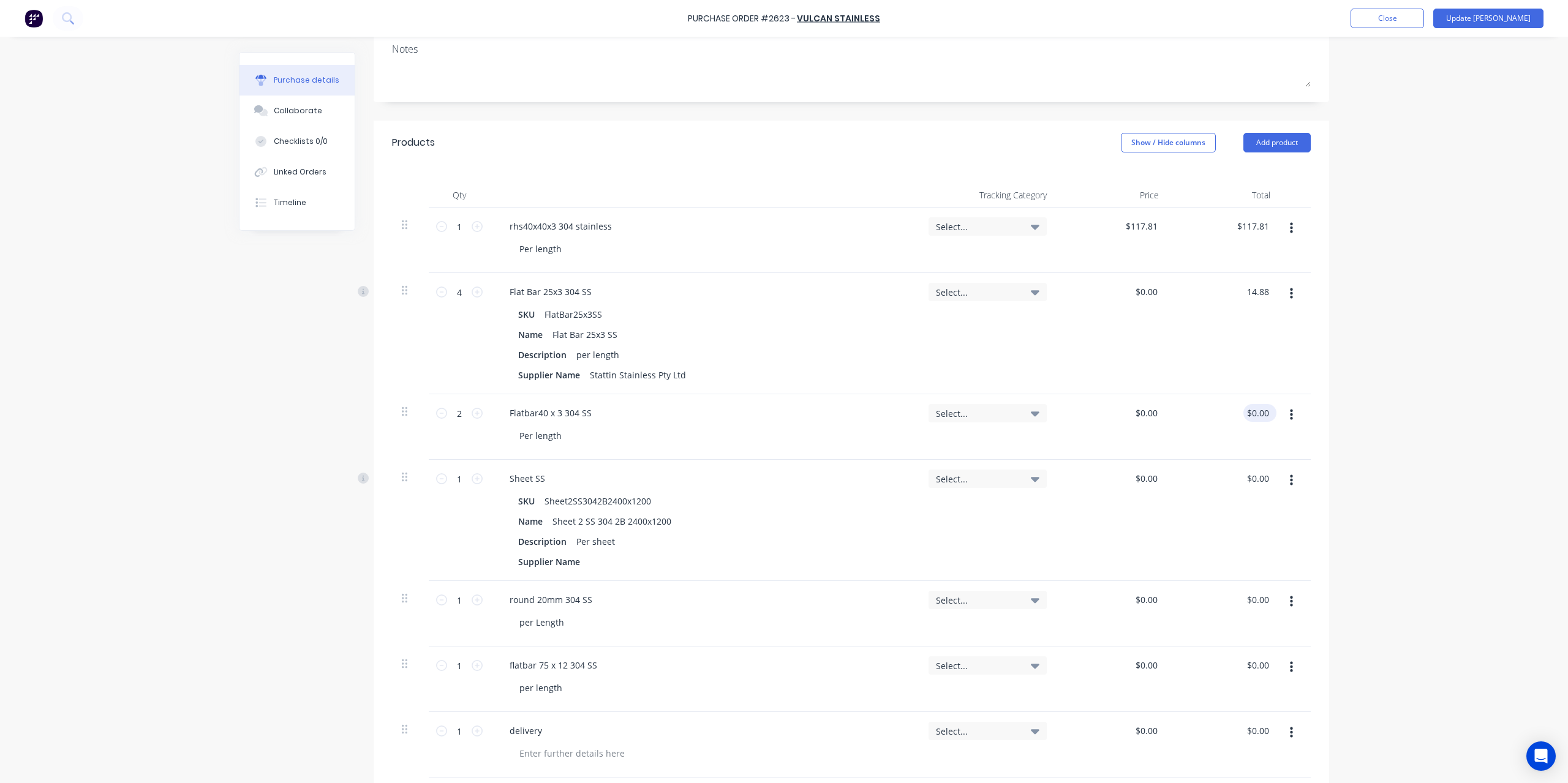
type input "0.00"
click at [1255, 418] on input "0.00" at bounding box center [1259, 413] width 23 height 18
click at [1262, 413] on input "0.00" at bounding box center [1259, 413] width 23 height 18
type textarea "x"
click at [1262, 413] on input "0.00" at bounding box center [1259, 413] width 23 height 18
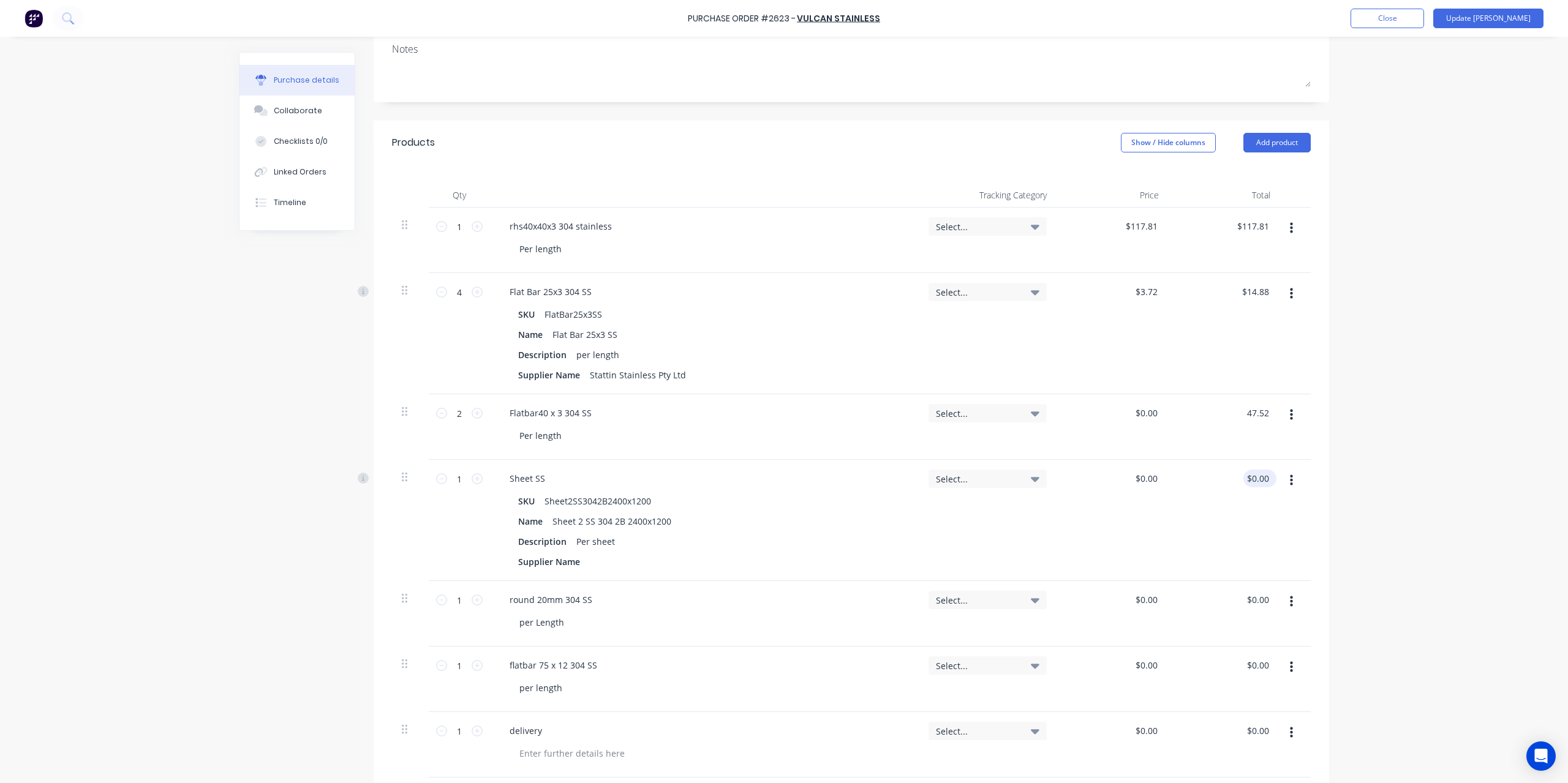
type input "47.52"
type textarea "x"
type input "$23.76"
type input "$47.52"
type input "0.00"
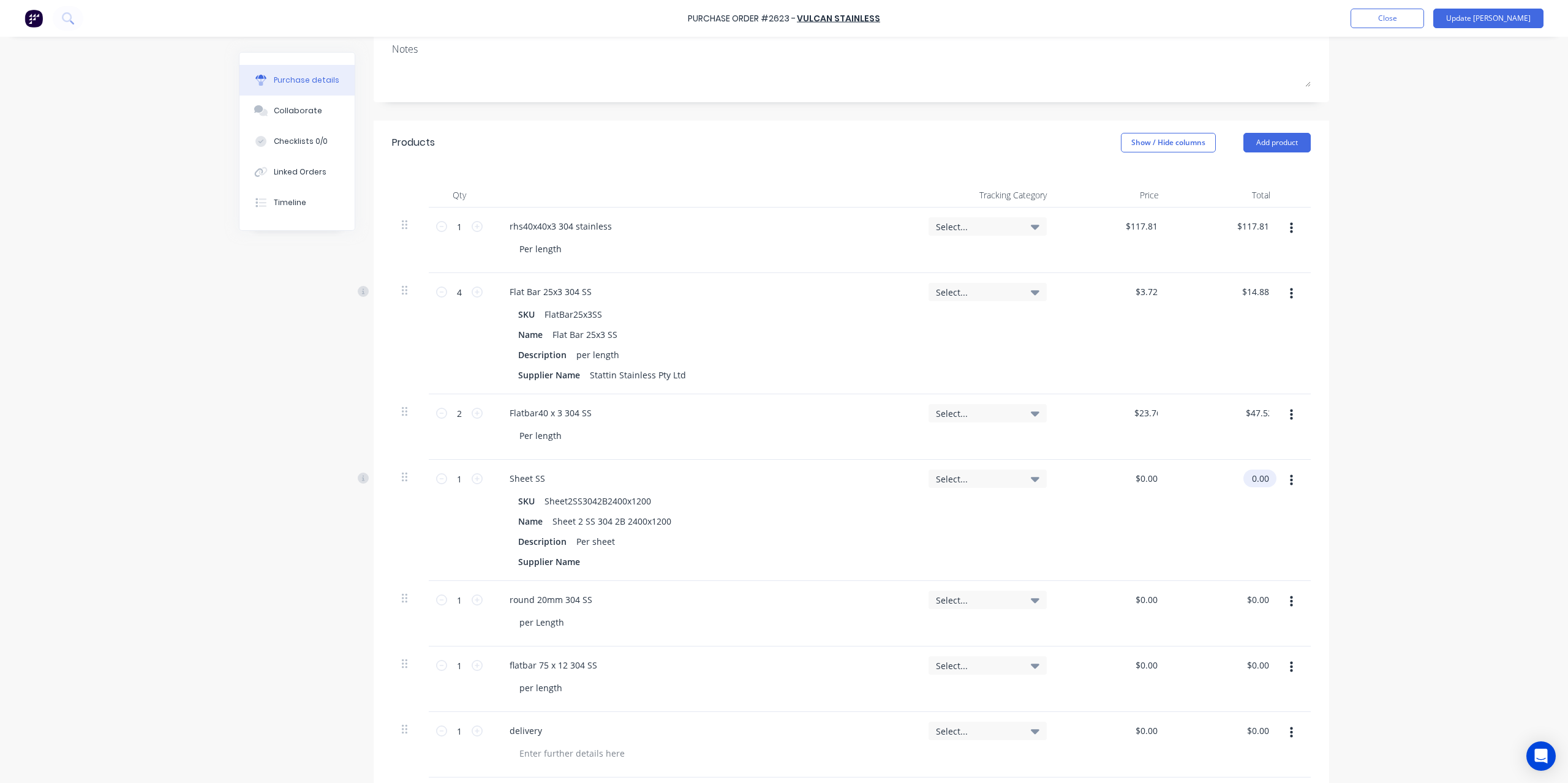
click at [1252, 477] on input "0.00" at bounding box center [1257, 478] width 28 height 18
click at [1252, 477] on input "0.00" at bounding box center [1259, 478] width 23 height 18
type textarea "x"
click at [1252, 477] on input "0.00" at bounding box center [1259, 478] width 23 height 18
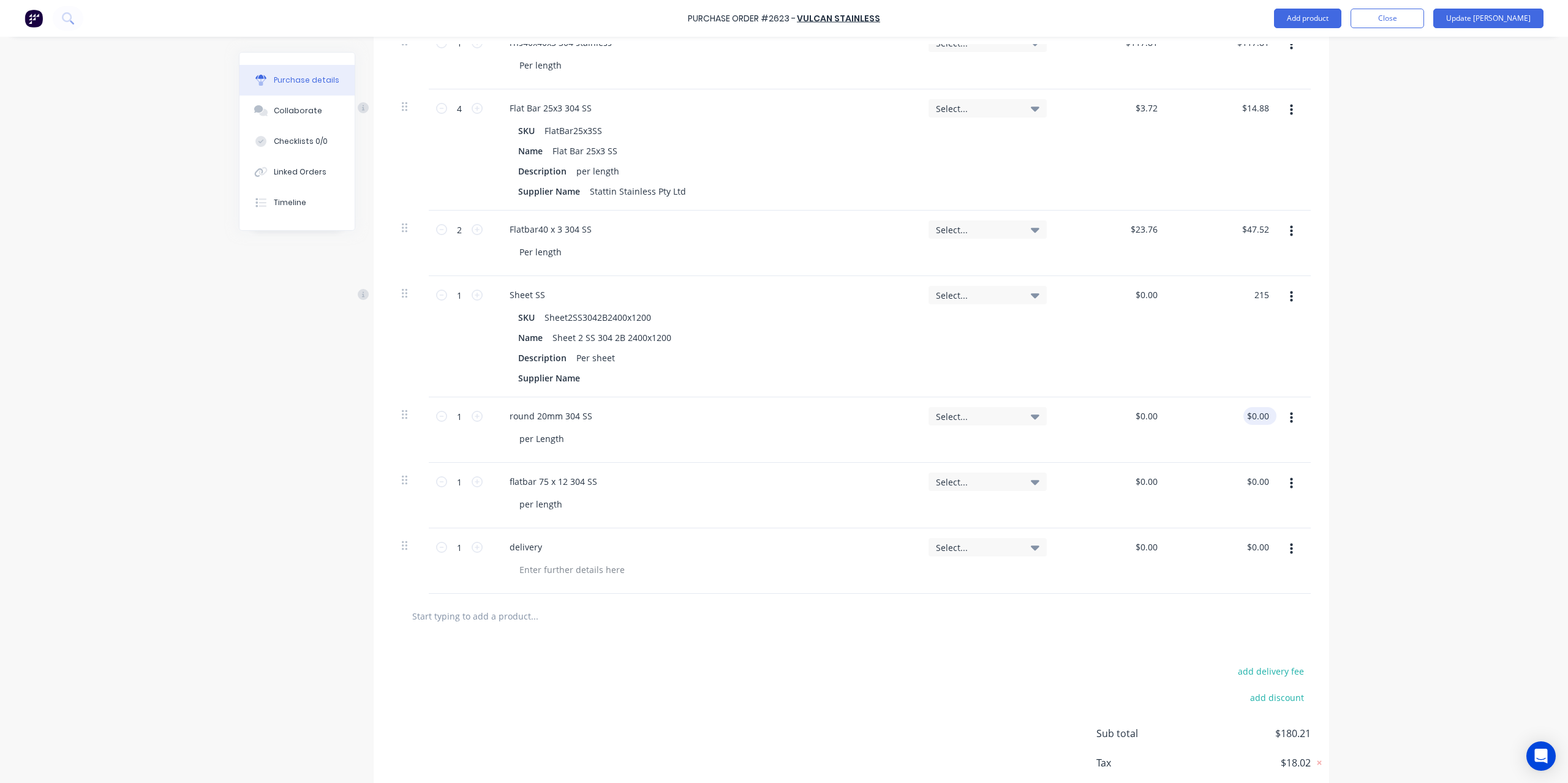
type input "215"
type textarea "x"
type input "$215.00"
type input "0.00"
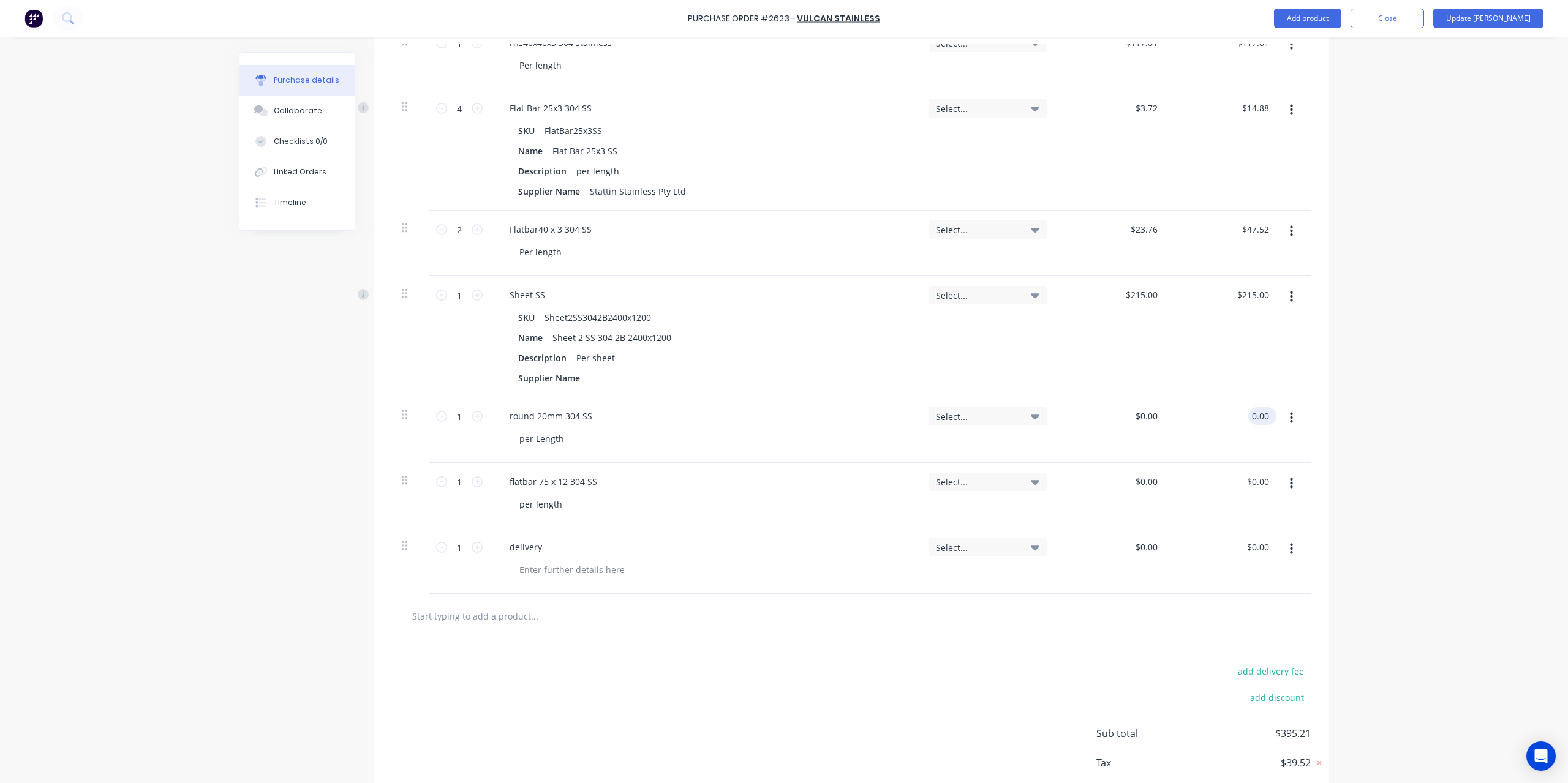
click at [1248, 418] on input "0.00" at bounding box center [1259, 416] width 23 height 18
click at [1258, 415] on input "0.00" at bounding box center [1259, 416] width 23 height 18
type textarea "x"
click at [1258, 415] on input "0.00" at bounding box center [1259, 416] width 23 height 18
type input "90.36"
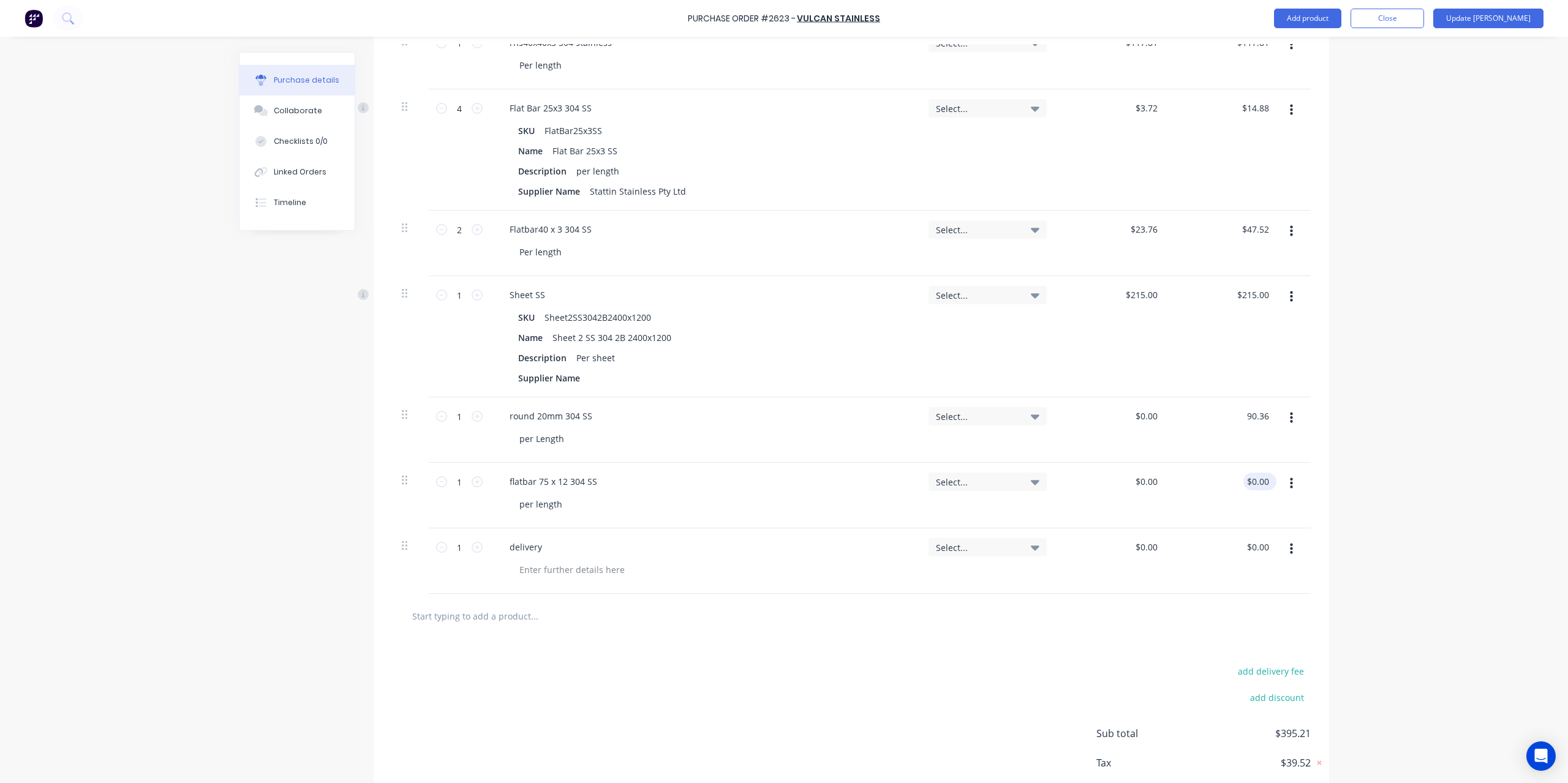
type textarea "x"
type input "$90.36"
type input "0.00"
click at [1251, 488] on input "0.00" at bounding box center [1259, 481] width 23 height 18
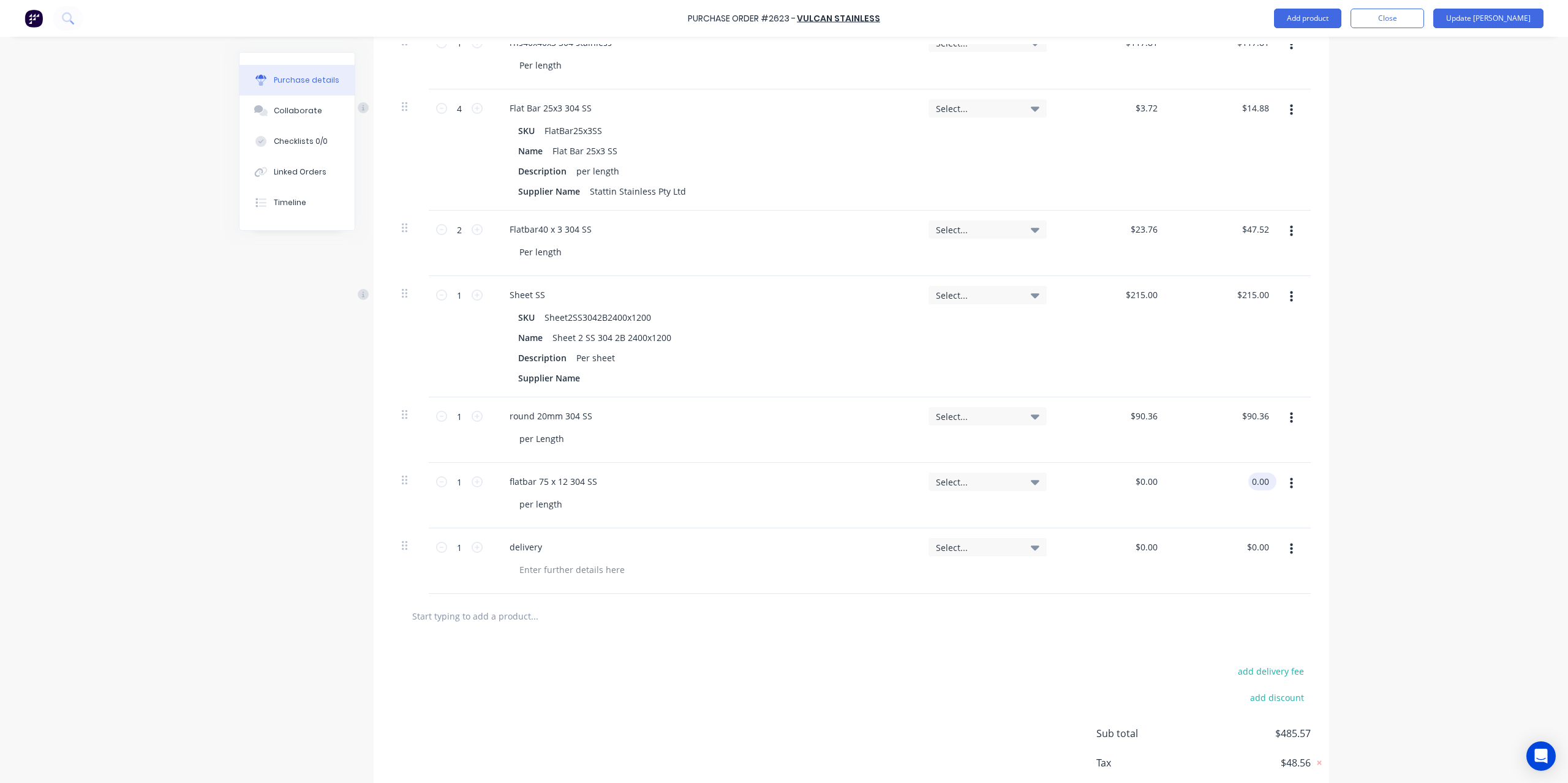
click at [1255, 480] on input "0.00" at bounding box center [1259, 481] width 23 height 18
type textarea "x"
click at [1255, 480] on input "0.00" at bounding box center [1259, 481] width 23 height 18
type input "231.75"
type textarea "x"
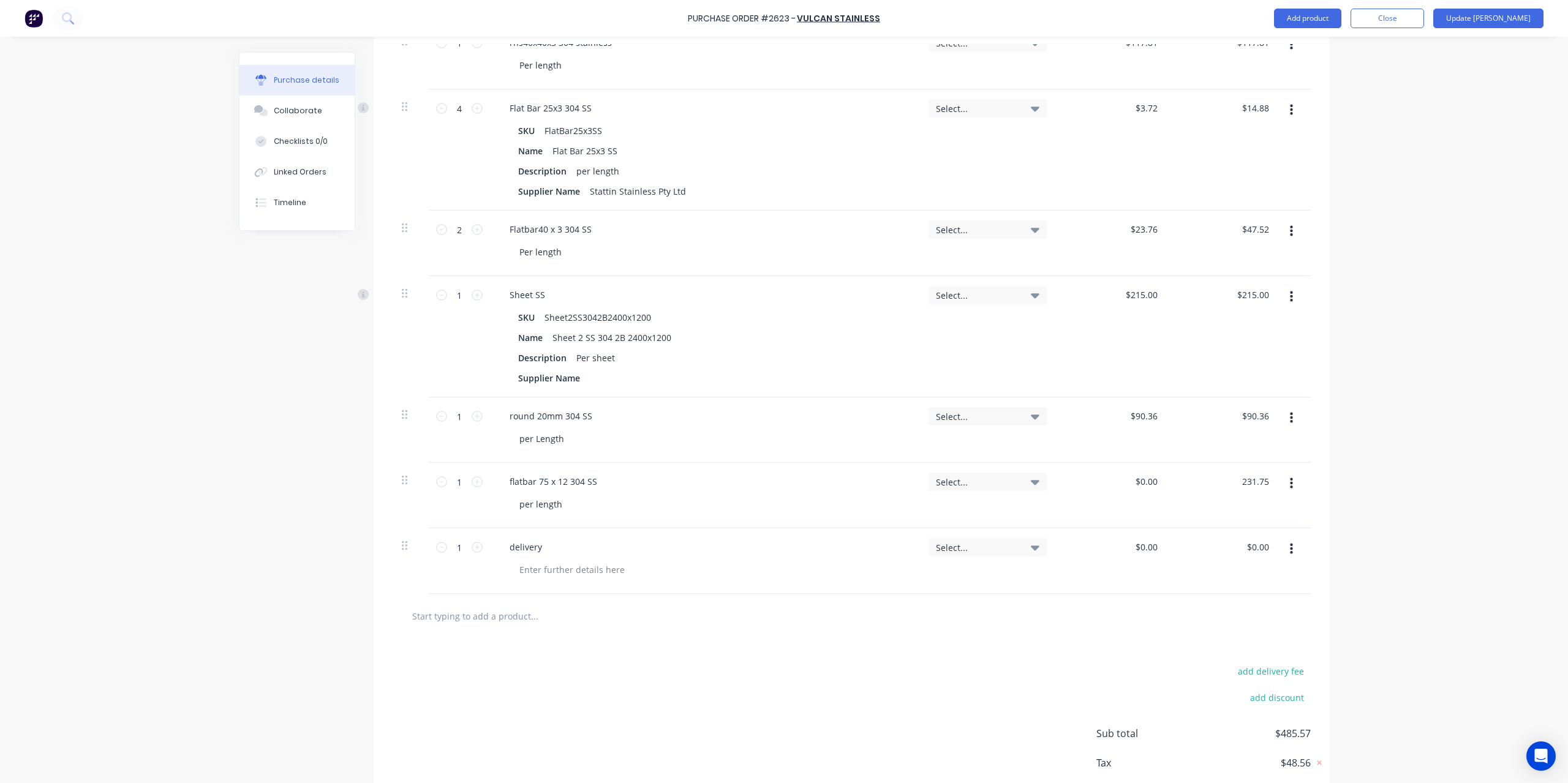
type input "$231.75"
click at [1343, 488] on div "Purchase Order #2623 - Vulcan Stainless Add product Close Update Bill Purchase …" at bounding box center [784, 392] width 1568 height 783
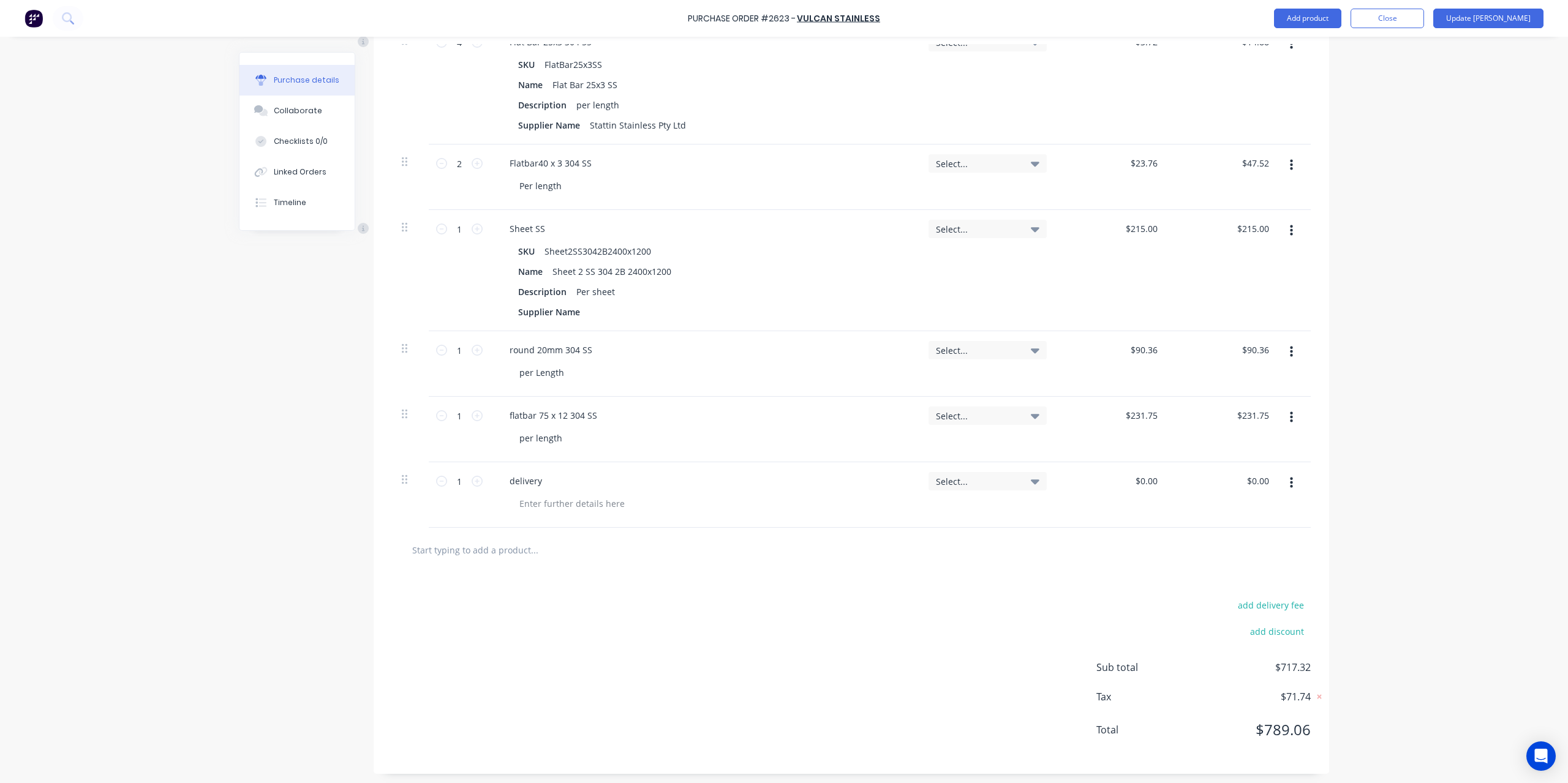
scroll to position [434, 0]
click at [1511, 21] on button "Update [PERSON_NAME]" at bounding box center [1488, 19] width 110 height 20
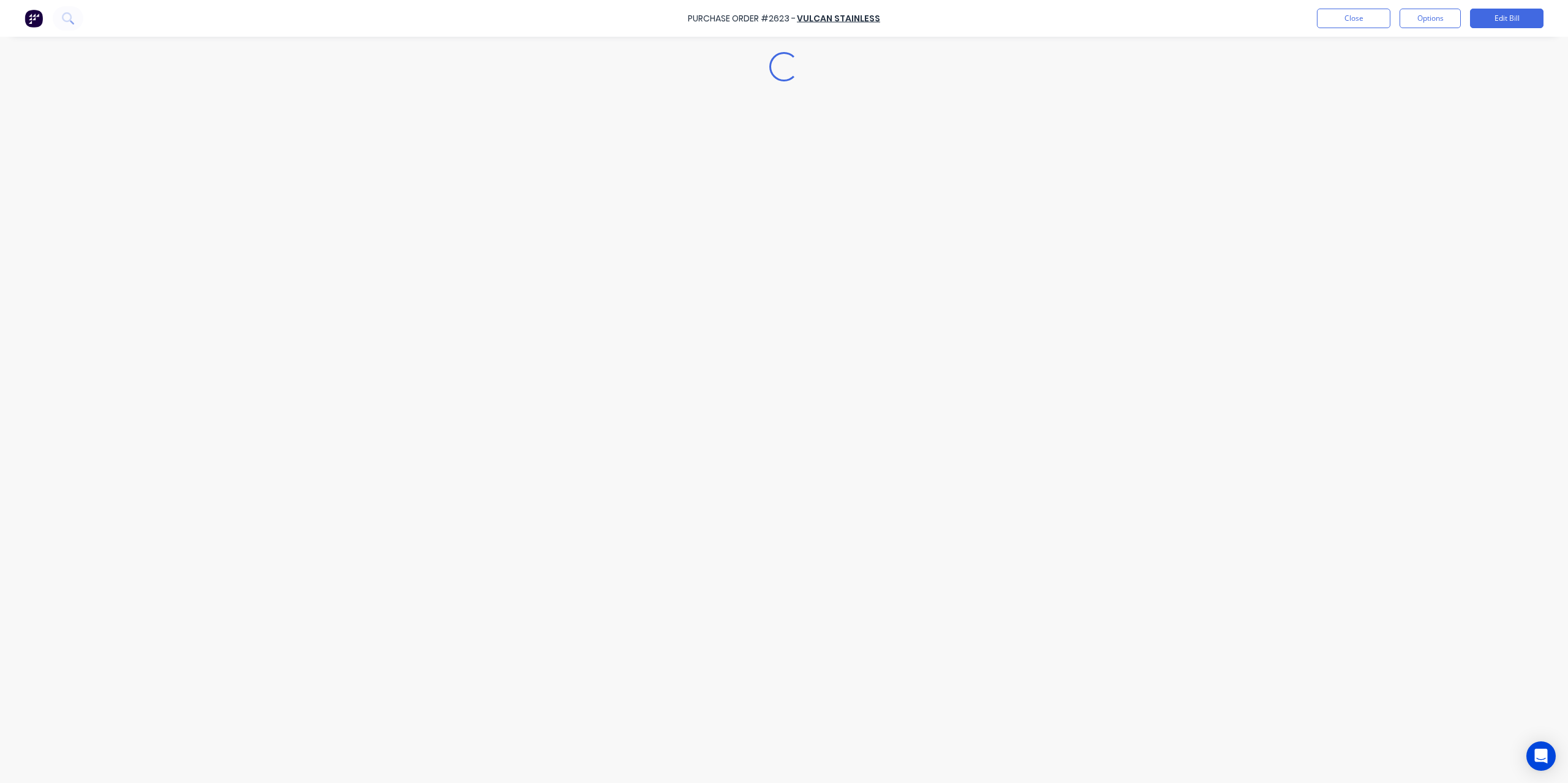
type textarea "x"
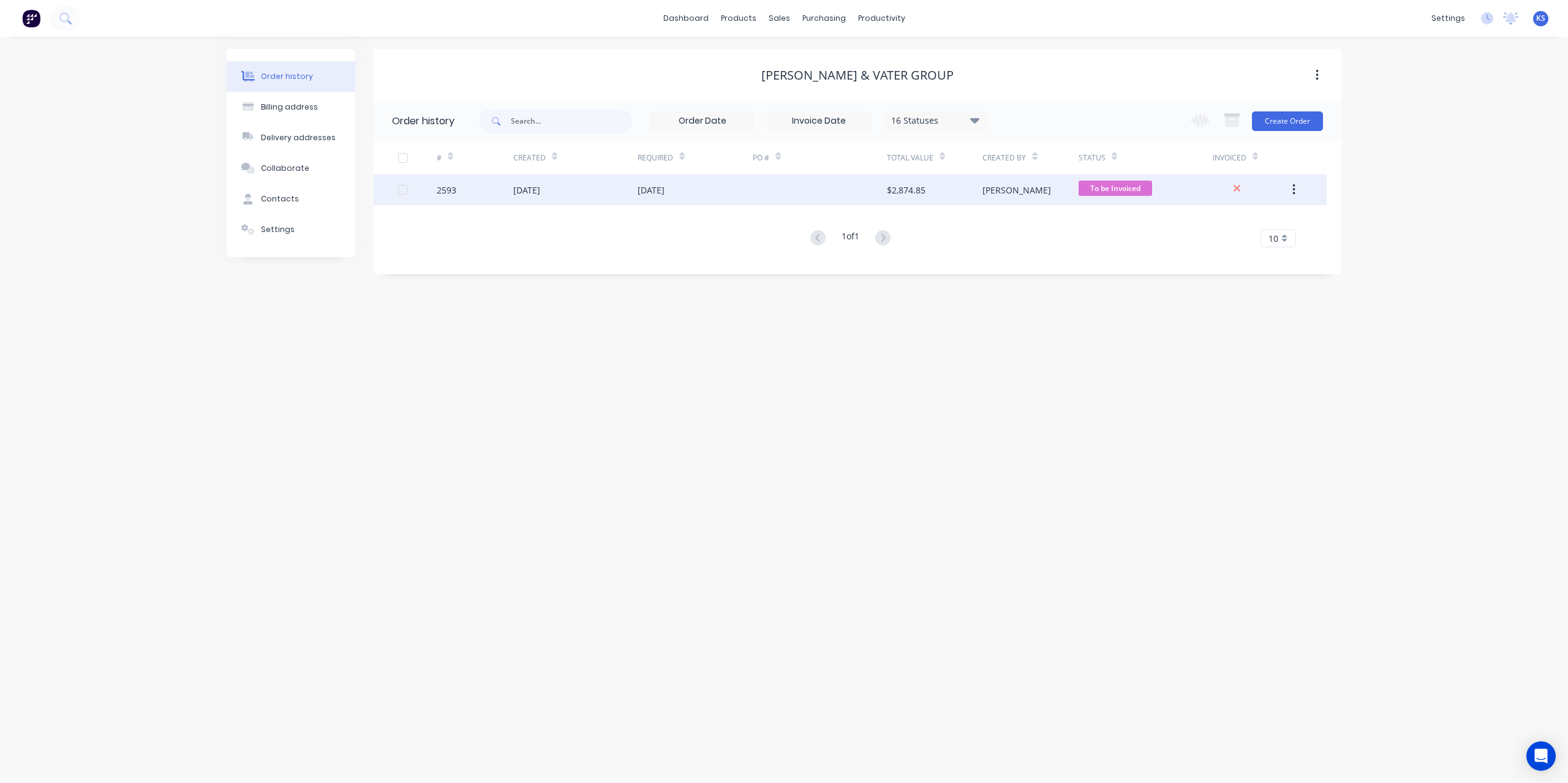
click at [507, 186] on div "2593" at bounding box center [474, 190] width 76 height 30
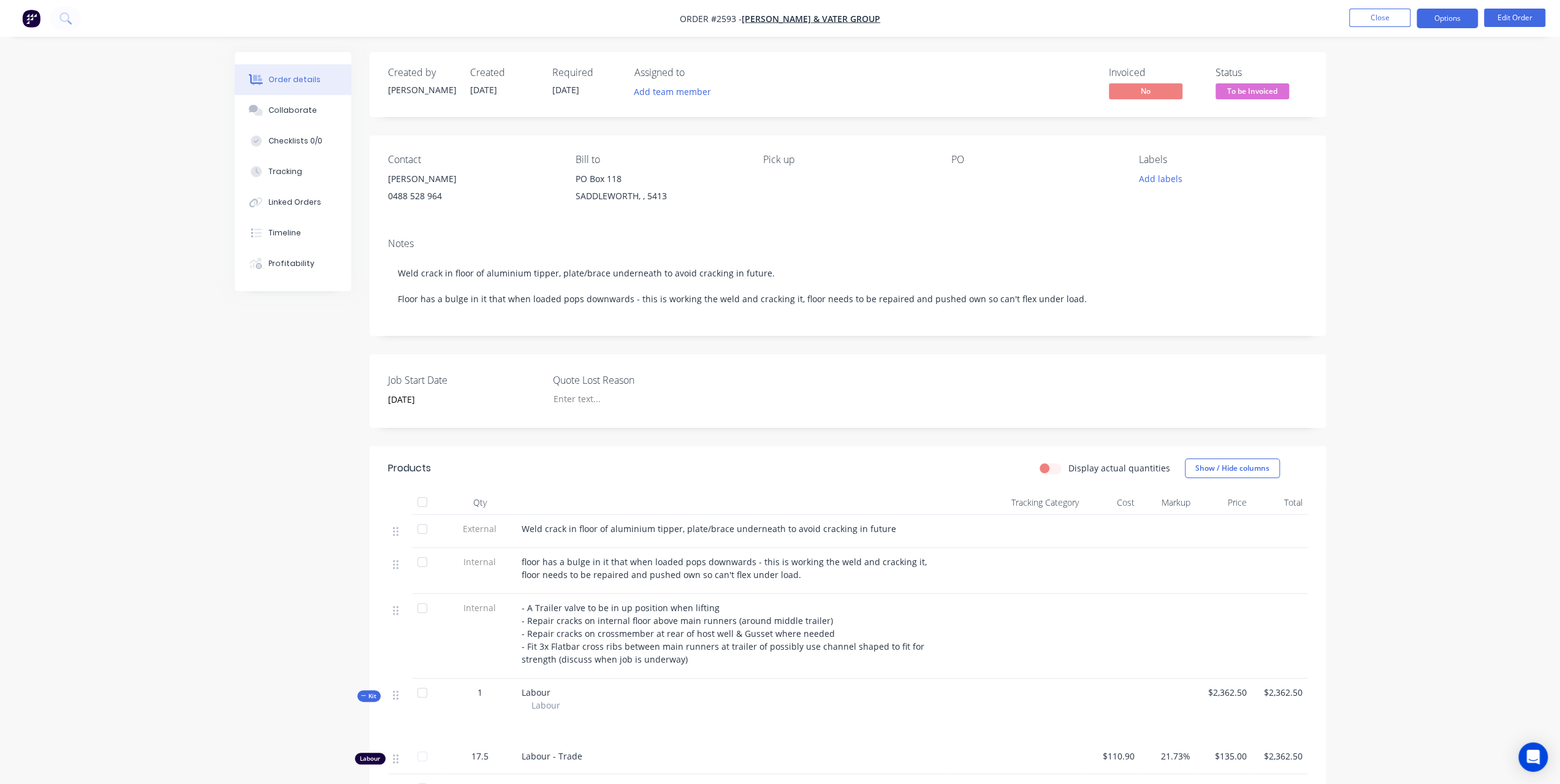
click at [1441, 25] on button "Options" at bounding box center [1447, 19] width 61 height 20
click at [1441, 24] on button "Options" at bounding box center [1447, 19] width 61 height 20
click at [1401, 73] on div "Invoice" at bounding box center [1410, 74] width 113 height 18
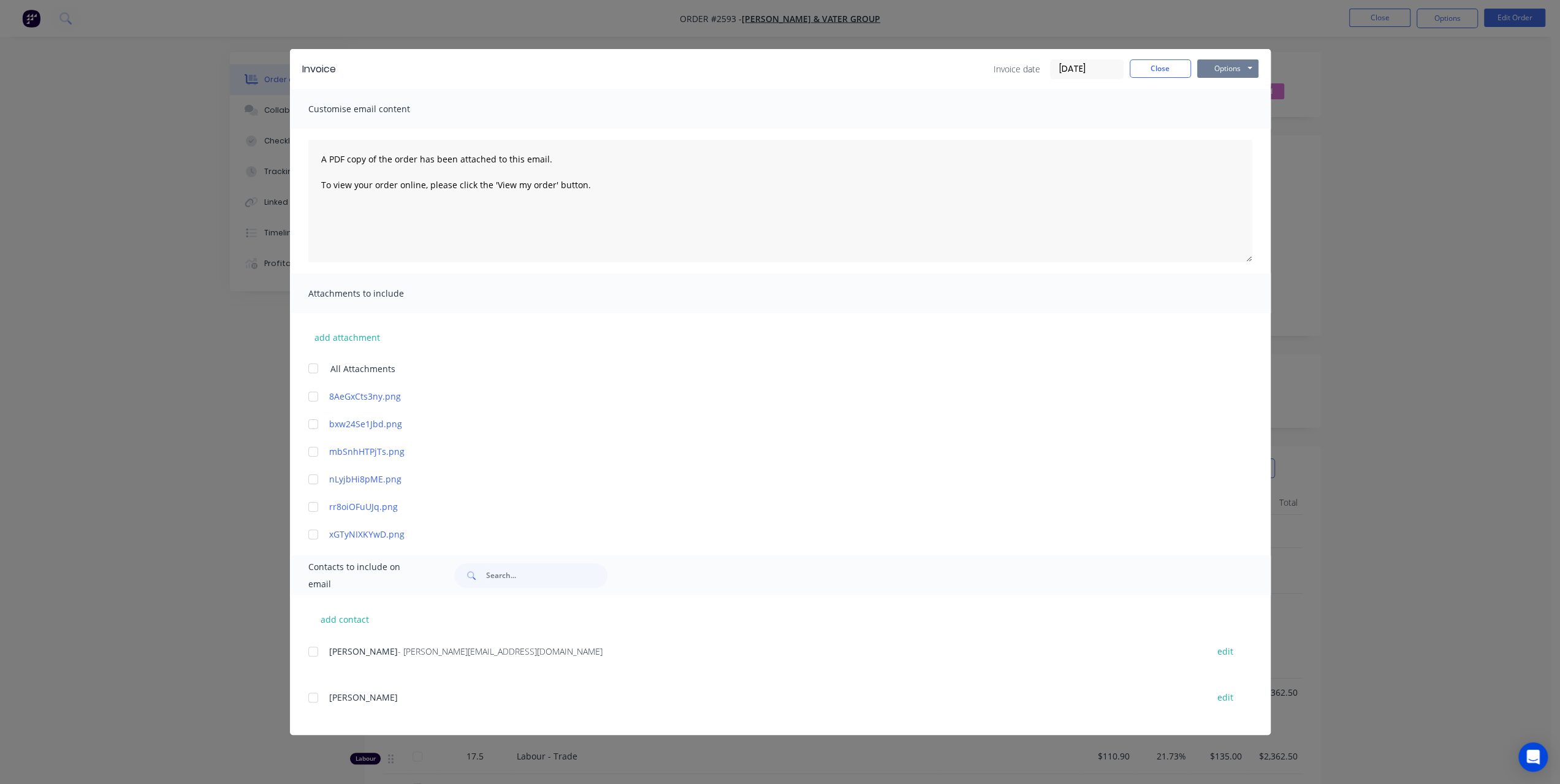
click at [1221, 74] on button "Options" at bounding box center [1228, 69] width 61 height 19
click at [1222, 109] on button "Print" at bounding box center [1236, 111] width 78 height 21
click at [1152, 71] on button "Close" at bounding box center [1160, 69] width 61 height 19
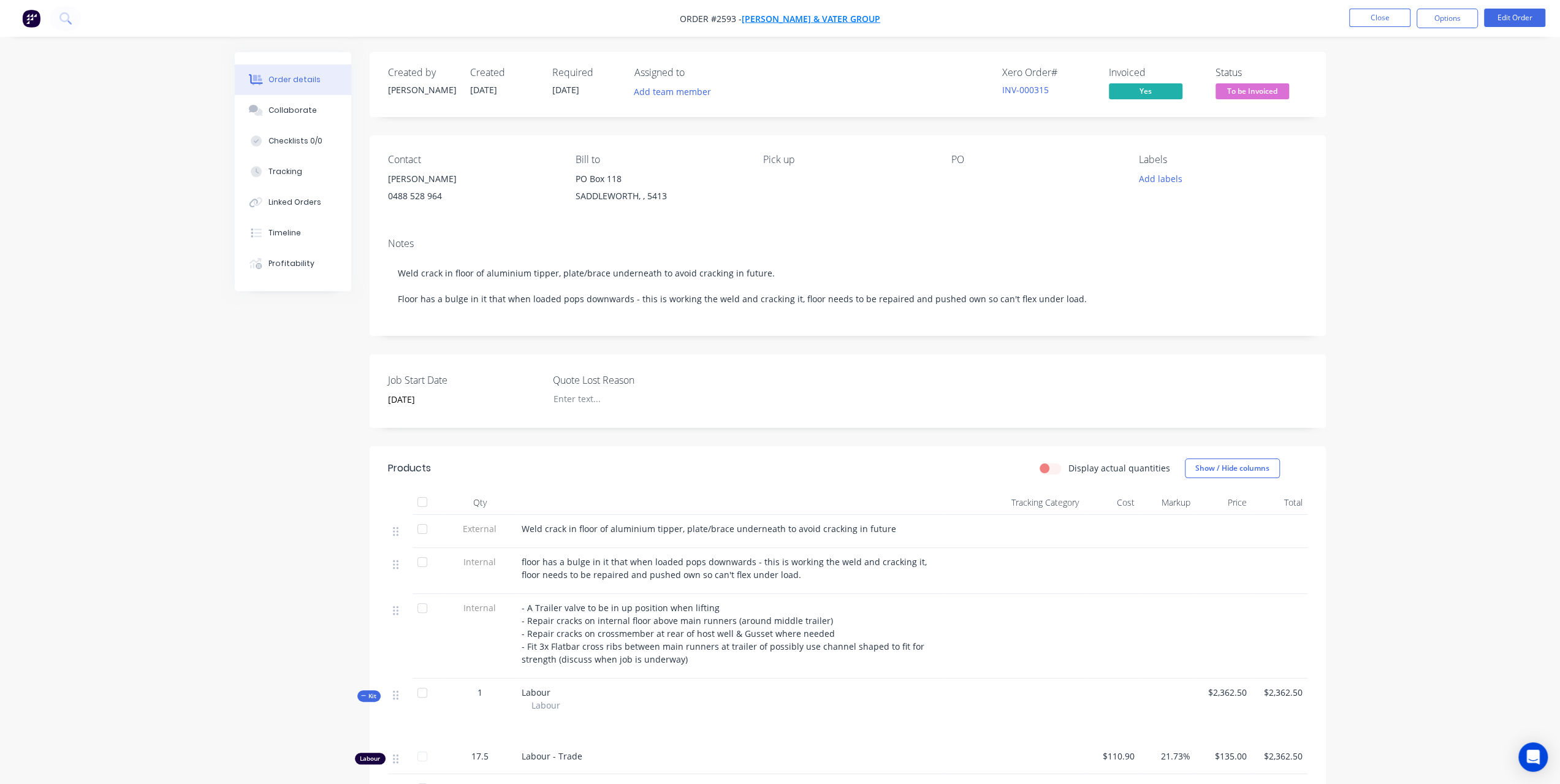
drag, startPoint x: 787, startPoint y: 16, endPoint x: 767, endPoint y: 19, distance: 20.2
click at [767, 19] on span "[PERSON_NAME] & Vater Group" at bounding box center [811, 19] width 139 height 12
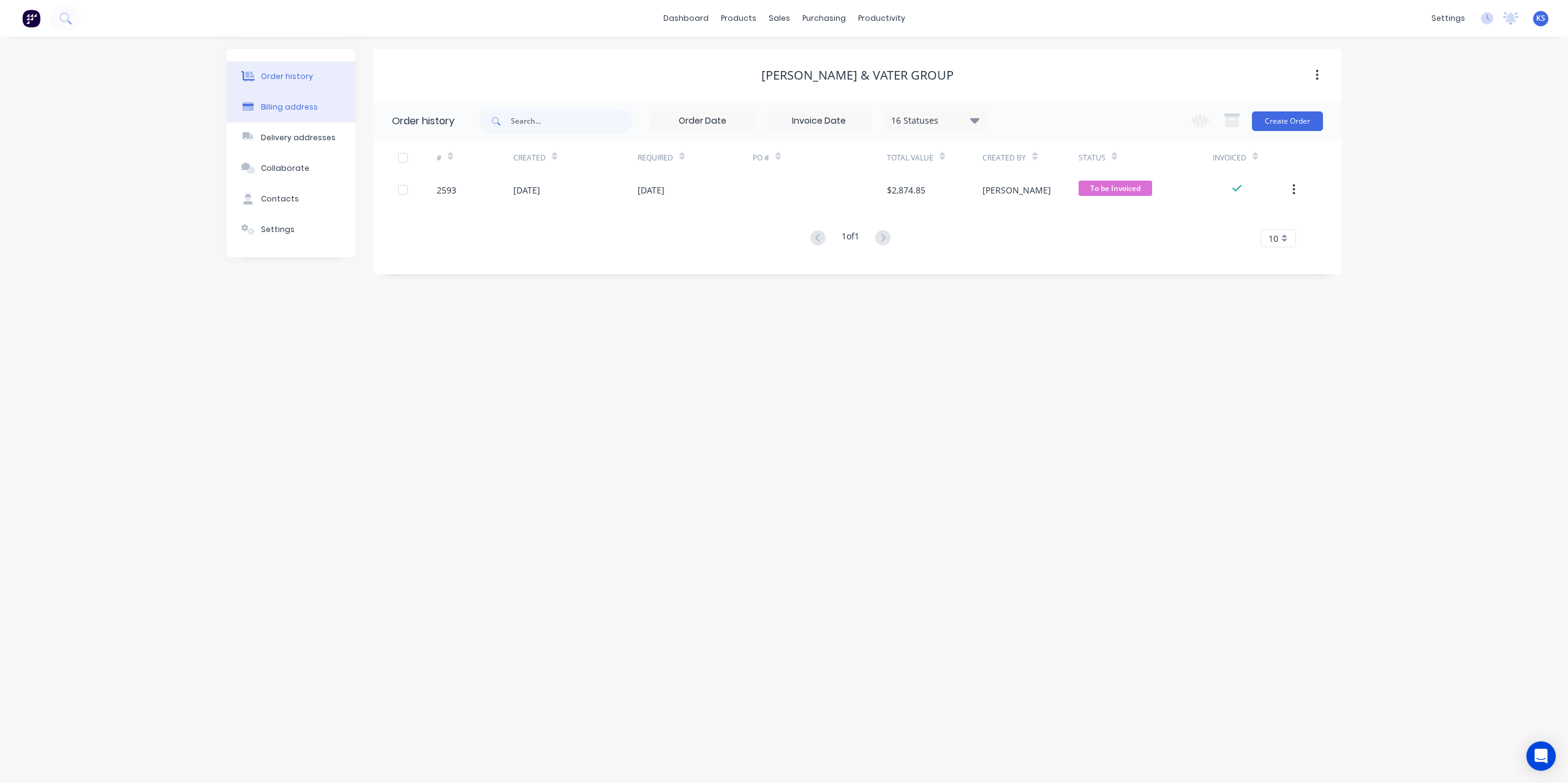
click at [283, 104] on div "Billing address" at bounding box center [290, 108] width 57 height 11
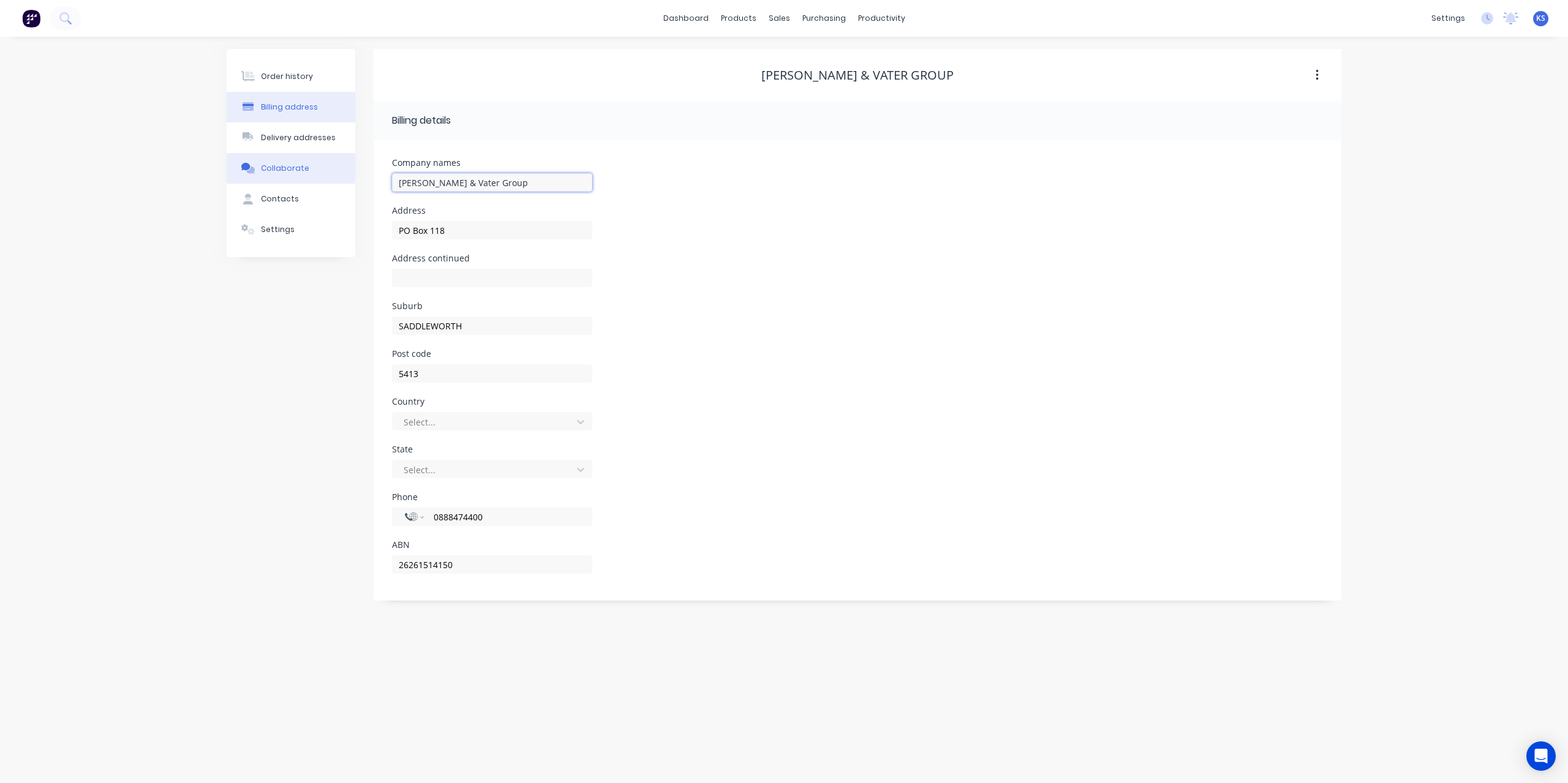
drag, startPoint x: 512, startPoint y: 174, endPoint x: 254, endPoint y: 157, distance: 258.6
click at [254, 157] on div "Order history Billing address Delivery addresses Collaborate Contacts Settings …" at bounding box center [783, 324] width 1115 height 551
paste input "[PERSON_NAME] & CO."
type input "[PERSON_NAME] & CO."
click at [285, 237] on button "Settings" at bounding box center [290, 229] width 129 height 30
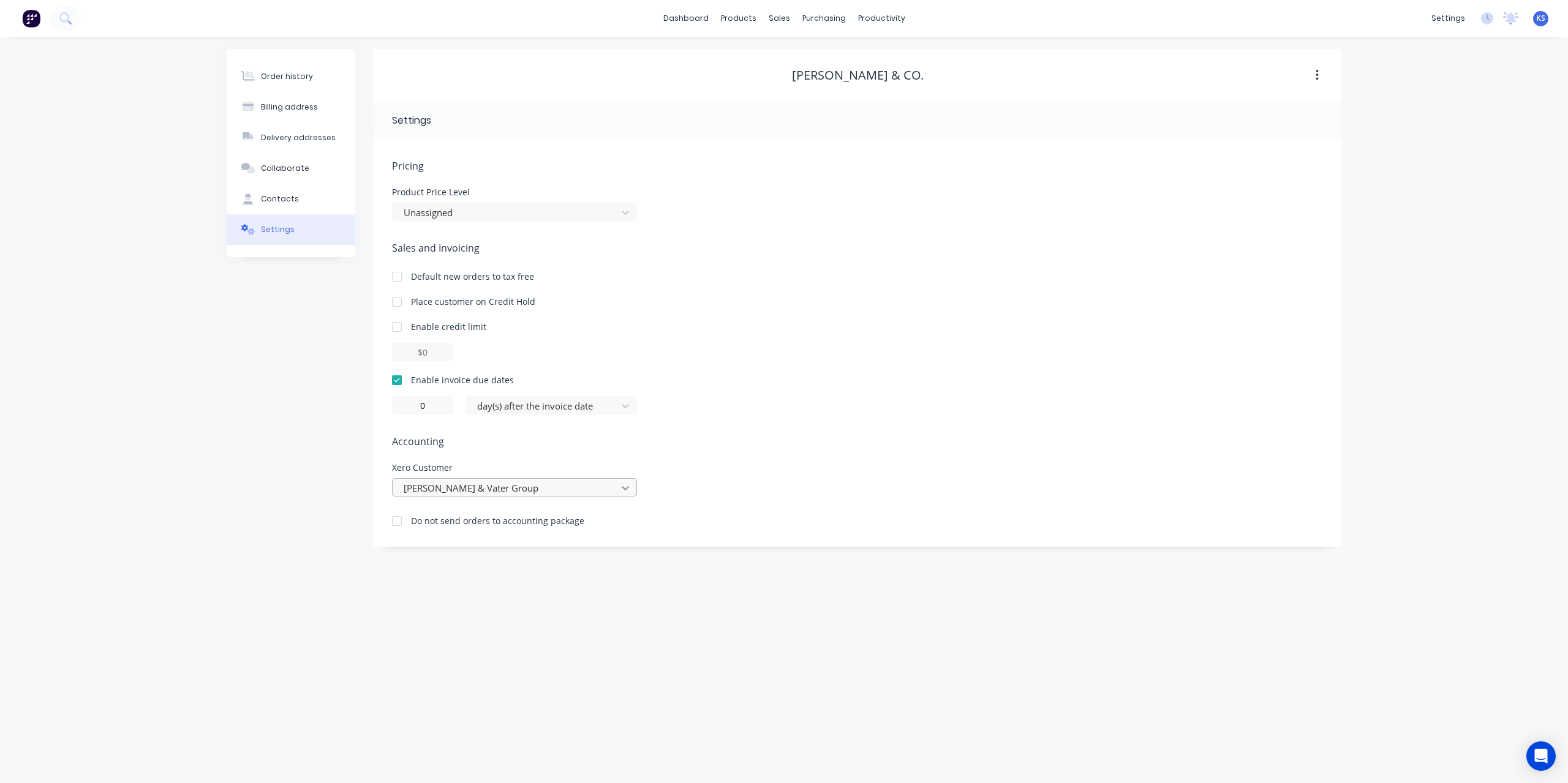
click at [628, 480] on div at bounding box center [625, 488] width 22 height 20
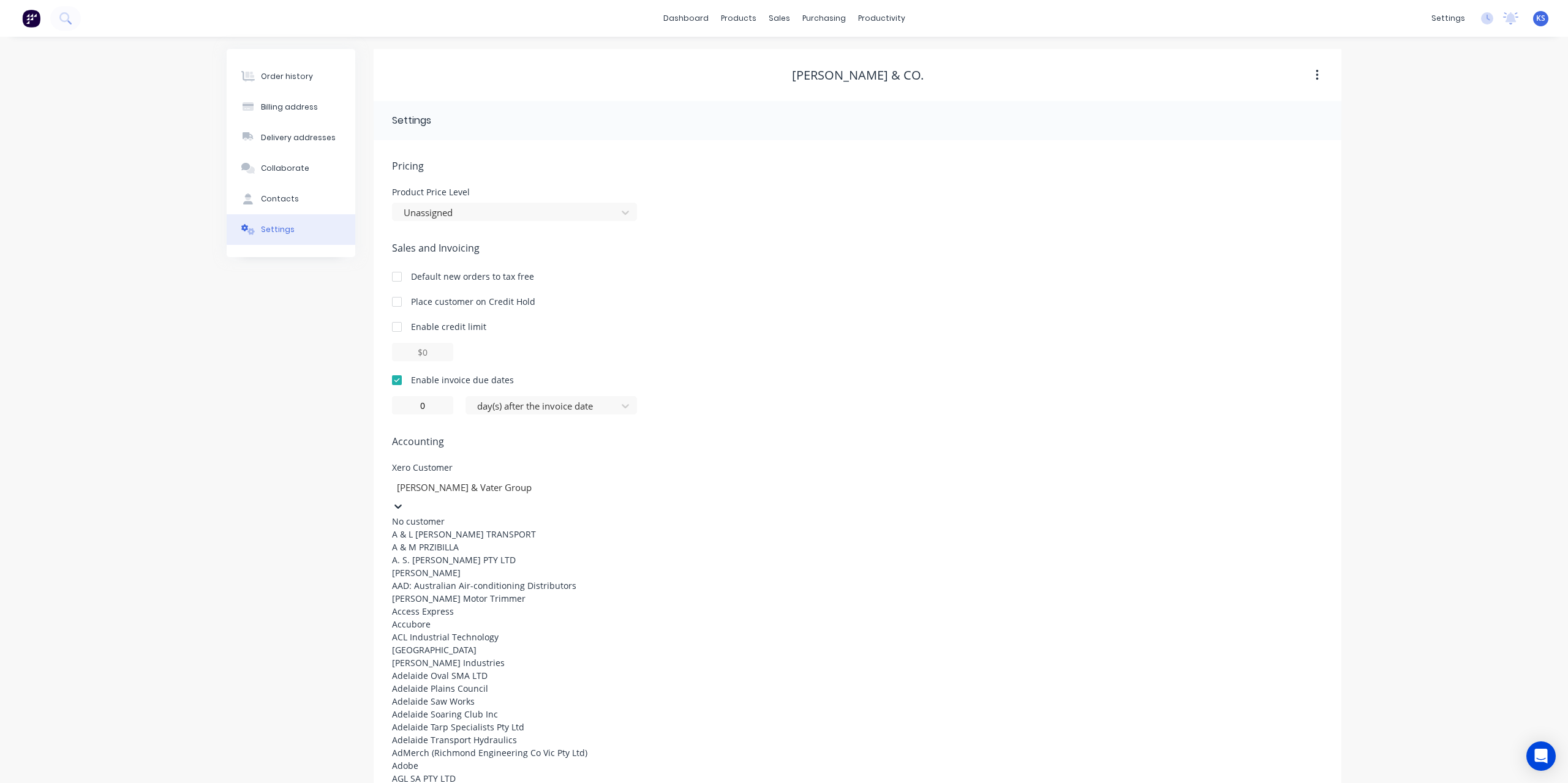
click at [537, 485] on div at bounding box center [484, 487] width 177 height 16
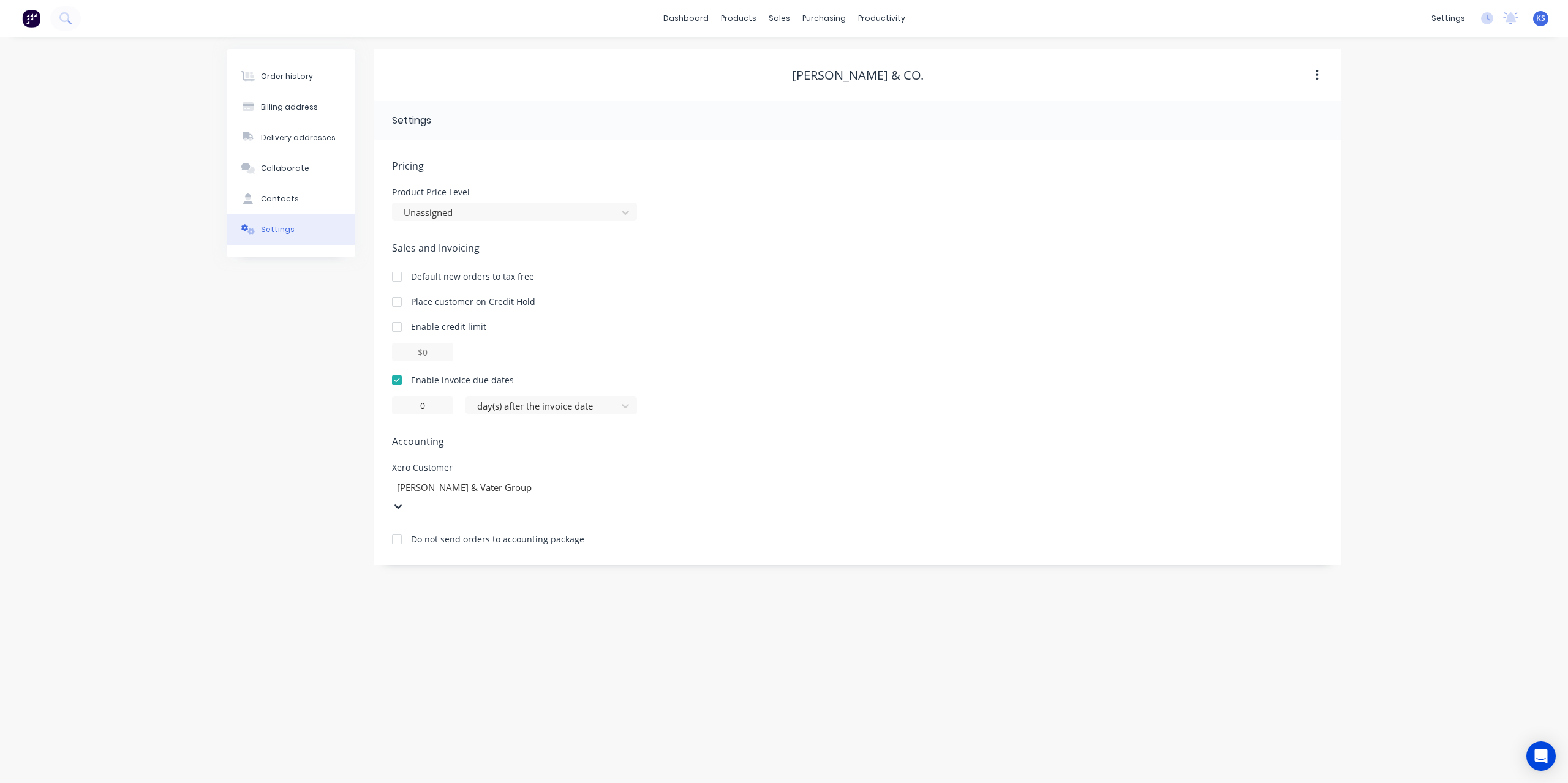
click at [524, 486] on div at bounding box center [484, 487] width 177 height 16
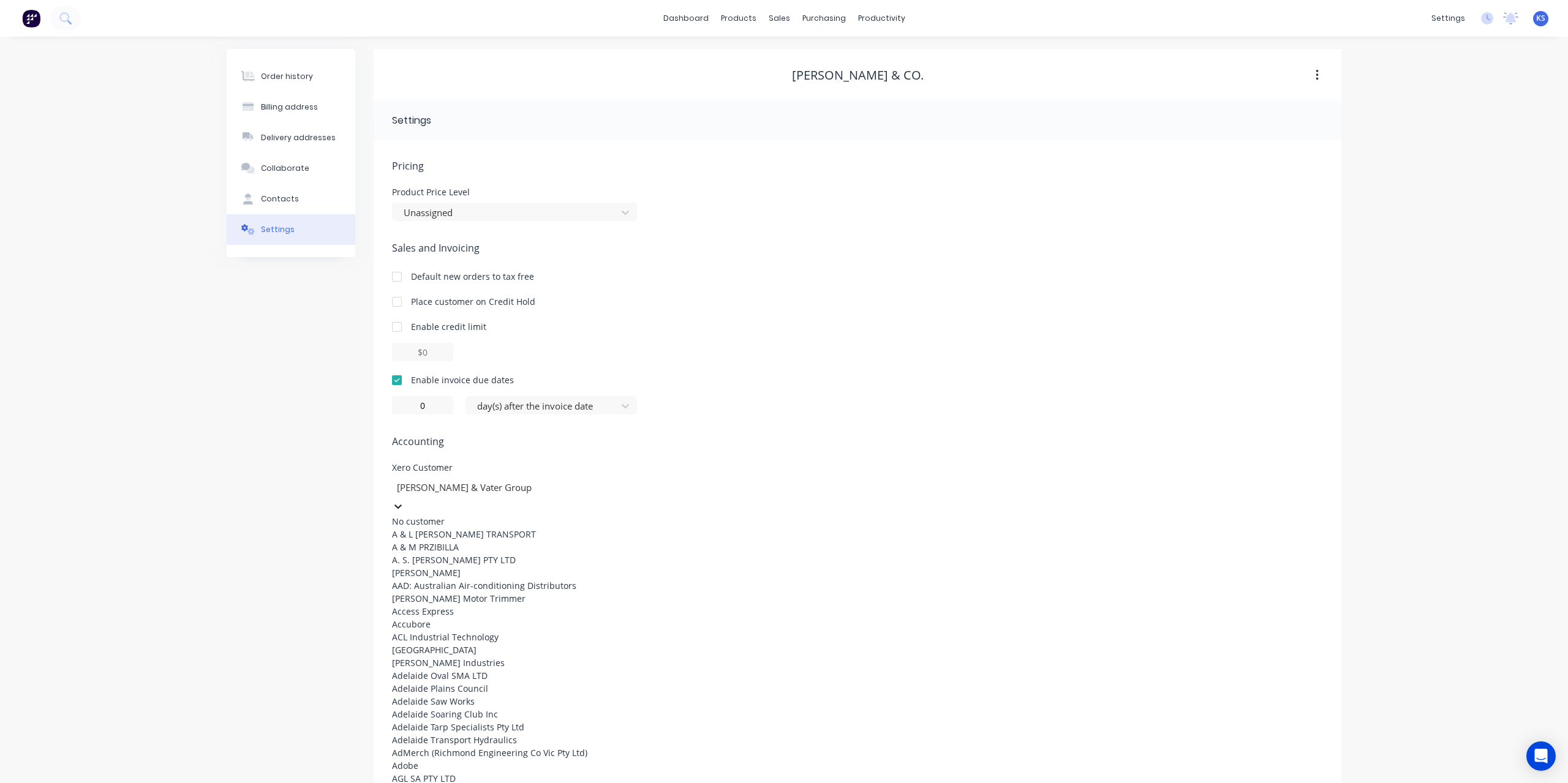
paste input "[PERSON_NAME] & CO."
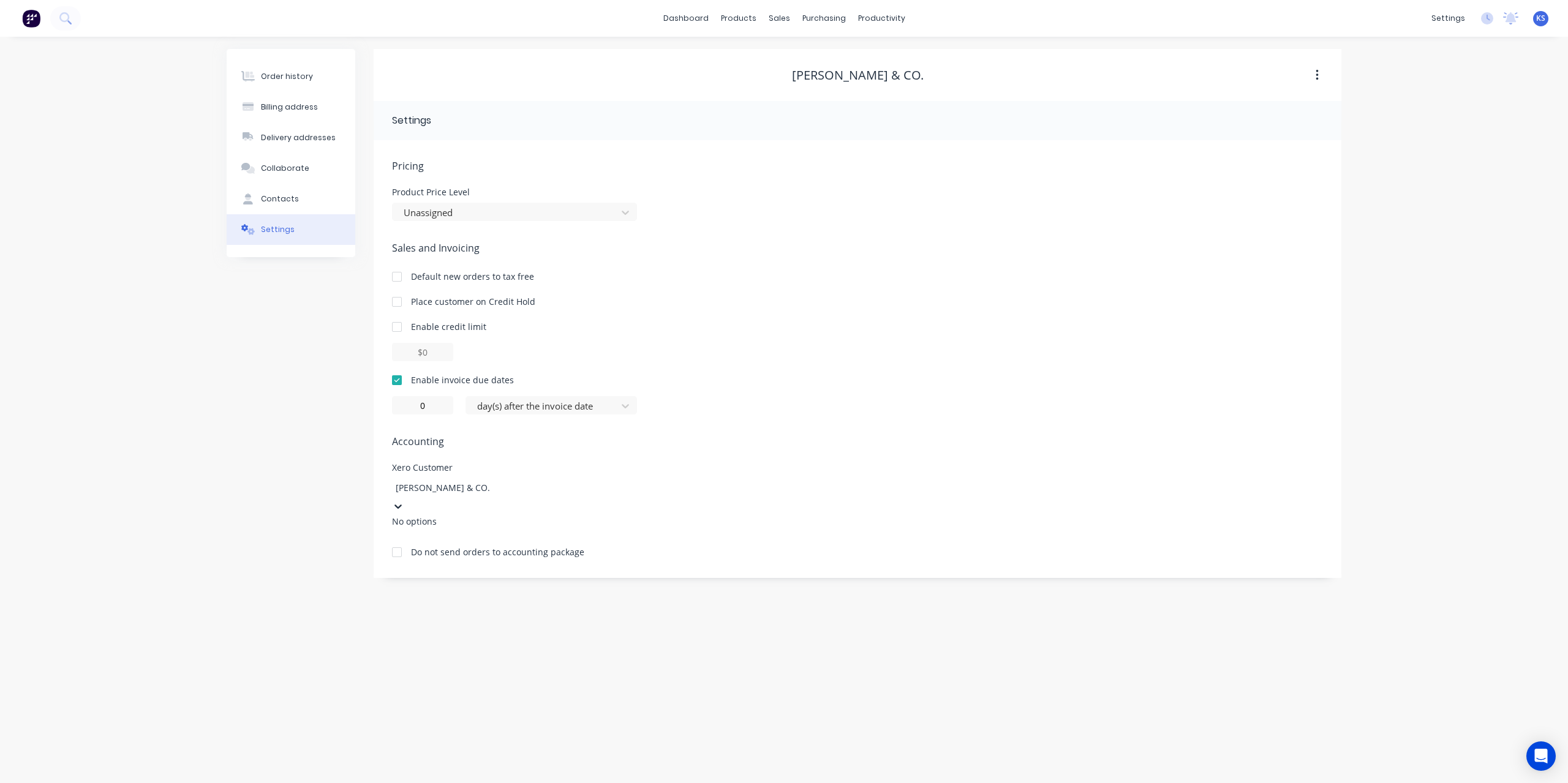
type input "[PERSON_NAME] & CO."
click at [517, 487] on div at bounding box center [484, 487] width 177 height 16
click at [505, 483] on div at bounding box center [484, 487] width 177 height 16
click at [397, 485] on div "[PERSON_NAME] & Vater Group" at bounding box center [483, 496] width 183 height 37
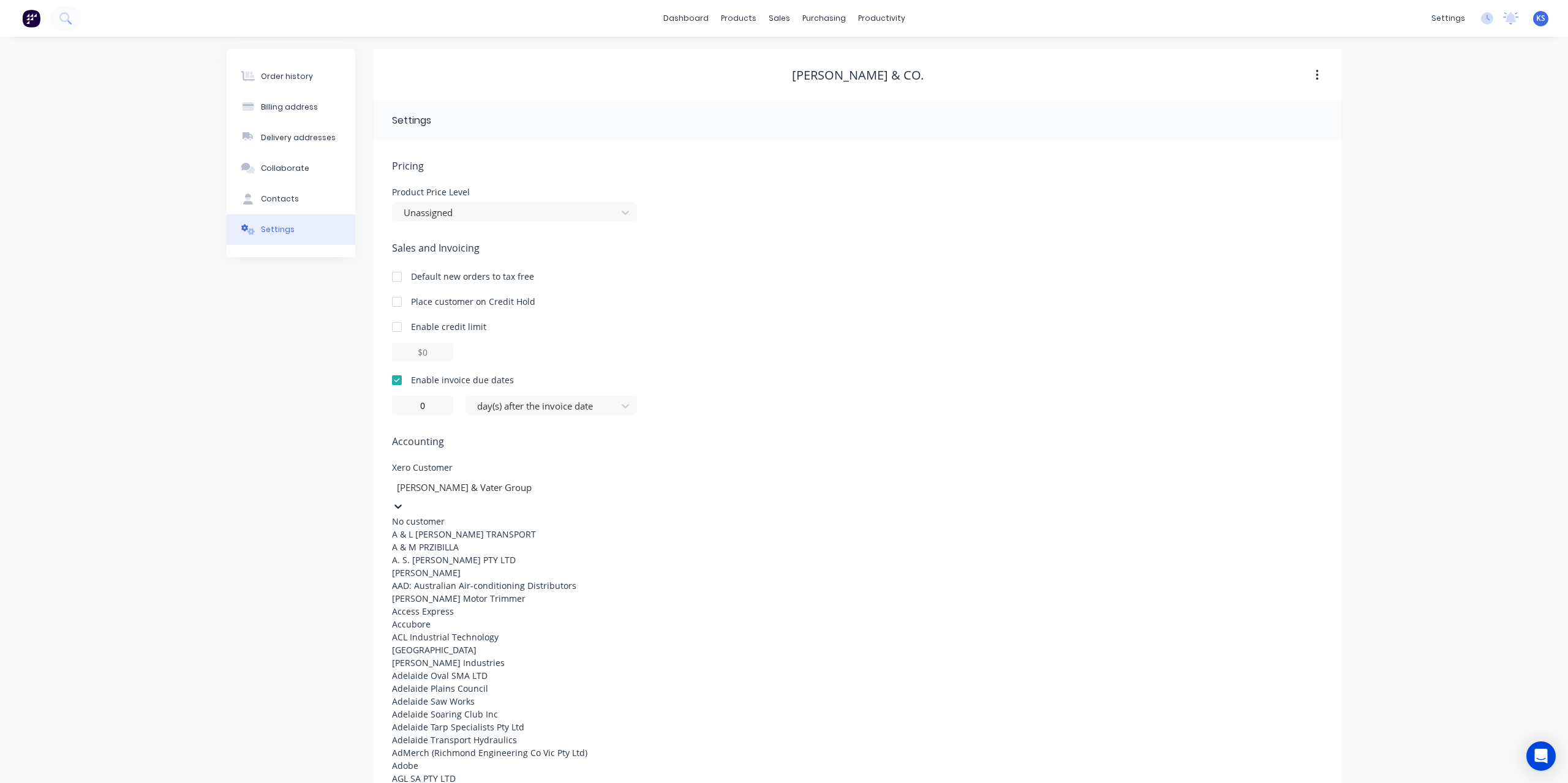
type input "v"
type input "a.w"
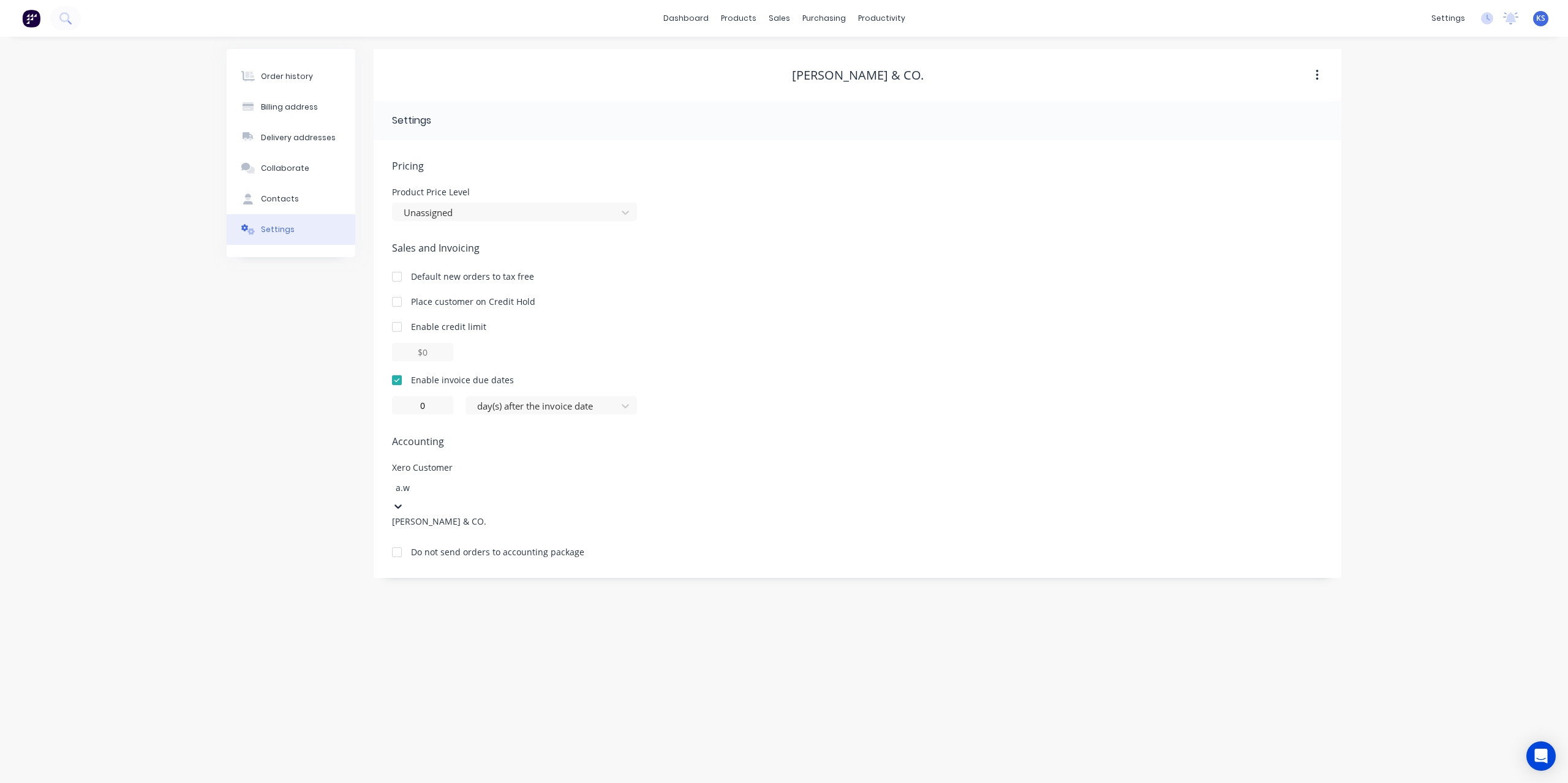
click at [431, 523] on div "[PERSON_NAME] & CO." at bounding box center [483, 521] width 183 height 13
click at [315, 401] on div "Order history Billing address Delivery addresses Collaborate Contacts Settings" at bounding box center [290, 307] width 129 height 516
click at [120, 99] on div "Order history Billing address Delivery addresses Collaborate Contacts Settings …" at bounding box center [784, 410] width 1568 height 746
click at [285, 73] on div "Order history" at bounding box center [287, 76] width 52 height 11
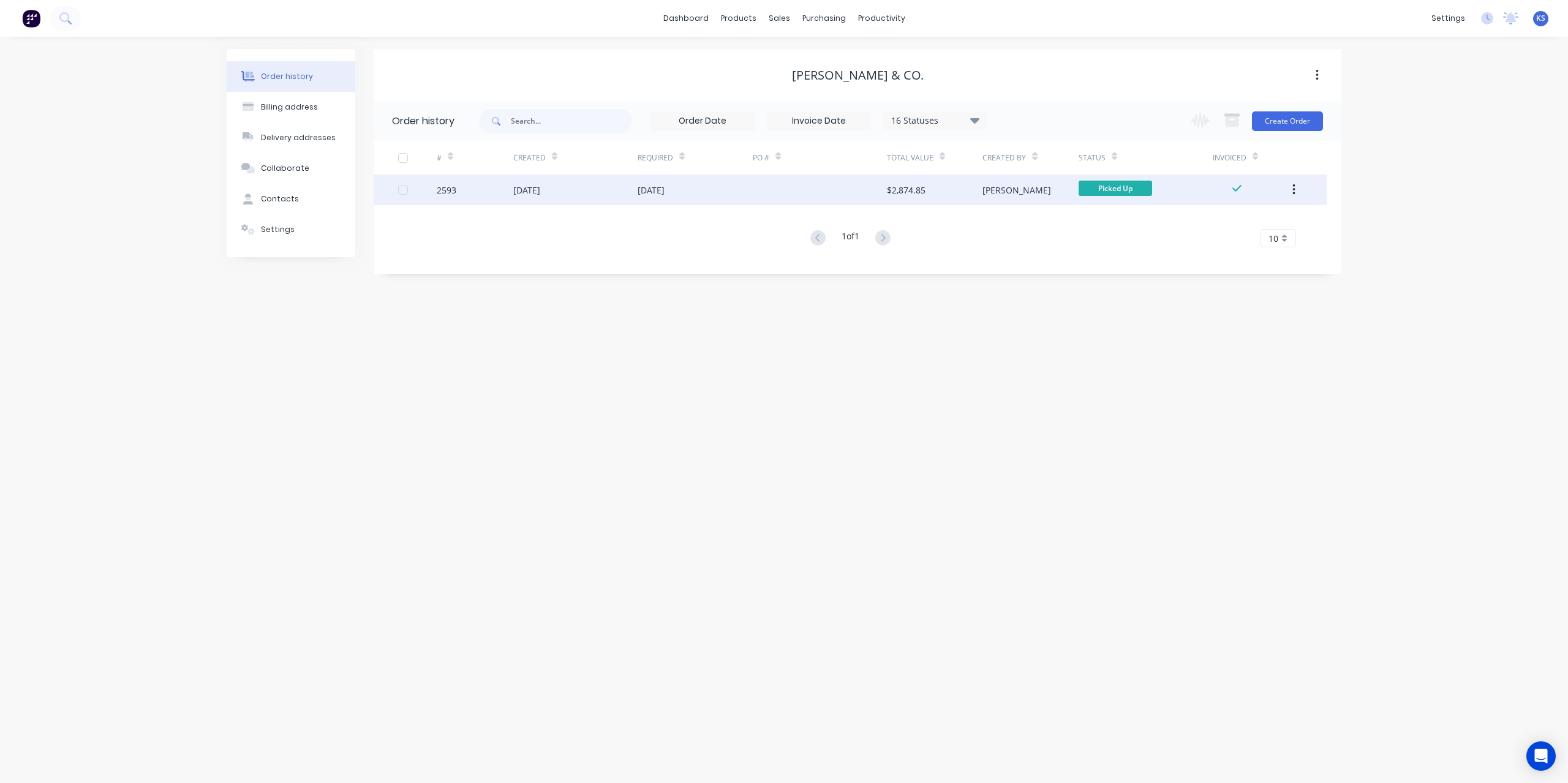
click at [563, 188] on div "[DATE]" at bounding box center [575, 190] width 124 height 30
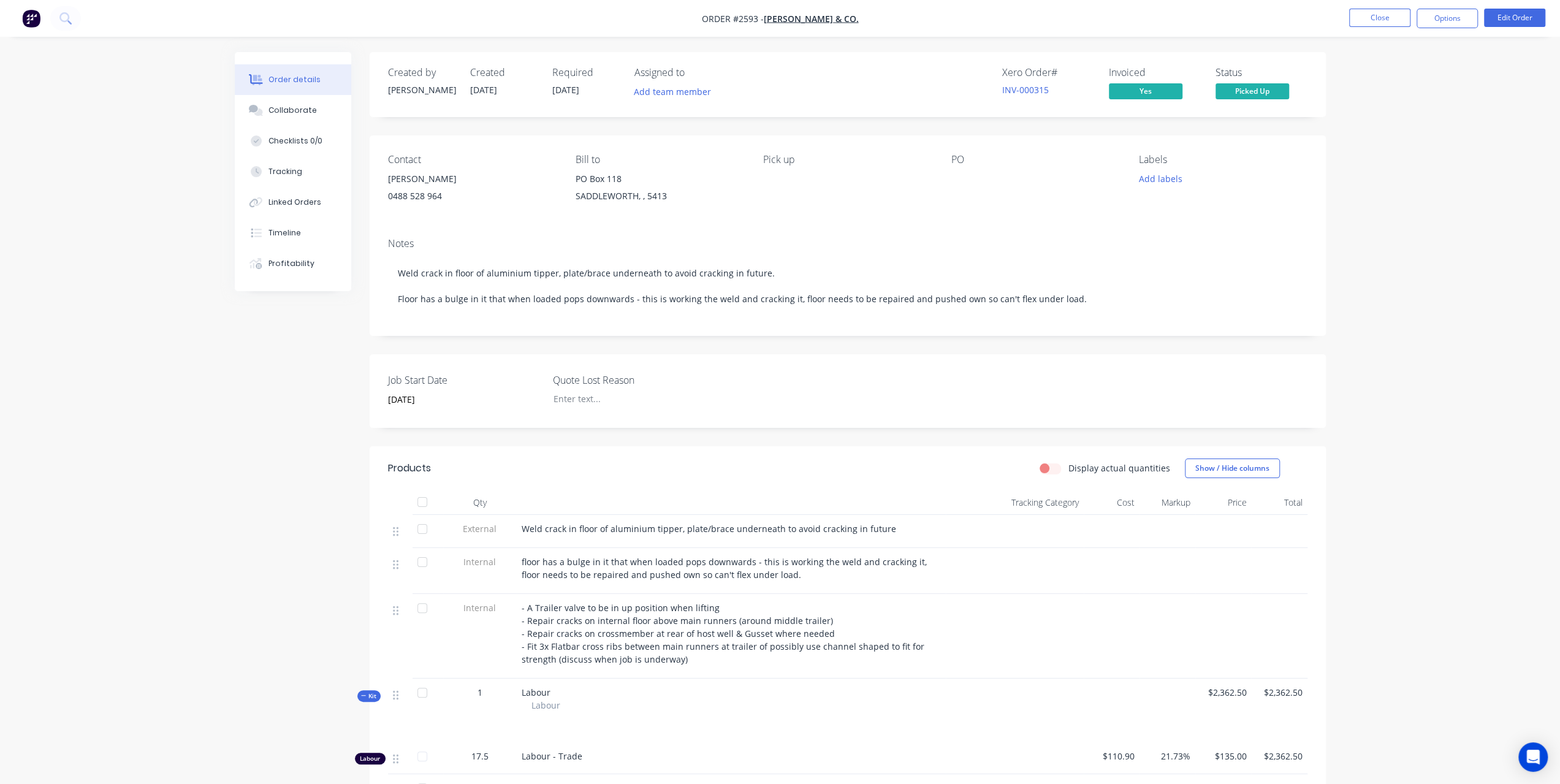
click at [971, 170] on div "PO" at bounding box center [1035, 182] width 168 height 56
click at [1505, 16] on button "Edit Order" at bounding box center [1515, 18] width 61 height 19
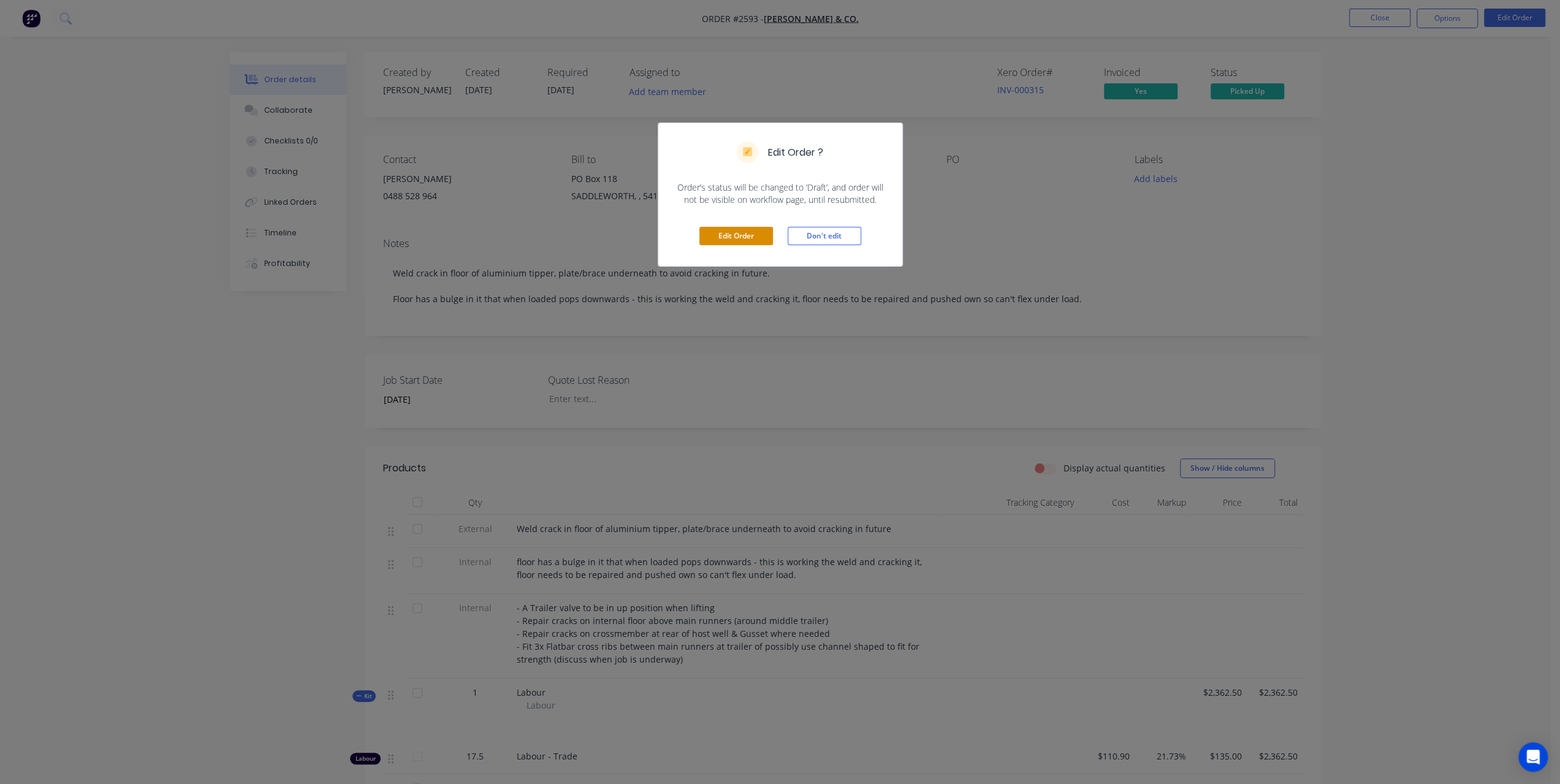
click at [713, 238] on button "Edit Order" at bounding box center [736, 236] width 73 height 19
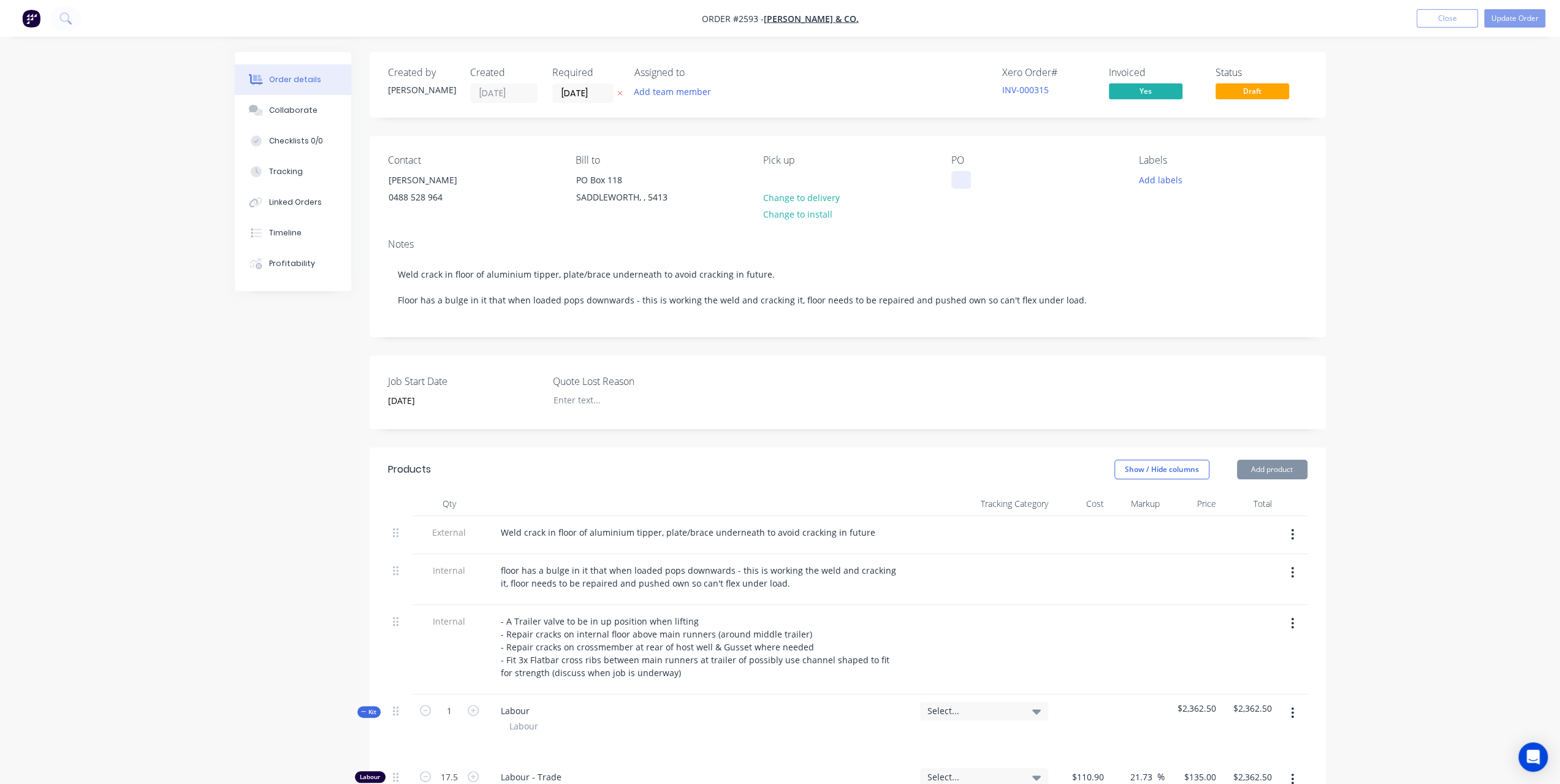
click at [962, 186] on div at bounding box center [961, 180] width 20 height 18
click at [1526, 24] on button "Update Order" at bounding box center [1515, 19] width 61 height 19
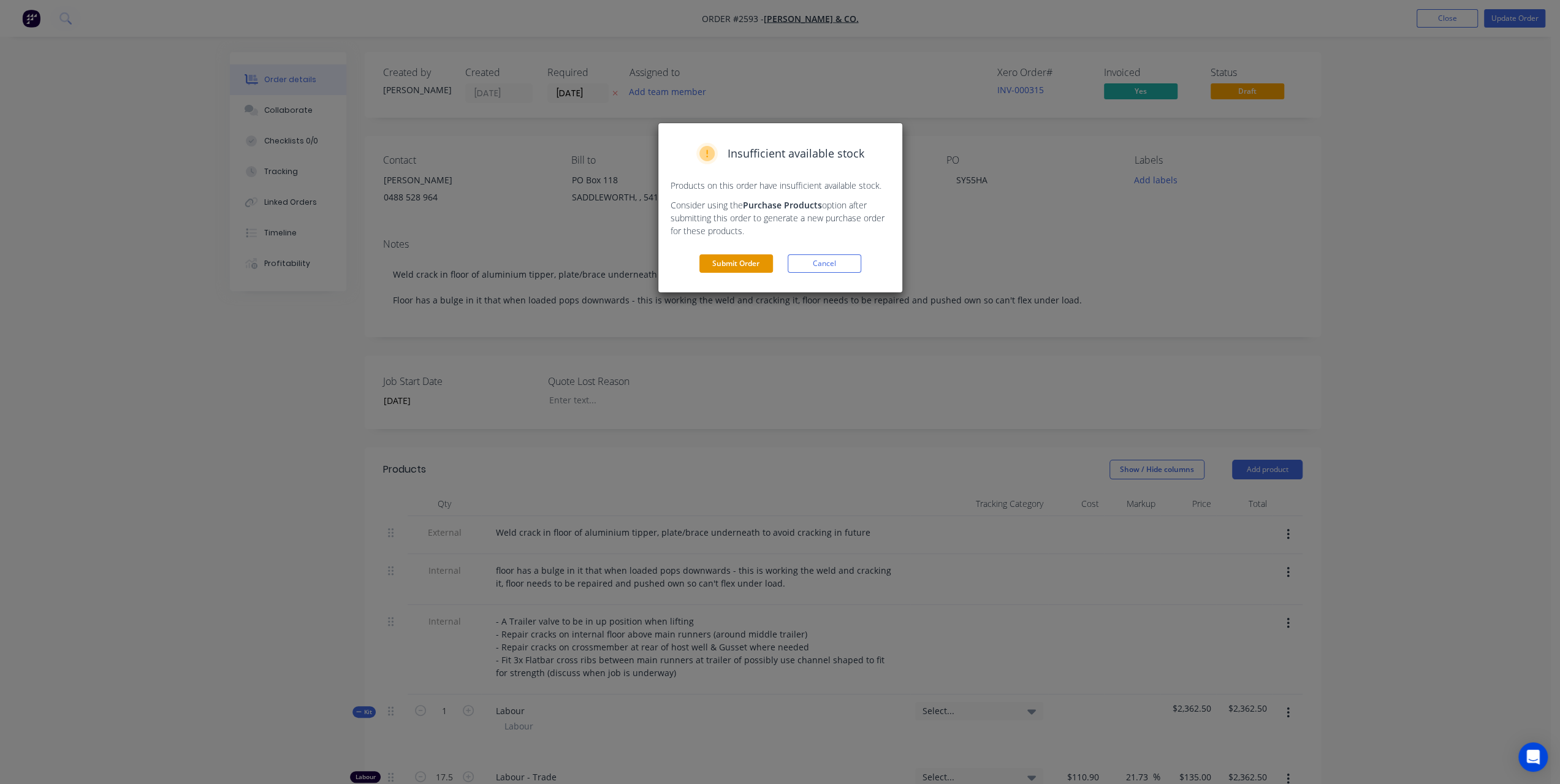
click at [712, 262] on button "Submit Order" at bounding box center [736, 264] width 73 height 19
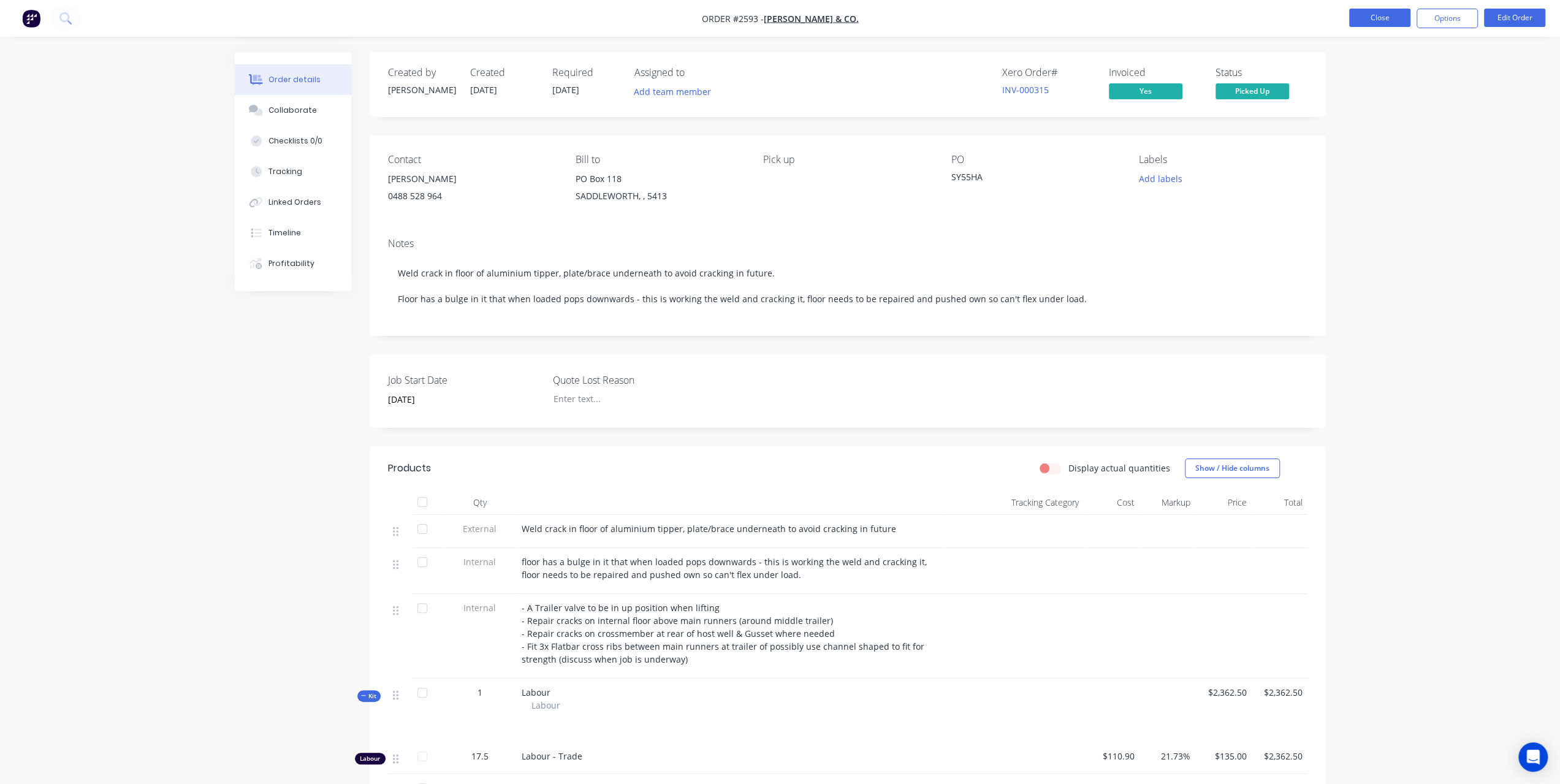
click at [1371, 20] on button "Close" at bounding box center [1380, 18] width 61 height 19
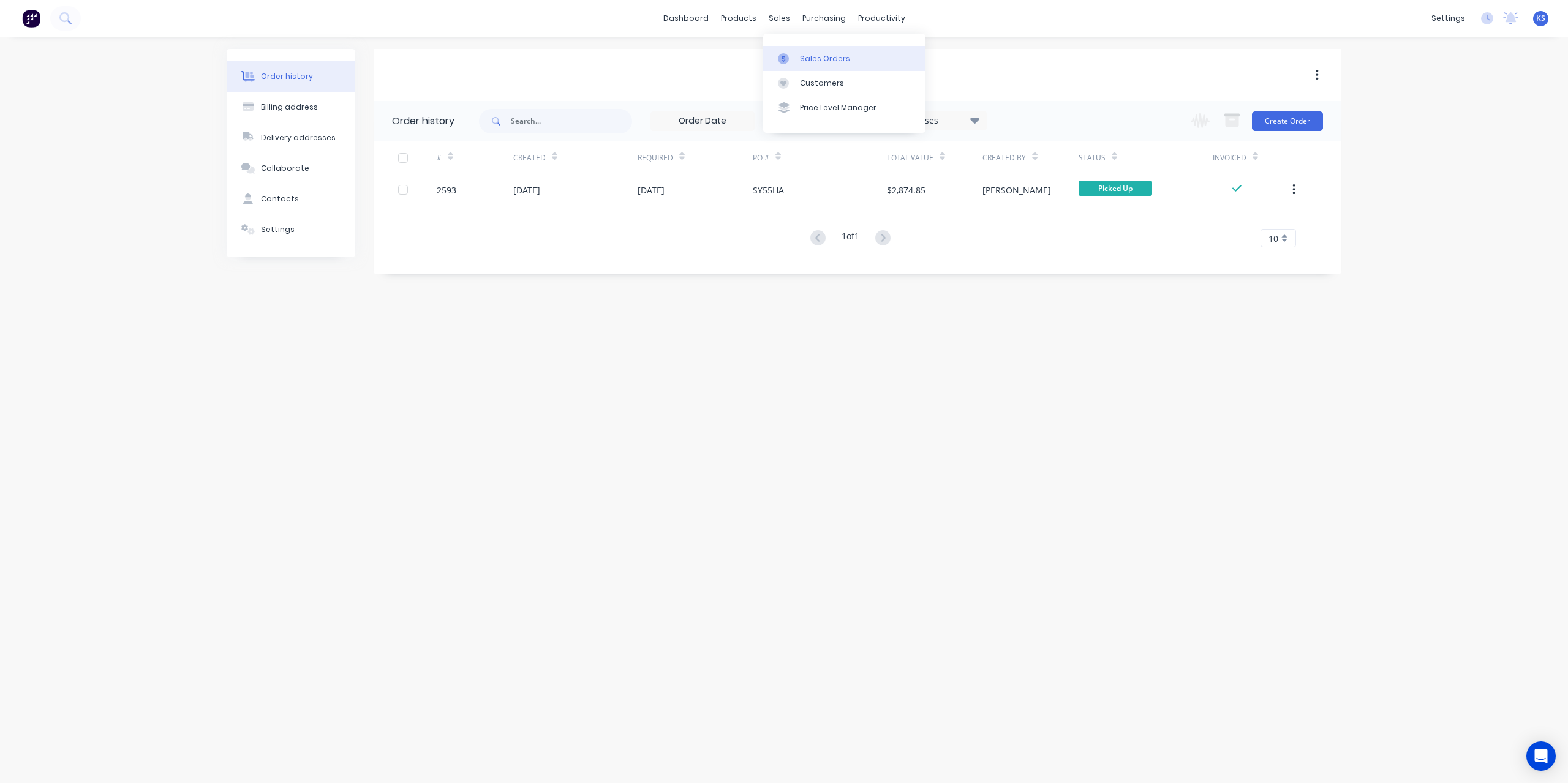
click at [801, 50] on link "Sales Orders" at bounding box center [844, 58] width 162 height 24
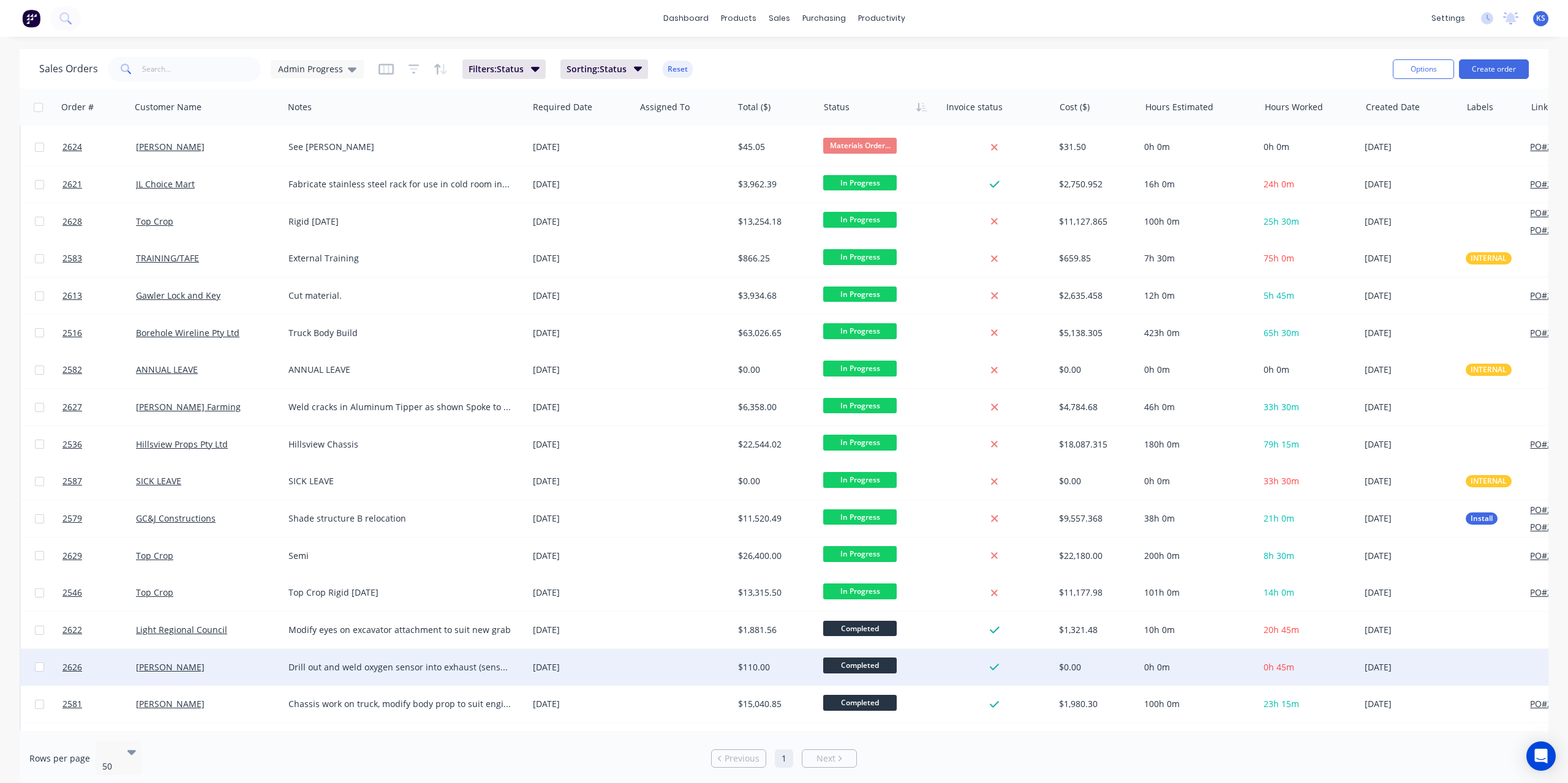
scroll to position [551, 0]
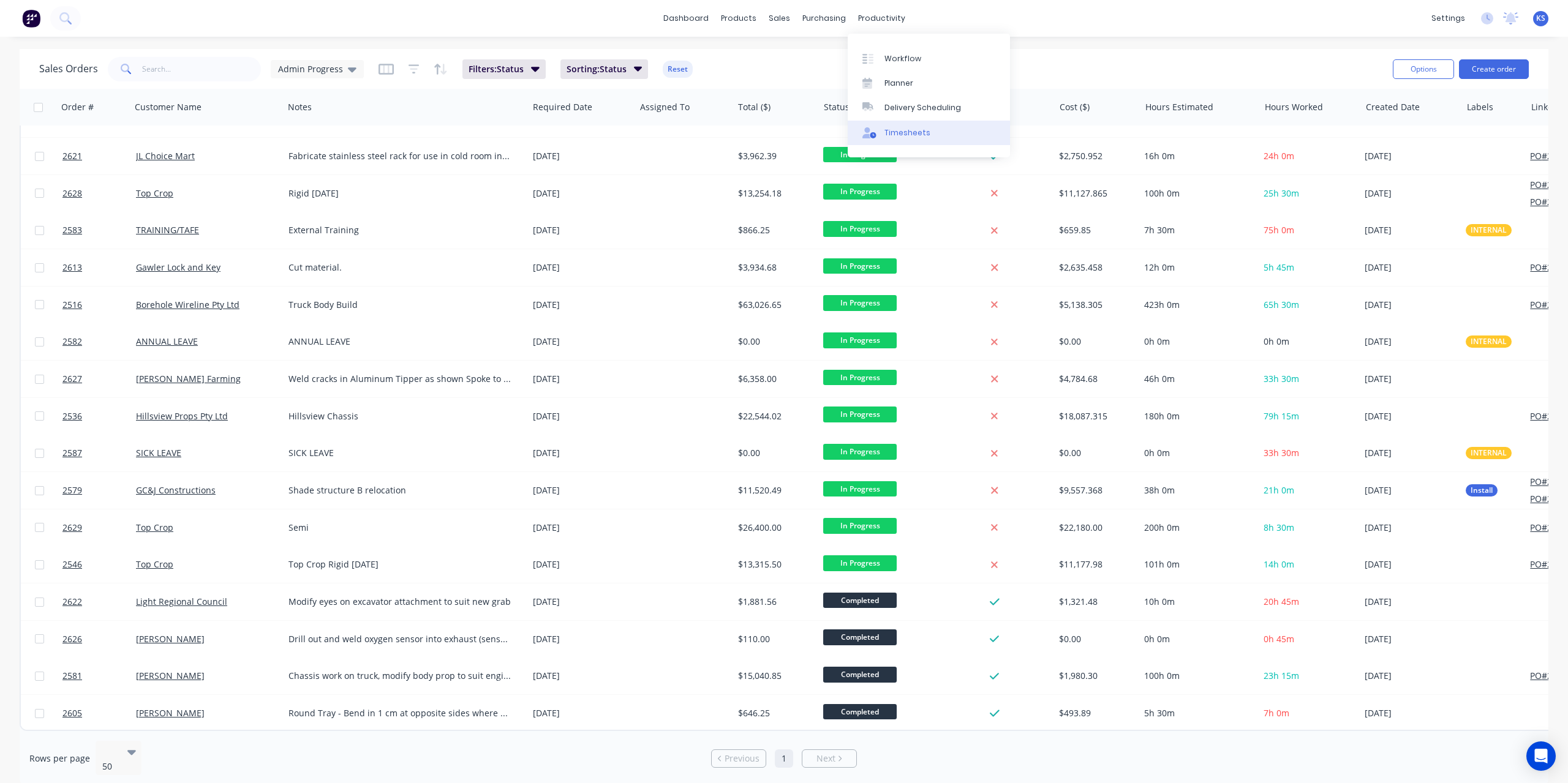
click at [897, 121] on link "Timesheets" at bounding box center [928, 132] width 162 height 24
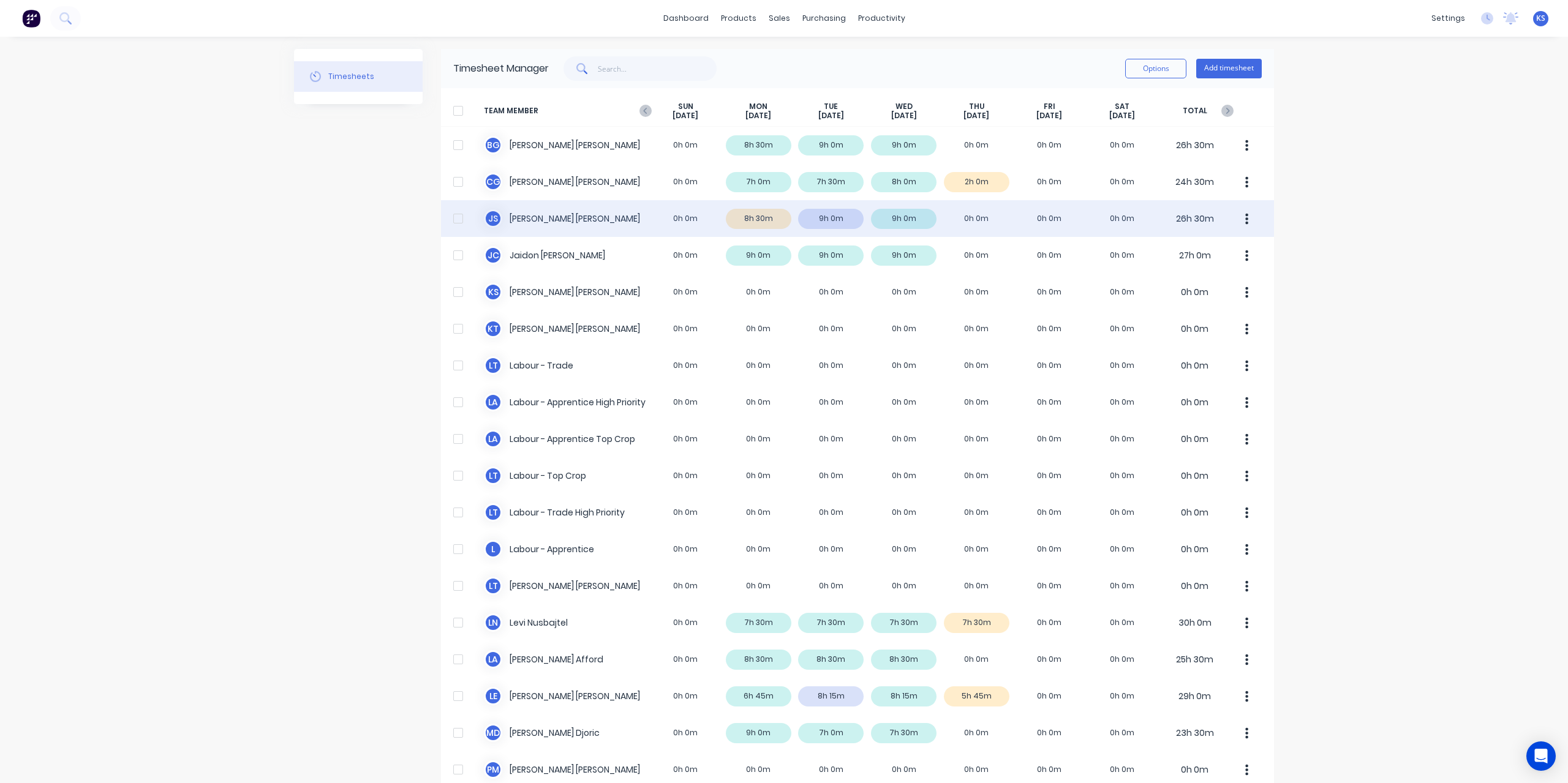
click at [562, 225] on div "[PERSON_NAME] [PERSON_NAME] 0h 0m 8h 30m 9h 0m 9h 0m 0h 0m 0h 0m 0h 0m 26h 30m" at bounding box center [857, 218] width 833 height 37
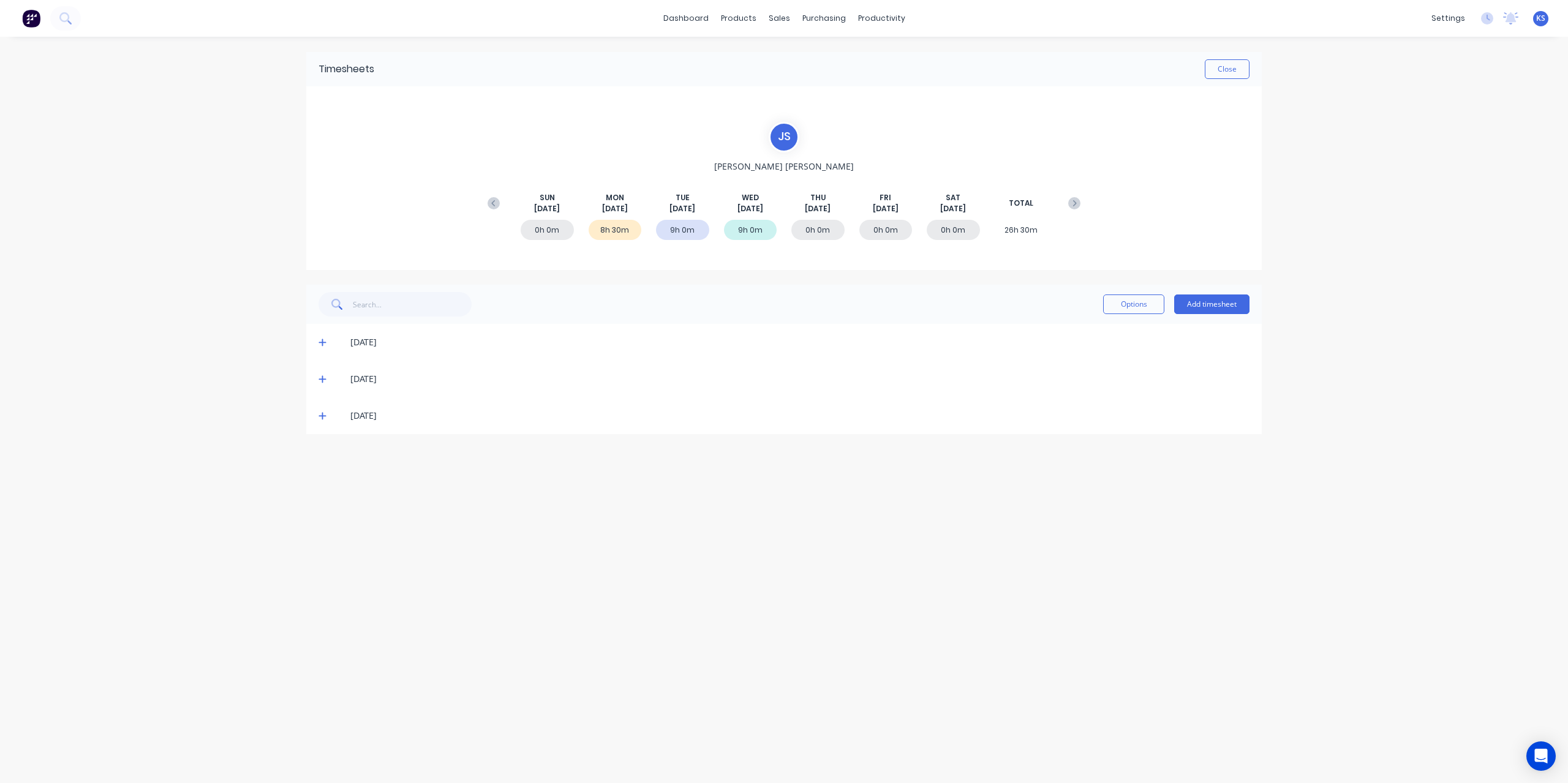
click at [327, 339] on span at bounding box center [325, 342] width 12 height 12
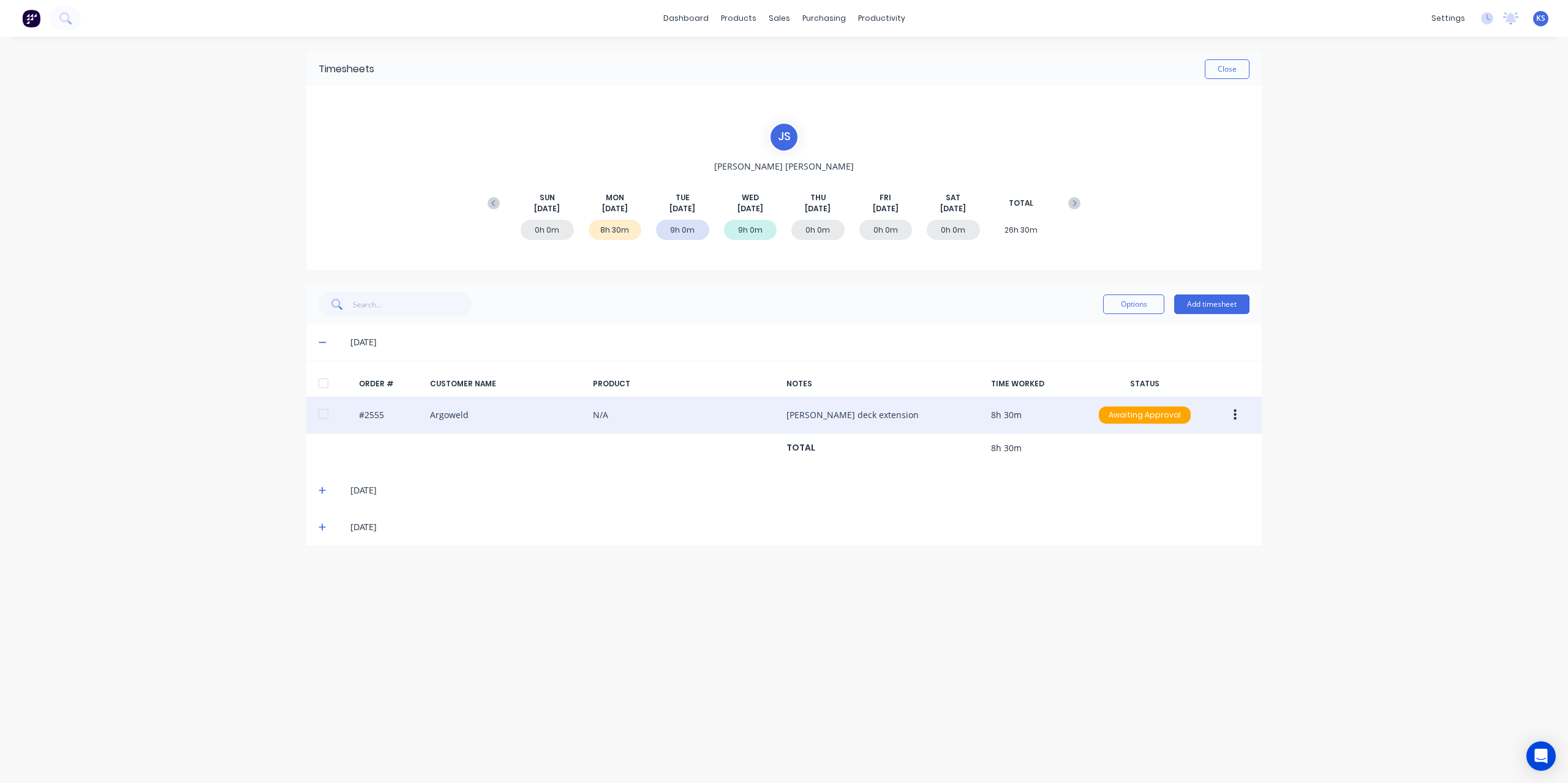
click at [318, 408] on div at bounding box center [323, 413] width 24 height 24
click at [1248, 412] on button "button" at bounding box center [1235, 414] width 29 height 22
click at [1214, 436] on button "Approve" at bounding box center [1191, 447] width 116 height 24
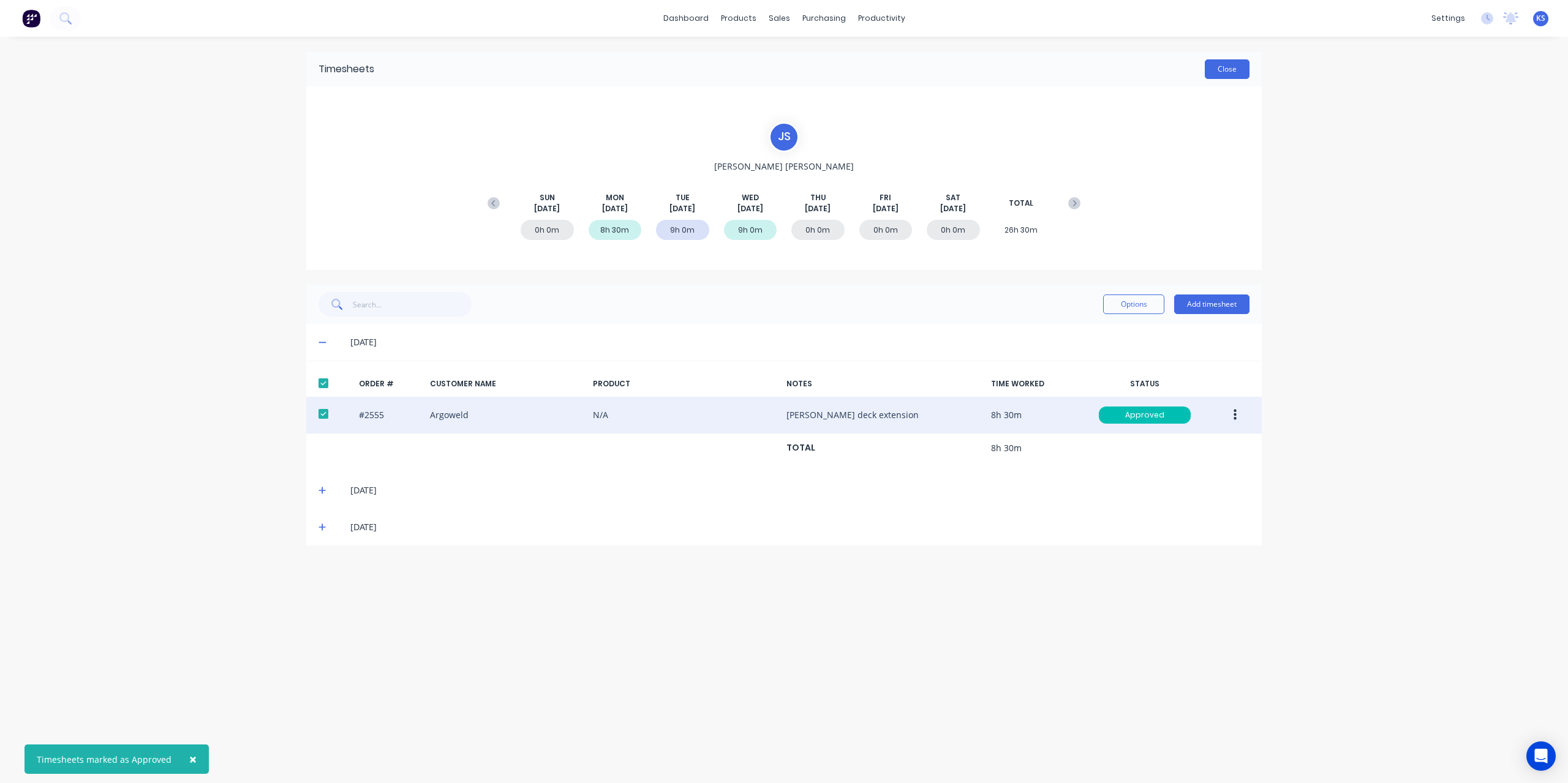
click at [1228, 60] on button "Close" at bounding box center [1227, 70] width 45 height 20
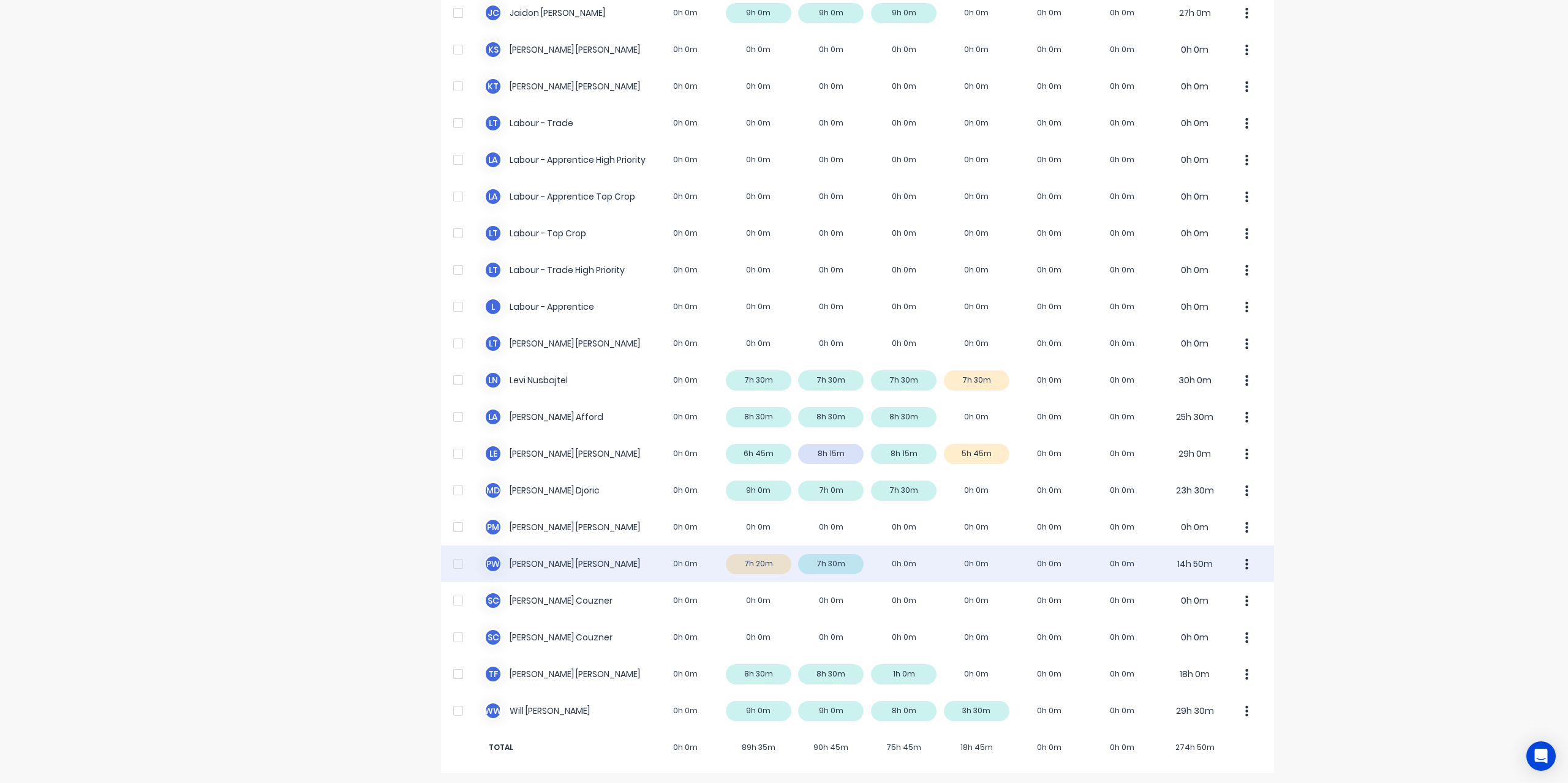
scroll to position [245, 0]
click at [509, 562] on div "P W [PERSON_NAME] 0h 0m 7h 20m 7h 30m 0h 0m 0h 0m 0h 0m 0h 0m 14h 50m" at bounding box center [857, 561] width 833 height 37
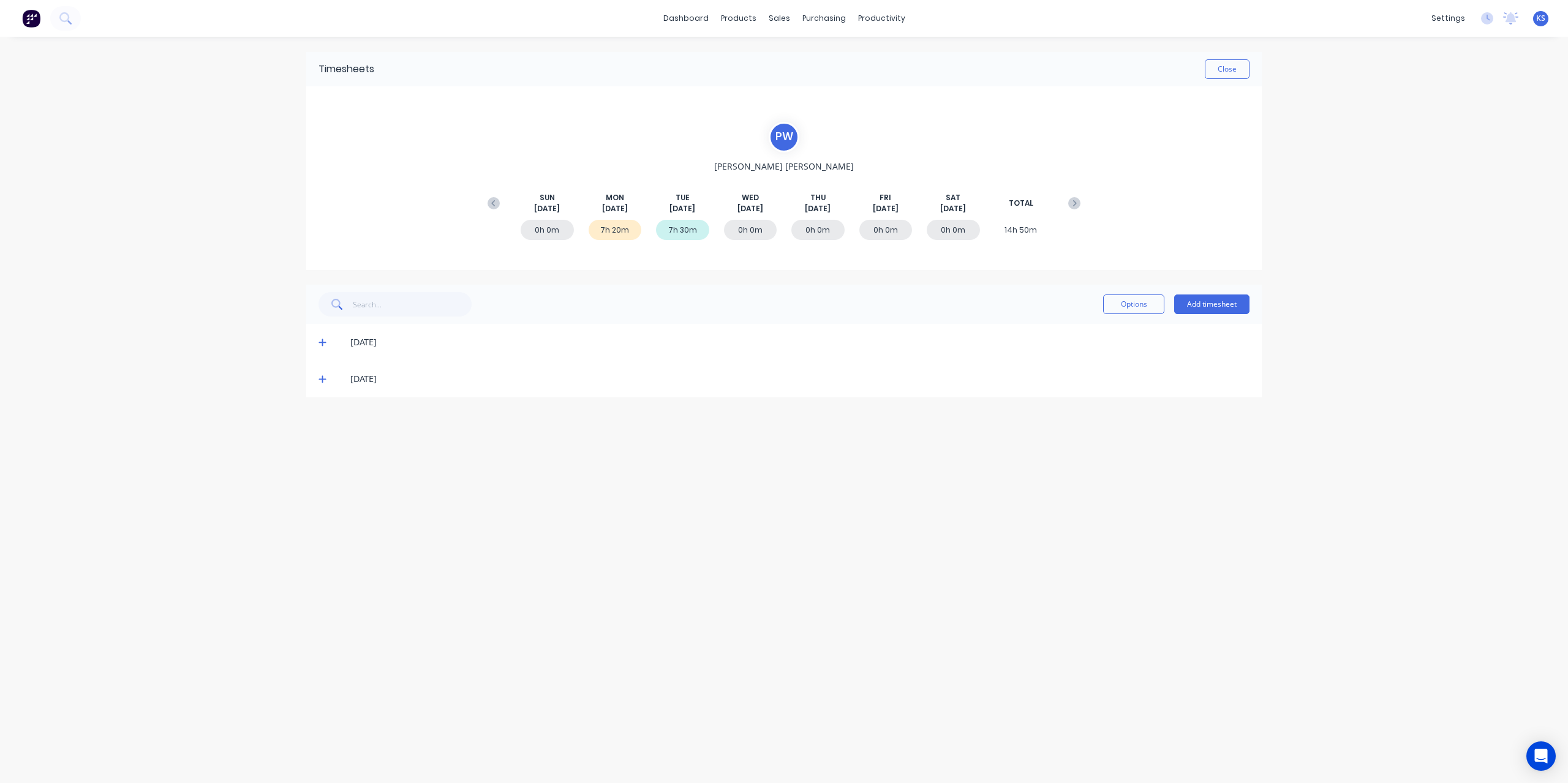
click at [321, 342] on icon at bounding box center [322, 343] width 7 height 7
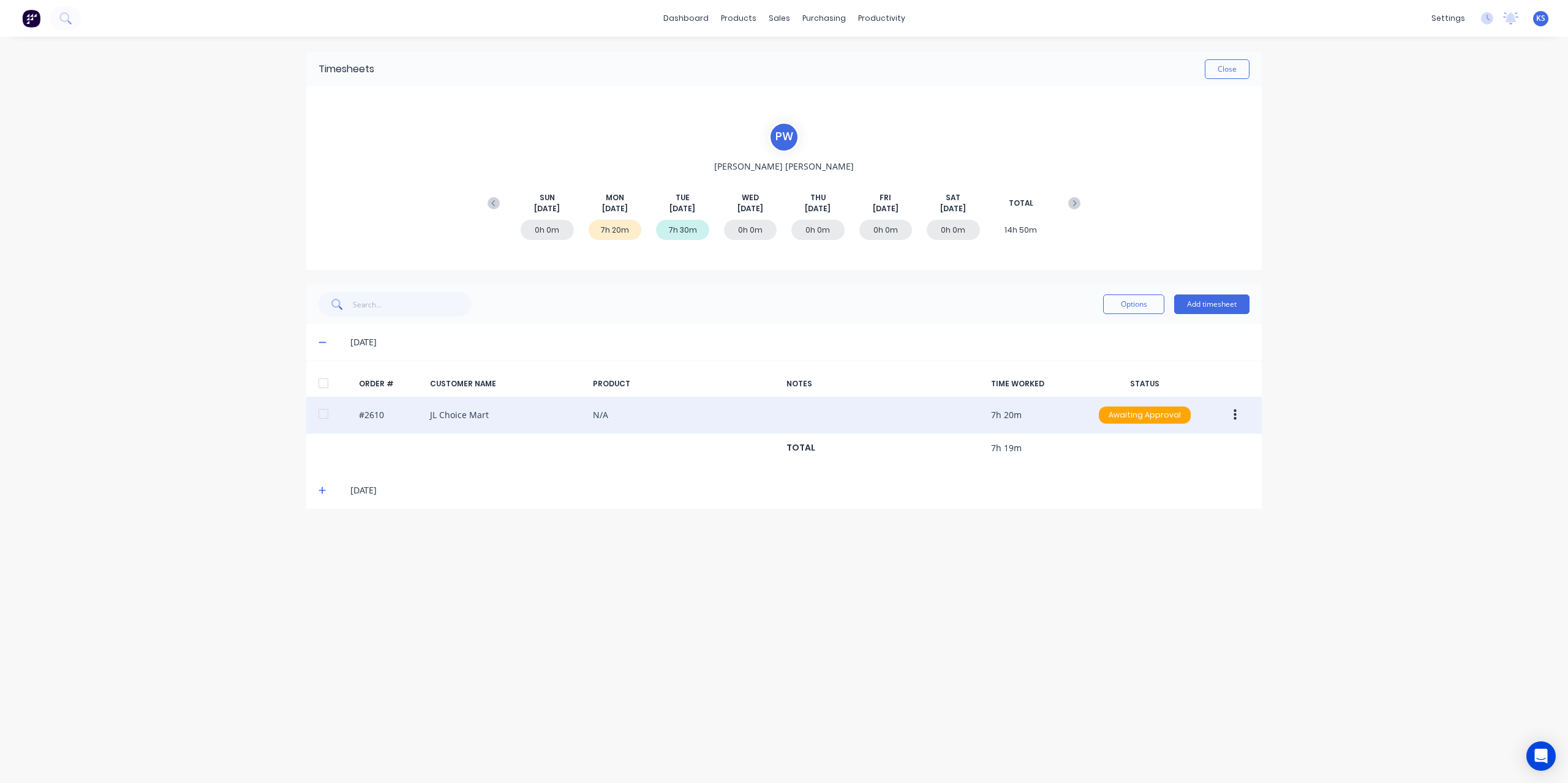
click at [1241, 411] on button "button" at bounding box center [1235, 414] width 29 height 22
click at [1158, 493] on div "Edit" at bounding box center [1191, 496] width 95 height 18
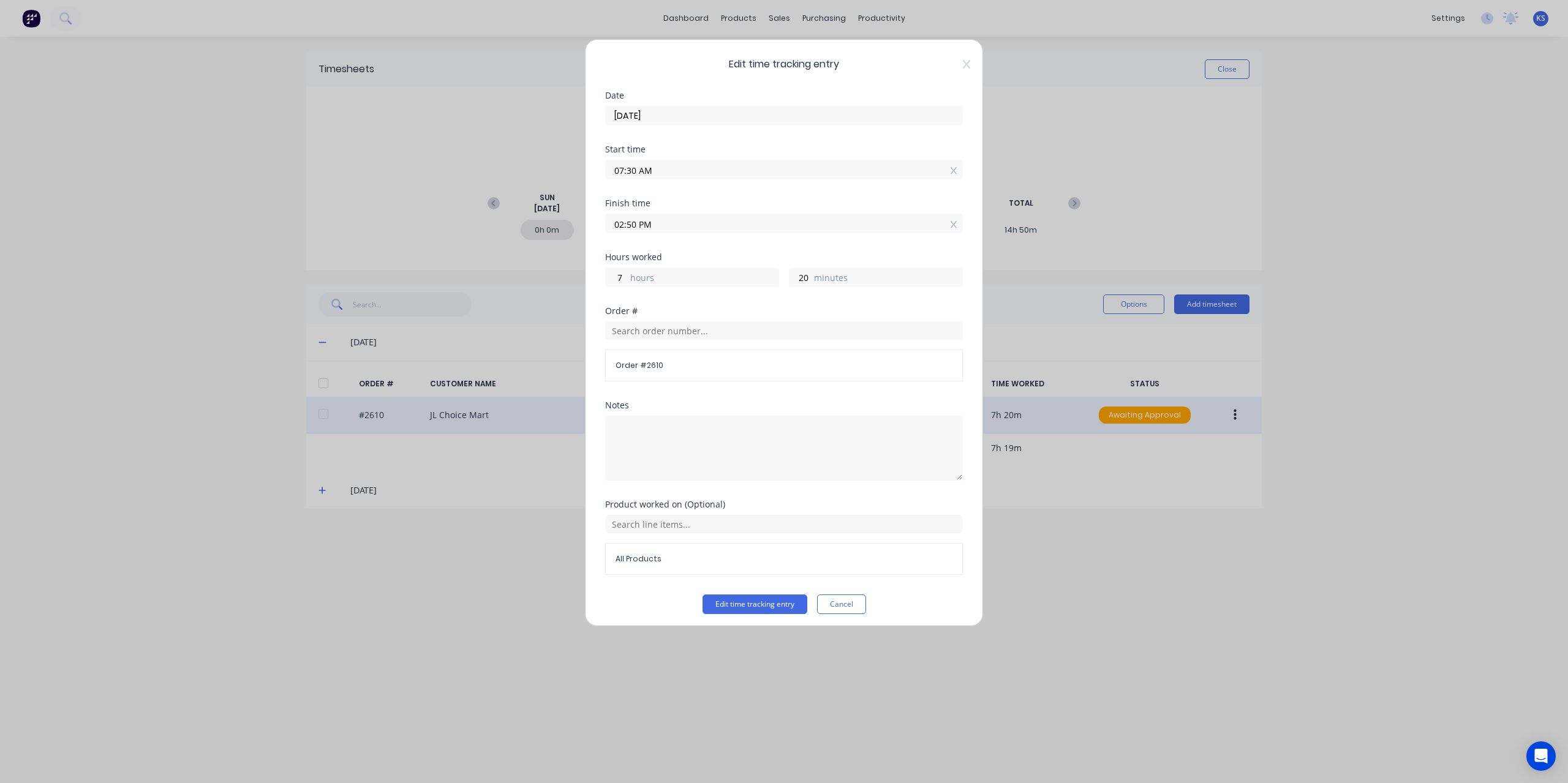
click at [631, 224] on input "02:50 PM" at bounding box center [783, 224] width 356 height 19
drag, startPoint x: 627, startPoint y: 220, endPoint x: 634, endPoint y: 221, distance: 7.1
click at [634, 221] on input "02:50 PM" at bounding box center [783, 224] width 356 height 19
type input "03:00 PM"
type input "30"
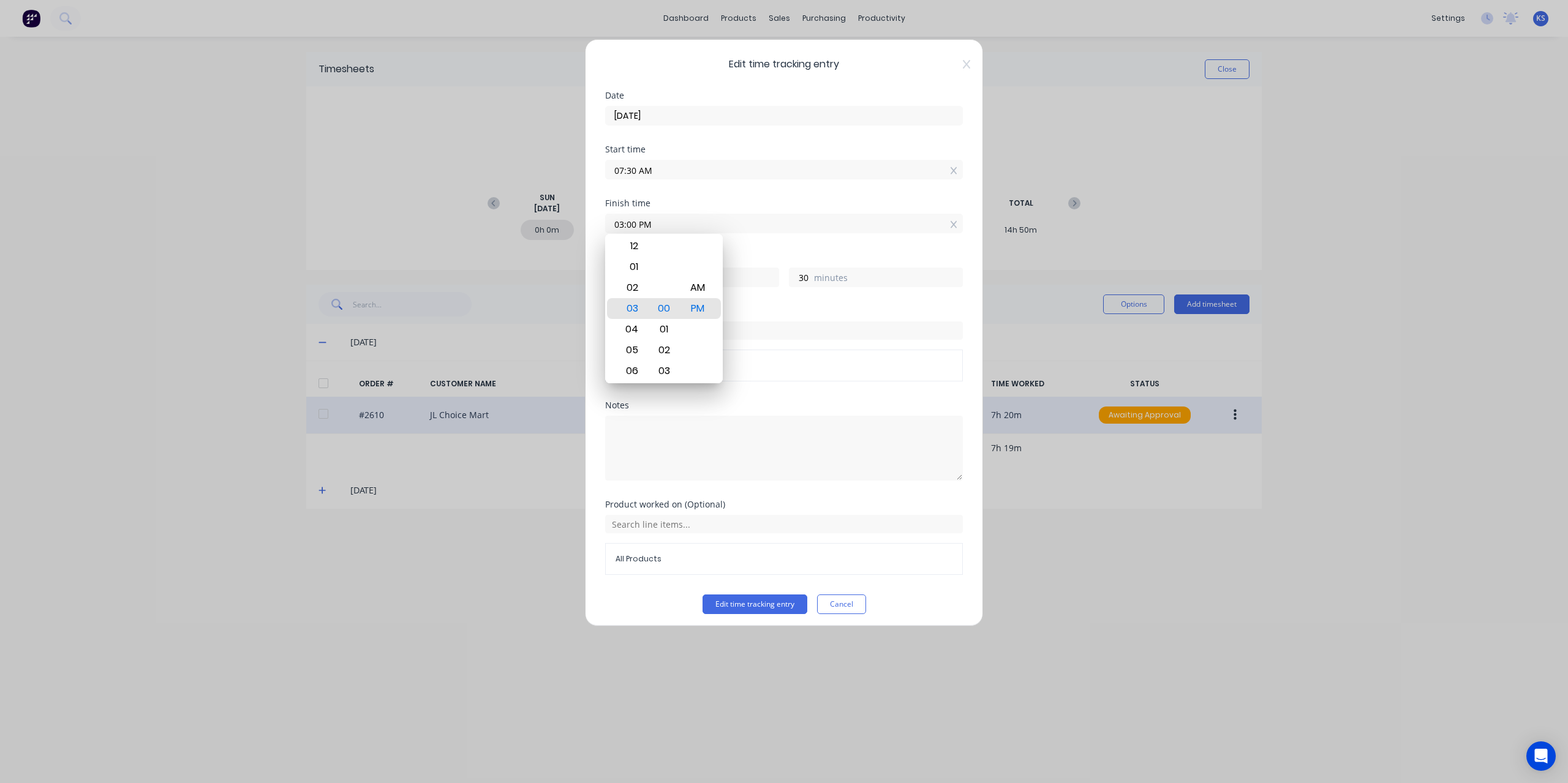
click at [758, 244] on div "Finish time 03:00 PM" at bounding box center [783, 226] width 357 height 54
click at [791, 599] on button "Edit time tracking entry" at bounding box center [755, 604] width 104 height 20
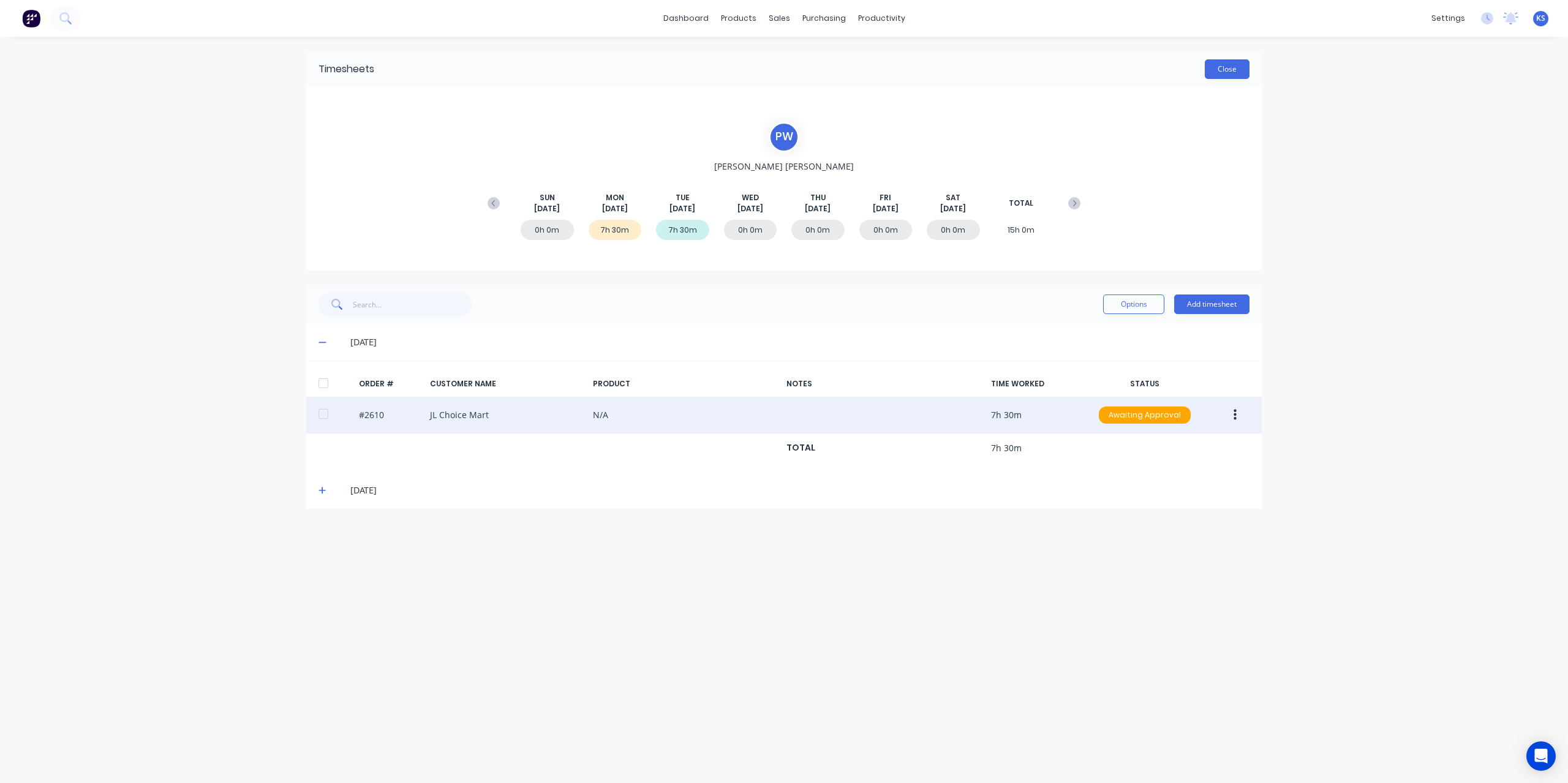
click at [1225, 72] on button "Close" at bounding box center [1227, 70] width 45 height 20
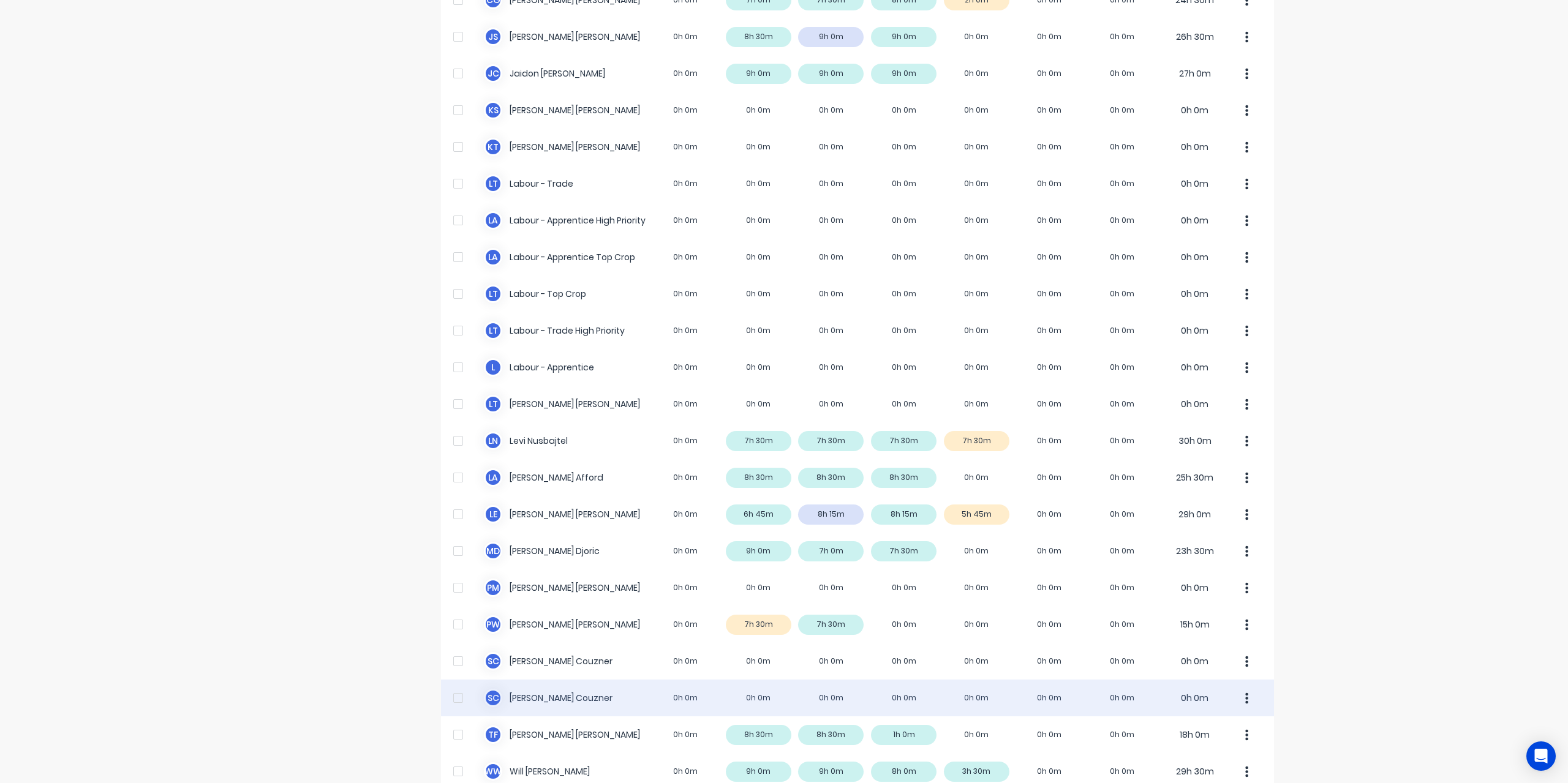
scroll to position [183, 0]
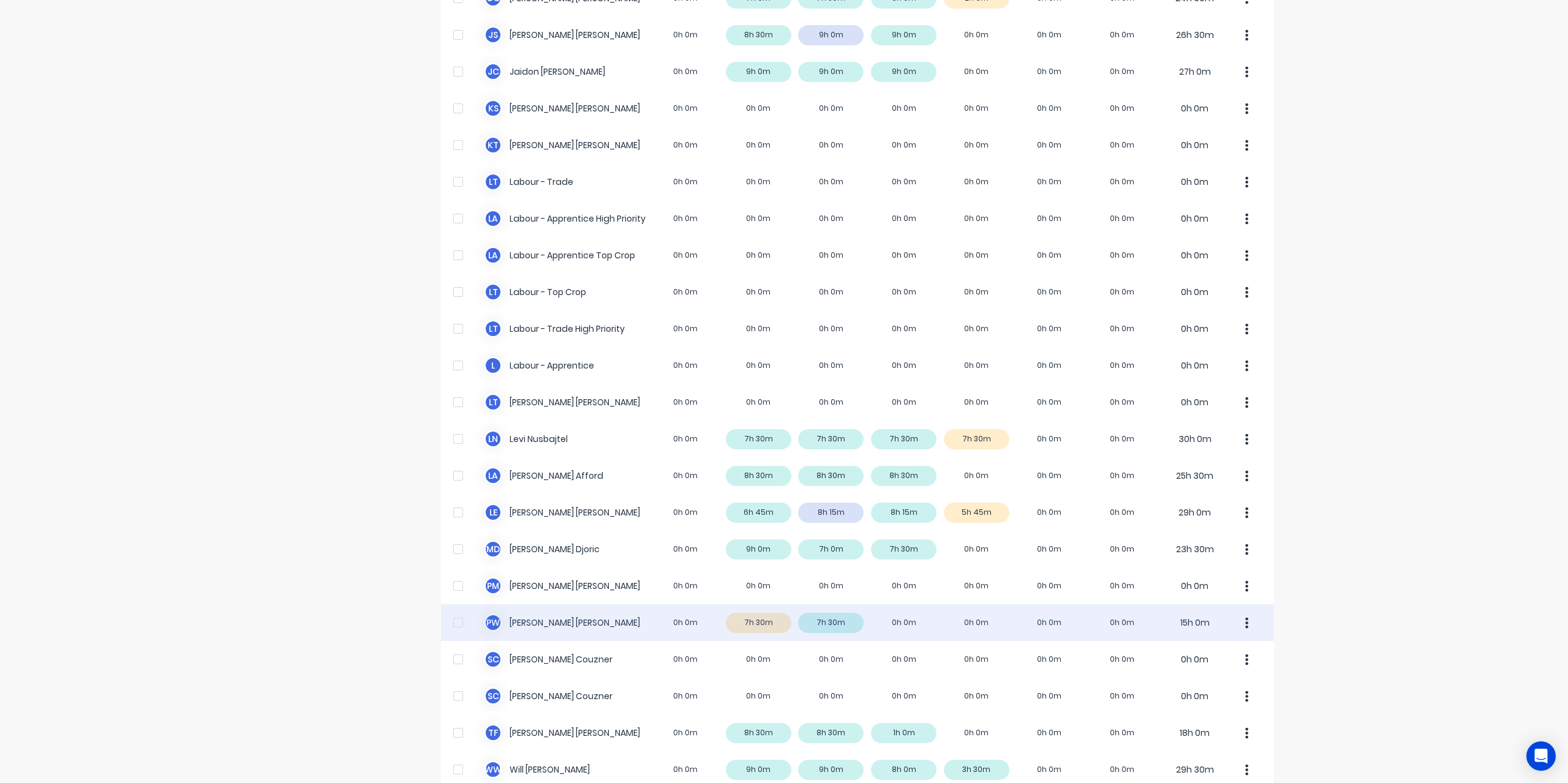
click at [554, 627] on div "P W [PERSON_NAME] 0h 0m 7h 30m 7h 30m 0h 0m 0h 0m 0h 0m 0h 0m 15h 0m" at bounding box center [857, 622] width 833 height 37
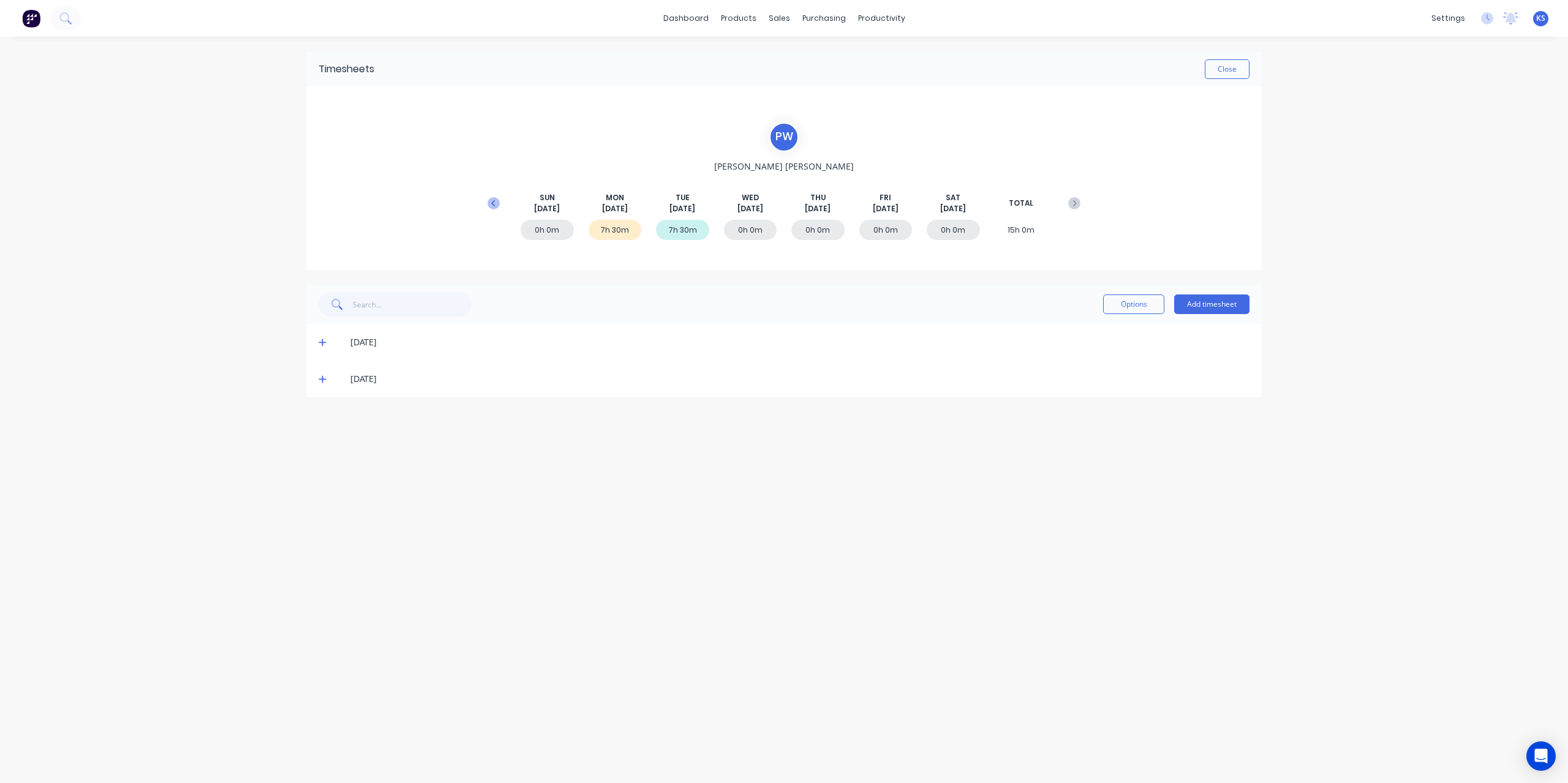
click at [496, 205] on icon at bounding box center [494, 203] width 12 height 12
click at [319, 414] on icon at bounding box center [322, 416] width 7 height 7
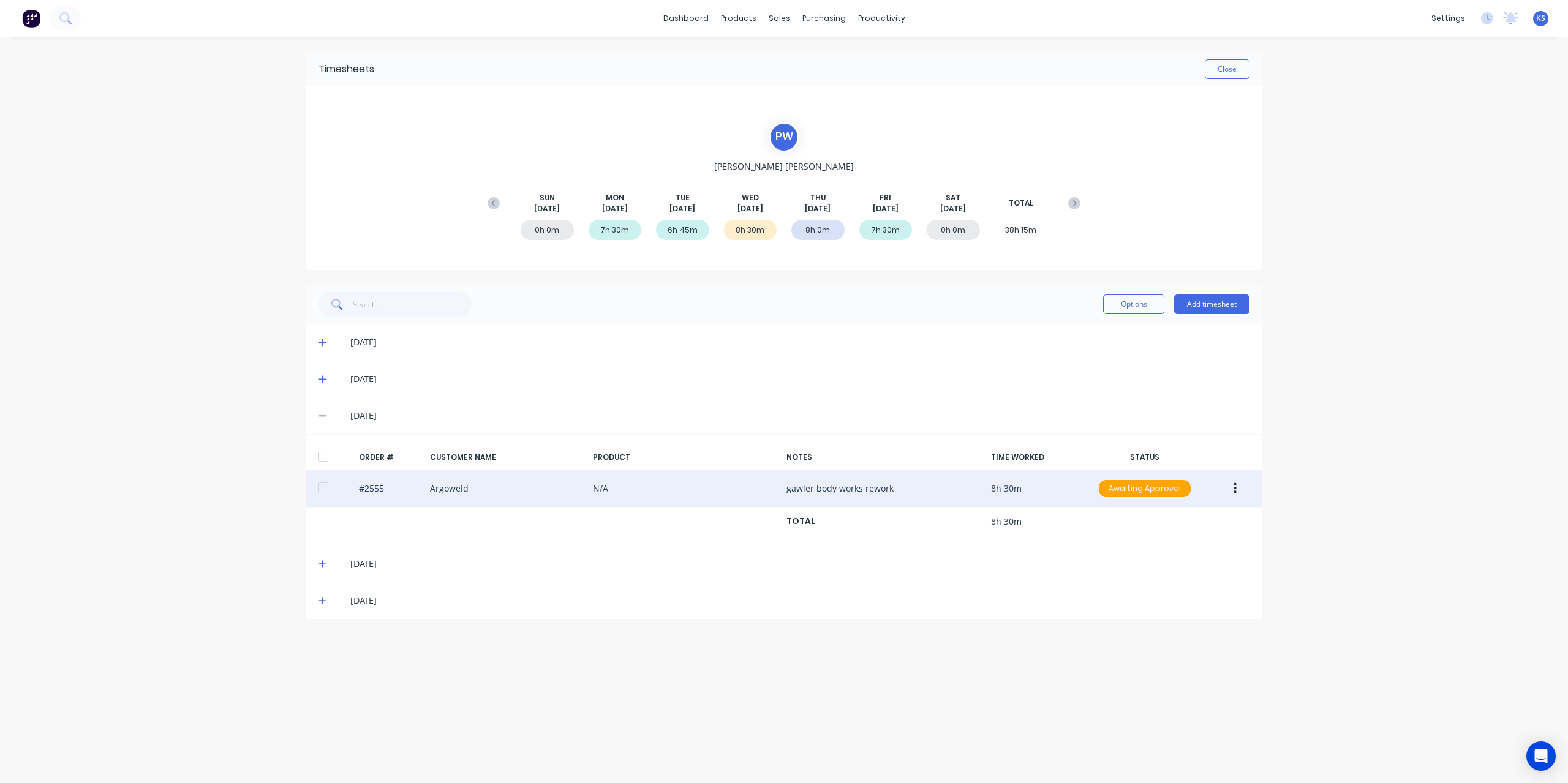
click at [318, 487] on div at bounding box center [323, 487] width 24 height 24
click at [1232, 490] on button "button" at bounding box center [1235, 488] width 29 height 22
click at [1194, 521] on div "Approve" at bounding box center [1191, 520] width 95 height 18
click at [1240, 76] on button "Close" at bounding box center [1227, 70] width 45 height 20
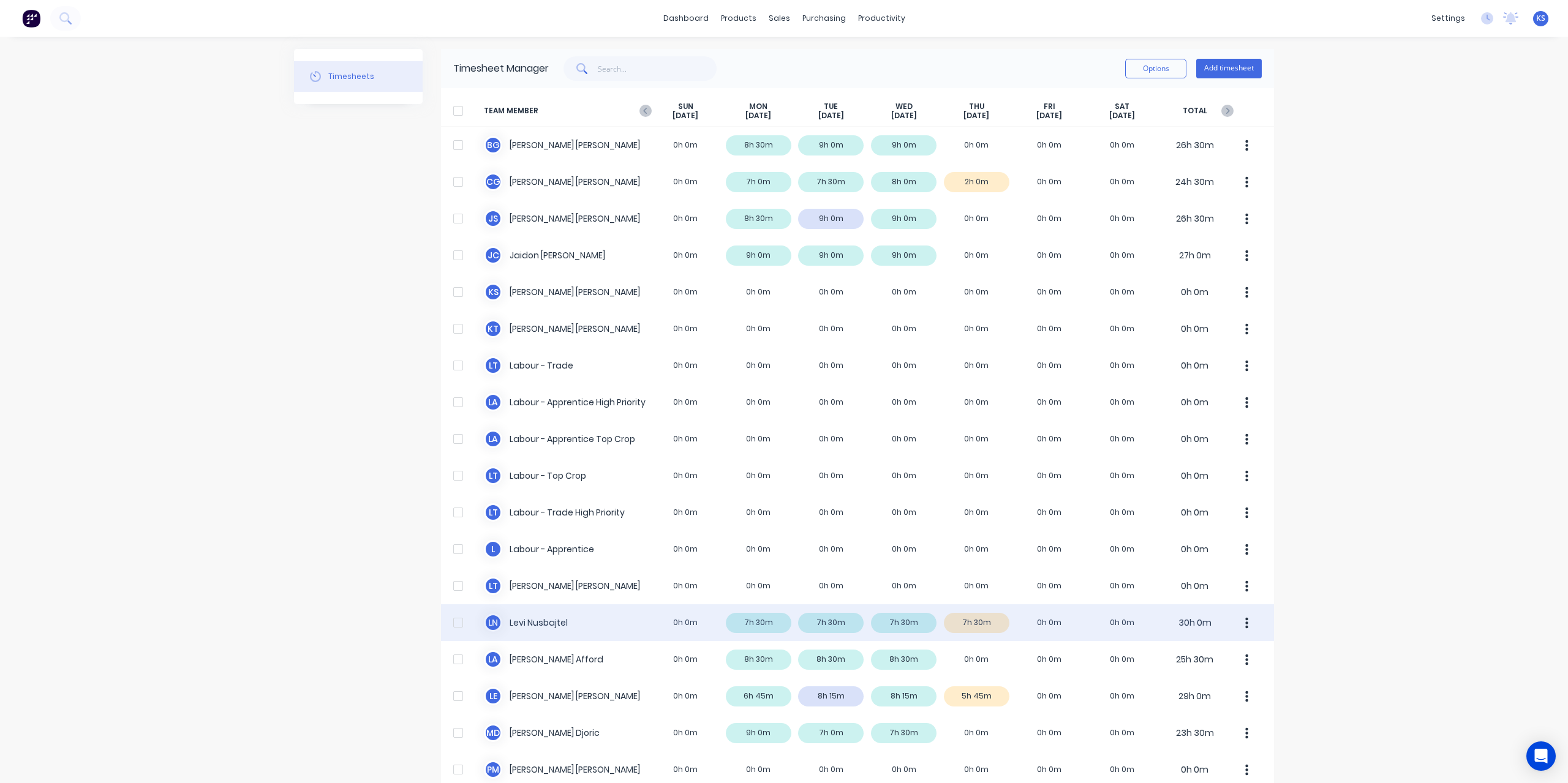
click at [534, 620] on div "[PERSON_NAME] Nusbajtel 0h 0m 7h 30m 7h 30m 7h 30m 7h 30m 0h 0m 0h 0m 30h 0m" at bounding box center [857, 622] width 833 height 37
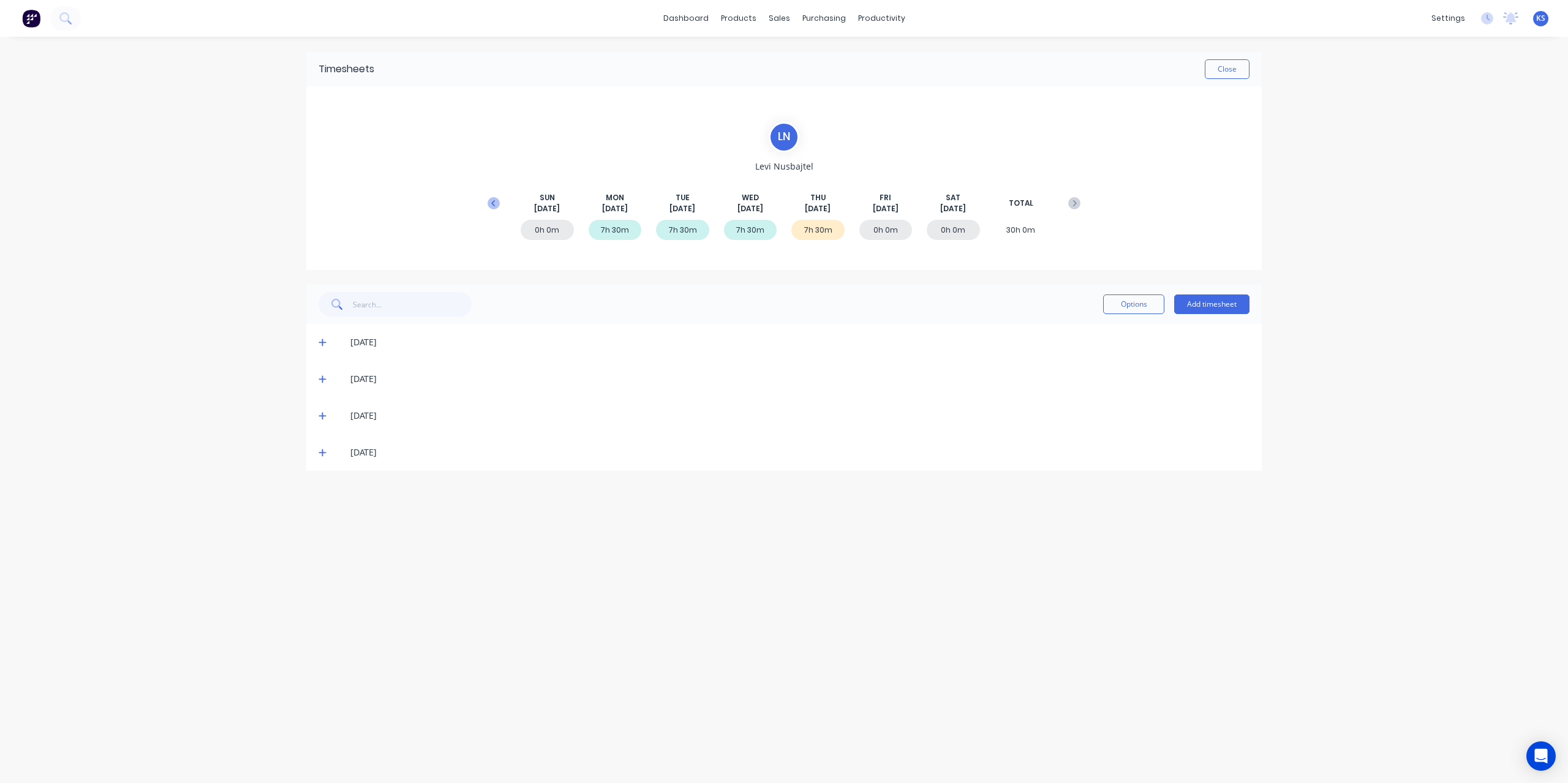
click at [502, 205] on button at bounding box center [493, 203] width 24 height 22
click at [318, 412] on icon at bounding box center [322, 416] width 8 height 9
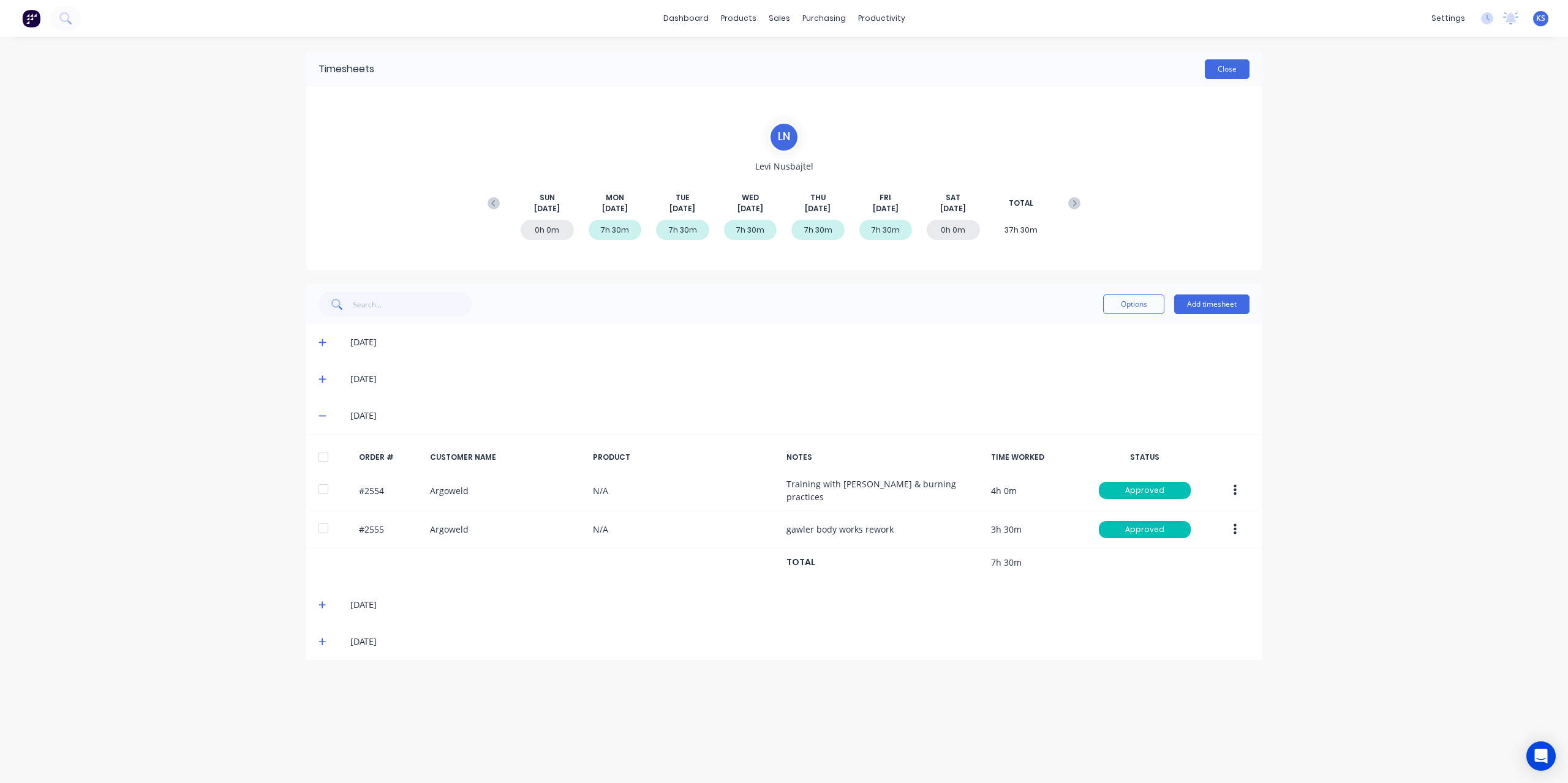
click at [1232, 70] on button "Close" at bounding box center [1227, 70] width 45 height 20
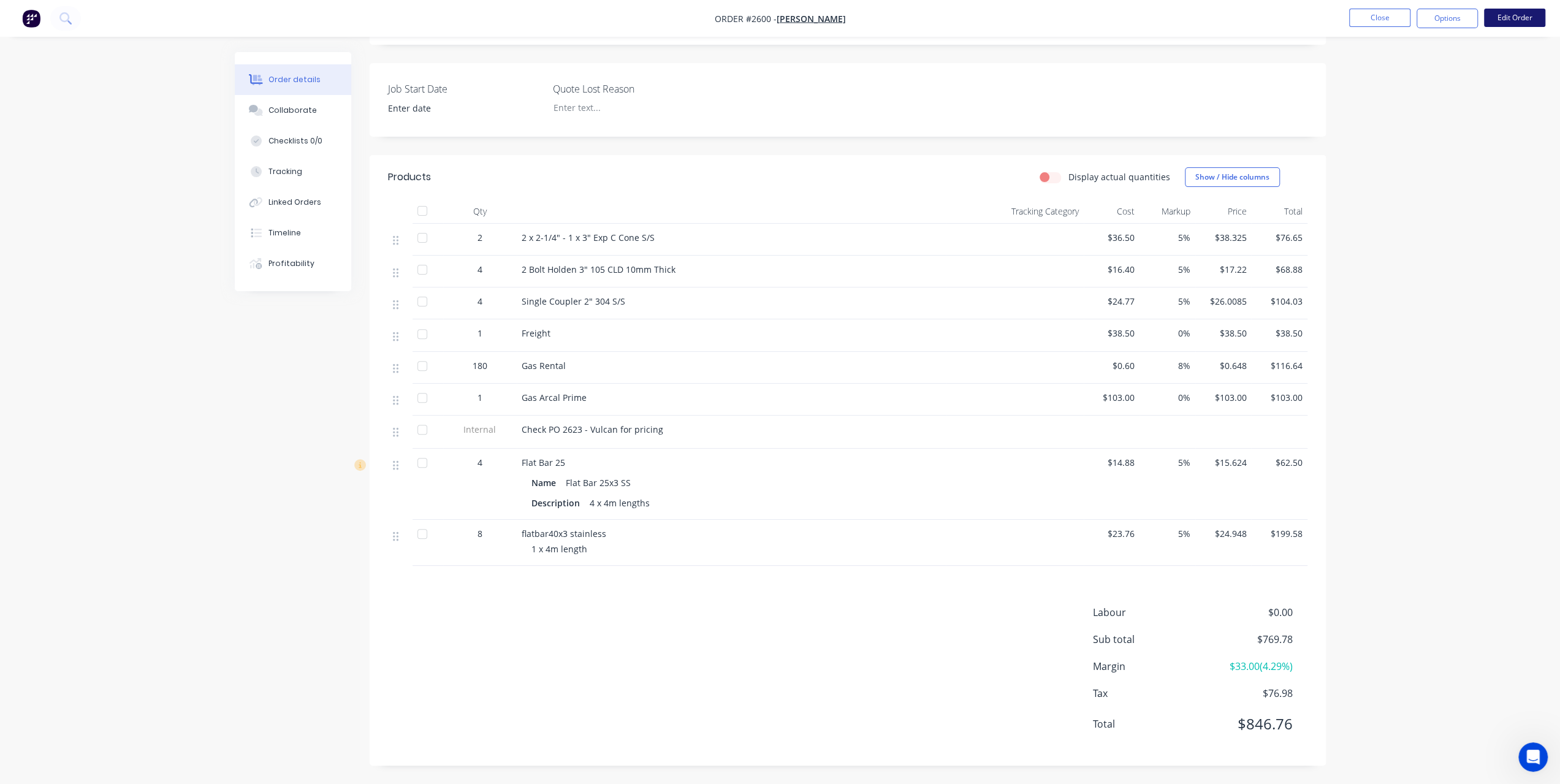
click at [1520, 24] on button "Edit Order" at bounding box center [1515, 18] width 61 height 19
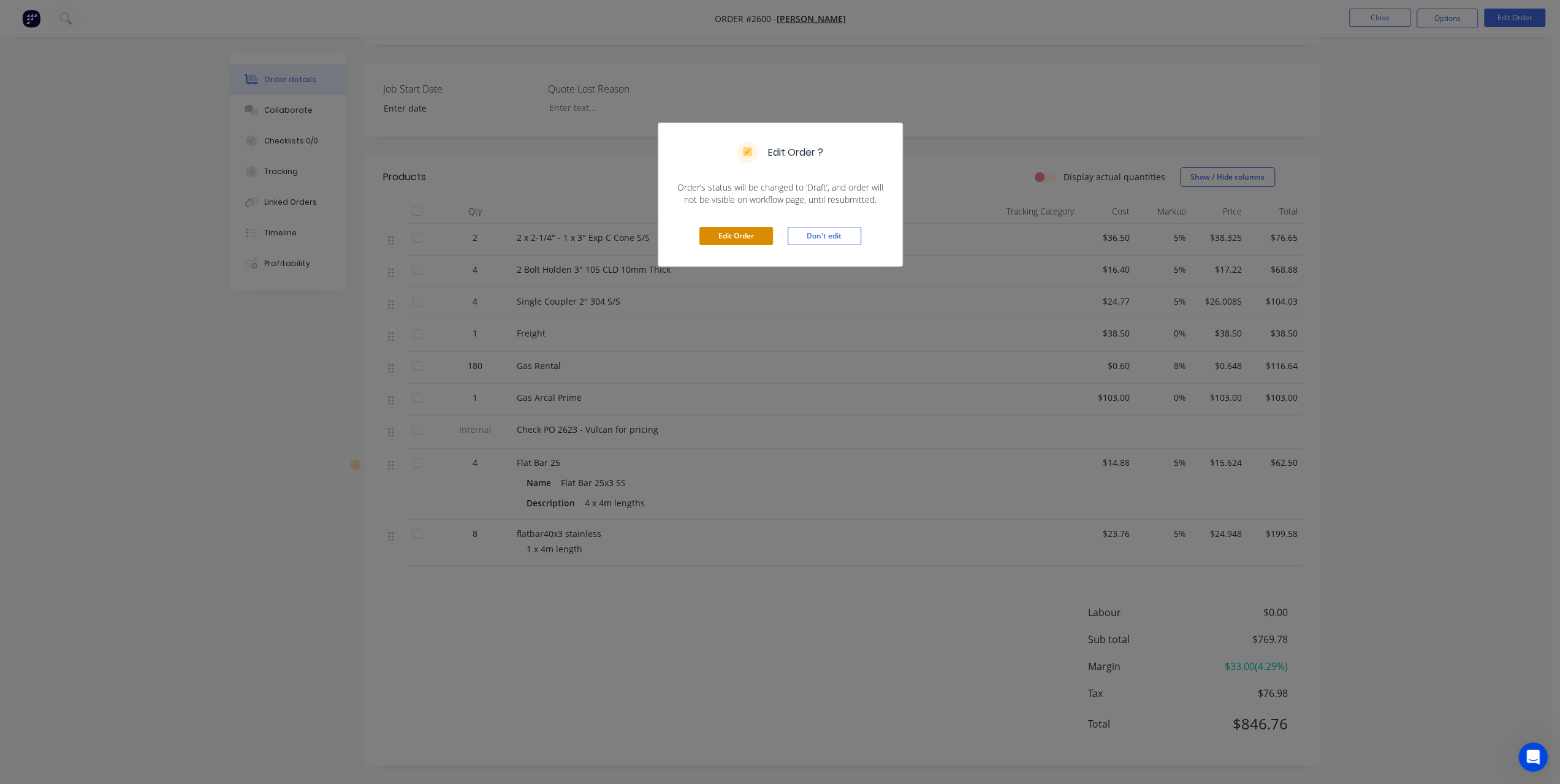
click at [745, 236] on button "Edit Order" at bounding box center [736, 236] width 73 height 19
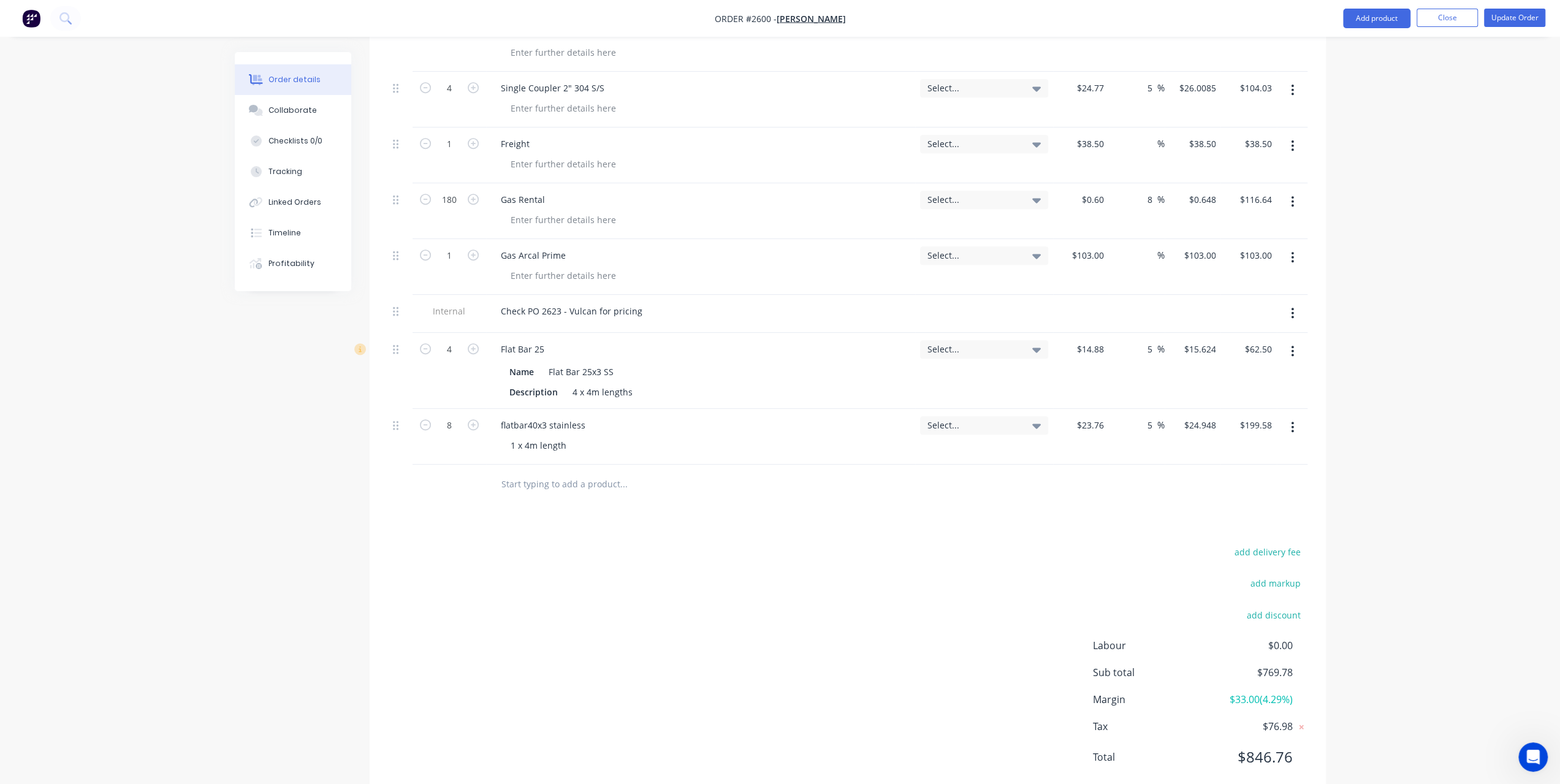
scroll to position [560, 0]
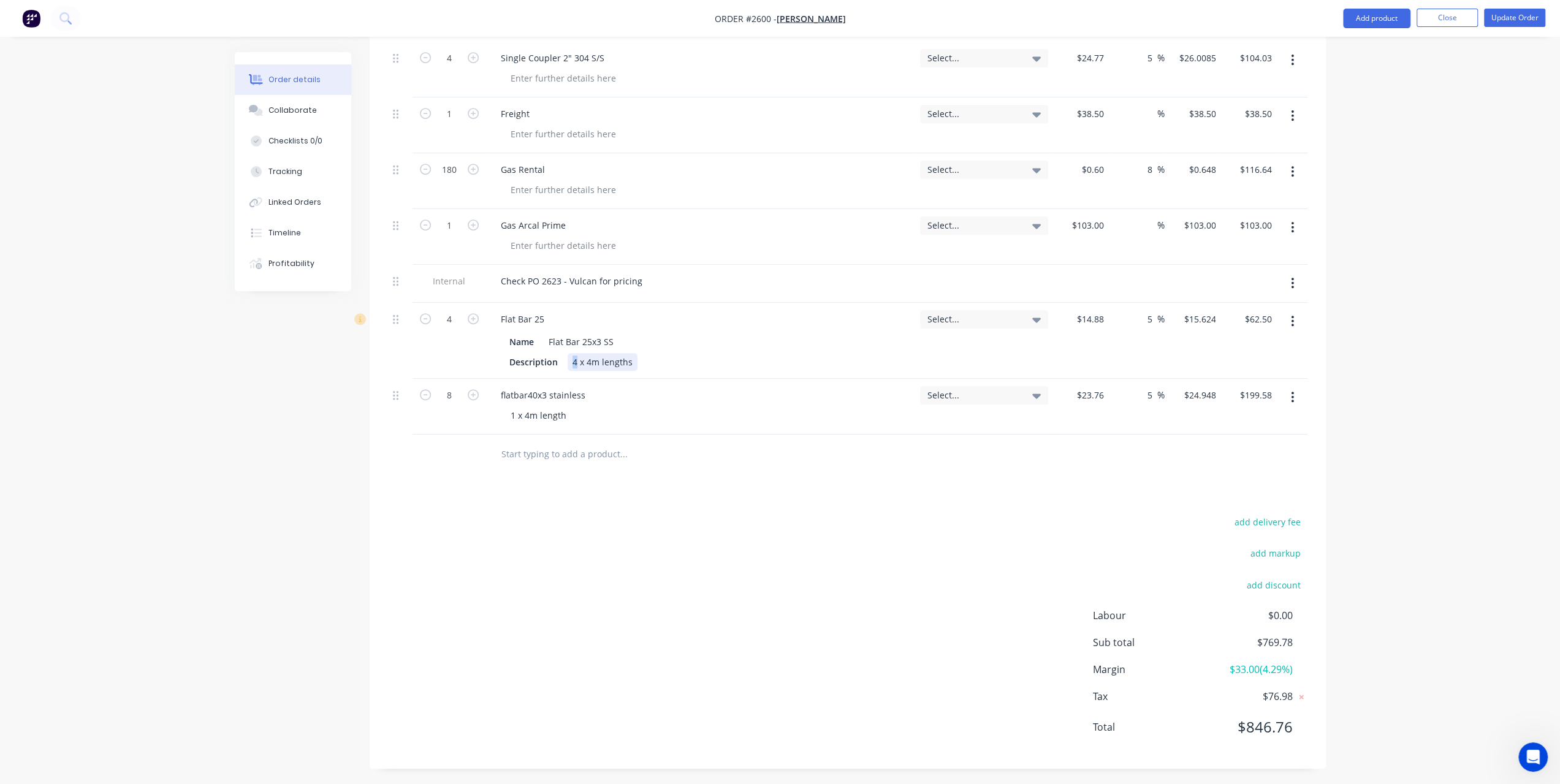
click at [572, 360] on div "4 x 4m lengths" at bounding box center [602, 362] width 70 height 18
click at [454, 317] on input "4" at bounding box center [449, 319] width 32 height 19
type input "1"
type input "$15.62"
click at [213, 373] on div "Order details Collaborate Checklists 0/0 Tracking Linked Orders Timeline Profit…" at bounding box center [780, 113] width 1560 height 1347
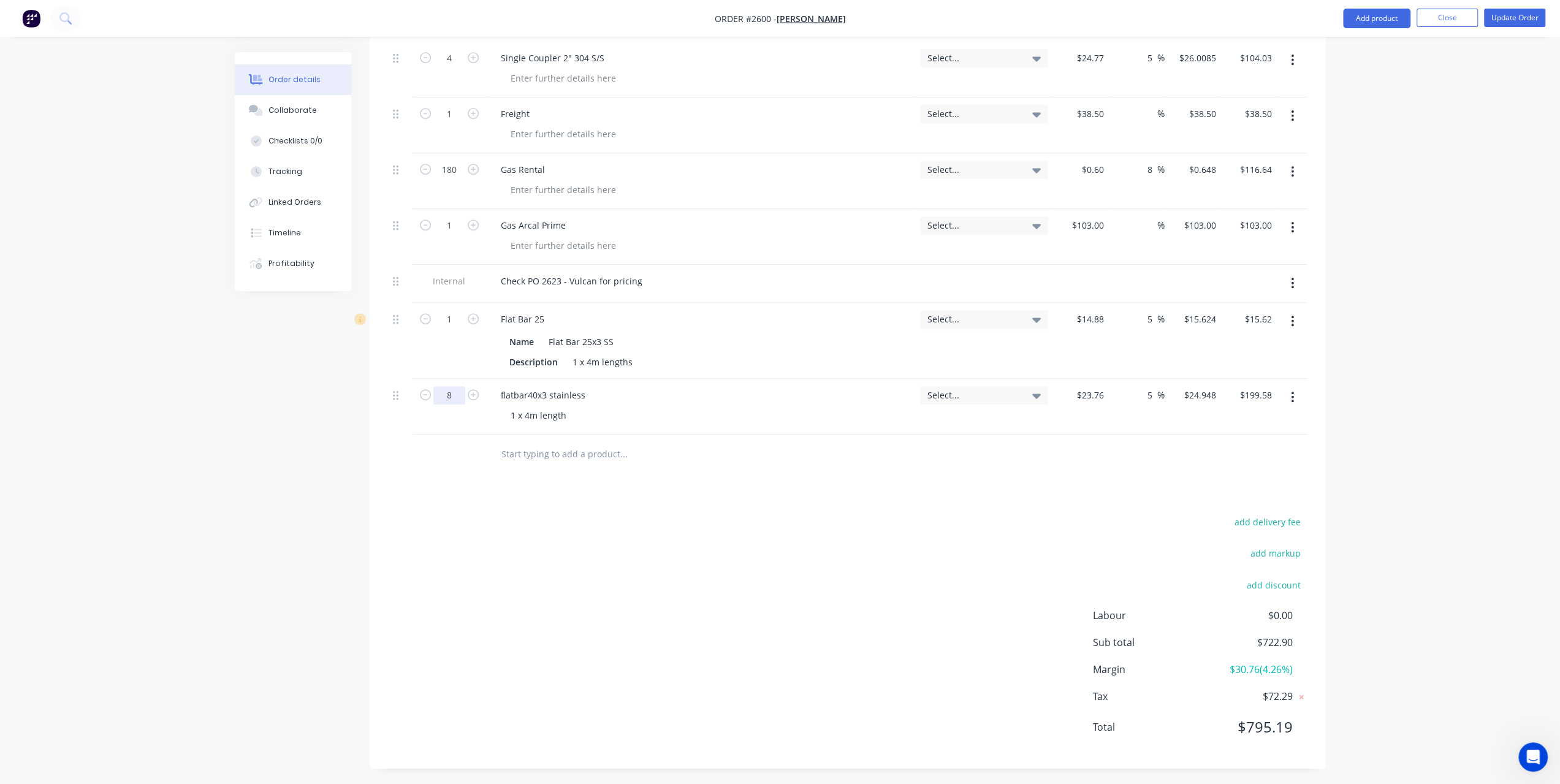
click at [446, 391] on input "8" at bounding box center [449, 396] width 32 height 19
type input "2"
type input "$49.90"
click at [282, 426] on div "Created by [PERSON_NAME] Created [DATE] Required [DATE] Assigned to Add team me…" at bounding box center [780, 139] width 1091 height 1295
click at [513, 416] on div "1 x 4m length" at bounding box center [538, 415] width 75 height 18
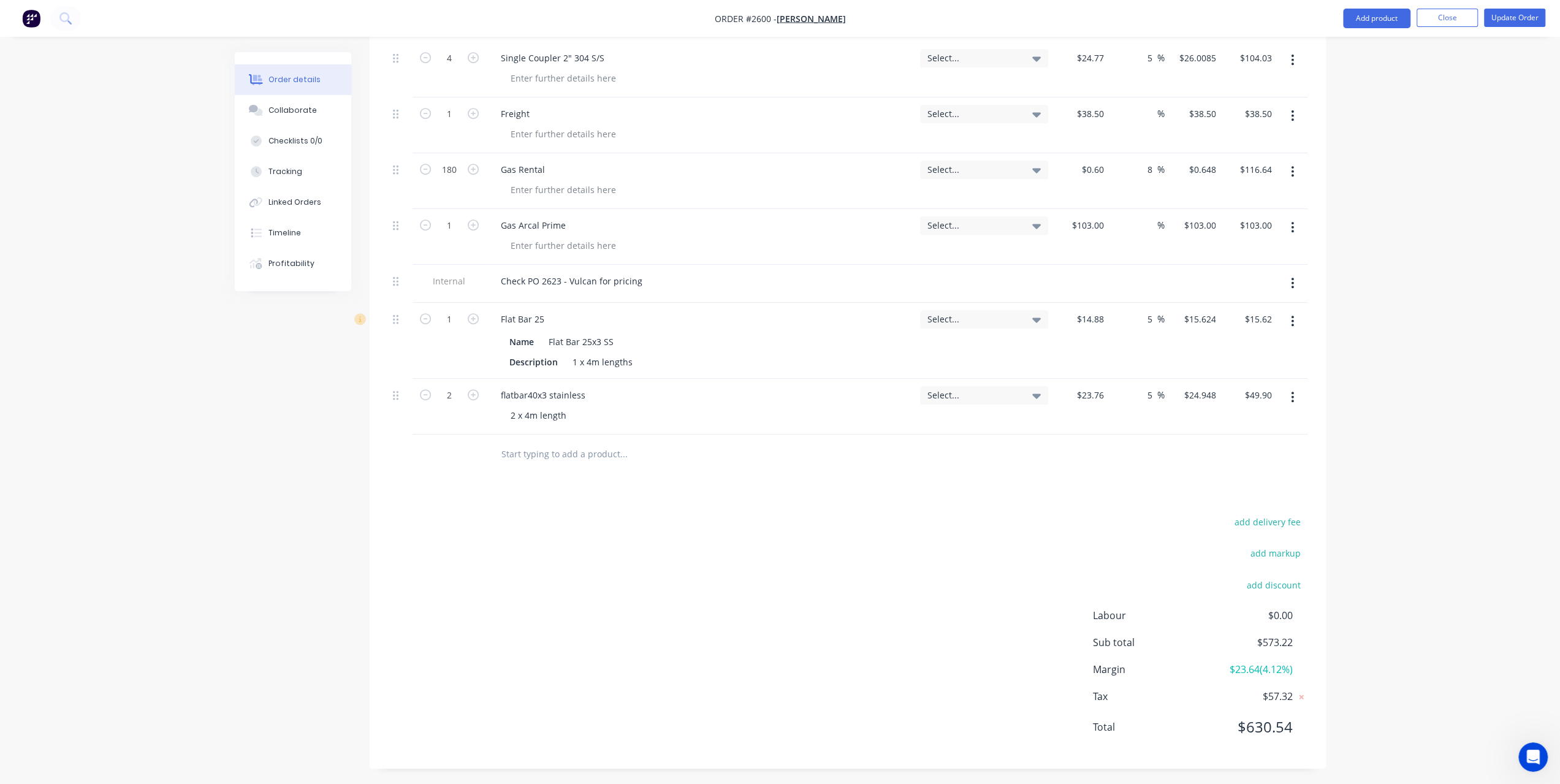
drag, startPoint x: 1546, startPoint y: 314, endPoint x: 1534, endPoint y: 287, distance: 29.5
click at [1546, 312] on div "Order details Collaborate Checklists 0/0 Tracking Linked Orders Timeline Profit…" at bounding box center [780, 113] width 1560 height 1347
click at [1509, 16] on button "Update Order" at bounding box center [1515, 18] width 61 height 19
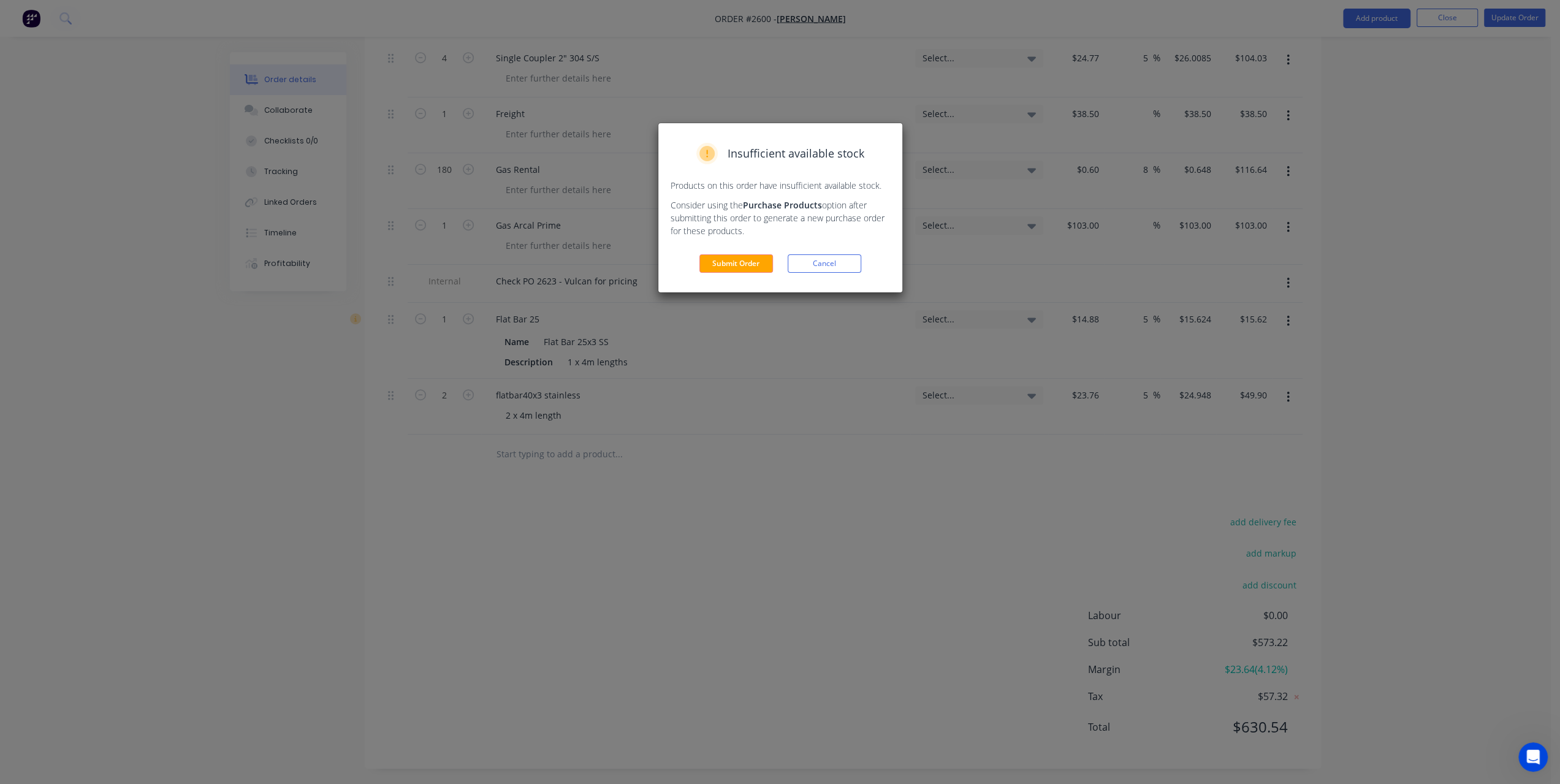
click at [758, 264] on button "Submit Order" at bounding box center [736, 264] width 73 height 19
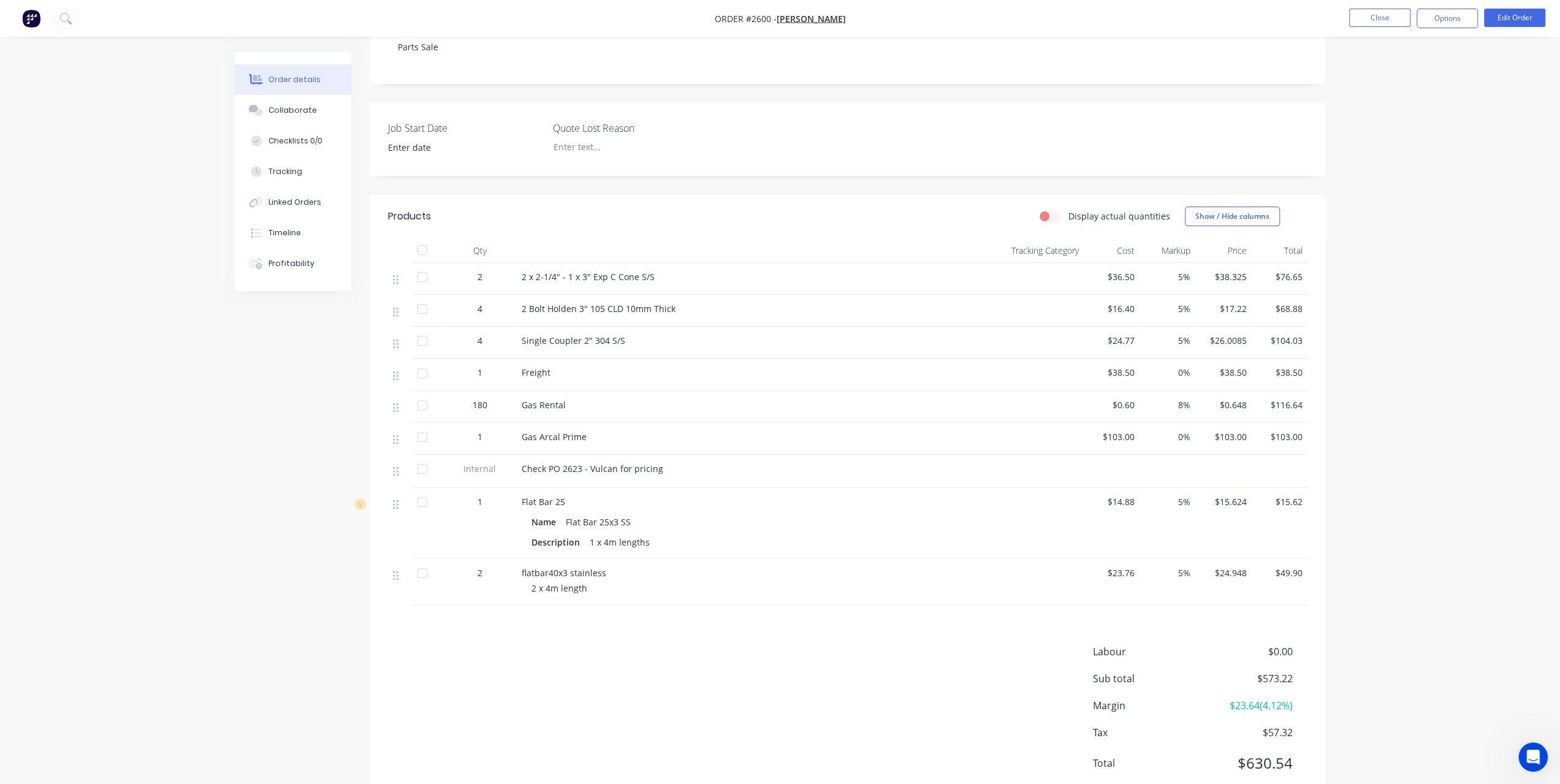
scroll to position [265, 0]
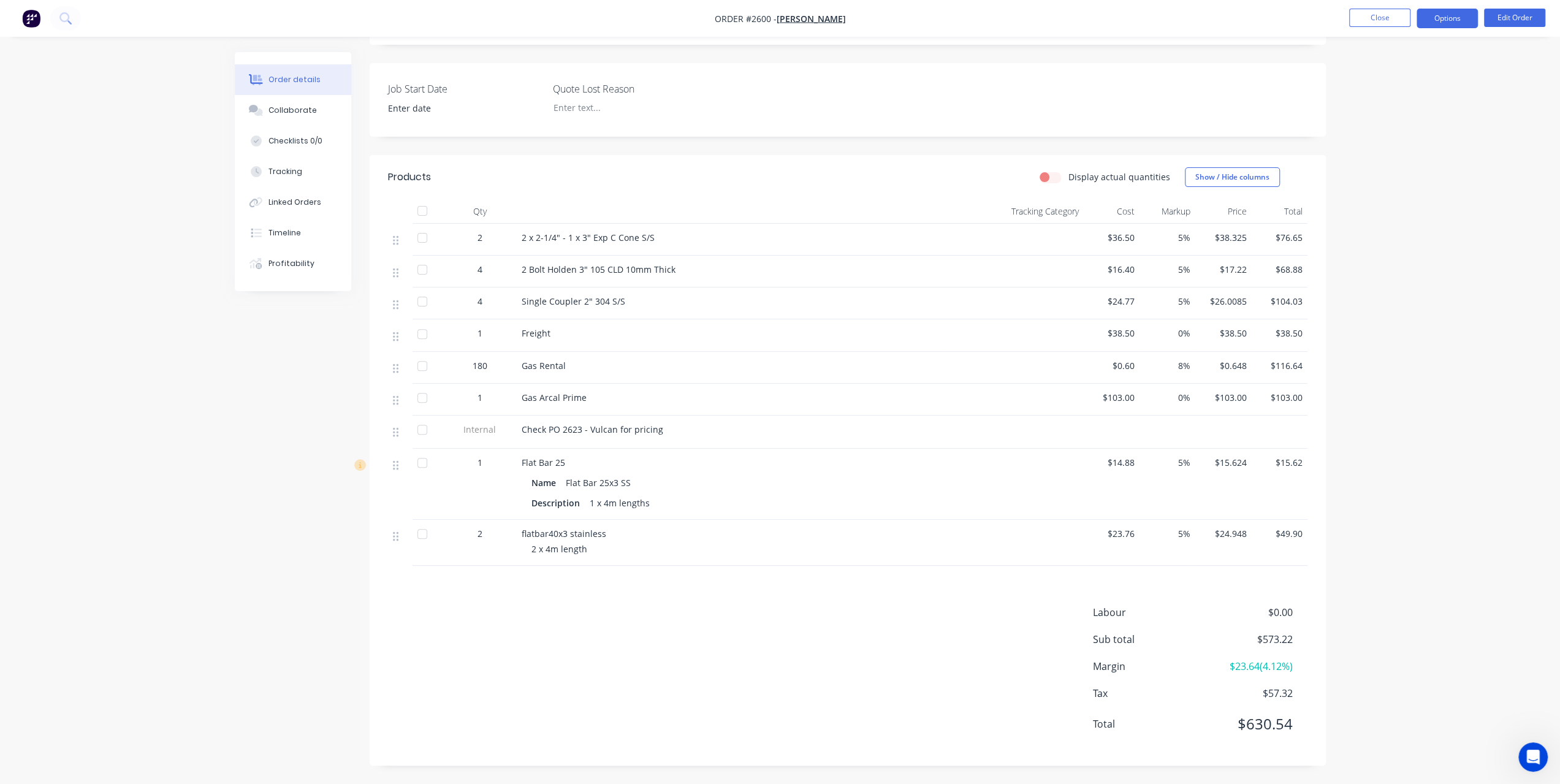
click at [1440, 20] on button "Options" at bounding box center [1447, 19] width 61 height 20
click at [1417, 63] on button "Invoice" at bounding box center [1410, 73] width 135 height 24
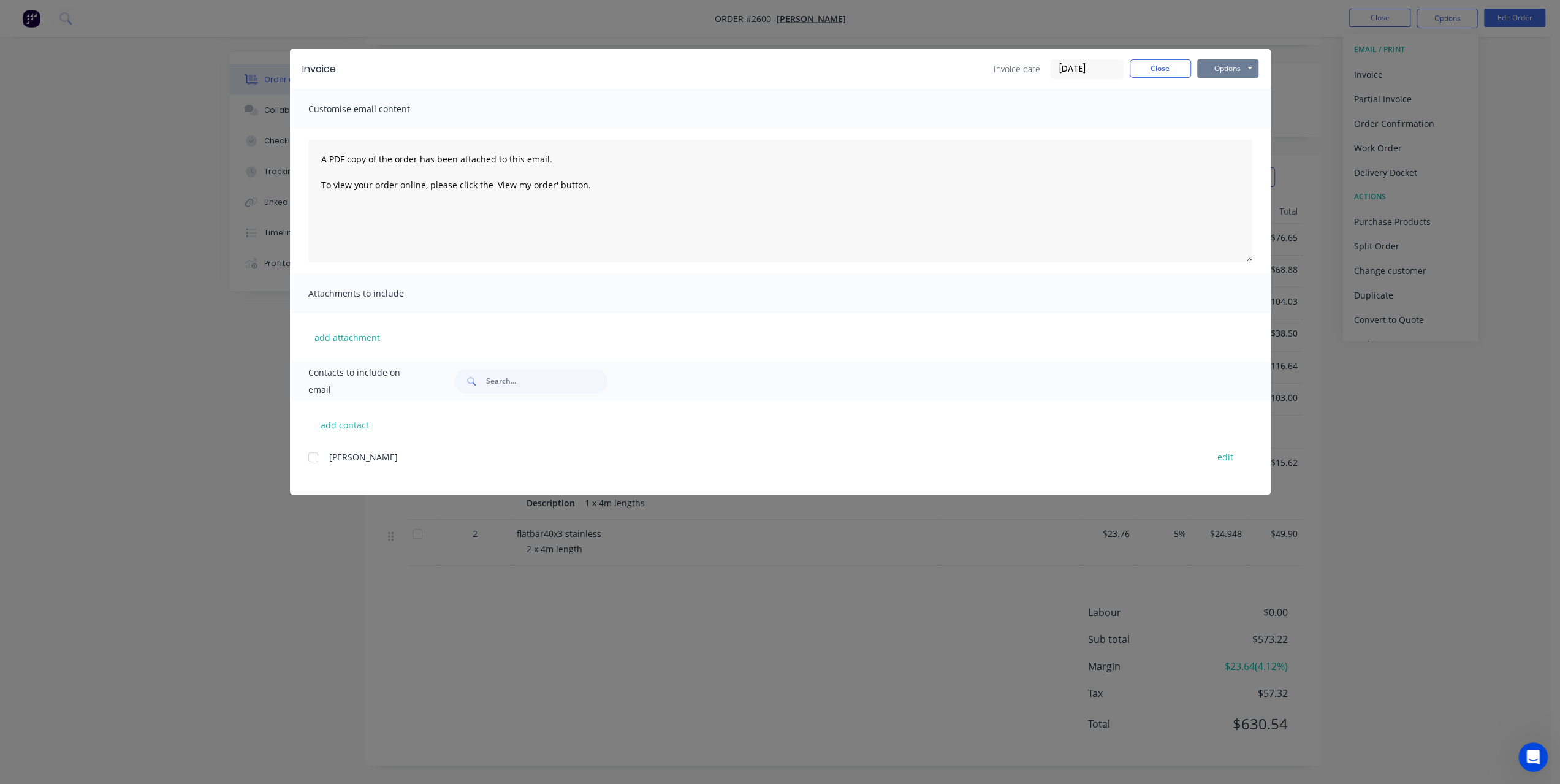
click at [1240, 65] on button "Options" at bounding box center [1228, 69] width 61 height 19
click at [1222, 110] on button "Print" at bounding box center [1236, 111] width 78 height 21
click at [1181, 77] on button "Close" at bounding box center [1160, 69] width 61 height 19
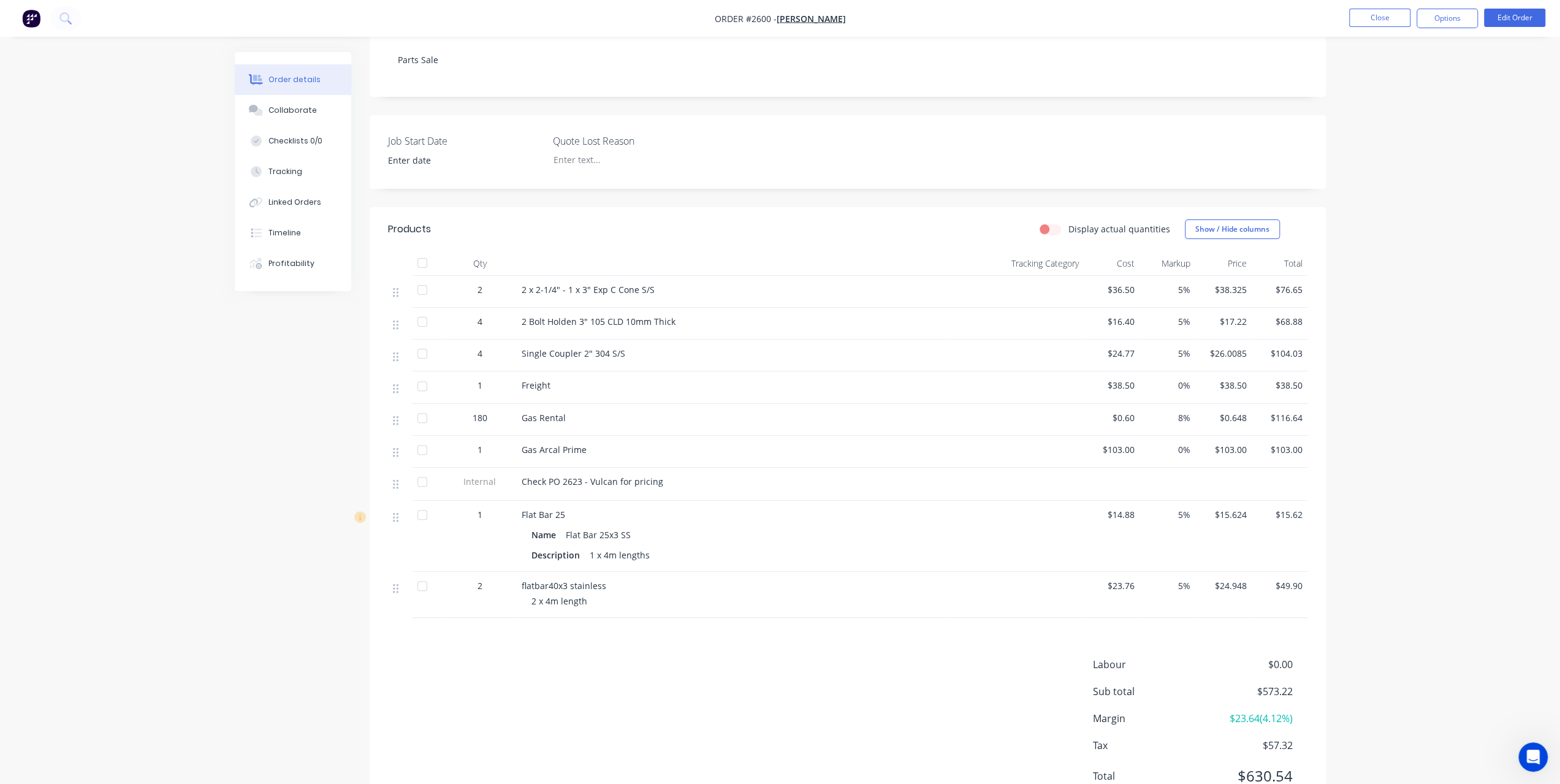
scroll to position [0, 0]
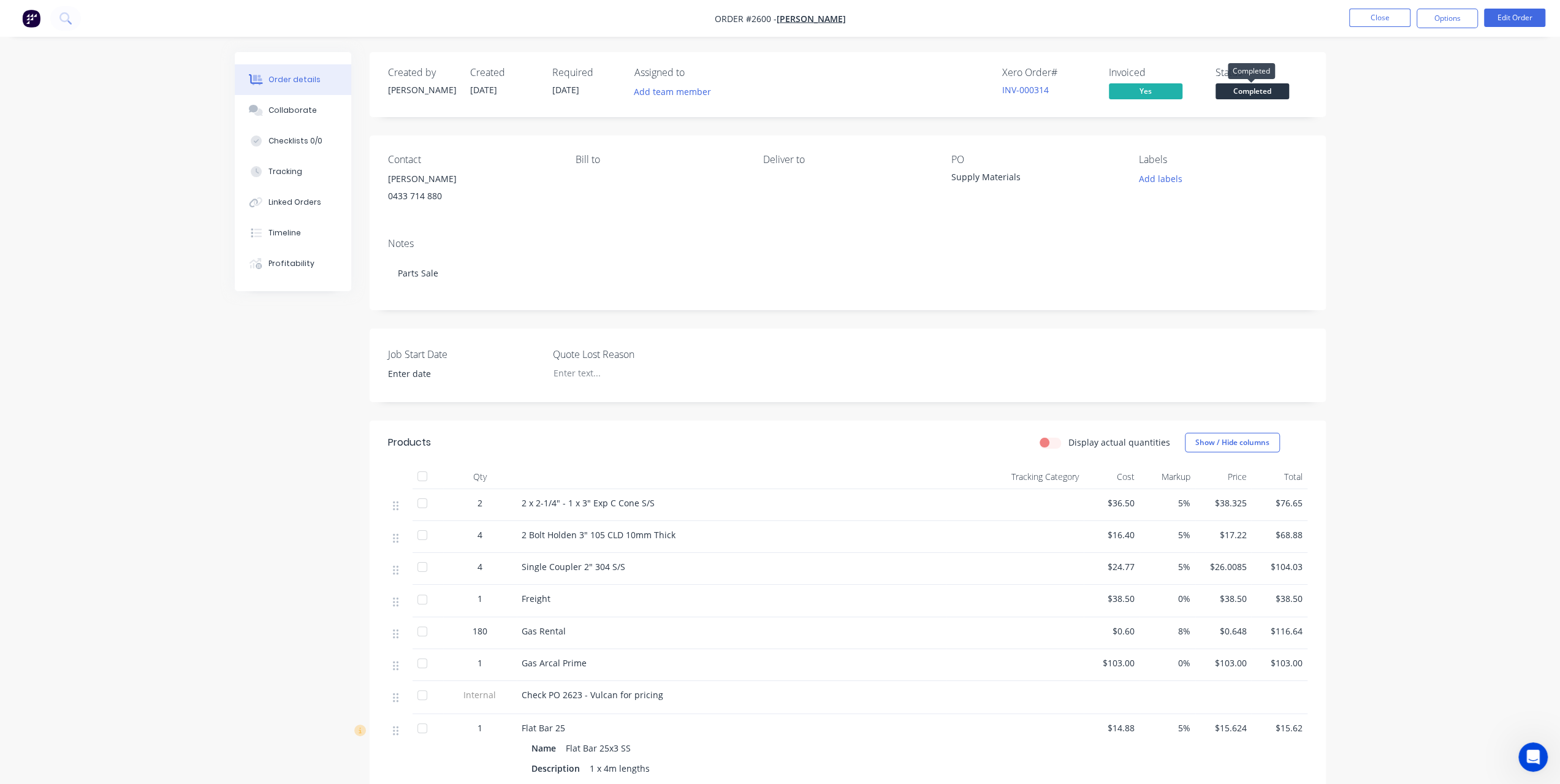
click at [1241, 93] on span "Completed" at bounding box center [1252, 91] width 73 height 16
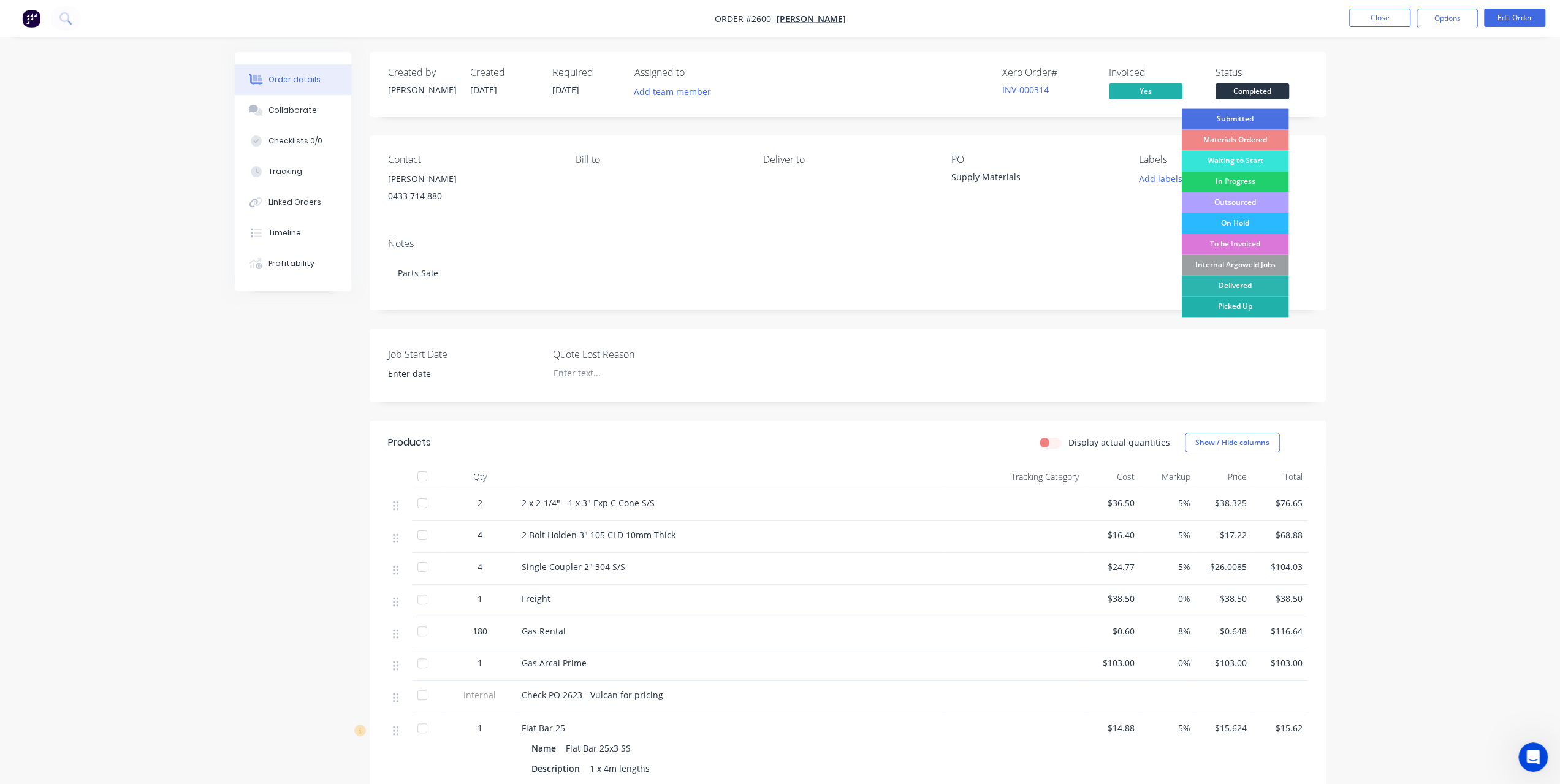
click at [1232, 305] on div "Picked Up" at bounding box center [1235, 306] width 107 height 21
